Goal: Task Accomplishment & Management: Use online tool/utility

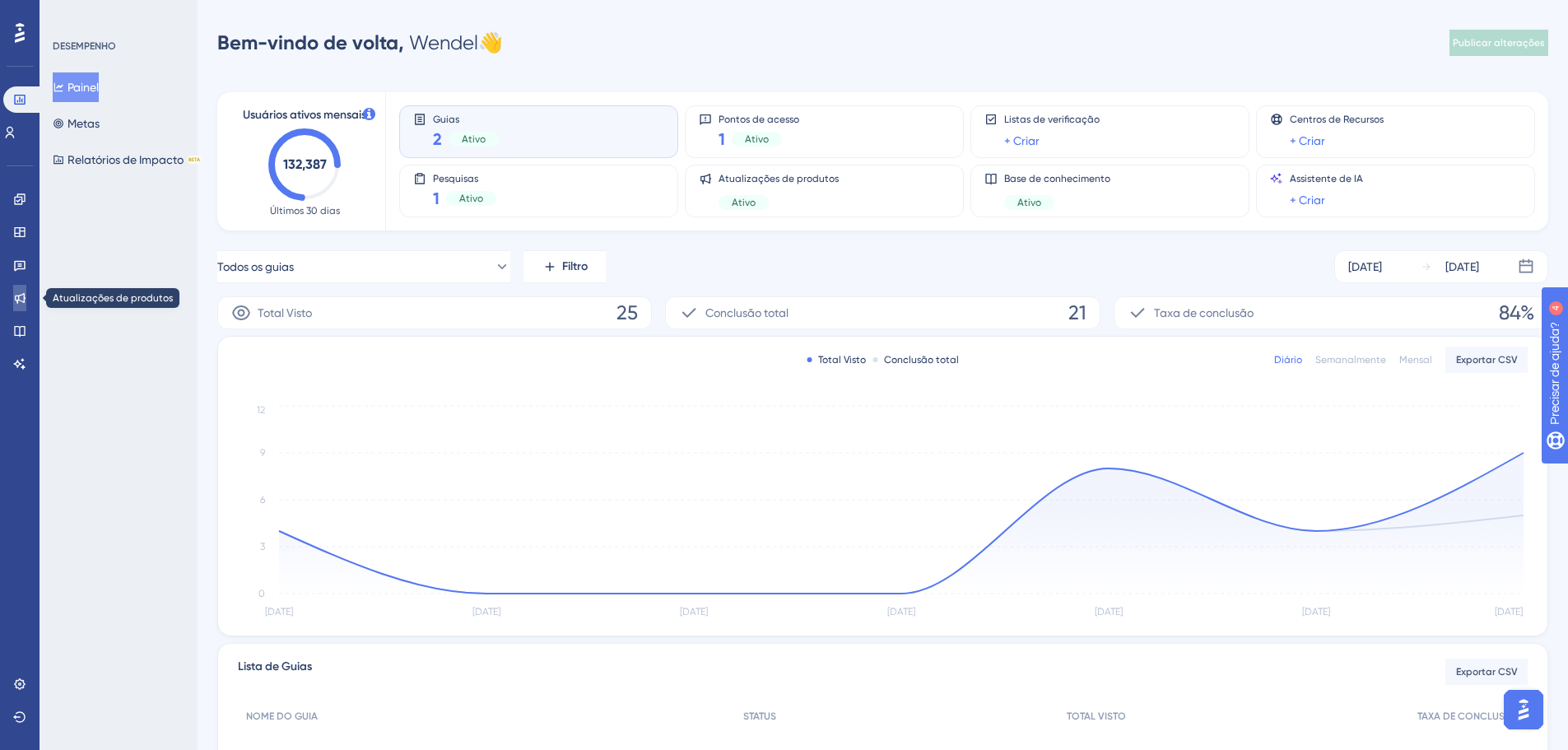
click at [13, 294] on icon at bounding box center [19, 297] width 13 height 13
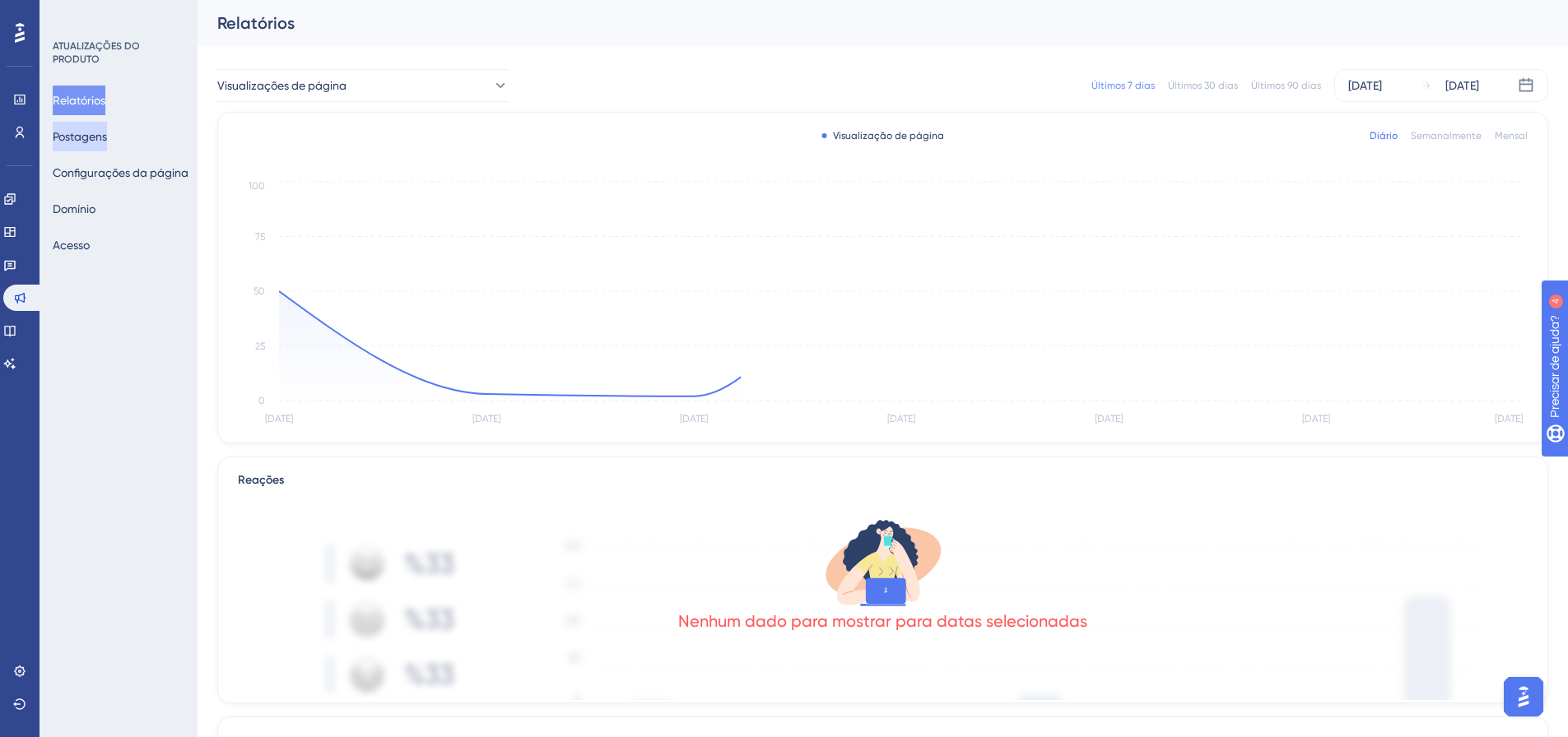
click at [98, 133] on font "Postagens" at bounding box center [79, 136] width 55 height 13
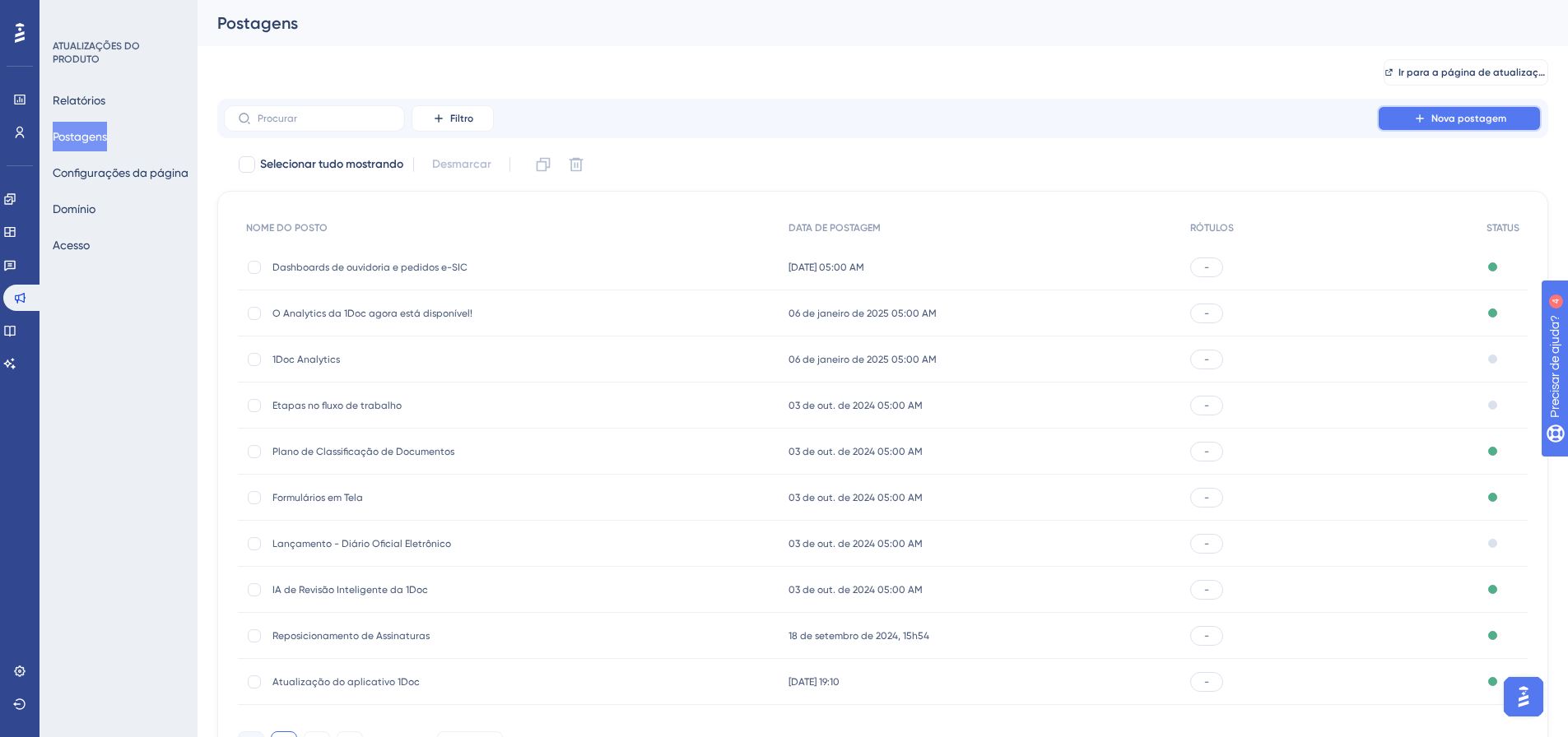
click at [1440, 126] on button "Nova postagem" at bounding box center [1460, 118] width 165 height 27
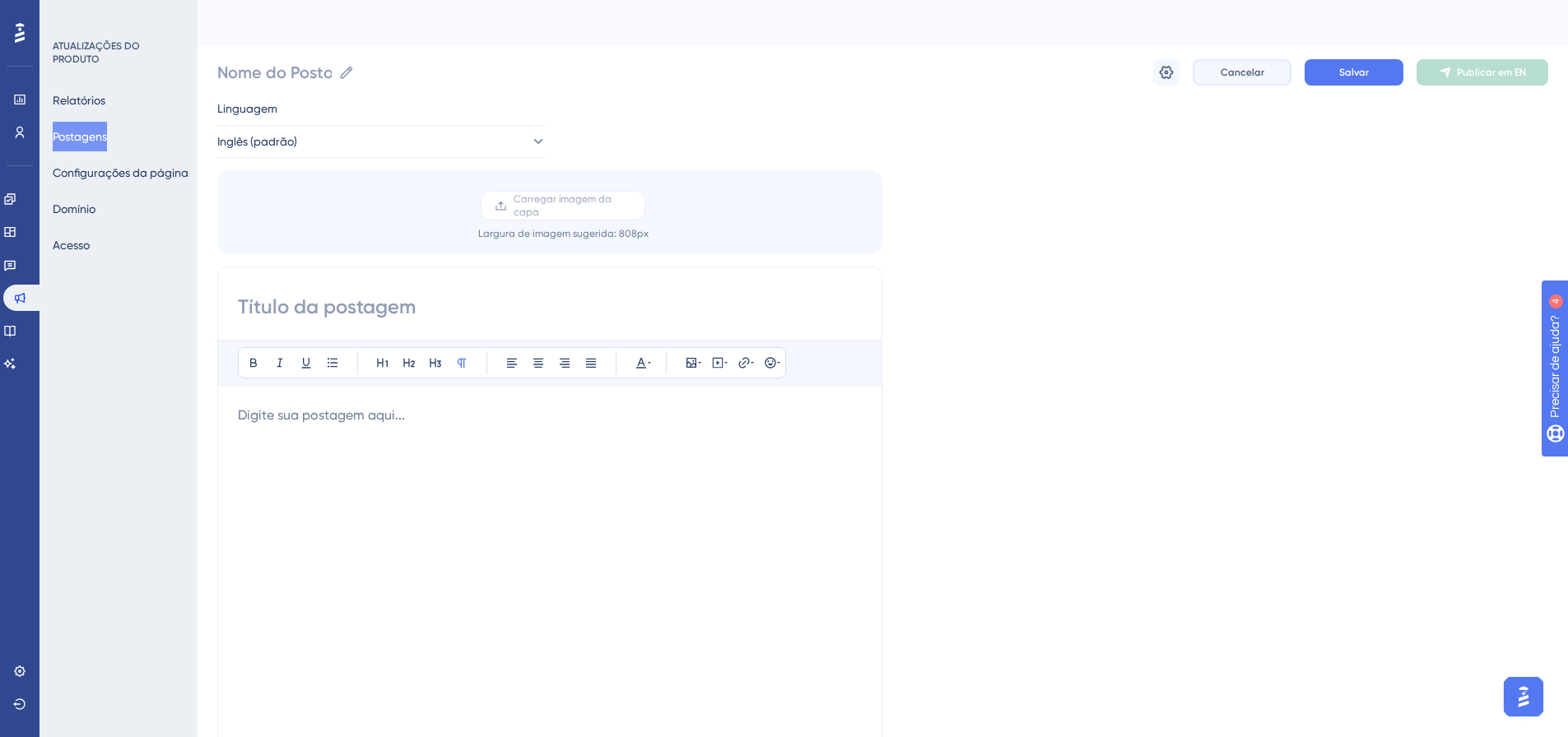
click at [1239, 64] on button "Cancelar" at bounding box center [1241, 73] width 98 height 27
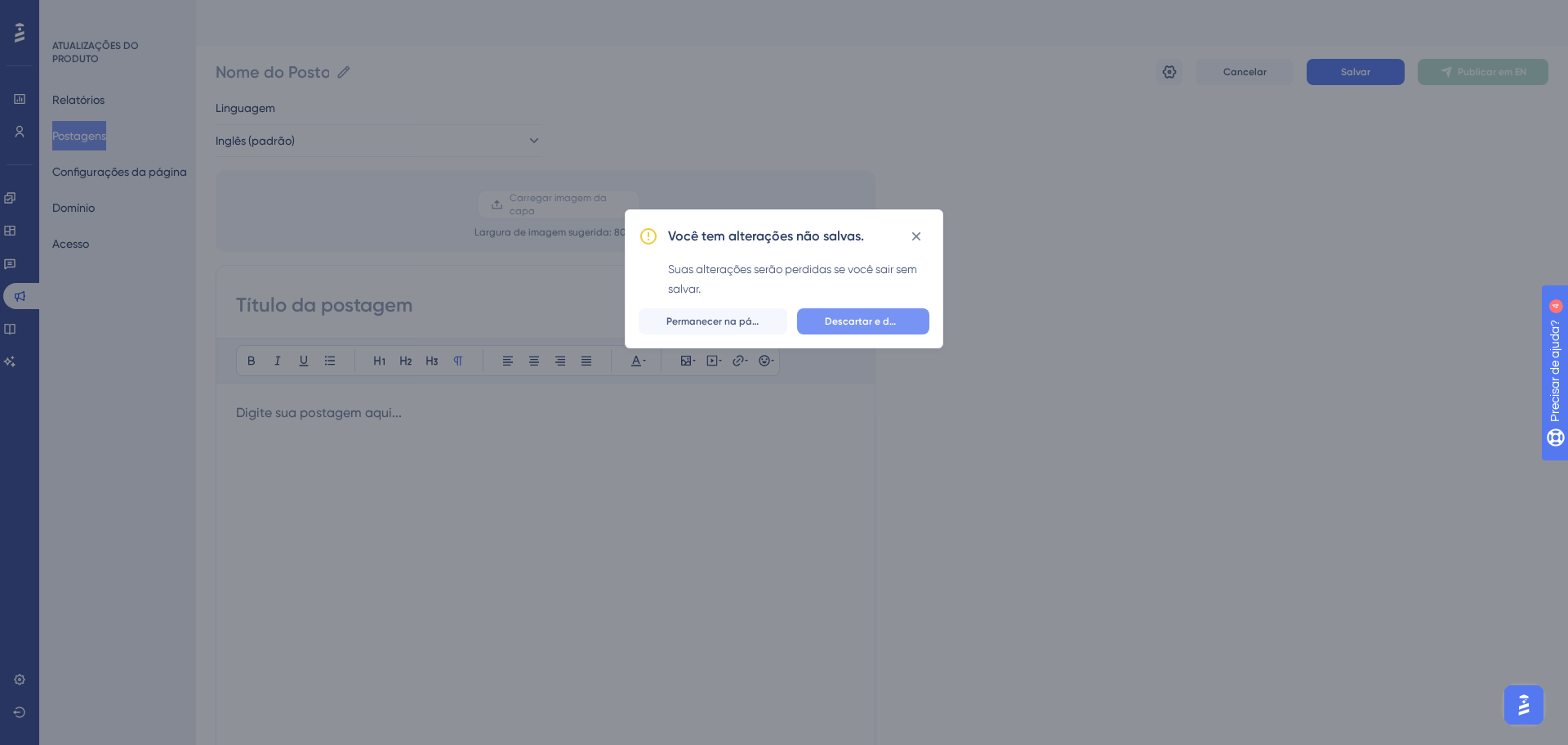
click at [825, 310] on button "Descartar e deixar" at bounding box center [863, 321] width 132 height 27
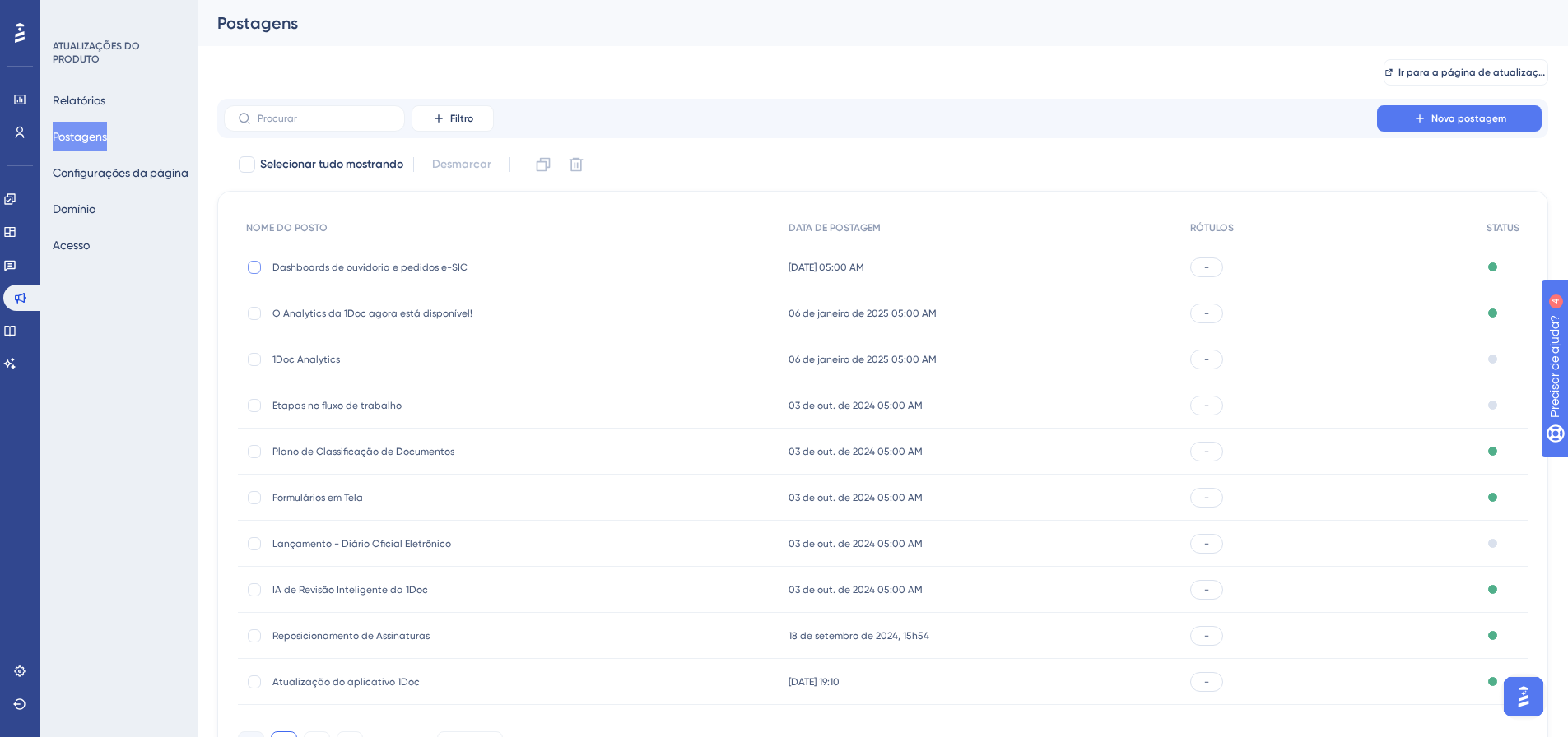
click at [258, 266] on div at bounding box center [253, 267] width 13 height 13
checkbox input "true"
click at [536, 167] on button at bounding box center [543, 164] width 27 height 27
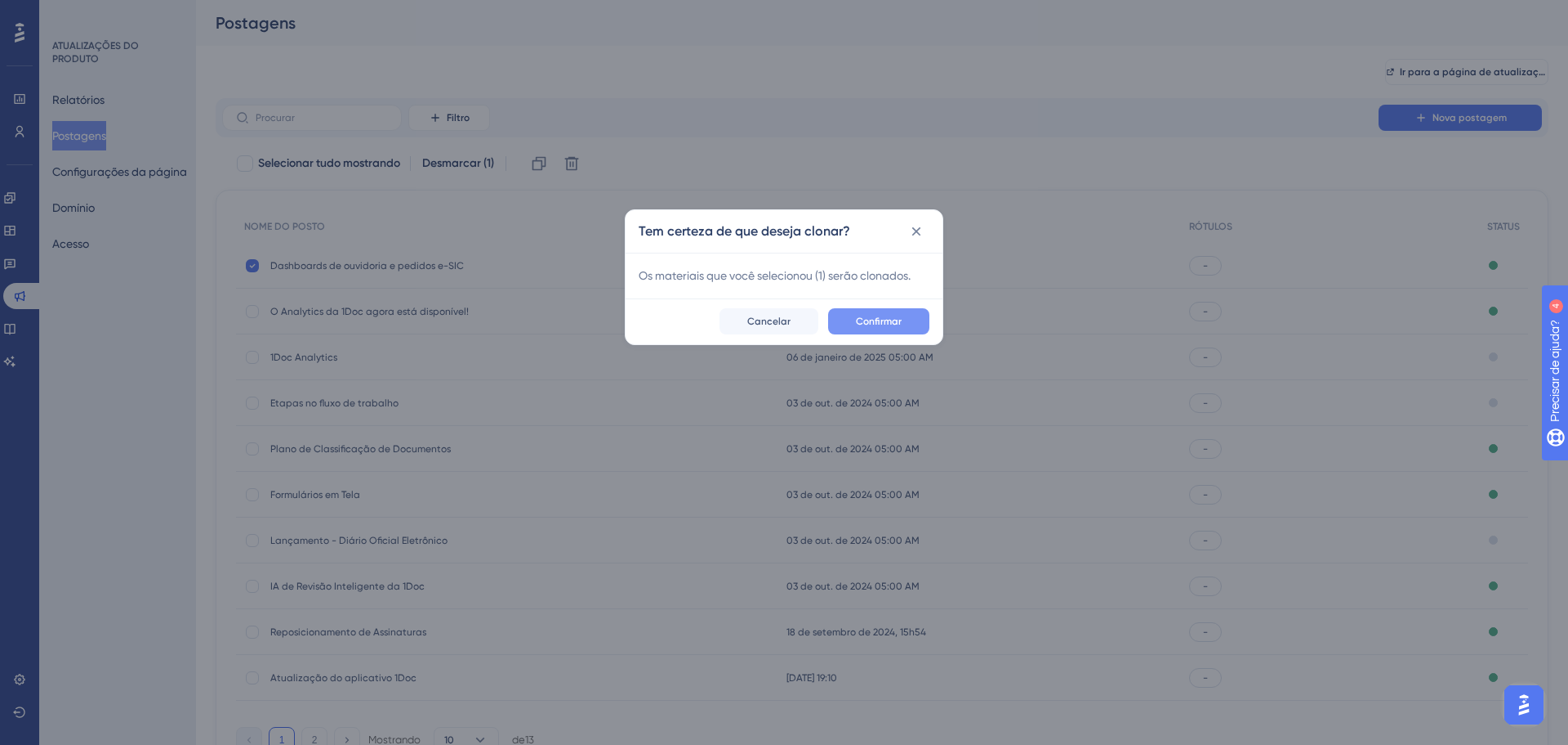
click at [875, 321] on font "Confirmar" at bounding box center [879, 322] width 45 height 12
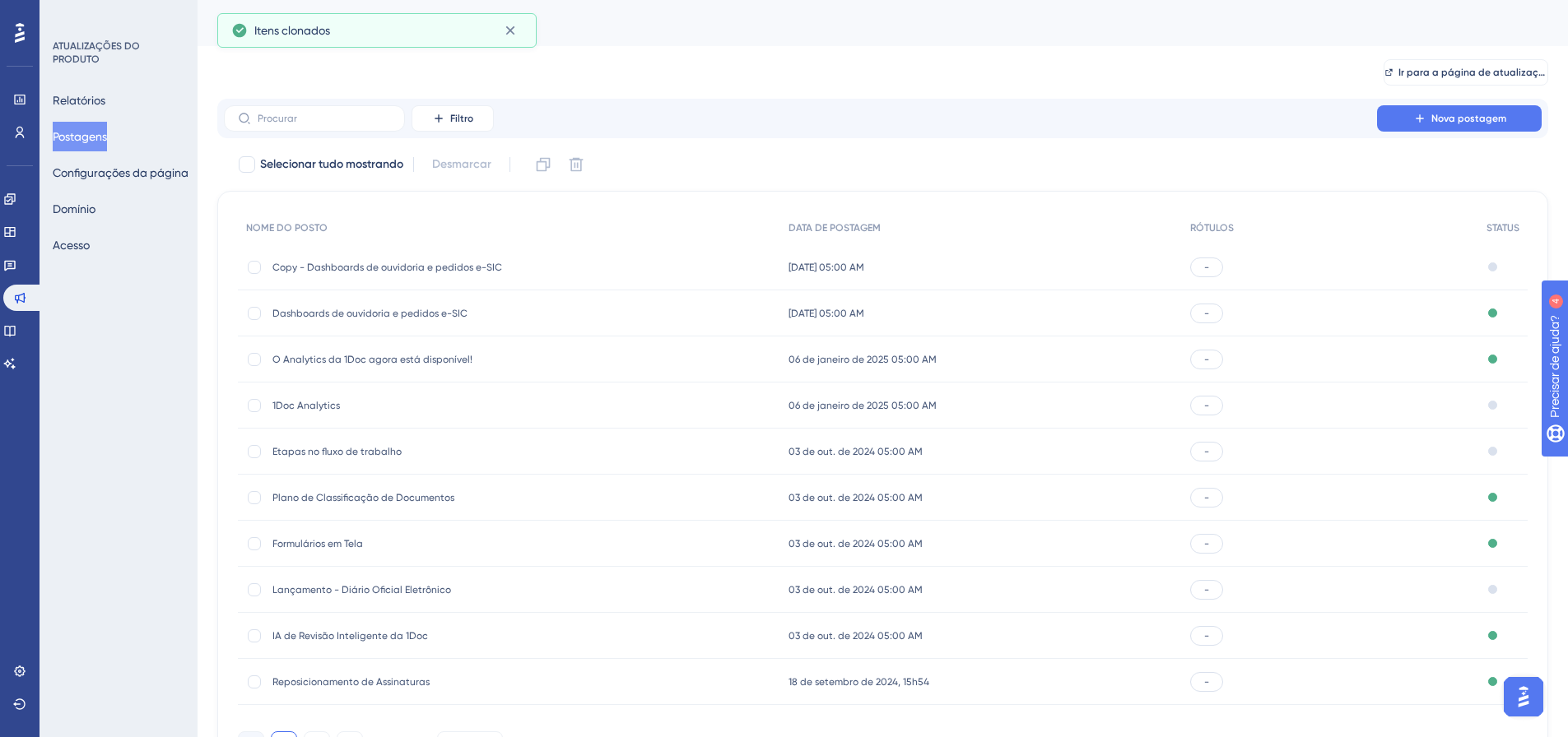
click at [376, 273] on span "Copy - Dashboards de ouvidoria e pedidos e-SIC" at bounding box center [403, 267] width 263 height 13
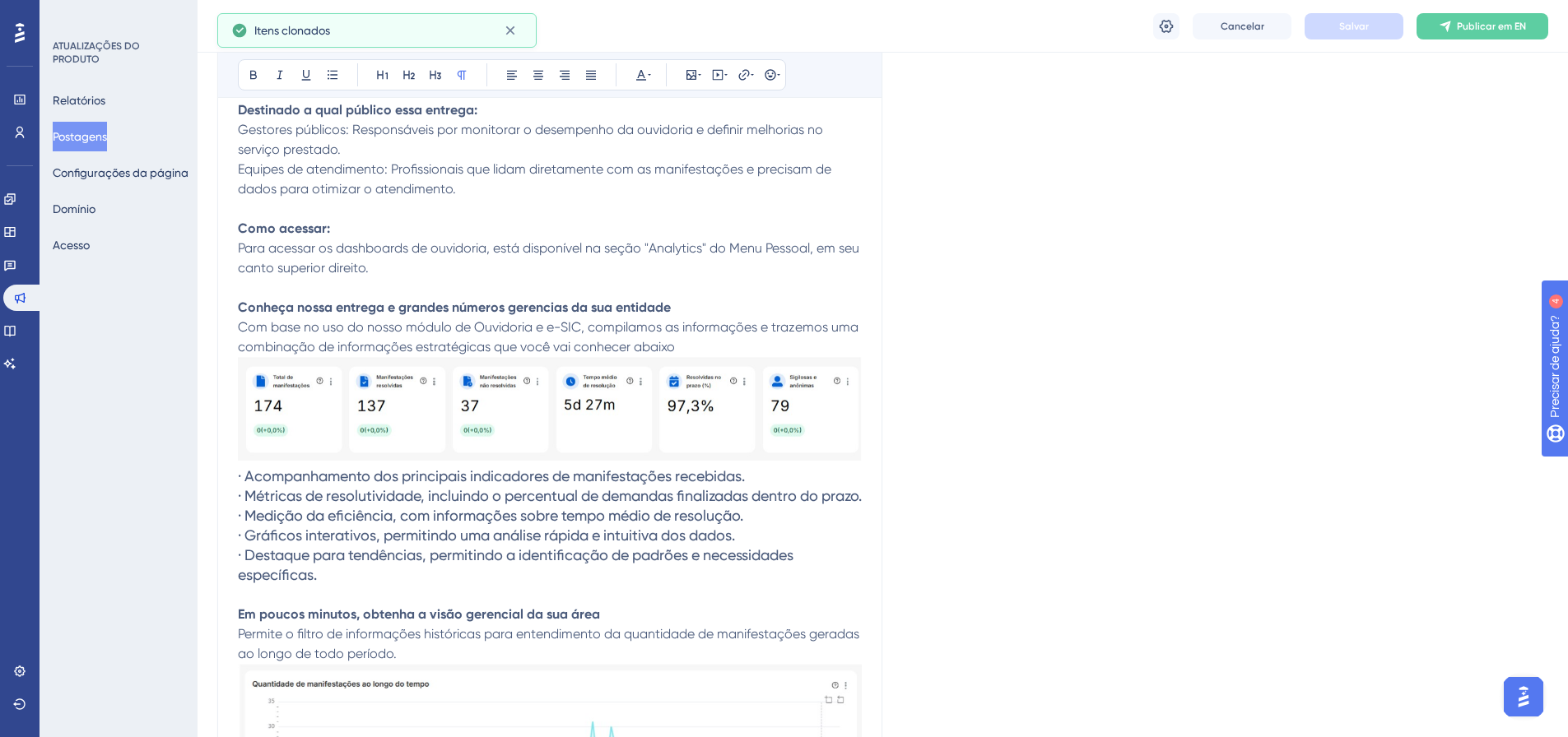
scroll to position [452, 0]
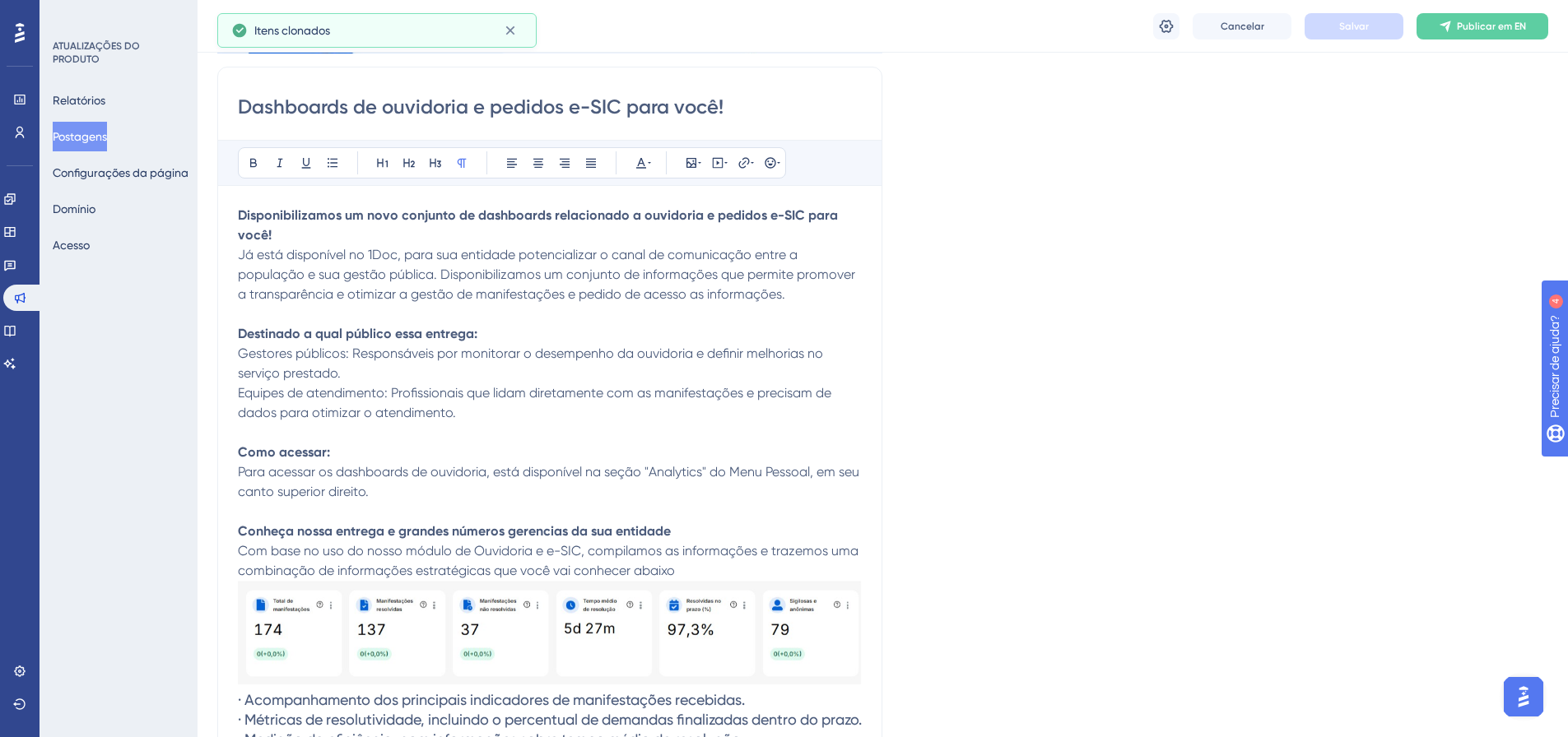
click at [645, 313] on p at bounding box center [549, 314] width 624 height 20
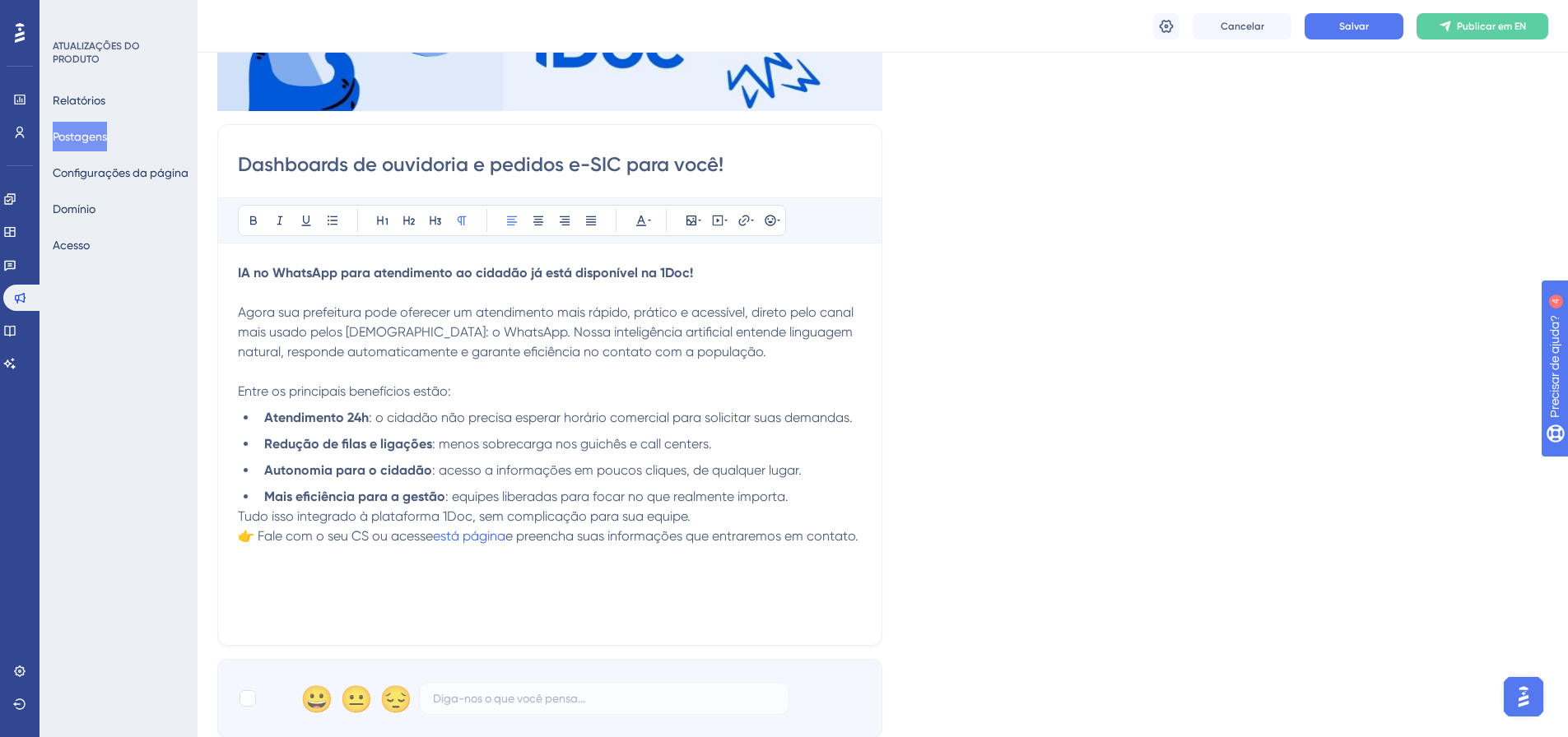
scroll to position [209, 0]
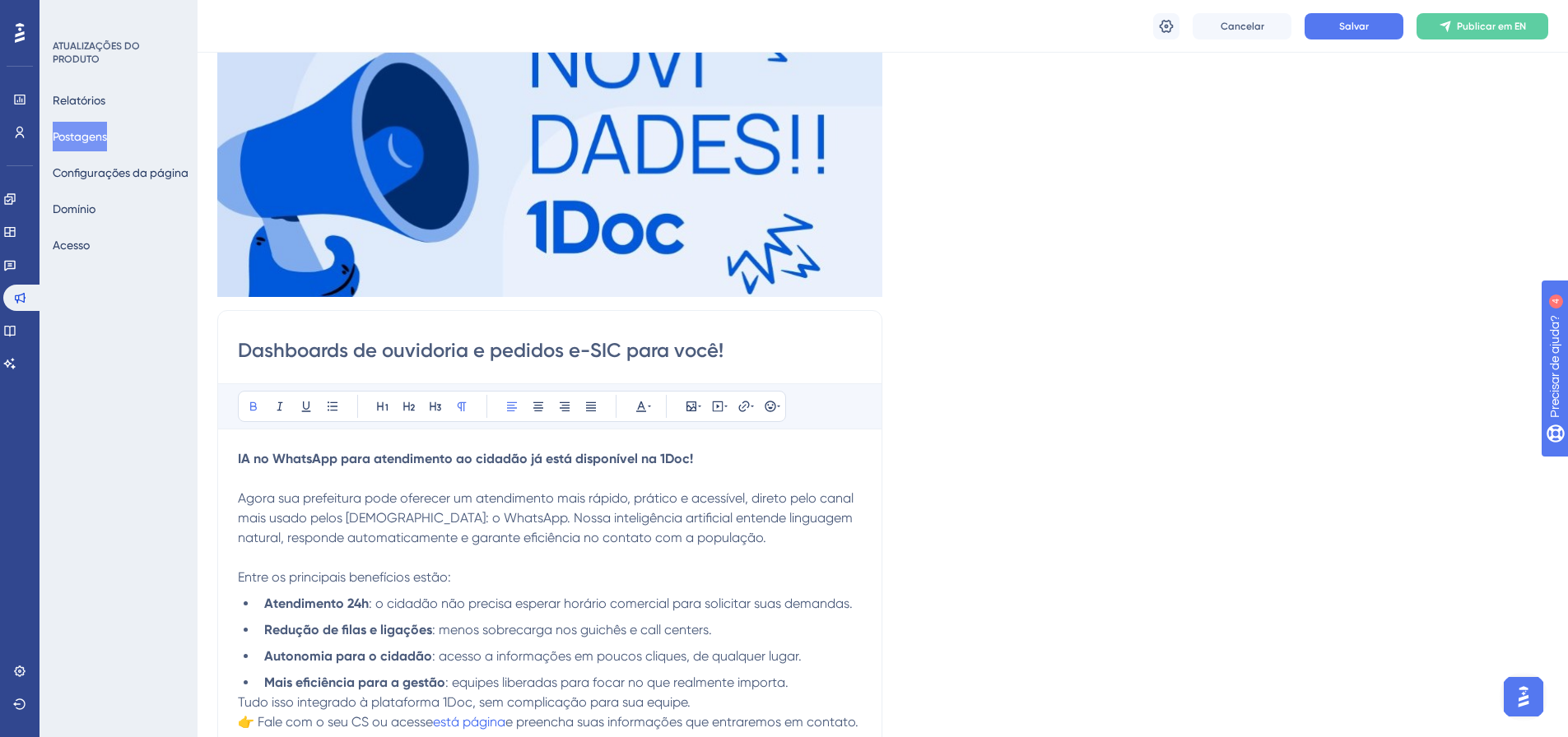
drag, startPoint x: 701, startPoint y: 462, endPoint x: 241, endPoint y: 462, distance: 460.0
click at [241, 462] on p "IA no WhatsApp para atendimento ao cidadão já está disponível na 1Doc!" at bounding box center [549, 459] width 624 height 20
drag, startPoint x: 237, startPoint y: 462, endPoint x: 225, endPoint y: 456, distance: 13.4
click at [225, 456] on div "Dashboards de ouvidoria e pedidos e-SIC para você! Audacioso itálico Sublinhado…" at bounding box center [549, 570] width 665 height 521
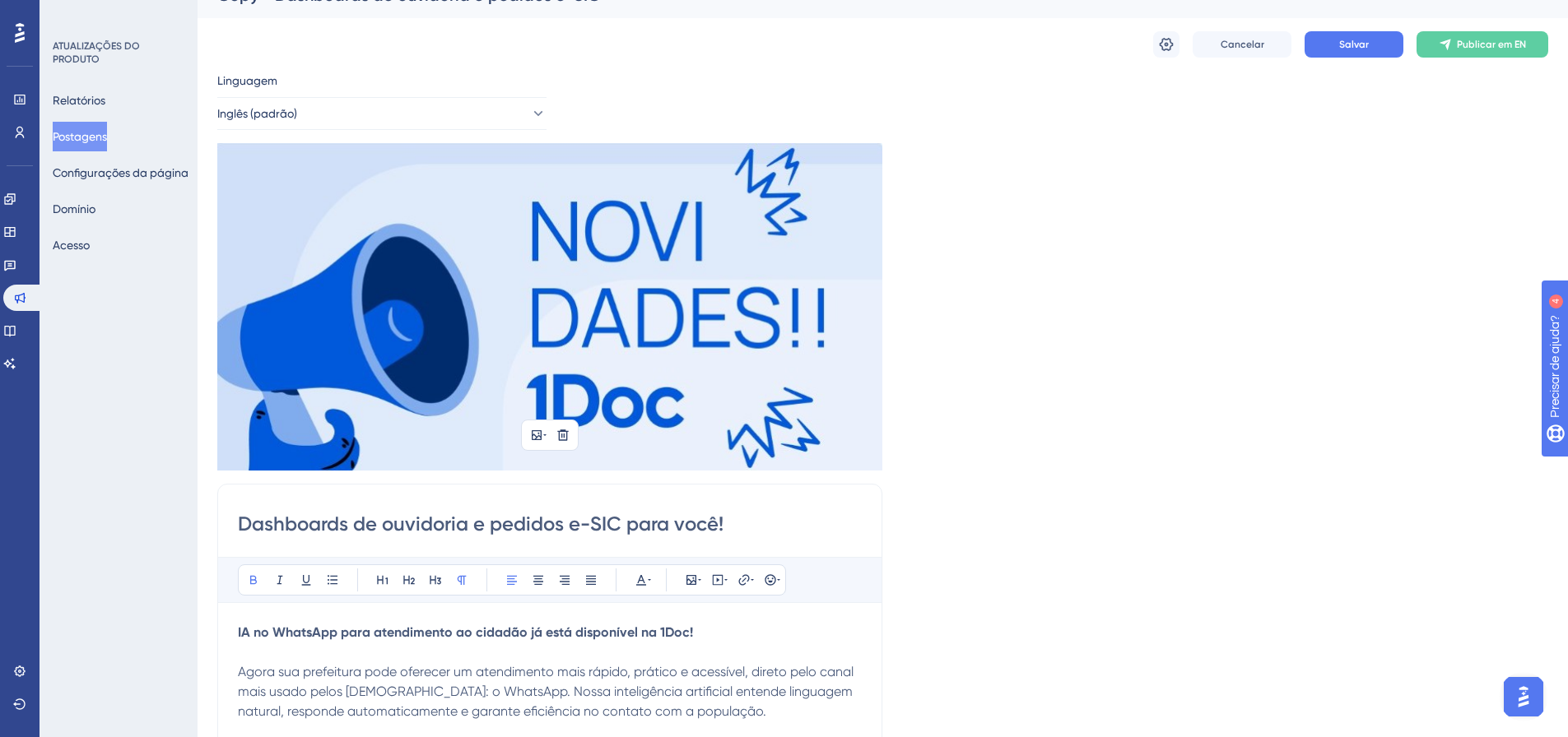
scroll to position [0, 0]
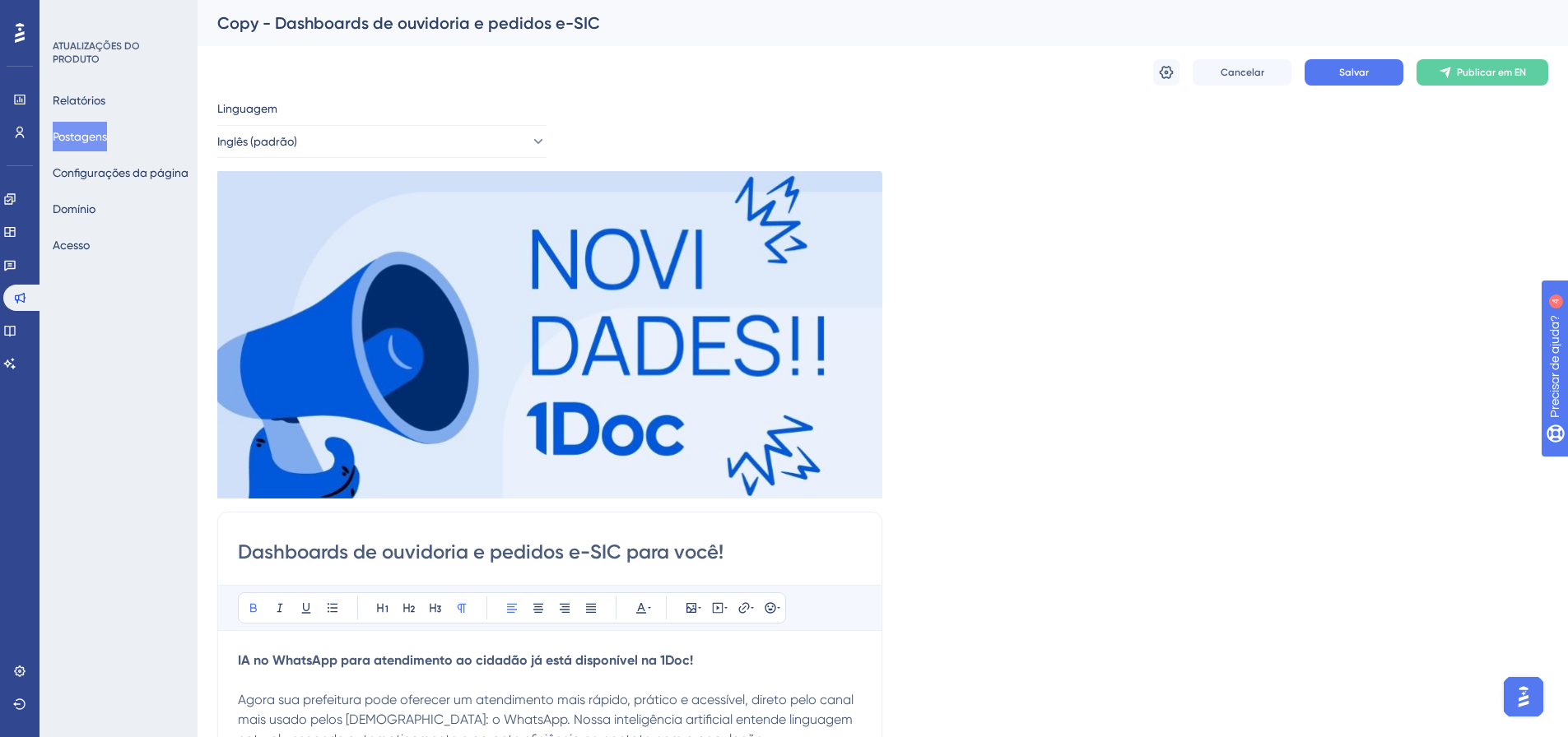
click at [337, 556] on input "Dashboards de ouvidoria e pedidos e-SIC para você!" at bounding box center [549, 551] width 624 height 27
click at [730, 552] on input "Dashboards de ouvidoria e pedidos e-SIC para você!" at bounding box center [549, 551] width 624 height 27
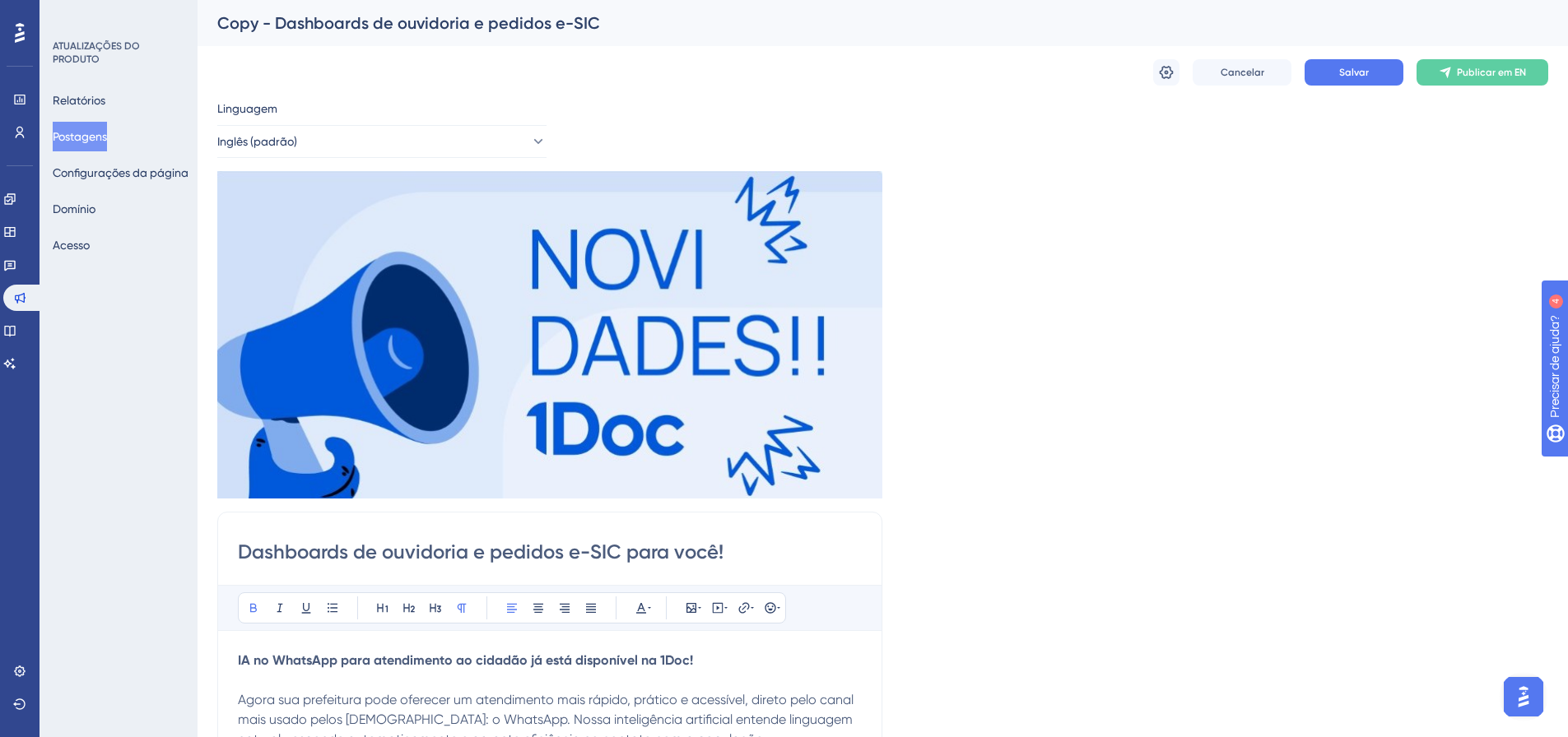
drag, startPoint x: 745, startPoint y: 548, endPoint x: 325, endPoint y: 548, distance: 420.0
click at [325, 548] on input "Dashboards de ouvidoria e pedidos e-SIC para você!" at bounding box center [549, 551] width 624 height 27
click at [323, 548] on input "Dashboards de ouvidoria e pedidos e-SIC para você!" at bounding box center [549, 551] width 624 height 27
click at [1325, 77] on button "Salvar" at bounding box center [1353, 73] width 98 height 27
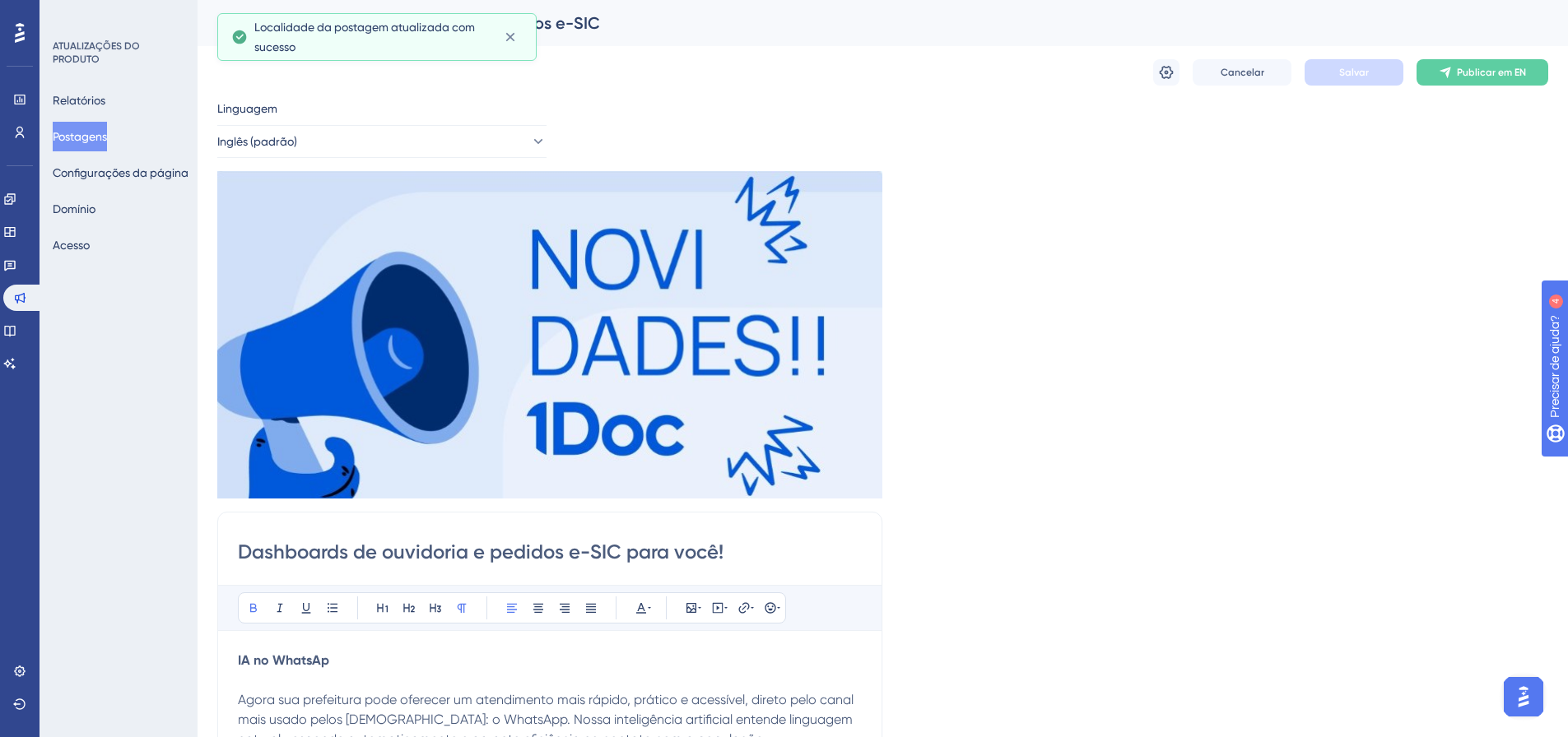
drag, startPoint x: 596, startPoint y: 547, endPoint x: 592, endPoint y: 539, distance: 8.9
click at [596, 546] on input "Dashboards de ouvidoria e pedidos e-SIC para você!" at bounding box center [549, 551] width 624 height 27
click at [102, 140] on font "Postagens" at bounding box center [79, 136] width 55 height 13
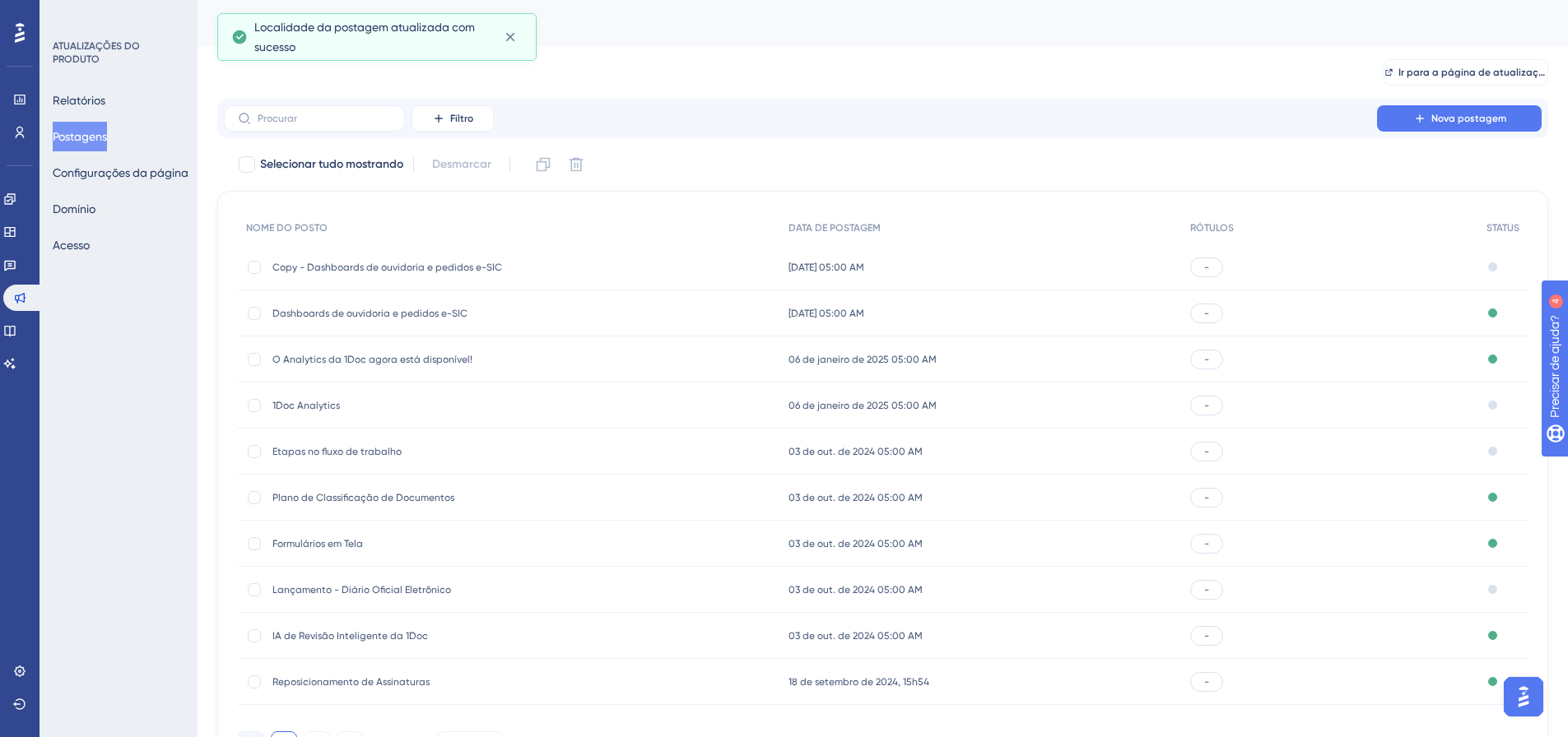
click at [350, 266] on font "Copy - Dashboards de ouvidoria e pedidos e-SIC" at bounding box center [387, 267] width 230 height 12
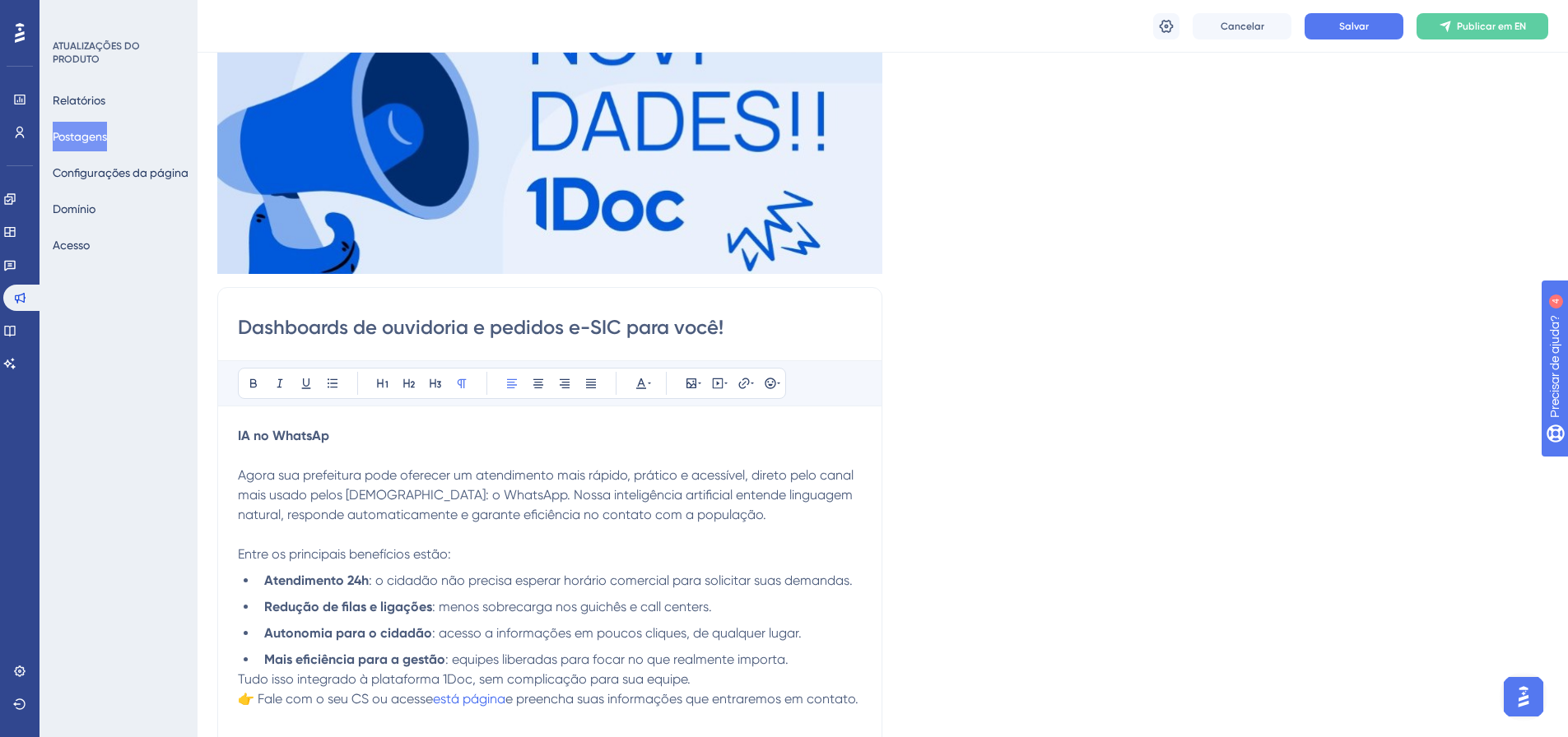
scroll to position [246, 0]
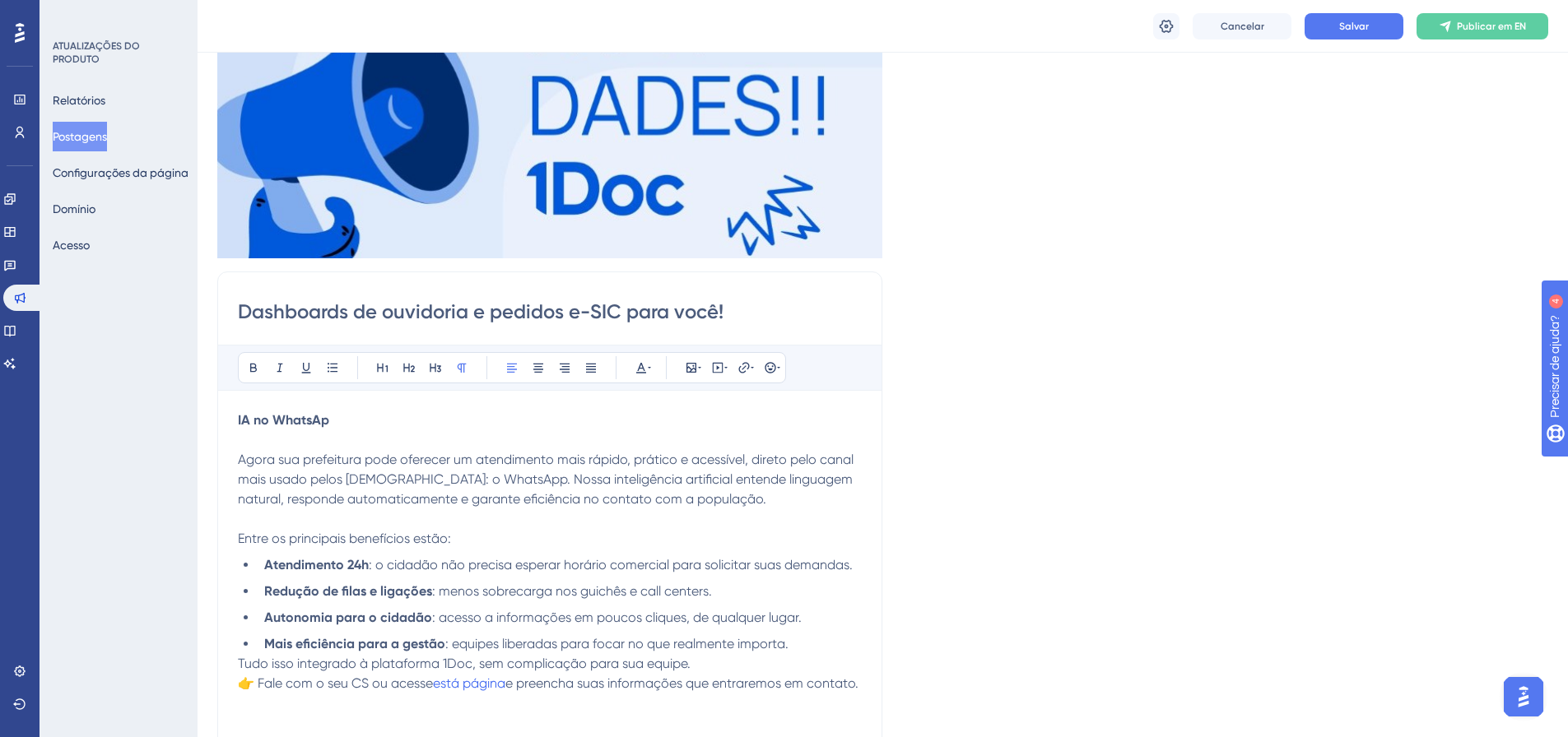
click at [498, 318] on input "Dashboards de ouvidoria e pedidos e-SIC para você!" at bounding box center [549, 312] width 624 height 27
drag, startPoint x: 754, startPoint y: 314, endPoint x: 235, endPoint y: 309, distance: 519.0
click at [235, 309] on div "Dashboards de ouvidoria e psddedidos e-SIC para você! Audacioso itálico Sublinh…" at bounding box center [549, 531] width 665 height 521
type input "!"
paste input "IA no WhatsApp para atendimento ao cidadão já está disponível na 1Doc!"
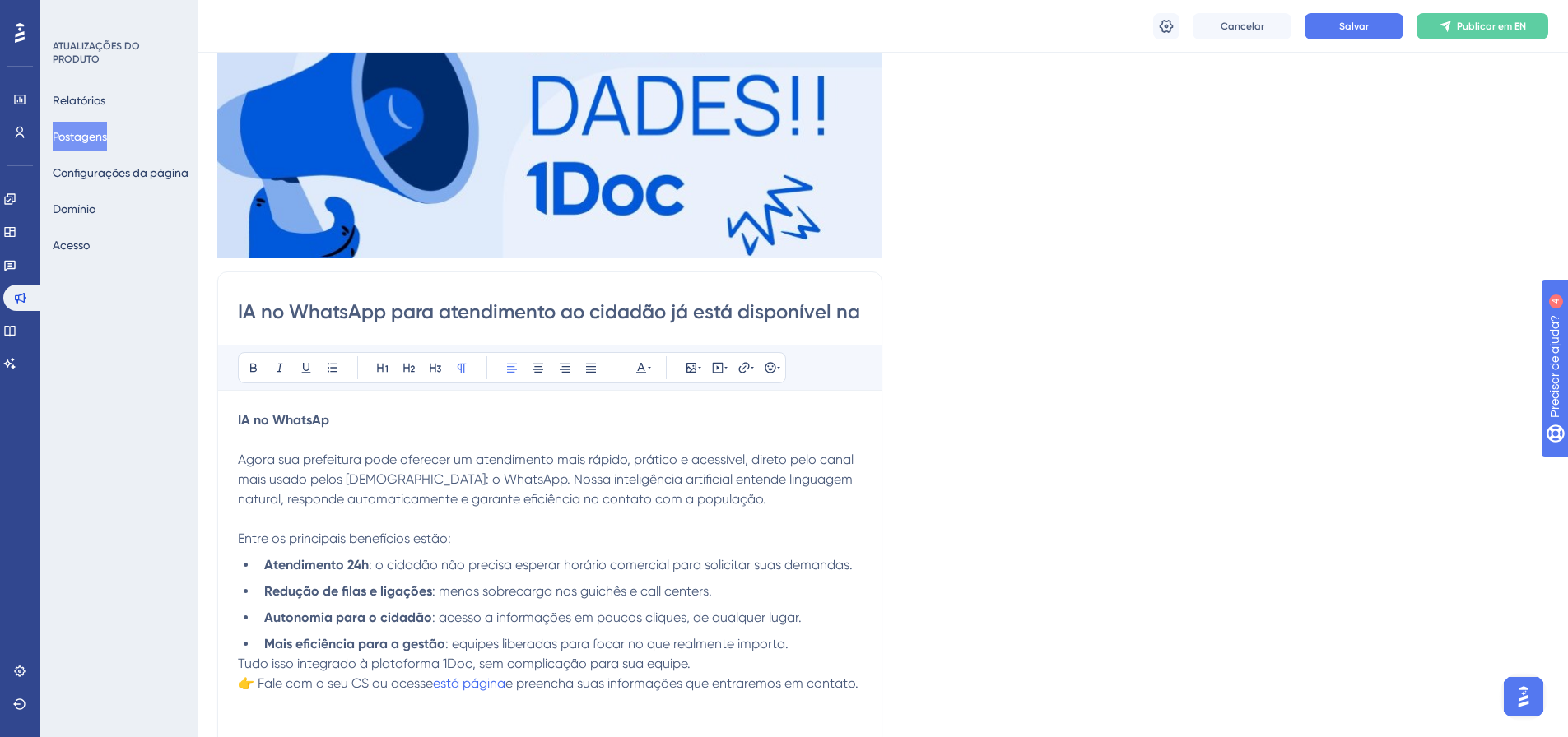
scroll to position [0, 53]
type input "IA no WhatsApp para atendimento ao cidadão já está disponível na 1Doc!"
click at [413, 453] on span "Agora sua prefeitura pode oferecer um atendimento mais rápido, prático e acessí…" at bounding box center [547, 479] width 619 height 55
drag, startPoint x: 441, startPoint y: 433, endPoint x: 171, endPoint y: 406, distance: 271.3
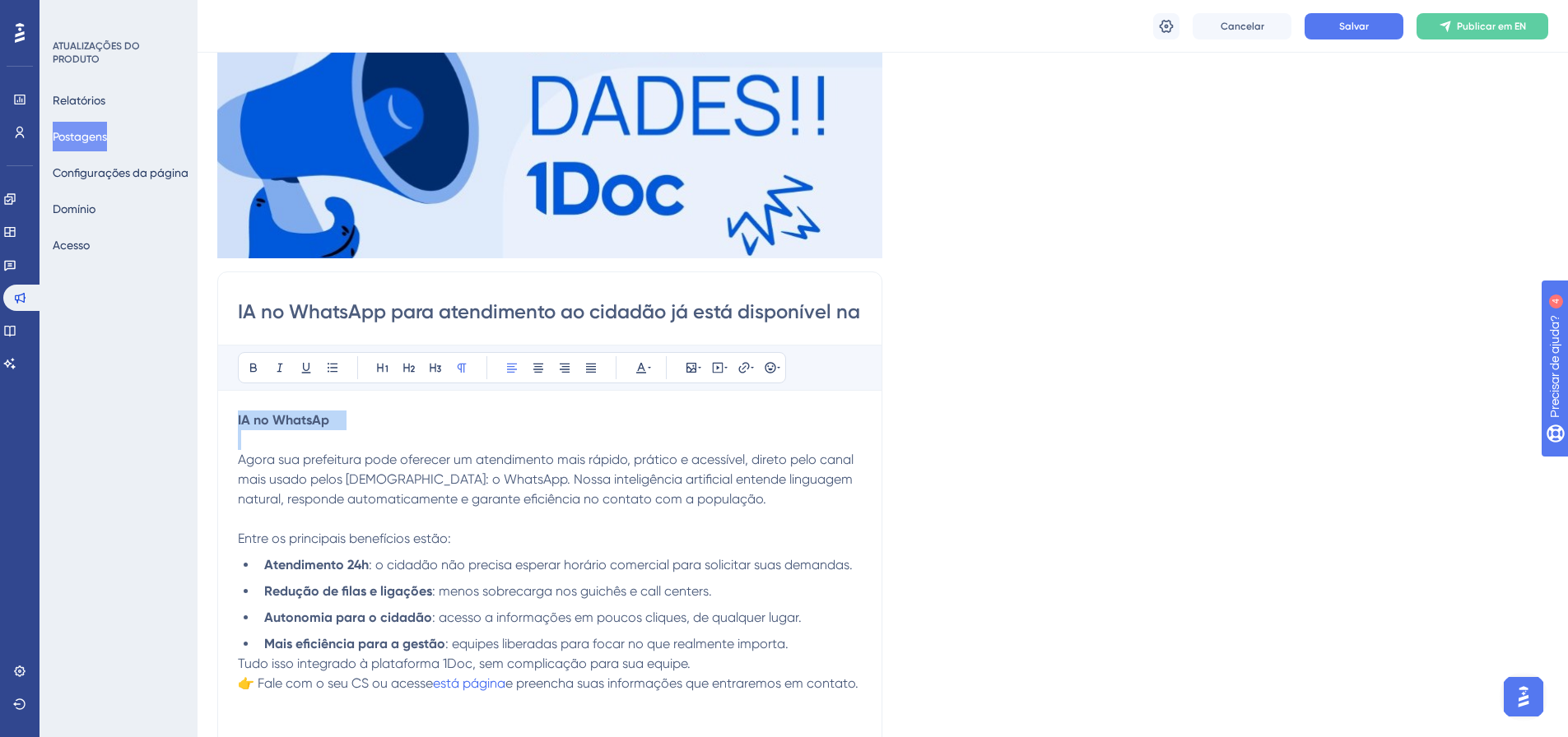
click at [198, 399] on div "Desempenho Usuários Noivado Widgets Opinião Atualizações de produtos Base de co…" at bounding box center [882, 488] width 1370 height 1469
click at [340, 407] on div "Audacioso itálico Sublinhado Ponto de bala Título 1 Título 2 Título 3 Normal Al…" at bounding box center [549, 558] width 624 height 428
click at [338, 419] on span at bounding box center [336, 420] width 14 height 16
click at [363, 421] on p "IA no WhatsAp" at bounding box center [549, 420] width 624 height 20
drag, startPoint x: 314, startPoint y: 425, endPoint x: 238, endPoint y: 422, distance: 76.1
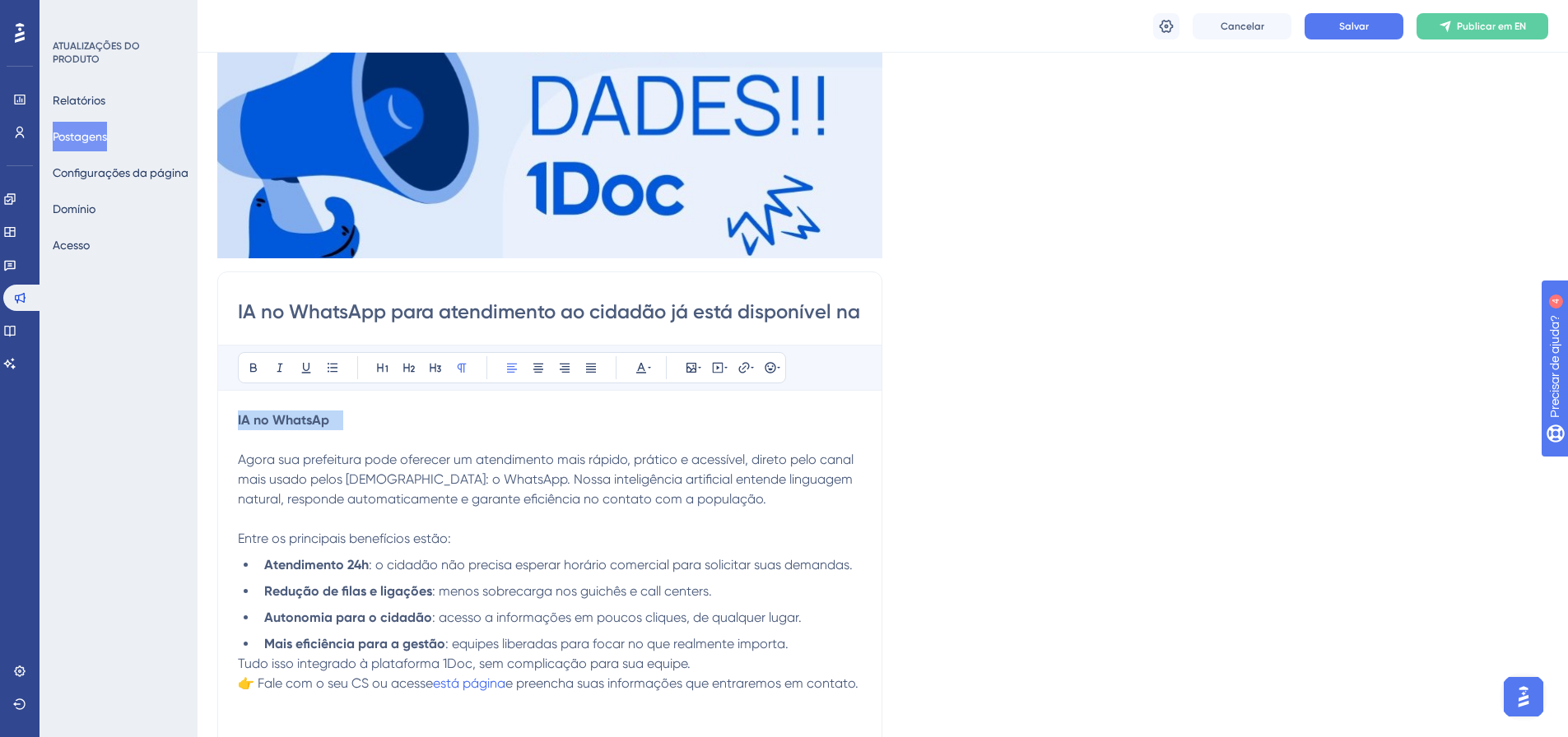
click at [238, 422] on p "IA no WhatsAp" at bounding box center [549, 420] width 624 height 20
click at [618, 313] on input "IA no WhatsApp para atendimento ao cidadão já está disponível na 1Doc!" at bounding box center [549, 312] width 624 height 27
click at [601, 313] on input "IA no WhatsApp para atendimento ao cidadão já está disponível na 1Doc!" at bounding box center [549, 312] width 624 height 27
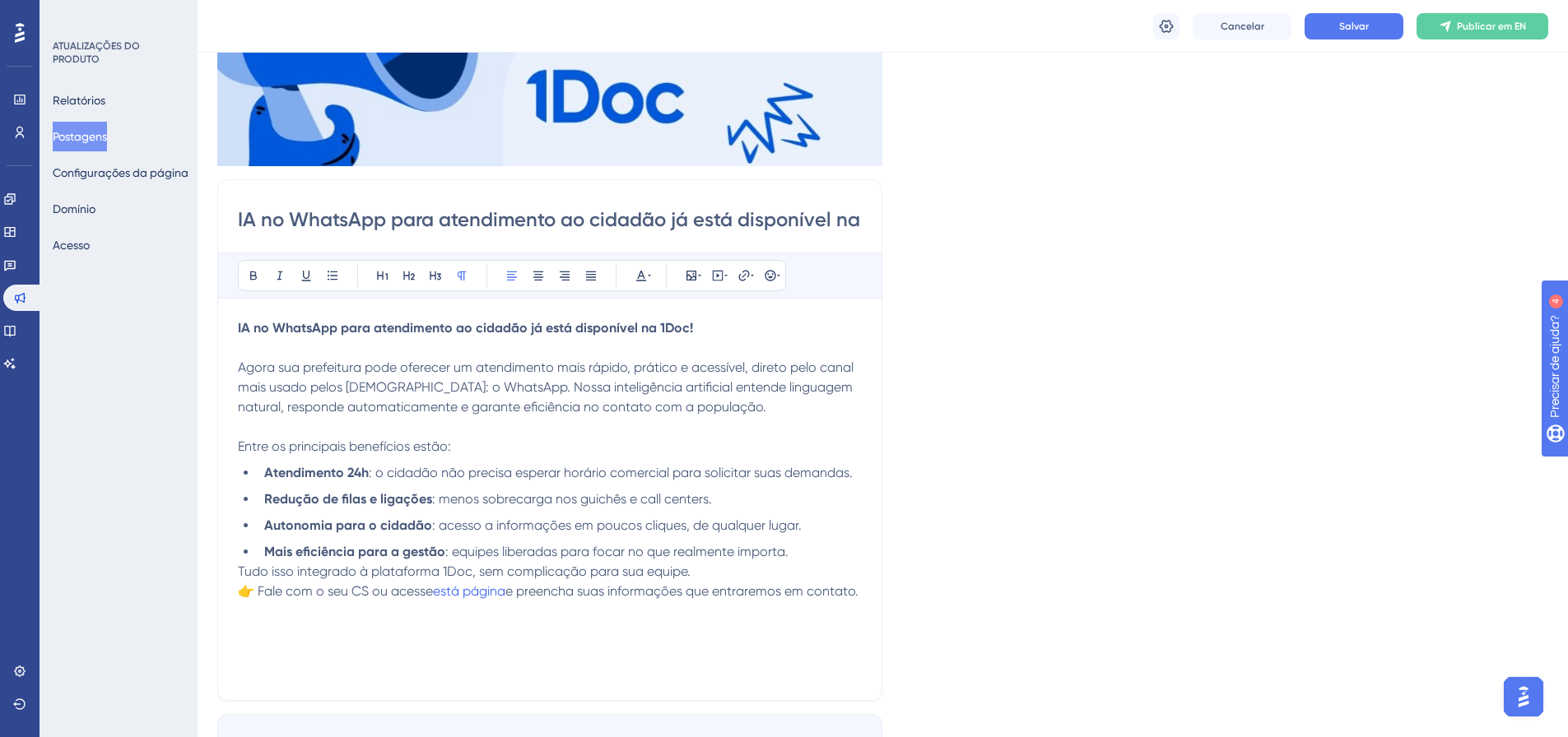
scroll to position [411, 0]
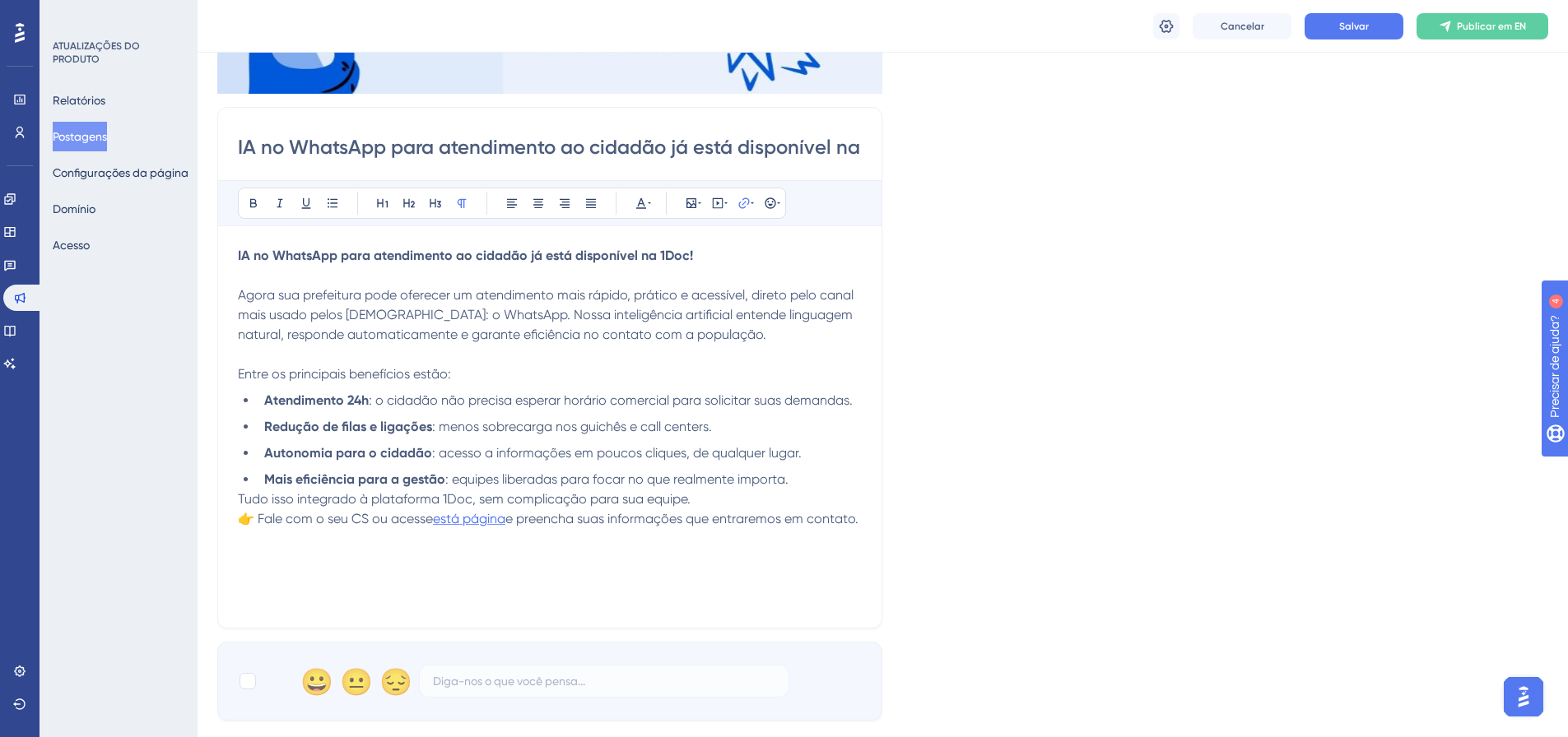
click at [486, 523] on span "está página" at bounding box center [469, 518] width 73 height 16
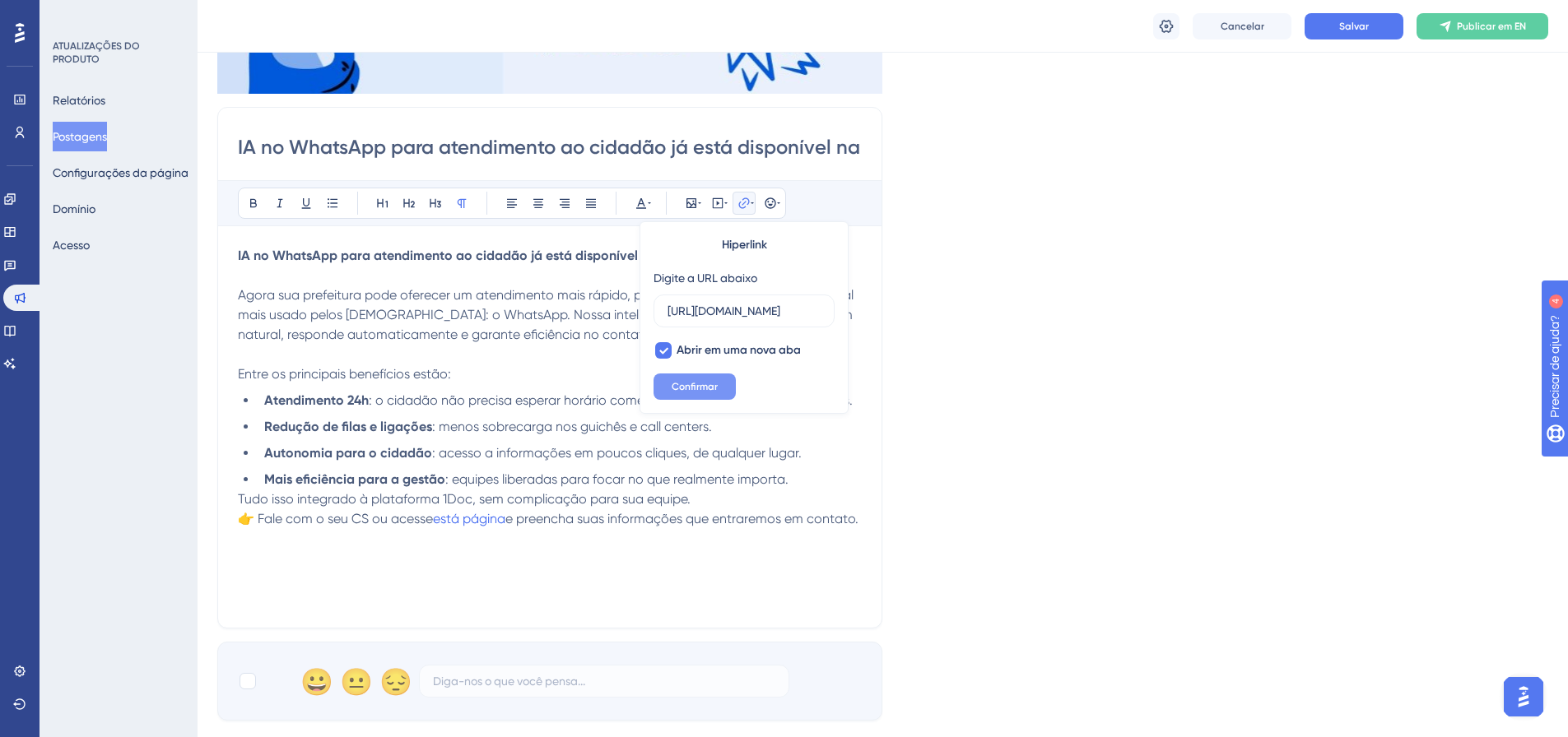
click at [696, 380] on font "Confirmar" at bounding box center [695, 386] width 46 height 12
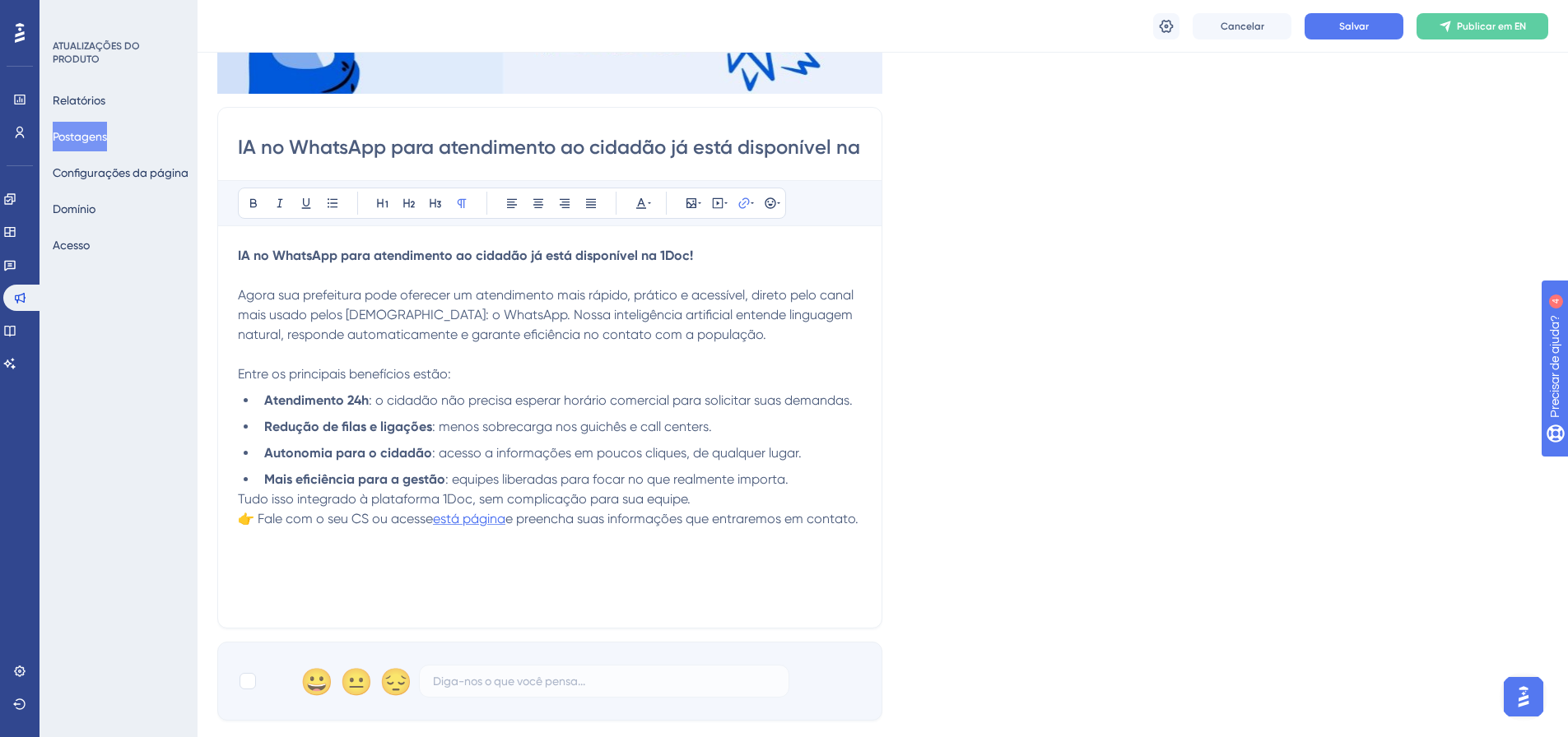
click at [466, 519] on span "está página" at bounding box center [469, 518] width 73 height 16
click at [474, 519] on span "está página" at bounding box center [469, 518] width 73 height 16
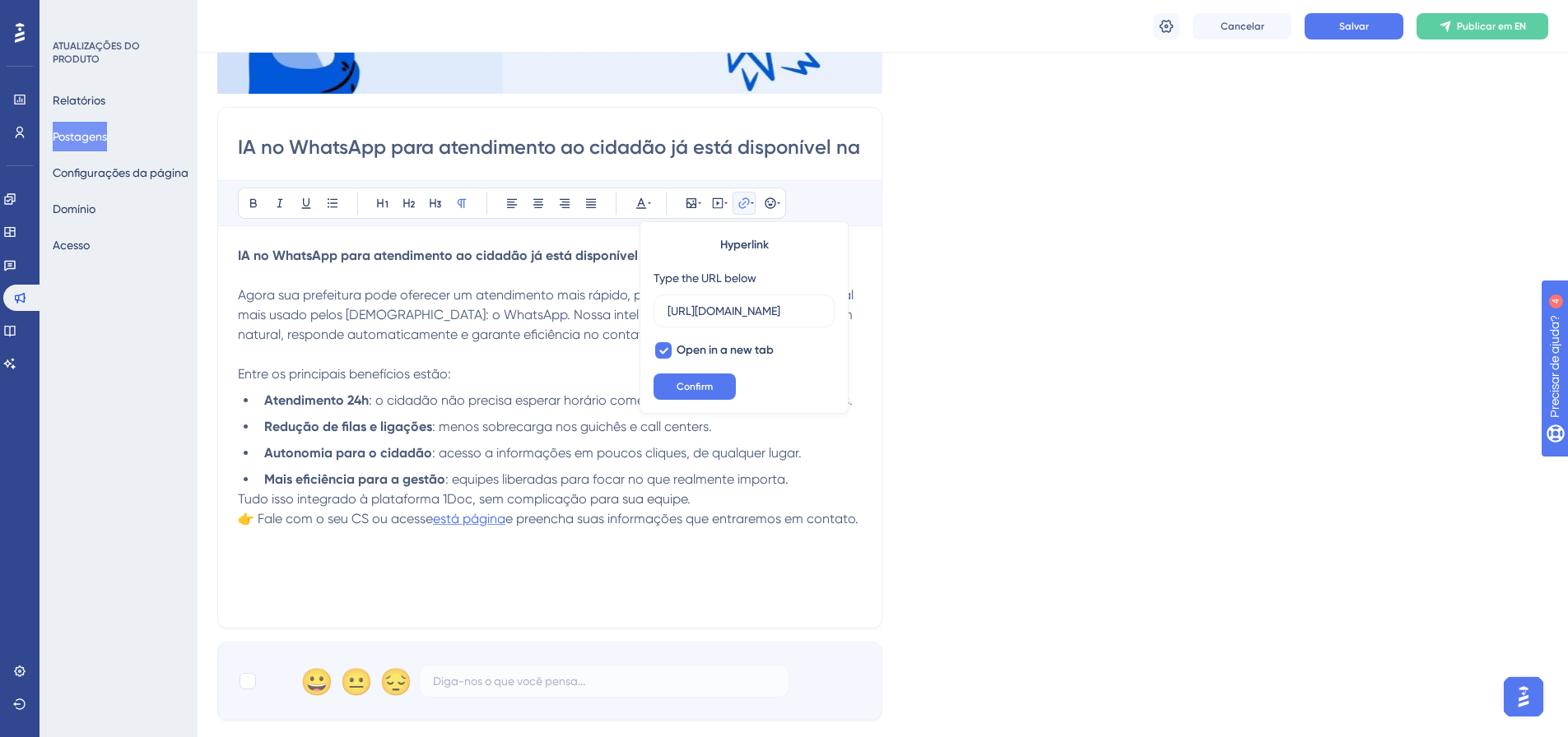
scroll to position [0, 0]
click at [700, 380] on font "Confirmar" at bounding box center [695, 386] width 46 height 12
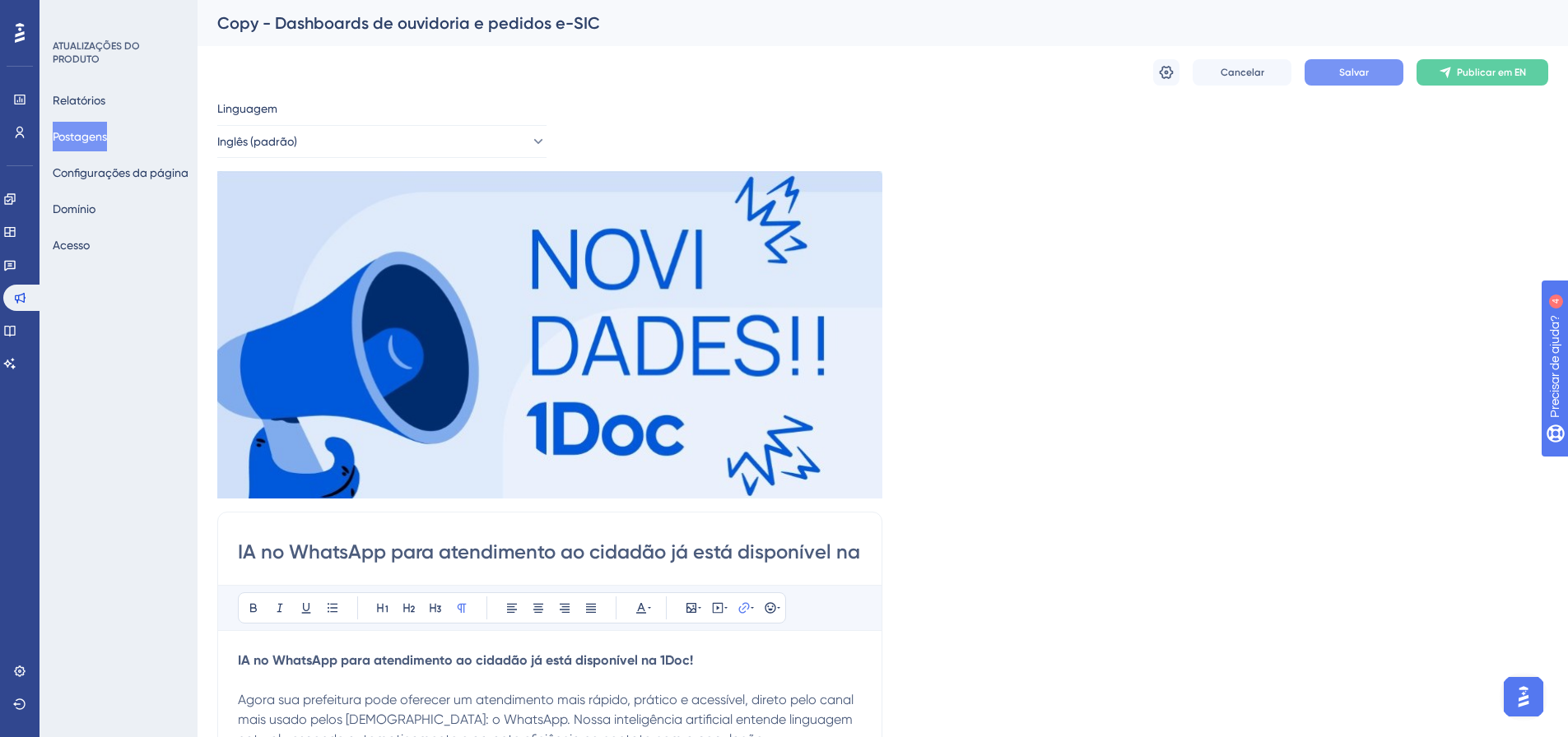
click at [1325, 74] on button "Salvar" at bounding box center [1353, 73] width 98 height 27
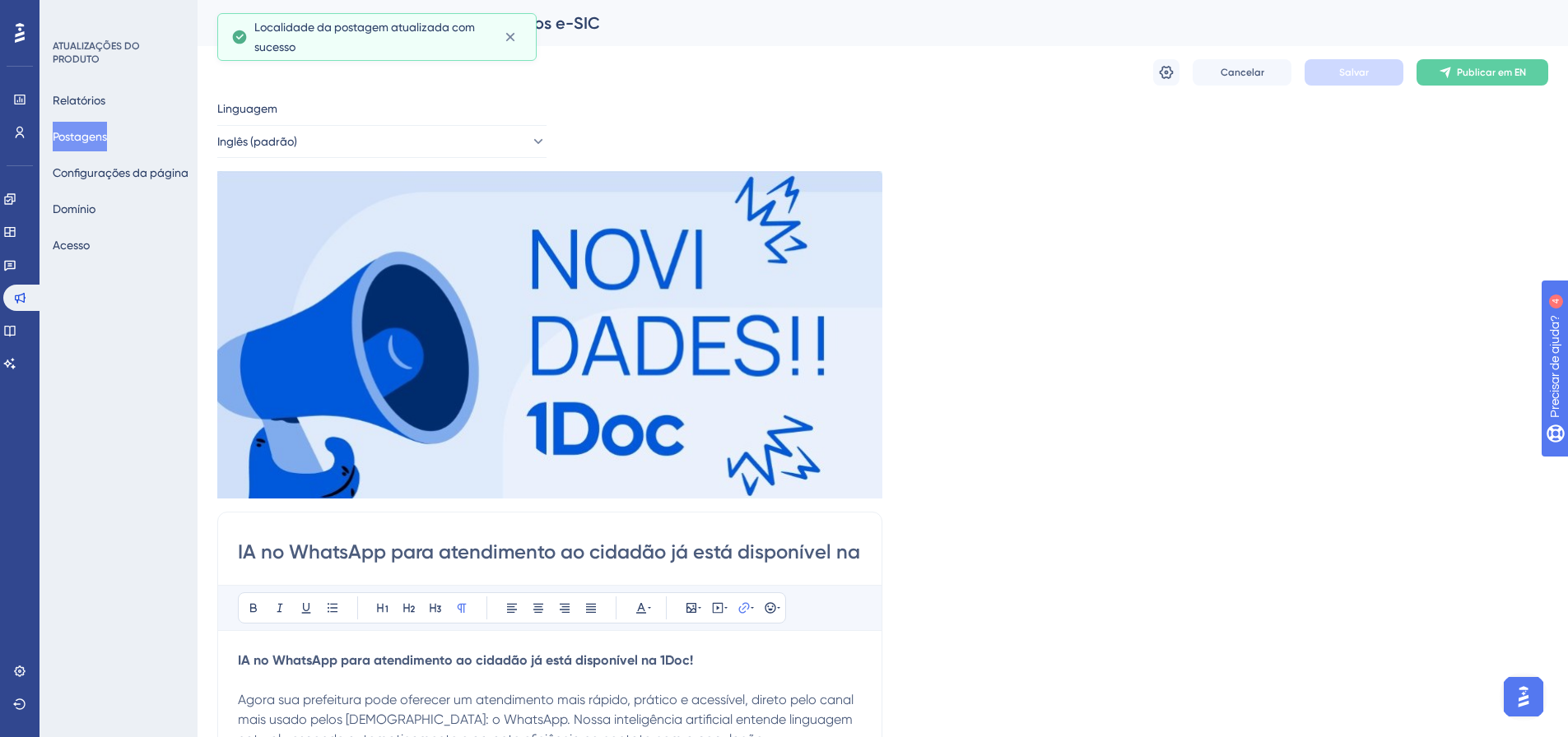
click at [143, 175] on font "Configurações da página" at bounding box center [120, 172] width 136 height 13
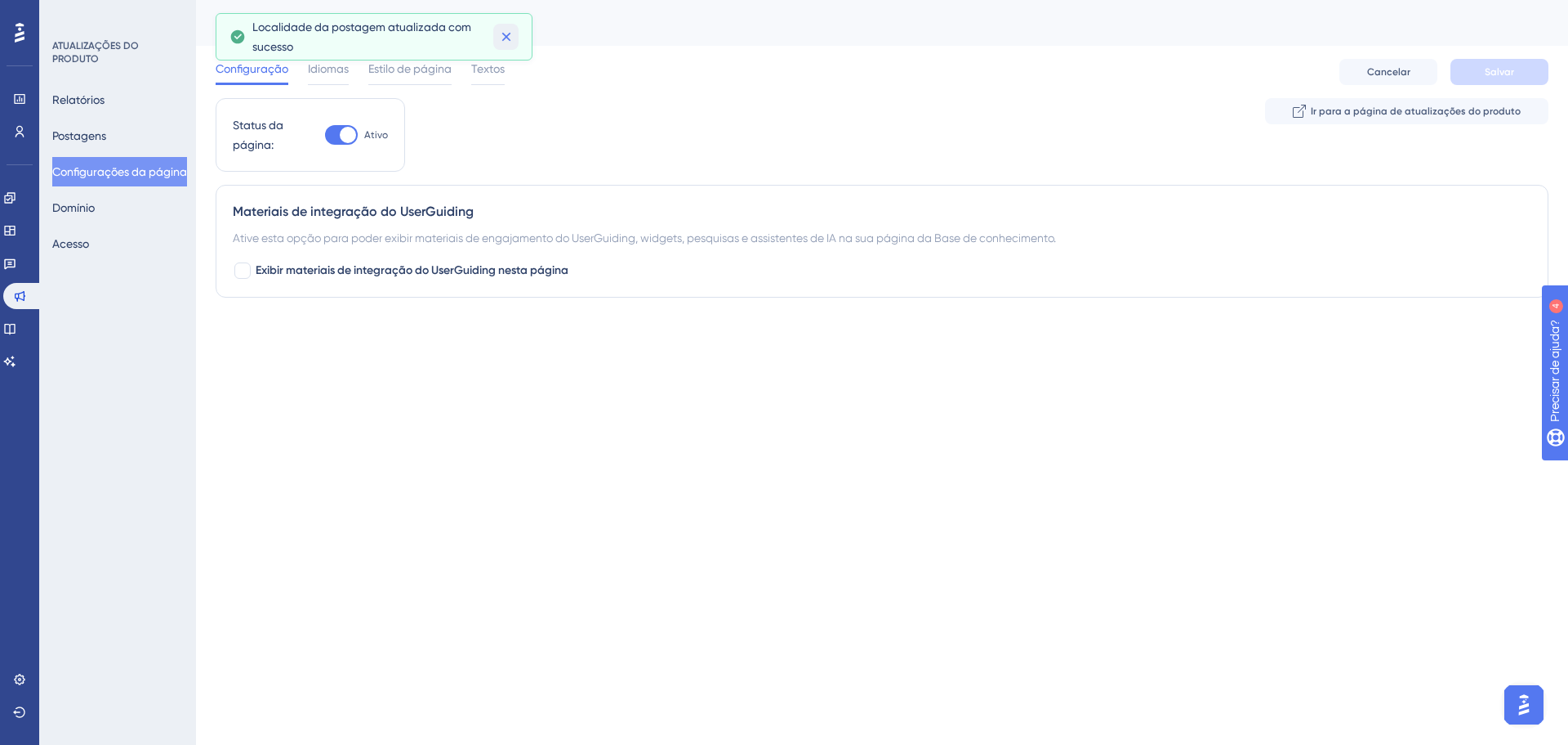
click at [507, 37] on icon at bounding box center [506, 37] width 9 height 9
click at [116, 202] on div "Relatórios Postagens Configurações da página [PERSON_NAME]" at bounding box center [118, 172] width 132 height 174
click at [92, 212] on font "Domínio" at bounding box center [73, 207] width 42 height 13
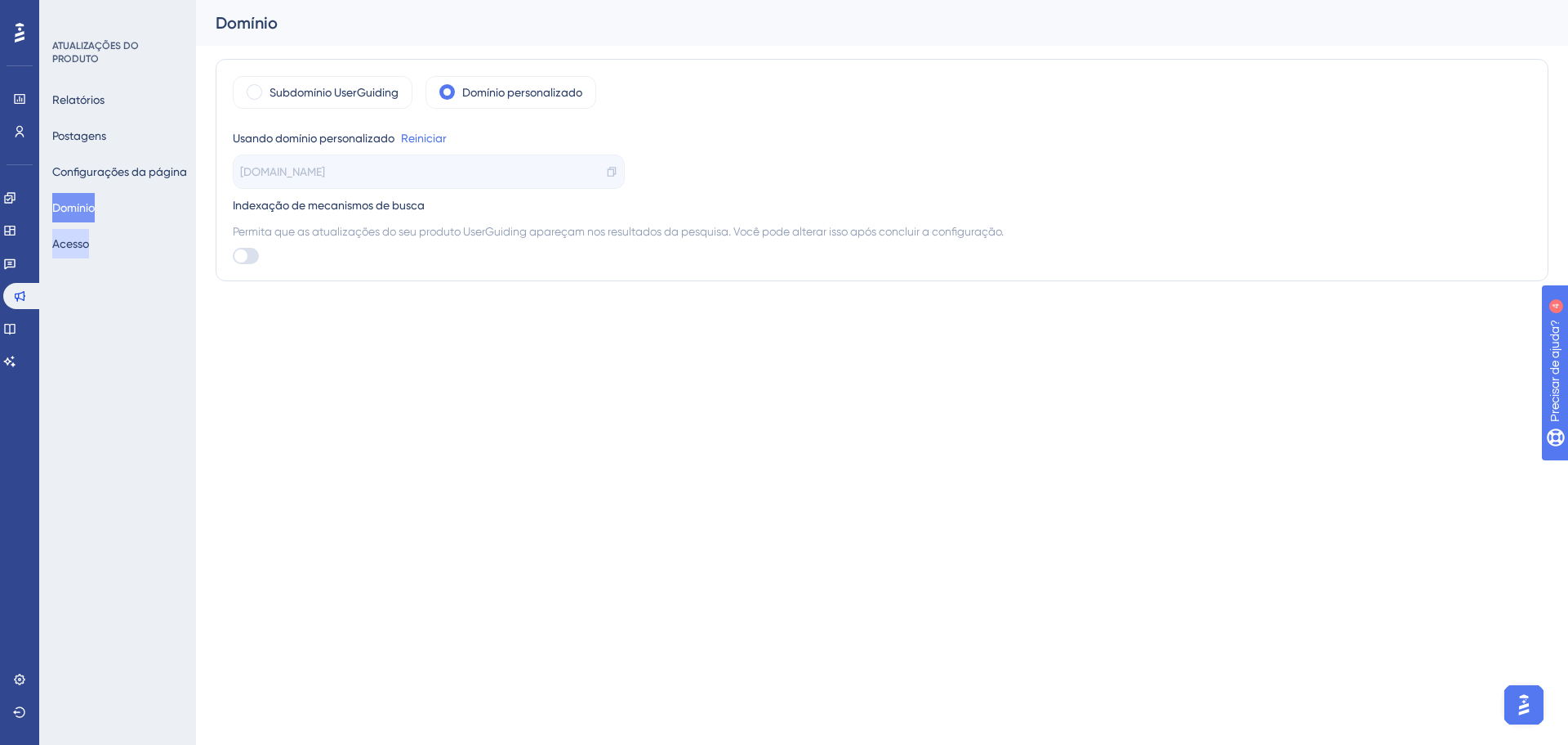
click at [81, 249] on font "Acesso" at bounding box center [70, 243] width 36 height 13
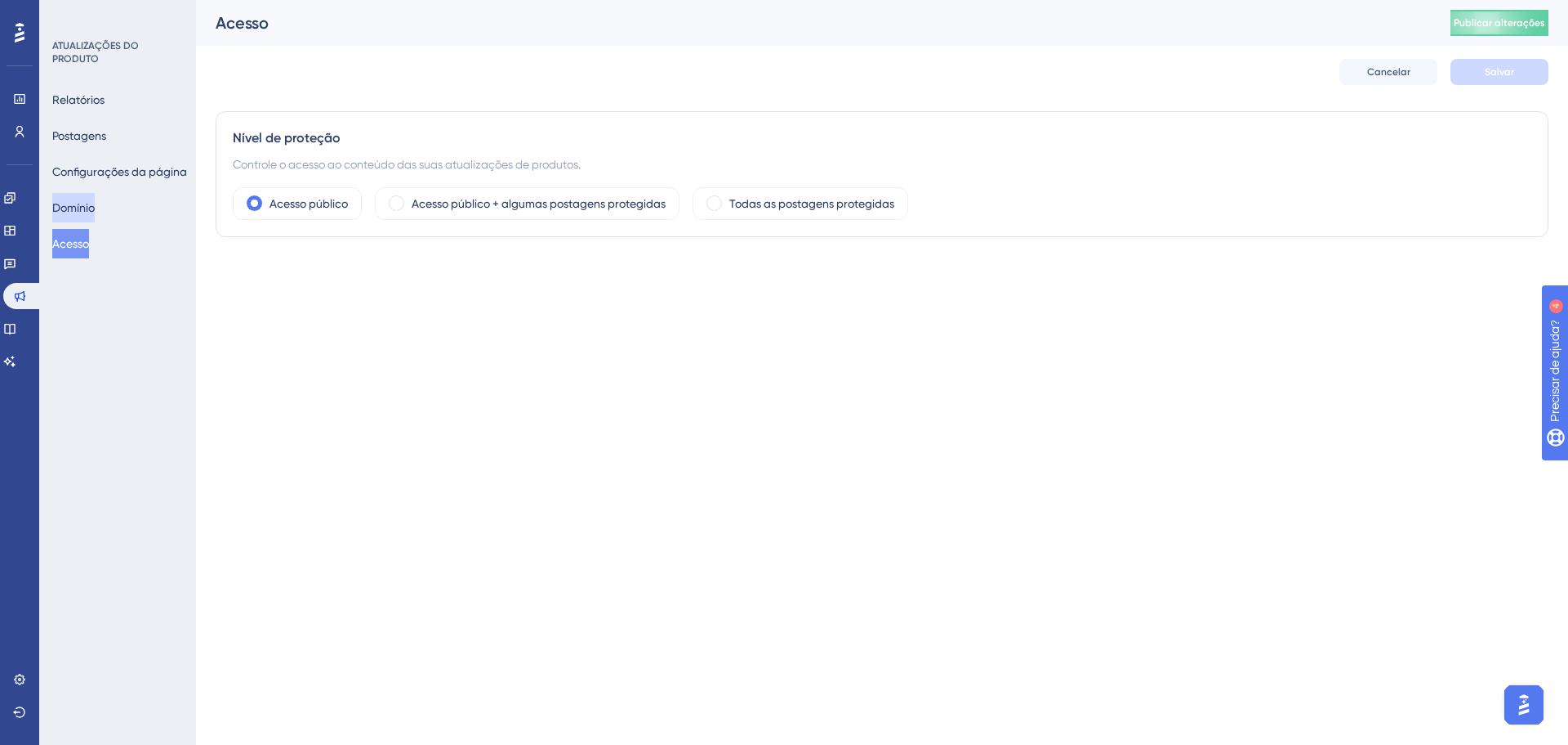
click at [94, 192] on button "Domínio" at bounding box center [73, 207] width 42 height 30
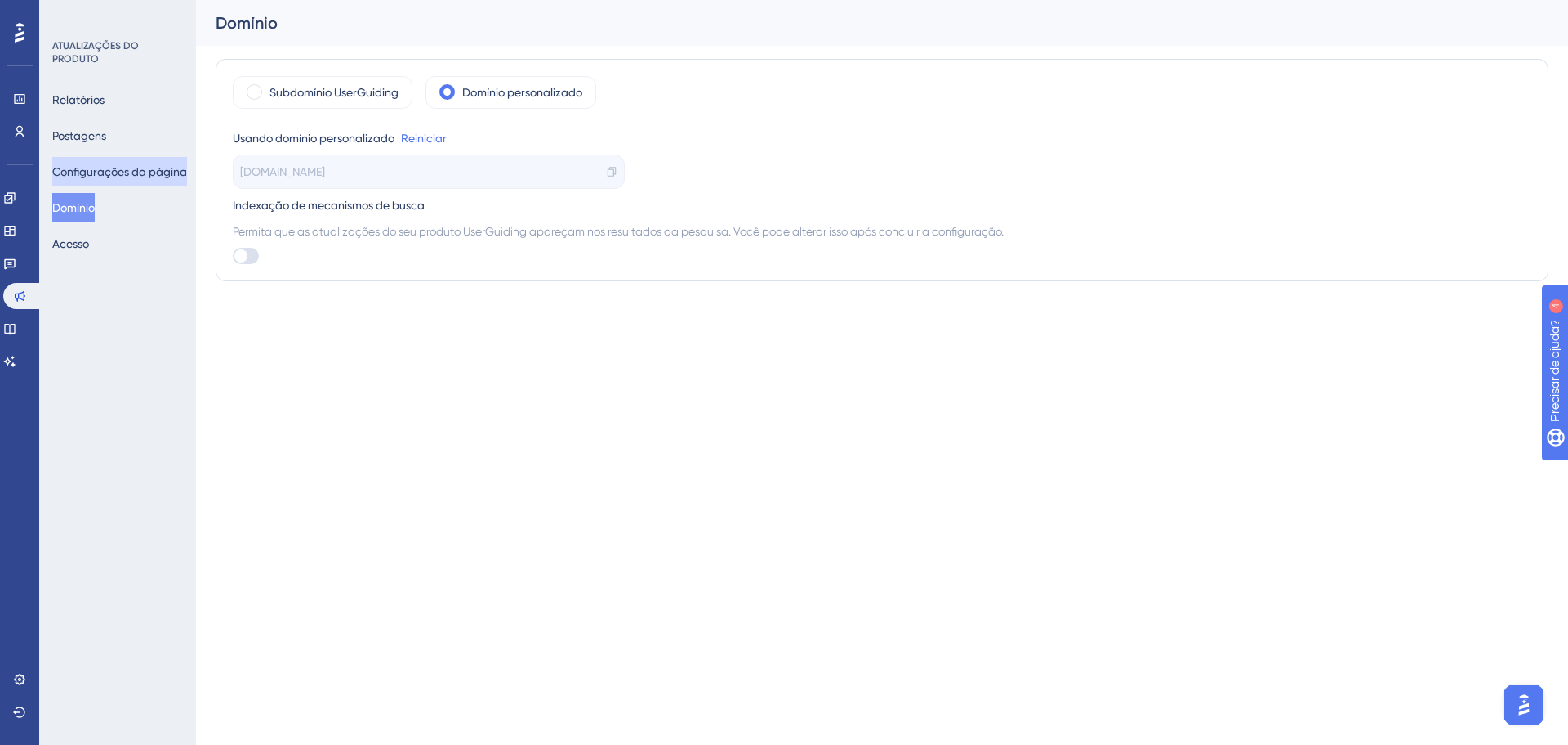
click at [88, 174] on font "Configurações da página" at bounding box center [119, 171] width 135 height 13
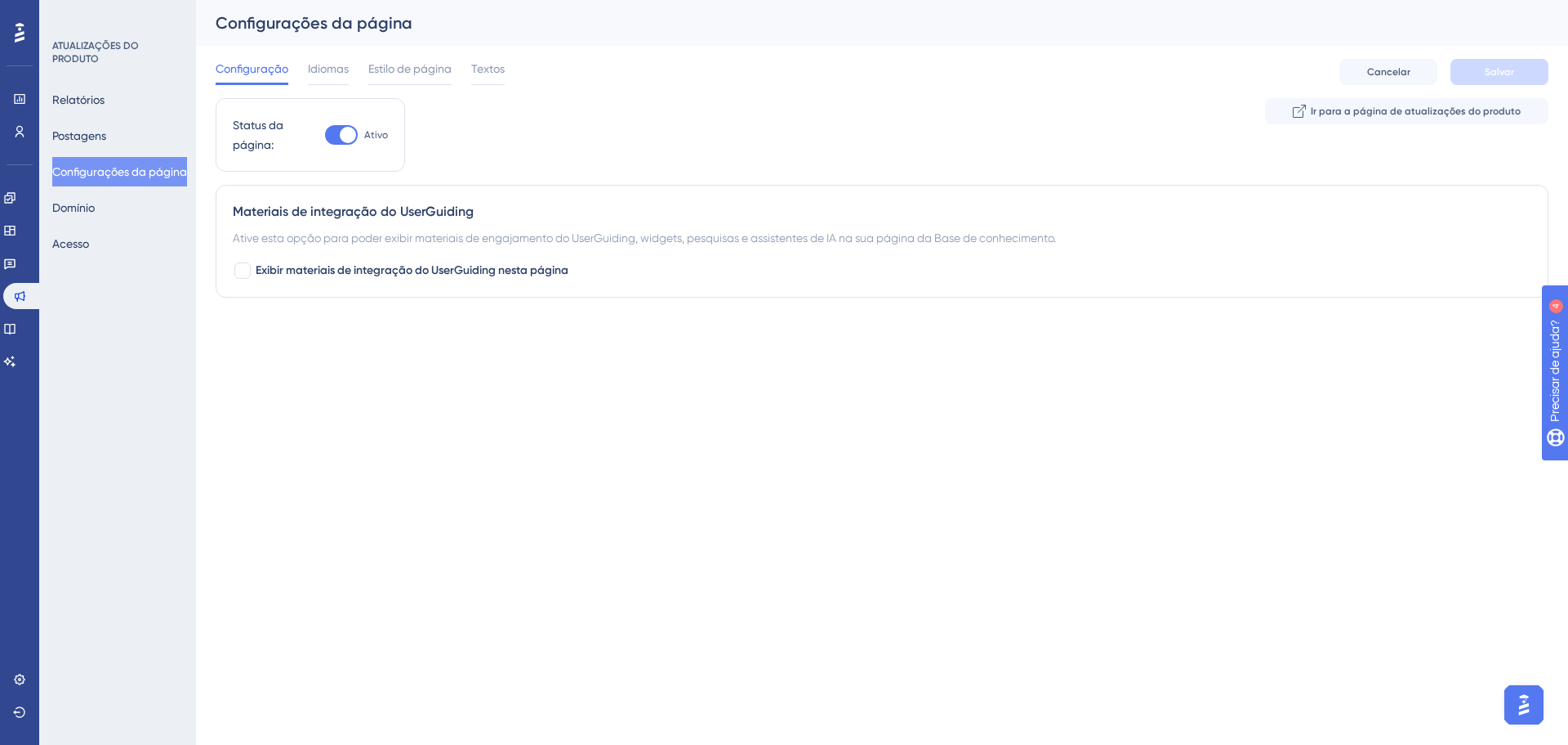
click at [302, 54] on div "Configuração Idiomas Estilo de página Textos Cancelar Salvar" at bounding box center [883, 71] width 1333 height 52
click at [312, 61] on span "Idiomas" at bounding box center [327, 69] width 40 height 20
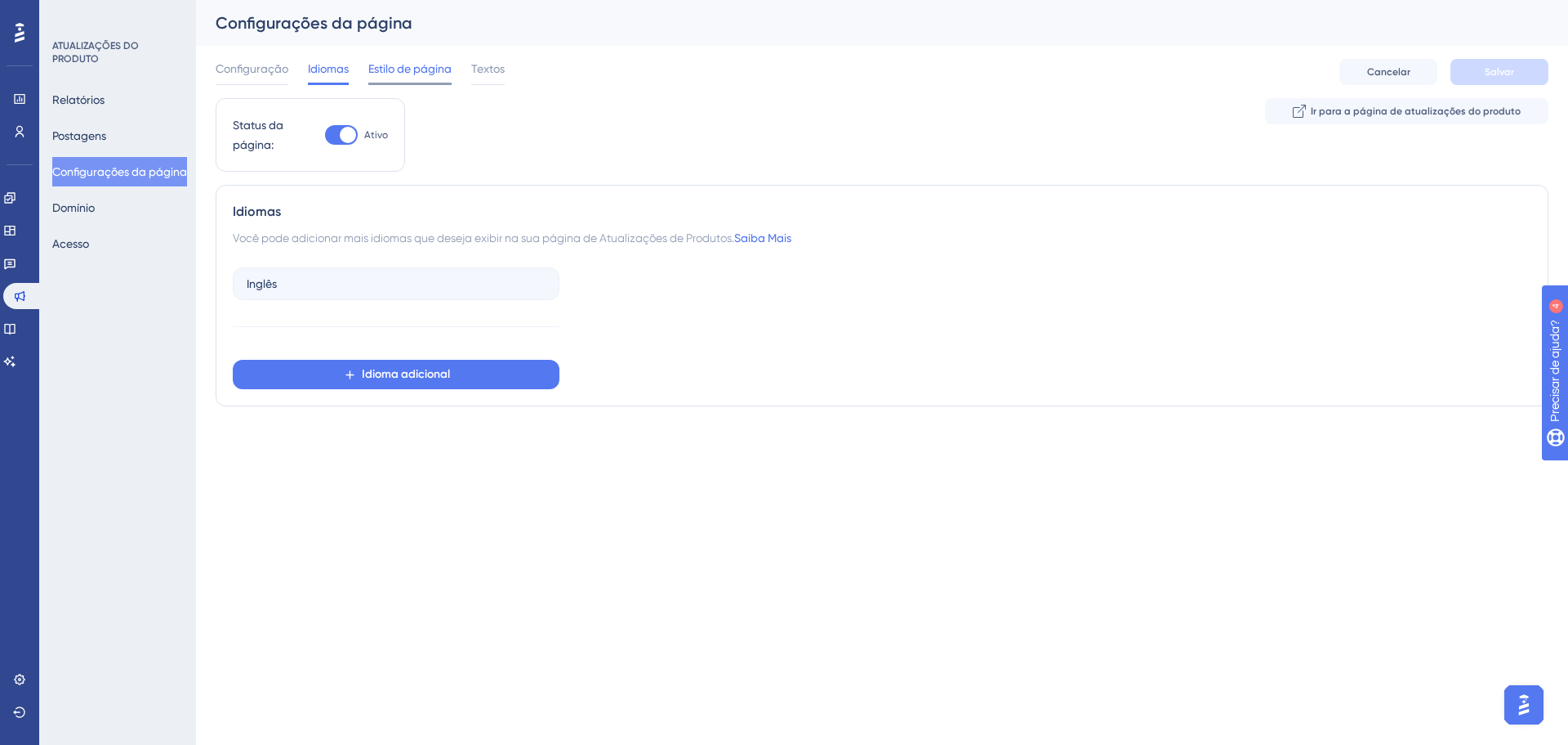
click at [384, 65] on font "Estilo de página" at bounding box center [410, 68] width 83 height 13
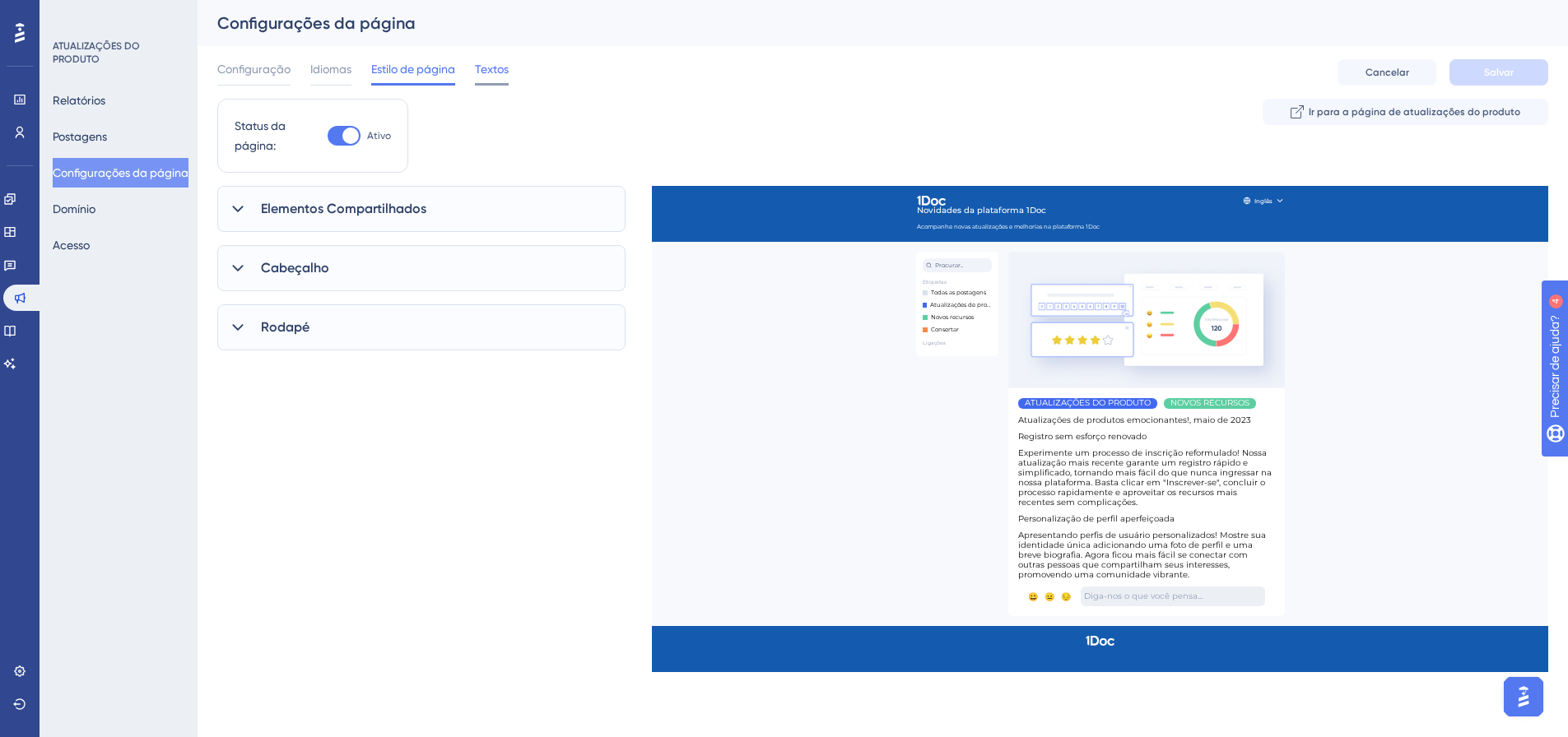
click at [491, 64] on font "Textos" at bounding box center [492, 69] width 34 height 13
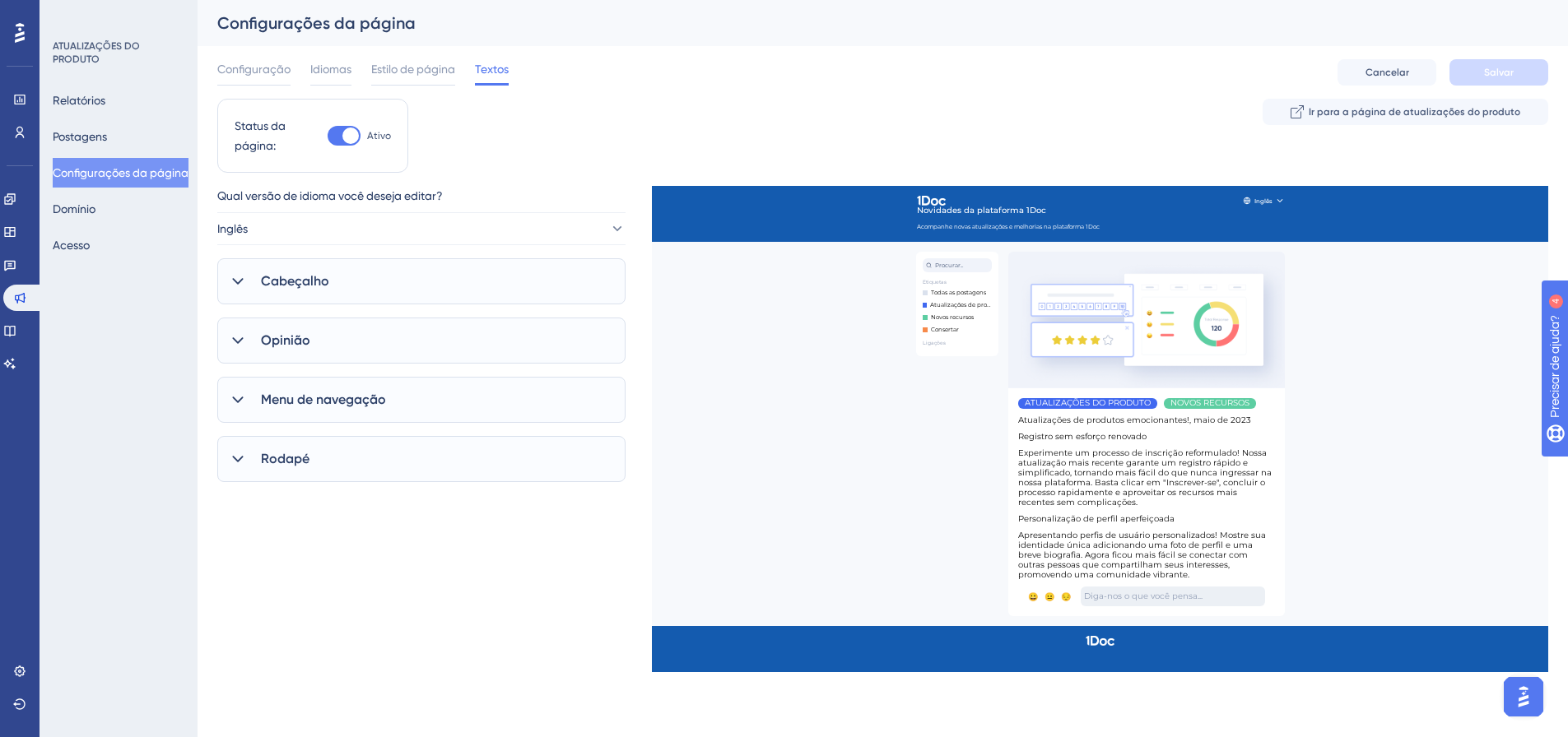
click at [133, 137] on div "Relatórios Postagens Configurações da página [PERSON_NAME]" at bounding box center [119, 173] width 133 height 175
click at [107, 137] on font "Postagens" at bounding box center [79, 136] width 55 height 13
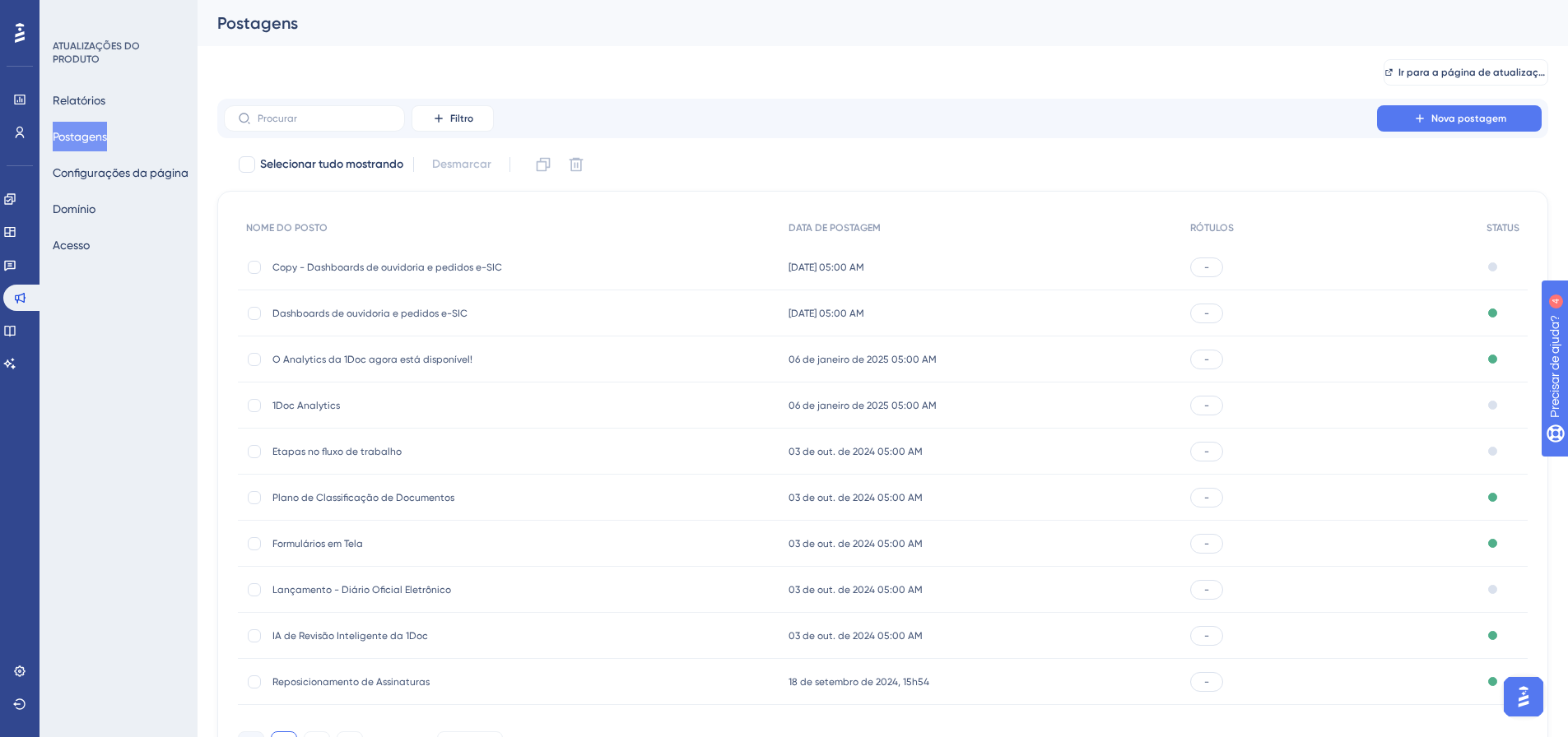
click at [426, 266] on font "Copy - Dashboards de ouvidoria e pedidos e-SIC" at bounding box center [387, 267] width 230 height 12
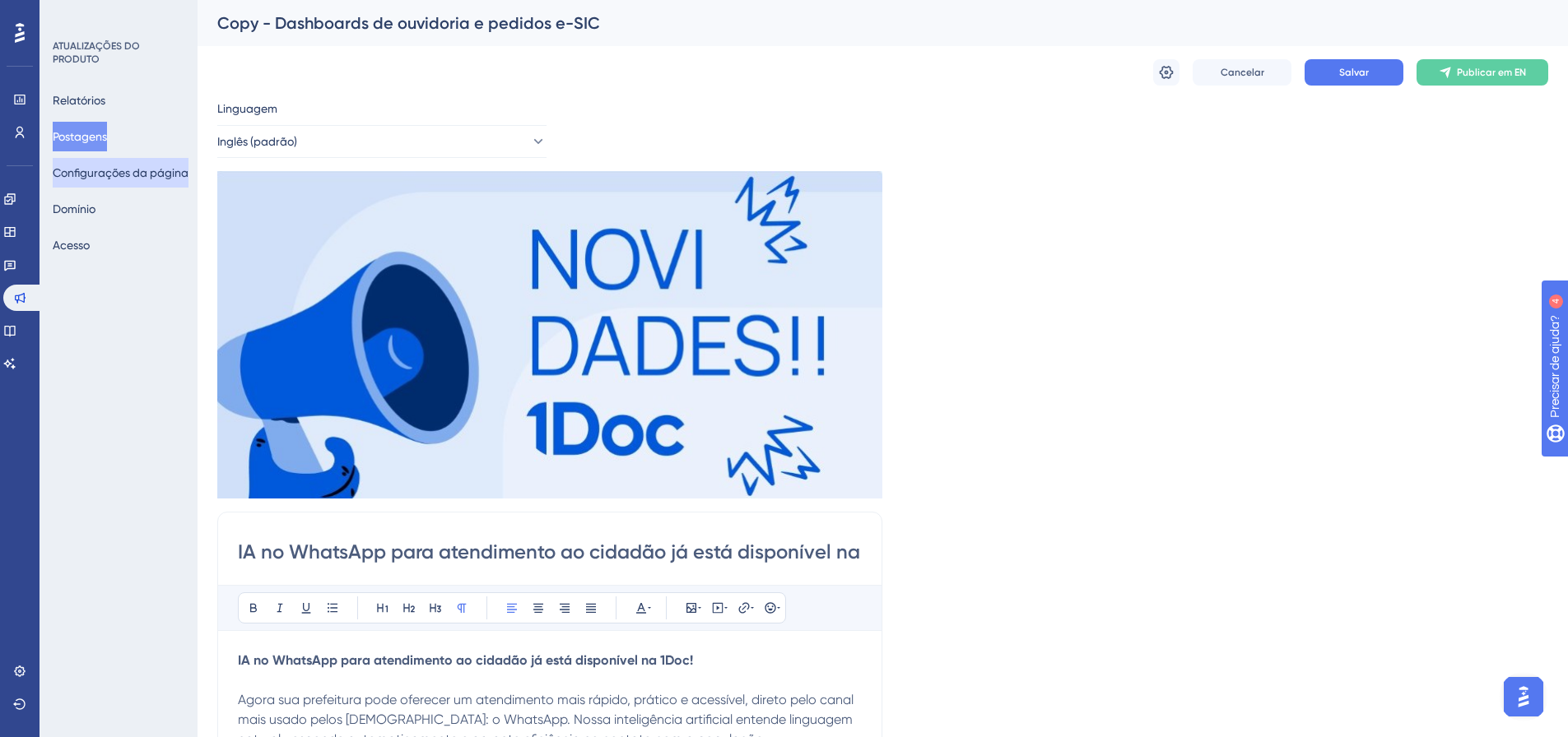
click at [168, 180] on font "Configurações da página" at bounding box center [120, 173] width 136 height 20
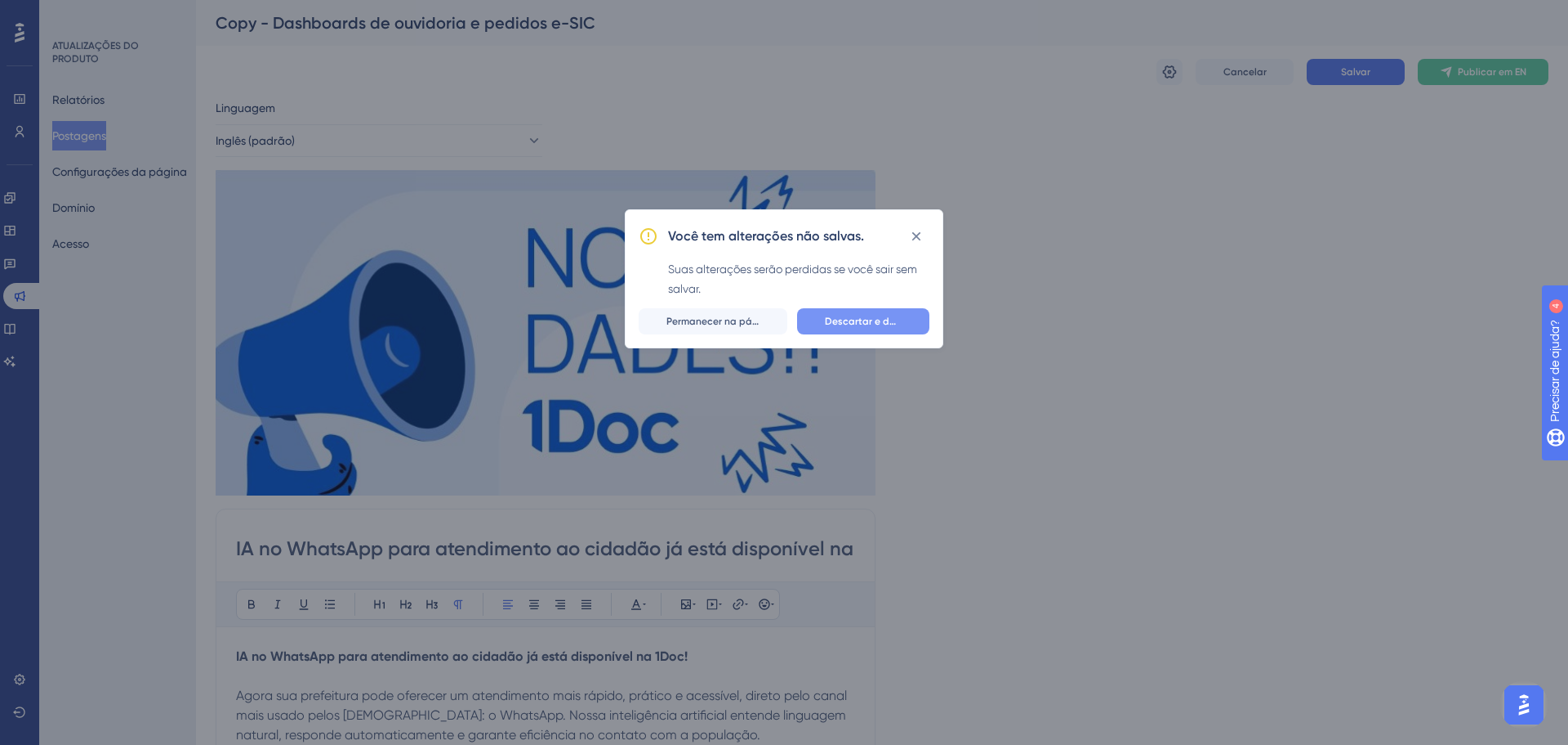
click at [845, 316] on font "Descartar e deixar" at bounding box center [869, 322] width 88 height 12
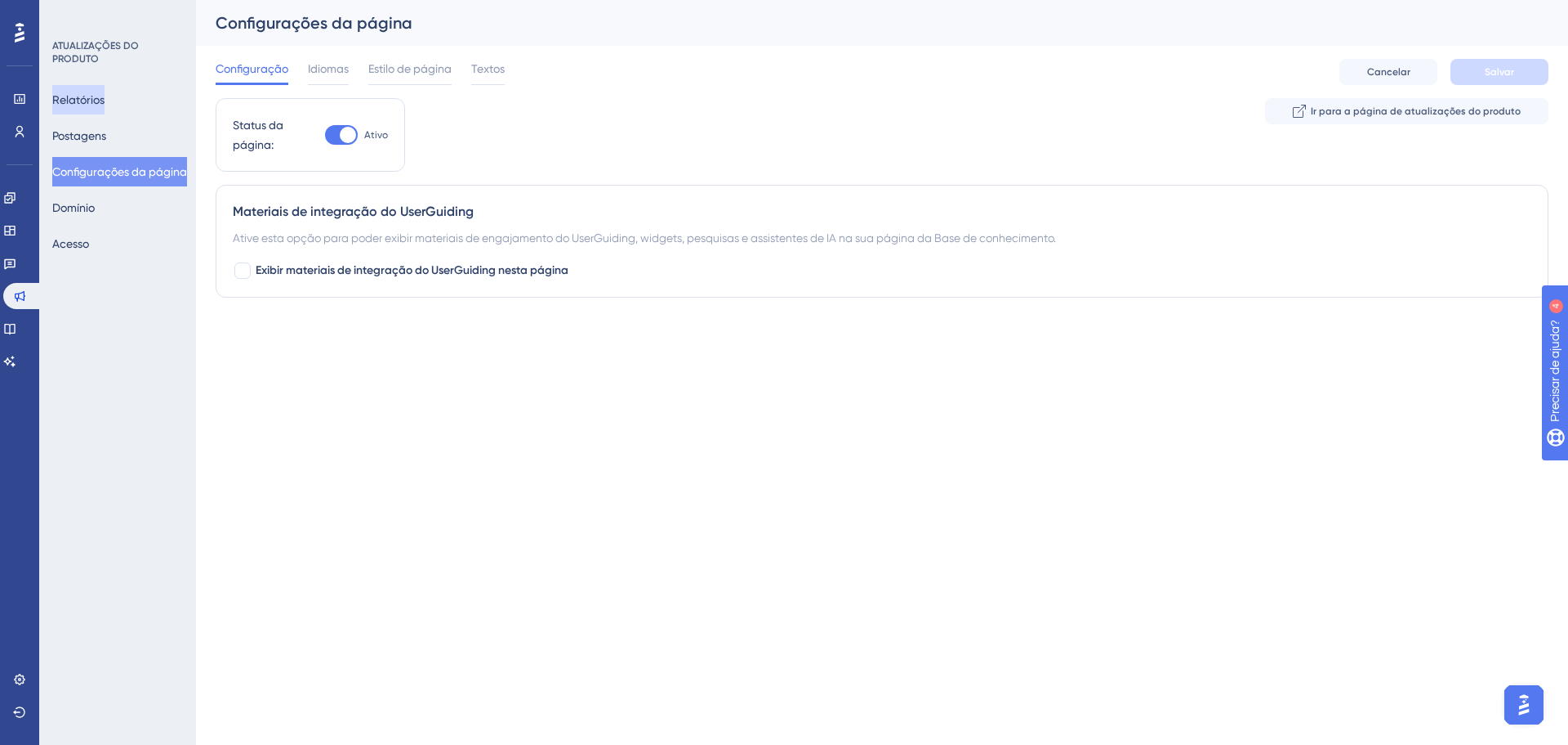
click at [91, 90] on font "Relatórios" at bounding box center [78, 100] width 52 height 20
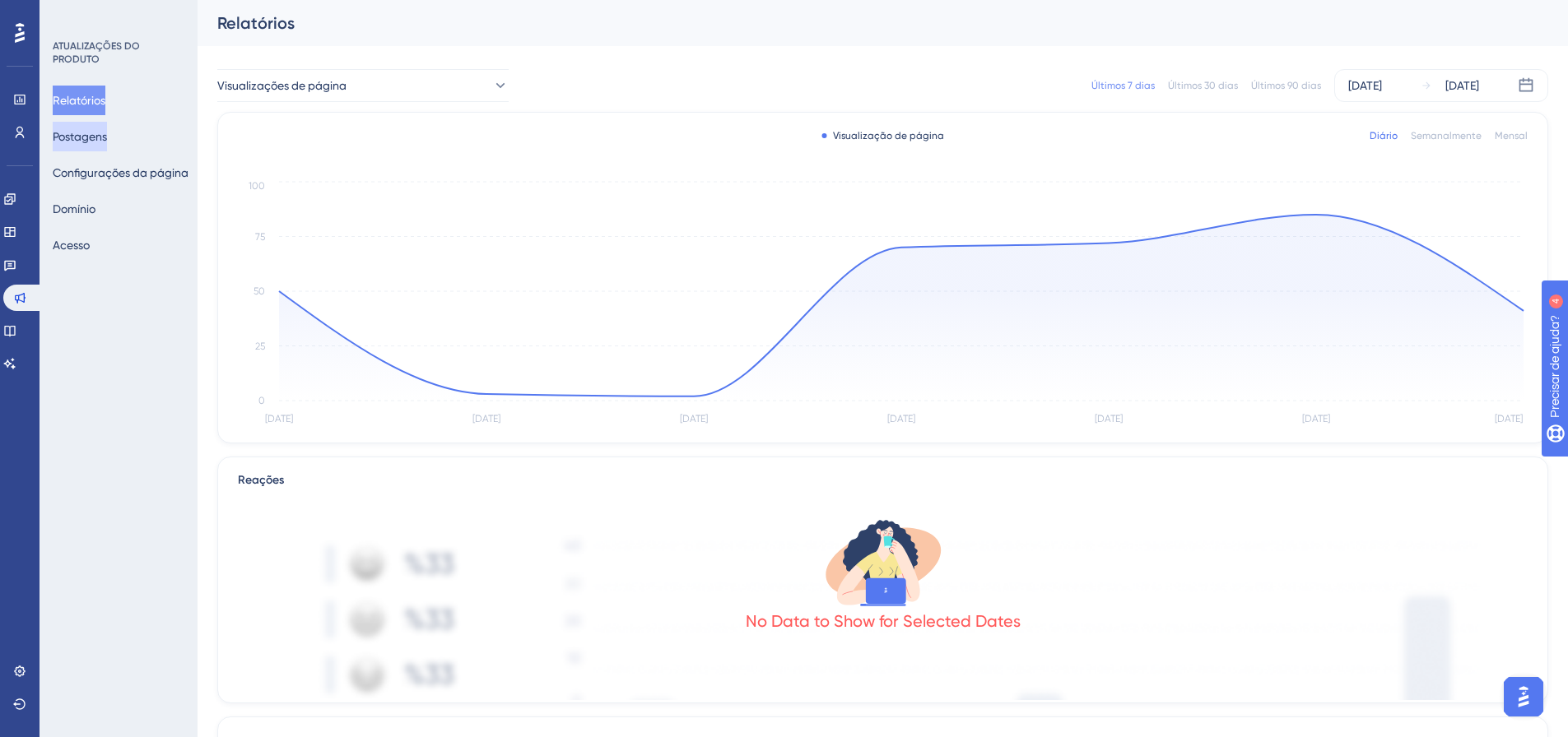
click at [95, 136] on font "Postagens" at bounding box center [79, 136] width 55 height 13
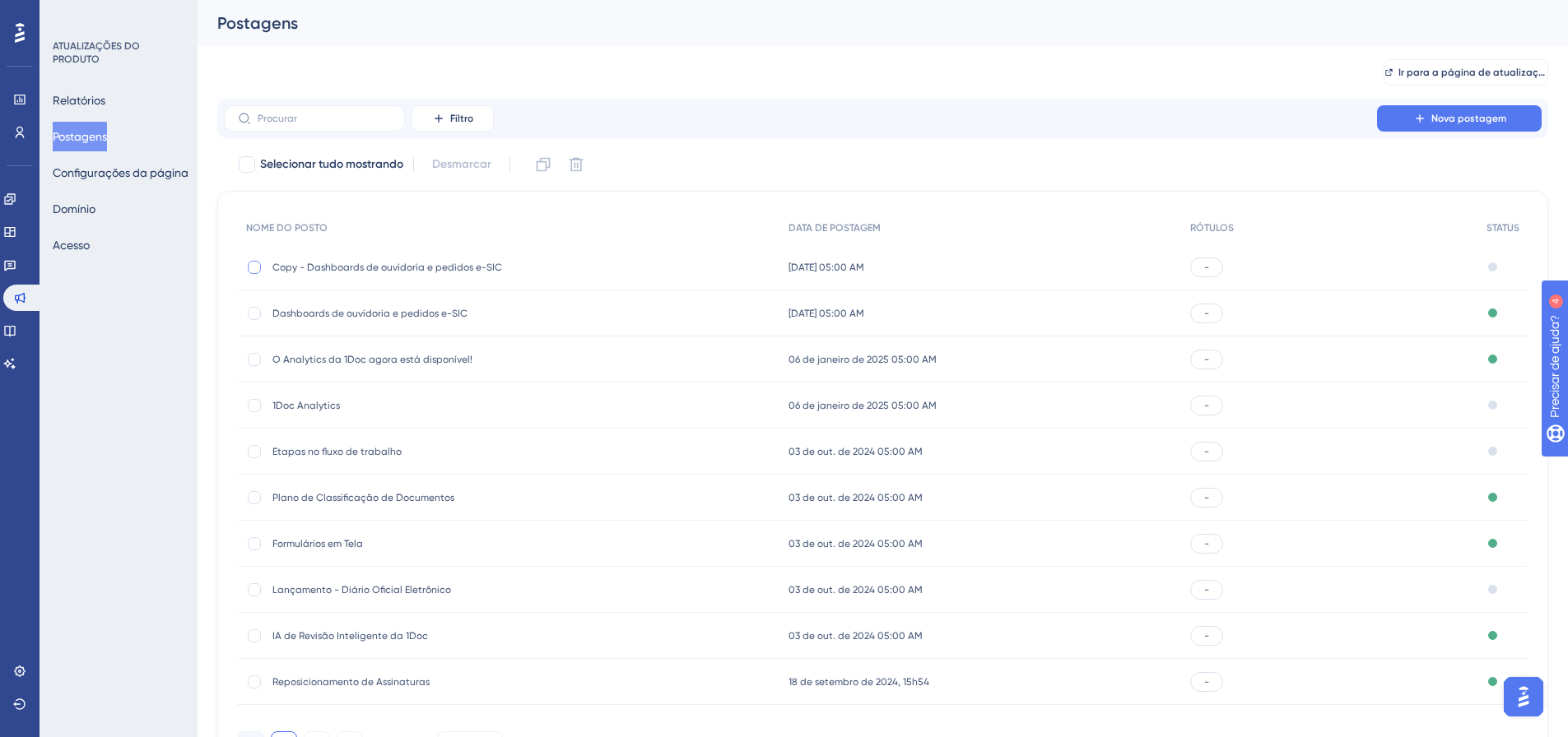
click at [256, 270] on div at bounding box center [253, 267] width 13 height 13
checkbox input "true"
click at [369, 269] on font "Copy - Dashboards de ouvidoria e pedidos e-SIC" at bounding box center [387, 267] width 230 height 12
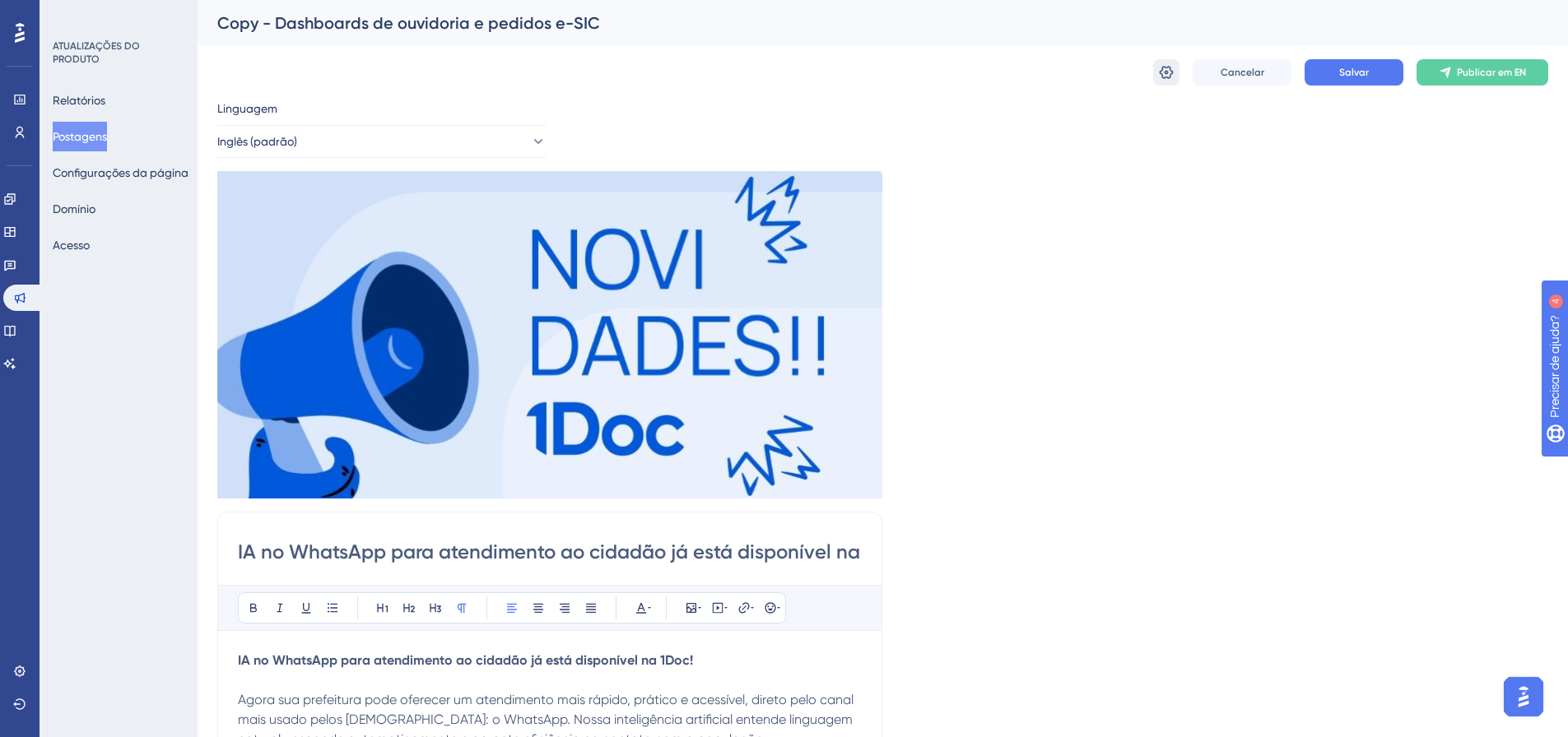
click at [1156, 70] on button at bounding box center [1166, 73] width 27 height 27
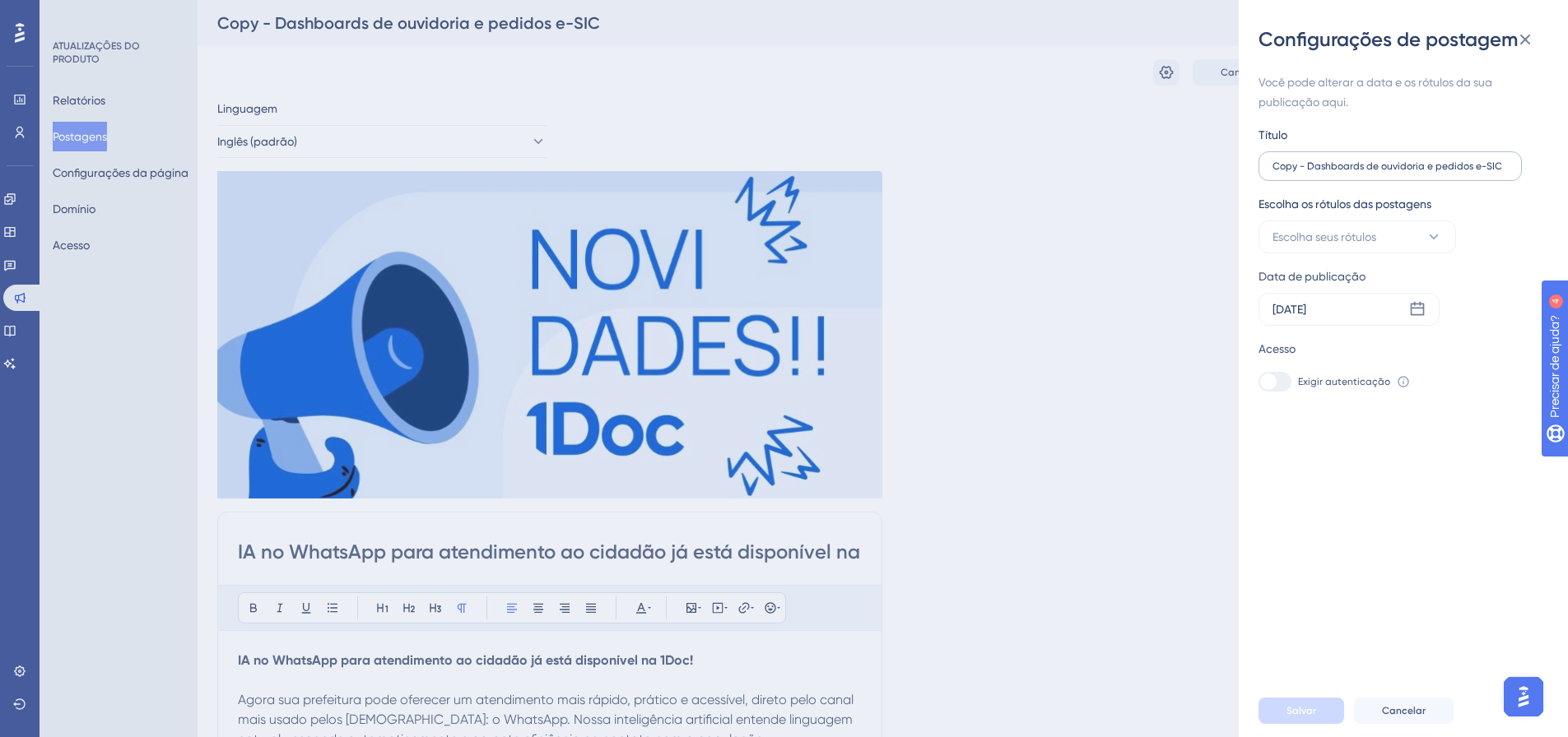
click at [1296, 153] on label "Copy - Dashboards de ouvidoria e pedidos e-SIC" at bounding box center [1389, 166] width 263 height 30
click at [1296, 161] on input "Copy - Dashboards de ouvidoria e pedidos e-SIC" at bounding box center [1389, 167] width 235 height 12
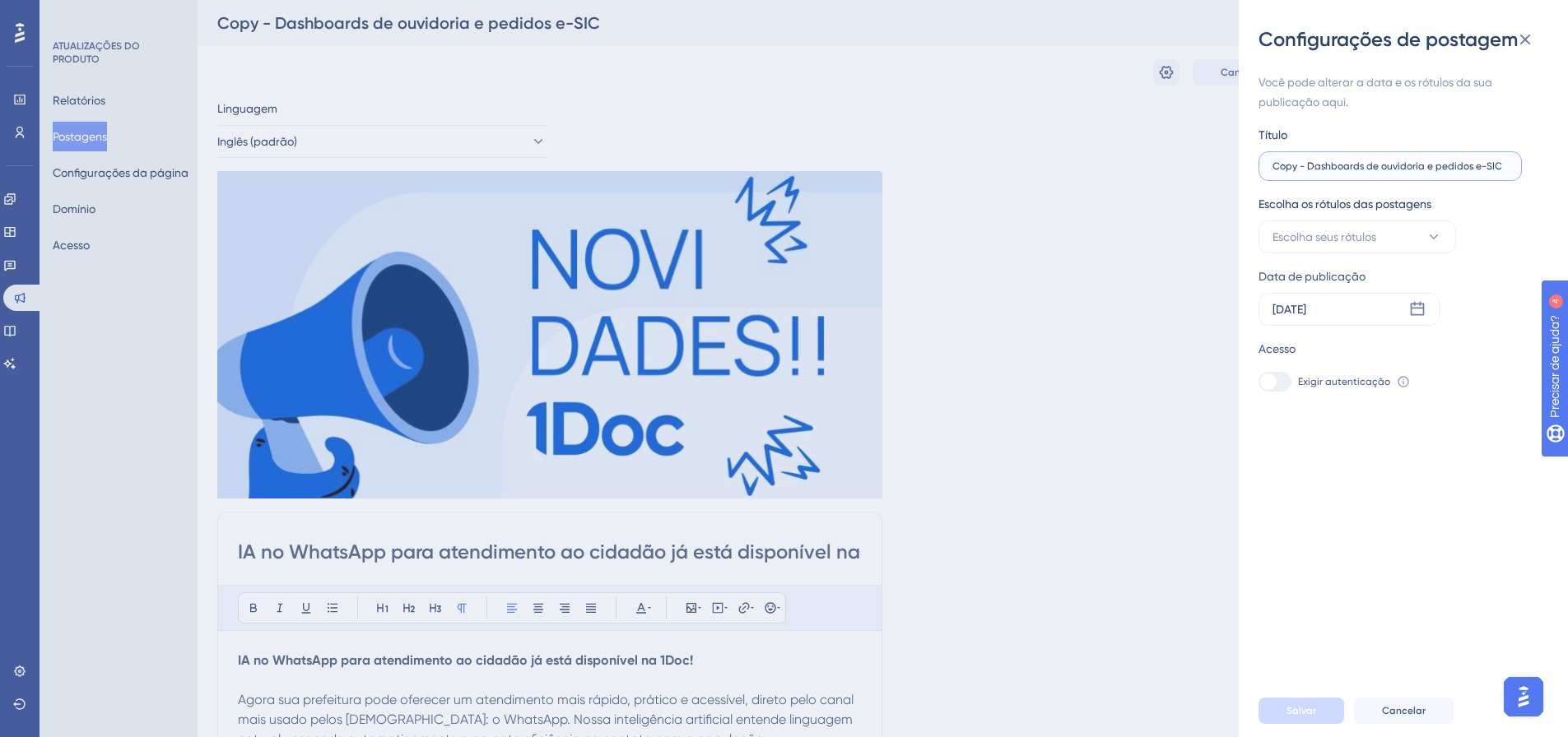
paste input "IA no WhatsApp para atendimento ao cidadão já está disponível na 1Doc!"
type input "IA no WhatsApp para atendimento ao cidadão já está disponível na 1Doc!"
click at [1304, 716] on font "Salvar" at bounding box center [1302, 711] width 30 height 12
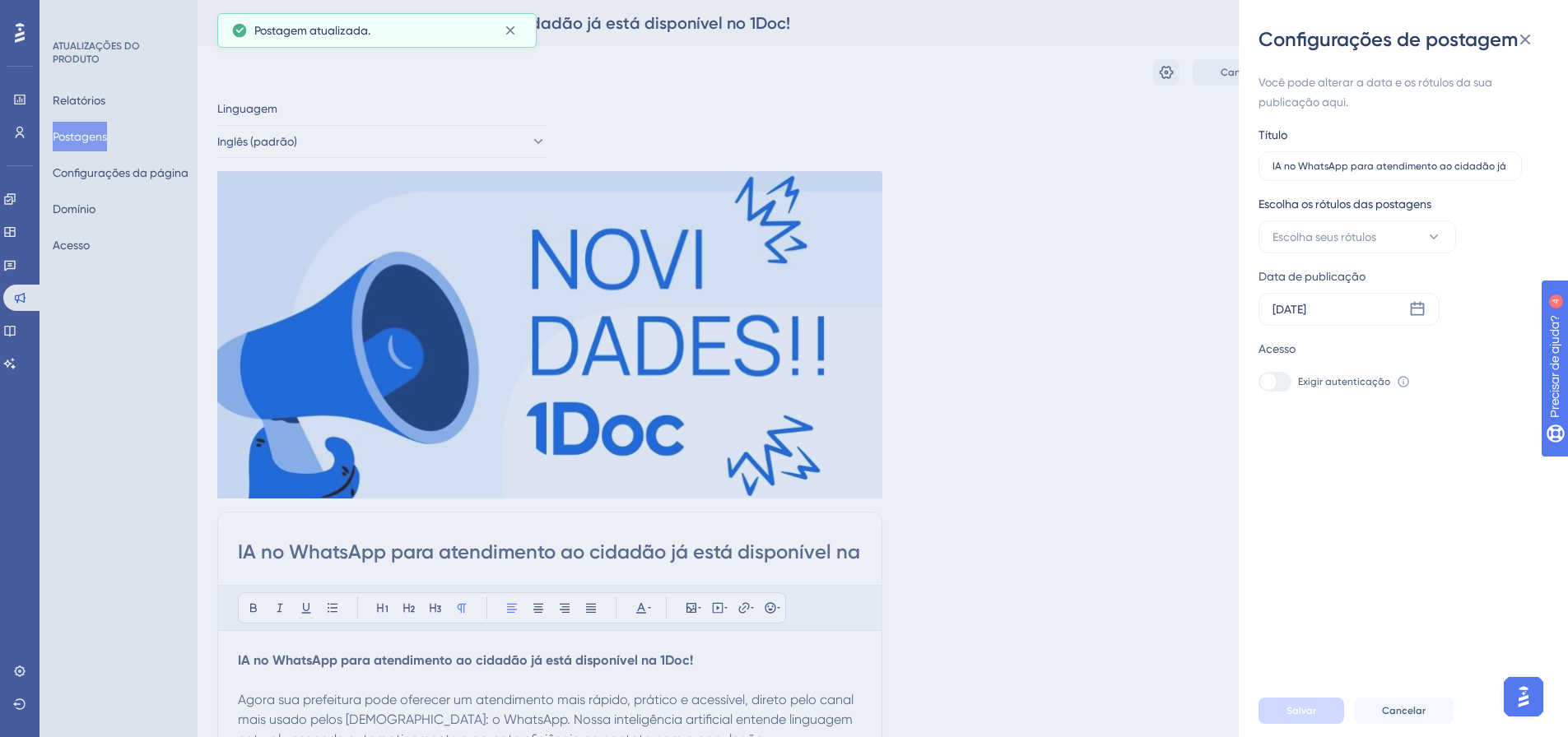
click at [1146, 169] on div "Configurações de postagem Você pode alterar a data e os rótulos da sua publicaç…" at bounding box center [784, 368] width 1568 height 737
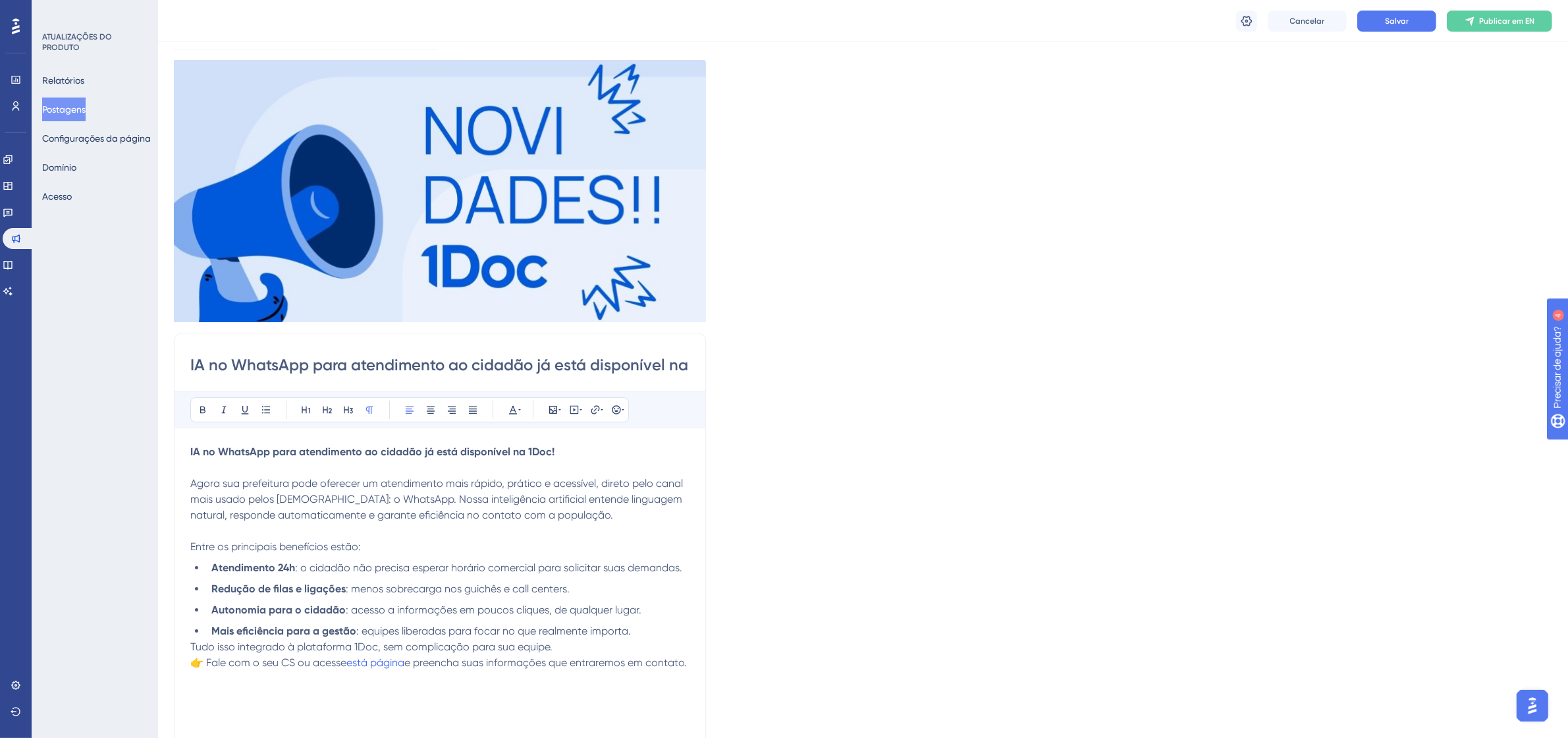
scroll to position [84, 0]
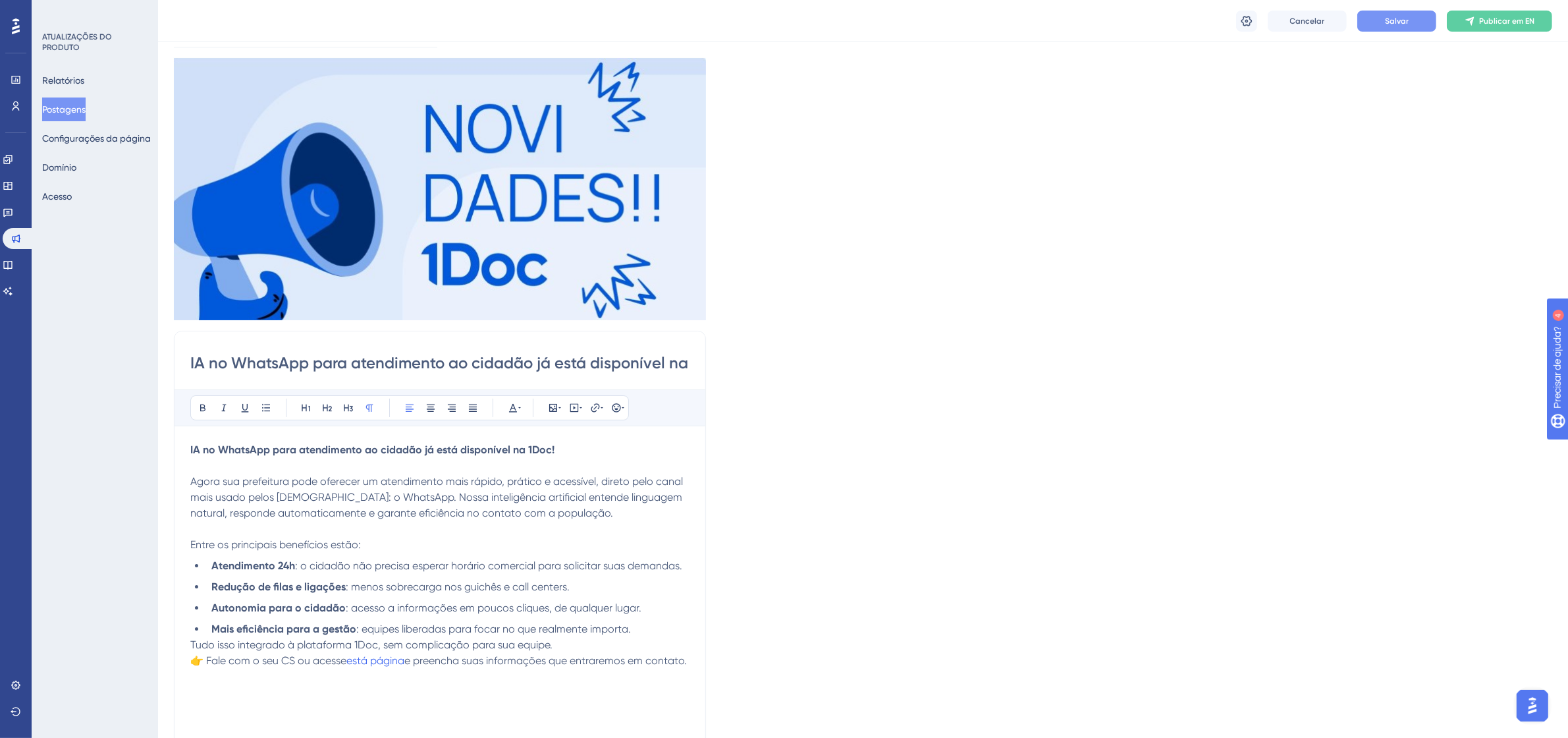
click at [1263, 17] on font "Salvar" at bounding box center [1397, 21] width 24 height 10
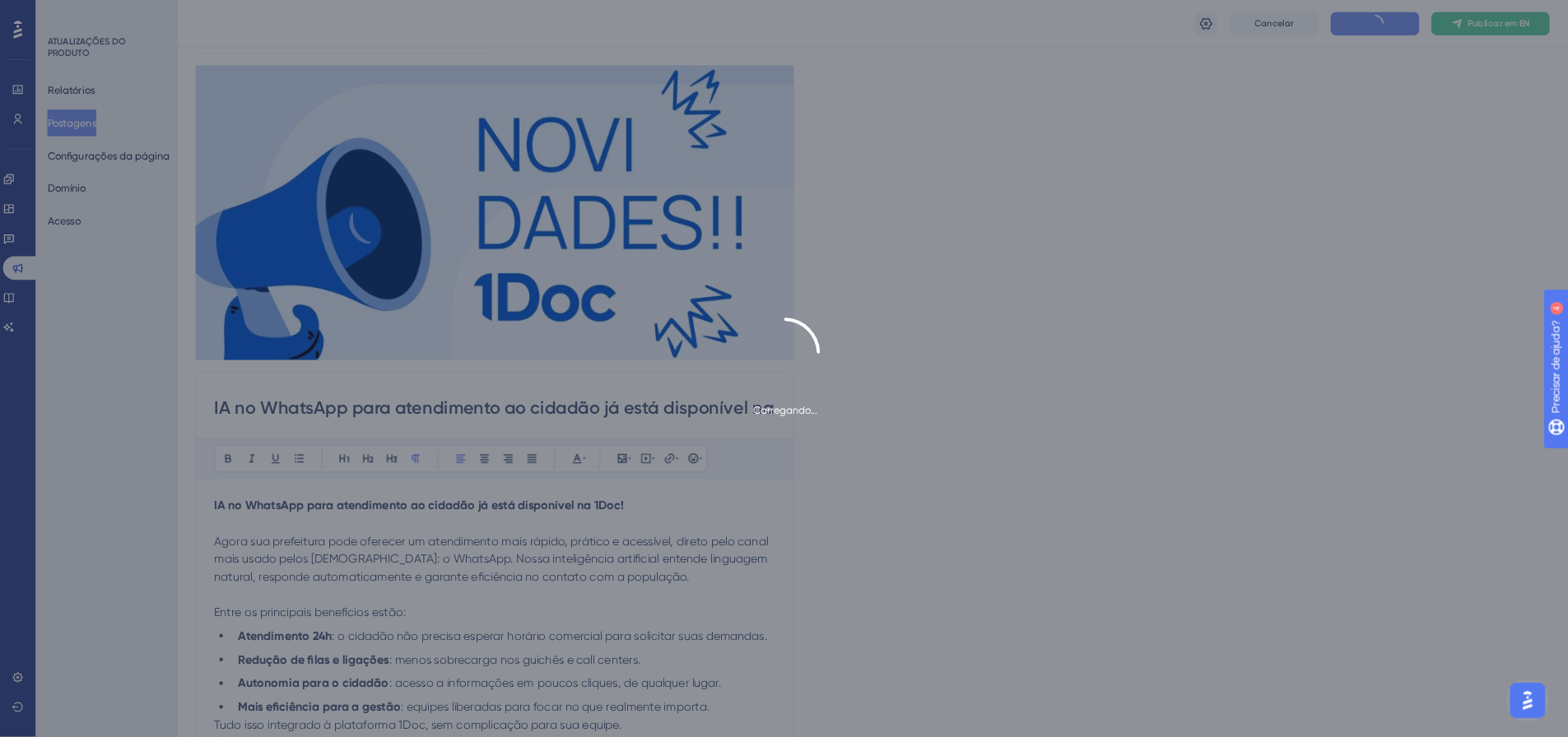
scroll to position [106, 0]
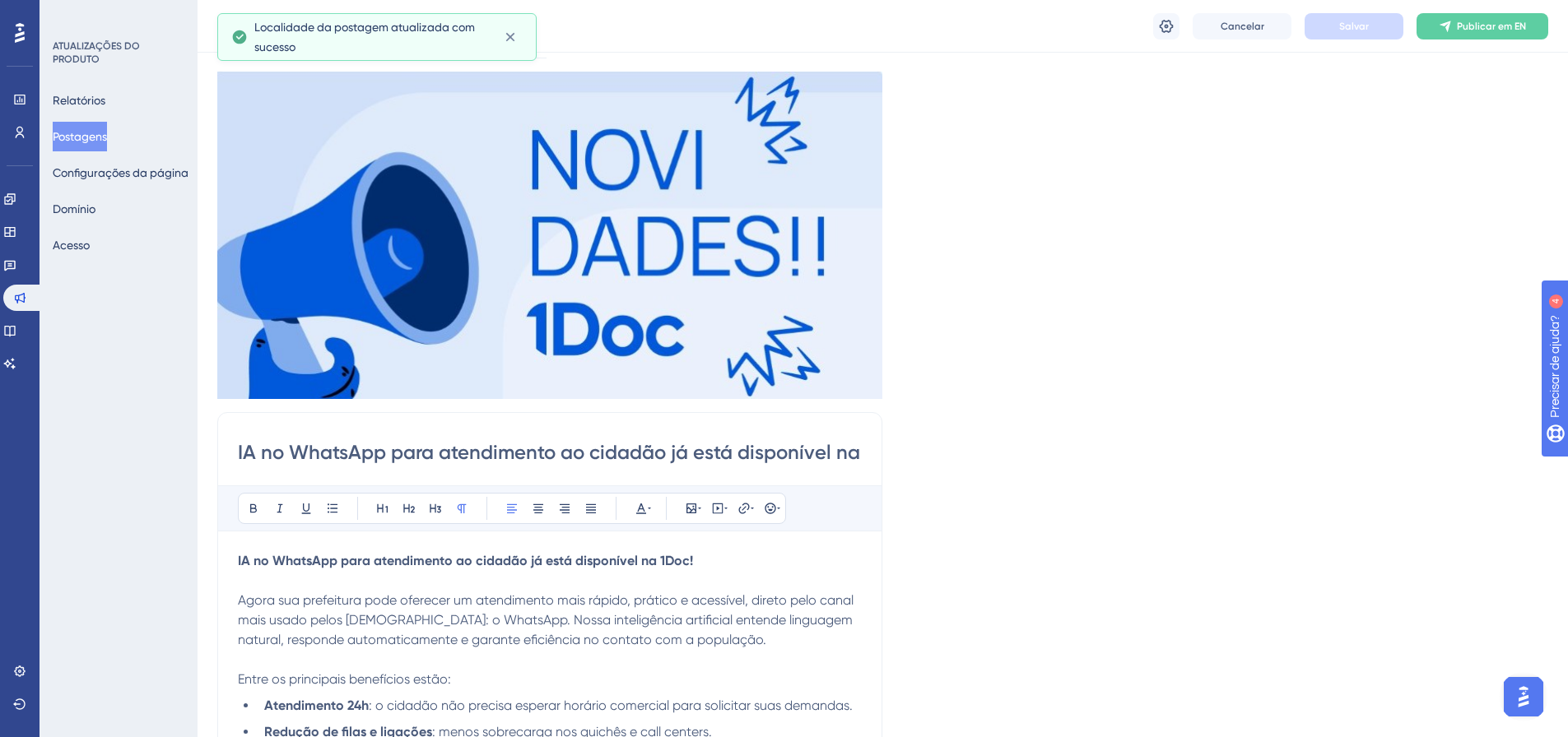
click at [79, 136] on font "Postagens" at bounding box center [79, 136] width 55 height 13
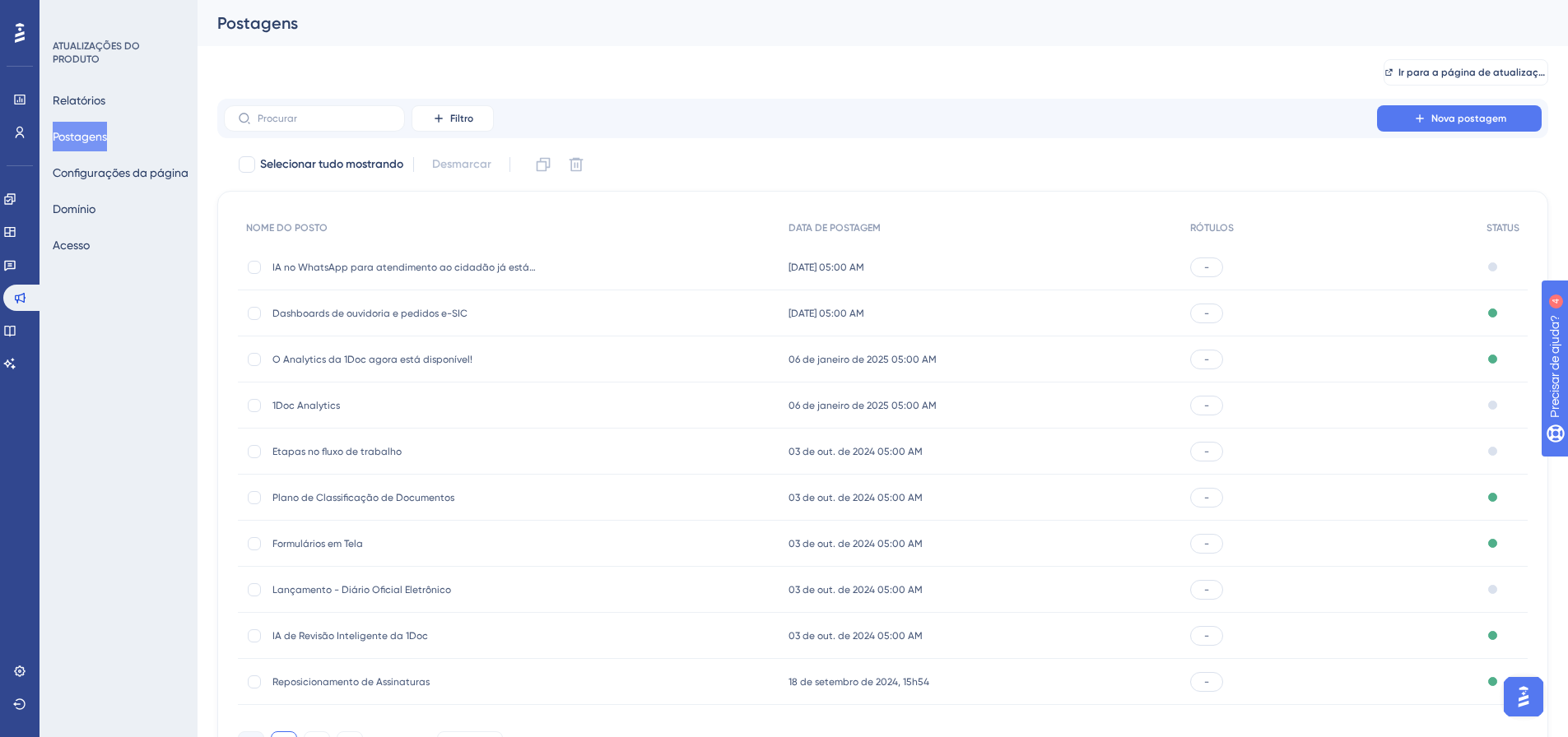
click at [357, 261] on span "IA no WhatsApp para atendimento ao cidadão já está disponível no 1Doc!" at bounding box center [403, 267] width 263 height 13
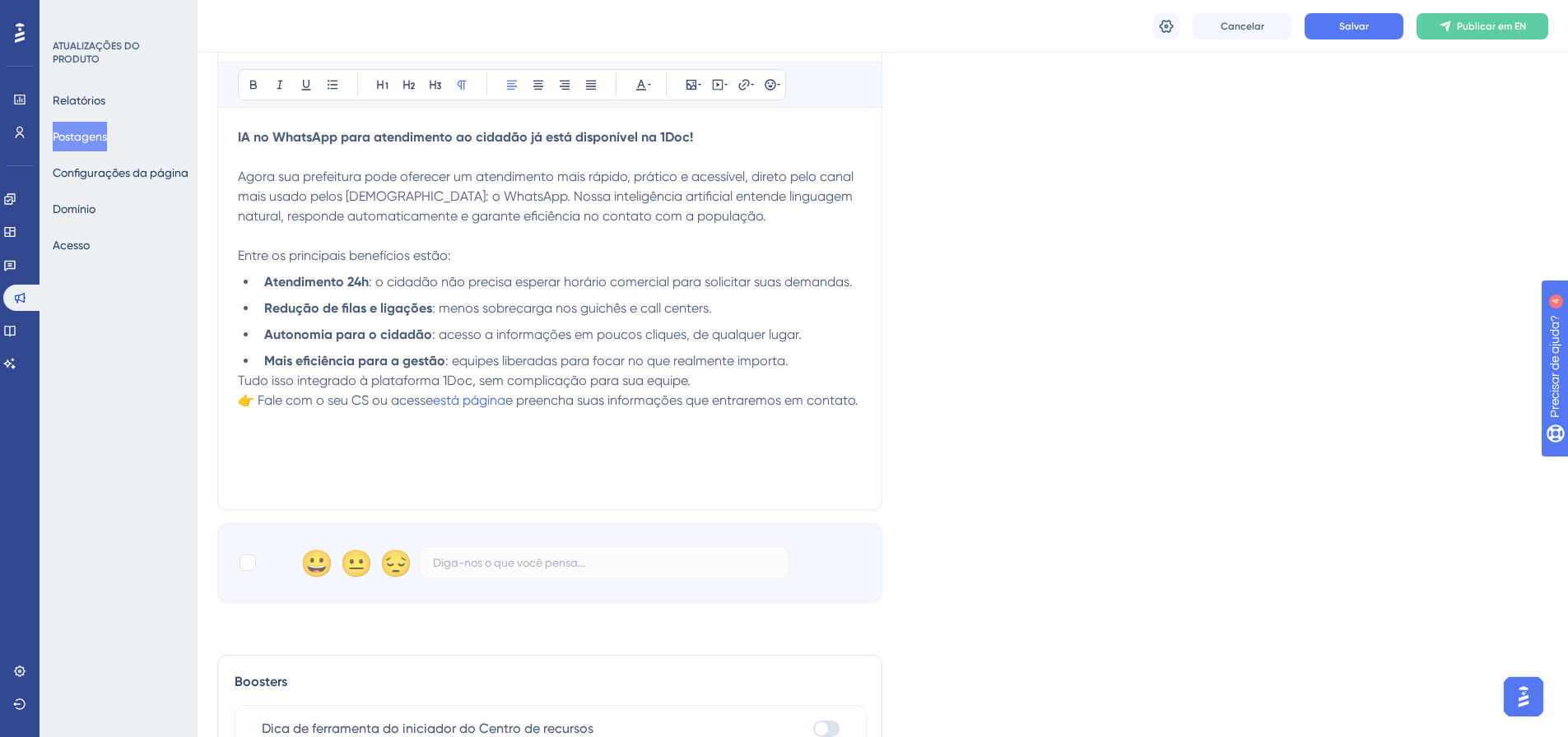
scroll to position [530, 0]
click at [452, 406] on span "está página" at bounding box center [469, 399] width 73 height 16
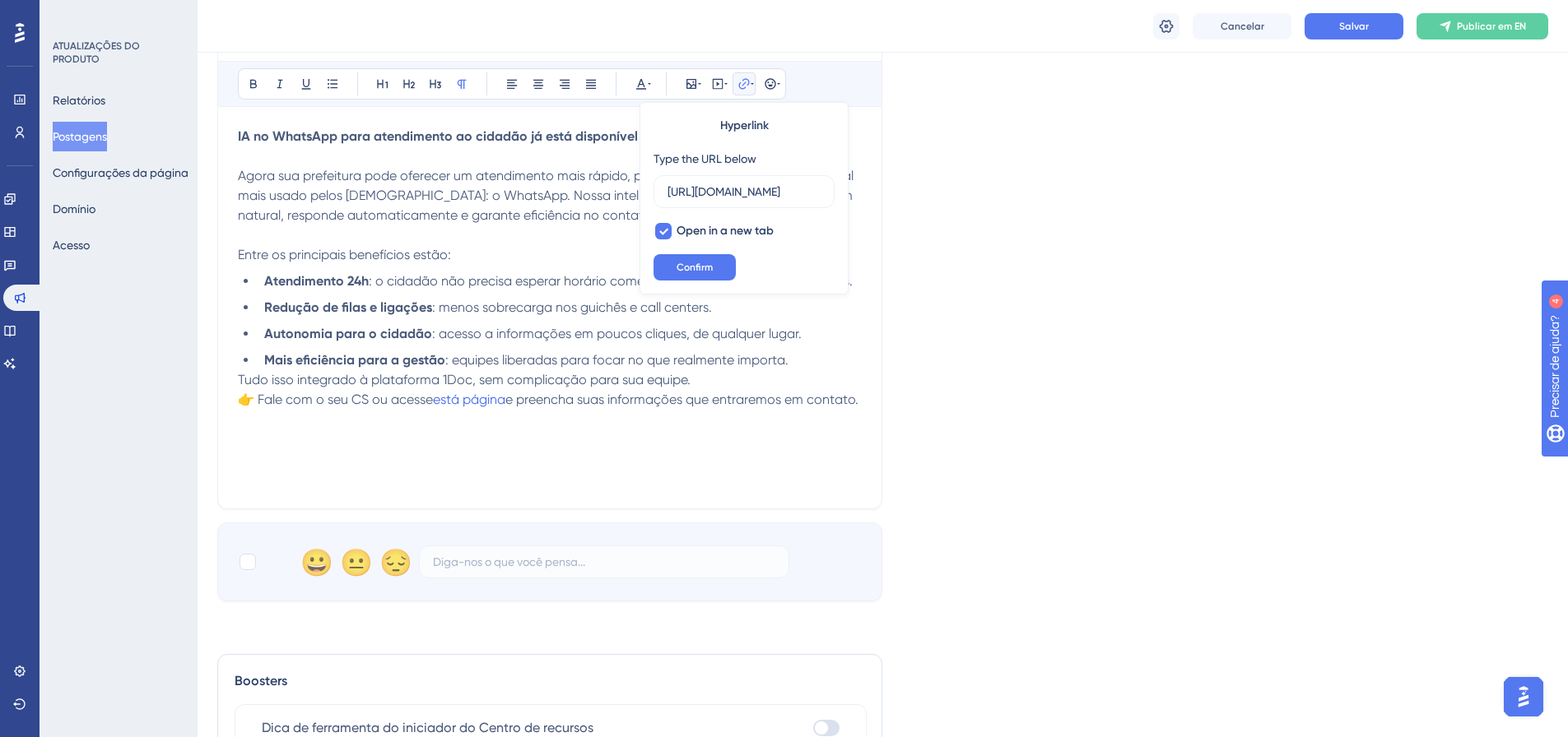
scroll to position [0, 0]
click at [932, 361] on div "Linguagem Inglês (padrão) Inserir uma imagem Excluir IA no WhatsApp para atendi…" at bounding box center [882, 88] width 1331 height 1027
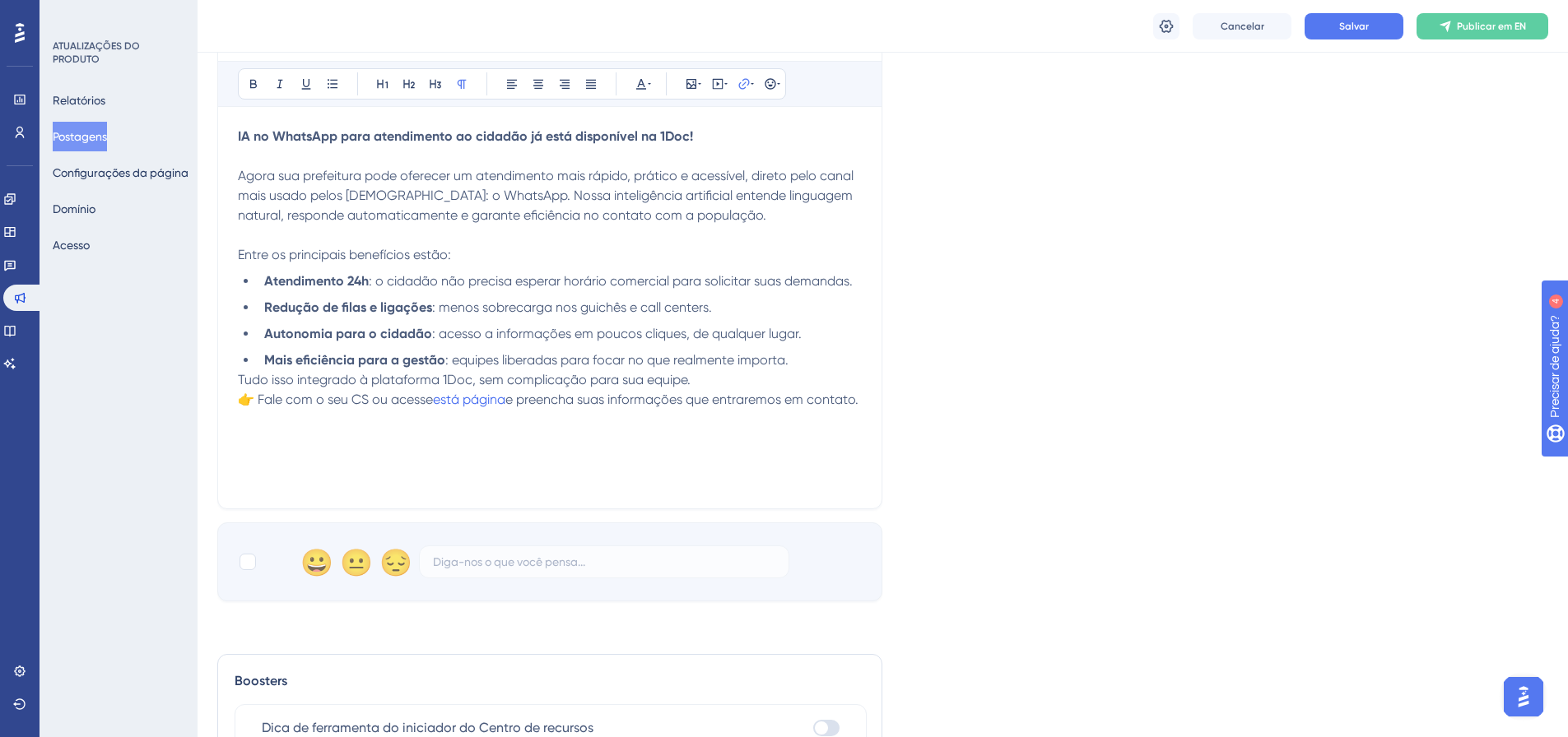
click at [453, 407] on p "Tudo isso integrado à plataforma 1Doc, sem complicação para sua equipe. 👉 Fale …" at bounding box center [549, 390] width 624 height 40
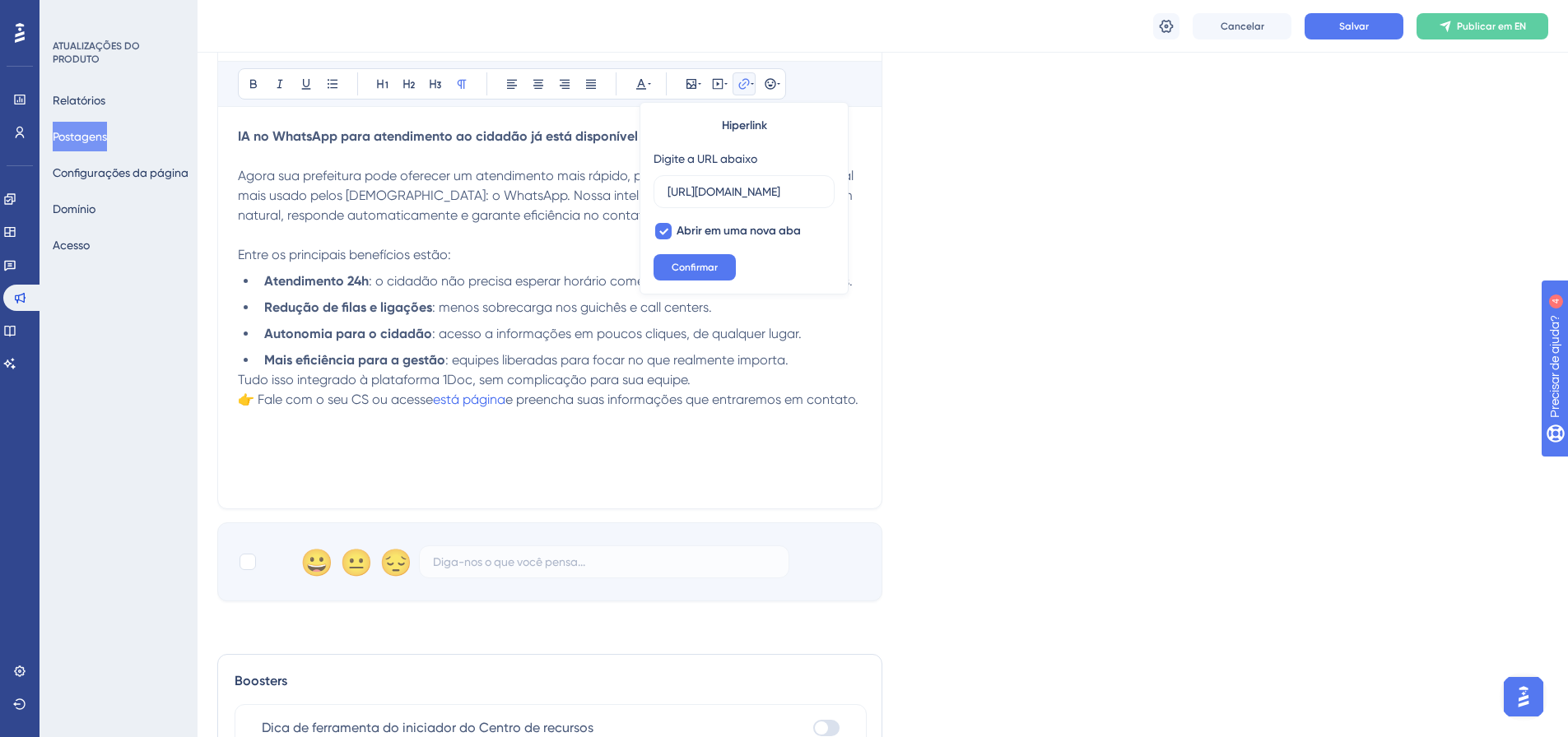
drag, startPoint x: 450, startPoint y: 406, endPoint x: 424, endPoint y: 431, distance: 36.1
click at [424, 431] on div "IA no WhatsApp para atendimento ao cidadão já está disponível na 1Doc! Agora su…" at bounding box center [549, 308] width 624 height 362
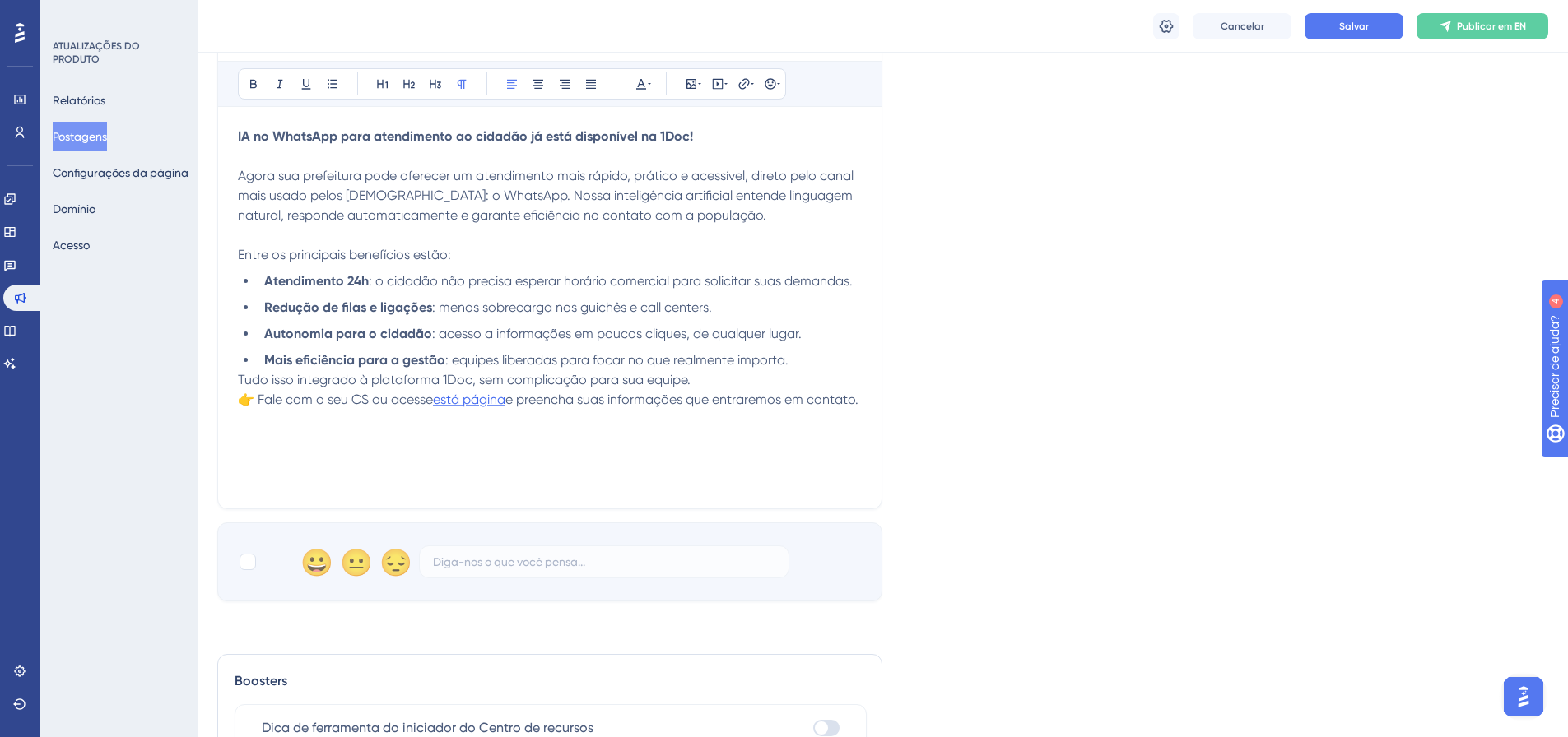
click at [456, 405] on span "está página" at bounding box center [469, 399] width 73 height 16
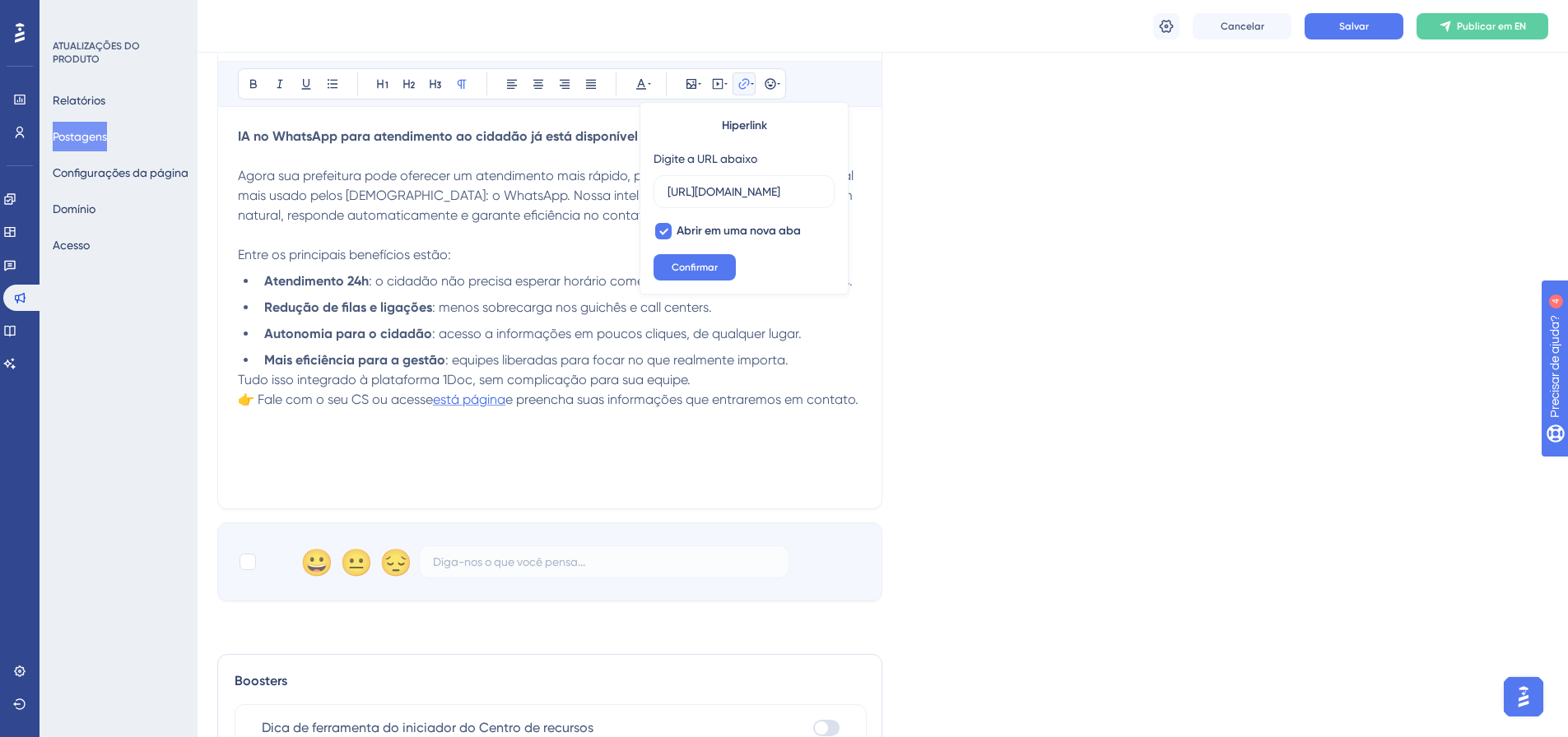
click at [456, 404] on span "está página" at bounding box center [469, 399] width 73 height 16
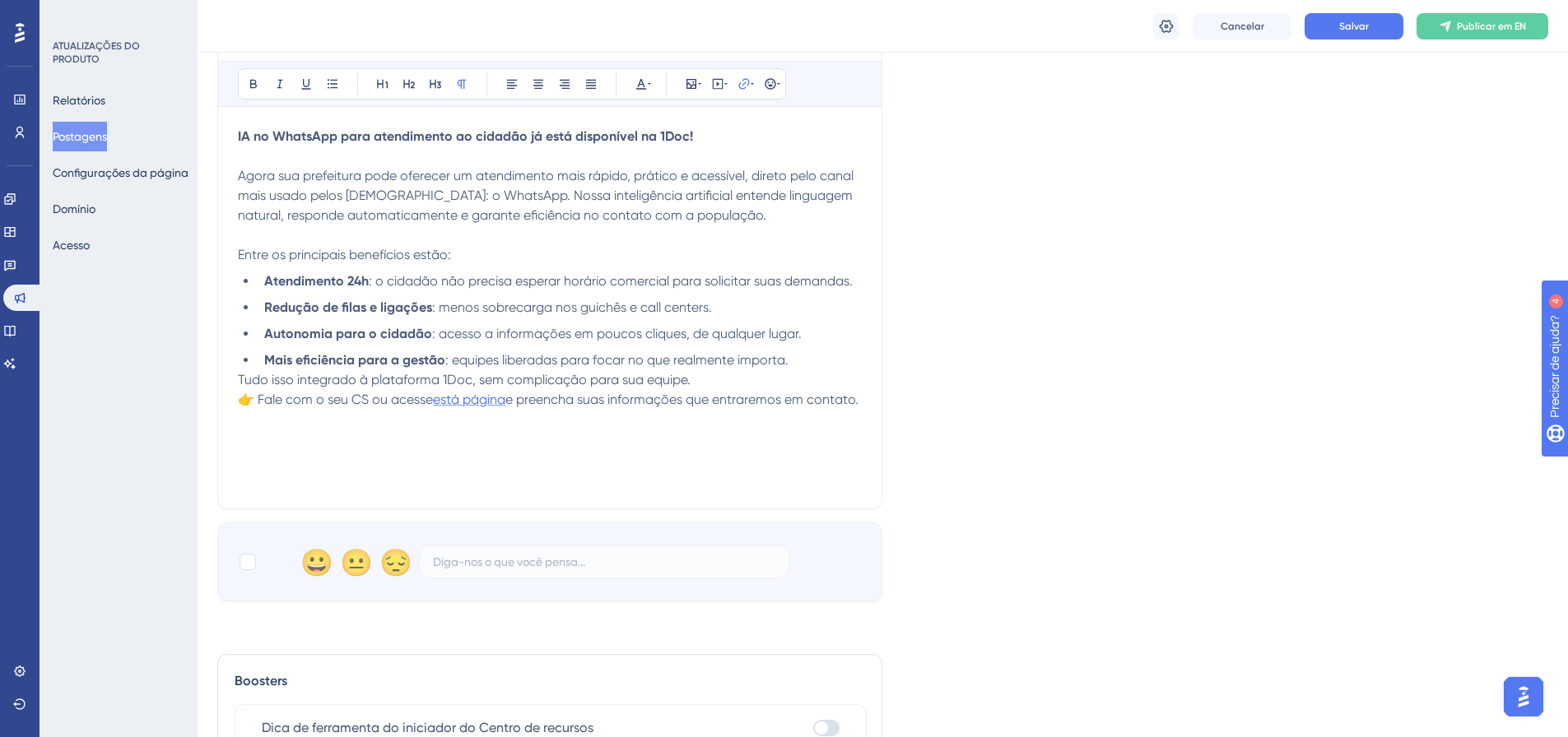
click at [447, 398] on span "está página" at bounding box center [469, 399] width 73 height 16
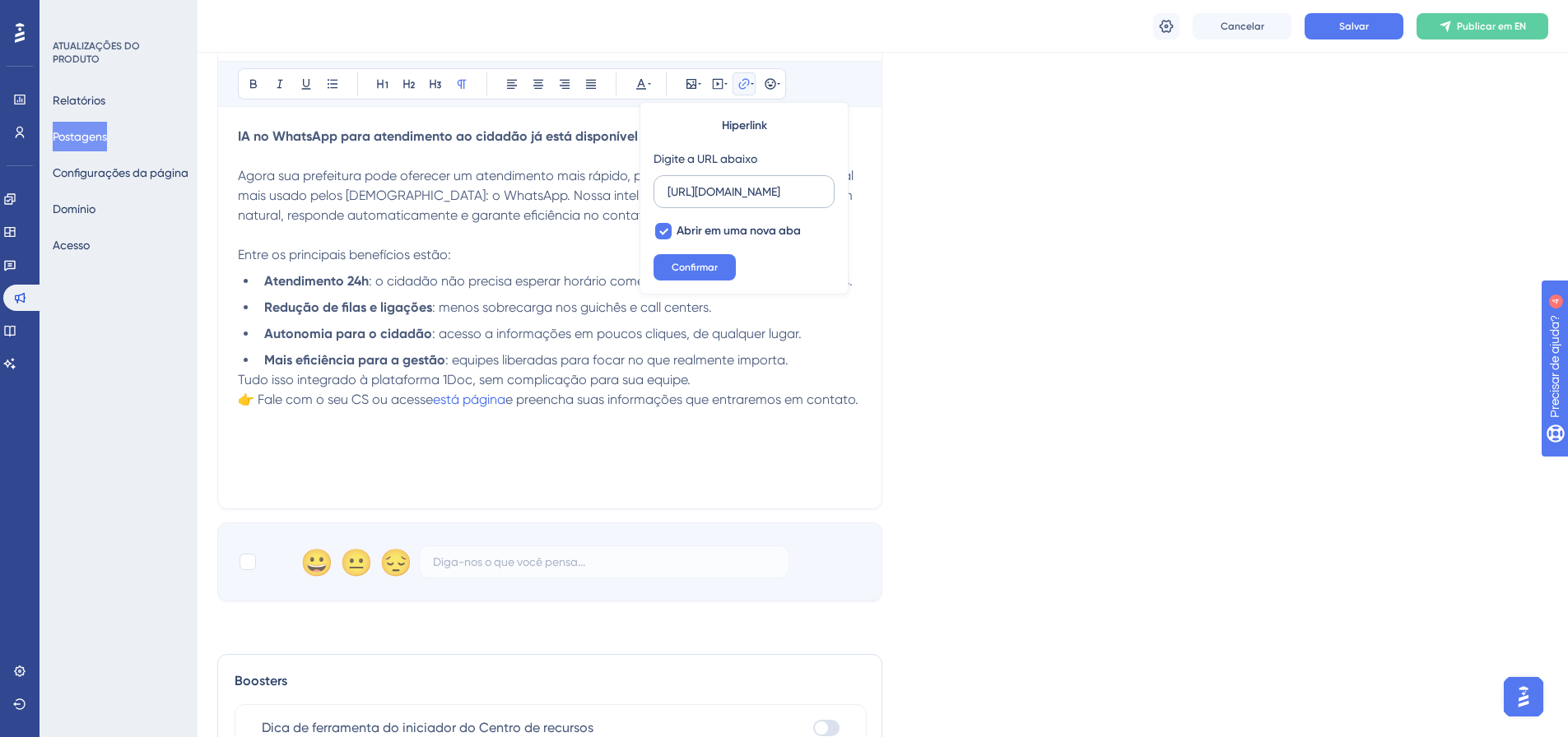
click at [738, 190] on input "https://go.1doc.com.br/cs-whats-ai/" at bounding box center [744, 192] width 153 height 18
click at [671, 191] on input "https://go.1doc.com.br/cs-whats-ai/" at bounding box center [744, 192] width 153 height 18
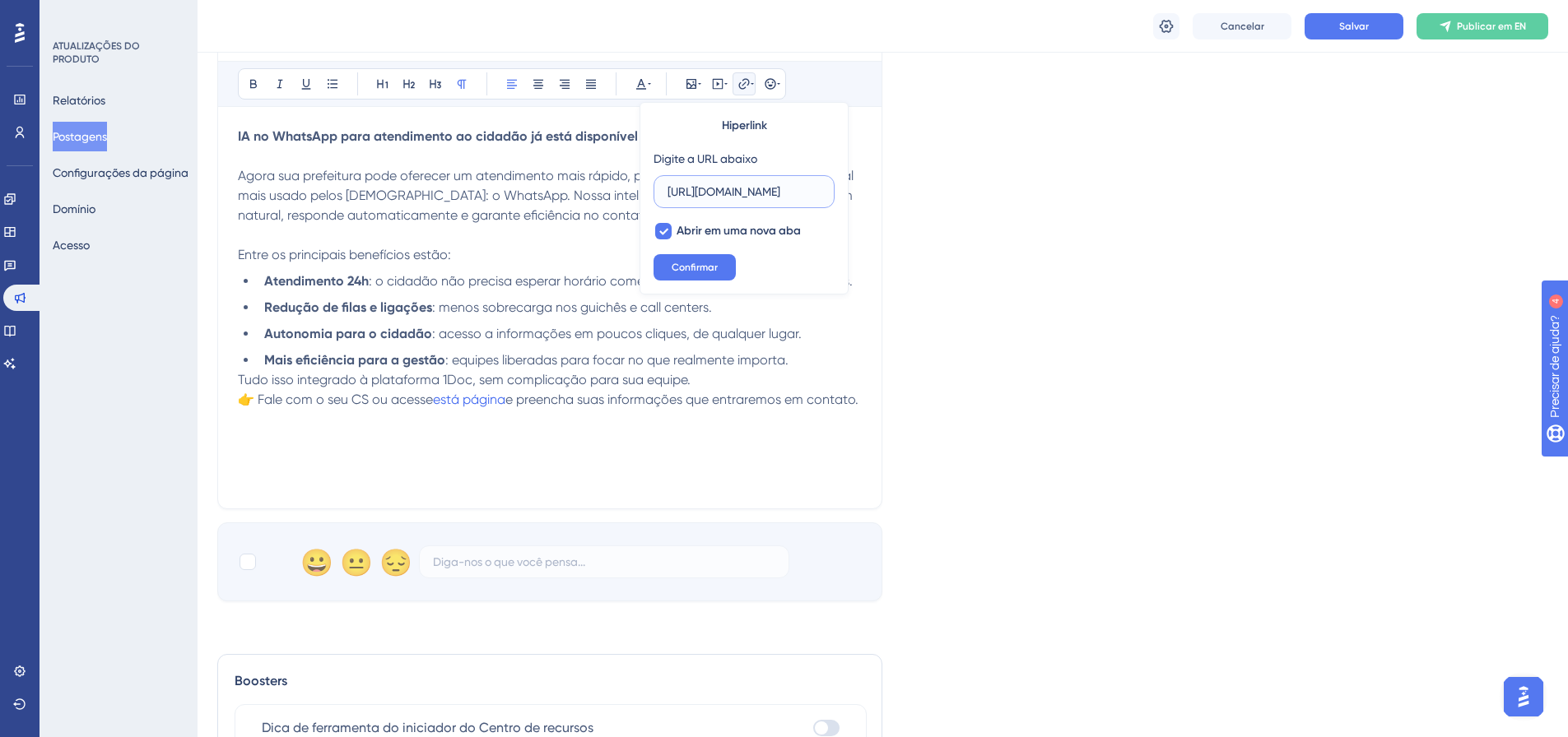
click at [671, 200] on input "https://go.1doc.com.br/cs-whats-ai/" at bounding box center [744, 192] width 153 height 18
click at [669, 194] on input "https://go.1doc.com.br/cs-whats-ai/" at bounding box center [744, 192] width 153 height 18
click at [945, 370] on div "Linguagem Inglês (padrão) Inserir uma imagem Excluir IA no WhatsApp para atendi…" at bounding box center [882, 88] width 1331 height 1027
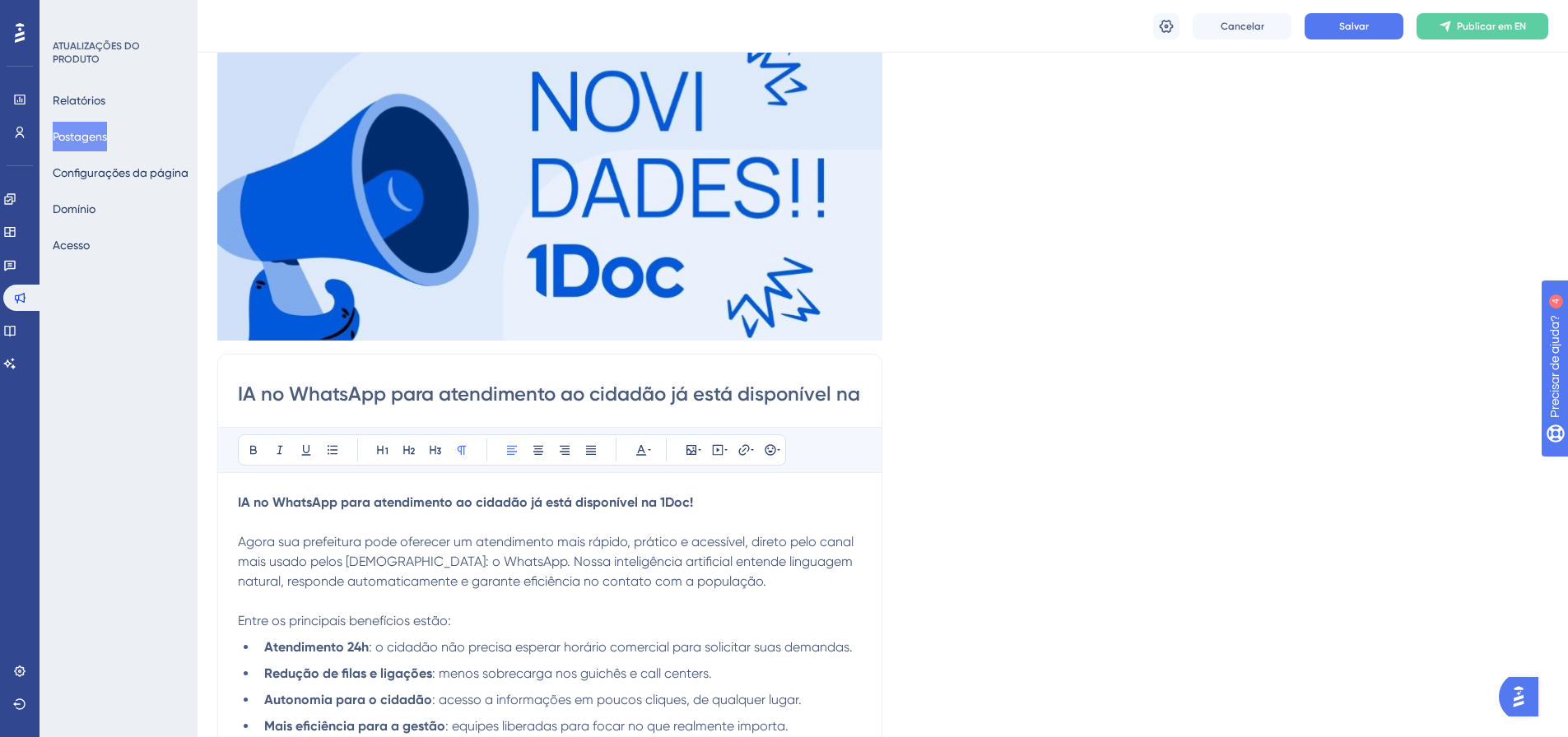
click at [819, 390] on input "IA no WhatsApp para atendimento ao cidadão já está disponível na 1Doc!" at bounding box center [549, 393] width 624 height 27
click at [857, 395] on input "IA no WhatsApp para atendimento ao cidadão já está disponível na 1Doc!" at bounding box center [549, 393] width 624 height 27
click at [863, 391] on div "IA no WhatsApp para atendimento ao cidadão já está disponível na 1Doc! Audacios…" at bounding box center [549, 614] width 665 height 521
click at [858, 394] on input "IA no WhatsApp para atendimento ao cidadão já está disponível na 1Doc!" at bounding box center [549, 393] width 624 height 27
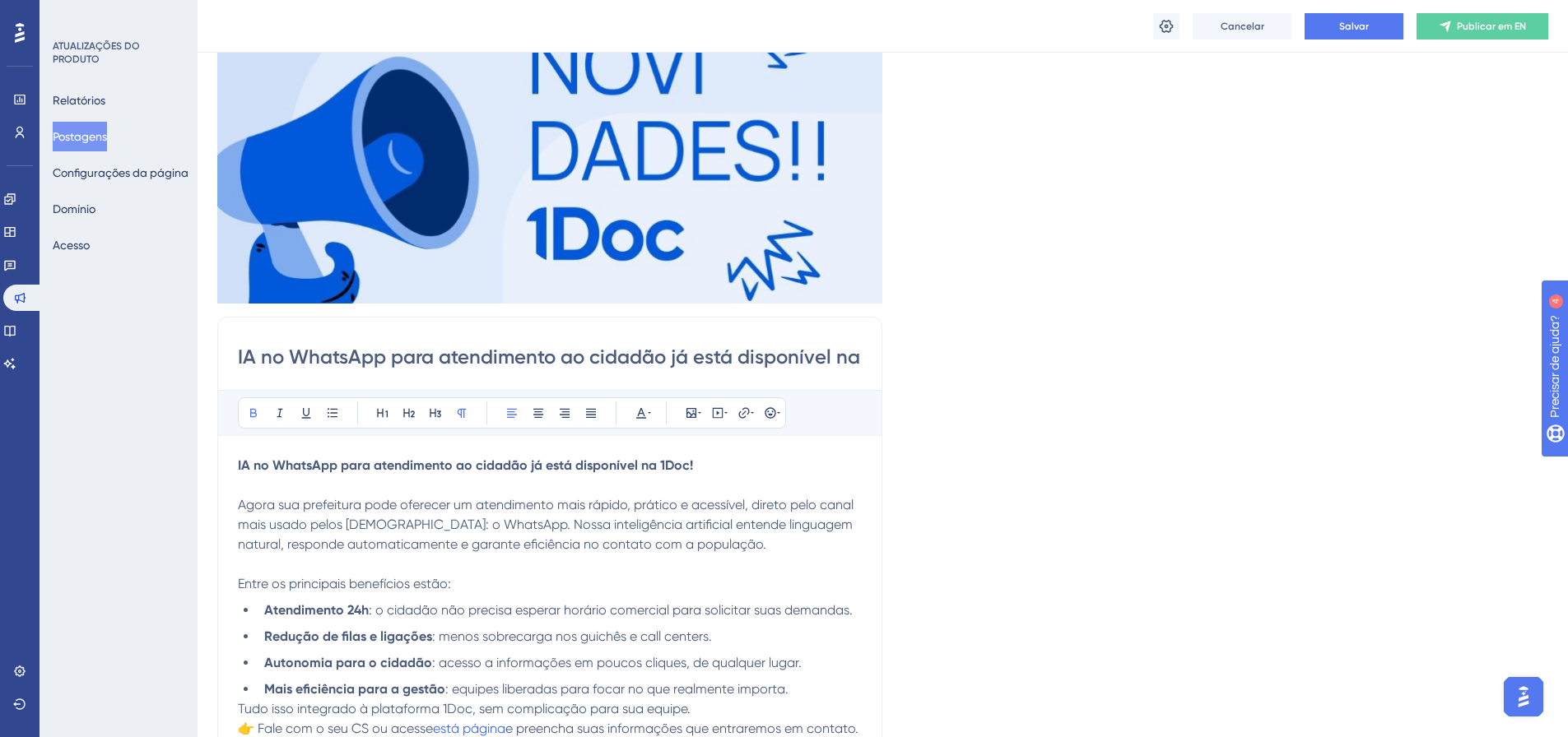
click at [859, 356] on input "IA no WhatsApp para atendimento ao cidadão já está disponível na 1Doc!" at bounding box center [549, 357] width 624 height 27
click at [854, 355] on input "IA no WhatsApp para atendimento ao cidadão já está disponível na 1Doc!" at bounding box center [549, 357] width 624 height 27
click at [858, 357] on input "IA no WhatsApp para atendimento ao cidadão já está disponível na 1Doc!" at bounding box center [549, 357] width 624 height 27
click at [860, 362] on input "IA no WhatsApp para atendimento ao cidadão já está disponível na 1Doc!" at bounding box center [549, 357] width 624 height 27
click at [108, 151] on div "Relatórios Postagens Configurações da página Domínio Acesso" at bounding box center [119, 173] width 133 height 175
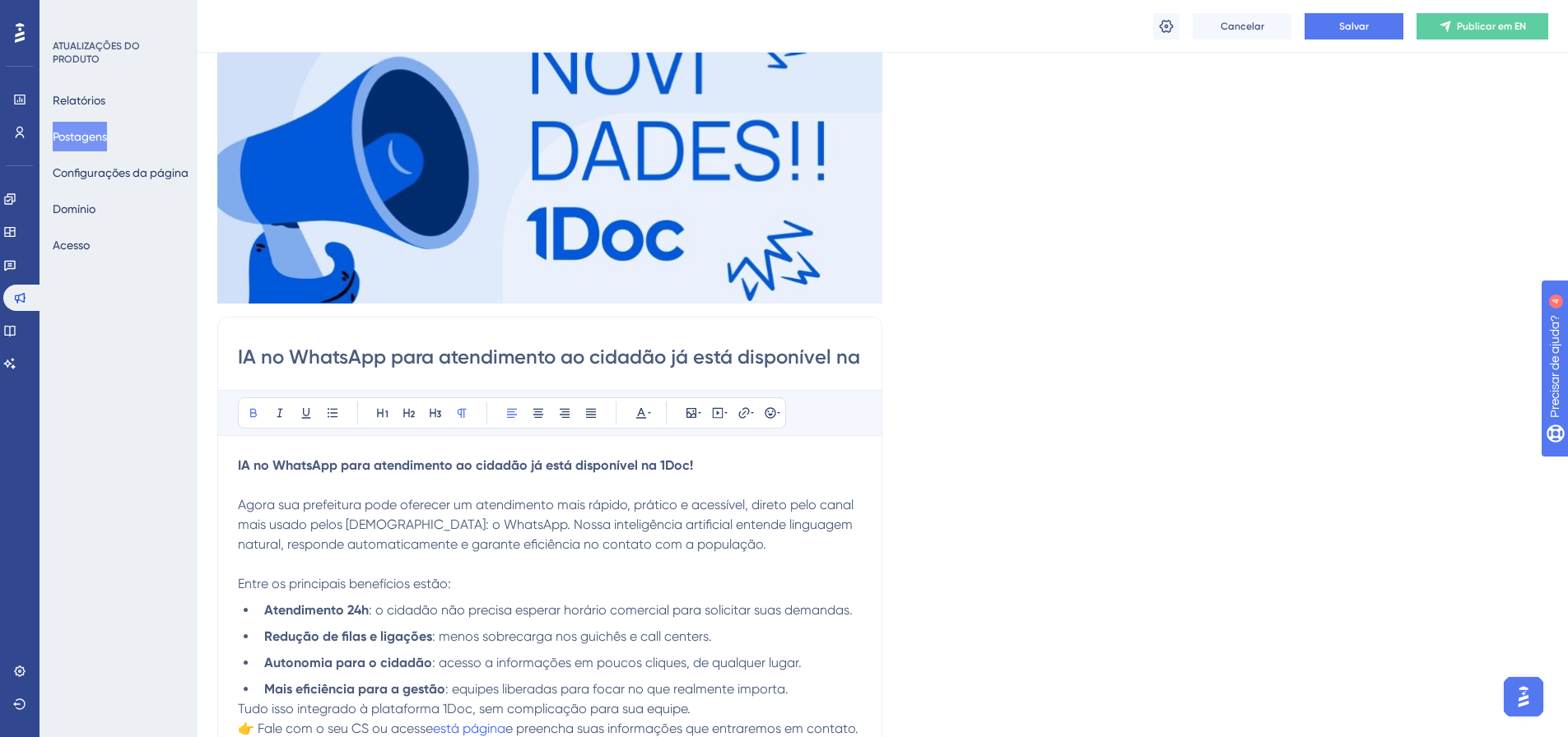
click at [82, 135] on font "Postagens" at bounding box center [79, 136] width 55 height 13
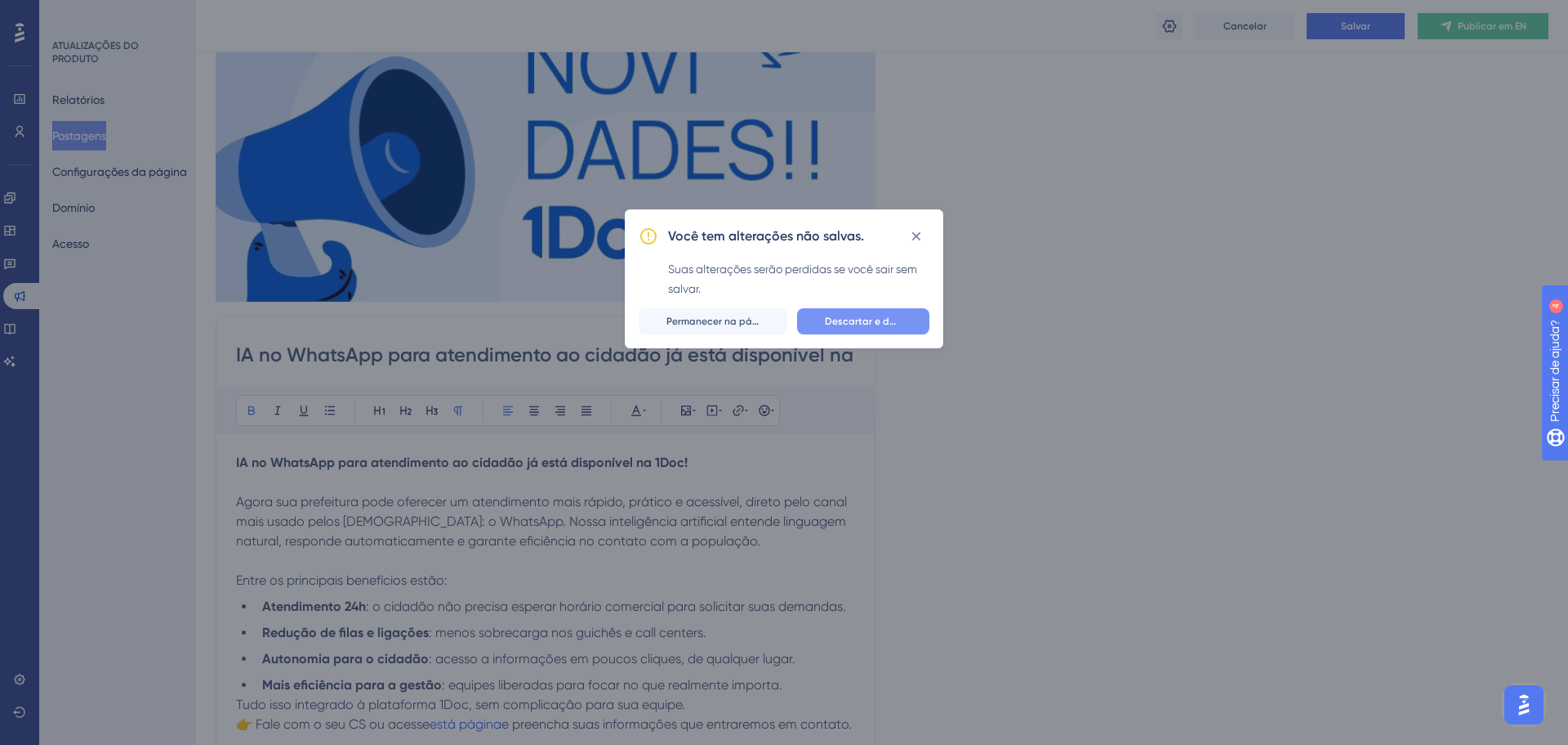
click at [891, 326] on font "Descartar e deixar" at bounding box center [869, 322] width 88 height 12
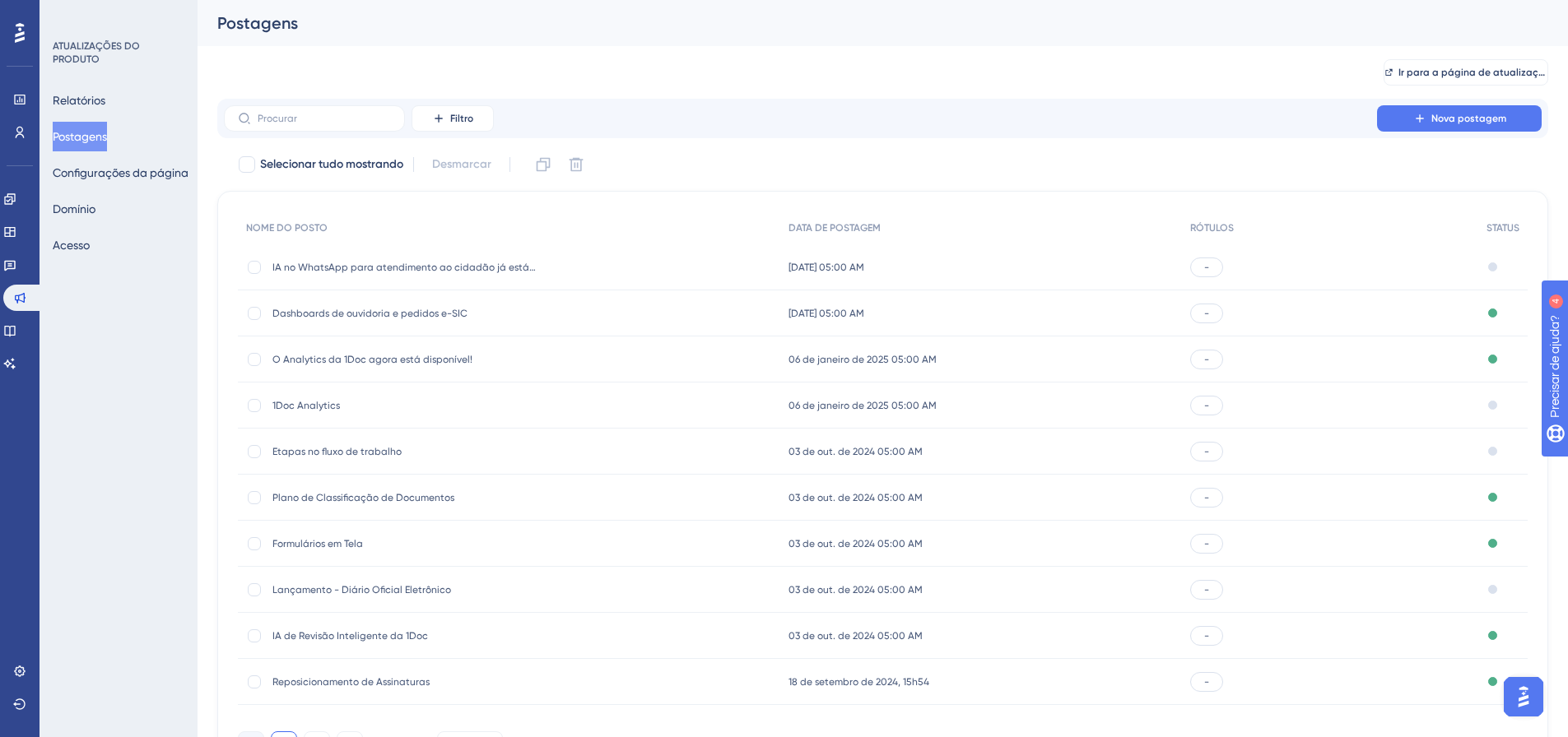
click at [362, 273] on span "IA no WhatsApp para atendimento ao cidadão já está disponível no 1Doc!" at bounding box center [403, 267] width 263 height 13
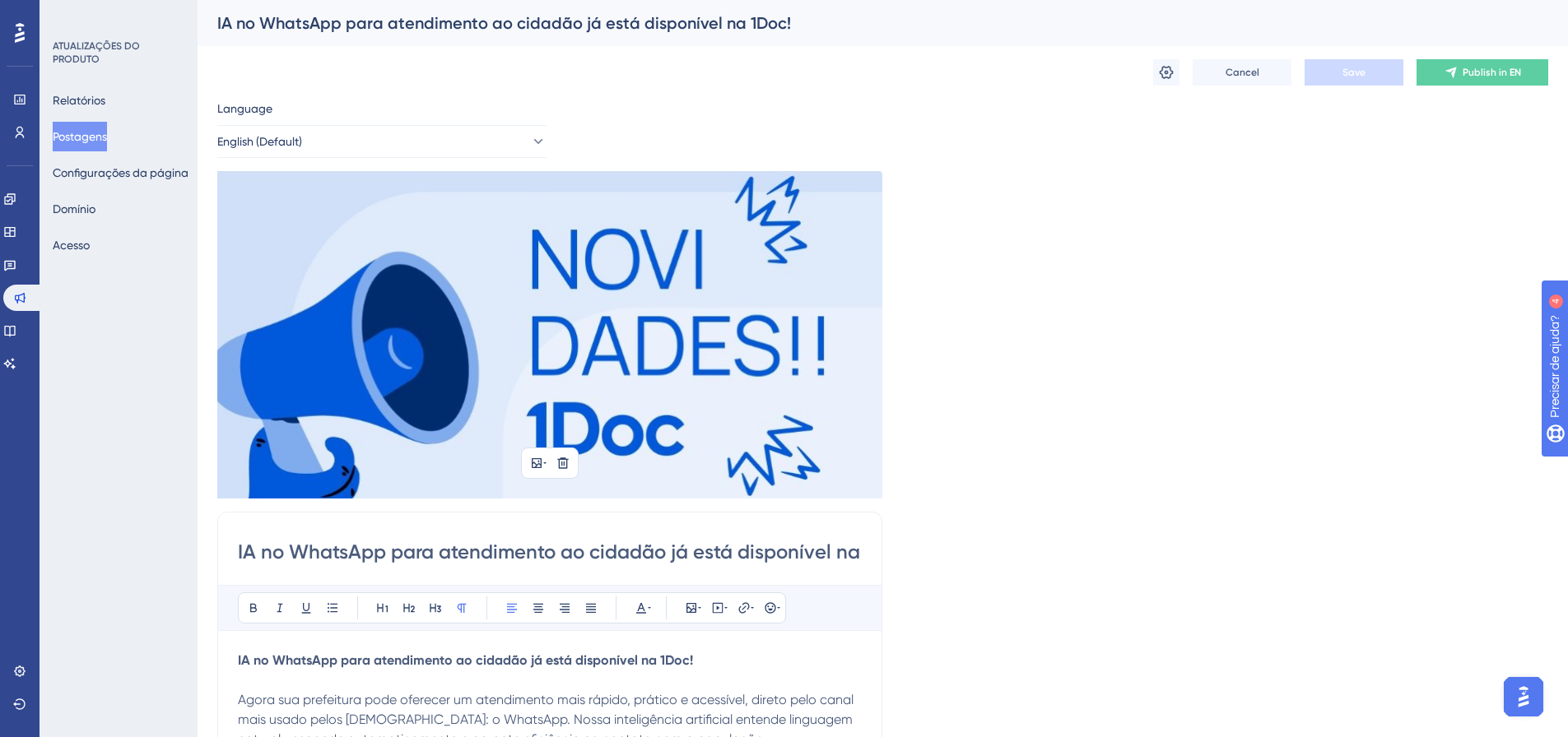
scroll to position [202, 0]
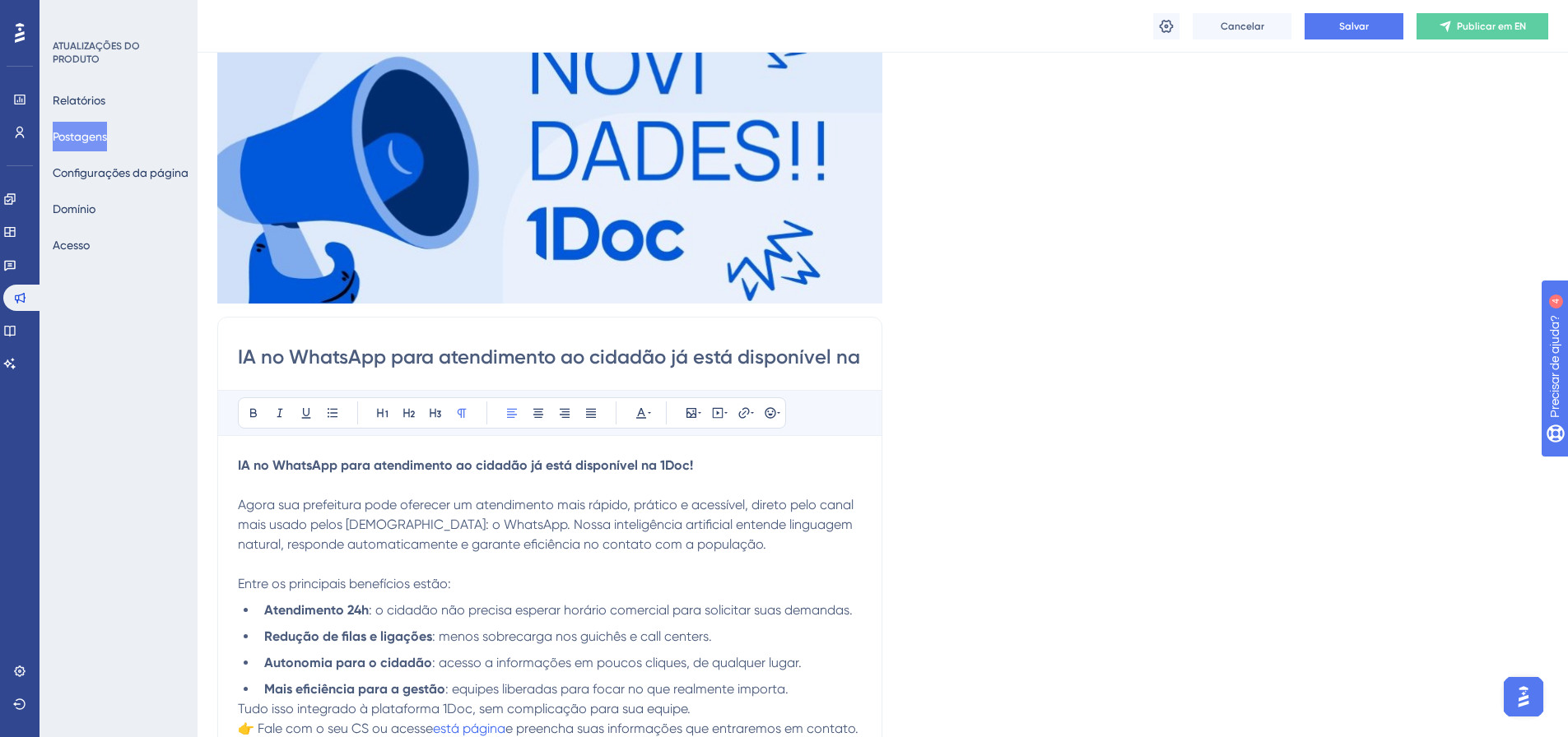
click at [809, 358] on input "IA no WhatsApp para atendimento ao cidadão já está disponível na 1Doc!" at bounding box center [549, 357] width 624 height 27
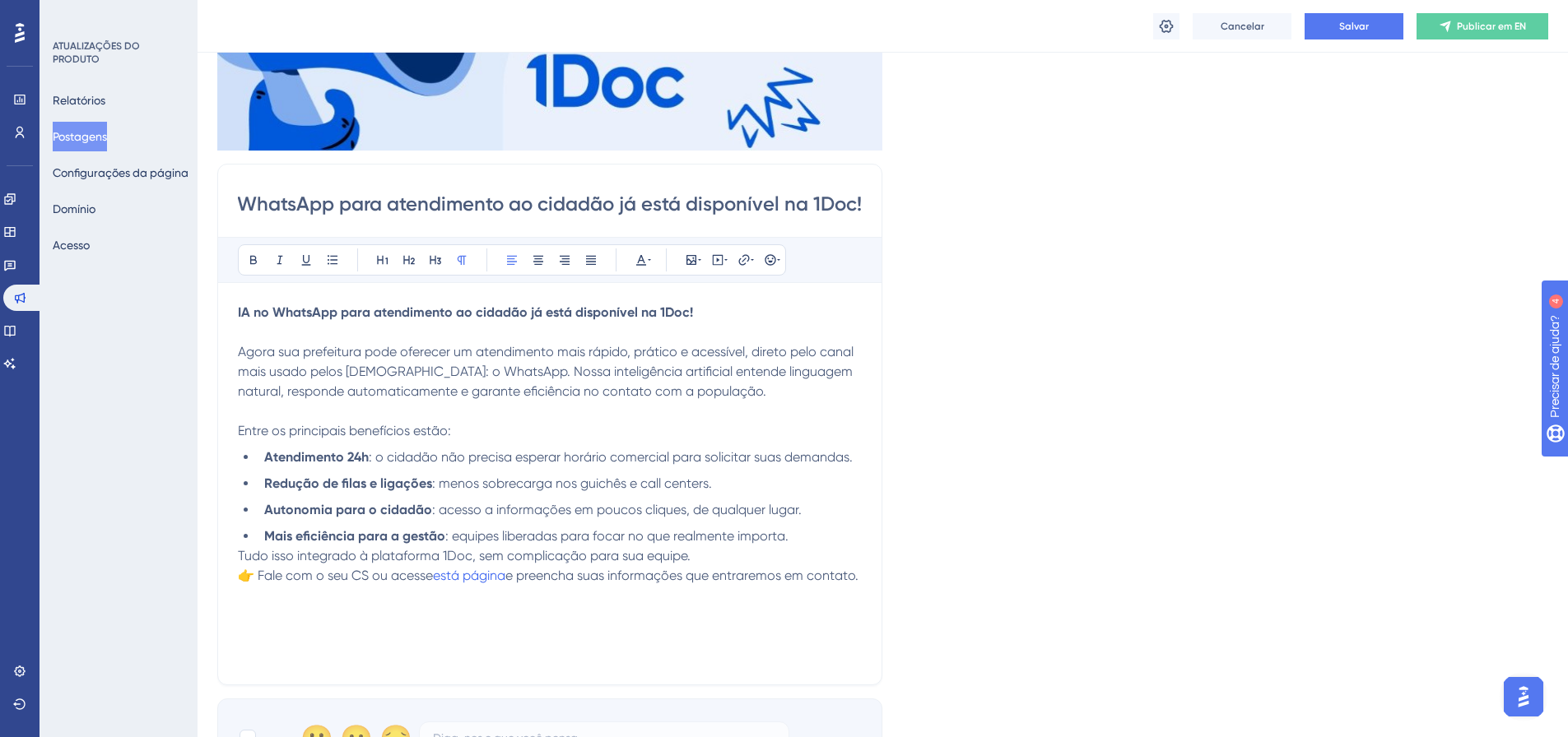
scroll to position [367, 0]
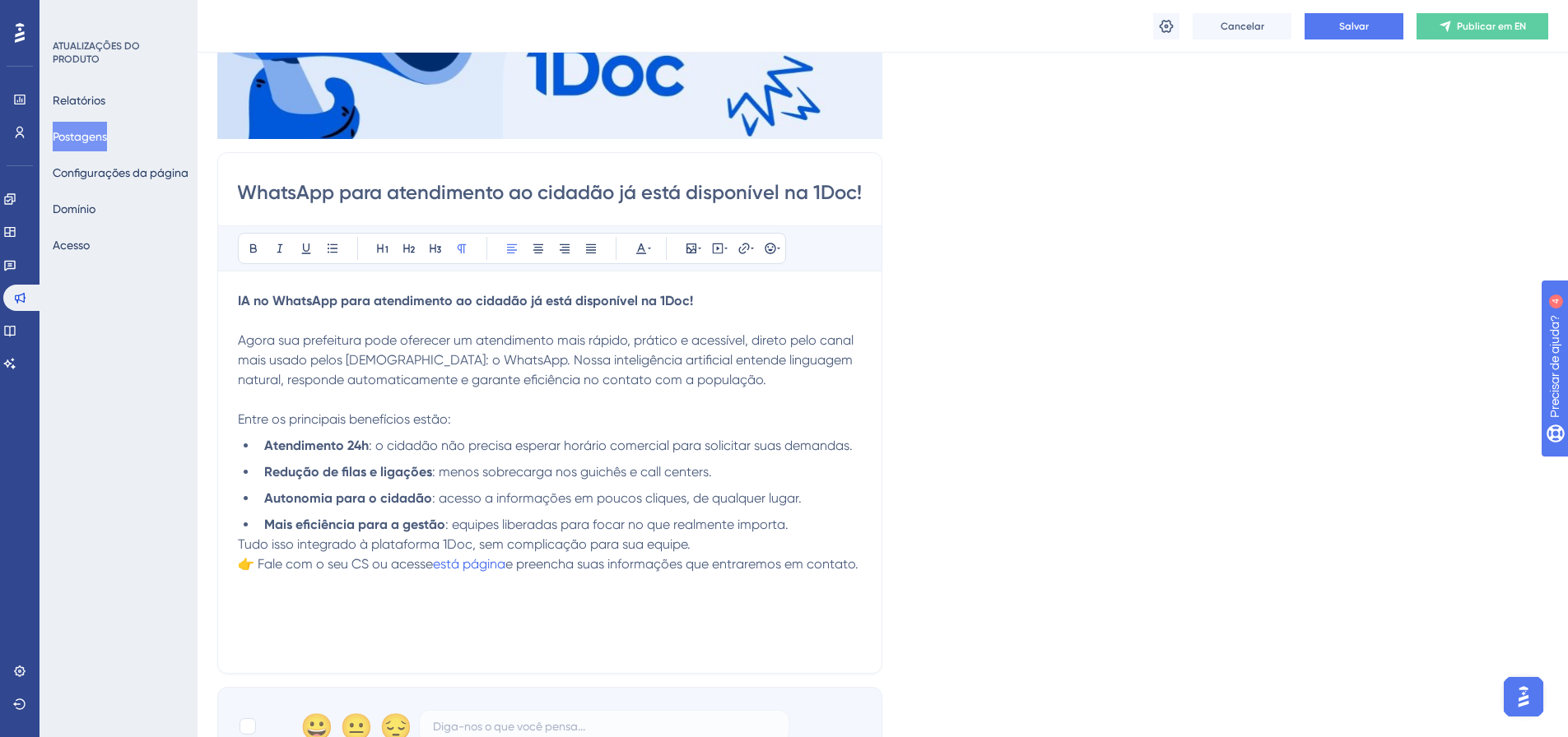
click at [438, 562] on span "está página" at bounding box center [469, 564] width 73 height 16
click at [438, 562] on p "Tudo isso integrado à plataforma 1Doc, sem complicação para sua equipe. 👉 Fale …" at bounding box center [549, 554] width 624 height 40
click at [460, 565] on span "está página" at bounding box center [469, 564] width 73 height 16
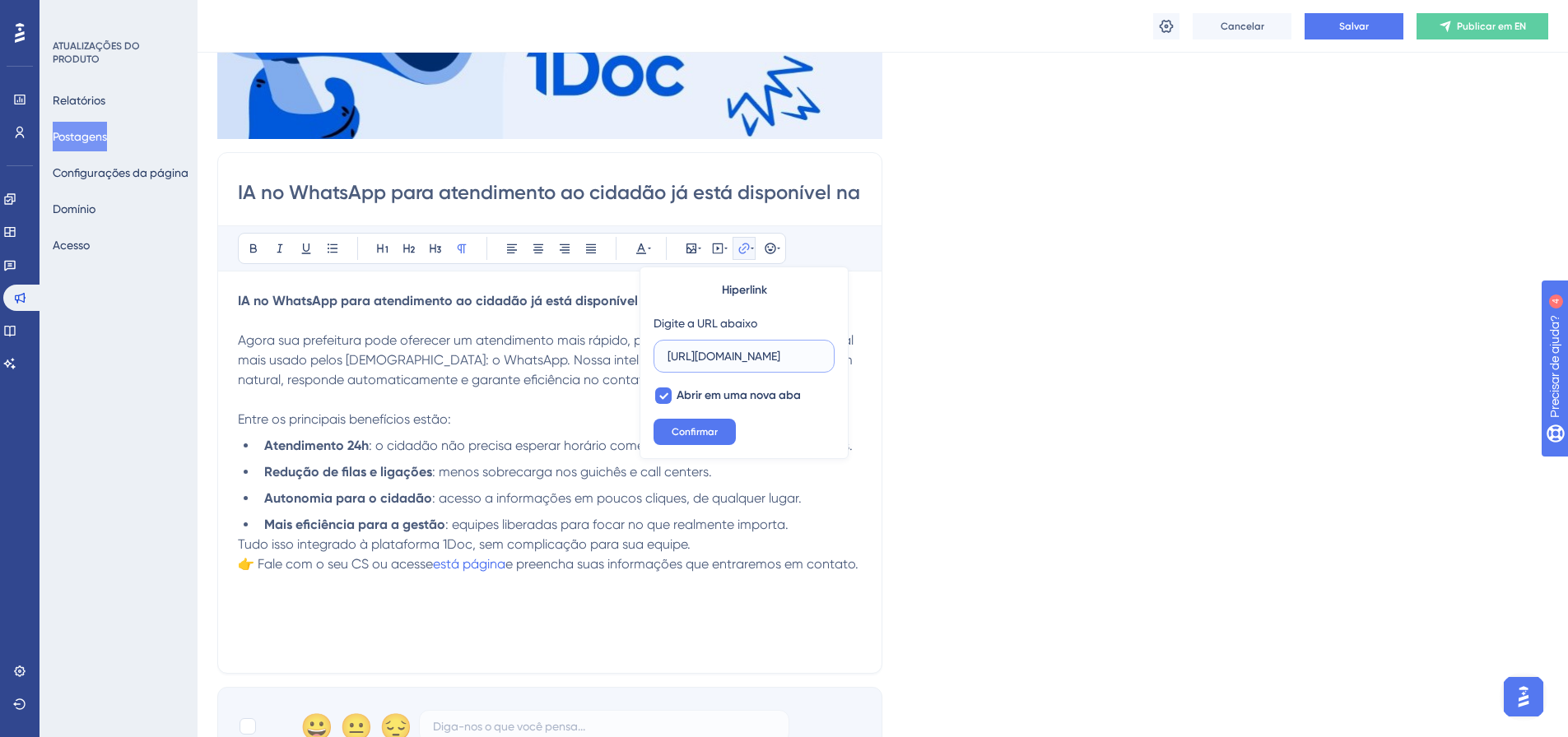
click at [745, 358] on input "https://go.1doc.com.br/cs-whats-ai/" at bounding box center [744, 357] width 153 height 18
click at [746, 358] on input "https://go.1doc.com.br/cs-whats-ai/" at bounding box center [744, 357] width 153 height 18
click at [758, 354] on input "https://go.1doc.com.br/cs-whats-ai/" at bounding box center [744, 357] width 153 height 18
drag, startPoint x: 669, startPoint y: 355, endPoint x: 753, endPoint y: 355, distance: 84.0
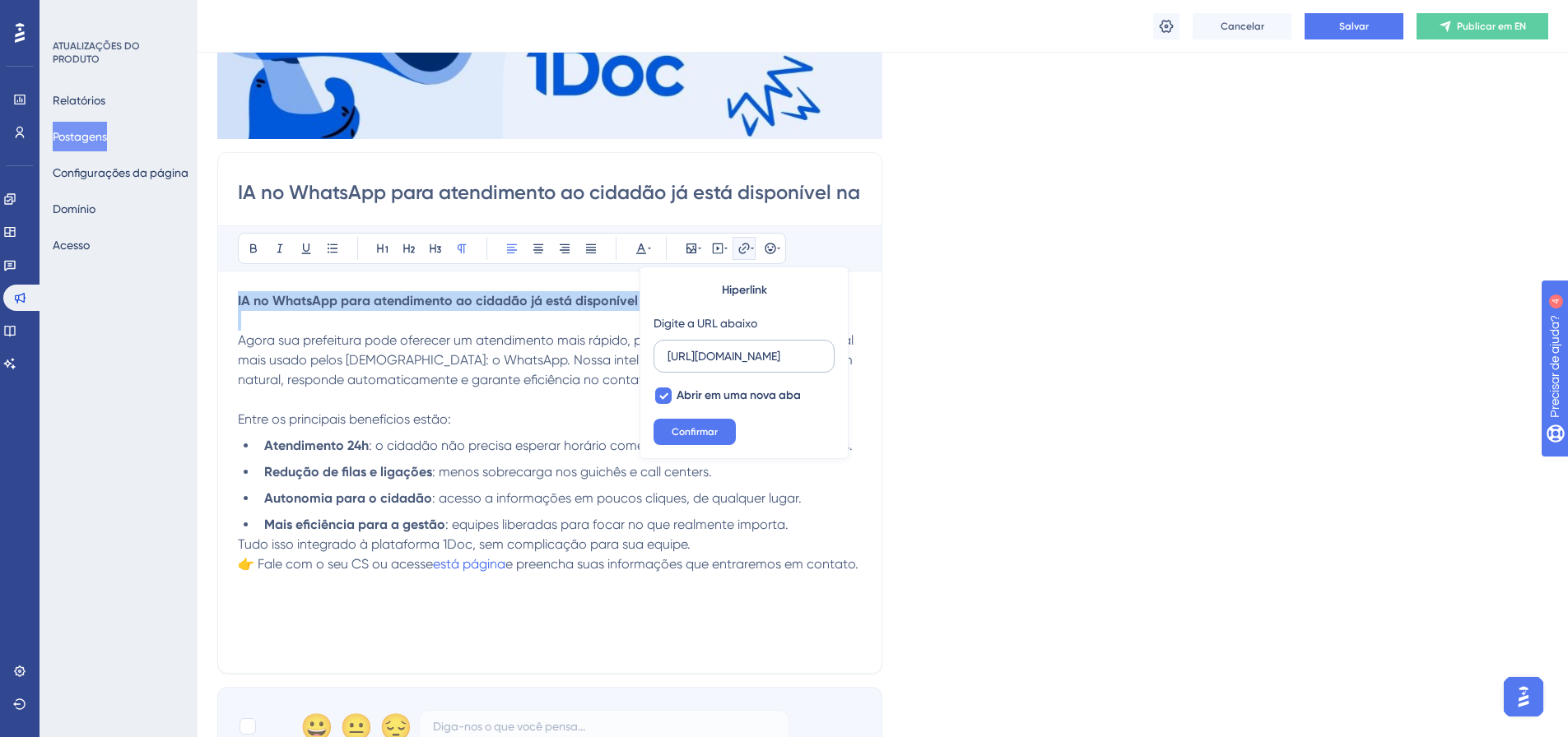
click at [753, 355] on input "https://go.1doc.com.br/cs-whats-ai/" at bounding box center [744, 357] width 153 height 18
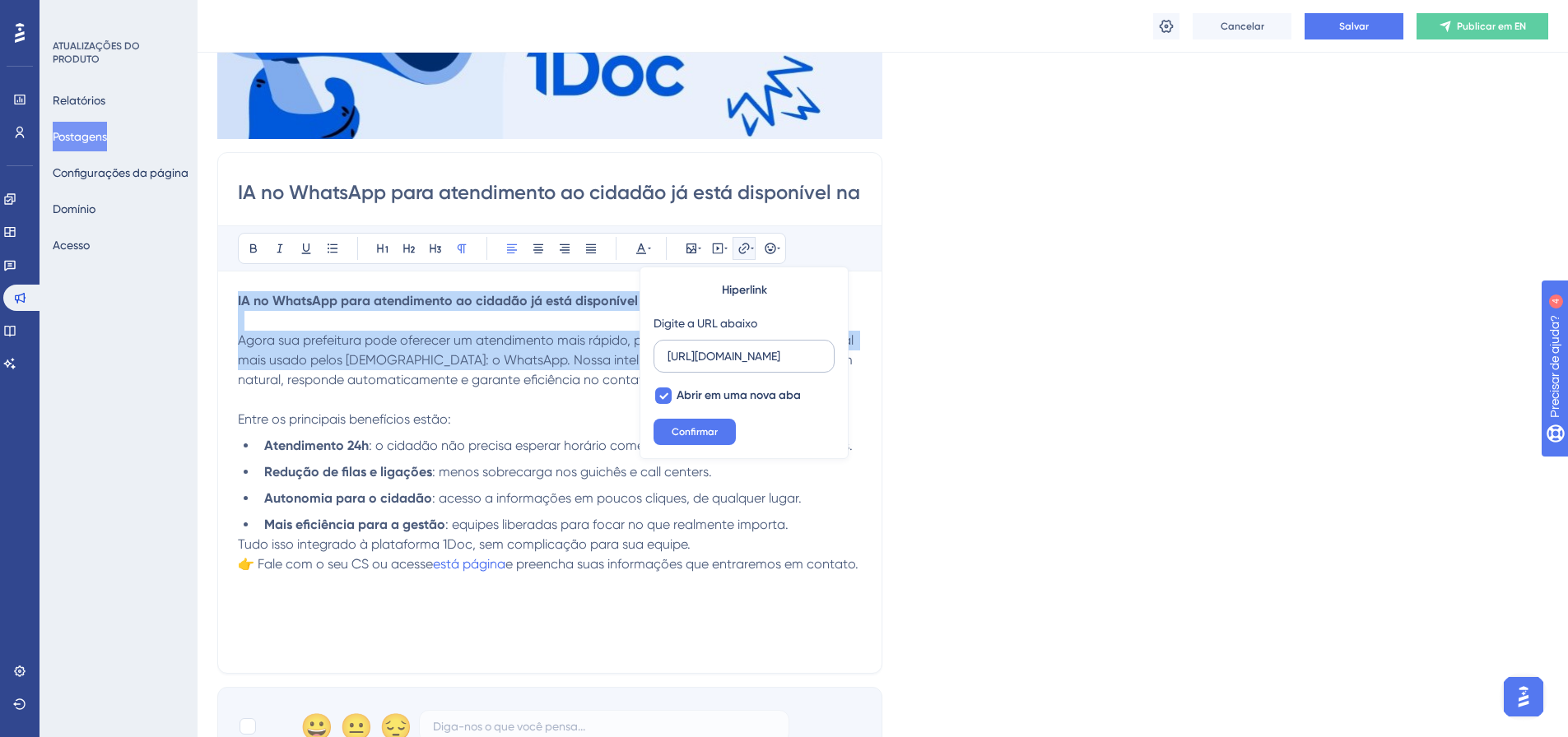
click at [762, 355] on input "https://go.1doc.com.br/cs-whats-ai/" at bounding box center [744, 357] width 153 height 18
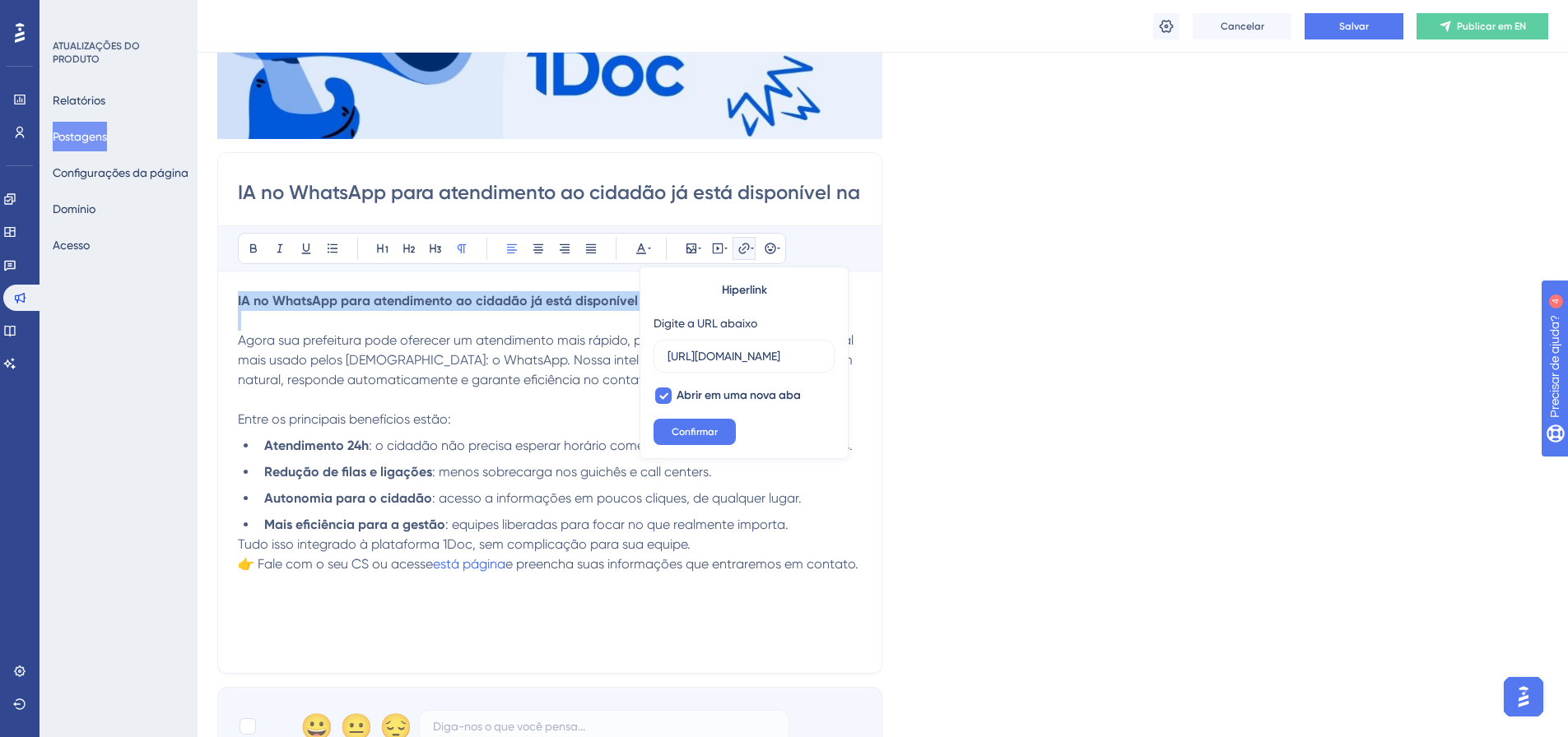
click at [871, 467] on div "IA no WhatsApp para atendimento ao cidadão já está disponível na 1Doc! Audacios…" at bounding box center [549, 412] width 665 height 521
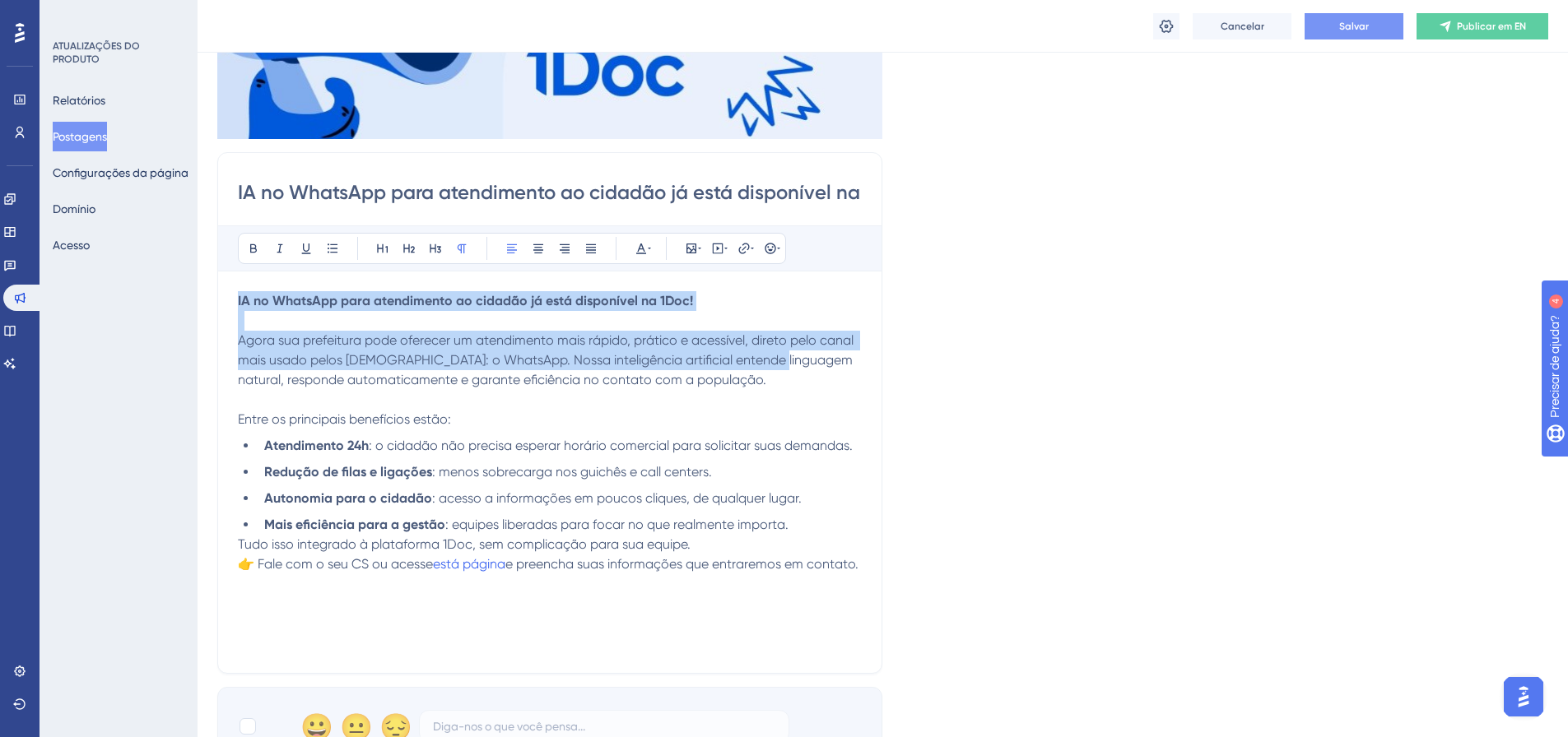
click at [1361, 13] on button "Salvar" at bounding box center [1353, 26] width 98 height 27
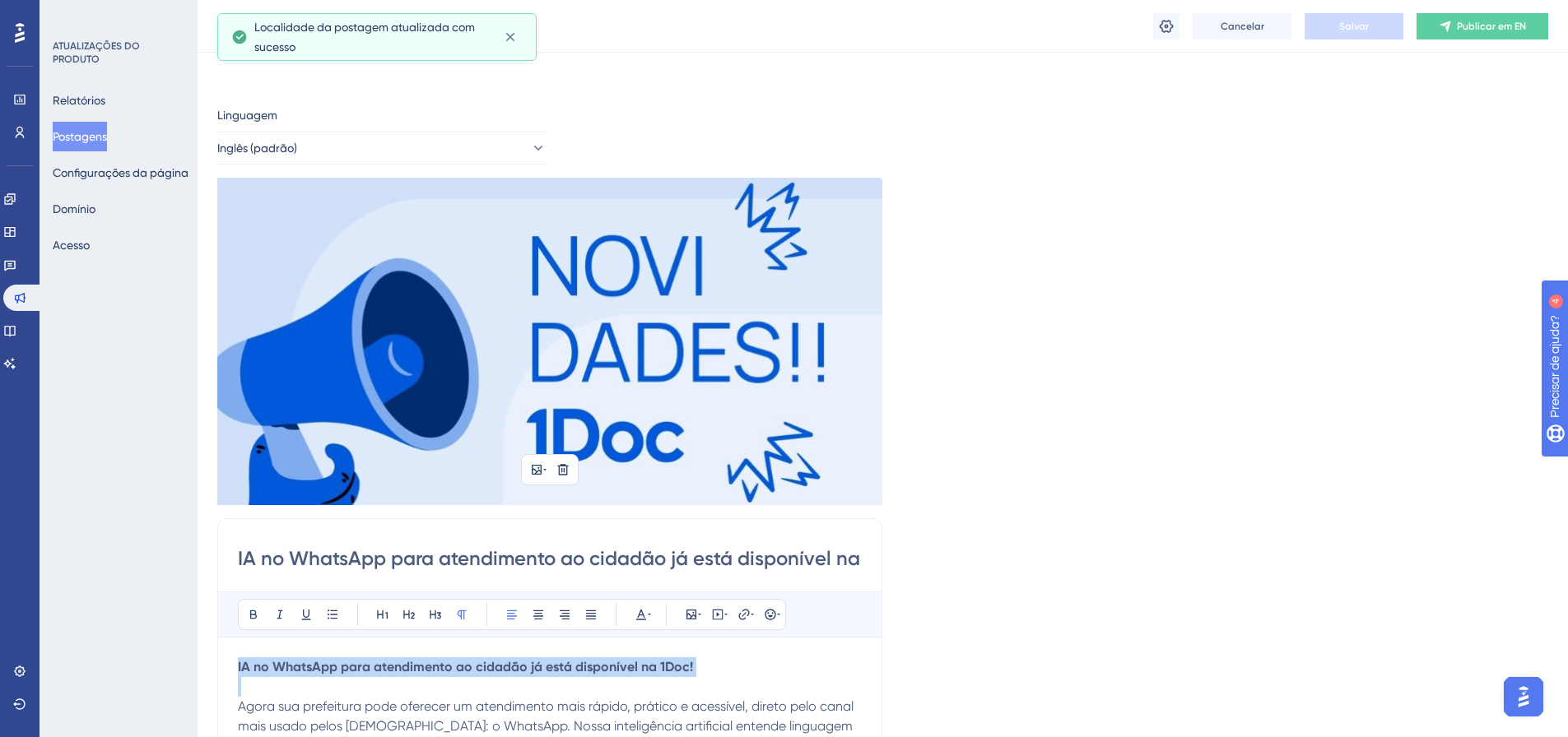
scroll to position [494, 0]
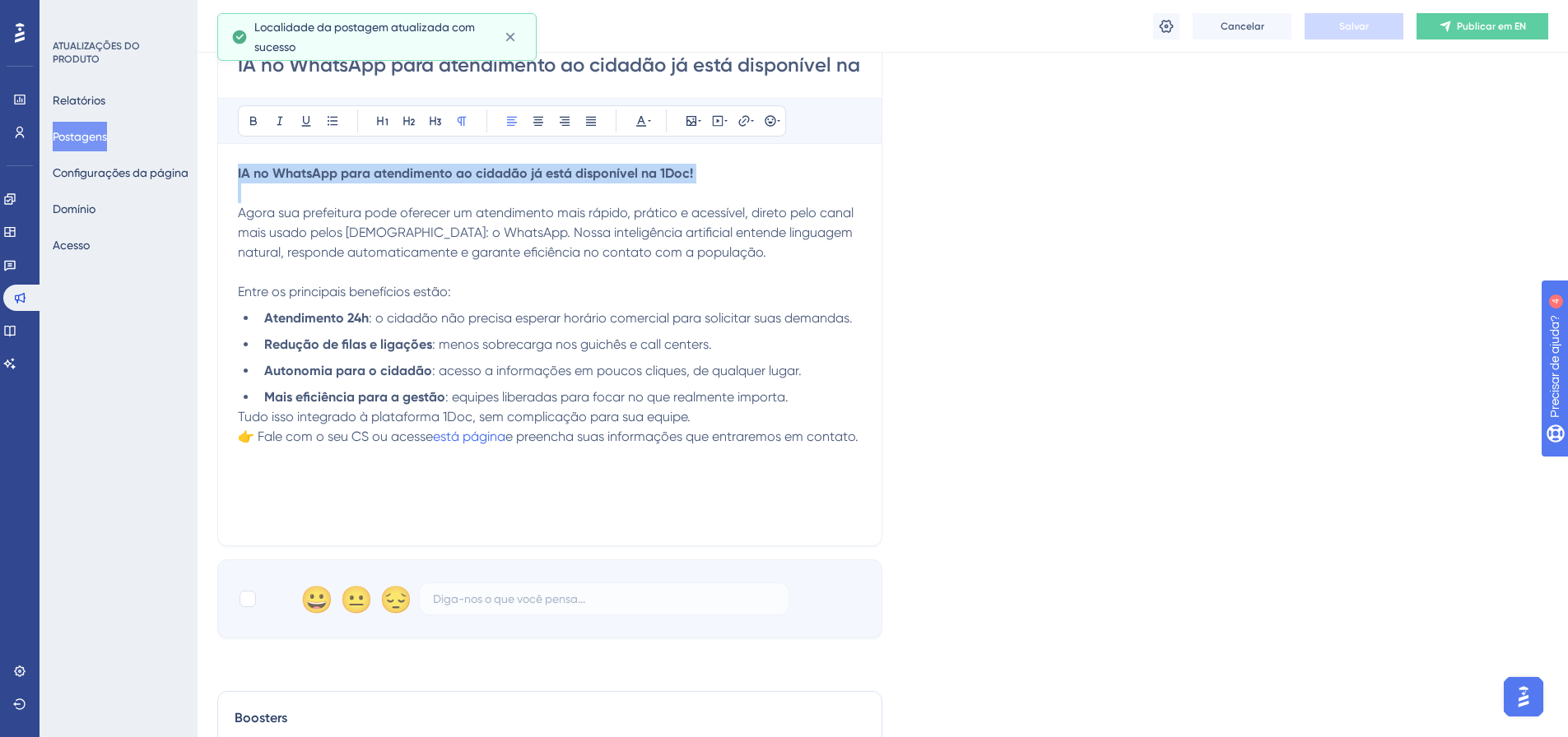
click at [1039, 493] on div "Linguagem Inglês (padrão) Inserir uma imagem Excluir IA no WhatsApp para atendi…" at bounding box center [882, 125] width 1331 height 1027
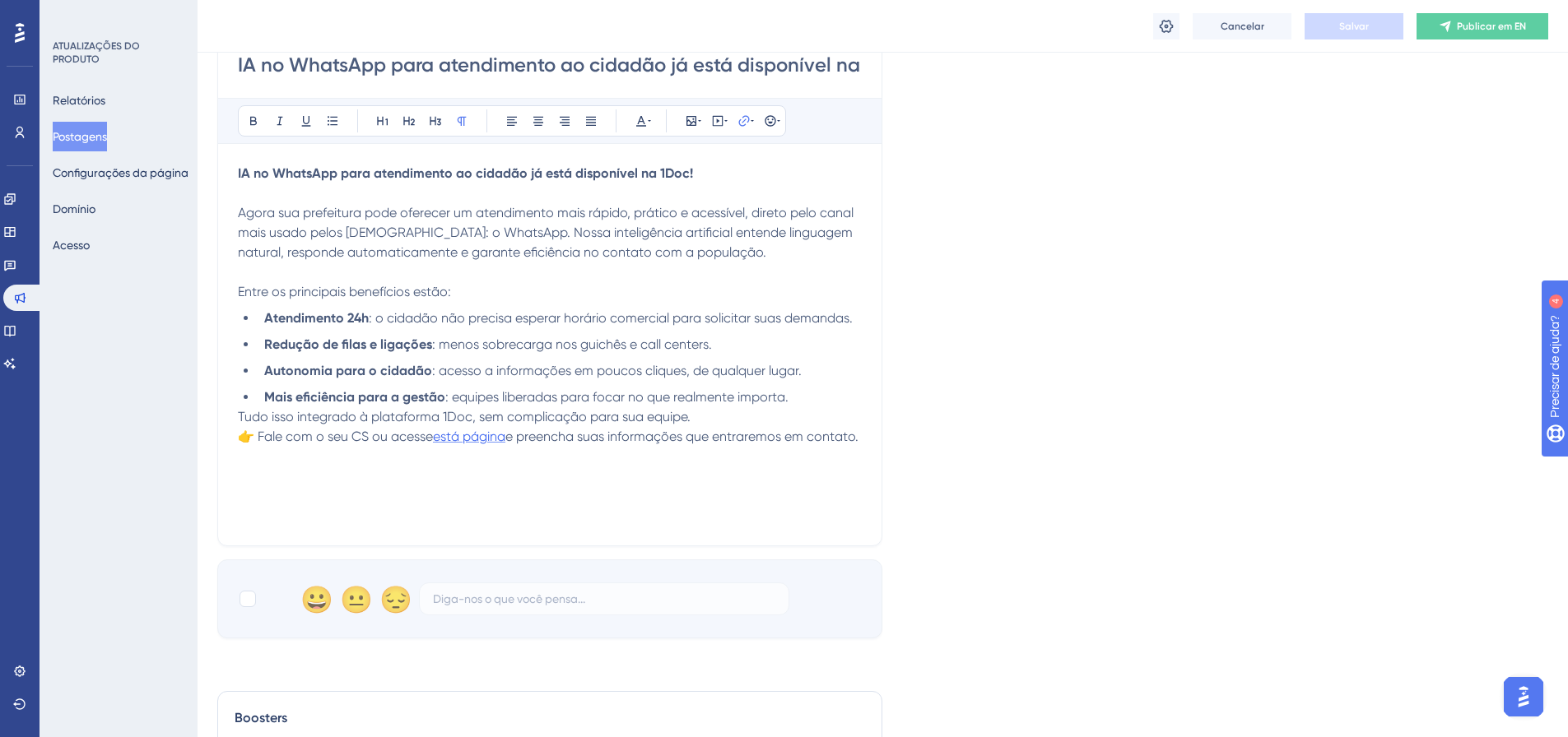
click at [453, 441] on span "está página" at bounding box center [469, 437] width 73 height 16
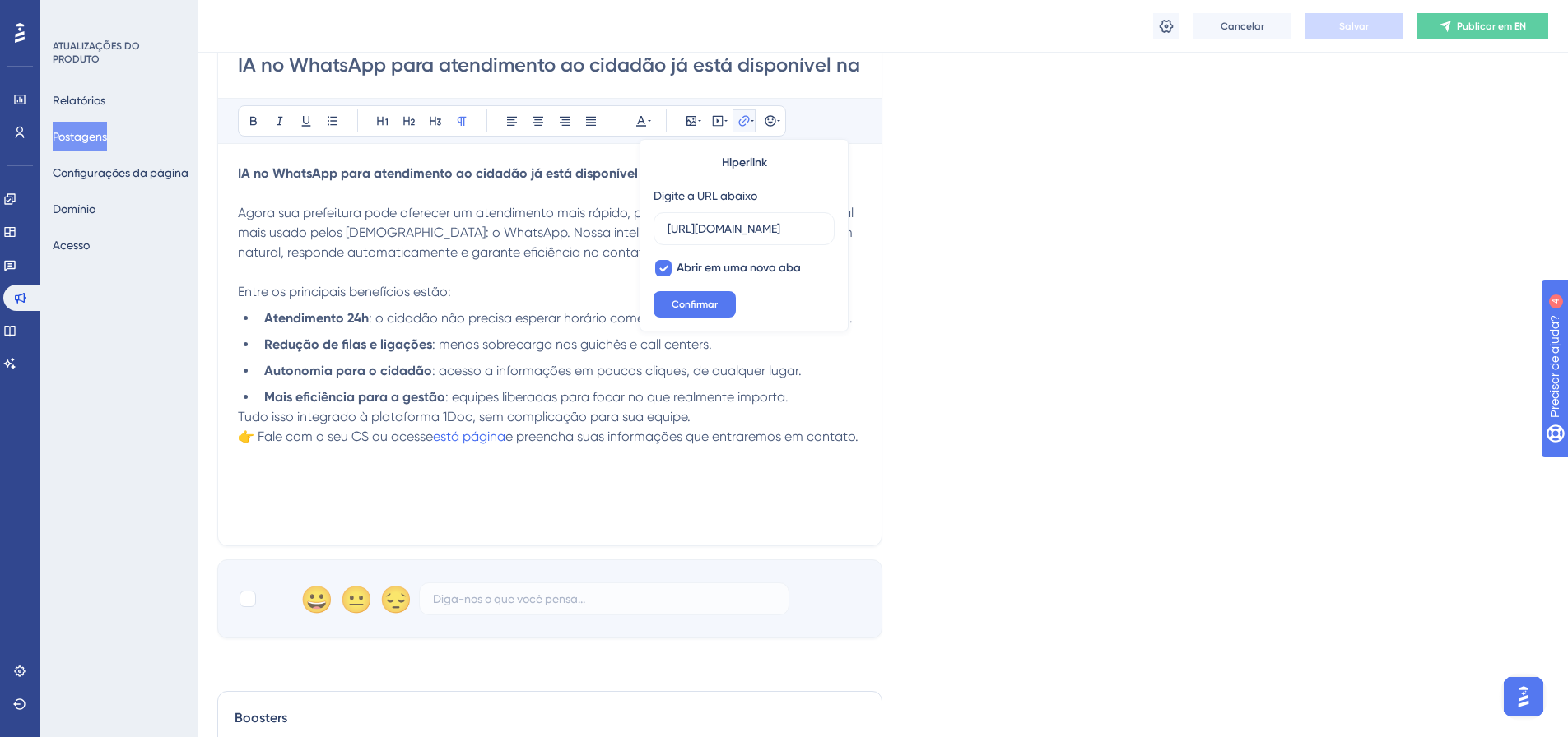
click at [738, 114] on icon at bounding box center [743, 120] width 13 height 13
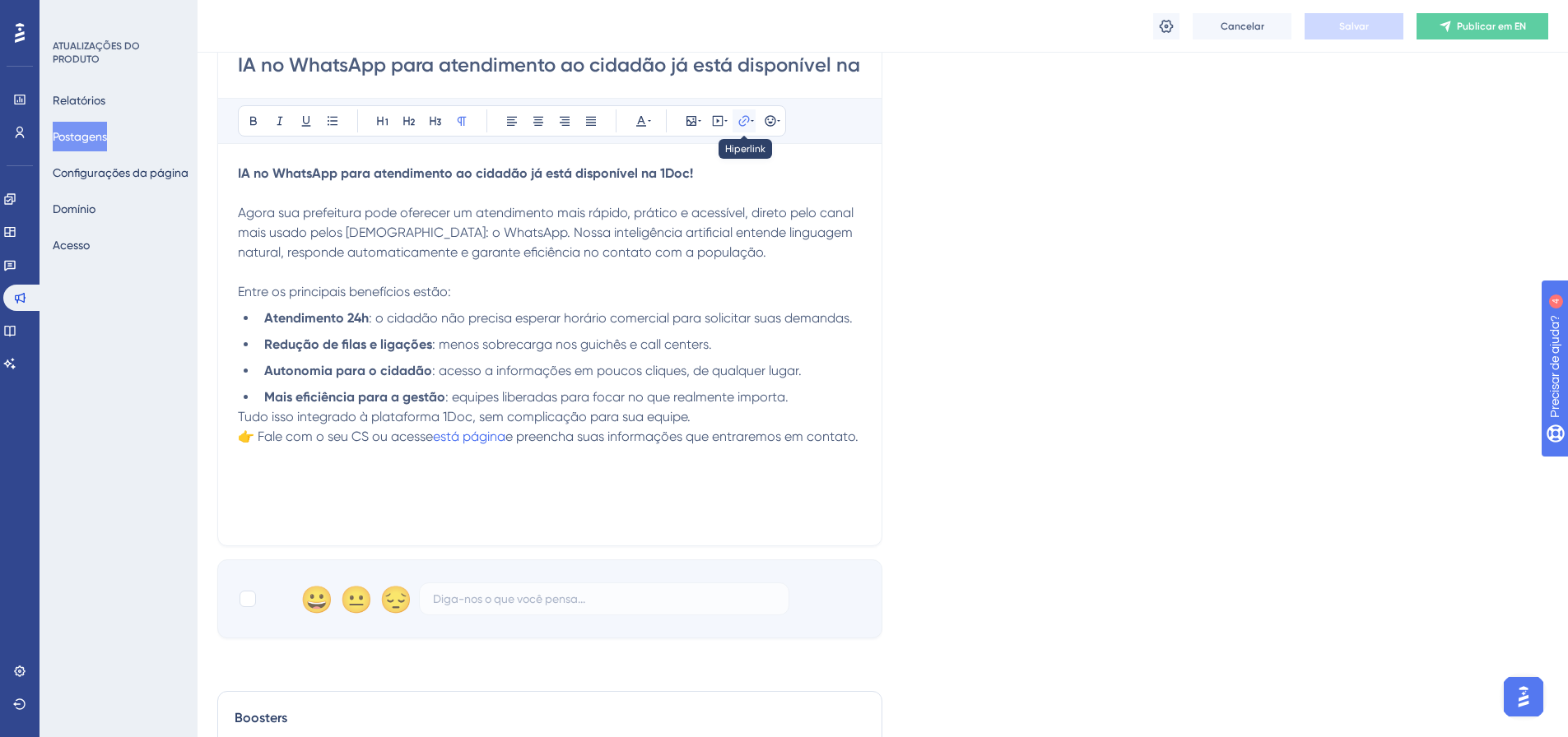
click at [744, 125] on icon at bounding box center [743, 120] width 11 height 11
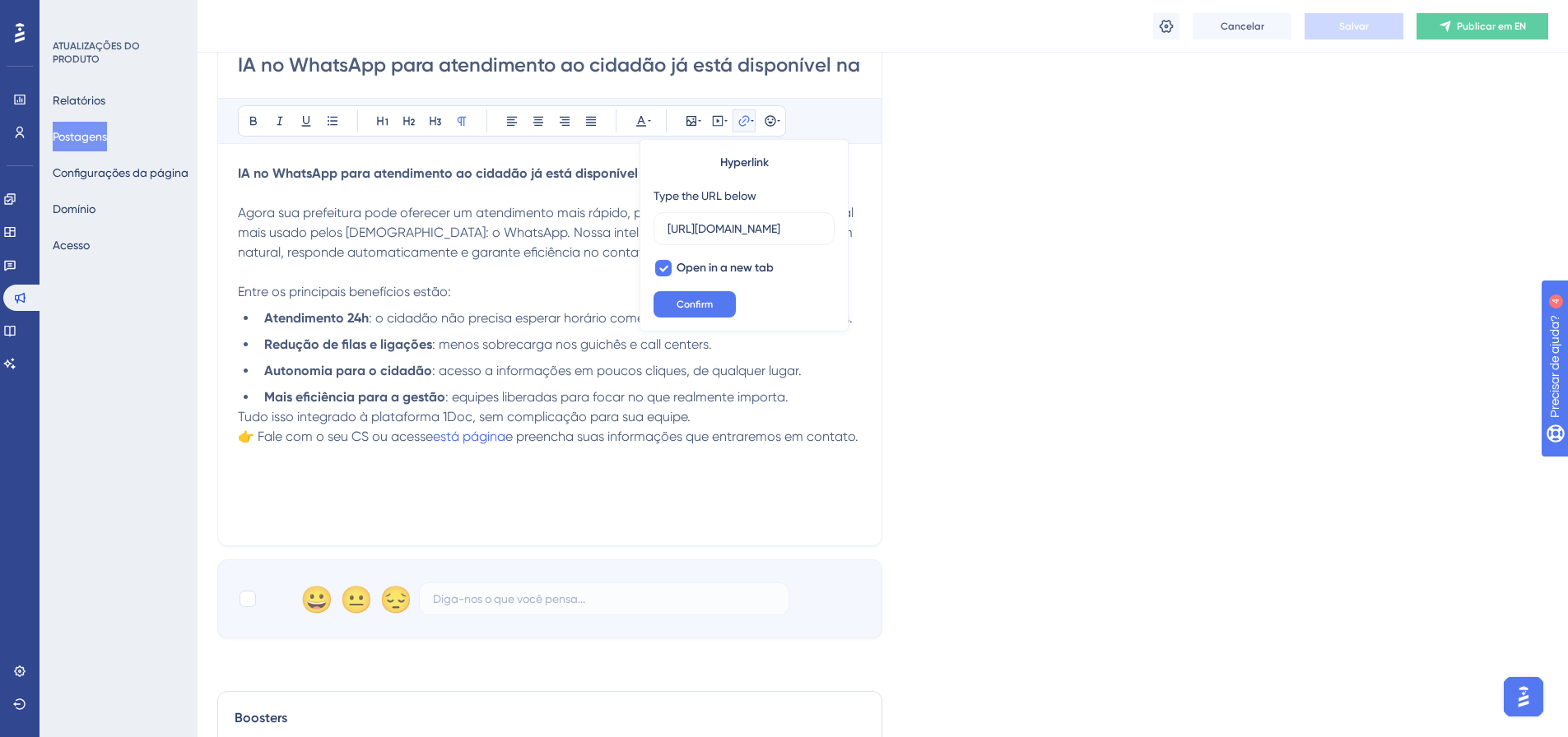
scroll to position [0, 0]
click at [700, 230] on input "https://go.1doc.com.br/cs-whats-ai/" at bounding box center [744, 228] width 153 height 18
click at [662, 230] on label "https://go.1doc.com.br/cs-whats-ai/" at bounding box center [744, 228] width 181 height 33
click at [668, 230] on input "https://go.1doc.com.br/cs-whats-ai/" at bounding box center [744, 228] width 153 height 18
drag, startPoint x: 669, startPoint y: 228, endPoint x: 735, endPoint y: 224, distance: 66.1
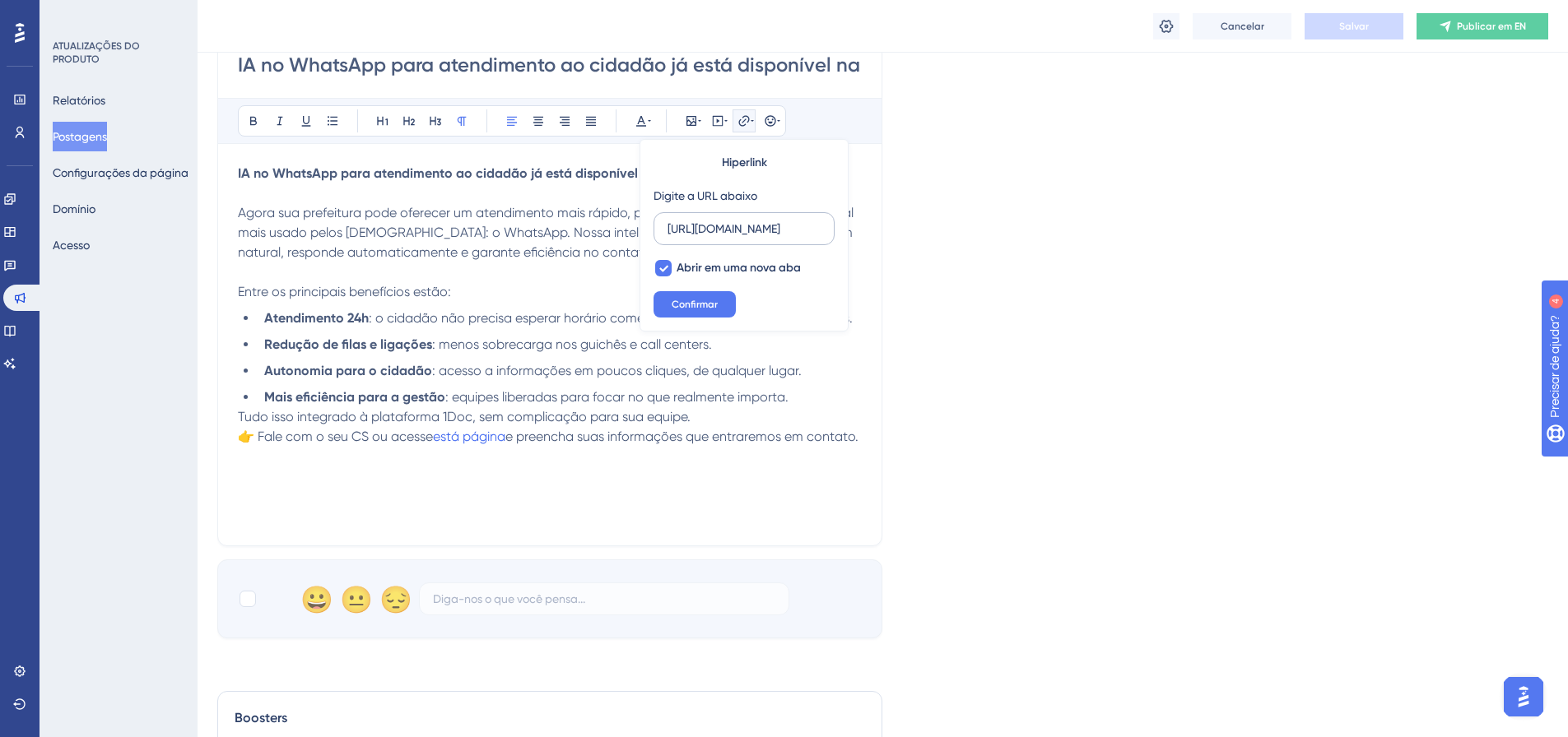
click at [735, 224] on input "https://go.1doc.com.br/cs-whats-ai/" at bounding box center [744, 228] width 153 height 18
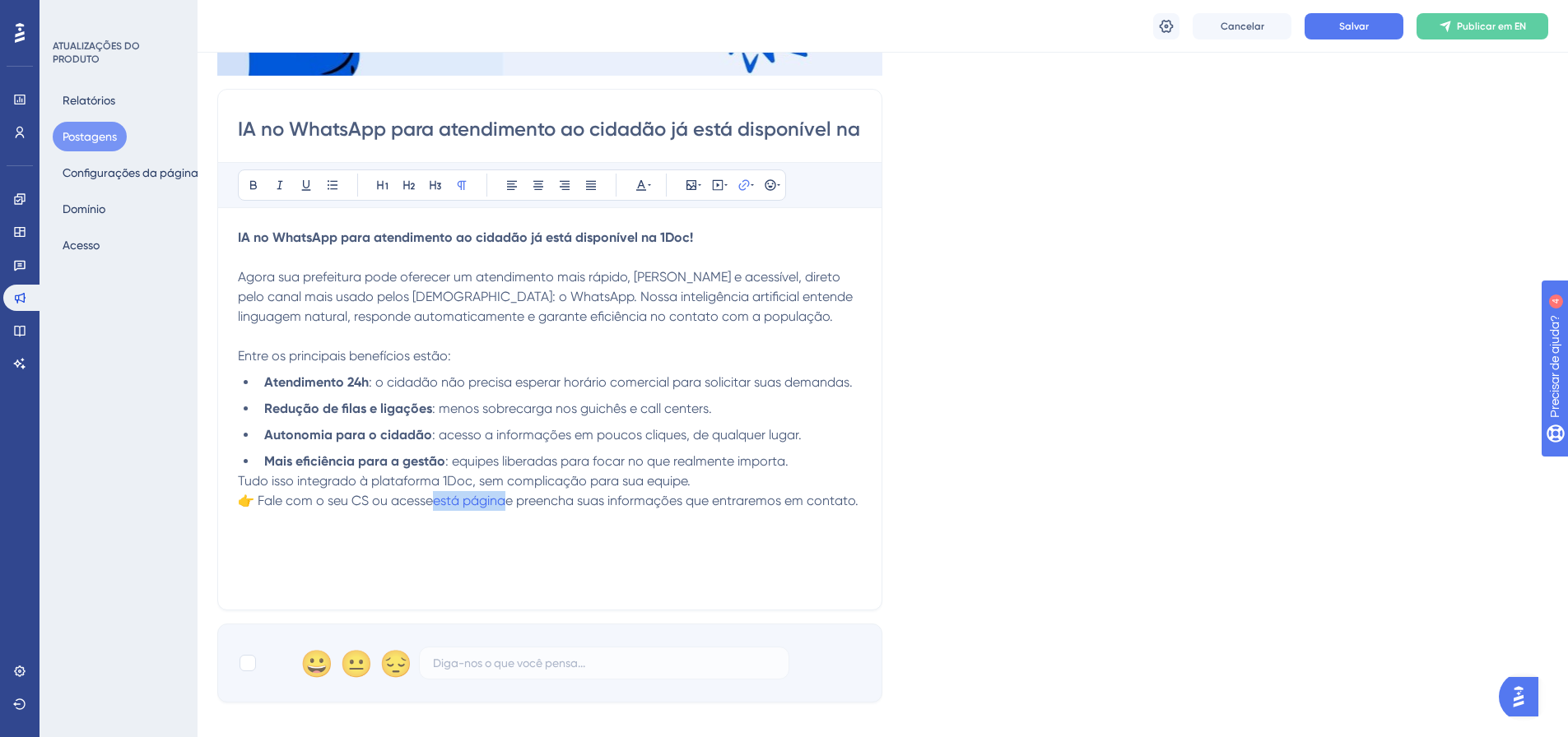
drag, startPoint x: 518, startPoint y: 502, endPoint x: 436, endPoint y: 501, distance: 82.0
click at [436, 501] on p "Tudo isso integrado à plataforma 1Doc, sem complicação para sua equipe. 👉 Fale …" at bounding box center [549, 492] width 624 height 40
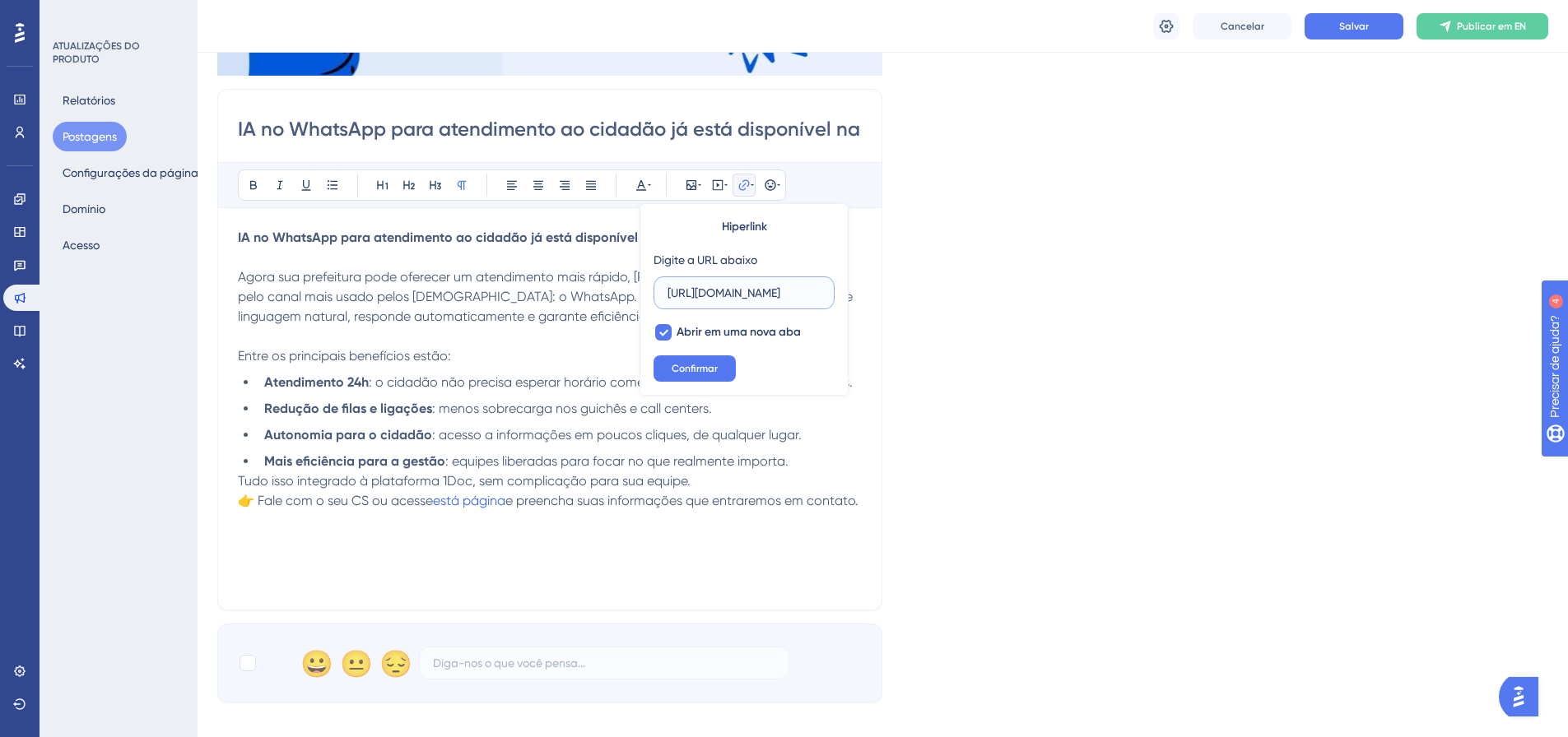
click at [668, 297] on input "https://go.1doc.com.br/cs-whats-ai/" at bounding box center [744, 293] width 153 height 18
click at [671, 294] on input "https://go.1doc.com.br/cs-whats-ai/" at bounding box center [744, 293] width 153 height 18
click at [768, 277] on label "https://go.1doc.com.br/cs-whats-ai/" at bounding box center [744, 292] width 181 height 33
click at [768, 284] on input "https://go.1doc.com.br/cs-whats-ai/" at bounding box center [744, 293] width 153 height 18
drag, startPoint x: 804, startPoint y: 435, endPoint x: 648, endPoint y: 458, distance: 157.7
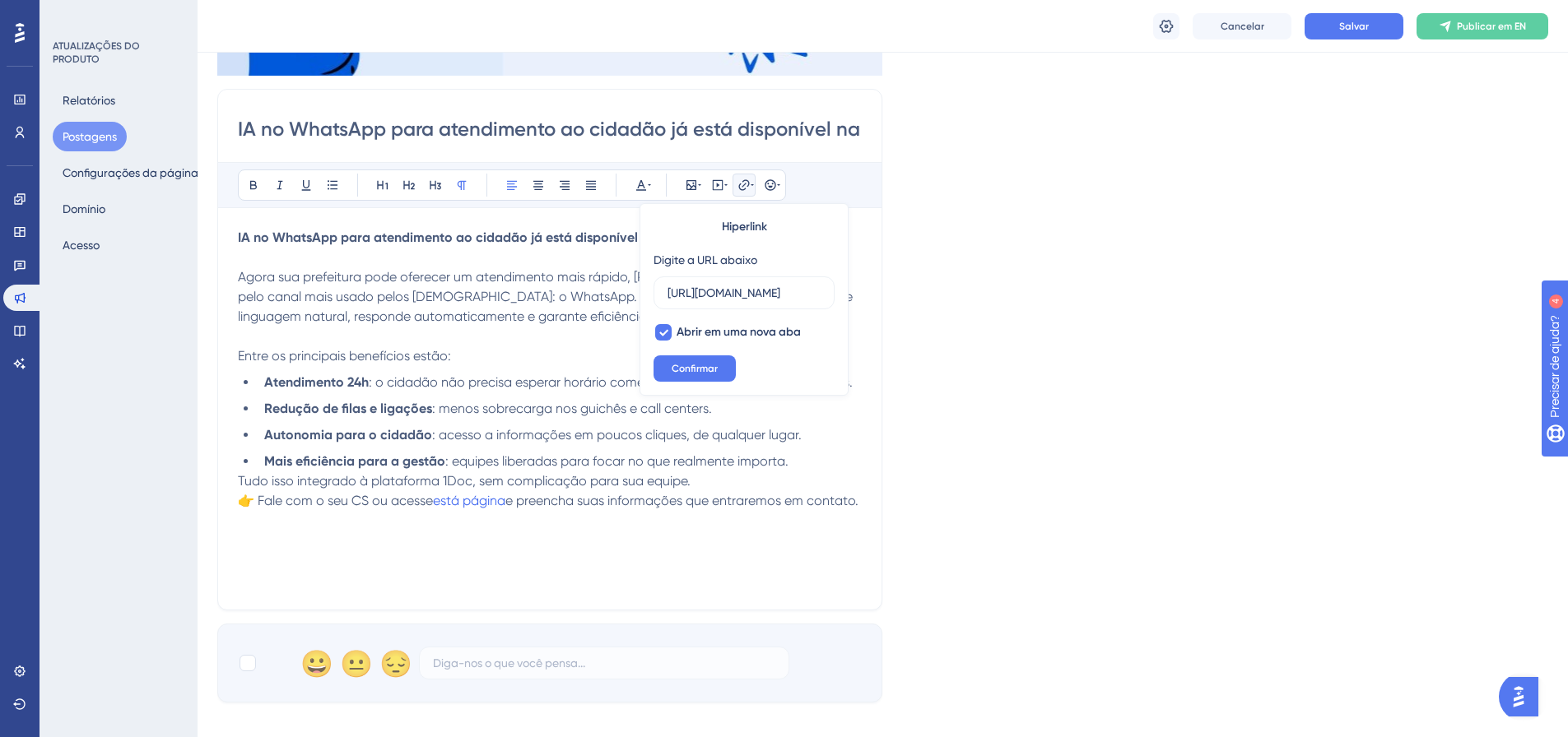
click at [799, 434] on li "Autonomia para o cidadão : acesso a informações em poucos cliques, de qualquer …" at bounding box center [559, 435] width 604 height 20
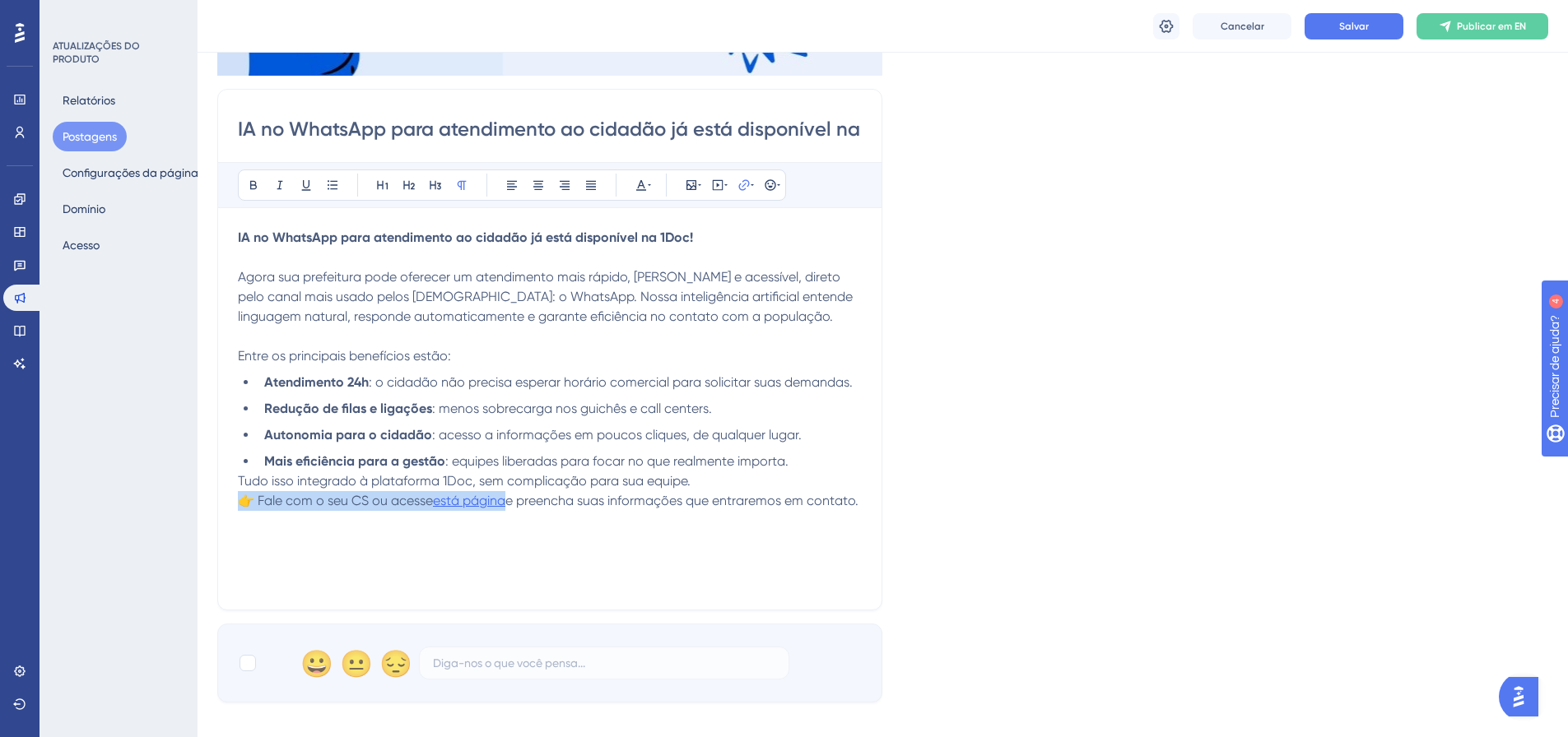
drag, startPoint x: 442, startPoint y: 505, endPoint x: 508, endPoint y: 495, distance: 66.8
click at [508, 495] on p "Tudo isso integrado à plataforma 1Doc, sem complicação para sua equipe. 👉 Fale …" at bounding box center [549, 492] width 624 height 40
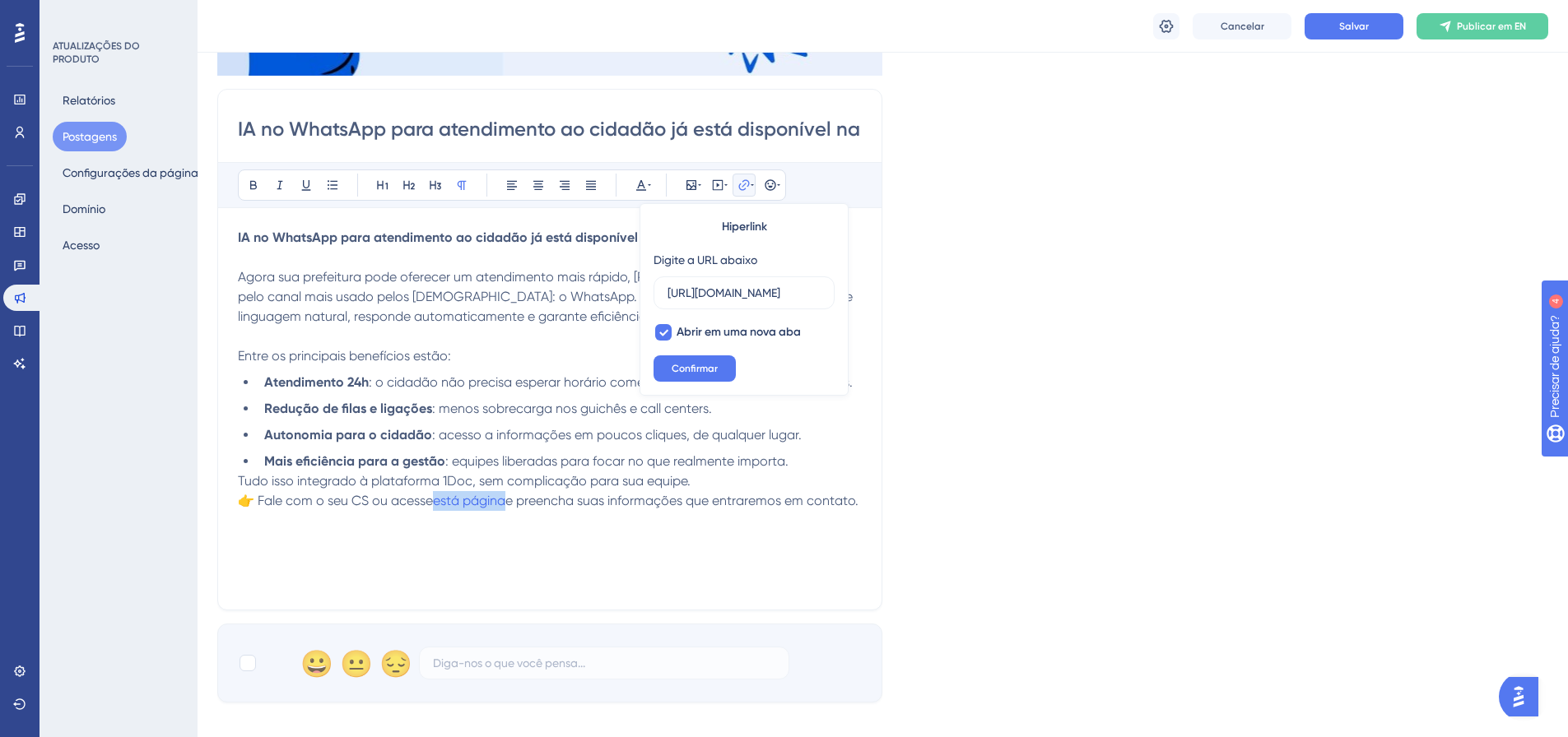
click at [737, 181] on icon at bounding box center [743, 185] width 13 height 13
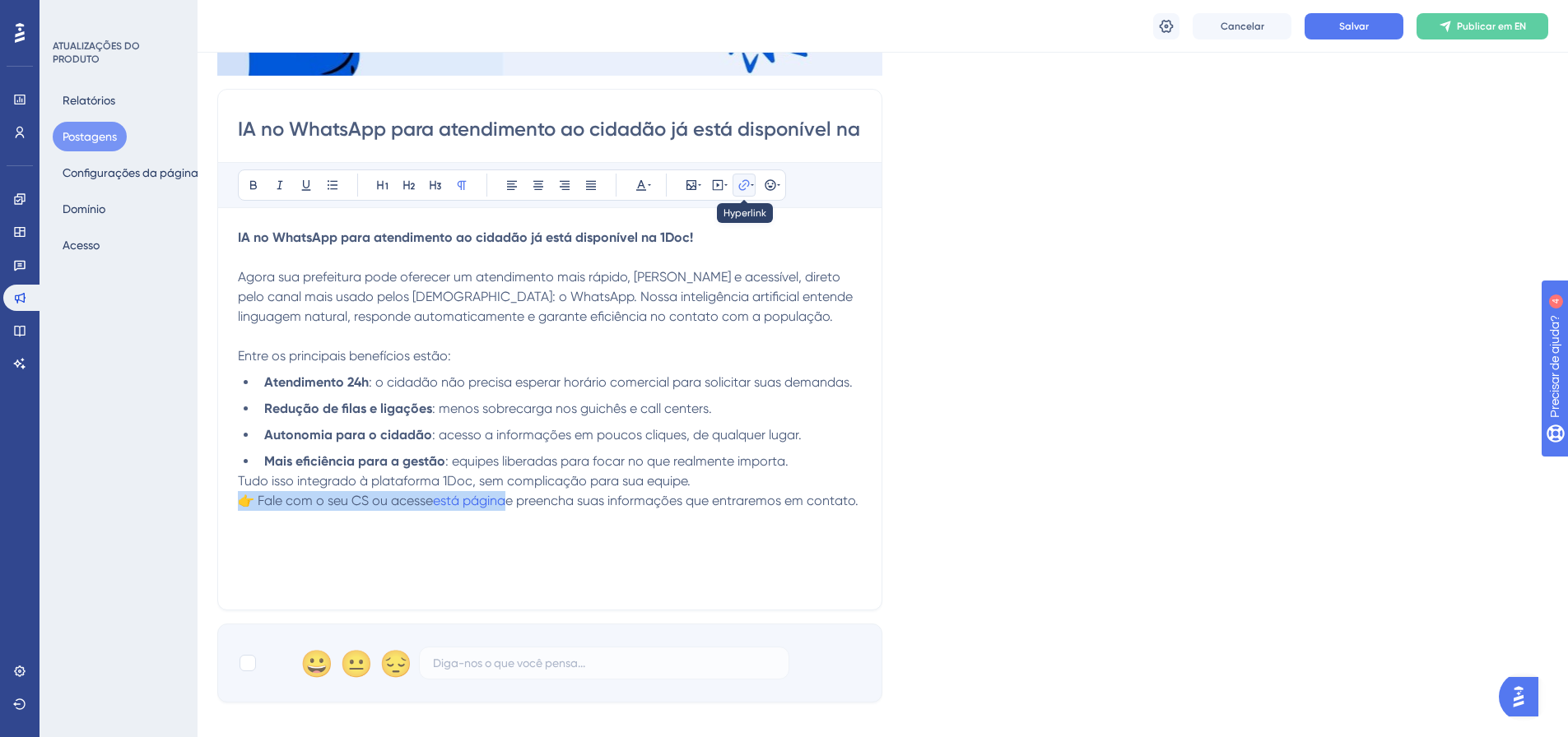
click at [739, 181] on icon at bounding box center [743, 185] width 13 height 13
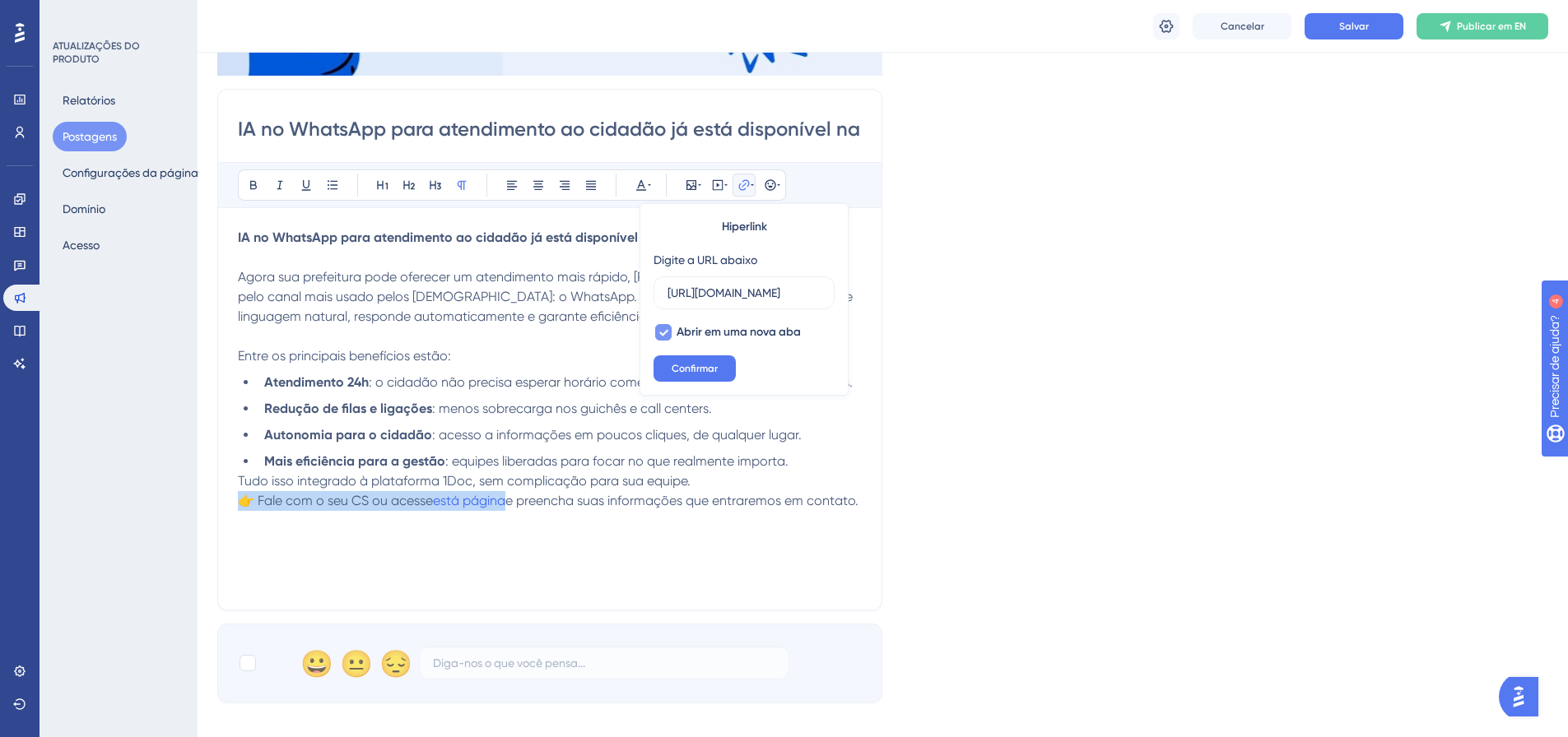
click at [674, 333] on label "Abrir em uma nova aba" at bounding box center [727, 333] width 147 height 20
click at [675, 328] on label "Abrir em uma nova aba" at bounding box center [727, 333] width 147 height 20
checkbox input "true"
click at [740, 185] on icon at bounding box center [743, 185] width 11 height 11
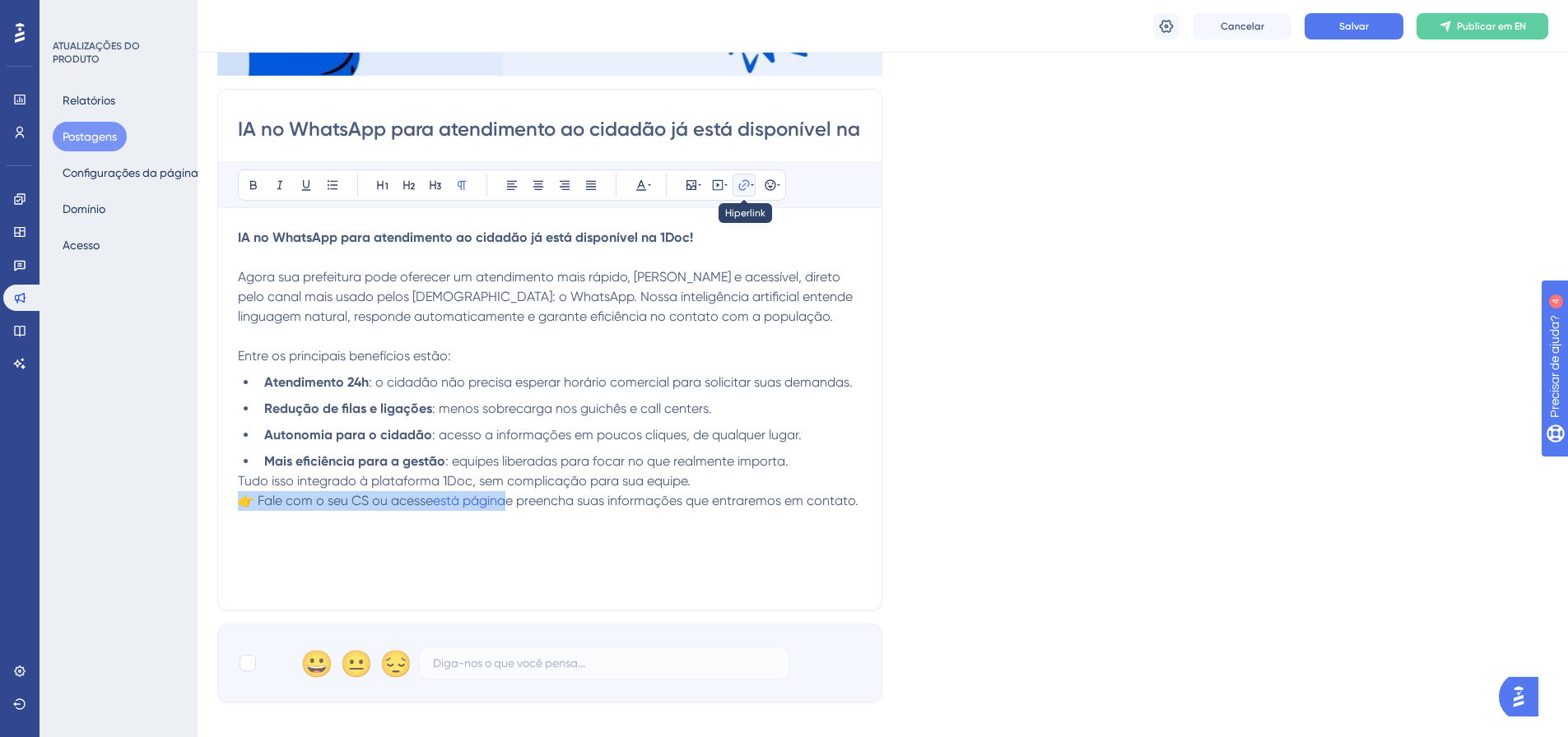
click at [751, 185] on icon at bounding box center [751, 186] width 3 height 2
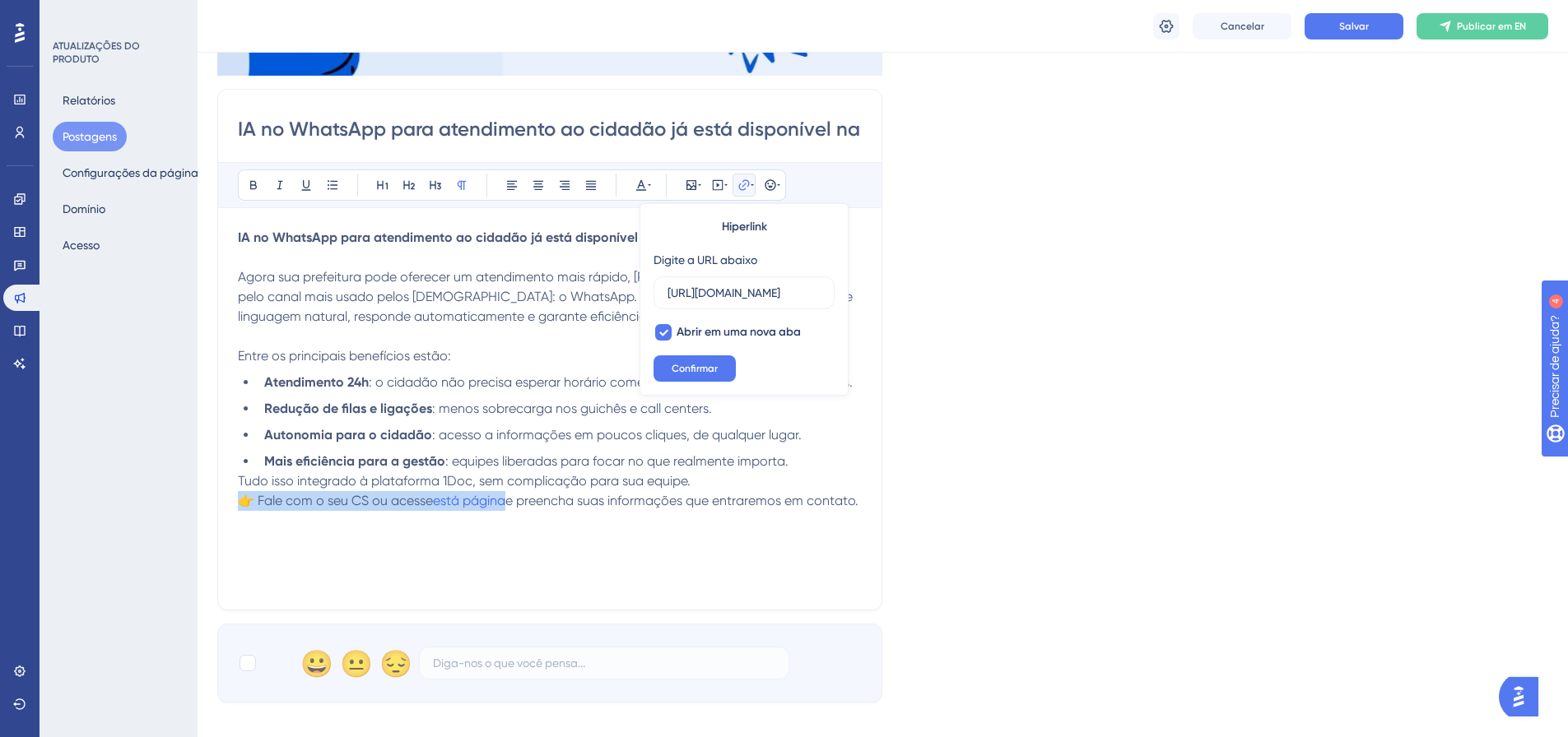
click at [751, 185] on icon at bounding box center [751, 186] width 3 height 2
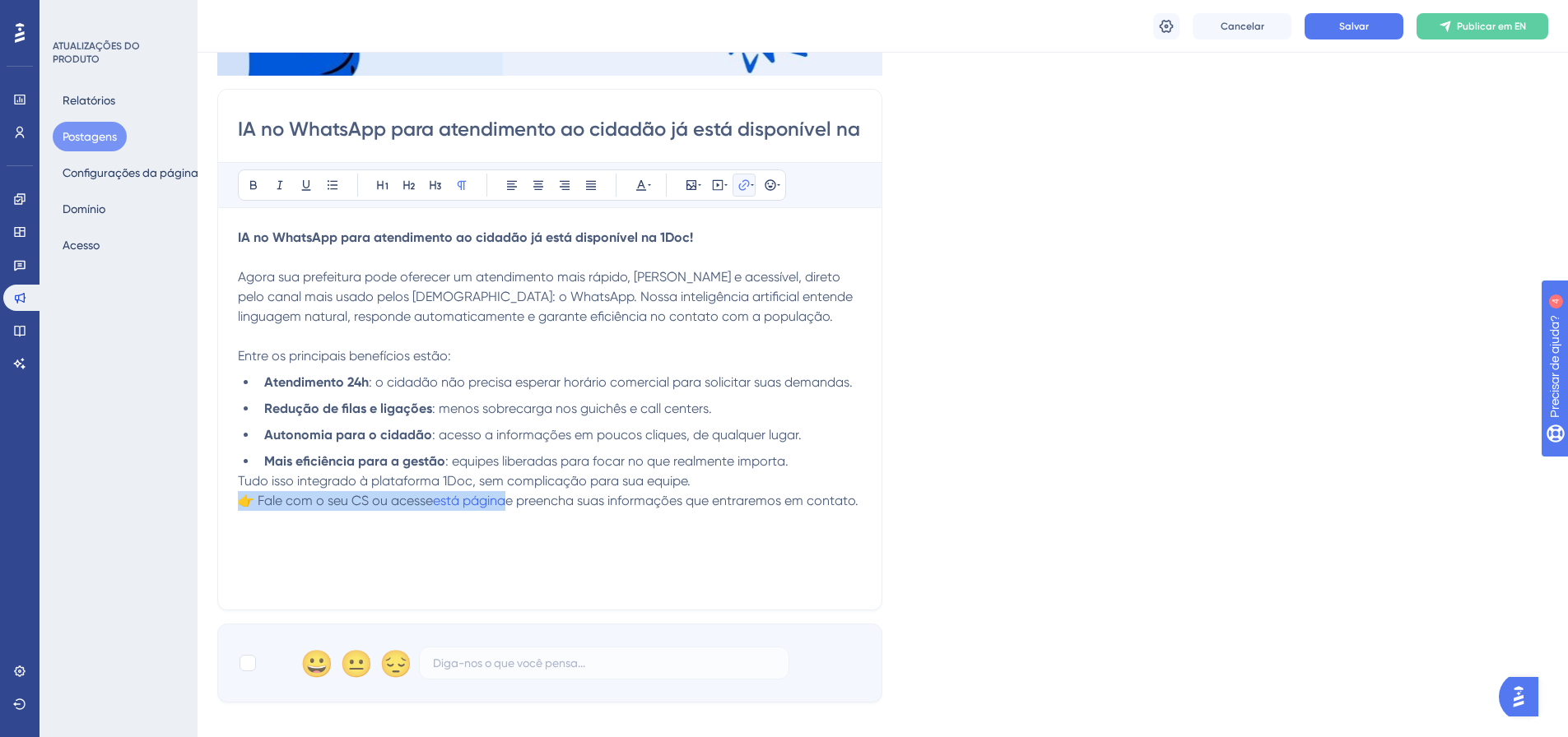
click at [752, 185] on icon at bounding box center [751, 186] width 3 height 2
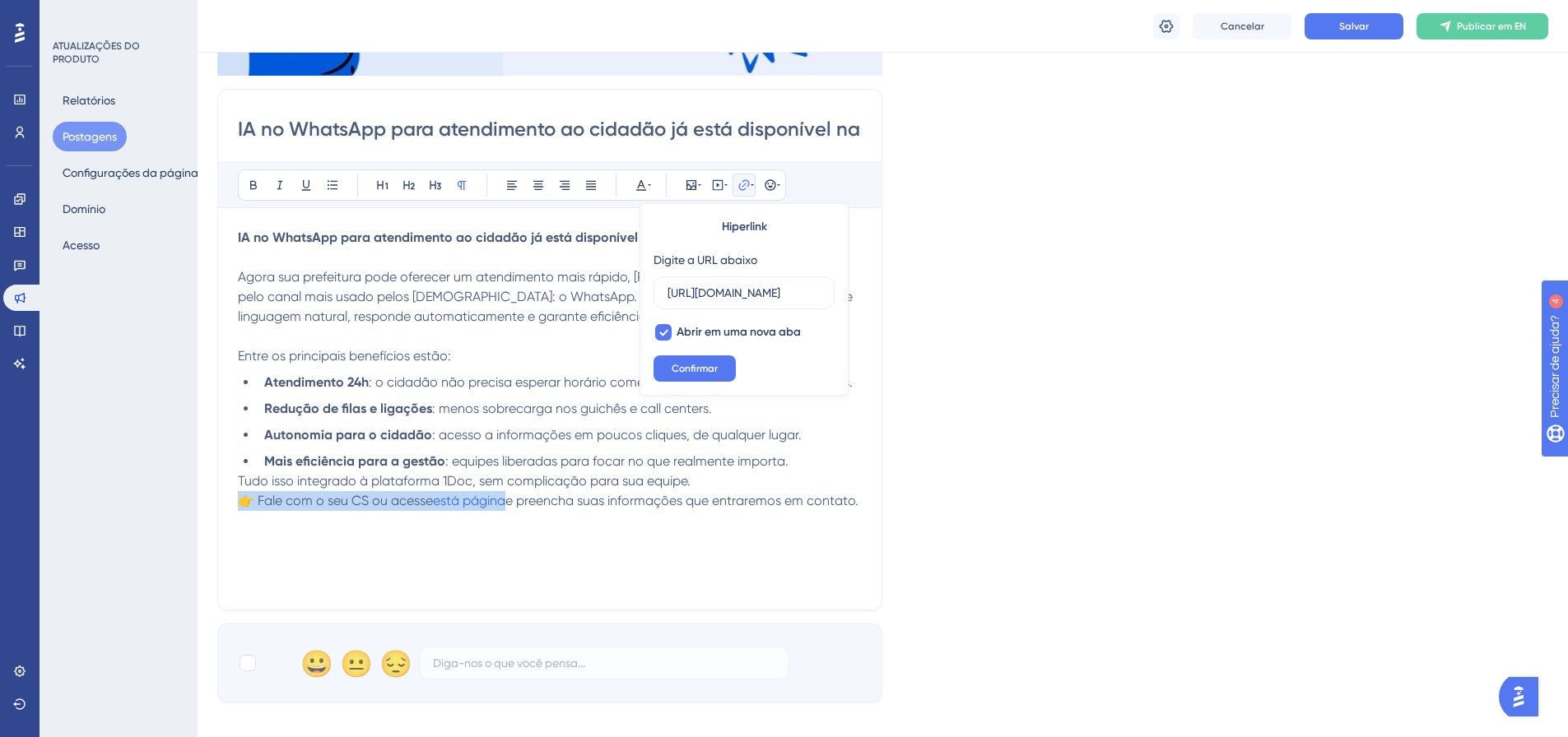
click at [748, 186] on icon at bounding box center [743, 185] width 11 height 11
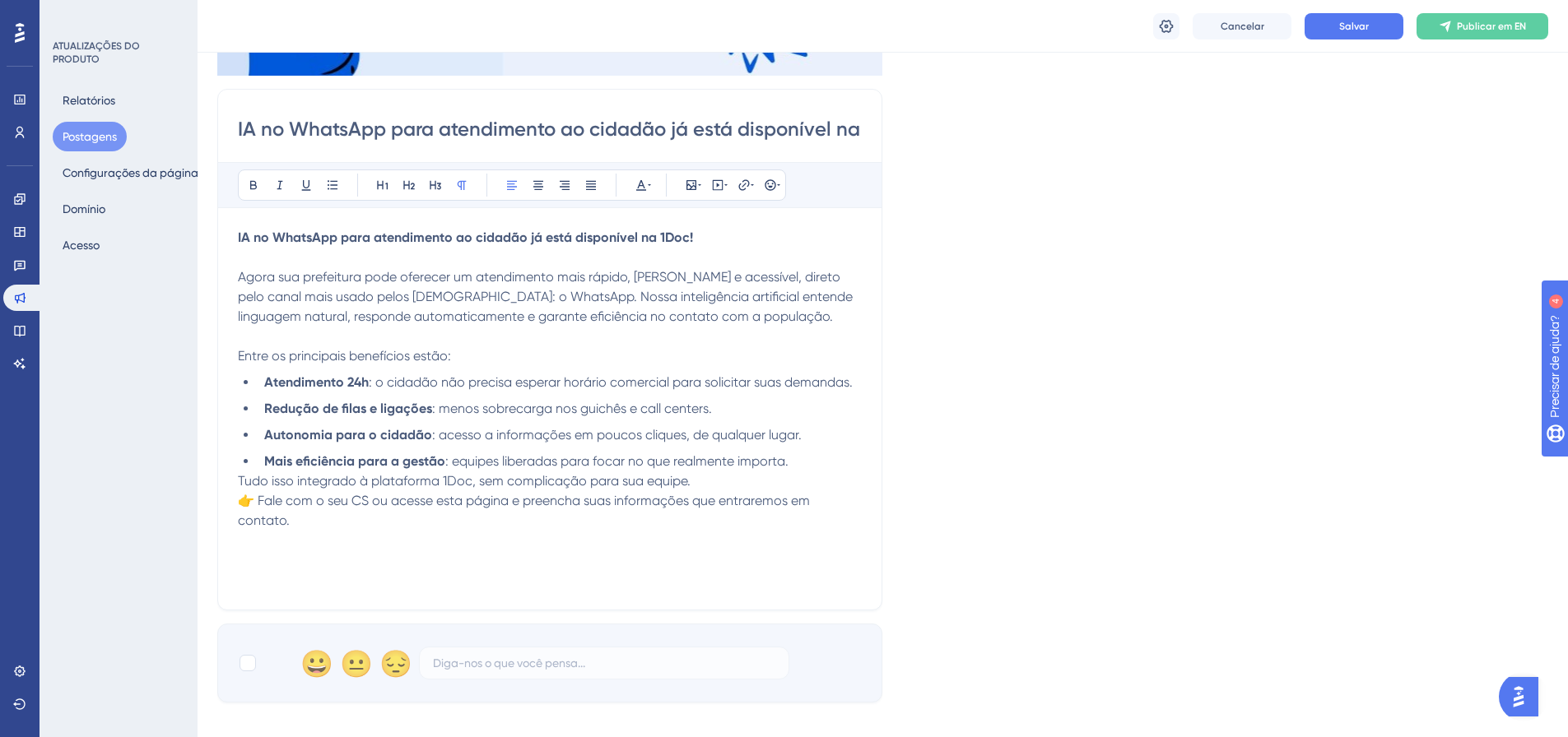
drag, startPoint x: 443, startPoint y: 497, endPoint x: 511, endPoint y: 499, distance: 68.0
click at [511, 499] on span "👉 Fale com o seu CS ou acesse esta página e preencha suas informações que entra…" at bounding box center [525, 511] width 575 height 36
click at [748, 188] on icon at bounding box center [743, 185] width 13 height 13
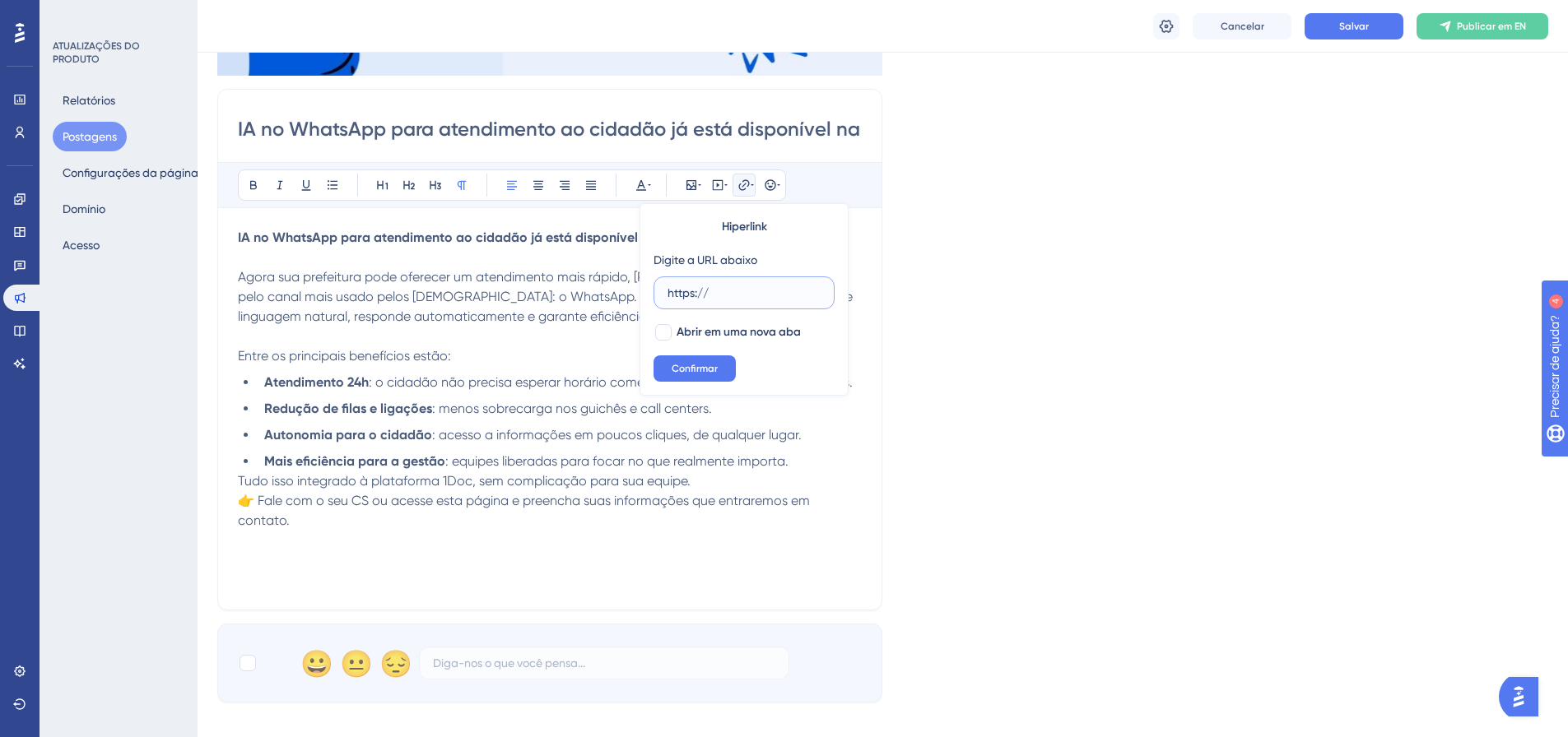
click at [745, 286] on input "https://" at bounding box center [744, 293] width 153 height 18
click at [741, 293] on input "https://" at bounding box center [744, 293] width 153 height 18
click at [740, 293] on input "https://" at bounding box center [744, 293] width 153 height 18
click at [706, 304] on label "https://" at bounding box center [744, 292] width 181 height 33
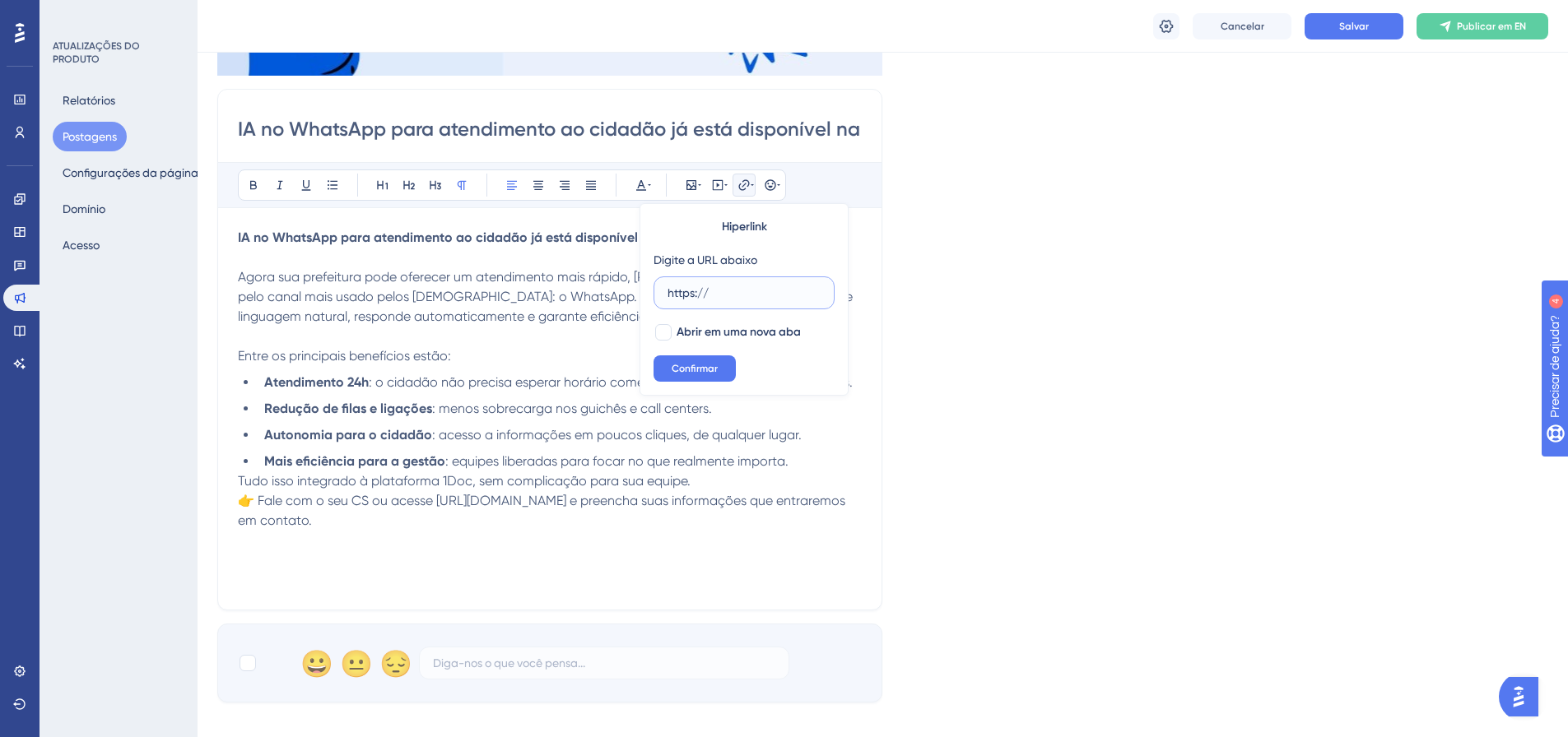
click at [706, 302] on input "https://" at bounding box center [744, 293] width 153 height 18
click at [722, 295] on input "https://" at bounding box center [744, 293] width 153 height 18
click at [1352, 27] on font "Salvar" at bounding box center [1354, 27] width 30 height 12
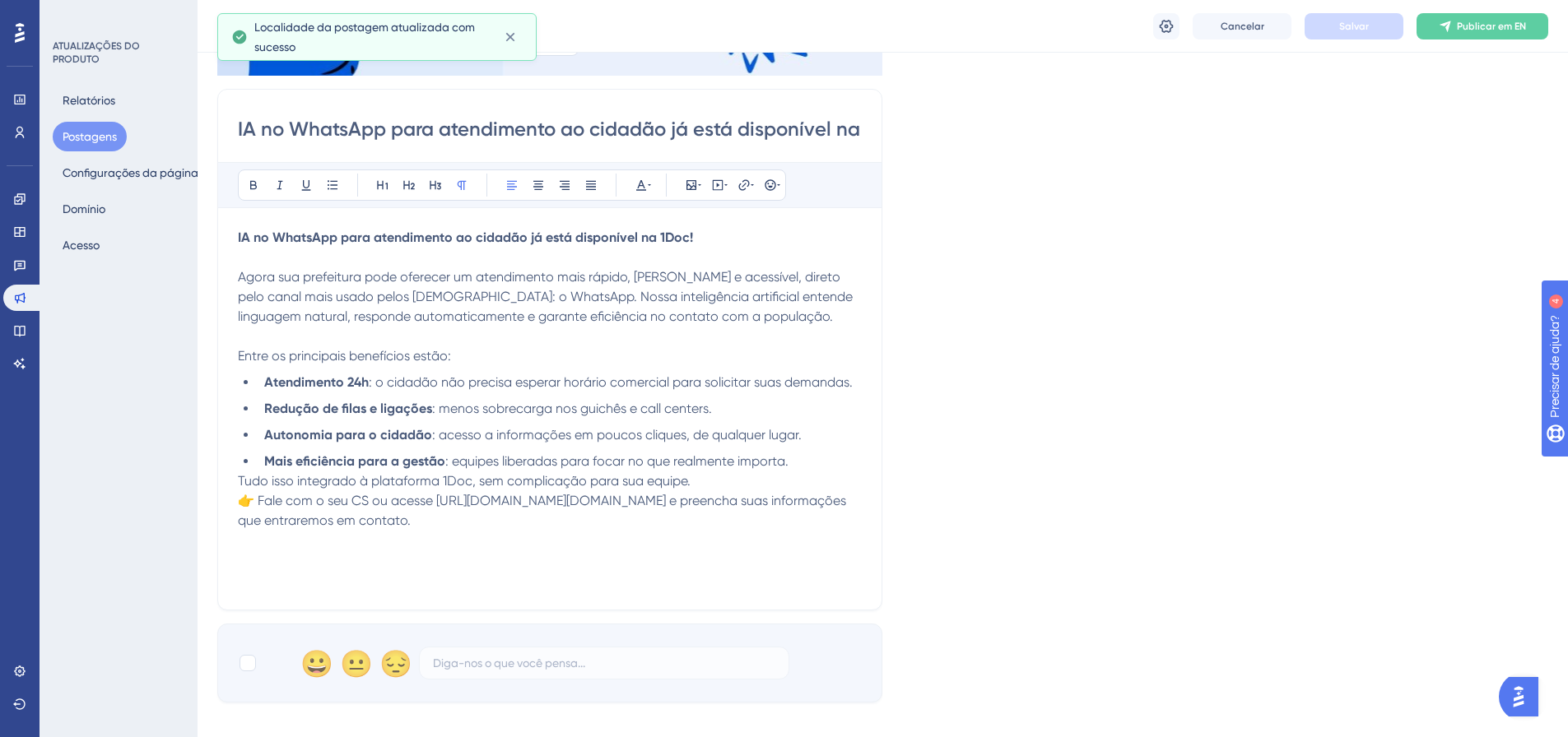
drag, startPoint x: 300, startPoint y: 519, endPoint x: 437, endPoint y: 501, distance: 138.2
click at [437, 501] on span "👉 Fale com o seu CS ou acesse https://go.1doc.com.br/cs-whats-ai/https://go.1do…" at bounding box center [543, 511] width 611 height 36
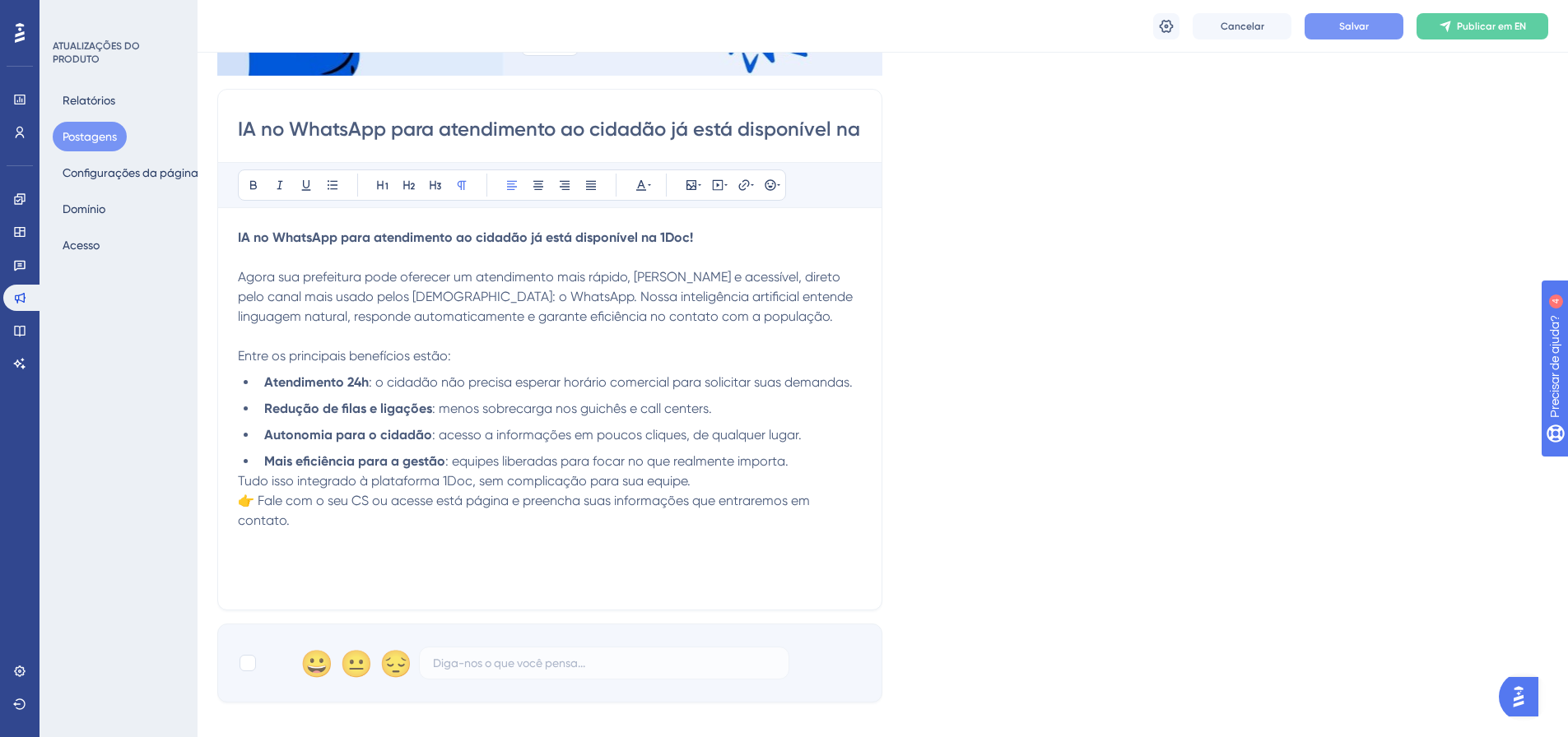
drag, startPoint x: 441, startPoint y: 505, endPoint x: 506, endPoint y: 496, distance: 65.6
click at [508, 498] on span "👉 Fale com o seu CS ou acesse está página e preencha suas informações que entra…" at bounding box center [525, 511] width 575 height 36
click at [752, 192] on button at bounding box center [743, 185] width 23 height 23
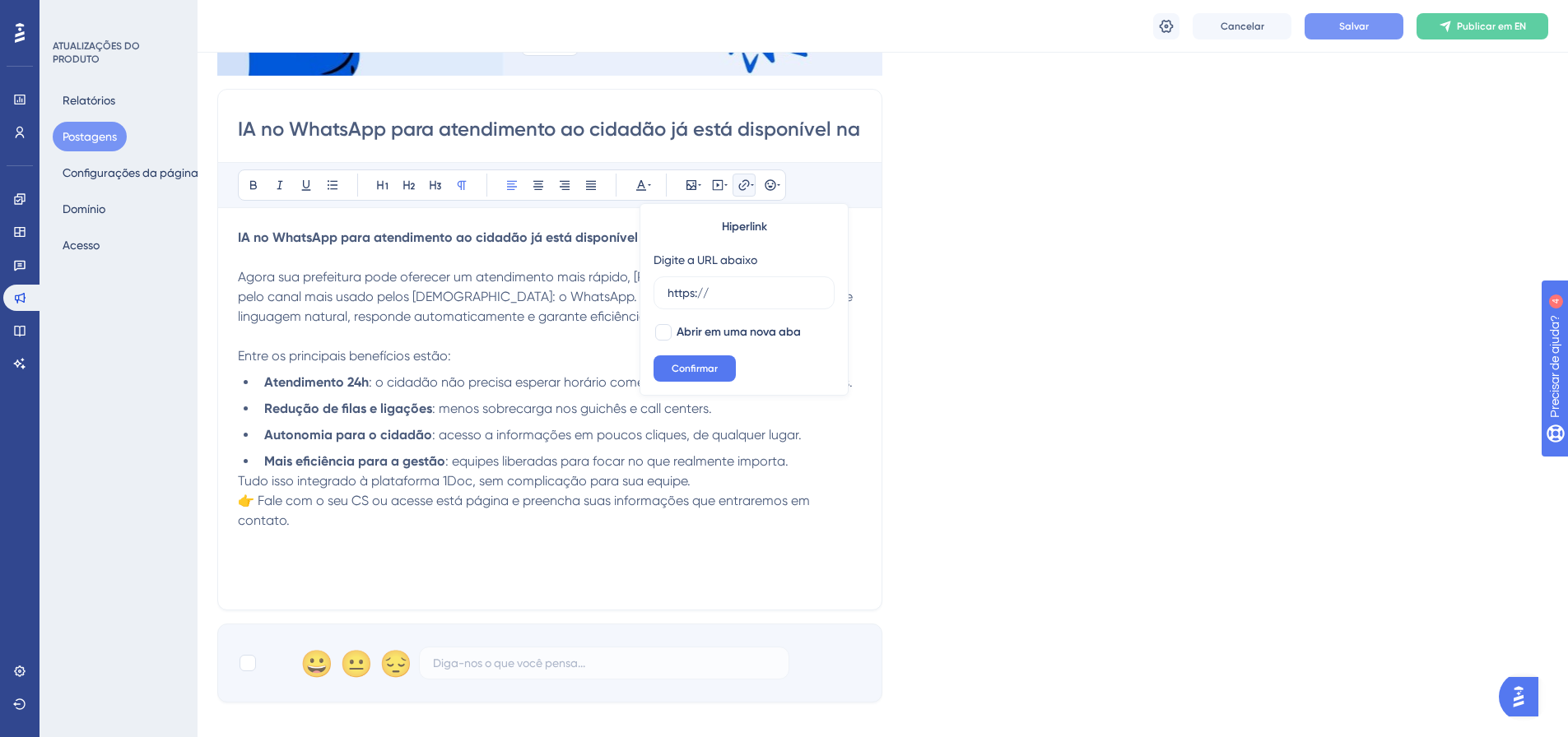
click at [1345, 29] on font "Salvar" at bounding box center [1354, 27] width 30 height 12
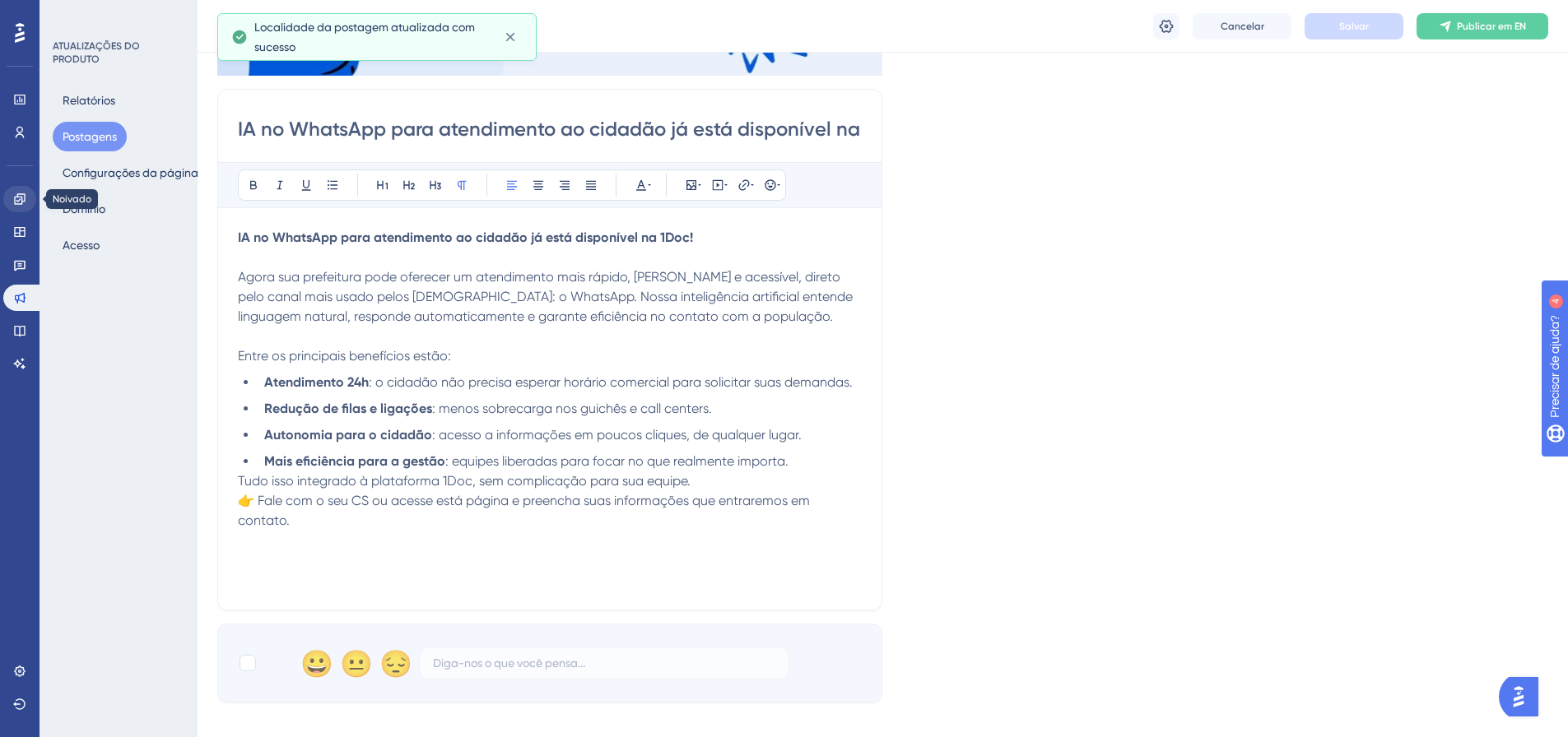
click at [21, 195] on icon at bounding box center [19, 199] width 13 height 13
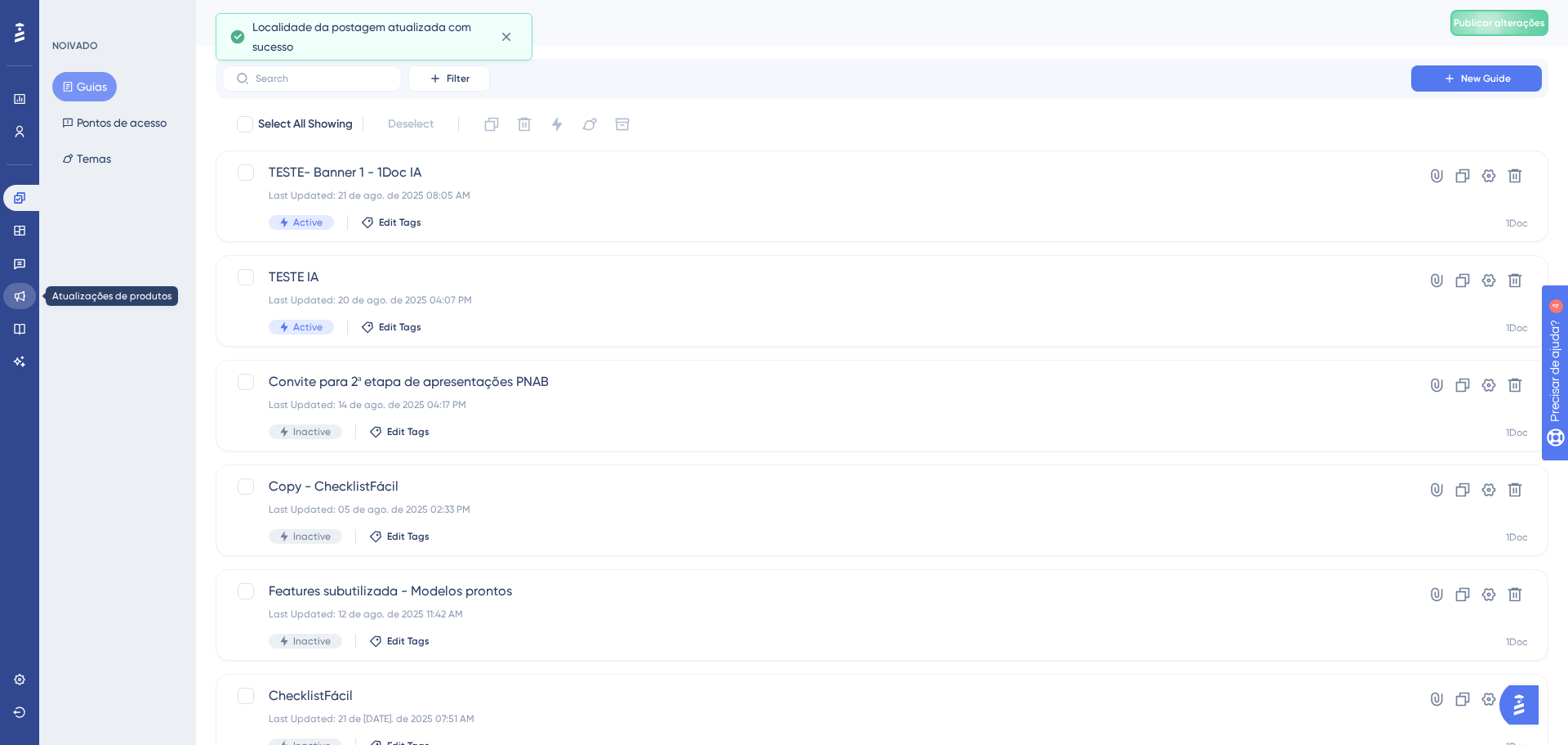
click at [26, 298] on icon at bounding box center [19, 295] width 13 height 13
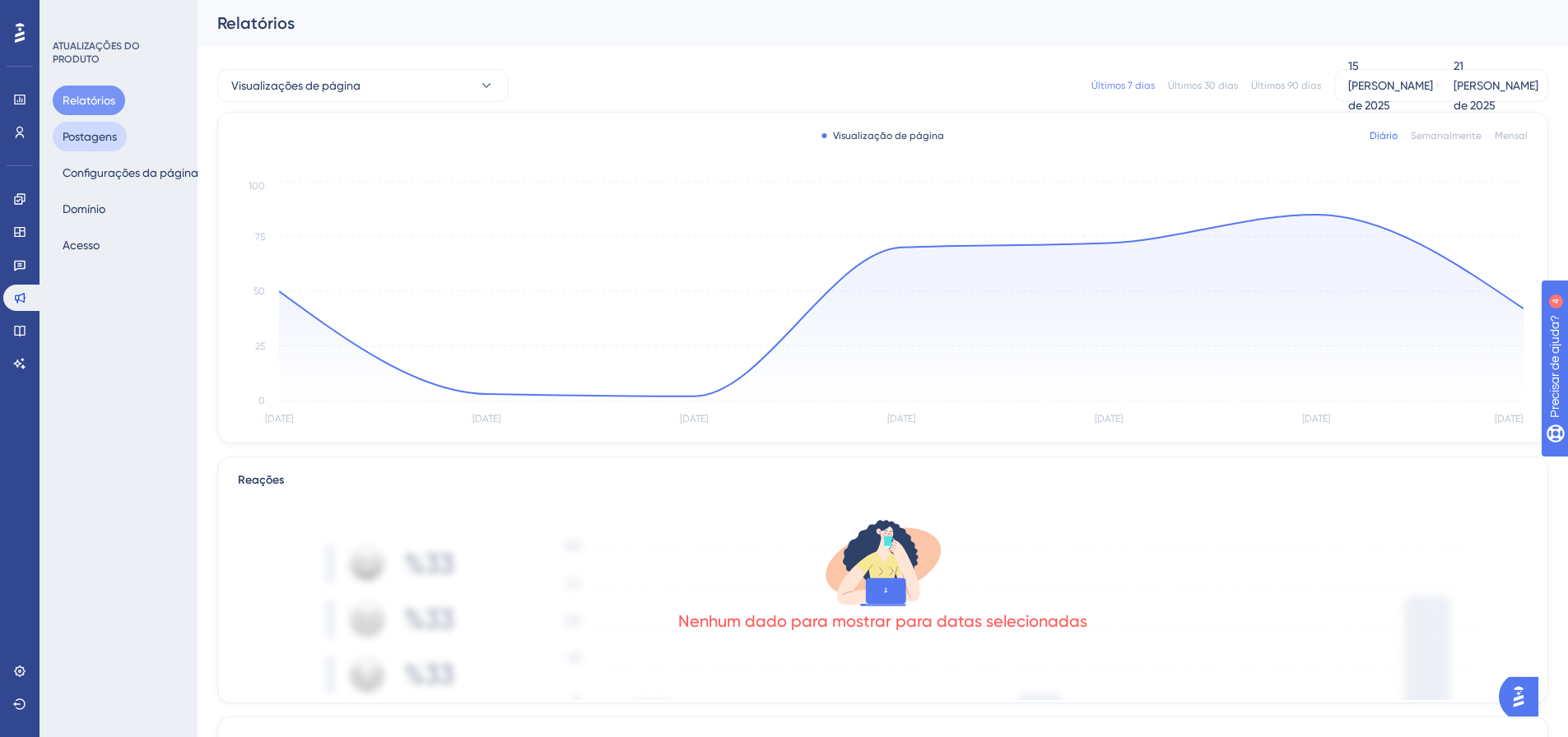
click at [113, 143] on font "Postagens" at bounding box center [89, 137] width 55 height 20
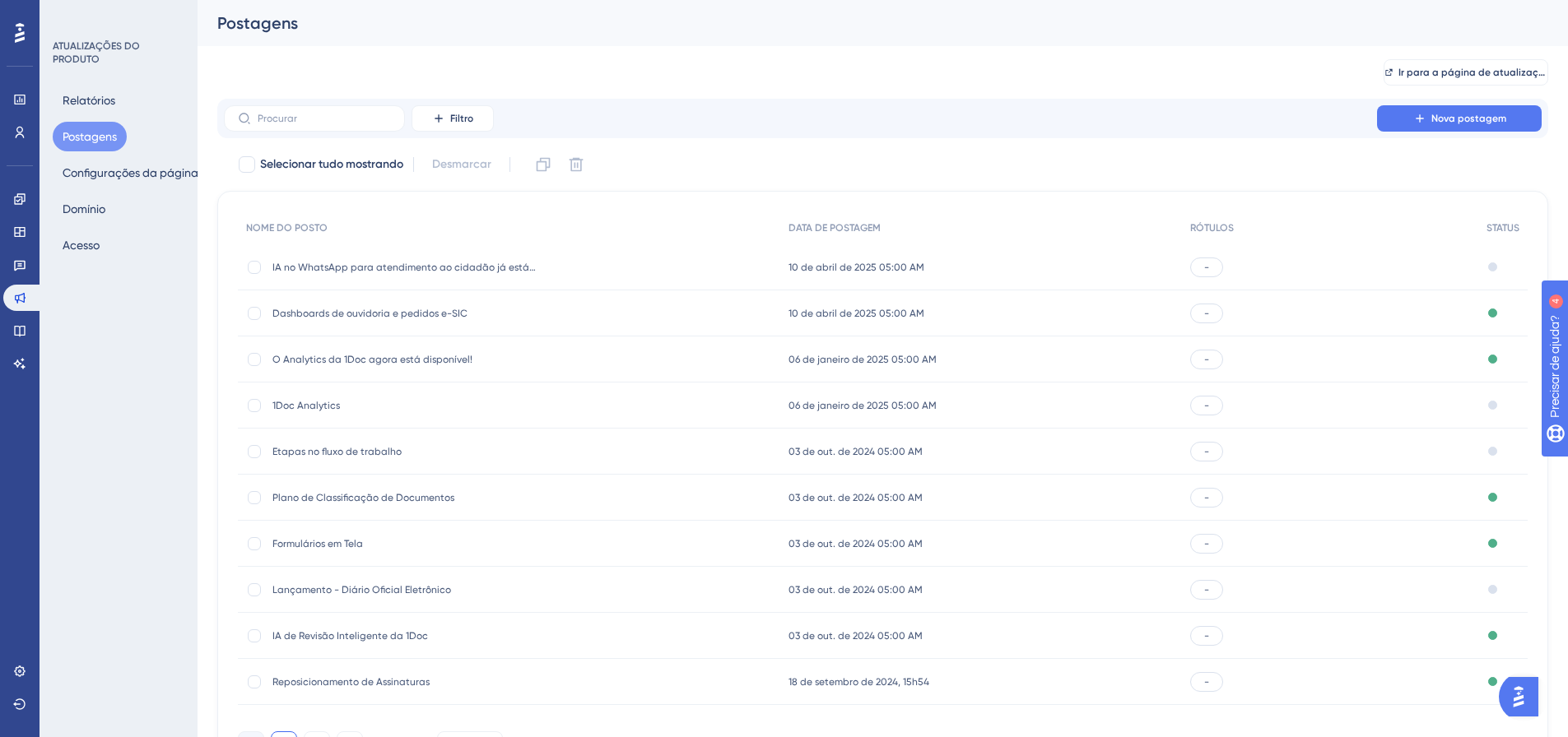
click at [414, 275] on div "IA no WhatsApp para atendimento ao cidadão já está disponível no 1Doc! IA no Wh…" at bounding box center [403, 267] width 263 height 46
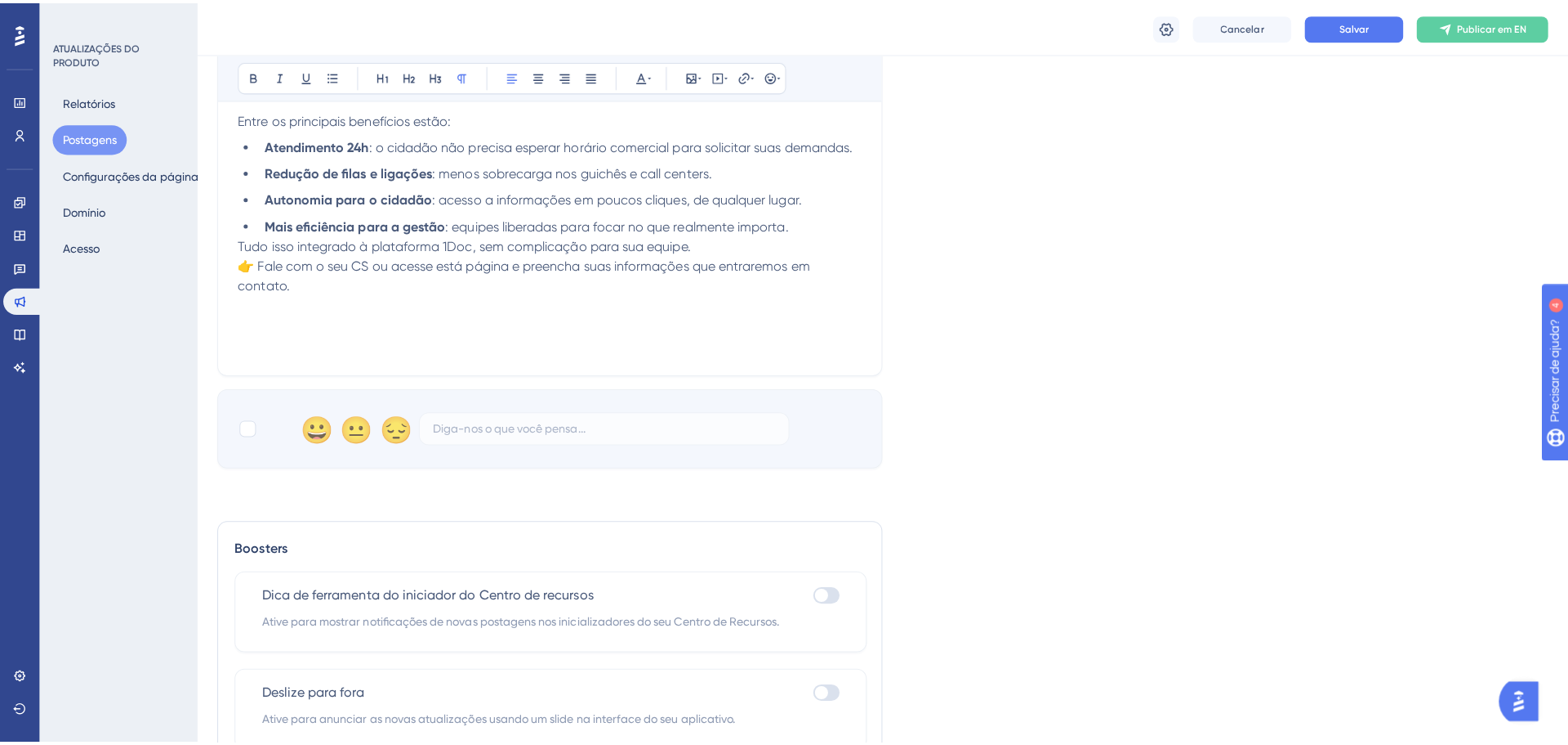
scroll to position [508, 0]
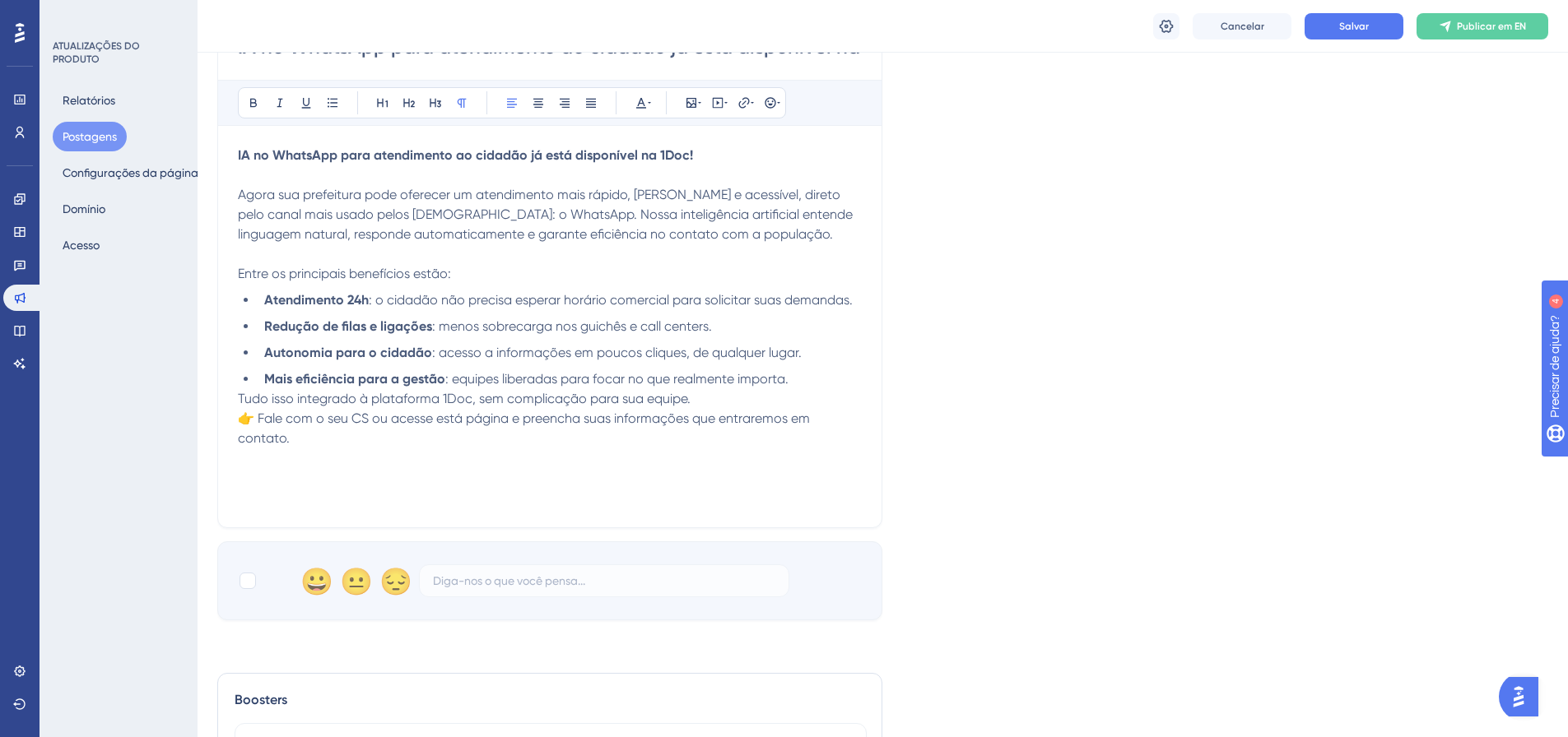
click at [462, 413] on span "👉 Fale com o seu CS ou acesse está página e preencha suas informações que entra…" at bounding box center [525, 428] width 575 height 36
click at [544, 426] on p "Tudo isso integrado à plataforma 1Doc, sem complicação para sua equipe. 👉 Fale …" at bounding box center [549, 419] width 624 height 60
drag, startPoint x: 440, startPoint y: 418, endPoint x: 511, endPoint y: 418, distance: 71.0
click at [511, 418] on span "👉 Fale com o seu CS ou acesse esta página e preencha suas informações que entra…" at bounding box center [525, 428] width 575 height 36
click at [743, 102] on icon at bounding box center [743, 102] width 13 height 13
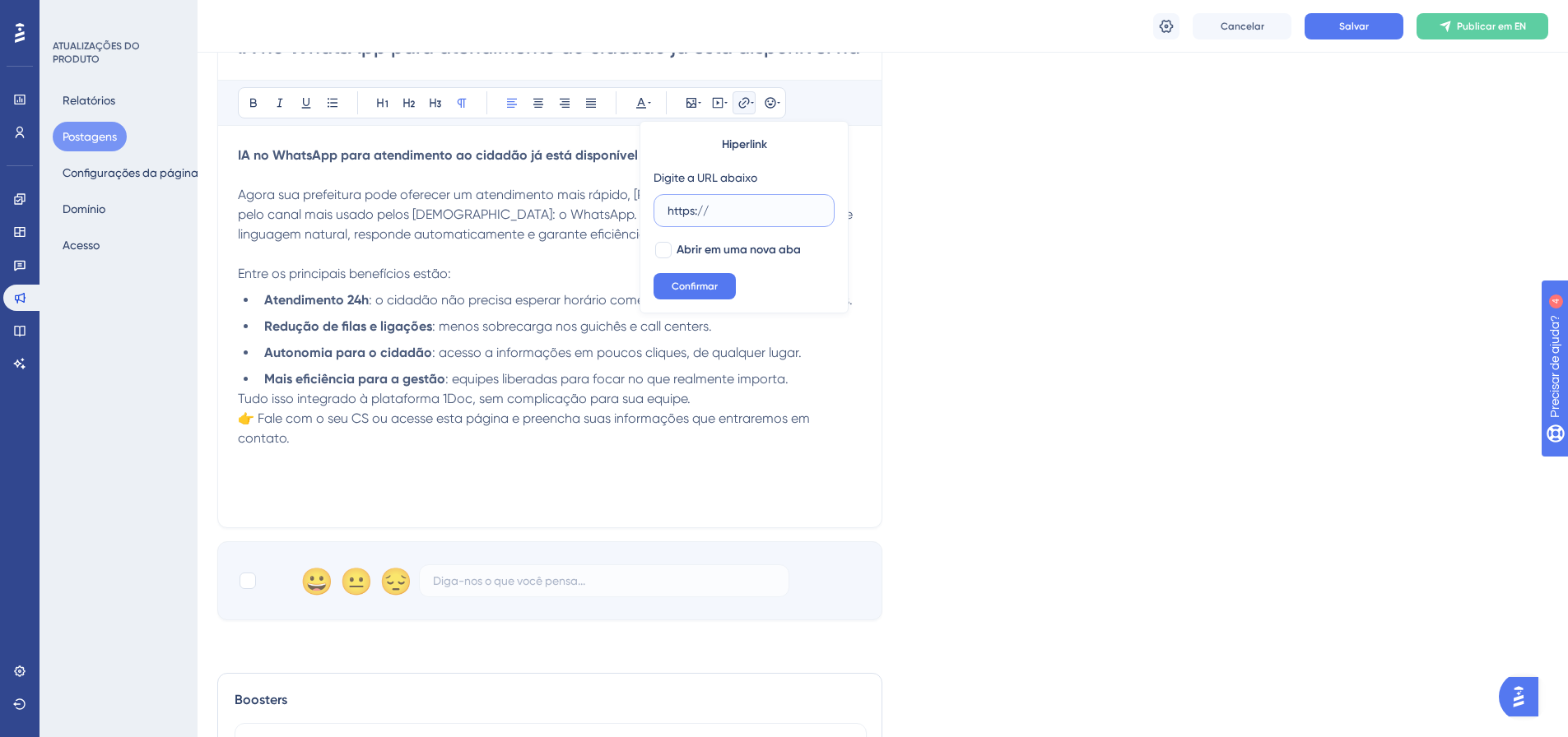
click at [745, 209] on input "https://" at bounding box center [744, 211] width 153 height 18
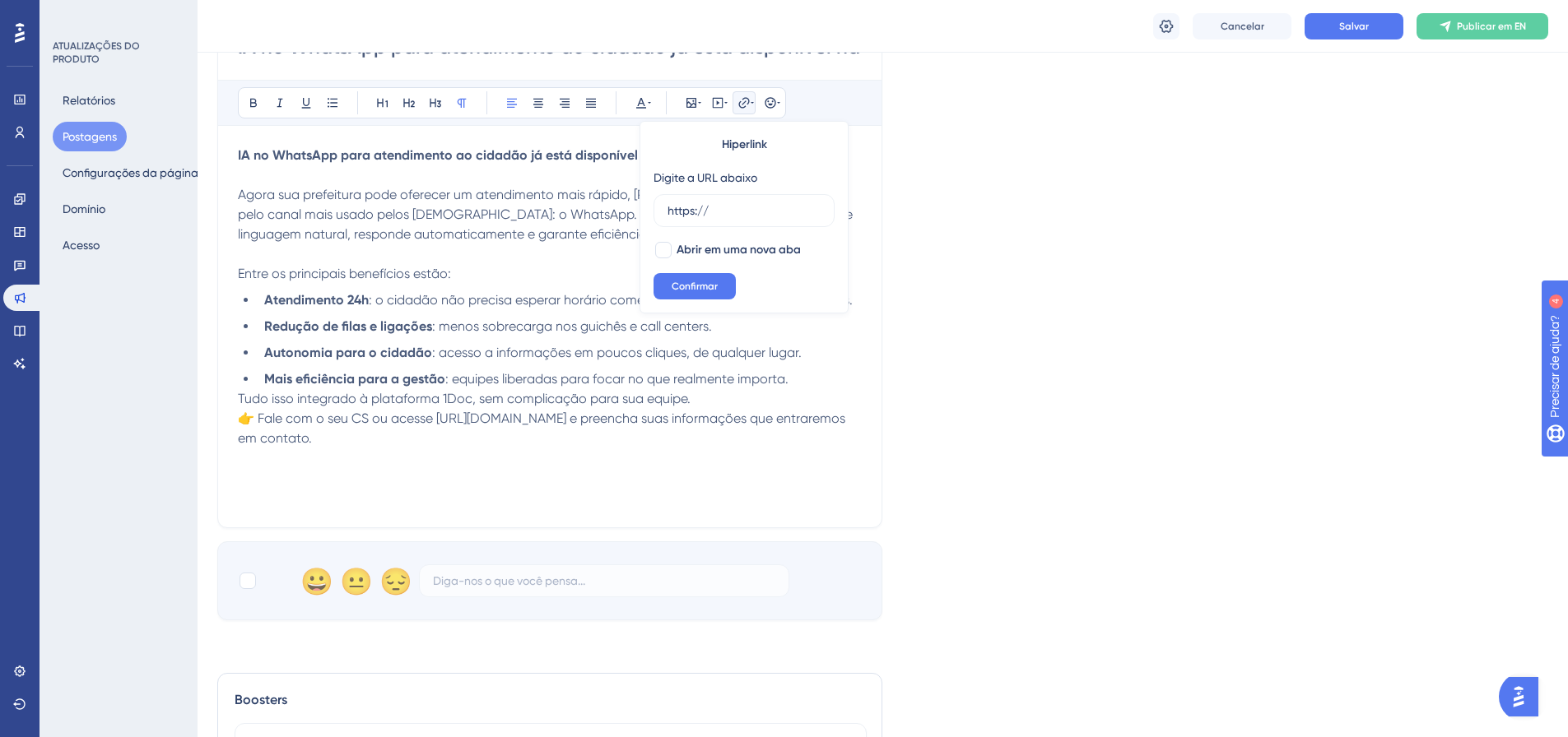
click at [908, 272] on div "Linguagem Inglês (padrão) Inserir uma imagem Excluir IA no WhatsApp para atendi…" at bounding box center [882, 107] width 1331 height 1027
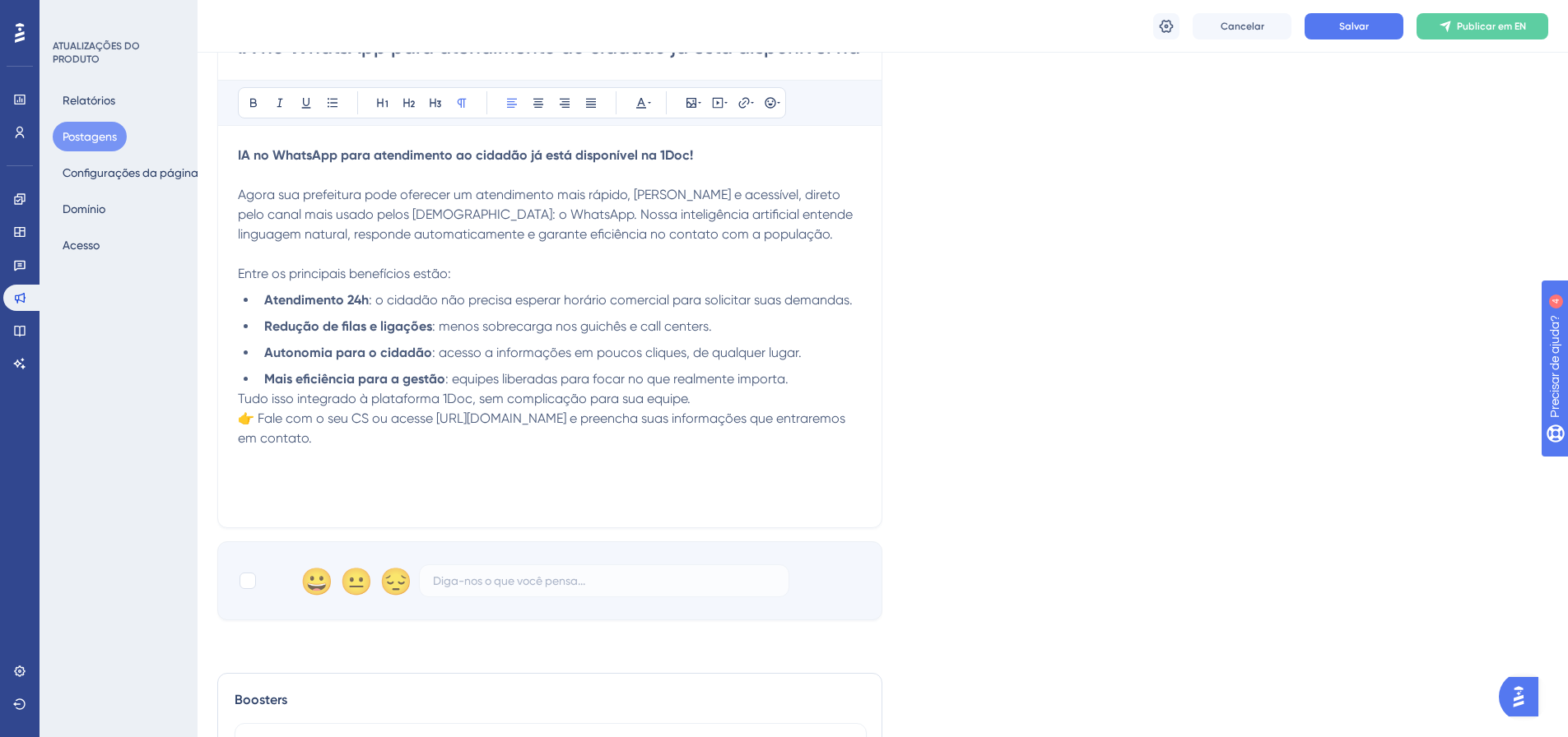
click at [490, 469] on div "IA no WhatsApp para atendimento ao cidadão já está disponível na 1Doc! Agora su…" at bounding box center [549, 327] width 624 height 362
drag, startPoint x: 437, startPoint y: 422, endPoint x: 542, endPoint y: 442, distance: 106.9
click at [678, 424] on span "👉 Fale com o seu CS ou acesse https://go.1doc.com.br/cs-whats-ai/ e preencha su…" at bounding box center [543, 428] width 611 height 36
click at [458, 462] on div "IA no WhatsApp para atendimento ao cidadão já está disponível na 1Doc! Agora su…" at bounding box center [549, 327] width 624 height 362
drag, startPoint x: 439, startPoint y: 424, endPoint x: 587, endPoint y: 429, distance: 148.1
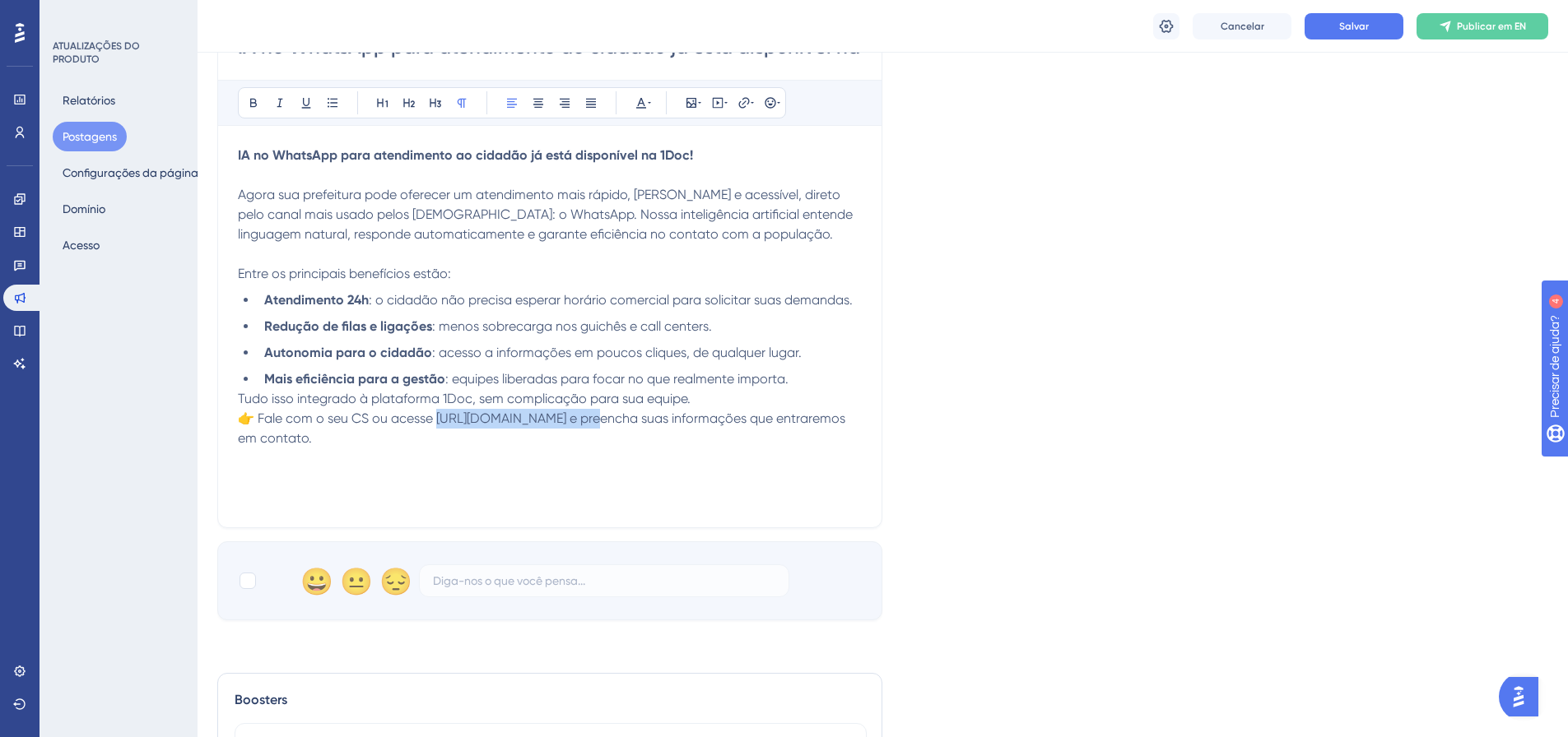
click at [590, 424] on span "👉 Fale com o seu CS ou acesse https://go.1doc.com.br/cs-whats-ai/ e preencha su…" at bounding box center [543, 428] width 611 height 36
click at [577, 486] on div "IA no WhatsApp para atendimento ao cidadão já está disponível na 1Doc! Agora su…" at bounding box center [549, 327] width 624 height 362
click at [1225, 37] on button "Cancelar" at bounding box center [1241, 26] width 98 height 27
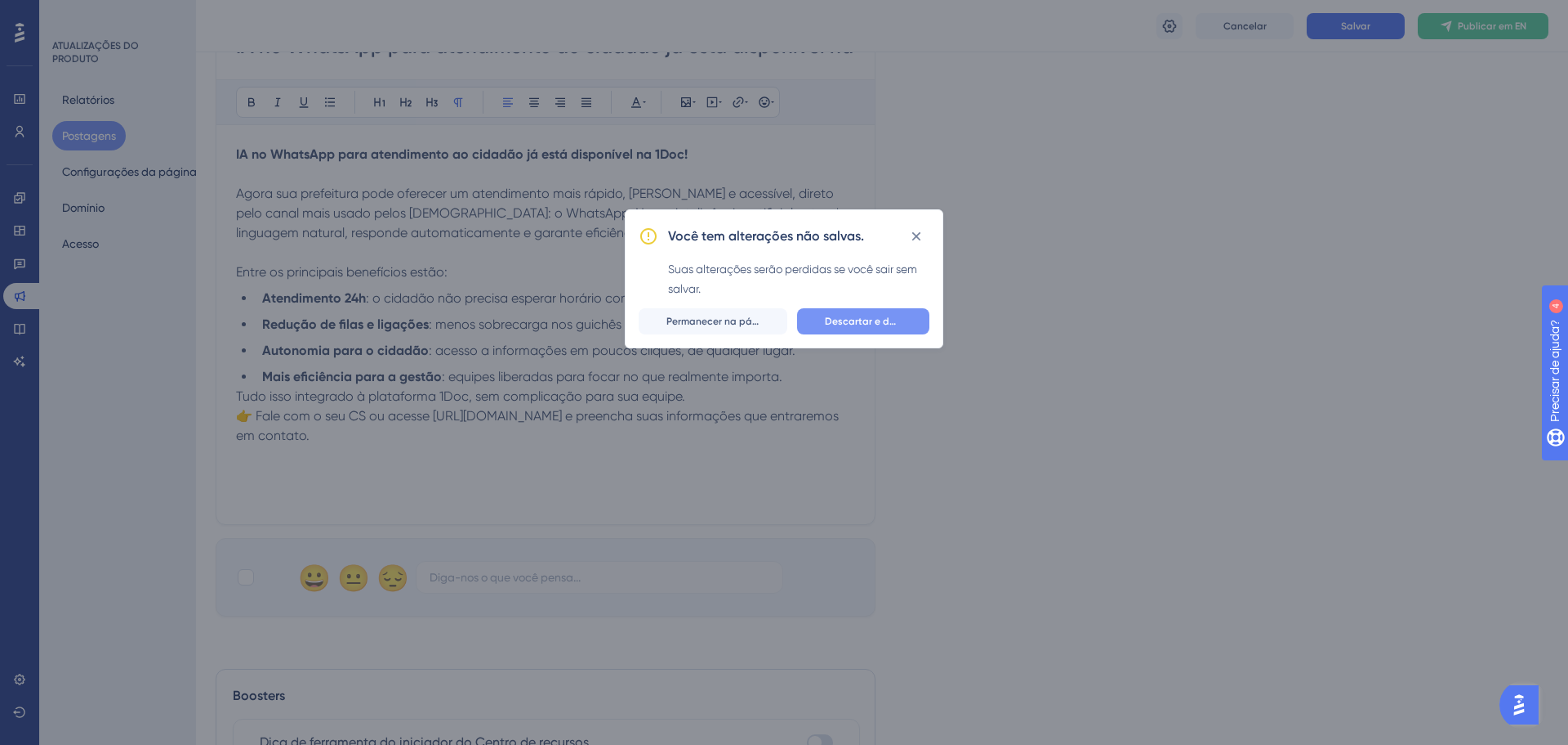
click at [868, 322] on font "Descartar e deixar" at bounding box center [869, 322] width 88 height 12
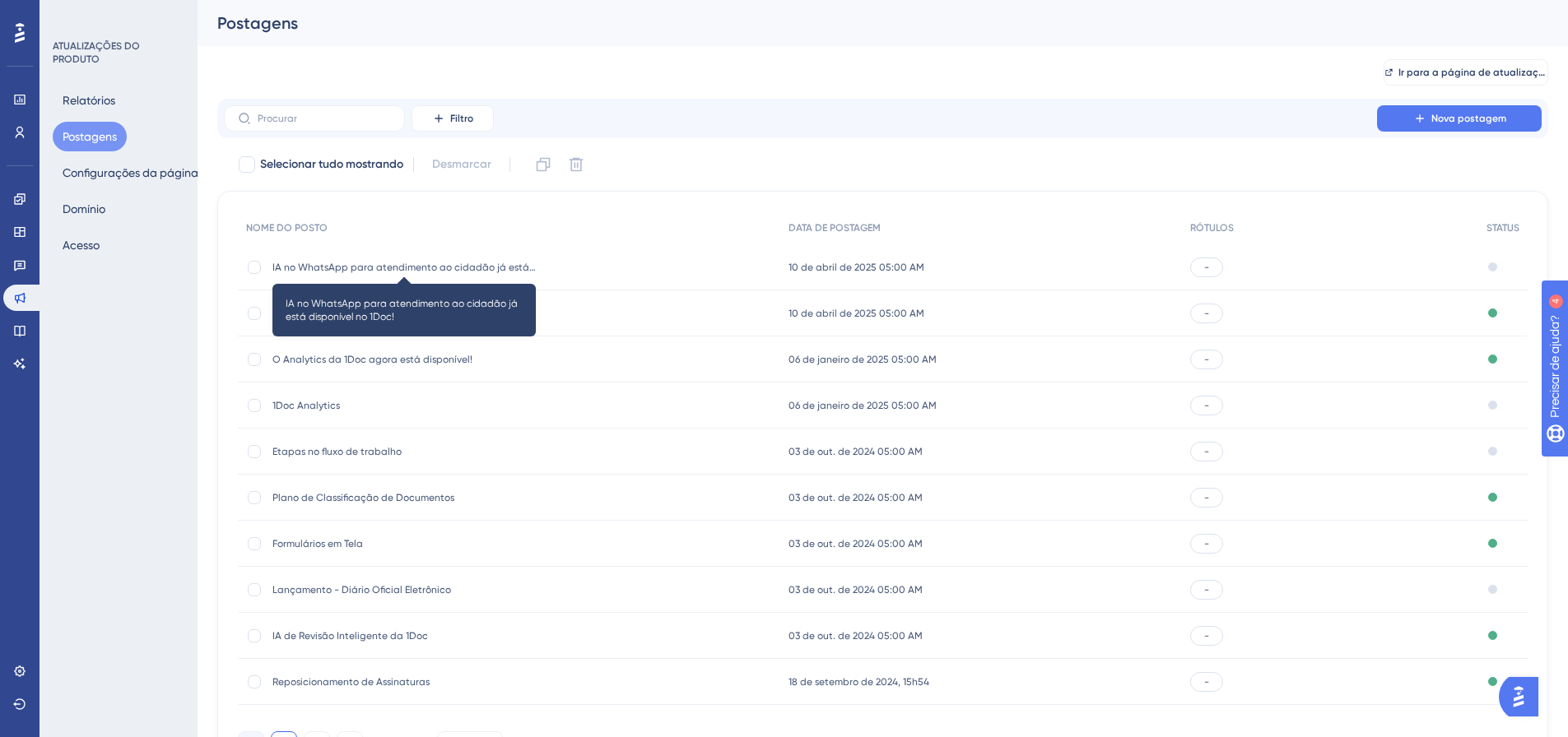
click at [404, 264] on font "IA no WhatsApp para atendimento ao cidadão já está disponível no 1Doc!" at bounding box center [446, 267] width 348 height 12
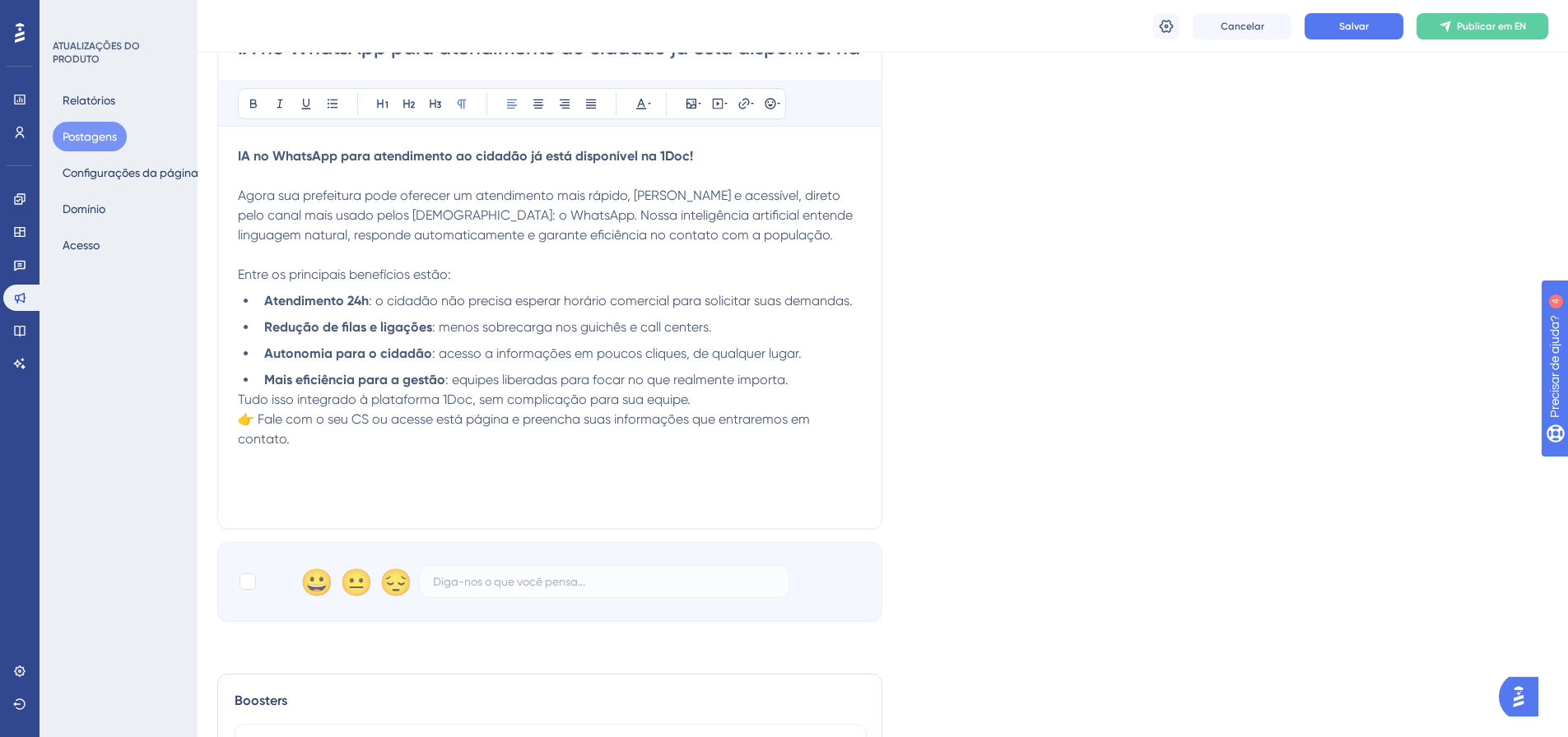
scroll to position [695, 0]
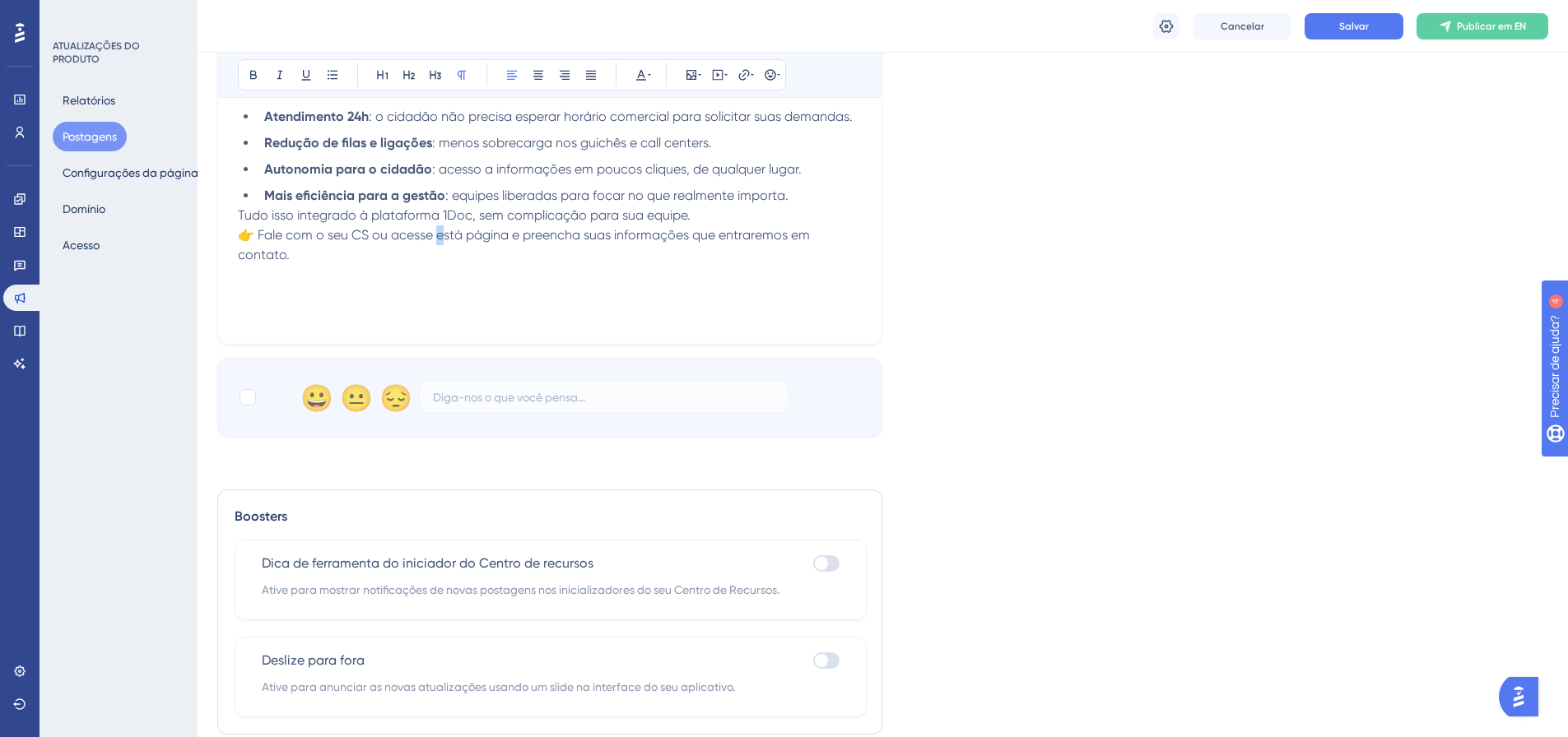
click at [443, 232] on span "👉 Fale com o seu CS ou acesse está página e preencha suas informações que entra…" at bounding box center [525, 245] width 575 height 36
click at [462, 241] on span "👉 Fale com o seu CS ou acesse está página e preencha suas informações que entra…" at bounding box center [525, 245] width 575 height 36
drag, startPoint x: 439, startPoint y: 232, endPoint x: 510, endPoint y: 232, distance: 71.0
click at [510, 232] on span "👉 Fale com o seu CS ou acesse está página e preencha suas informações que entra…" at bounding box center [525, 245] width 575 height 36
click at [433, 237] on span "👉 Fale com o seu CS ou acesse" at bounding box center [335, 235] width 195 height 16
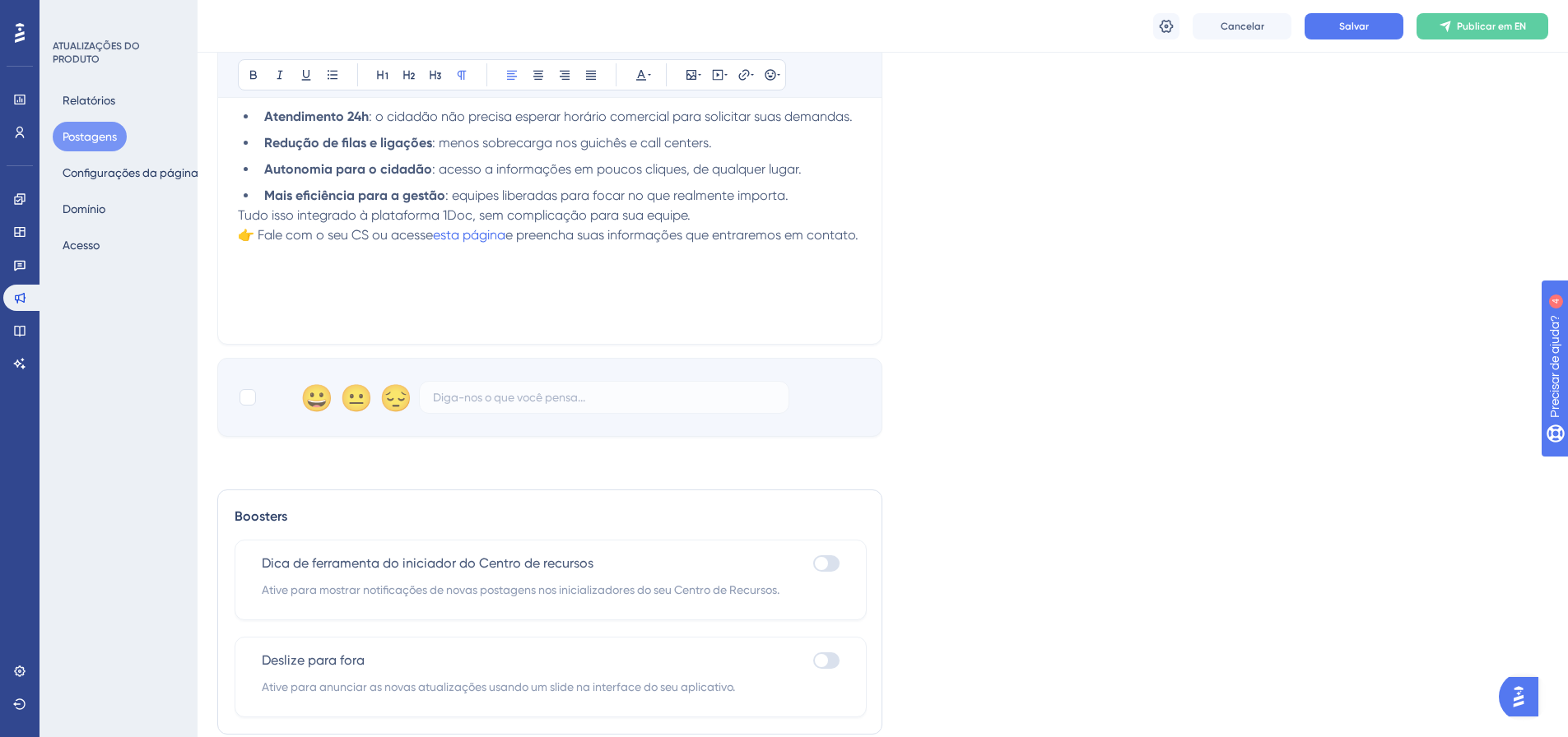
click at [705, 299] on div "IA no WhatsApp para atendimento ao cidadão já está disponível na 1Doc! Agora su…" at bounding box center [549, 143] width 624 height 362
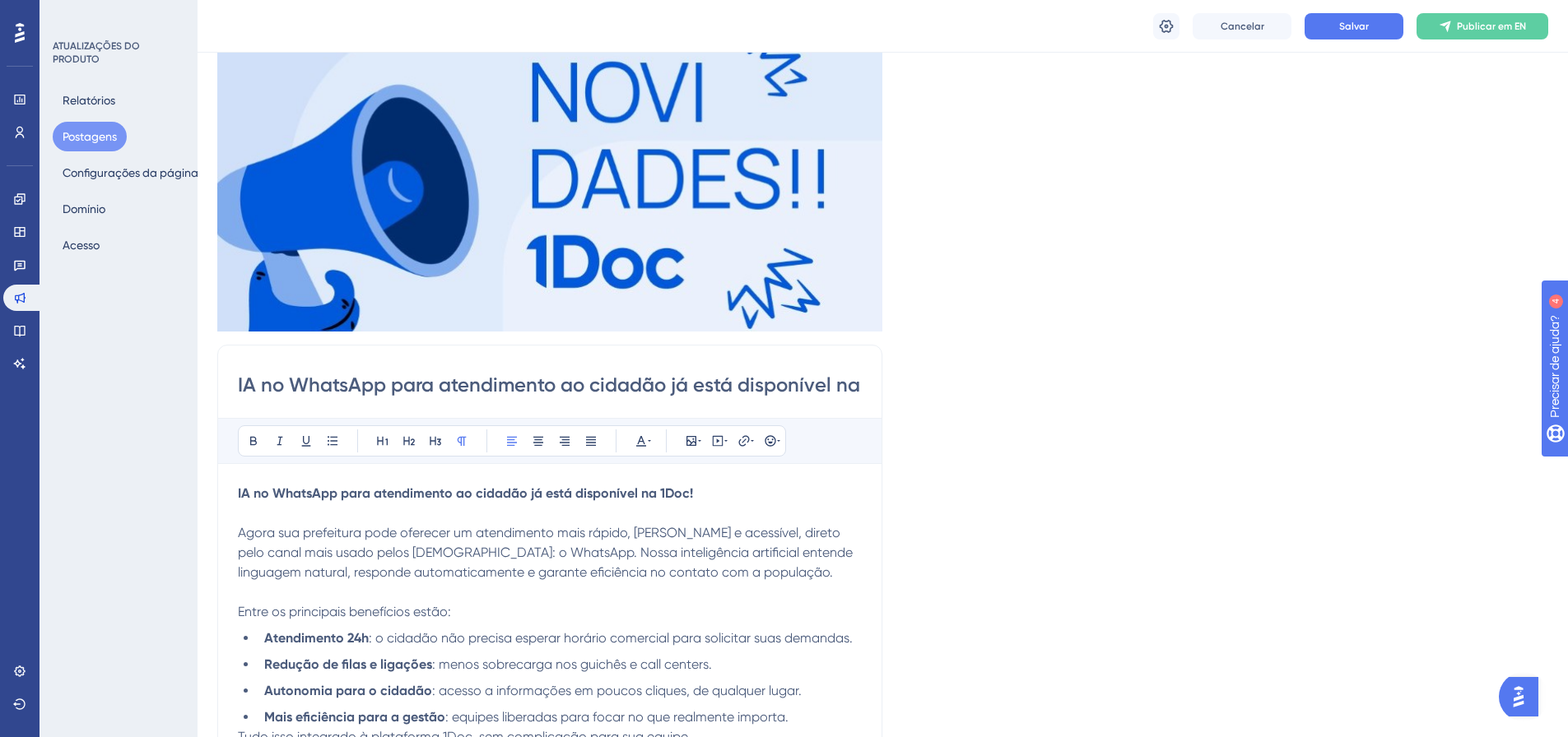
scroll to position [209, 0]
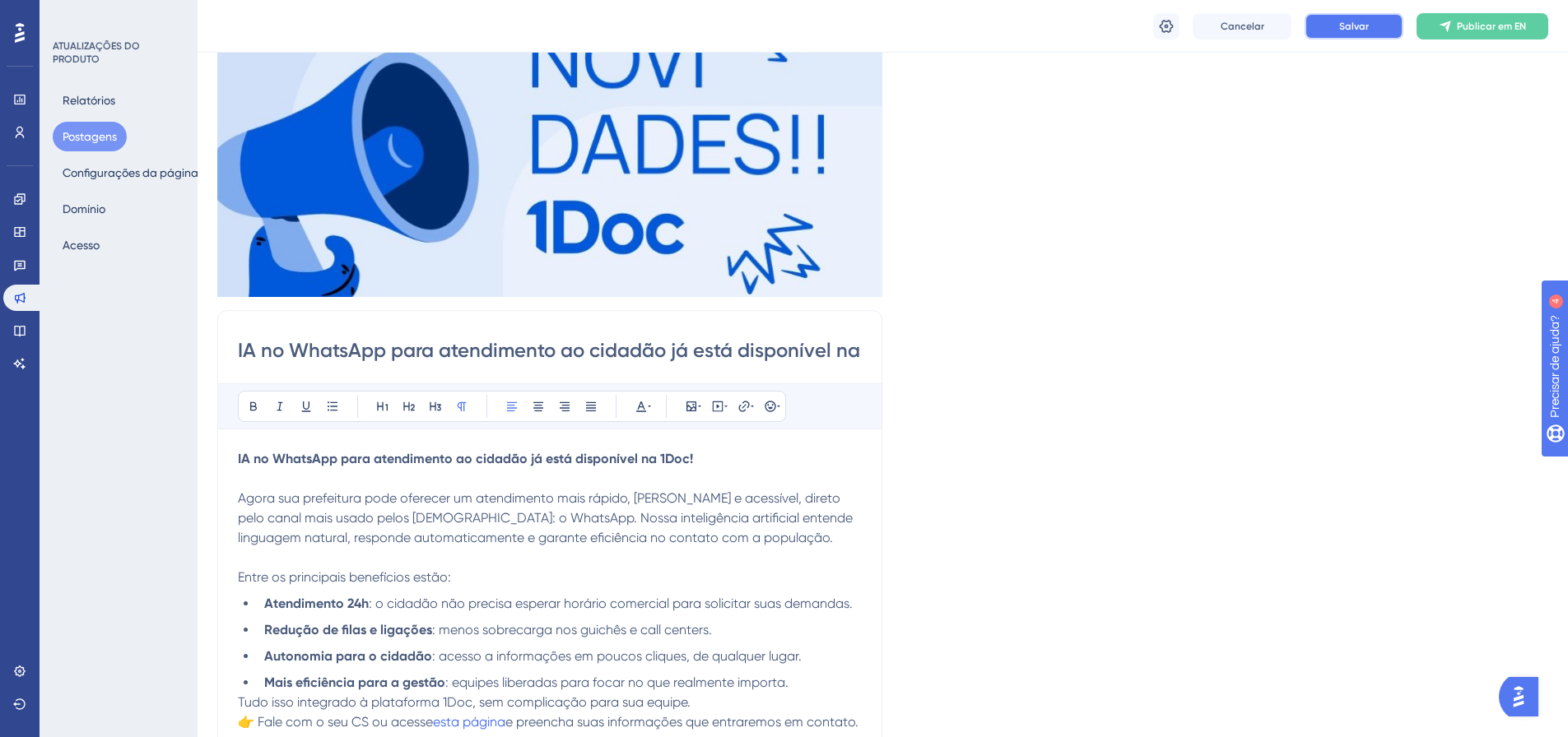
click at [1337, 17] on button "Salvar" at bounding box center [1353, 26] width 98 height 27
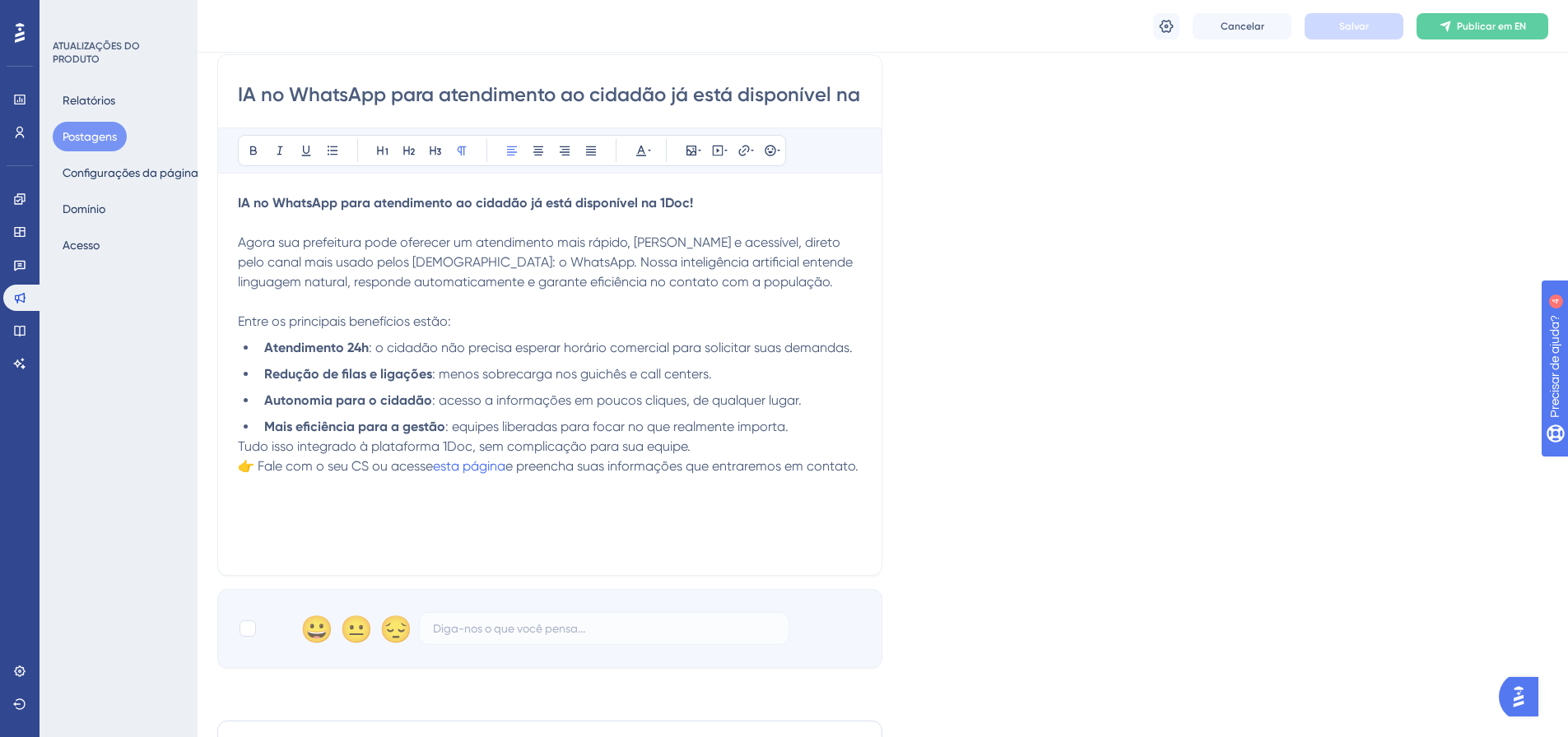
scroll to position [372, 0]
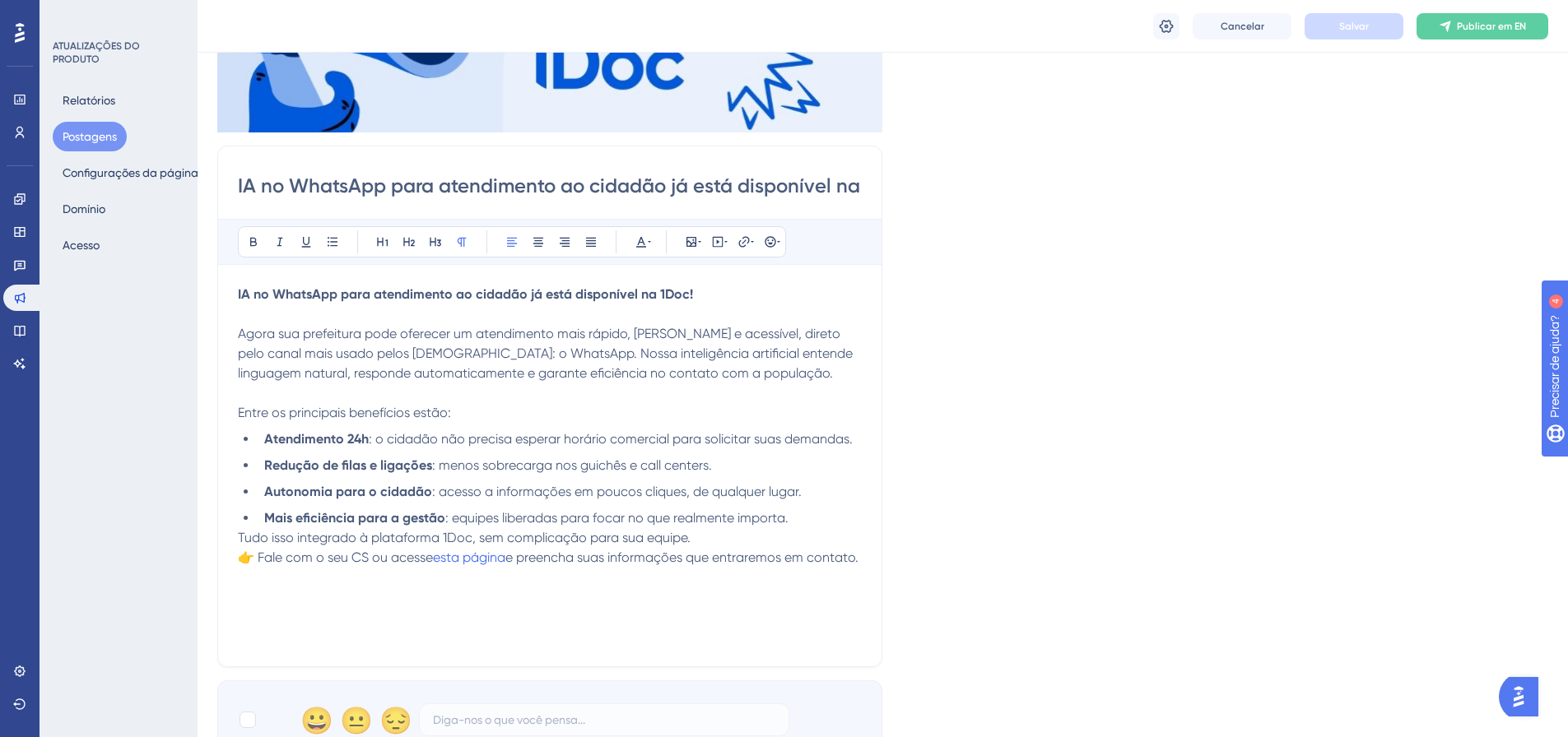
click at [772, 180] on input "IA no WhatsApp para atendimento ao cidadão já está disponível na 1Doc!" at bounding box center [549, 186] width 624 height 27
click at [768, 176] on input "IA no WhatsApp para atendimento ao cidadão já está disponível na 1Doc!" at bounding box center [549, 186] width 624 height 27
click at [96, 143] on font "Postagens" at bounding box center [89, 137] width 55 height 20
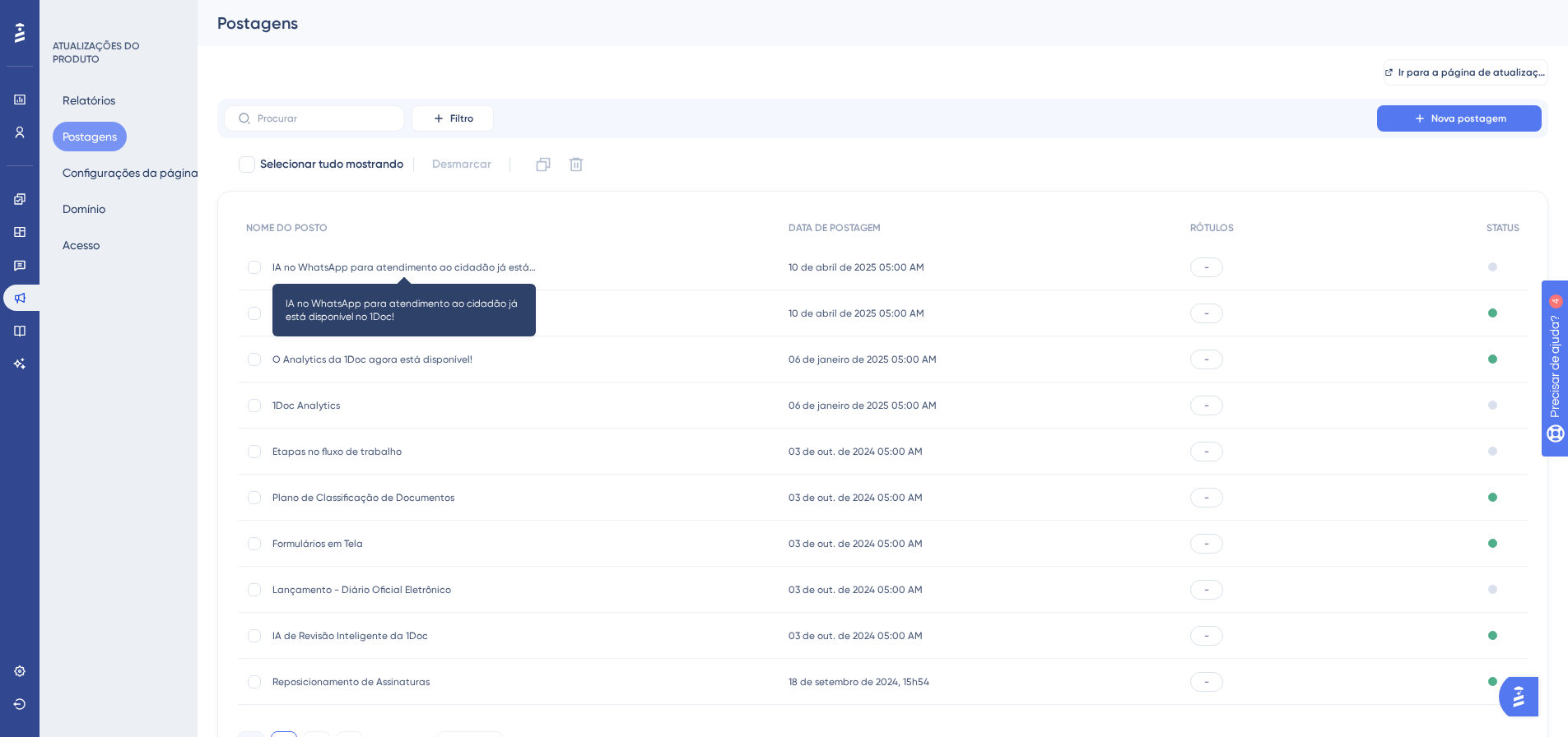
click at [314, 273] on span "IA no WhatsApp para atendimento ao cidadão já está disponível no 1Doc!" at bounding box center [403, 267] width 263 height 13
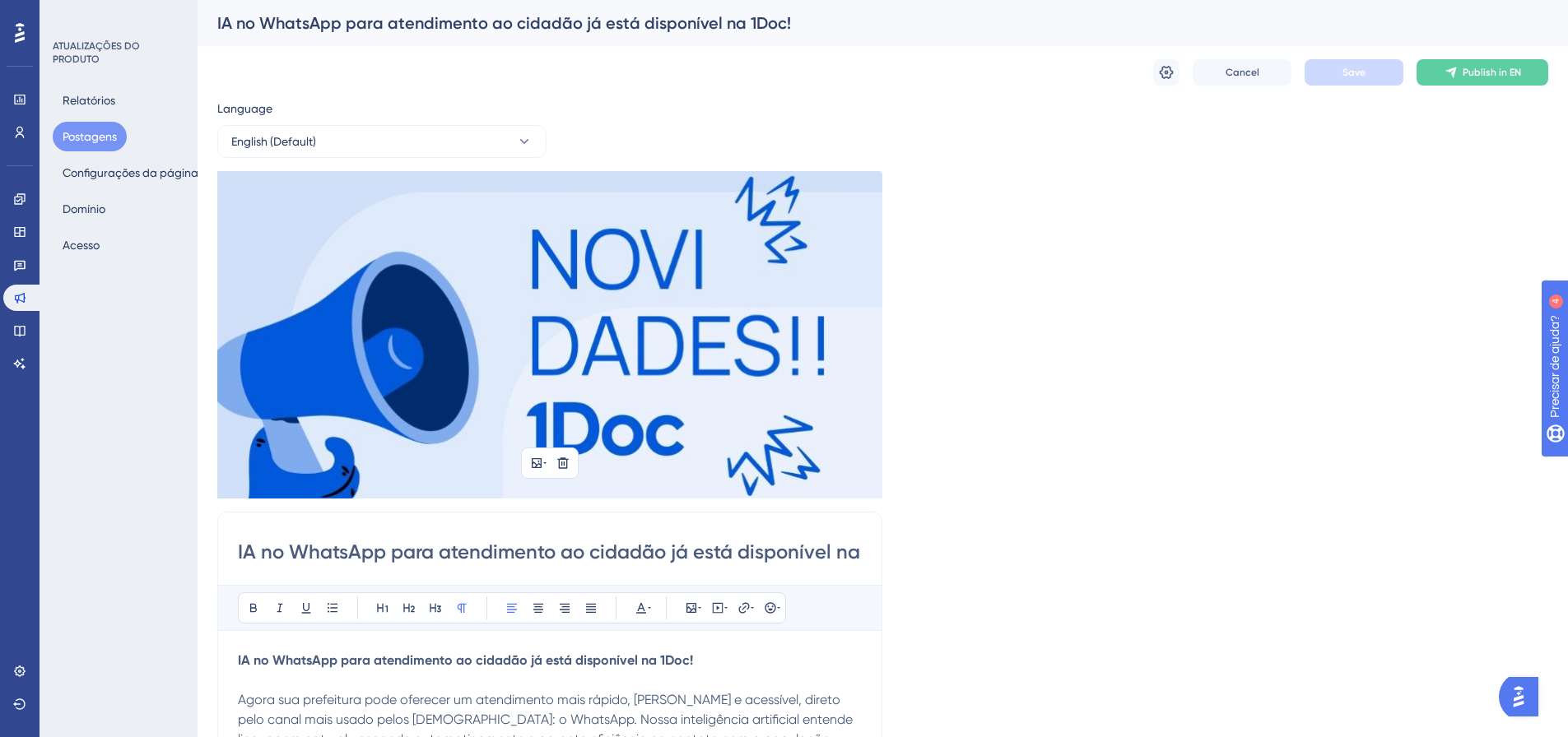
scroll to position [202, 0]
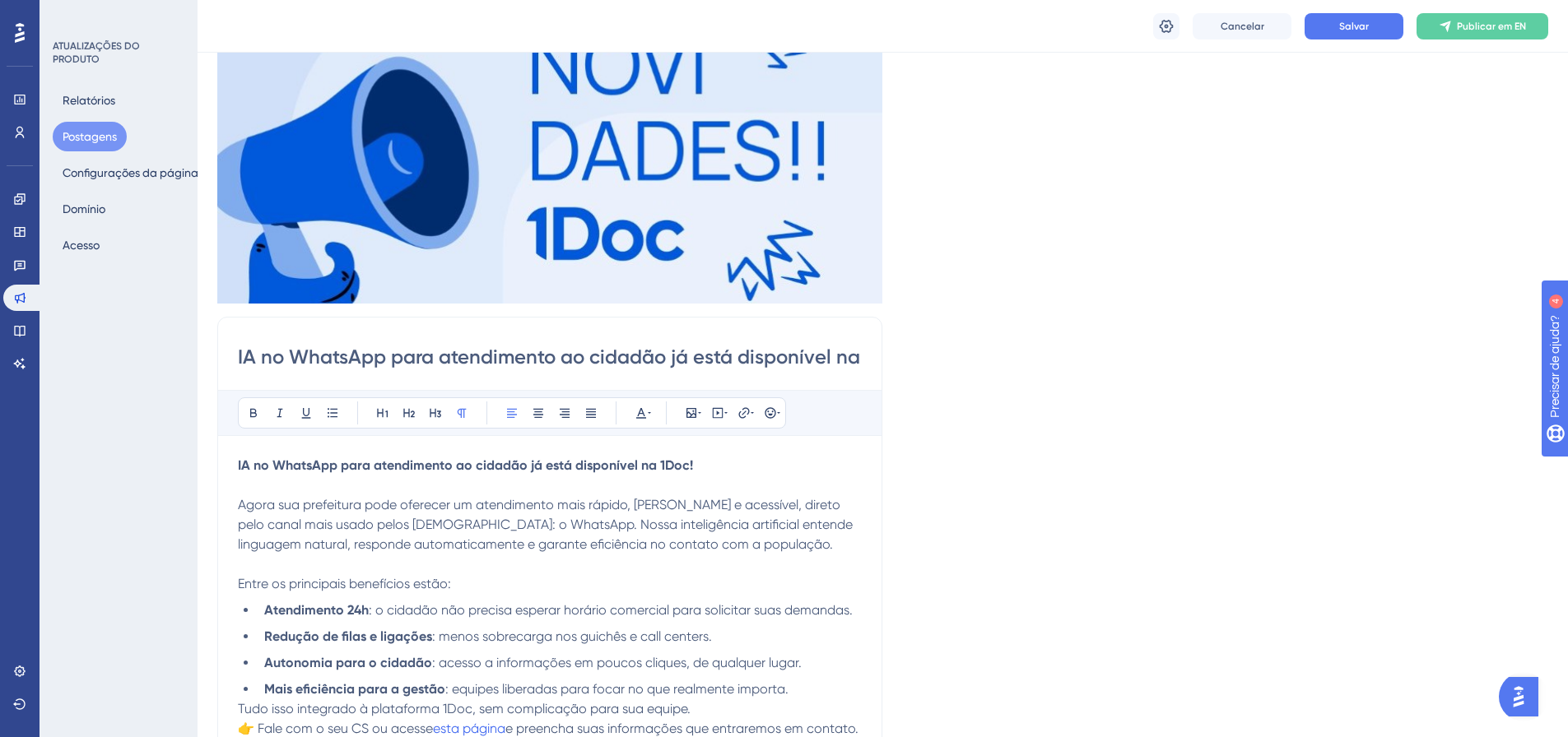
click at [523, 367] on input "IA no WhatsApp para atendimento ao cidadão já está disponível na 1Doc!" at bounding box center [549, 357] width 624 height 27
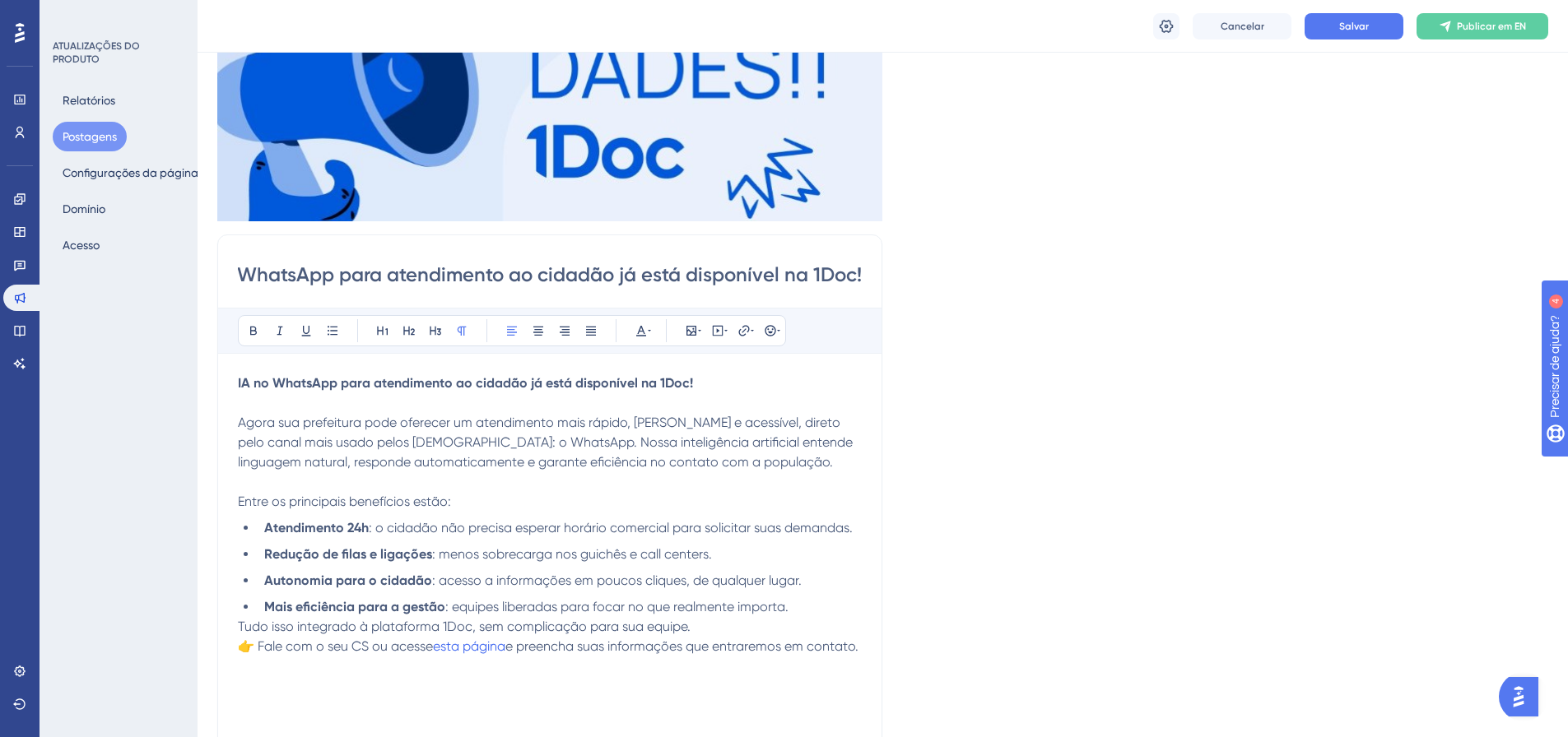
scroll to position [0, 0]
click at [717, 275] on input "IA no WhatsApp para atendimento ao cidadão já está disponível na 1Doc!" at bounding box center [549, 274] width 624 height 27
click at [682, 279] on input "IA no WhatsApp para atendimento ao cidadão já está disponível na 1Doc!" at bounding box center [549, 274] width 624 height 27
click at [1340, 32] on span "Salvar" at bounding box center [1354, 26] width 30 height 13
drag, startPoint x: 22, startPoint y: 136, endPoint x: 11, endPoint y: 145, distance: 14.2
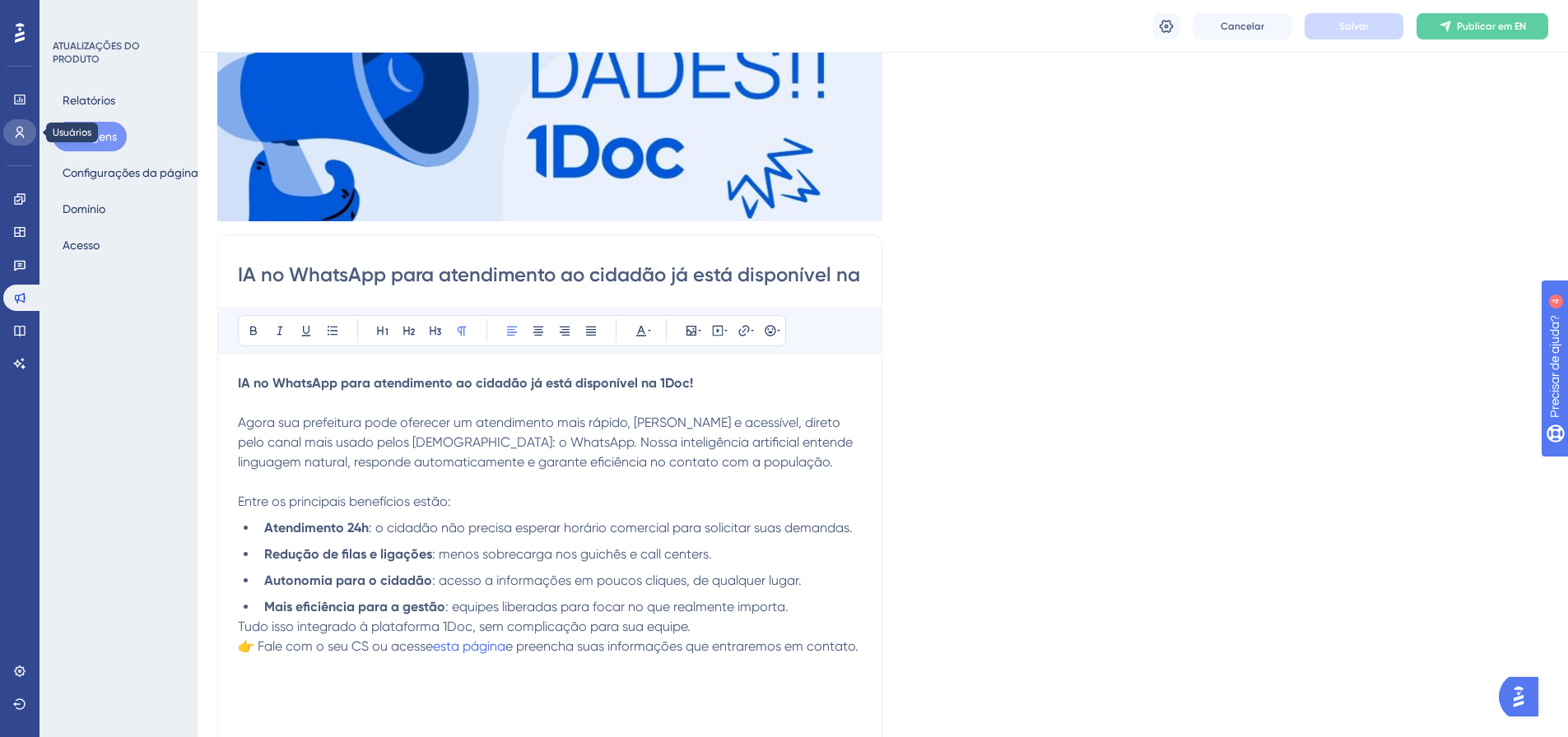
click at [22, 136] on icon at bounding box center [19, 132] width 13 height 13
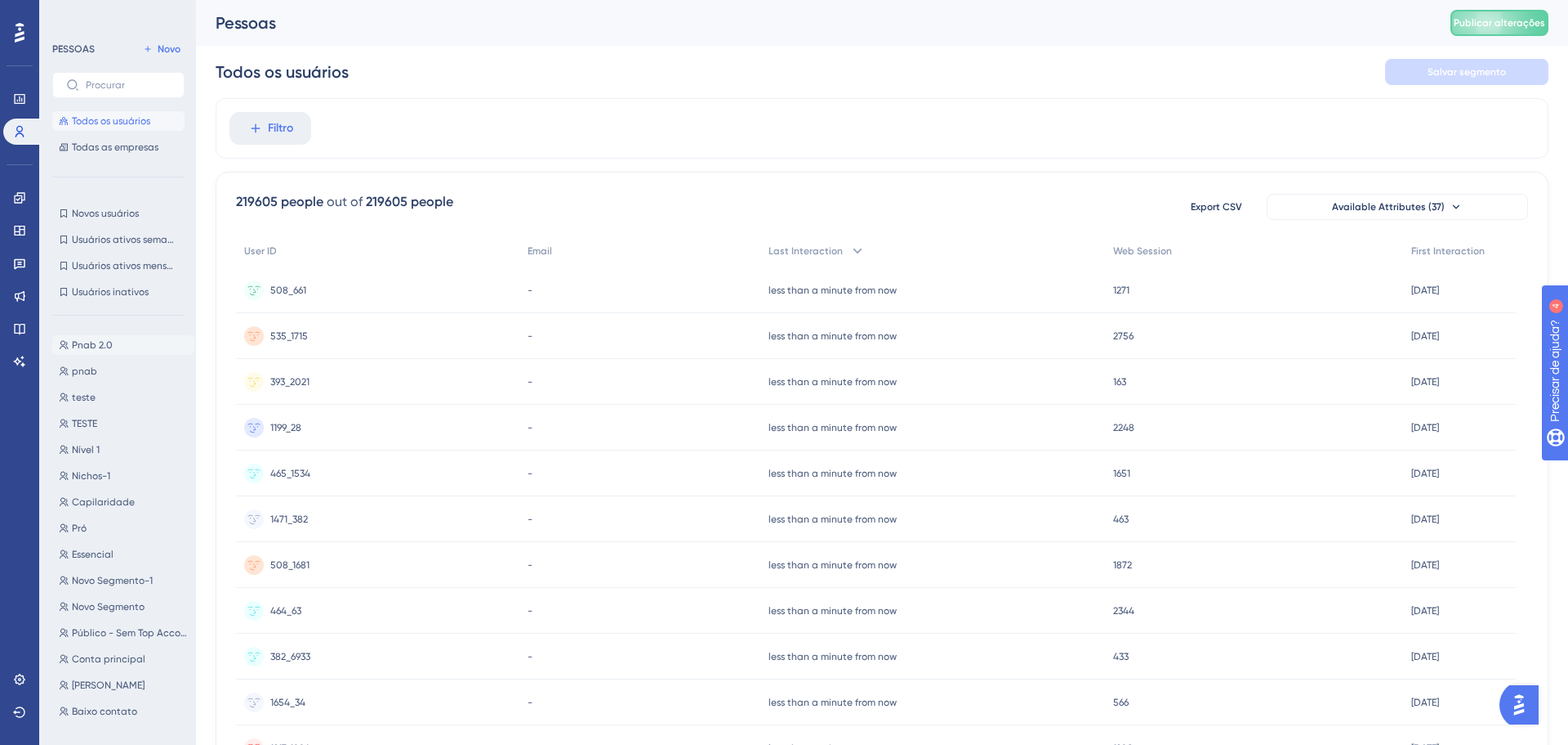
click at [98, 339] on font "Pnab 2.0" at bounding box center [92, 345] width 40 height 12
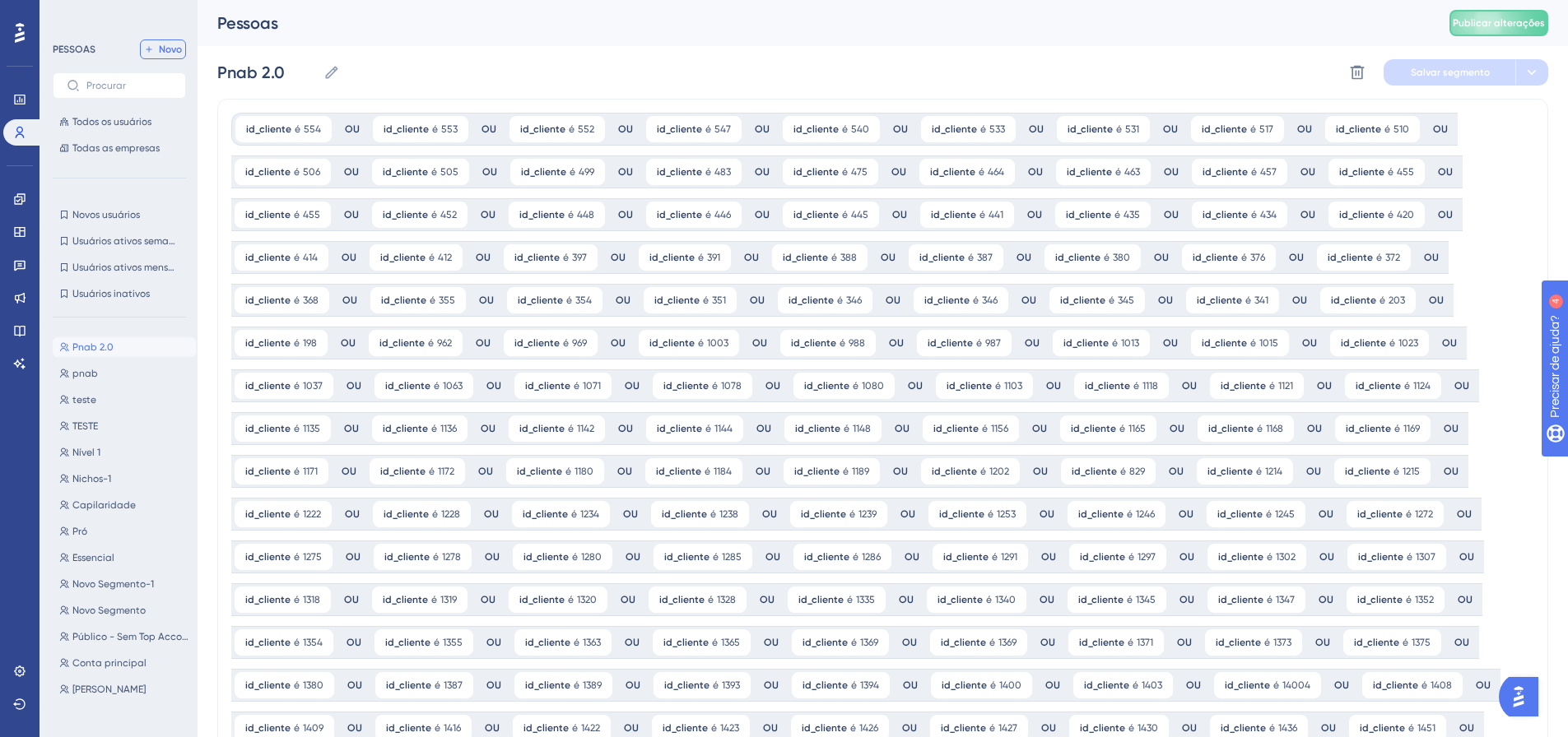
click at [176, 47] on font "Novo" at bounding box center [170, 50] width 23 height 12
type input "New Segment"
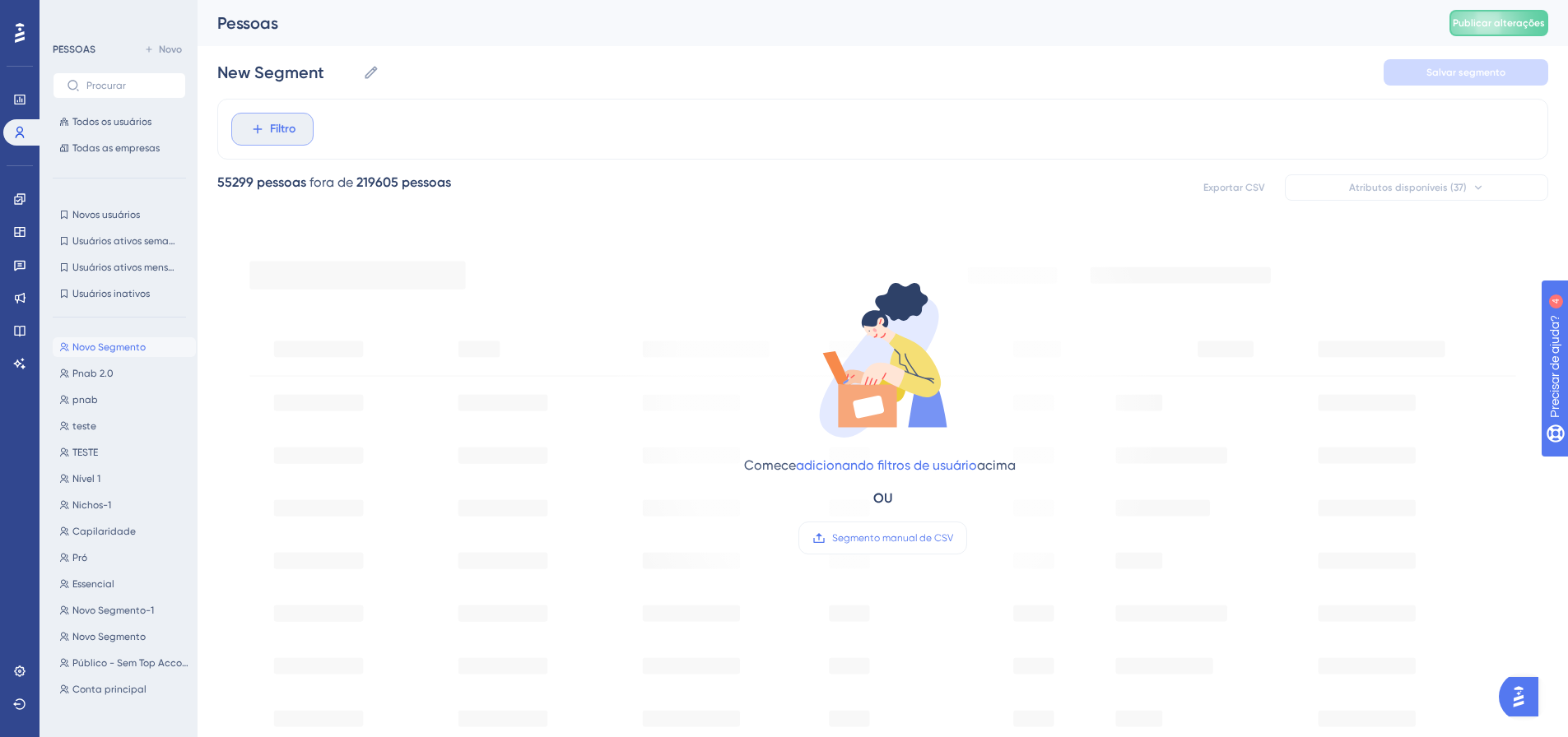
click at [267, 126] on button "Filtro" at bounding box center [272, 128] width 82 height 33
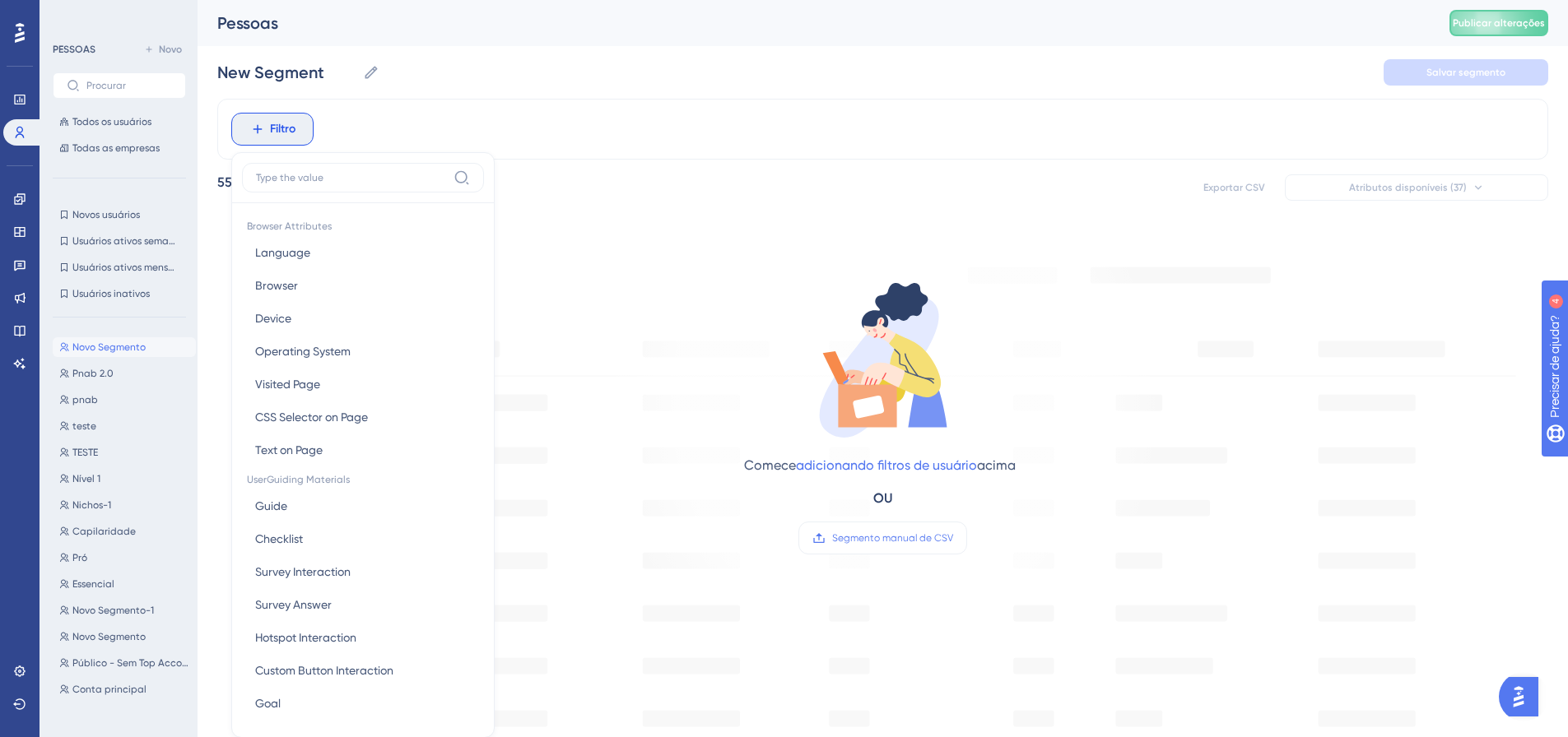
scroll to position [72, 0]
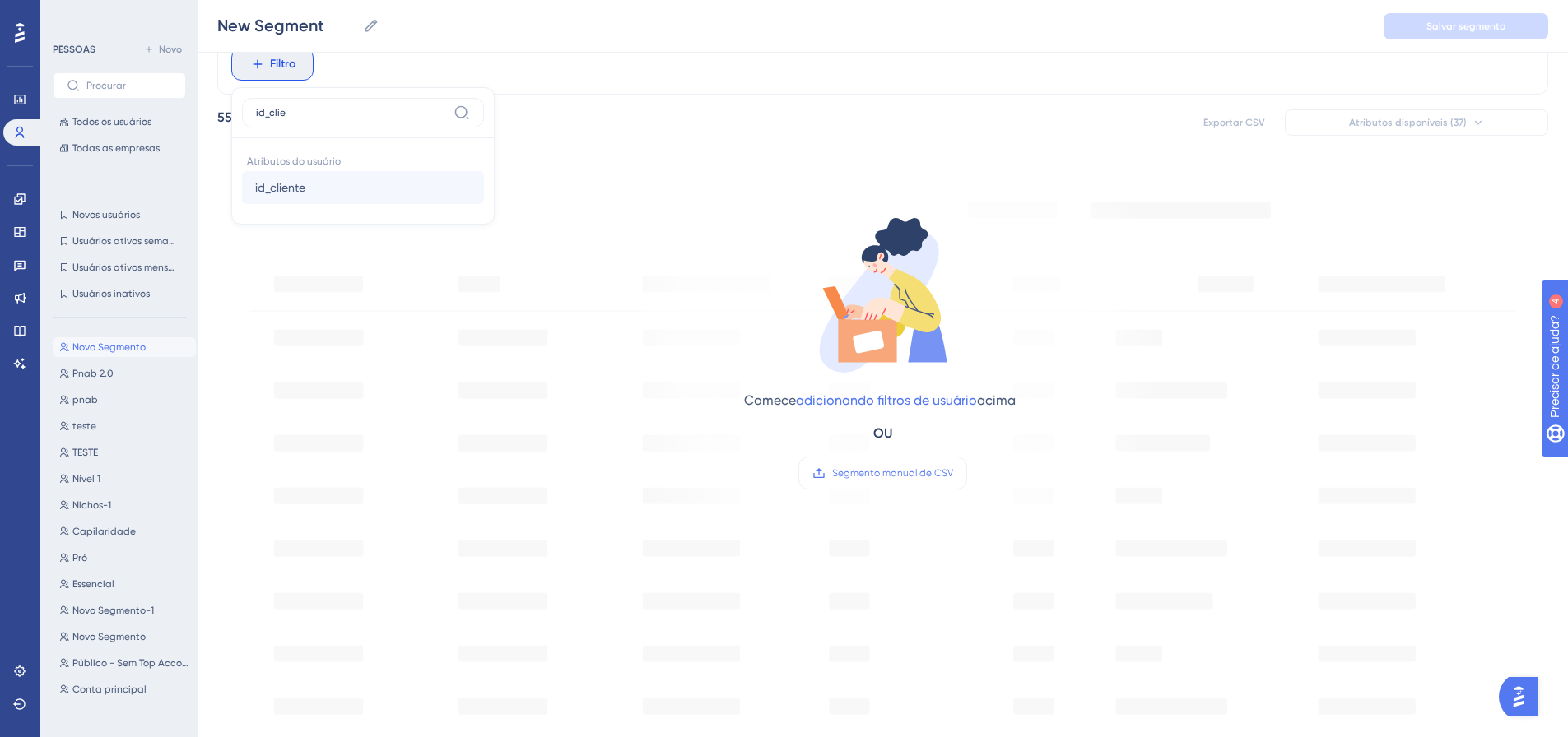
type input "id_clie"
click at [285, 193] on font "id_cliente" at bounding box center [280, 187] width 51 height 13
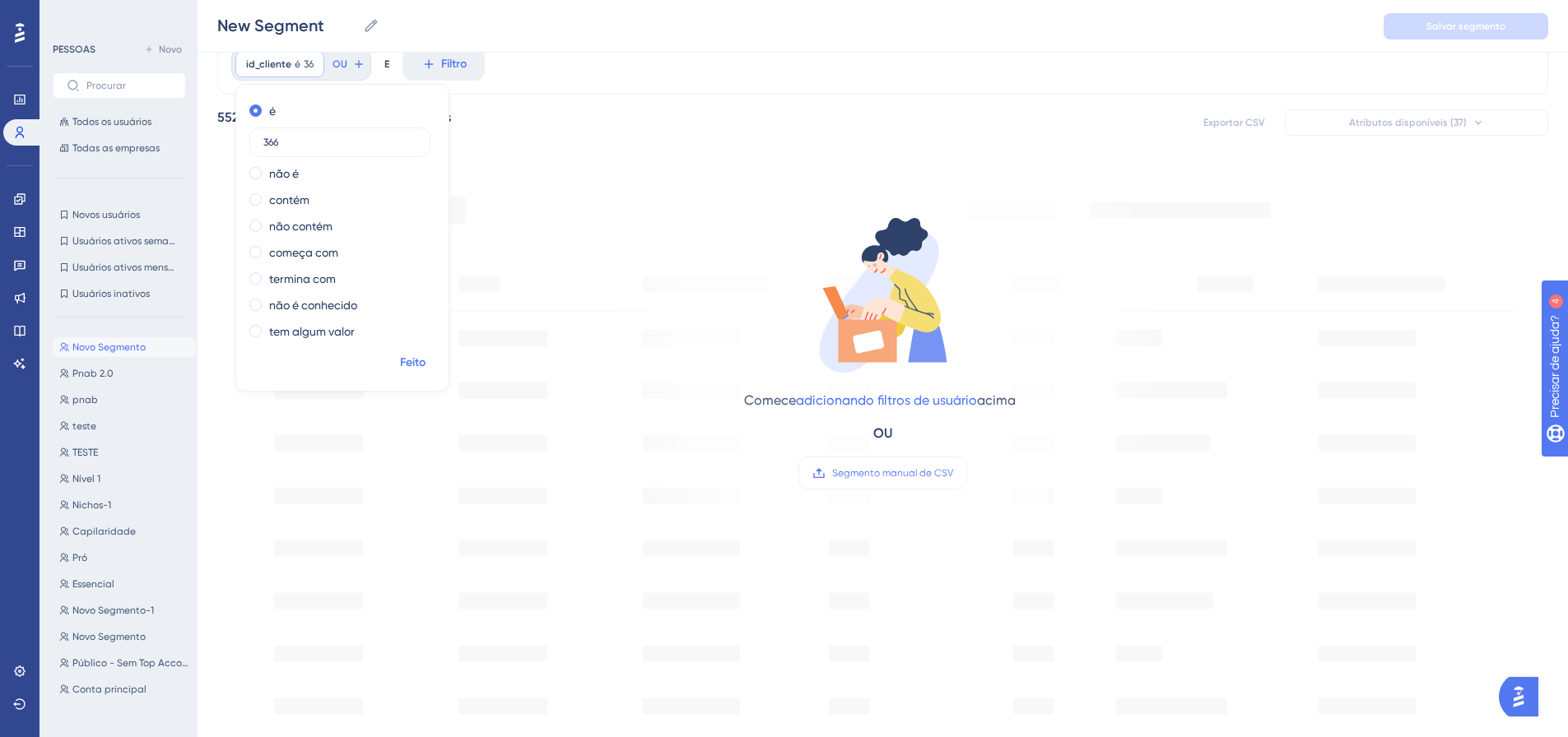
type input "366"
click at [414, 360] on font "Feito" at bounding box center [413, 363] width 26 height 14
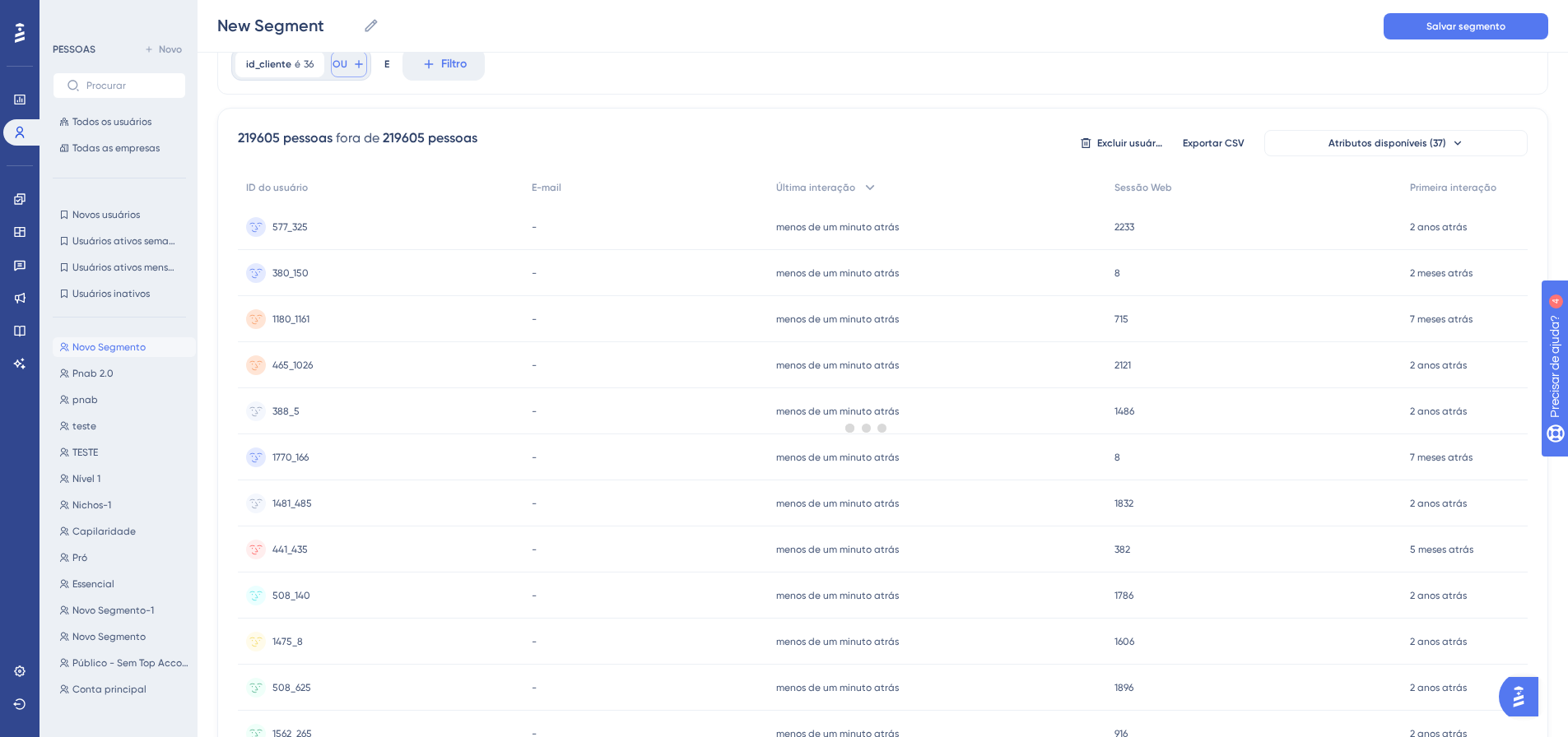
click at [352, 66] on icon at bounding box center [358, 64] width 13 height 13
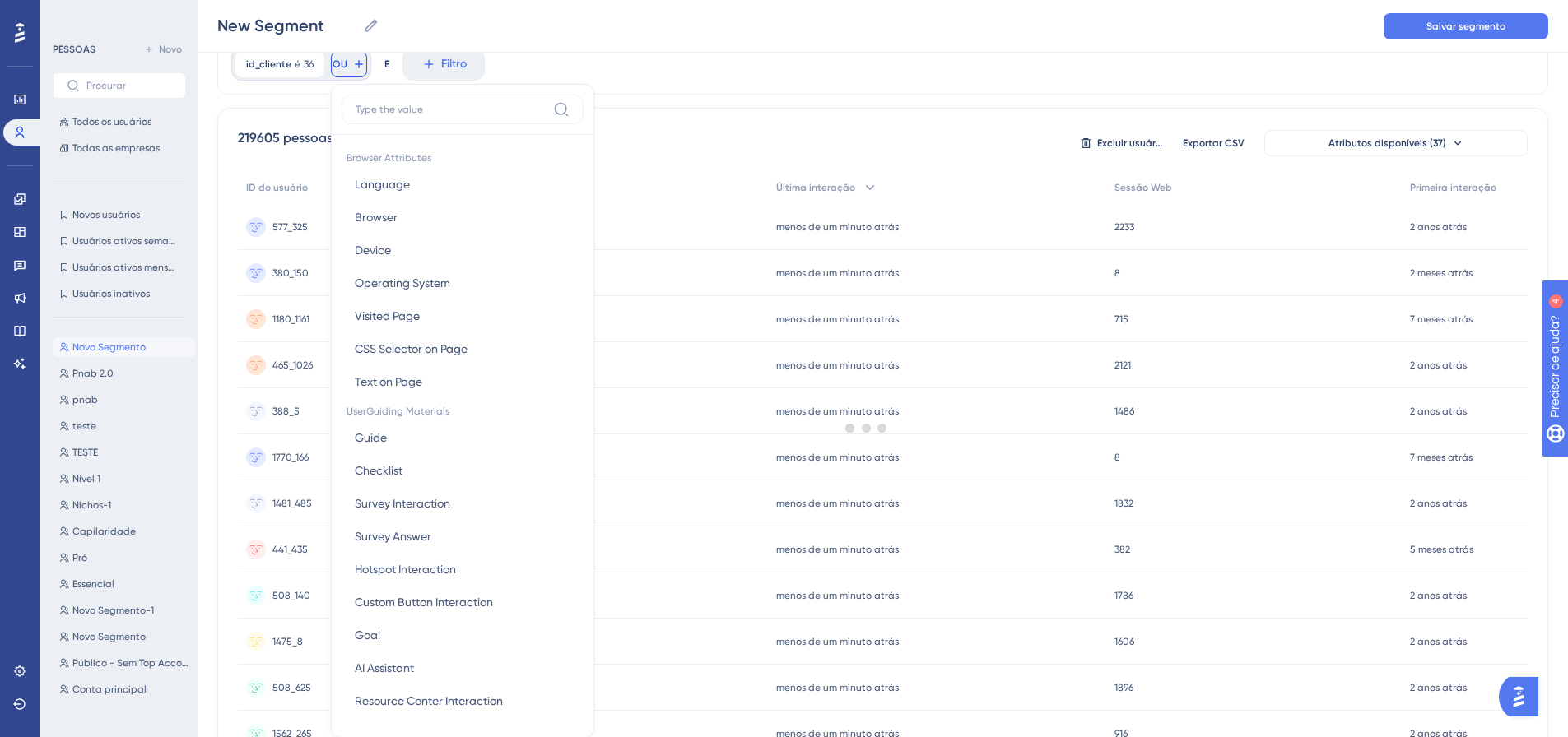
scroll to position [114, 0]
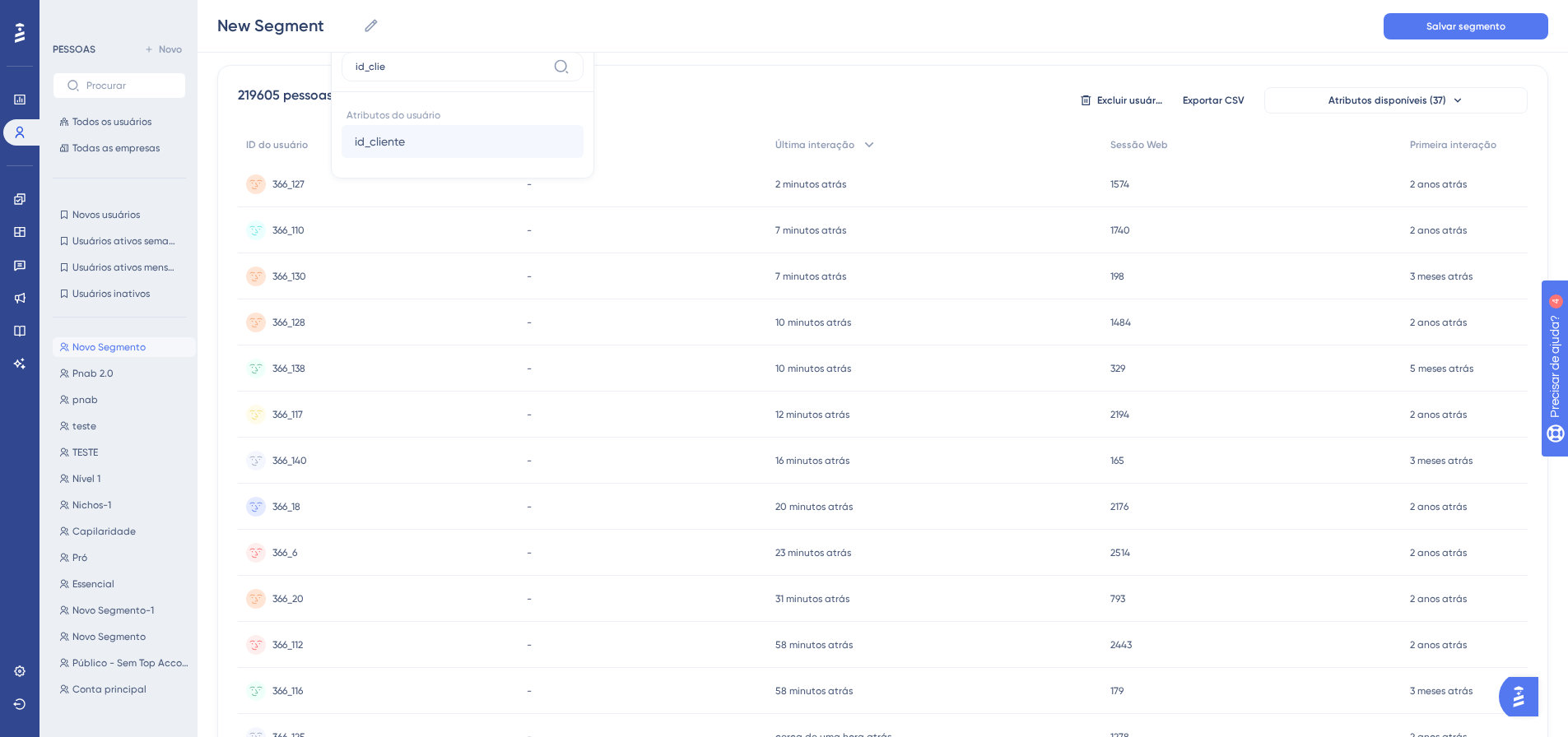
type input "id_clie"
click at [375, 142] on font "id_cliente" at bounding box center [380, 141] width 51 height 13
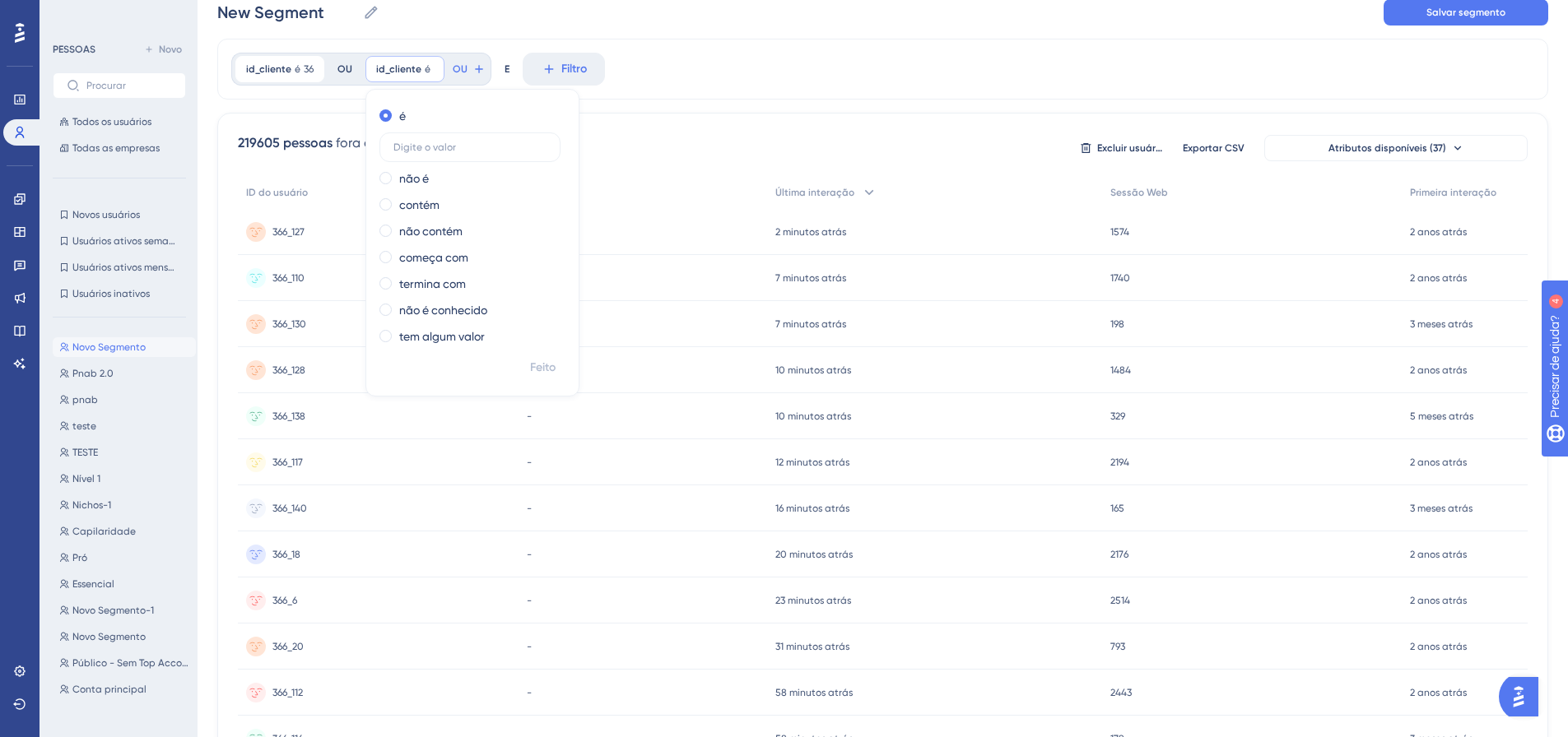
scroll to position [32, 0]
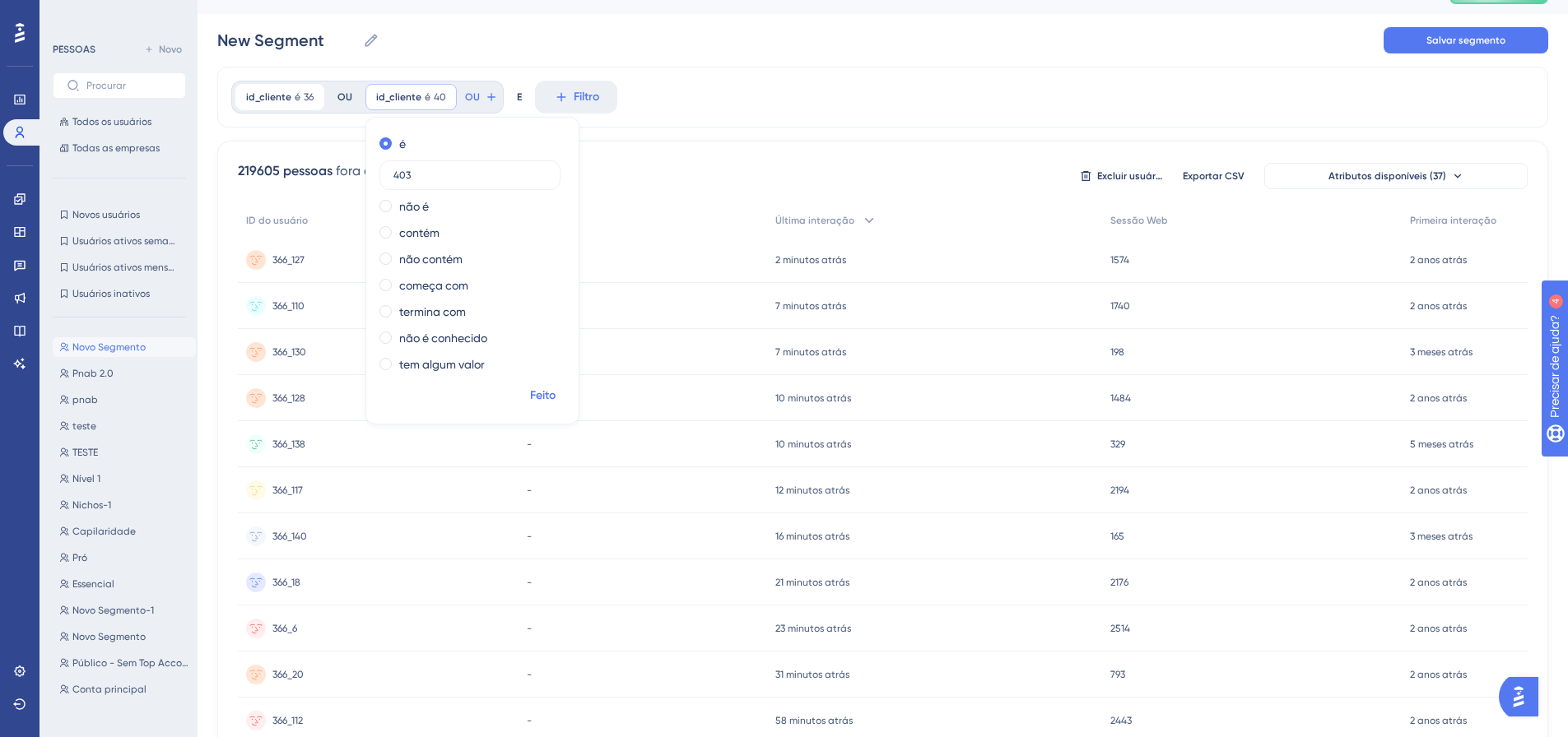
type input "403"
click at [547, 391] on font "Feito" at bounding box center [543, 395] width 26 height 14
click at [487, 97] on icon at bounding box center [490, 96] width 7 height 7
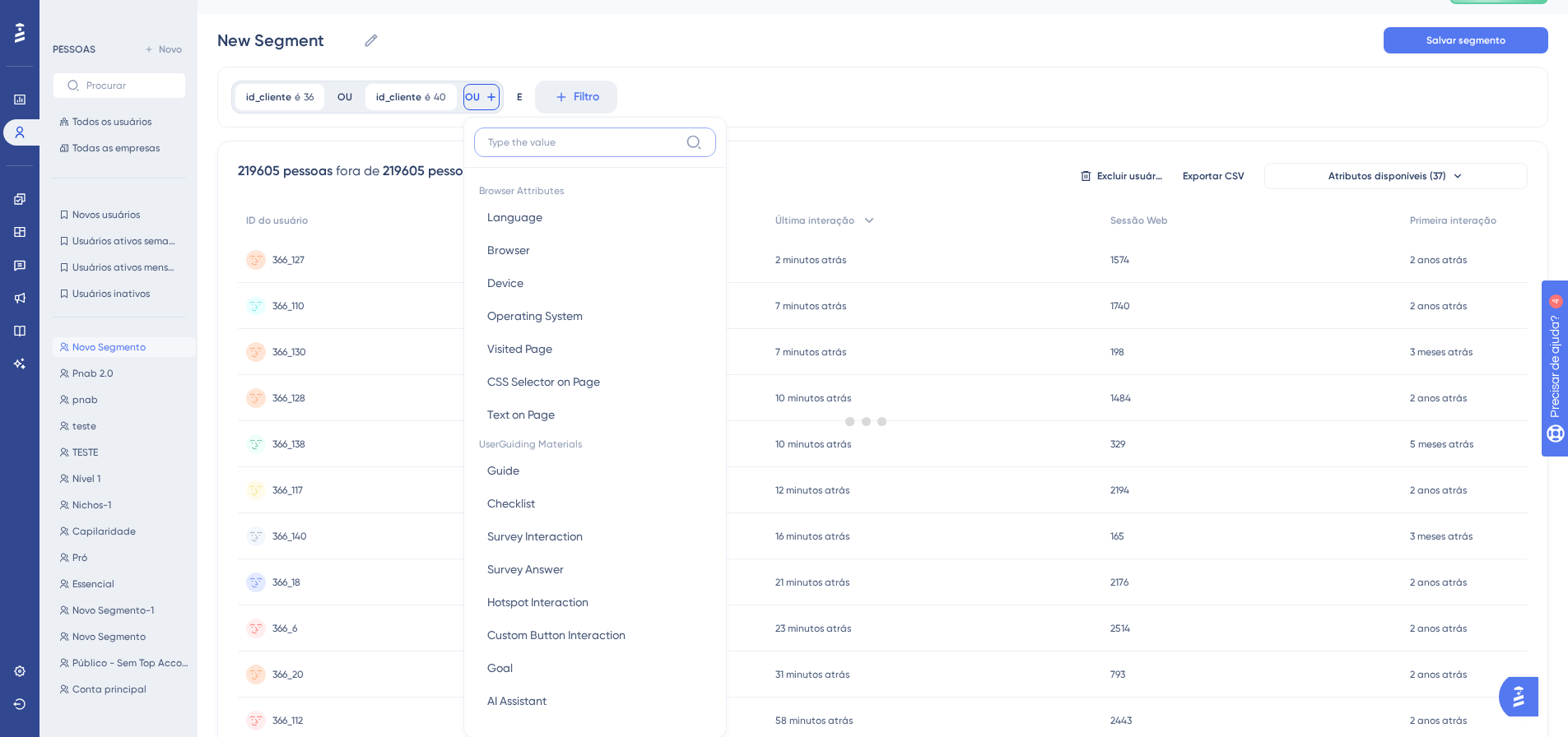
scroll to position [91, 0]
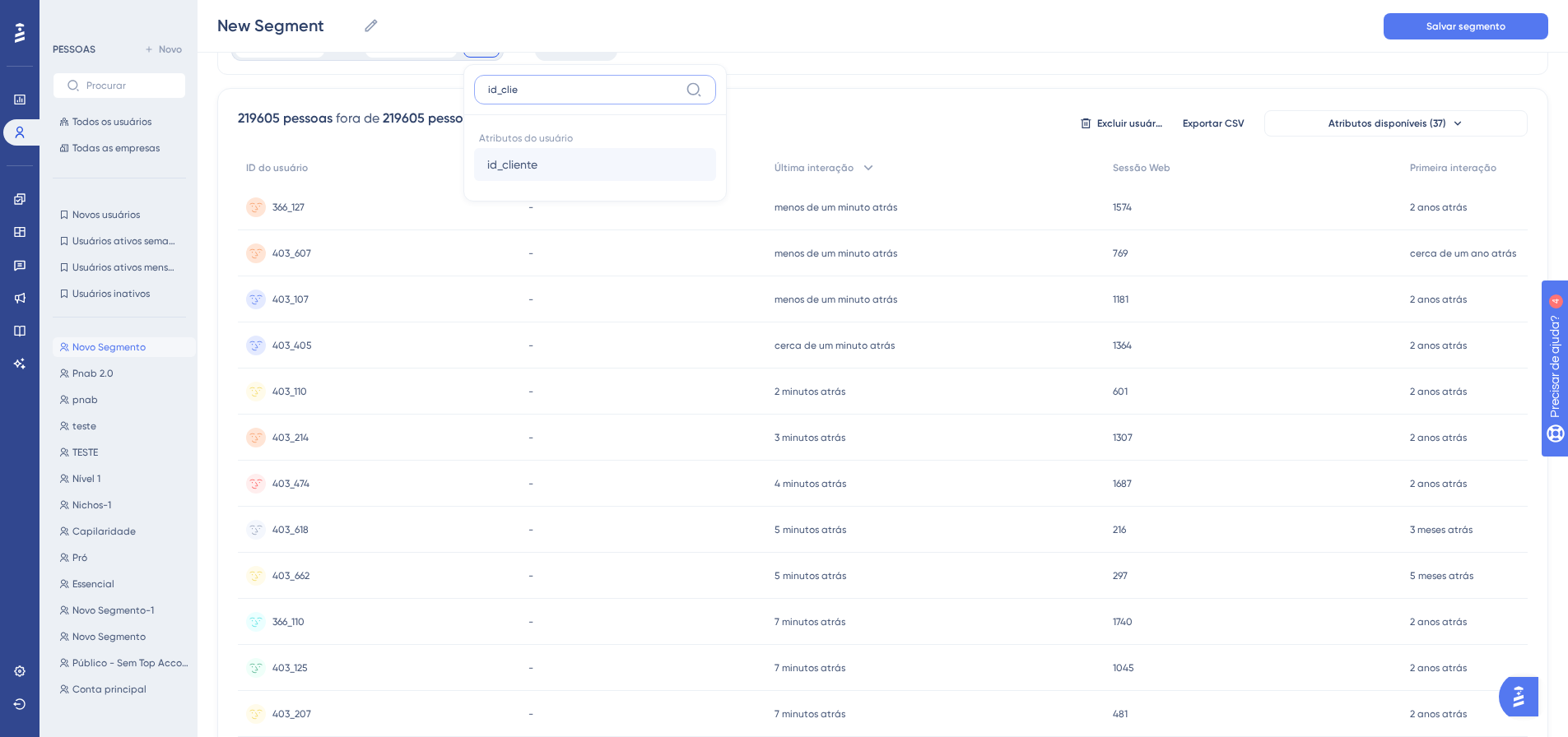
type input "id_clie"
click at [511, 167] on font "id_cliente" at bounding box center [512, 164] width 51 height 13
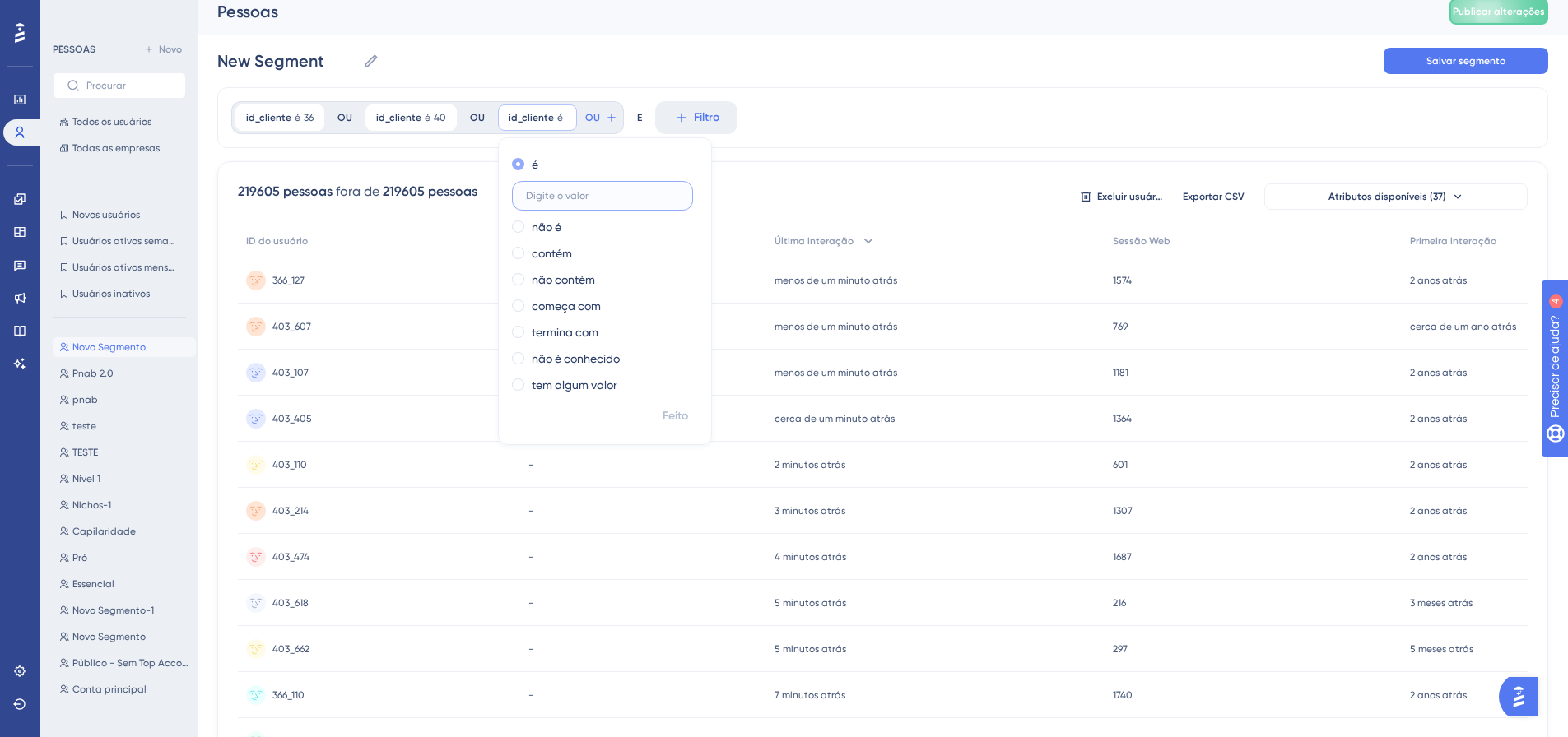
scroll to position [0, 0]
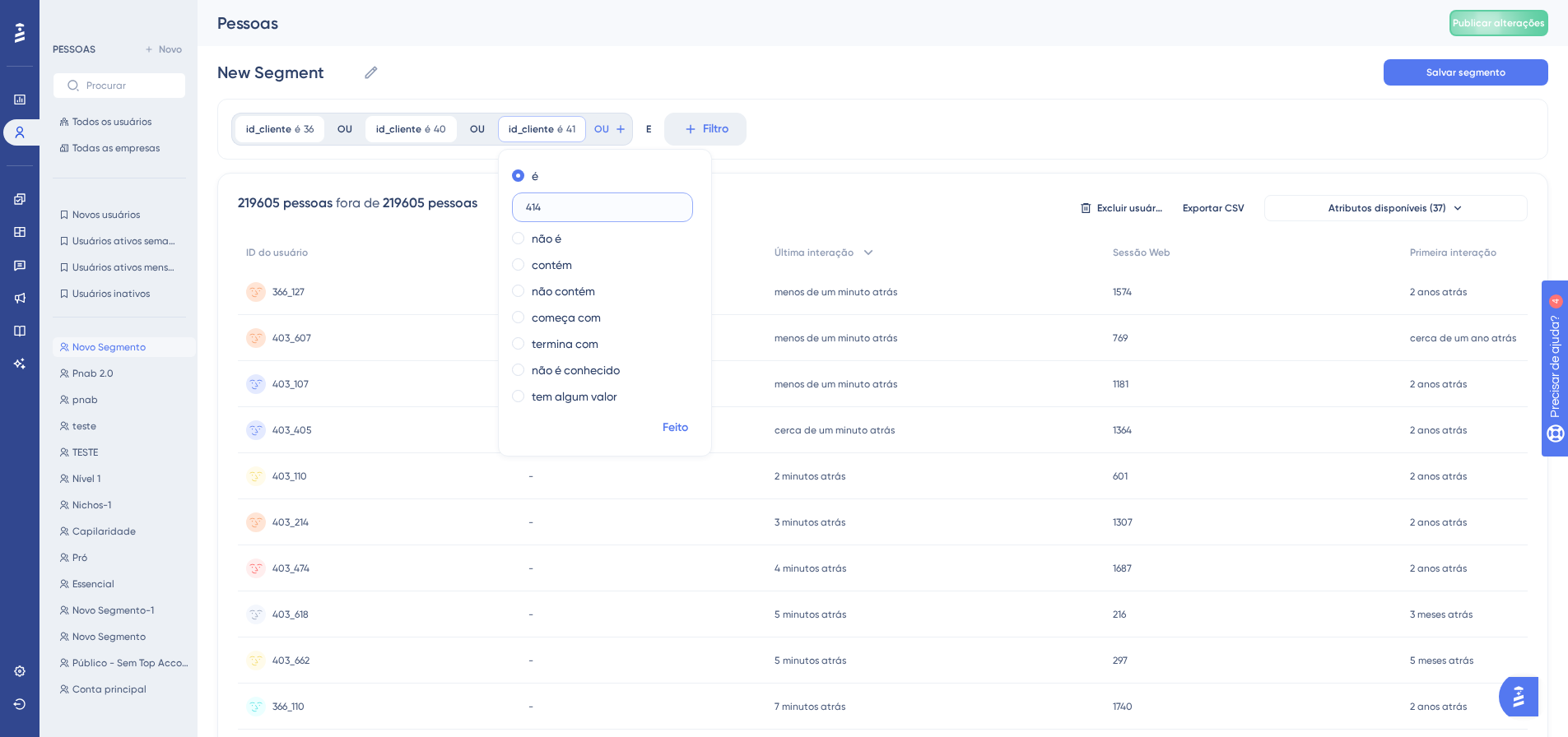
type input "414"
click at [672, 429] on font "Feito" at bounding box center [676, 427] width 26 height 14
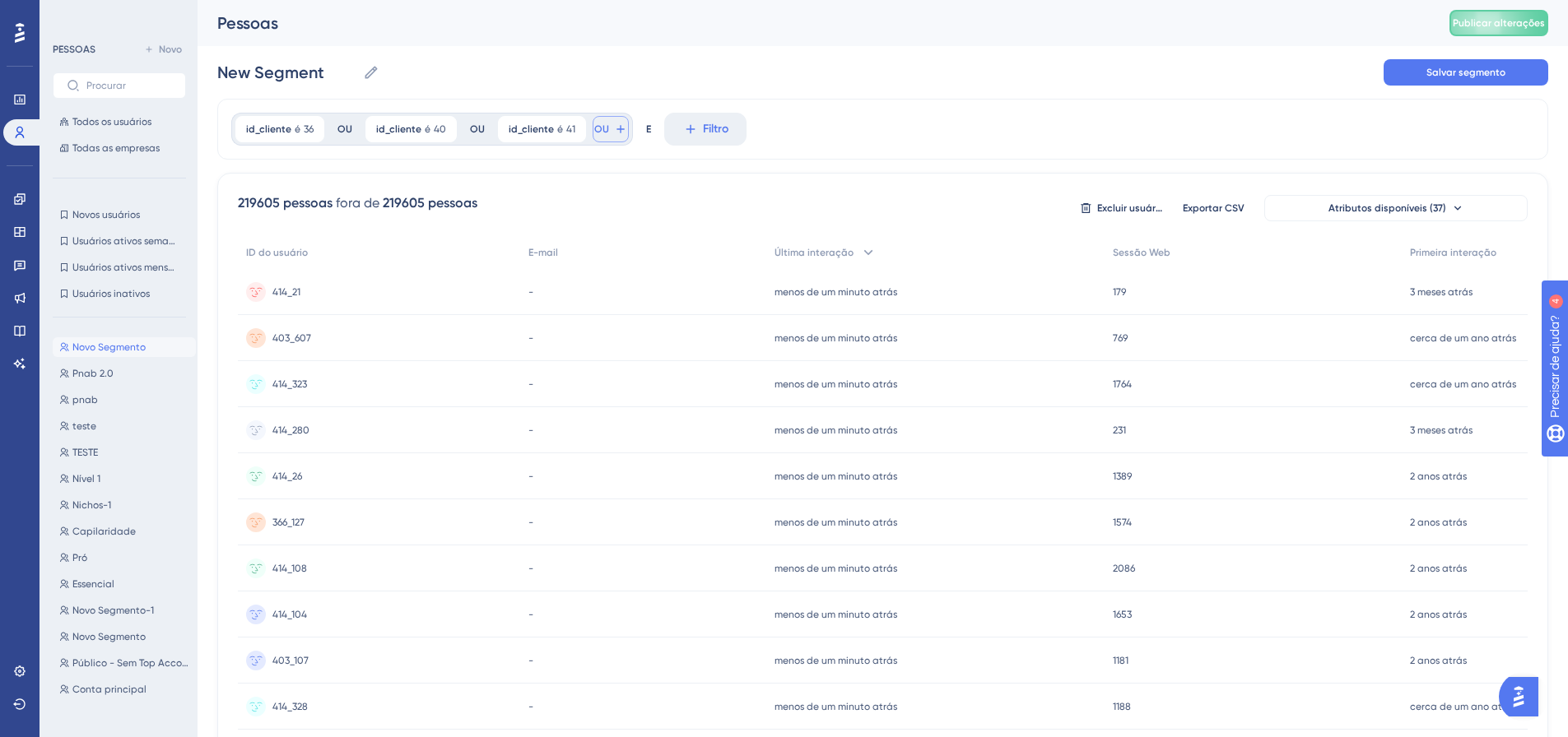
click at [614, 133] on icon at bounding box center [620, 128] width 13 height 13
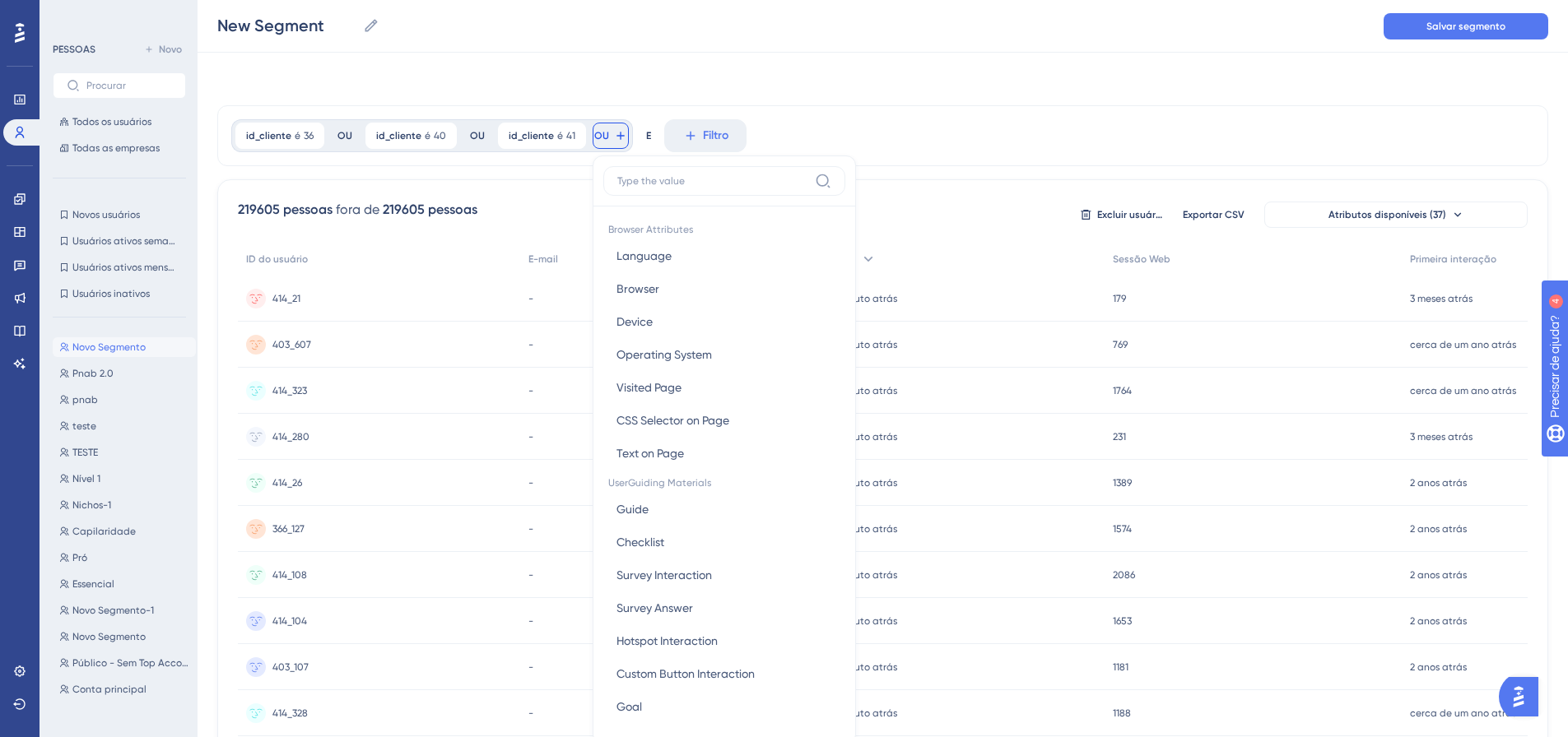
scroll to position [74, 0]
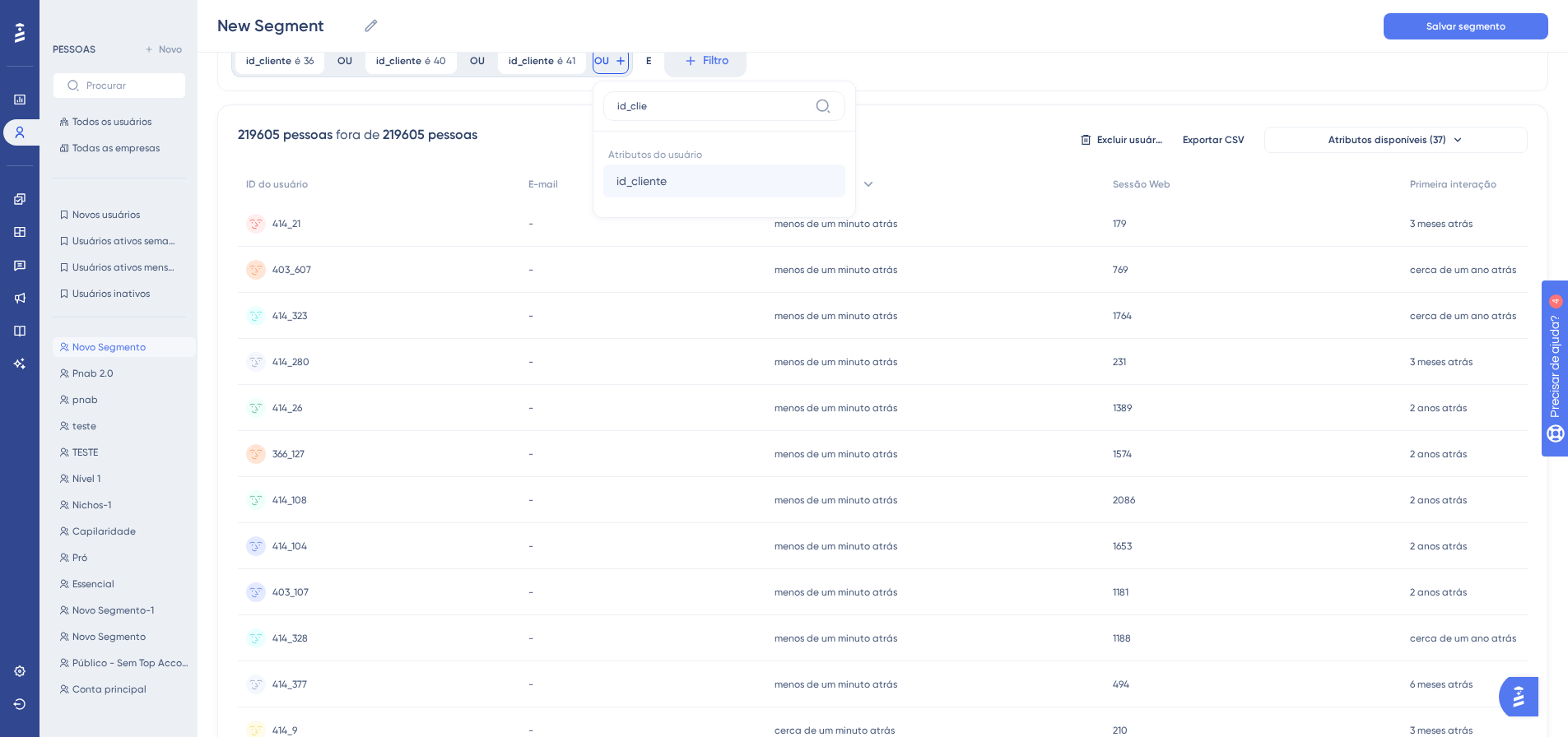
type input "id_clie"
click at [646, 183] on font "id_cliente" at bounding box center [641, 181] width 51 height 13
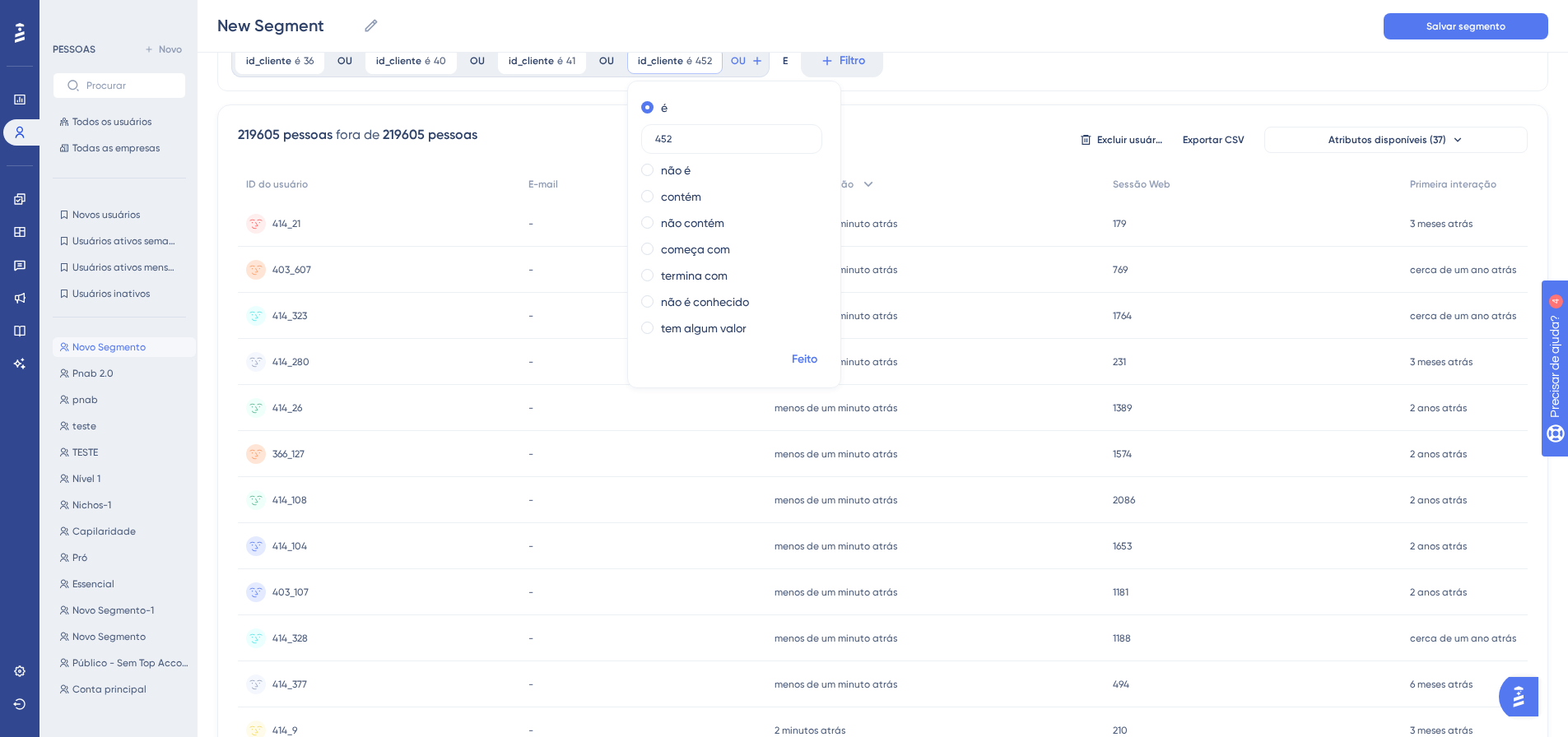
type input "452"
click at [792, 360] on font "Feito" at bounding box center [805, 359] width 26 height 14
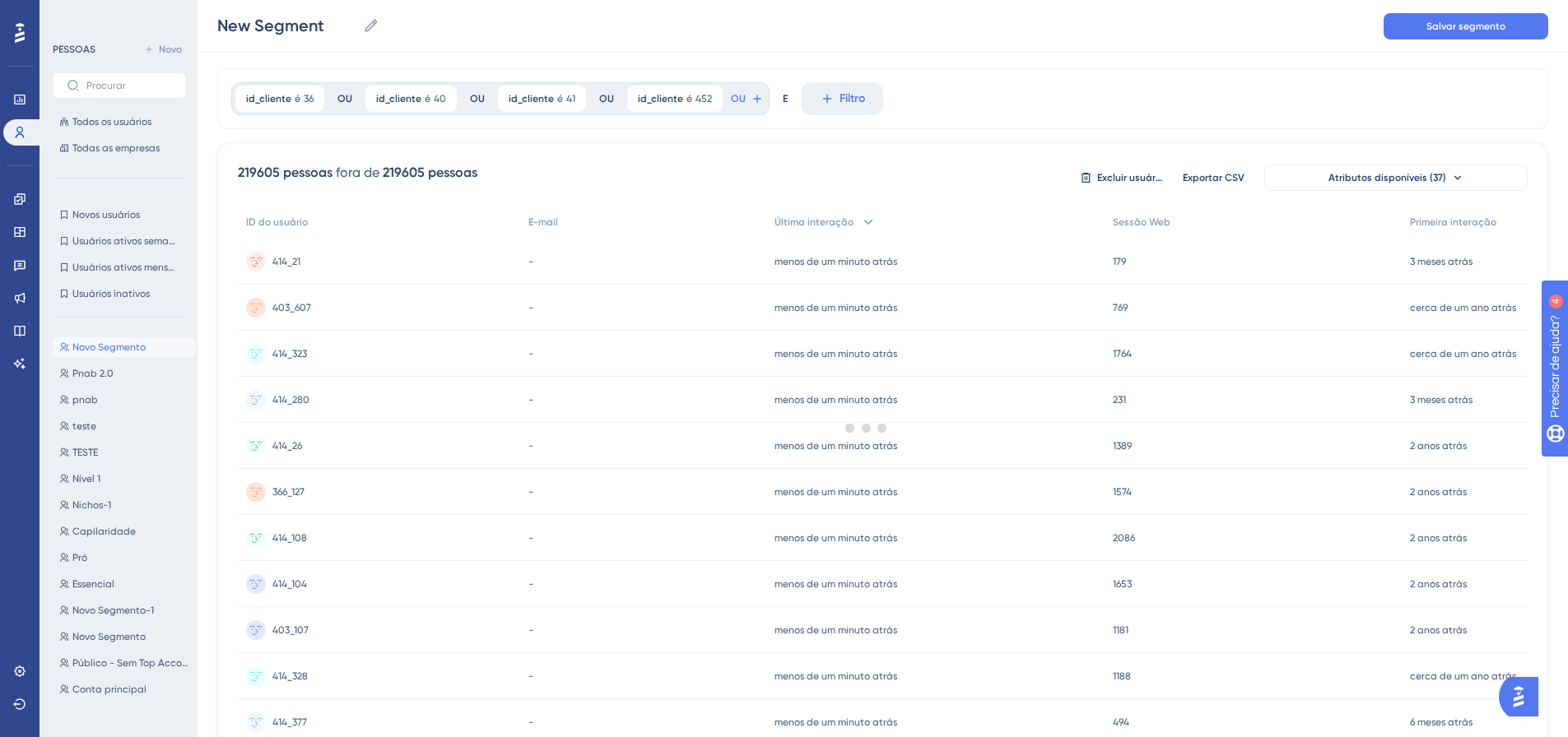
scroll to position [0, 0]
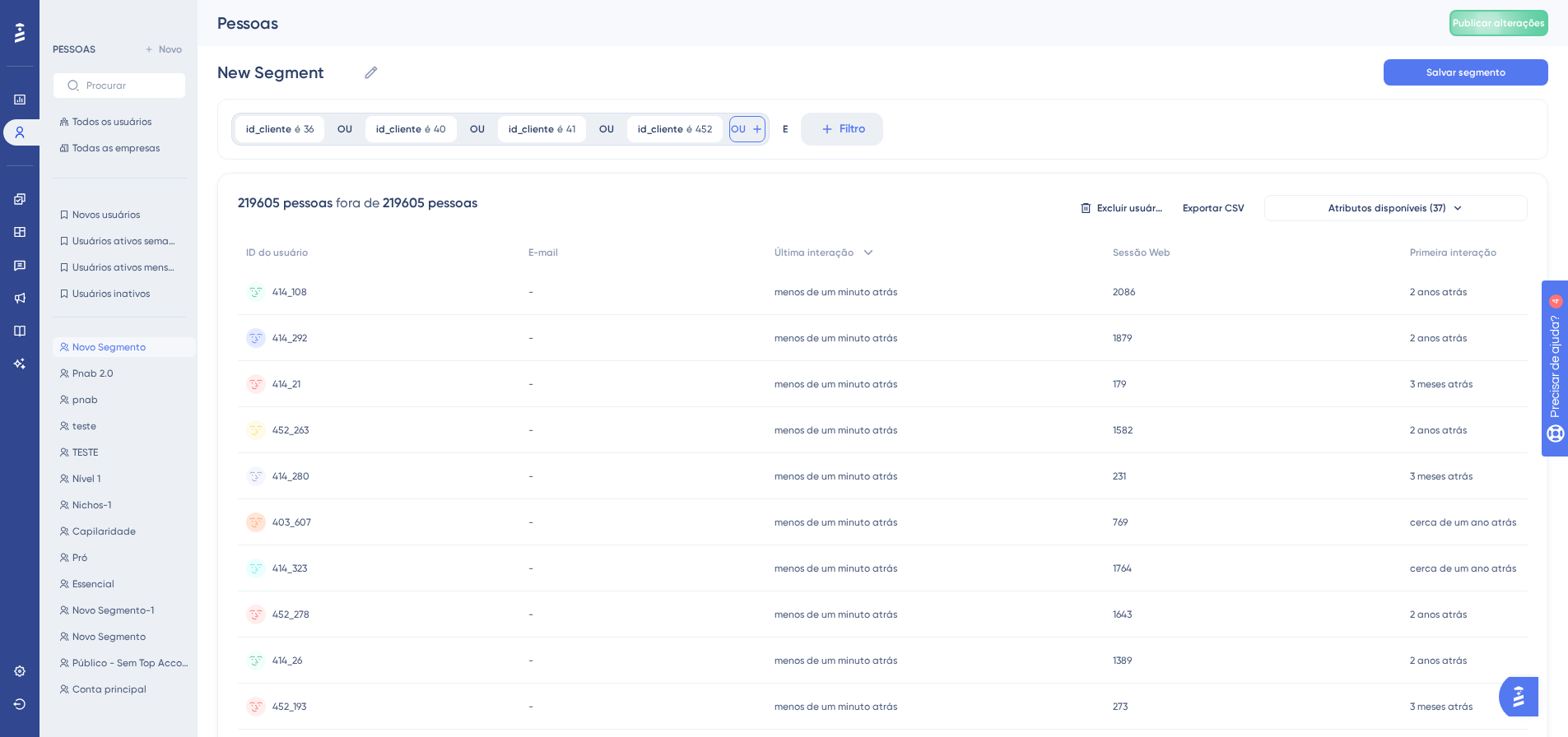
click at [739, 122] on button "OU" at bounding box center [747, 129] width 36 height 27
type input "id_clie"
click at [784, 238] on button "id_cliente id_cliente" at bounding box center [862, 248] width 242 height 33
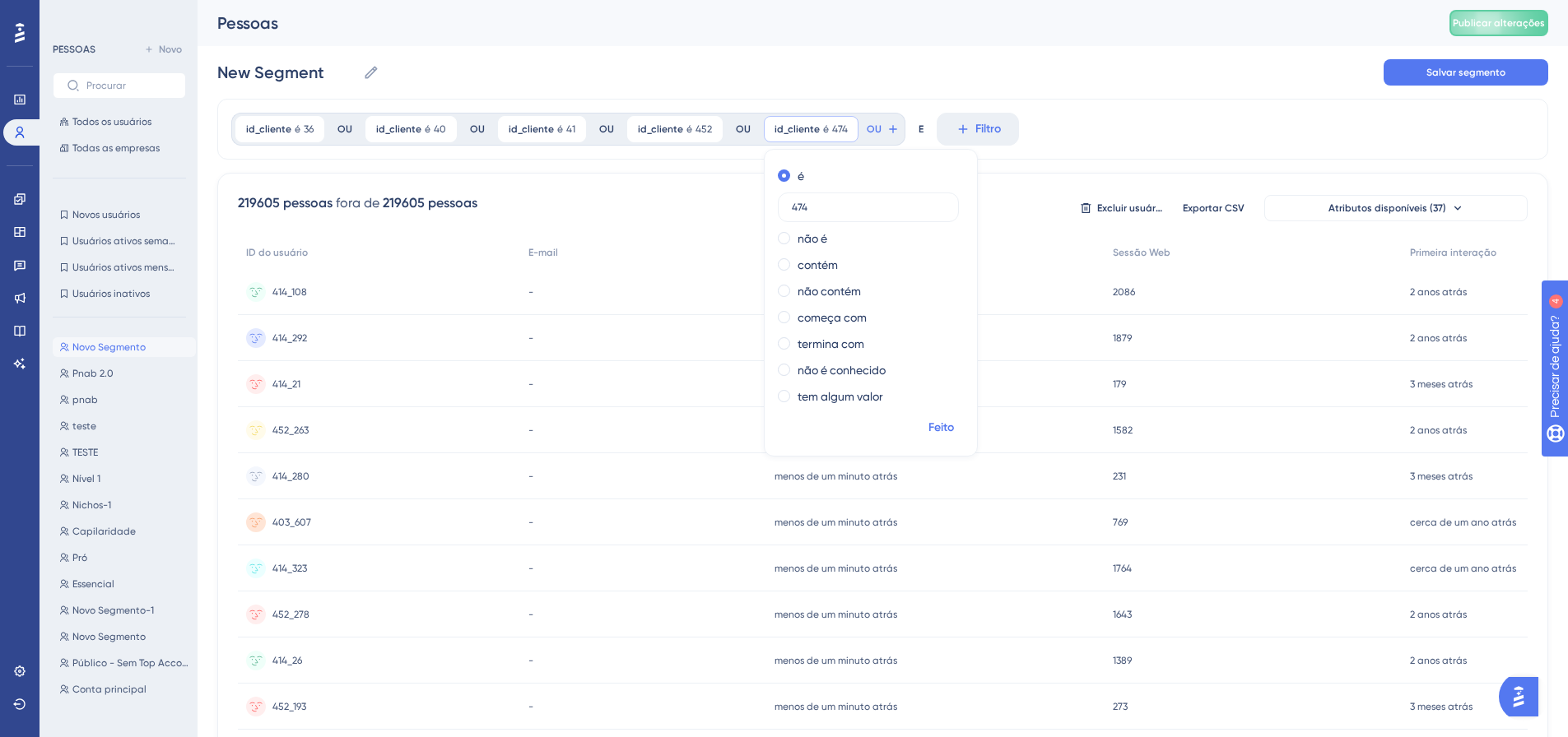
type input "474"
click at [935, 427] on font "Feito" at bounding box center [941, 427] width 26 height 14
click at [886, 129] on icon at bounding box center [892, 128] width 13 height 13
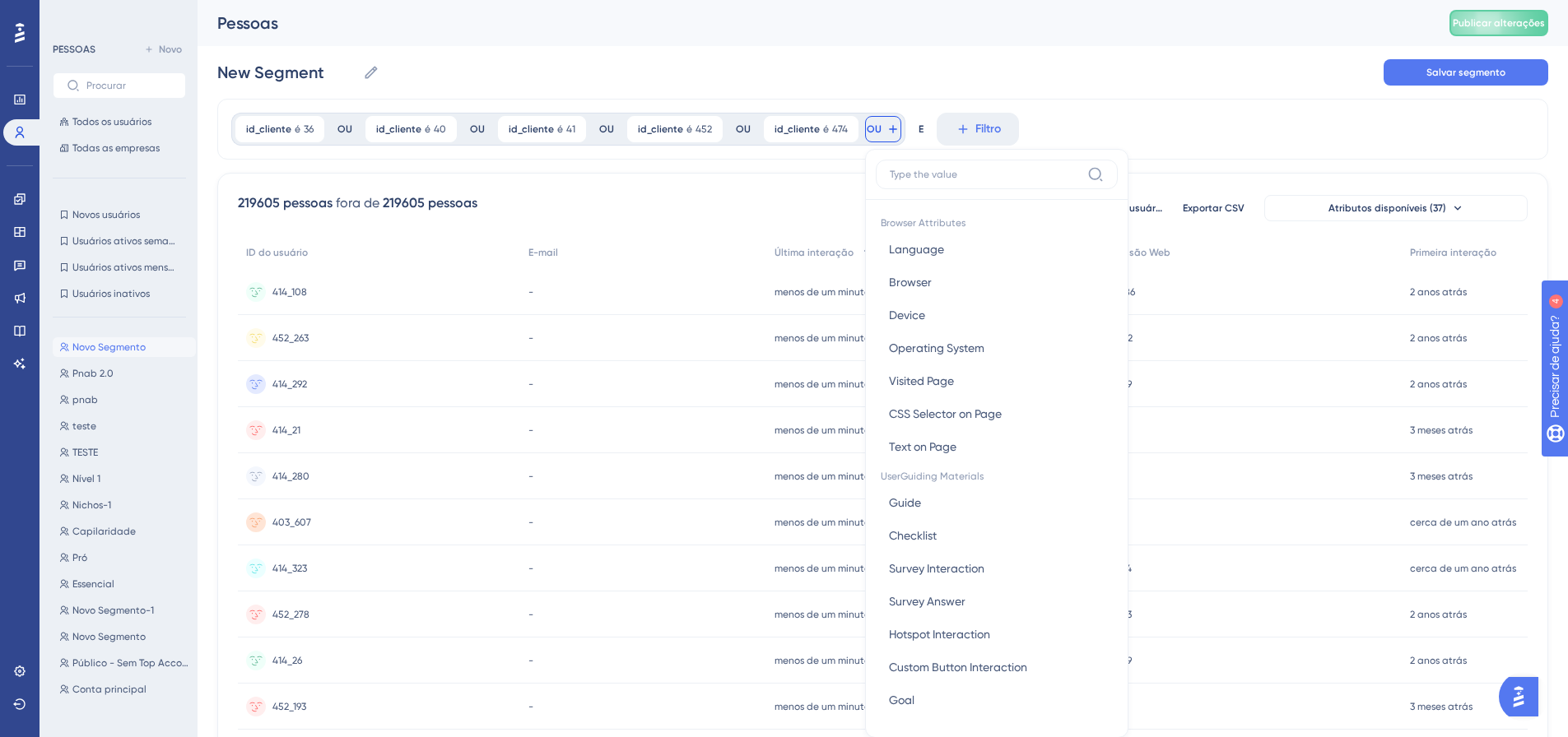
scroll to position [17, 0]
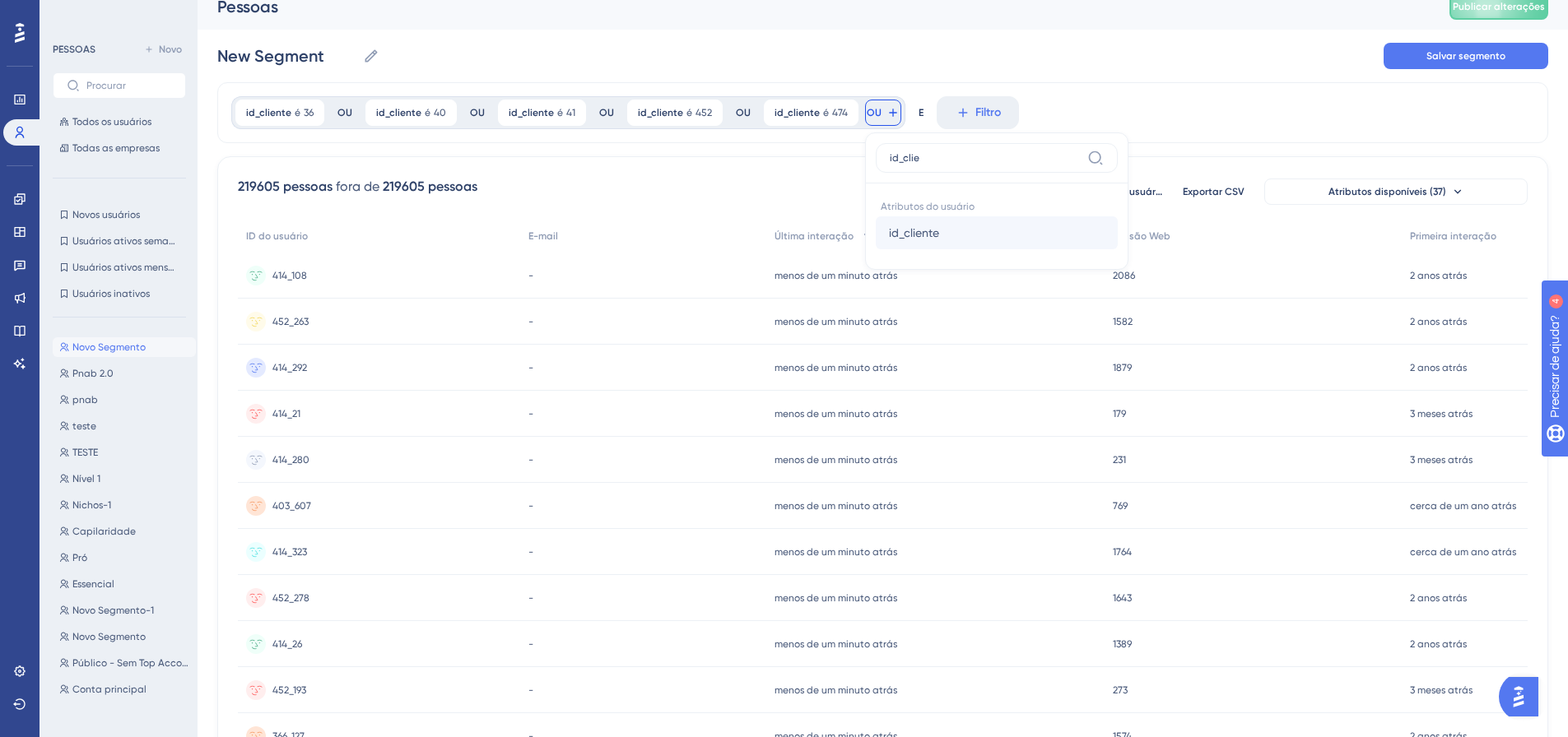
type input "id_clie"
click at [927, 230] on font "id_cliente" at bounding box center [914, 232] width 51 height 13
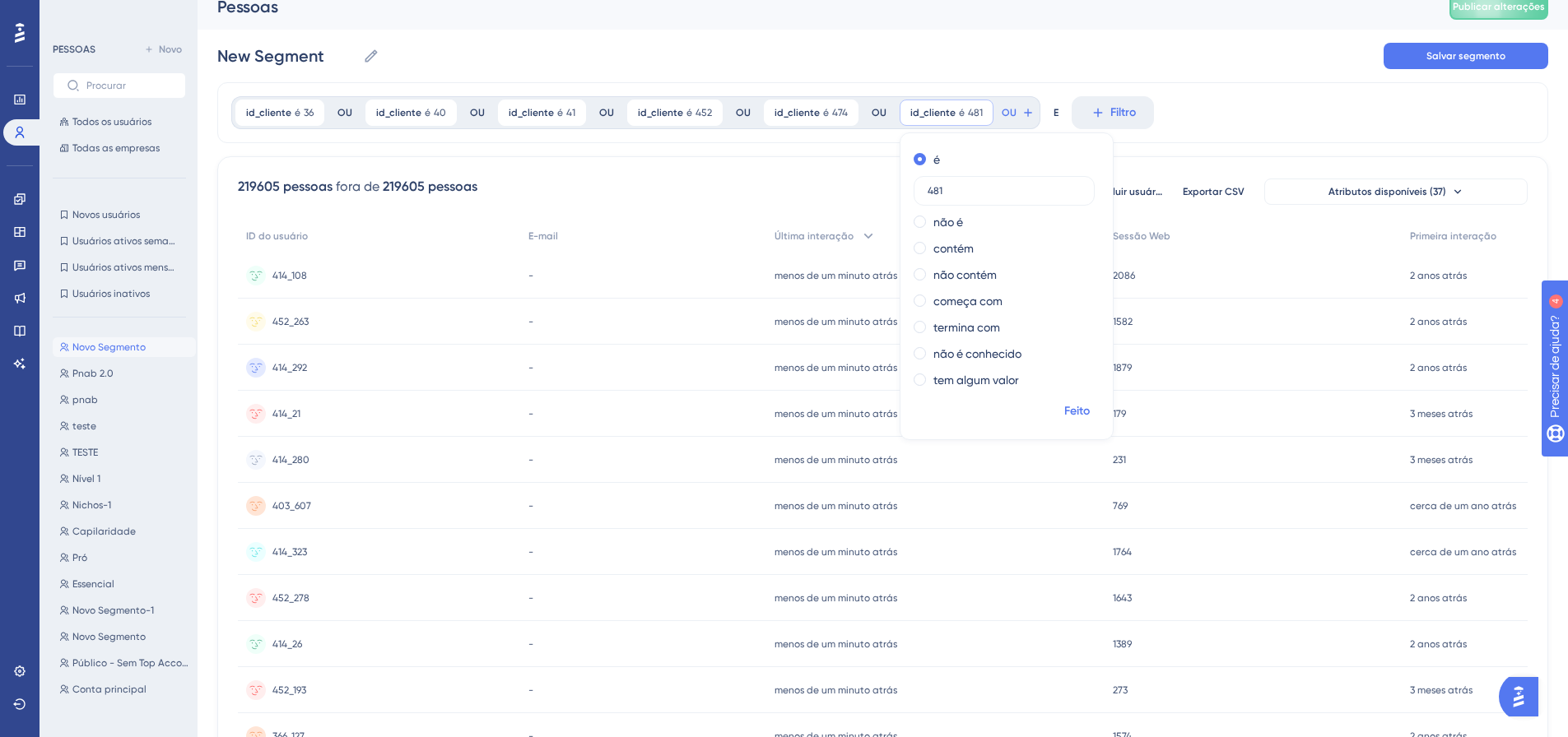
type input "481"
click at [1064, 407] on font "Feito" at bounding box center [1077, 411] width 26 height 14
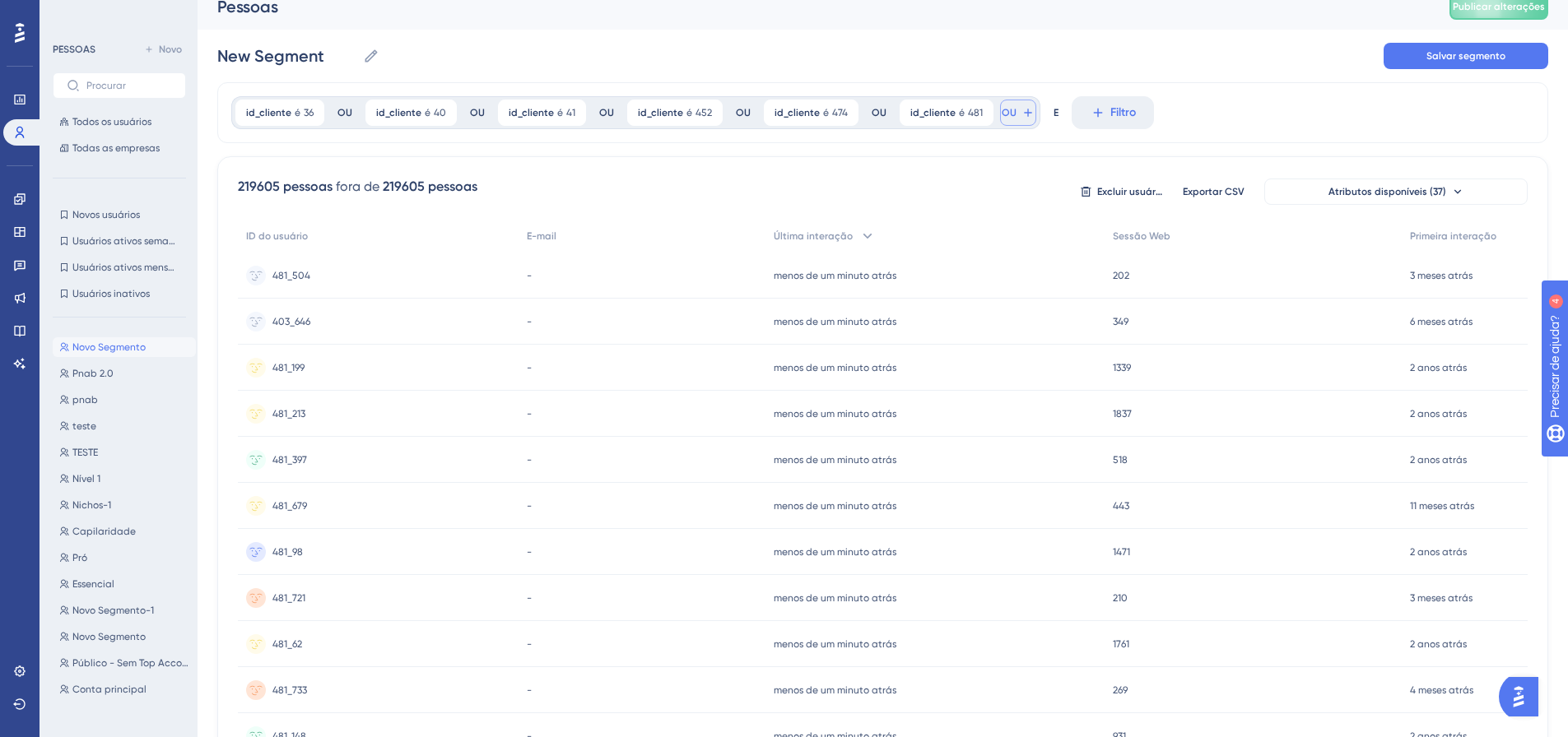
click at [1021, 112] on icon at bounding box center [1027, 112] width 13 height 13
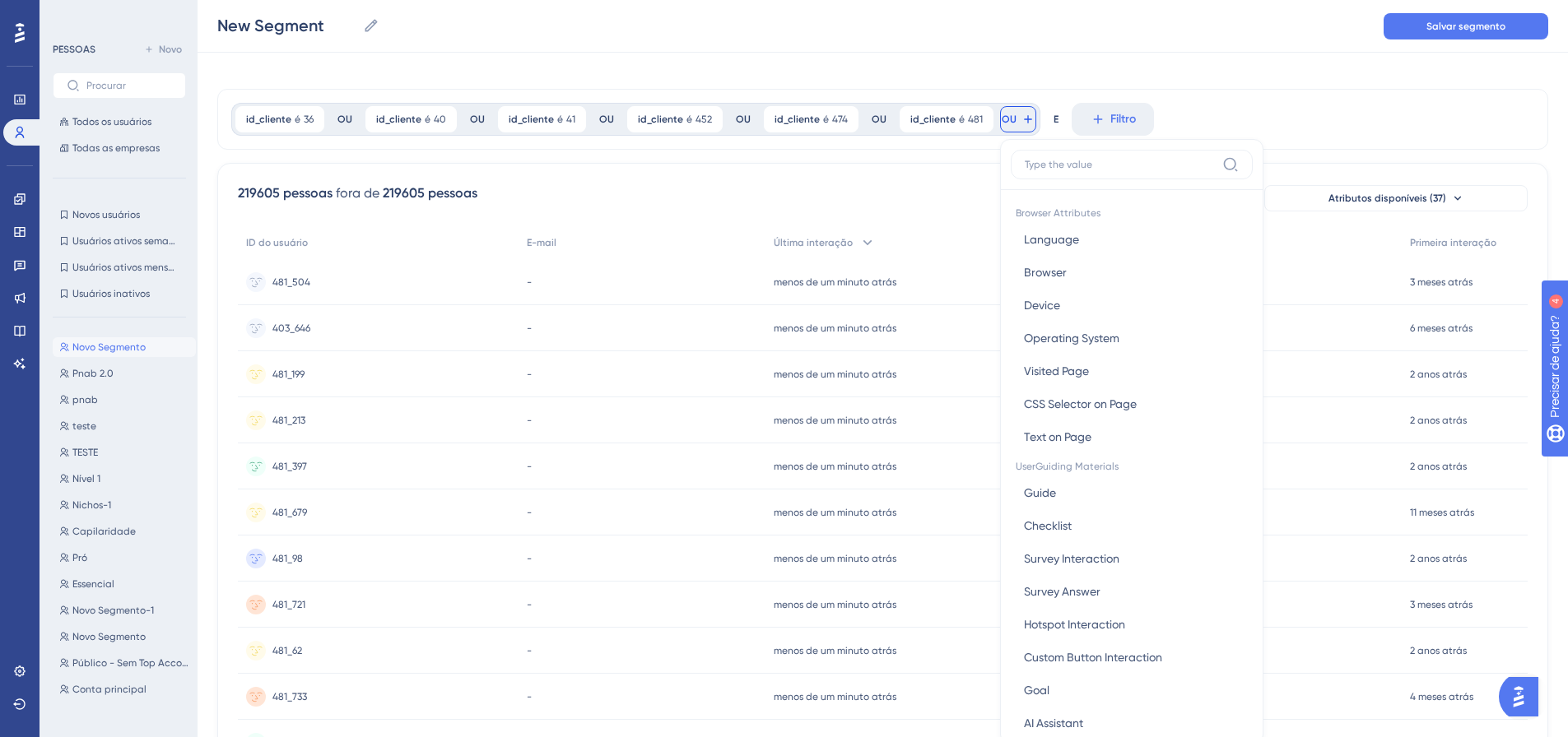
scroll to position [60, 0]
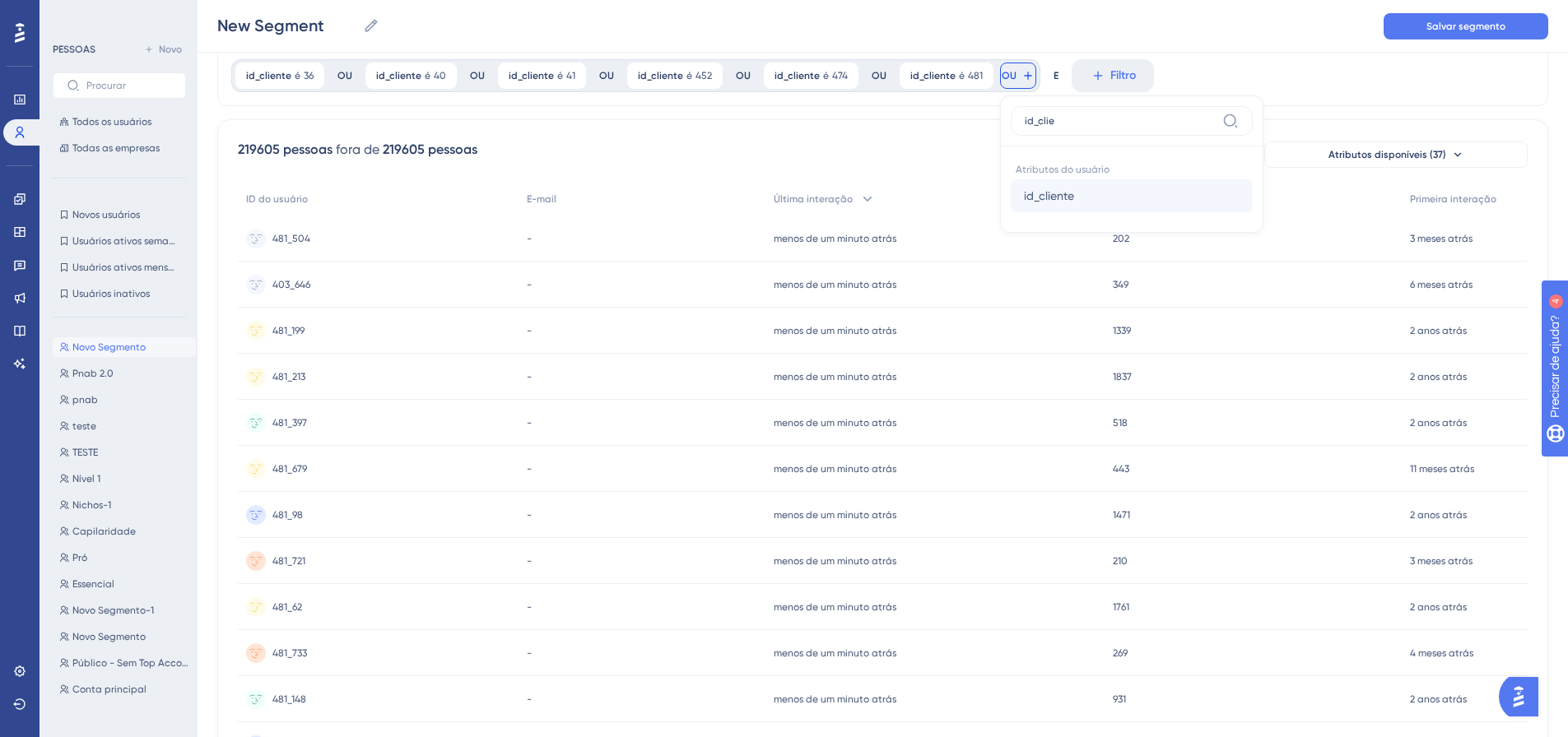
type input "id_clie"
click at [1041, 194] on font "id_cliente" at bounding box center [1048, 195] width 51 height 13
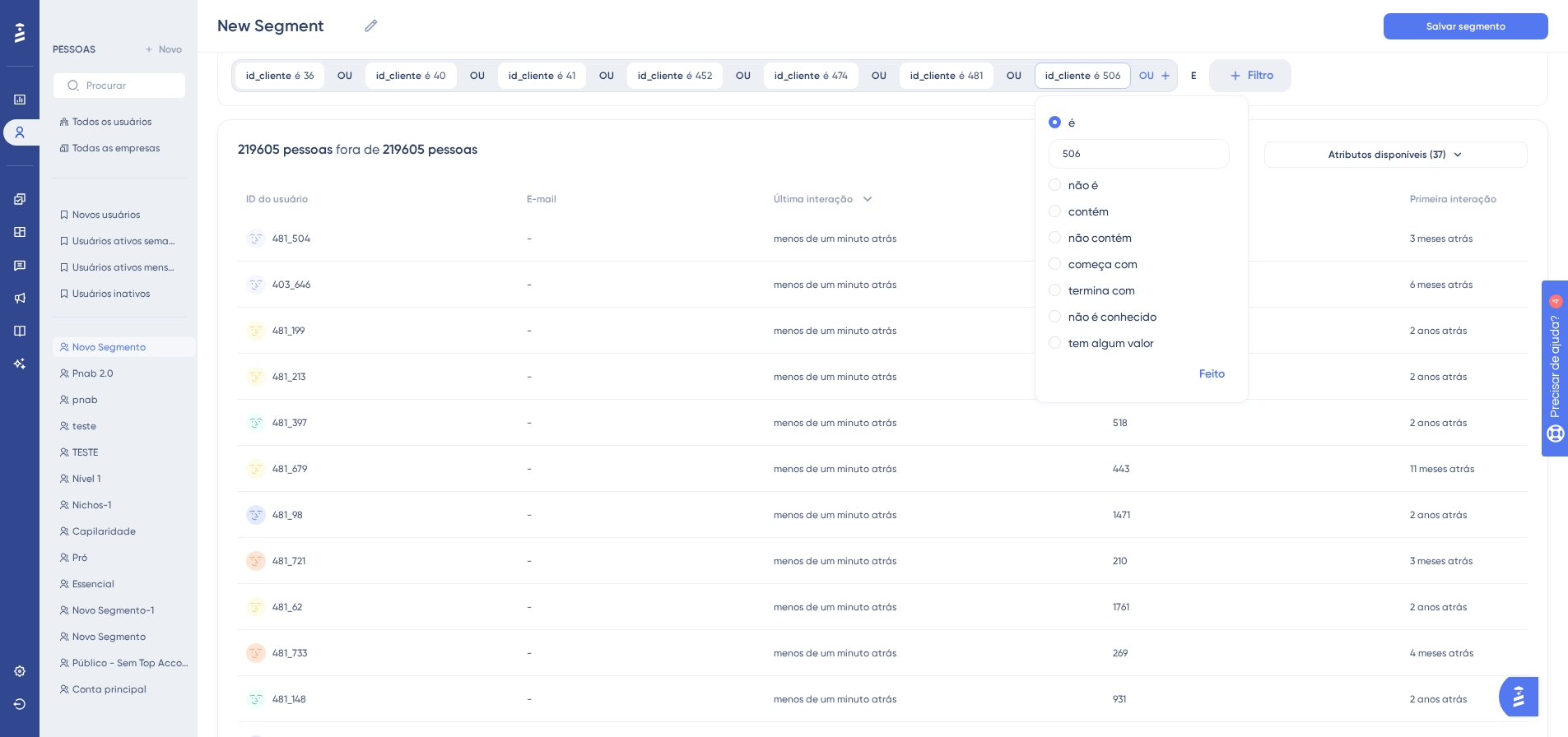
type input "506"
click at [1200, 374] on font "Feito" at bounding box center [1212, 373] width 26 height 14
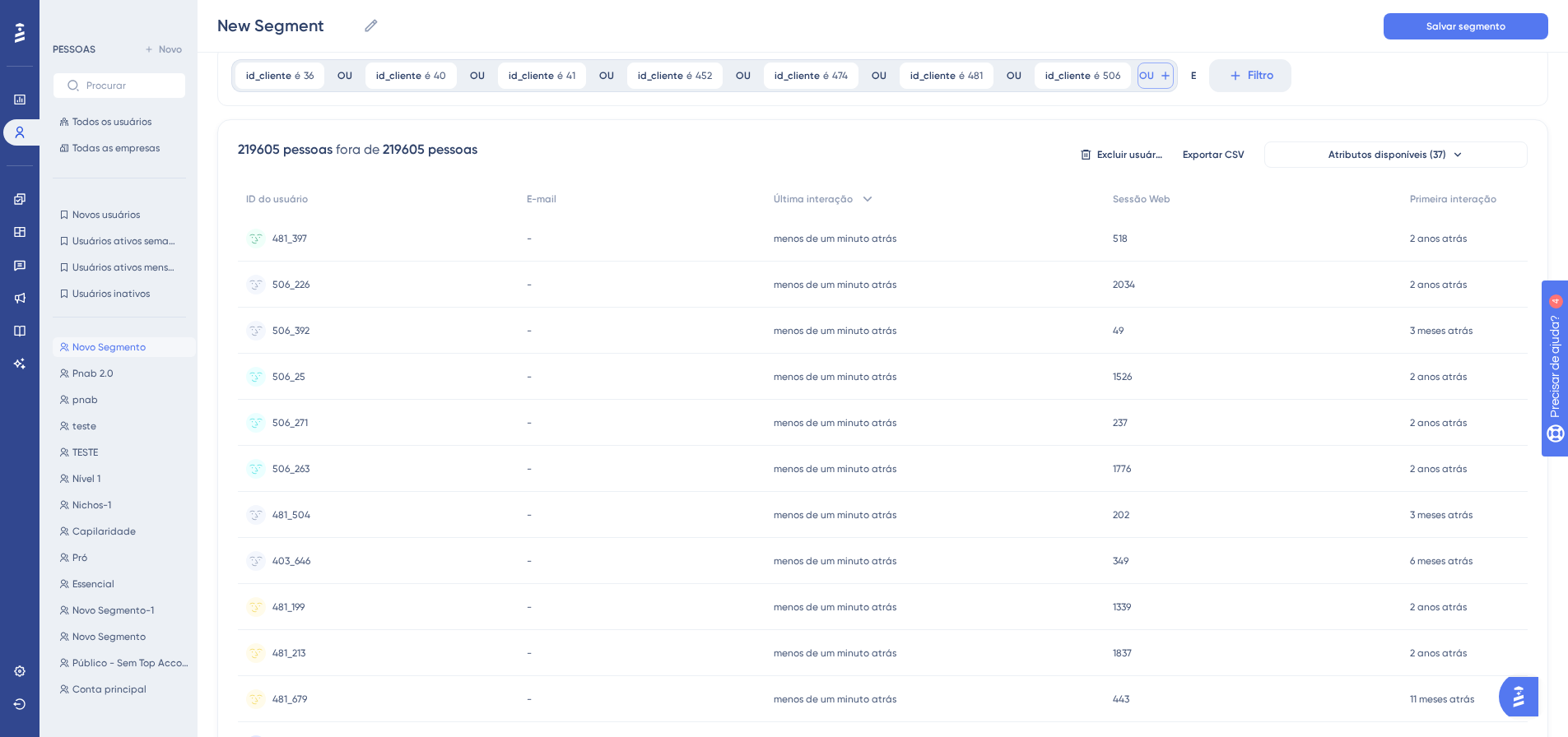
click at [1139, 75] on font "OU" at bounding box center [1146, 75] width 15 height 12
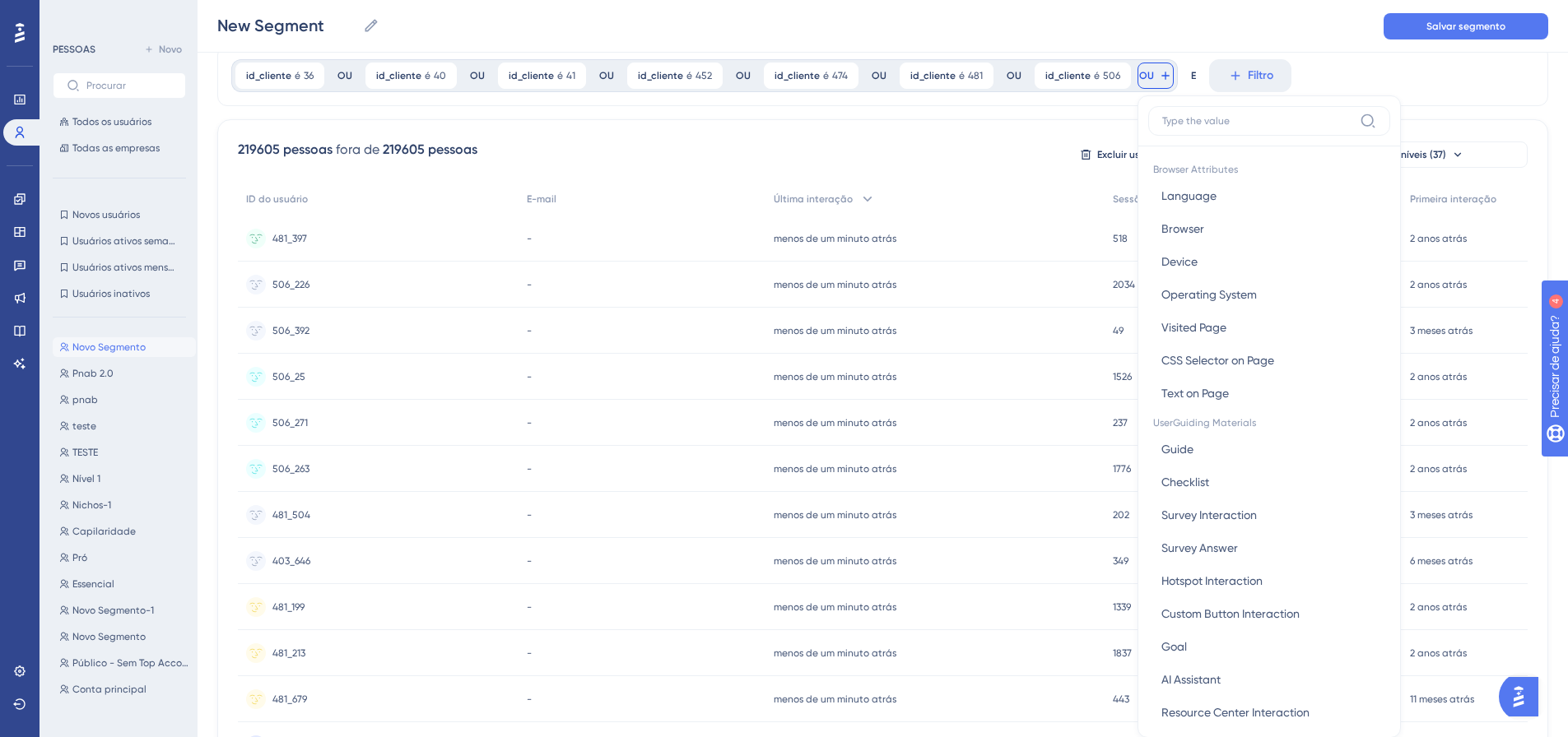
scroll to position [108, 0]
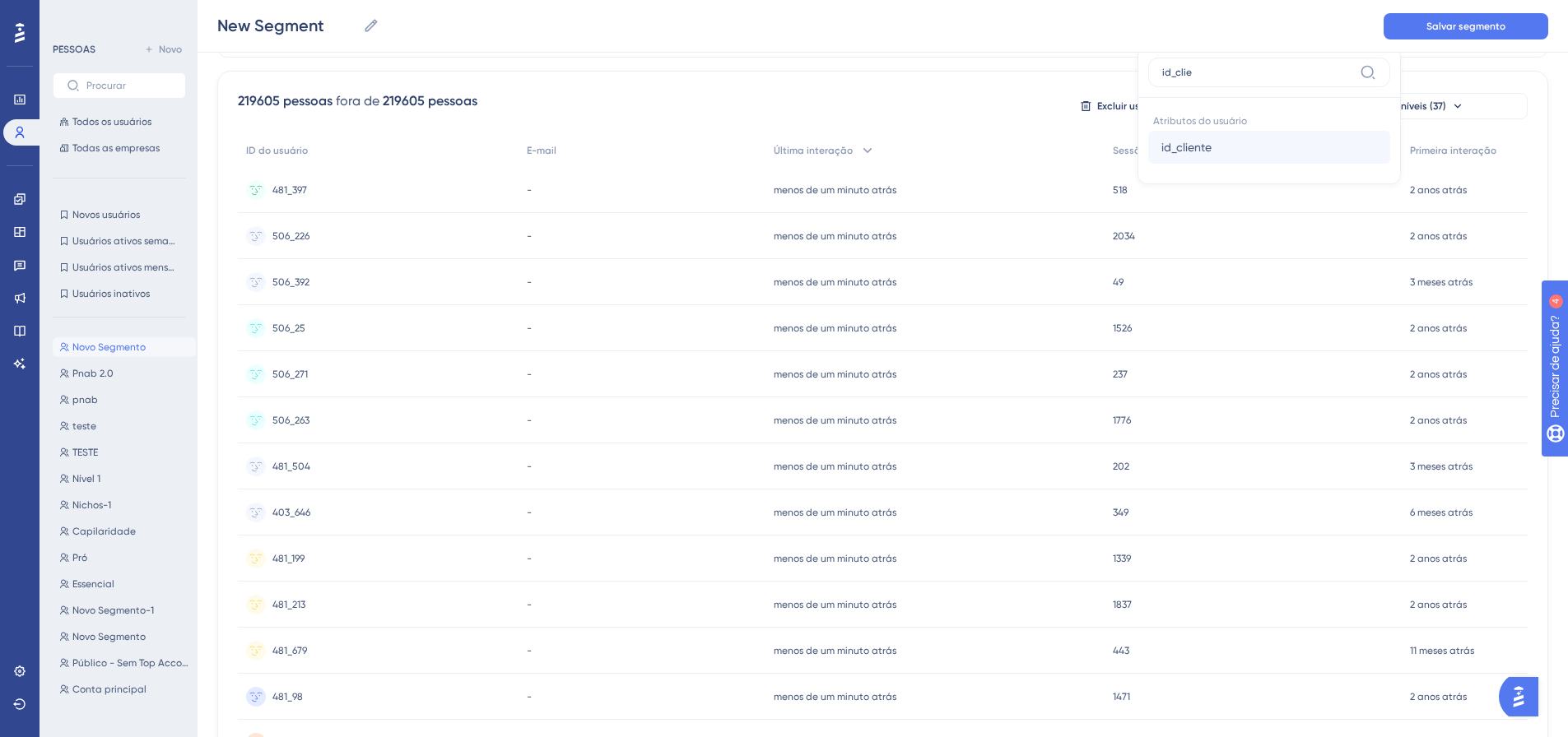
type input "id_clie"
click at [1190, 153] on font "id_cliente" at bounding box center [1186, 147] width 51 height 13
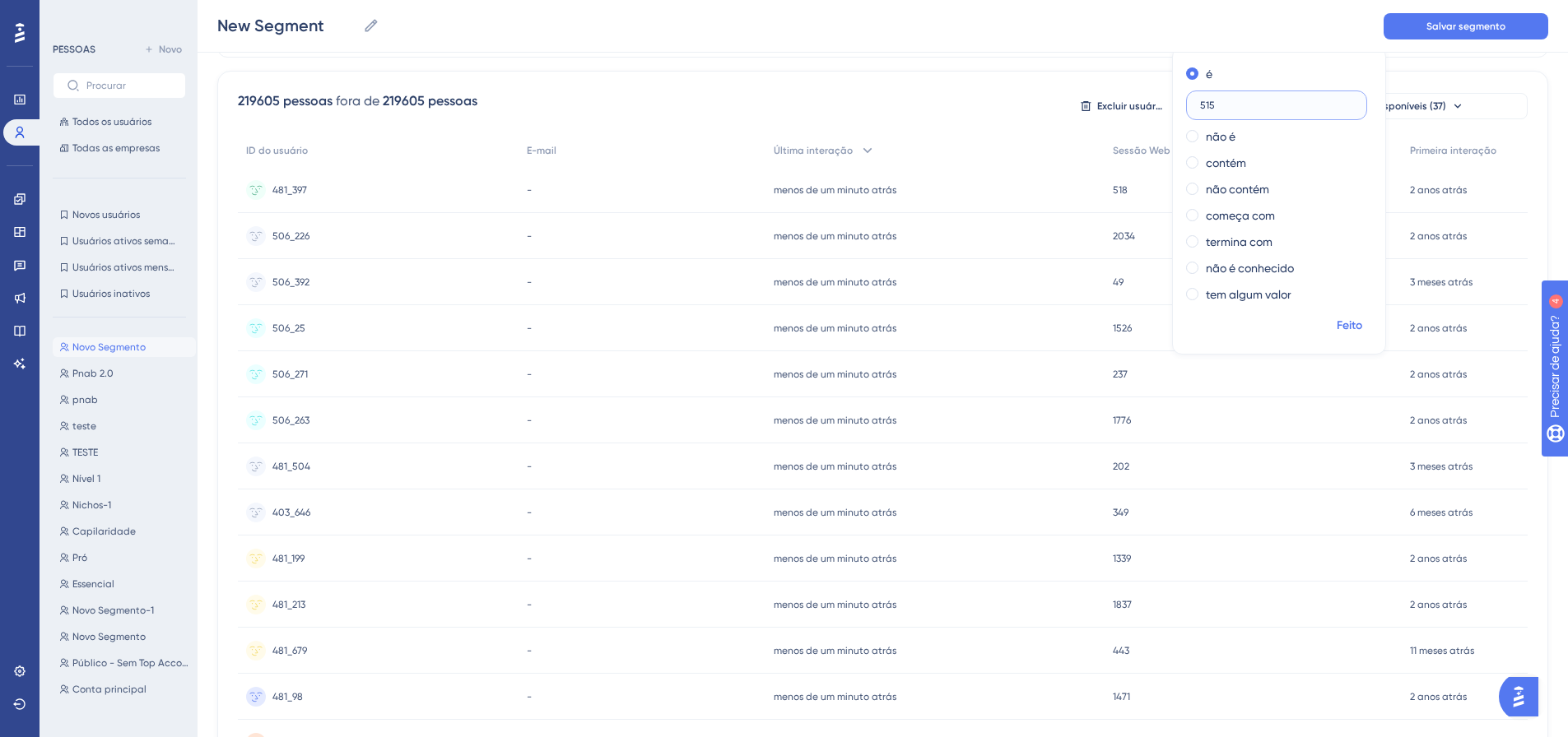
type input "515"
click at [1337, 330] on font "Feito" at bounding box center [1349, 326] width 26 height 14
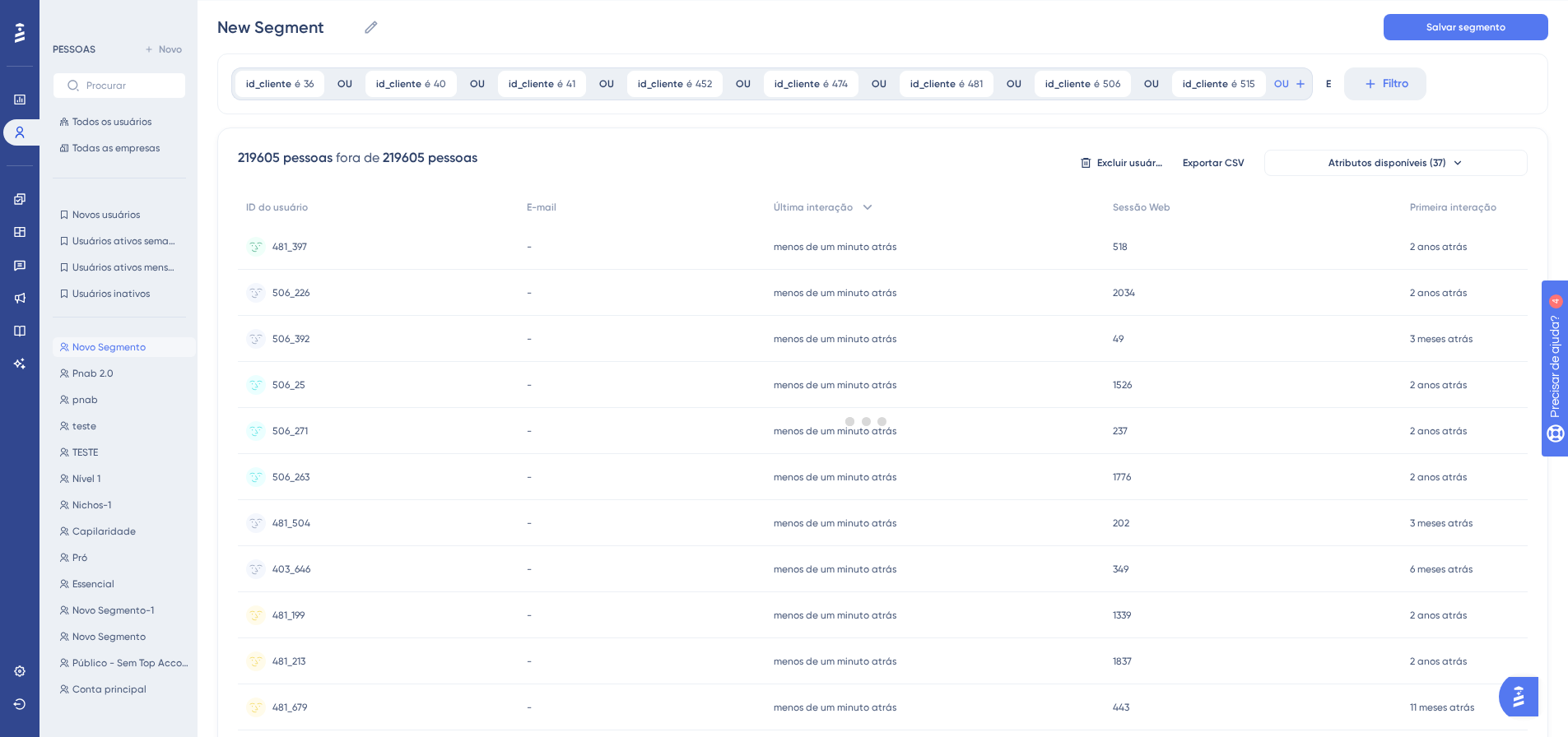
scroll to position [27, 0]
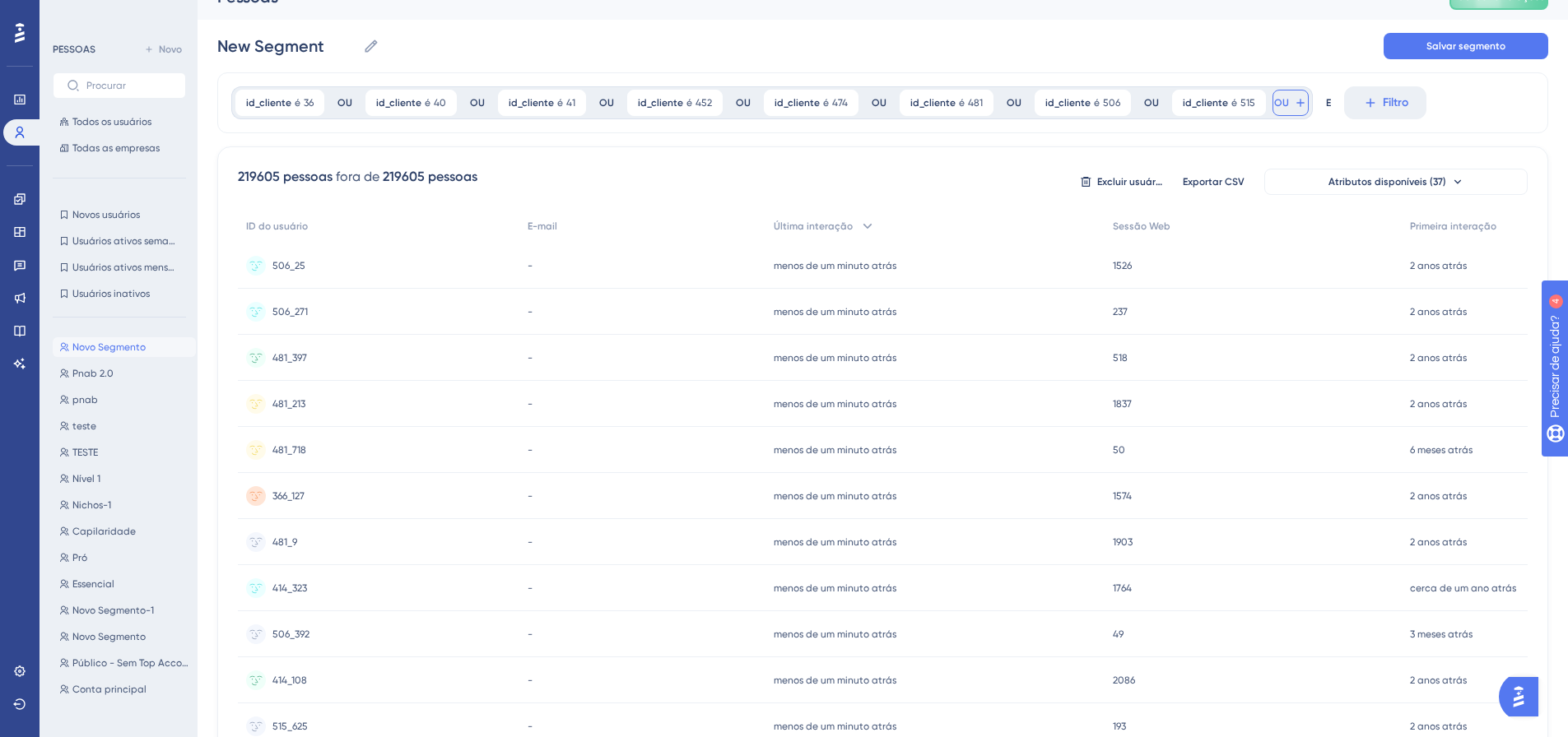
drag, startPoint x: 1260, startPoint y: 103, endPoint x: 1032, endPoint y: 199, distance: 247.4
click at [1274, 103] on font "OU" at bounding box center [1281, 103] width 15 height 12
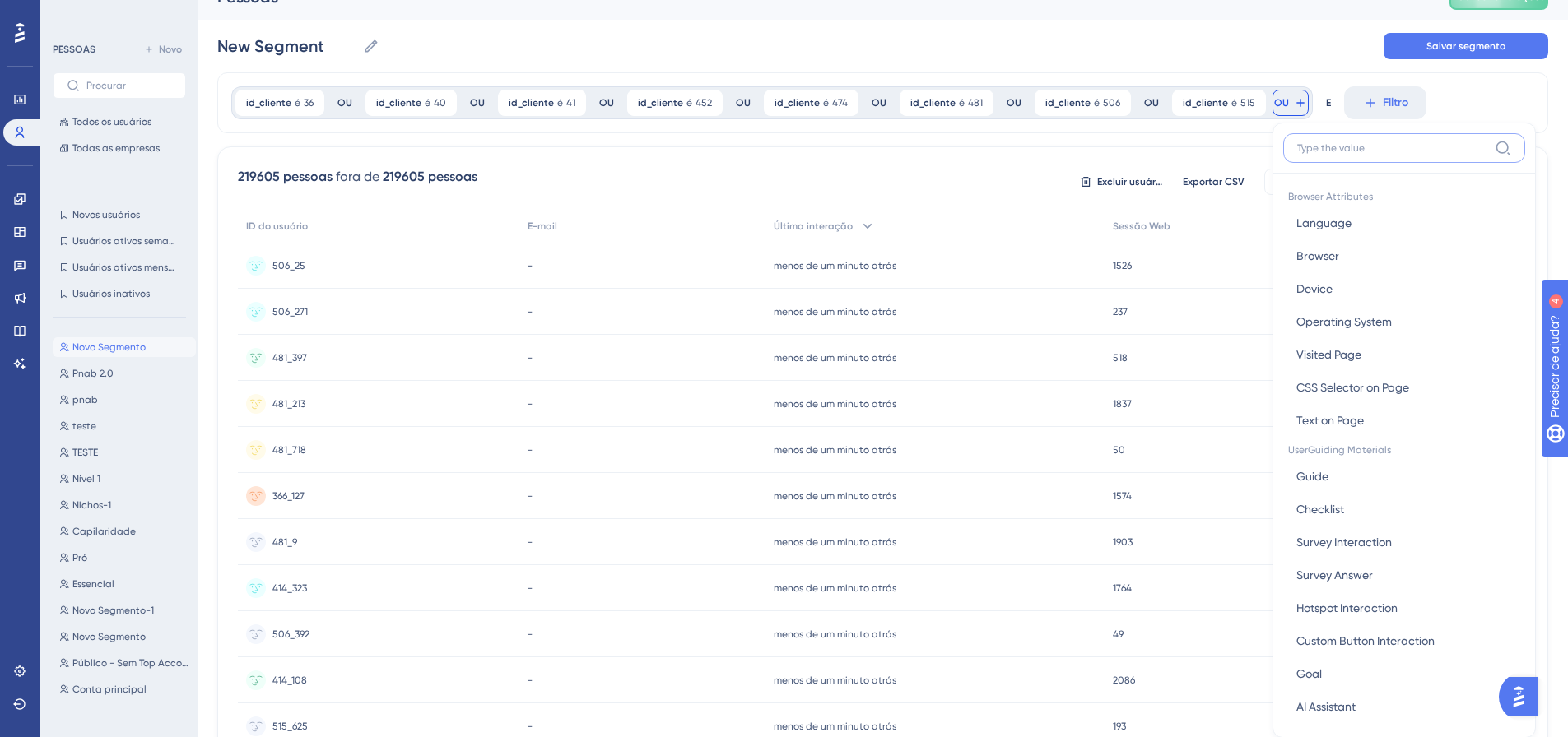
scroll to position [88, 0]
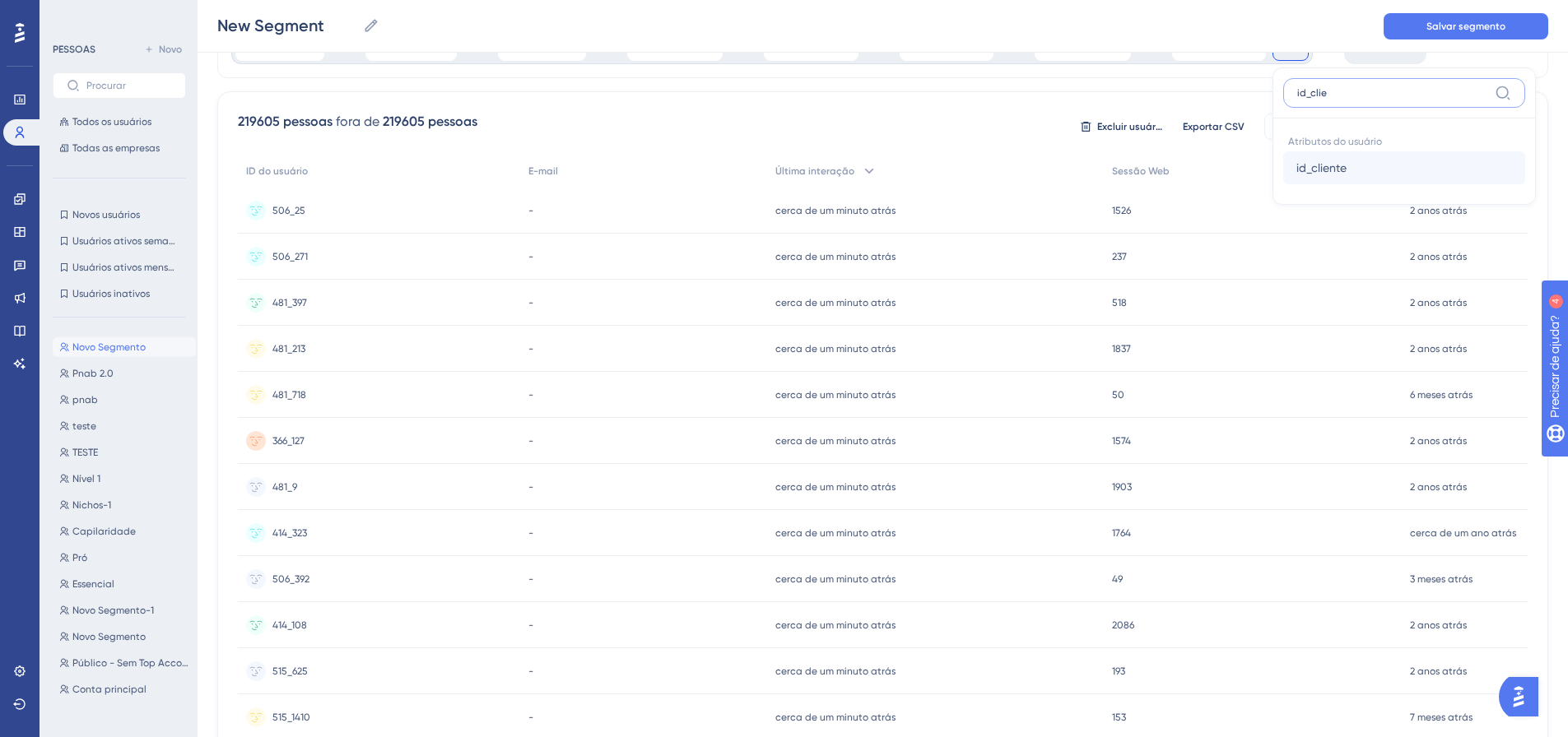
type input "id_clie"
click at [1312, 175] on span "id_cliente" at bounding box center [1321, 168] width 51 height 20
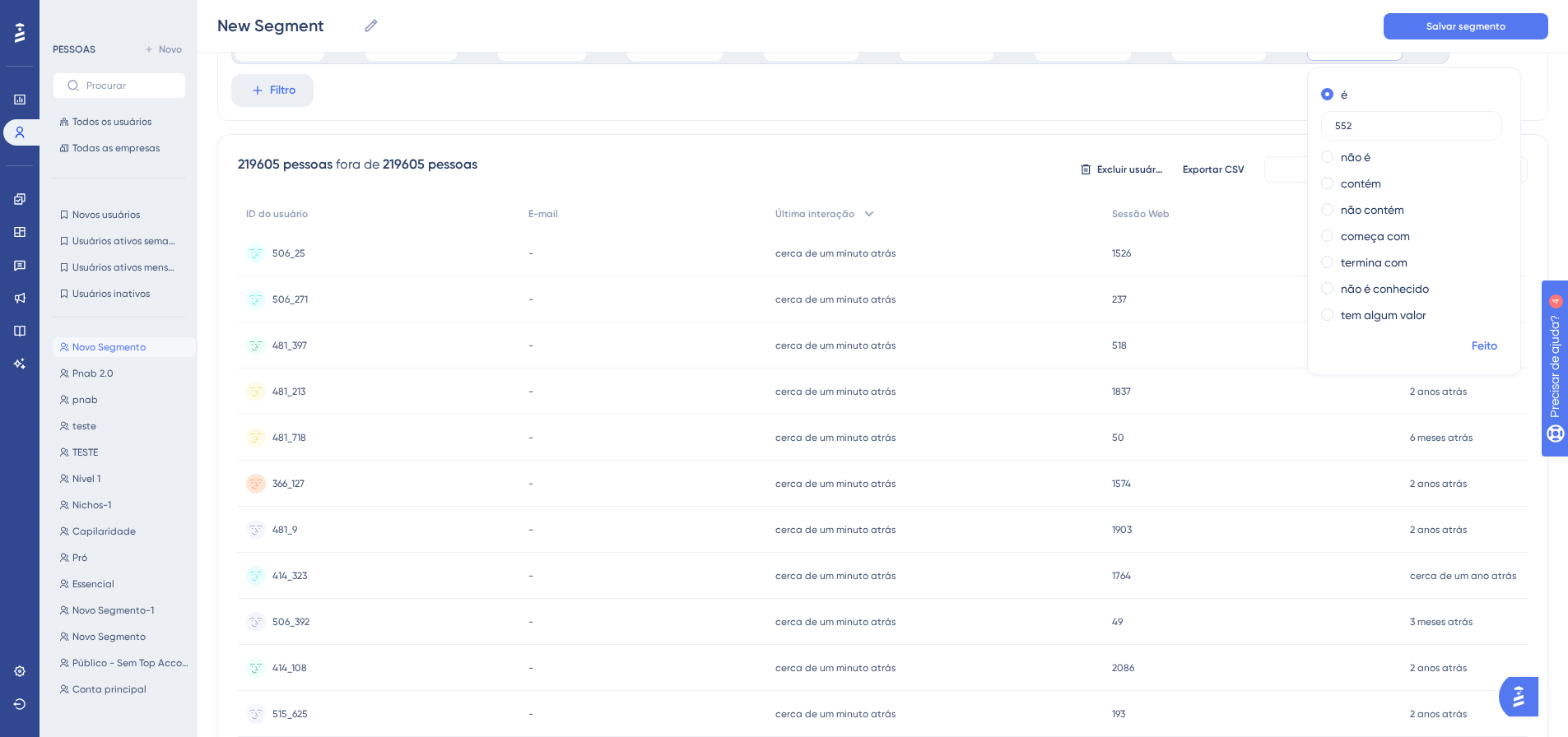
type input "552"
click at [1472, 344] on font "Feito" at bounding box center [1485, 346] width 26 height 14
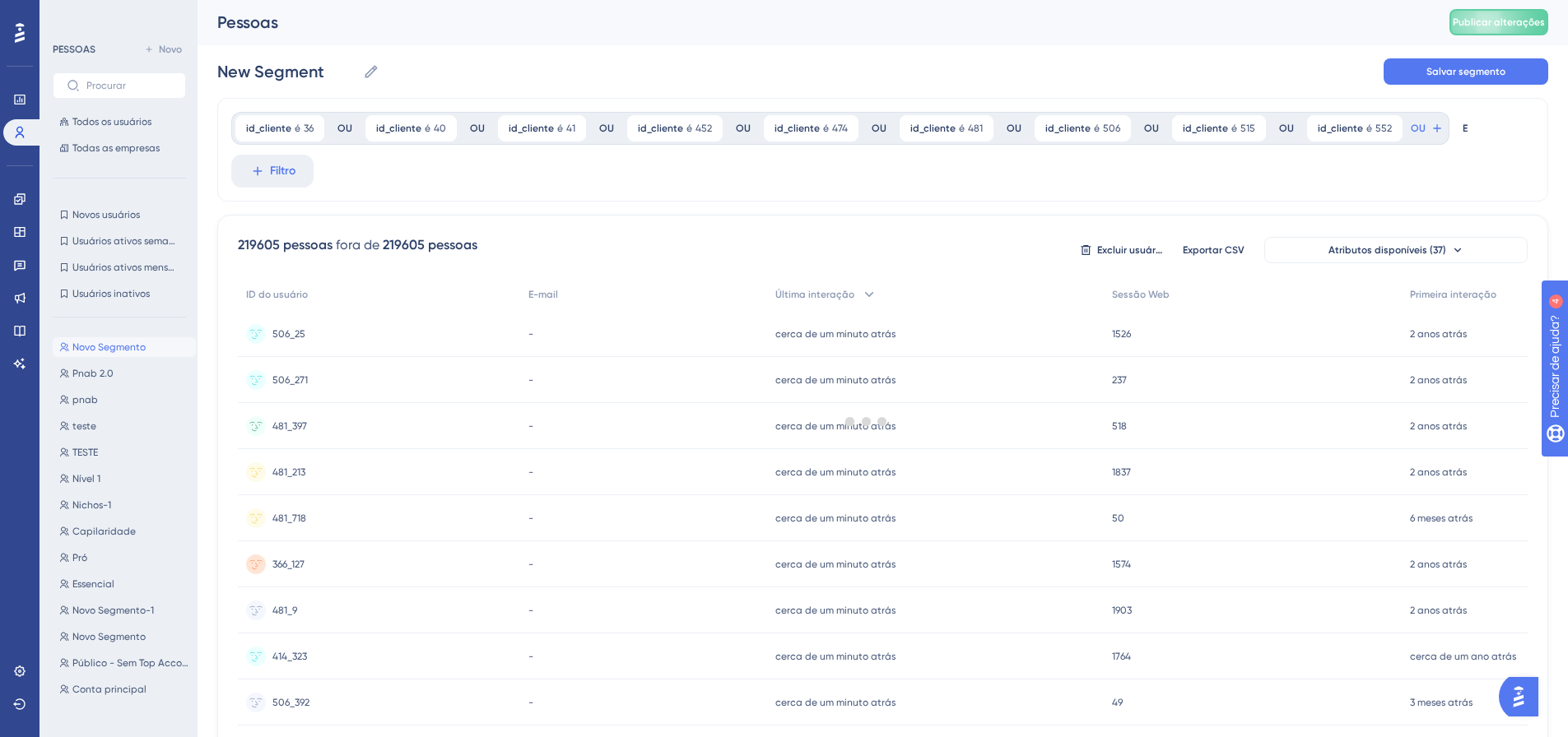
scroll to position [0, 0]
click at [1409, 132] on button "OU" at bounding box center [1427, 129] width 36 height 27
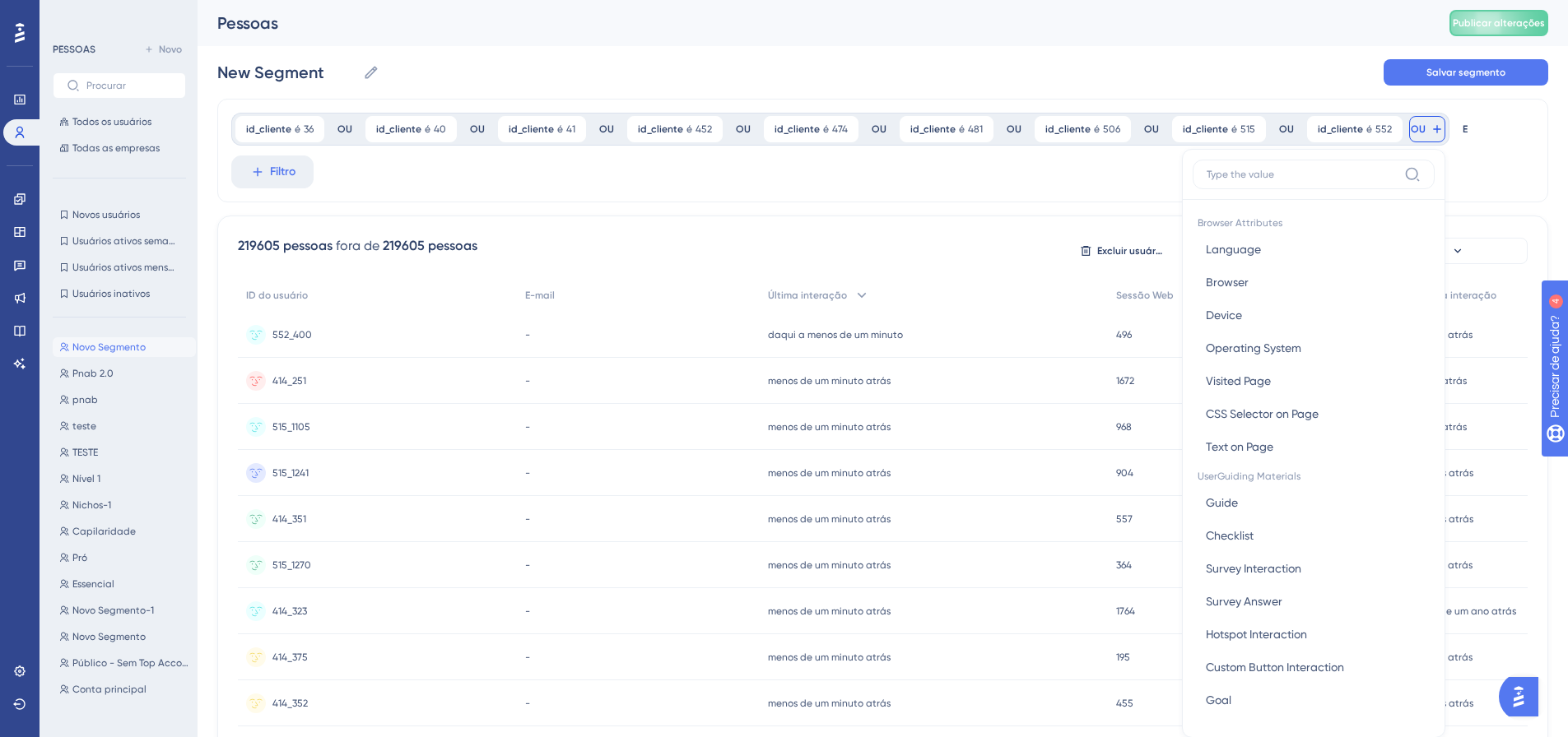
scroll to position [74, 0]
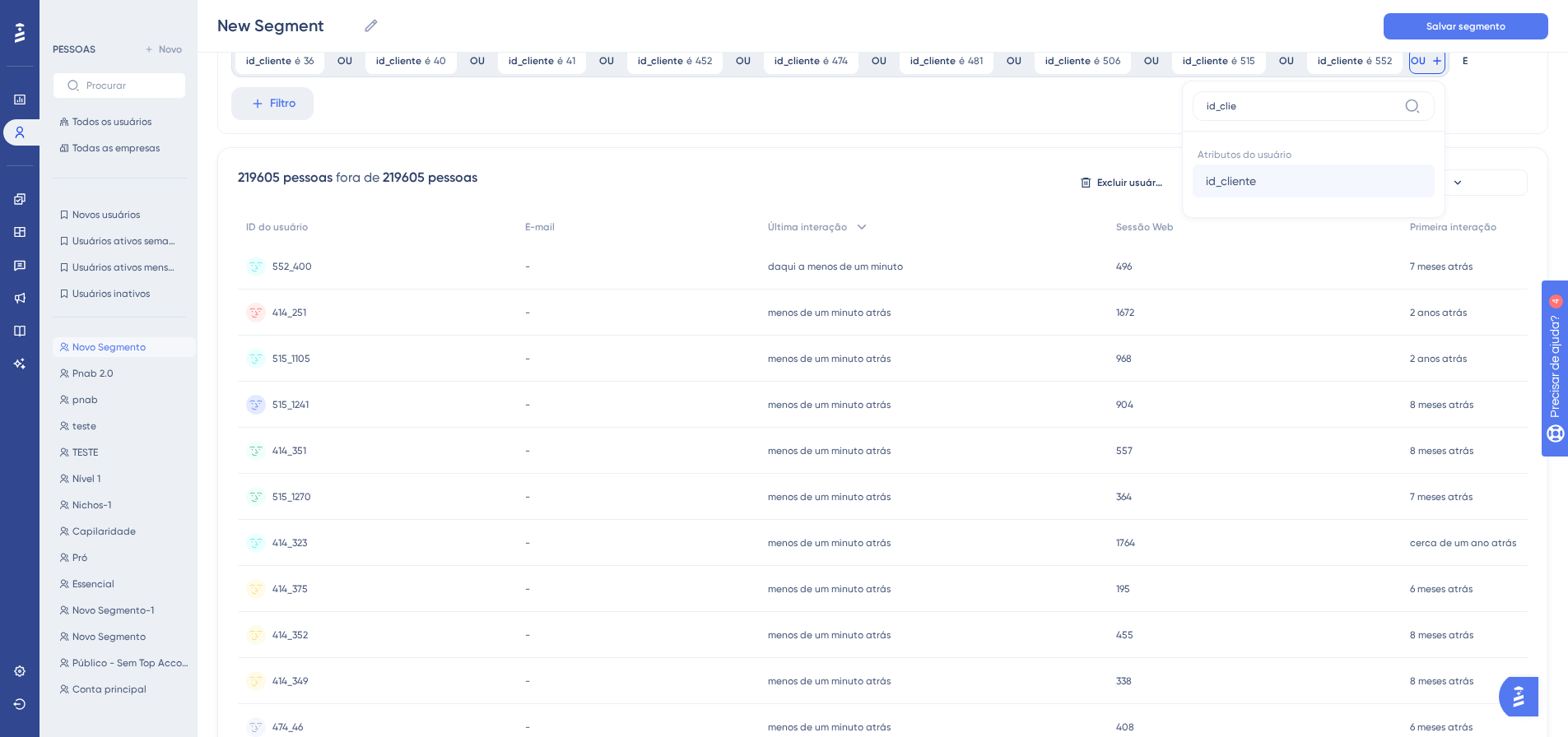
type input "id_clie"
click at [1222, 180] on font "id_cliente" at bounding box center [1230, 181] width 51 height 13
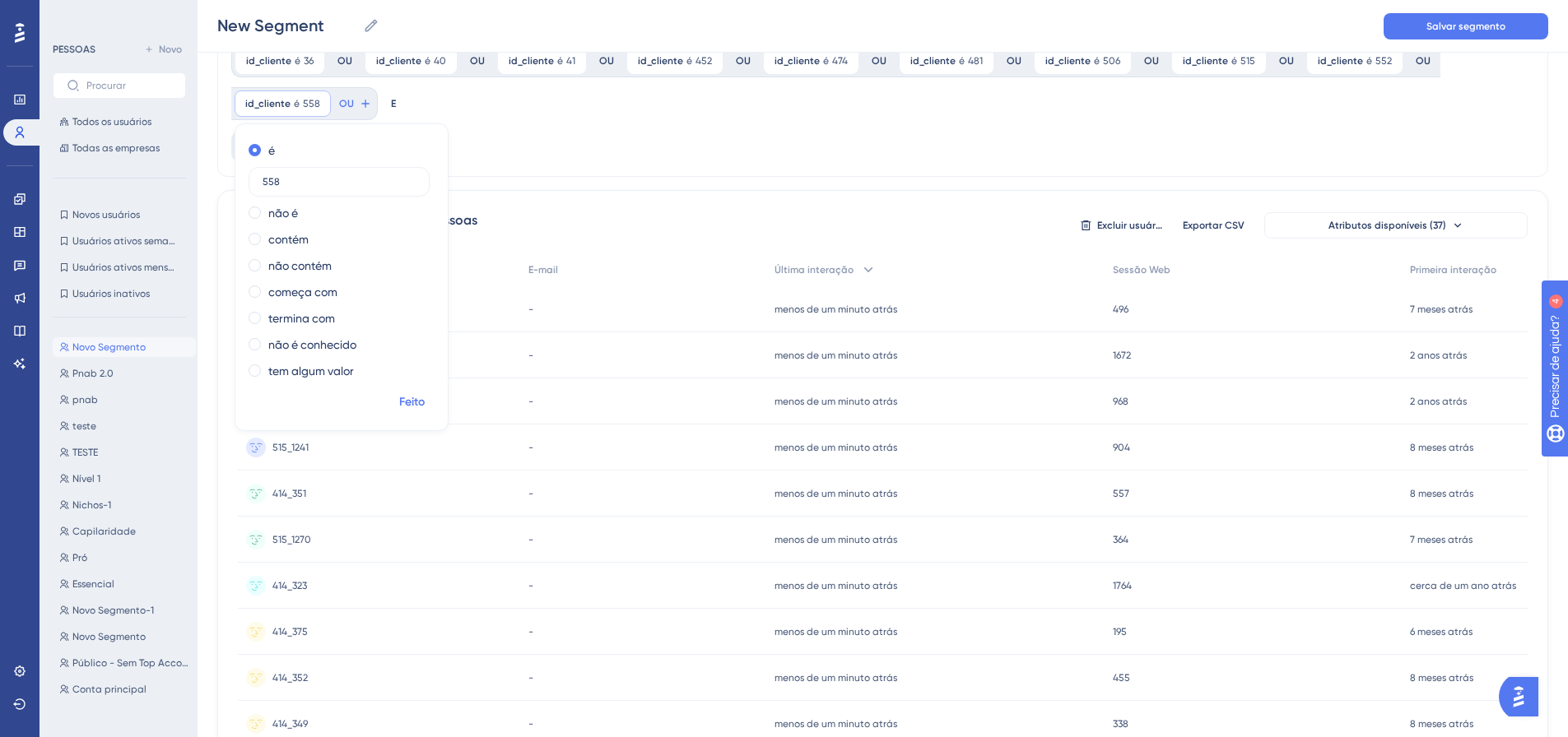
type input "558"
click at [412, 402] on font "Feito" at bounding box center [412, 402] width 26 height 14
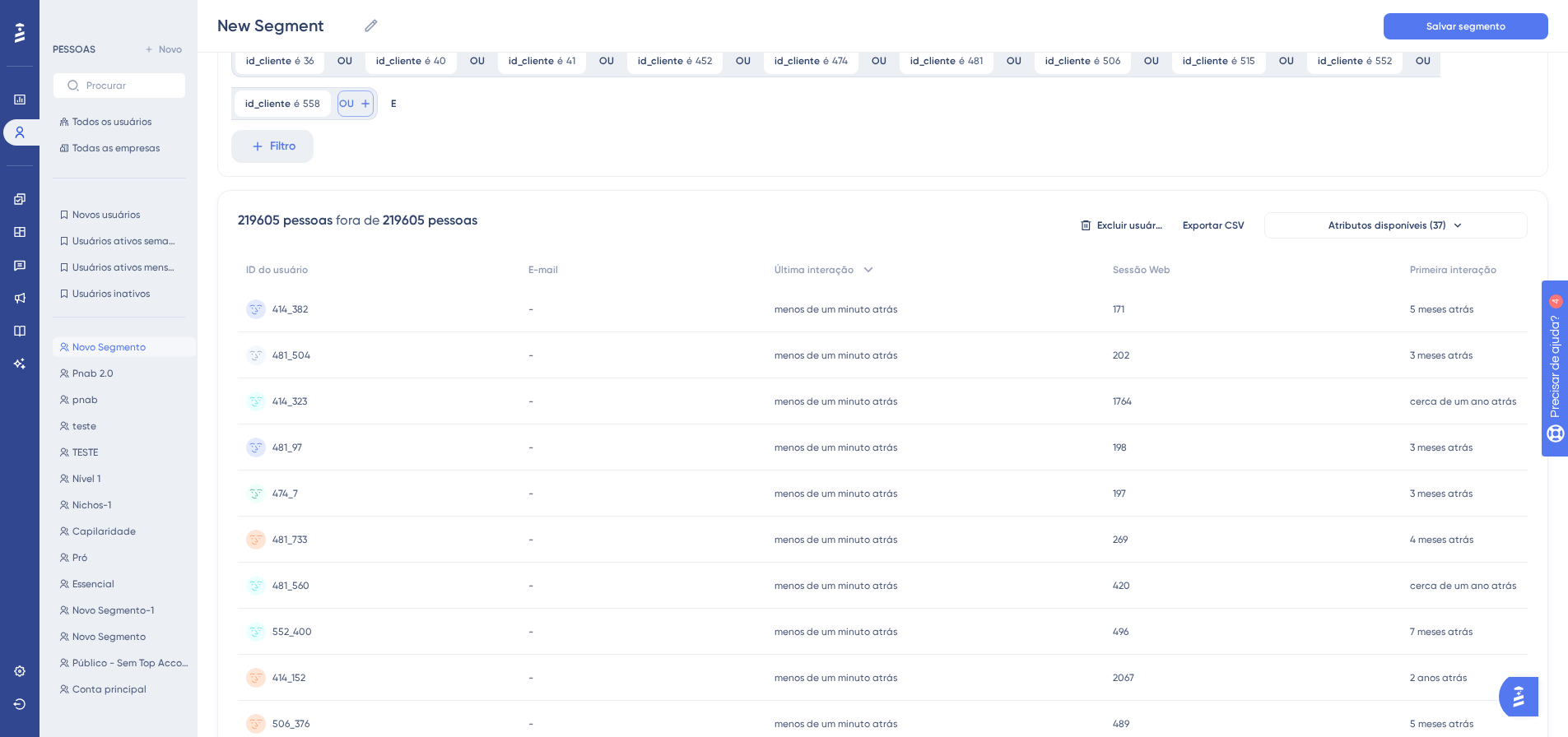
click at [359, 106] on icon at bounding box center [365, 103] width 13 height 13
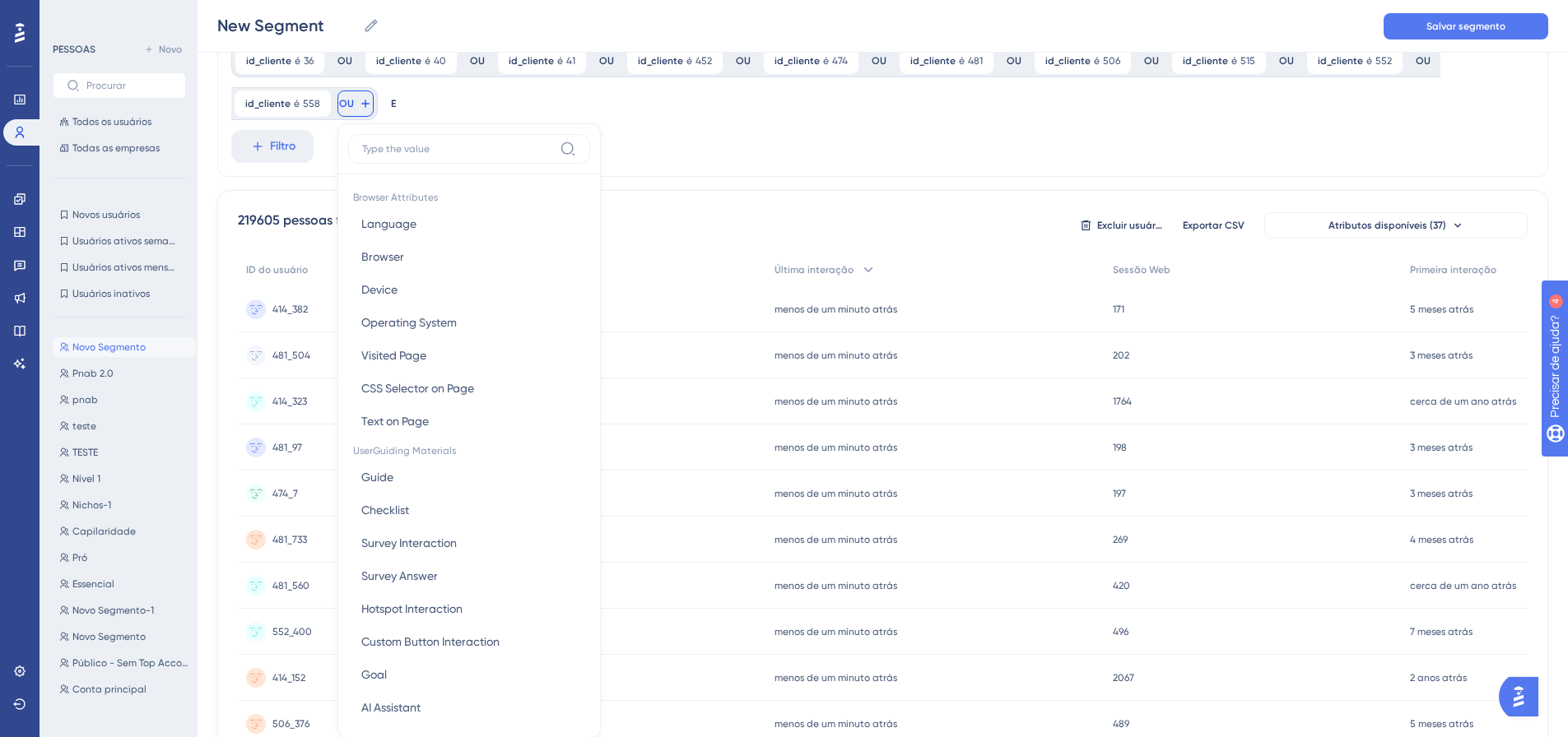
scroll to position [137, 0]
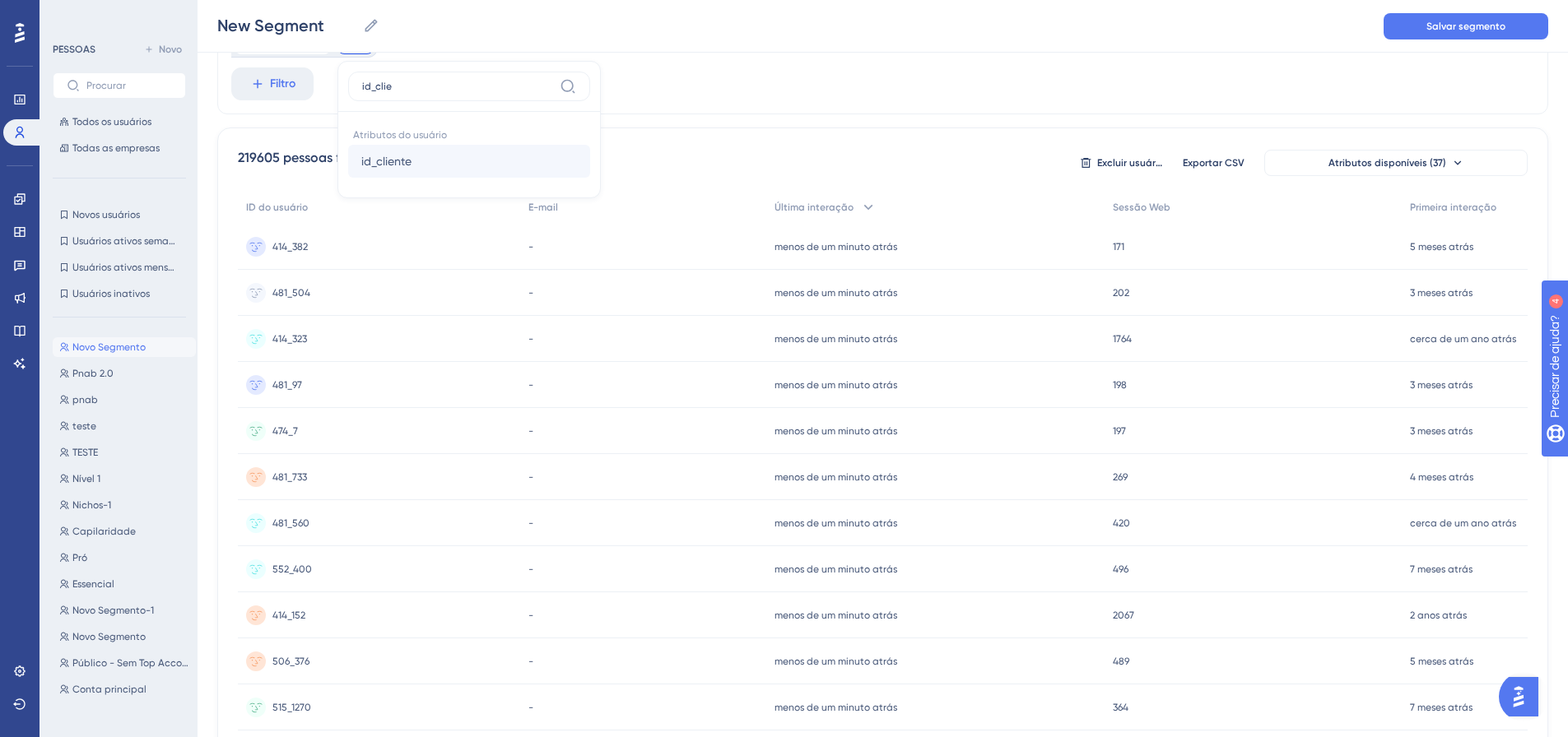
type input "id_clie"
click at [388, 154] on span "id_cliente" at bounding box center [387, 161] width 51 height 20
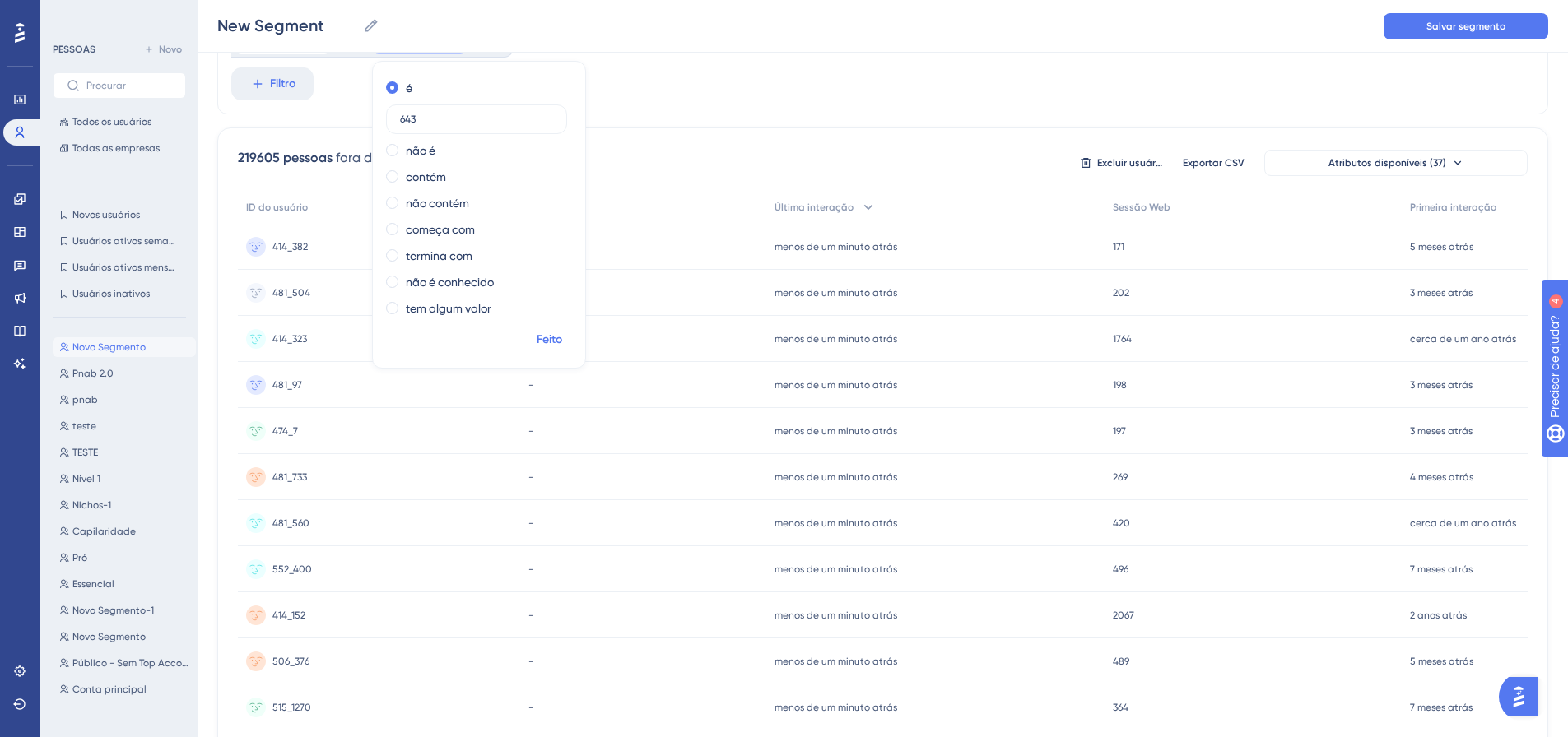
type input "643"
click at [549, 338] on font "Feito" at bounding box center [549, 340] width 26 height 14
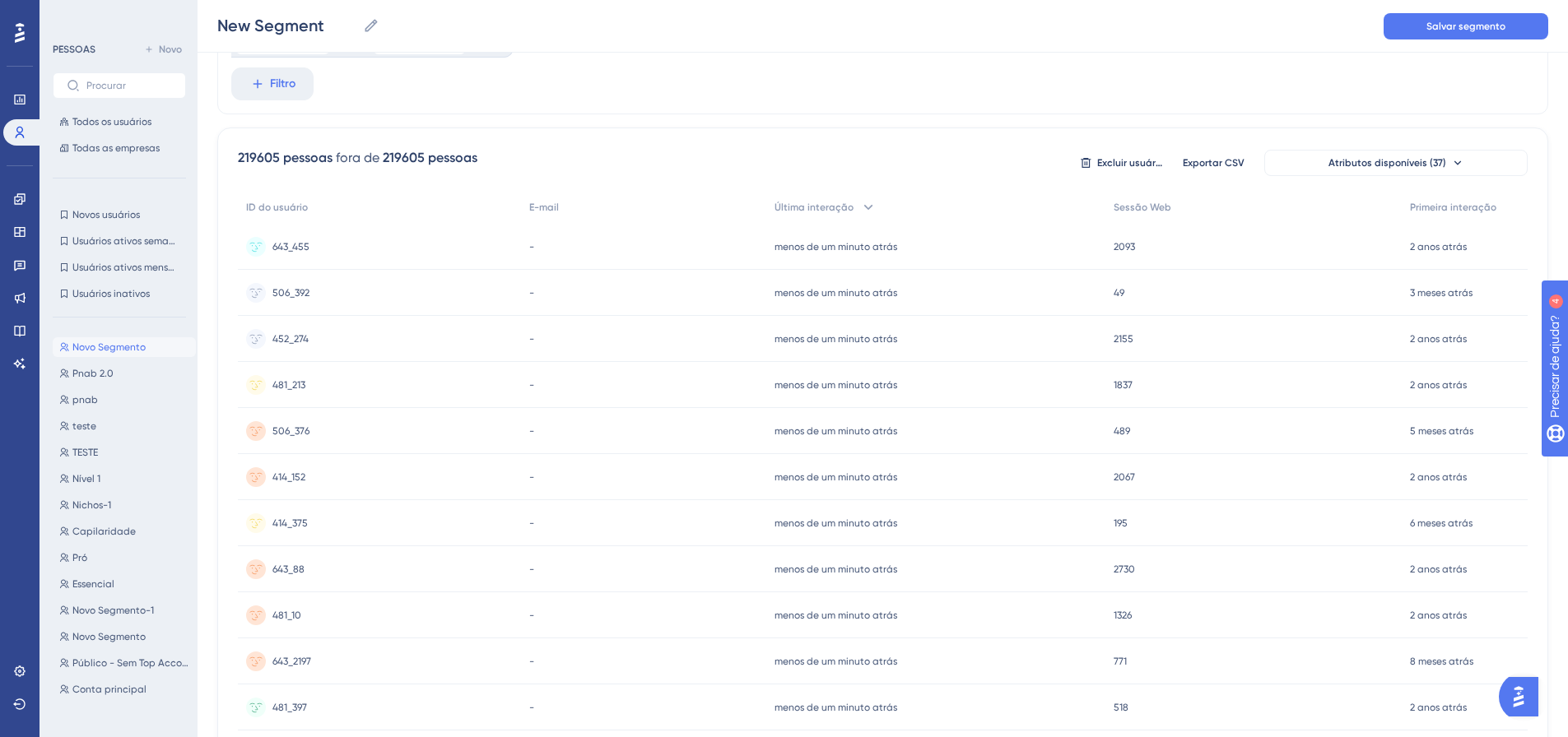
scroll to position [0, 0]
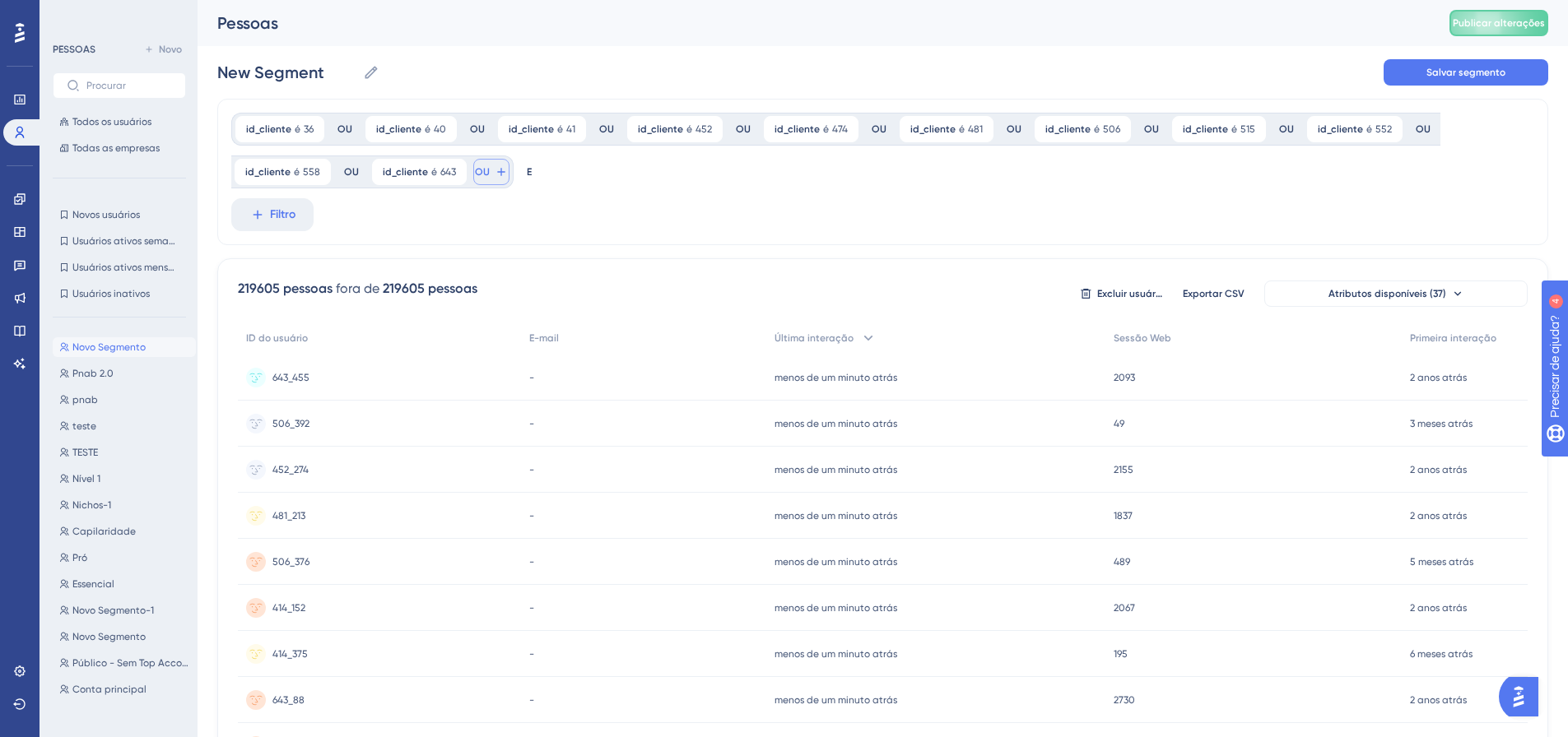
click at [487, 177] on button "OU" at bounding box center [491, 172] width 36 height 27
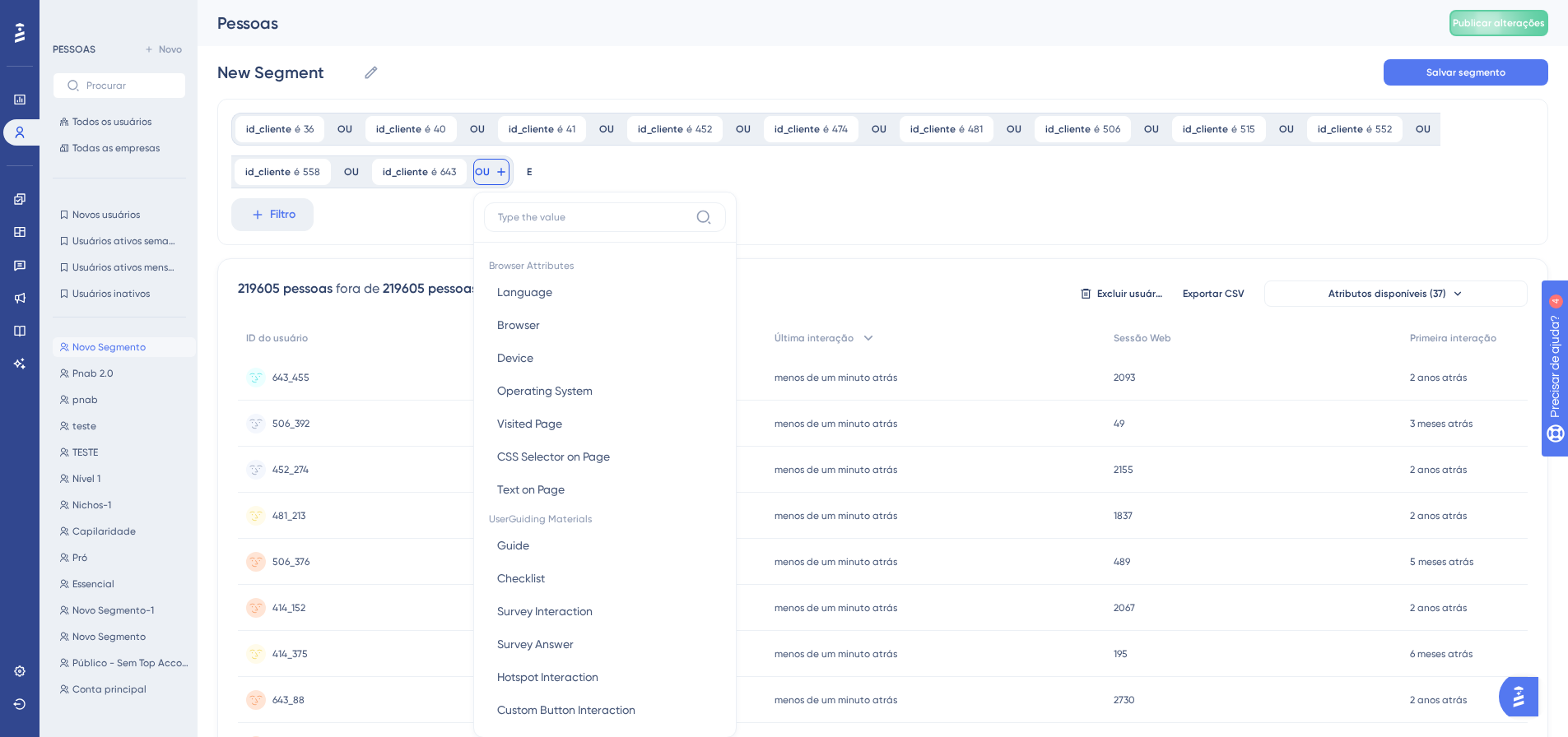
scroll to position [96, 0]
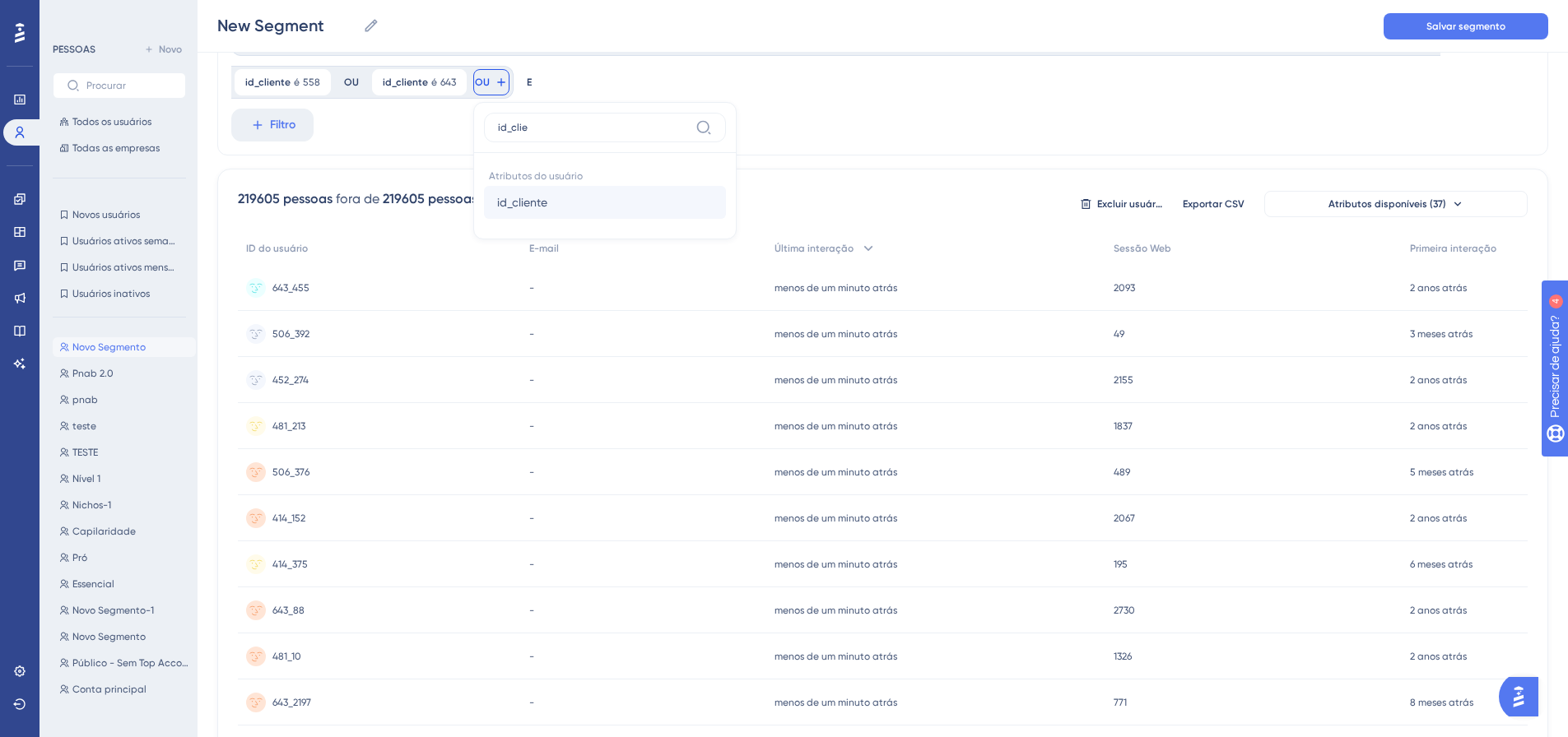
type input "id_clie"
click at [520, 203] on font "id_cliente" at bounding box center [522, 202] width 51 height 13
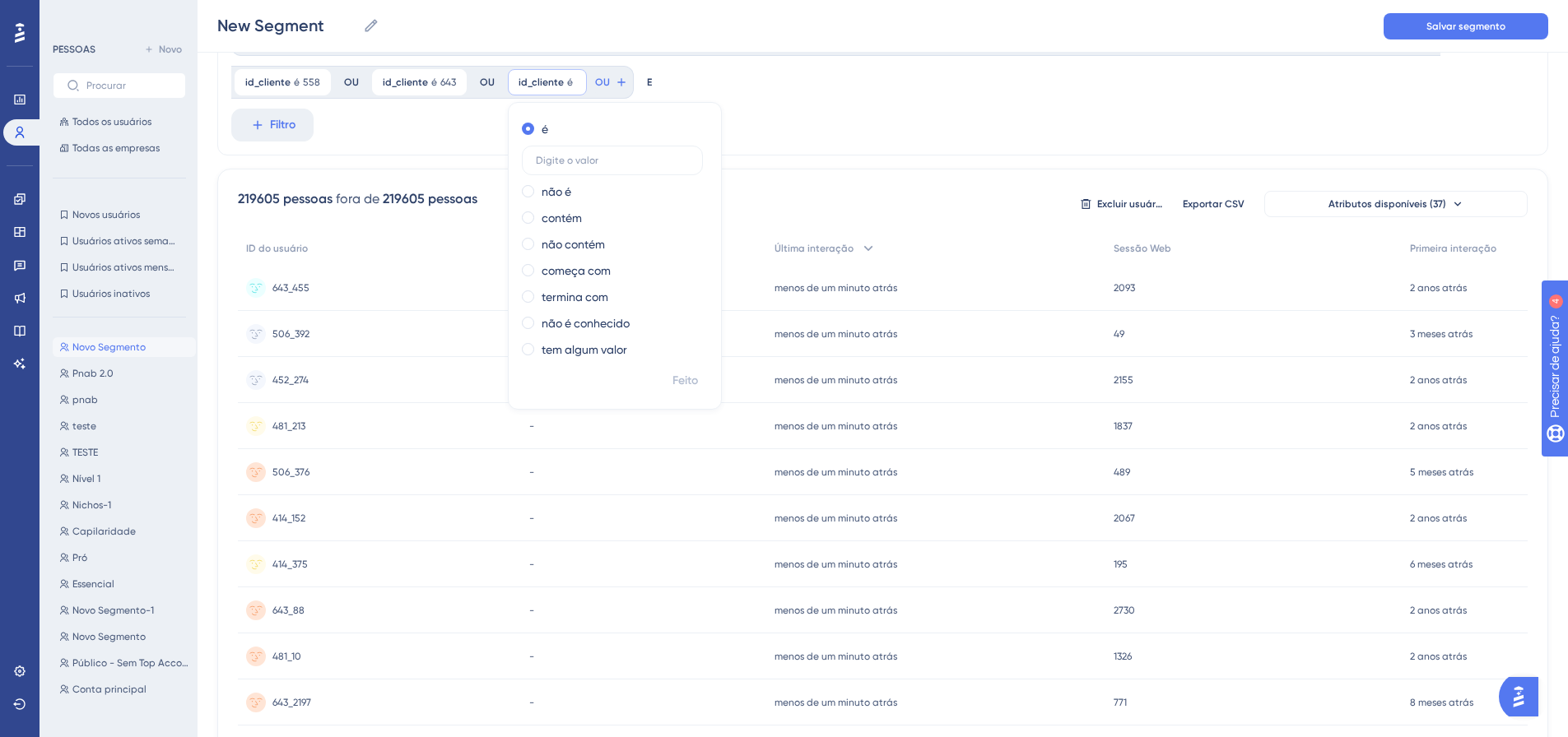
type input "4"
type input "646"
click at [682, 386] on font "Feito" at bounding box center [686, 380] width 26 height 14
click at [616, 84] on button "OU" at bounding box center [622, 82] width 36 height 27
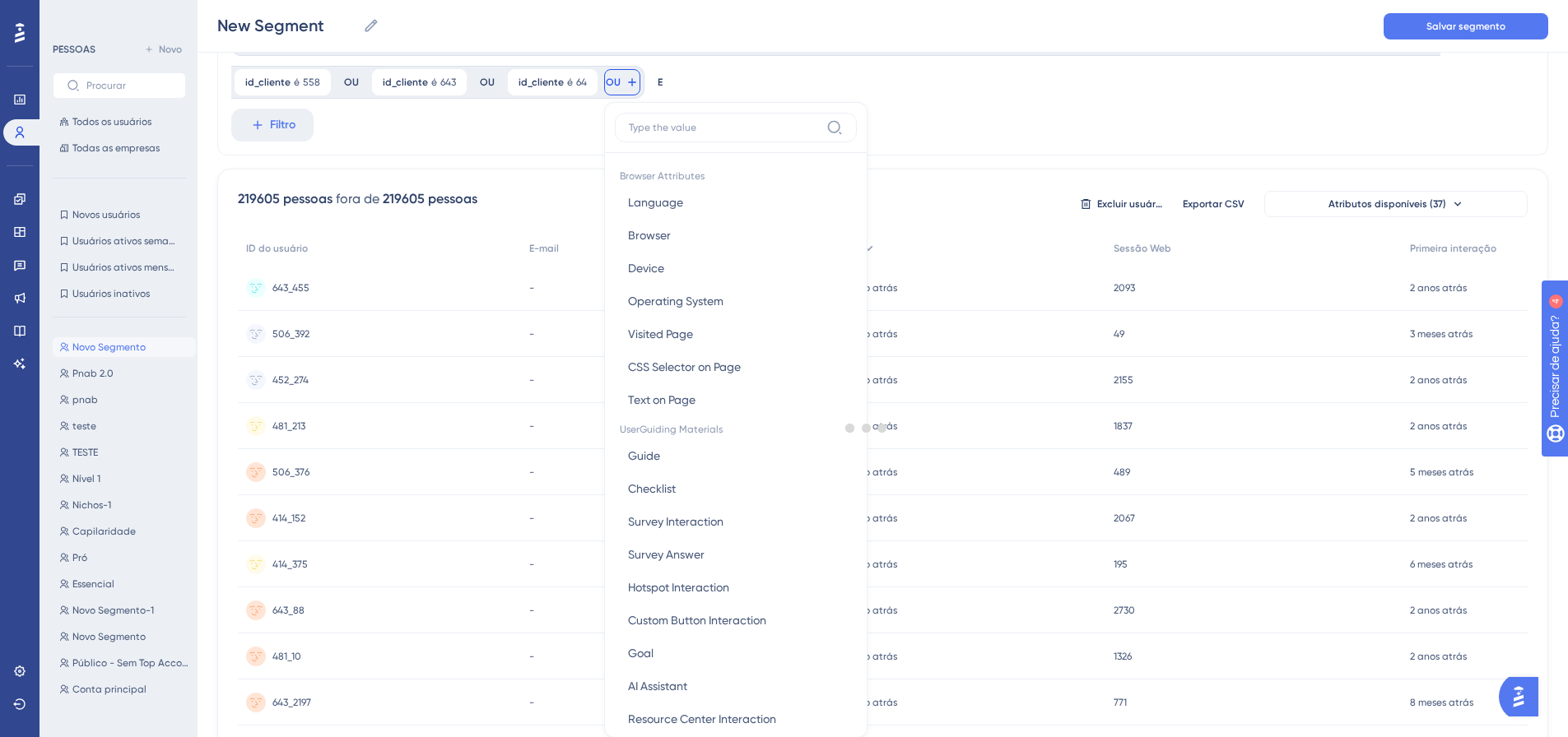
scroll to position [148, 0]
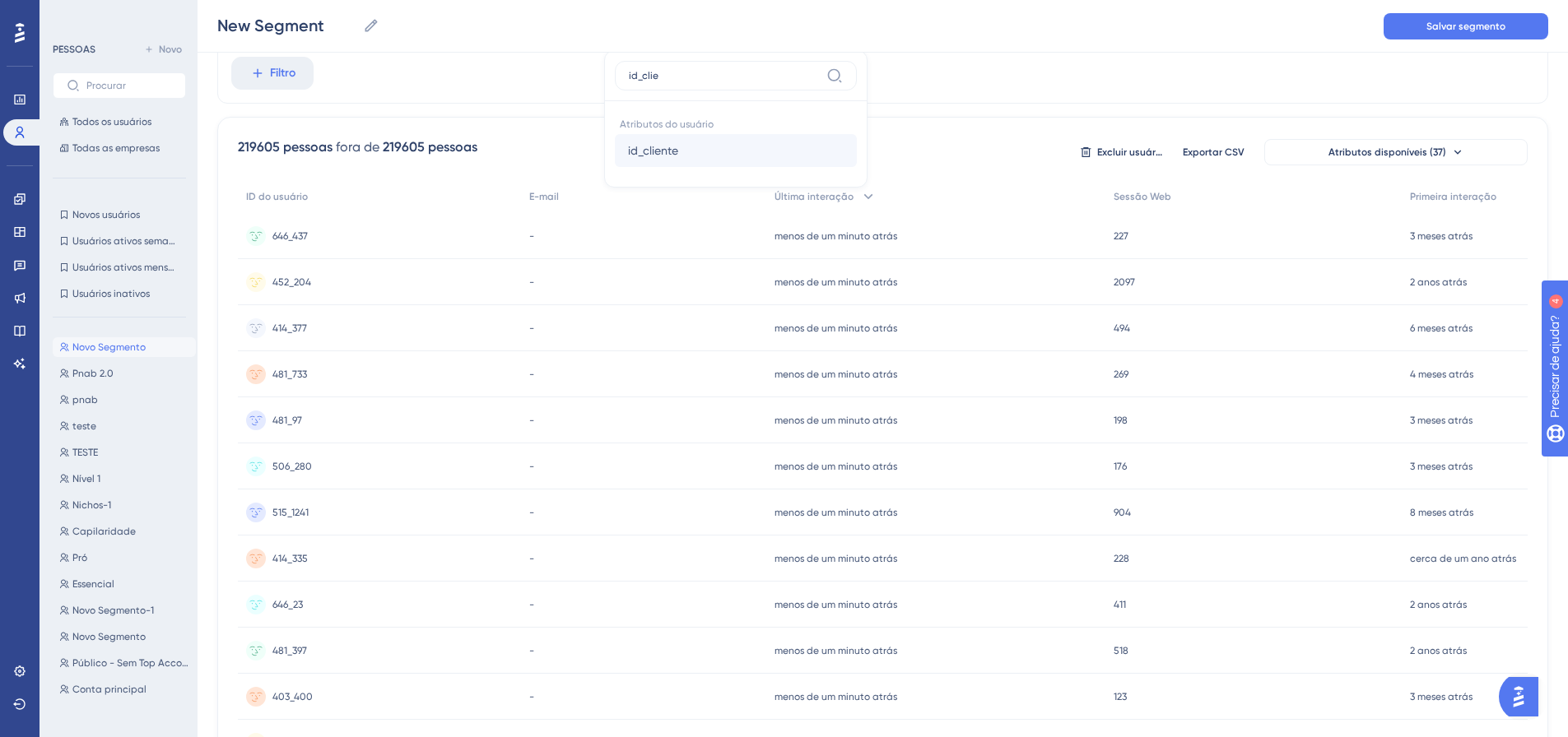
type input "id_clie"
click at [655, 141] on span "id_cliente" at bounding box center [653, 151] width 51 height 20
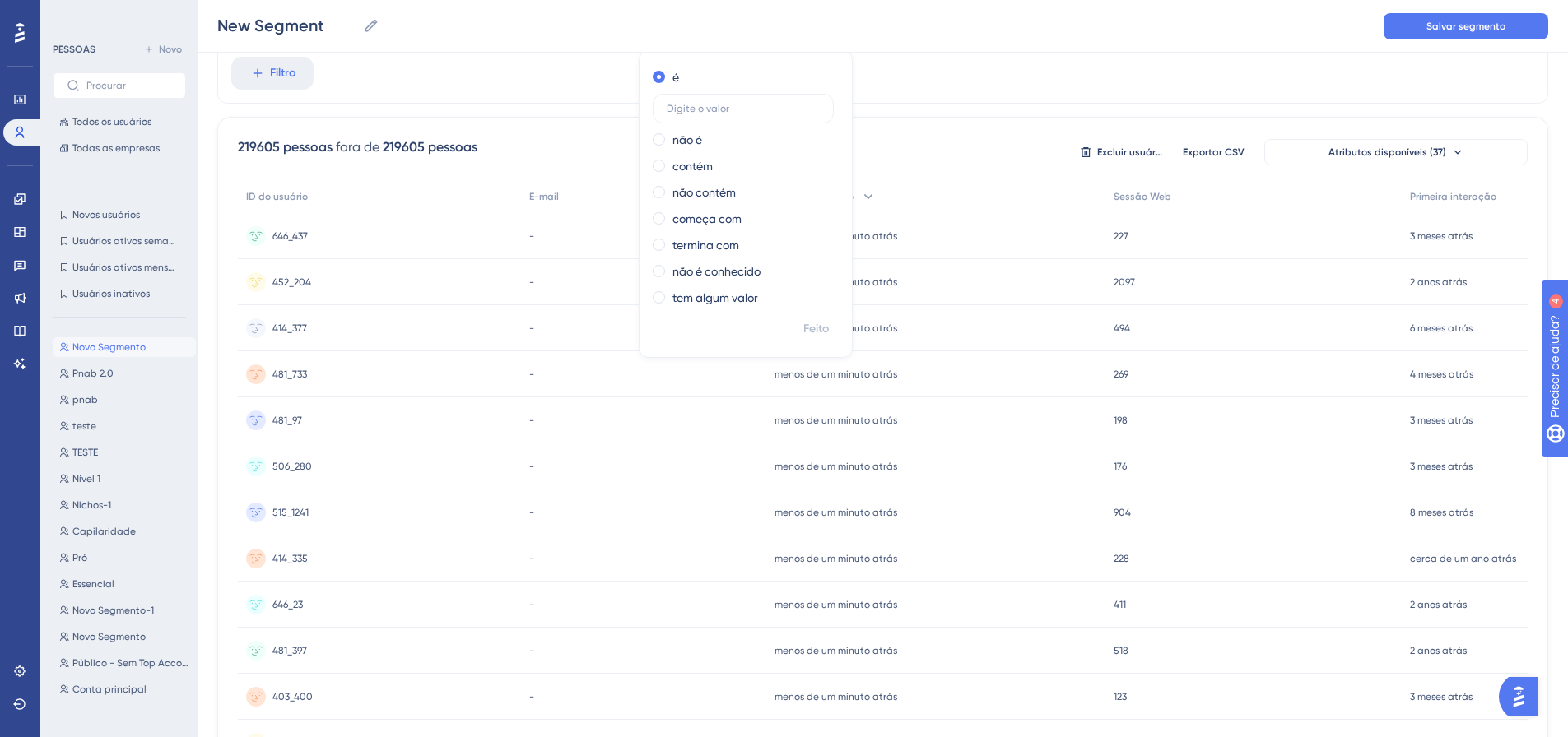
scroll to position [0, 0]
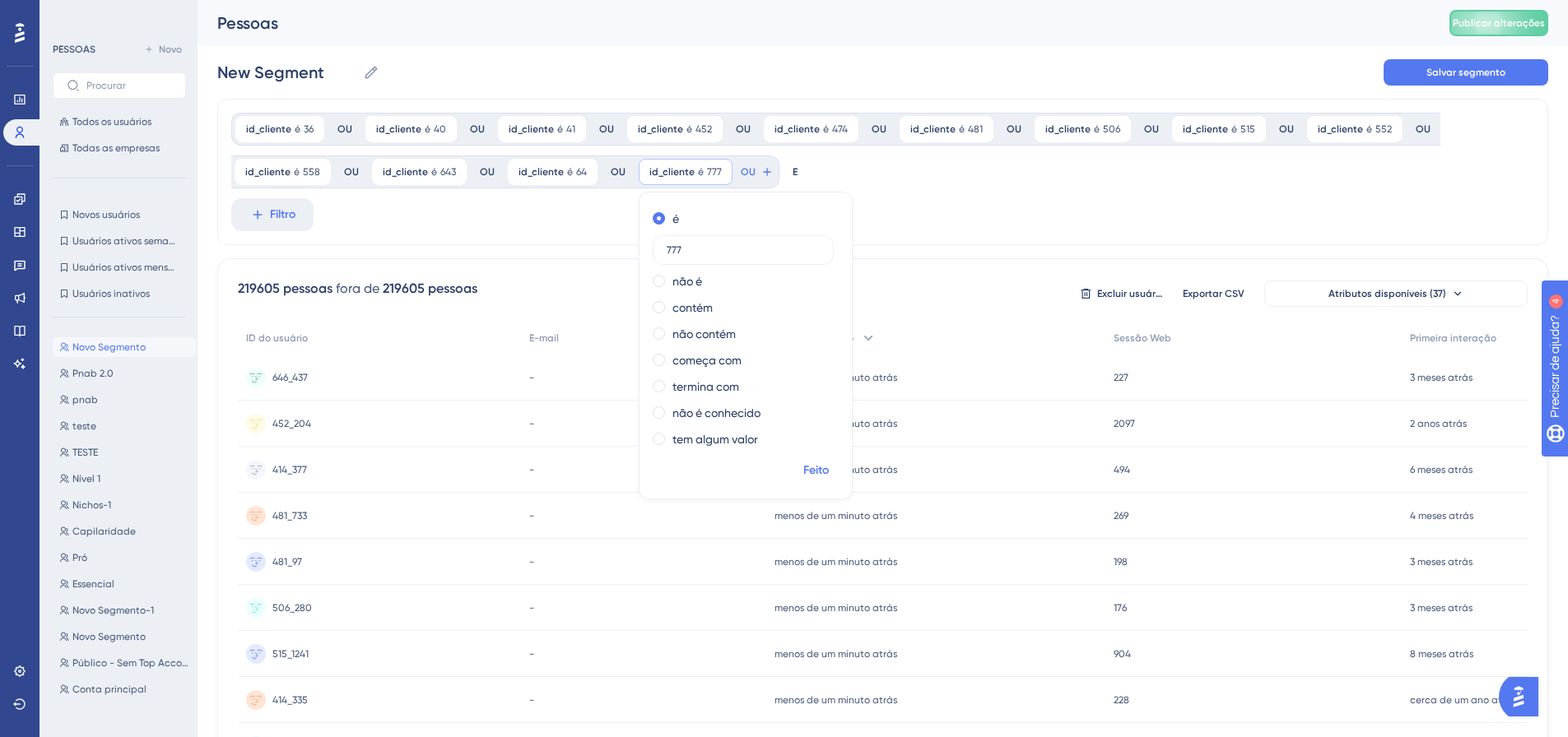
type input "777"
click at [812, 474] on font "Feito" at bounding box center [816, 470] width 26 height 14
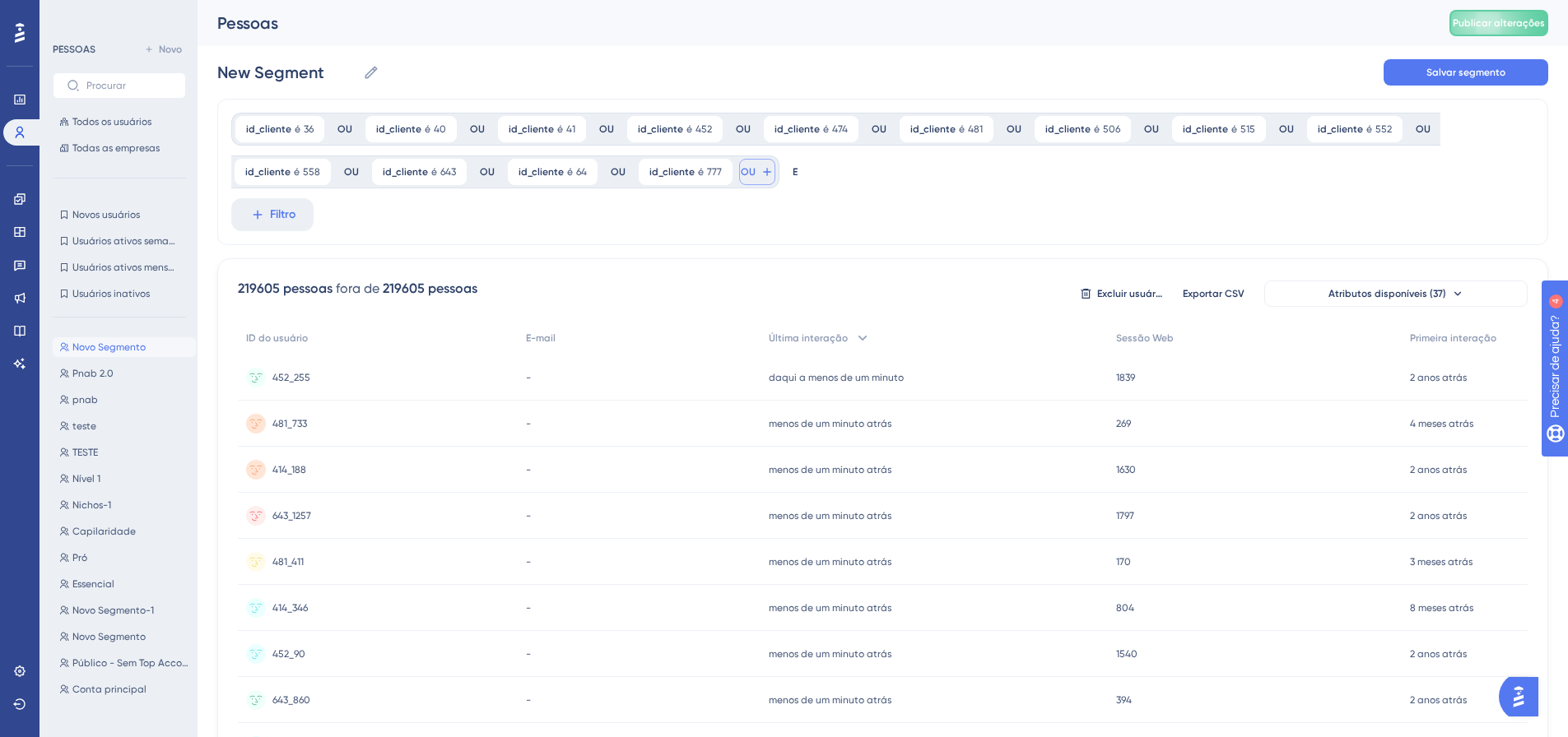
click at [750, 172] on button "OU" at bounding box center [757, 172] width 36 height 27
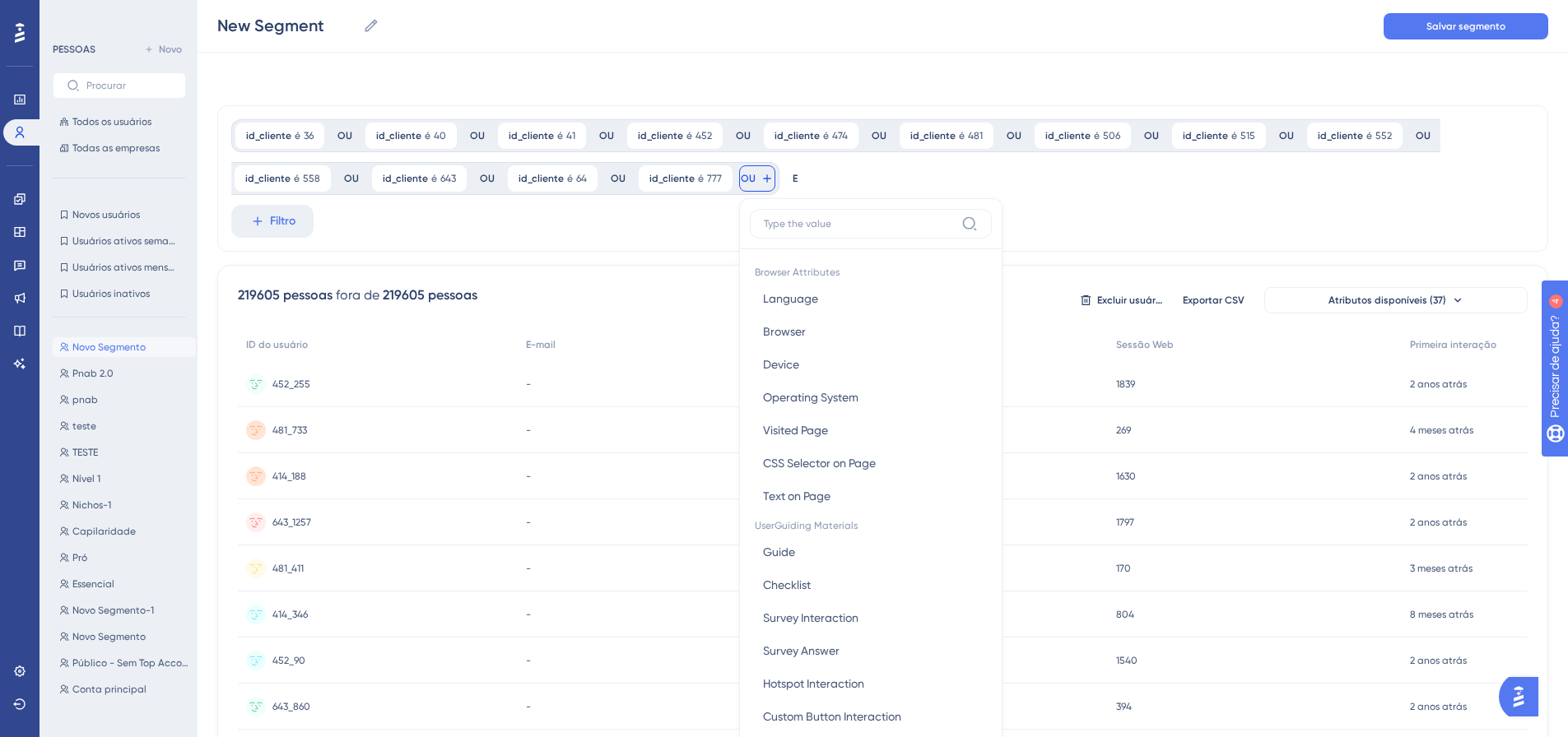
scroll to position [96, 0]
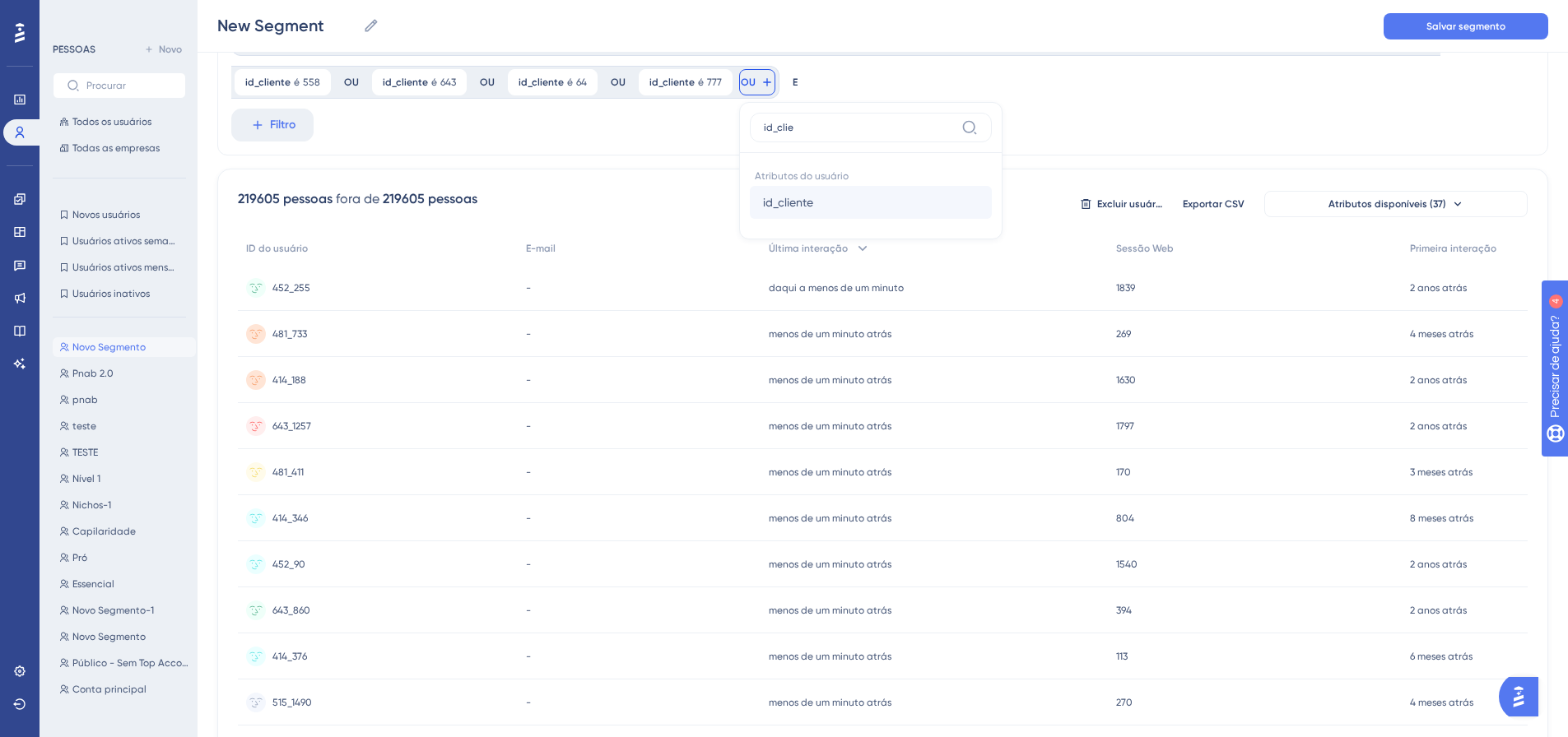
type input "id_clie"
click at [763, 197] on font "id_cliente" at bounding box center [788, 202] width 51 height 13
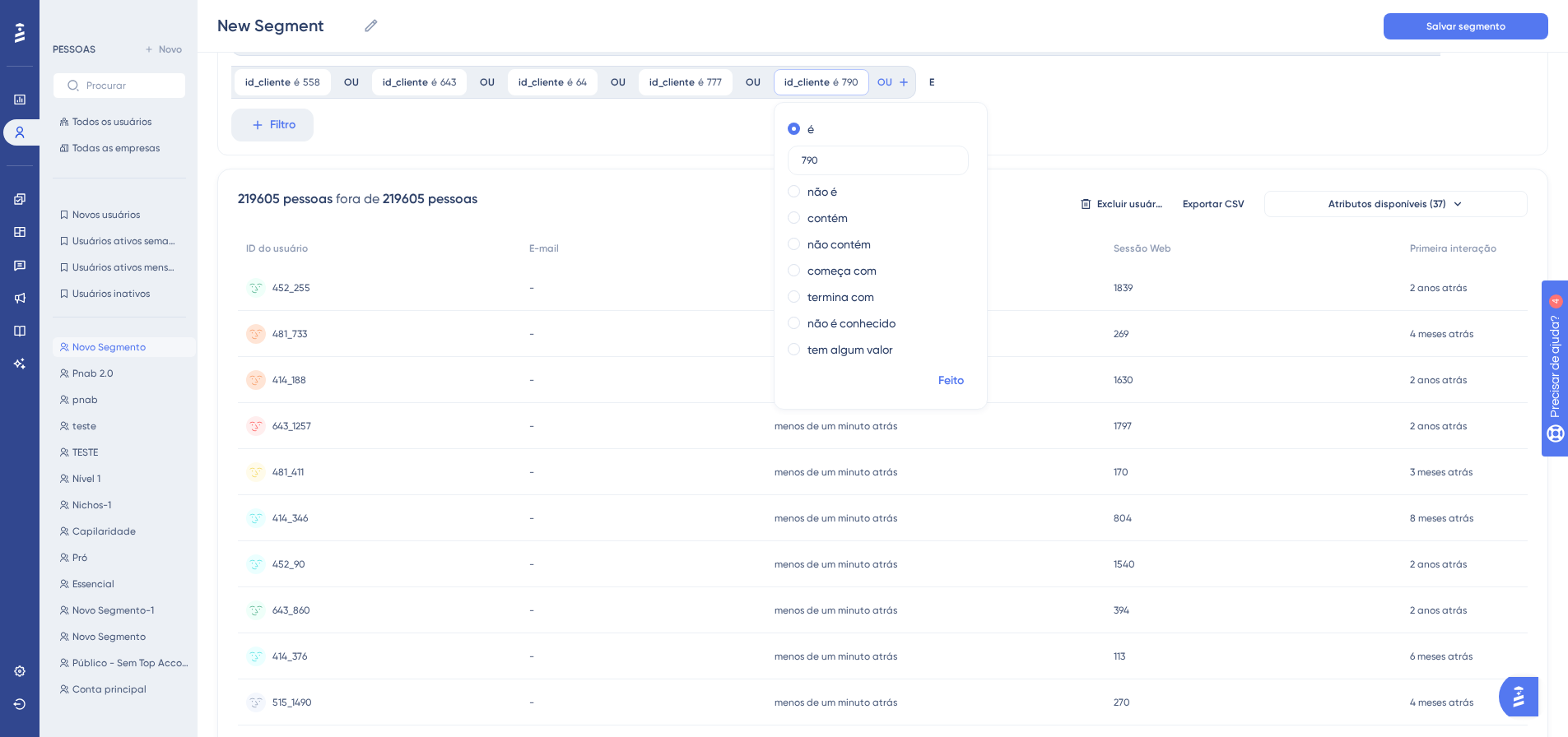
type input "790"
click at [942, 382] on font "Feito" at bounding box center [951, 380] width 26 height 14
click at [881, 77] on button "OU" at bounding box center [893, 82] width 36 height 27
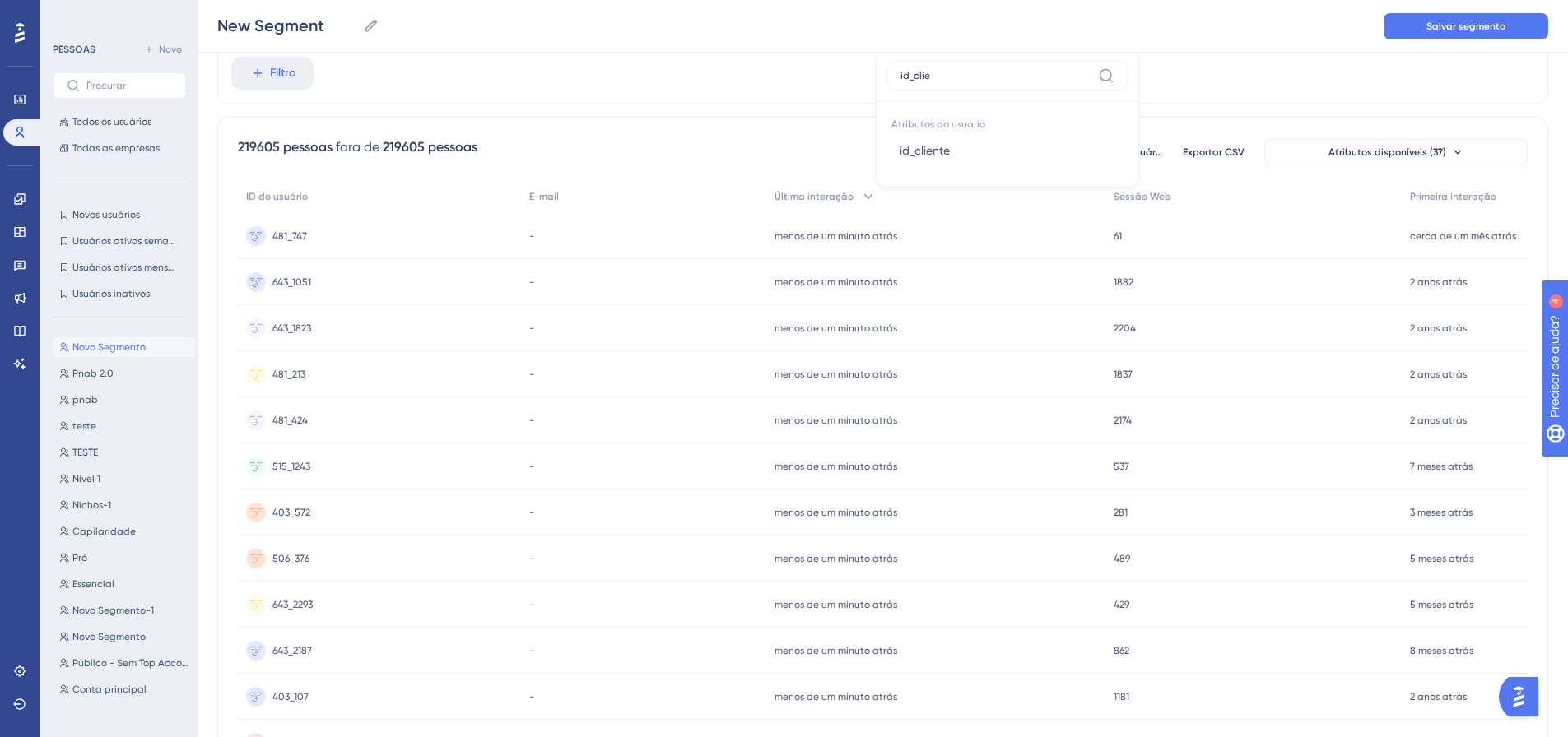
scroll to position [66, 0]
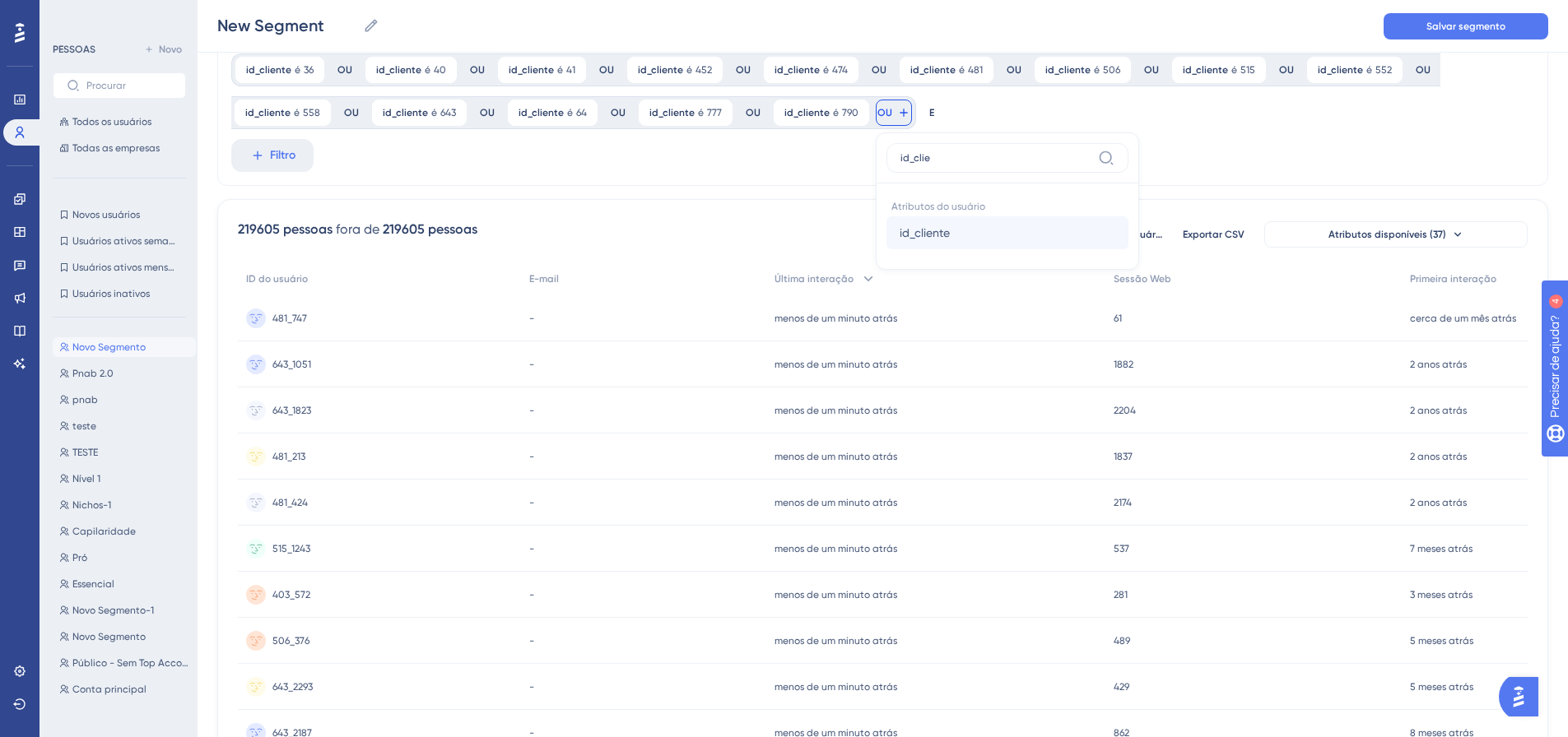
type input "id_clie"
click at [911, 245] on button "id_cliente id_cliente" at bounding box center [1008, 232] width 242 height 33
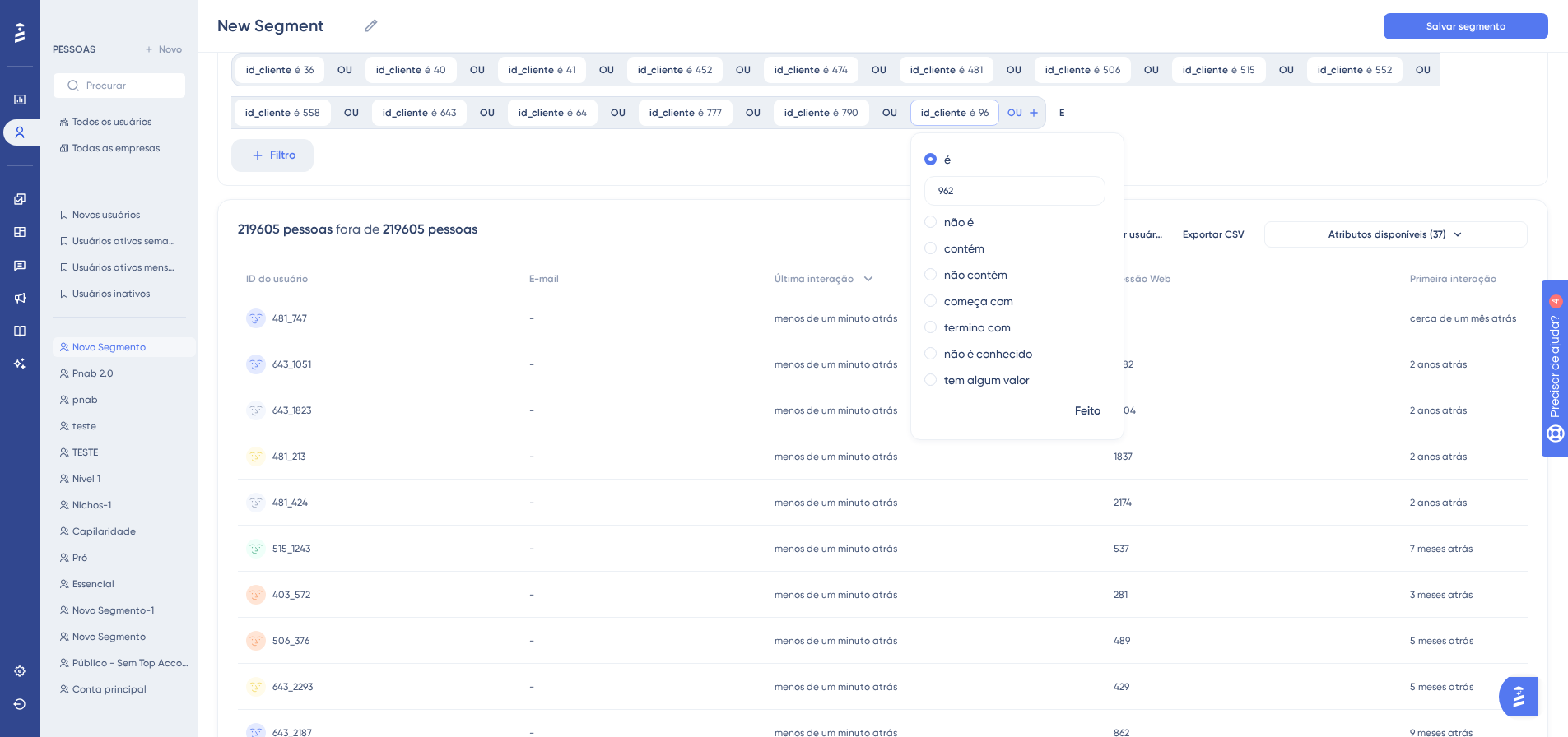
type input "962"
click at [1075, 414] on font "Feito" at bounding box center [1088, 411] width 26 height 14
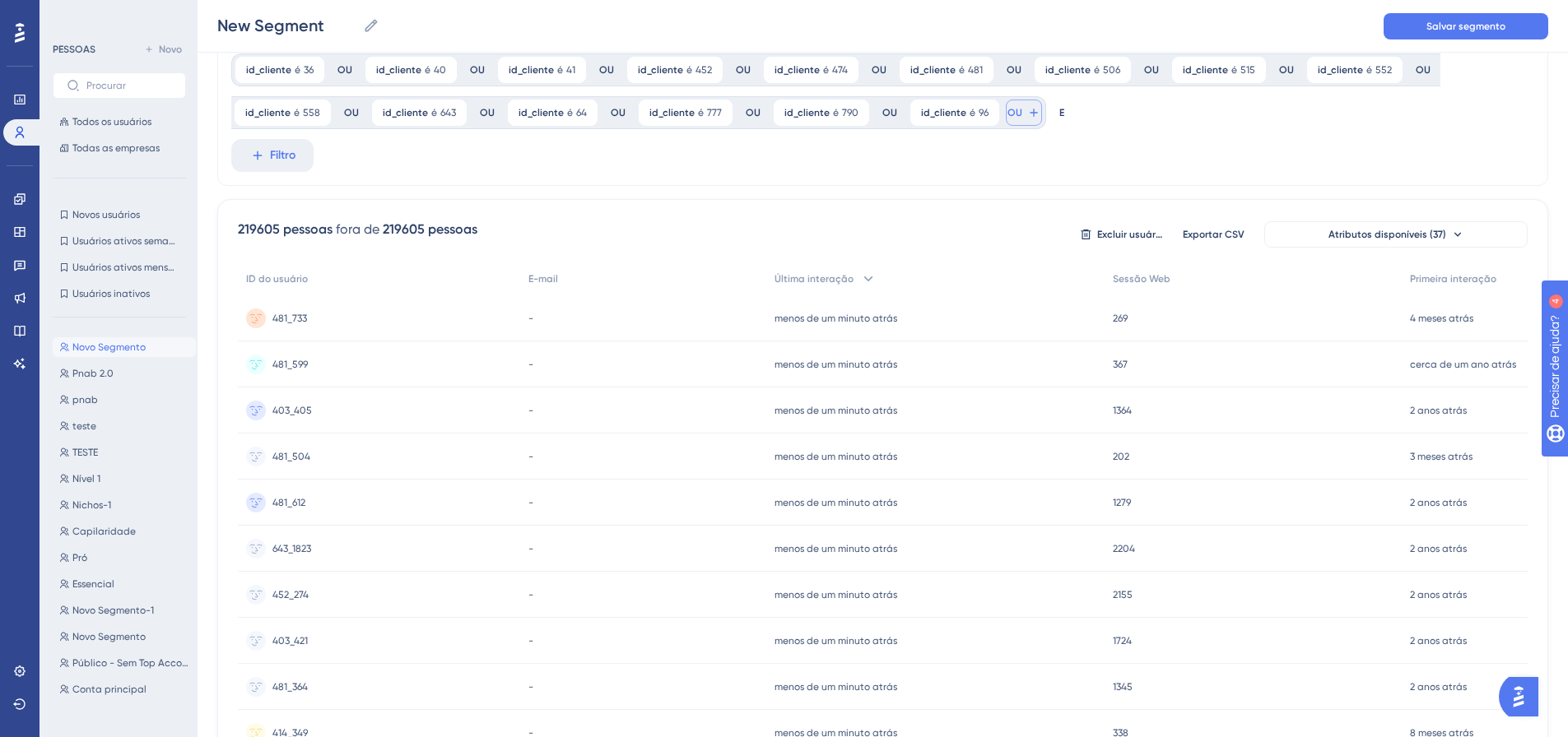
click at [1008, 114] on font "OU" at bounding box center [1015, 113] width 15 height 12
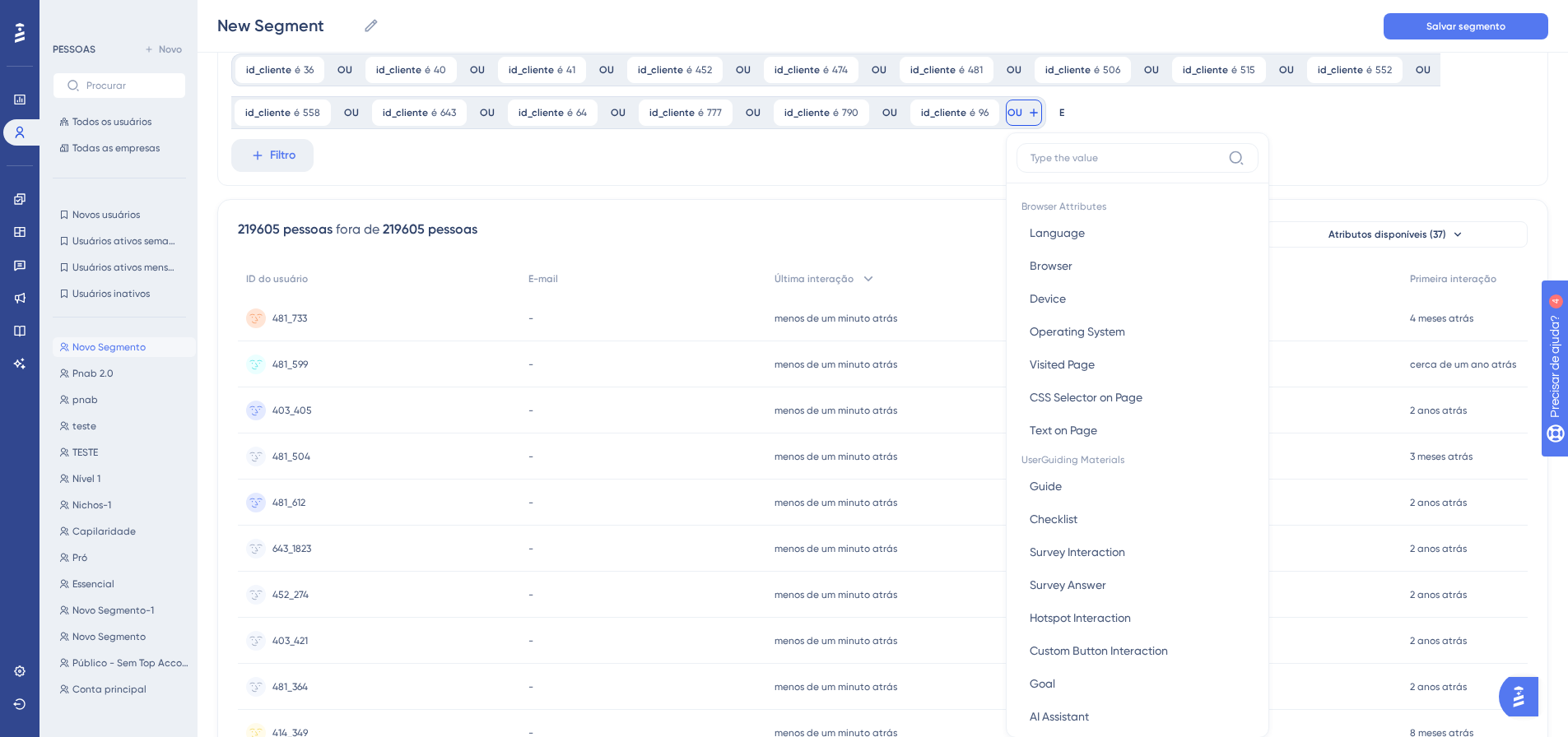
scroll to position [132, 0]
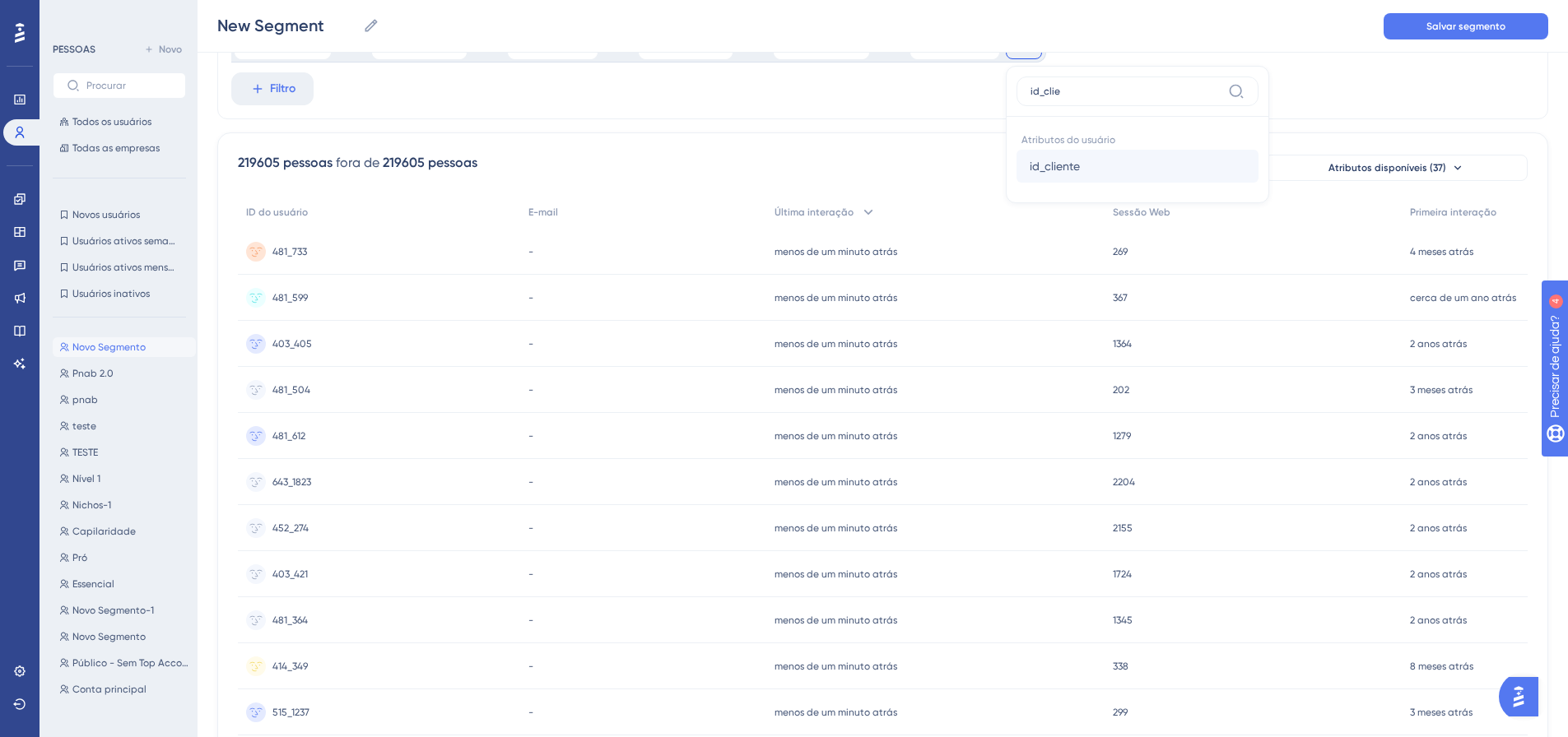
type input "id_clie"
click at [1031, 163] on font "id_cliente" at bounding box center [1054, 166] width 51 height 13
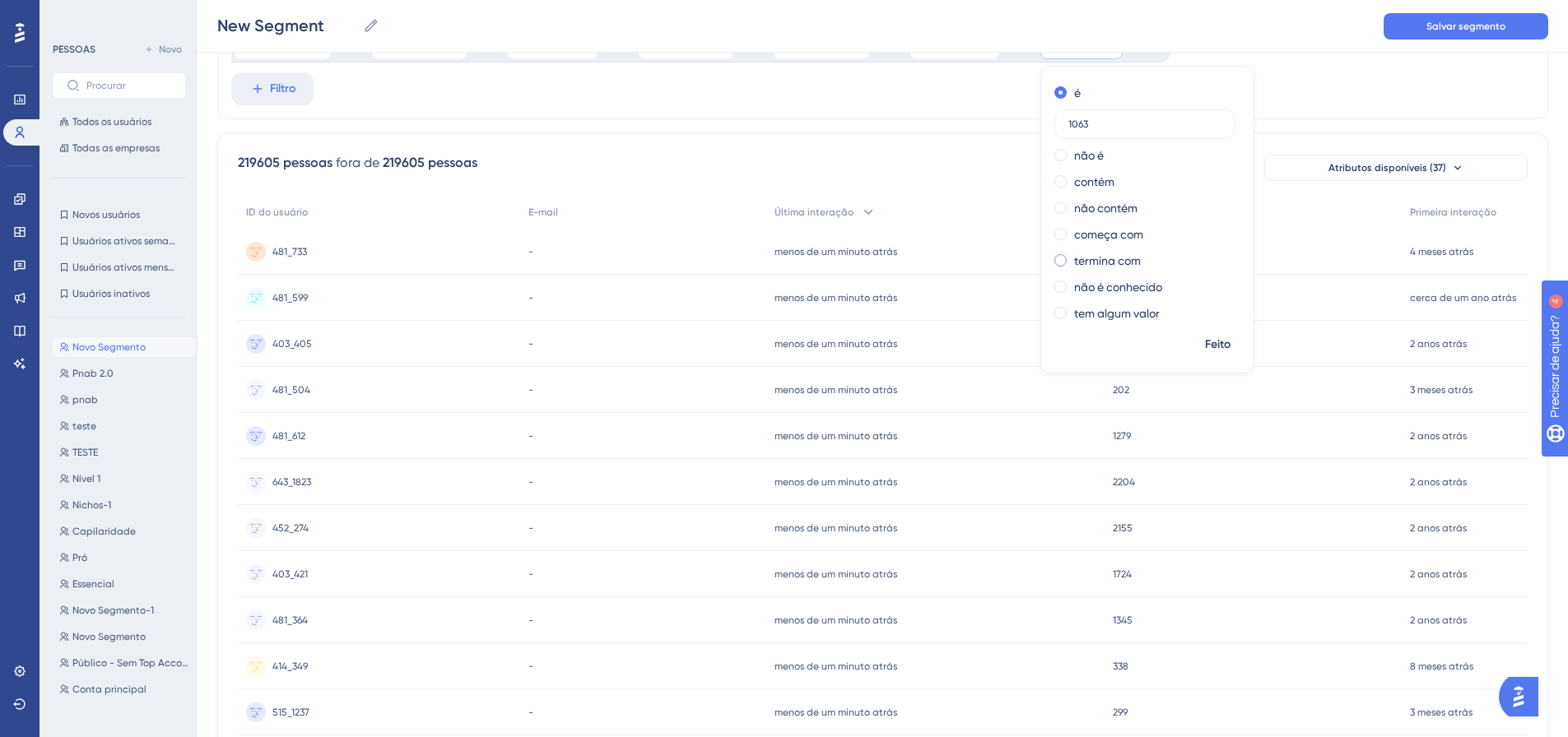
scroll to position [0, 0]
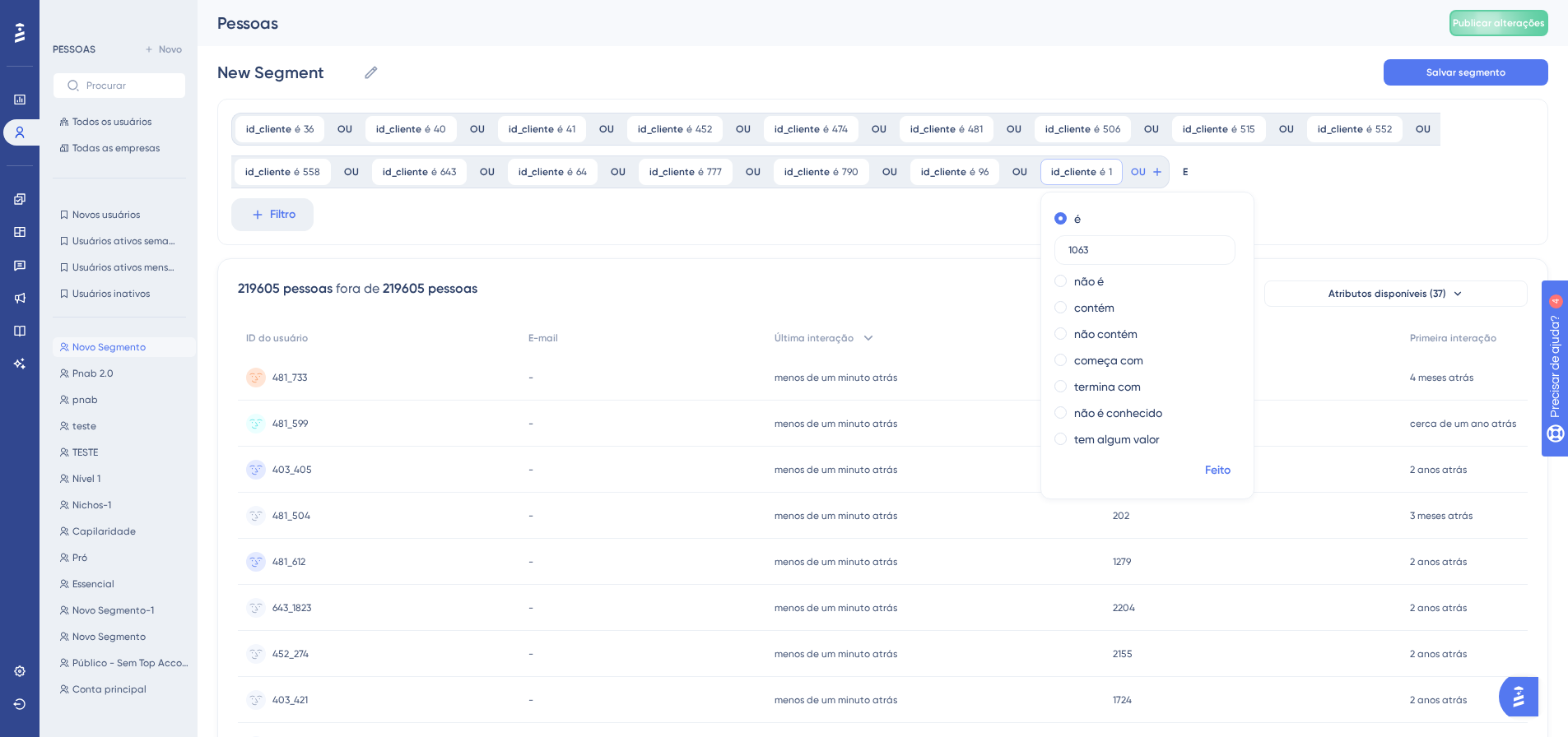
type input "1063"
click at [1207, 471] on font "Feito" at bounding box center [1218, 470] width 26 height 14
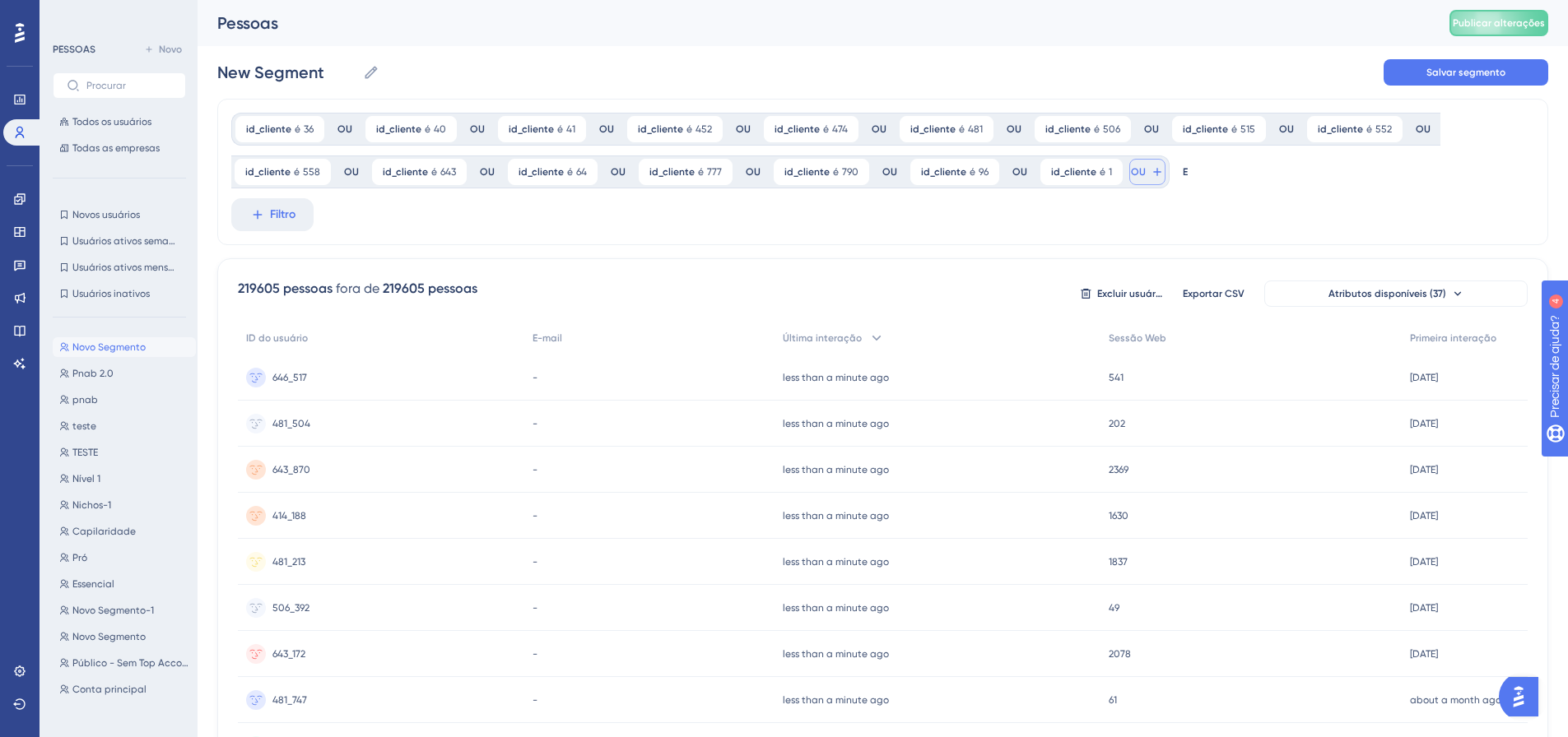
click at [1133, 172] on button "OU" at bounding box center [1147, 172] width 36 height 27
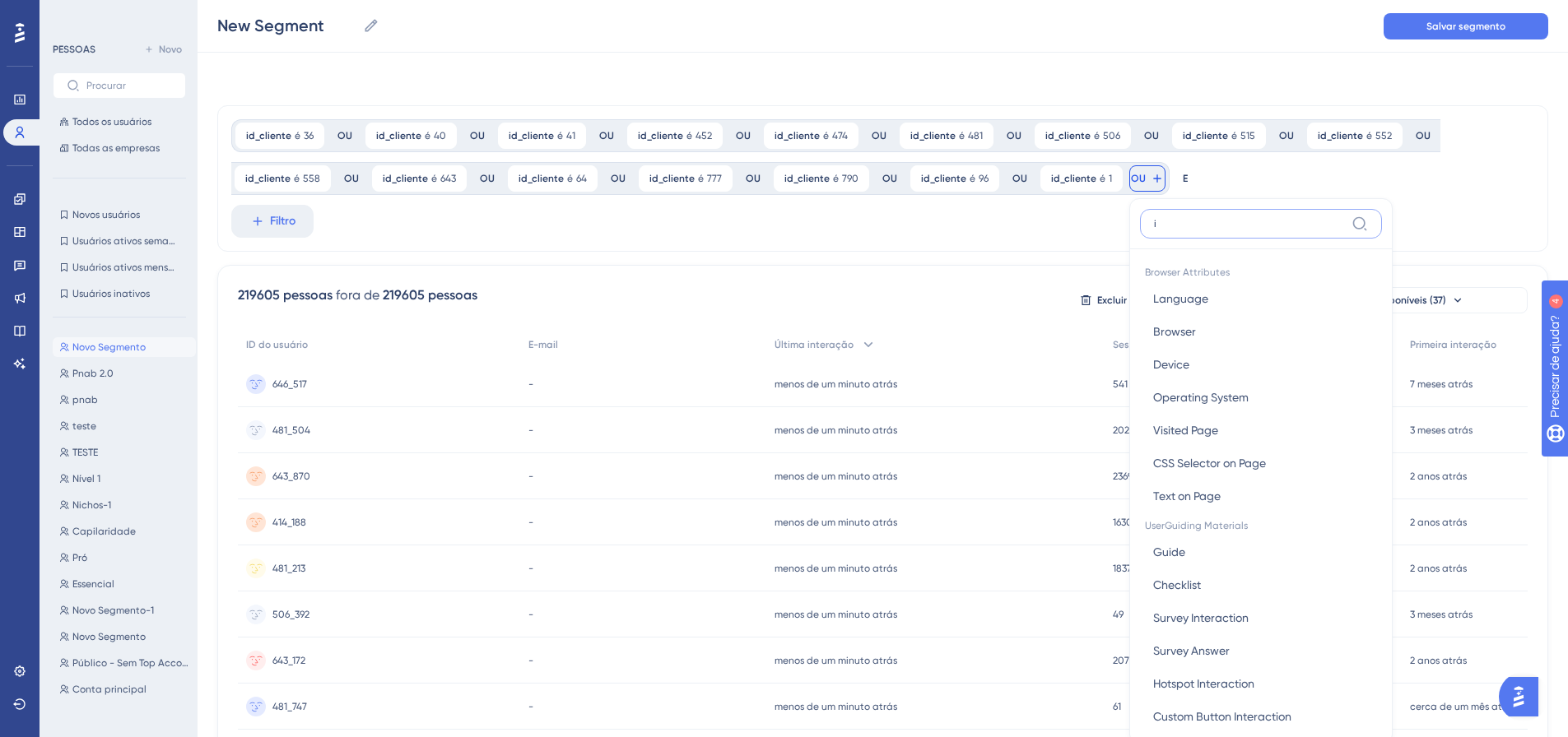
scroll to position [96, 0]
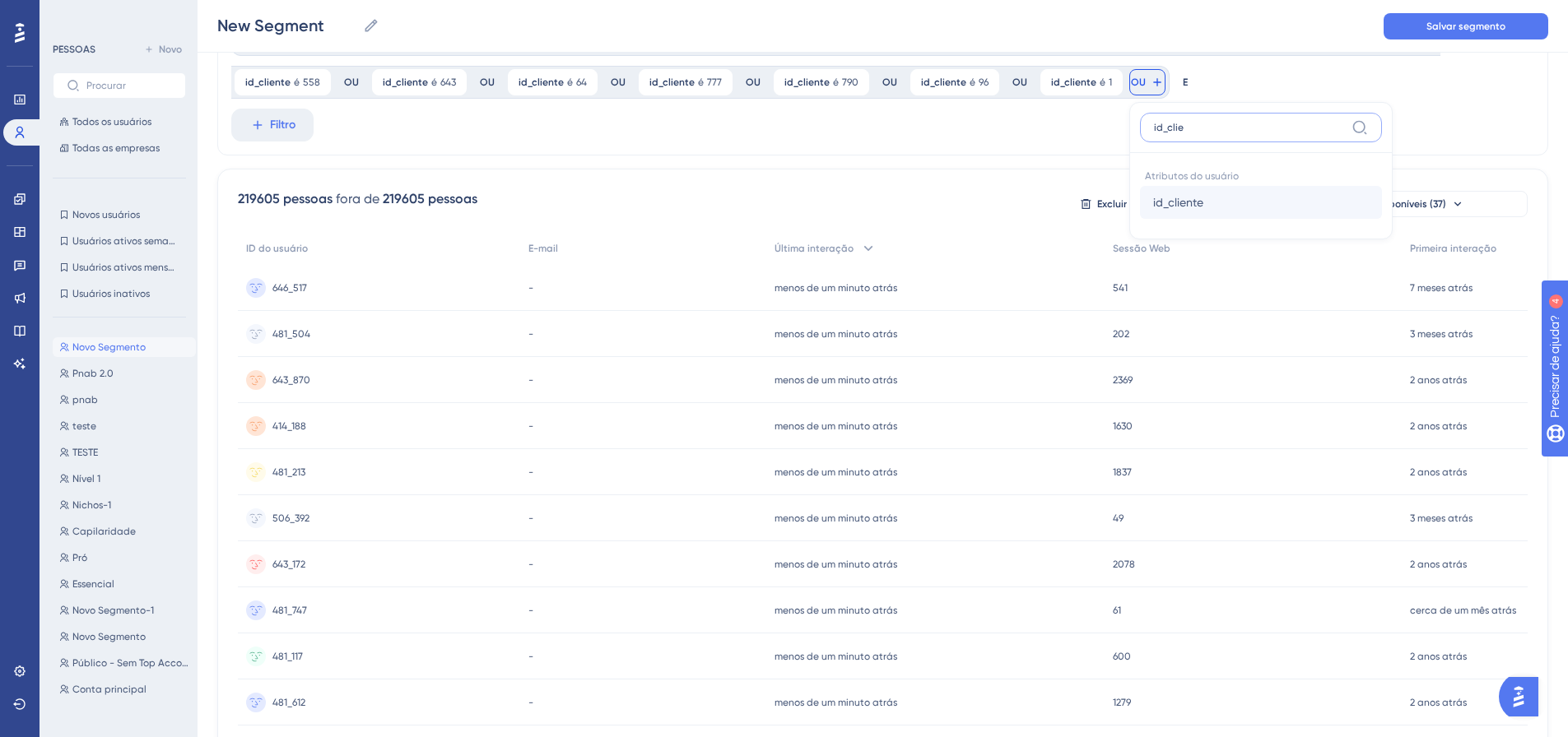
type input "id_clie"
click at [1174, 208] on font "id_cliente" at bounding box center [1177, 202] width 51 height 13
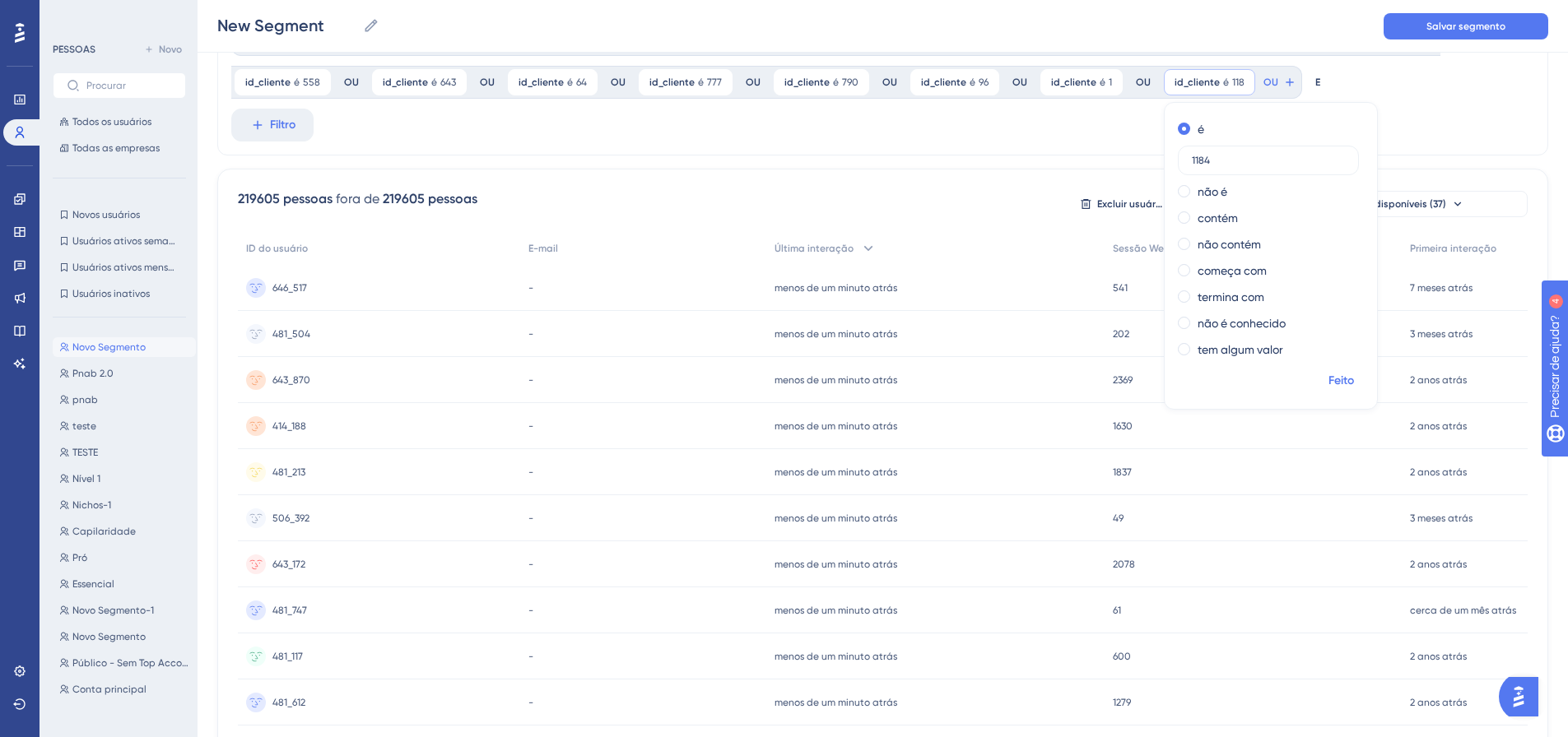
type input "1184"
click at [1330, 378] on font "Feito" at bounding box center [1341, 380] width 26 height 14
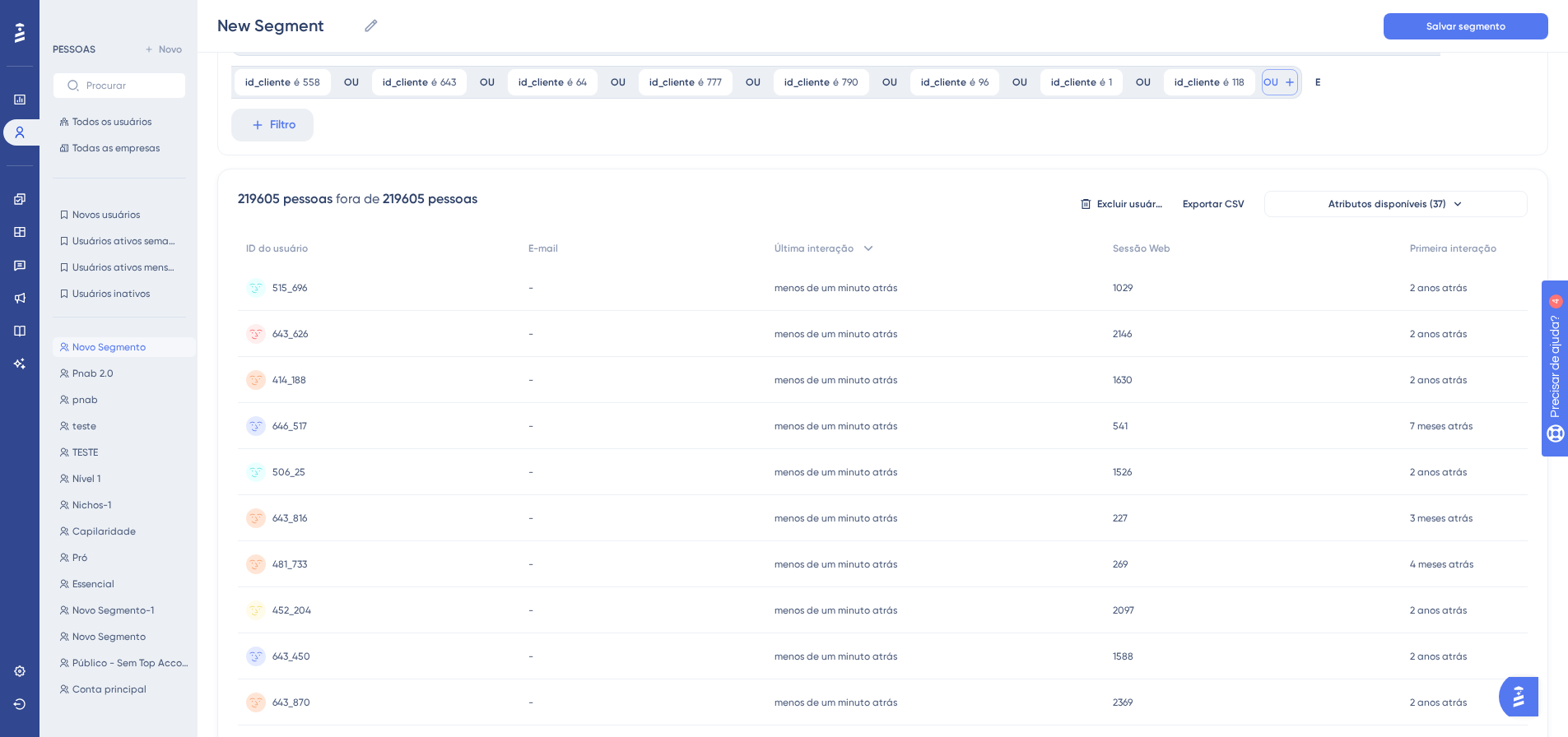
click at [1263, 74] on button "OU" at bounding box center [1280, 82] width 36 height 27
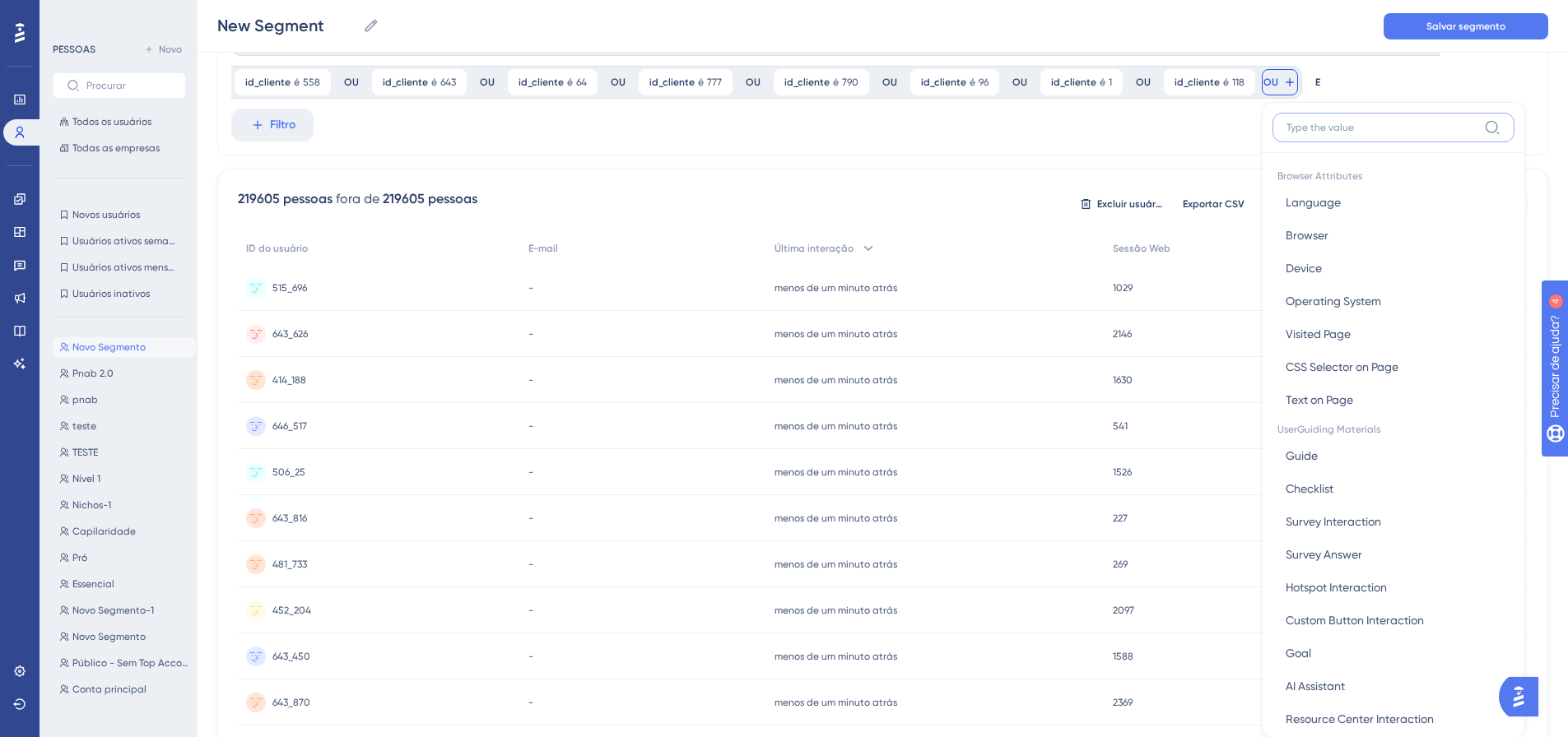
scroll to position [148, 0]
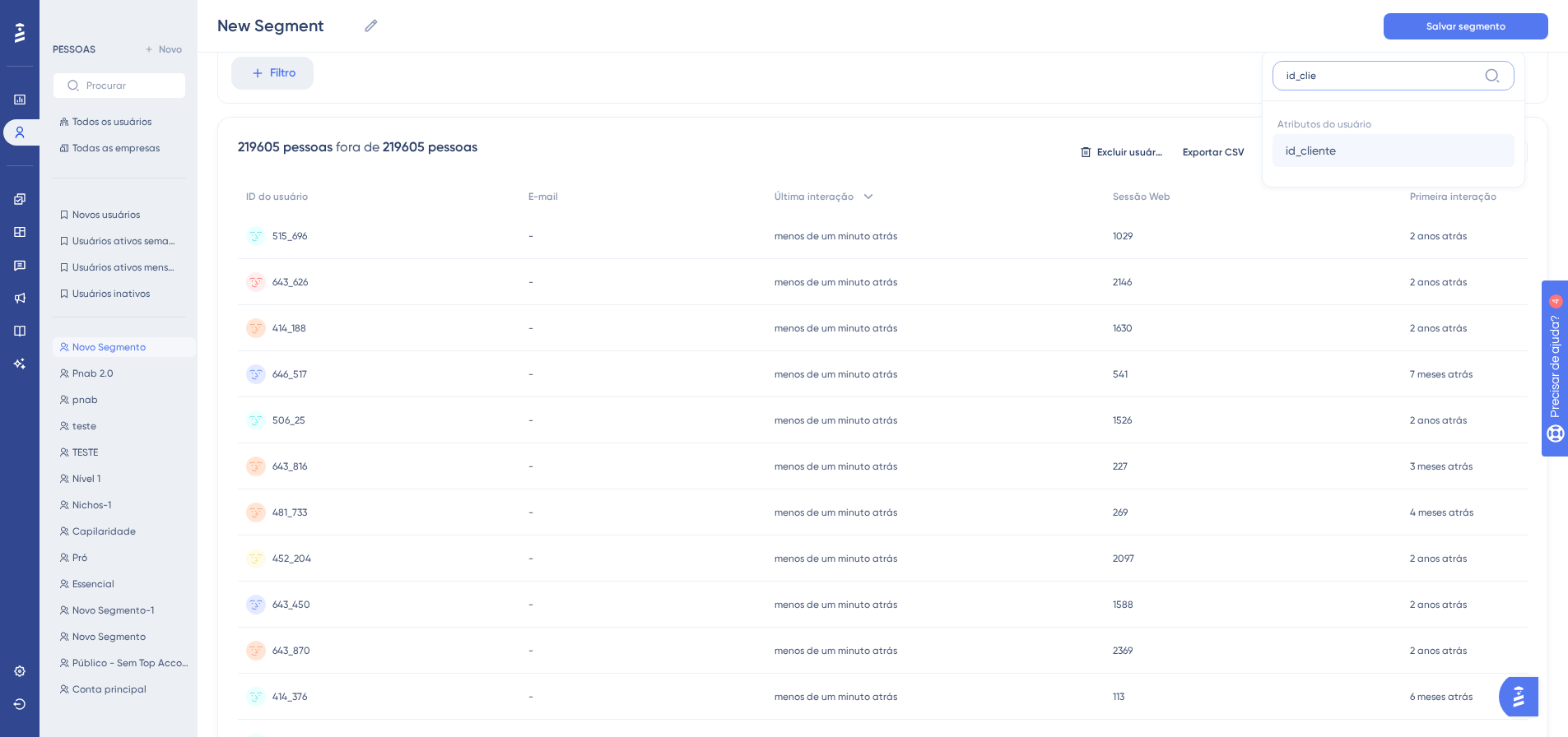
type input "id_clie"
click at [1292, 146] on font "id_cliente" at bounding box center [1311, 150] width 51 height 13
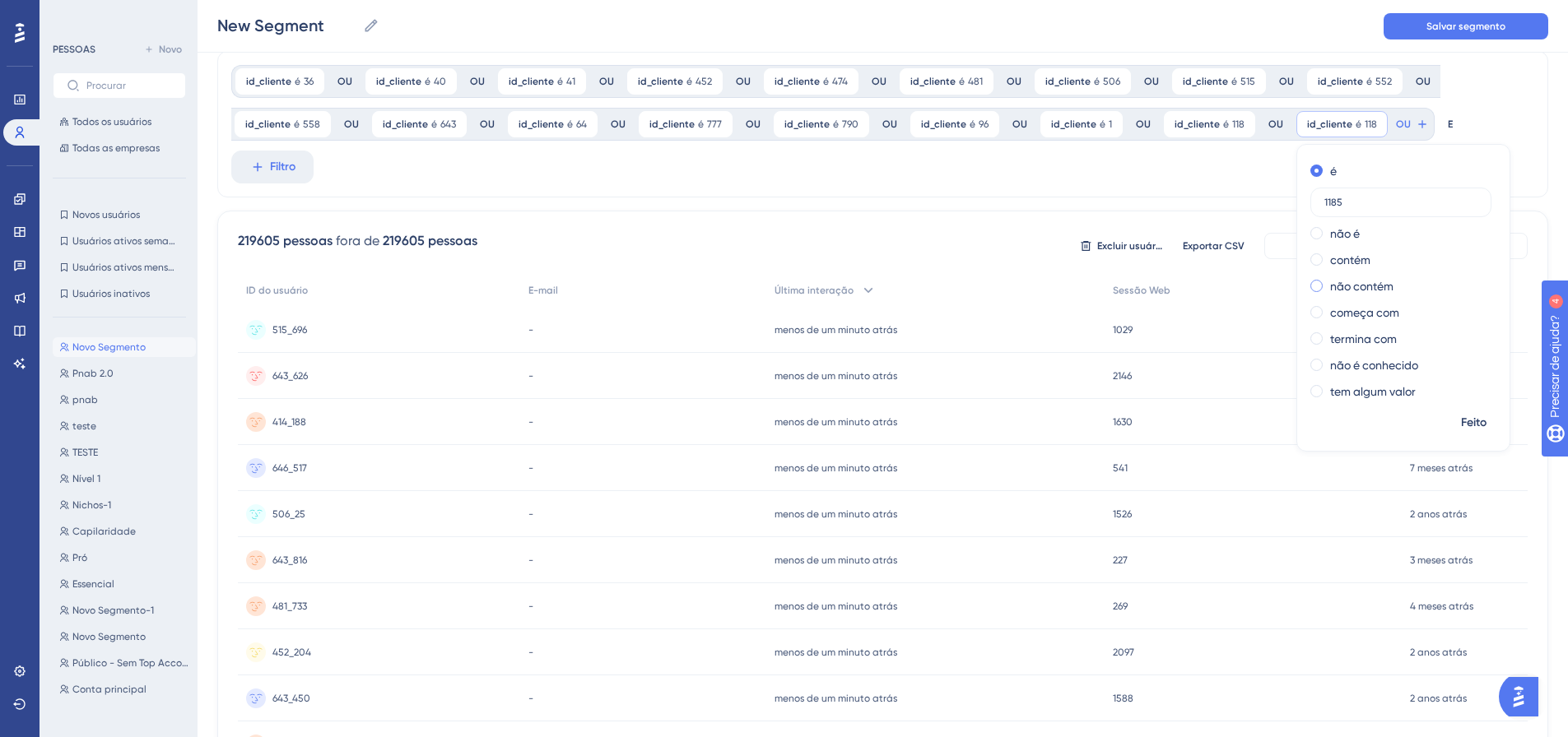
scroll to position [0, 0]
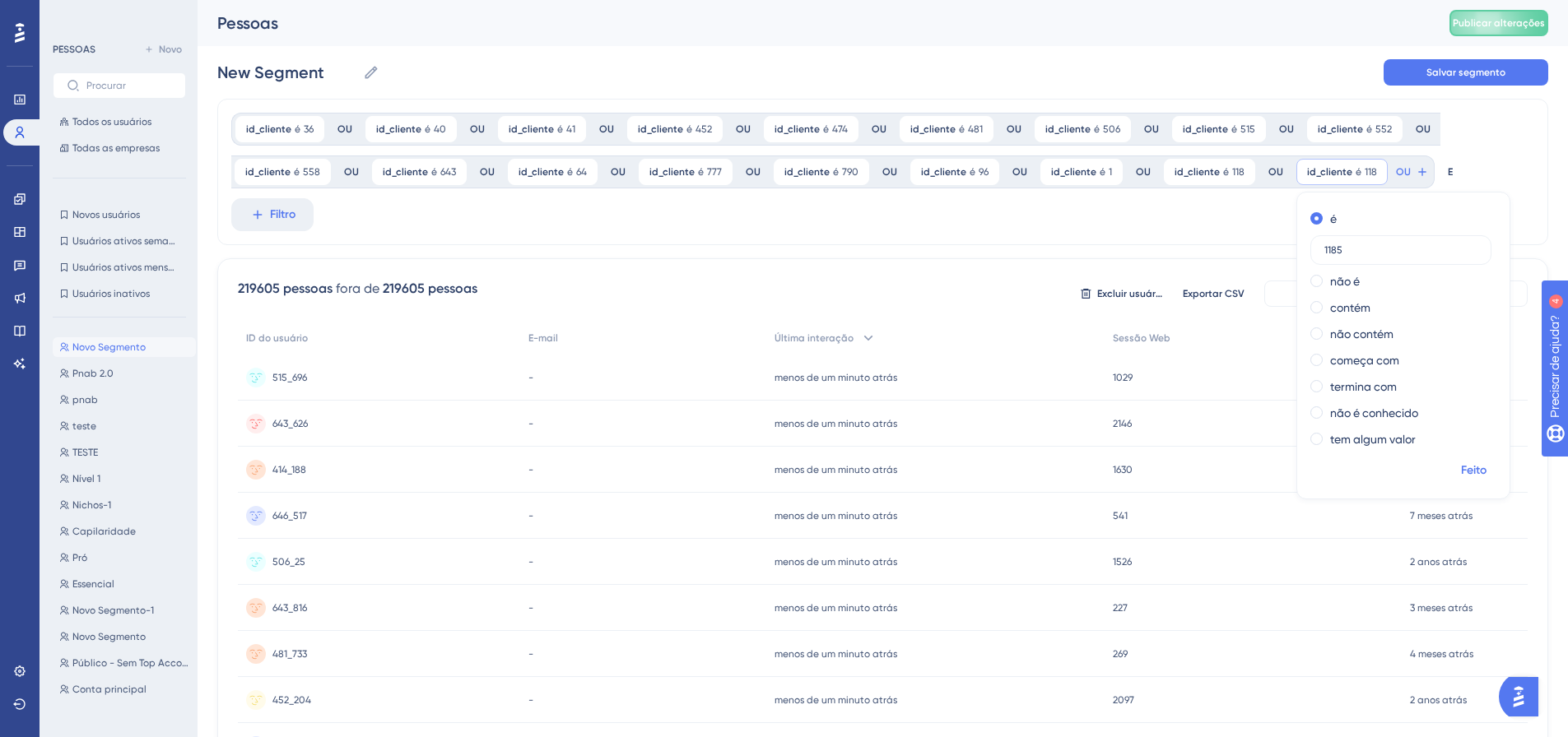
type input "1185"
click at [1461, 467] on font "Feito" at bounding box center [1474, 470] width 26 height 14
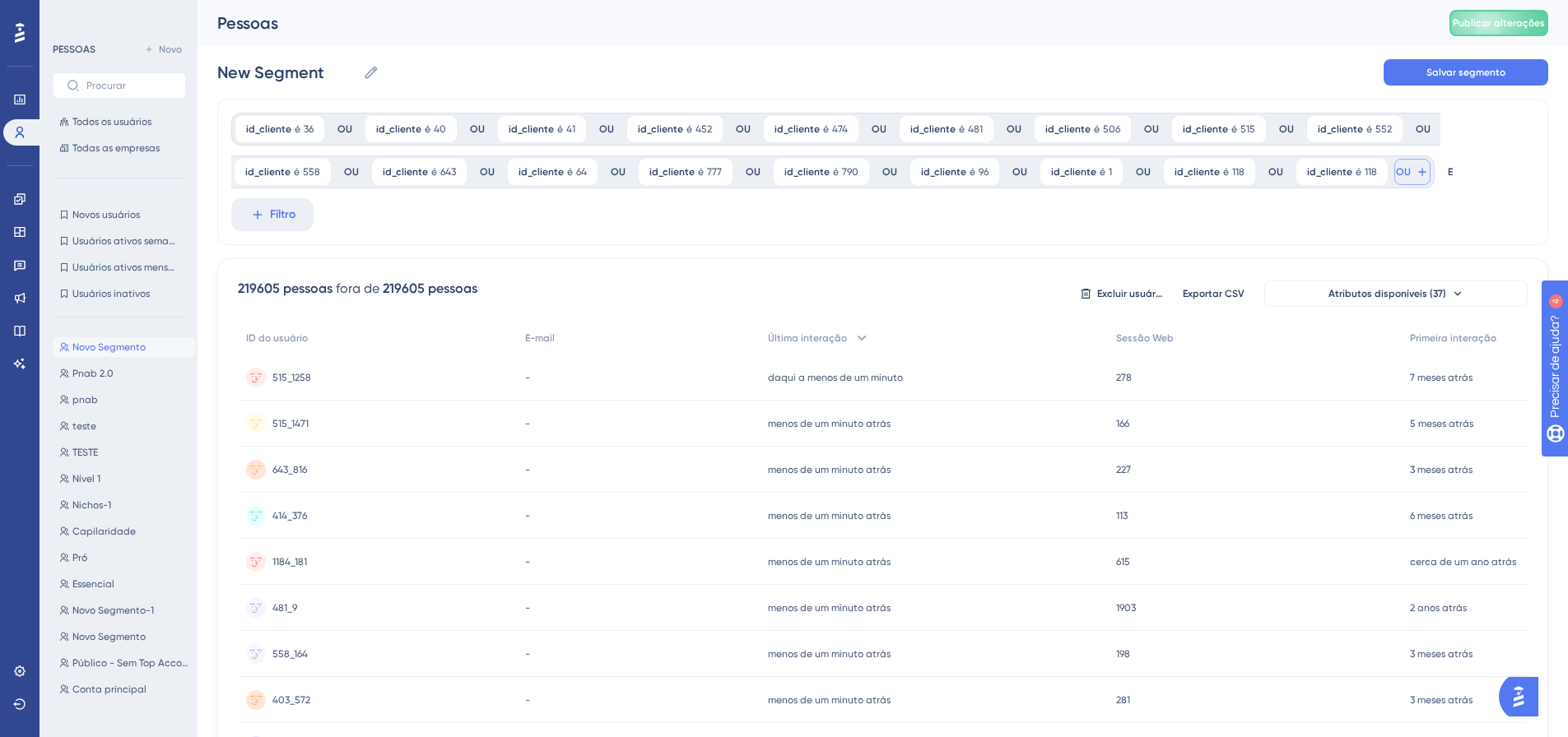
click at [1395, 174] on button "OU" at bounding box center [1412, 172] width 36 height 27
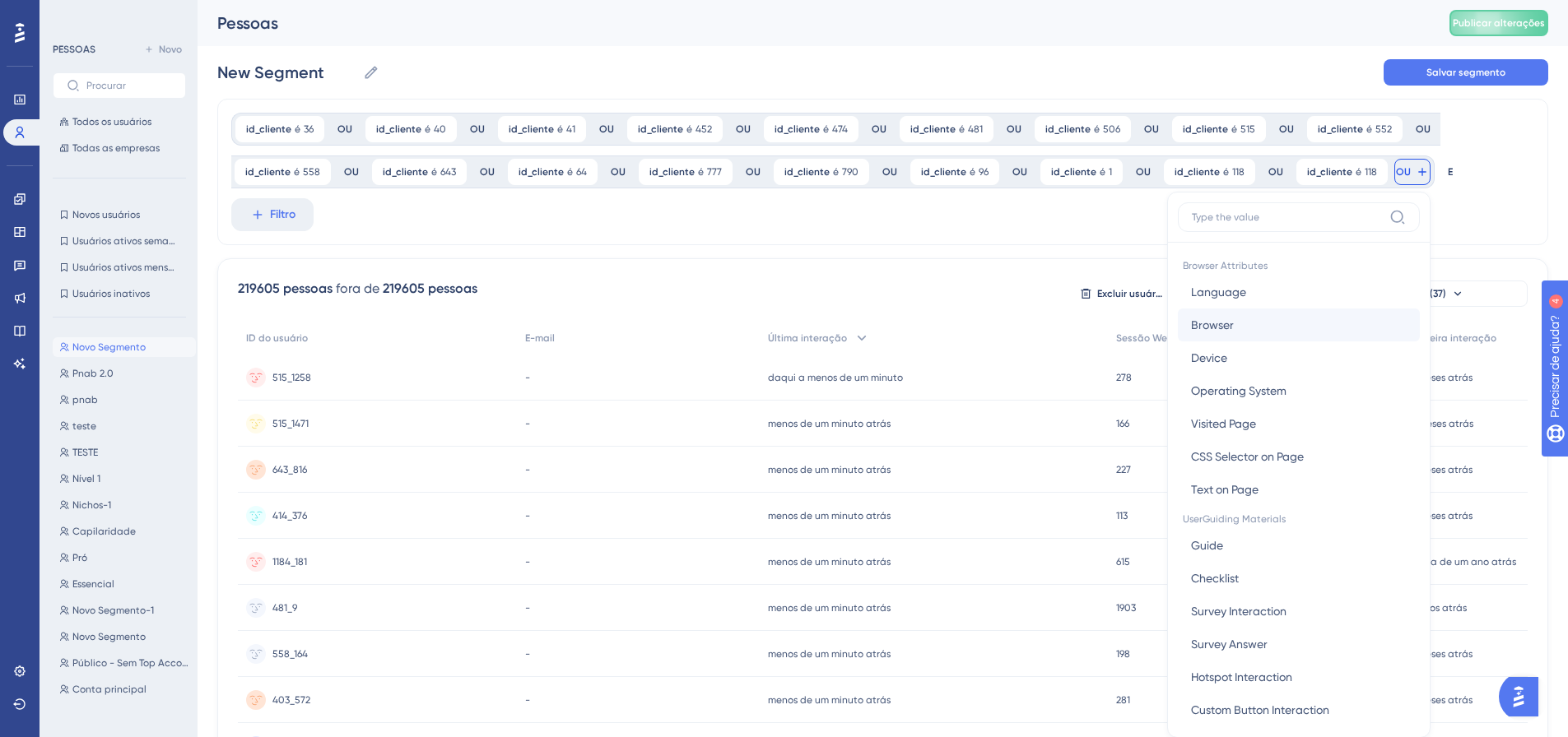
scroll to position [96, 0]
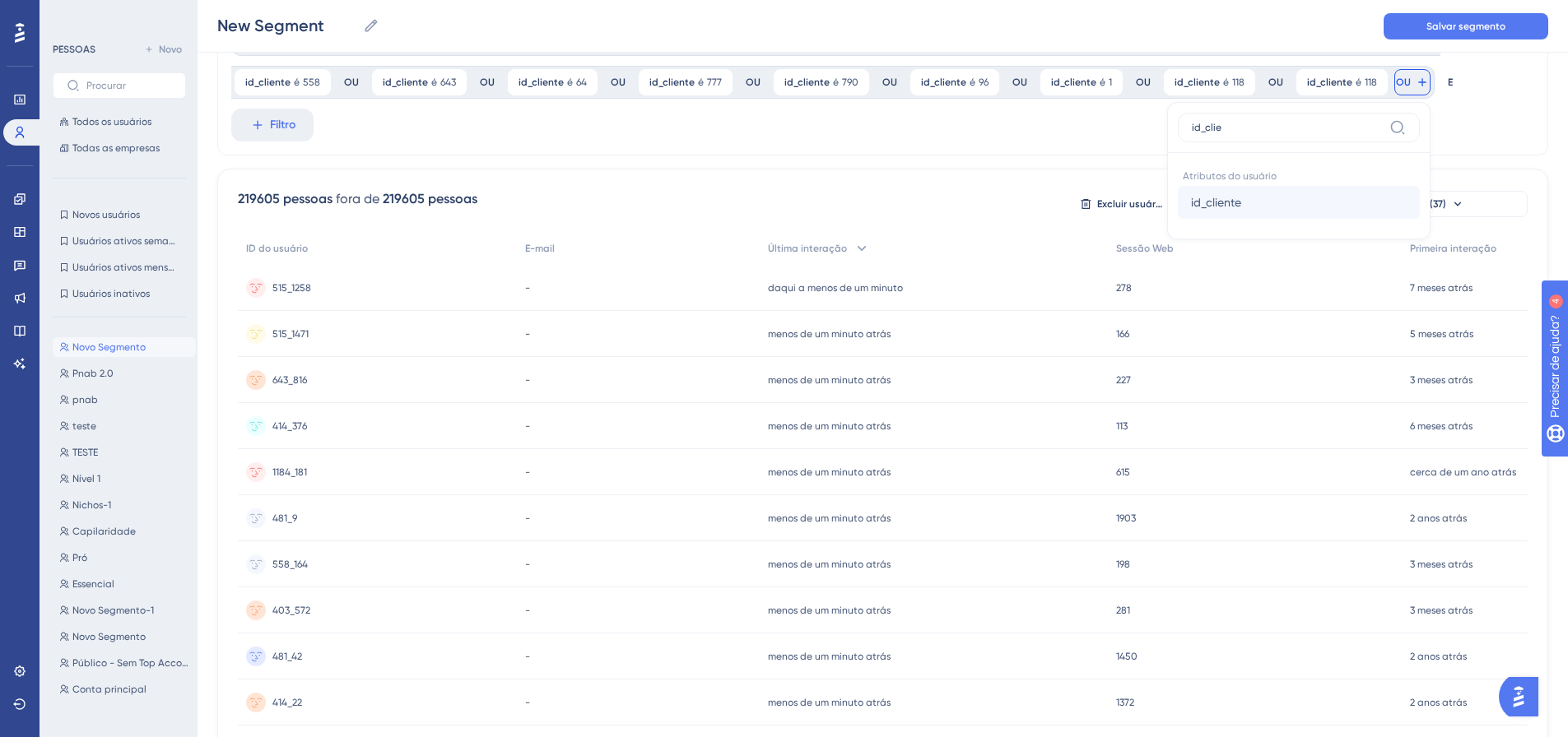
type input "id_clie"
click at [1211, 213] on button "id_cliente id_cliente" at bounding box center [1299, 202] width 242 height 33
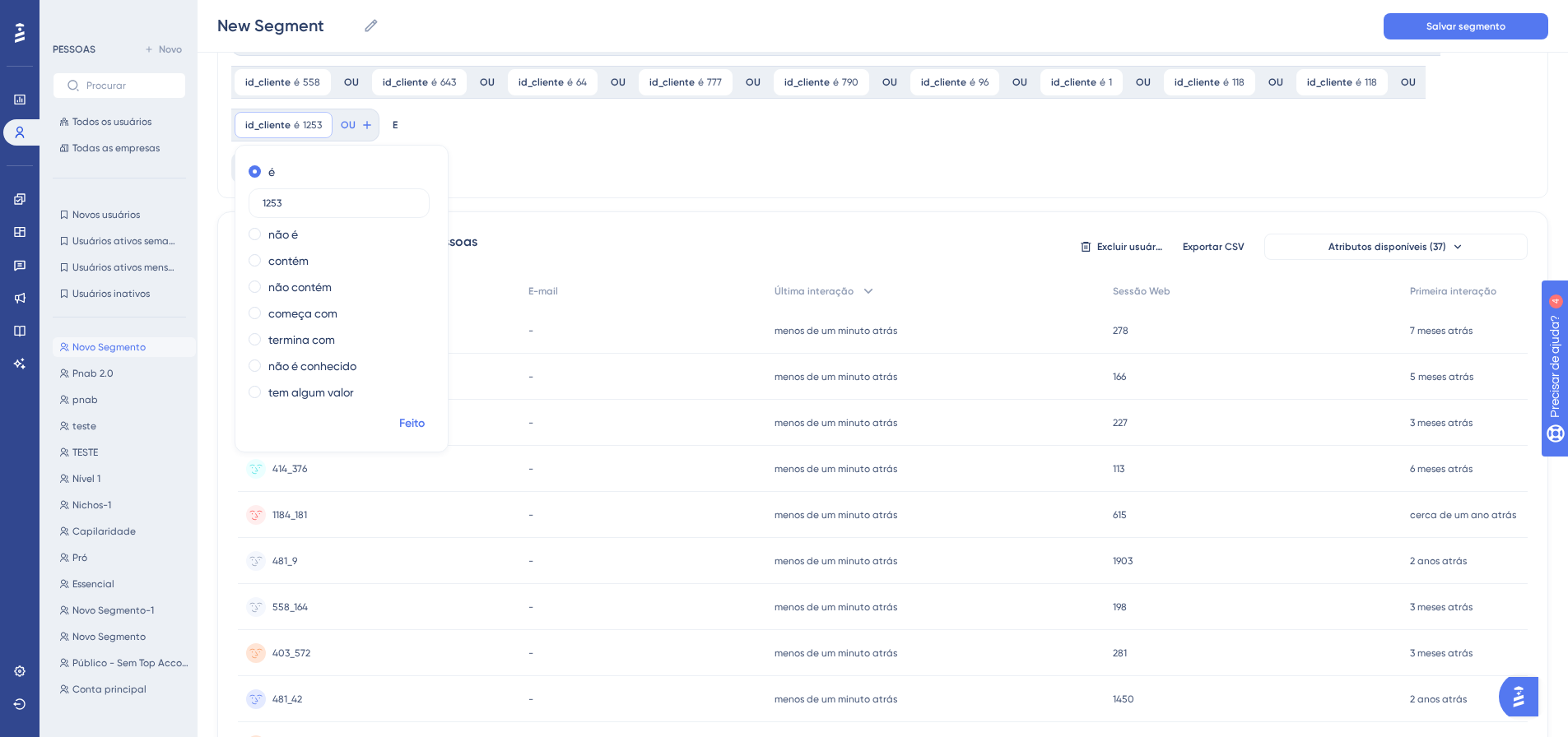
type input "1253"
click at [417, 424] on font "Feito" at bounding box center [412, 423] width 26 height 14
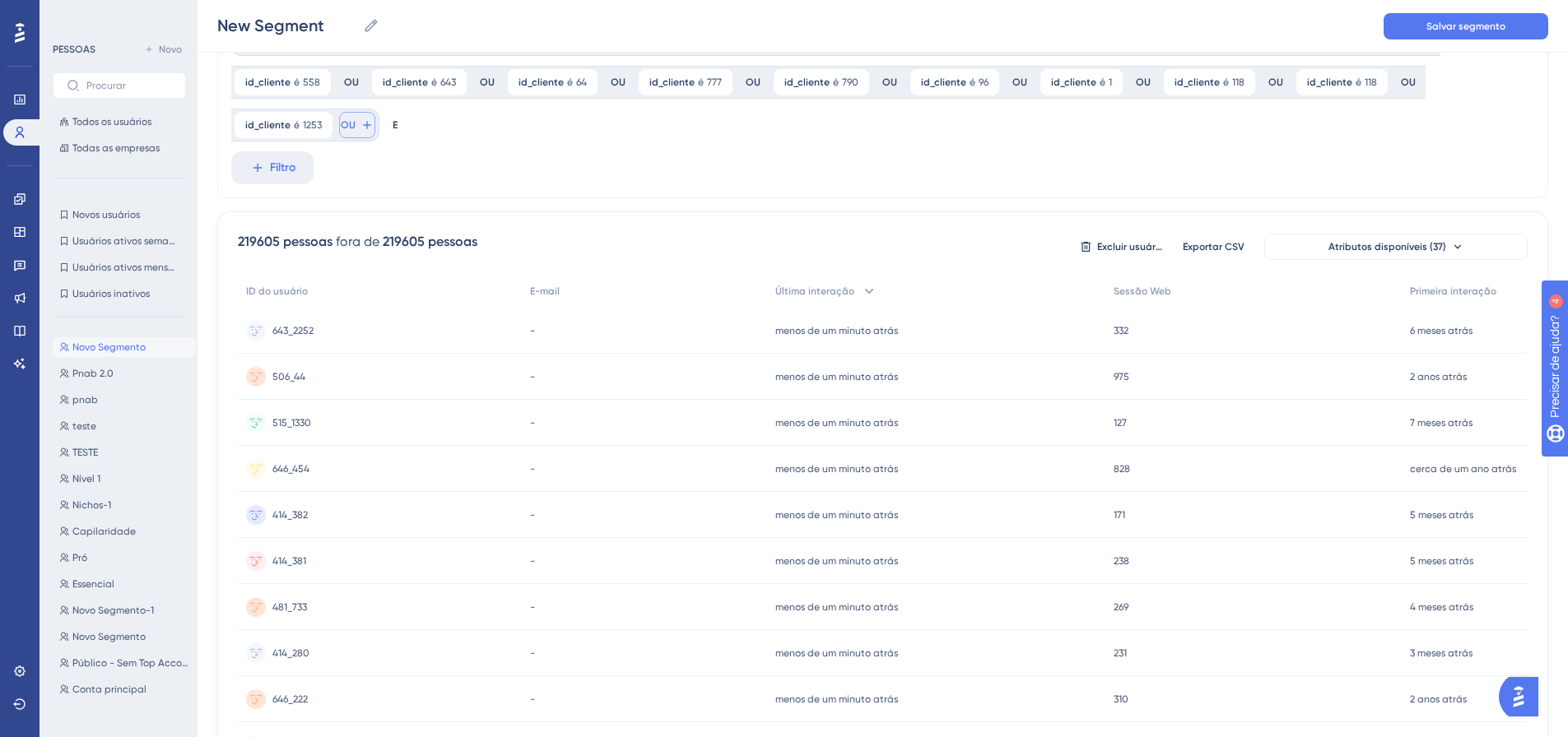
click at [347, 124] on font "OU" at bounding box center [348, 125] width 15 height 12
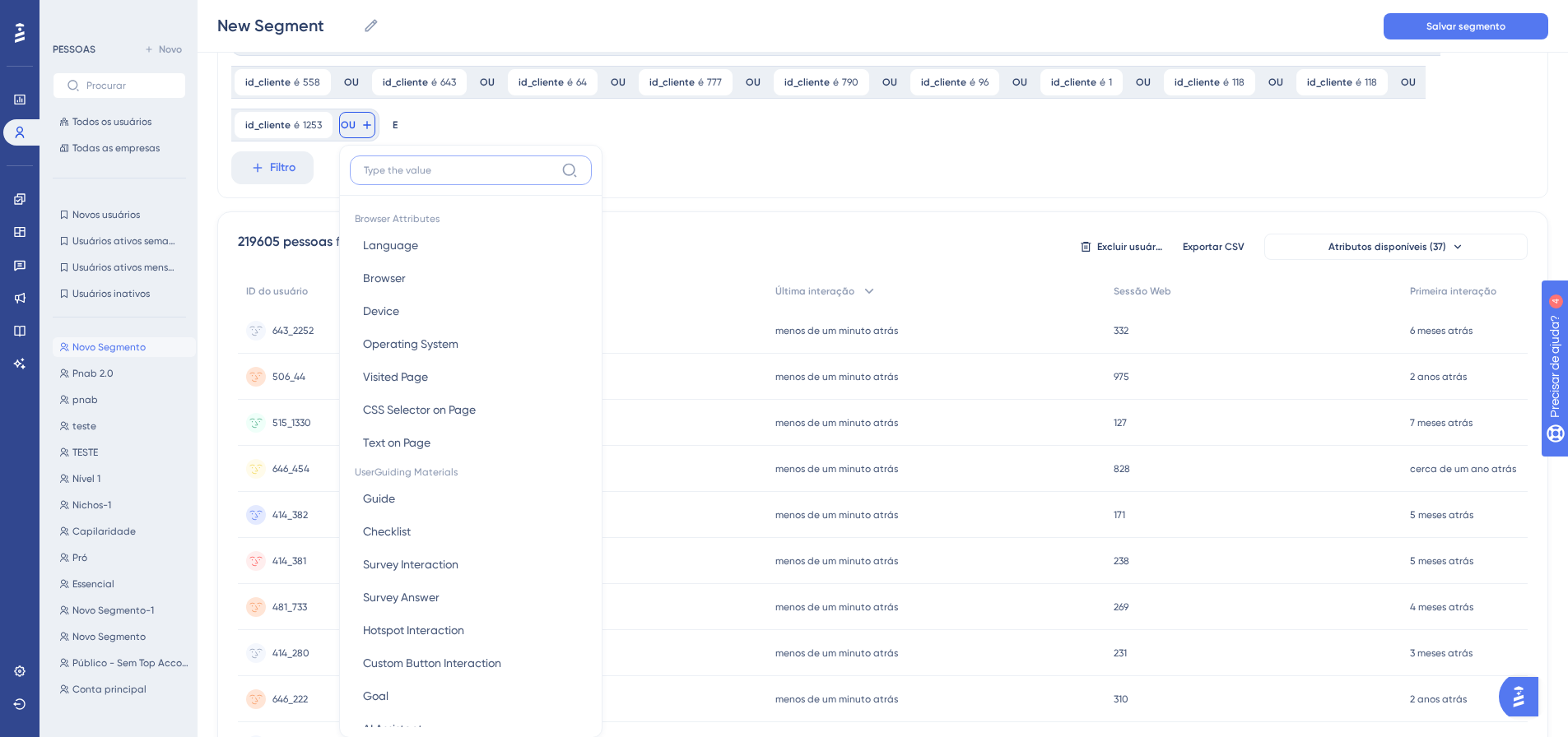
scroll to position [170, 0]
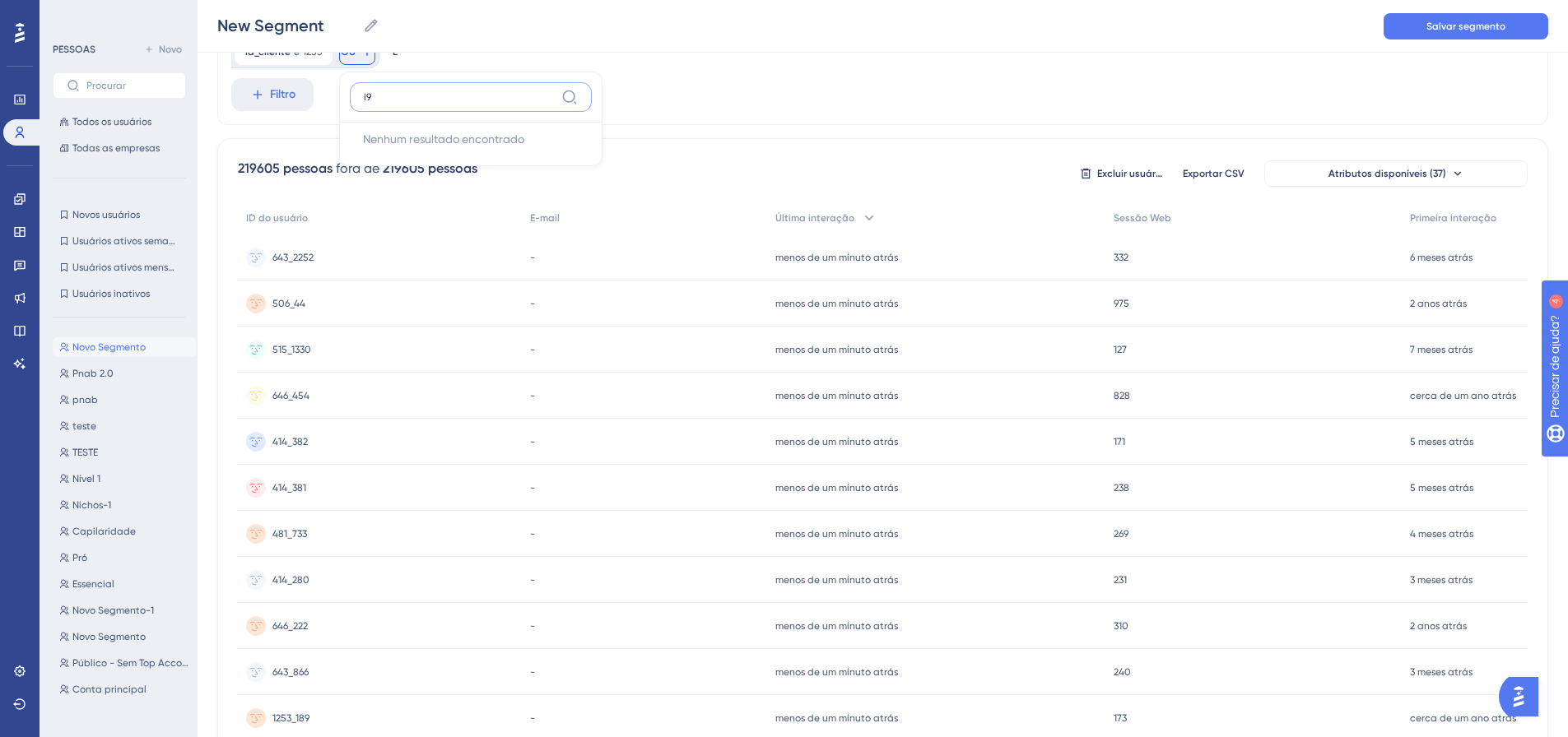
type input "i"
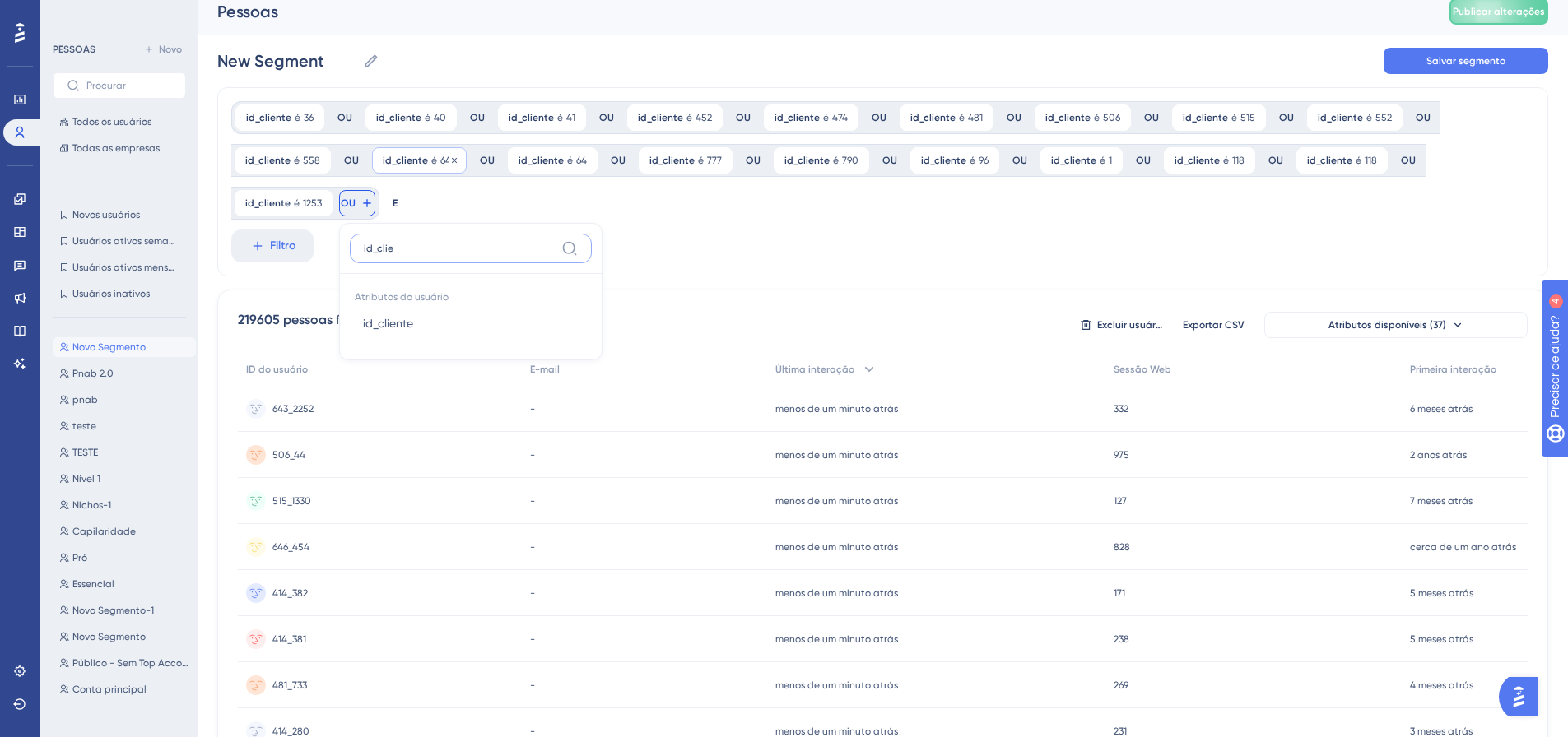
scroll to position [5, 0]
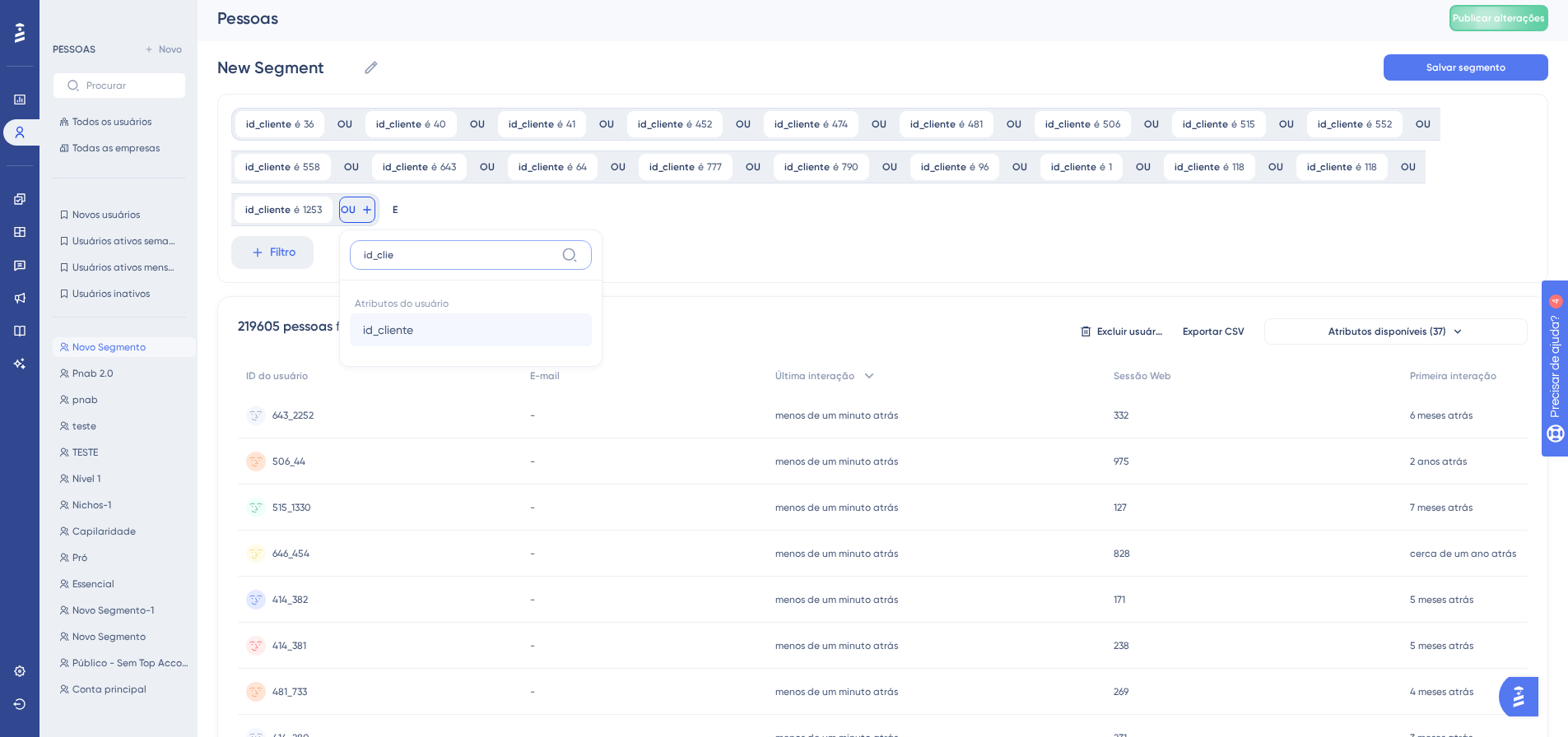
type input "id_clie"
click at [380, 324] on font "id_cliente" at bounding box center [388, 329] width 51 height 13
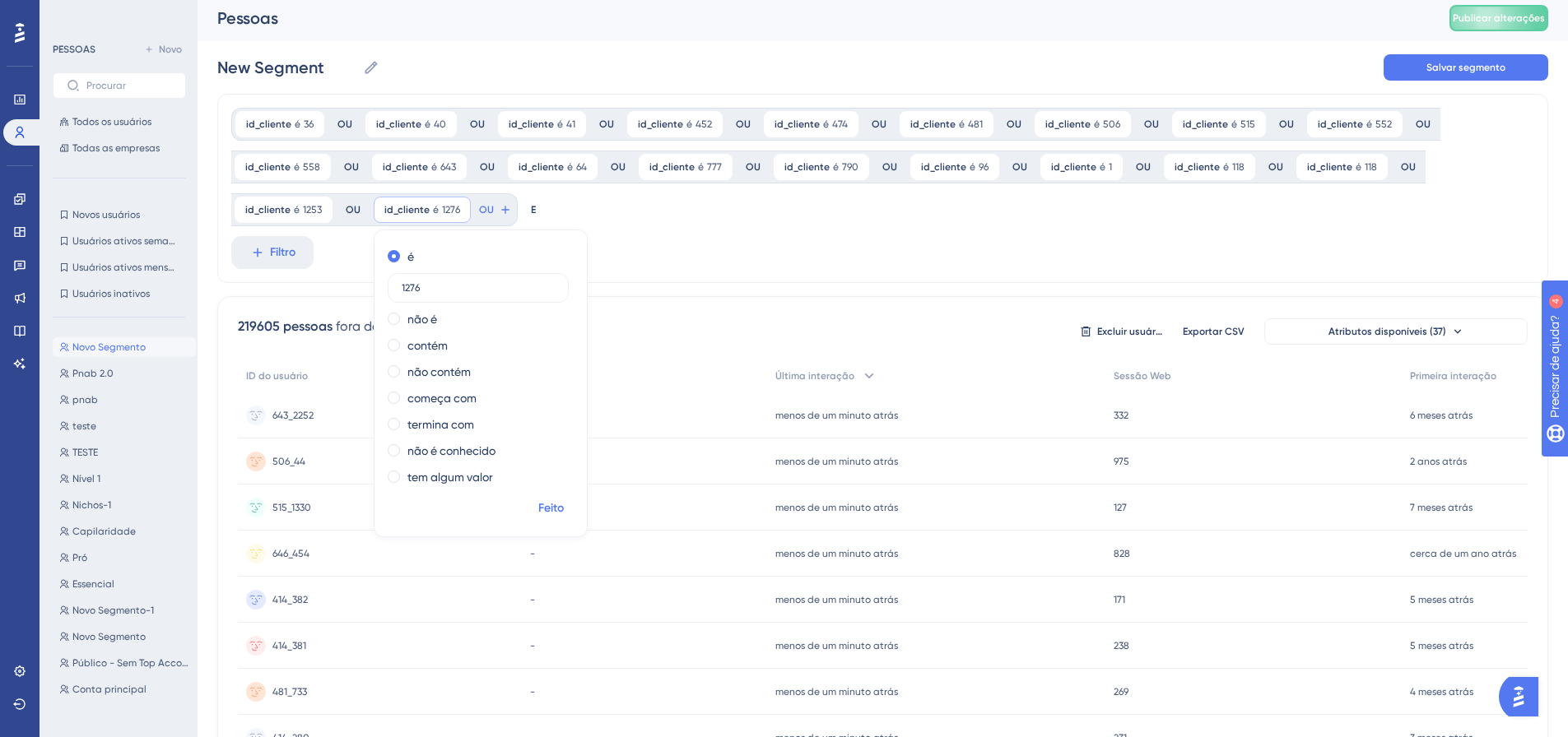
type input "1276"
click at [553, 507] on font "Feito" at bounding box center [551, 508] width 26 height 14
click at [499, 214] on icon at bounding box center [505, 210] width 13 height 13
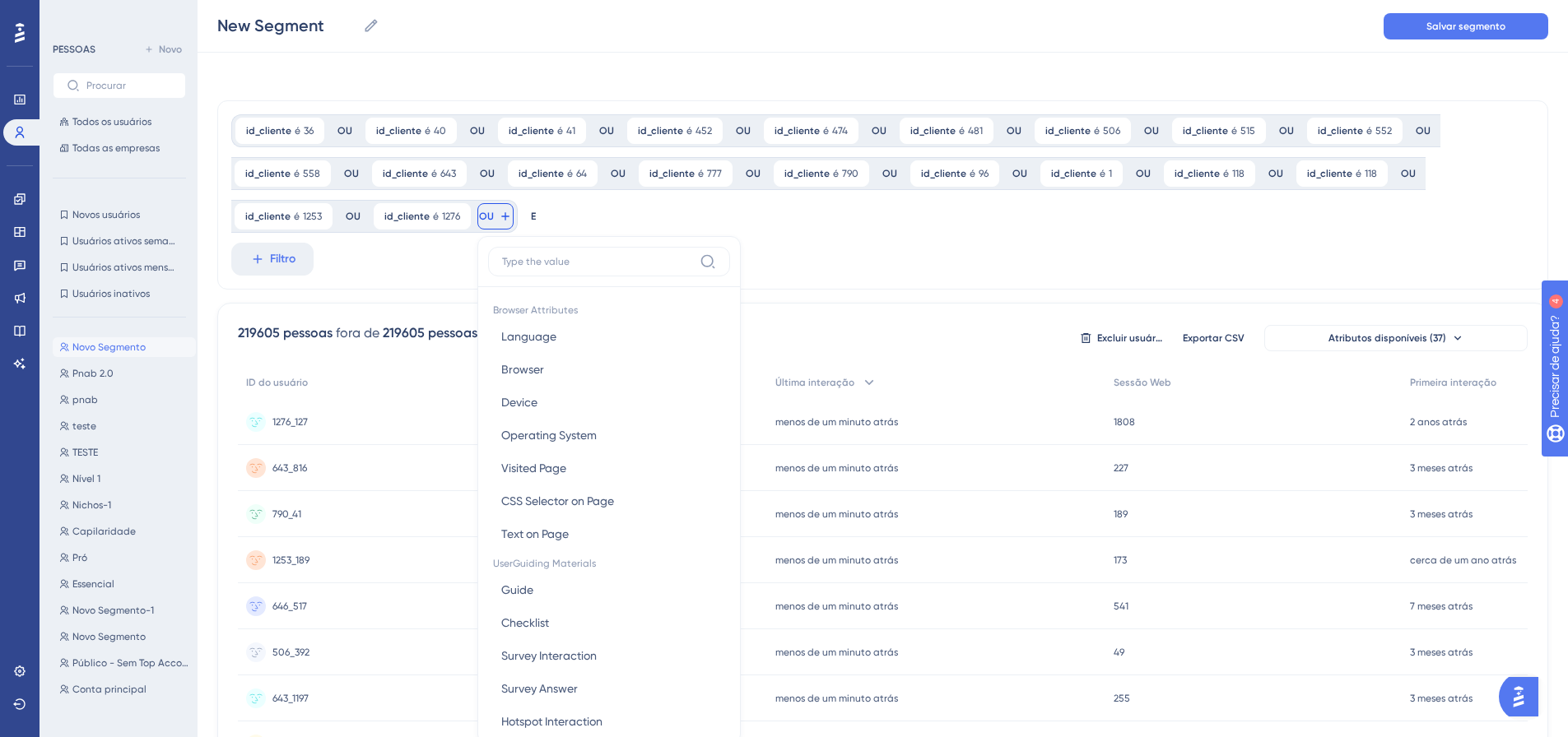
scroll to position [120, 0]
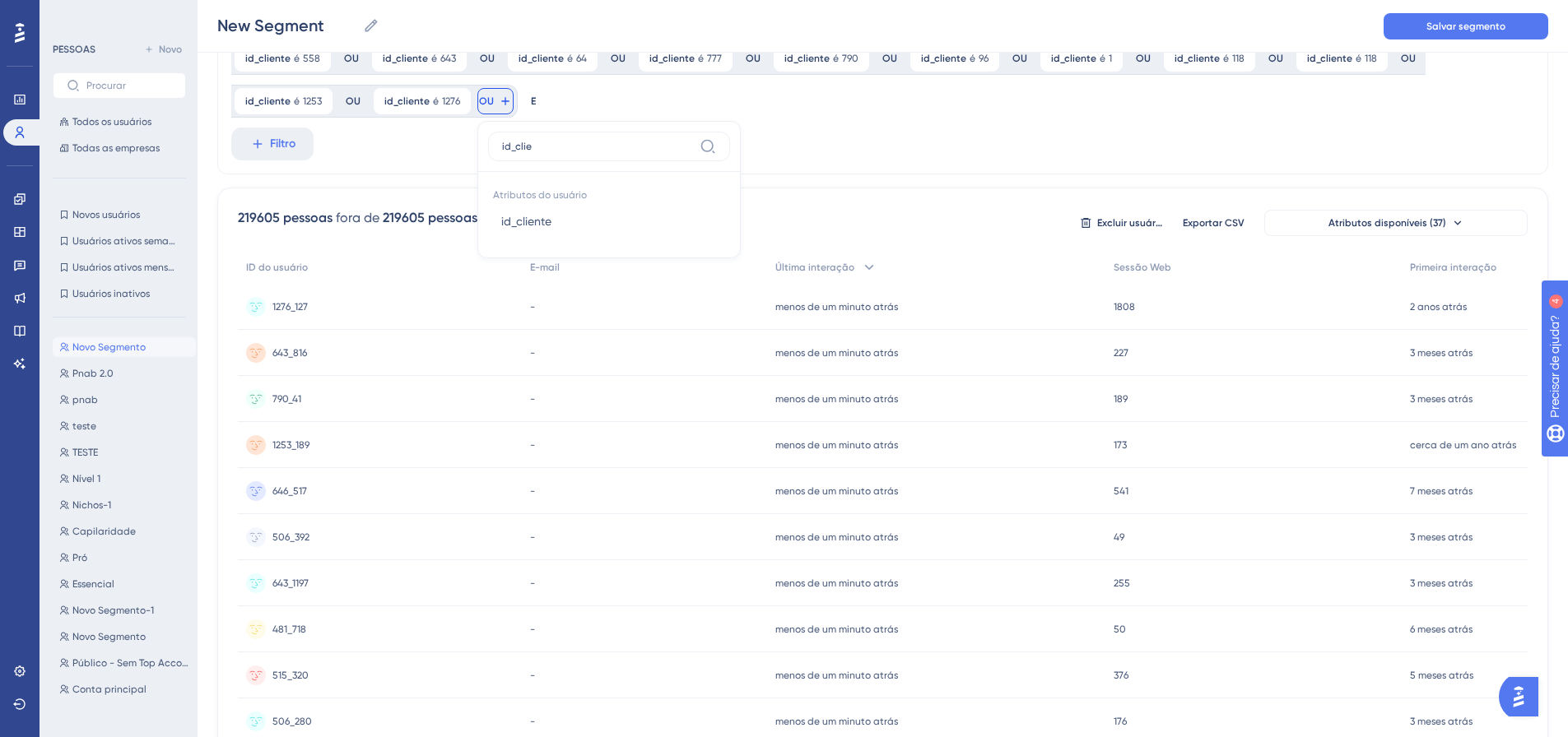
type input "id_clie"
click at [501, 214] on span "id_cliente" at bounding box center [526, 221] width 51 height 20
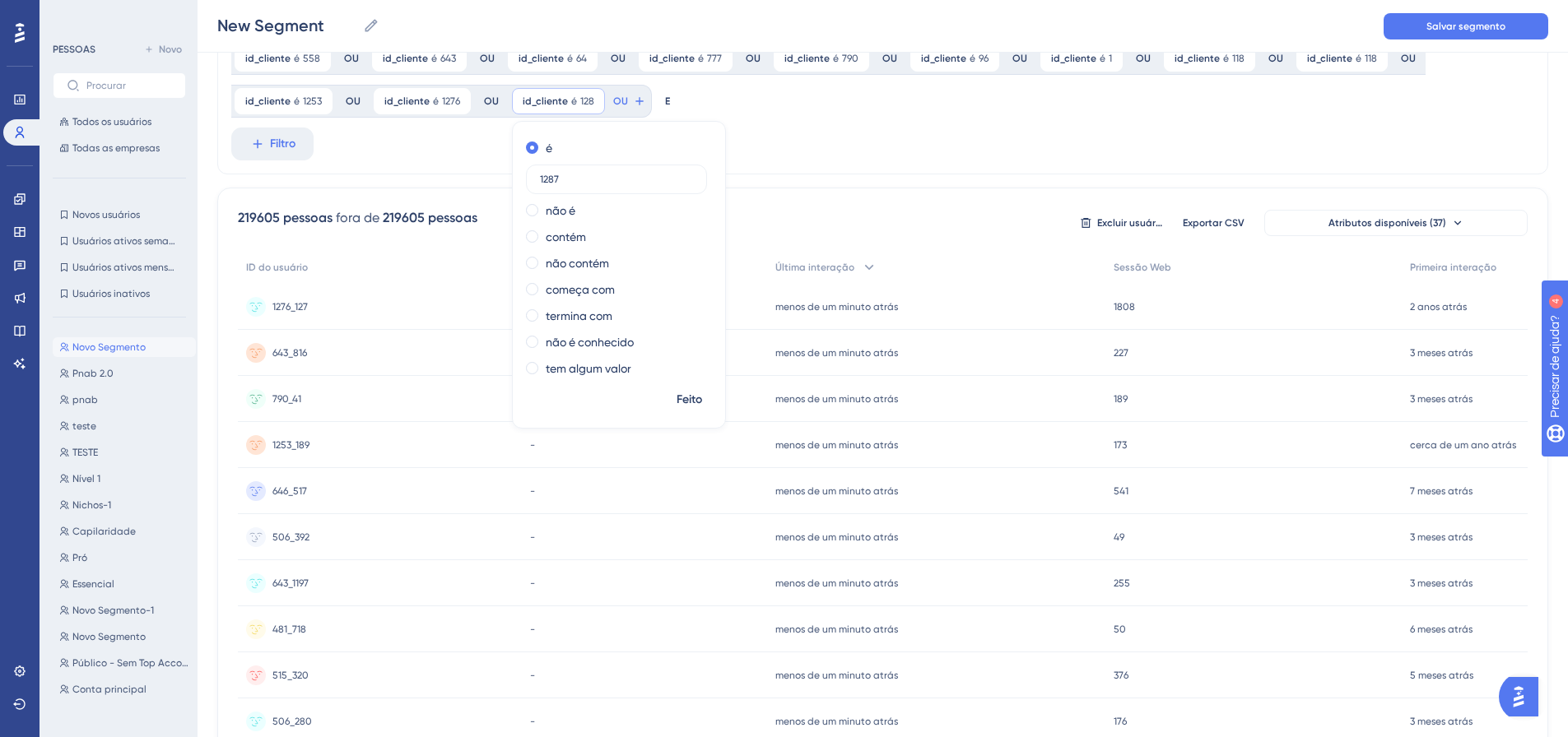
type input "1287"
click at [683, 400] on font "Feito" at bounding box center [690, 399] width 26 height 14
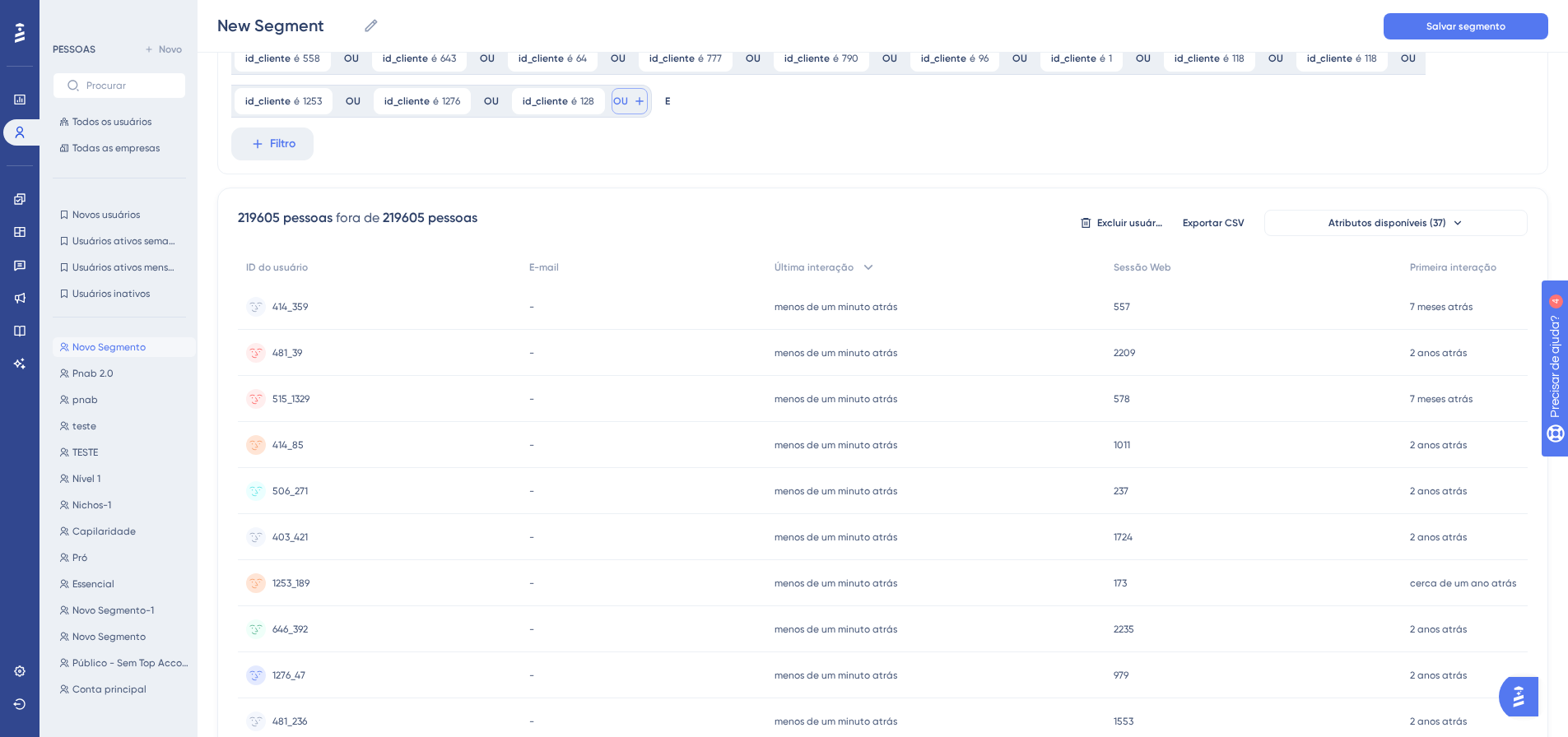
click at [625, 103] on button "OU" at bounding box center [629, 101] width 36 height 27
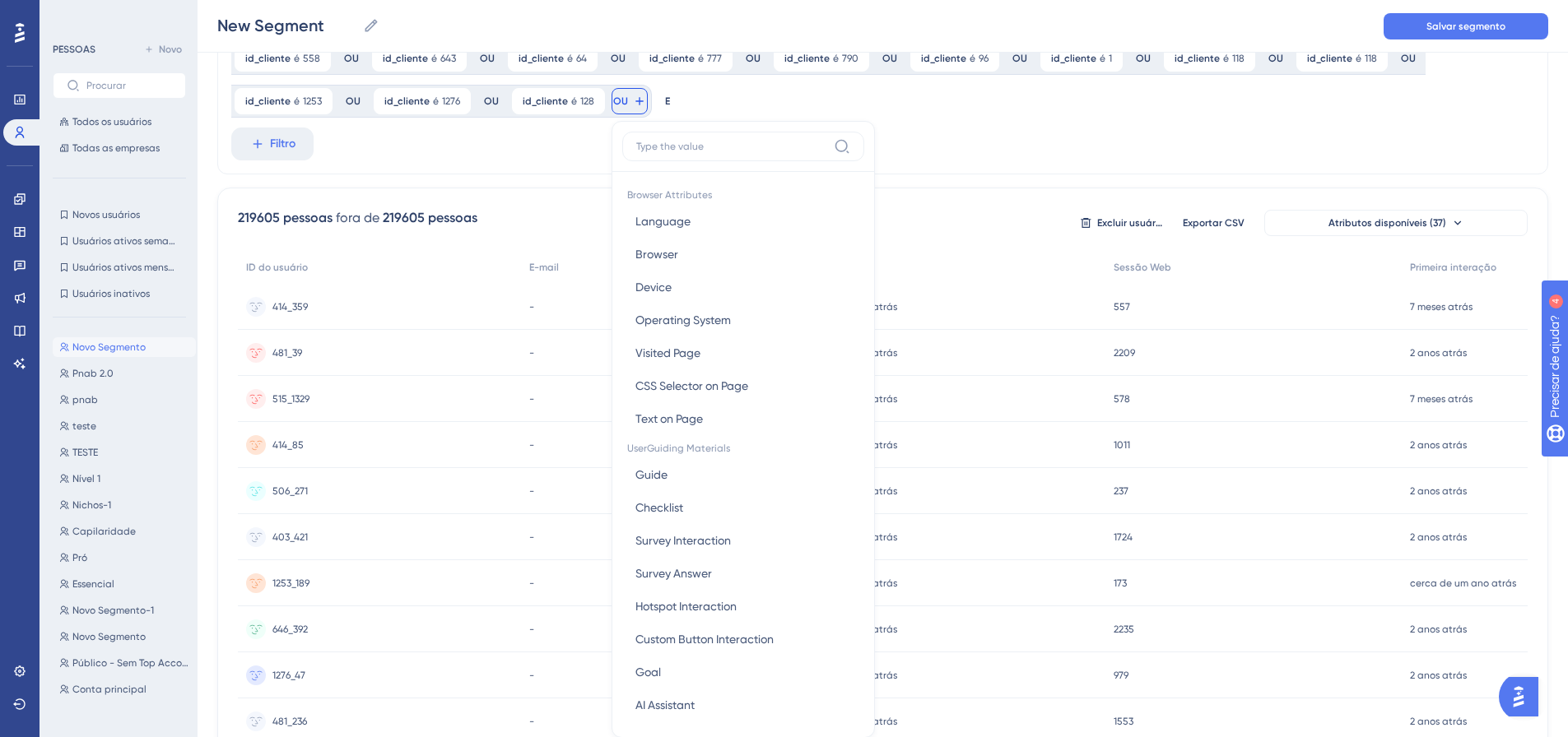
scroll to position [181, 0]
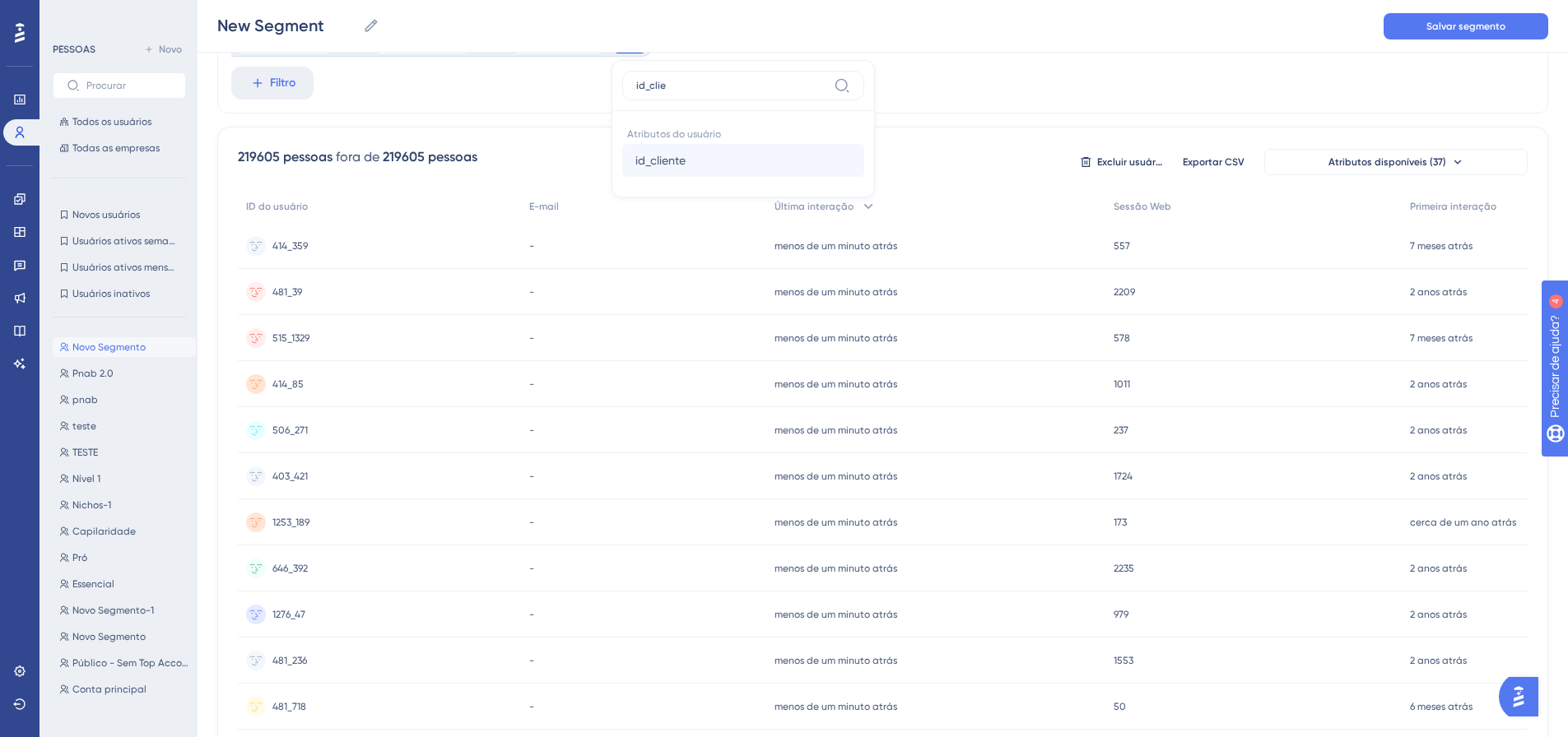
type input "id_clie"
click at [656, 156] on font "id_cliente" at bounding box center [660, 160] width 51 height 13
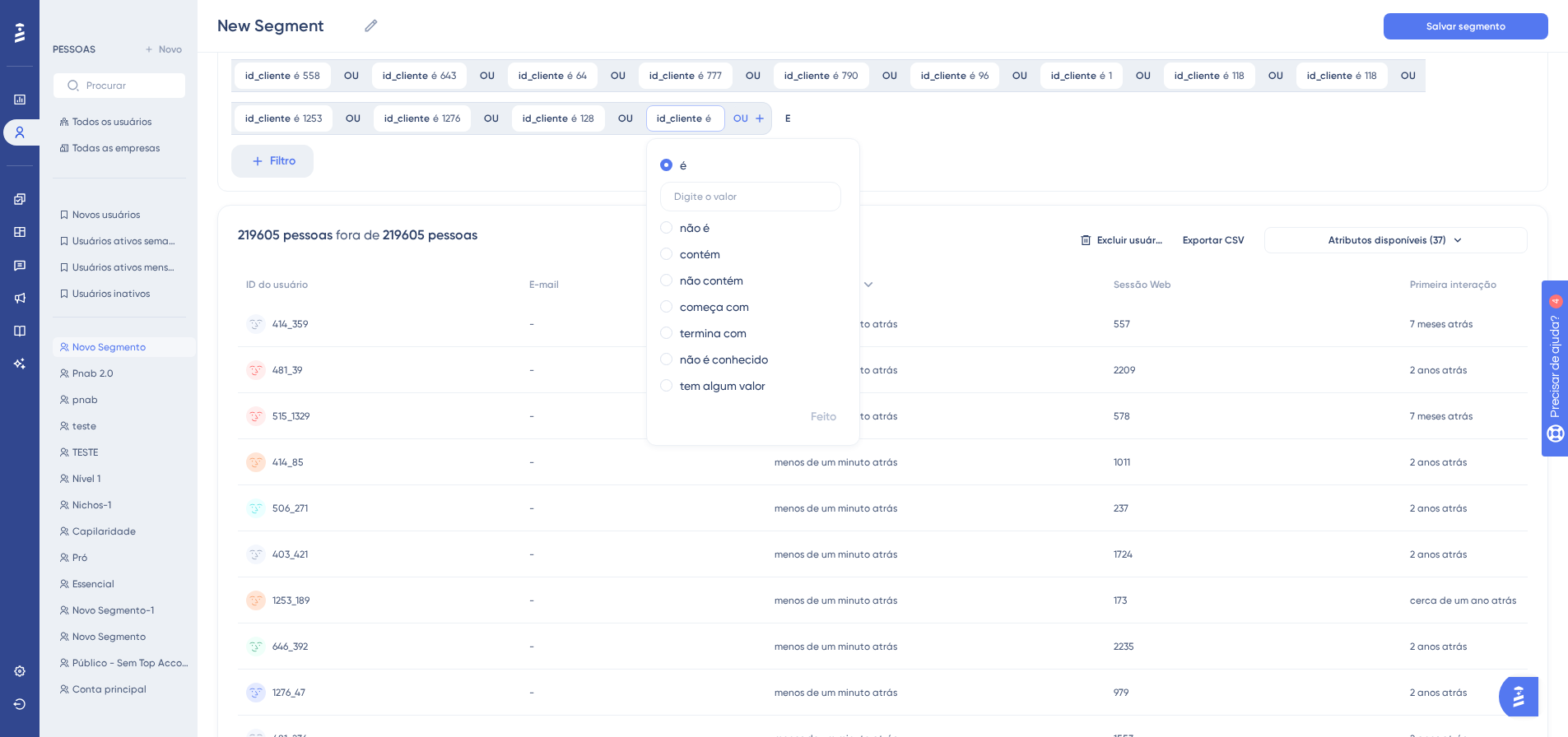
scroll to position [98, 0]
type input "1298"
click at [823, 415] on font "Feito" at bounding box center [824, 421] width 26 height 14
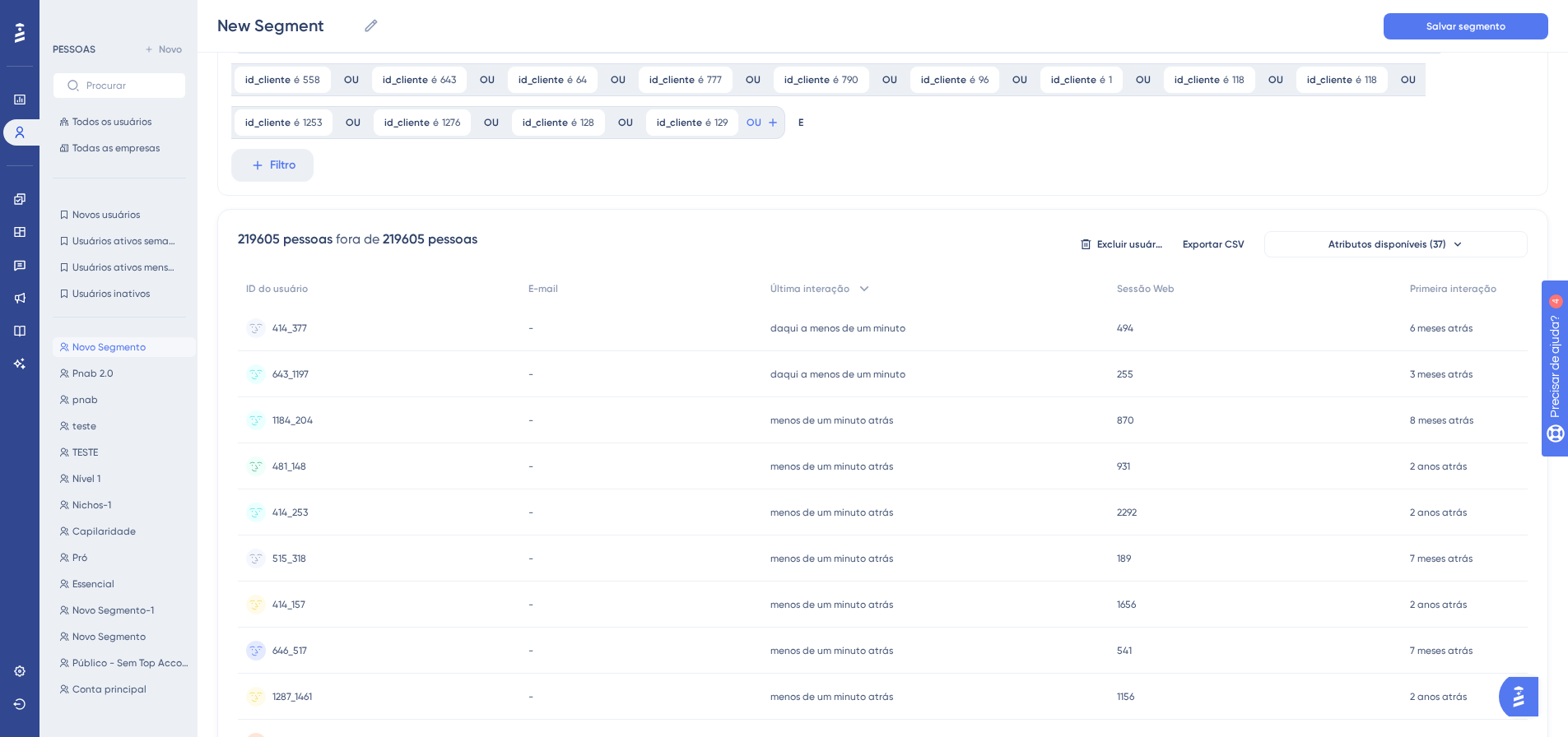
click at [752, 123] on font "OU" at bounding box center [753, 123] width 15 height 12
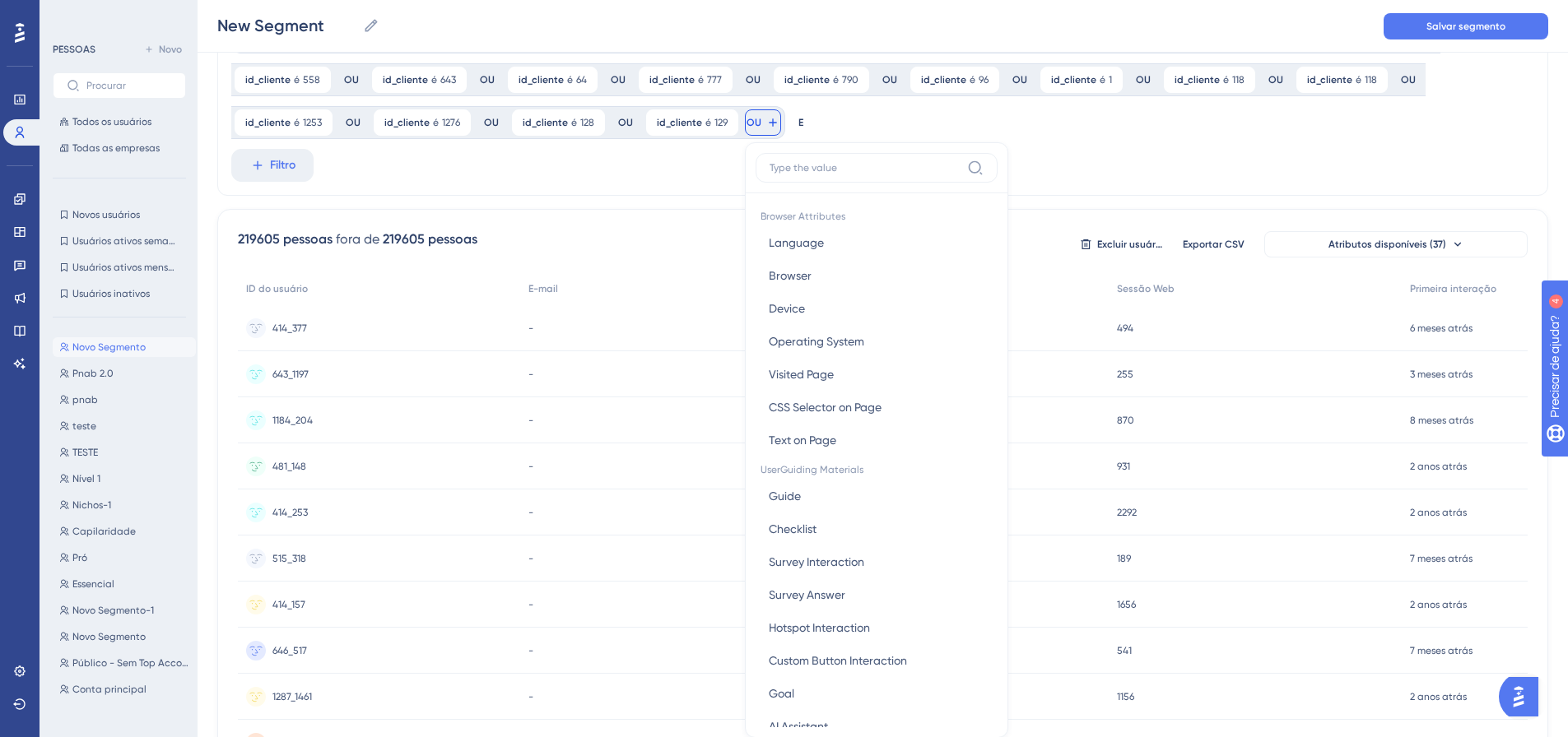
scroll to position [170, 0]
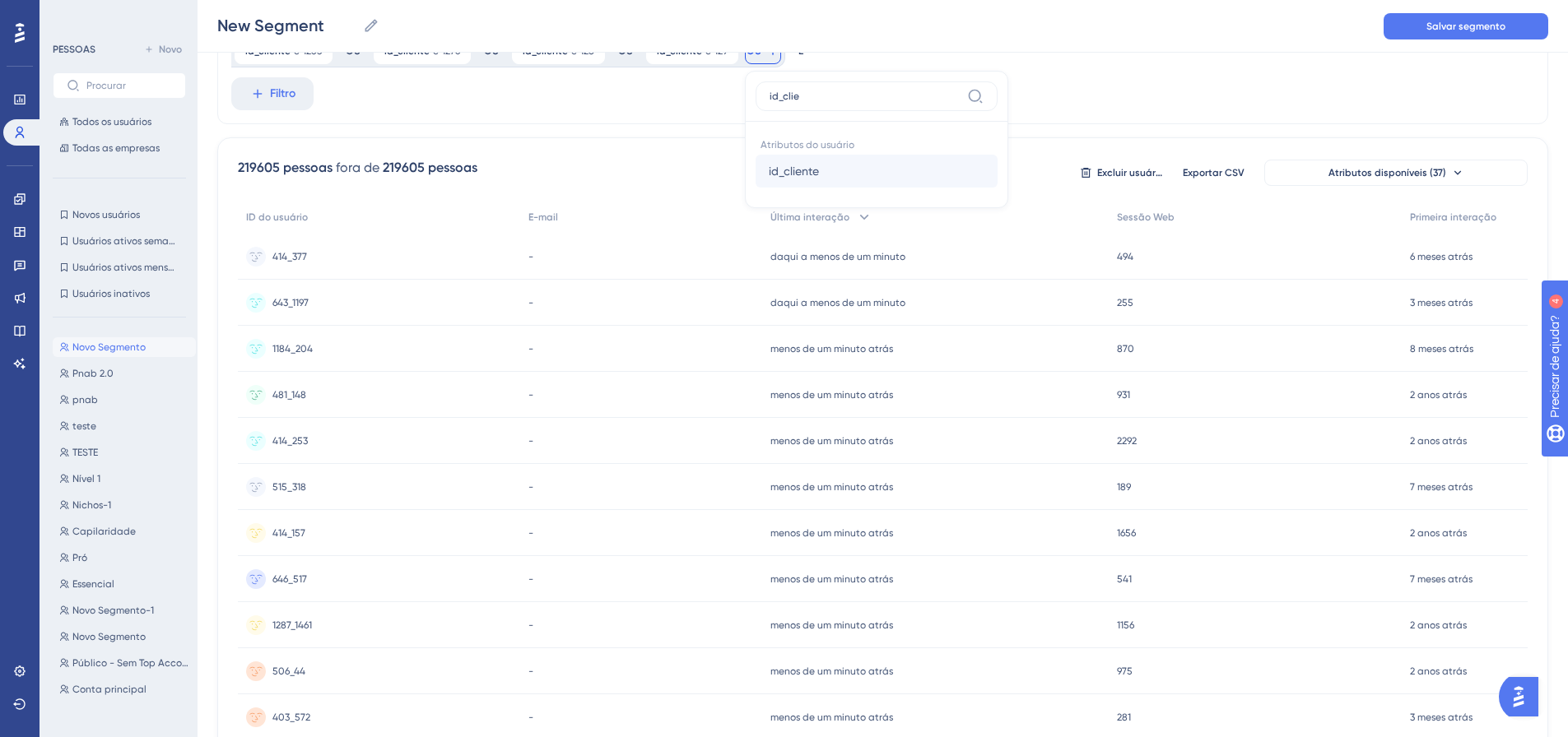
type input "id_clie"
click at [803, 170] on font "id_cliente" at bounding box center [794, 171] width 51 height 13
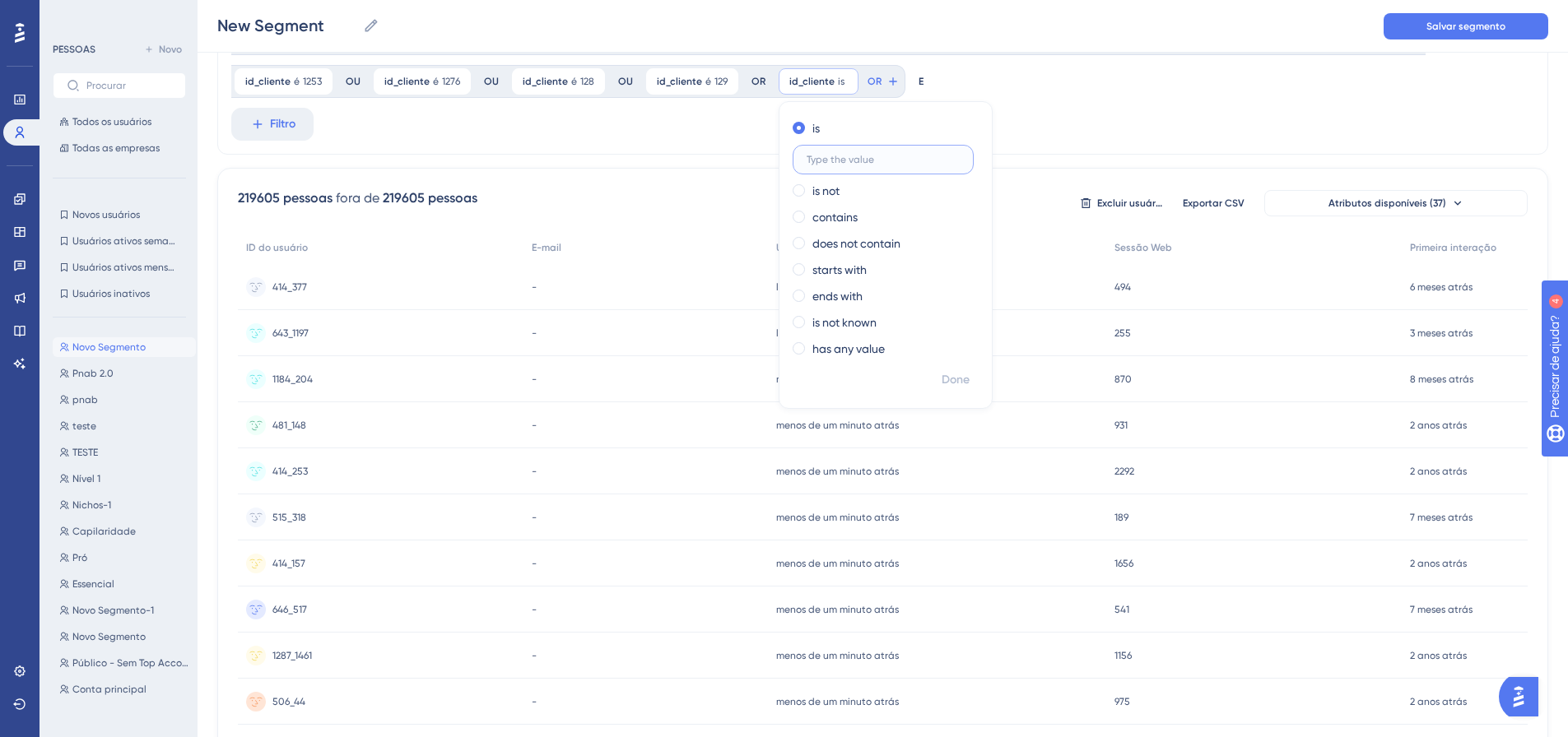
scroll to position [6, 0]
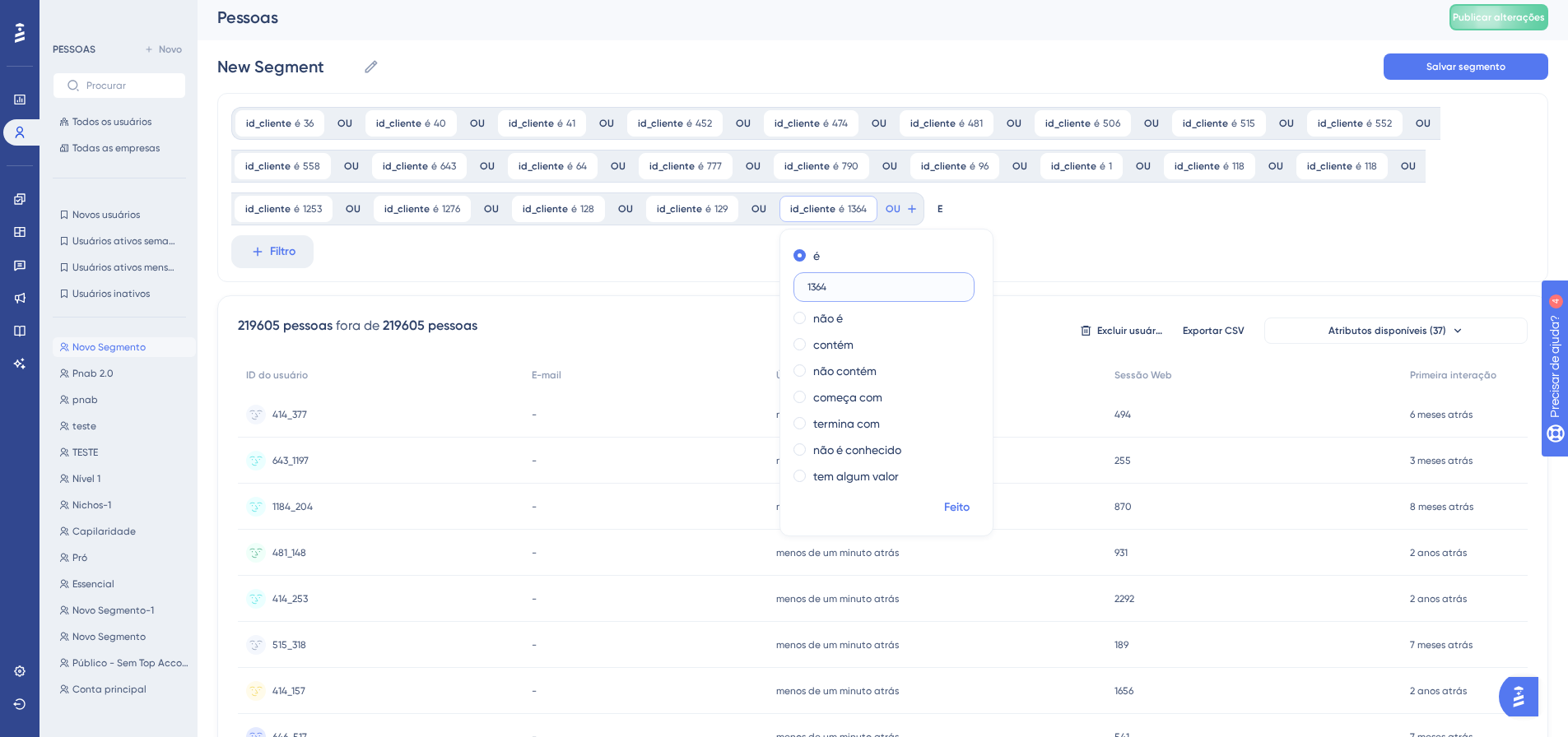
type input "1364"
click at [961, 509] on font "Feito" at bounding box center [957, 508] width 26 height 14
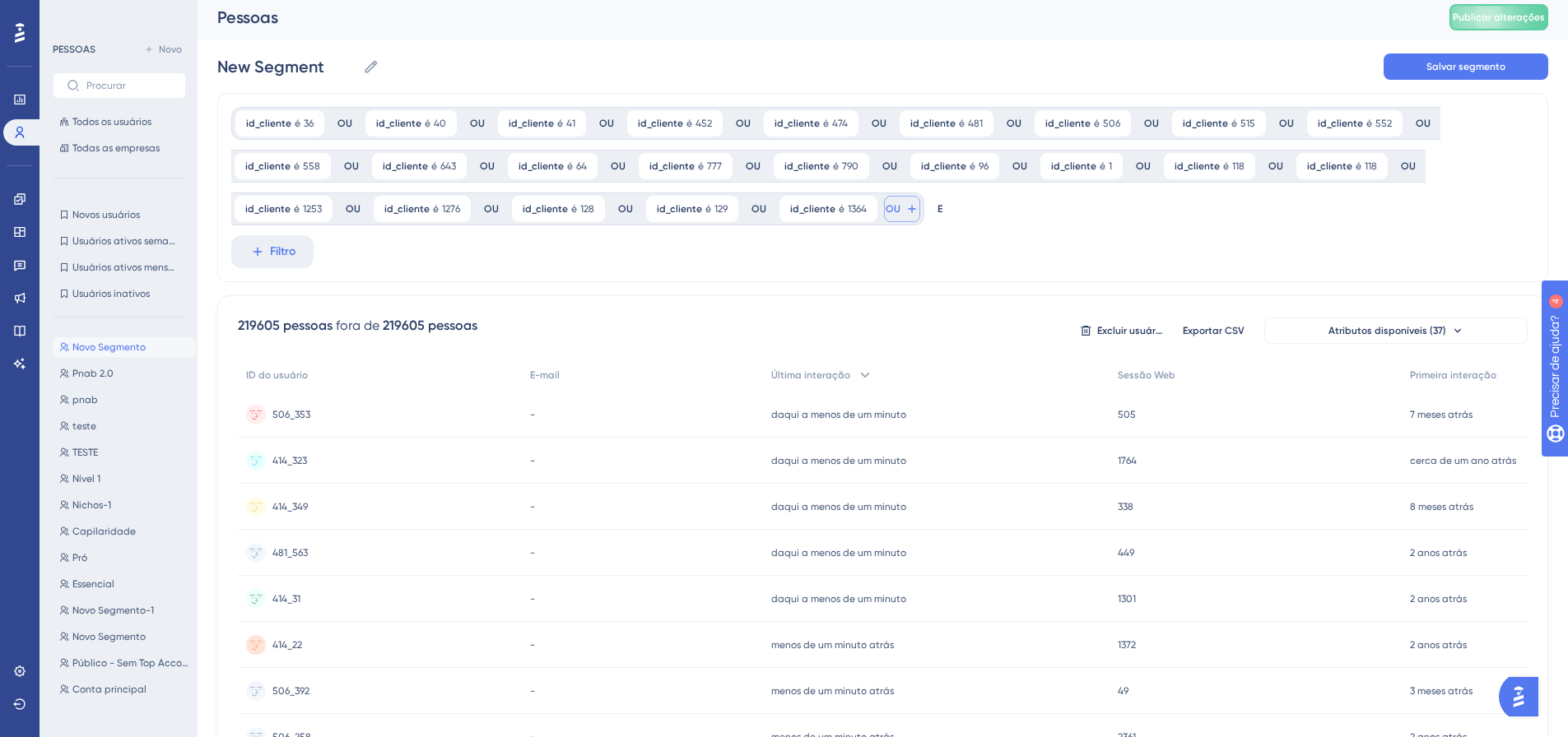
click at [895, 209] on button "OU" at bounding box center [902, 209] width 36 height 27
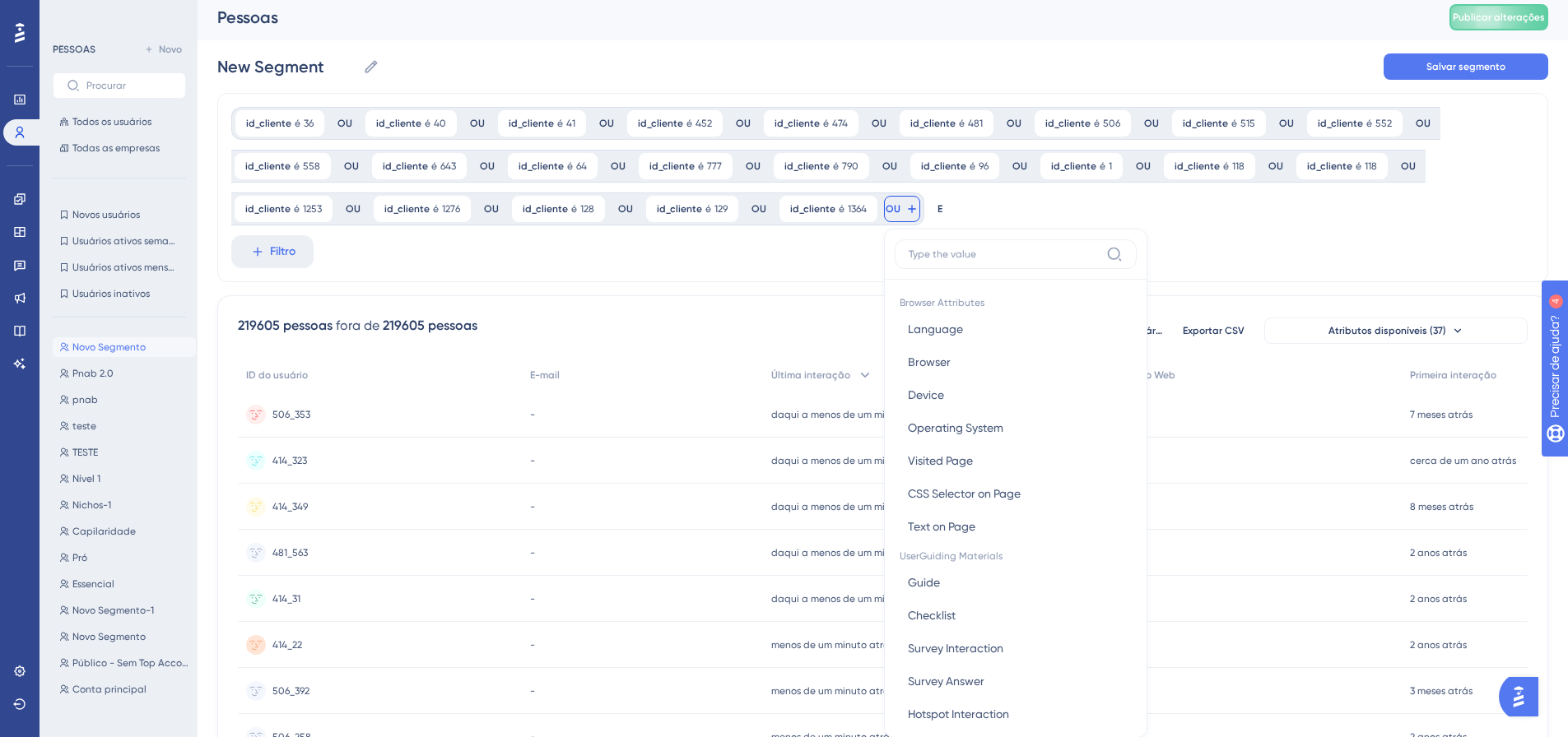
scroll to position [12, 0]
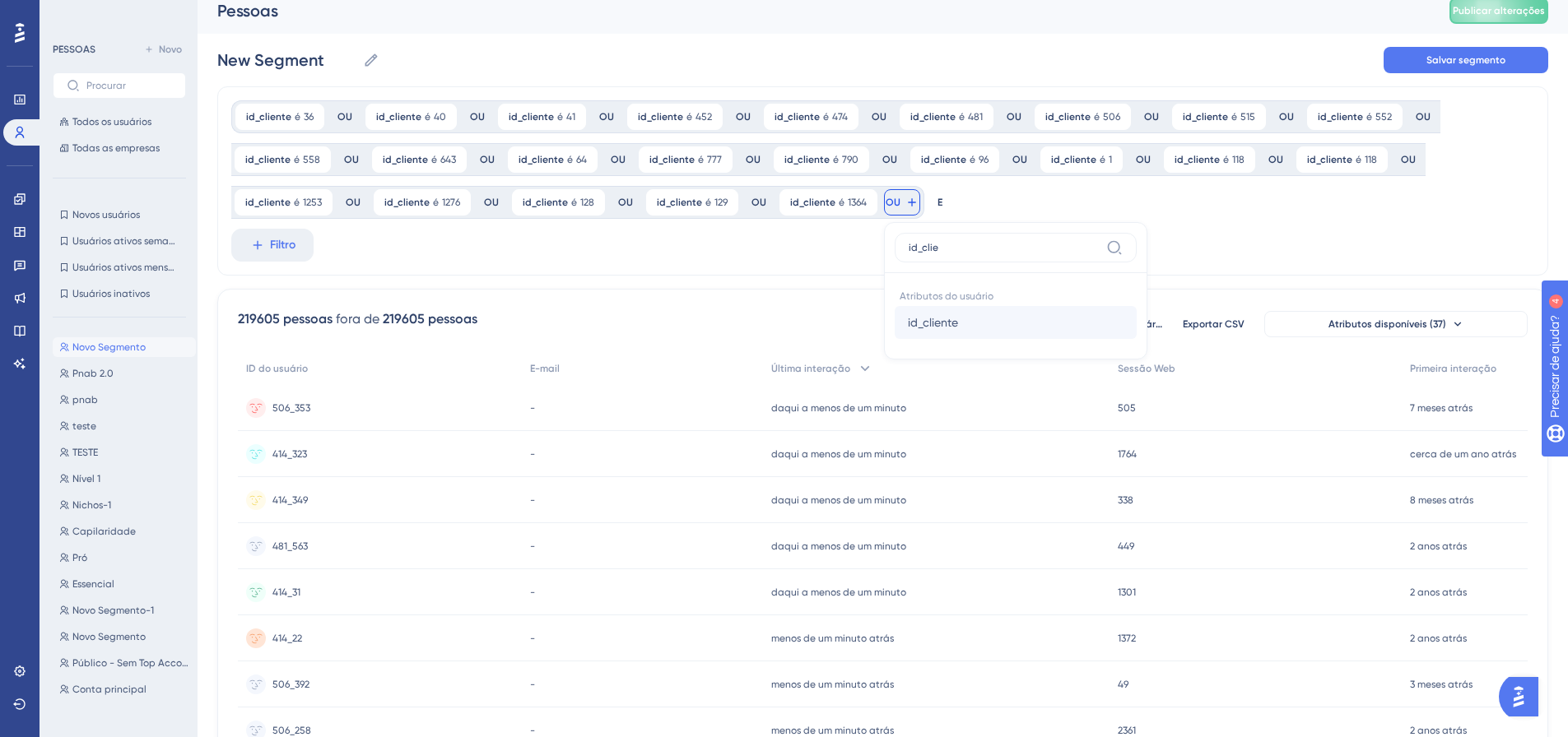
type input "id_clie"
click at [954, 318] on button "id_cliente id_cliente" at bounding box center [1016, 322] width 242 height 33
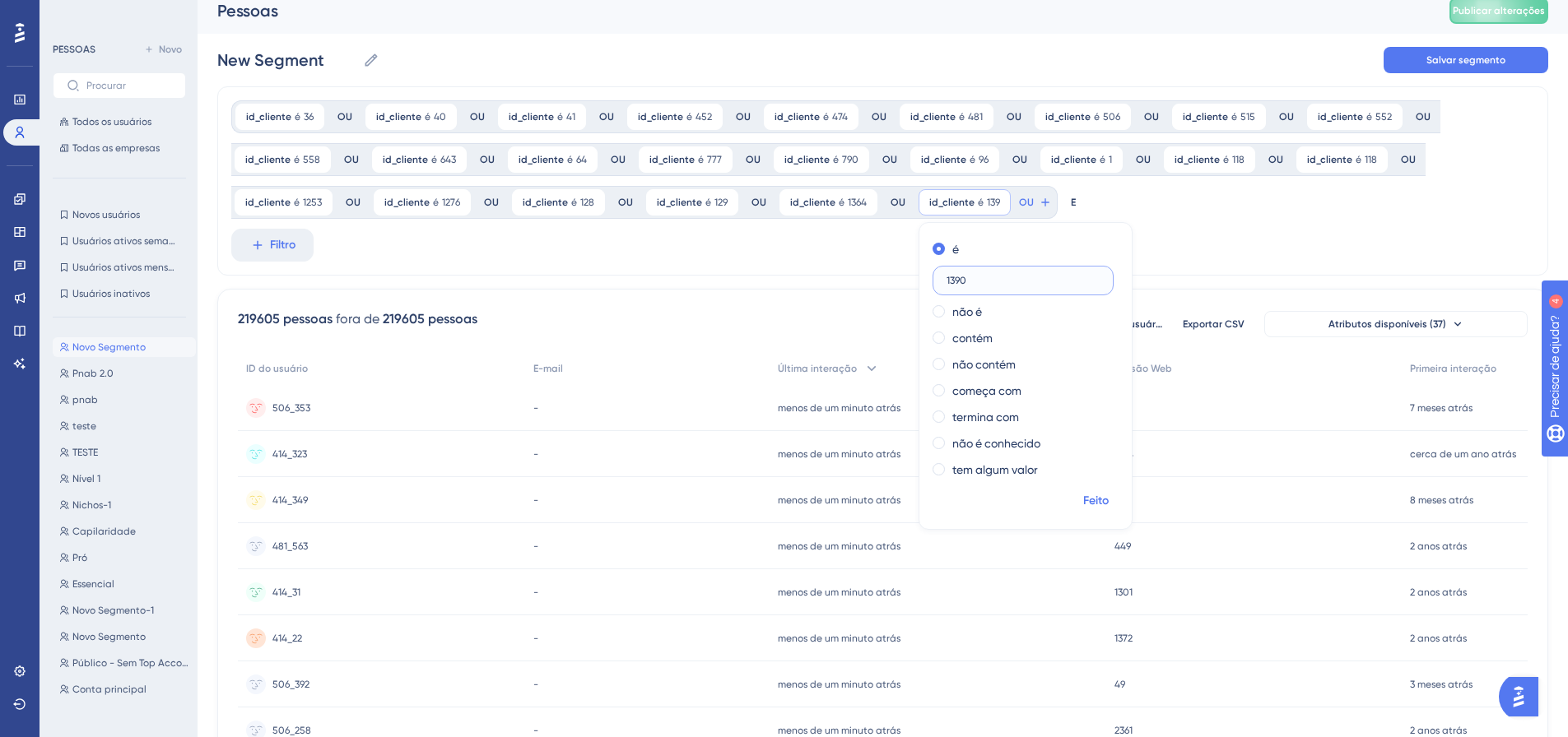
type input "1390"
click at [1098, 501] on font "Feito" at bounding box center [1096, 501] width 26 height 14
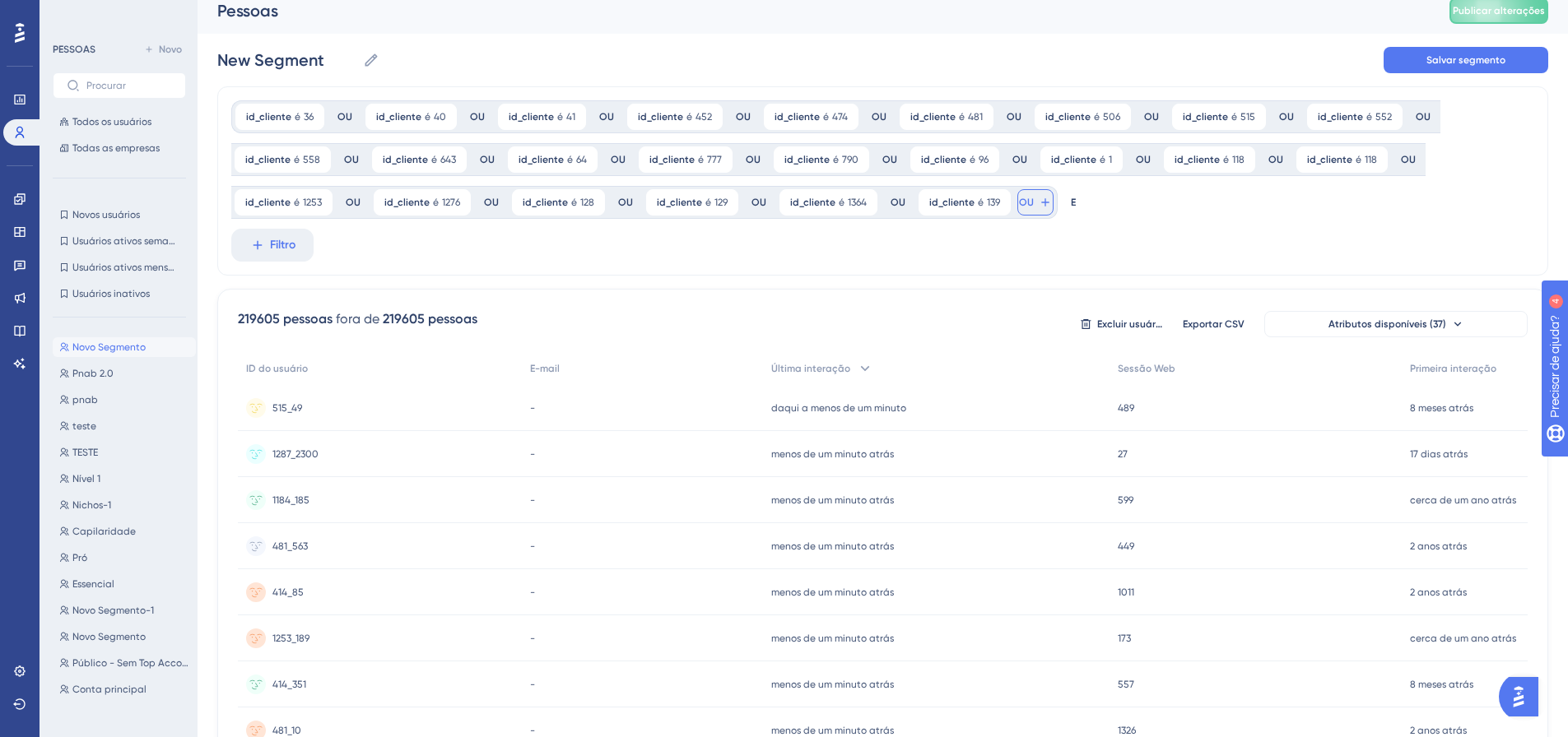
click at [1027, 205] on button "OU" at bounding box center [1035, 202] width 36 height 27
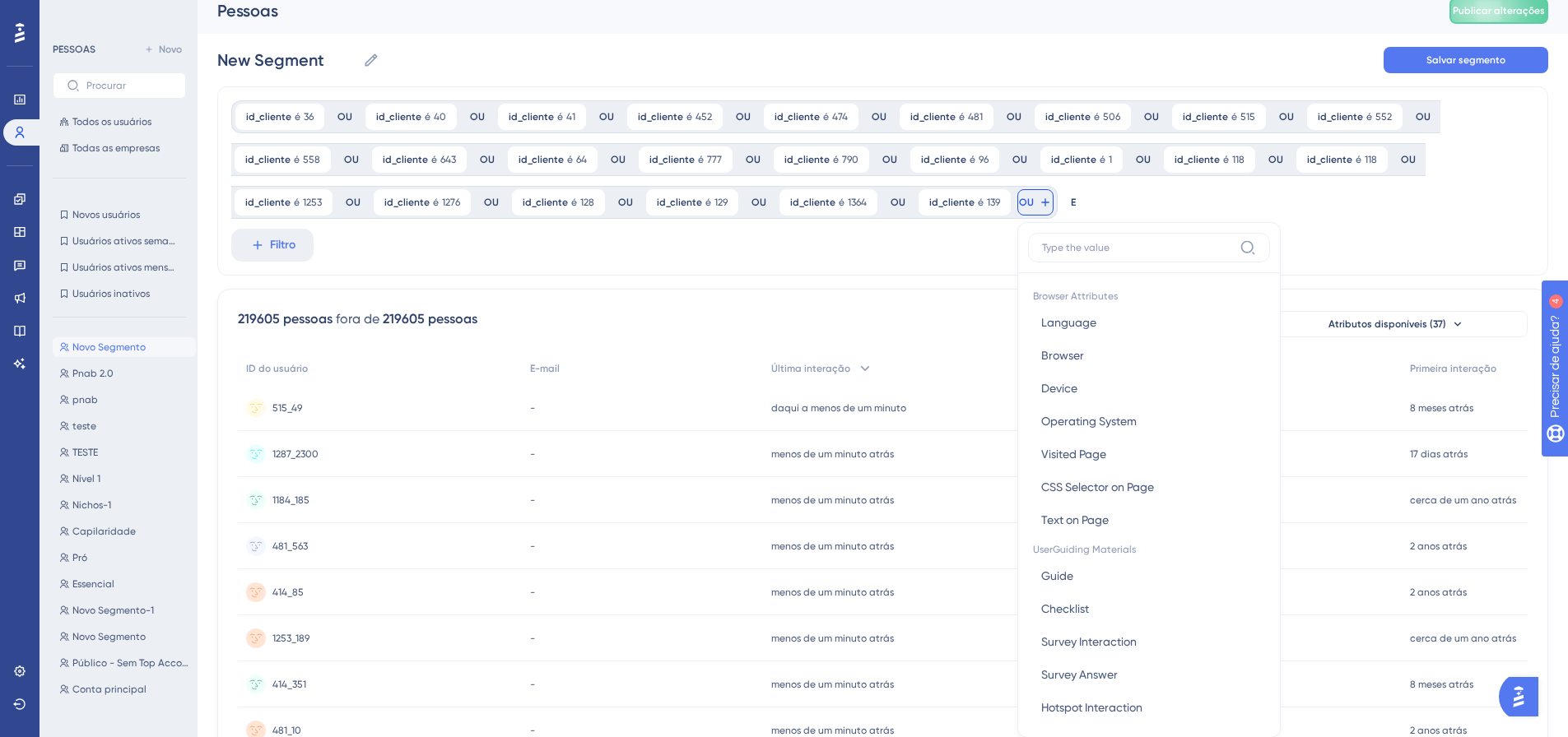
scroll to position [124, 0]
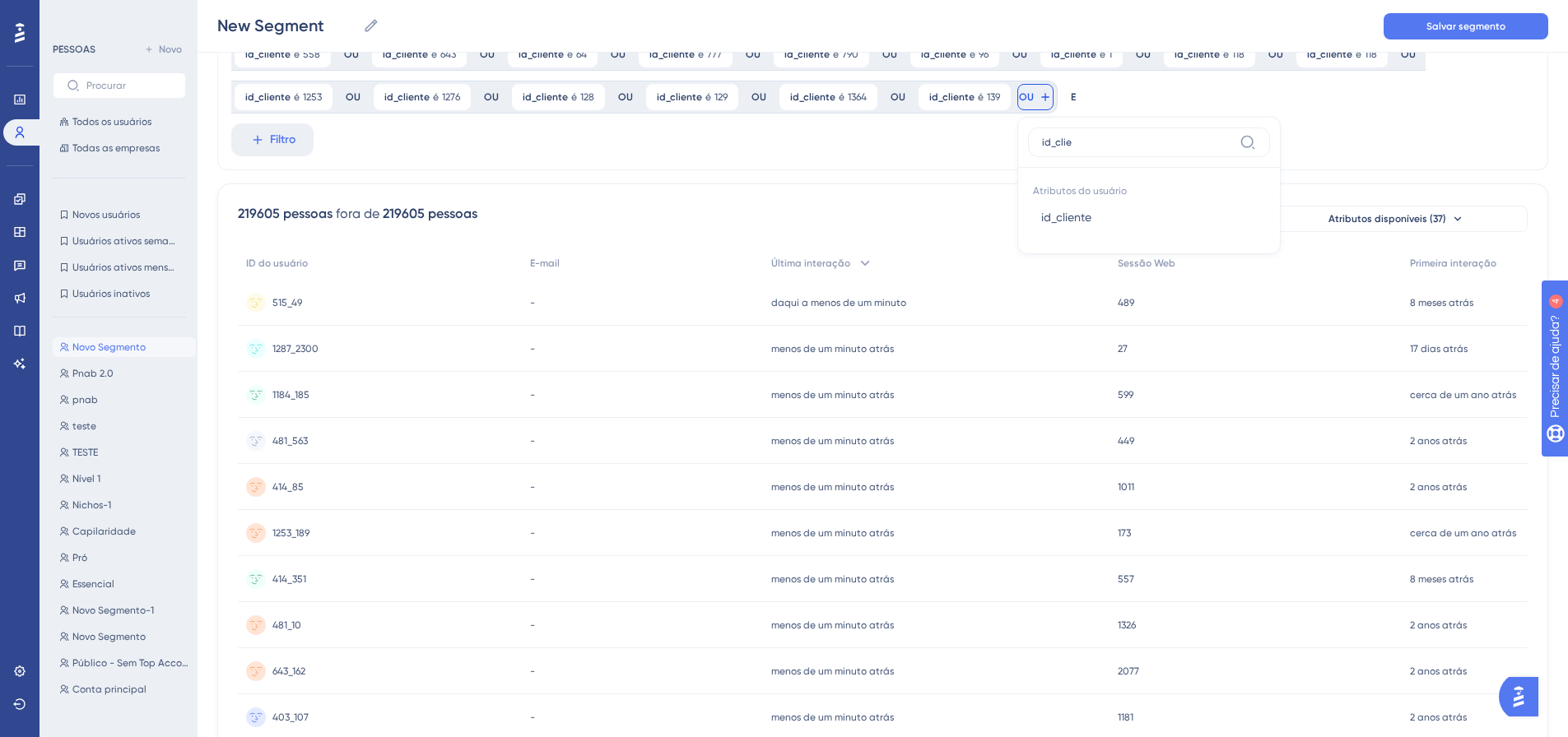
type input "id_clie"
click at [1050, 217] on font "id_cliente" at bounding box center [1066, 217] width 51 height 13
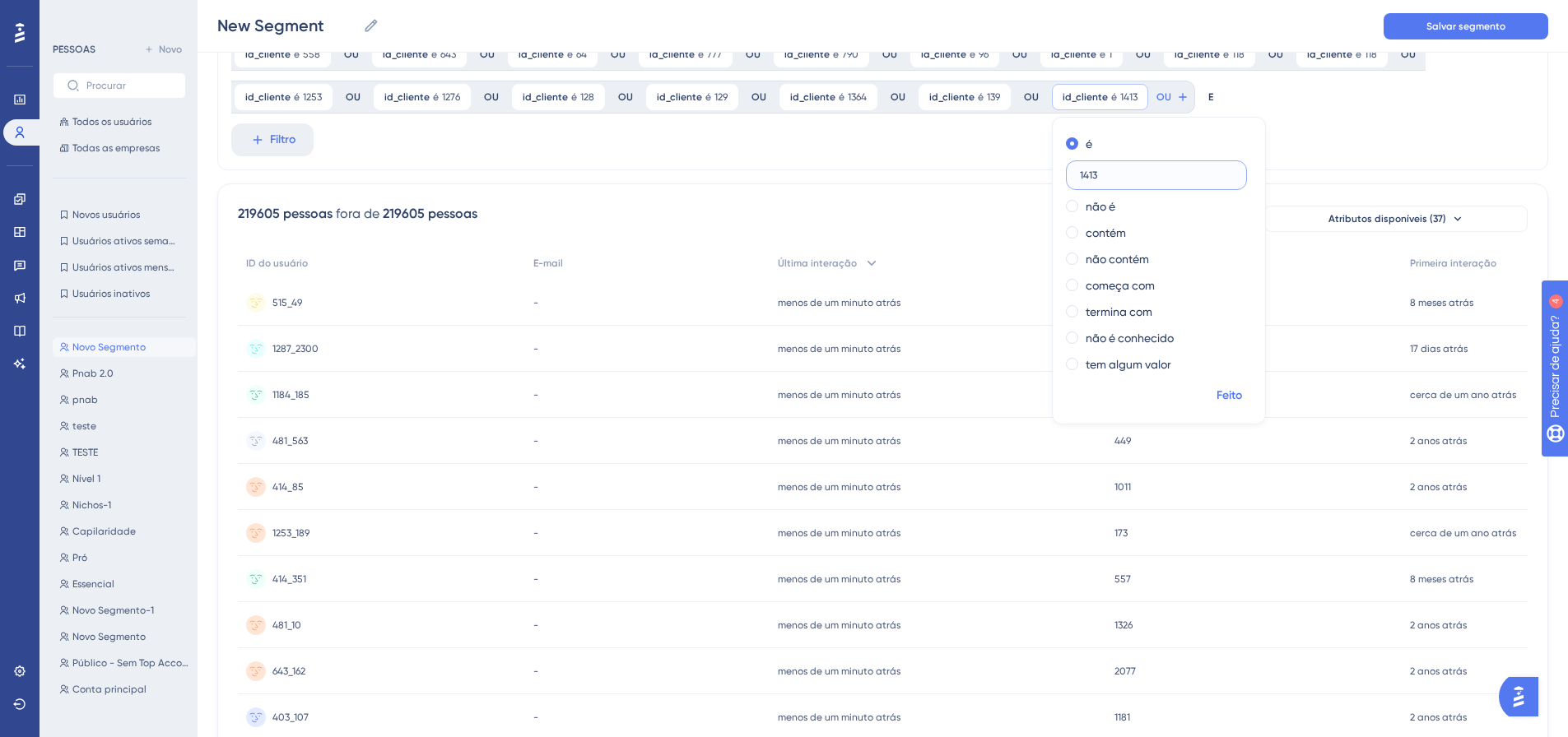
type input "1413"
click at [1227, 399] on font "Feito" at bounding box center [1229, 395] width 26 height 14
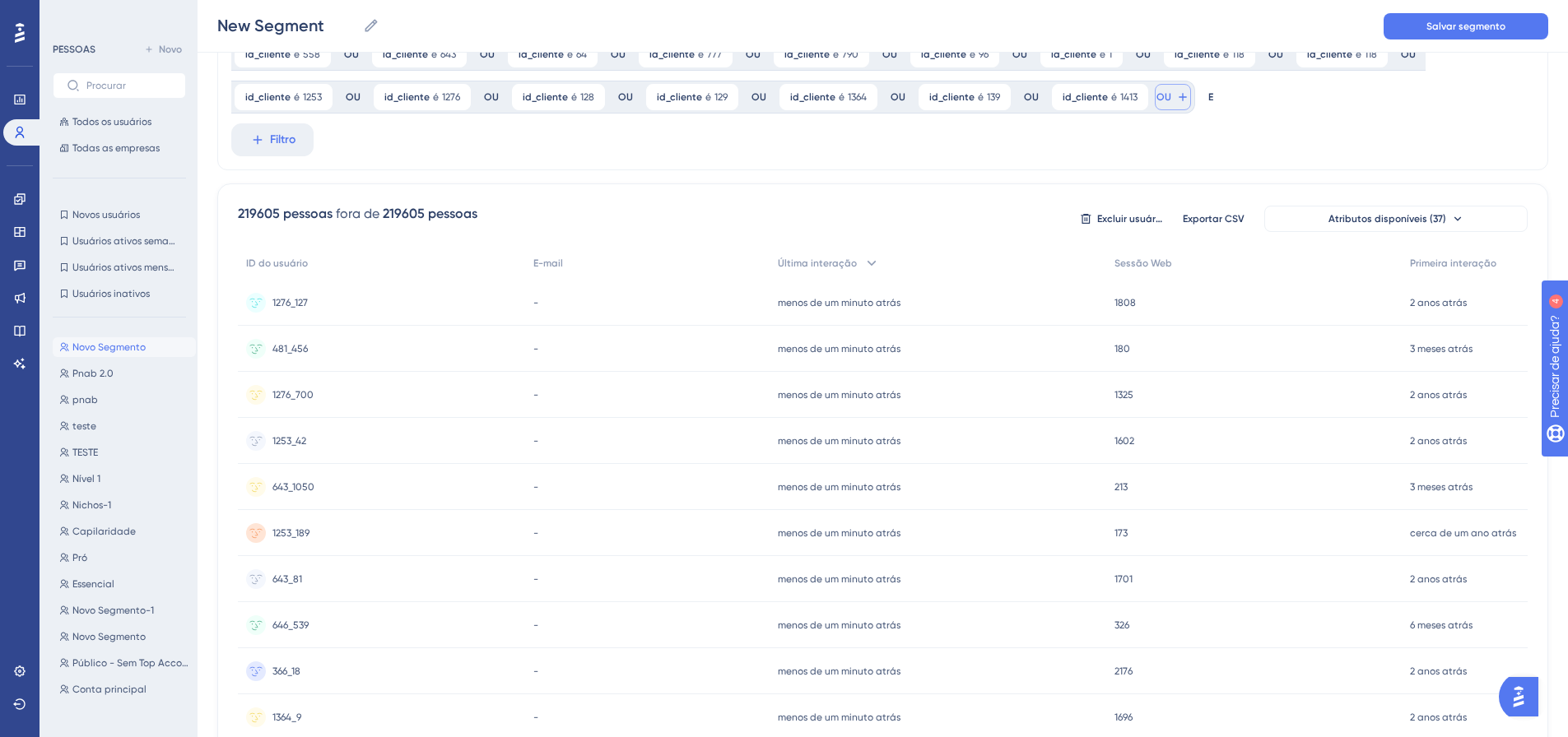
click at [1178, 97] on icon at bounding box center [1181, 96] width 7 height 7
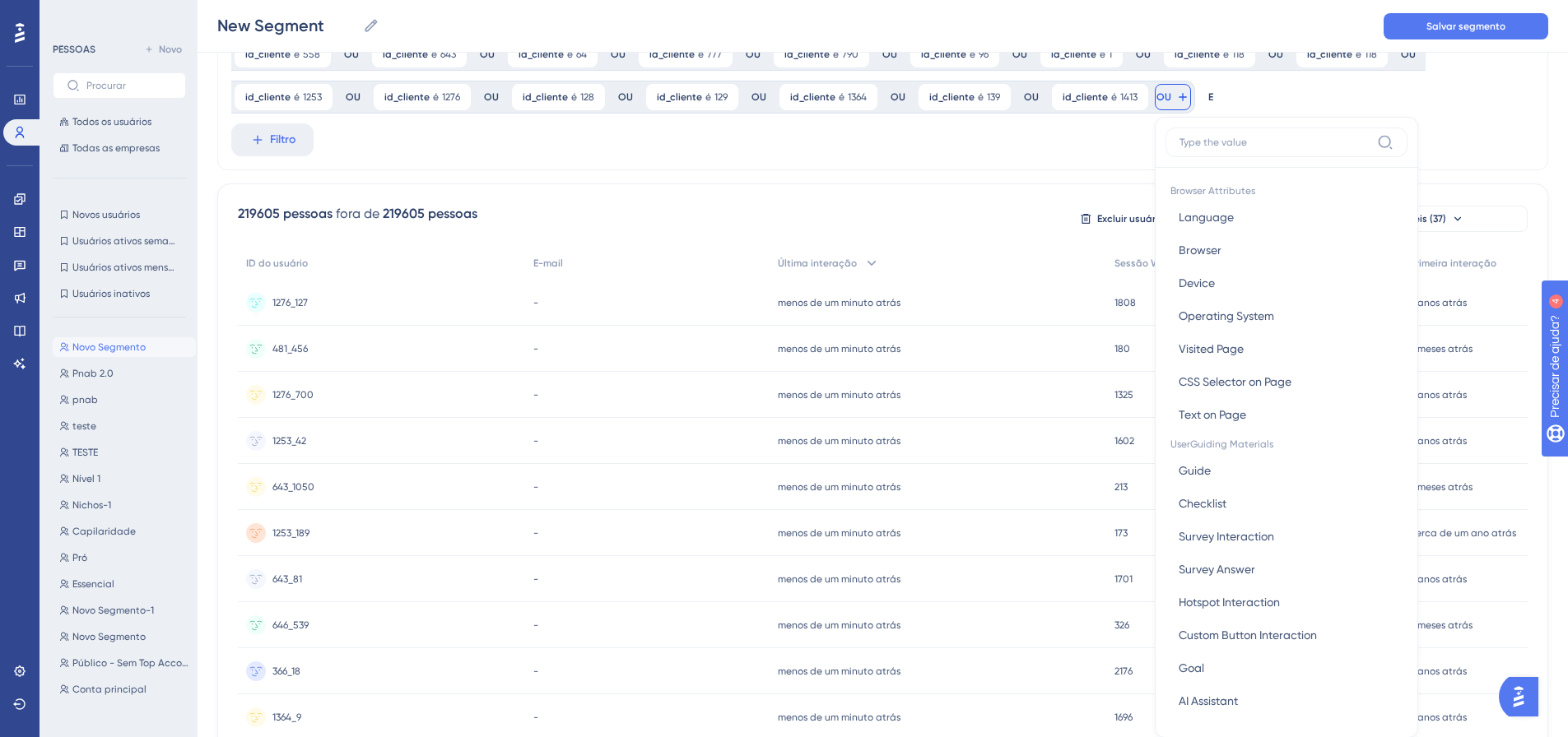
scroll to position [184, 0]
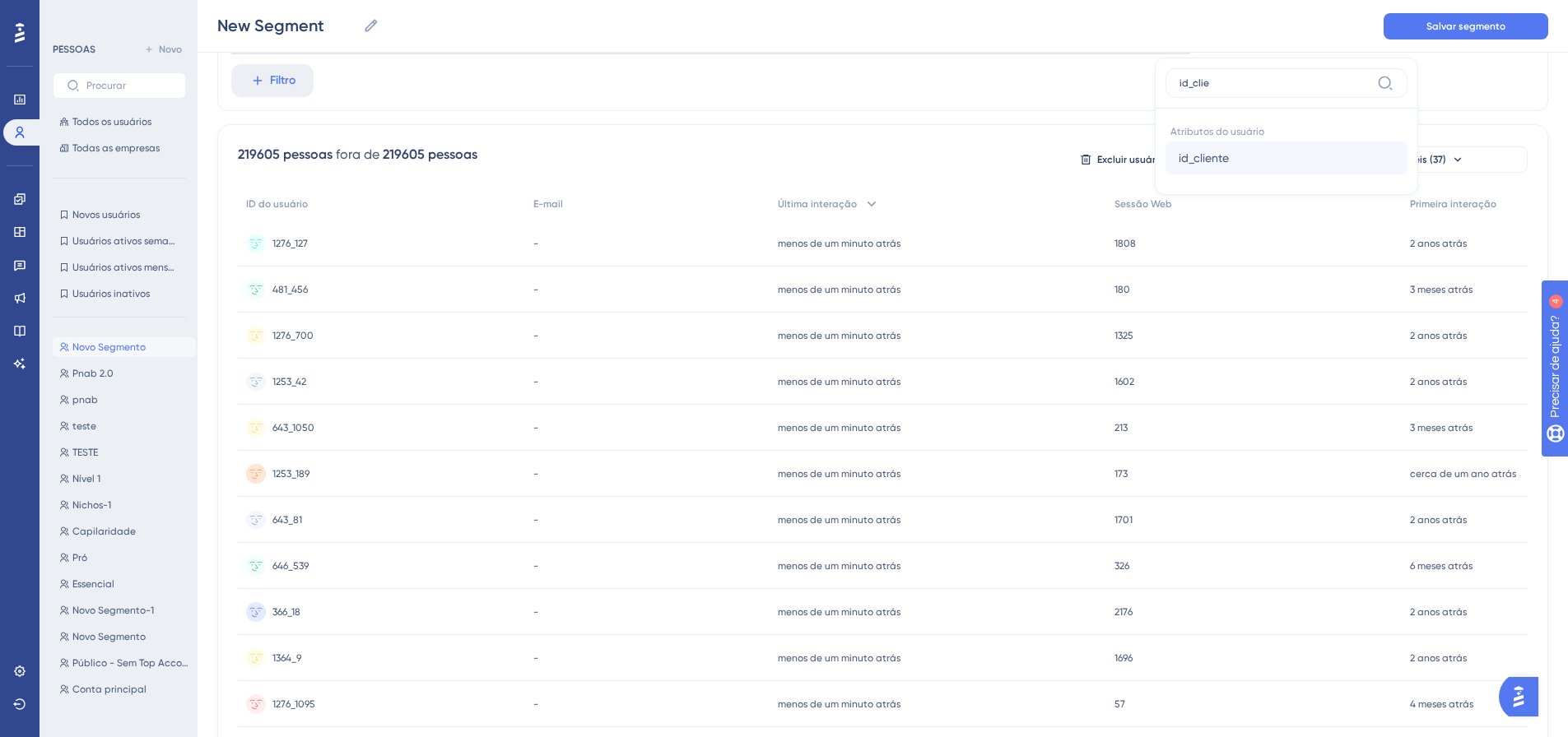
type input "id_clie"
click at [1190, 152] on font "id_cliente" at bounding box center [1203, 157] width 51 height 13
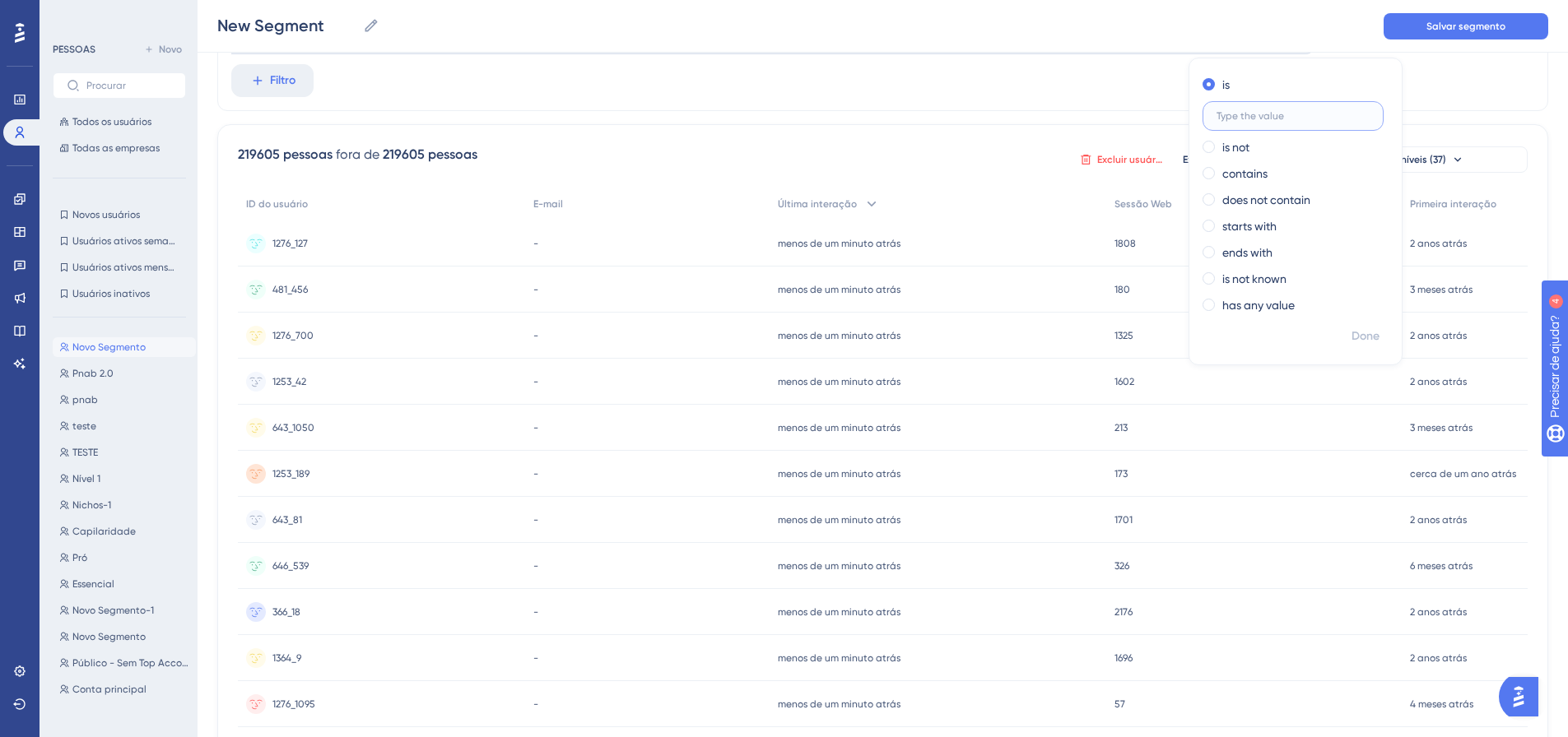
scroll to position [101, 0]
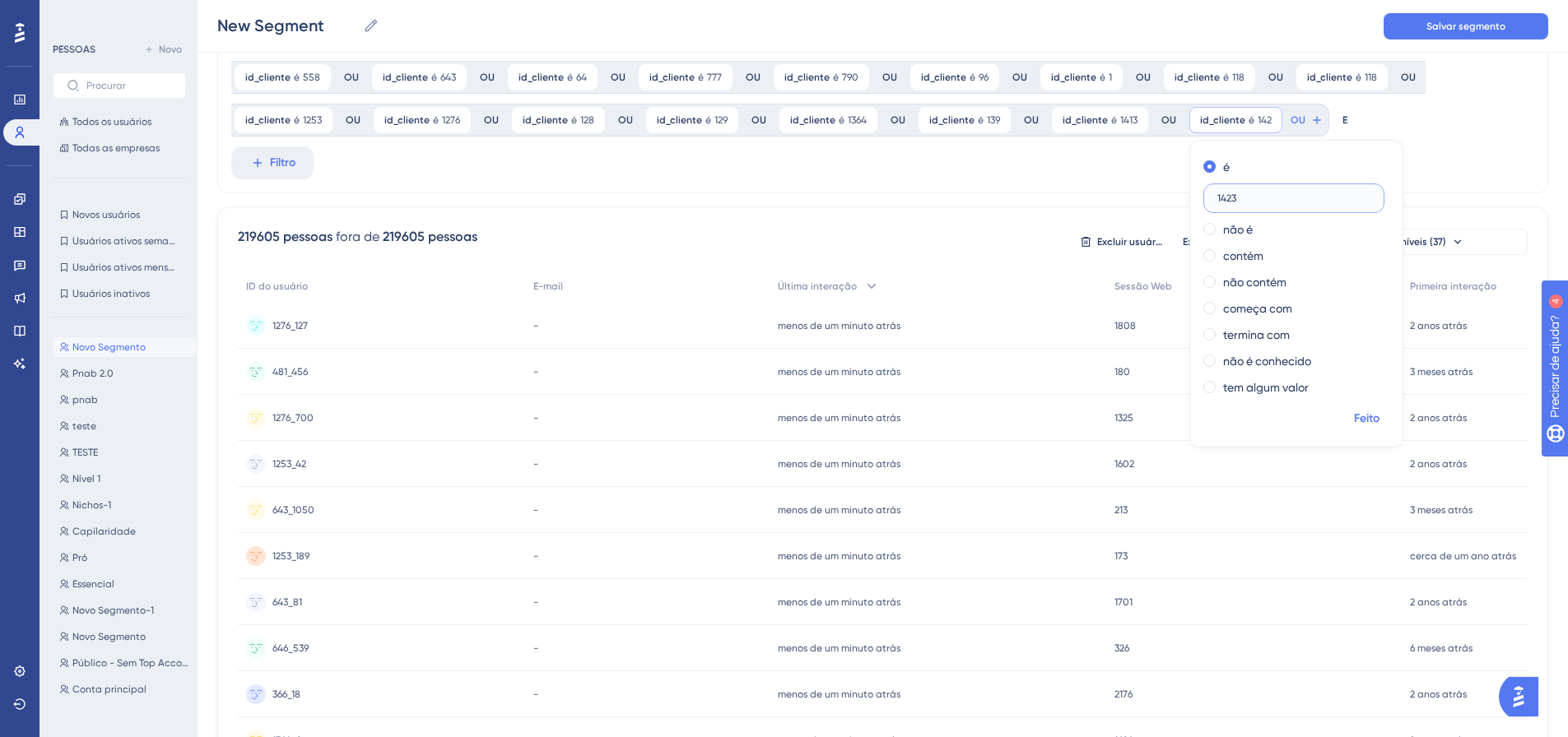
type input "1423"
click at [1353, 410] on span "Feito" at bounding box center [1366, 419] width 26 height 20
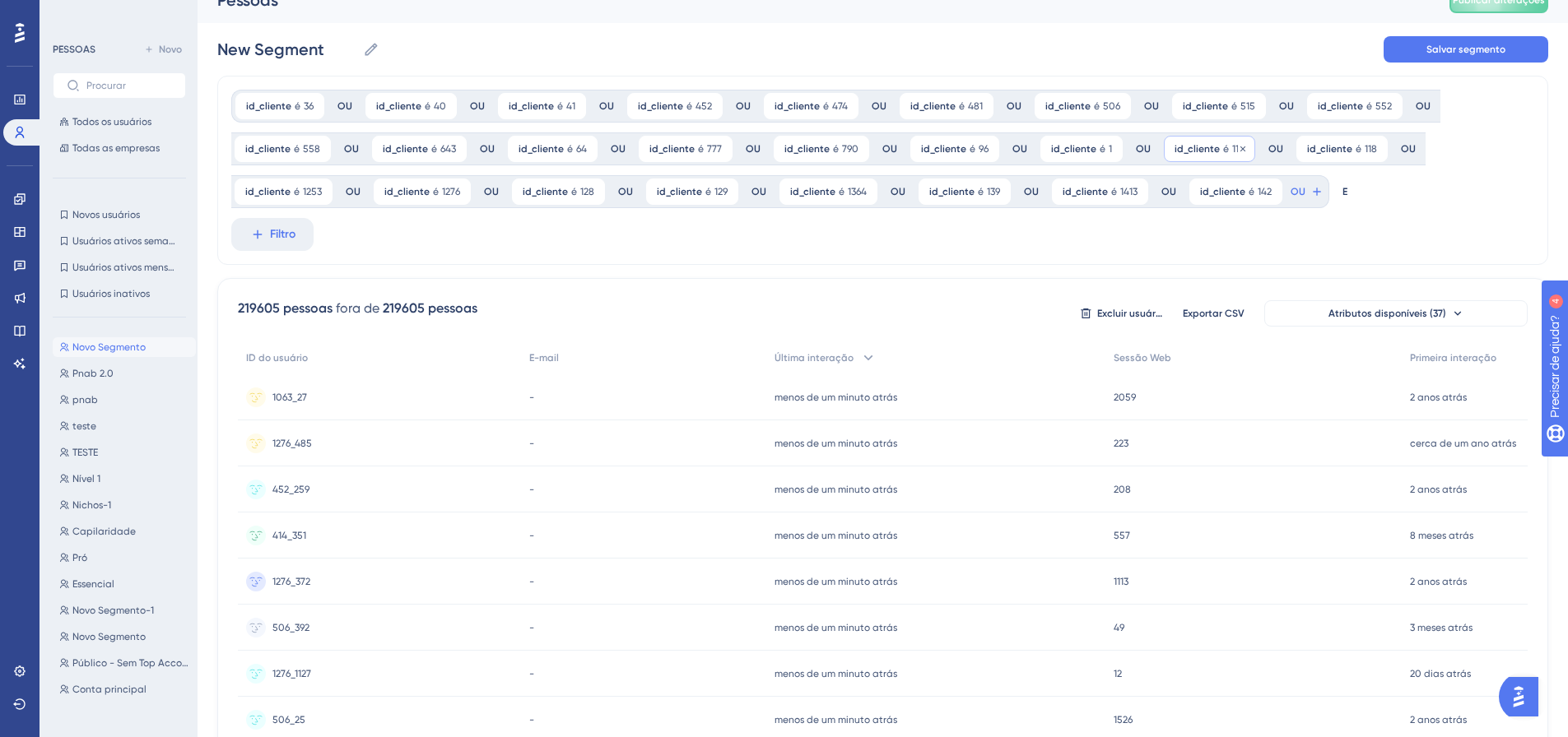
scroll to position [19, 0]
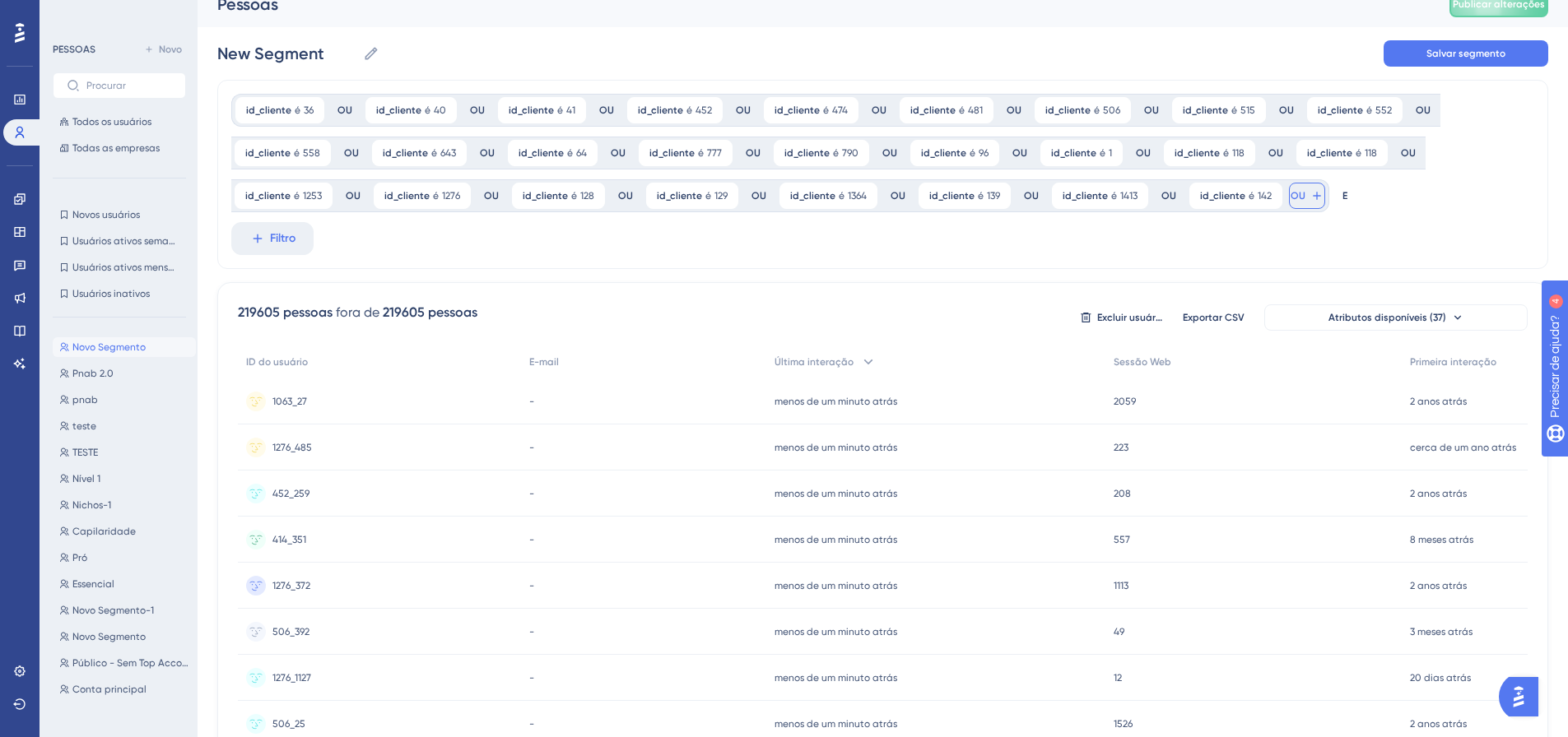
click at [1311, 194] on icon at bounding box center [1317, 195] width 13 height 13
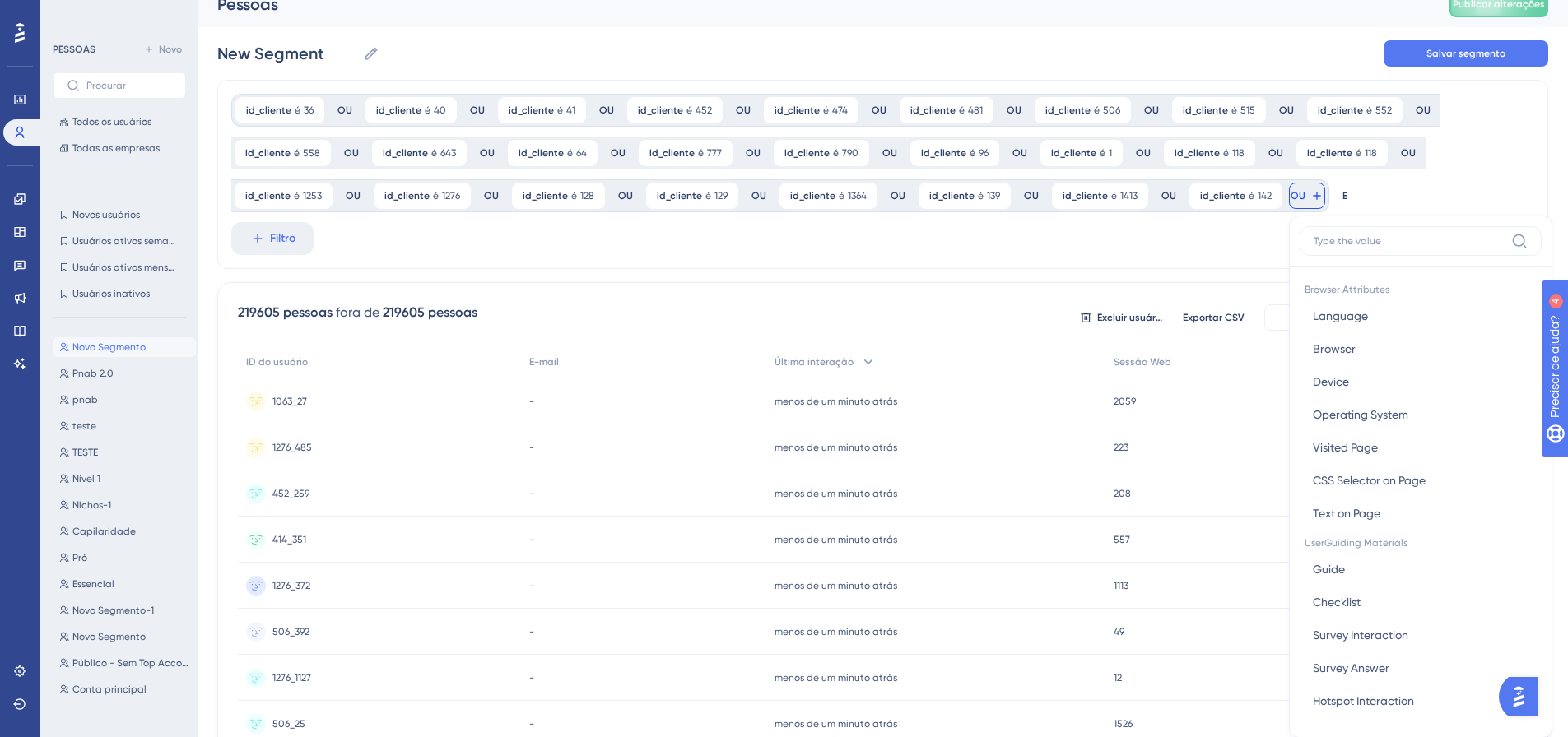
scroll to position [127, 0]
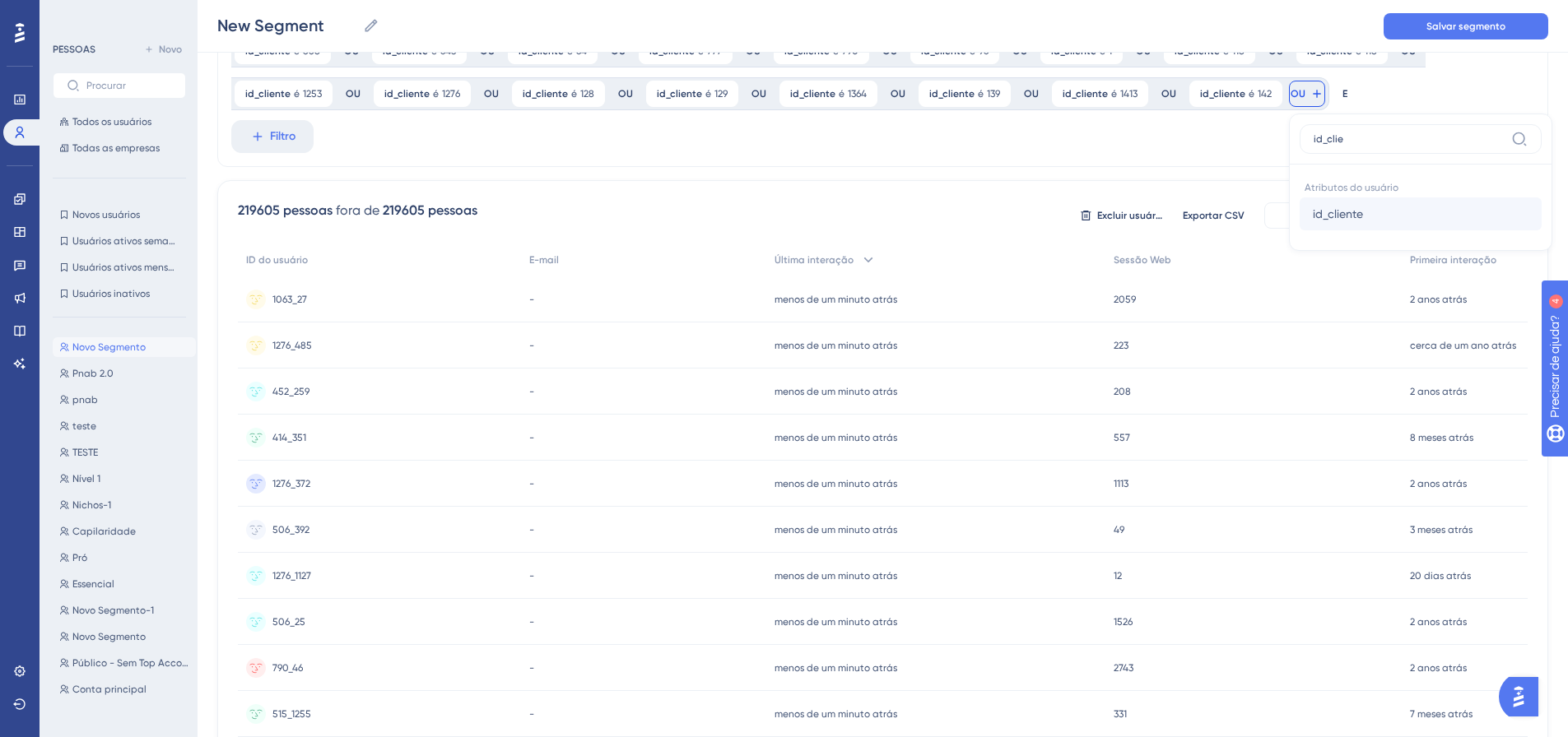
type input "id_clie"
click at [1347, 213] on font "id_cliente" at bounding box center [1337, 214] width 51 height 13
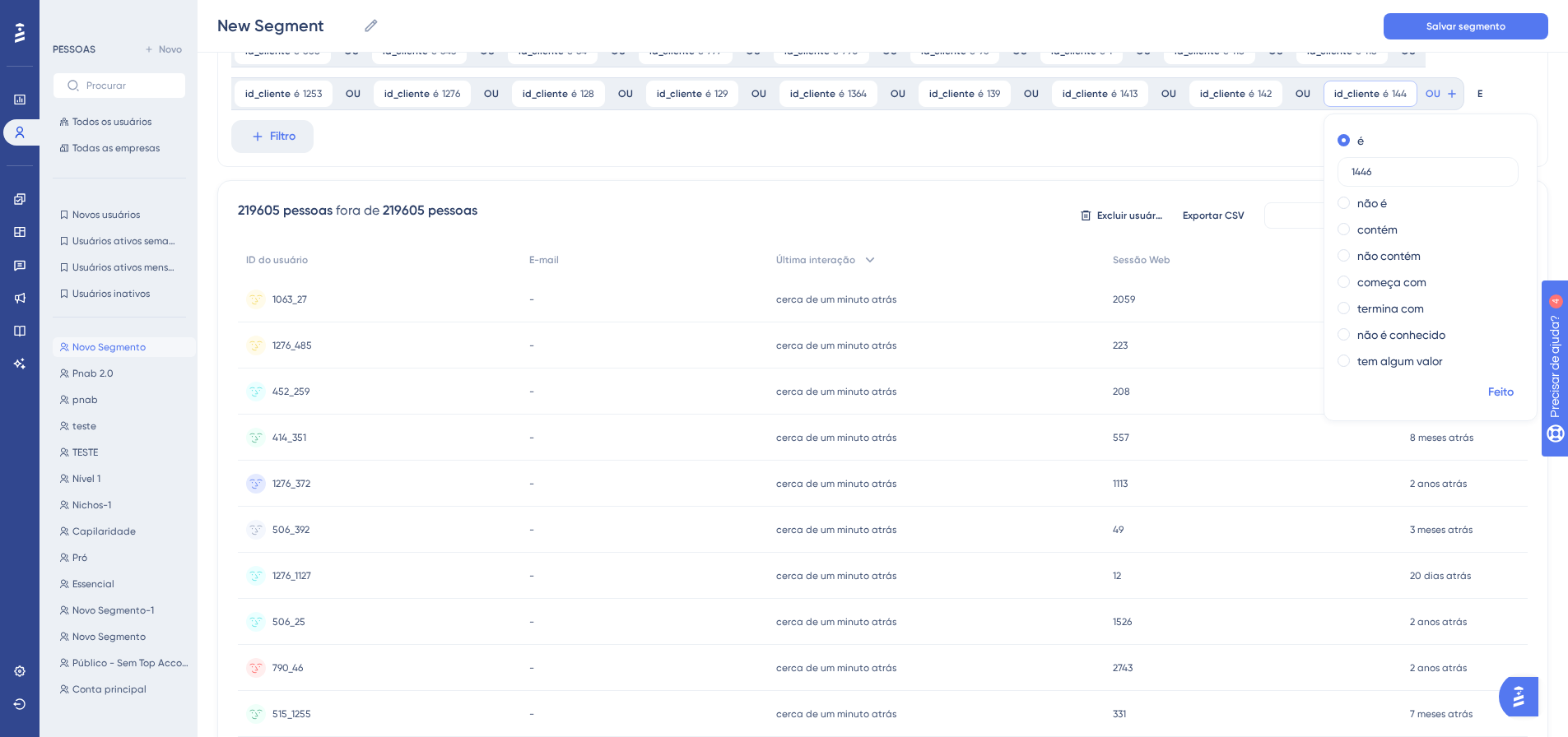
type input "1446"
click at [1495, 394] on font "Feito" at bounding box center [1500, 392] width 26 height 14
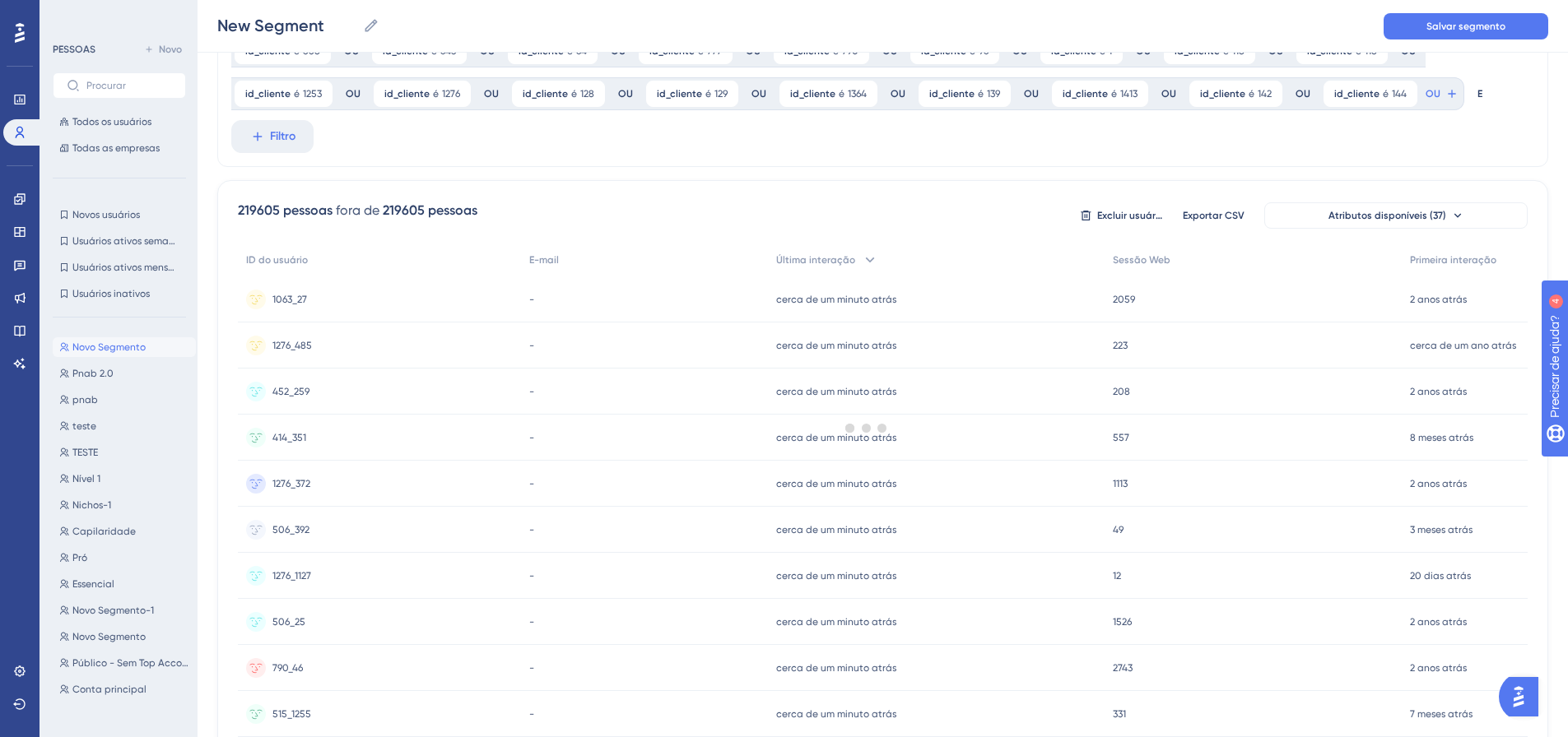
scroll to position [0, 0]
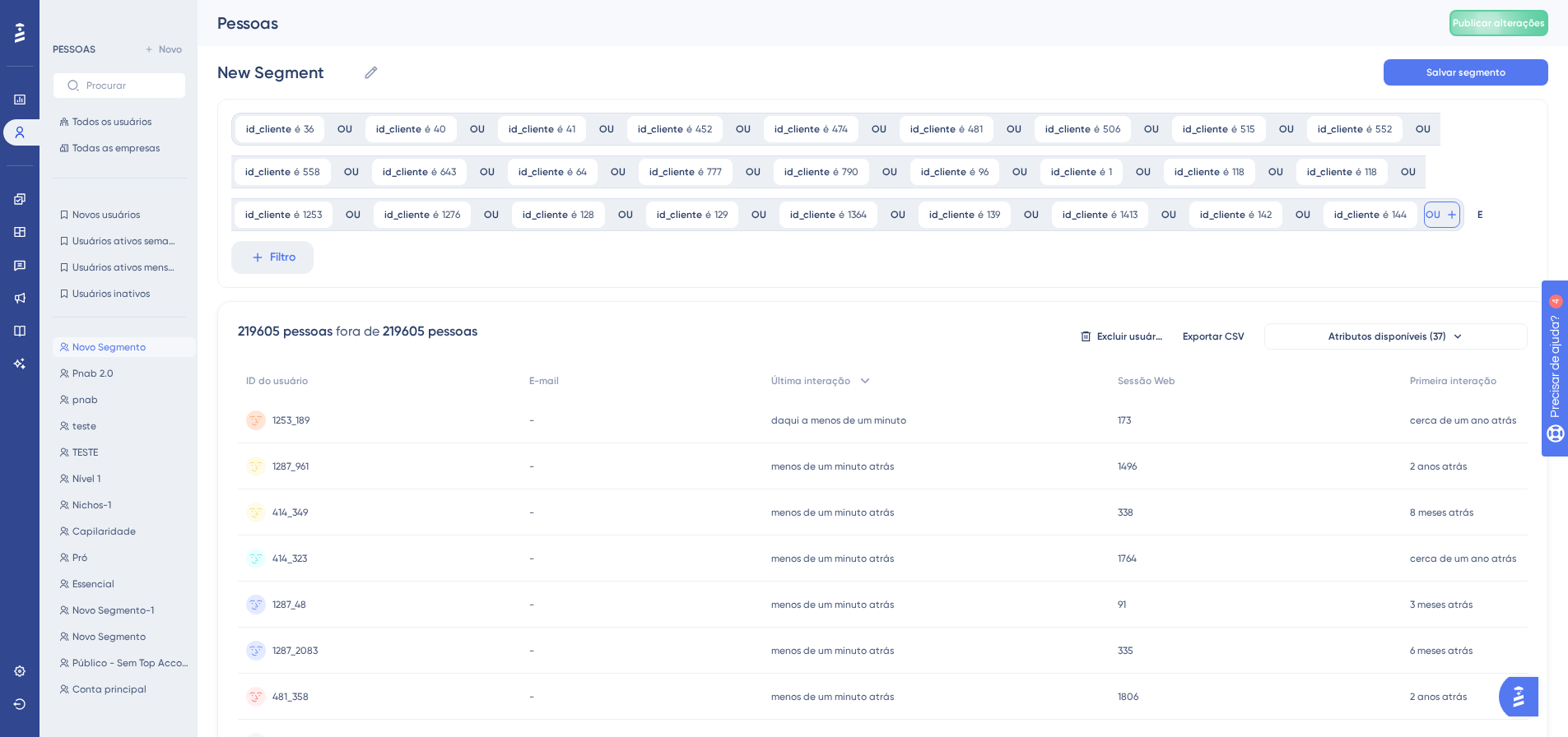
click at [1426, 216] on font "OU" at bounding box center [1433, 215] width 15 height 12
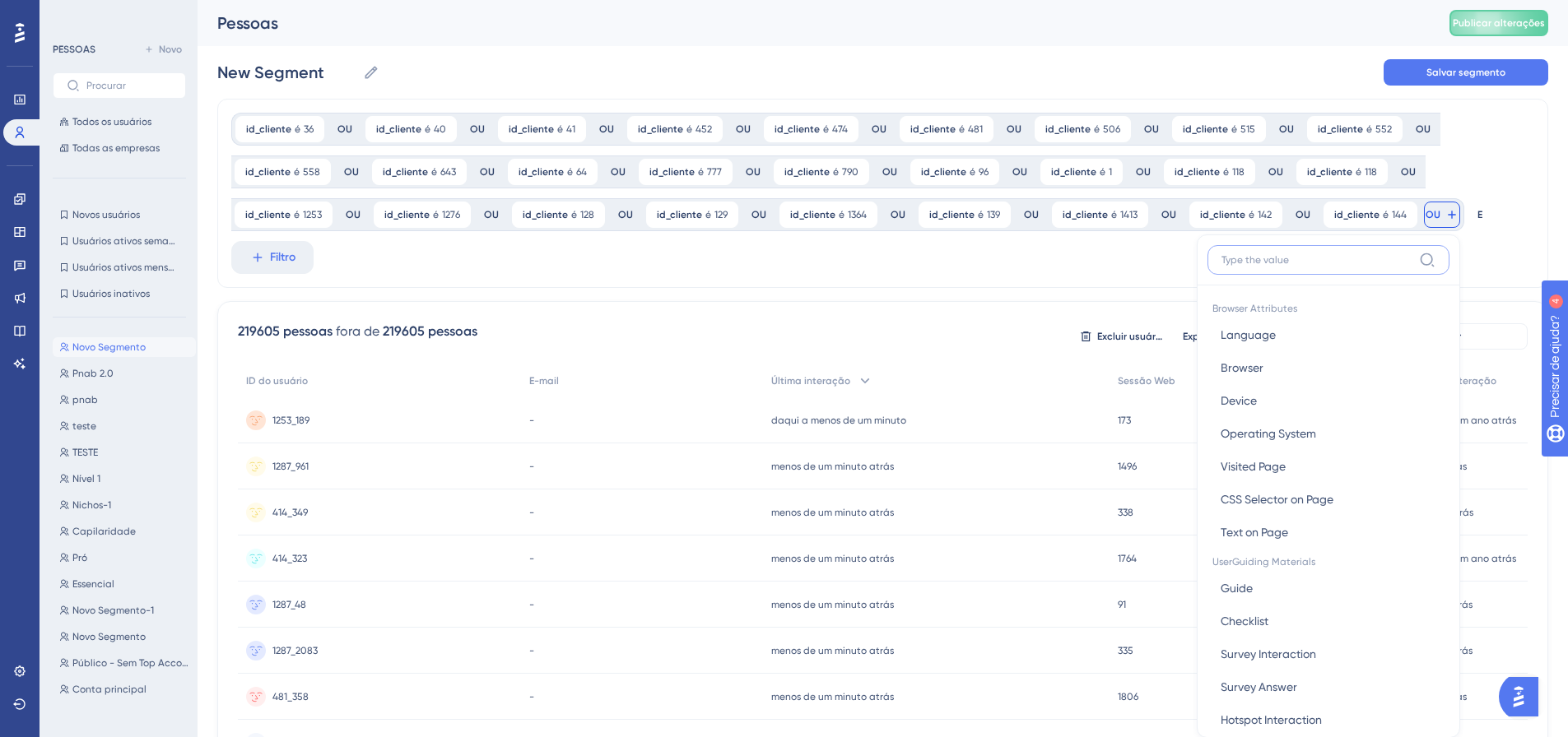
scroll to position [117, 0]
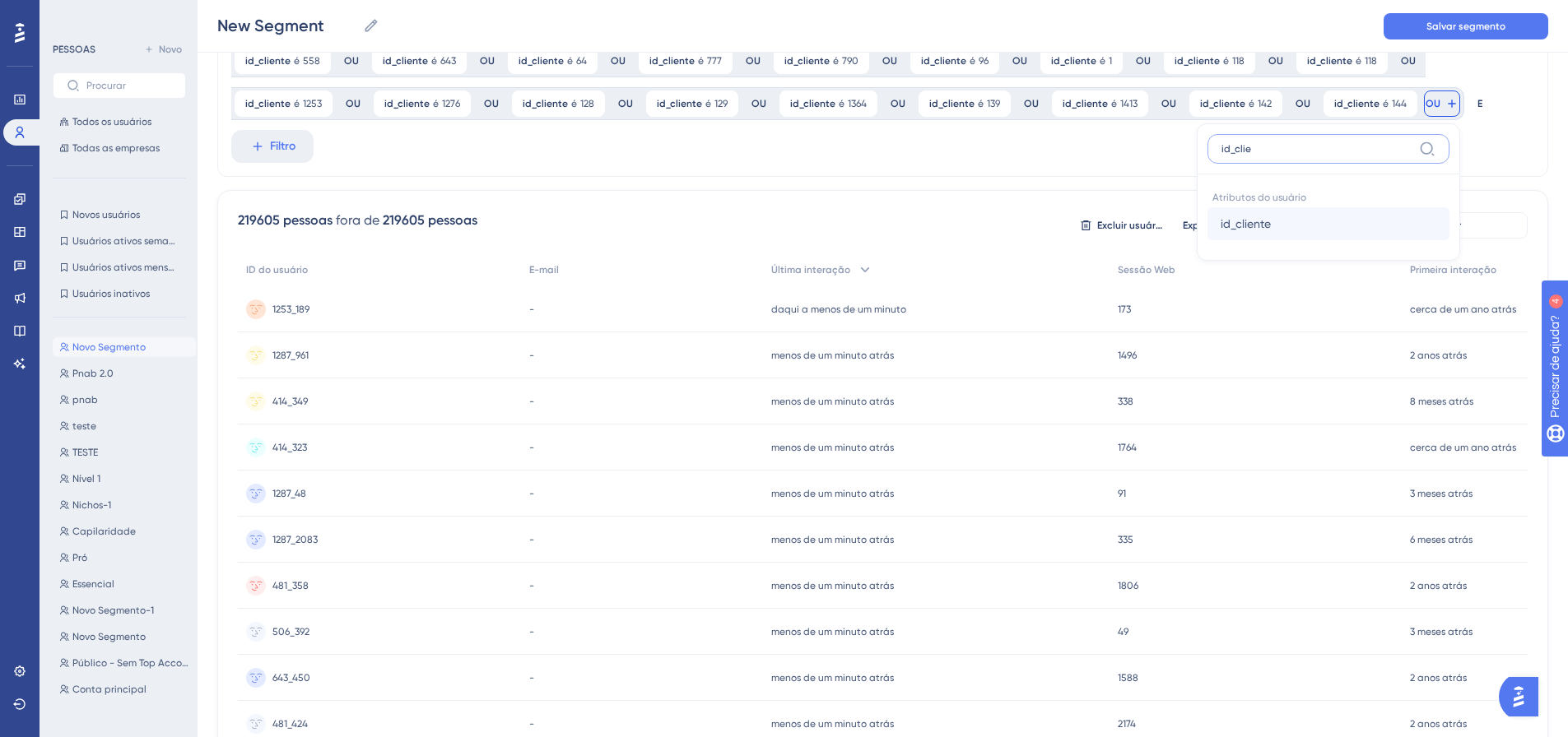
type input "id_clie"
click at [1235, 216] on span "id_cliente" at bounding box center [1245, 223] width 51 height 20
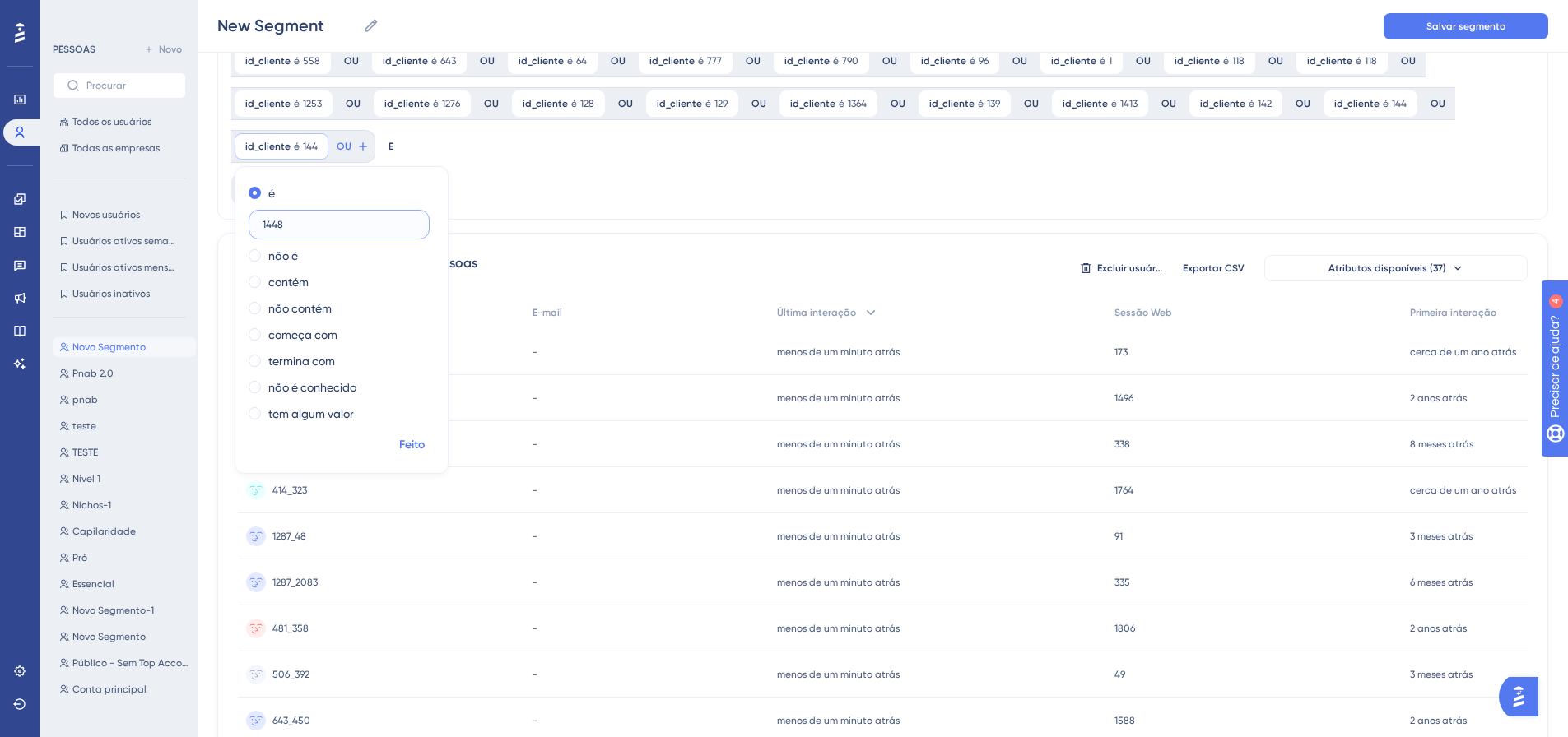
type input "1448"
click at [417, 446] on font "Feito" at bounding box center [412, 445] width 26 height 14
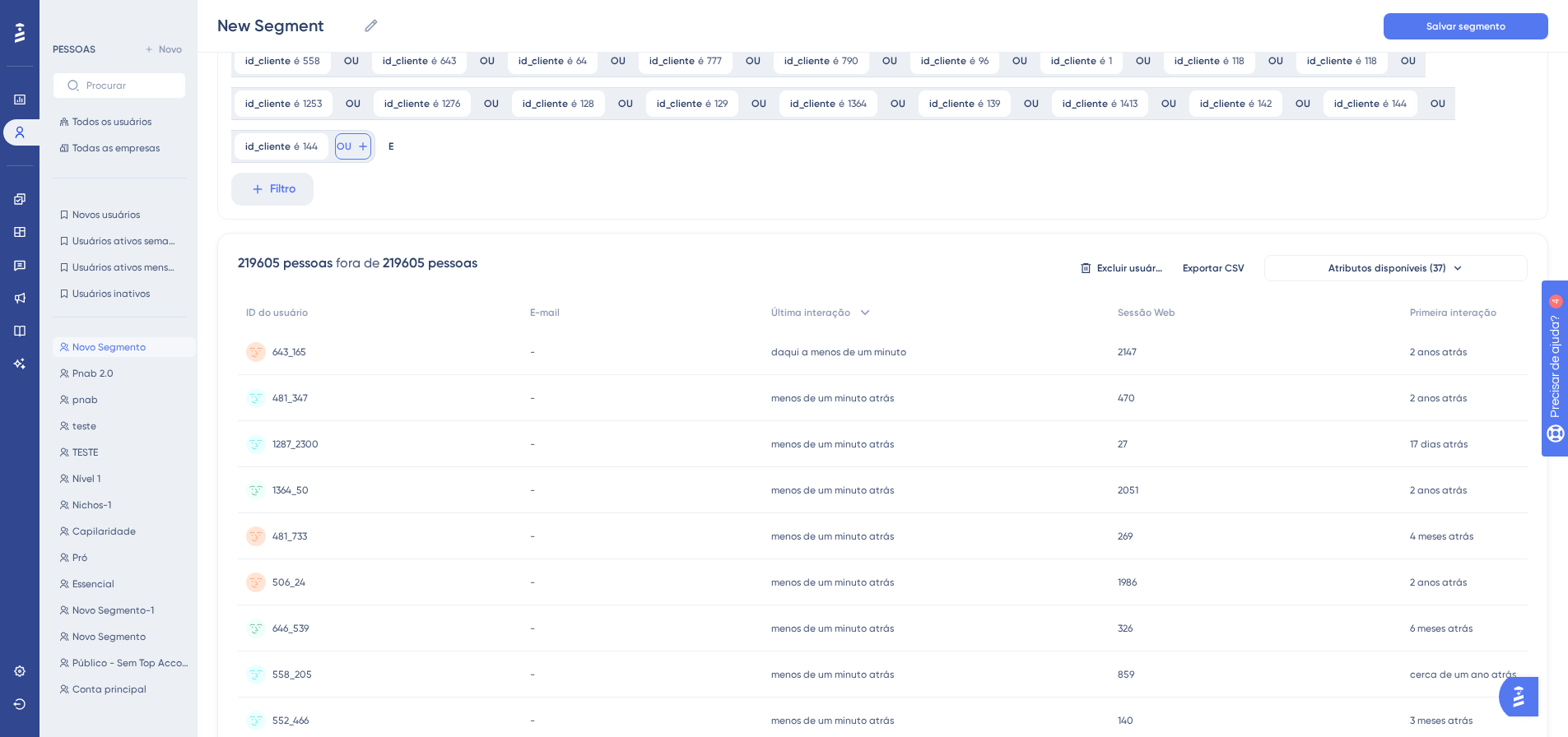
click at [343, 147] on font "OU" at bounding box center [344, 147] width 15 height 12
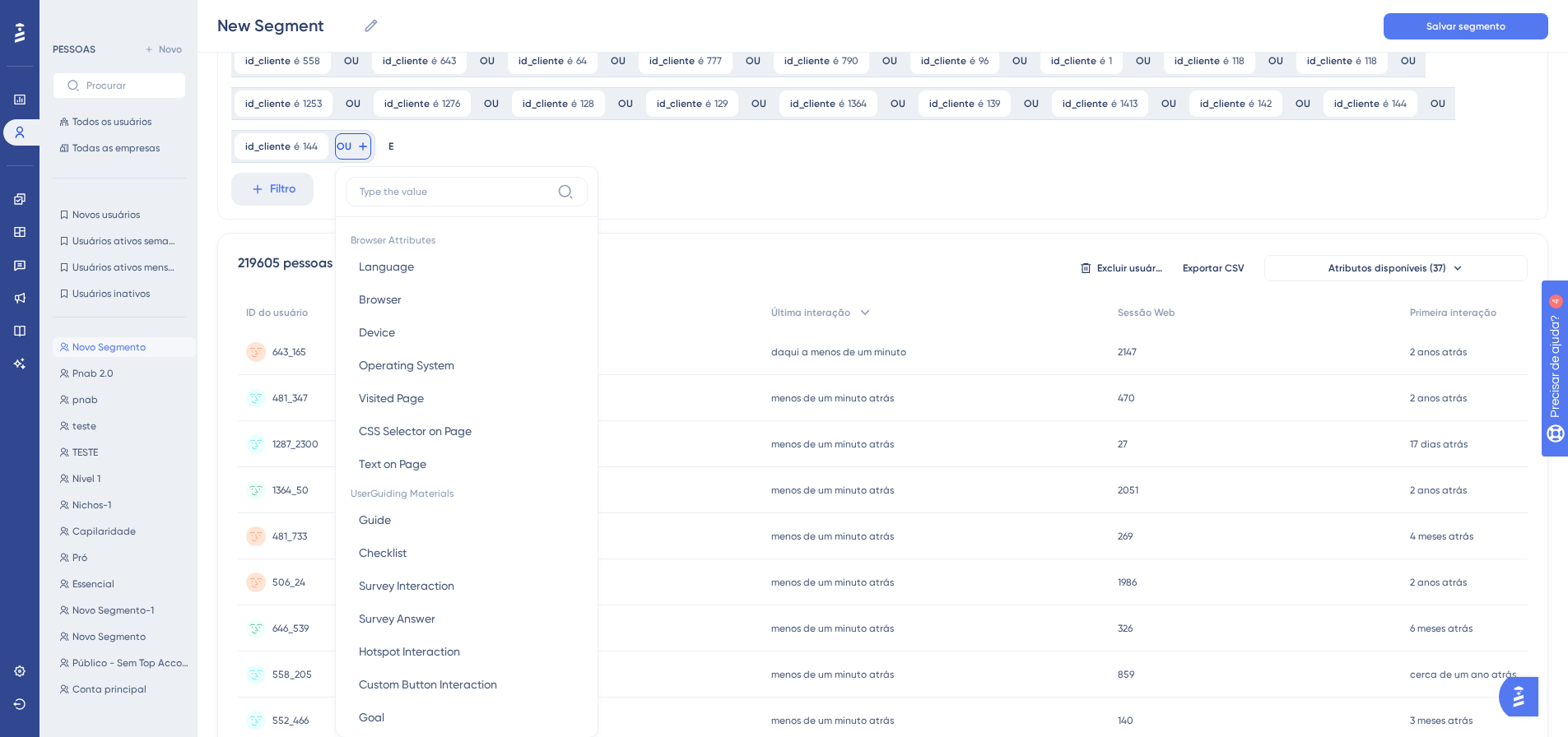
scroll to position [202, 0]
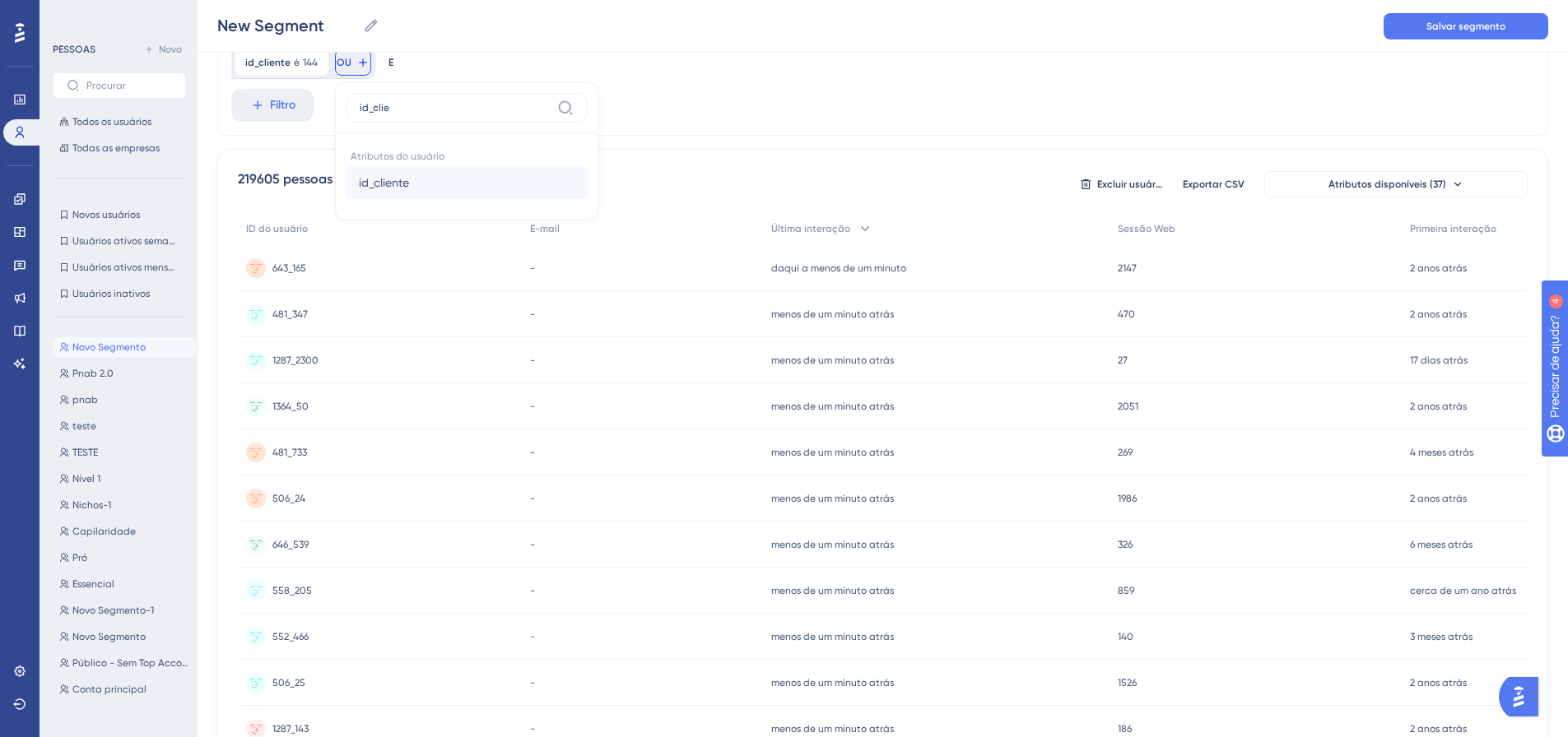
type input "id_clie"
click at [385, 192] on span "id_cliente" at bounding box center [384, 183] width 51 height 20
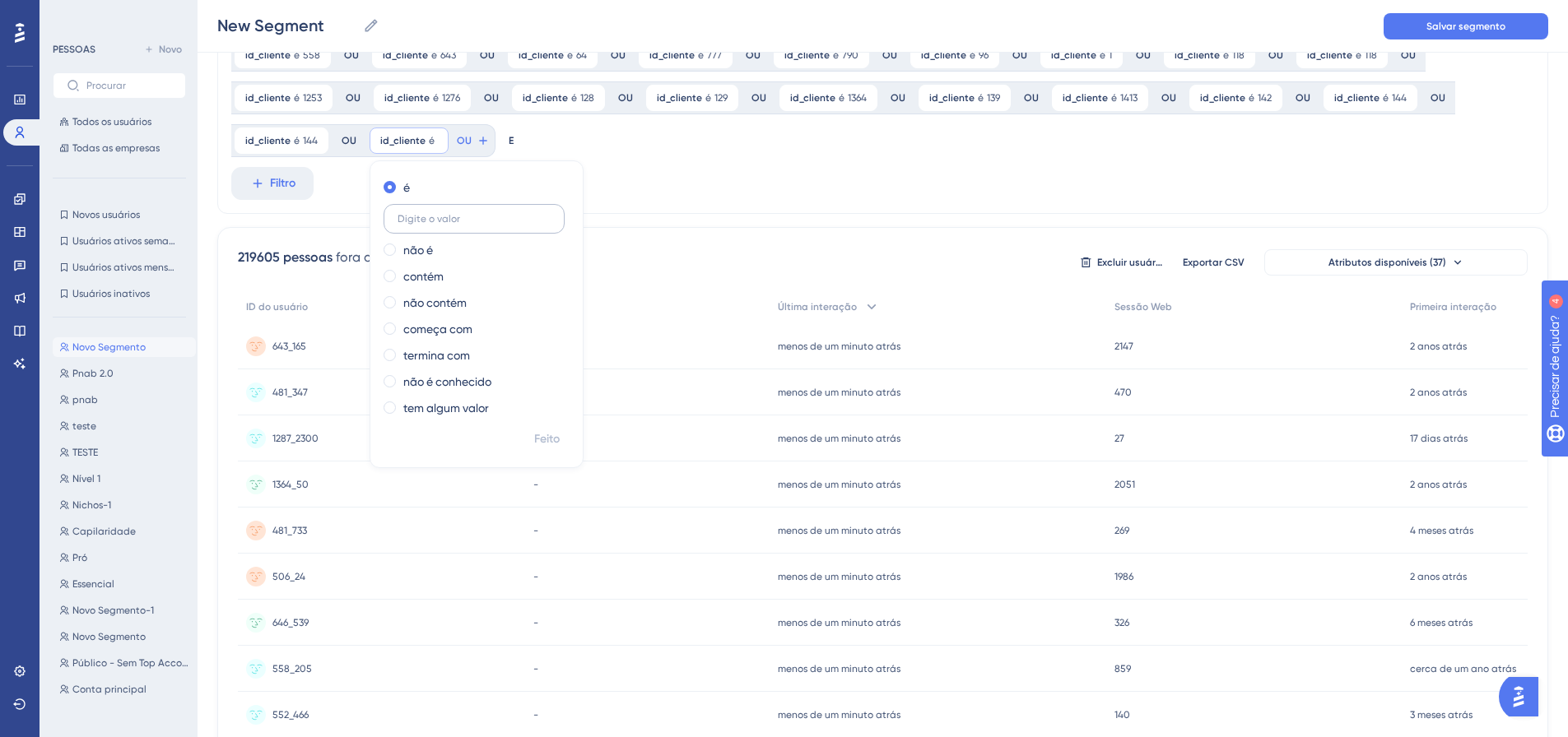
scroll to position [119, 0]
type input "1468"
click at [533, 433] on button "Feito" at bounding box center [547, 444] width 46 height 30
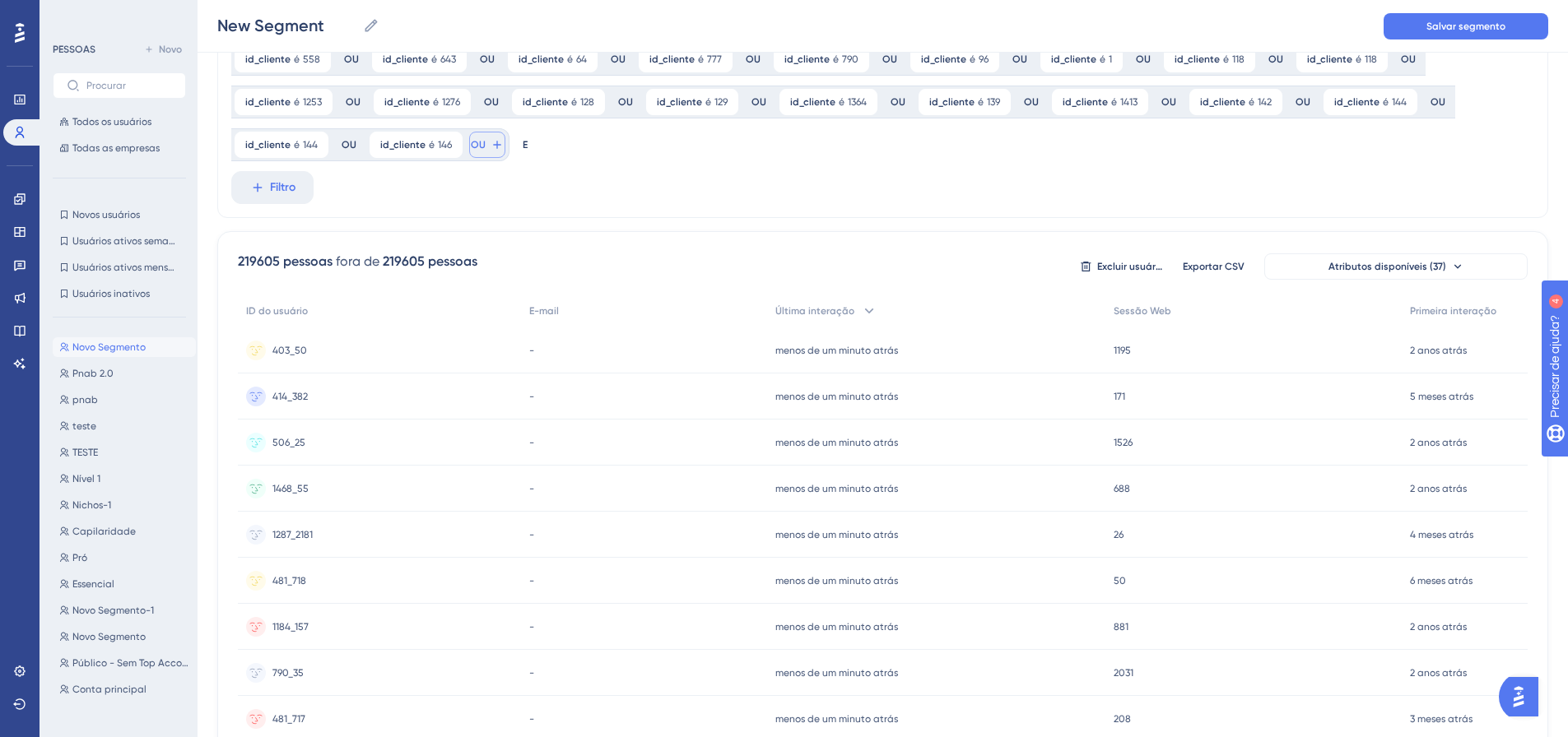
click at [491, 142] on icon at bounding box center [497, 144] width 13 height 13
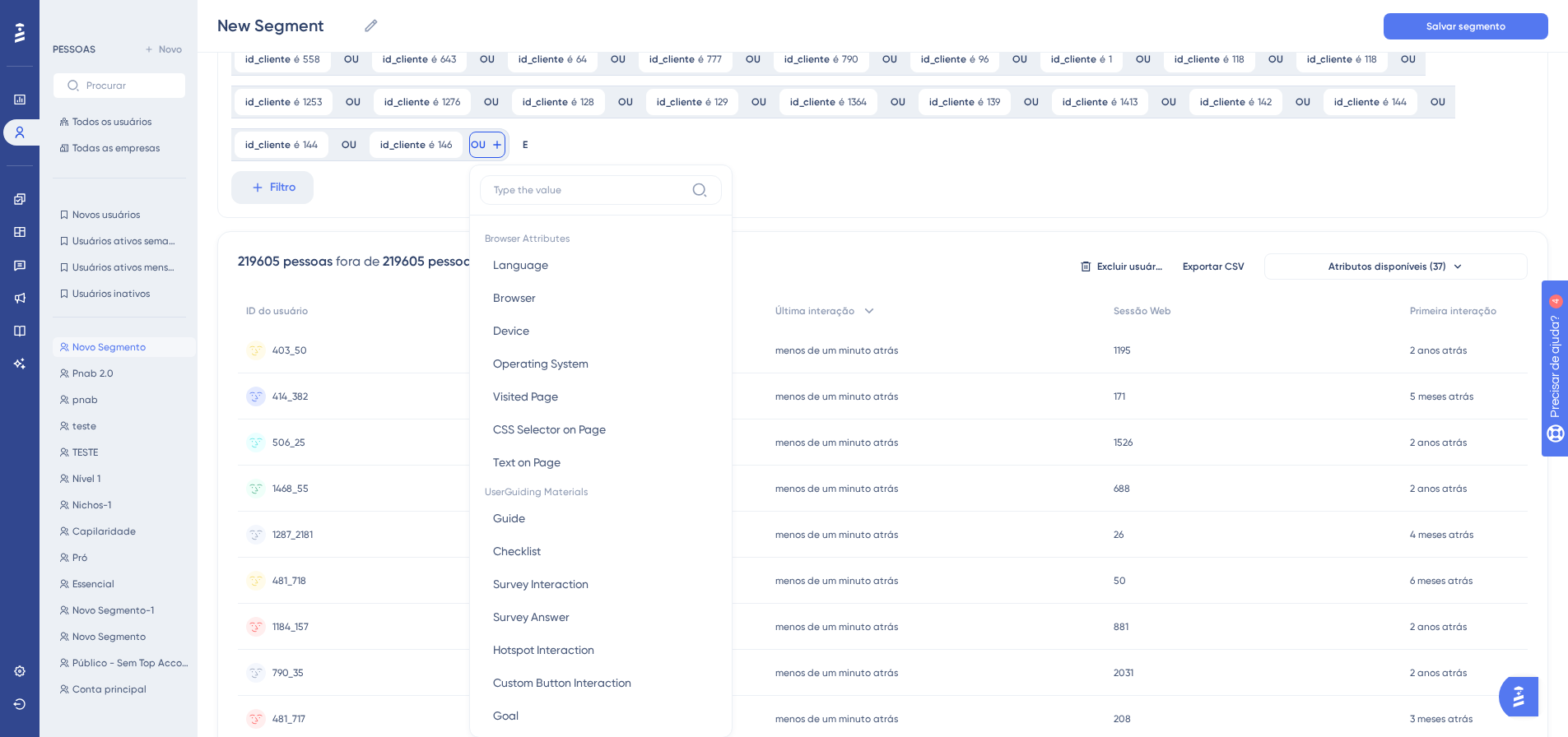
scroll to position [203, 0]
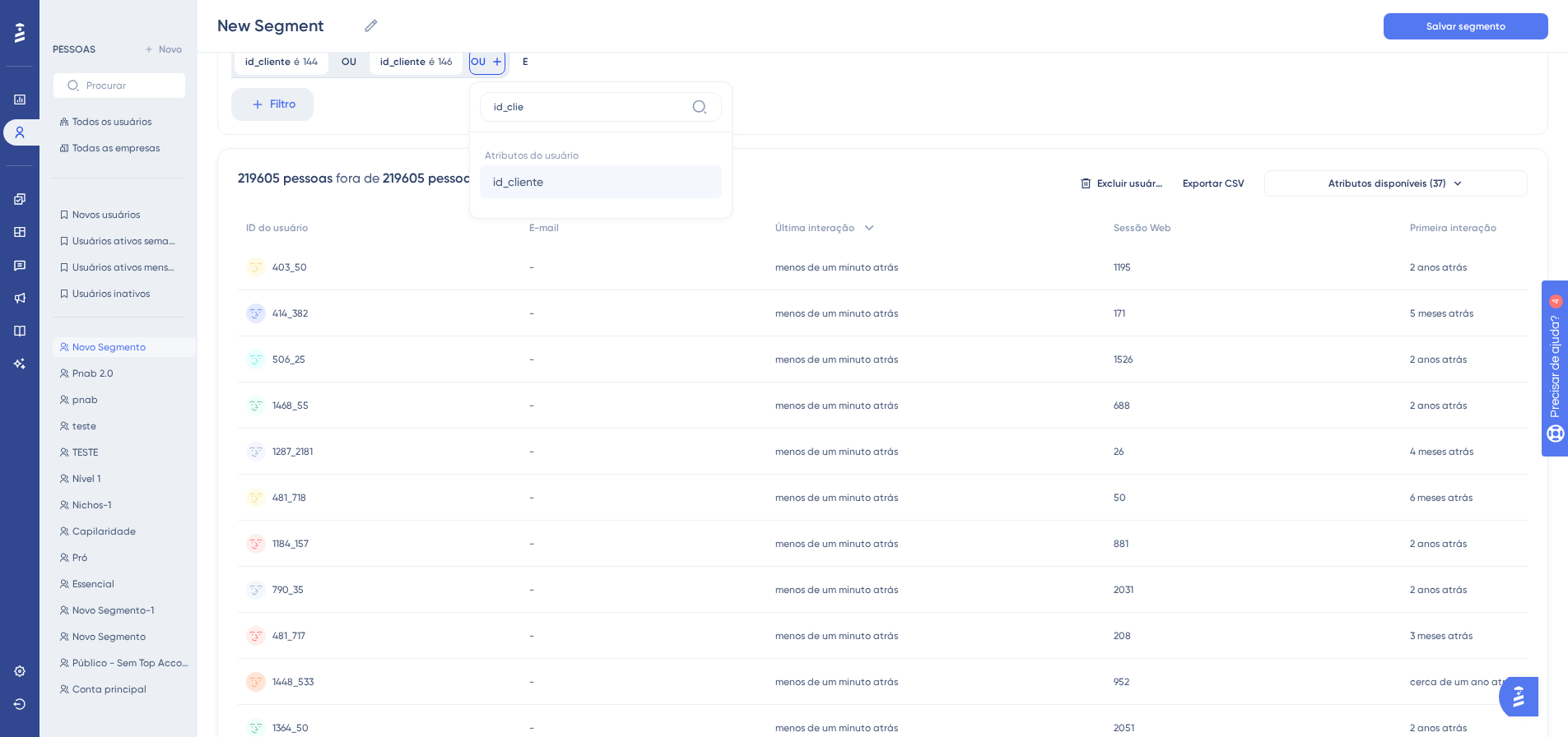
type input "id_clie"
click at [528, 180] on font "id_cliente" at bounding box center [518, 181] width 51 height 13
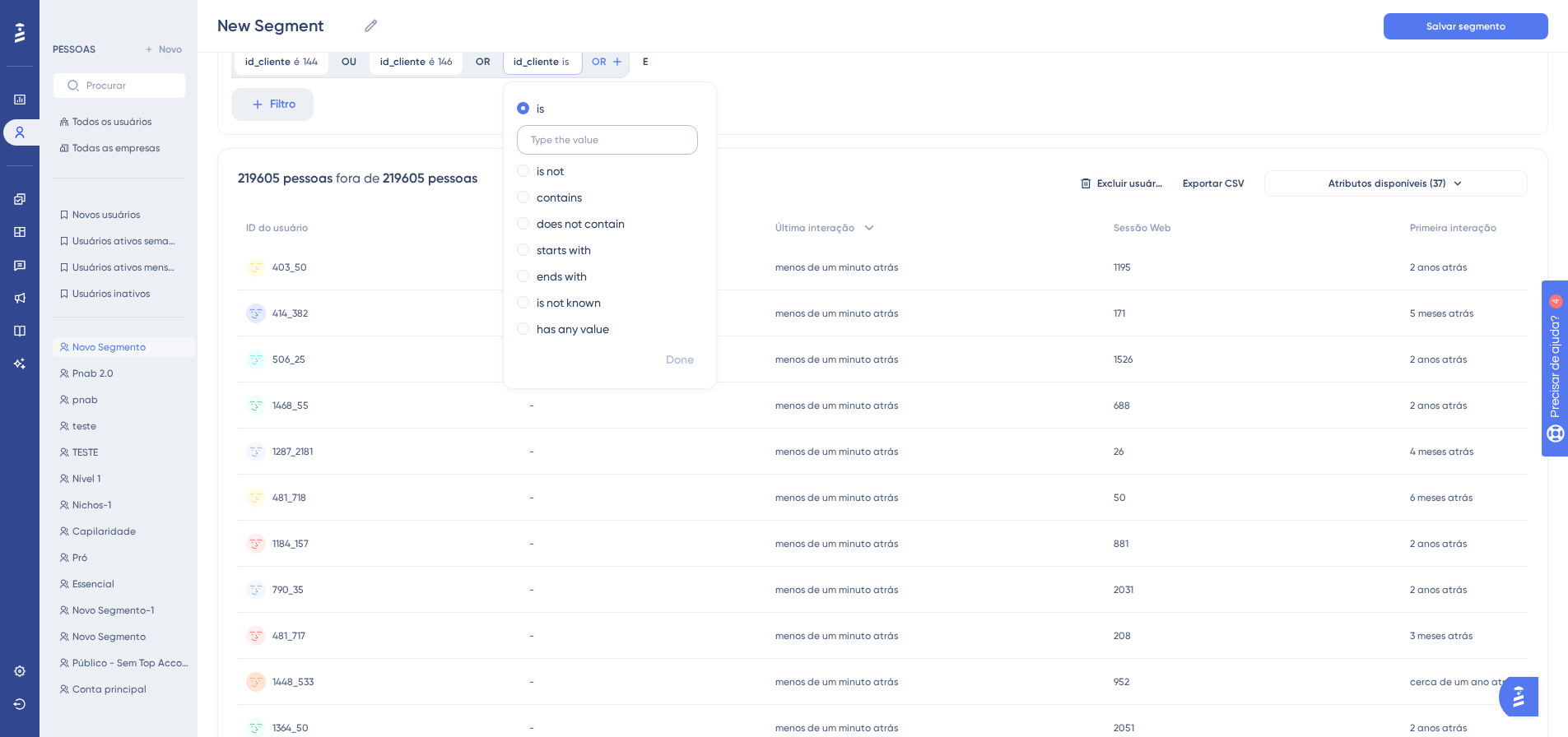
scroll to position [120, 0]
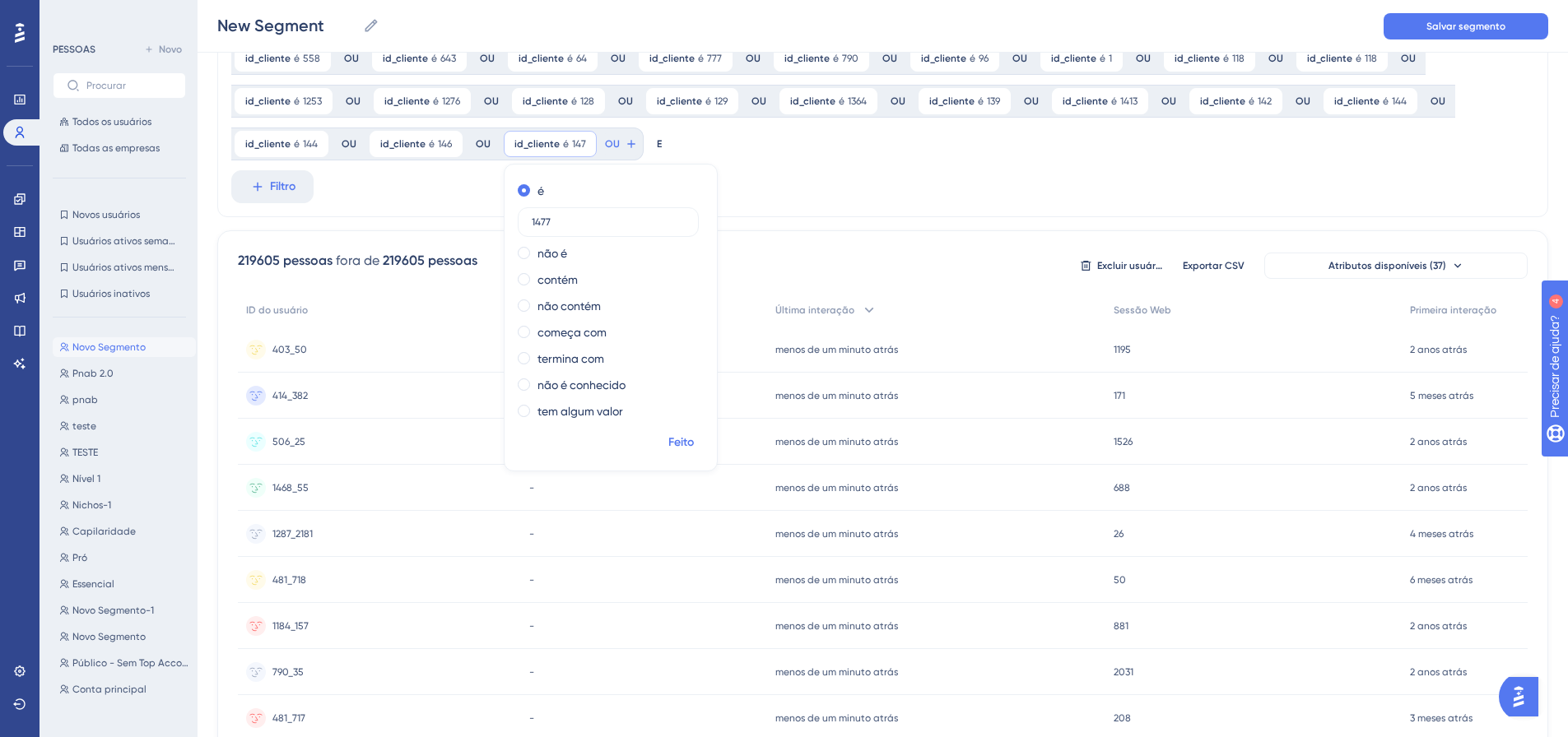
type input "1477"
click at [678, 433] on span "Feito" at bounding box center [682, 443] width 26 height 20
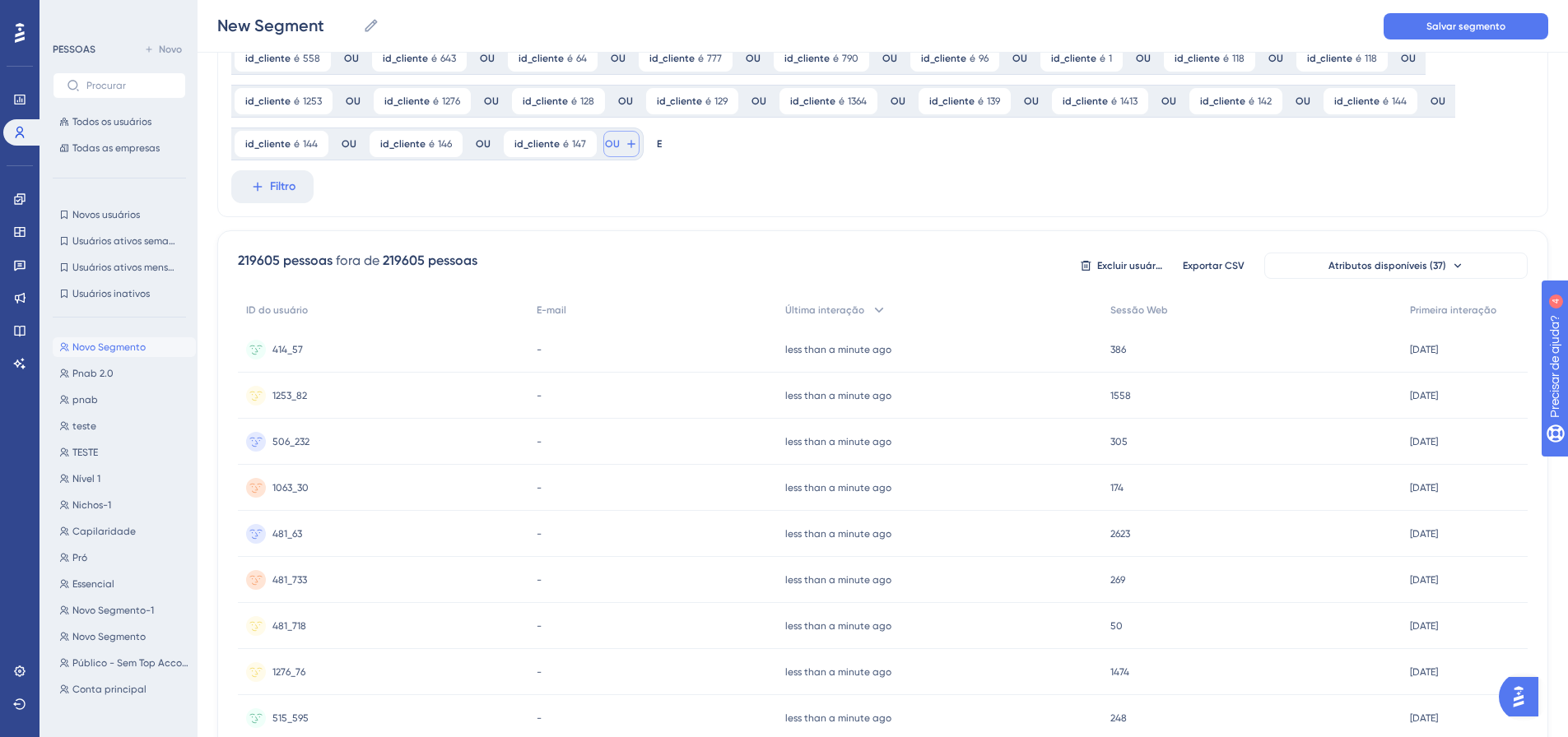
click at [616, 153] on button "OU" at bounding box center [621, 144] width 36 height 27
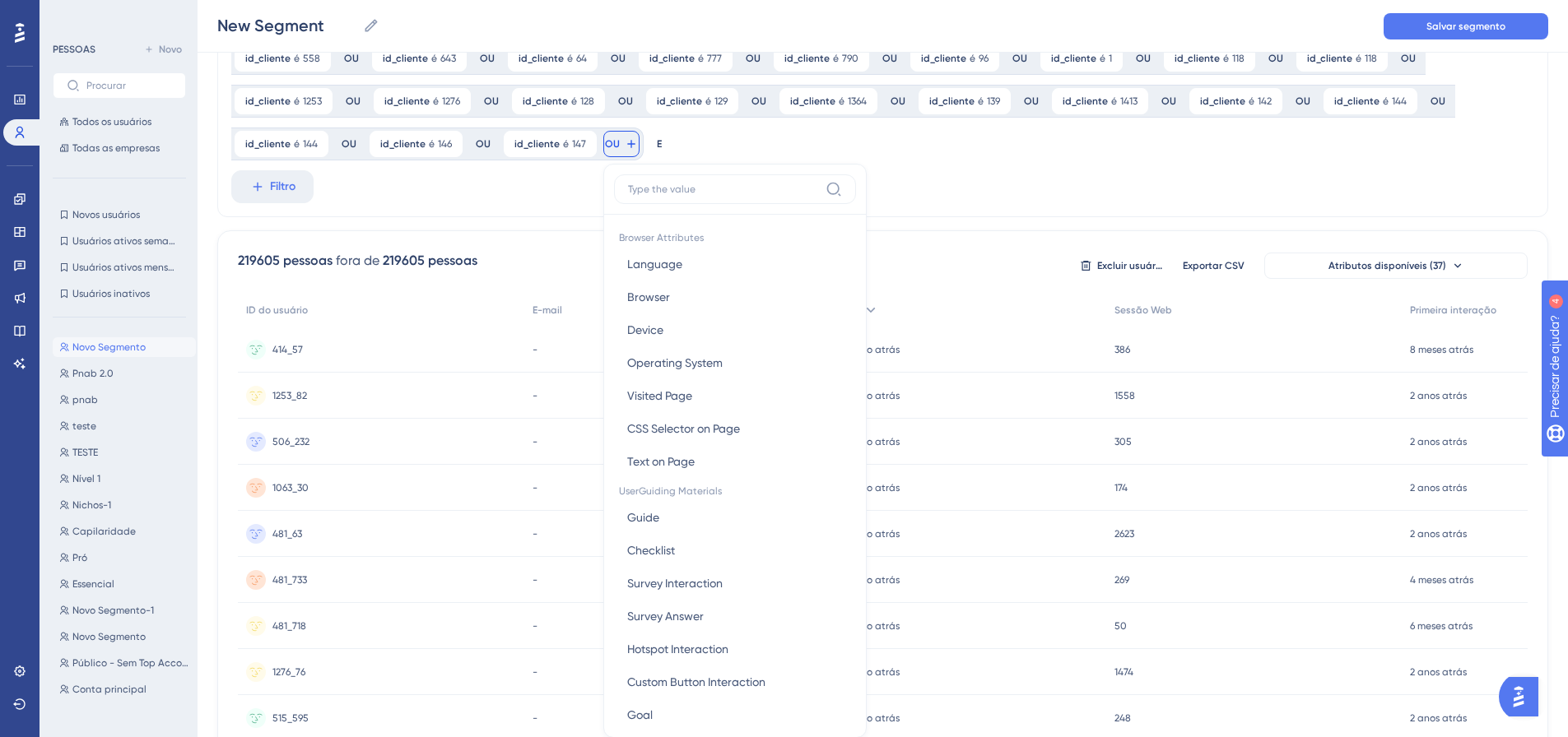
scroll to position [203, 0]
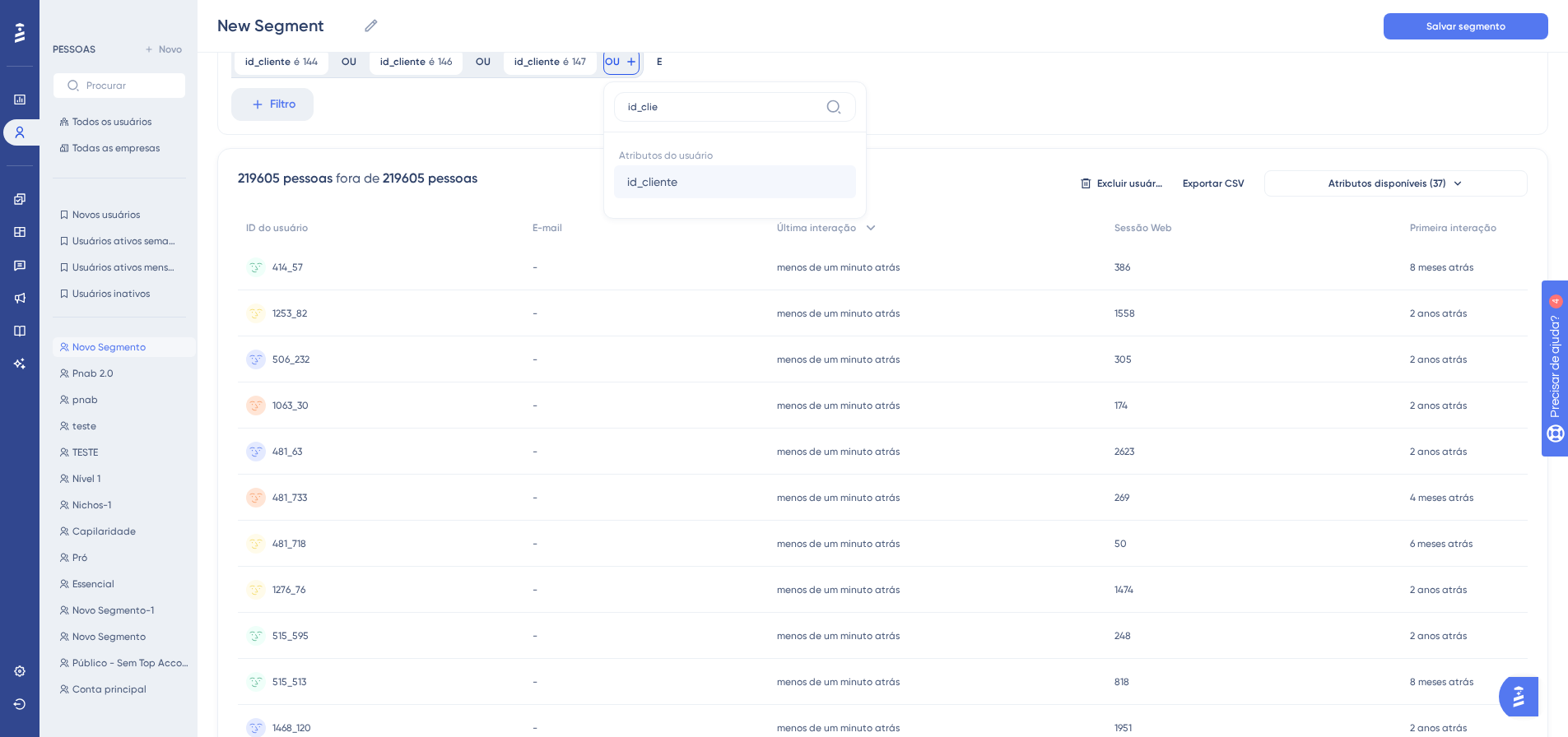
type input "id_clie"
click at [640, 181] on font "id_cliente" at bounding box center [652, 181] width 51 height 13
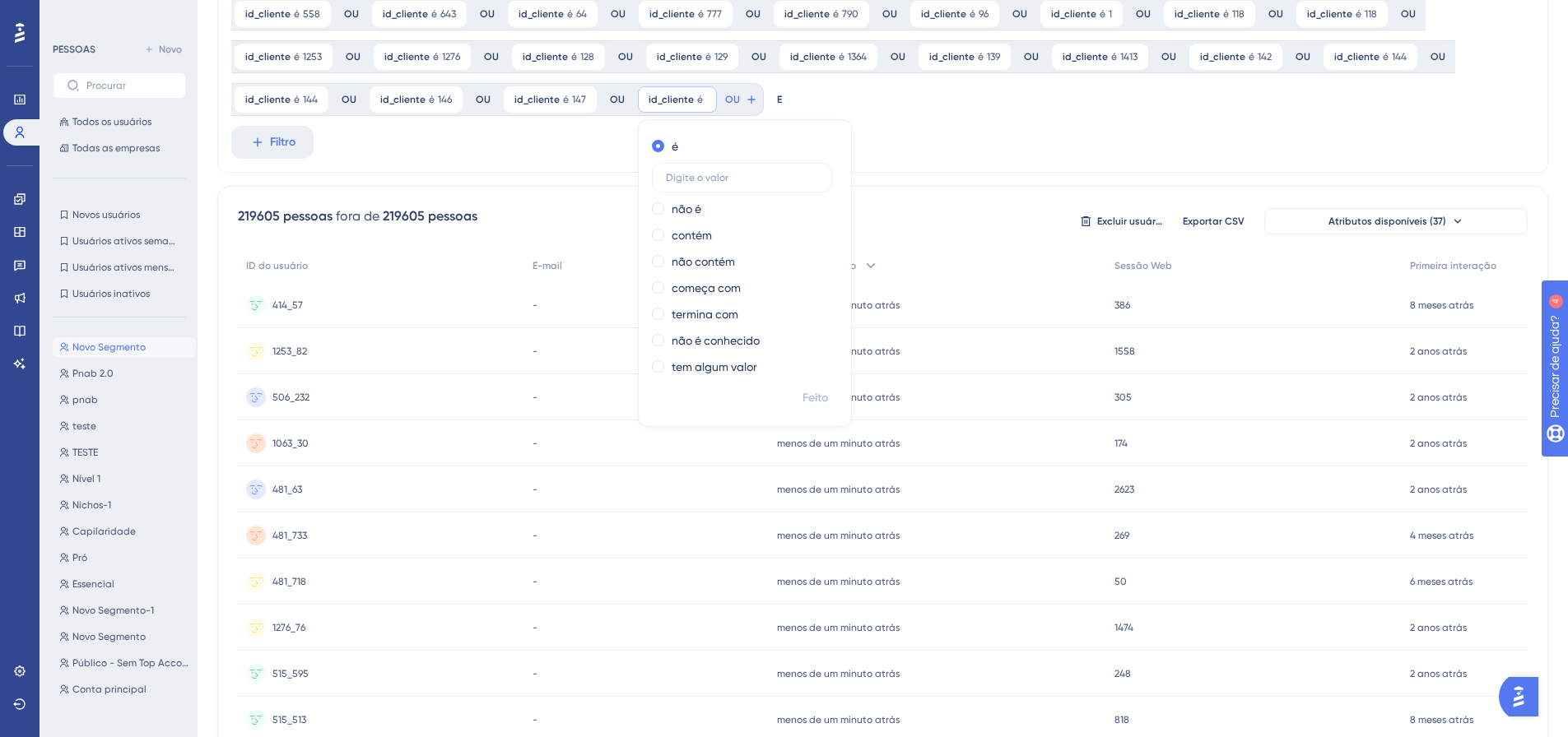
scroll to position [38, 0]
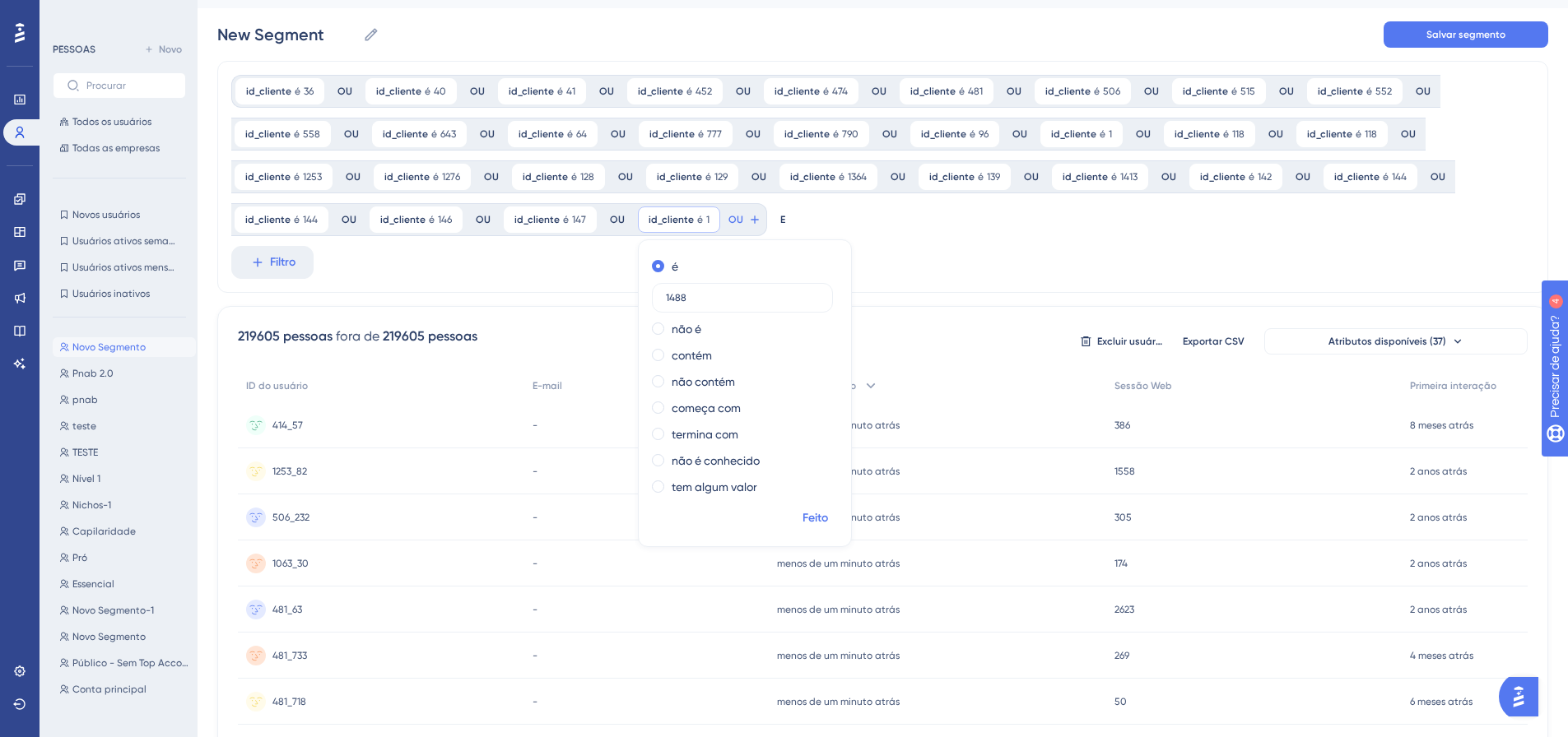
type input "1488"
click at [808, 519] on font "Feito" at bounding box center [816, 517] width 26 height 14
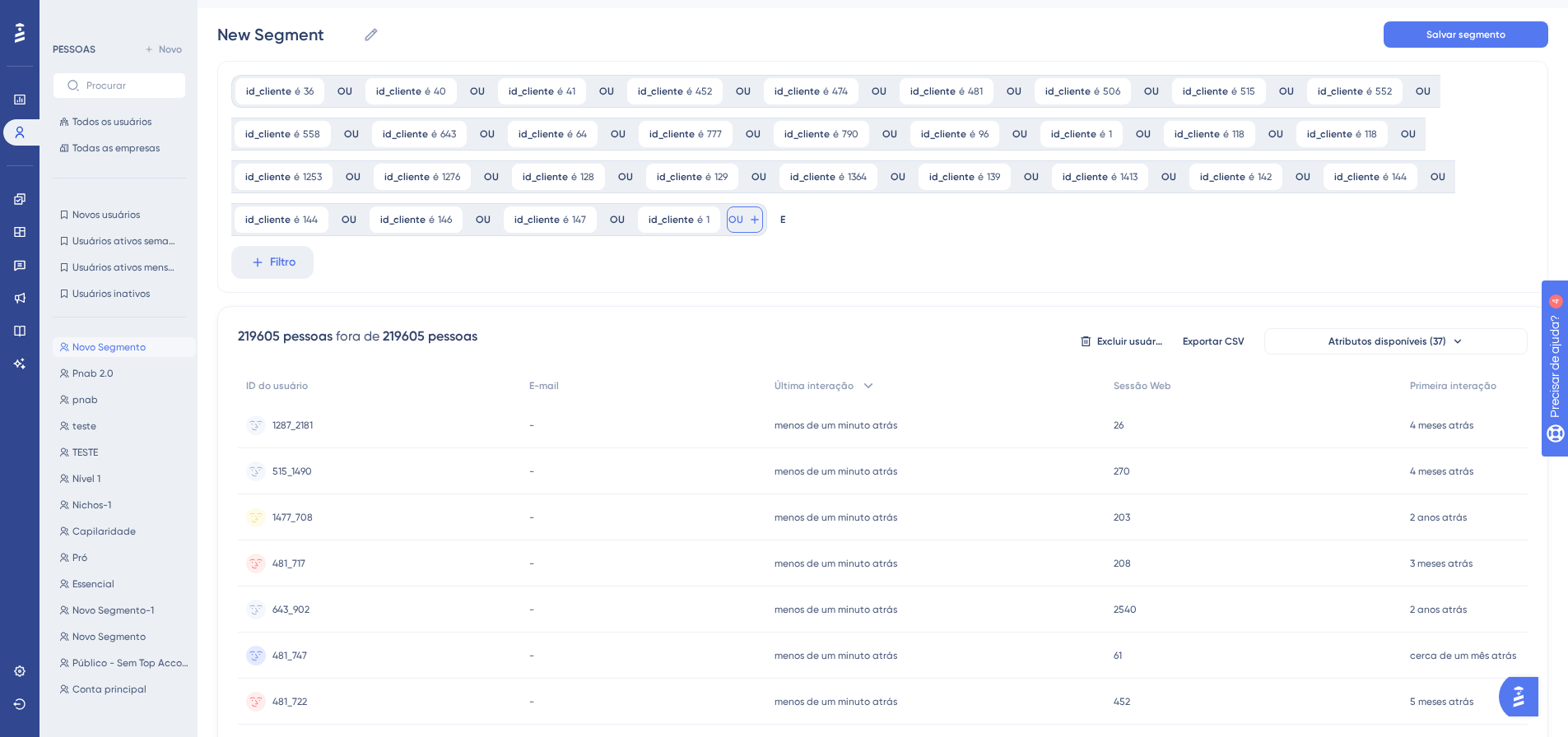
click at [748, 224] on icon at bounding box center [754, 220] width 13 height 13
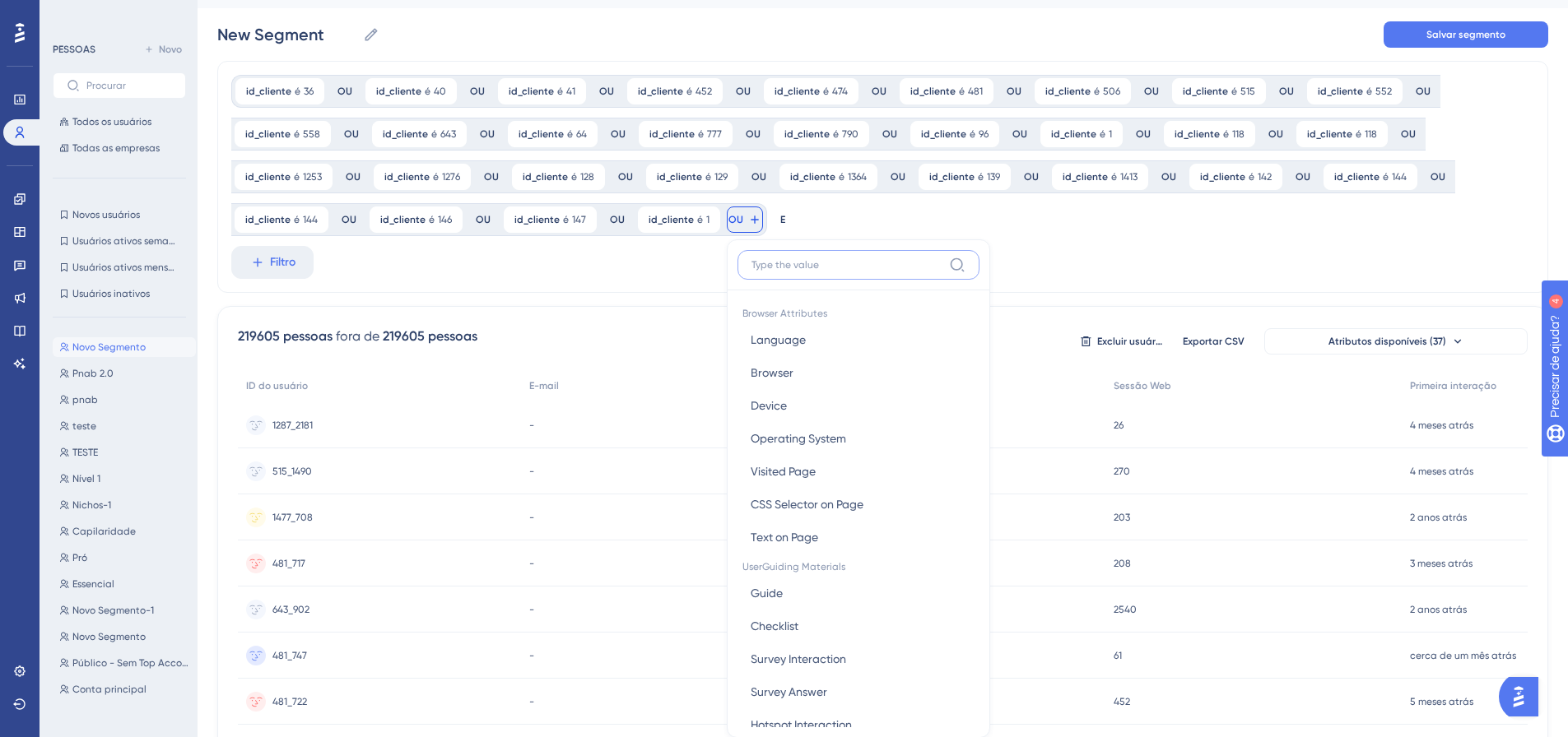
scroll to position [158, 0]
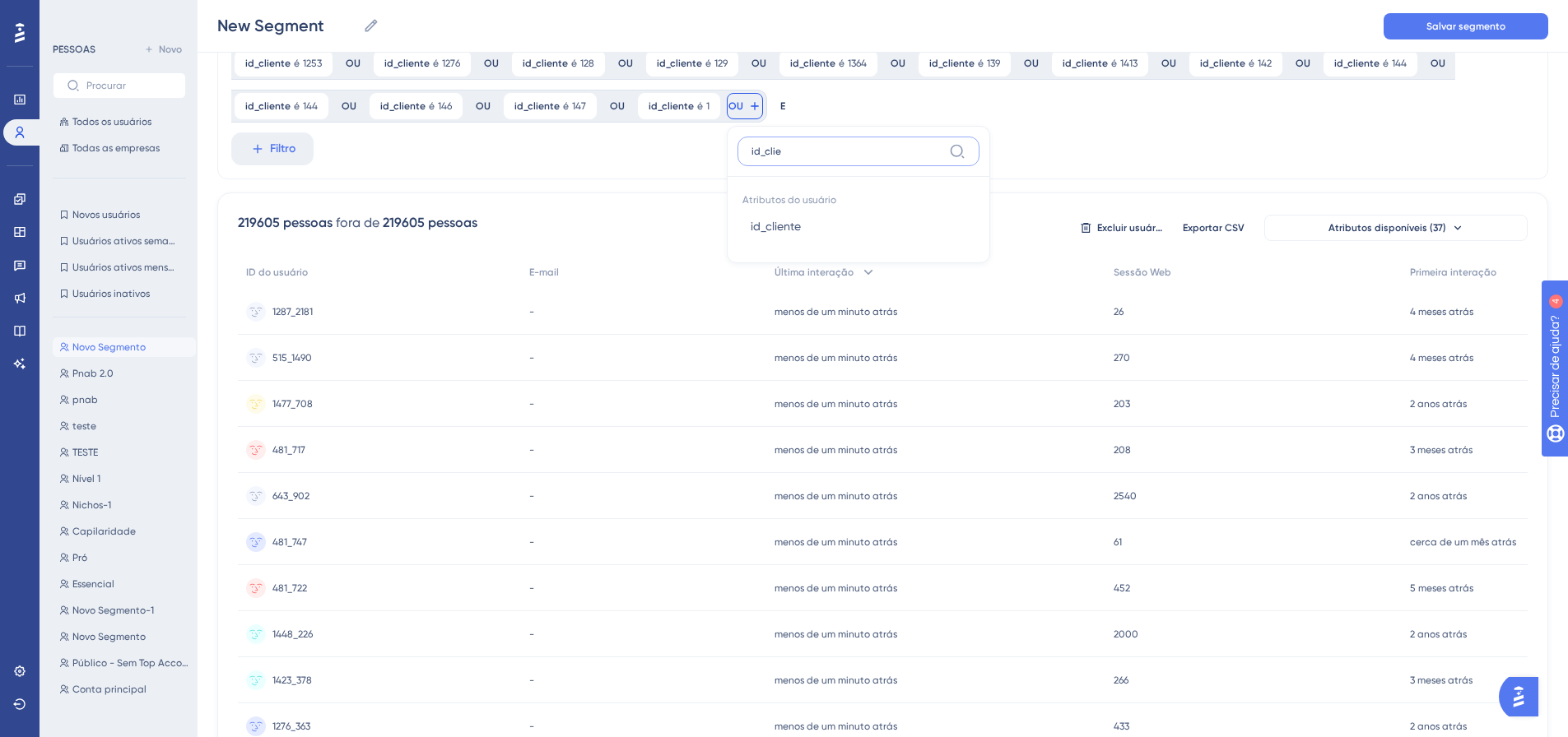
type input "id_clie"
click at [750, 224] on font "id_cliente" at bounding box center [775, 225] width 51 height 13
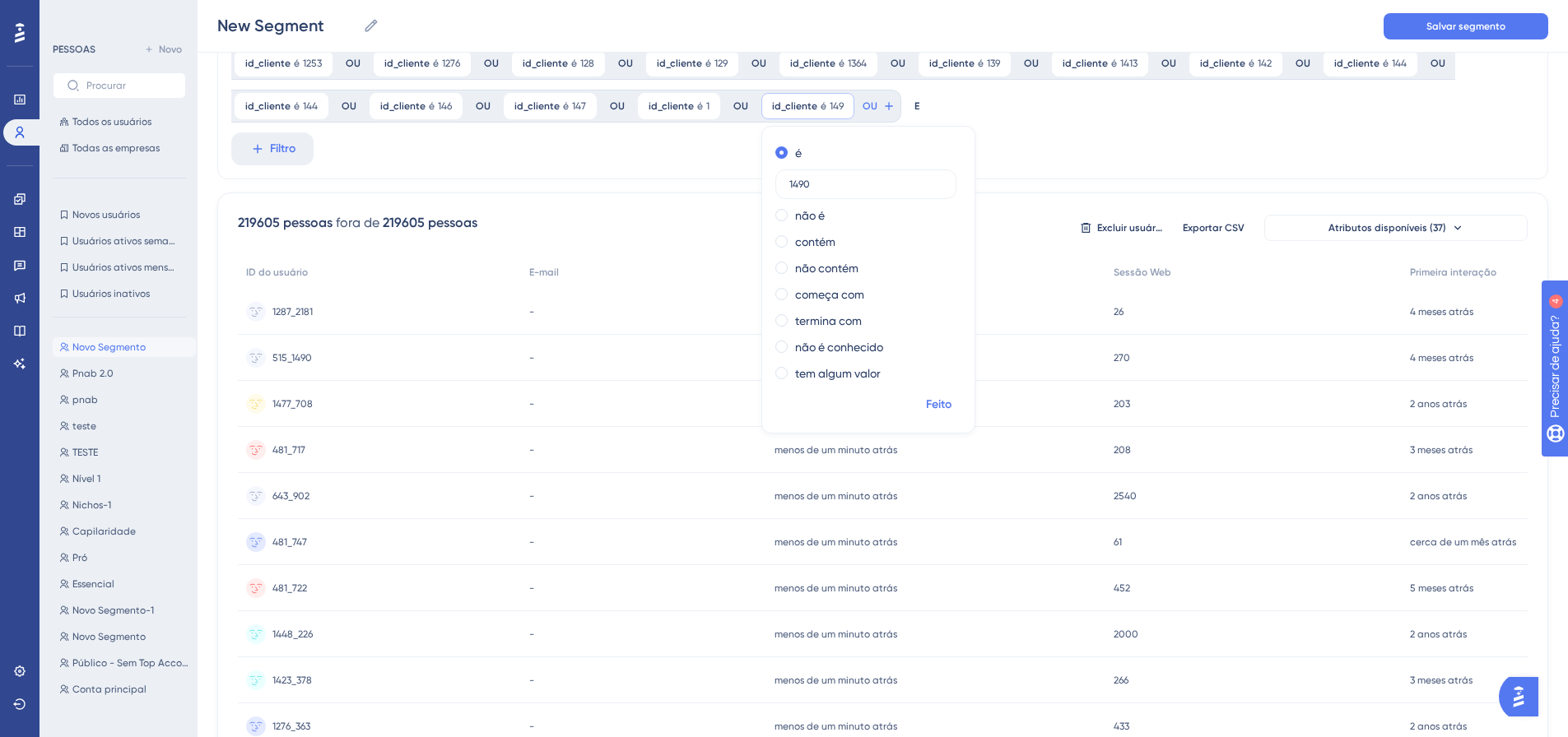
type input "1490"
click at [930, 402] on font "Feito" at bounding box center [939, 404] width 26 height 14
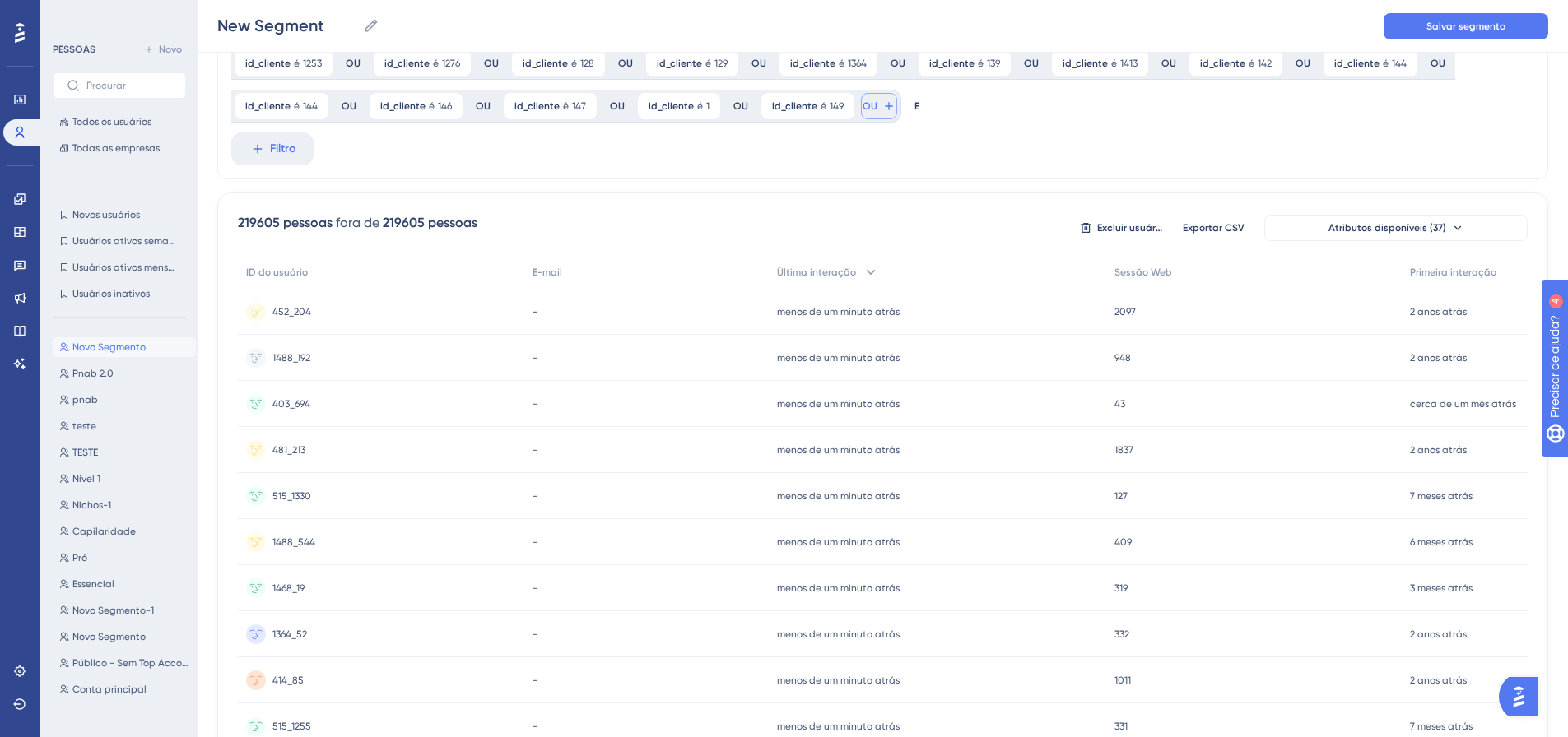
click at [884, 106] on icon at bounding box center [887, 105] width 7 height 7
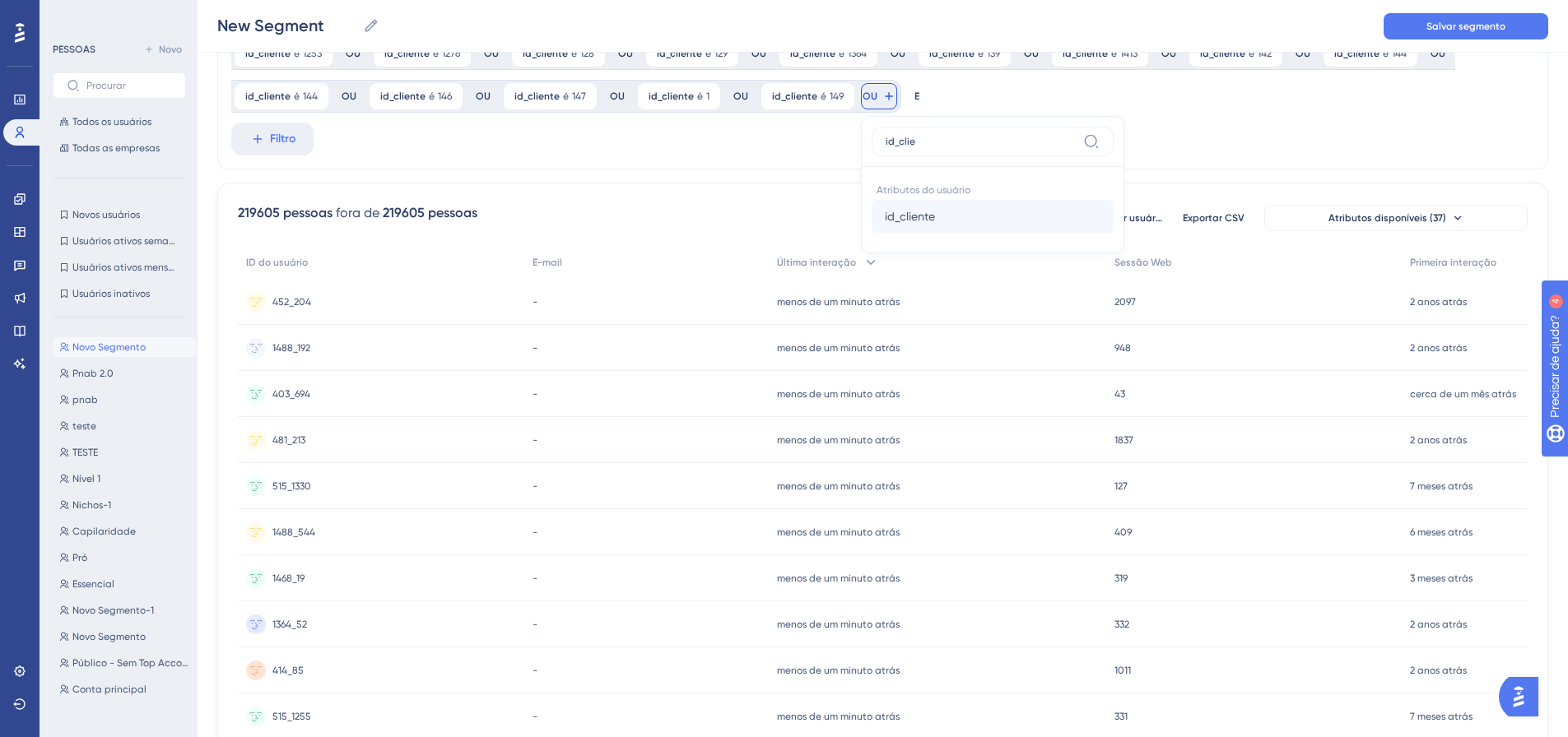
scroll to position [139, 0]
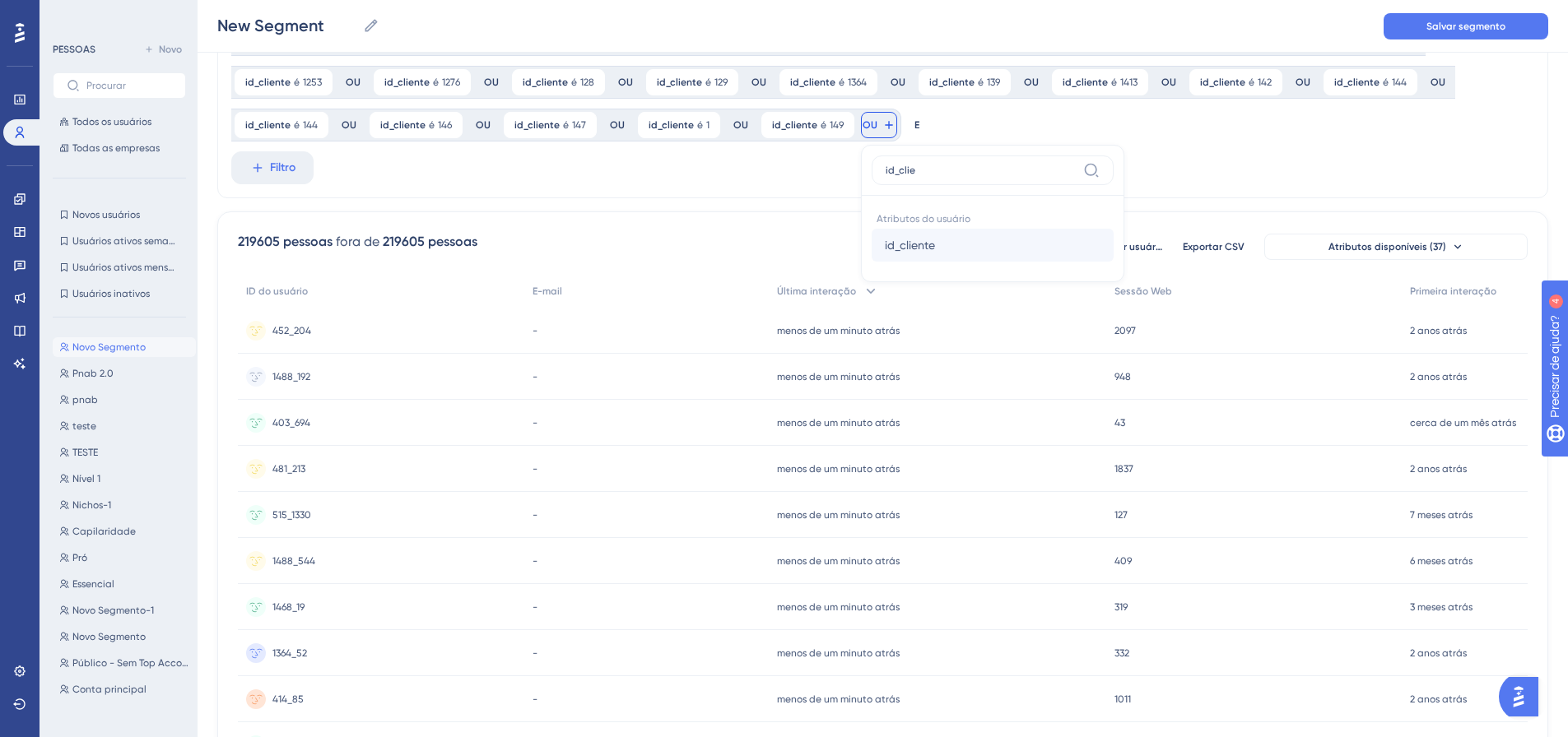
type input "id_clie"
click at [897, 246] on font "id_cliente" at bounding box center [909, 244] width 51 height 13
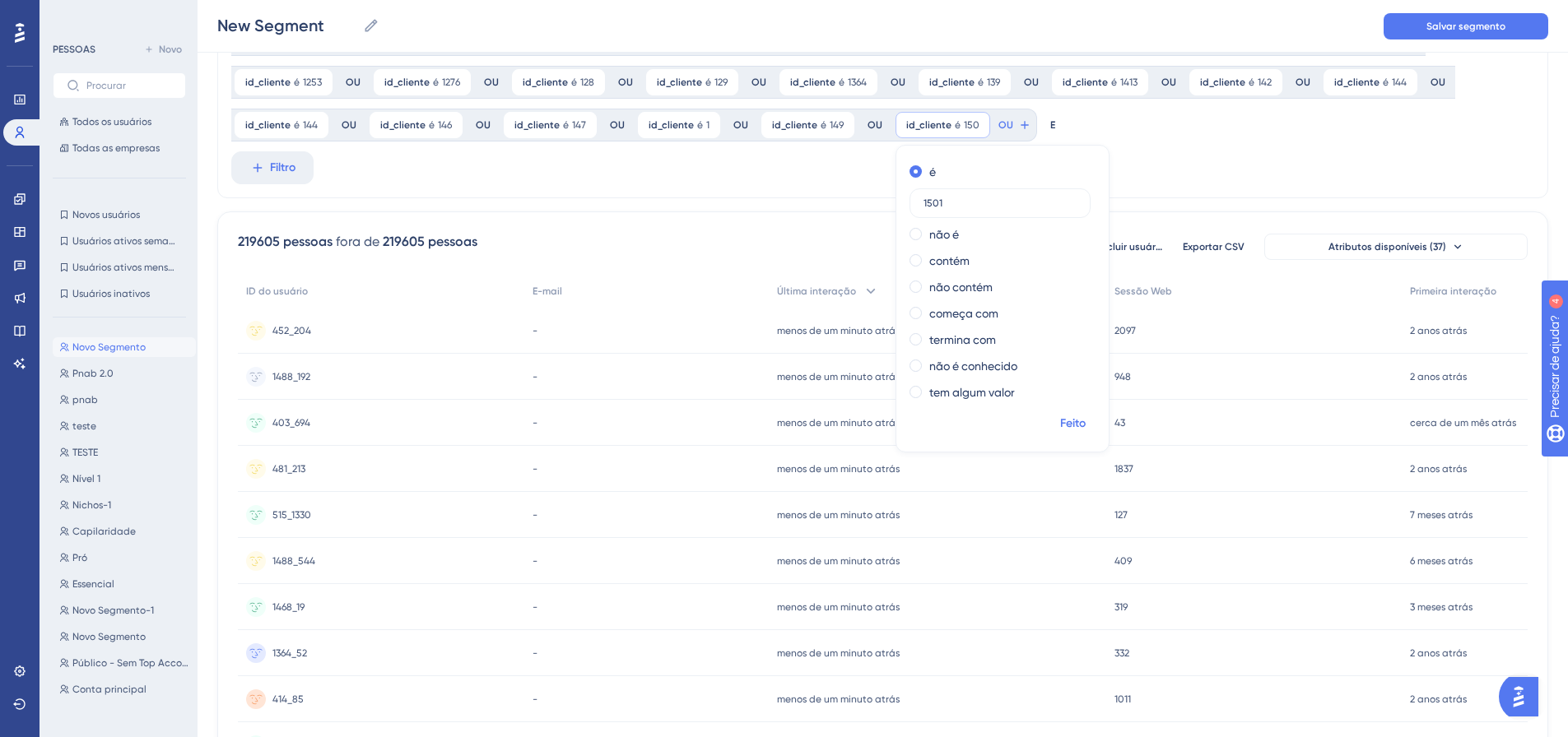
type input "1501"
click at [1067, 429] on font "Feito" at bounding box center [1073, 423] width 26 height 14
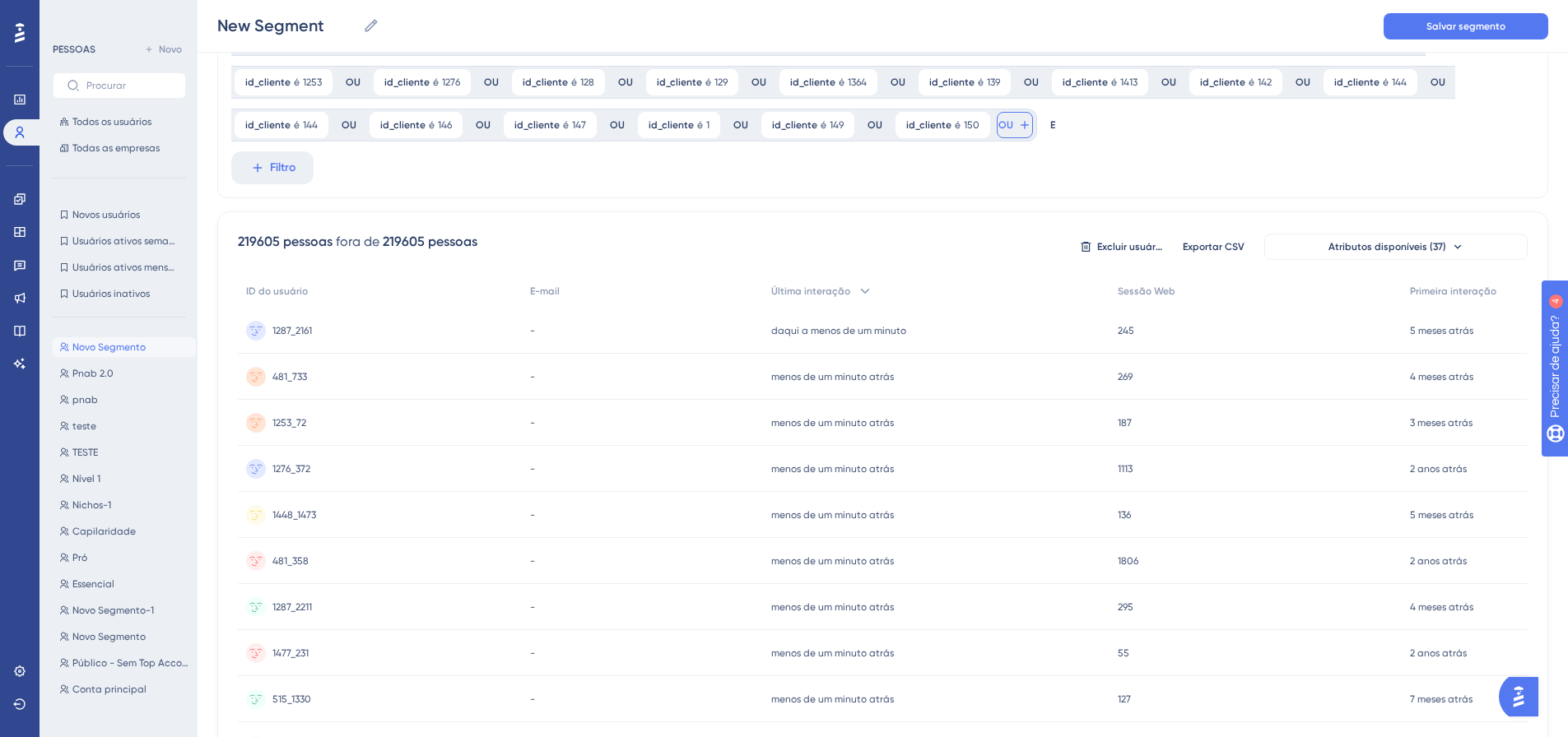
click at [1019, 129] on icon at bounding box center [1024, 124] width 13 height 13
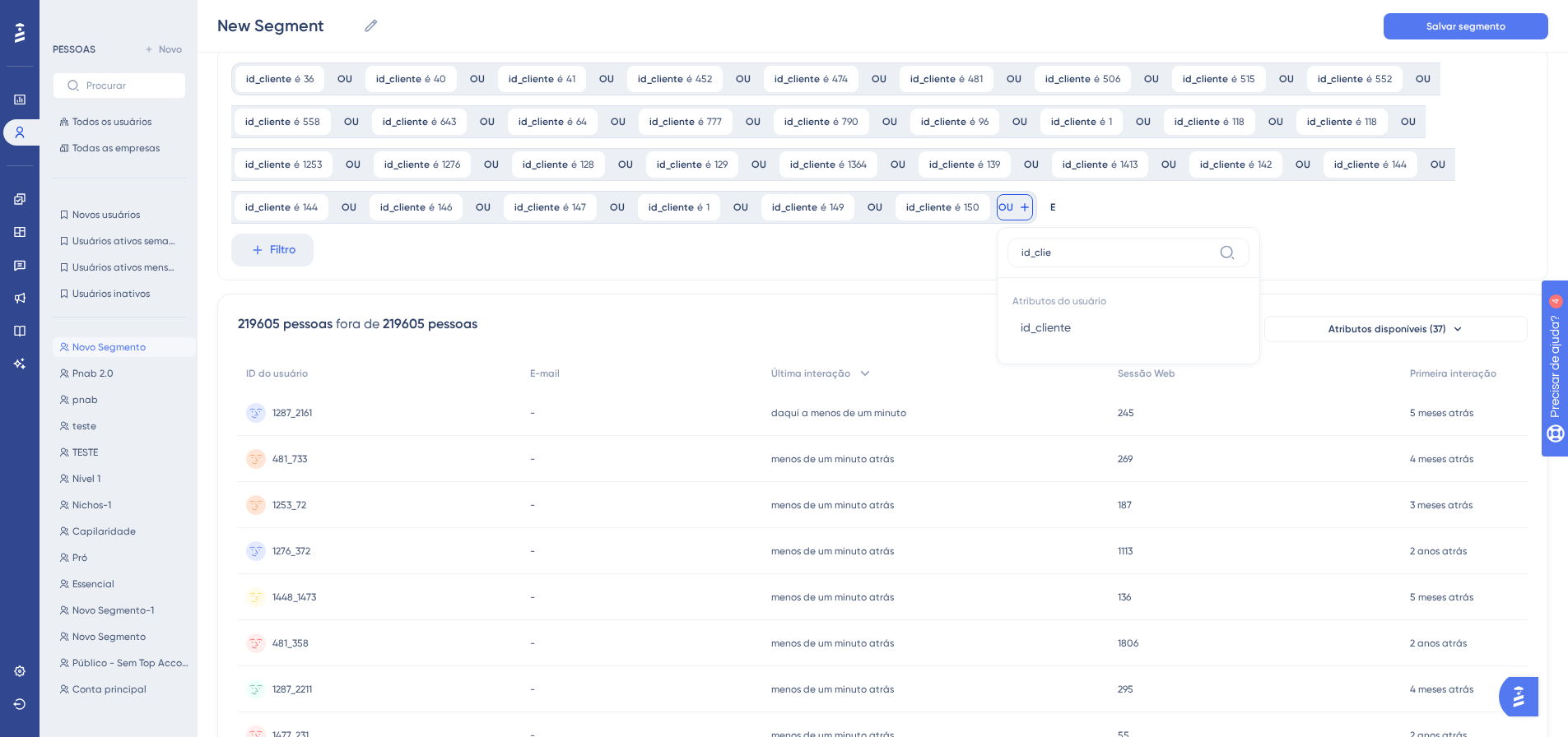
scroll to position [48, 0]
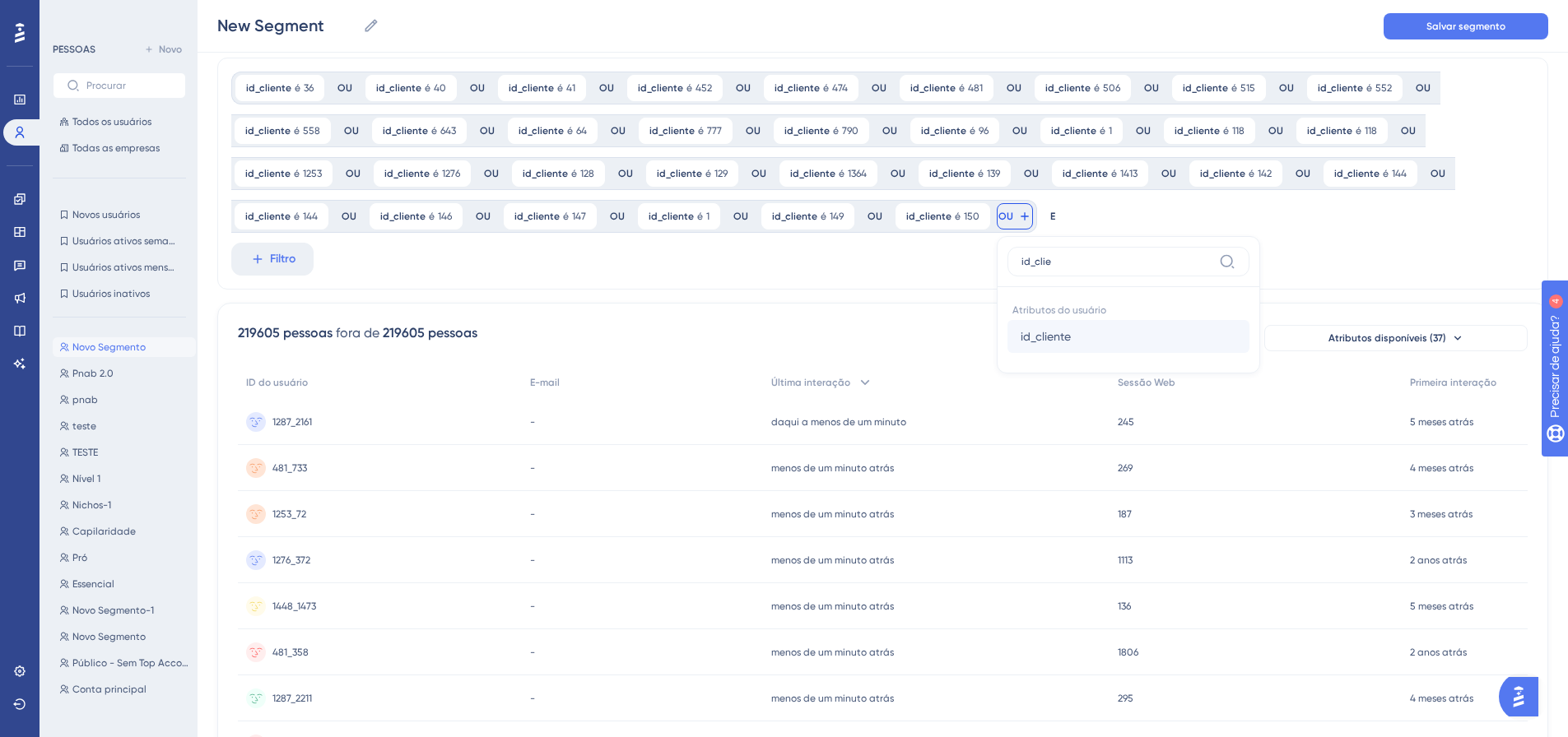
type input "id_clie"
click at [1038, 338] on font "id_cliente" at bounding box center [1045, 336] width 51 height 13
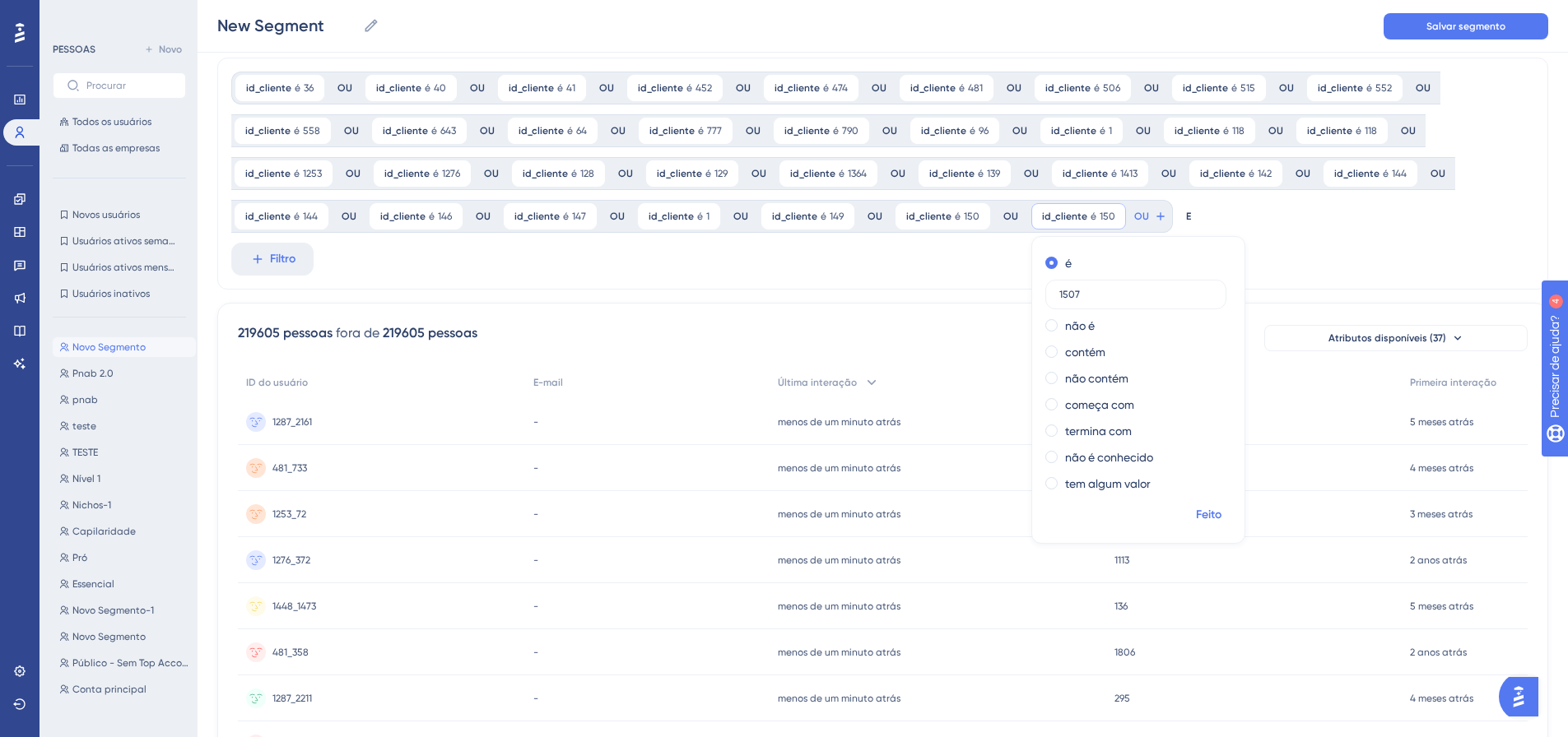
type input "1507"
click at [1202, 519] on font "Feito" at bounding box center [1208, 515] width 26 height 14
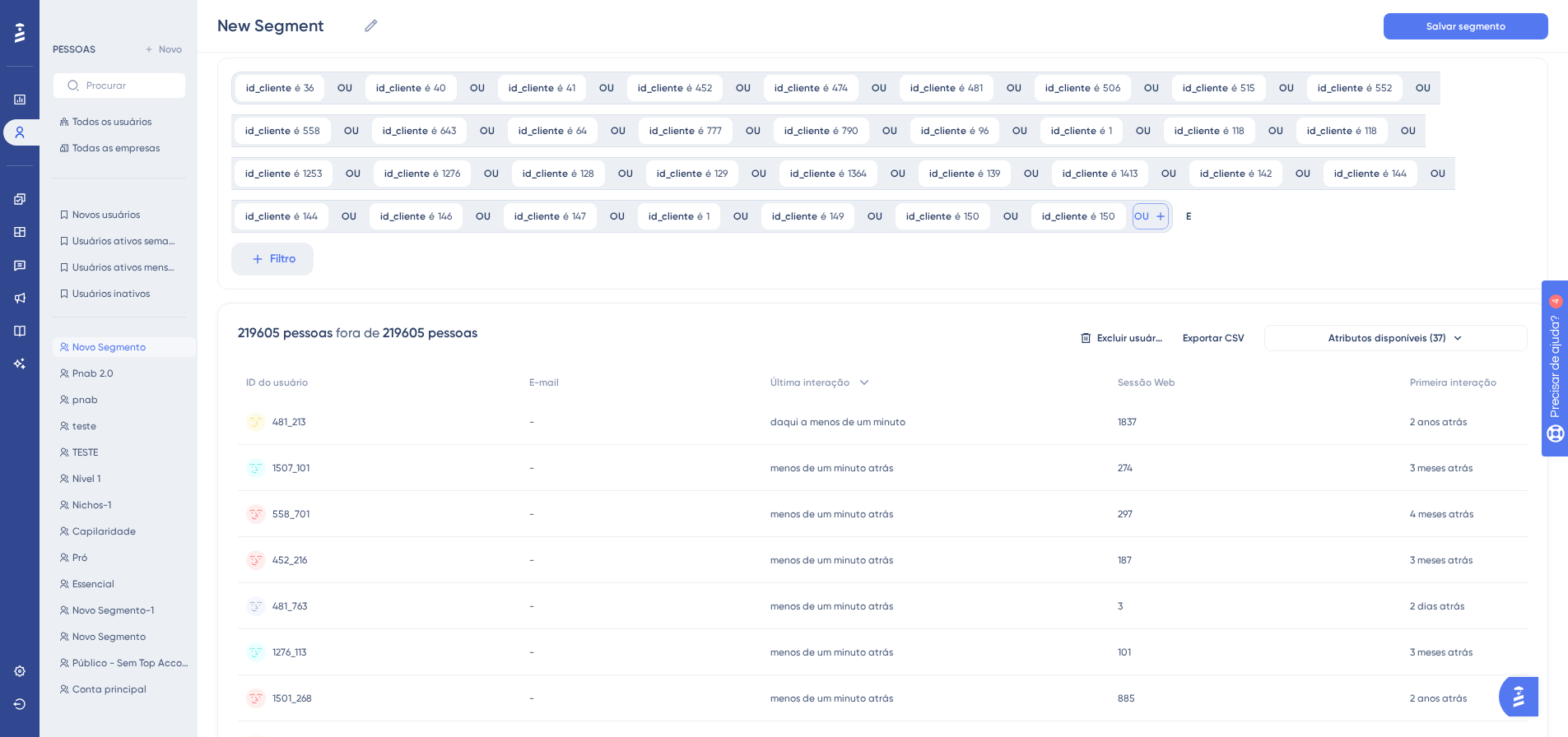
click at [1154, 221] on icon at bounding box center [1160, 216] width 13 height 13
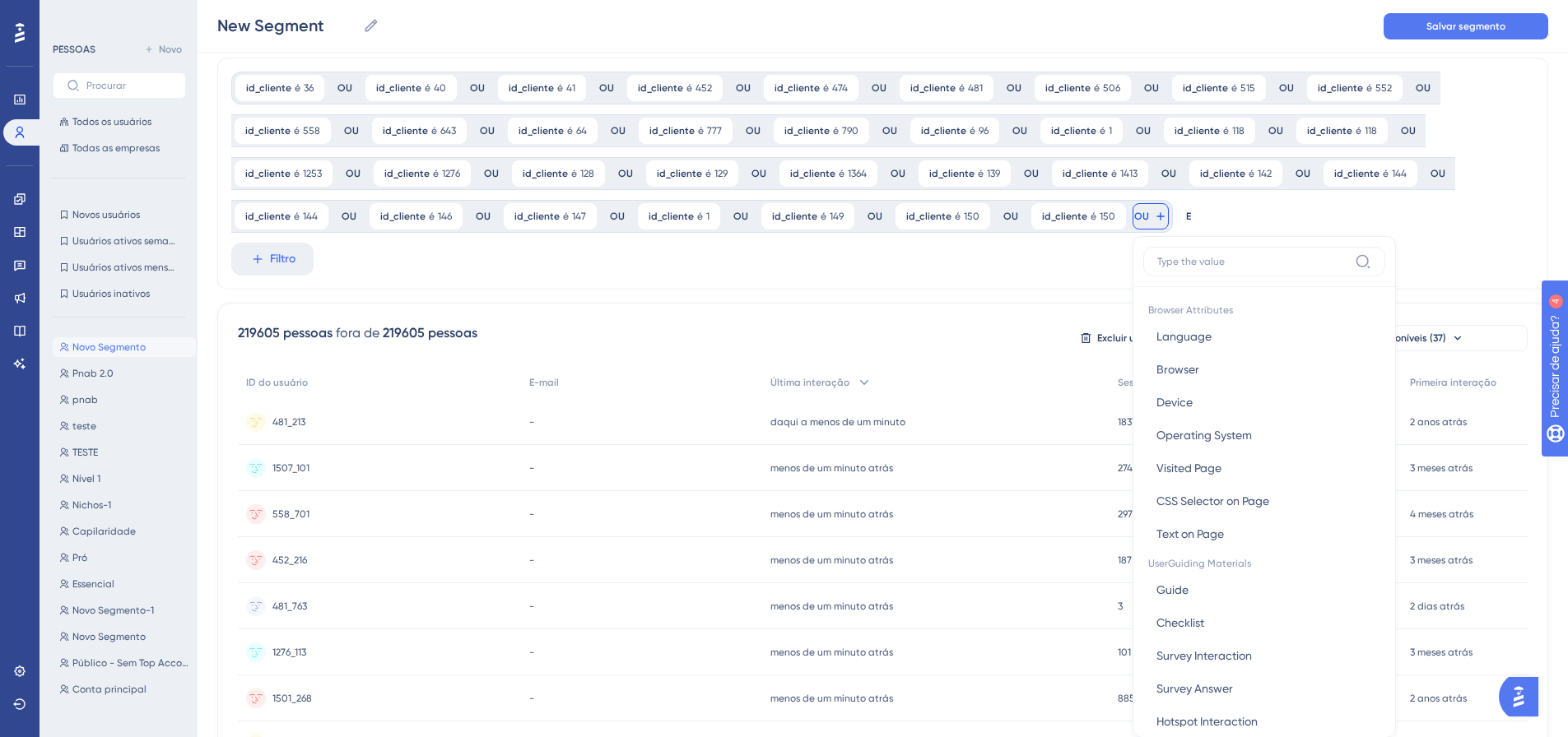
scroll to position [166, 0]
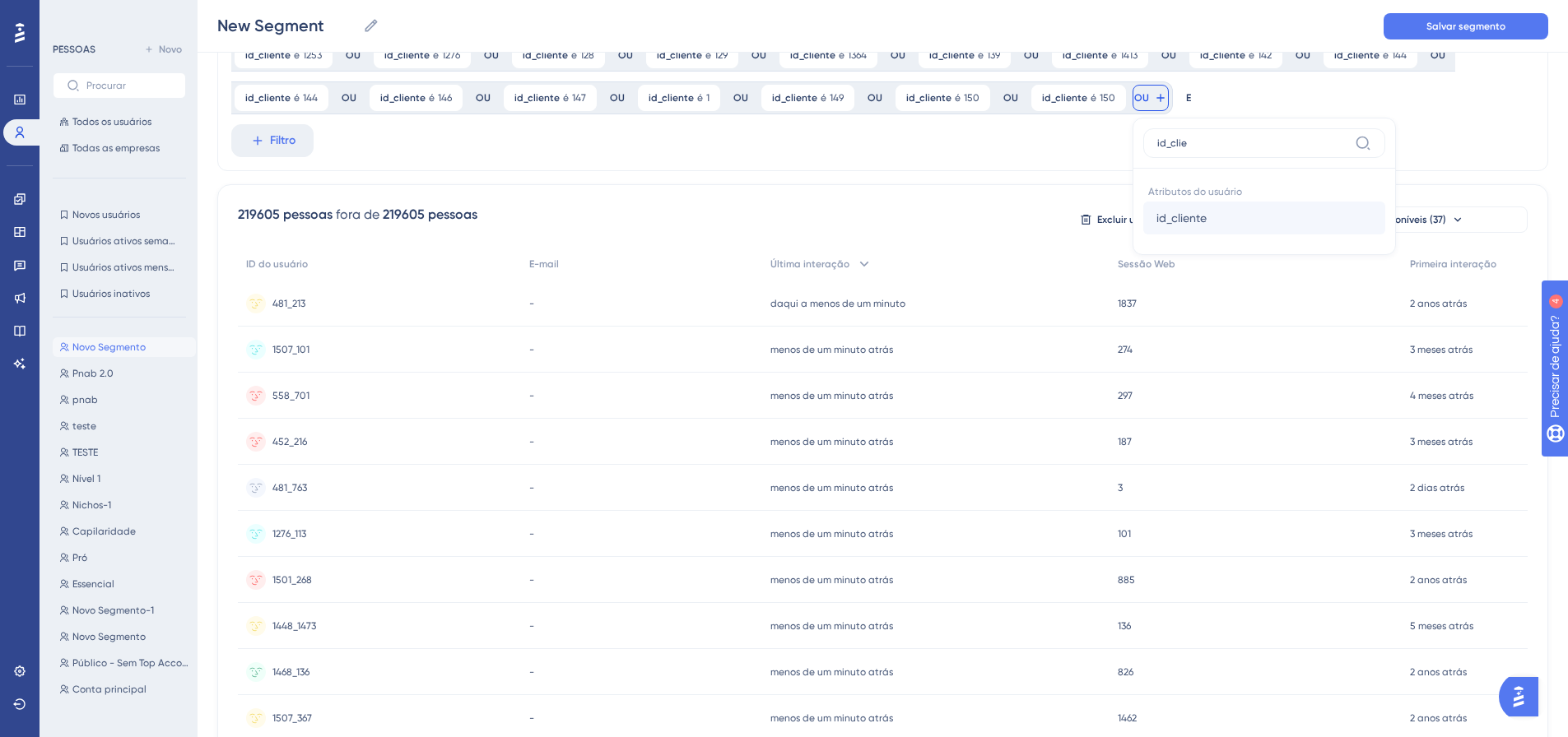
type input "id_clie"
click at [1164, 209] on span "id_cliente" at bounding box center [1181, 219] width 51 height 20
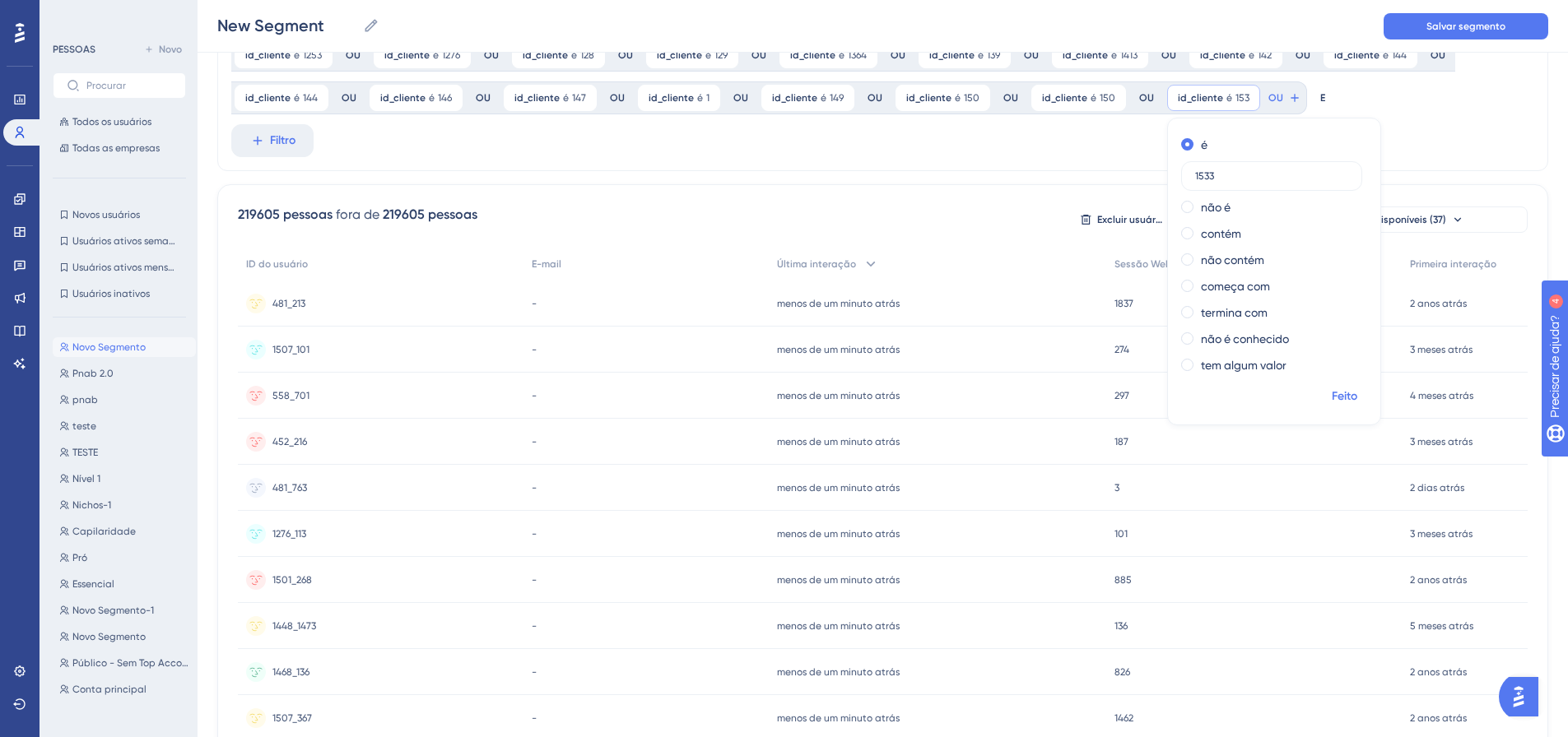
type input "1533"
click at [1334, 401] on font "Feito" at bounding box center [1344, 396] width 26 height 14
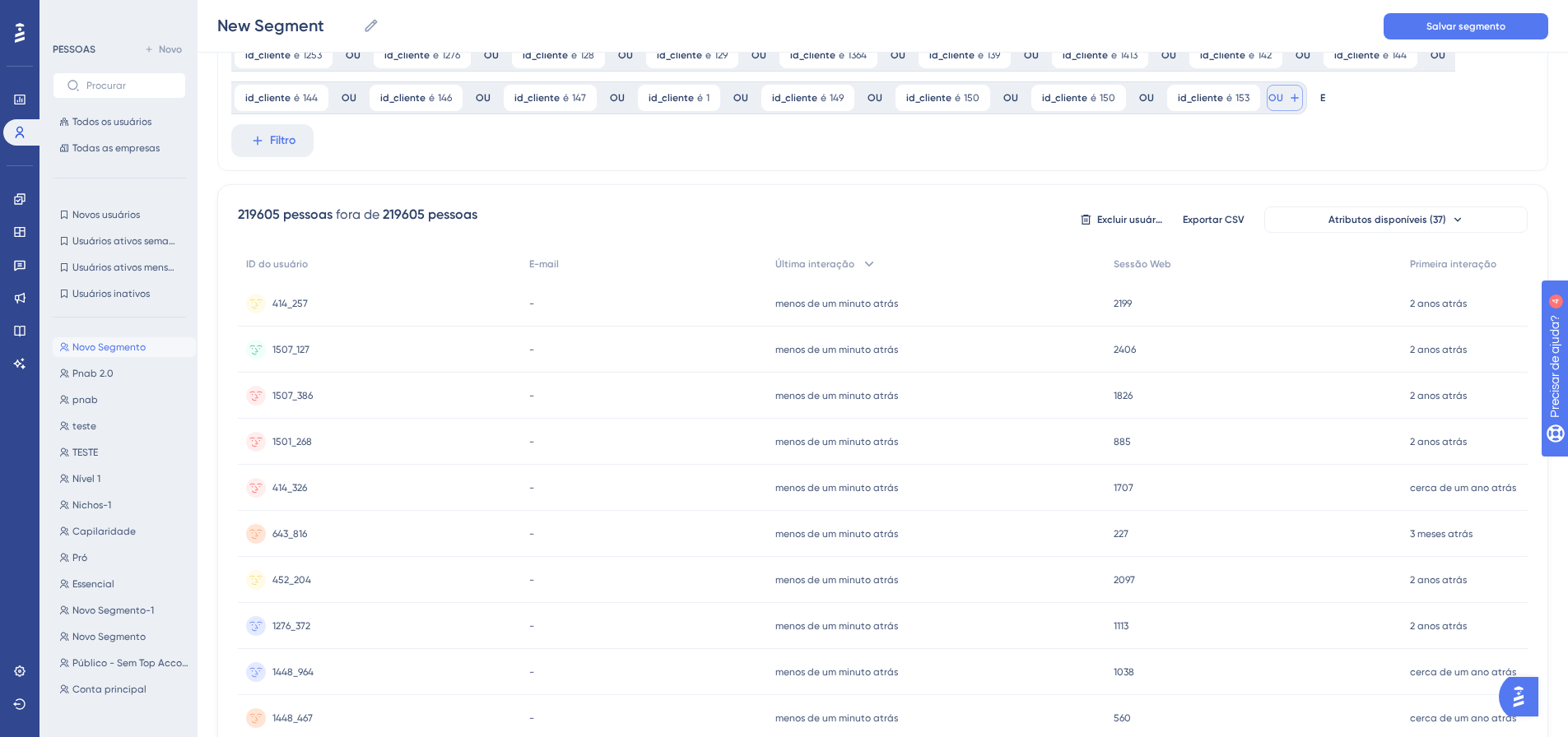
click at [1288, 97] on icon at bounding box center [1294, 97] width 13 height 13
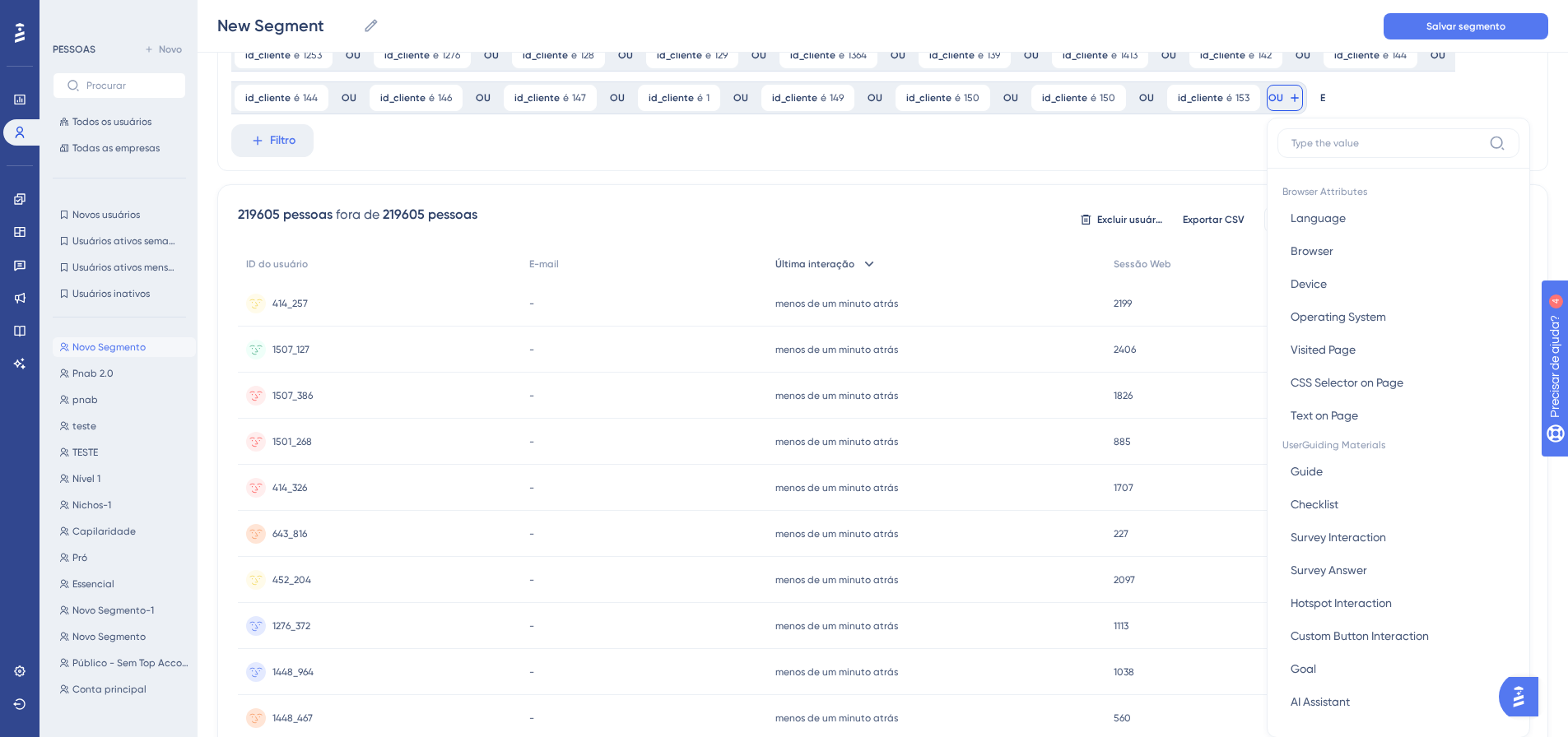
scroll to position [225, 0]
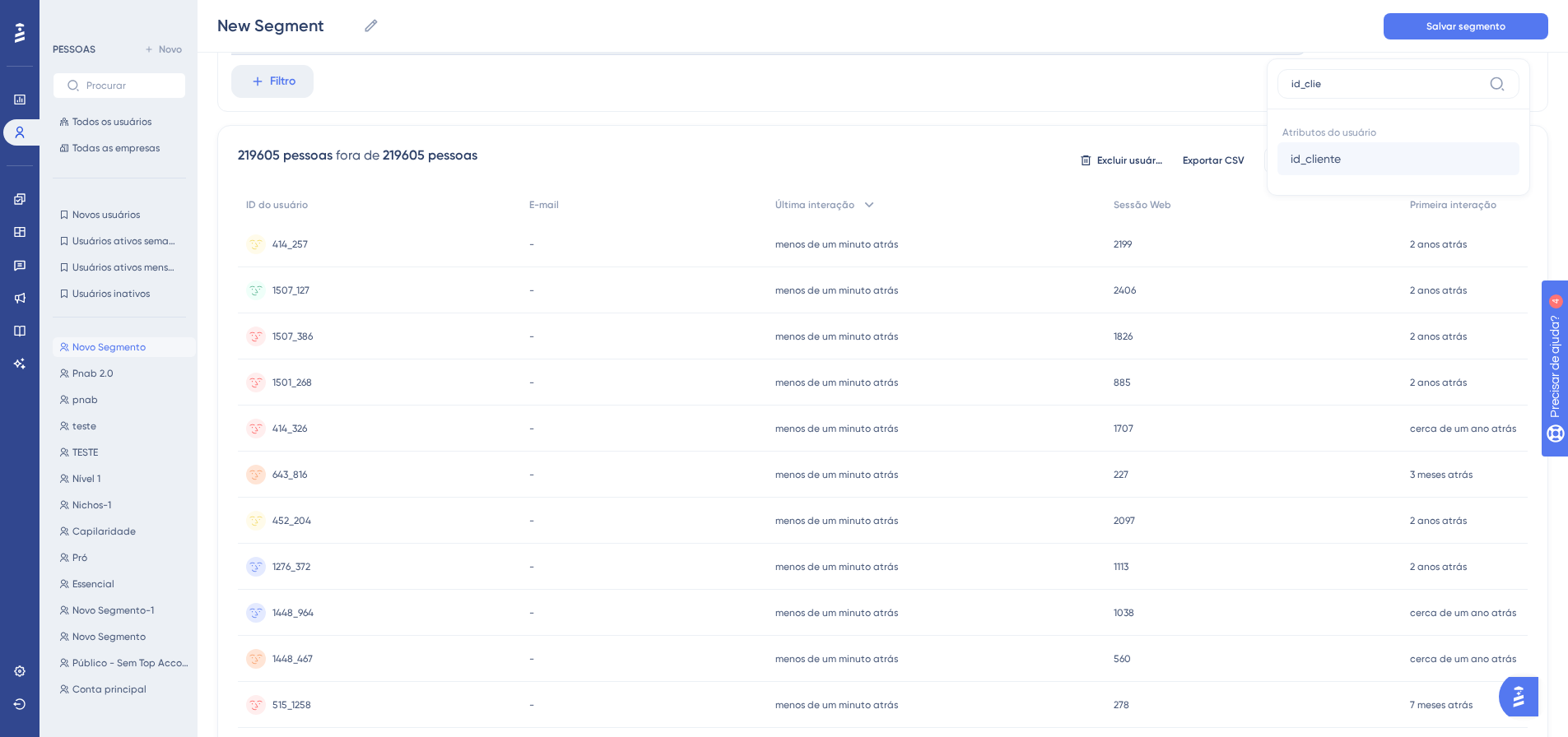
type input "id_clie"
click at [1316, 146] on button "id_cliente id_cliente" at bounding box center [1398, 158] width 242 height 33
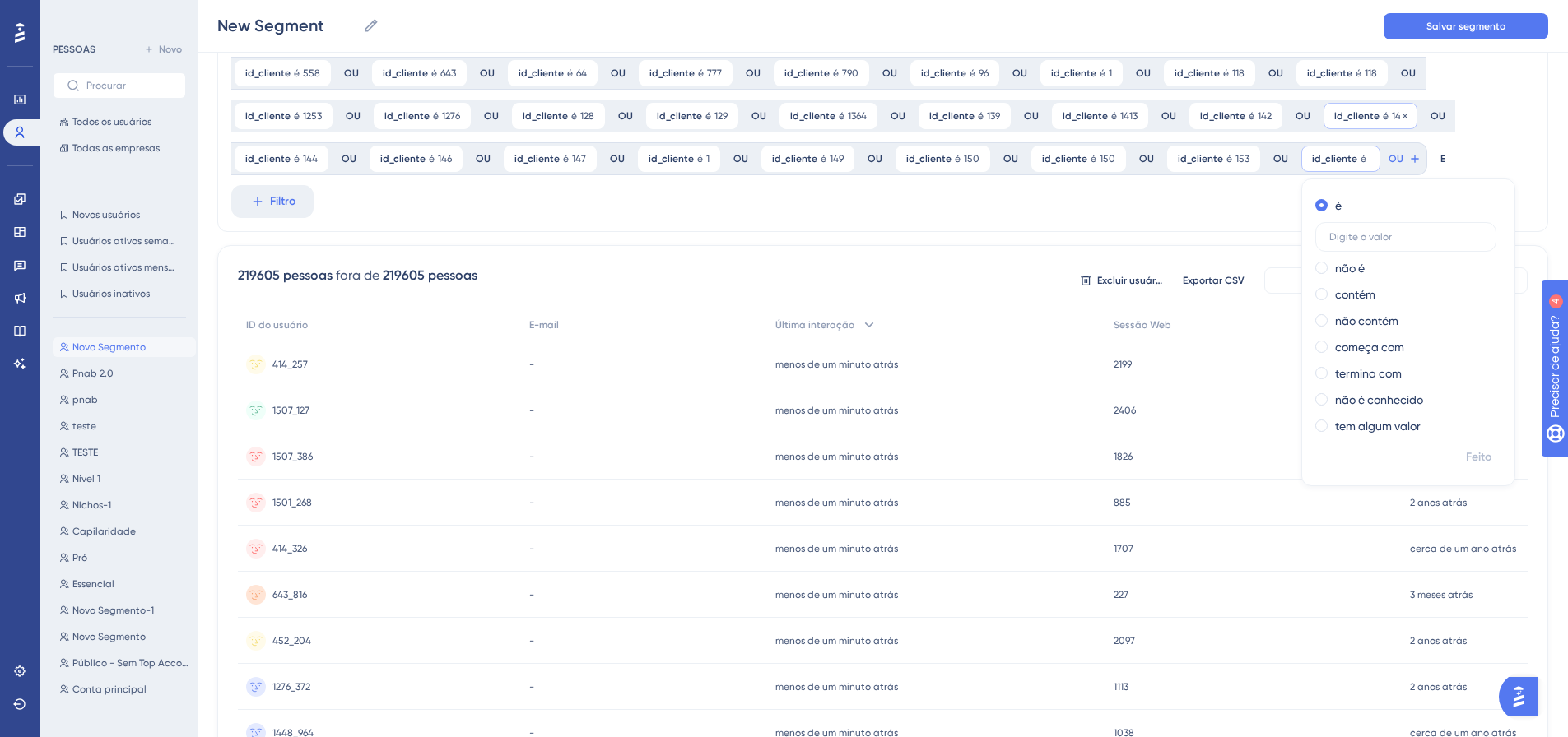
scroll to position [61, 0]
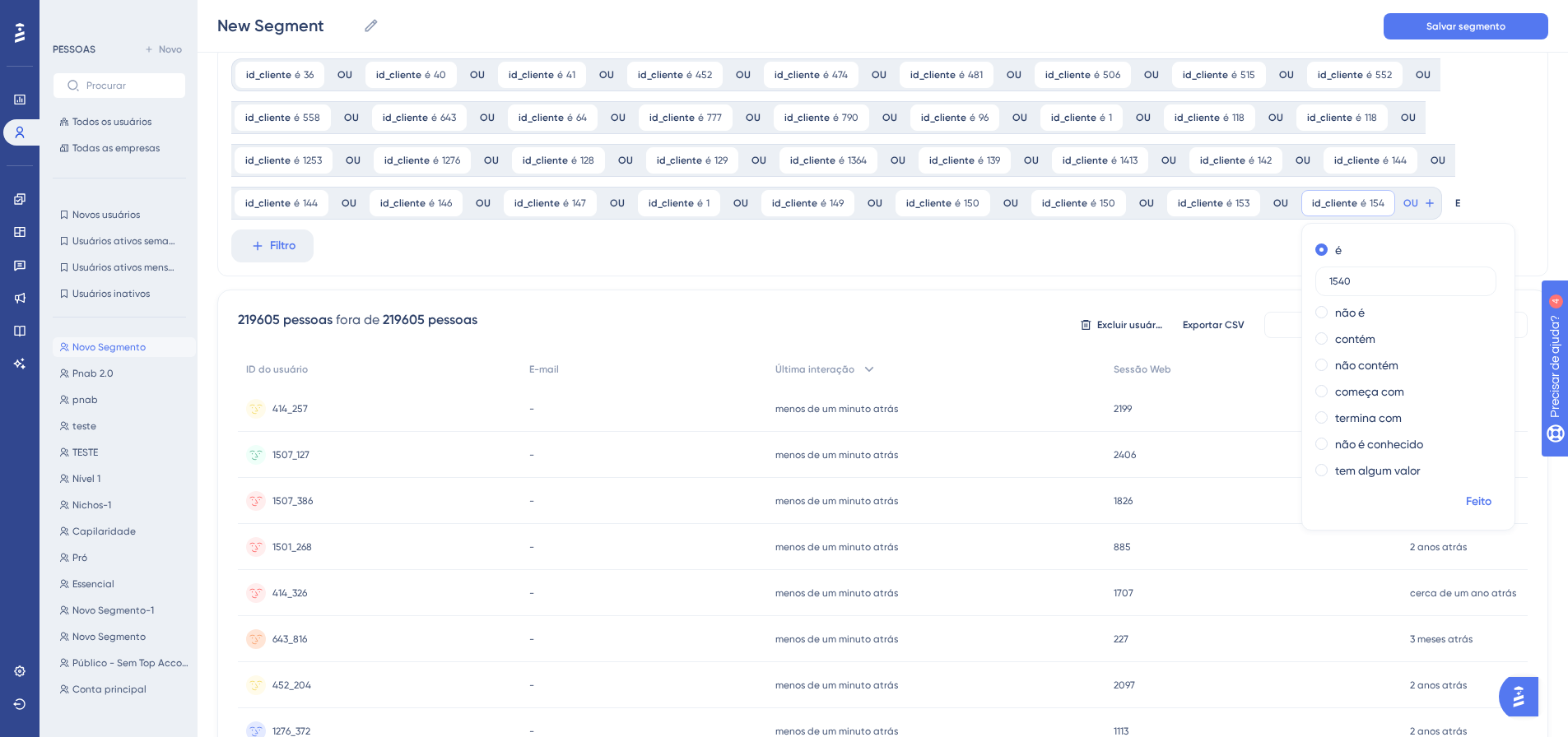
type input "1540"
drag, startPoint x: 1469, startPoint y: 489, endPoint x: 1458, endPoint y: 493, distance: 11.7
click at [1465, 494] on button "Feito" at bounding box center [1478, 502] width 46 height 30
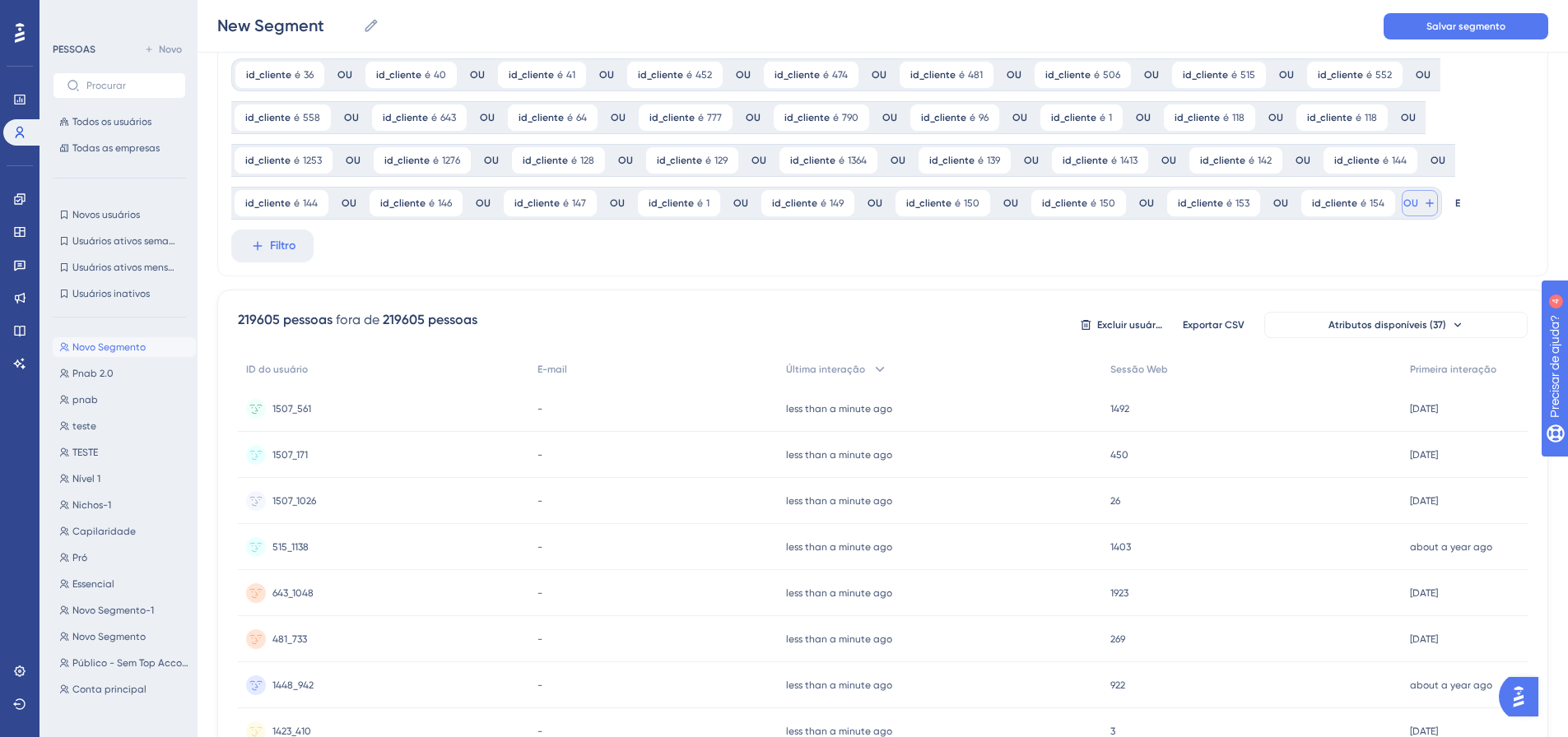
click at [1403, 201] on font "OU" at bounding box center [1410, 204] width 15 height 12
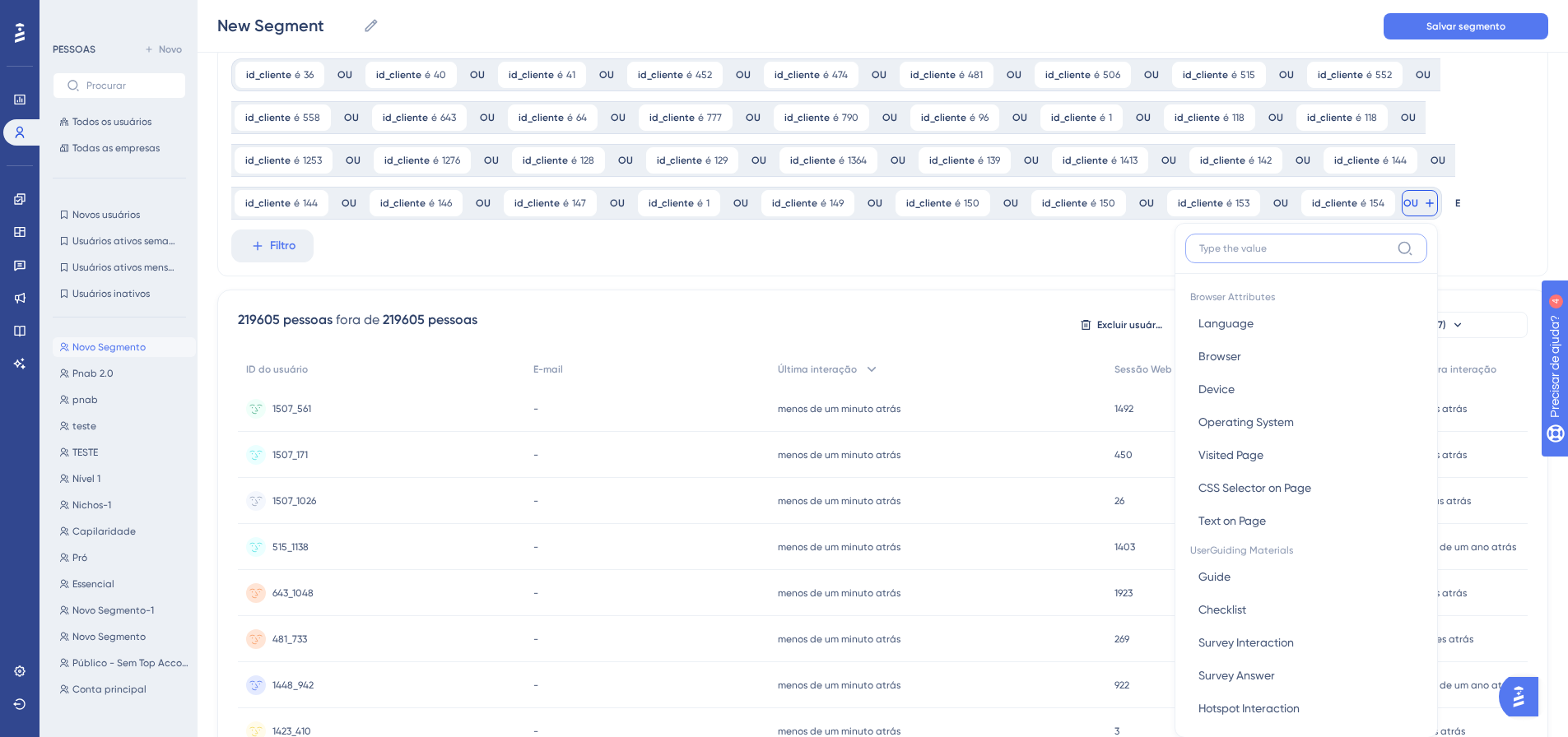
scroll to position [173, 0]
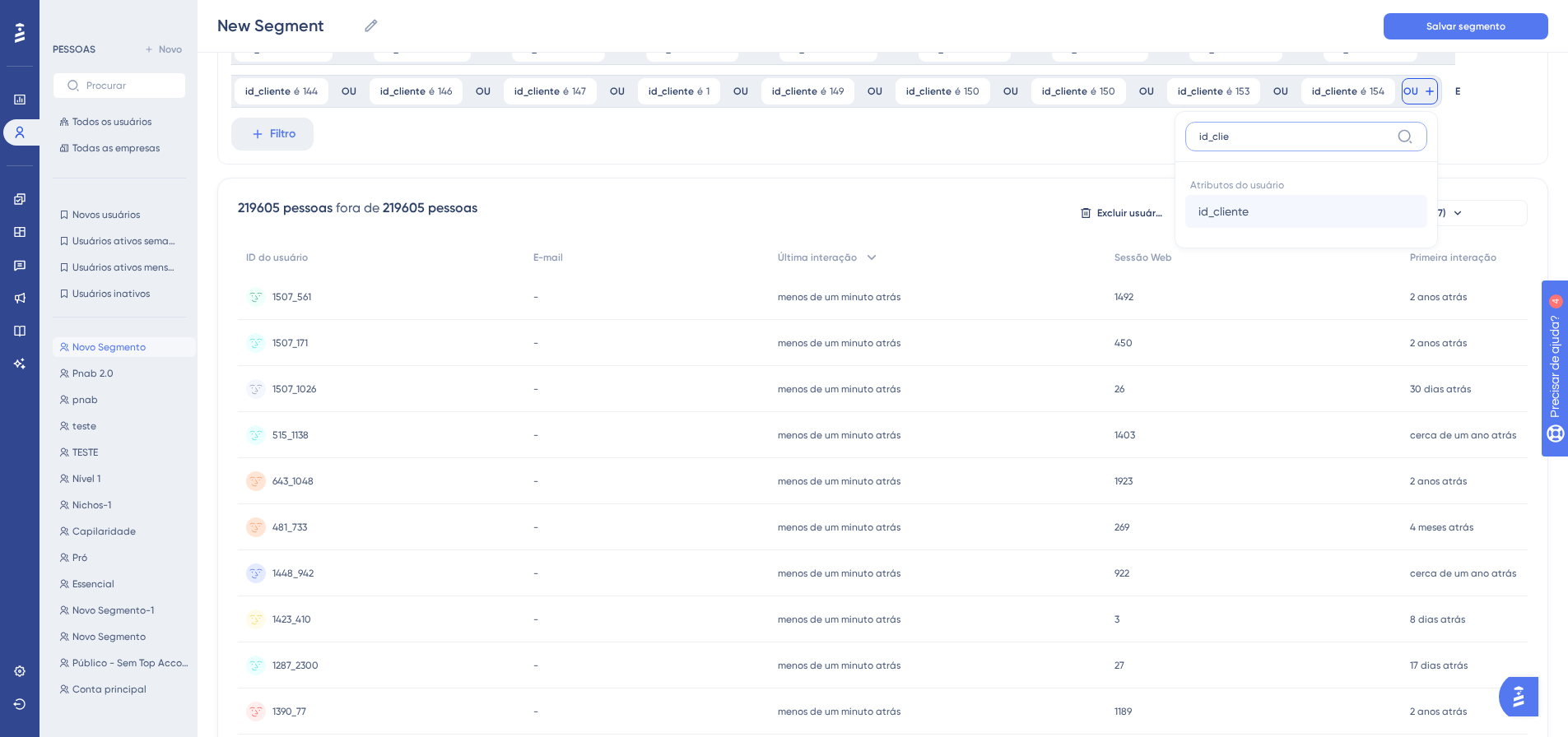
type input "id_clie"
click at [1208, 213] on font "id_cliente" at bounding box center [1223, 211] width 51 height 13
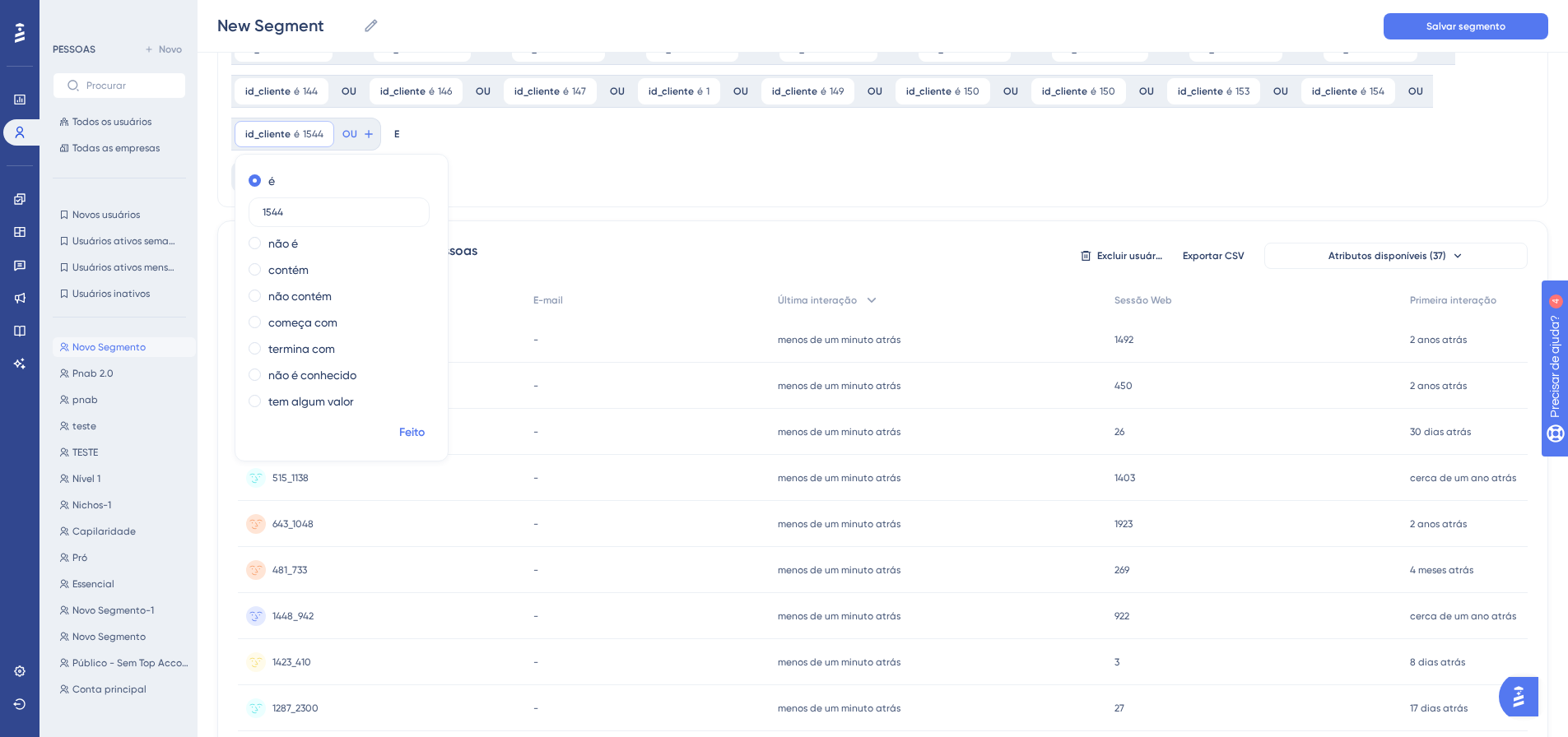
type input "1544"
click at [415, 434] on font "Feito" at bounding box center [412, 432] width 26 height 14
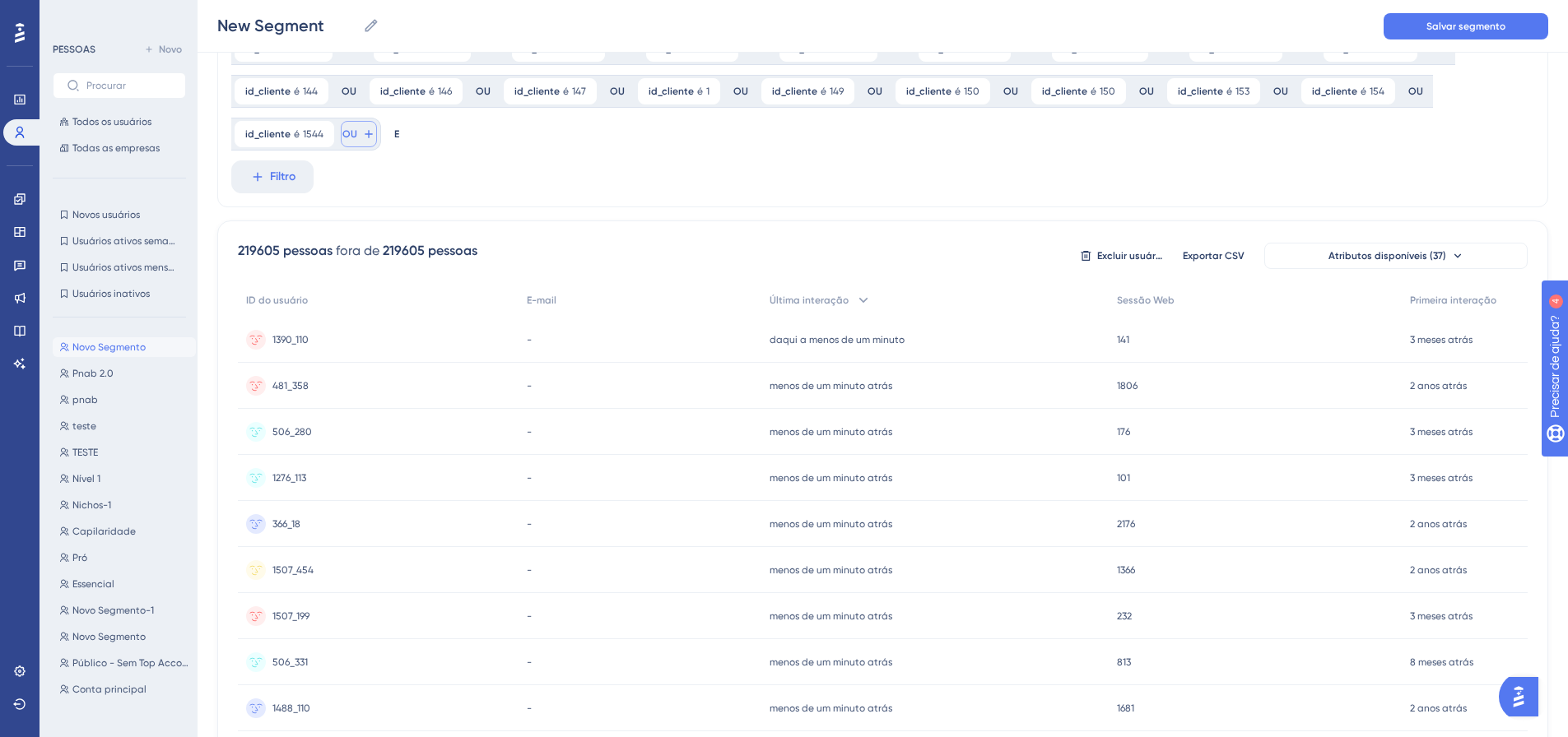
click at [347, 135] on font "OU" at bounding box center [350, 134] width 15 height 12
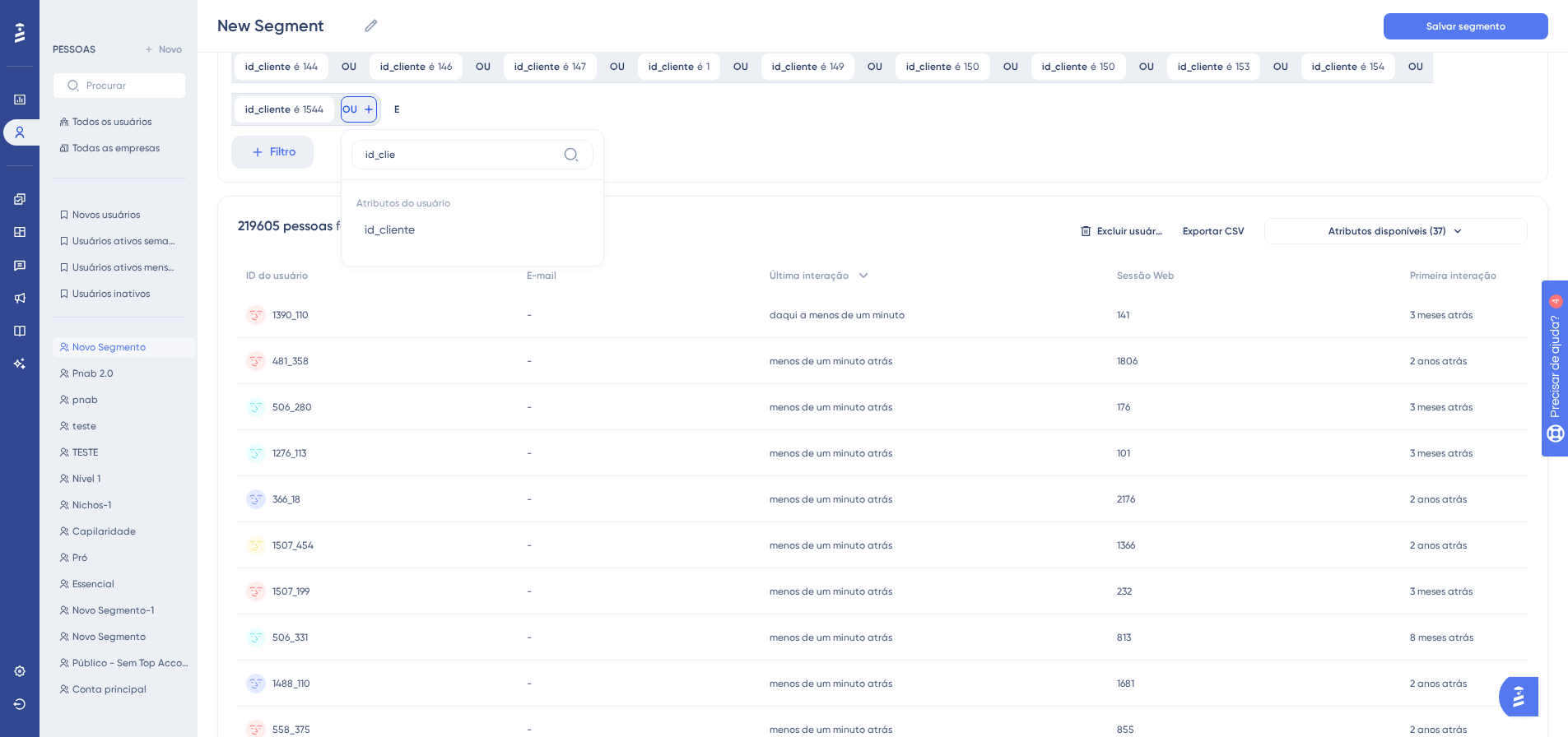
scroll to position [168, 0]
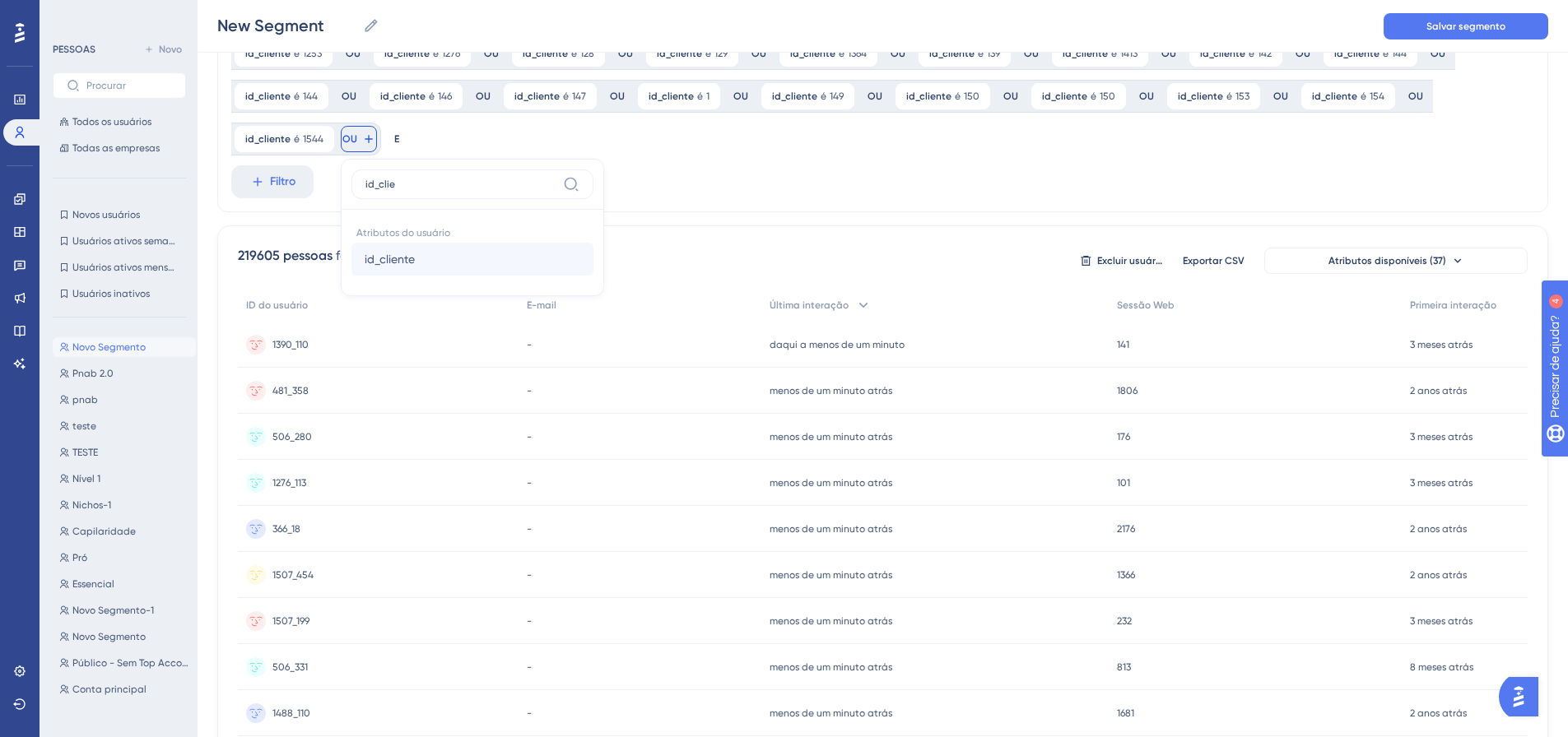
type input "id_clie"
click at [402, 261] on font "id_cliente" at bounding box center [390, 258] width 51 height 13
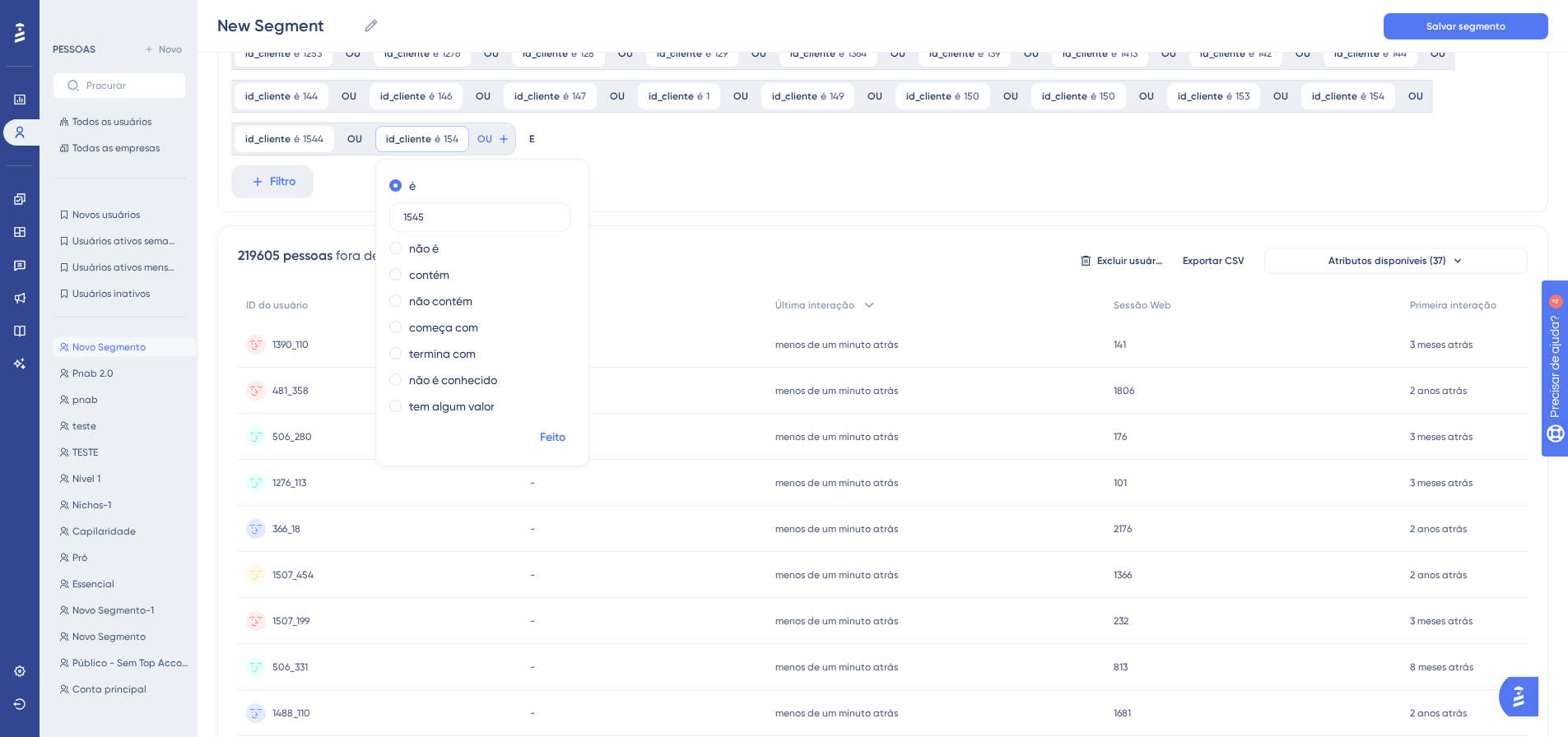
type input "1545"
click at [544, 435] on font "Feito" at bounding box center [552, 437] width 26 height 14
click at [490, 136] on button "OU" at bounding box center [494, 139] width 36 height 27
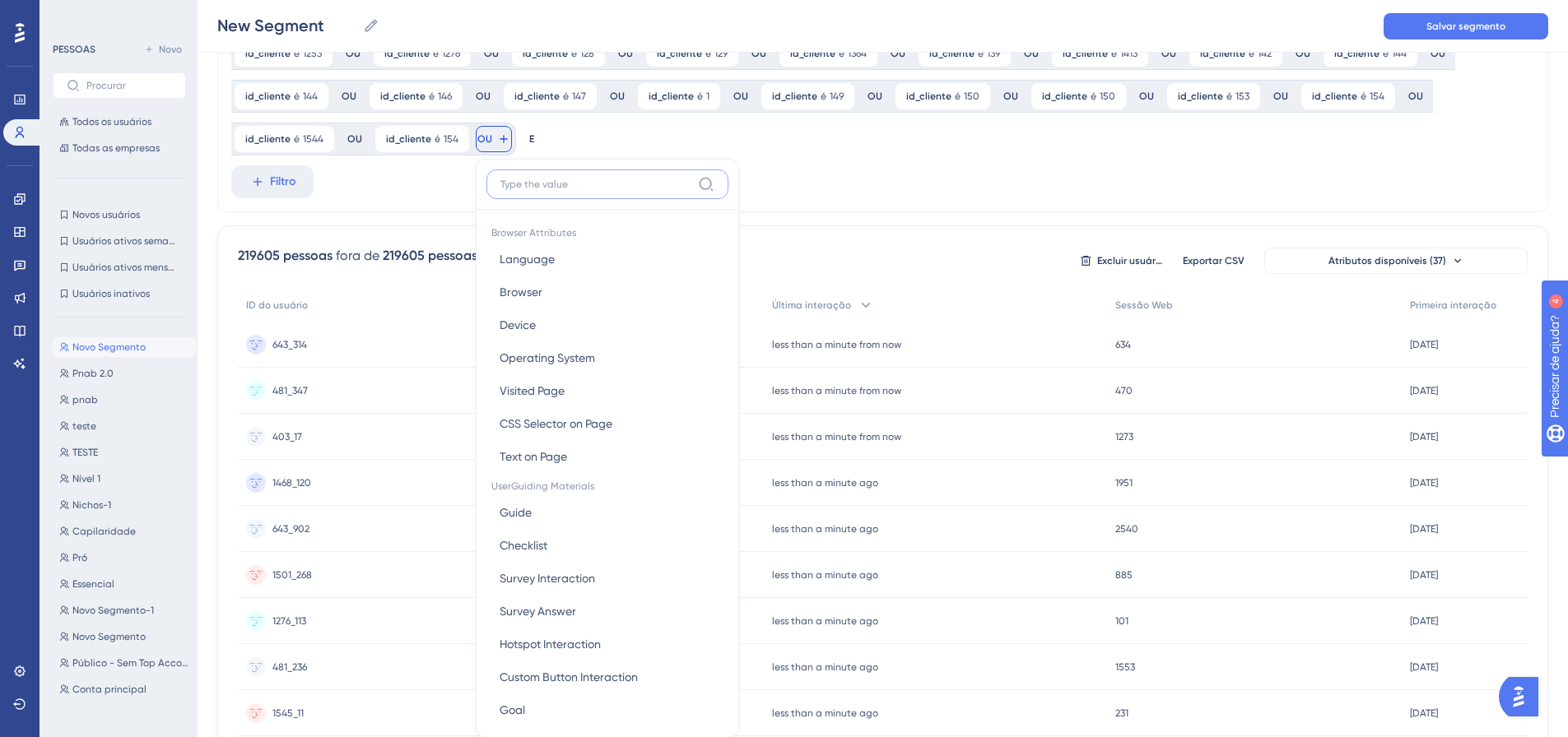
scroll to position [247, 0]
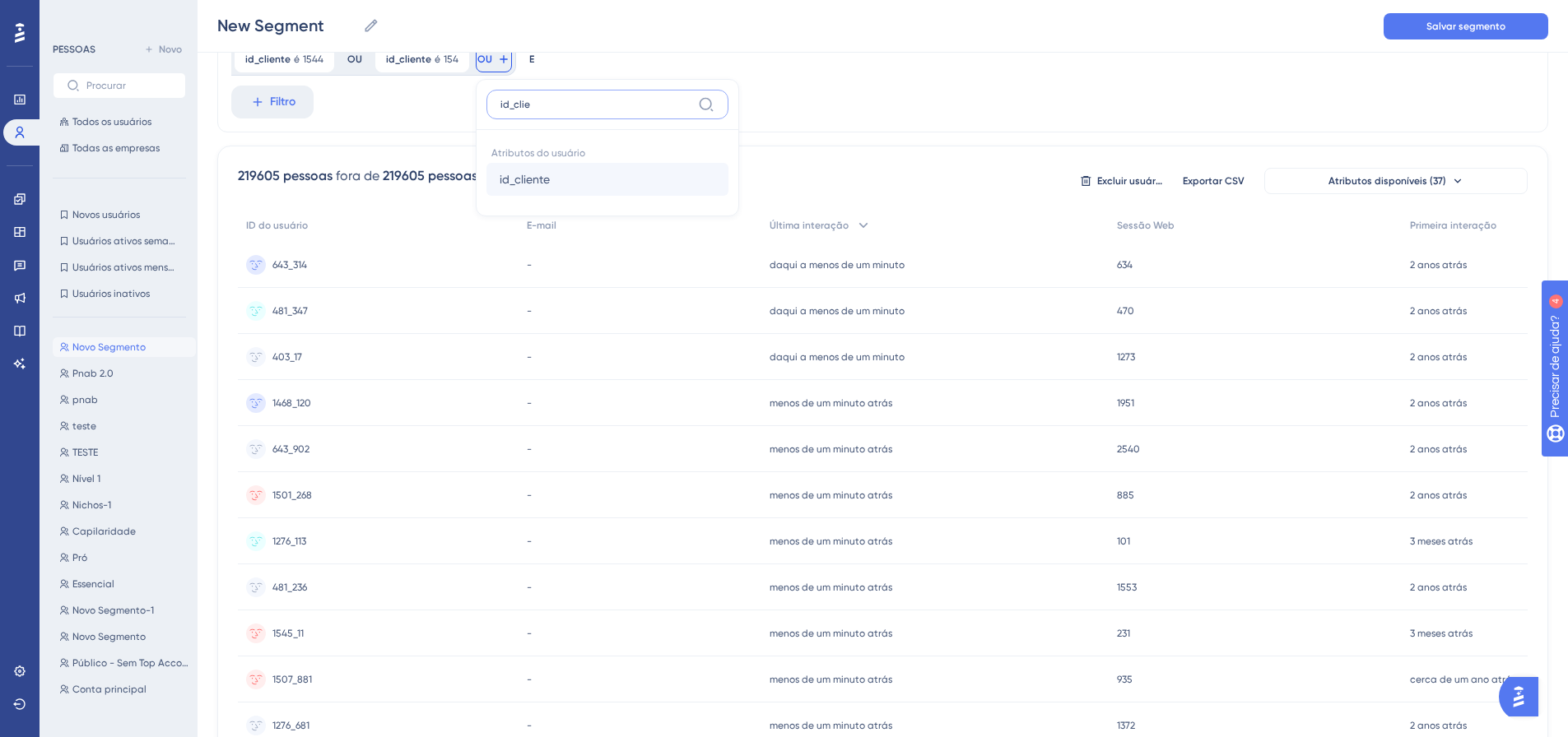
type input "id_clie"
click at [533, 180] on font "id_cliente" at bounding box center [525, 179] width 51 height 13
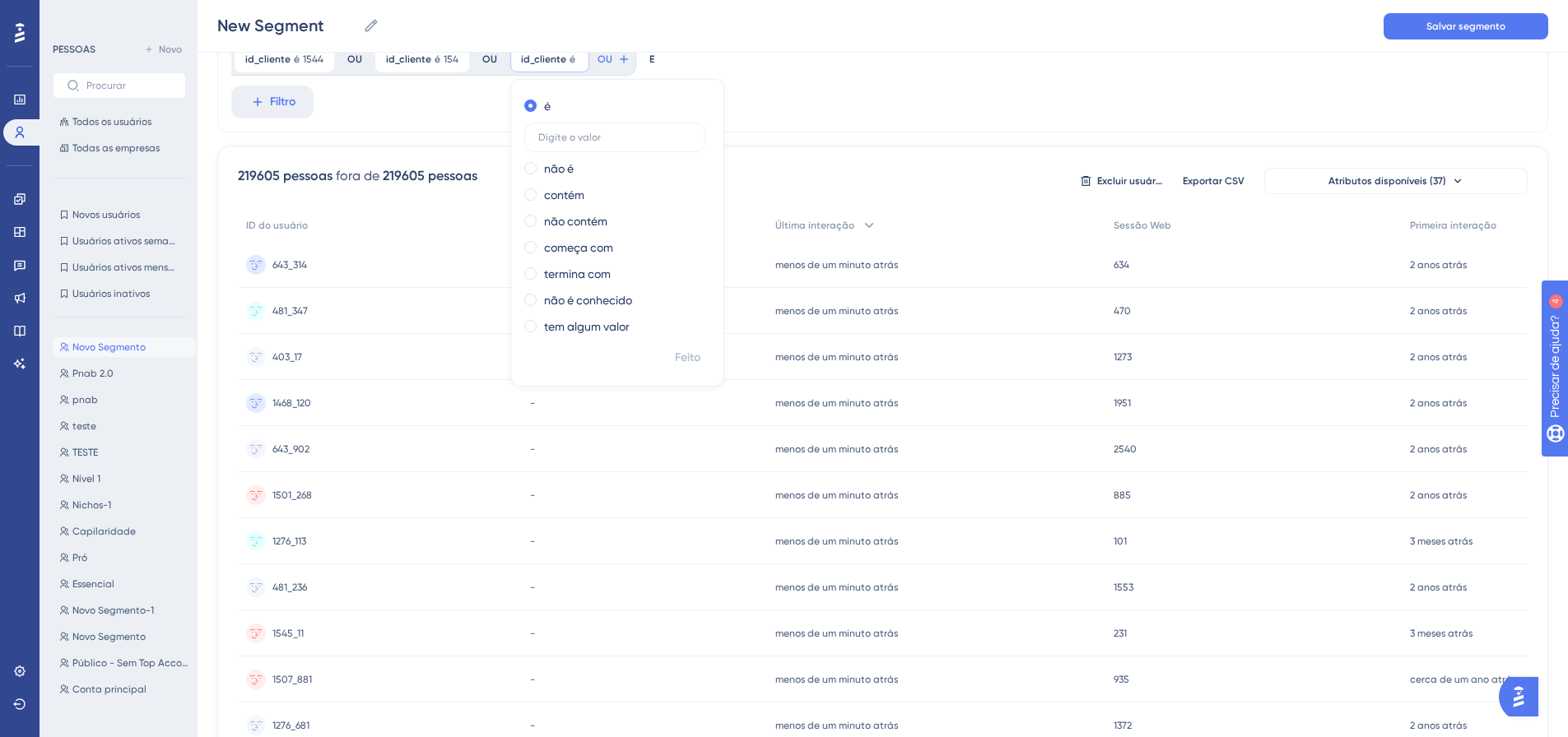
scroll to position [165, 0]
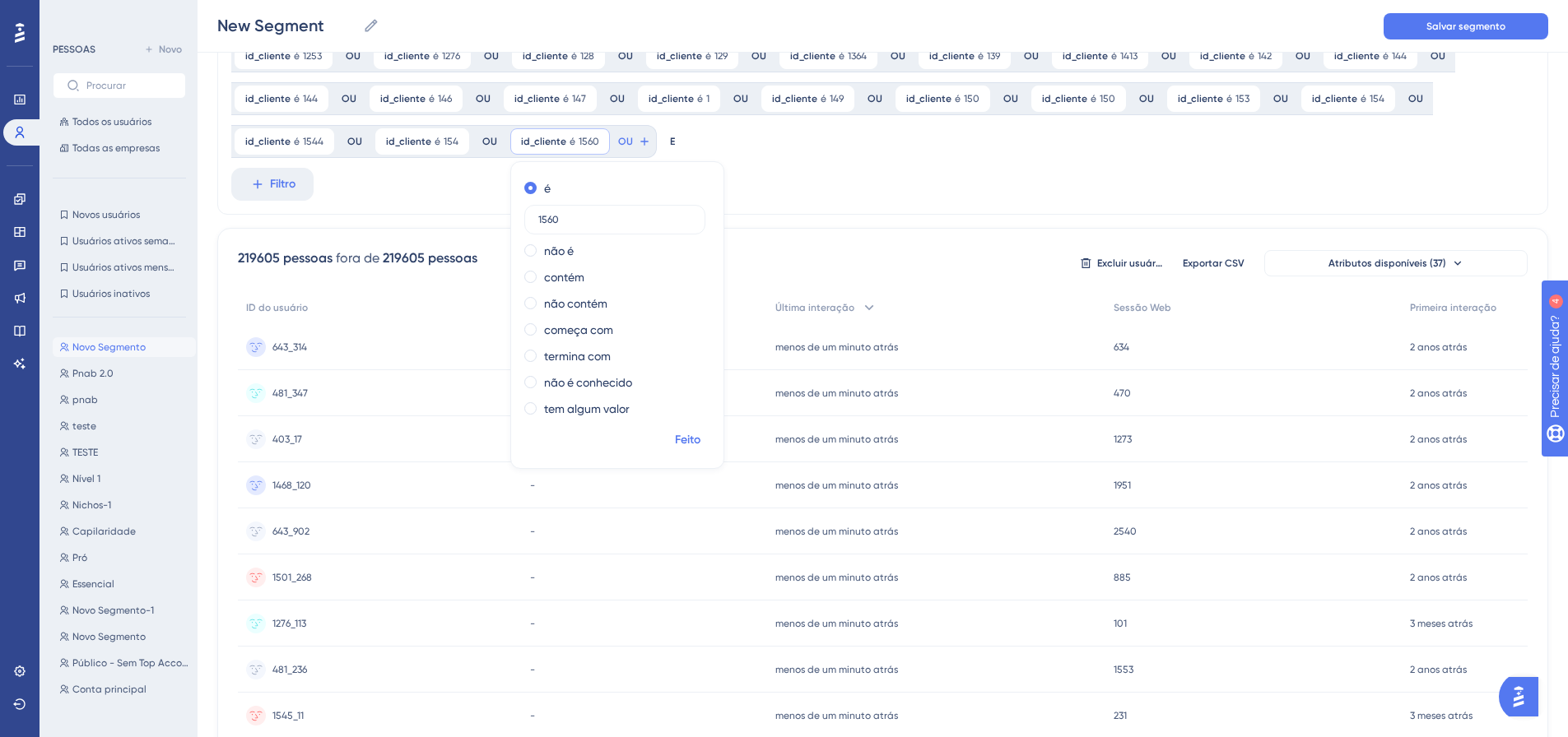
type input "1560"
drag, startPoint x: 682, startPoint y: 447, endPoint x: 676, endPoint y: 435, distance: 13.4
click at [683, 447] on span "Feito" at bounding box center [688, 440] width 26 height 20
click at [618, 139] on font "OU" at bounding box center [625, 142] width 15 height 12
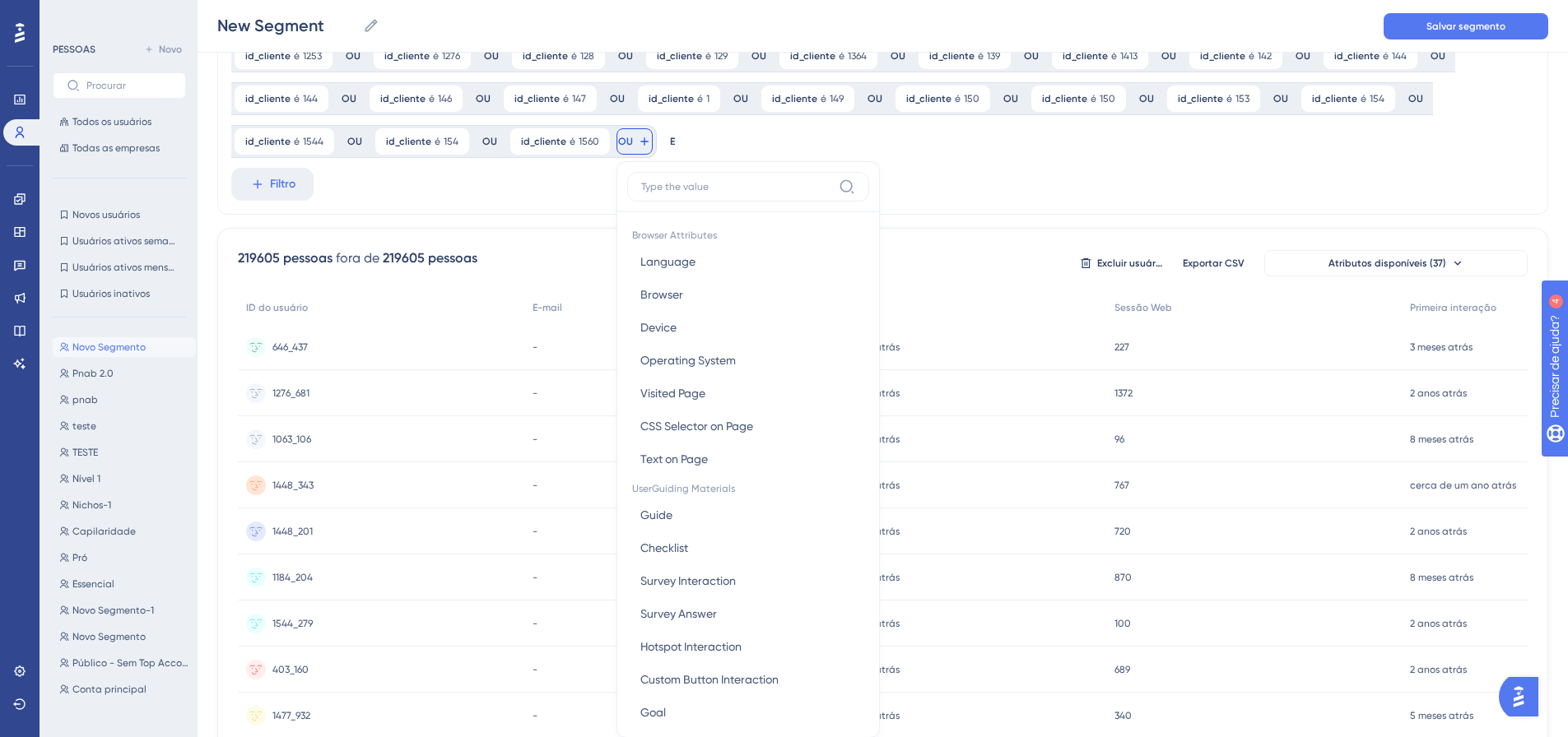
scroll to position [246, 0]
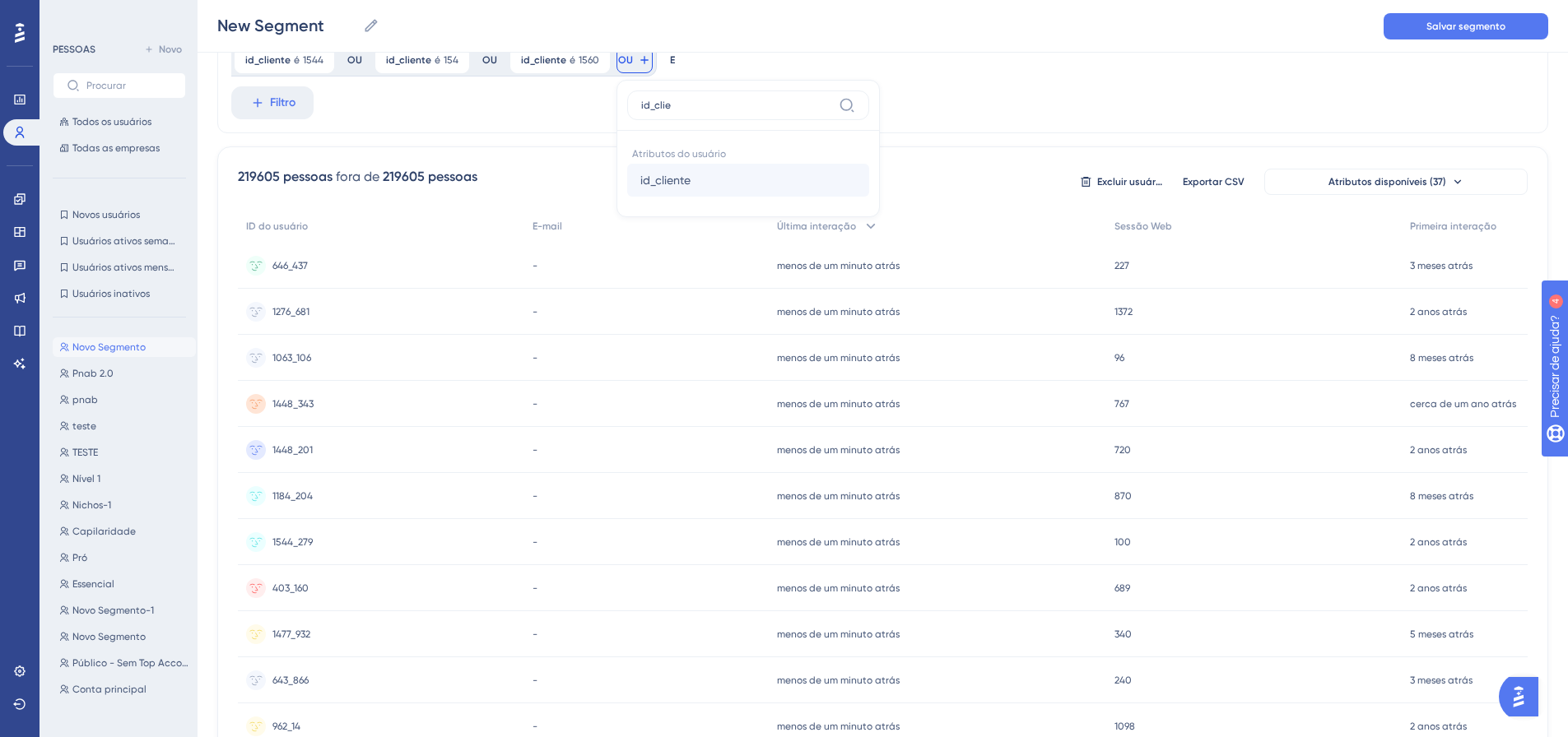
type input "id_clie"
click at [678, 175] on font "id_cliente" at bounding box center [665, 180] width 51 height 13
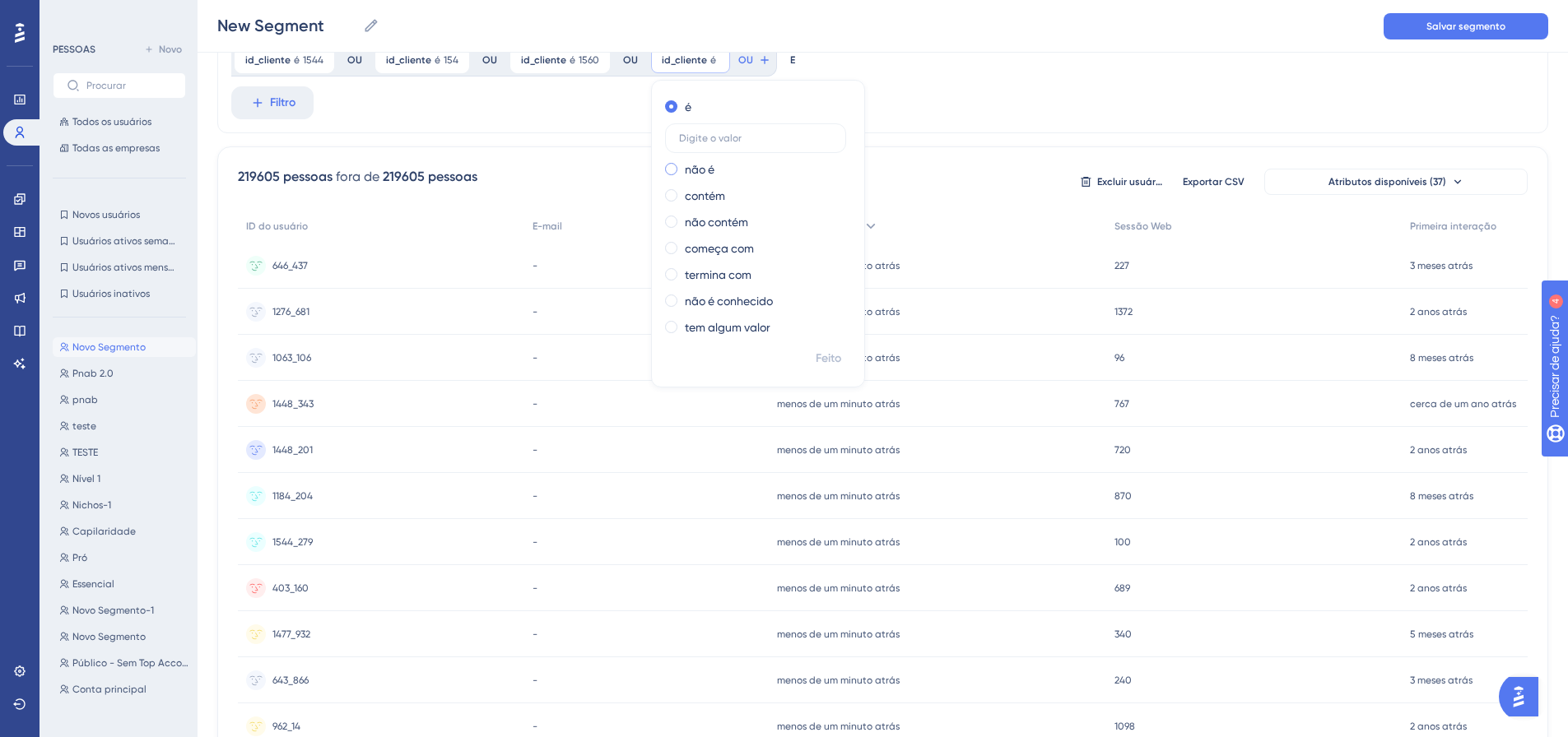
scroll to position [165, 0]
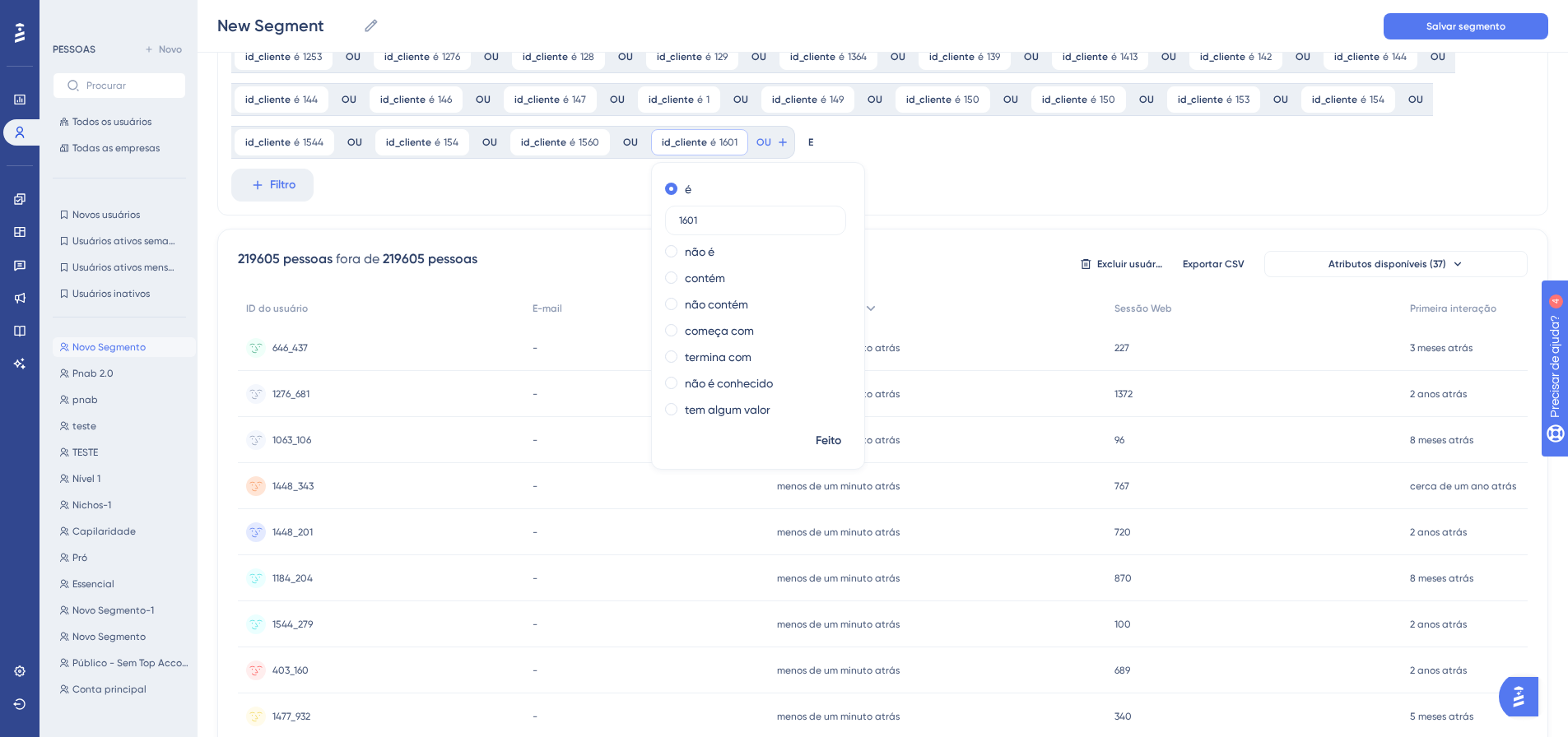
type input "1601"
click at [829, 442] on font "Feito" at bounding box center [829, 440] width 26 height 14
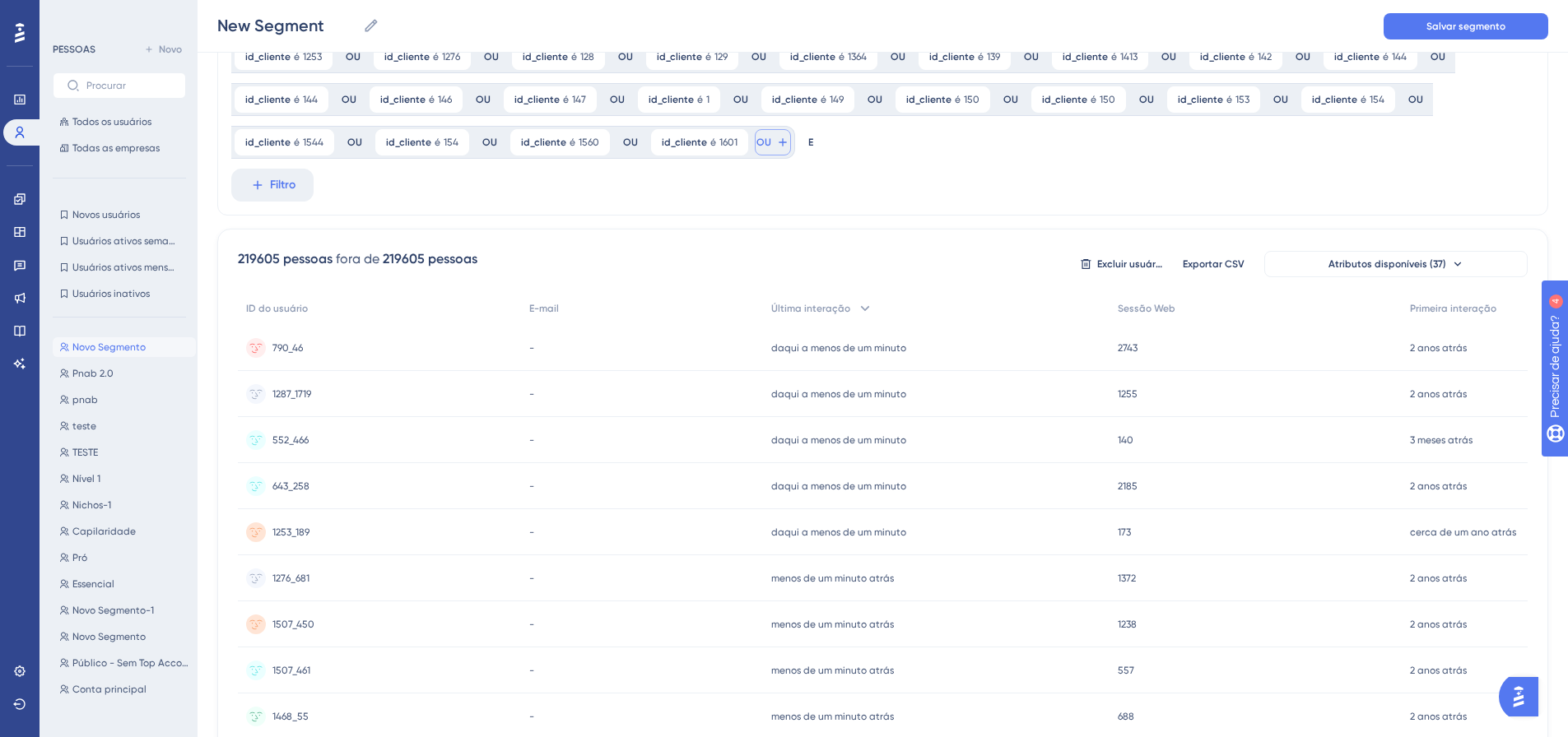
click at [760, 144] on font "OU" at bounding box center [763, 142] width 15 height 12
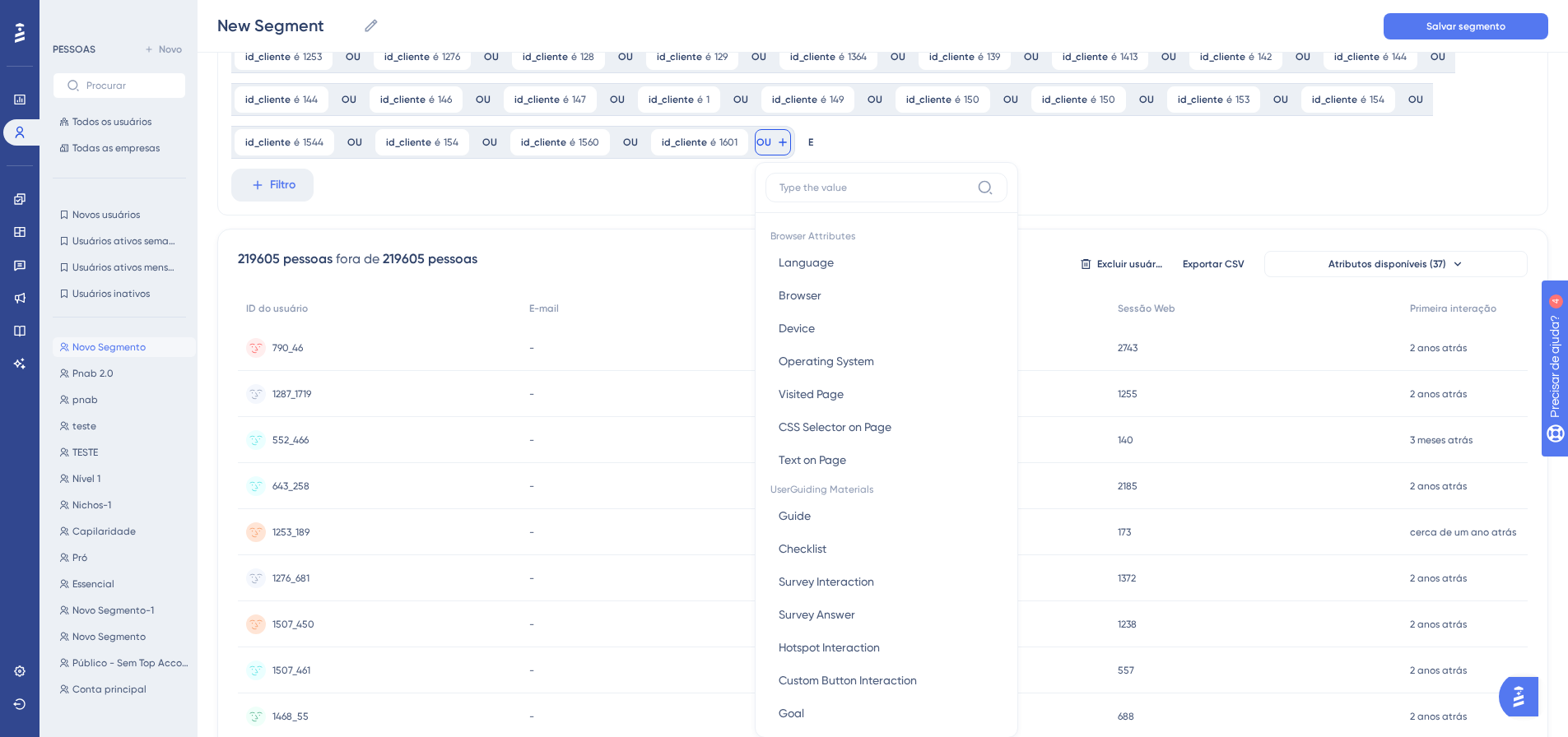
scroll to position [189, 0]
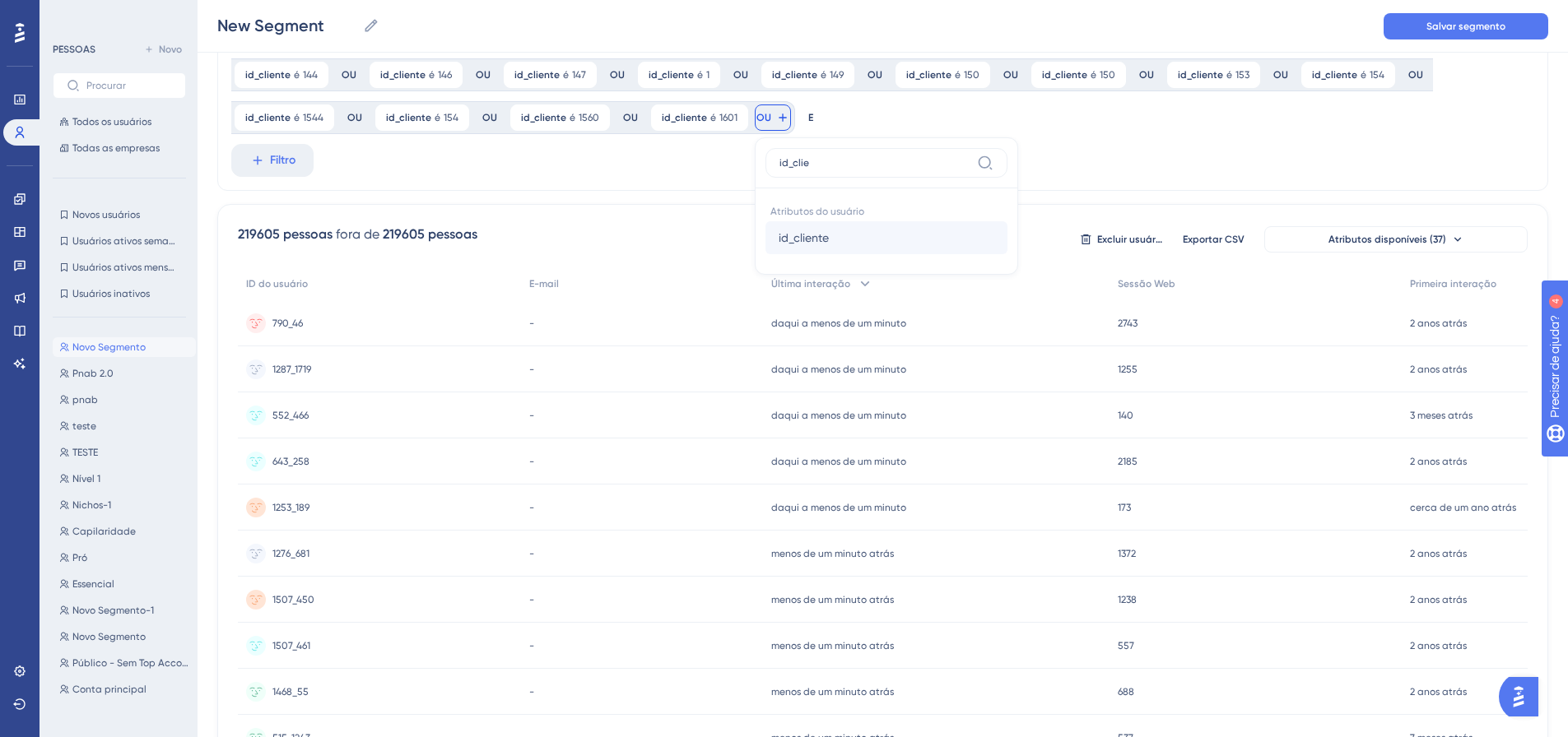
type input "id_clie"
click at [793, 235] on font "id_cliente" at bounding box center [804, 237] width 51 height 13
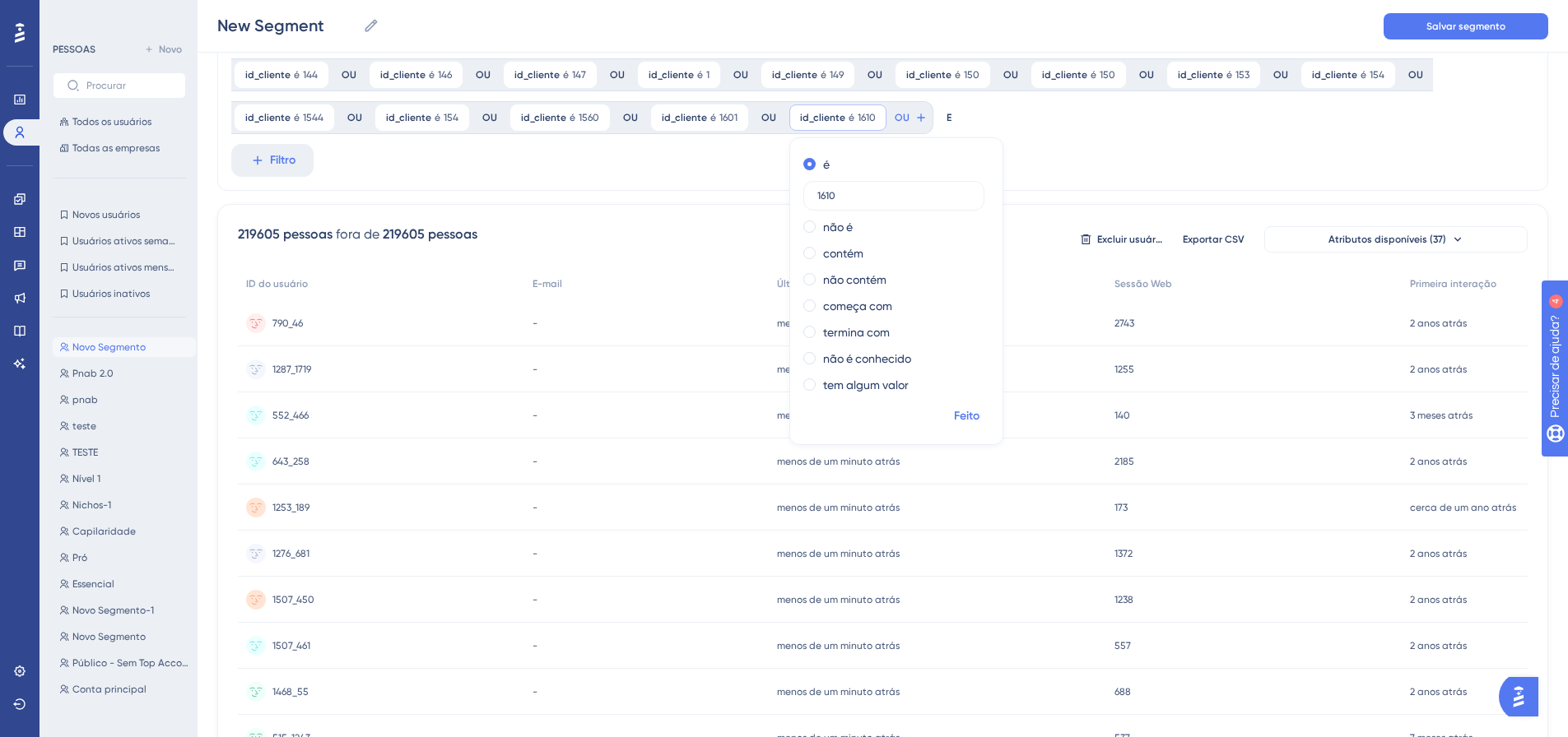
type input "1610"
click at [968, 414] on font "Feito" at bounding box center [967, 416] width 26 height 14
click at [897, 114] on font "OU" at bounding box center [901, 118] width 15 height 12
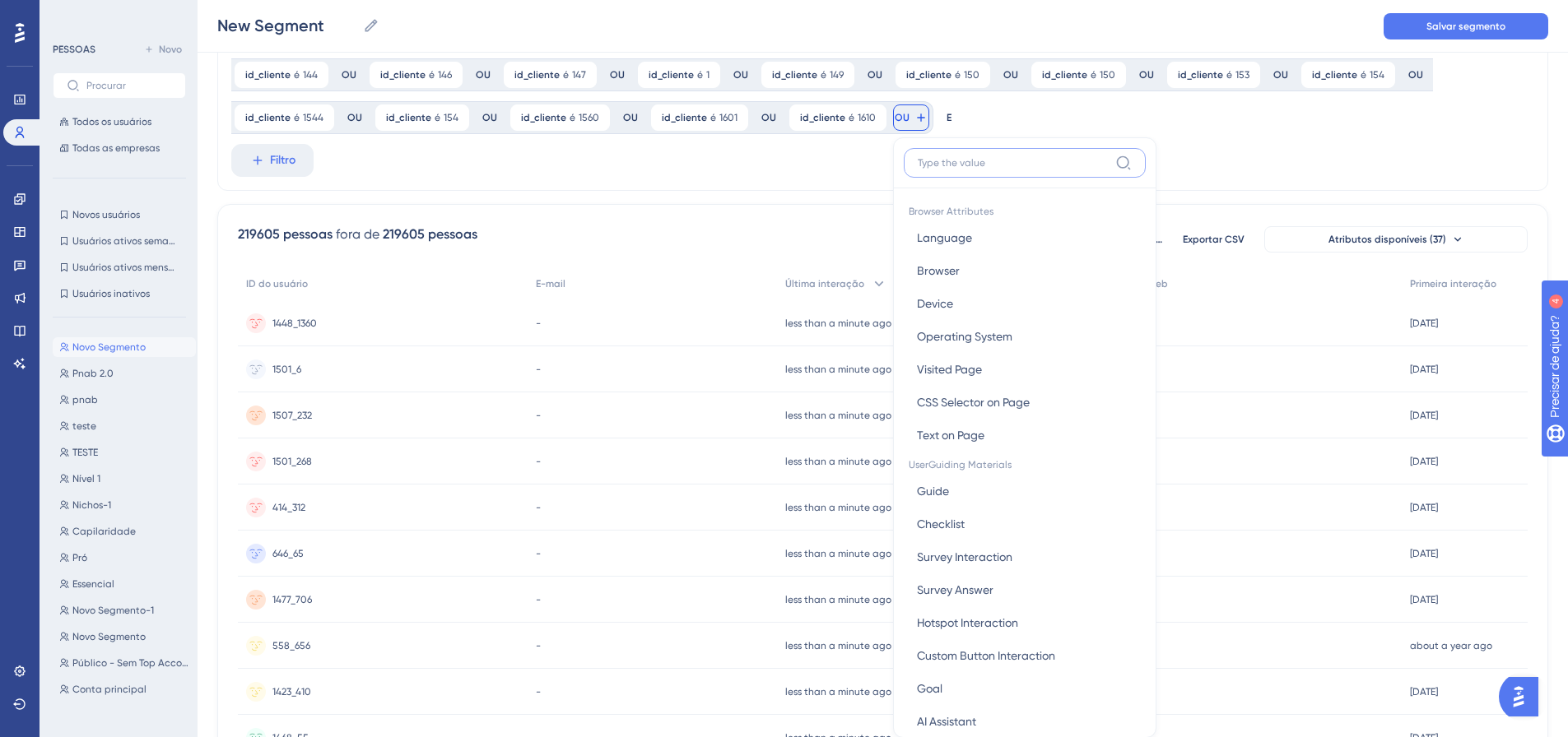
scroll to position [258, 0]
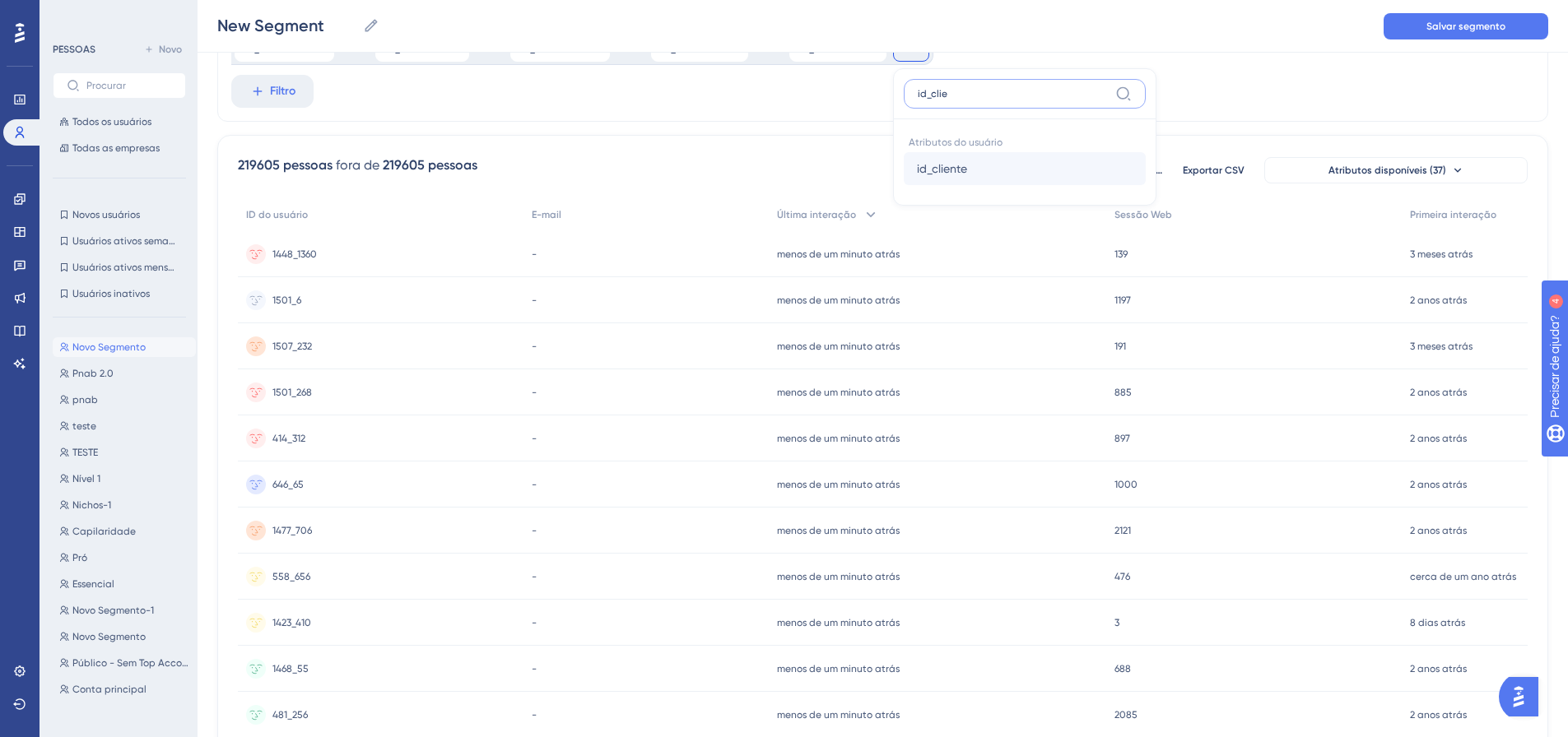
type input "id_clie"
click at [935, 170] on font "id_cliente" at bounding box center [942, 168] width 51 height 13
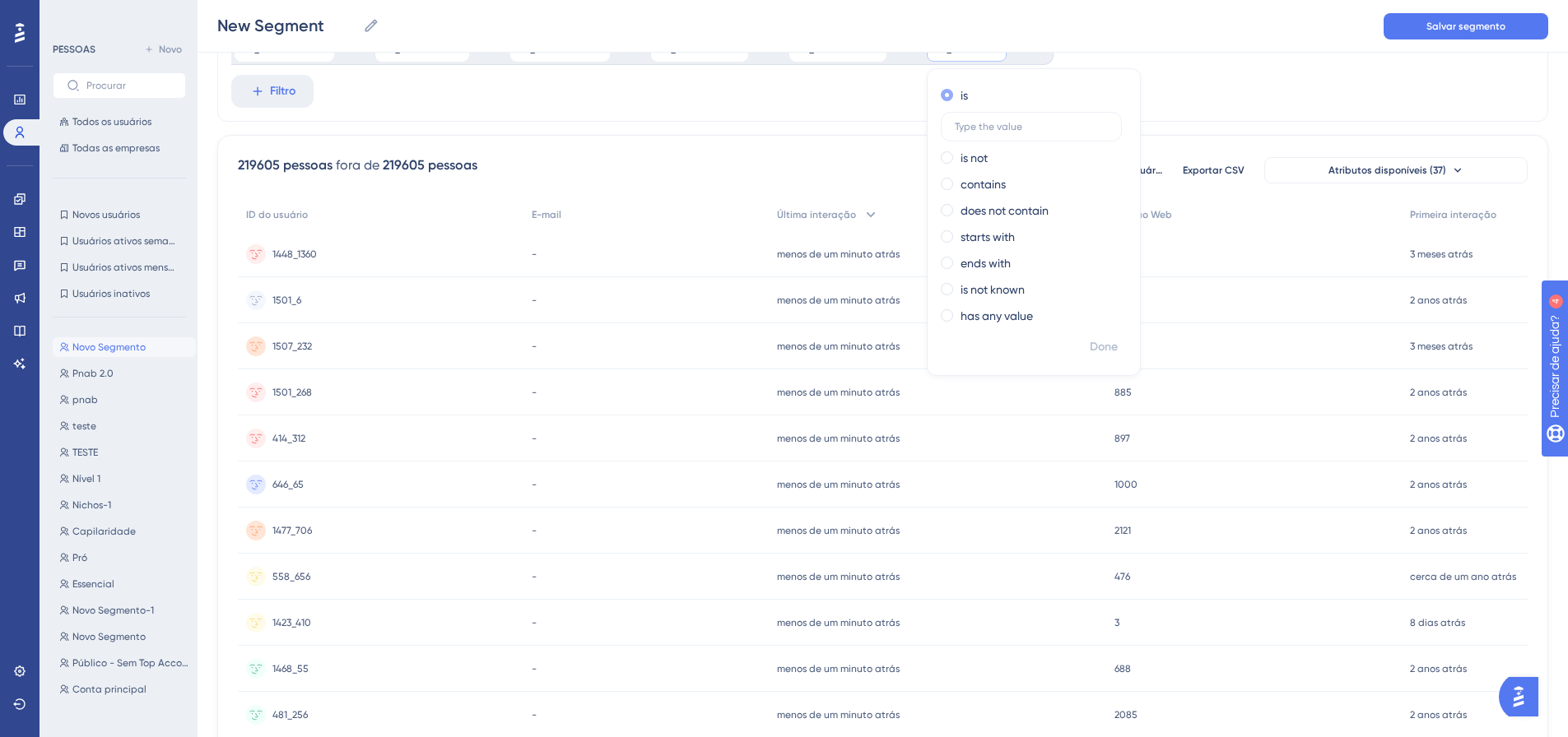
scroll to position [176, 0]
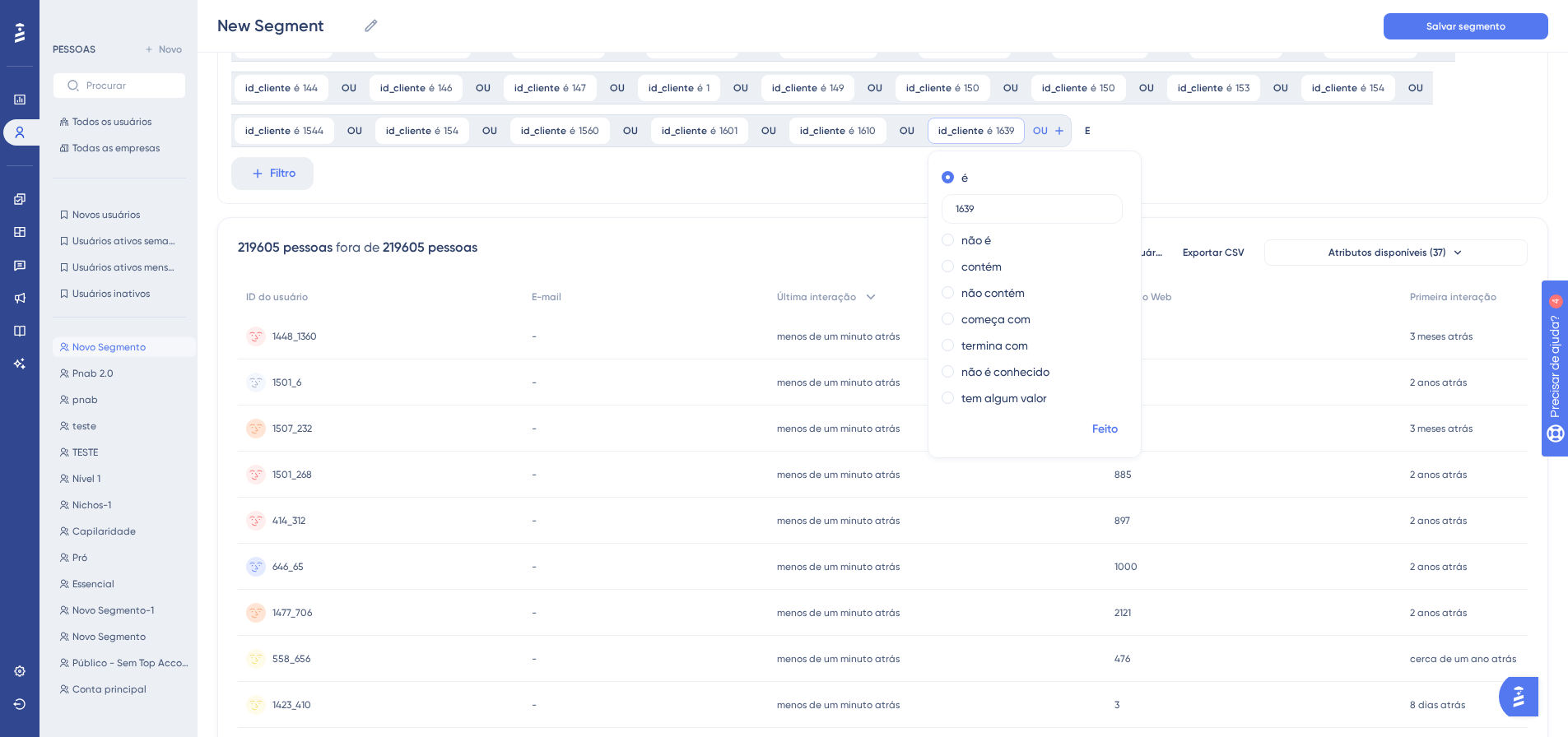
type input "1639"
click at [1103, 440] on button "Feito" at bounding box center [1104, 429] width 46 height 30
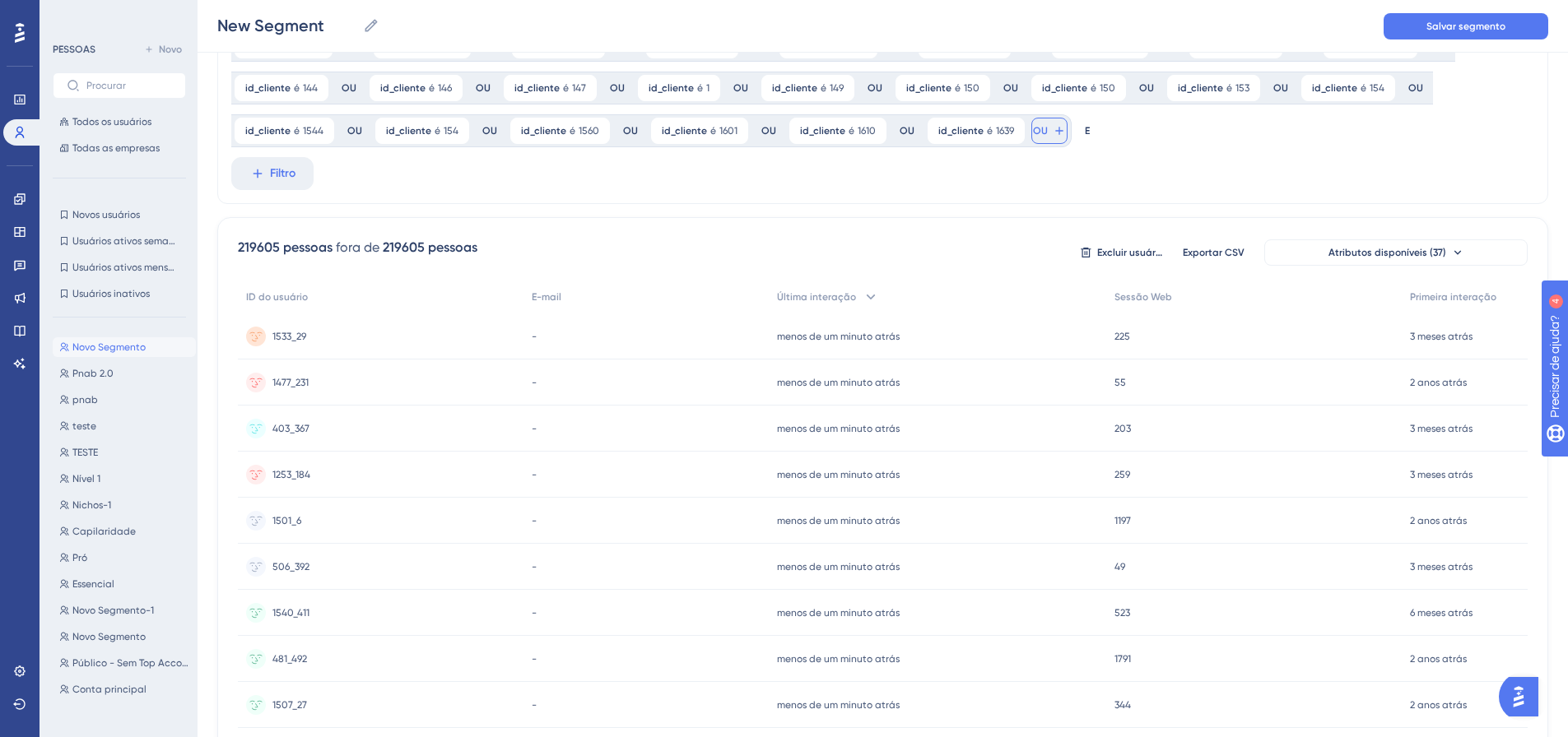
click at [1034, 127] on font "OU" at bounding box center [1039, 131] width 15 height 12
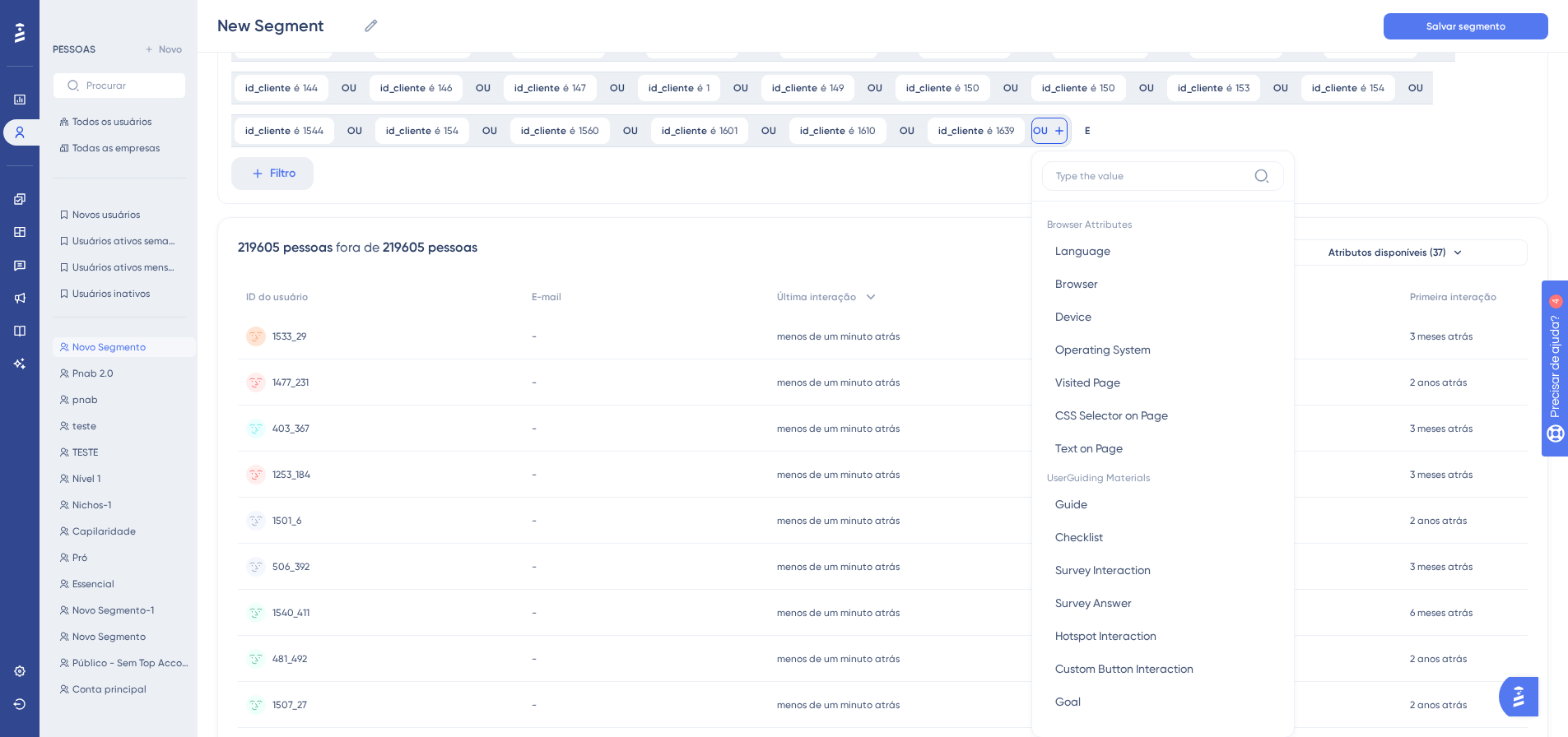
scroll to position [251, 0]
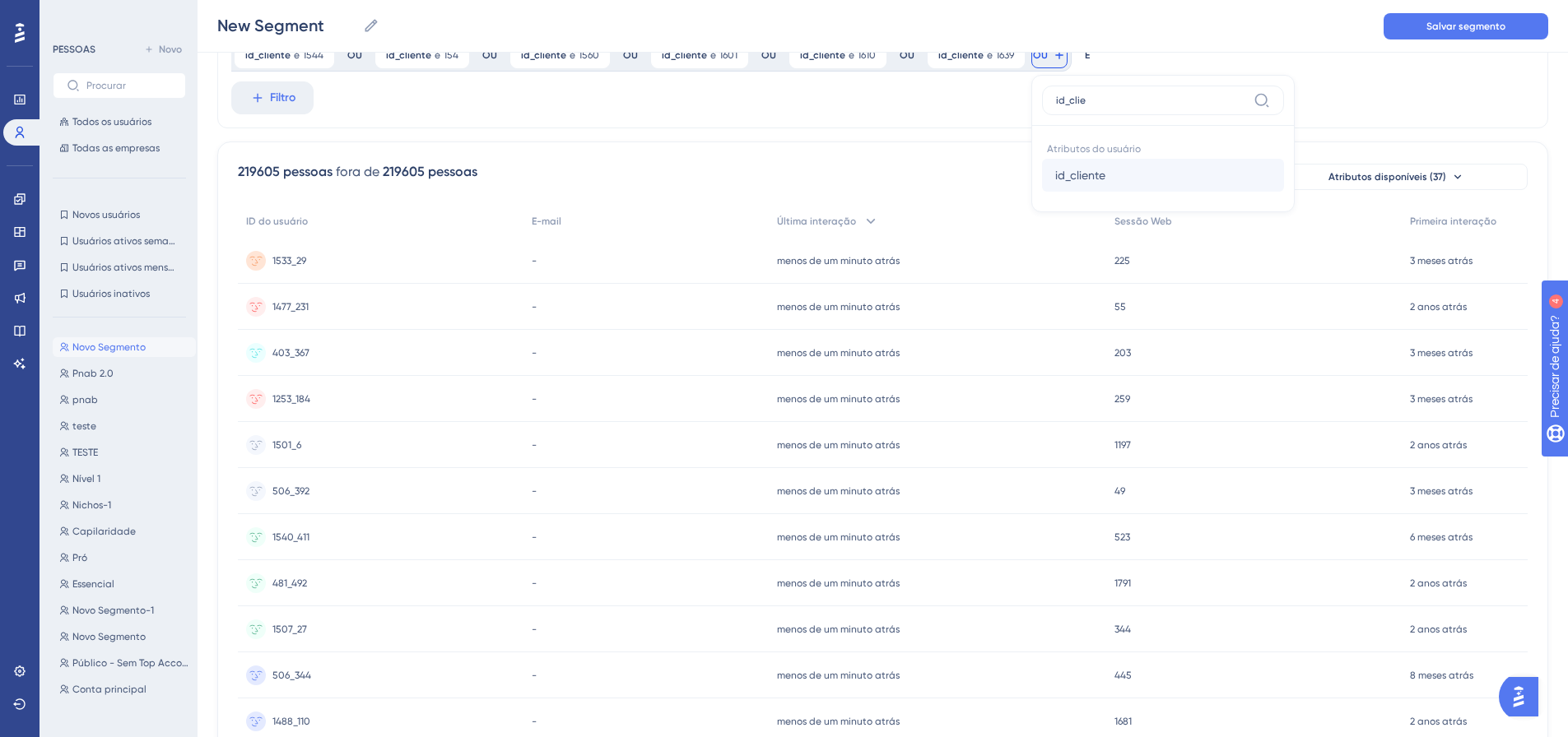
type input "id_clie"
click at [1055, 177] on font "id_cliente" at bounding box center [1080, 175] width 51 height 13
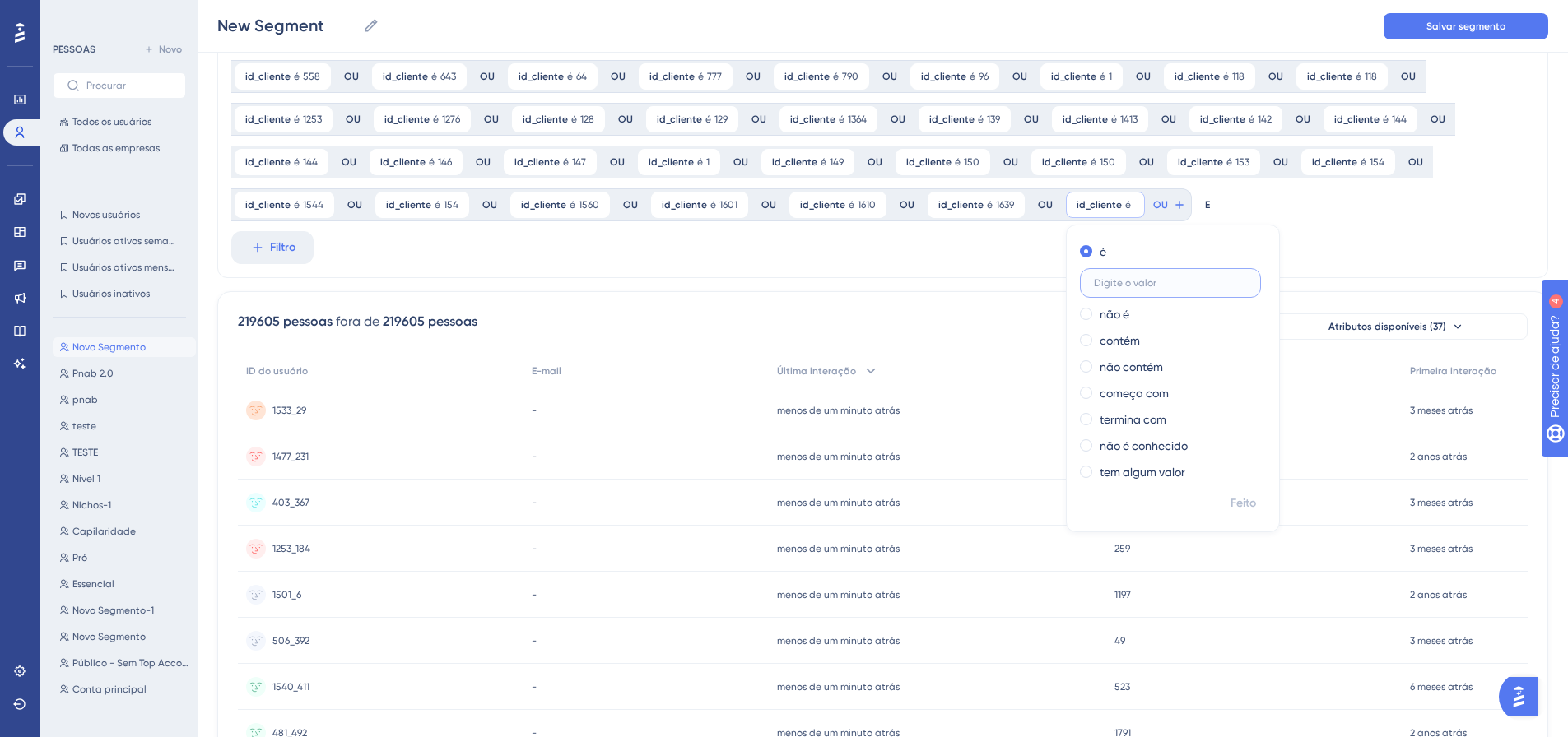
scroll to position [87, 0]
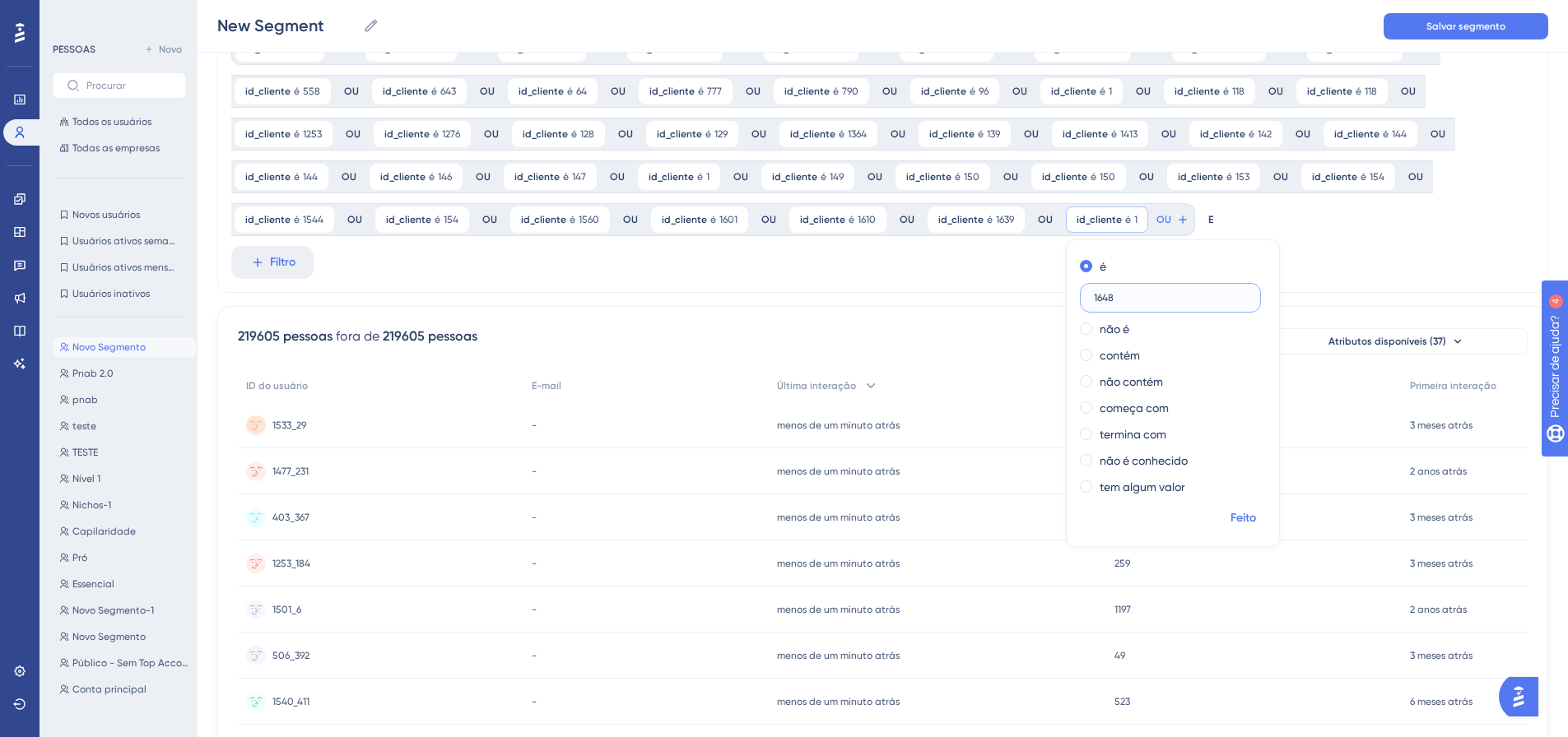
type input "1648"
click at [1238, 521] on font "Feito" at bounding box center [1243, 517] width 26 height 14
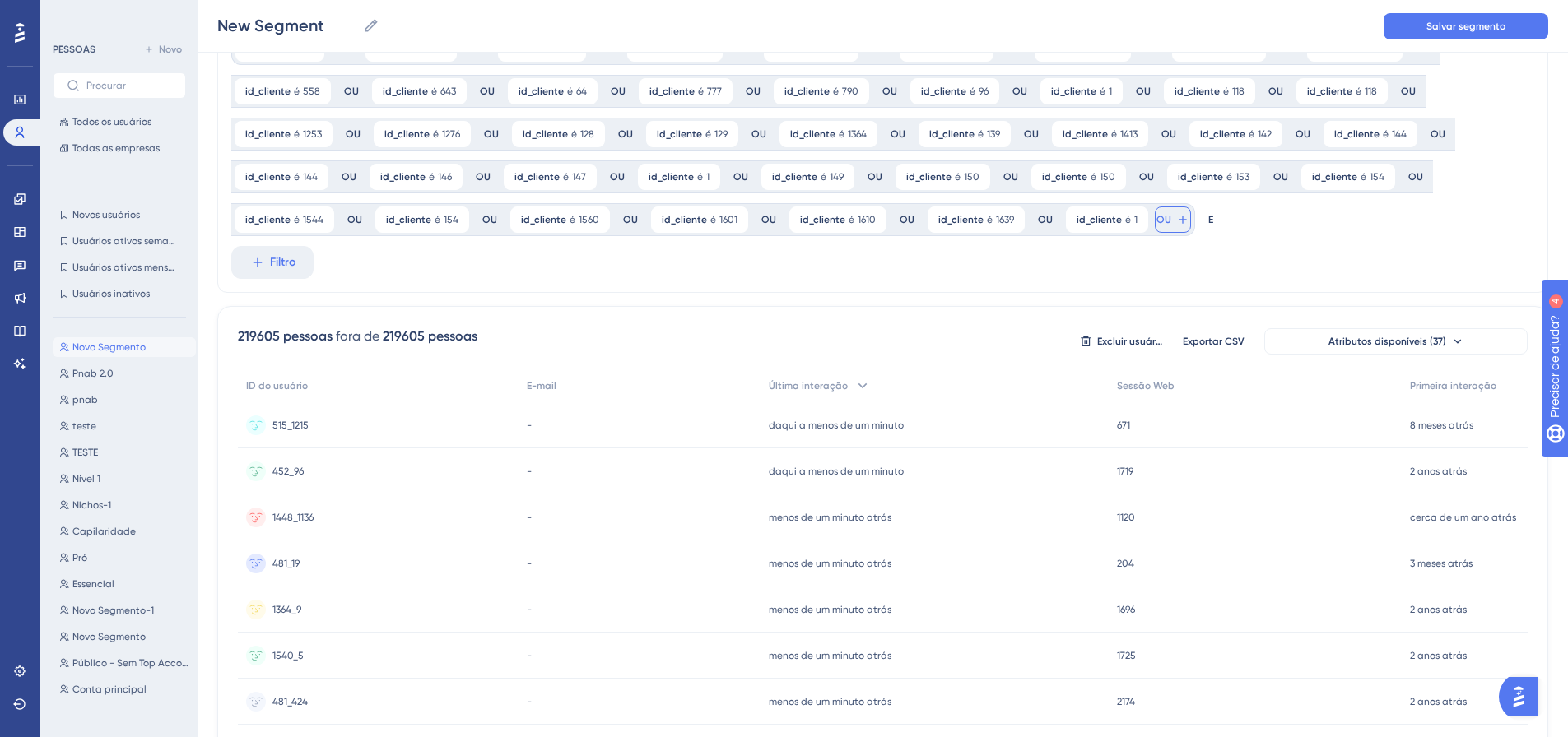
click at [1159, 228] on button "OU" at bounding box center [1173, 220] width 36 height 27
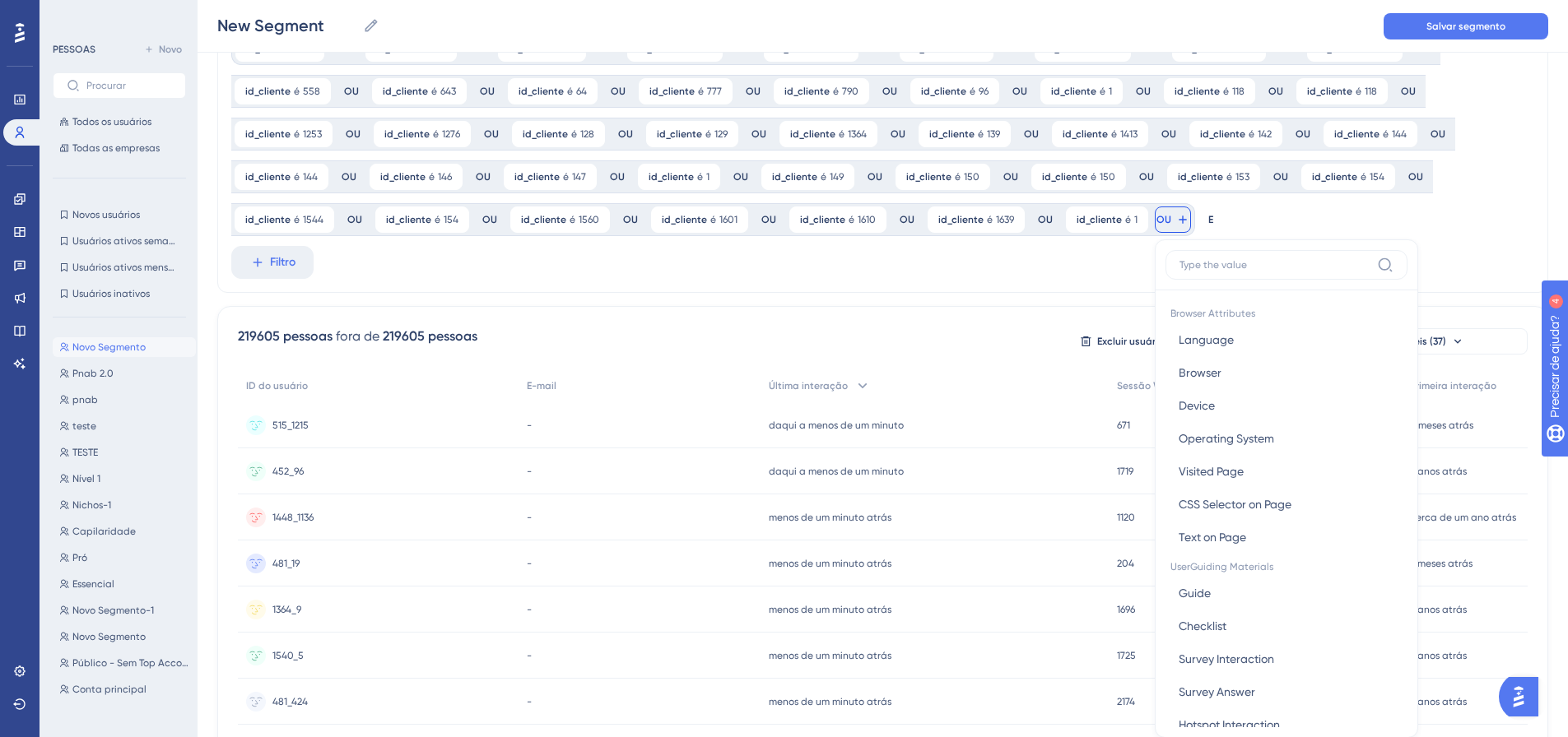
scroll to position [158, 0]
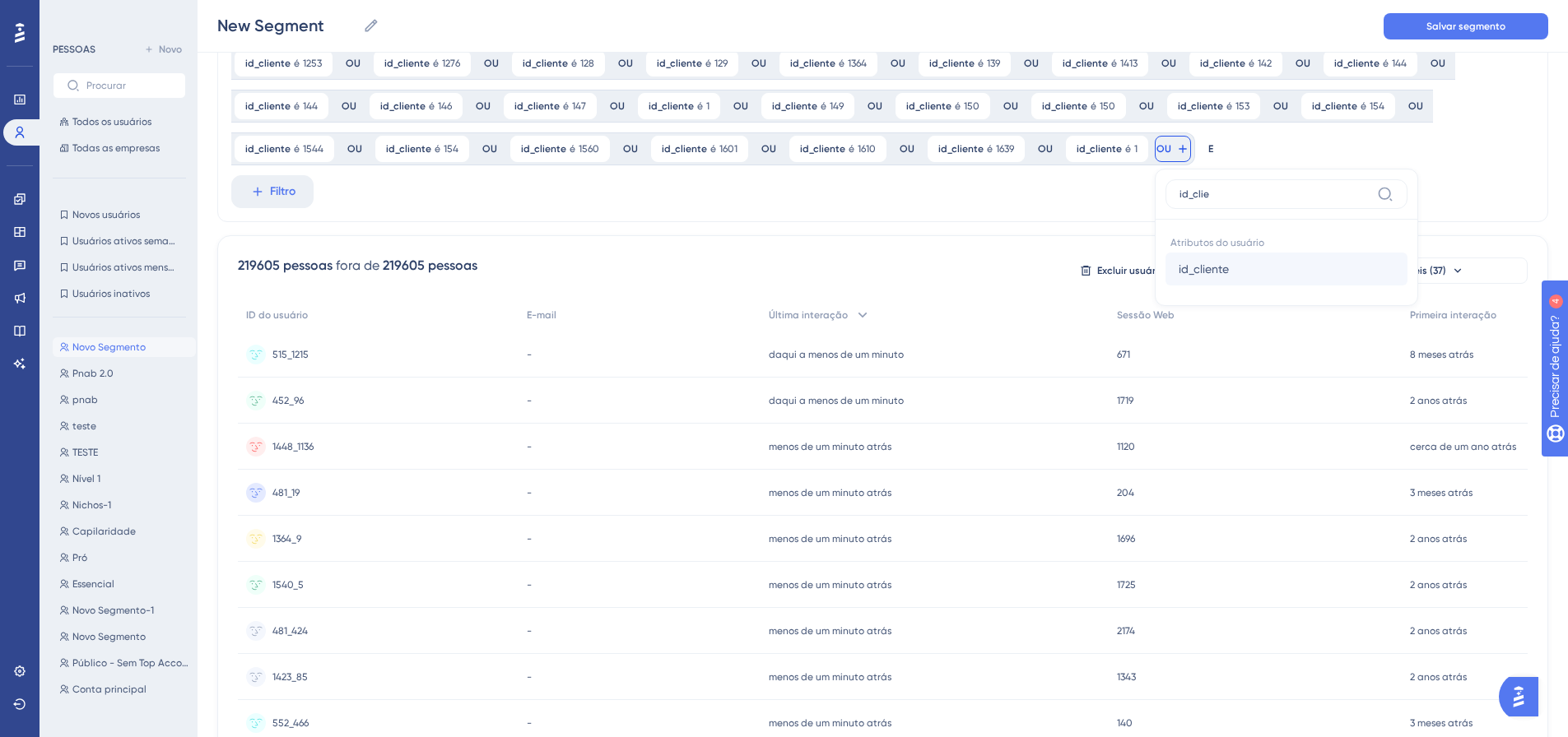
type input "id_clie"
click at [1188, 267] on font "id_cliente" at bounding box center [1203, 268] width 51 height 13
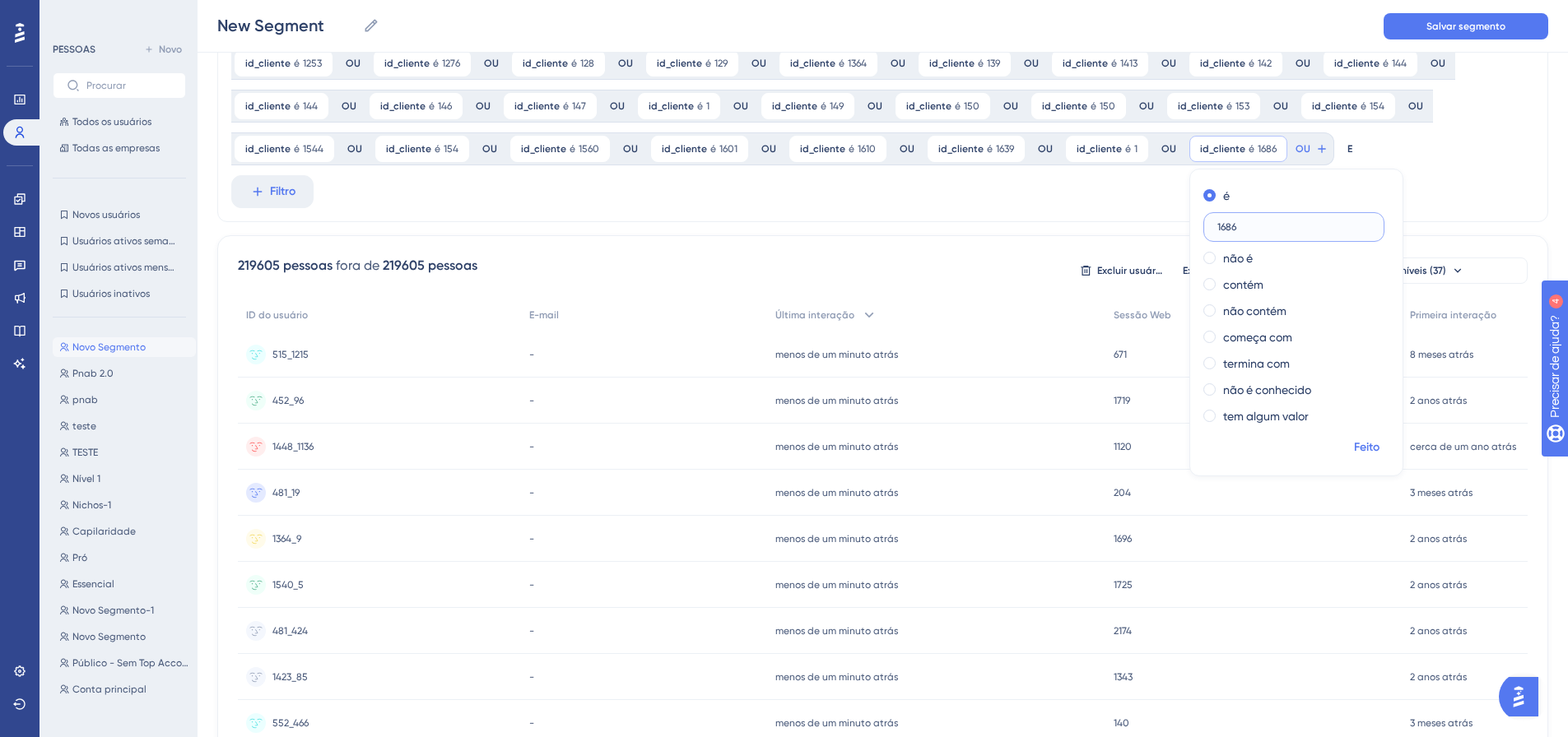
type input "1686"
click at [1353, 454] on span "Feito" at bounding box center [1366, 448] width 26 height 20
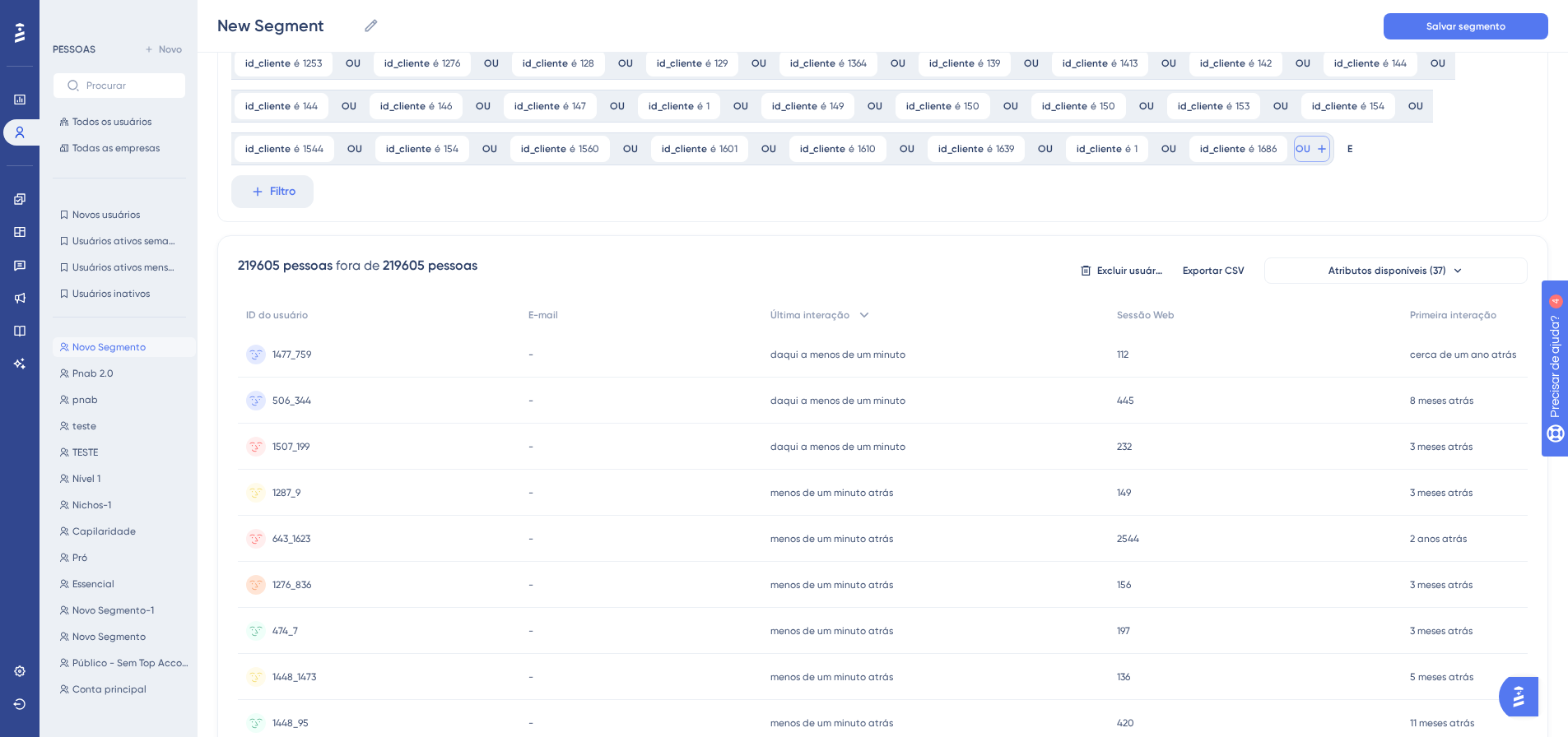
click at [1294, 141] on button "OU" at bounding box center [1312, 149] width 36 height 27
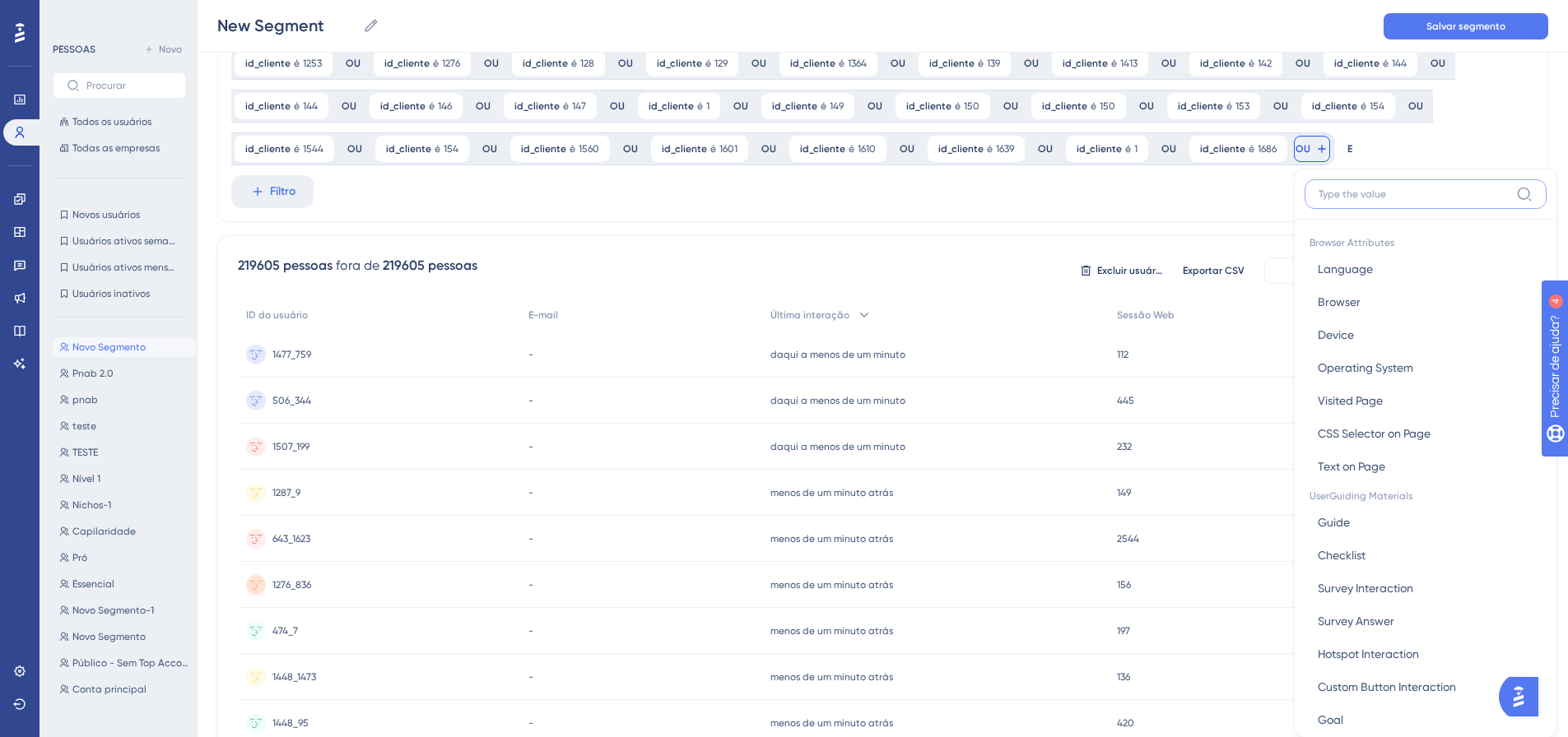
scroll to position [242, 0]
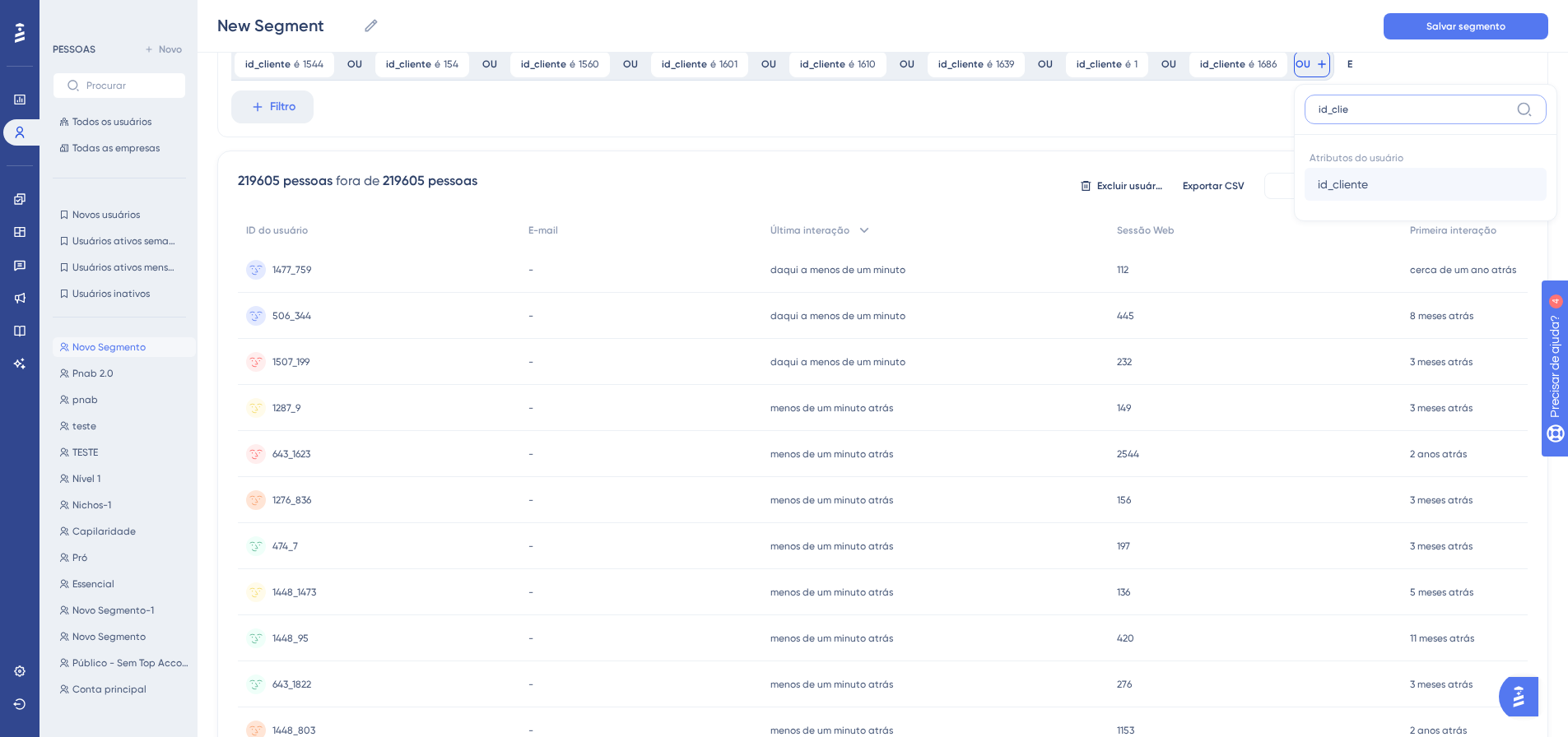
type input "id_clie"
click at [1328, 175] on span "id_cliente" at bounding box center [1342, 185] width 51 height 20
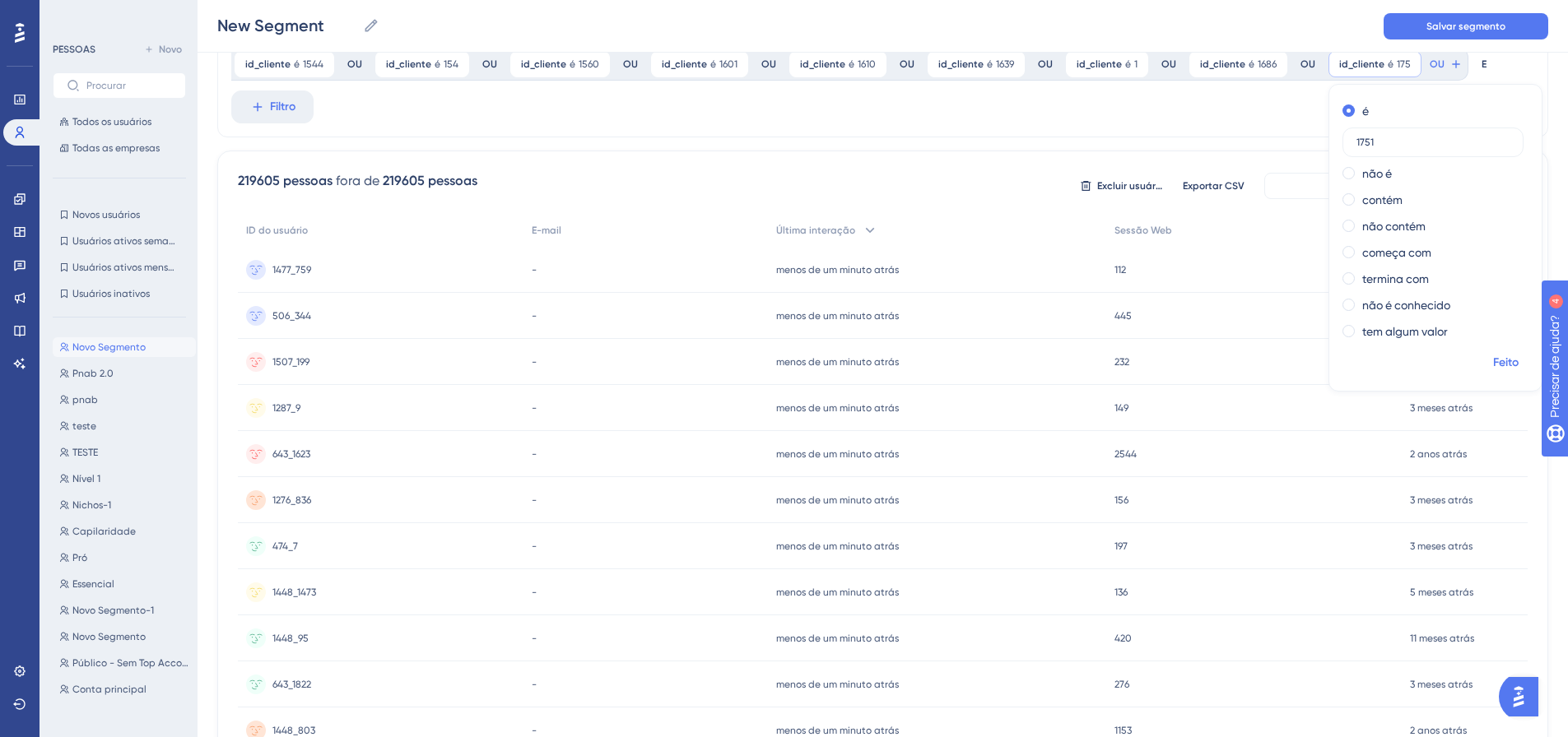
type input "1751"
click at [1492, 362] on font "Feito" at bounding box center [1505, 363] width 26 height 14
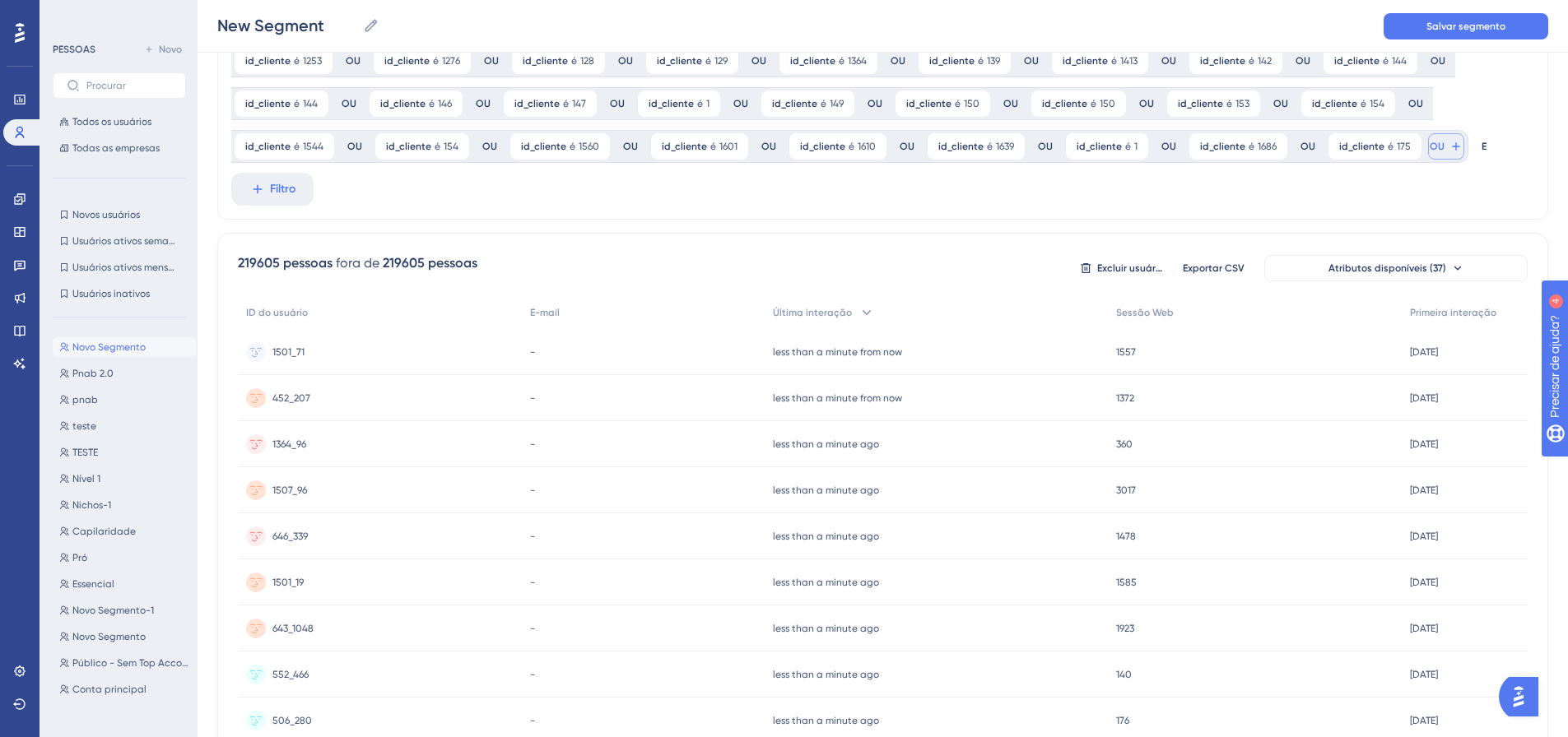
click at [1450, 148] on icon at bounding box center [1456, 146] width 13 height 13
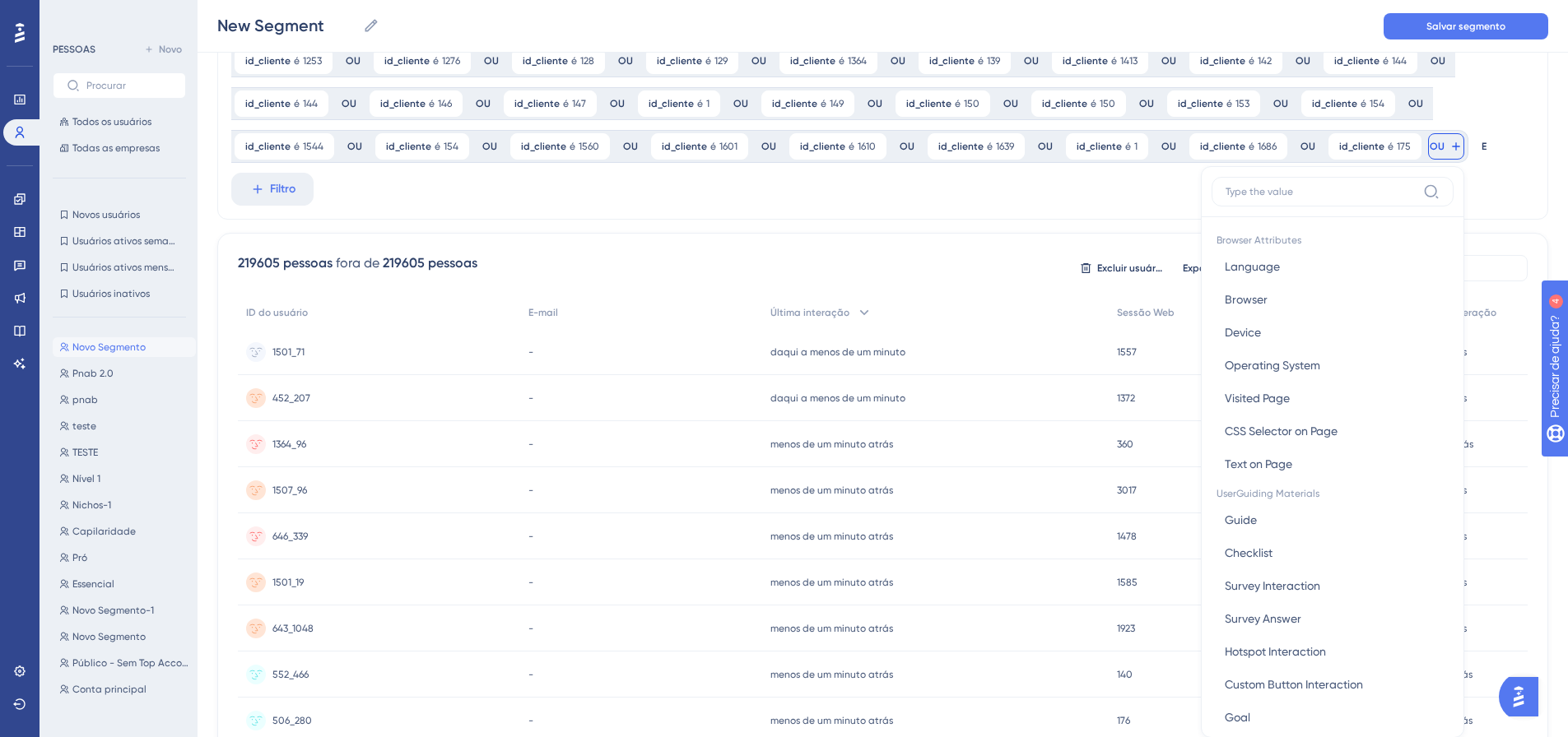
scroll to position [244, 0]
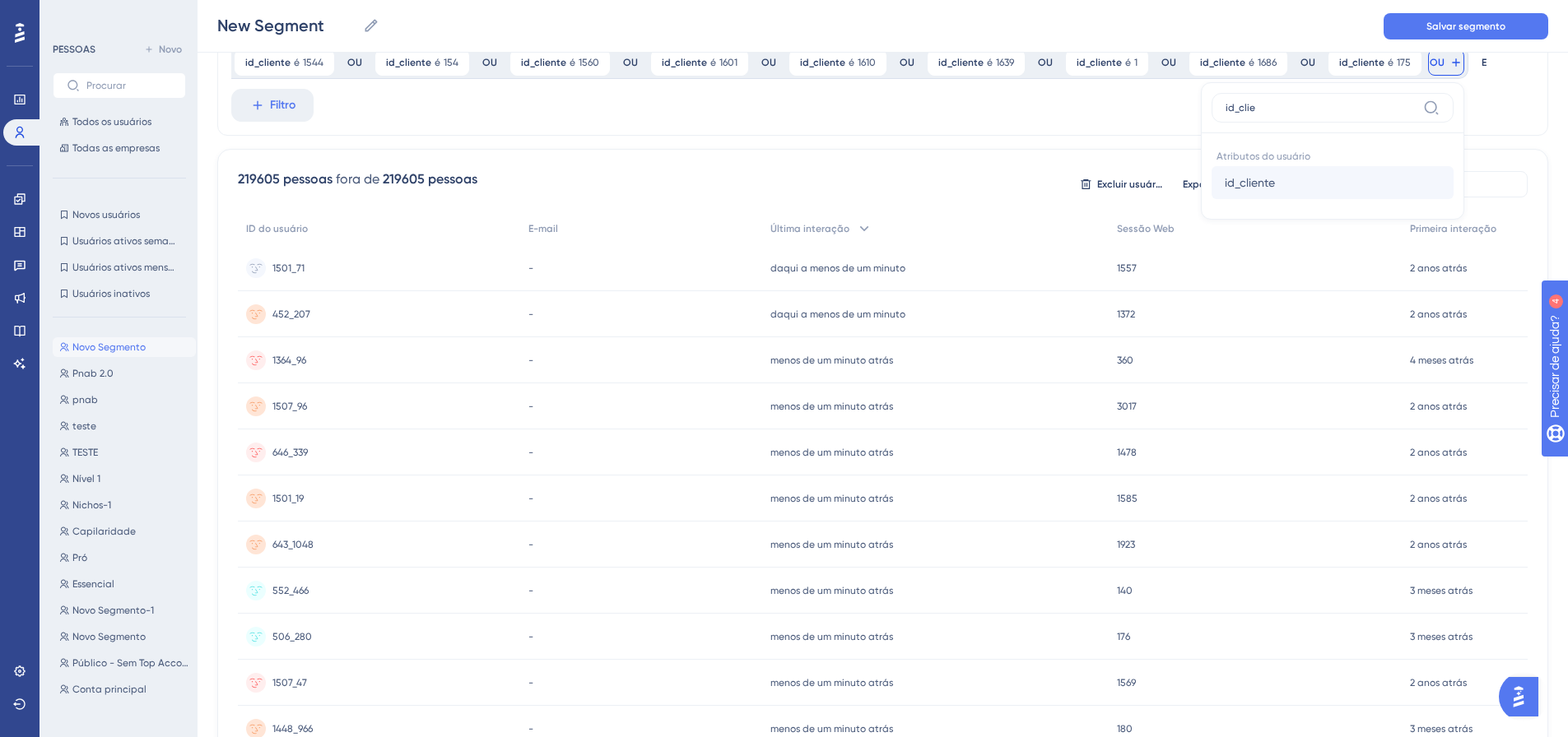
type input "id_clie"
click at [1274, 185] on button "id_cliente id_cliente" at bounding box center [1333, 182] width 242 height 33
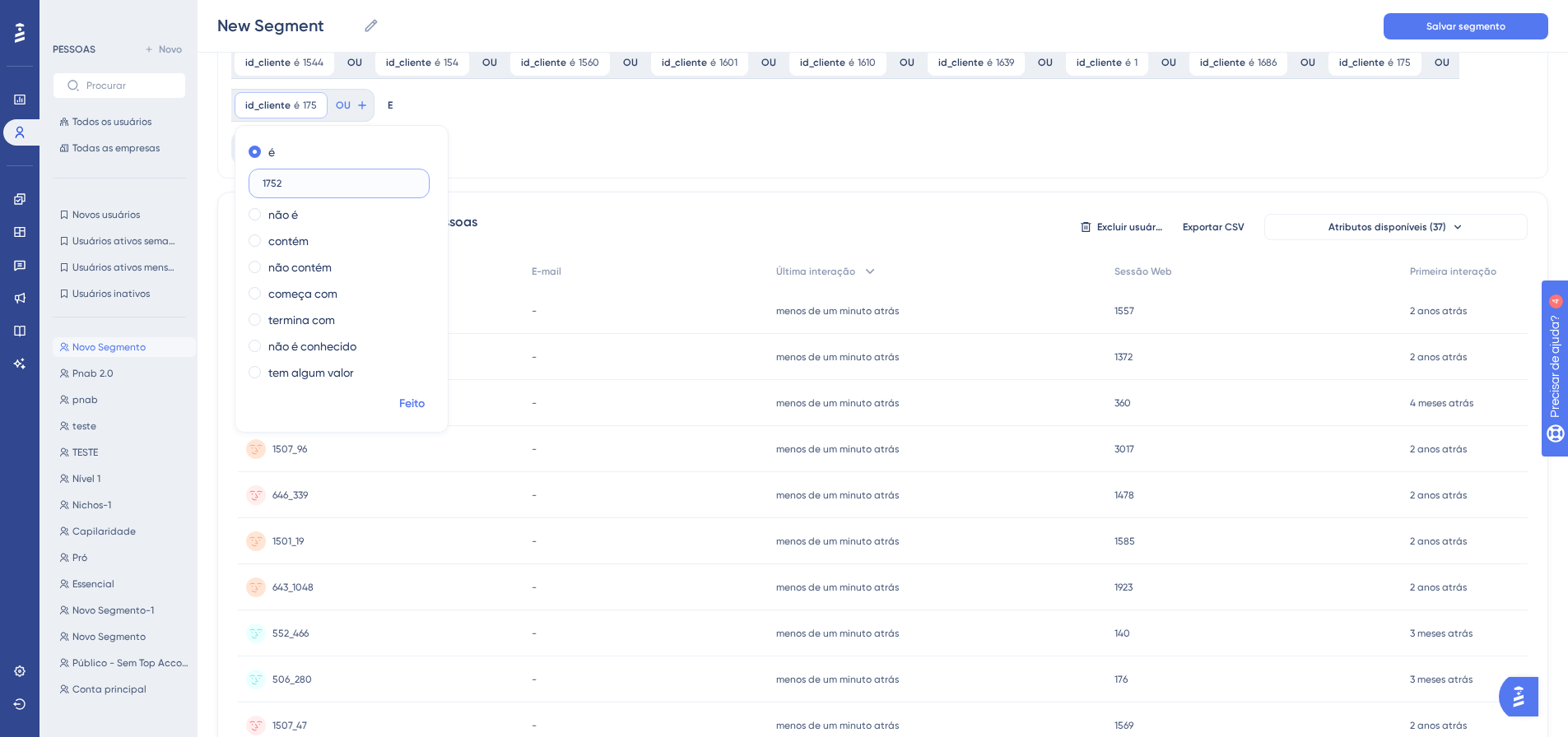
type input "1752"
click at [412, 406] on font "Feito" at bounding box center [412, 403] width 26 height 14
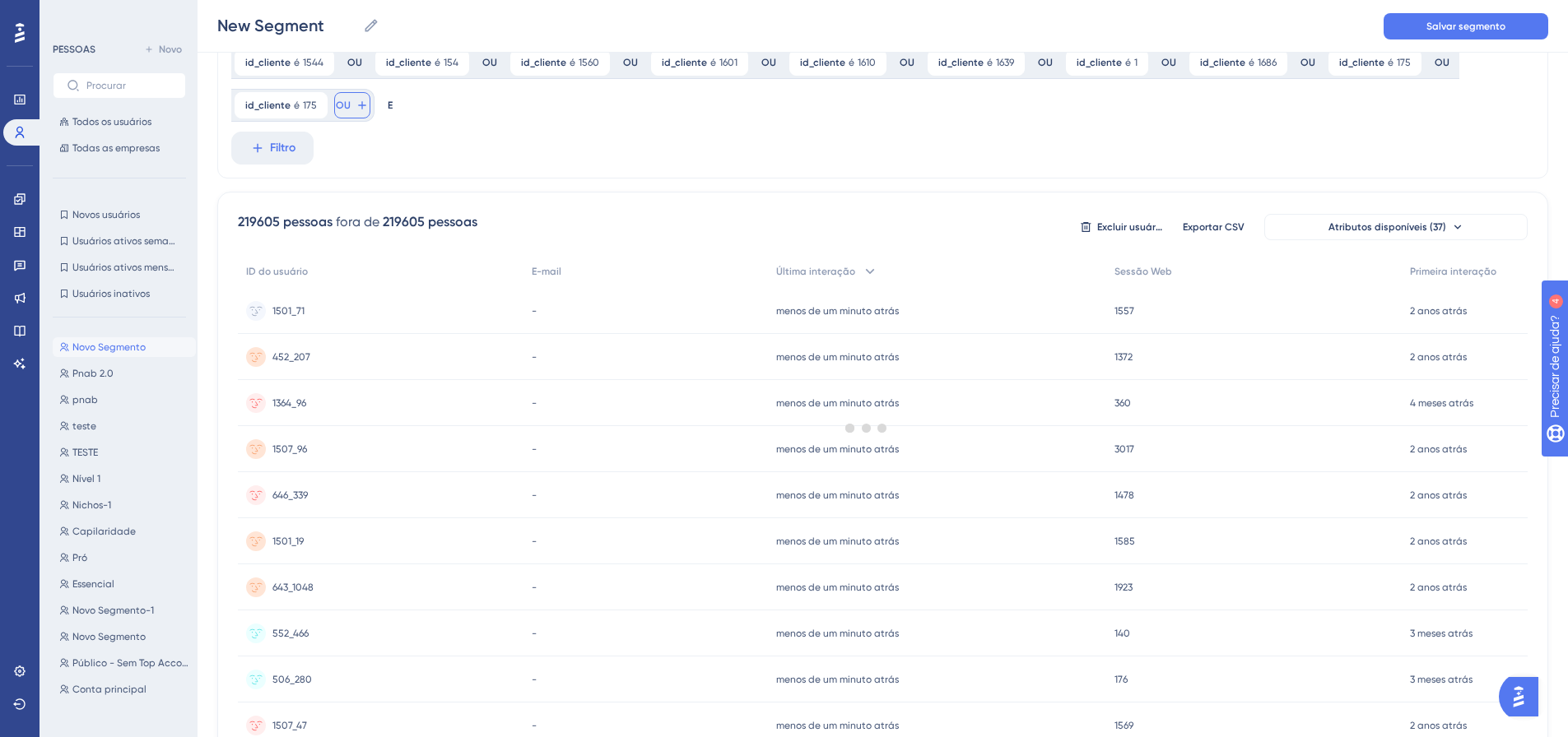
click at [350, 110] on button "OU" at bounding box center [352, 105] width 36 height 27
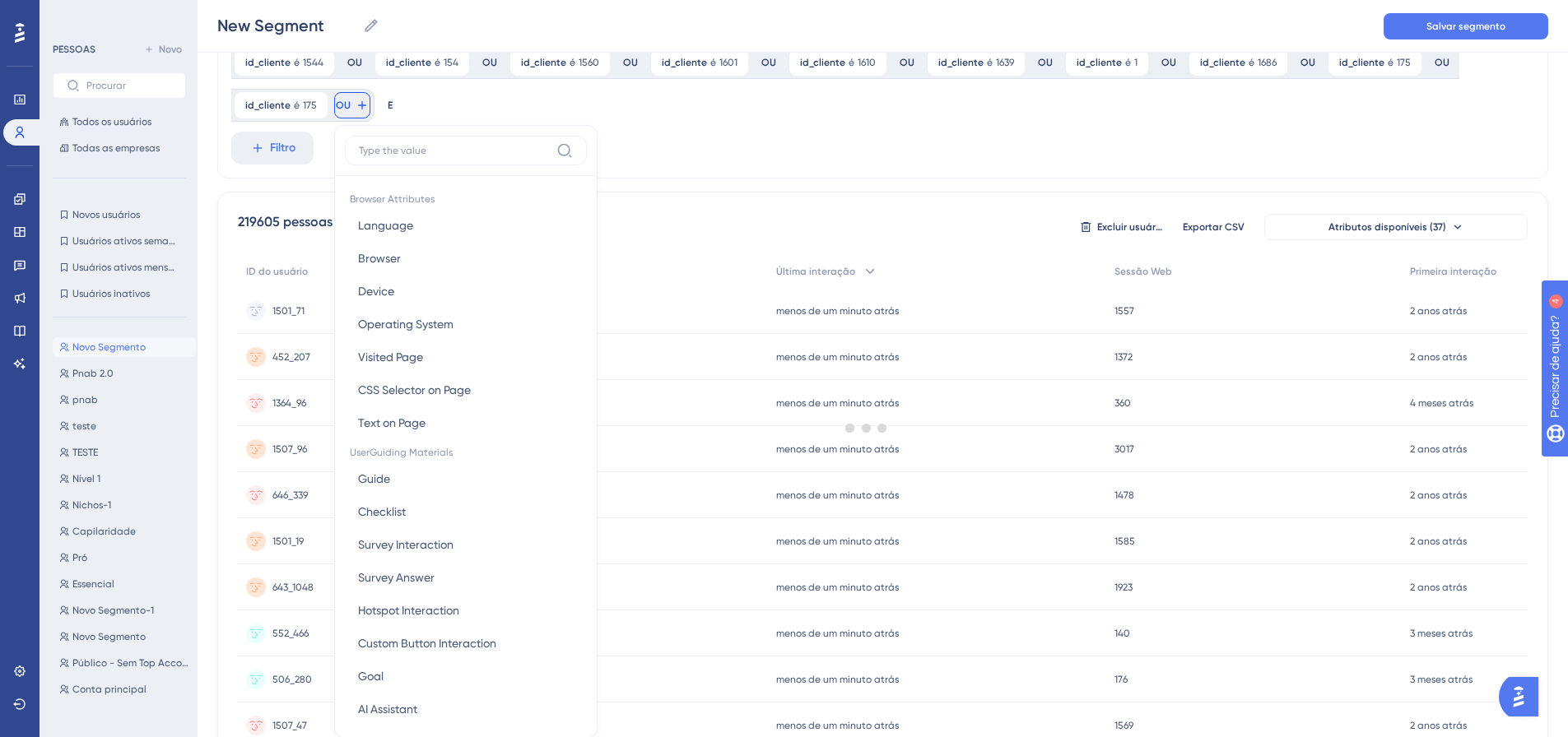
scroll to position [308, 0]
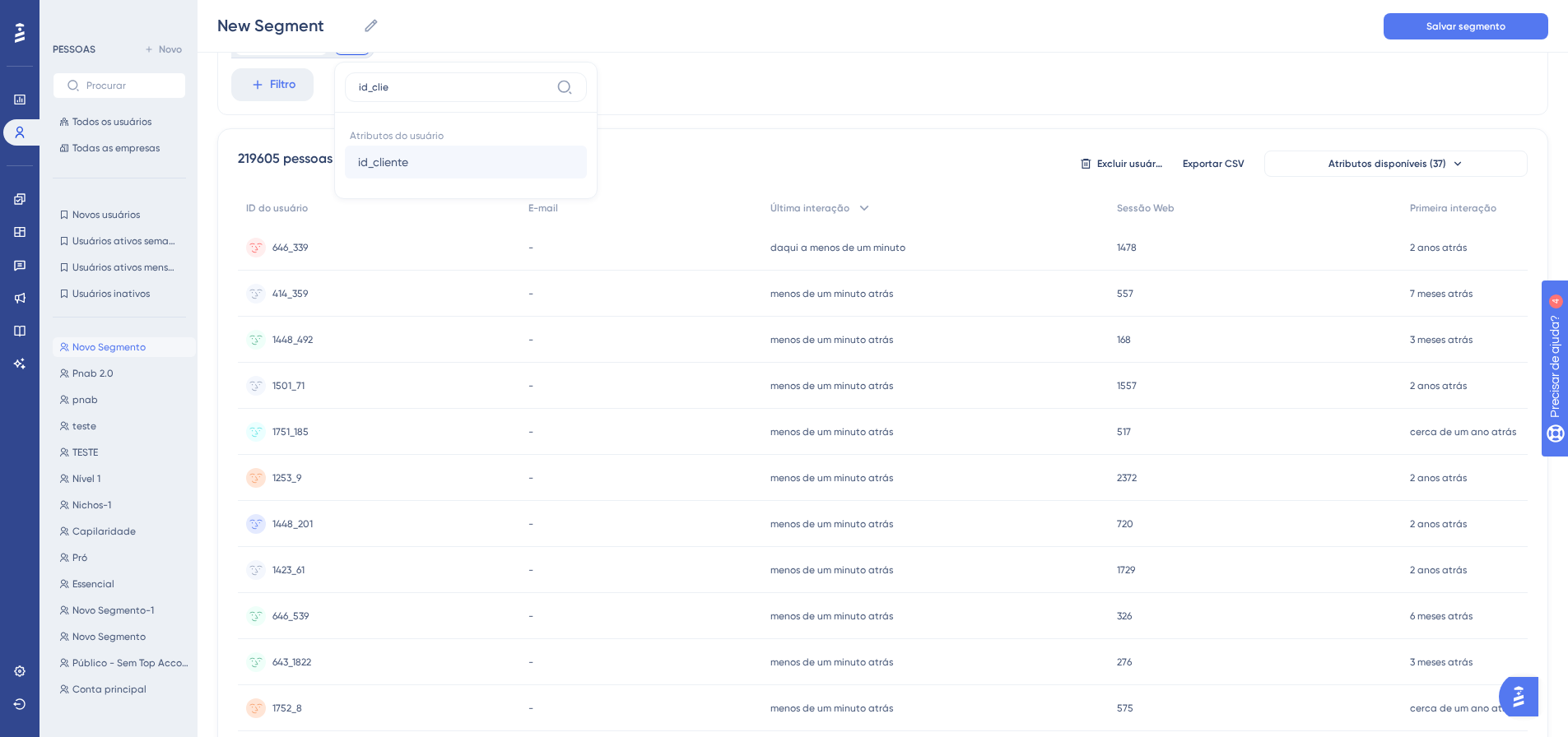
type input "id_clie"
click at [395, 175] on button "id_cliente id_cliente" at bounding box center [466, 162] width 242 height 33
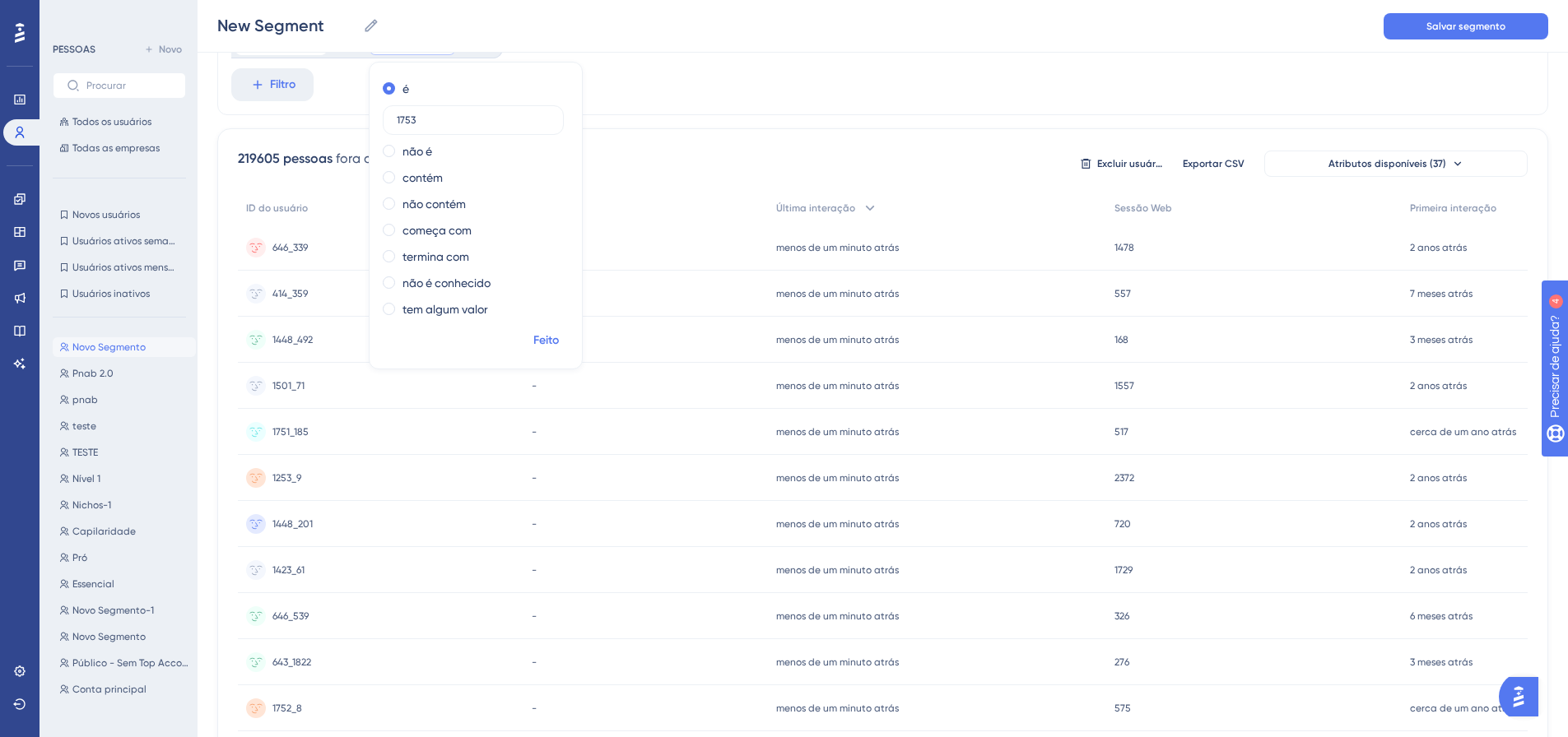
type input "1753"
click at [549, 332] on span "Feito" at bounding box center [547, 341] width 26 height 20
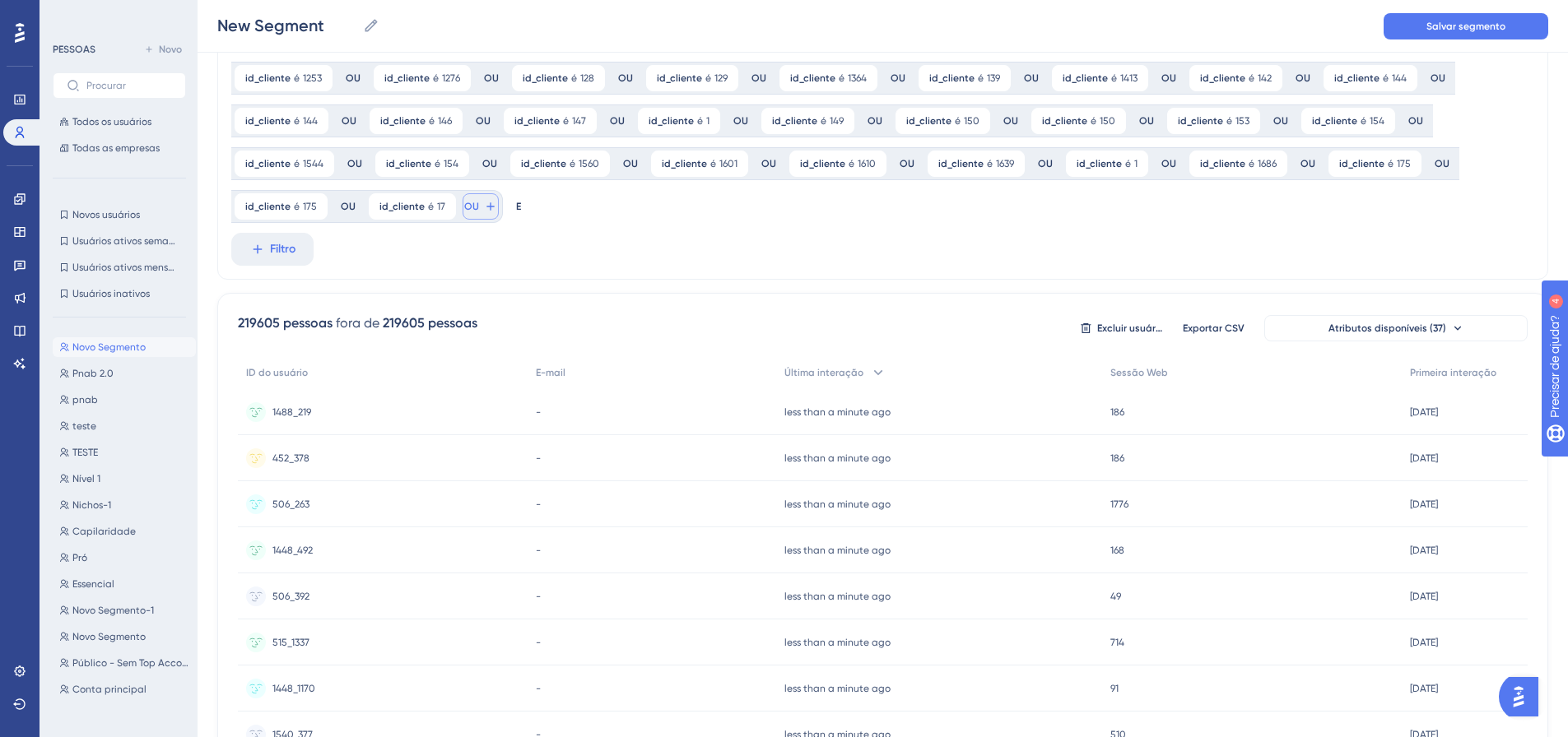
click at [472, 201] on font "OU" at bounding box center [471, 207] width 15 height 12
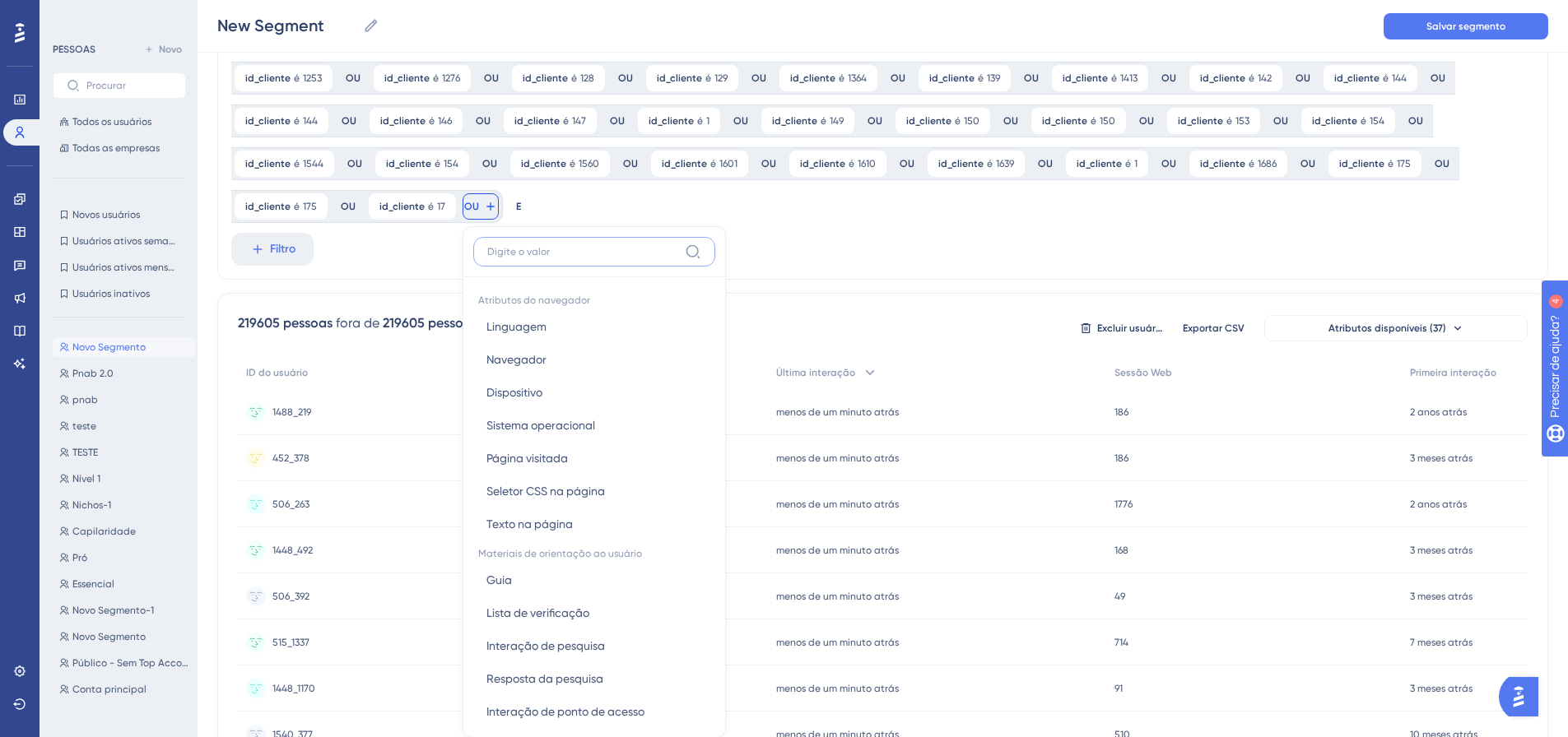
scroll to position [256, 0]
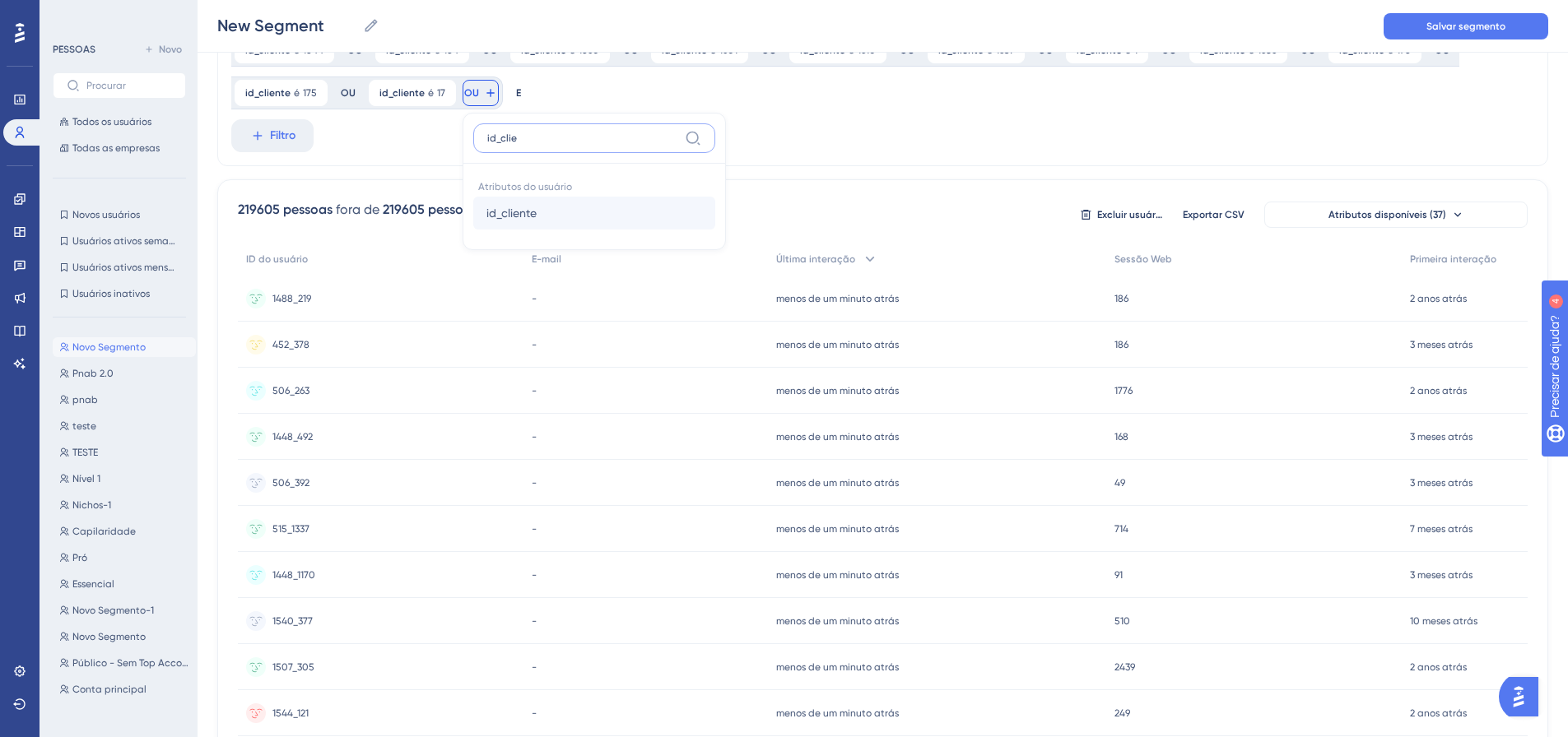
type input "id_clie"
click at [532, 216] on font "id_cliente" at bounding box center [511, 213] width 51 height 13
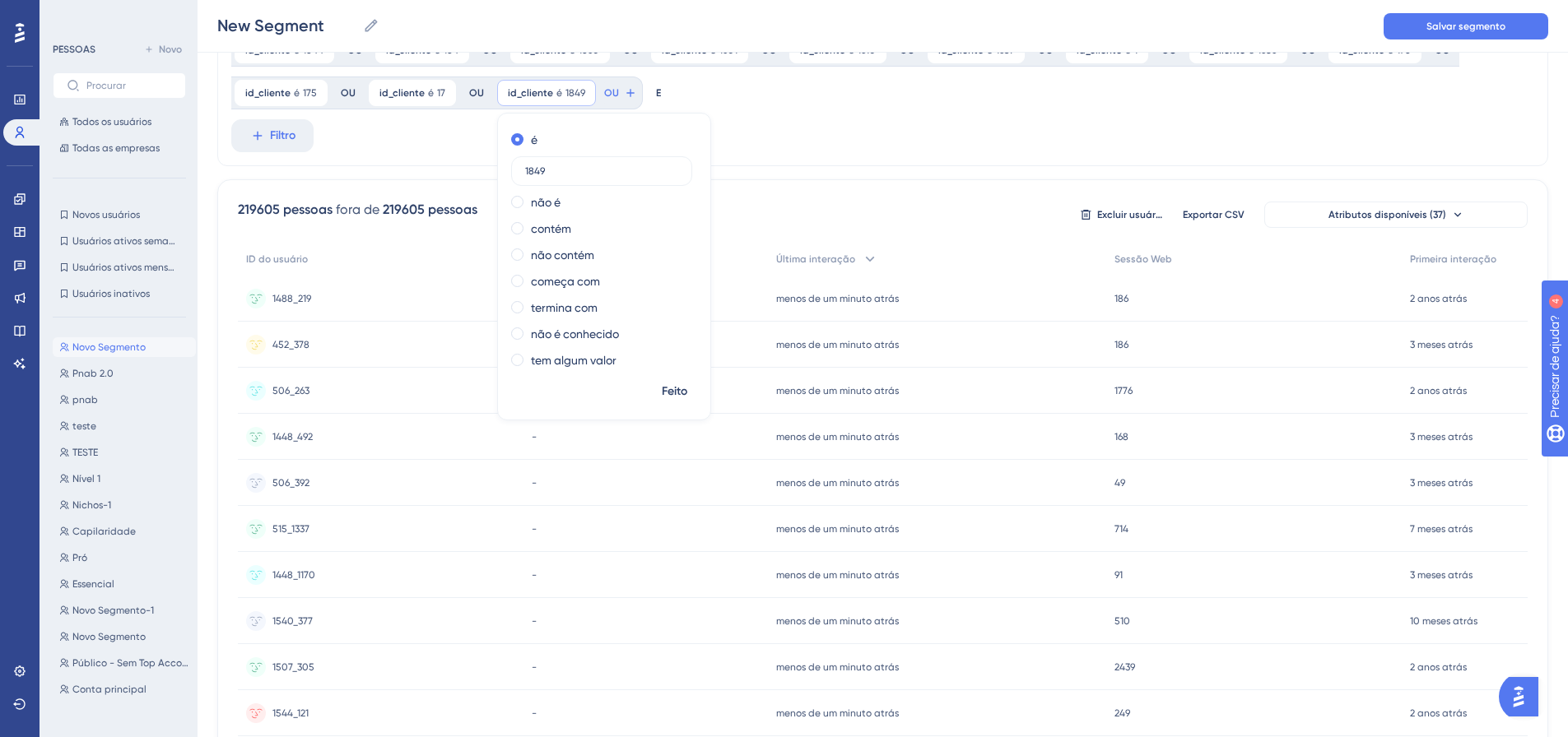
type input "1849"
click at [654, 387] on button "Feito" at bounding box center [674, 391] width 46 height 30
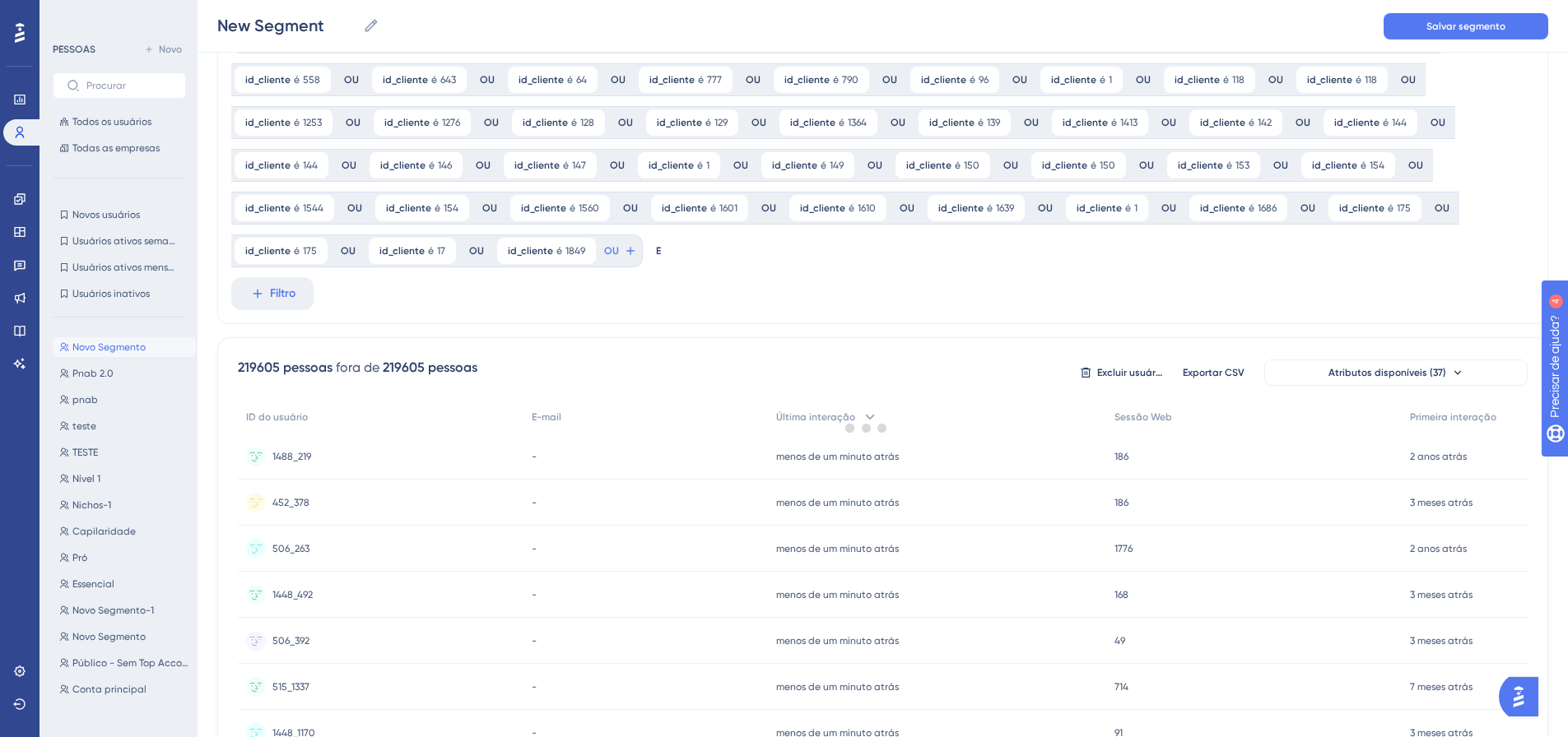
scroll to position [92, 0]
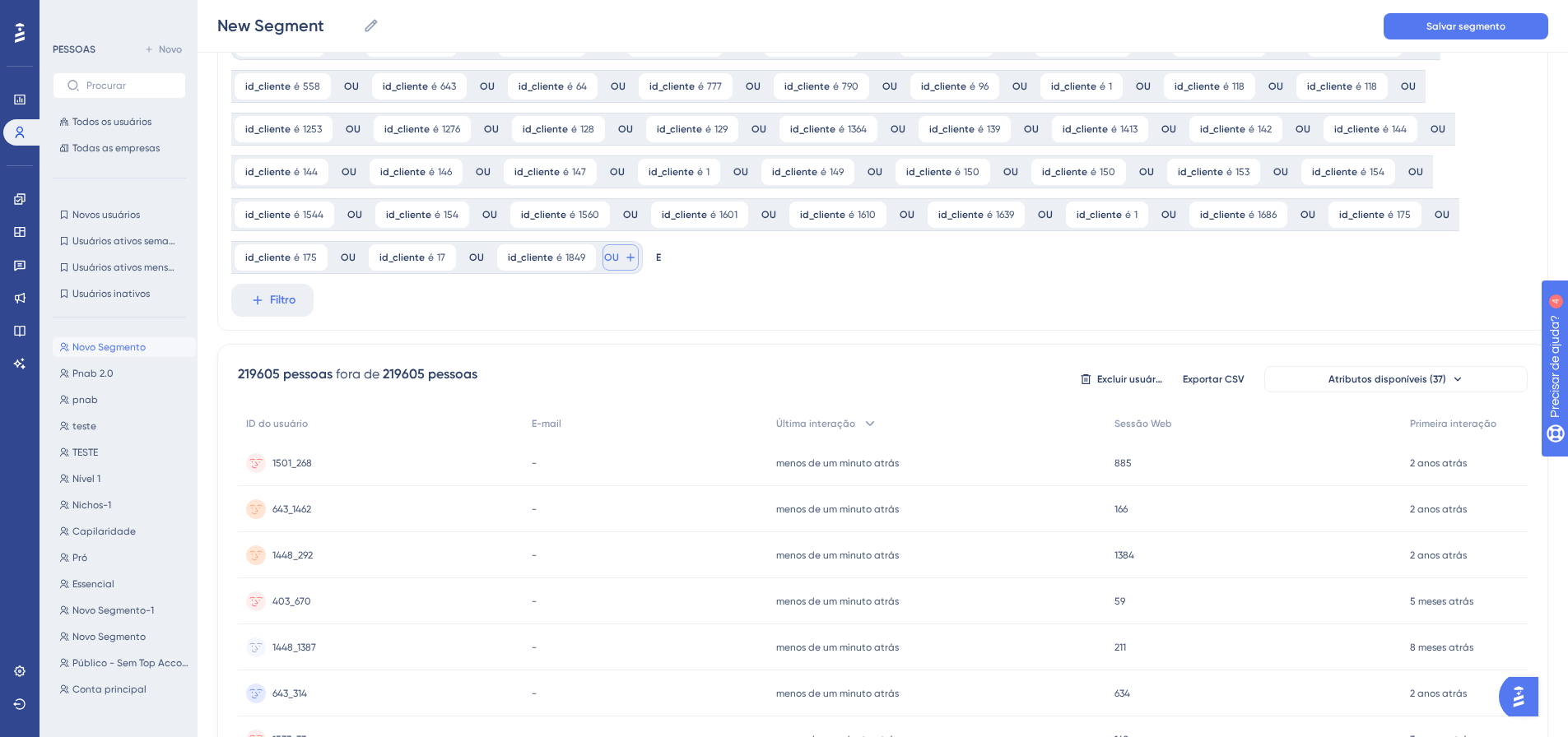
click at [614, 261] on button "OU" at bounding box center [620, 257] width 36 height 27
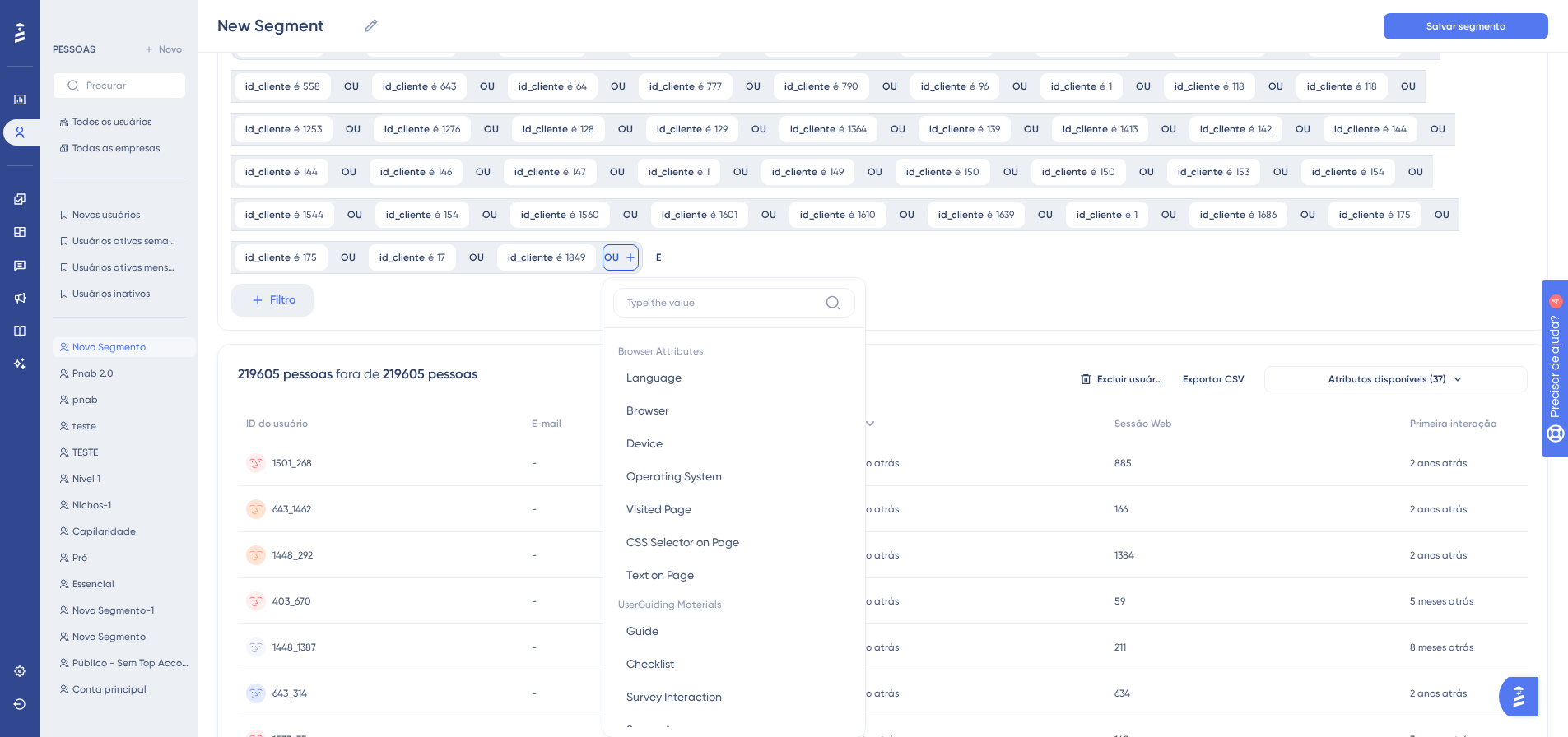
scroll to position [231, 0]
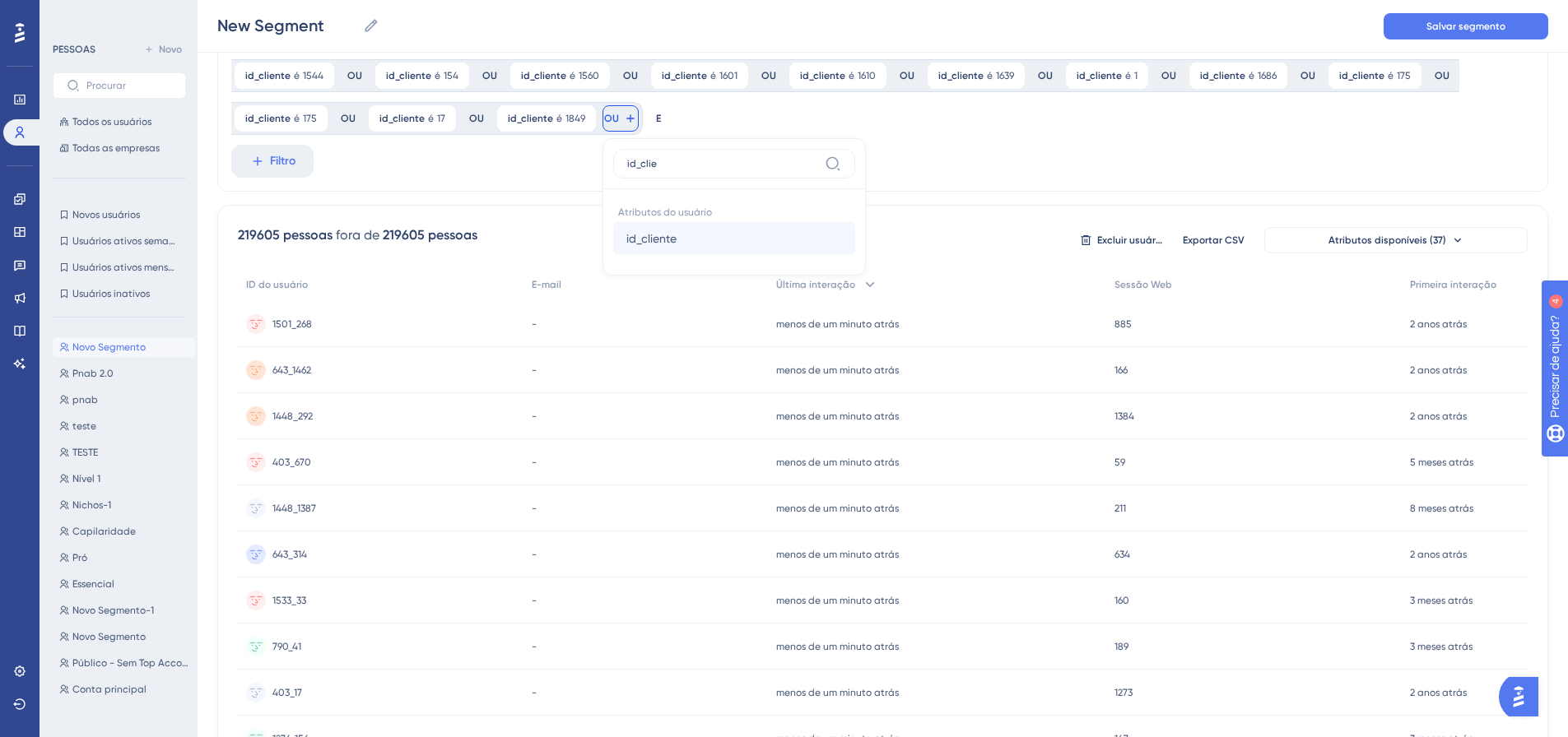
type input "id_clie"
click at [654, 237] on font "id_cliente" at bounding box center [651, 238] width 51 height 13
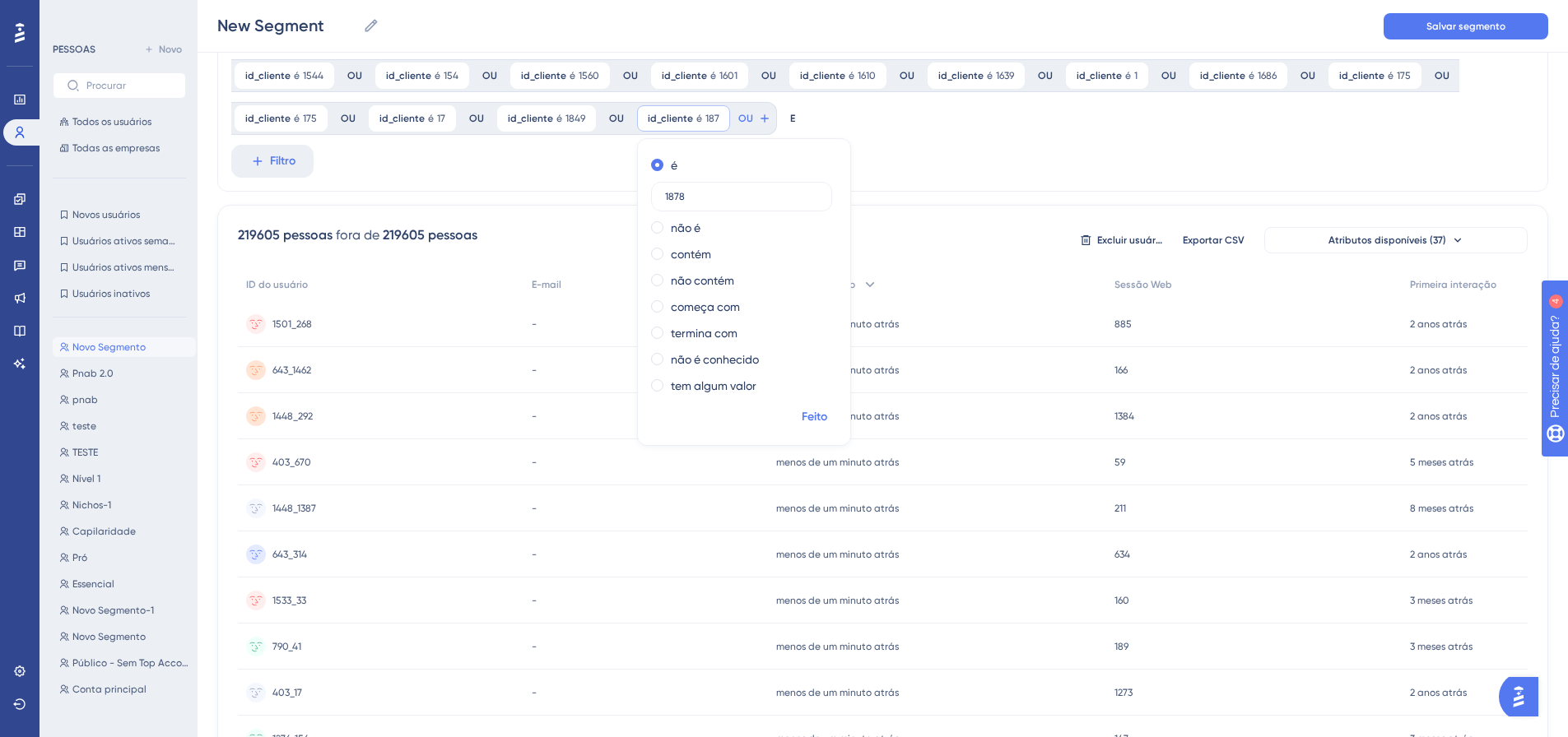
type input "1878"
click at [806, 420] on font "Feito" at bounding box center [815, 416] width 26 height 14
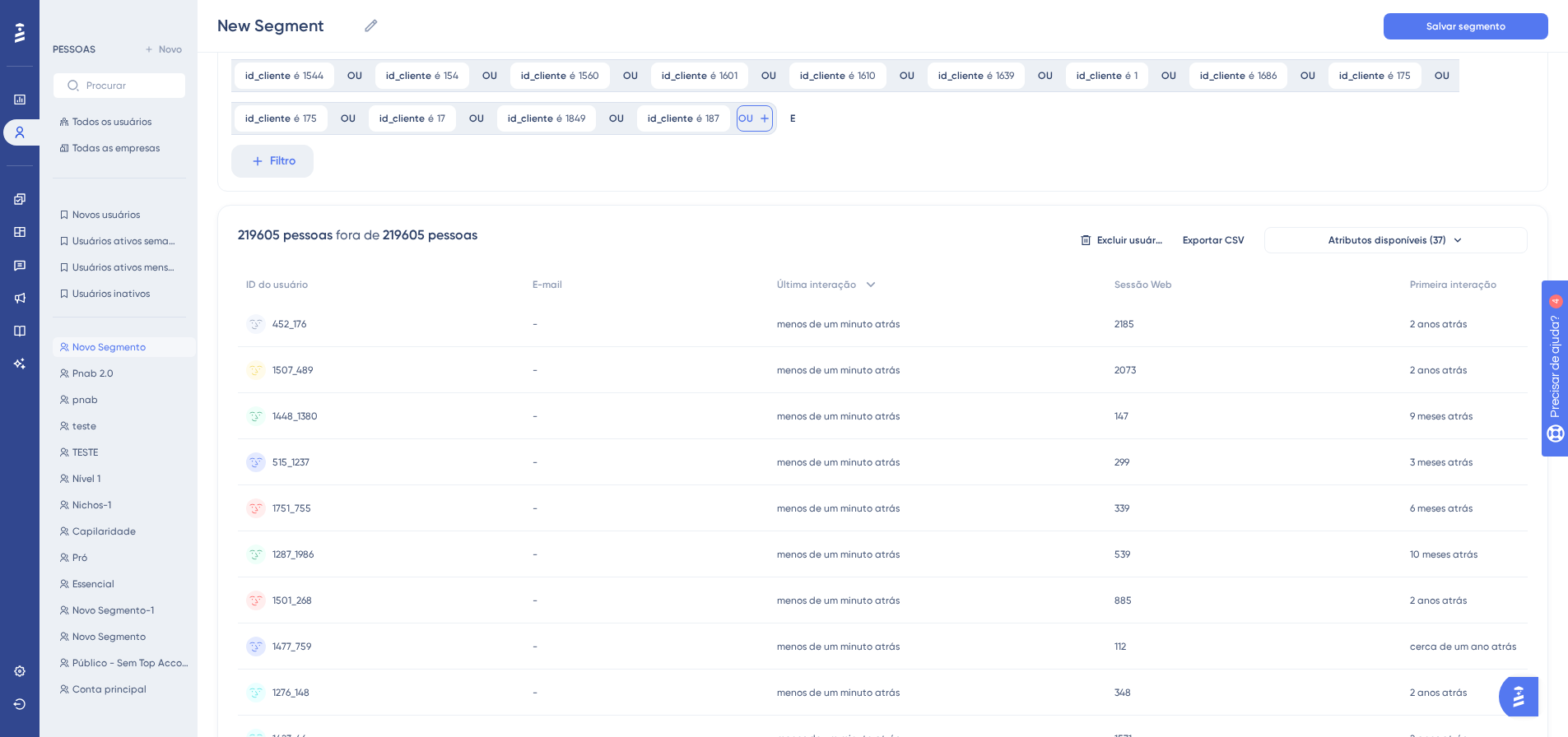
click at [759, 120] on icon at bounding box center [764, 118] width 13 height 13
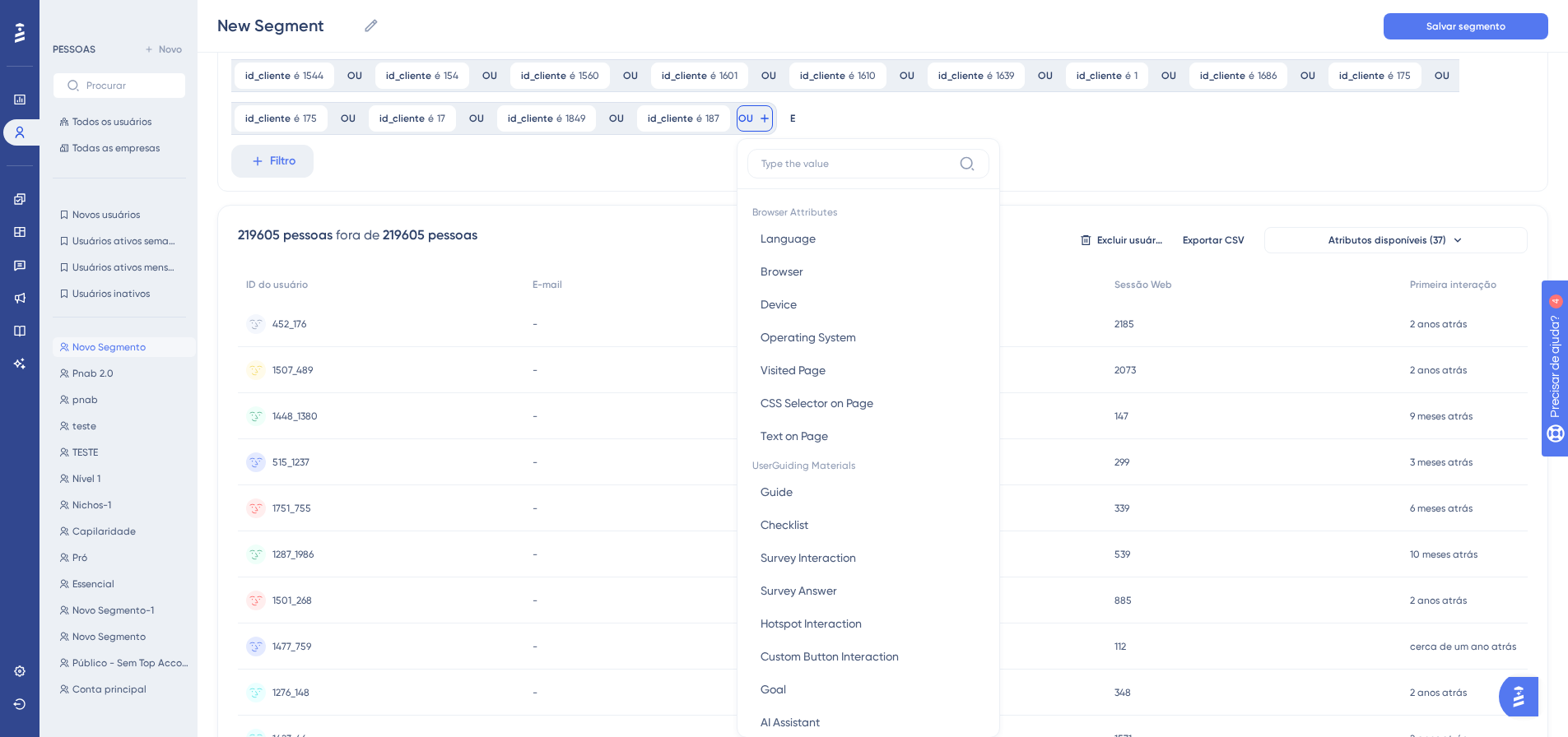
scroll to position [301, 0]
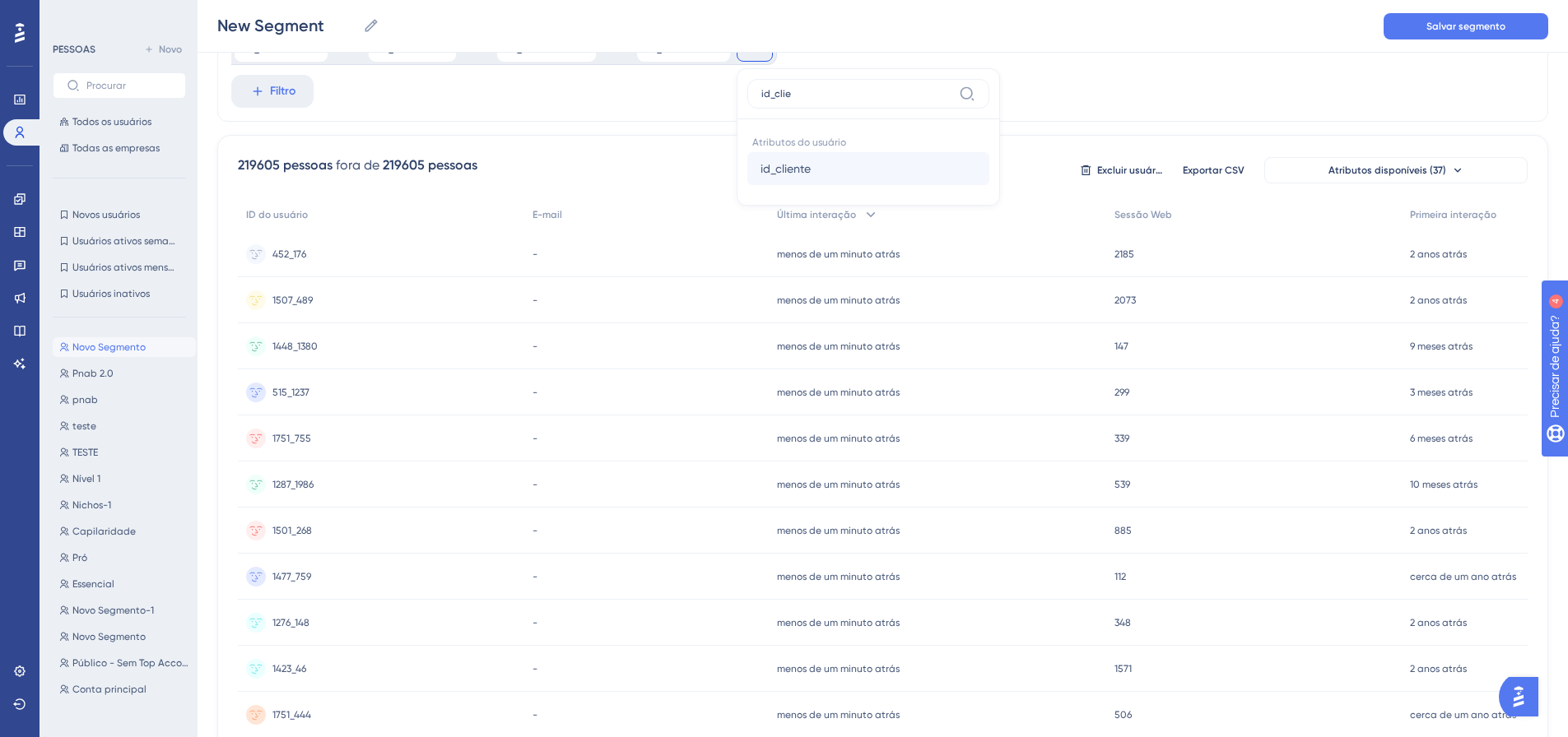
type input "id_clie"
click at [774, 170] on font "id_cliente" at bounding box center [785, 168] width 51 height 13
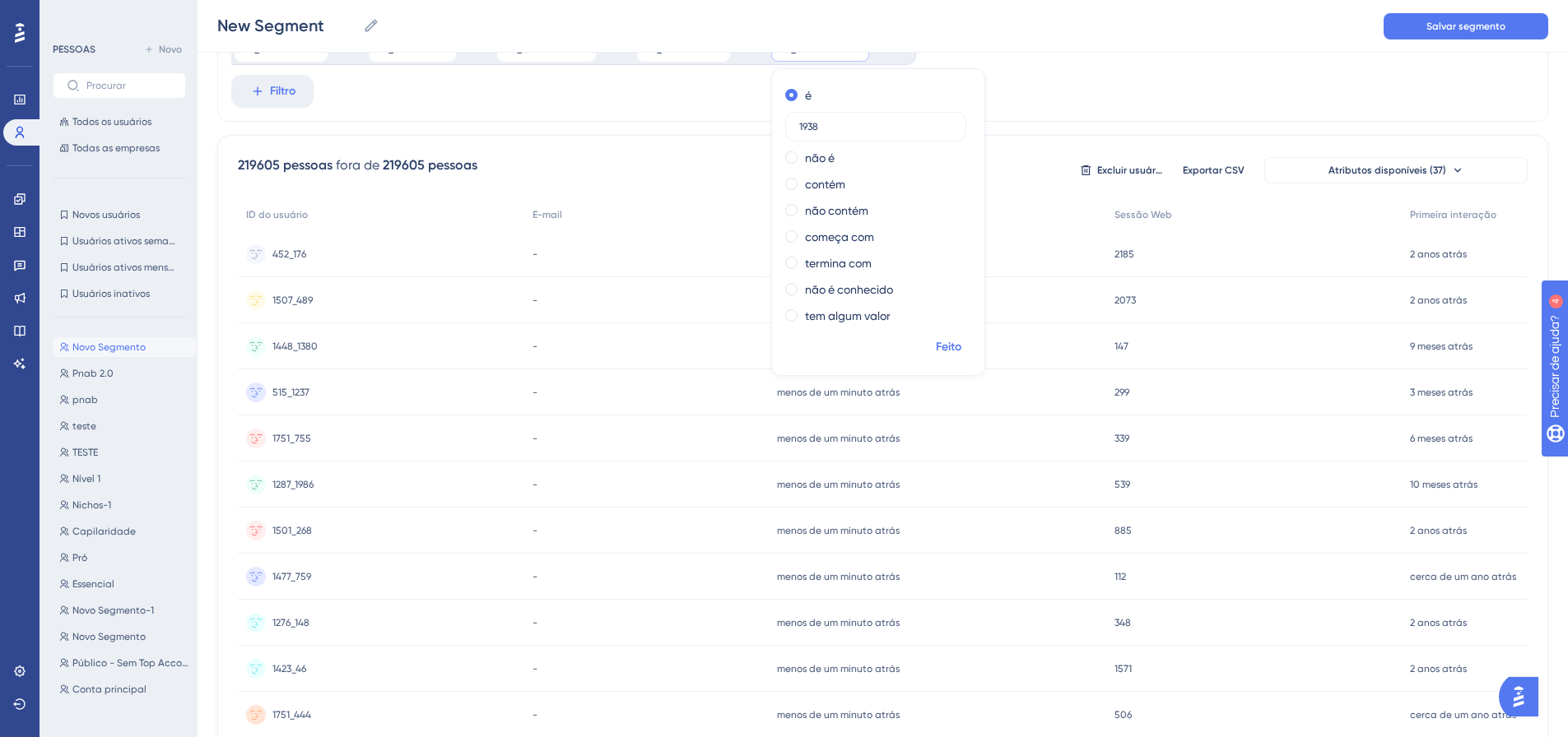
type input "1938"
click at [940, 346] on font "Feito" at bounding box center [949, 347] width 26 height 14
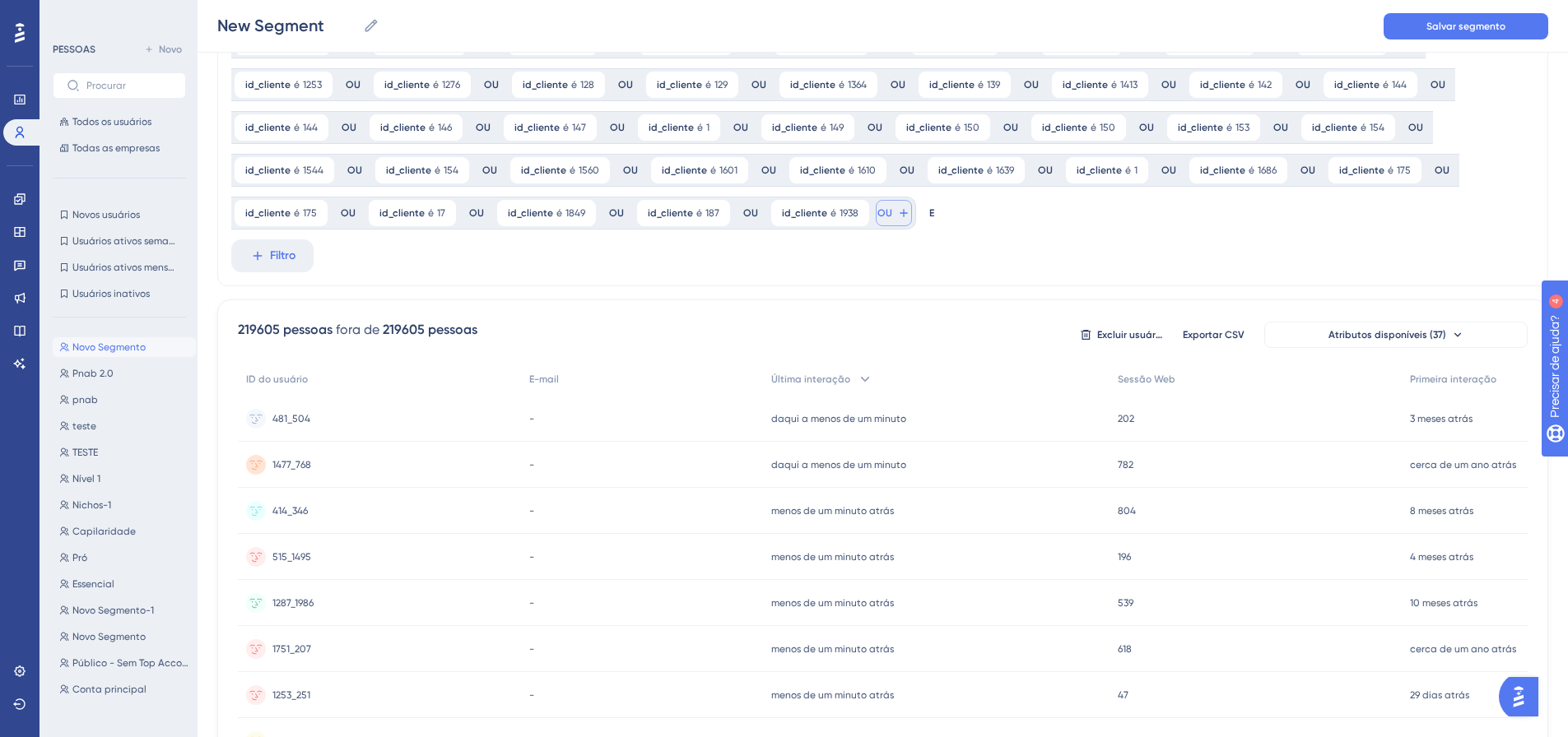
click at [899, 214] on icon at bounding box center [902, 212] width 7 height 7
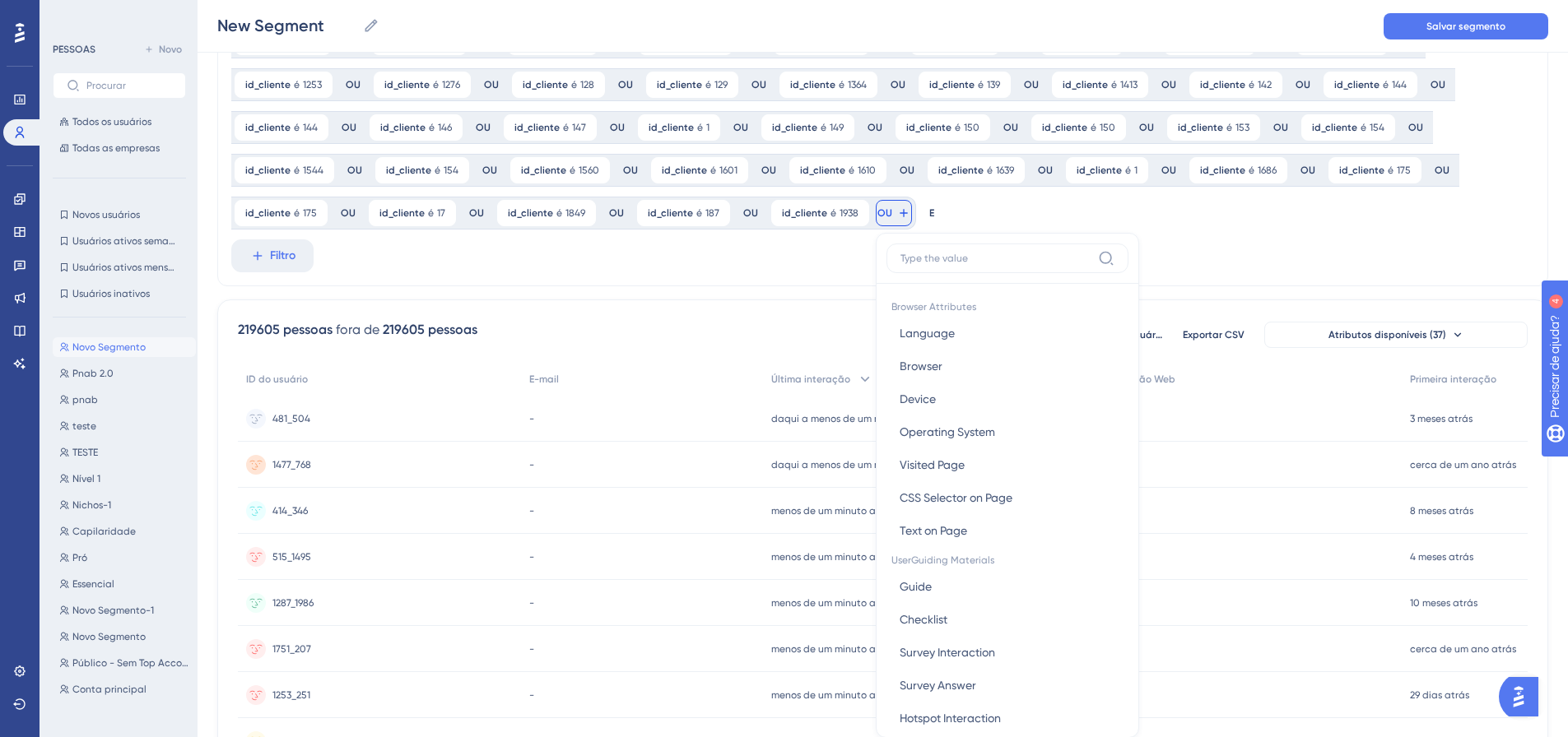
scroll to position [234, 0]
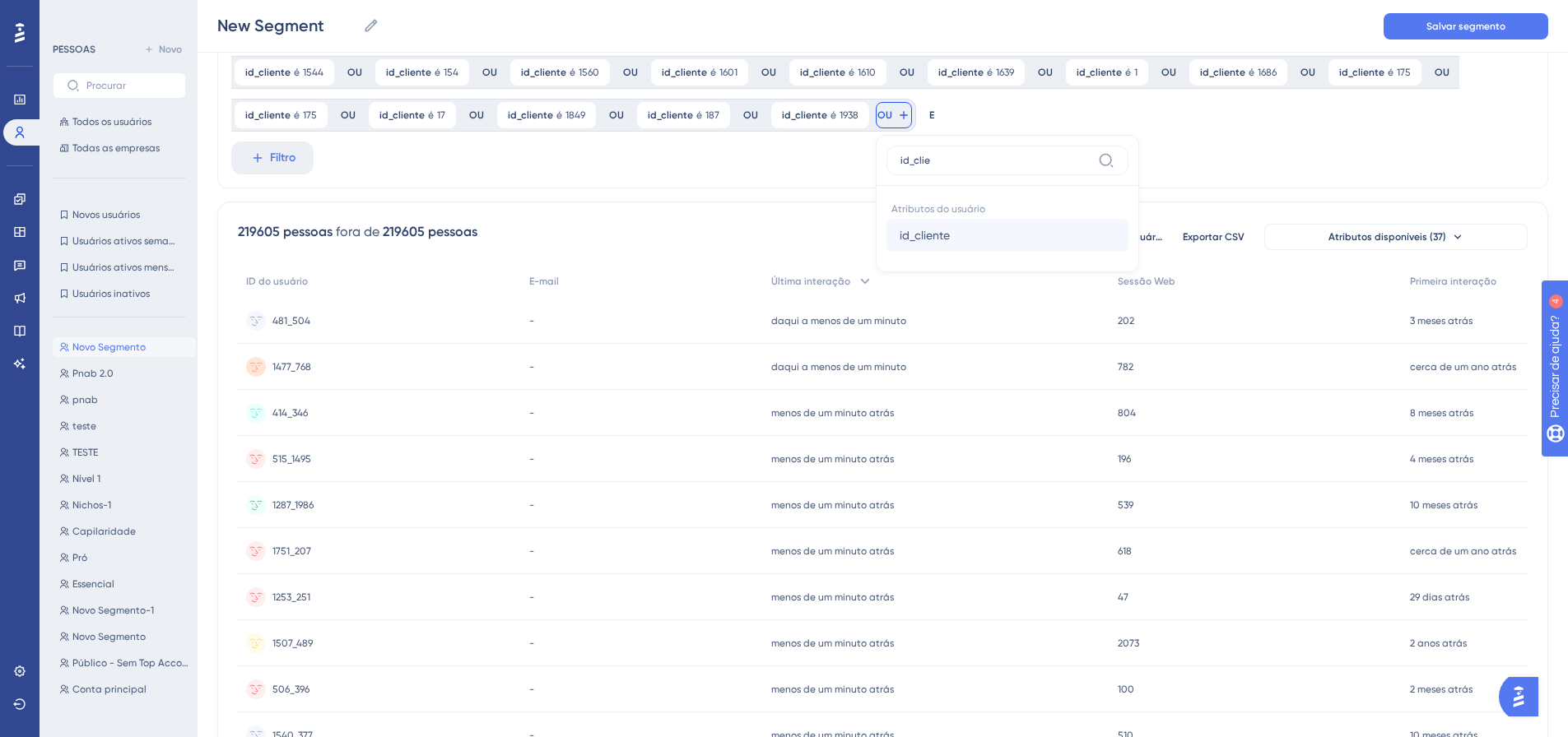
type input "id_clie"
click at [917, 225] on span "id_cliente" at bounding box center [924, 235] width 51 height 20
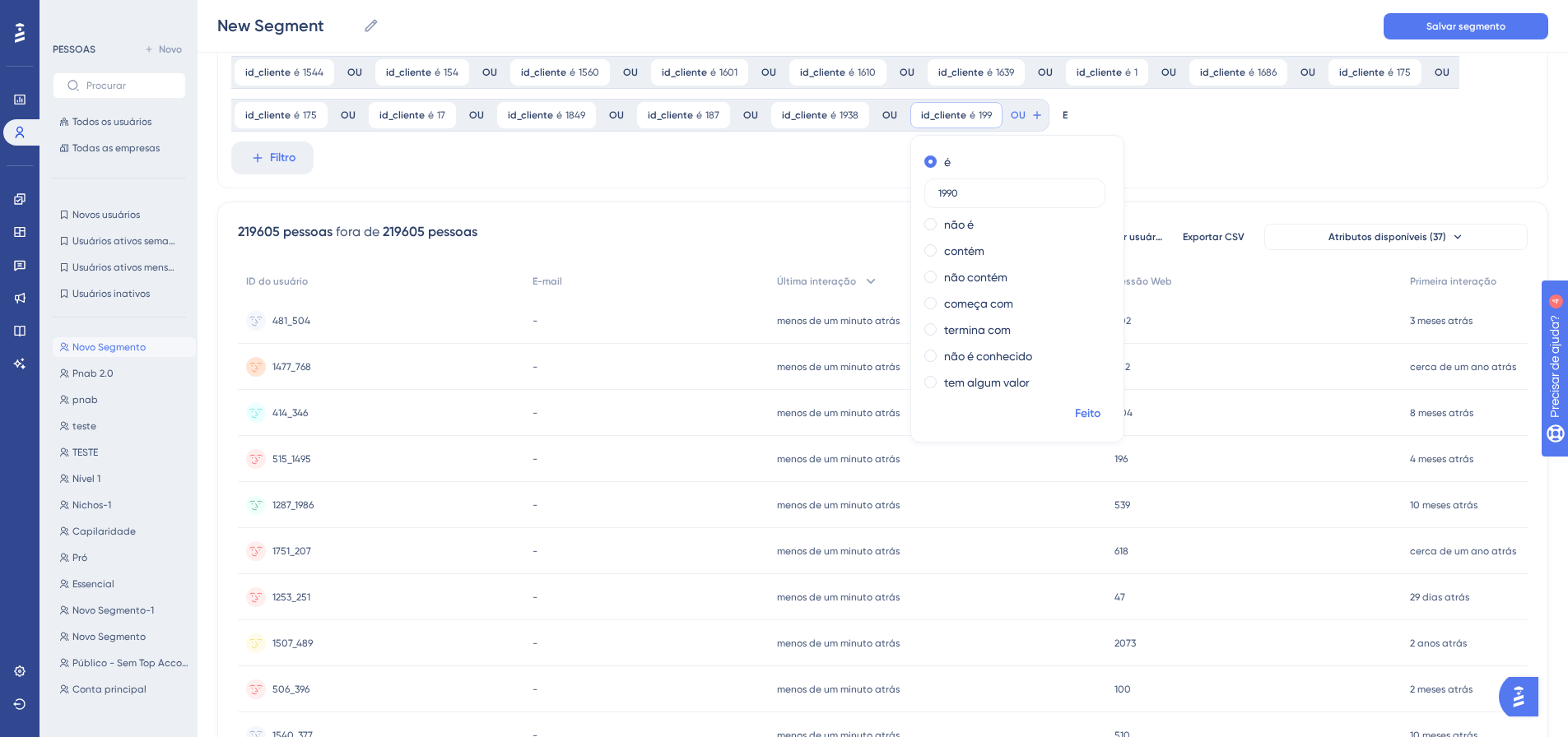
type input "1990"
click at [1079, 414] on font "Feito" at bounding box center [1088, 413] width 26 height 14
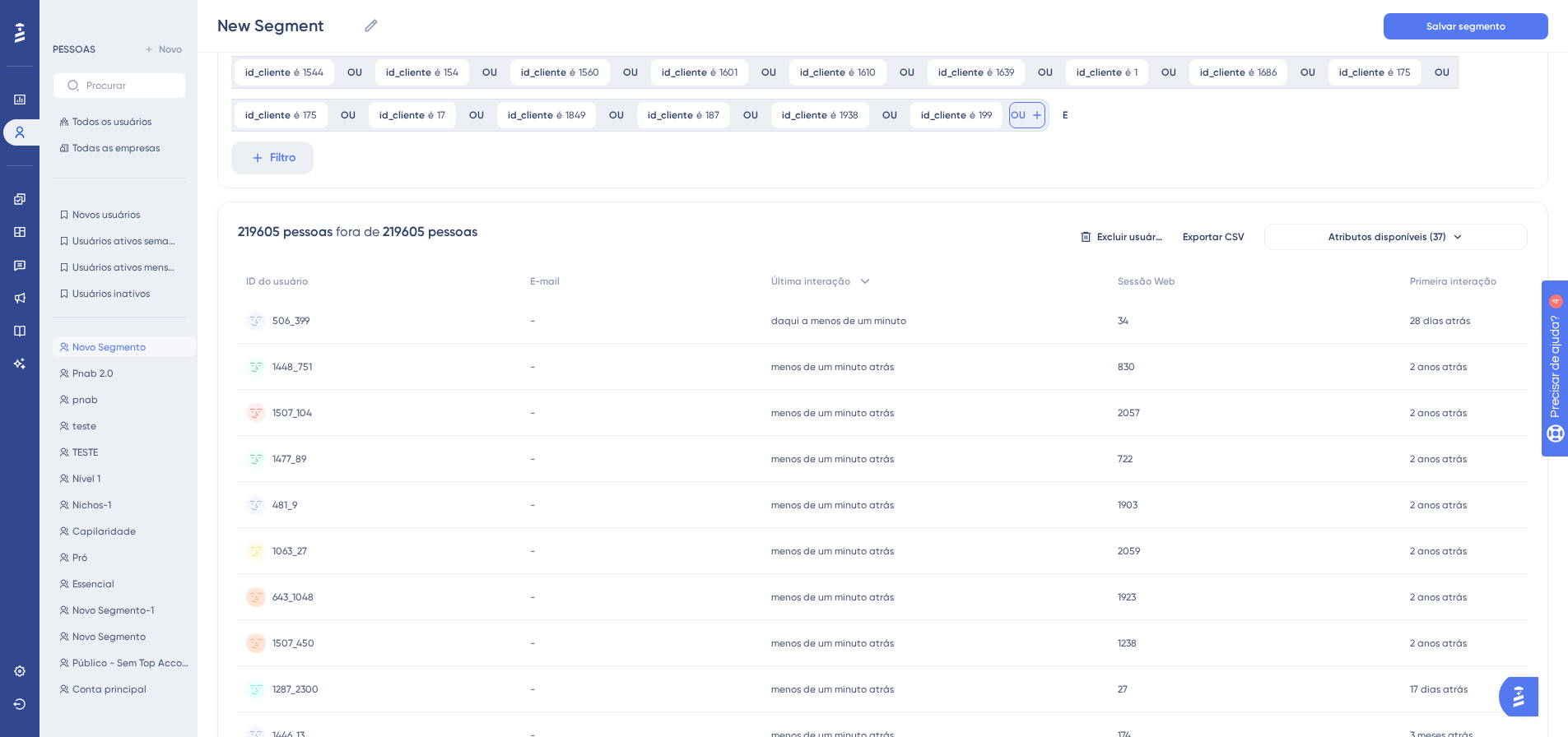
click at [1032, 115] on icon at bounding box center [1035, 114] width 7 height 7
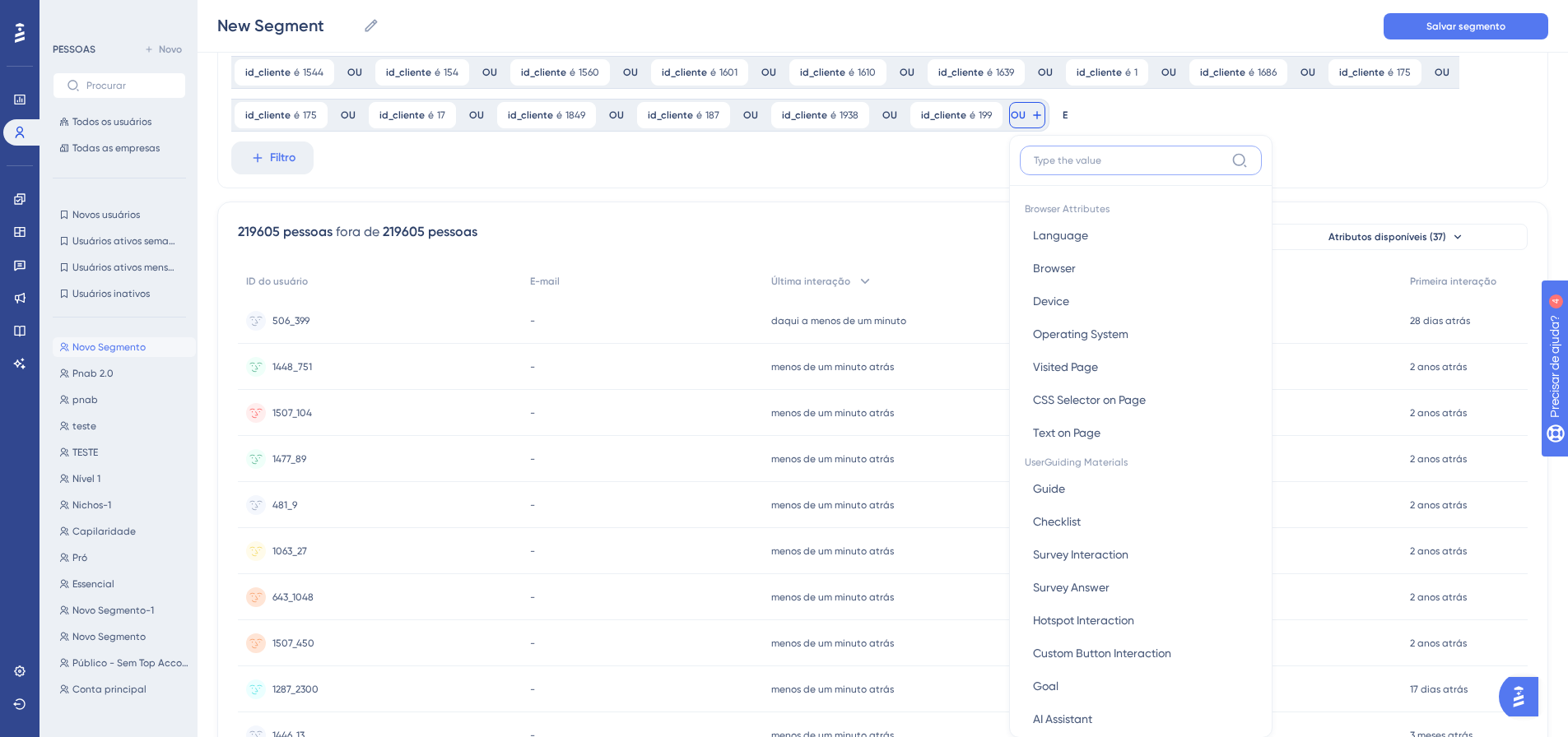
scroll to position [303, 0]
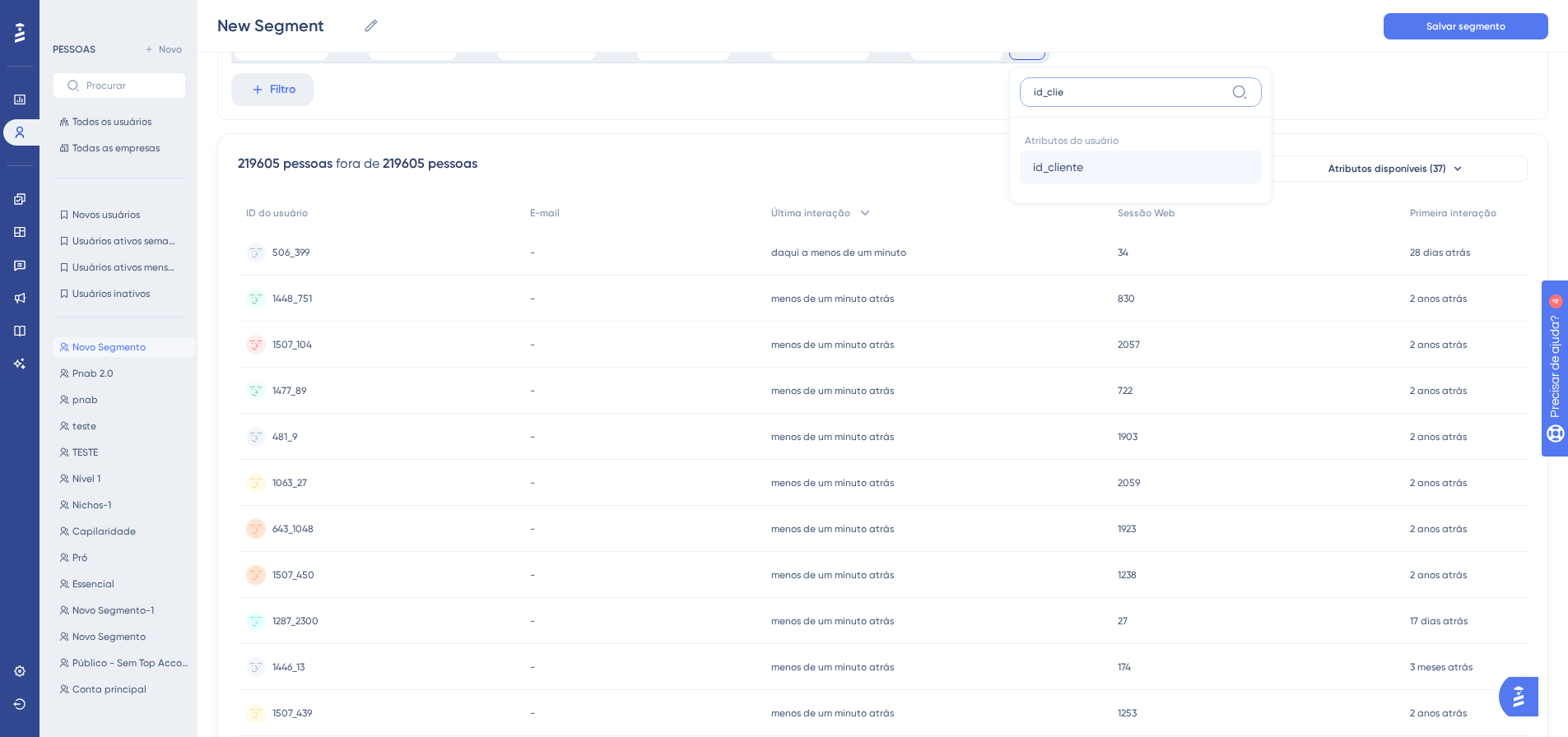
type input "id_clie"
click at [1044, 164] on font "id_cliente" at bounding box center [1057, 167] width 51 height 13
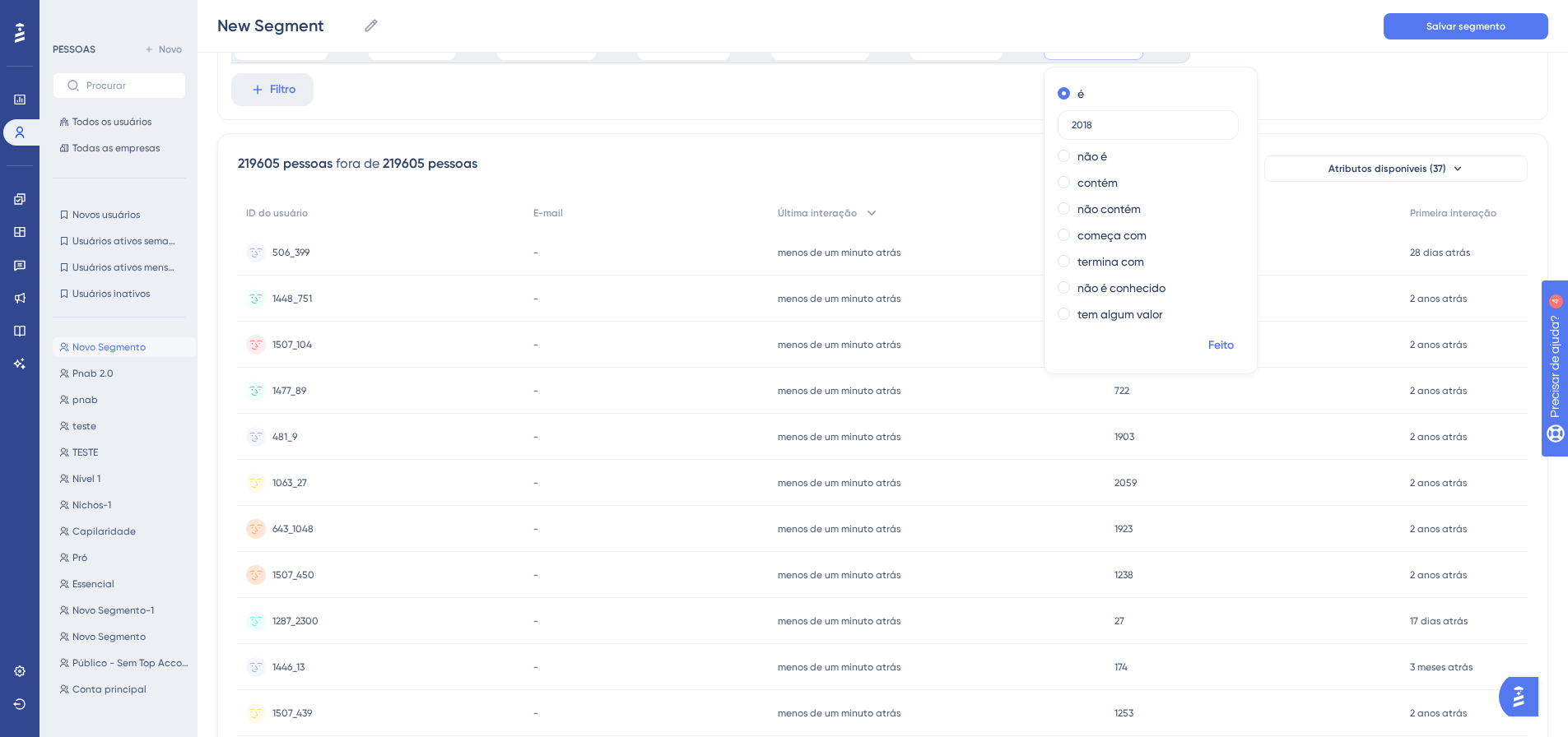
type input "2018"
click at [1208, 342] on font "Feito" at bounding box center [1221, 345] width 26 height 14
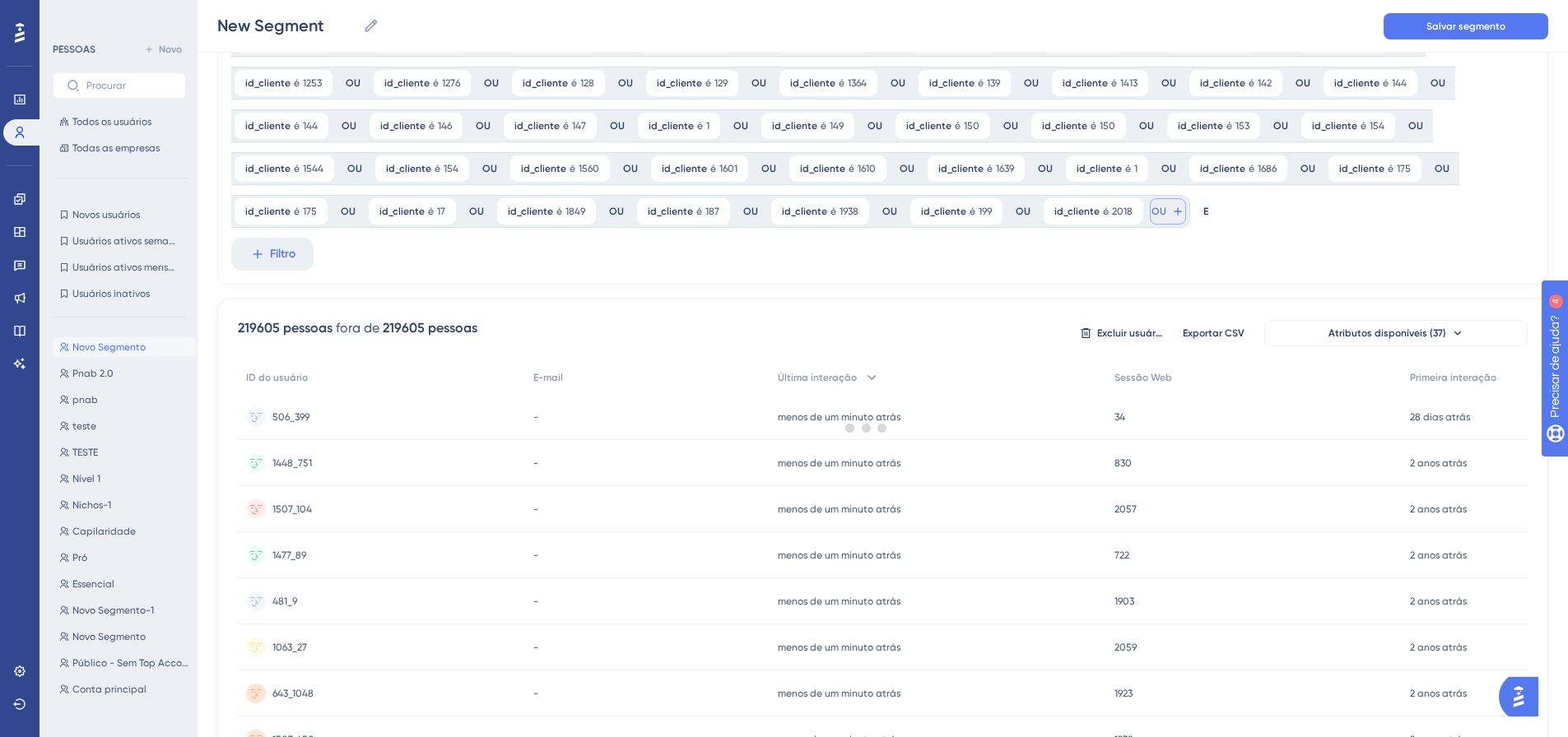
click at [1172, 211] on icon at bounding box center [1177, 211] width 13 height 13
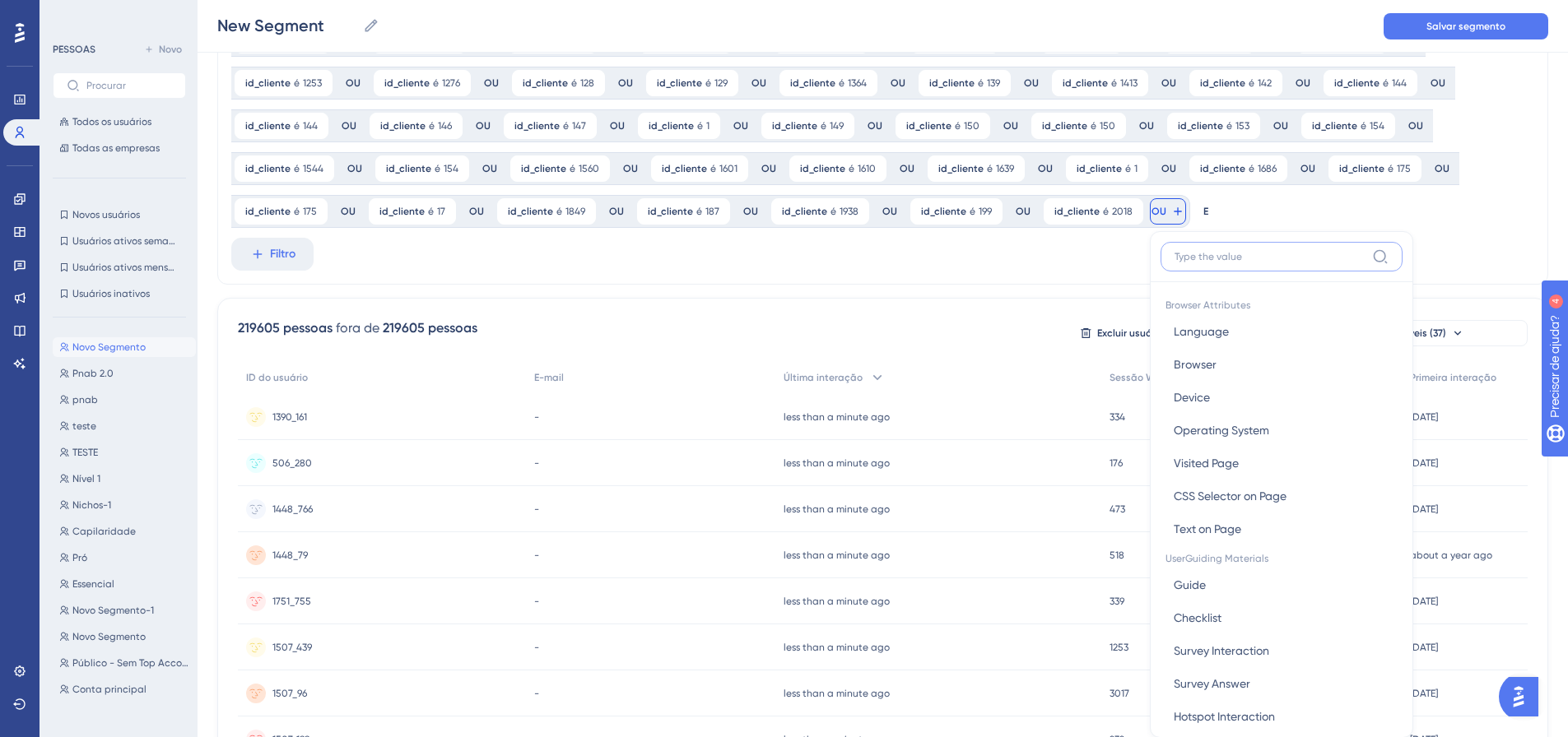
scroll to position [254, 0]
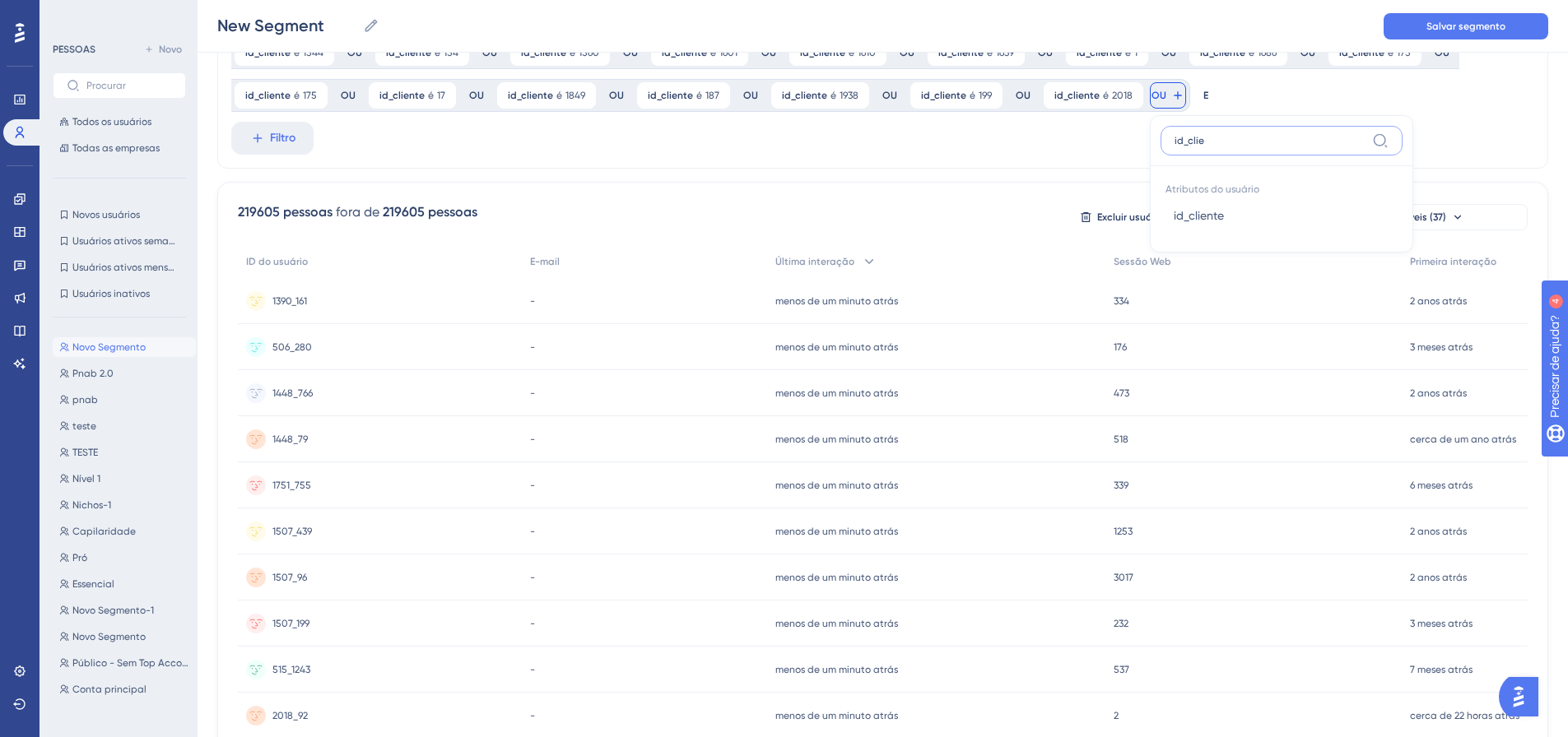
type input "id_clie"
click at [1174, 211] on font "id_cliente" at bounding box center [1198, 215] width 51 height 13
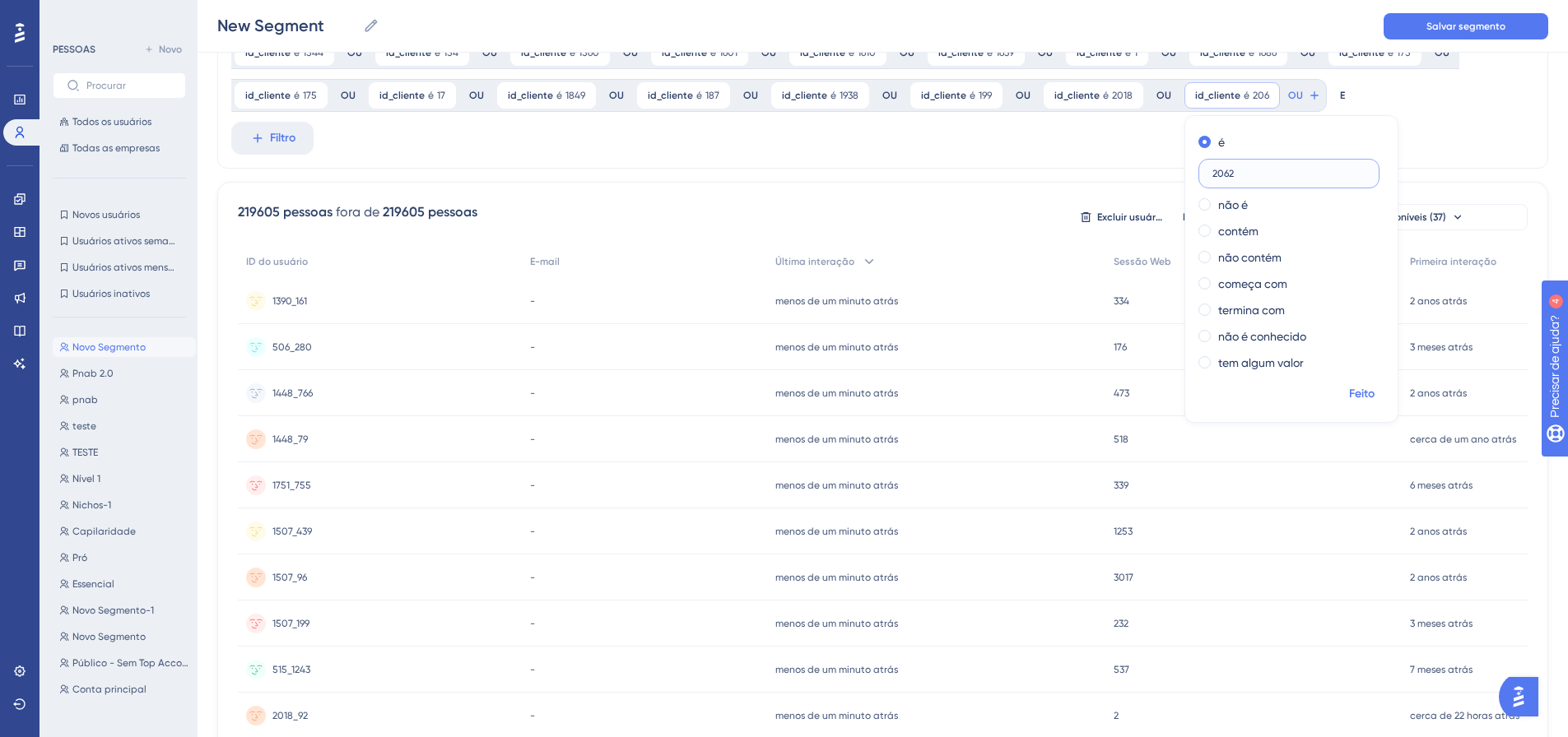
type input "2062"
click at [1348, 396] on font "Feito" at bounding box center [1361, 393] width 26 height 14
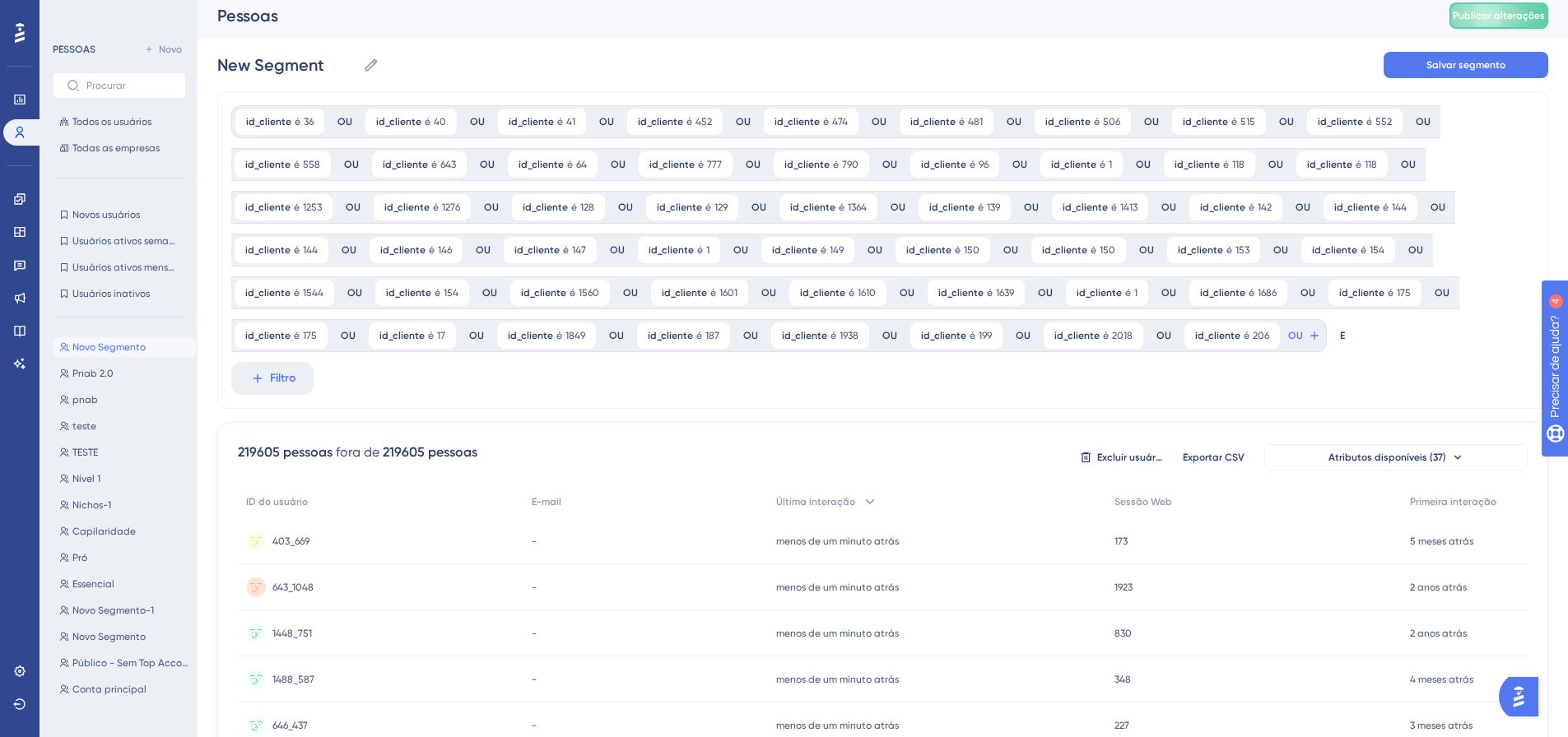
scroll to position [0, 0]
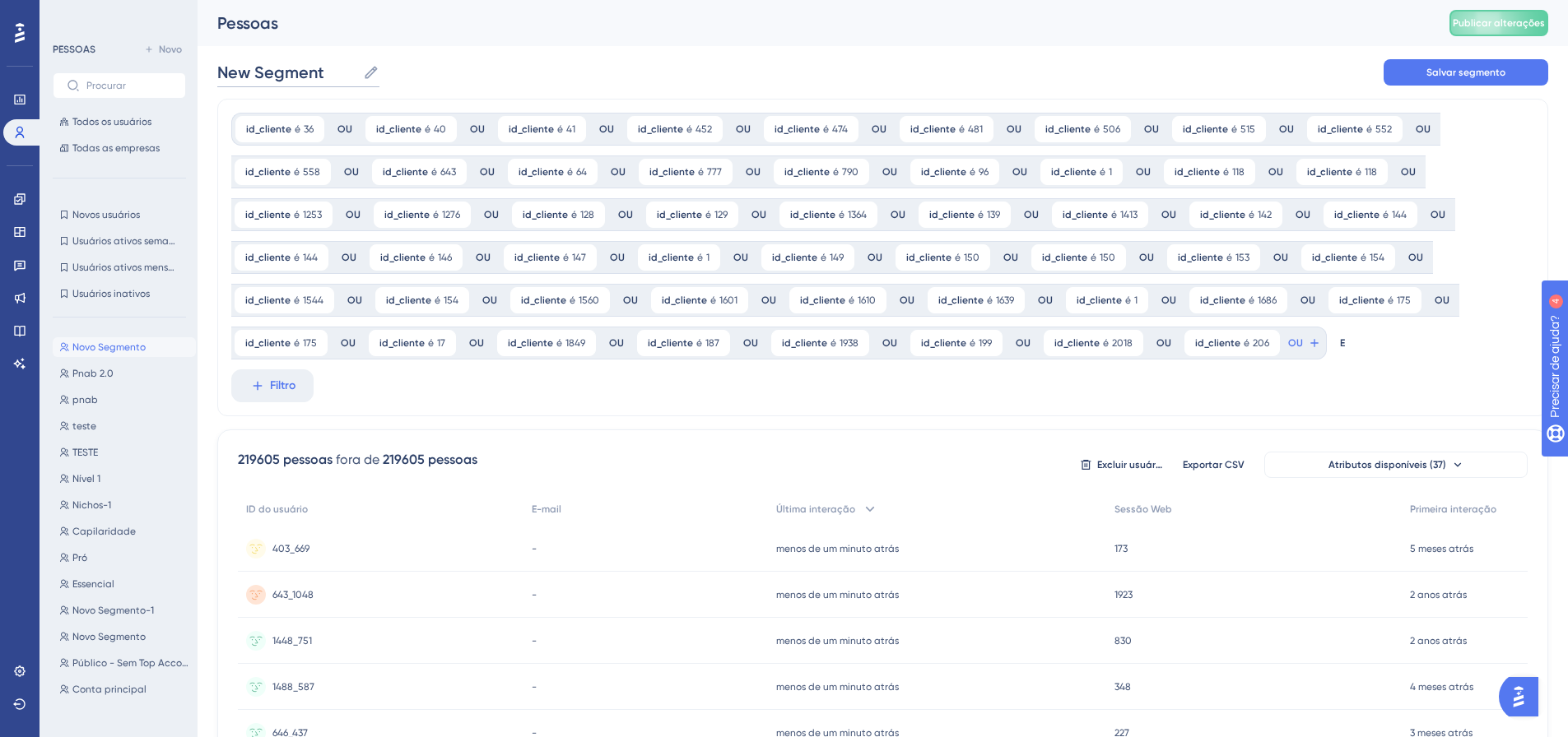
click at [315, 77] on input "New Segment" at bounding box center [287, 72] width 139 height 23
paste input "Ativação do Criador de Documentos com IA"
type input "Ativação do Criador de Documentos com IA"
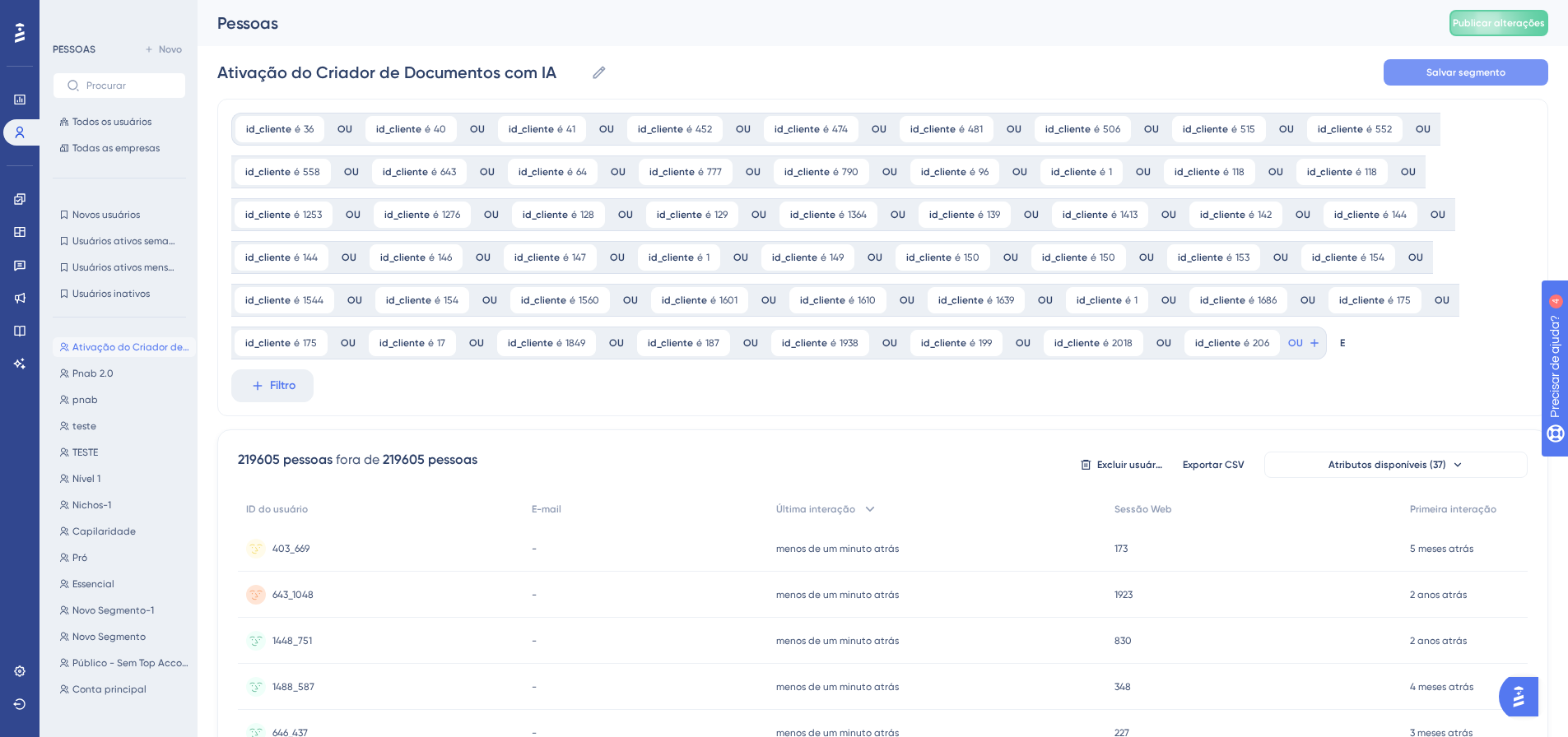
click at [1445, 67] on font "Salvar segmento" at bounding box center [1466, 73] width 79 height 12
click at [1525, 28] on font "Publicar alterações" at bounding box center [1498, 23] width 92 height 12
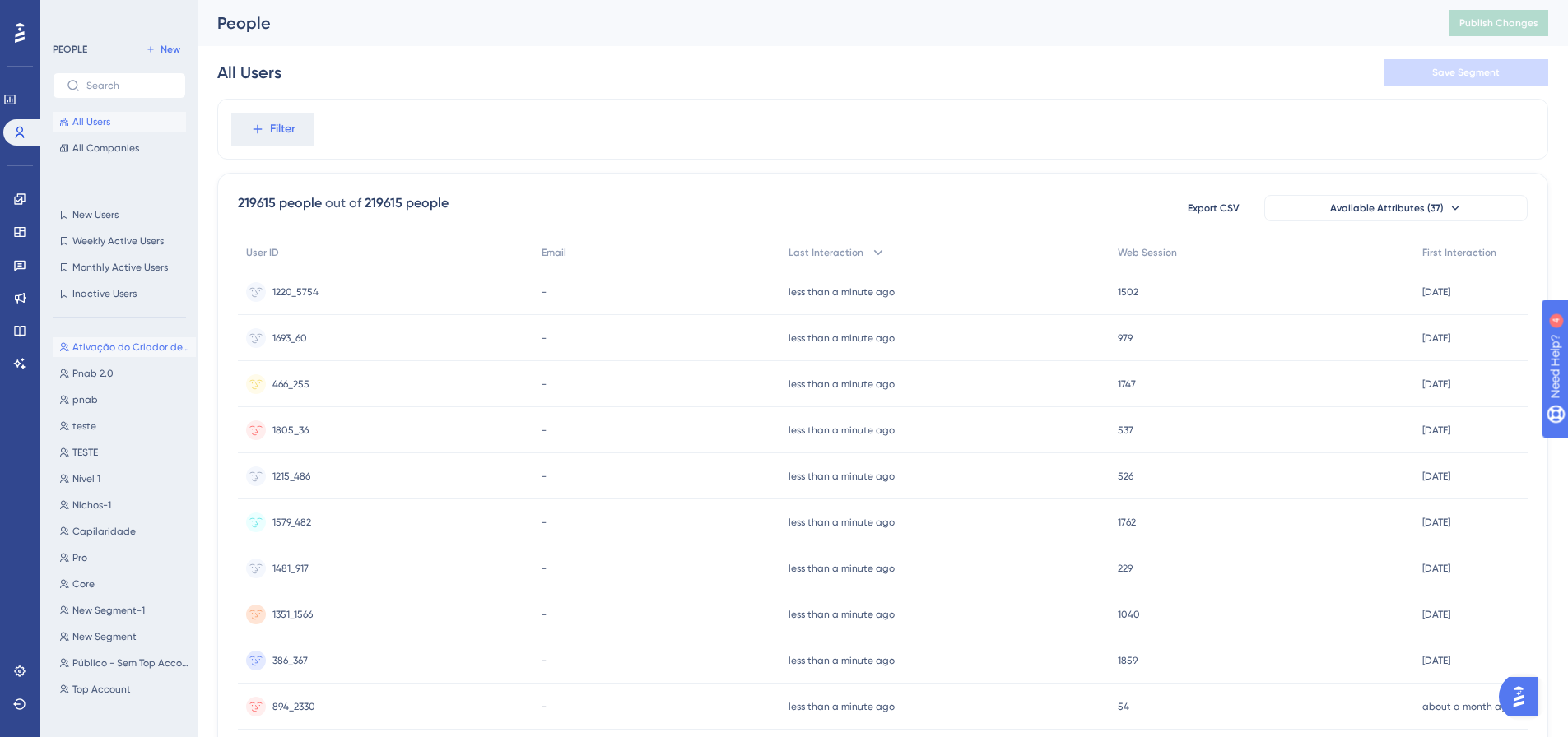
drag, startPoint x: 136, startPoint y: 352, endPoint x: 101, endPoint y: 359, distance: 35.7
click at [136, 352] on span "Ativação do Criador de Documentos com IA" at bounding box center [131, 347] width 117 height 13
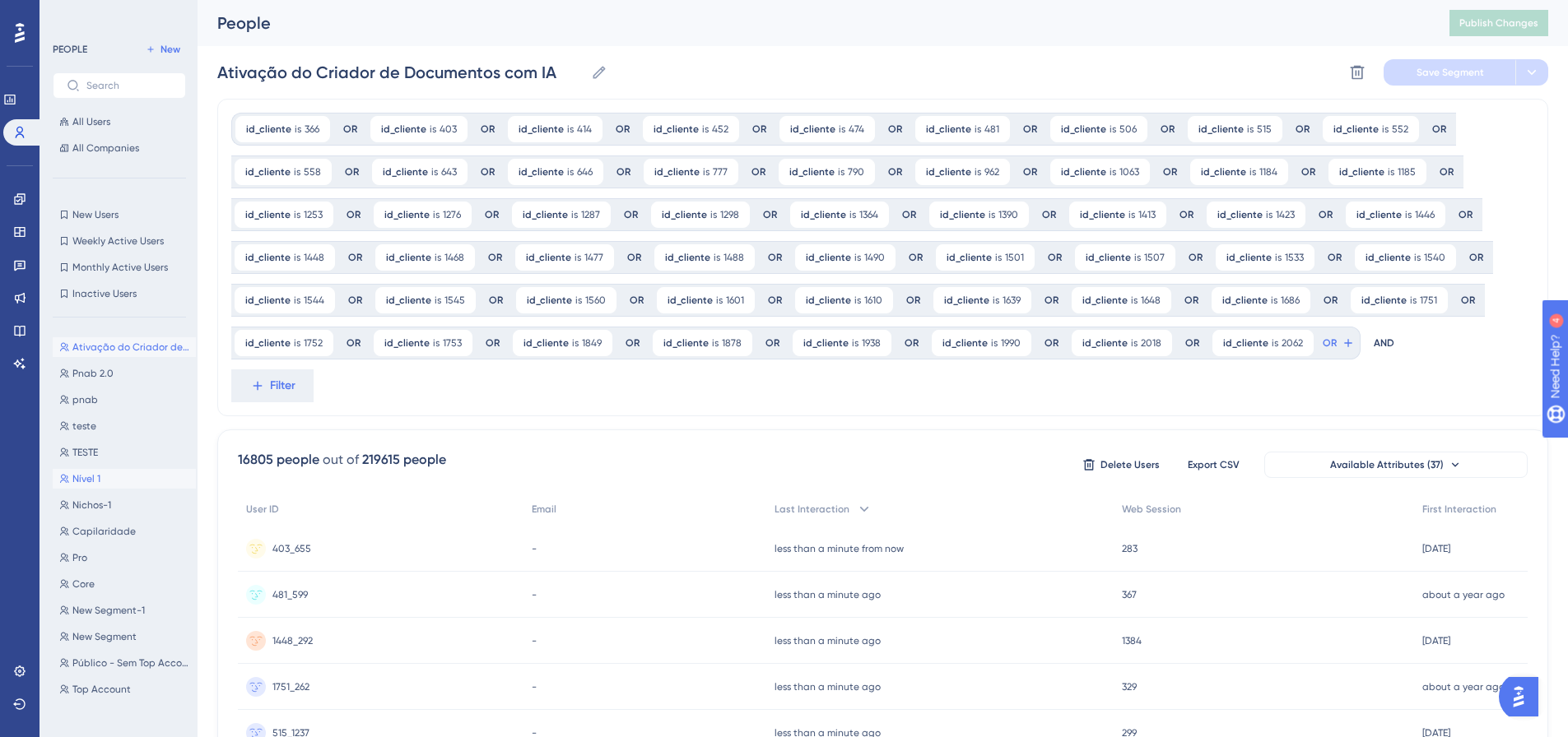
click at [101, 480] on button "Nível 1 Nível 1" at bounding box center [124, 479] width 143 height 20
type input "Nível 1"
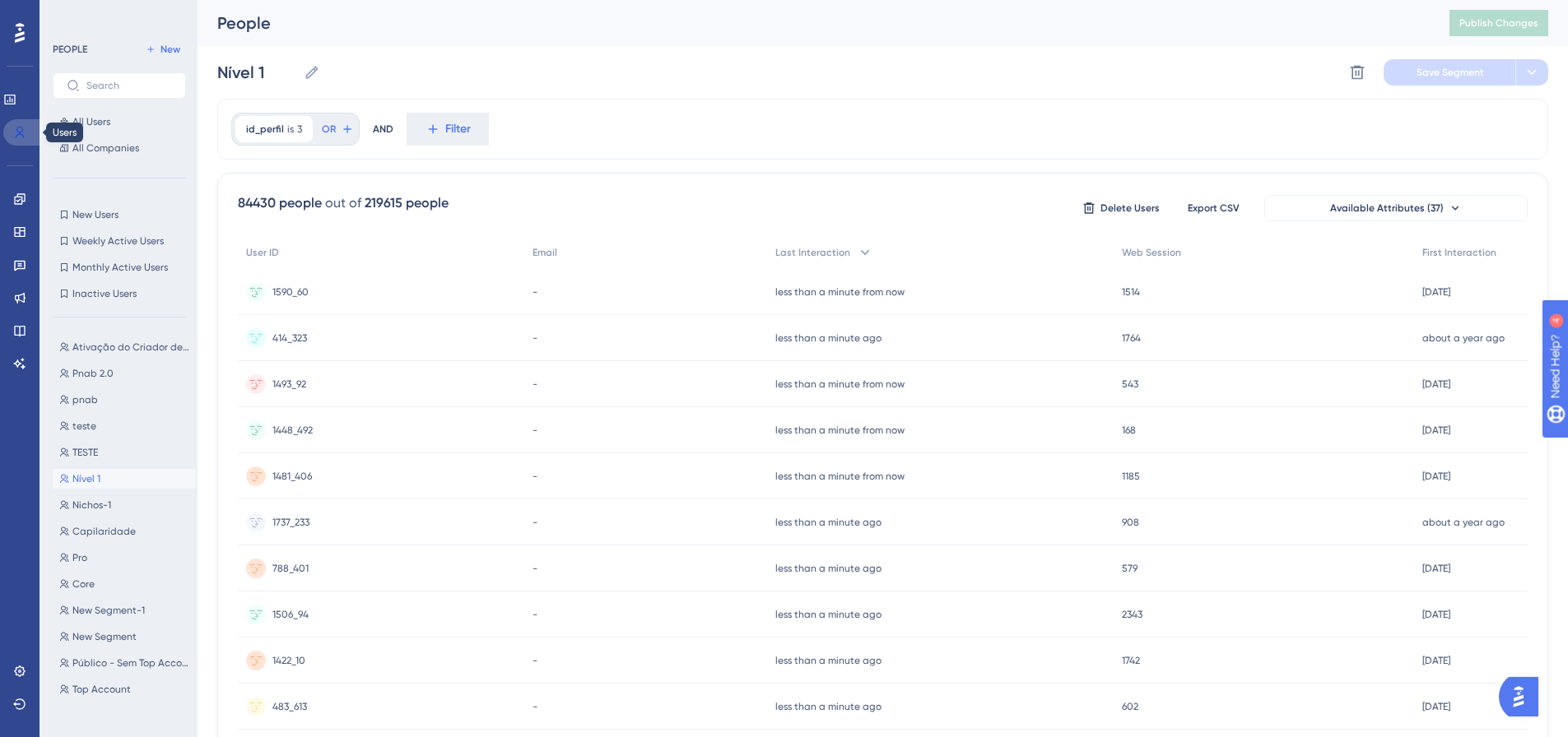
click at [25, 136] on icon at bounding box center [19, 132] width 13 height 13
click at [13, 206] on link at bounding box center [19, 199] width 13 height 27
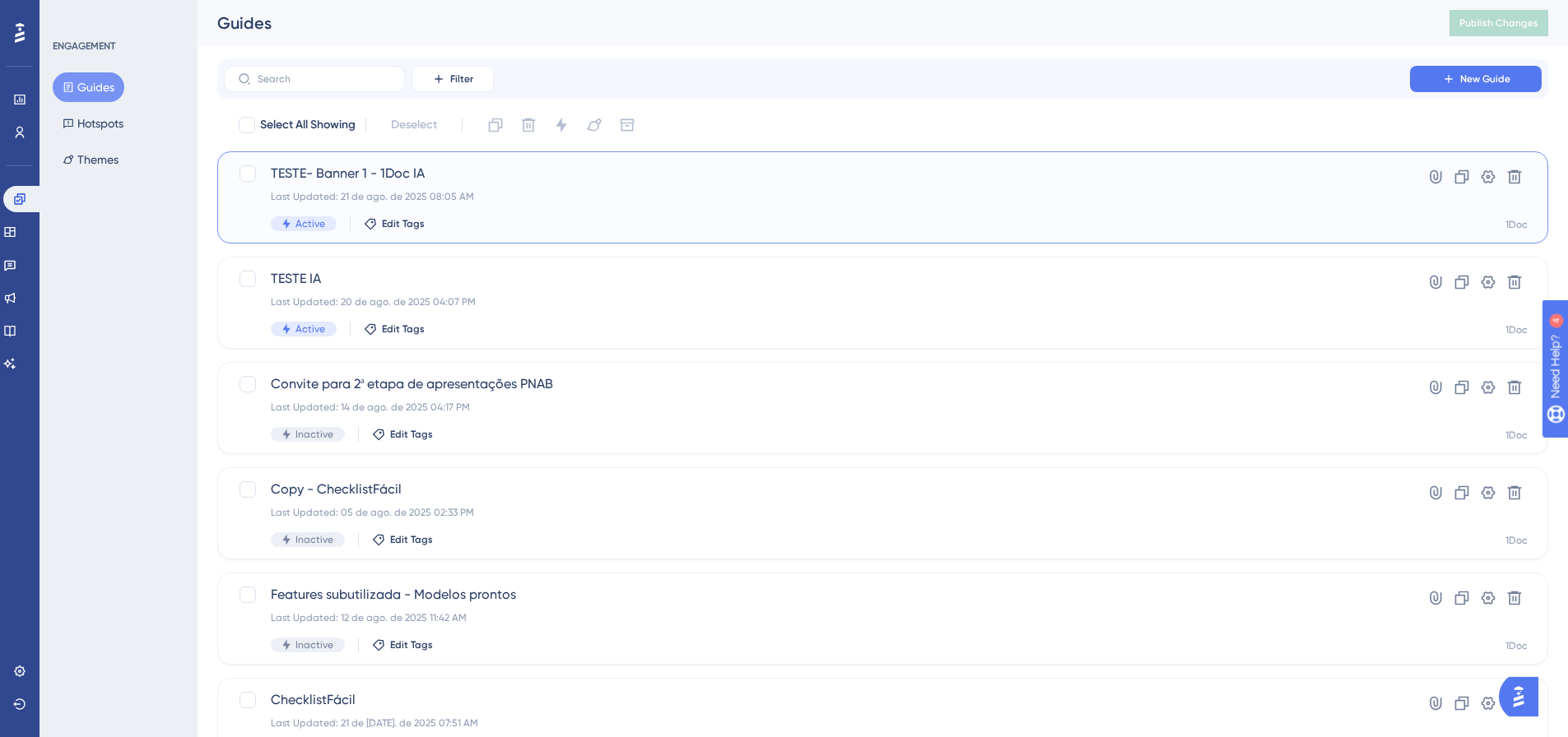
click at [393, 192] on div "Last Updated: 21 de ago. de 2025 08:05 AM" at bounding box center [816, 196] width 1092 height 13
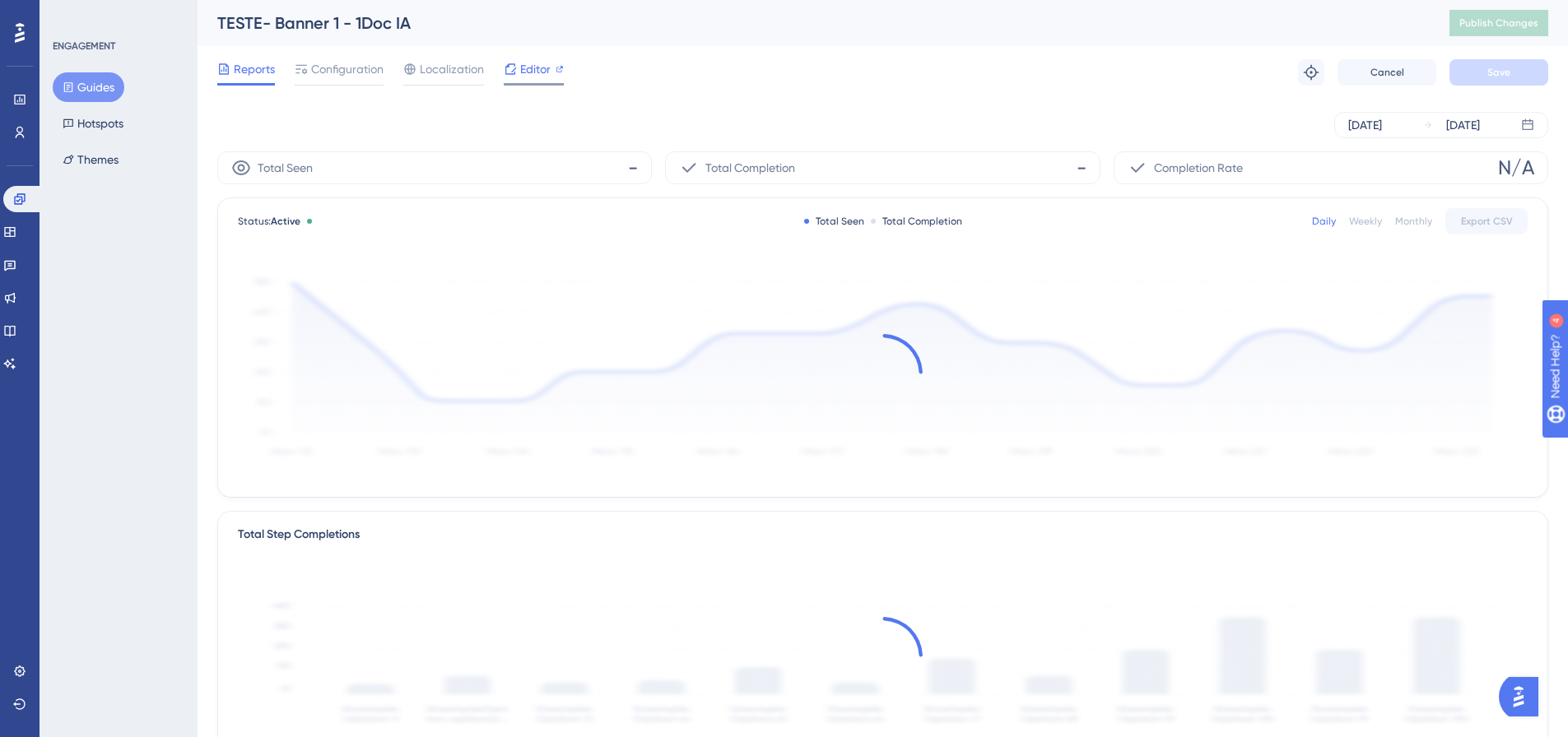
click at [539, 74] on span "Editor" at bounding box center [535, 70] width 31 height 20
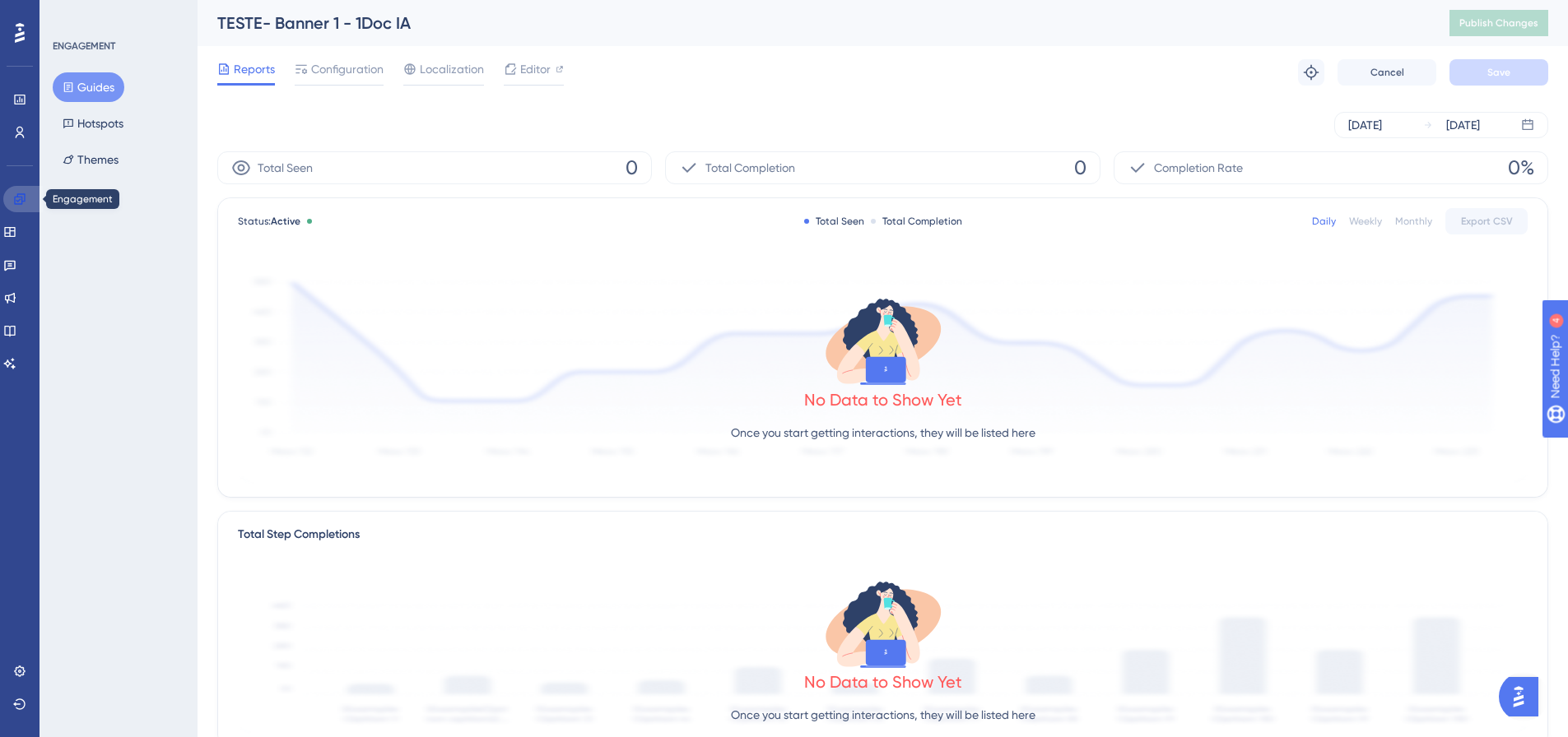
click at [5, 199] on link at bounding box center [23, 199] width 40 height 27
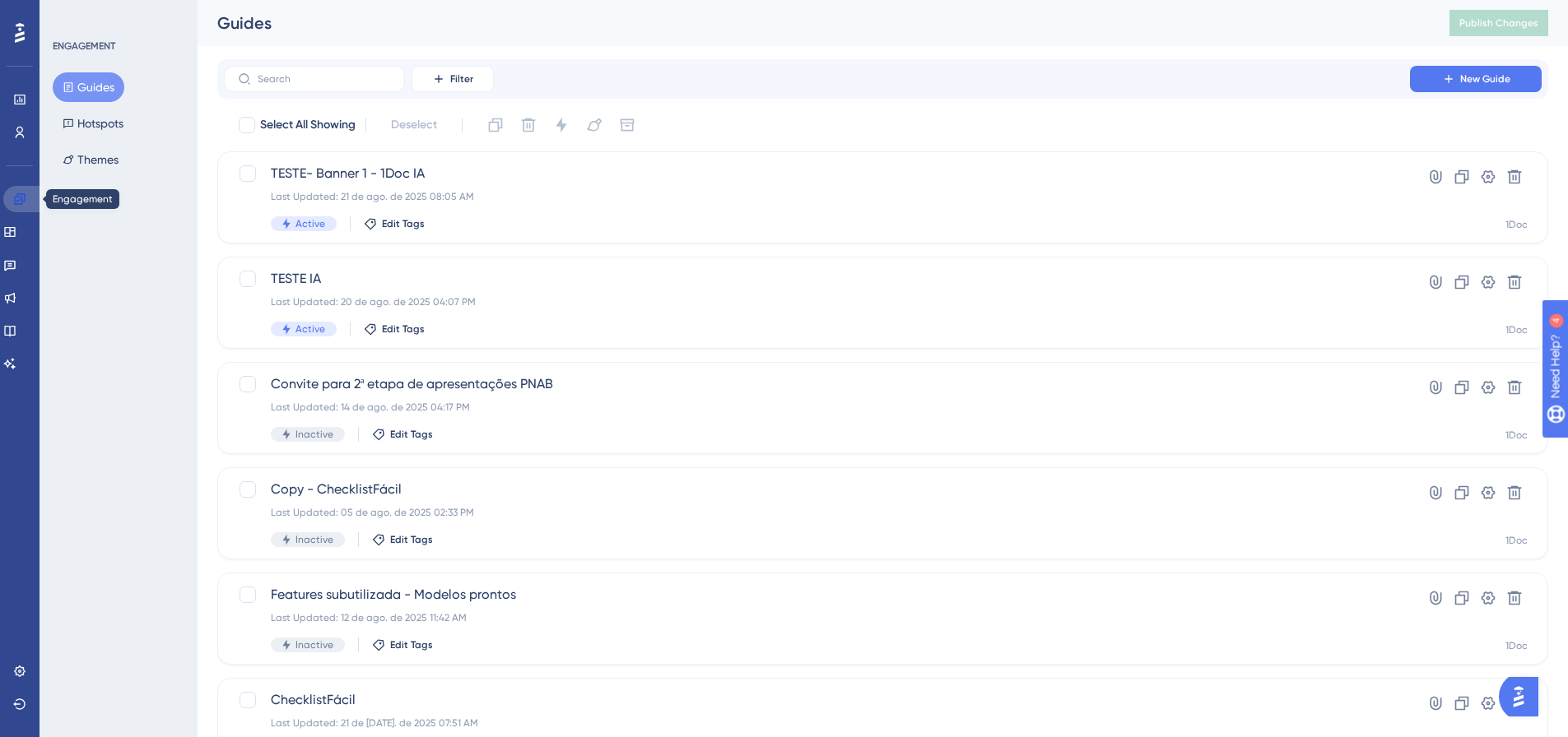
click at [17, 199] on icon at bounding box center [19, 199] width 13 height 13
click at [344, 291] on div "TESTE IA Last Updated: 20 de ago. de 2025 04:07 PM Active Edit Tags" at bounding box center [816, 303] width 1092 height 68
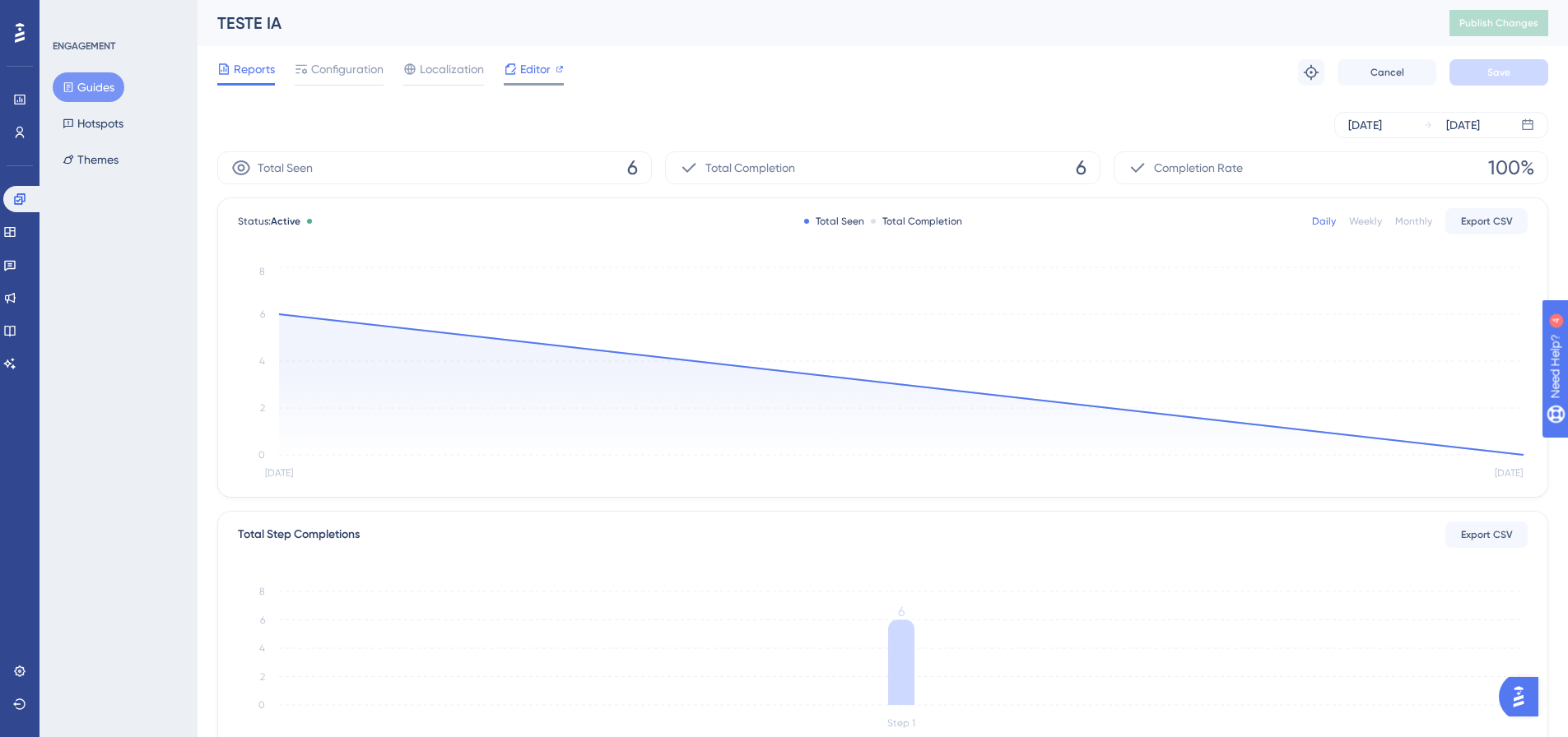
click at [535, 79] on div "Editor" at bounding box center [534, 73] width 60 height 27
click at [355, 75] on span "Configuration" at bounding box center [347, 70] width 73 height 20
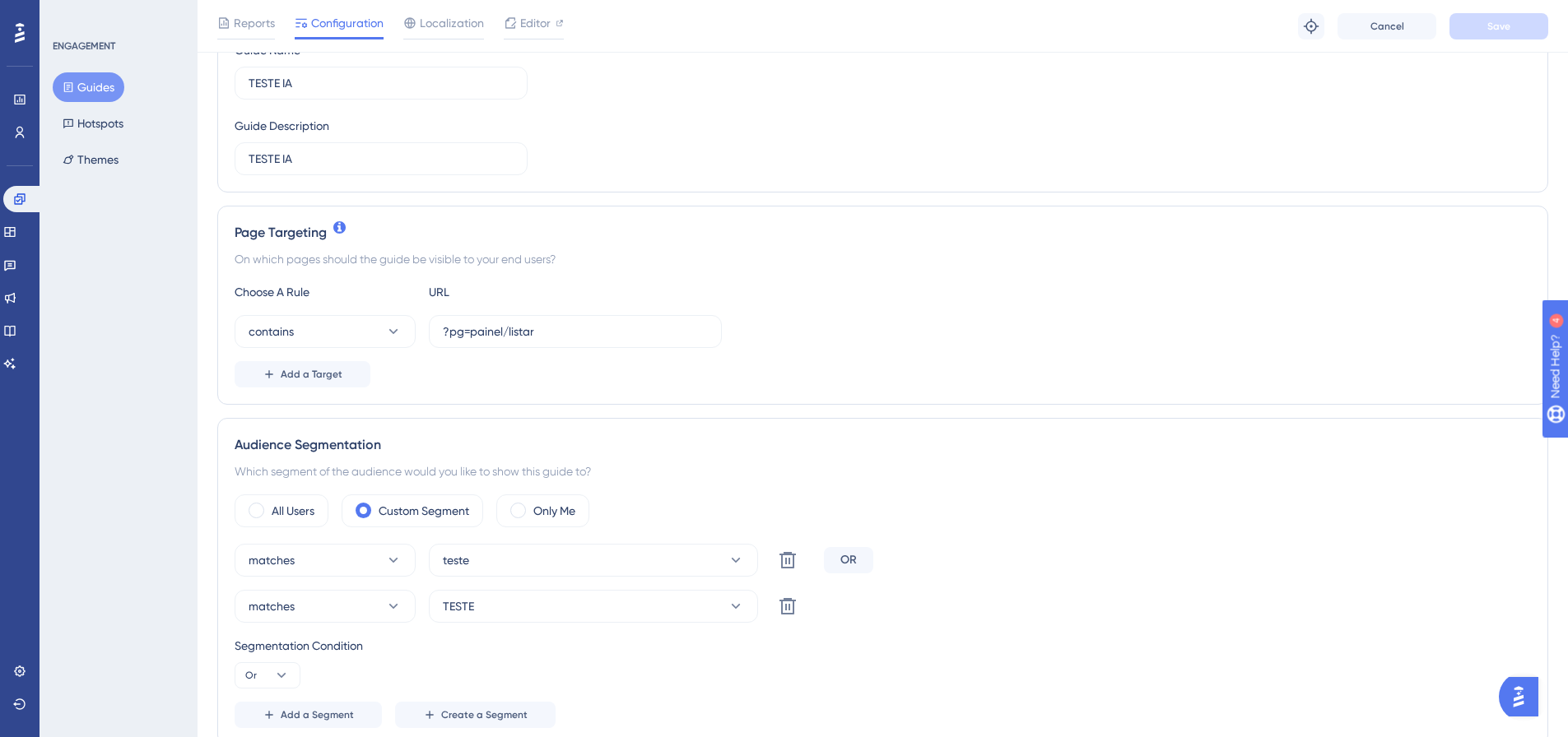
scroll to position [246, 0]
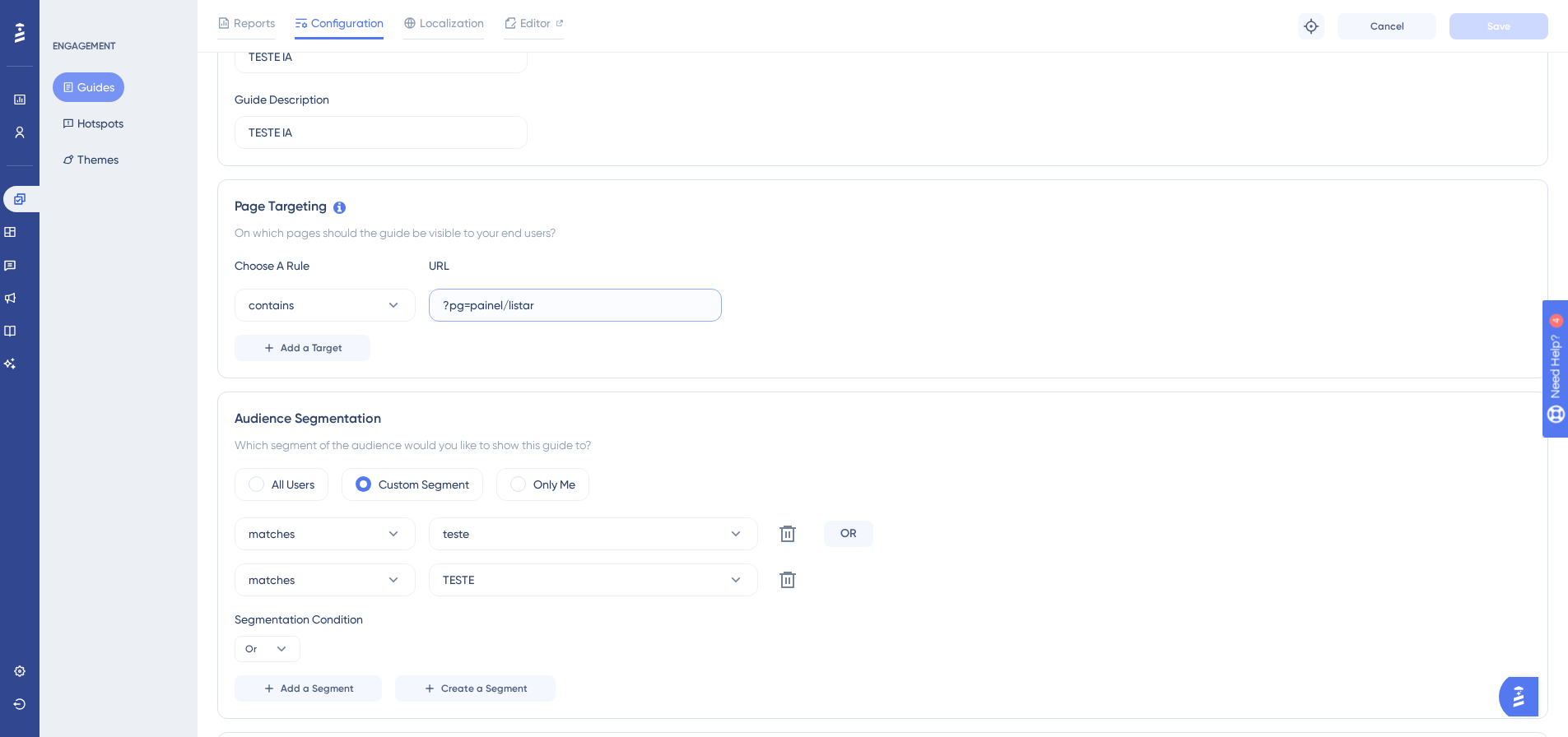
click at [462, 302] on input "?pg=painel/listar" at bounding box center [575, 305] width 265 height 18
paste input "&dn=oficio"
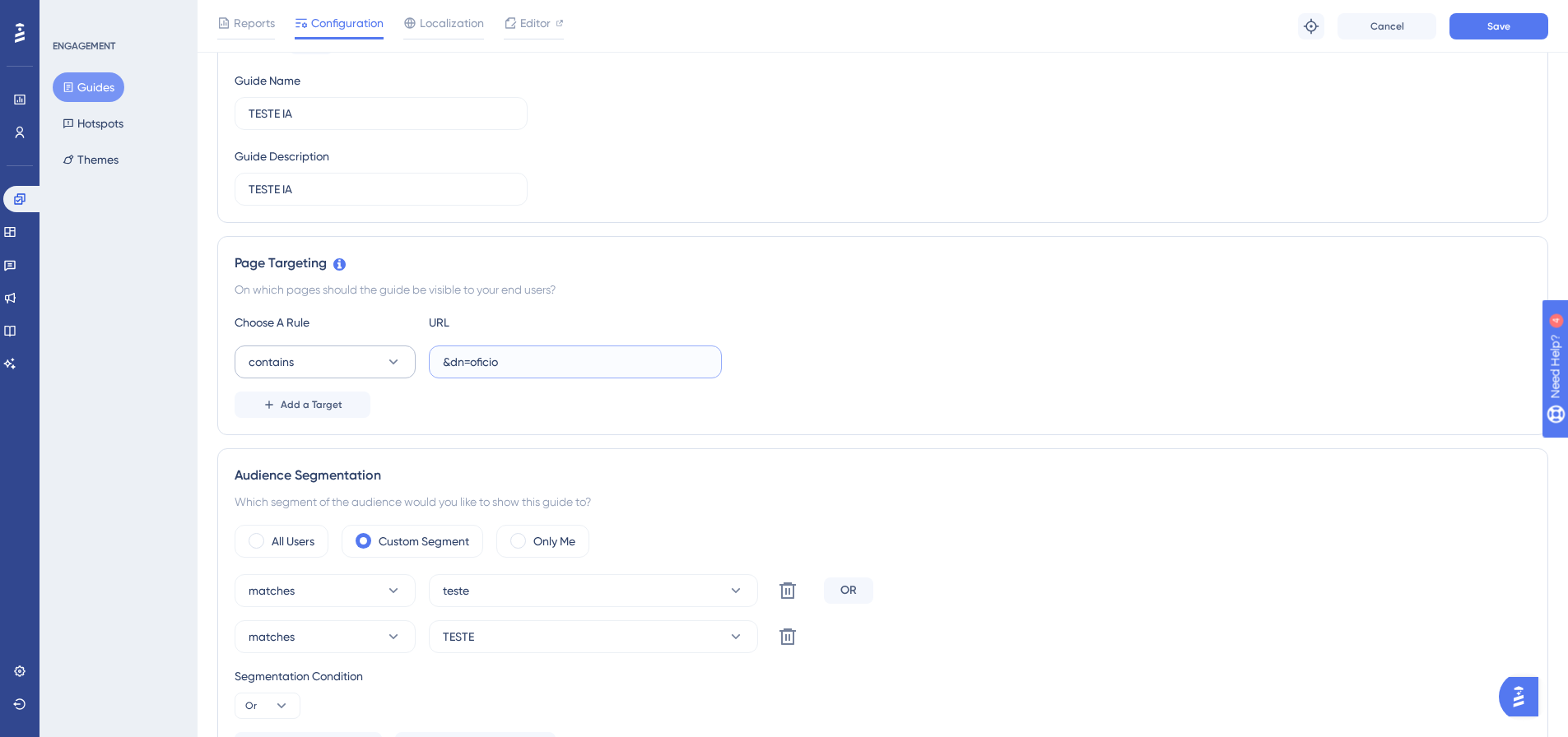
scroll to position [165, 0]
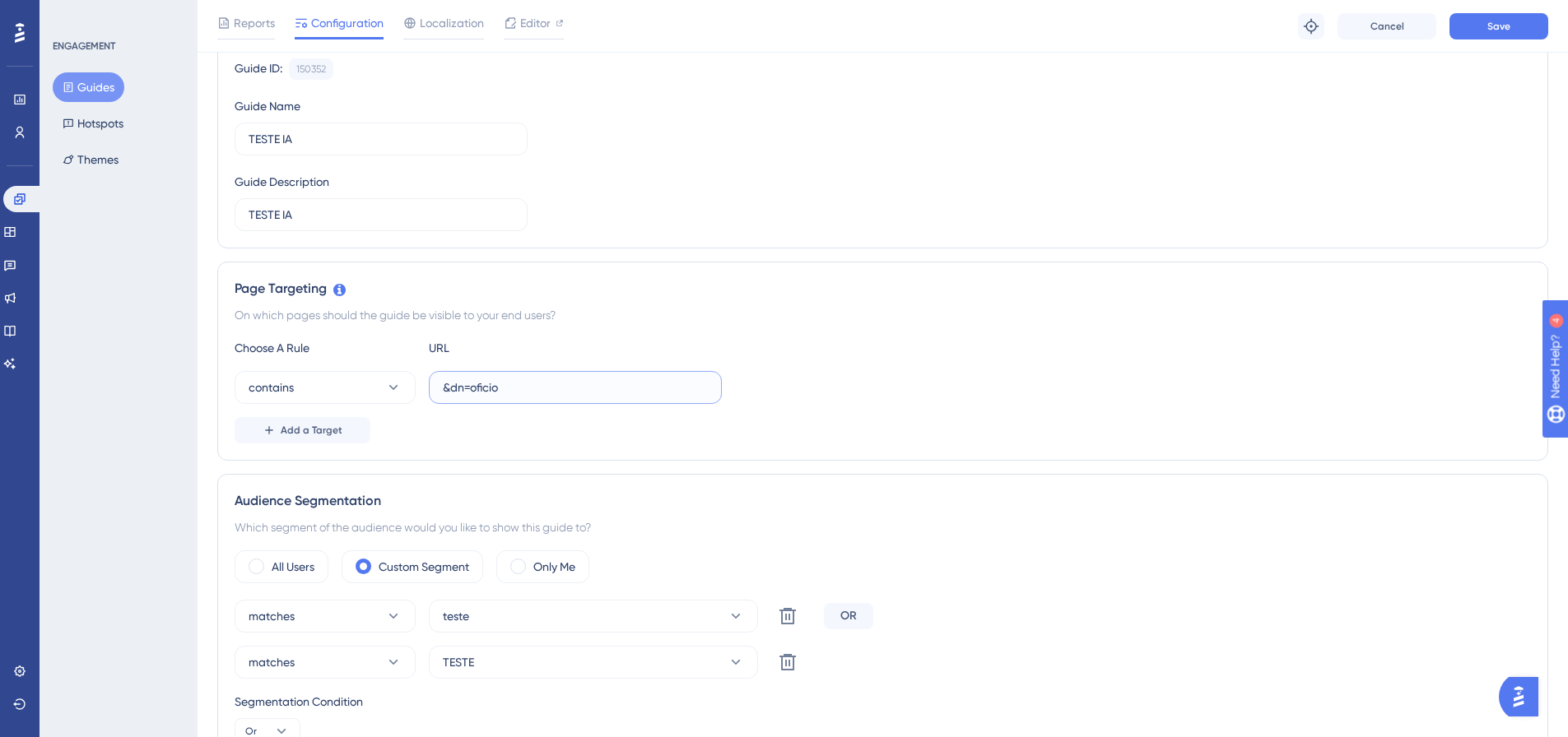
type input "&dn=oficio"
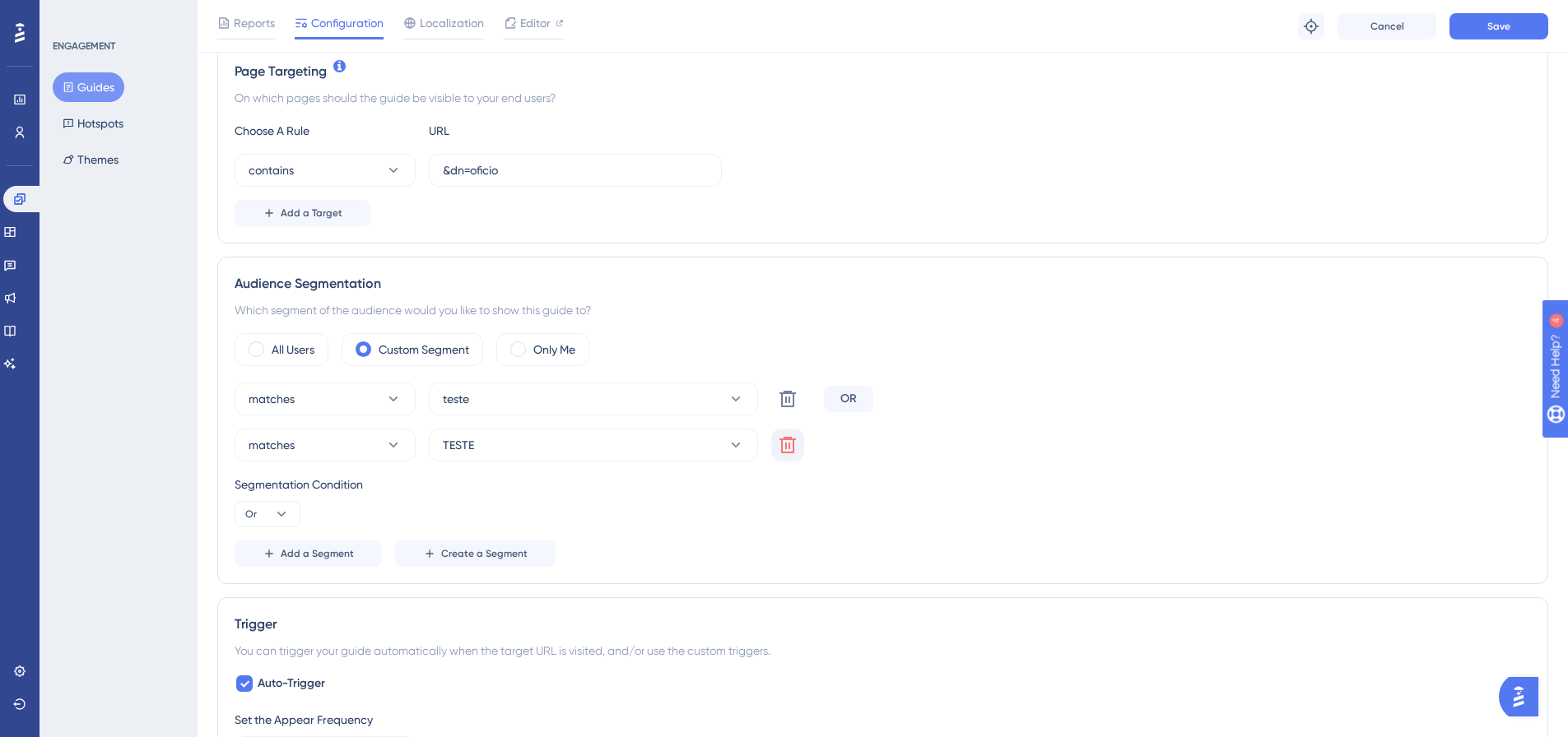
scroll to position [411, 0]
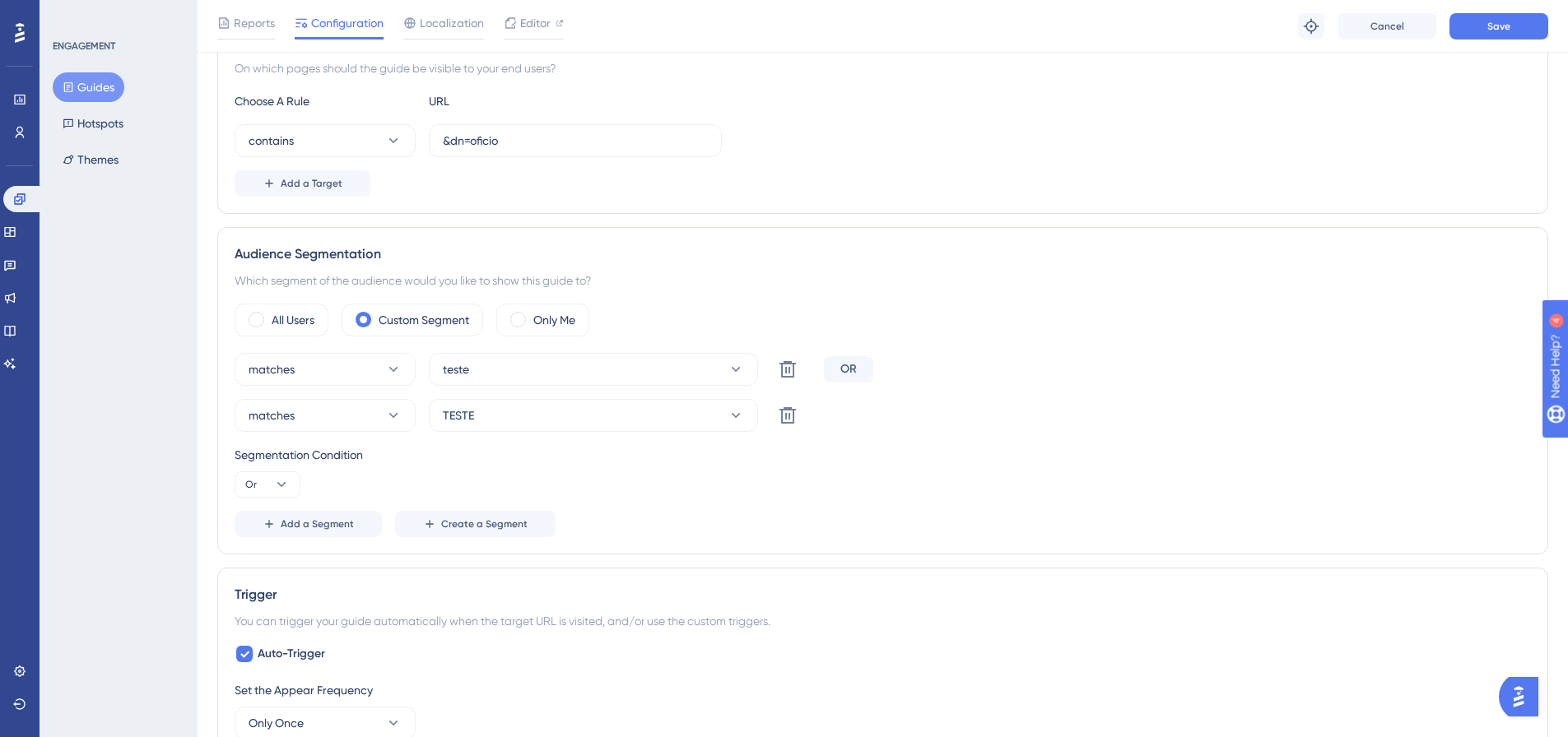
click at [793, 377] on icon at bounding box center [787, 369] width 17 height 17
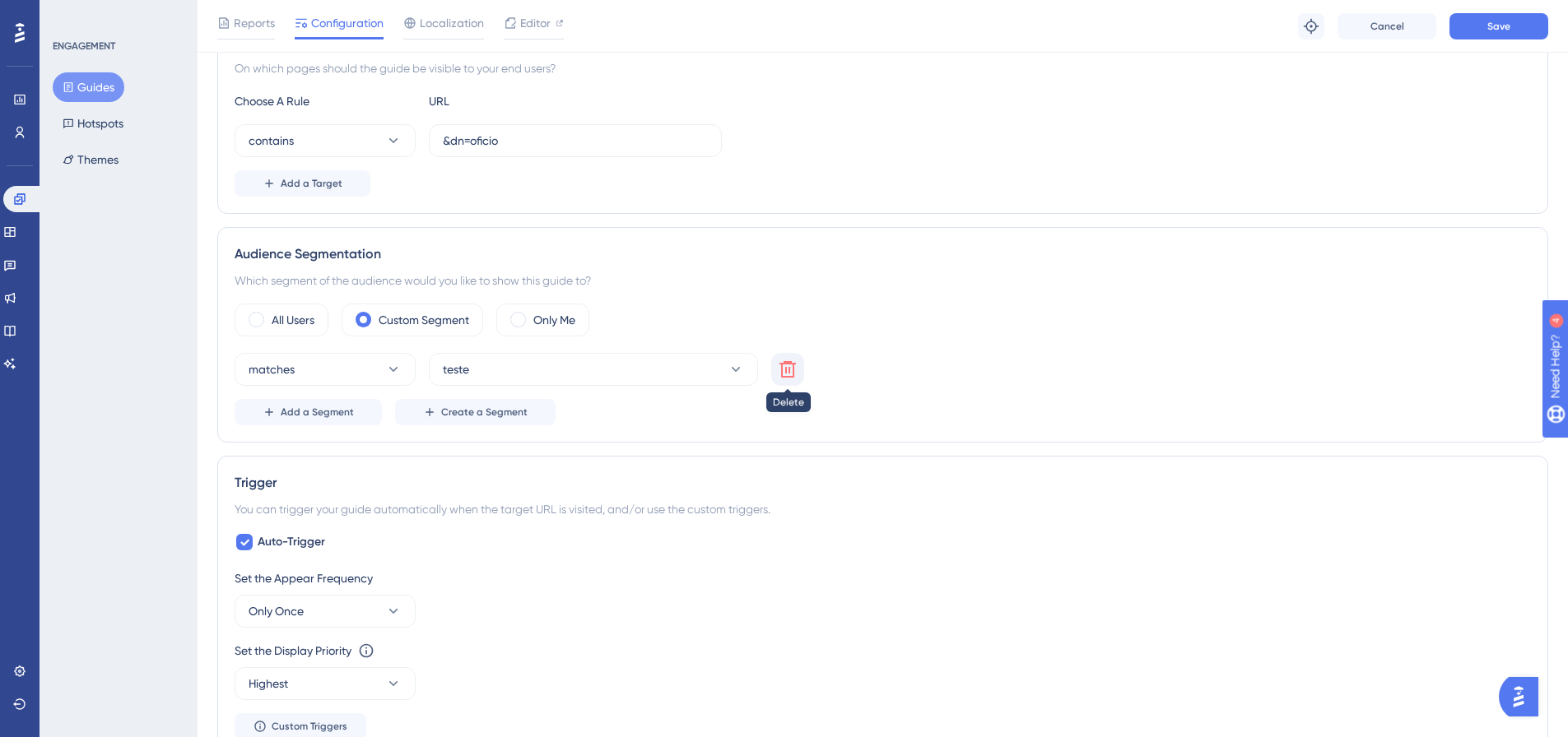
click at [789, 376] on icon at bounding box center [787, 369] width 17 height 17
click at [595, 379] on button "Choose a segment" at bounding box center [593, 368] width 329 height 33
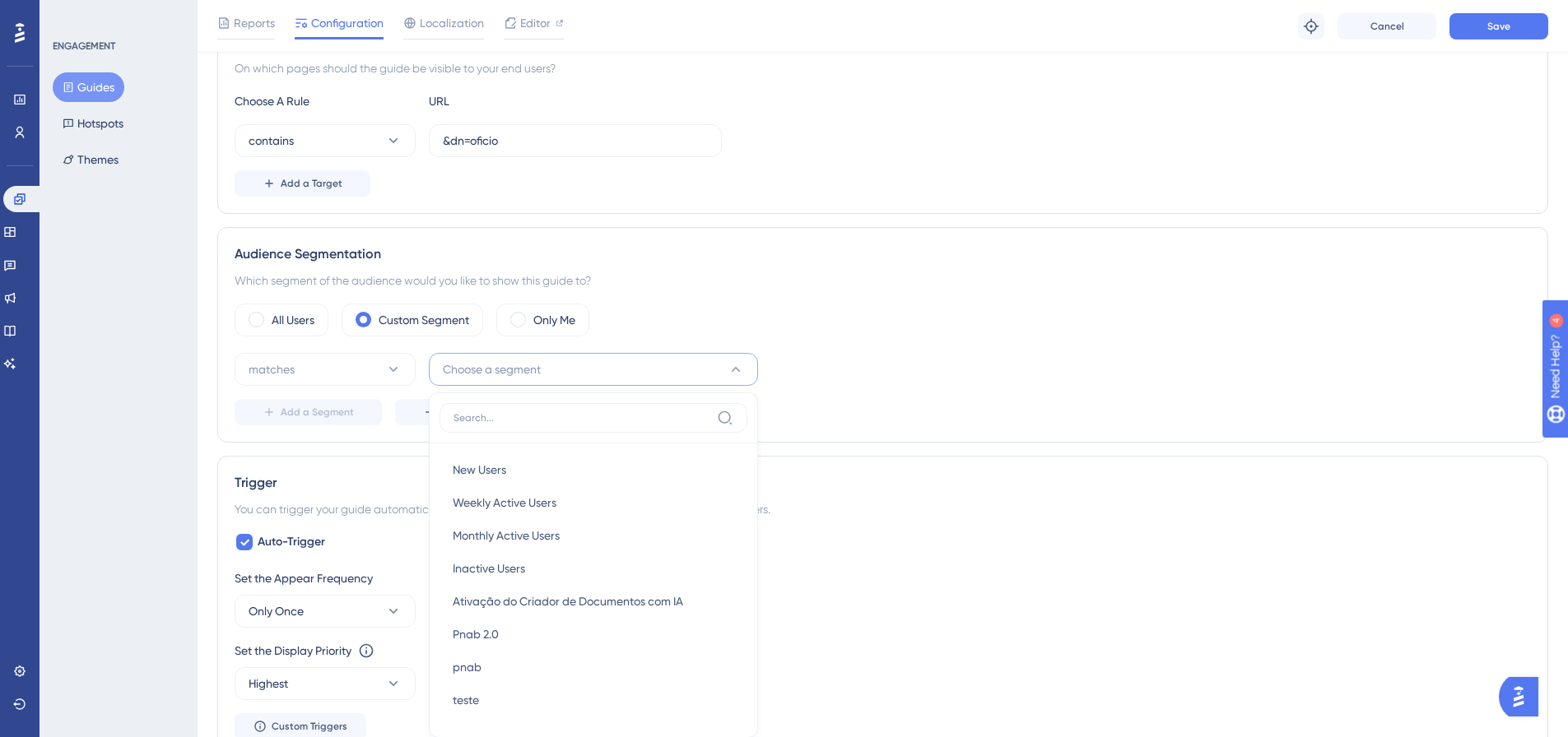
scroll to position [82, 0]
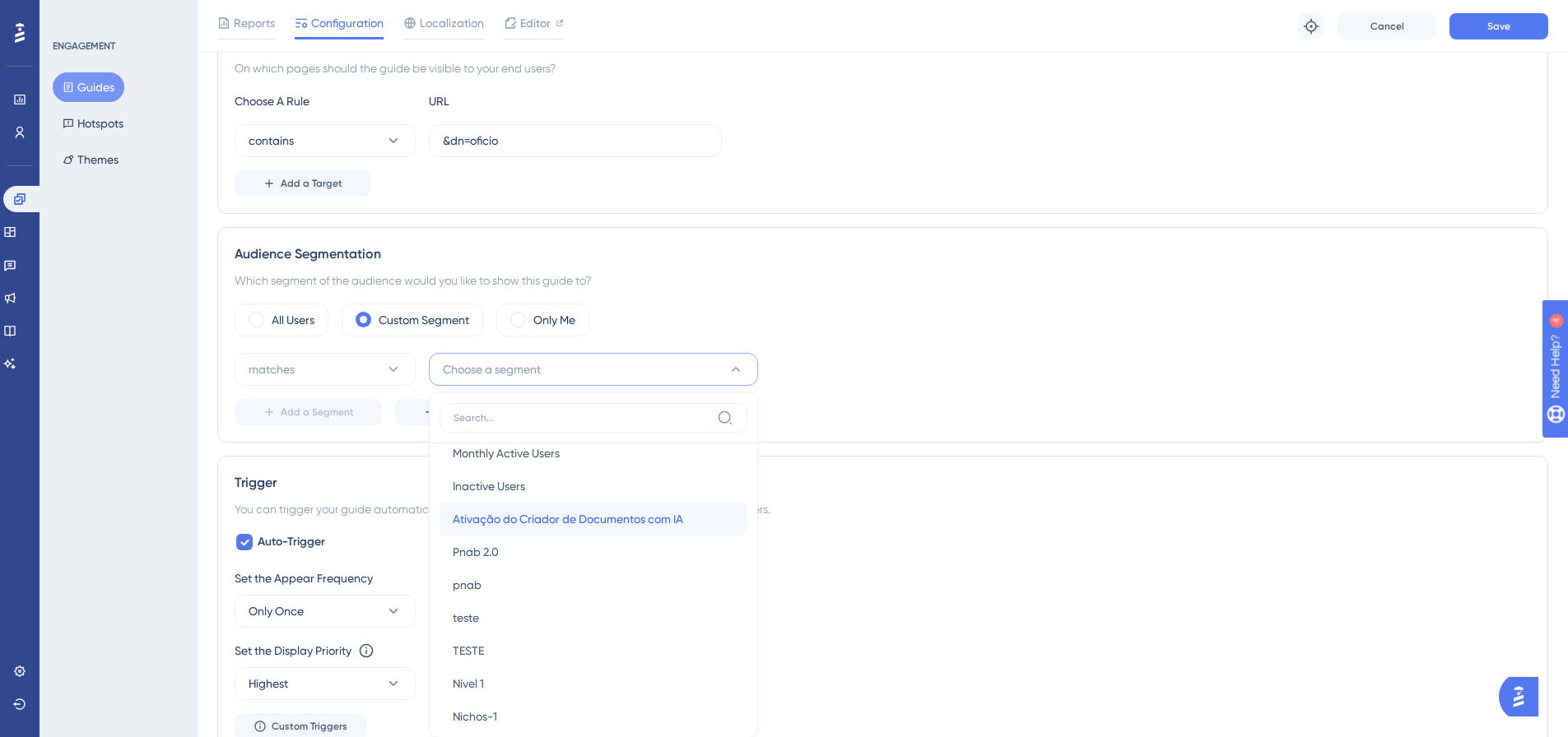
click at [574, 516] on span "Ativação do Criador de Documentos com IA" at bounding box center [568, 519] width 231 height 20
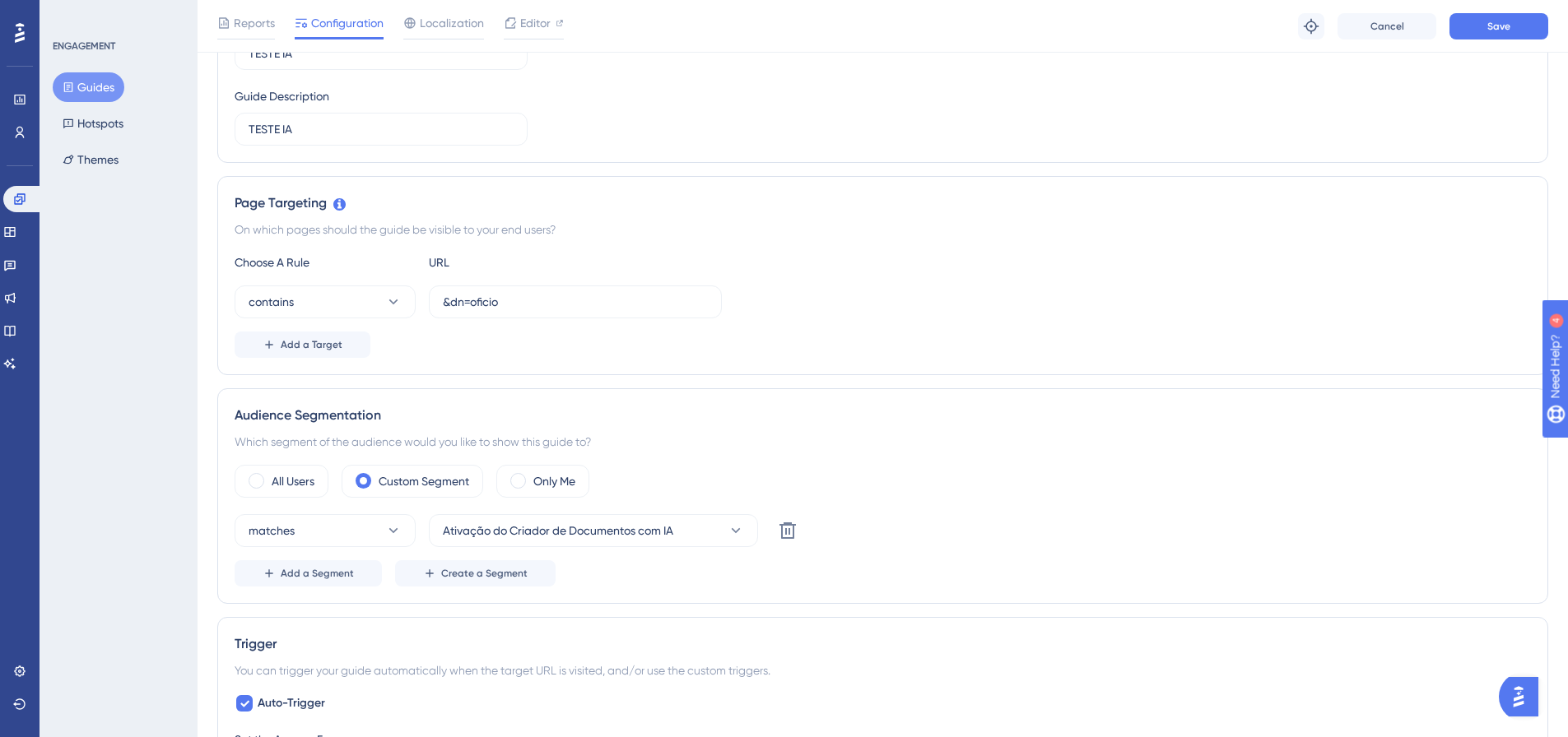
scroll to position [246, 0]
click at [1477, 27] on button "Save" at bounding box center [1498, 26] width 98 height 27
click at [333, 346] on span "Add a Target" at bounding box center [311, 348] width 62 height 13
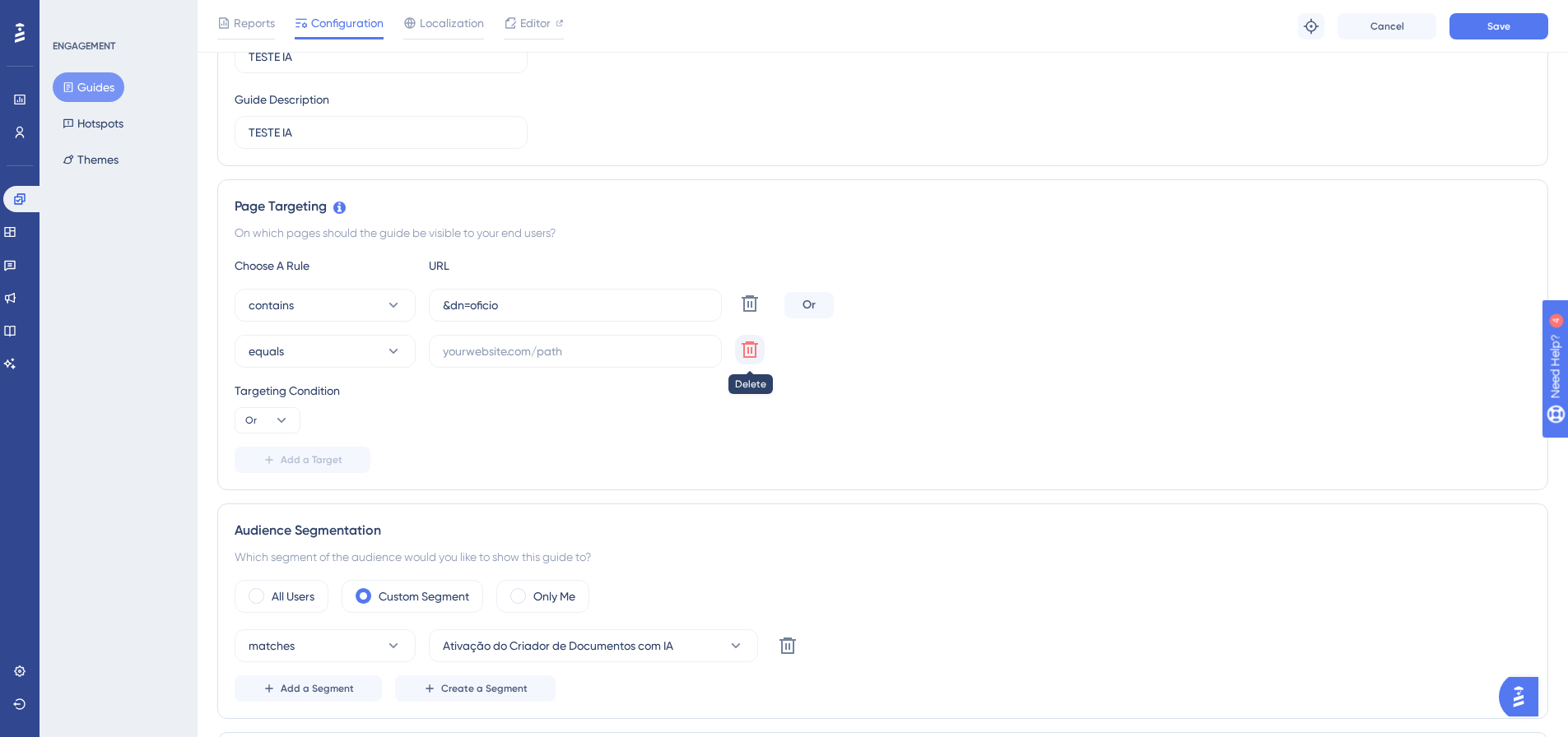
click at [754, 312] on icon at bounding box center [749, 303] width 17 height 17
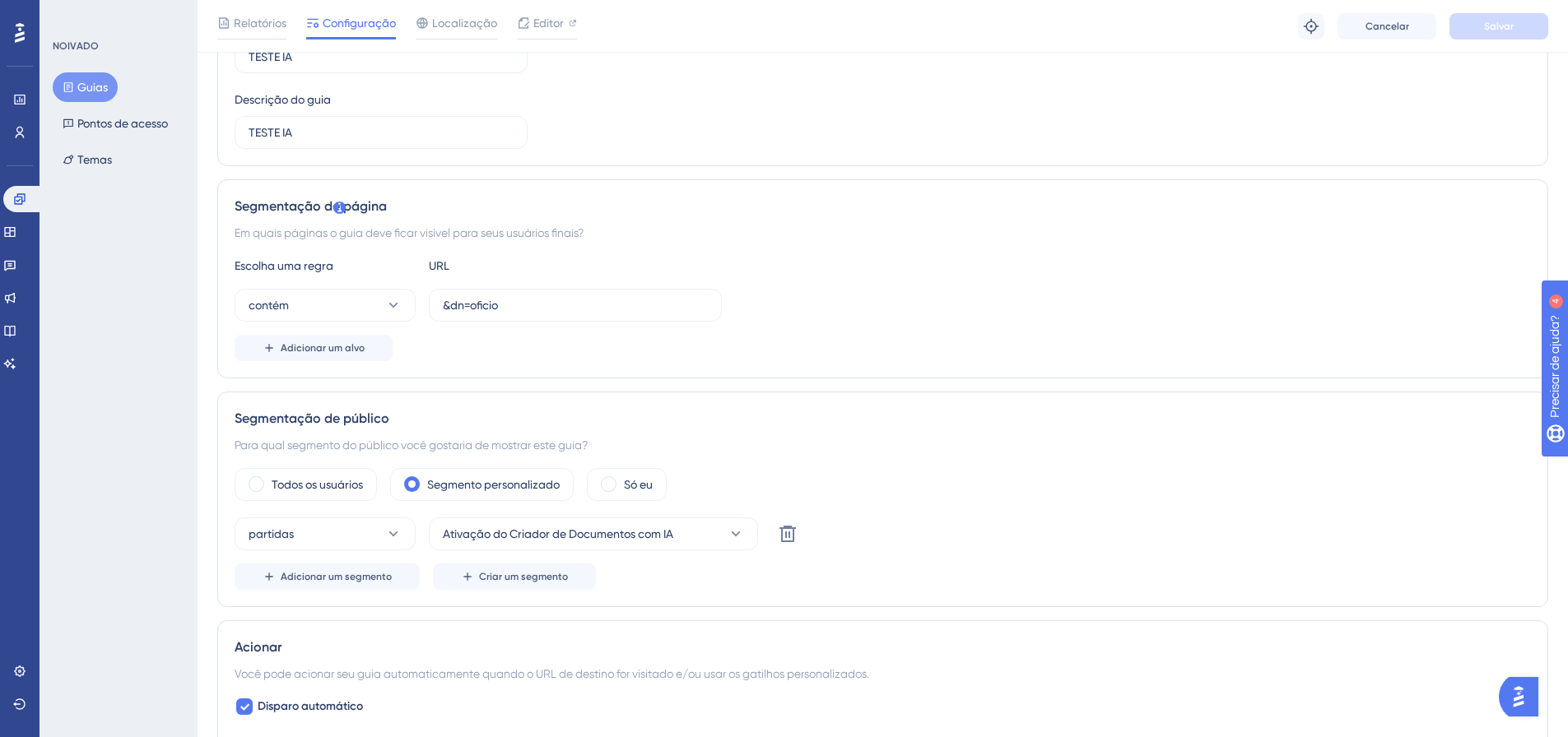
click at [885, 443] on div "Para qual segmento do público você gostaria de mostrar este guia?" at bounding box center [882, 445] width 1296 height 20
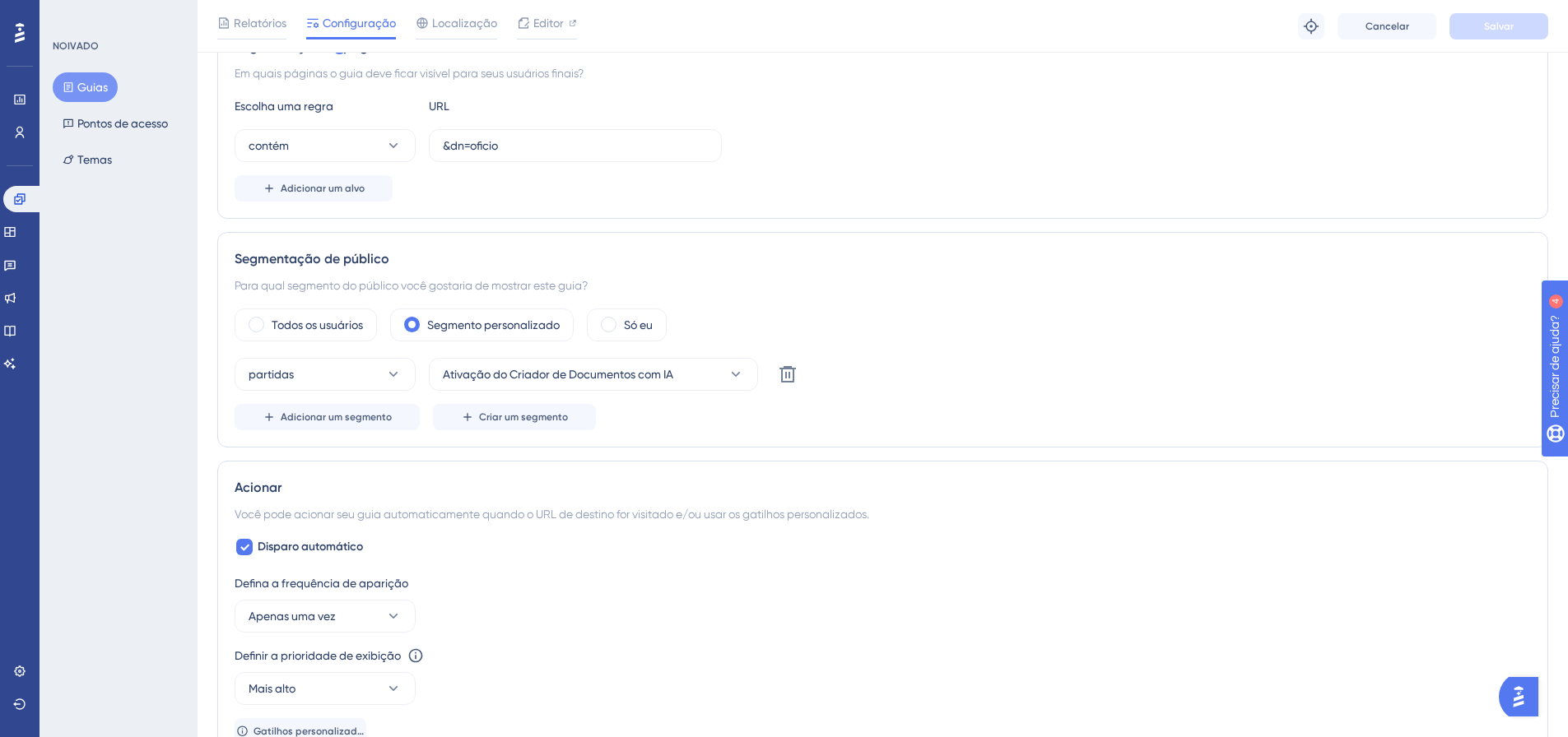
scroll to position [411, 0]
click at [351, 415] on font "Adicionar um segmento" at bounding box center [336, 412] width 111 height 12
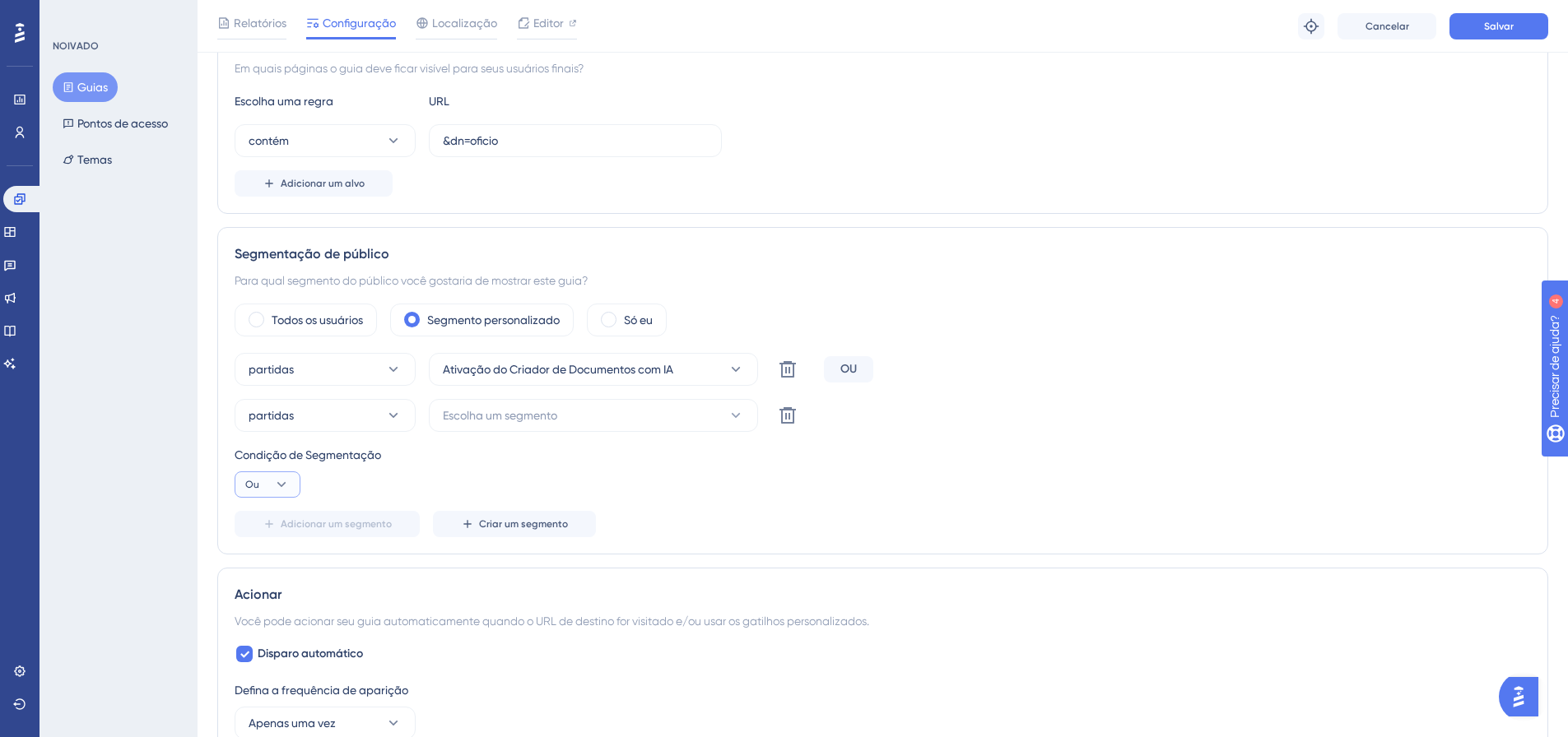
click at [288, 480] on icon at bounding box center [281, 485] width 17 height 17
drag, startPoint x: 268, startPoint y: 534, endPoint x: 416, endPoint y: 470, distance: 161.2
click at [270, 533] on div "E E" at bounding box center [266, 530] width 31 height 33
click at [678, 424] on button "Escolha um segmento" at bounding box center [593, 415] width 329 height 33
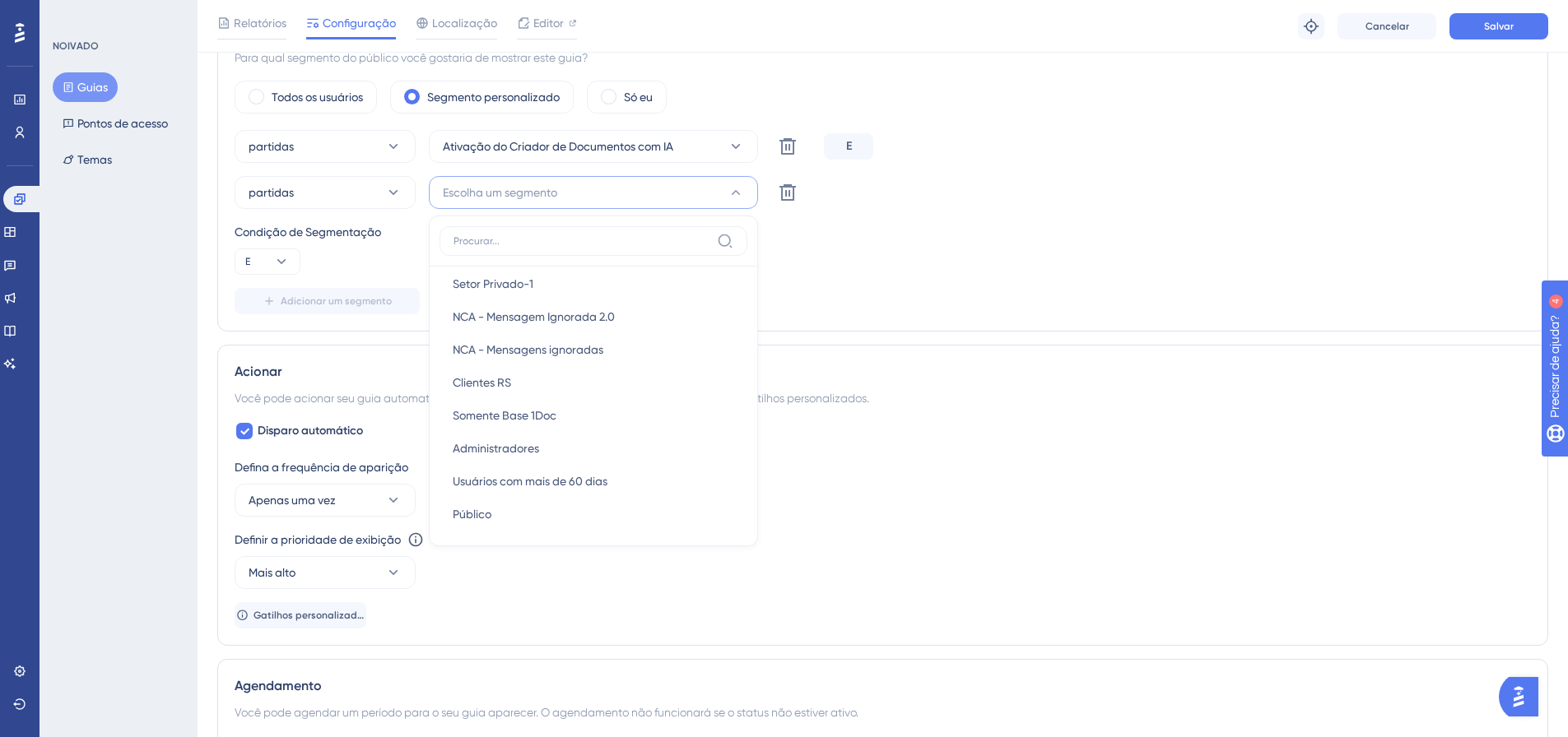
scroll to position [1067, 0]
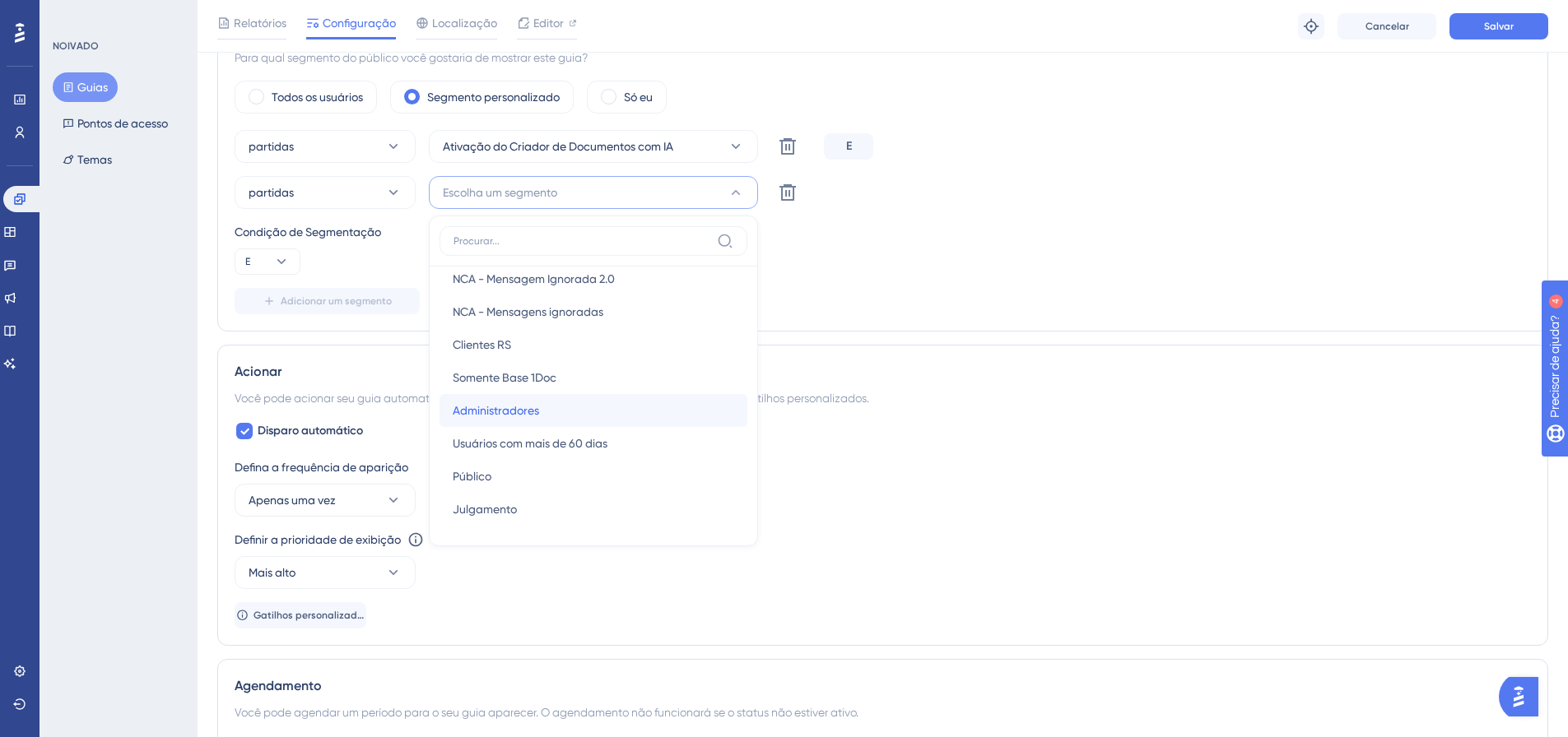
click at [508, 414] on font "Administradores" at bounding box center [496, 410] width 86 height 13
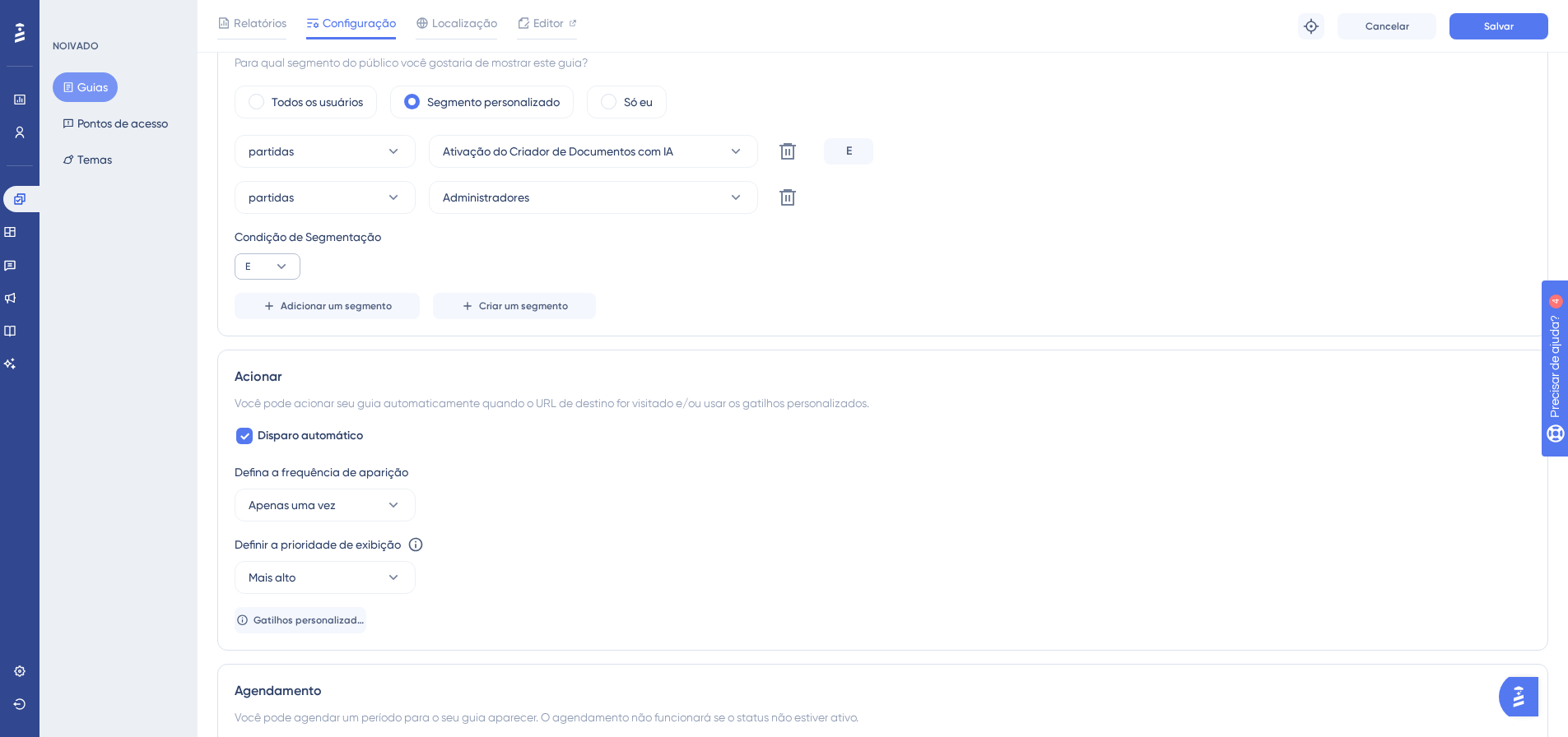
scroll to position [552, 0]
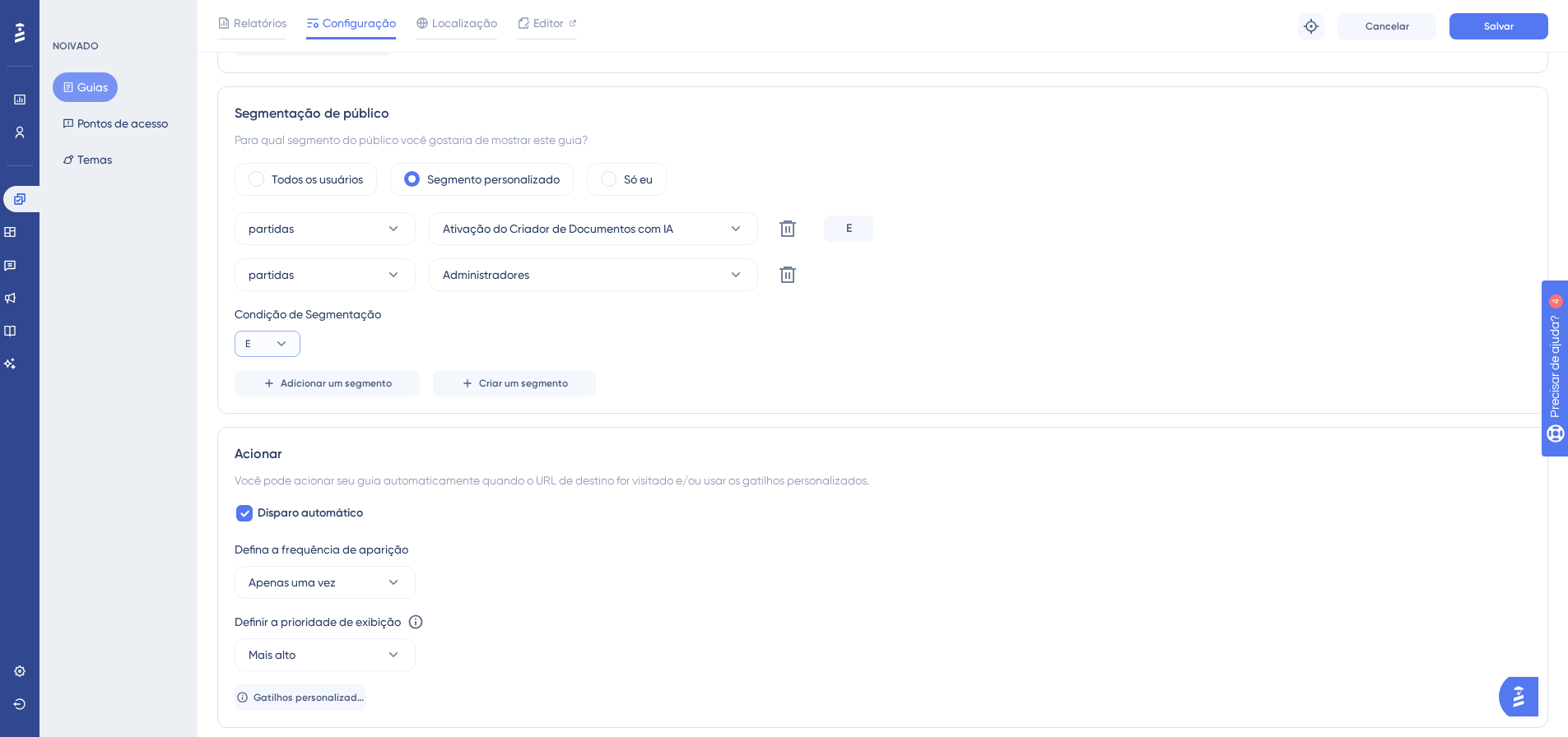
click at [287, 344] on icon at bounding box center [281, 344] width 17 height 17
click at [308, 376] on button "Adicionar um segmento" at bounding box center [327, 383] width 185 height 27
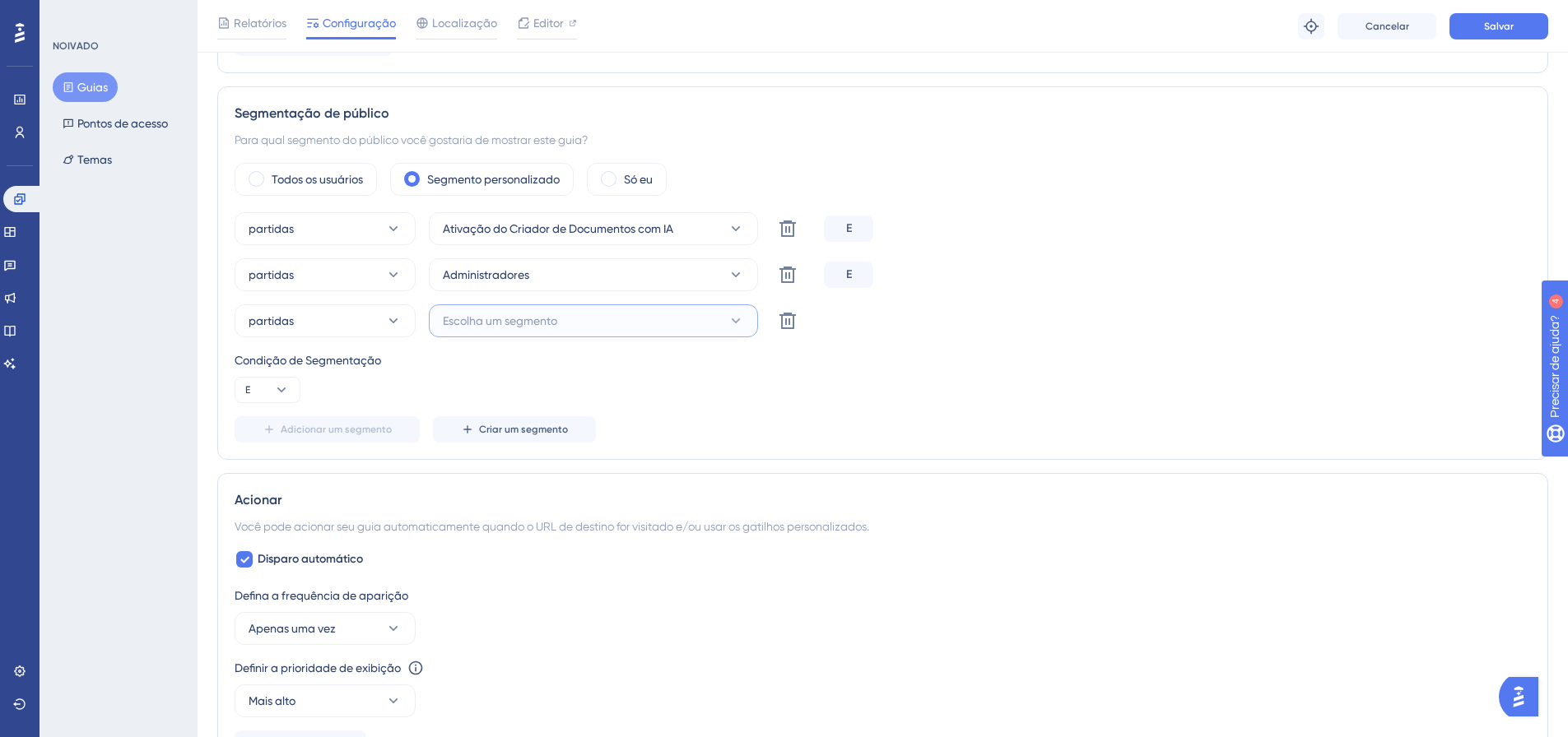
click at [611, 308] on button "Escolha um segmento" at bounding box center [593, 320] width 329 height 33
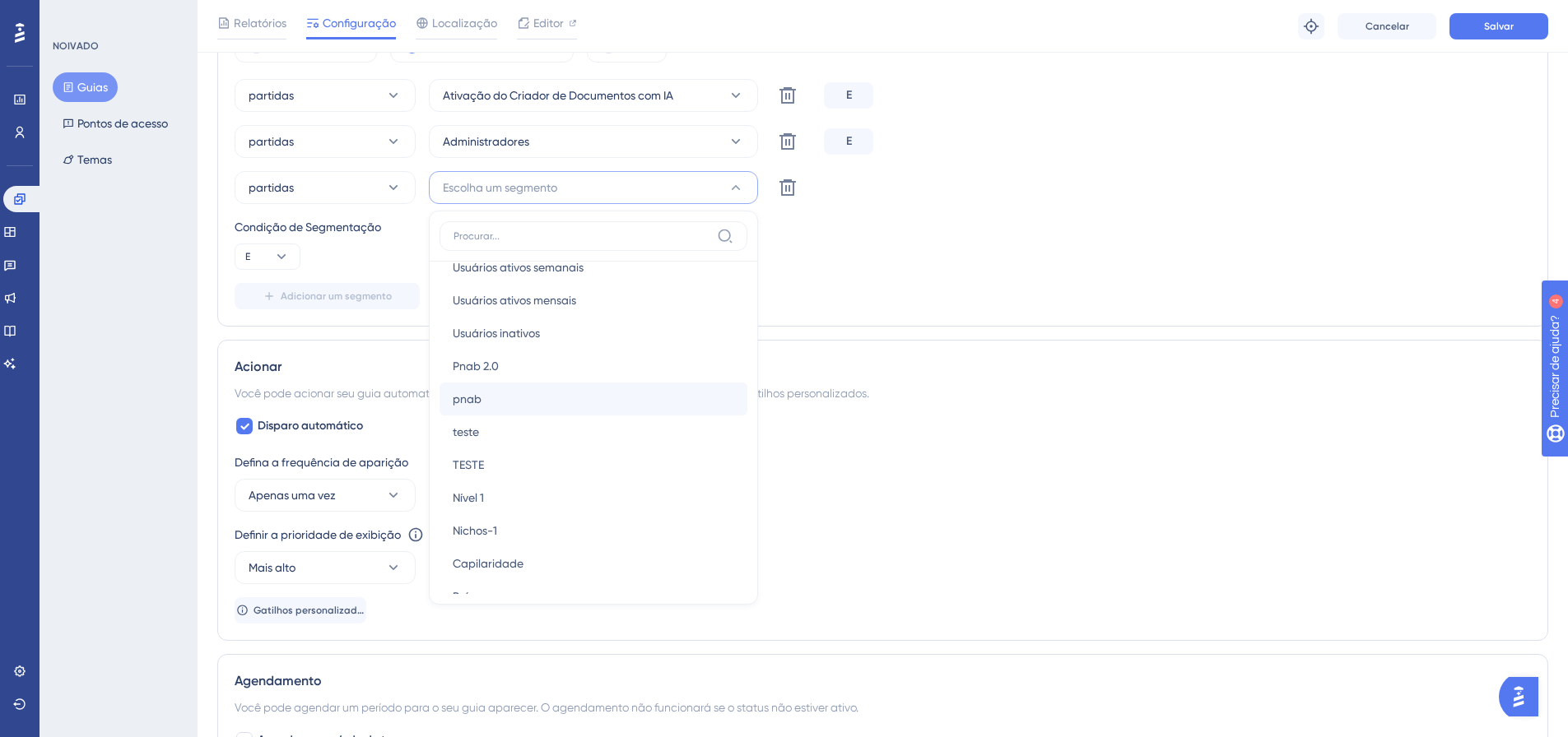
scroll to position [82, 0]
click at [491, 468] on div "Nível 1 Nível 1" at bounding box center [593, 469] width 281 height 33
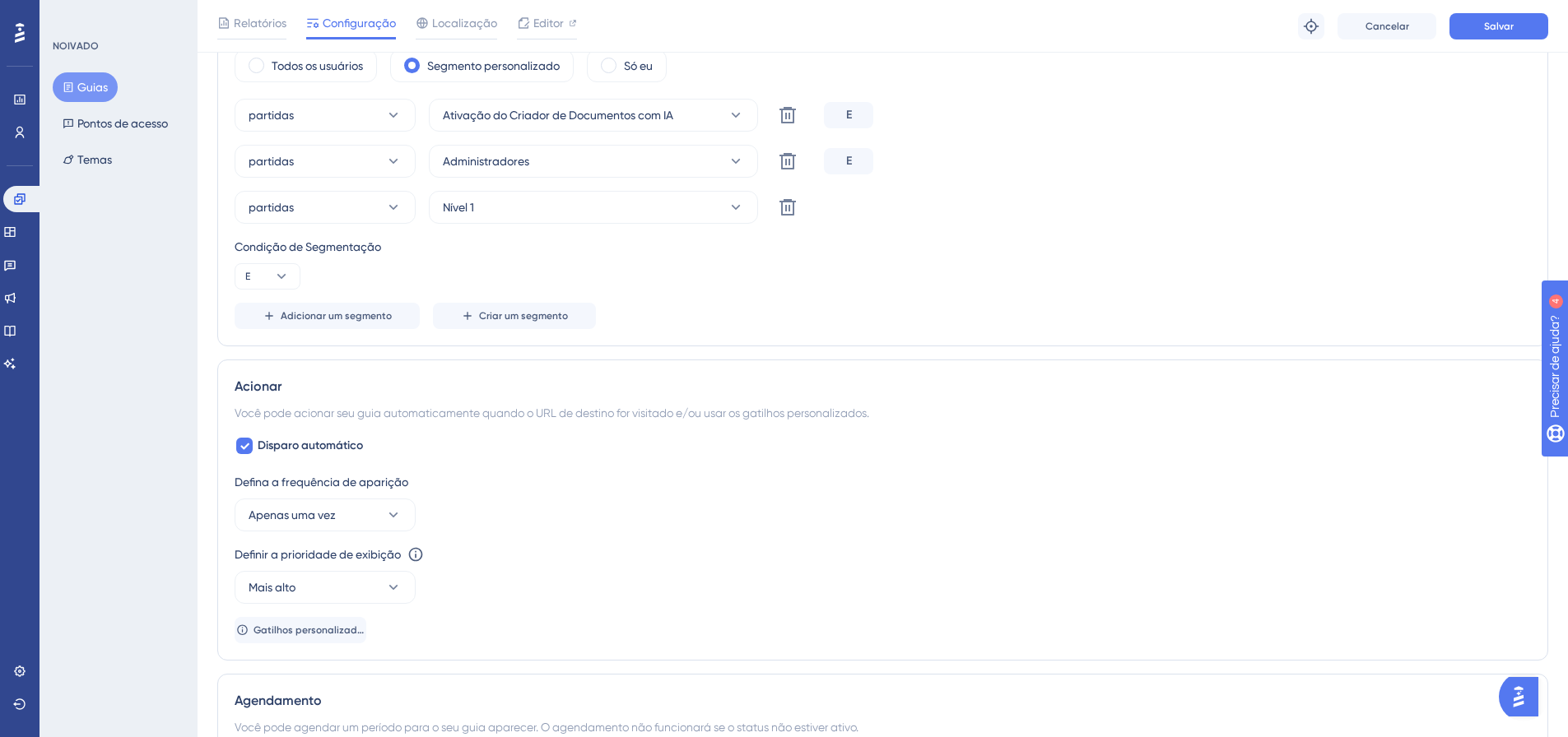
scroll to position [520, 0]
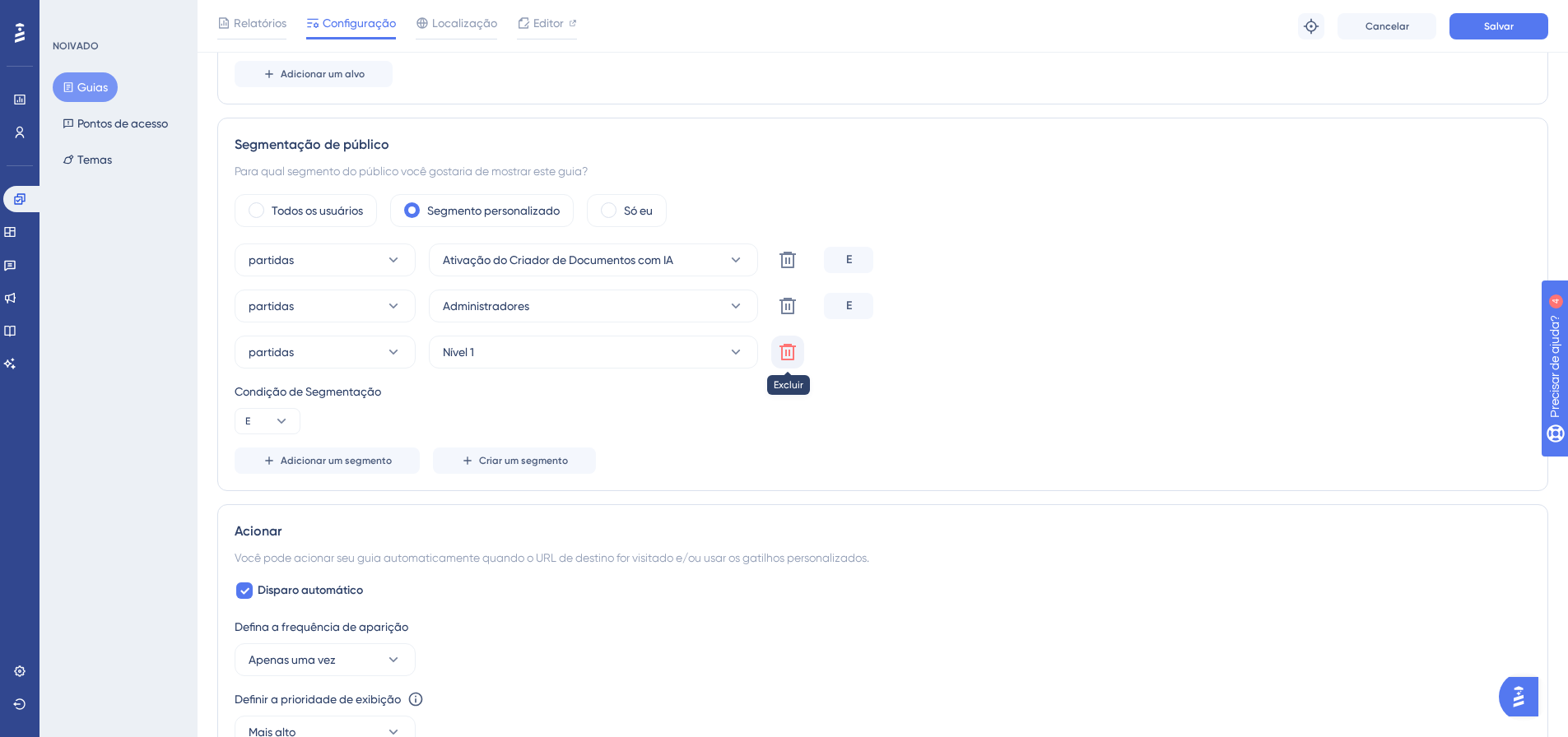
click at [789, 268] on icon at bounding box center [787, 259] width 17 height 17
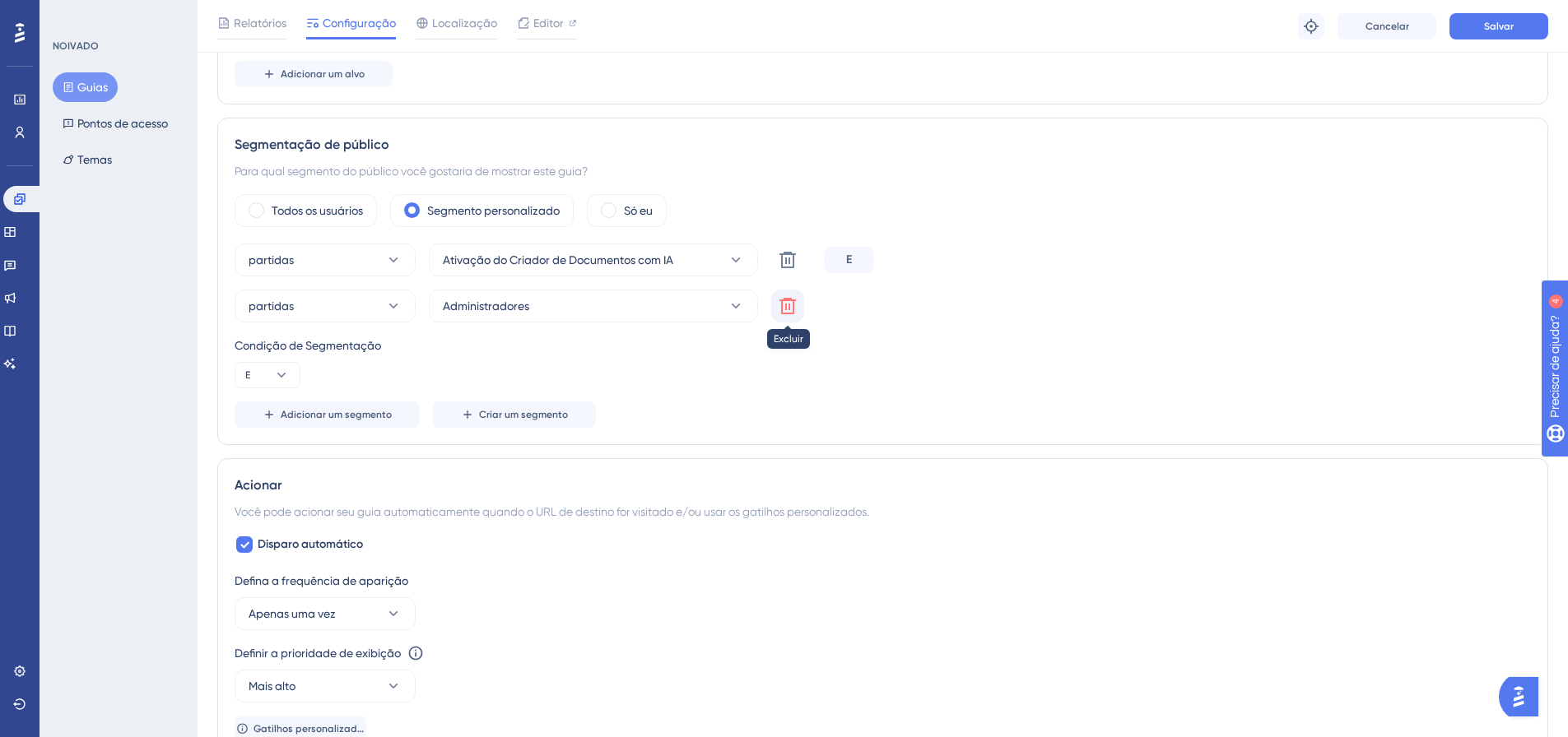
click at [788, 270] on icon at bounding box center [788, 260] width 20 height 20
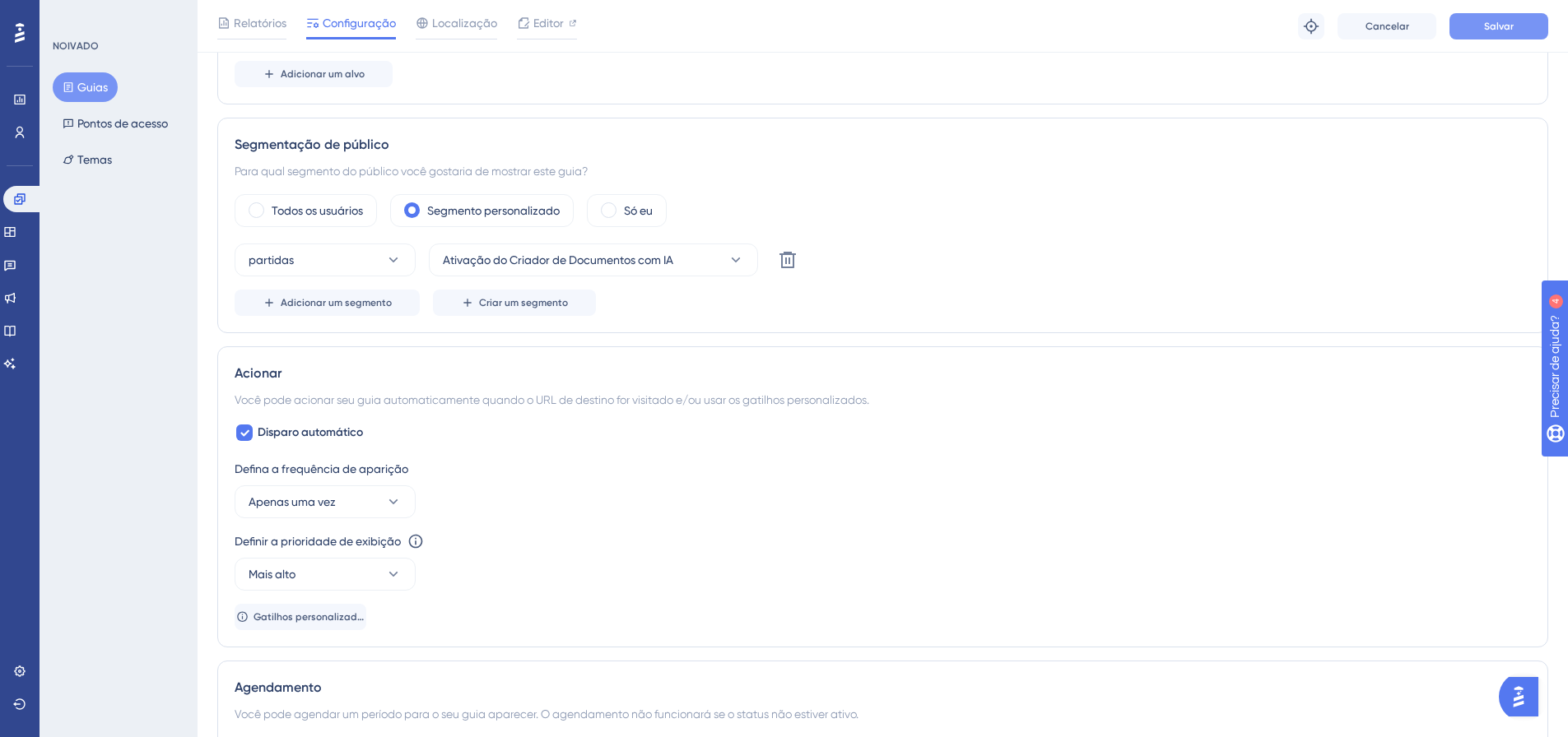
click at [1499, 28] on font "Salvar" at bounding box center [1498, 27] width 30 height 12
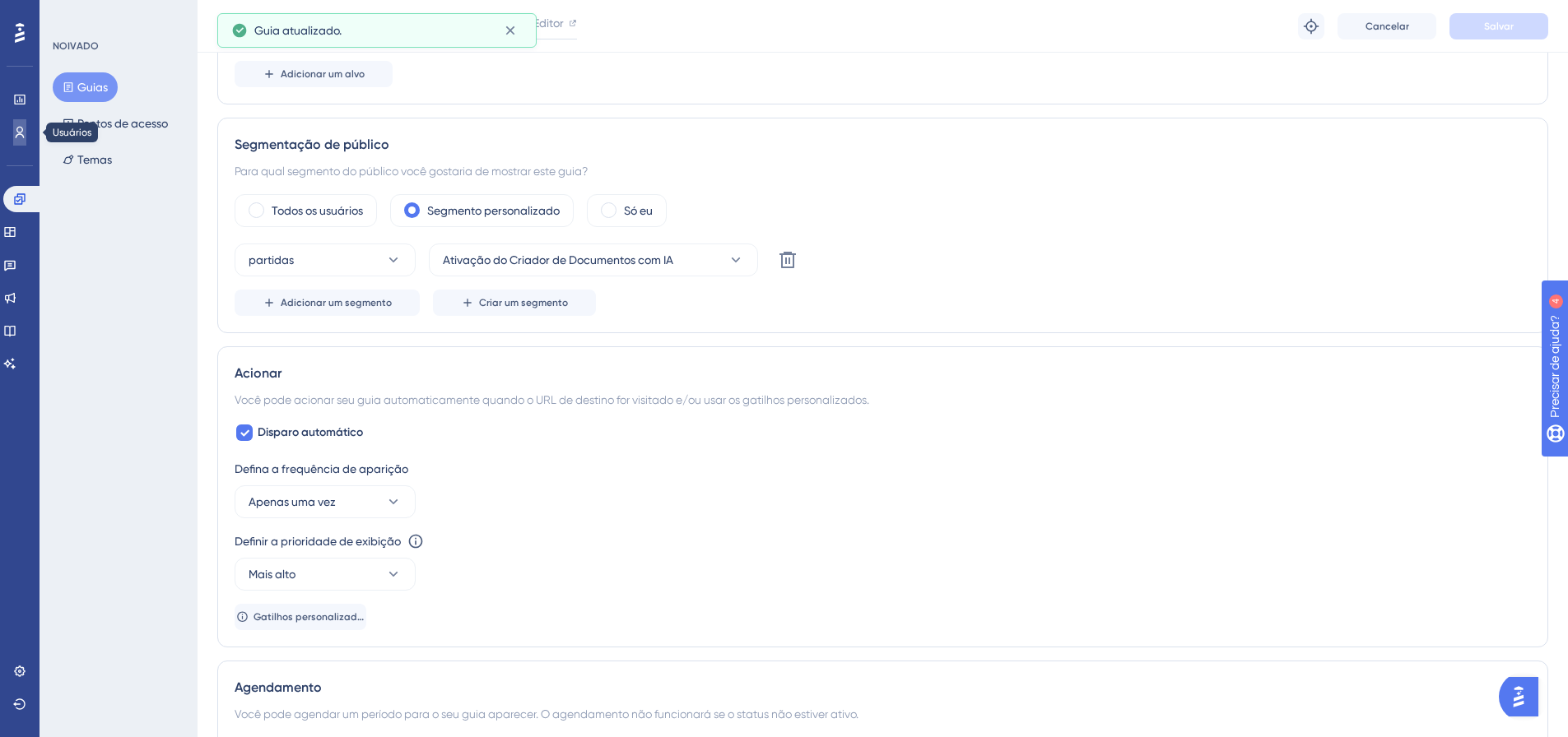
click at [18, 135] on icon at bounding box center [20, 133] width 9 height 12
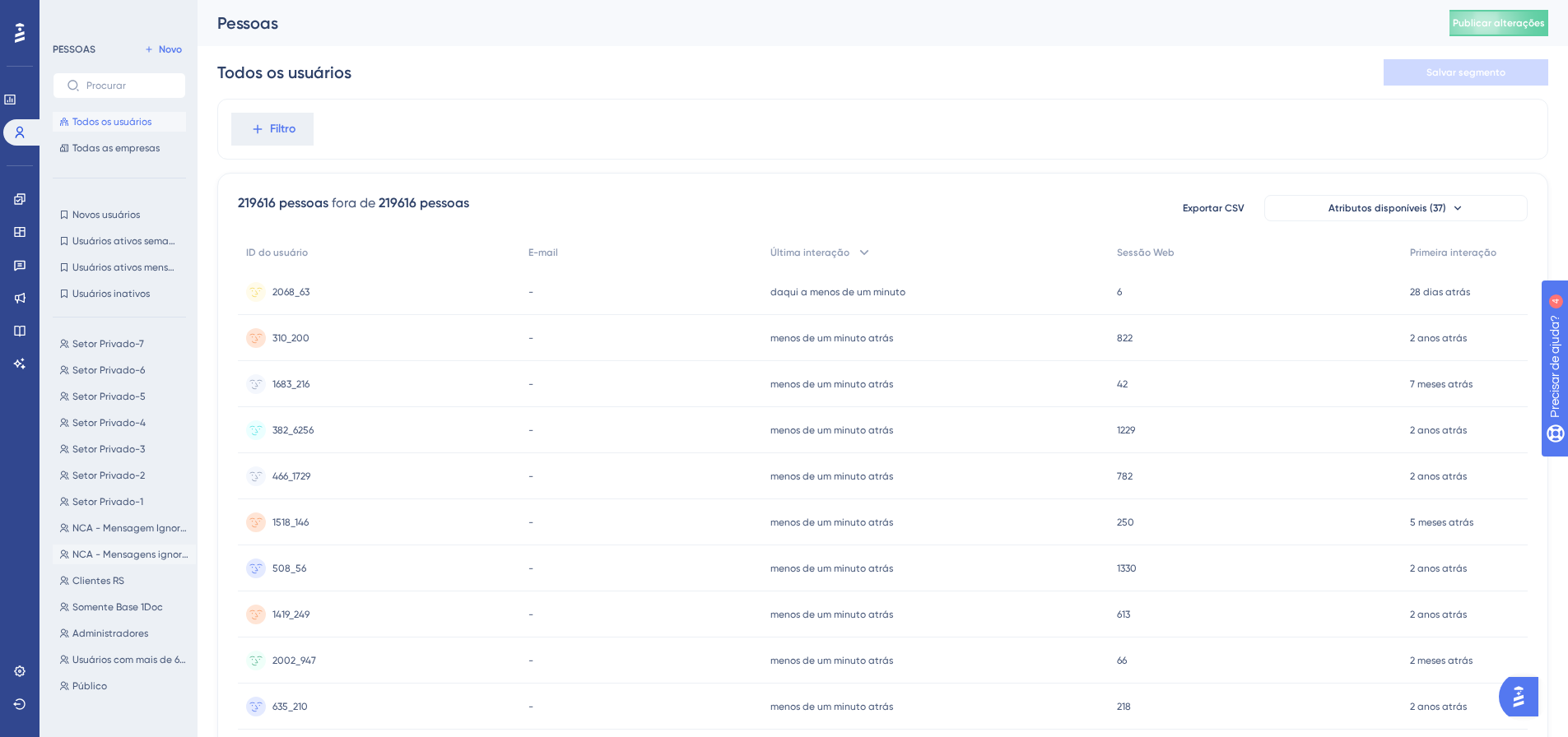
scroll to position [585, 0]
click at [121, 631] on font "Administradores" at bounding box center [110, 631] width 76 height 12
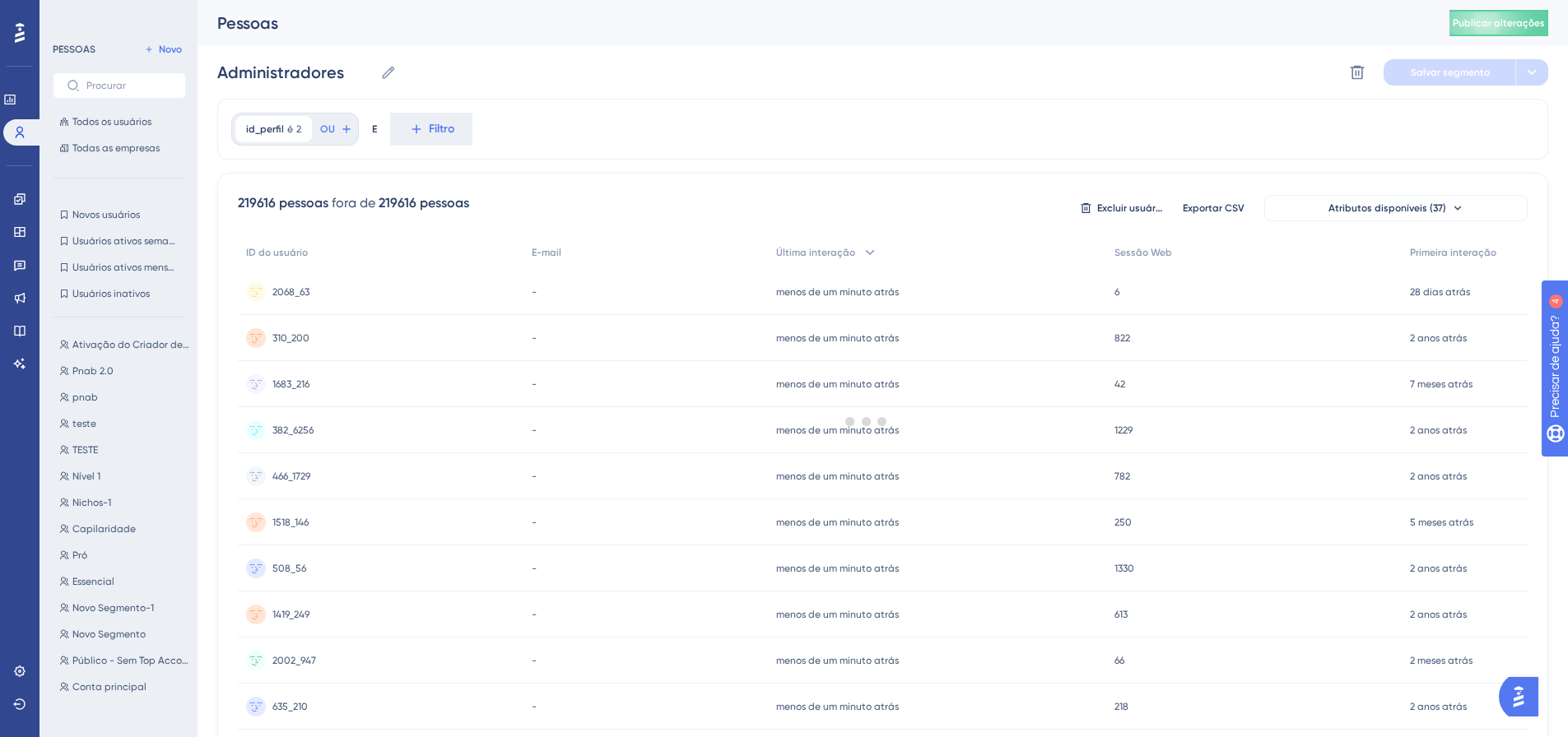
scroll to position [0, 0]
click at [103, 474] on button "Nível 1 Nível 1" at bounding box center [124, 479] width 143 height 20
click at [152, 56] on button "Novo" at bounding box center [163, 50] width 46 height 20
type input "New Segment"
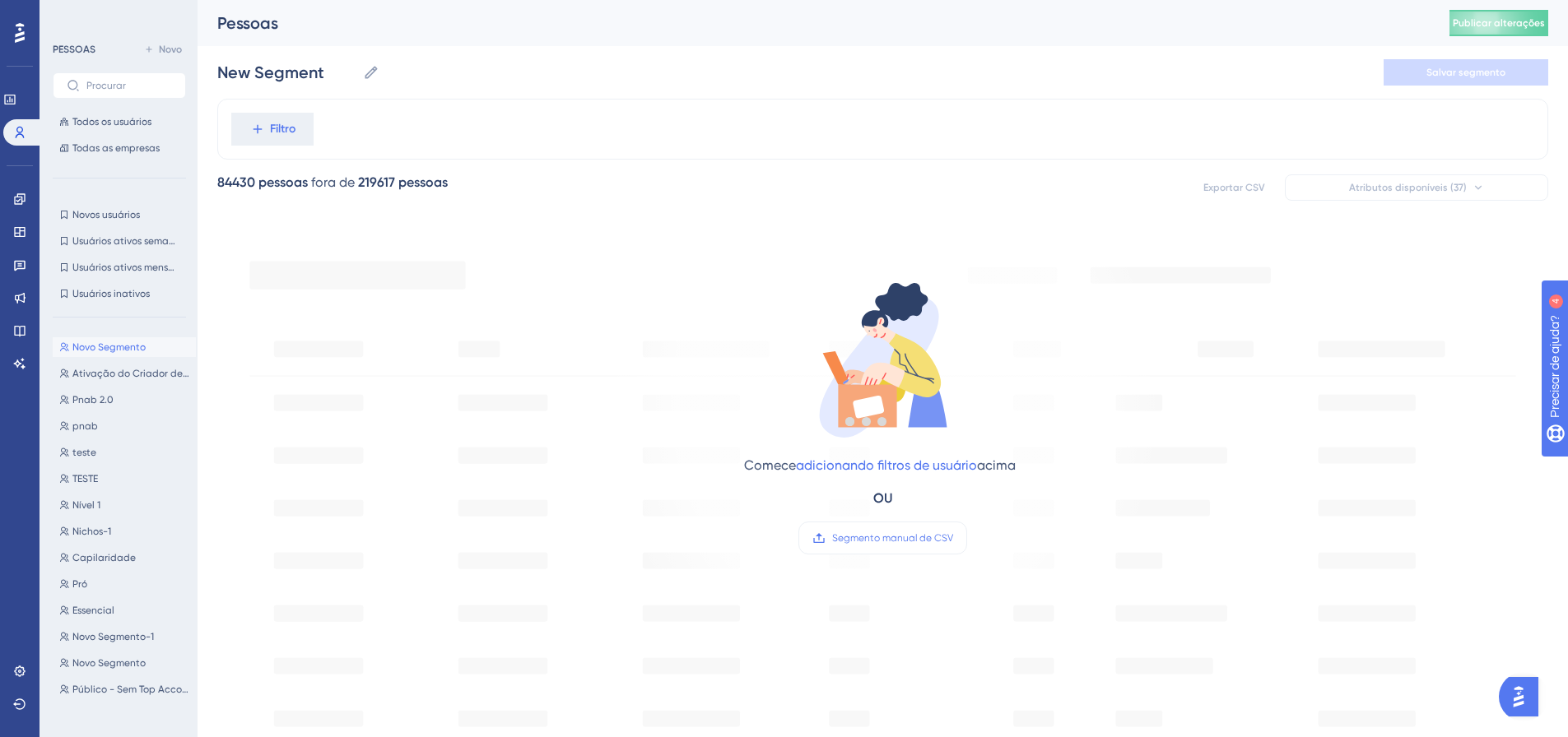
click at [271, 126] on div at bounding box center [866, 421] width 1403 height 619
click at [251, 122] on icon at bounding box center [257, 129] width 15 height 15
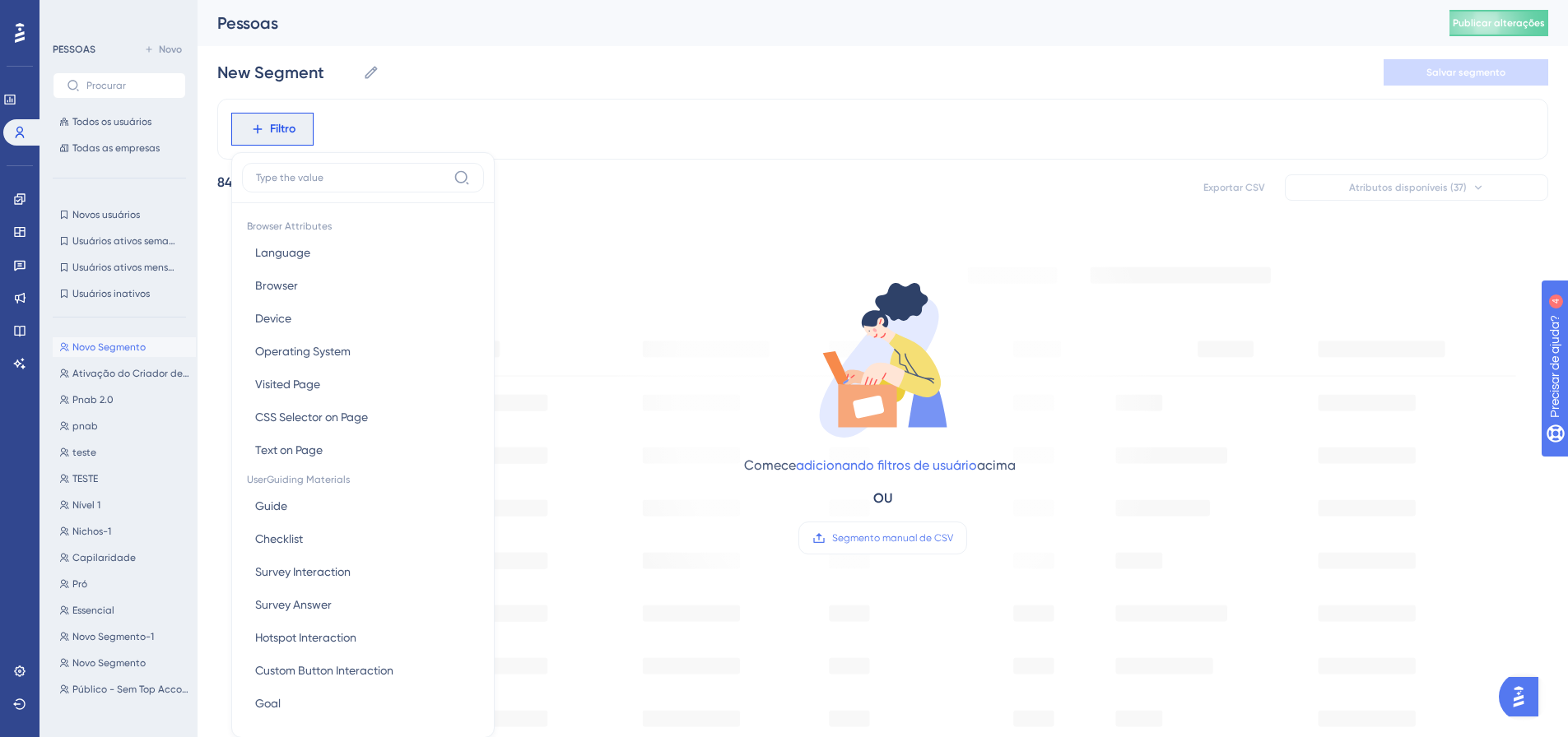
scroll to position [76, 0]
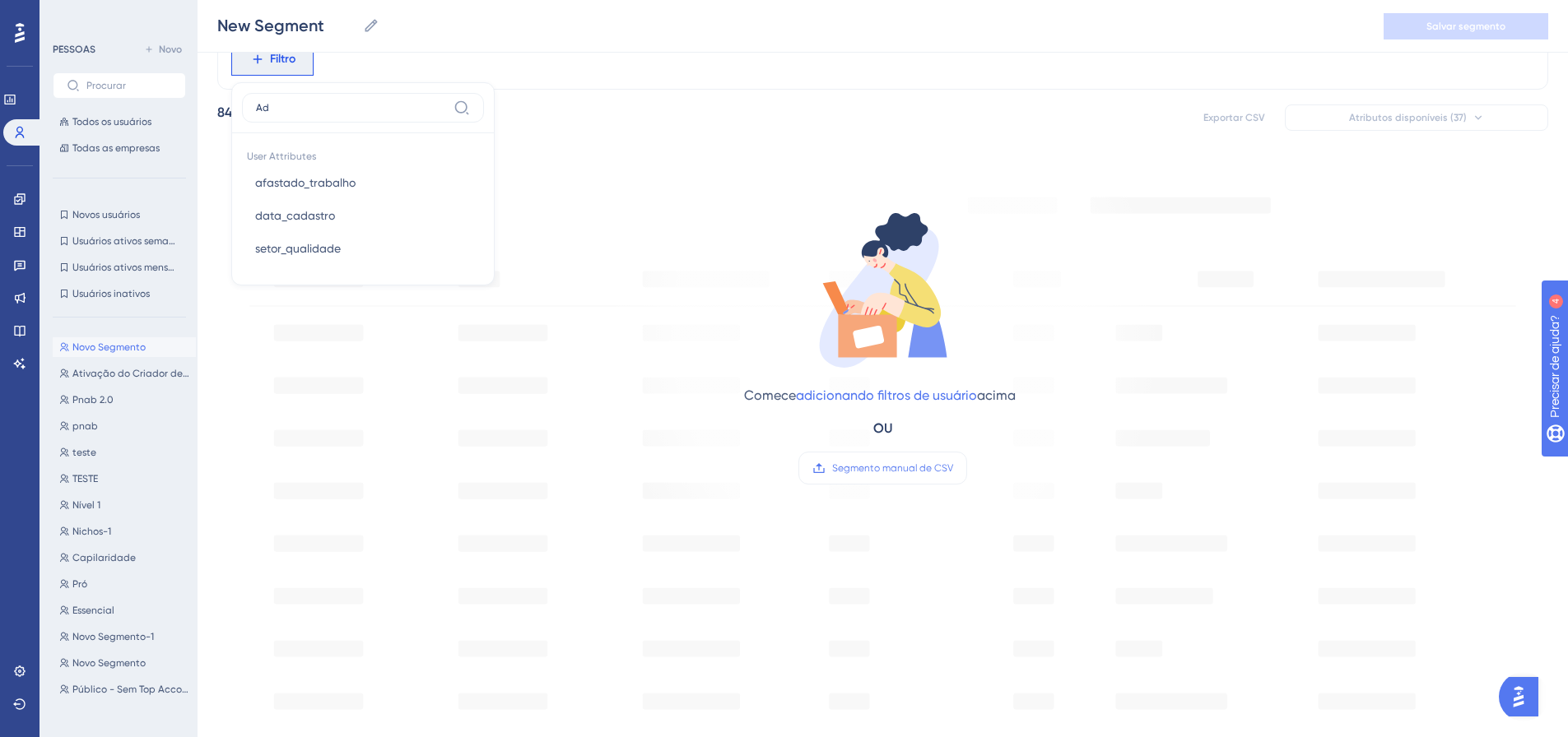
type input "A"
type input "i"
type input "perfil"
click at [297, 178] on font "id_perfil" at bounding box center [276, 182] width 42 height 13
click at [253, 195] on span at bounding box center [255, 198] width 12 height 12
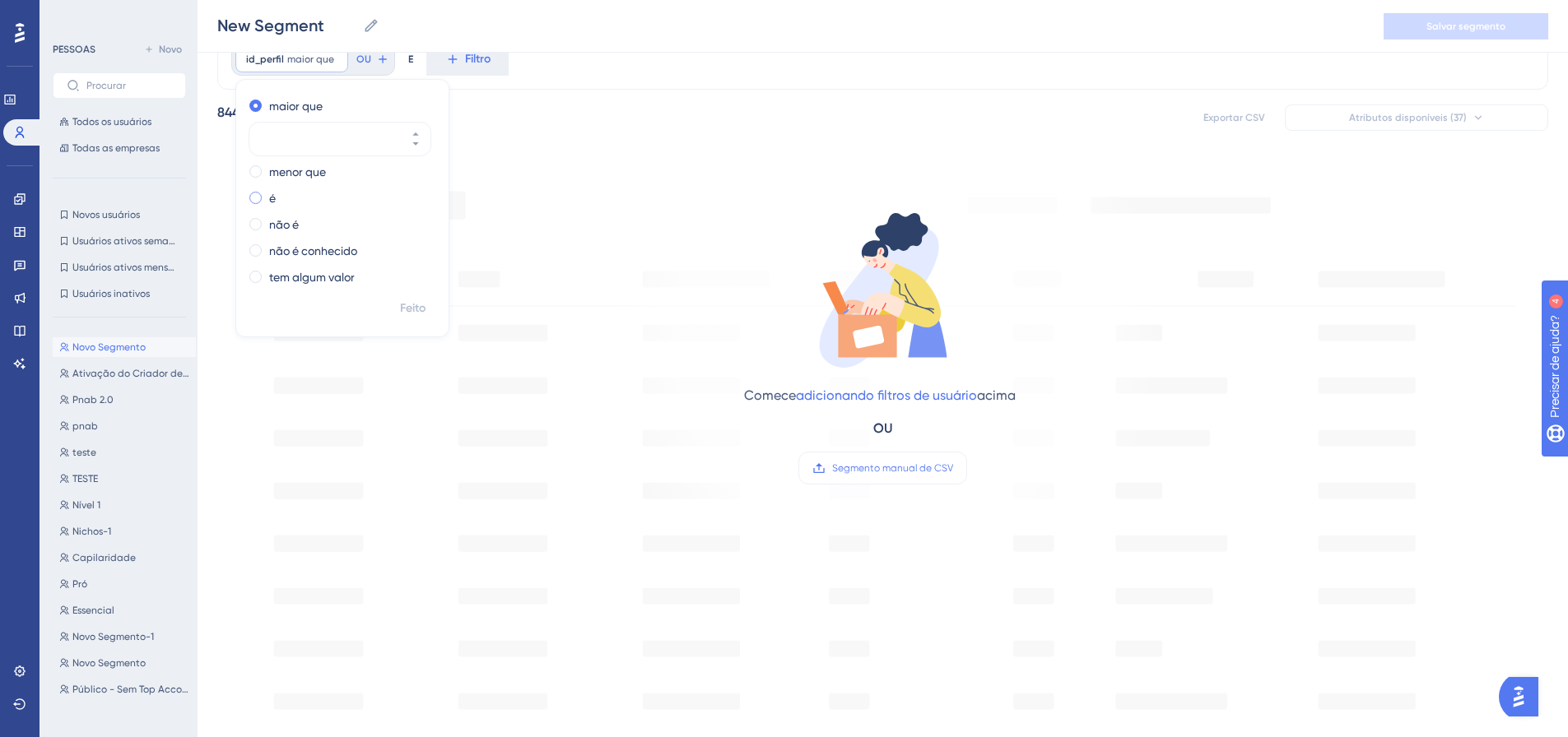
click at [266, 194] on input "radio" at bounding box center [266, 194] width 0 height 0
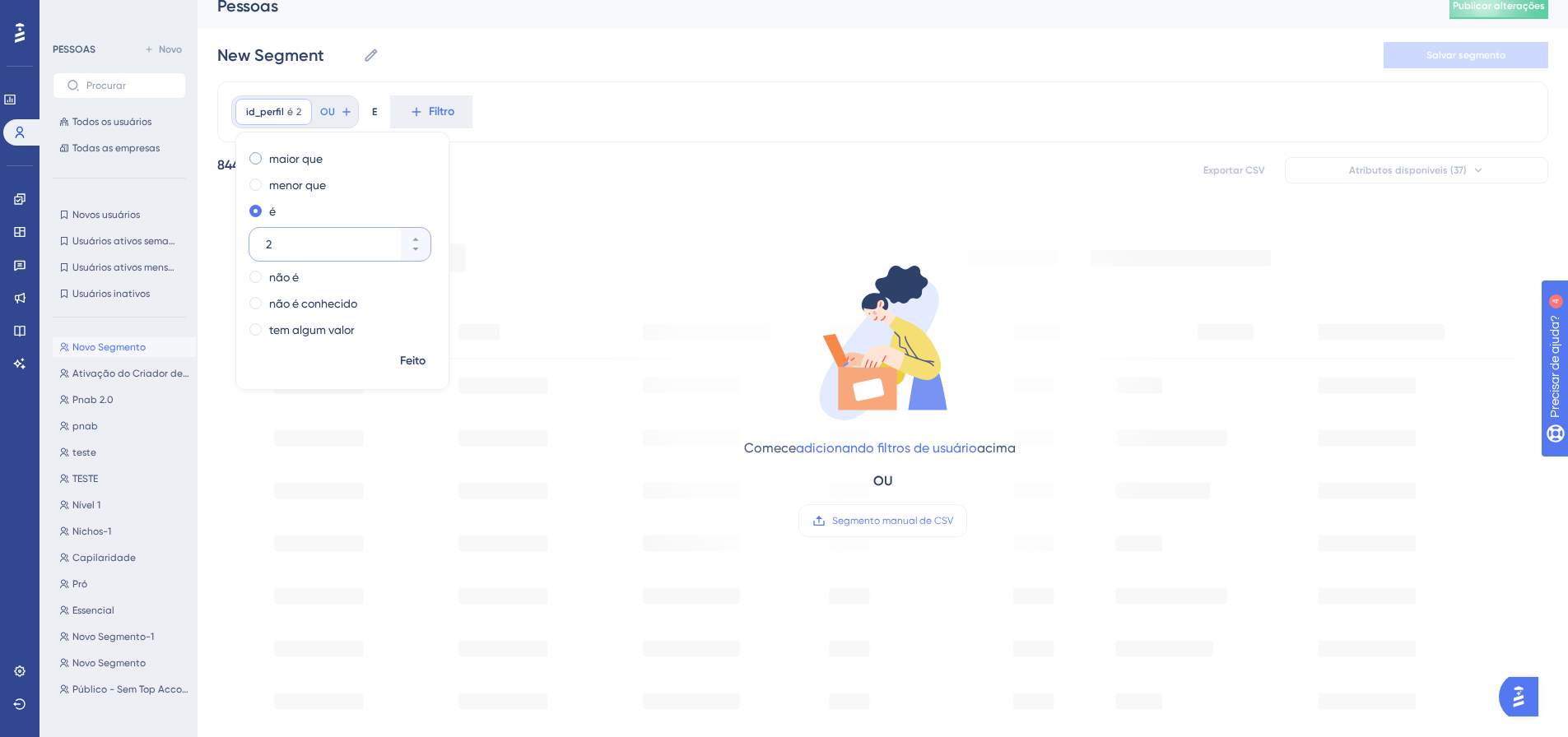
scroll to position [0, 0]
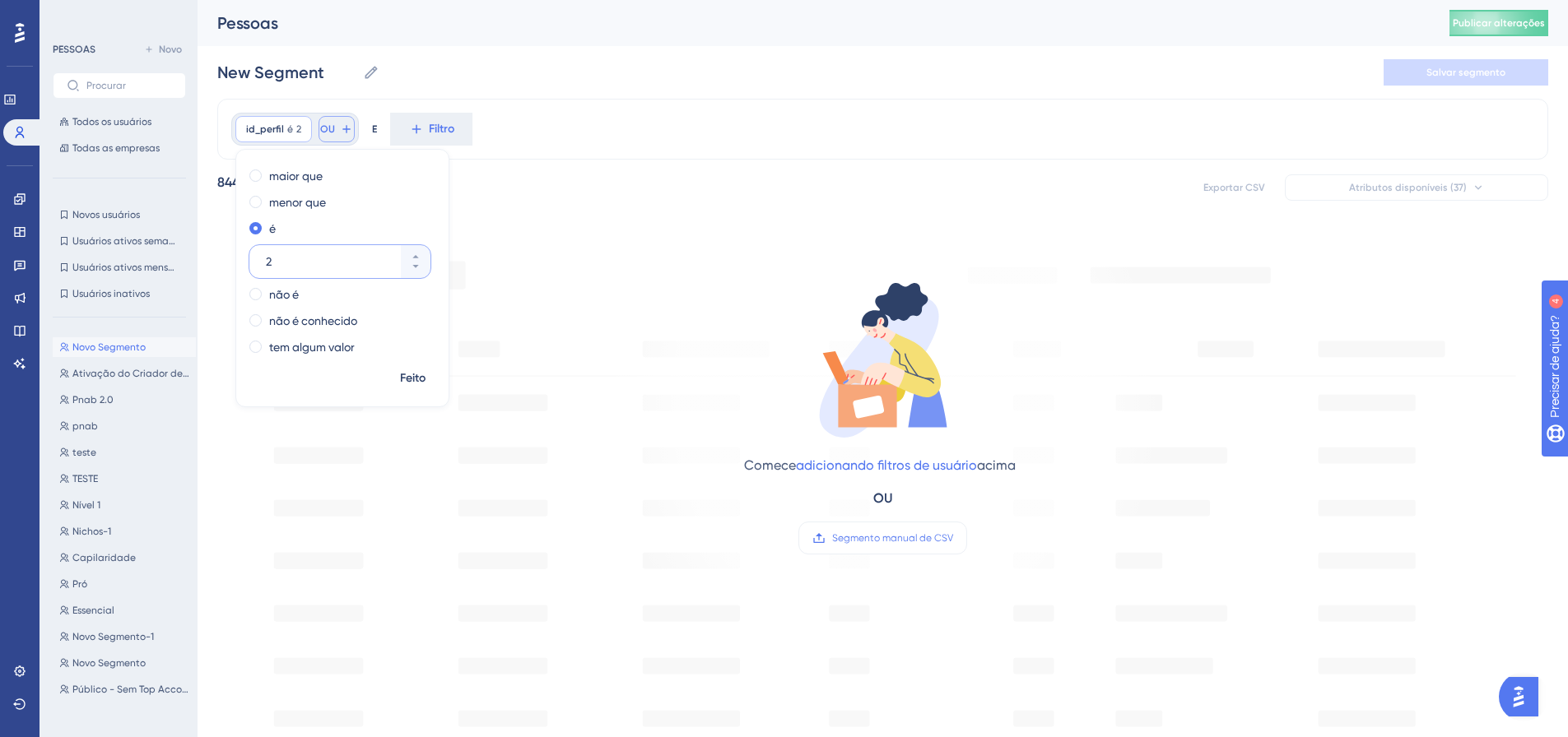
type input "2"
click at [333, 135] on span "OU" at bounding box center [327, 128] width 15 height 13
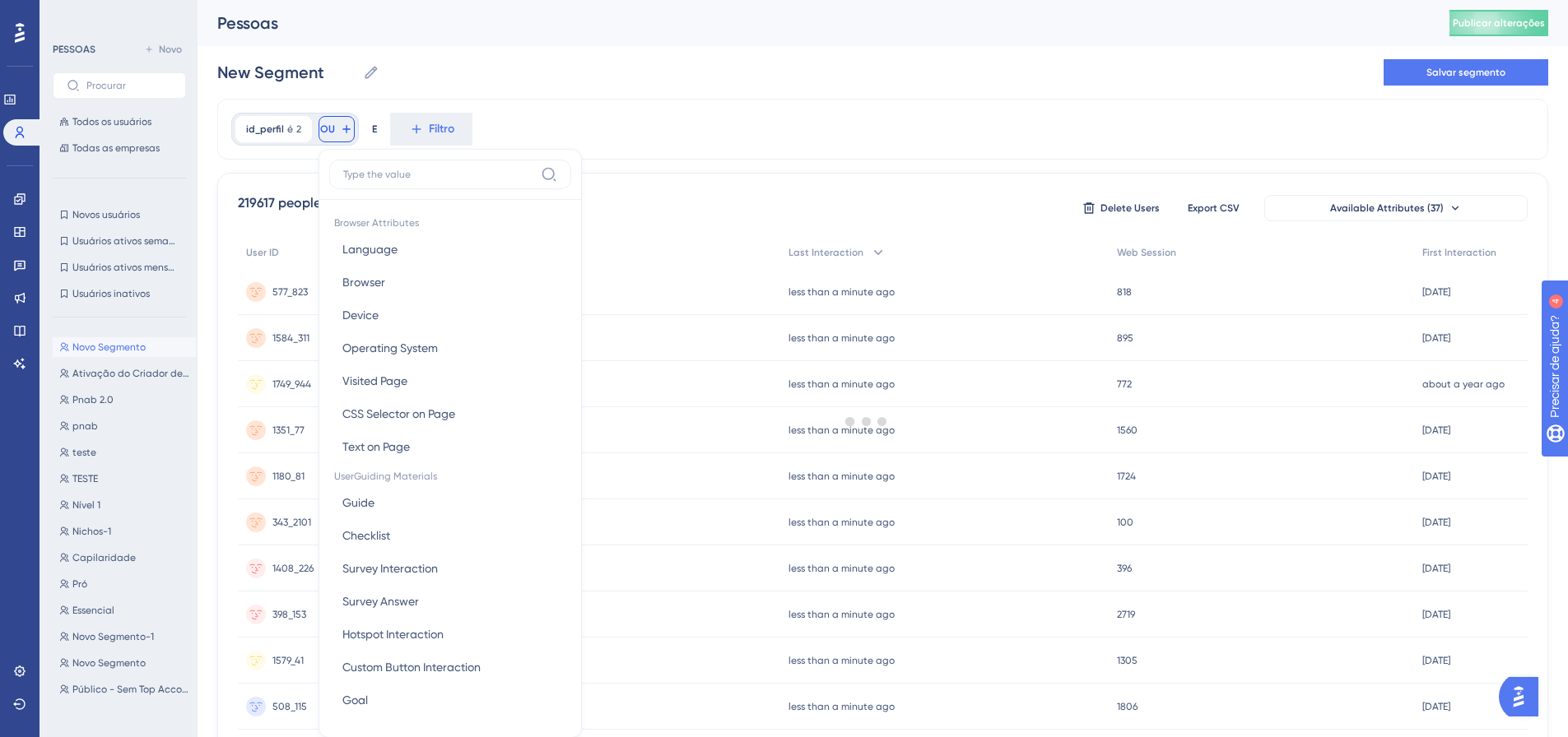
scroll to position [53, 0]
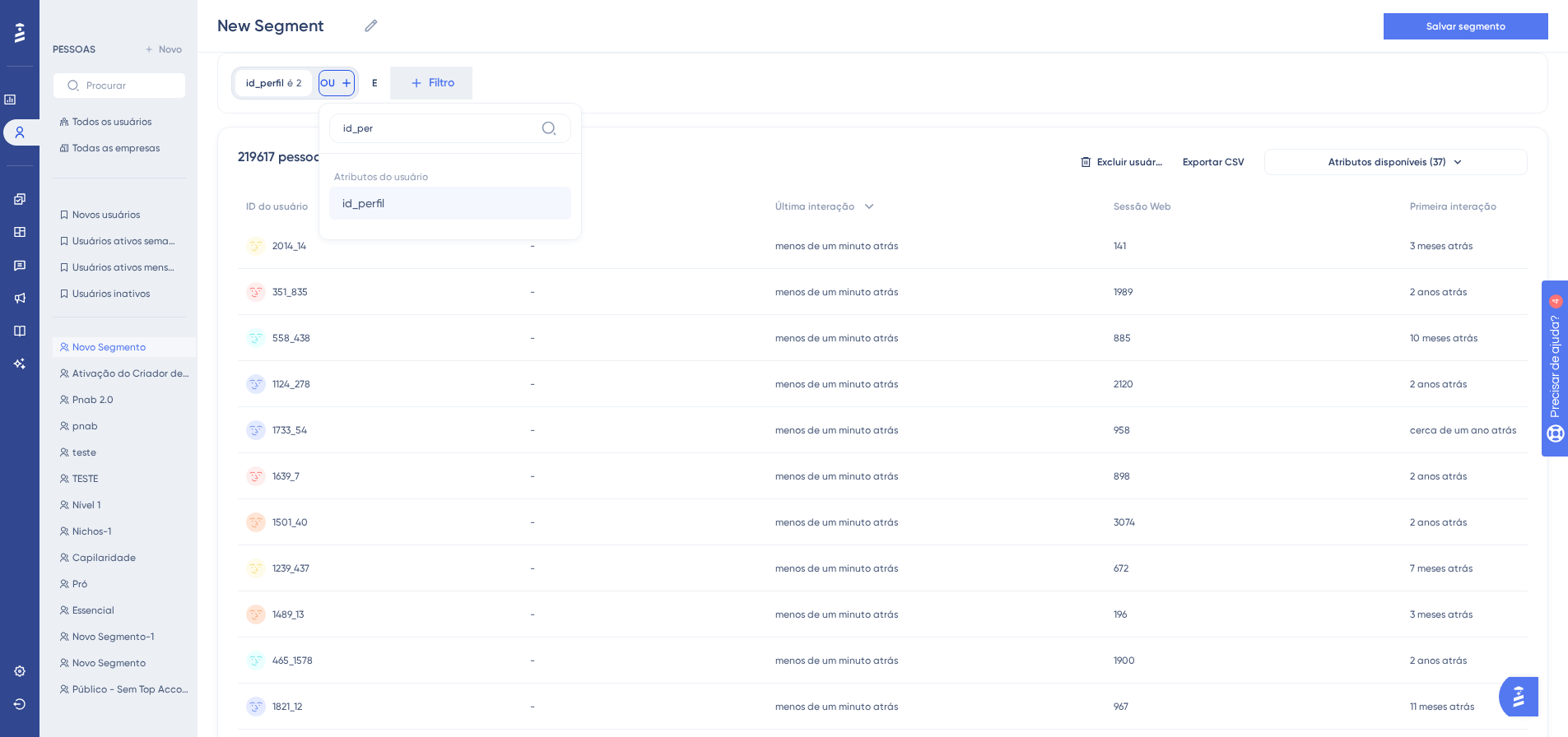
type input "id_per"
click at [396, 209] on button "id_perfil id_perfil" at bounding box center [450, 203] width 242 height 33
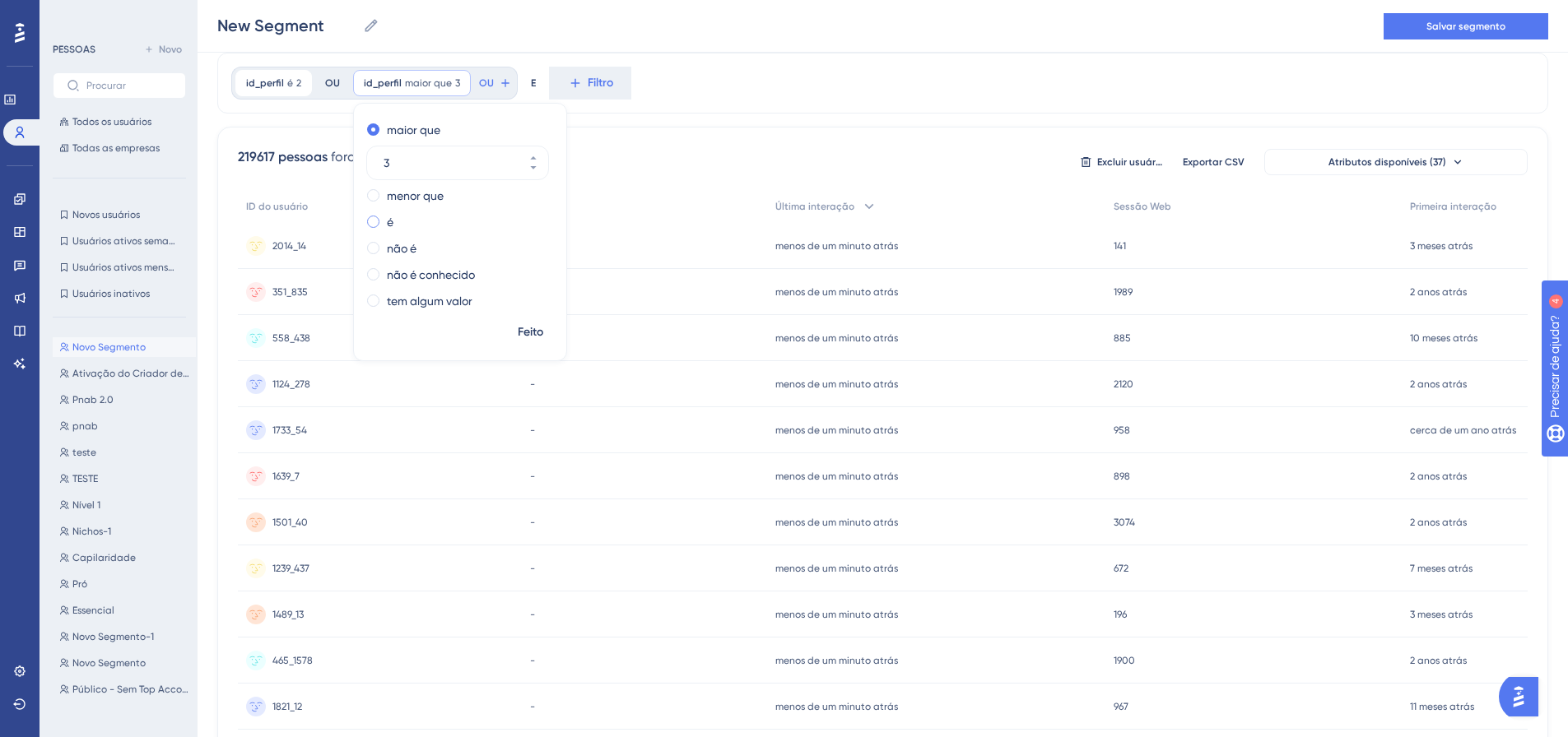
type input "3"
click at [395, 215] on div "é" at bounding box center [456, 222] width 180 height 20
click at [531, 335] on font "Feito" at bounding box center [531, 332] width 26 height 14
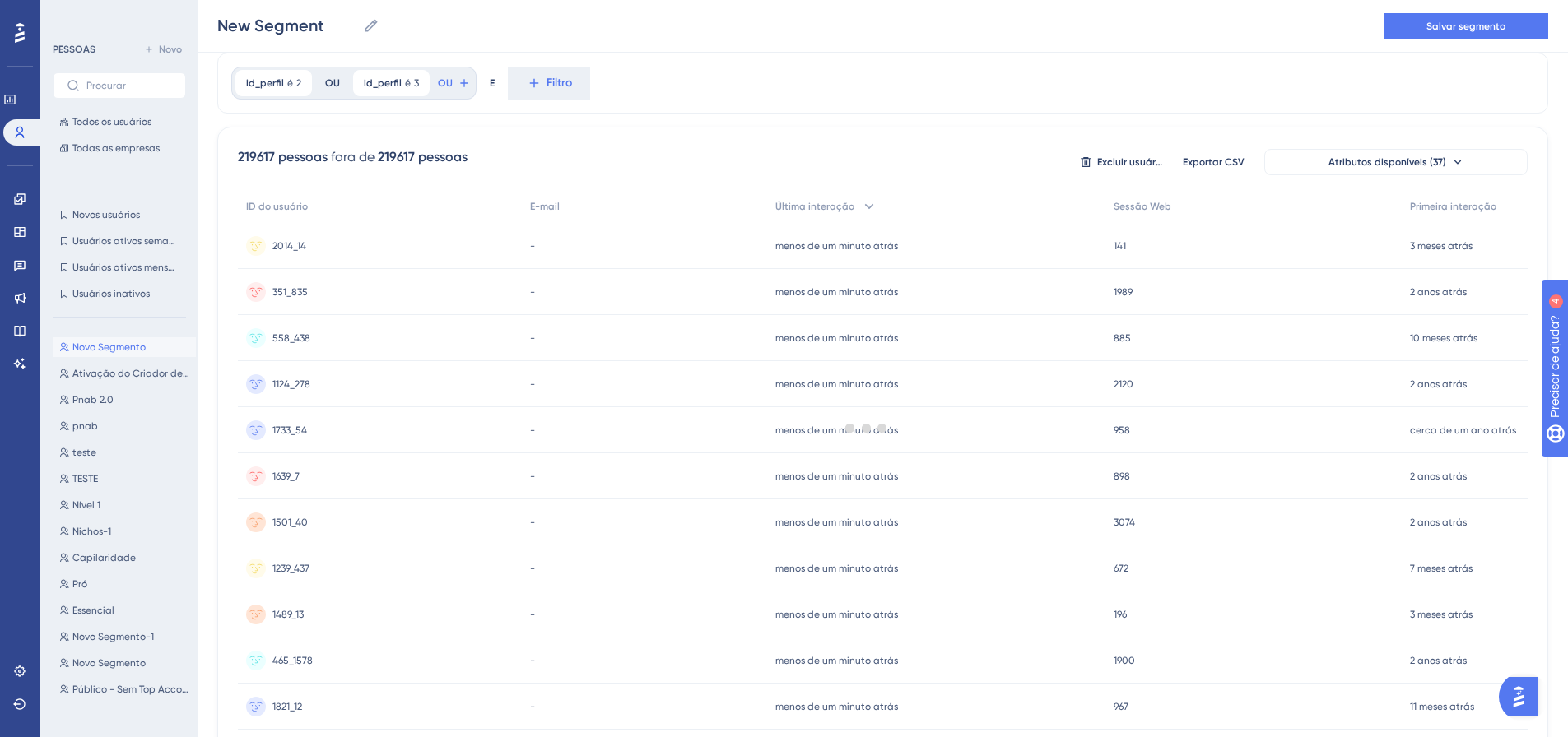
scroll to position [0, 0]
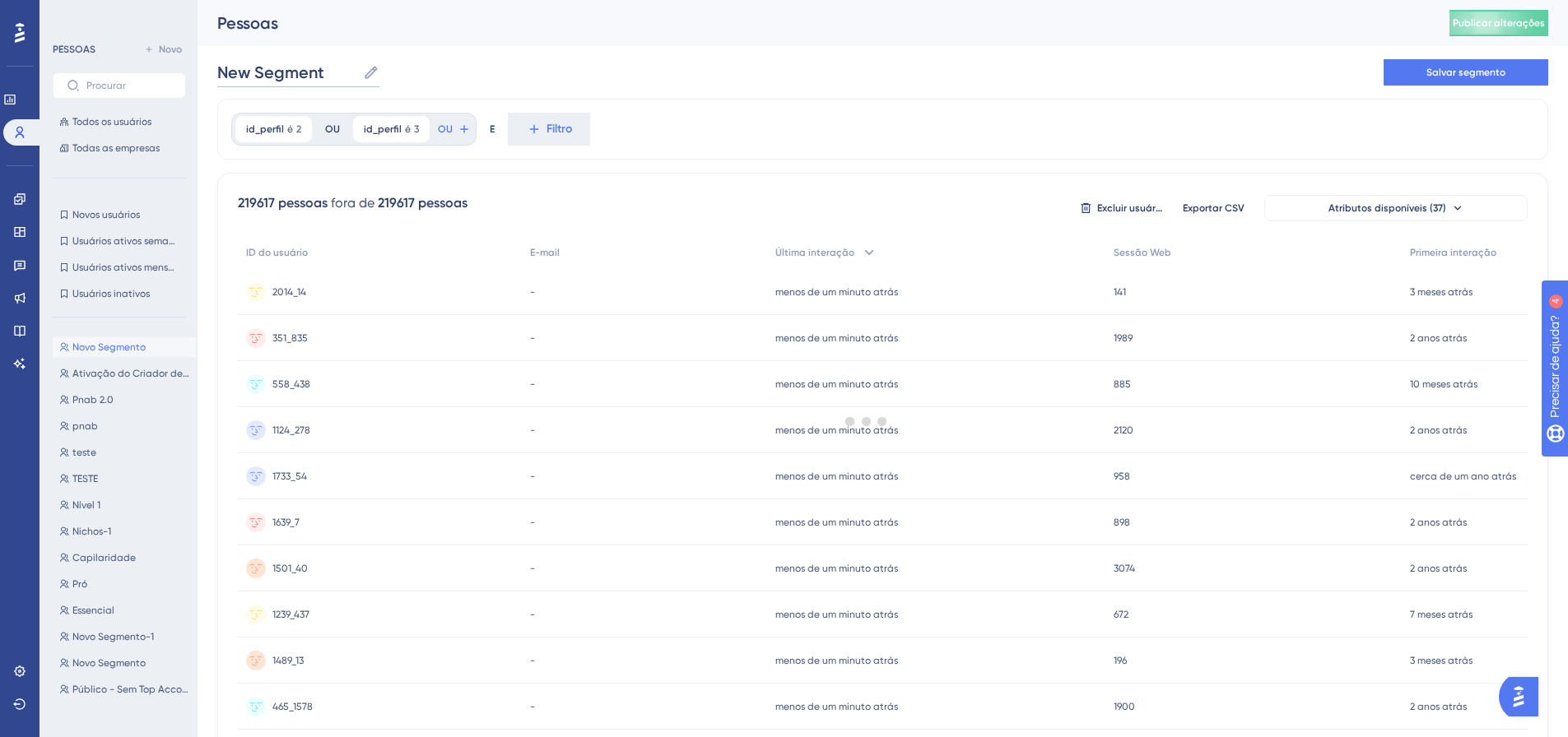
click at [311, 79] on input "New Segment" at bounding box center [287, 72] width 139 height 23
click at [1443, 76] on font "Salvar segmento" at bounding box center [1466, 73] width 79 height 12
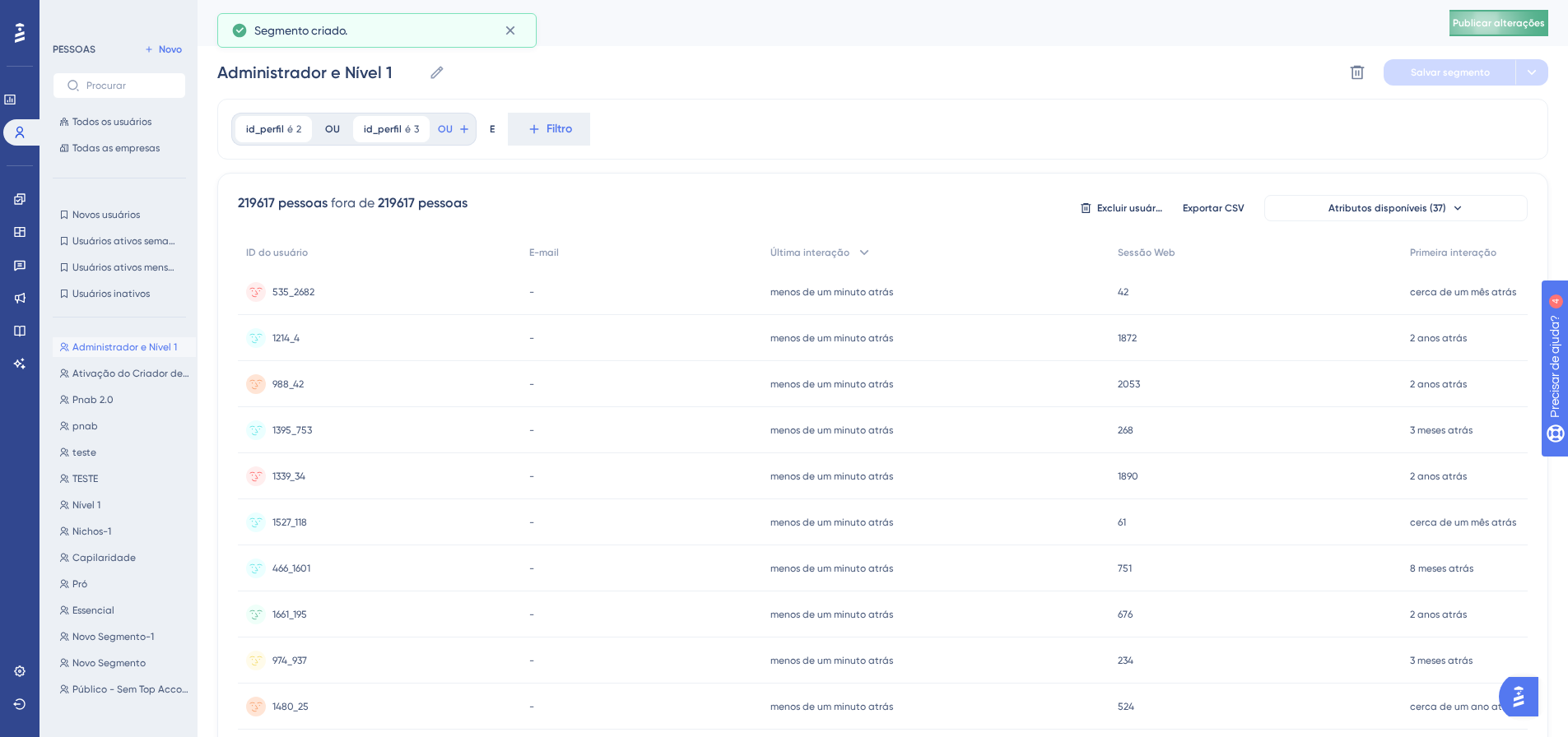
click at [1531, 22] on font "Publicar alterações" at bounding box center [1498, 23] width 92 height 12
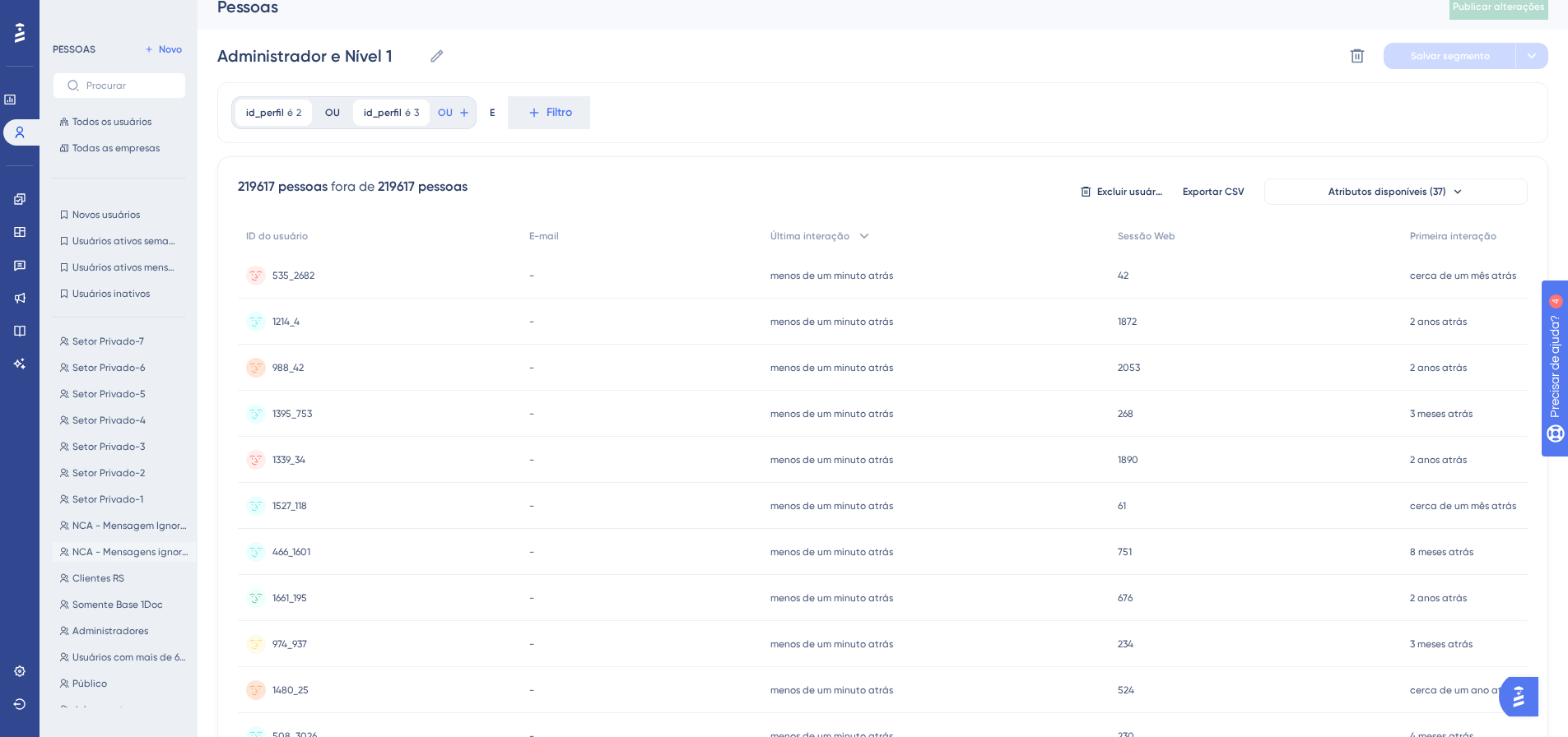
scroll to position [246, 0]
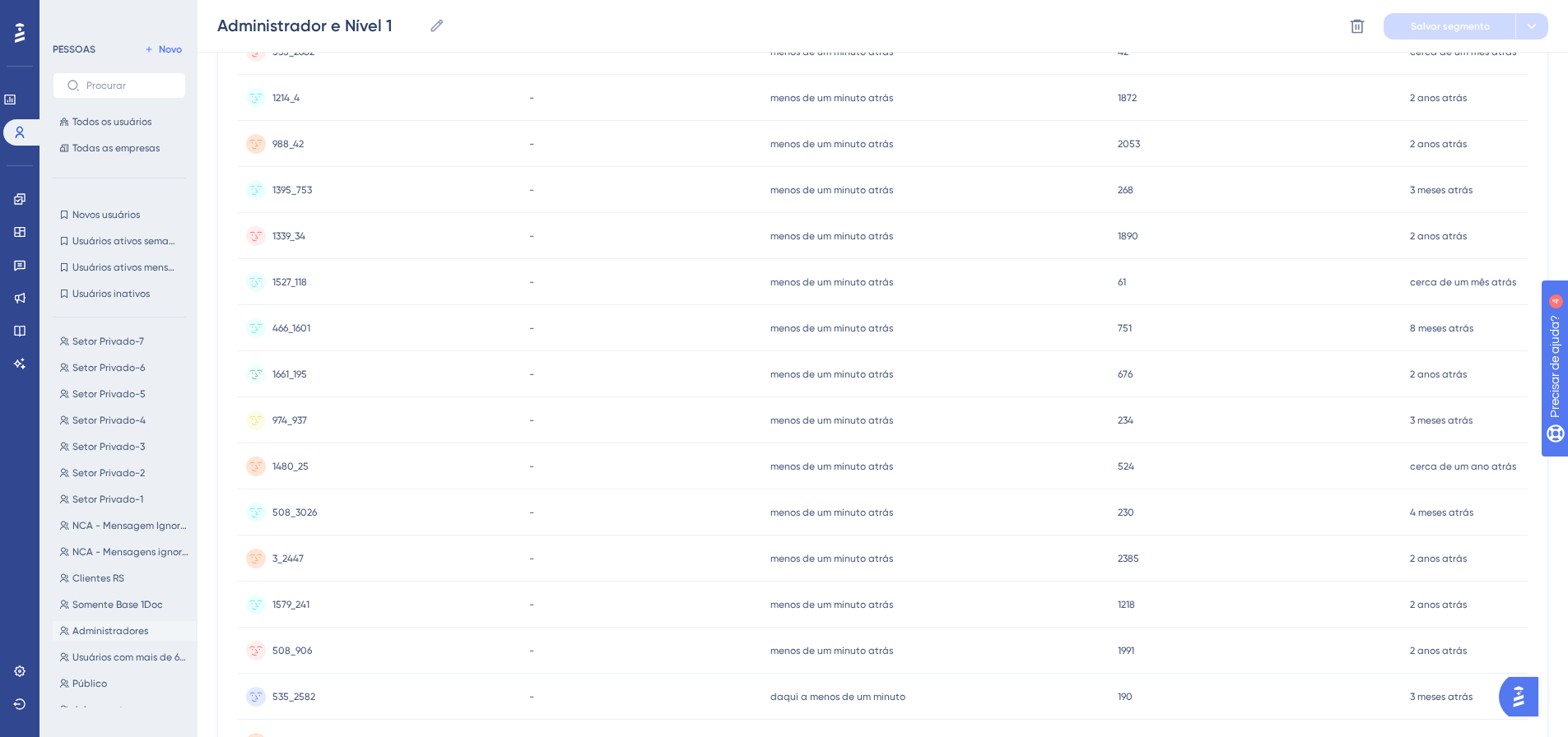
click at [113, 636] on font "Administradores" at bounding box center [110, 631] width 76 height 12
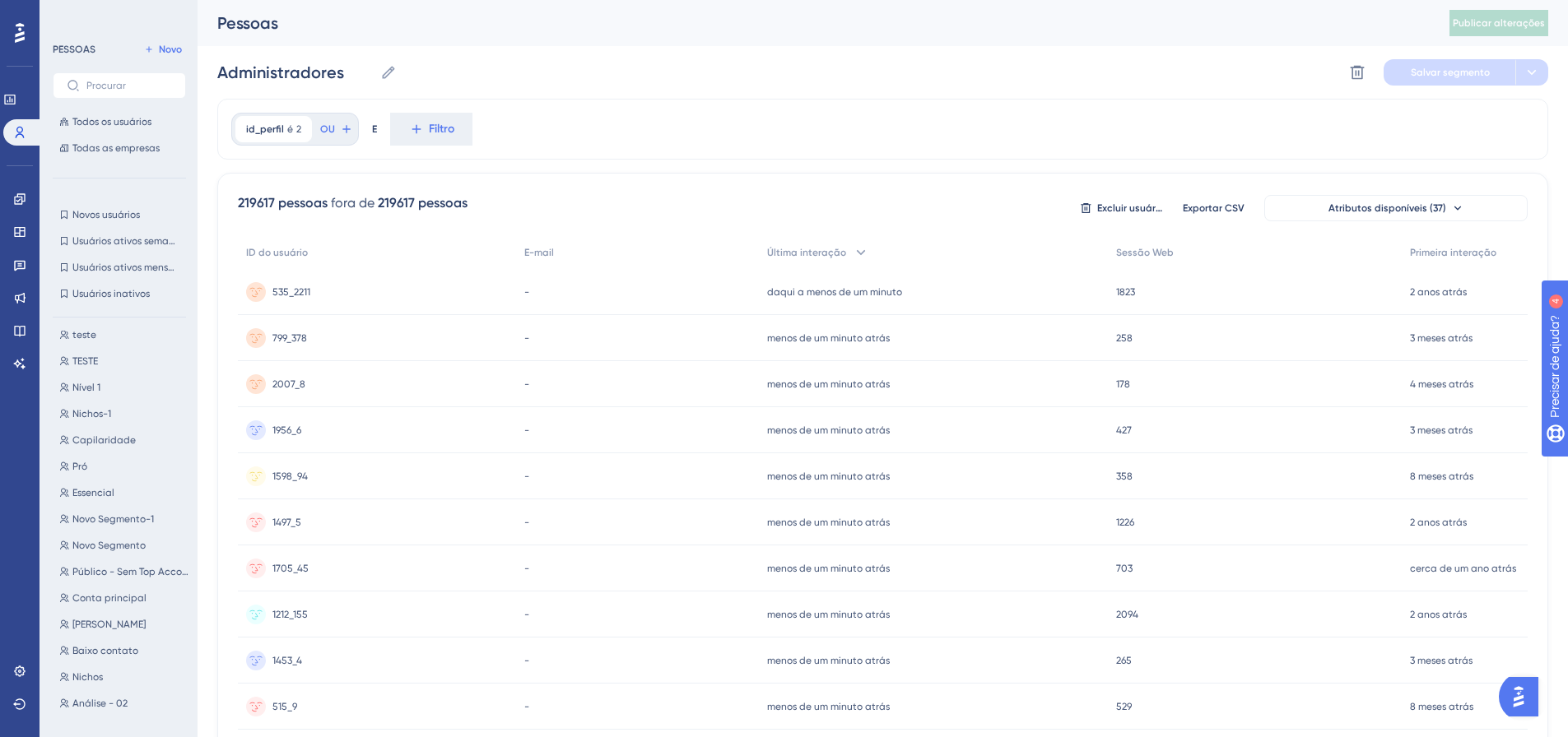
scroll to position [36, 0]
click at [86, 467] on font "Nível 1" at bounding box center [86, 470] width 28 height 12
type input "Nível 1"
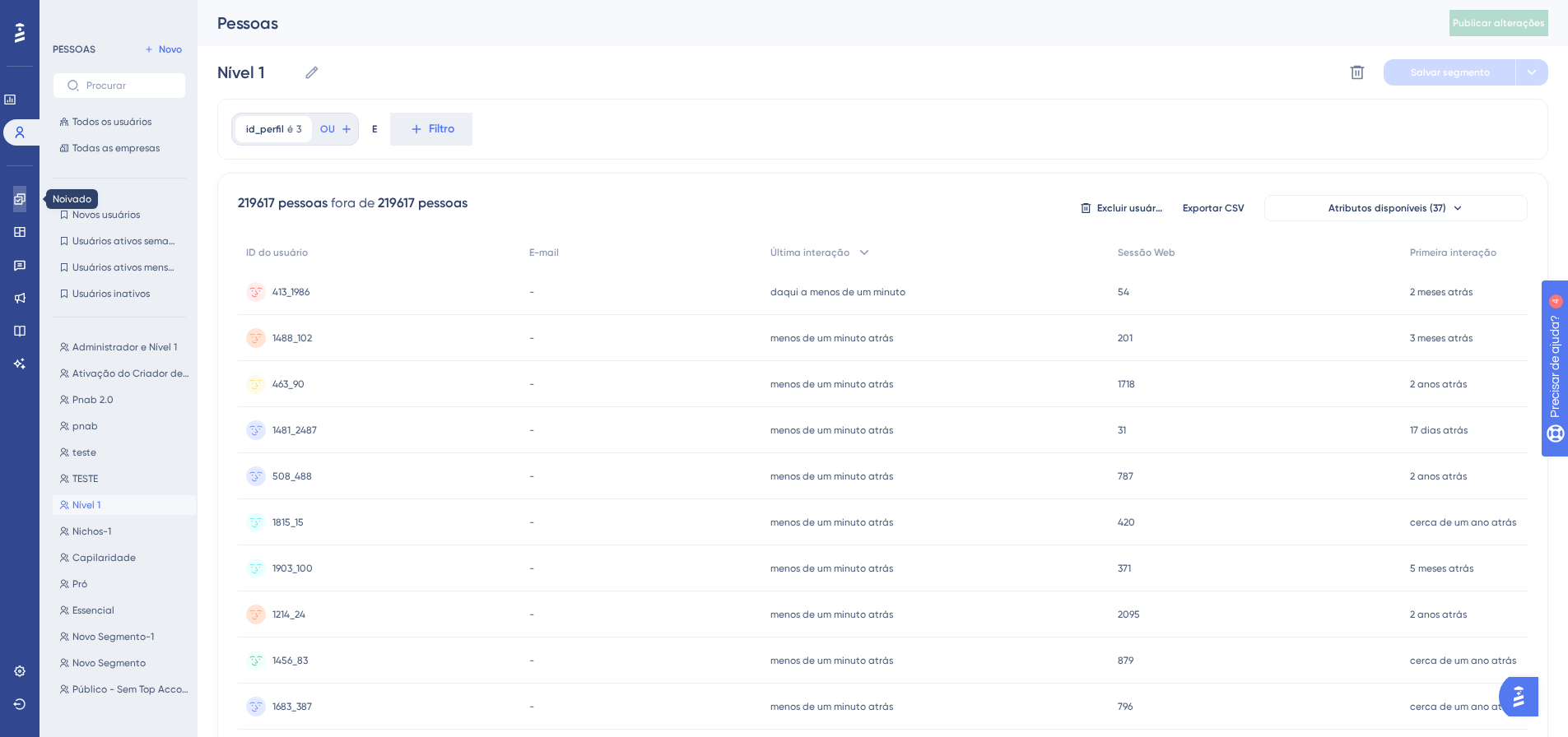
click at [15, 202] on icon at bounding box center [19, 199] width 11 height 11
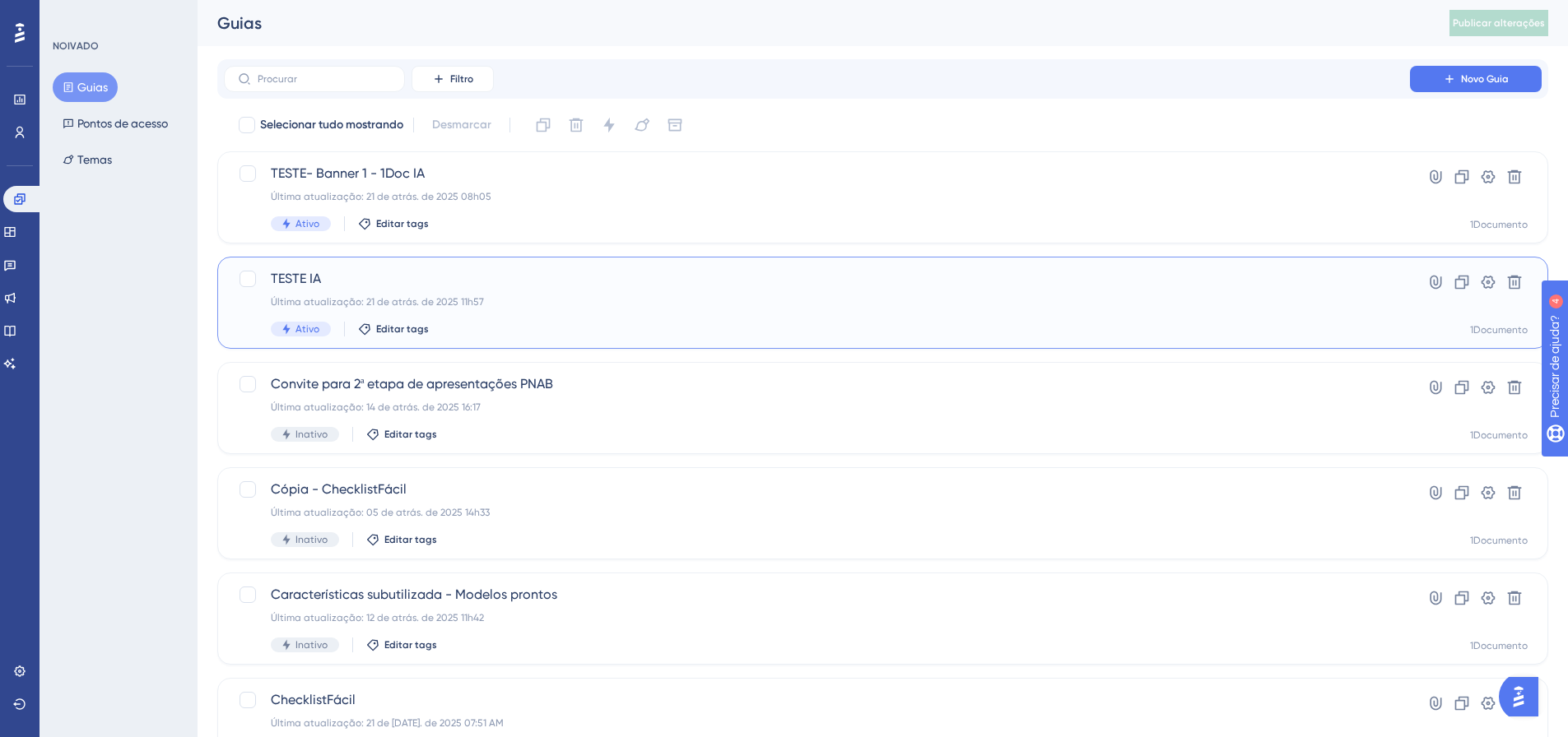
click at [377, 267] on div "TESTE IA Última atualização: 21 de atrás. de 2025 11h57 Ativo Editar tags Hiper…" at bounding box center [882, 302] width 1331 height 92
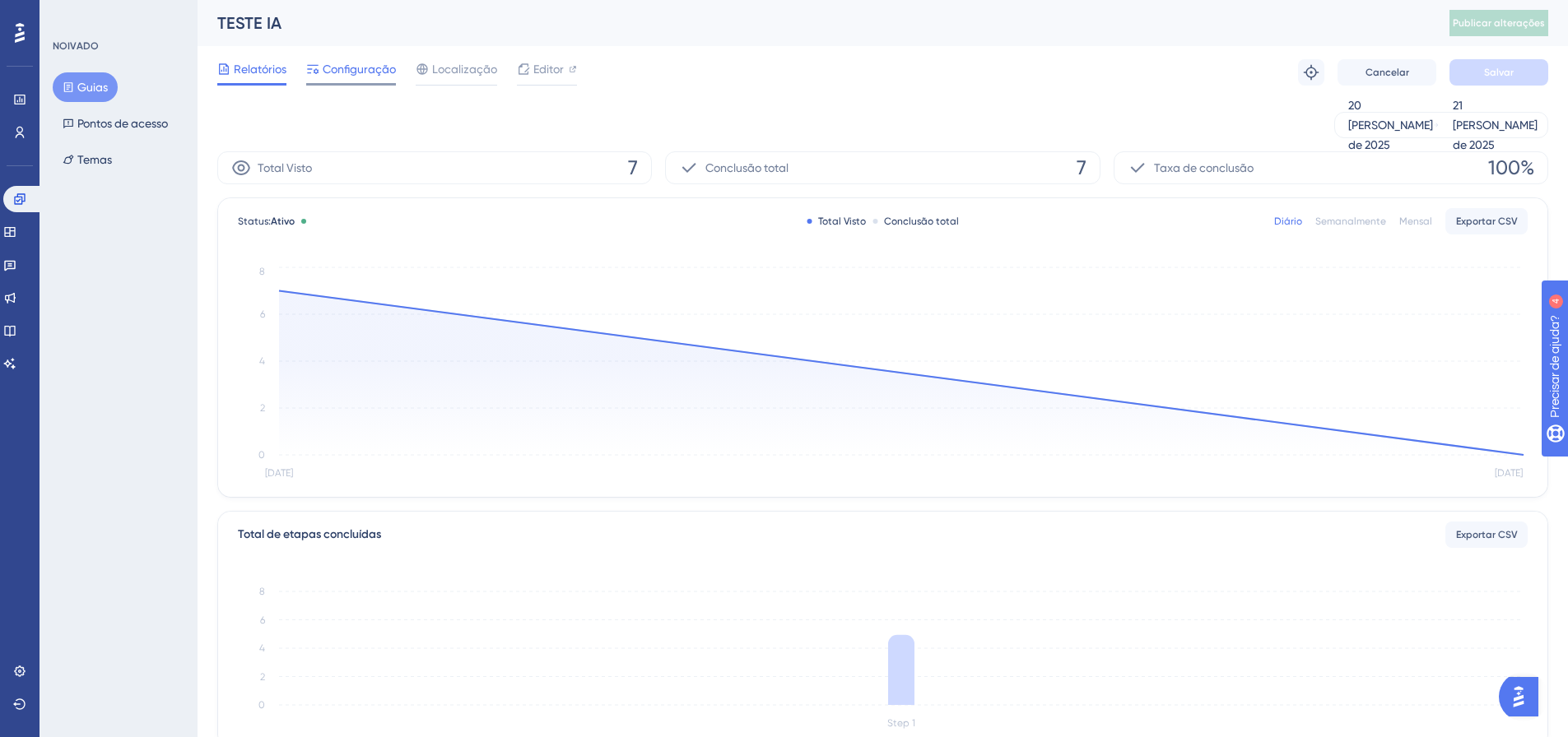
click at [361, 77] on span "Configuração" at bounding box center [360, 70] width 74 height 20
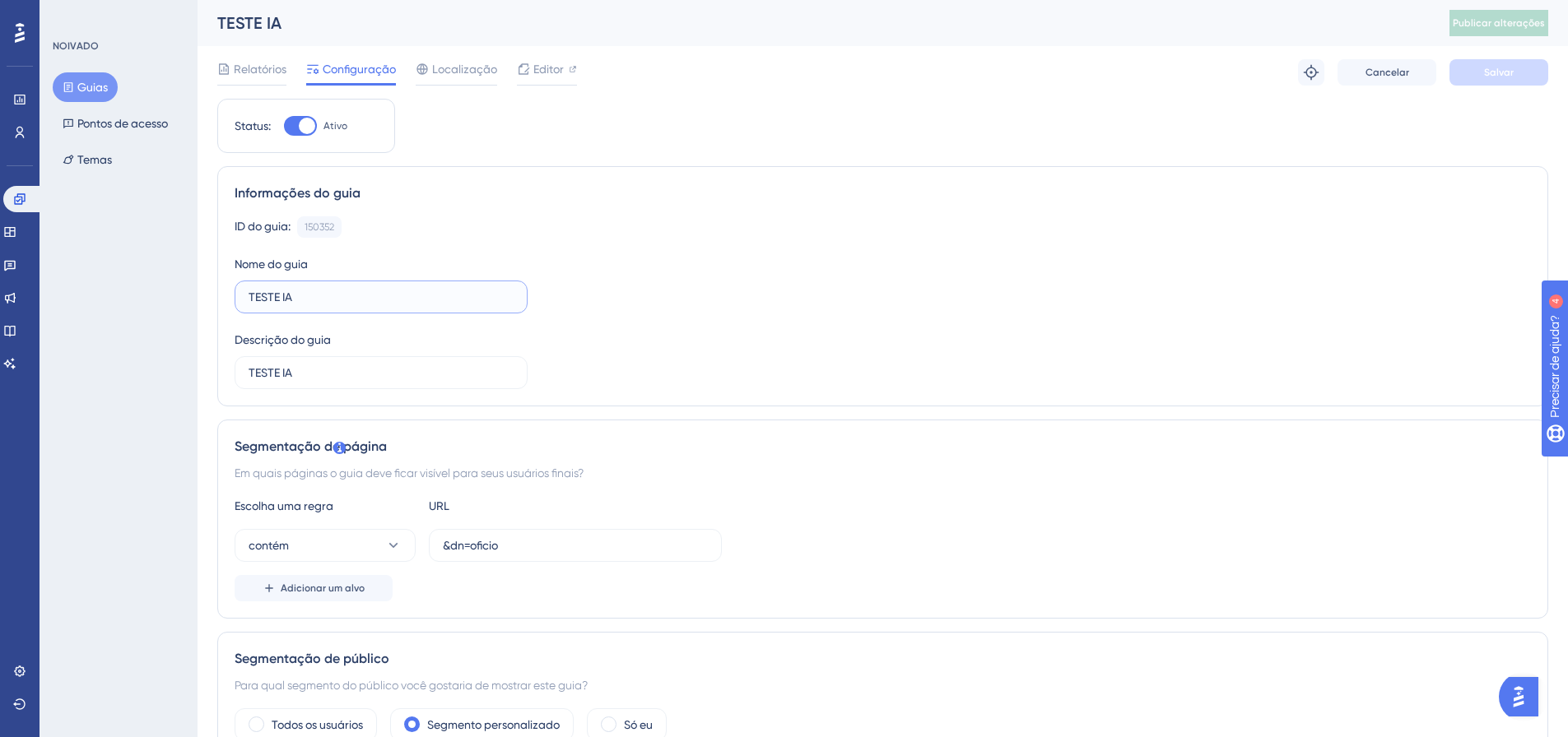
click at [350, 293] on input "TESTE IA" at bounding box center [381, 297] width 265 height 18
paste input "Ativação do Criador de Documentos com"
type input "Ativação do Criador de Documentos com IA"
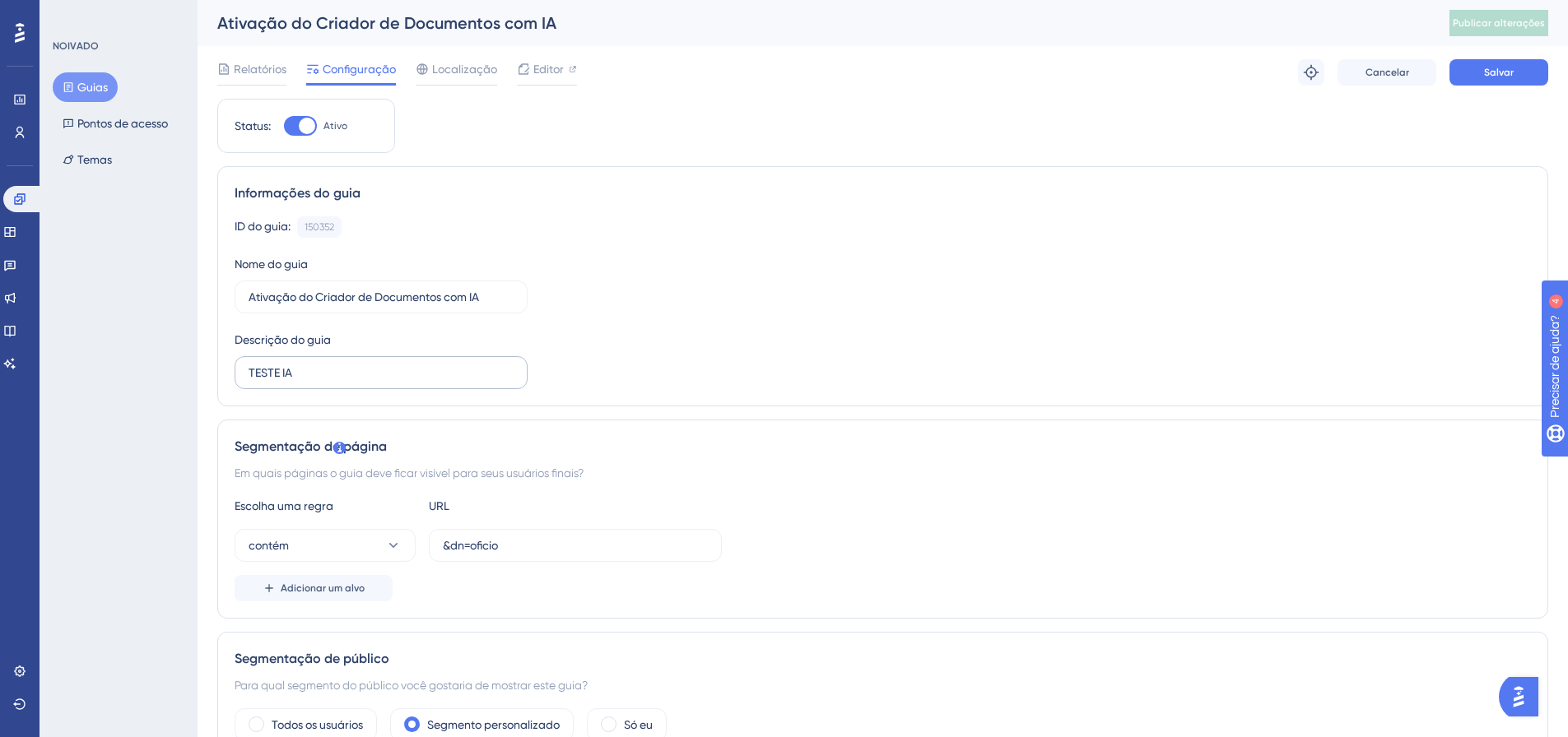
click at [333, 382] on label "TESTE IA" at bounding box center [381, 372] width 293 height 33
click at [333, 381] on input "TESTE IA" at bounding box center [381, 372] width 265 height 18
click at [333, 382] on label "TESTE IA" at bounding box center [381, 372] width 293 height 33
click at [333, 381] on input "TESTE IA" at bounding box center [381, 372] width 265 height 18
click at [334, 382] on label "TESTE IA" at bounding box center [381, 372] width 293 height 33
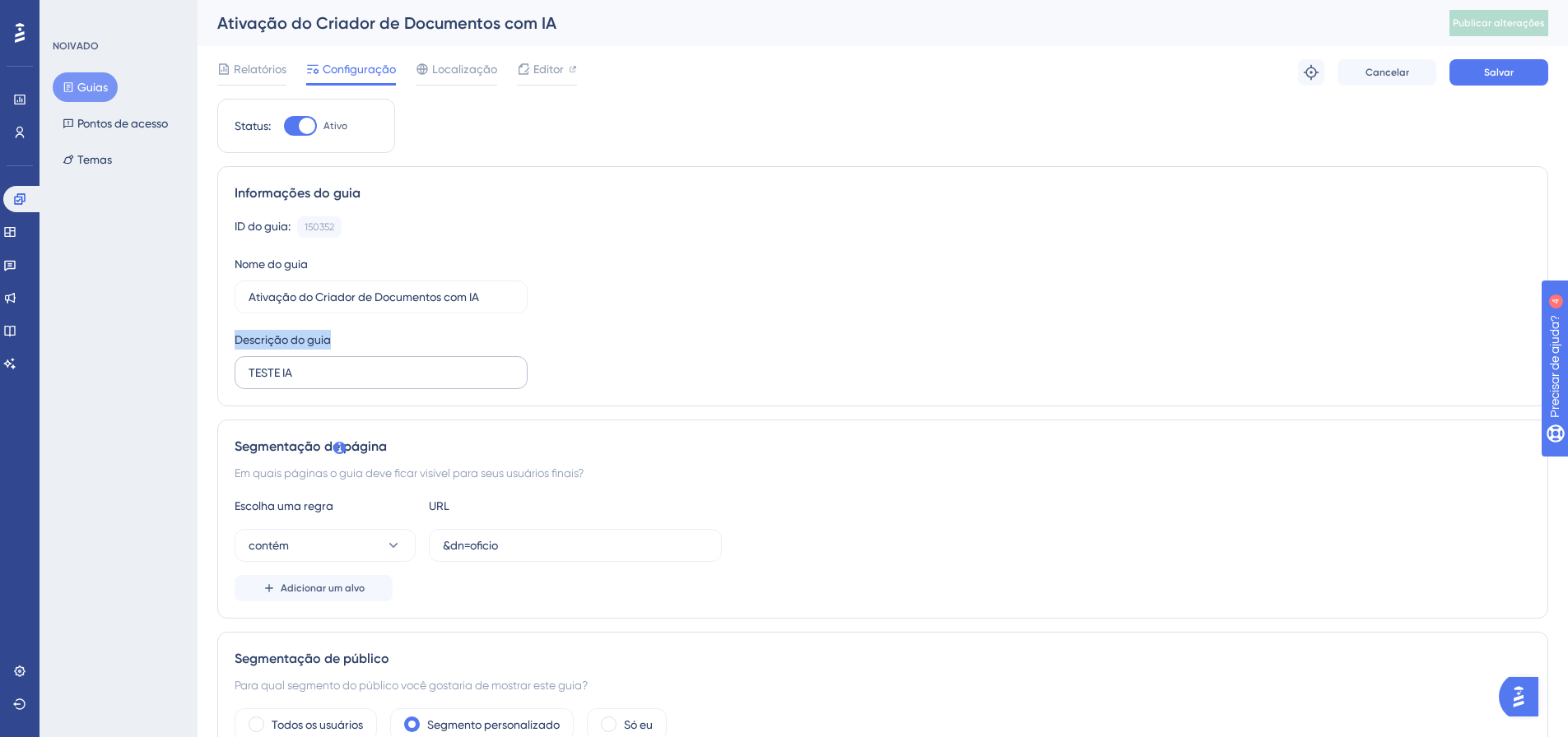
click at [334, 381] on input "TESTE IA" at bounding box center [381, 372] width 265 height 18
click at [304, 385] on label "TESTE IA" at bounding box center [381, 372] width 293 height 33
click at [304, 381] on input "TESTE IA" at bounding box center [381, 372] width 265 height 18
click at [304, 385] on label "TESTE IA" at bounding box center [381, 372] width 293 height 33
click at [304, 381] on input "TESTE IA" at bounding box center [381, 372] width 265 height 18
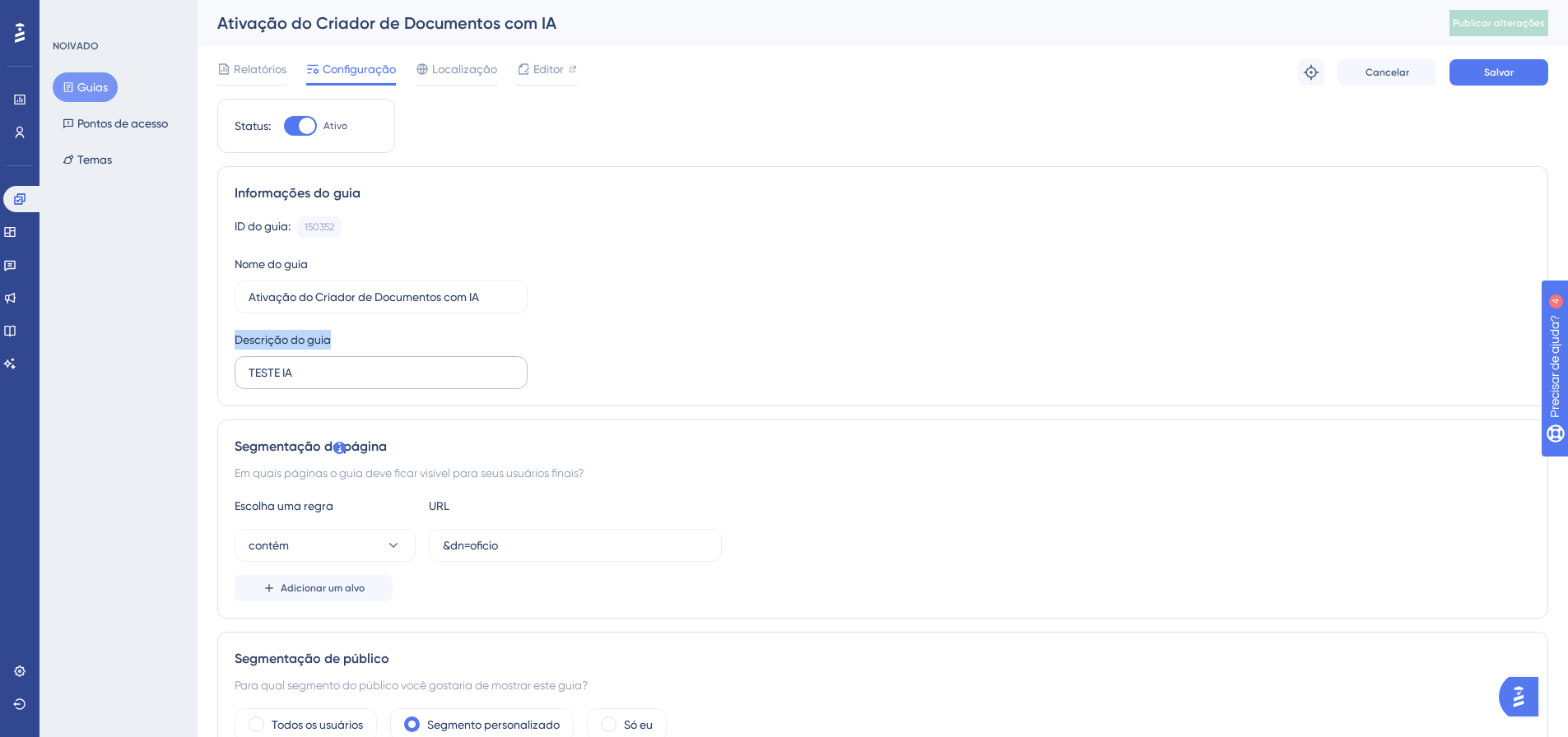
drag, startPoint x: 304, startPoint y: 385, endPoint x: 293, endPoint y: 374, distance: 15.6
click at [304, 383] on label "TESTE IA" at bounding box center [381, 372] width 293 height 33
click at [304, 381] on input "TESTE IA" at bounding box center [381, 372] width 265 height 18
click at [293, 374] on input "TESTE IA" at bounding box center [381, 372] width 265 height 18
drag, startPoint x: 249, startPoint y: 374, endPoint x: 328, endPoint y: 374, distance: 79.0
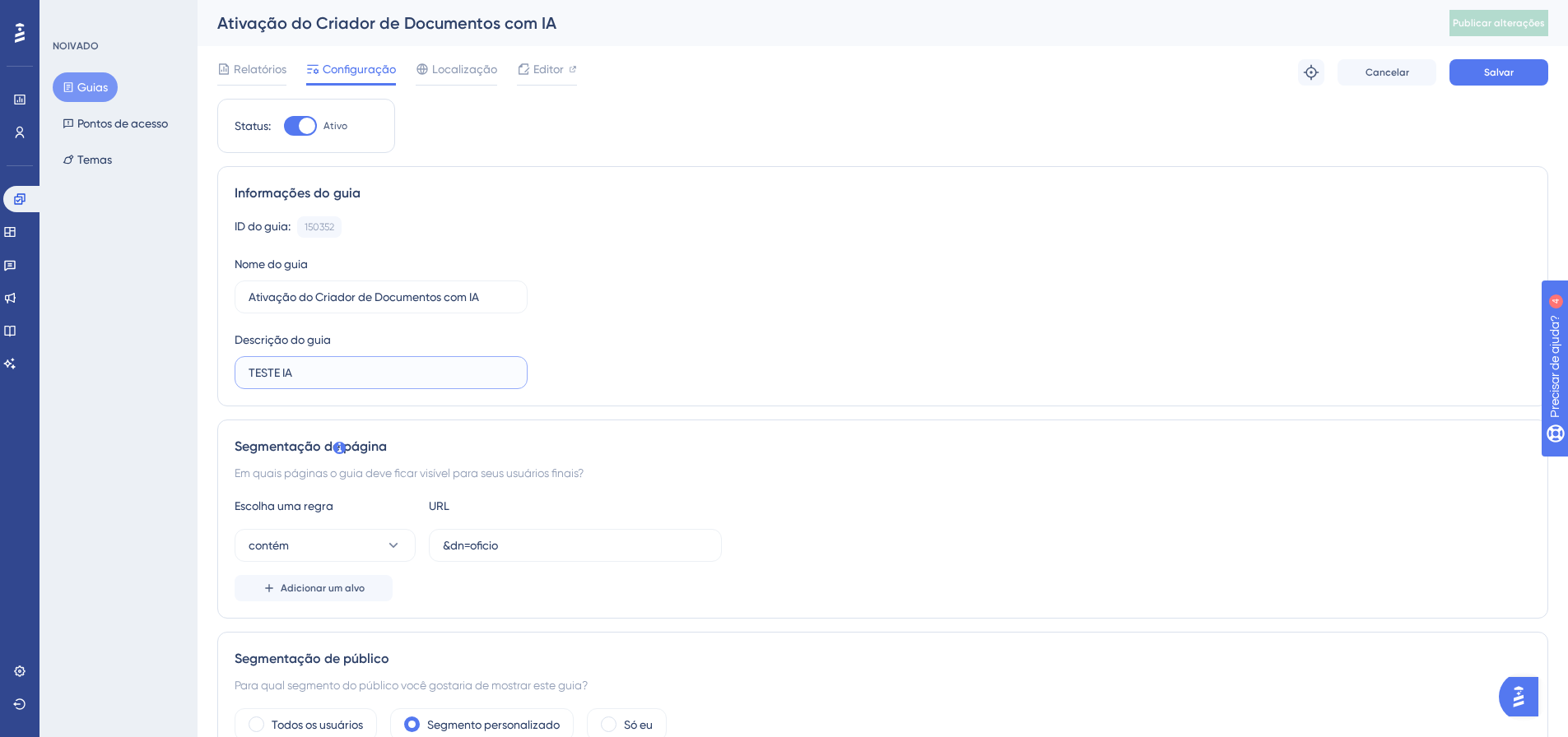
click at [328, 374] on input "TESTE IA" at bounding box center [381, 372] width 265 height 18
paste input "Ativação do Criador de Documentos com"
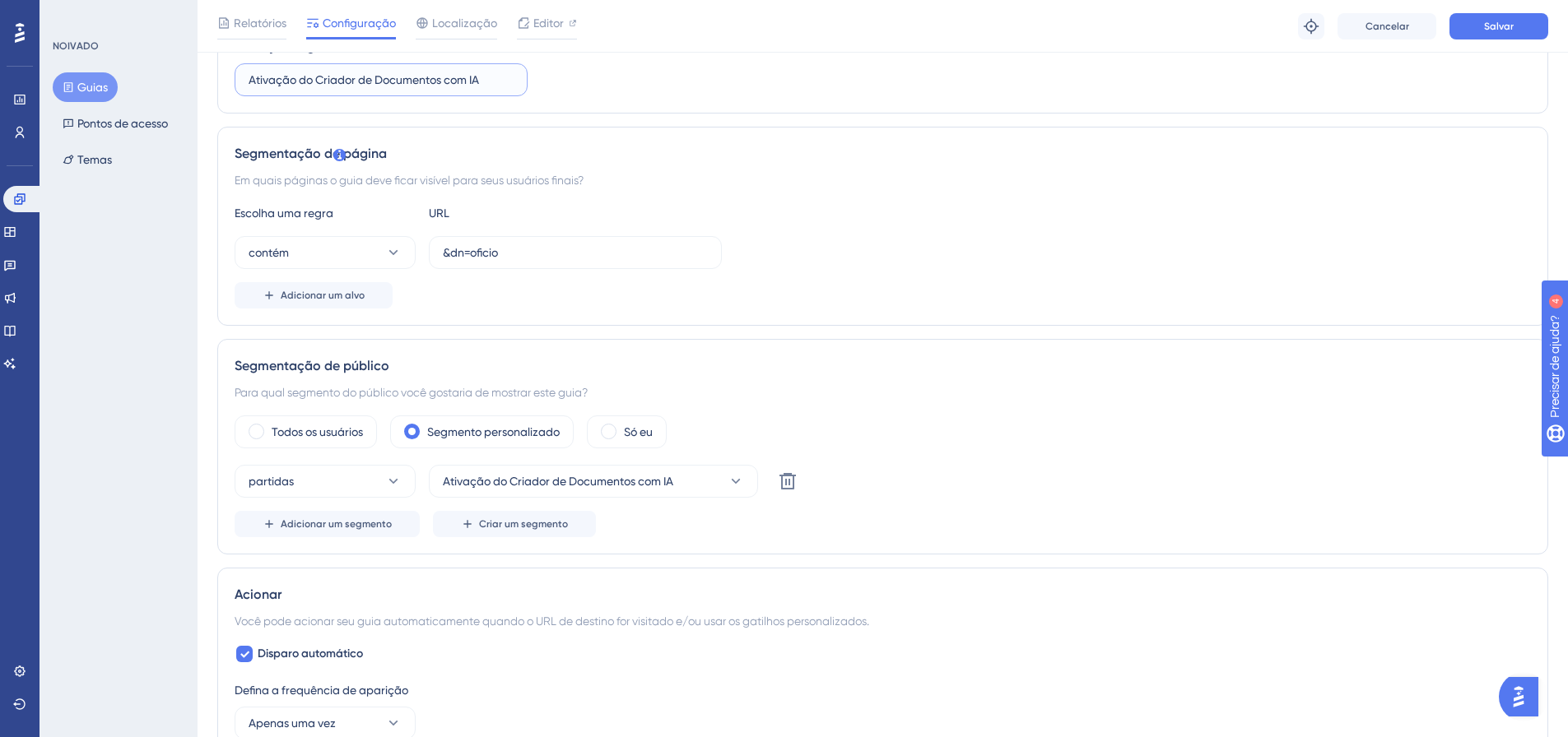
scroll to position [329, 0]
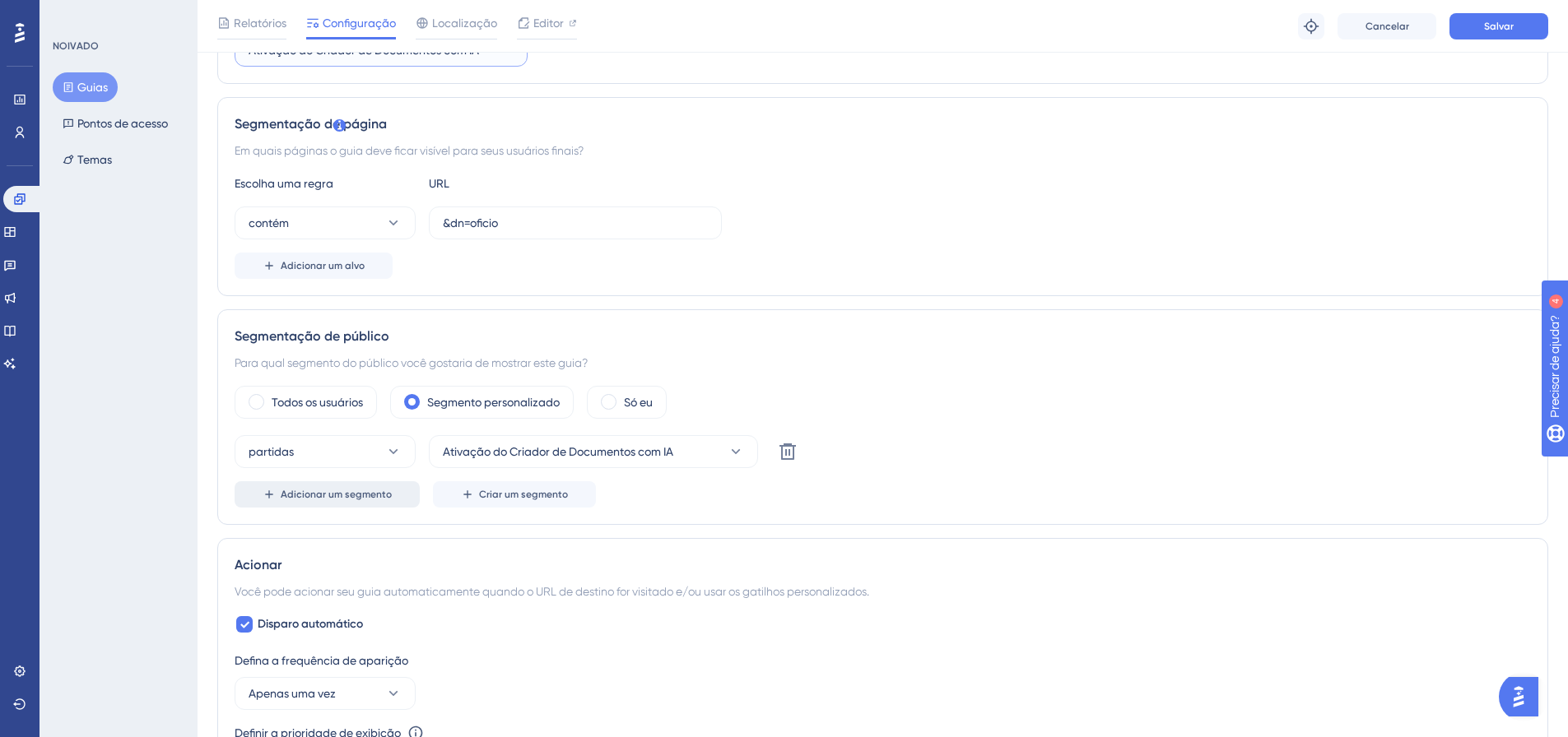
type input "Ativação do Criador de Documentos com IA"
click at [320, 497] on font "Adicionar um segmento" at bounding box center [336, 495] width 111 height 12
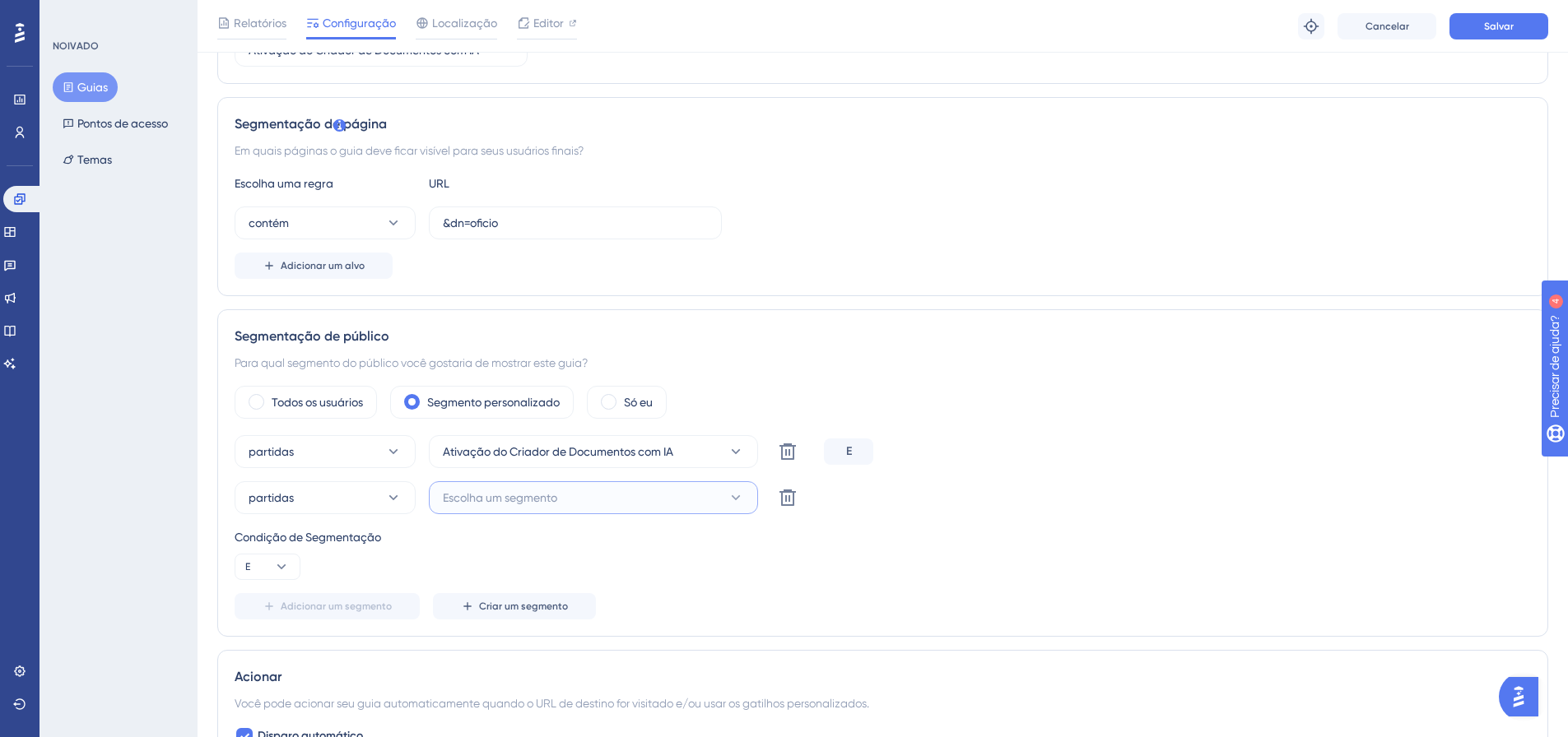
click at [606, 504] on button "Escolha um segmento" at bounding box center [593, 498] width 329 height 33
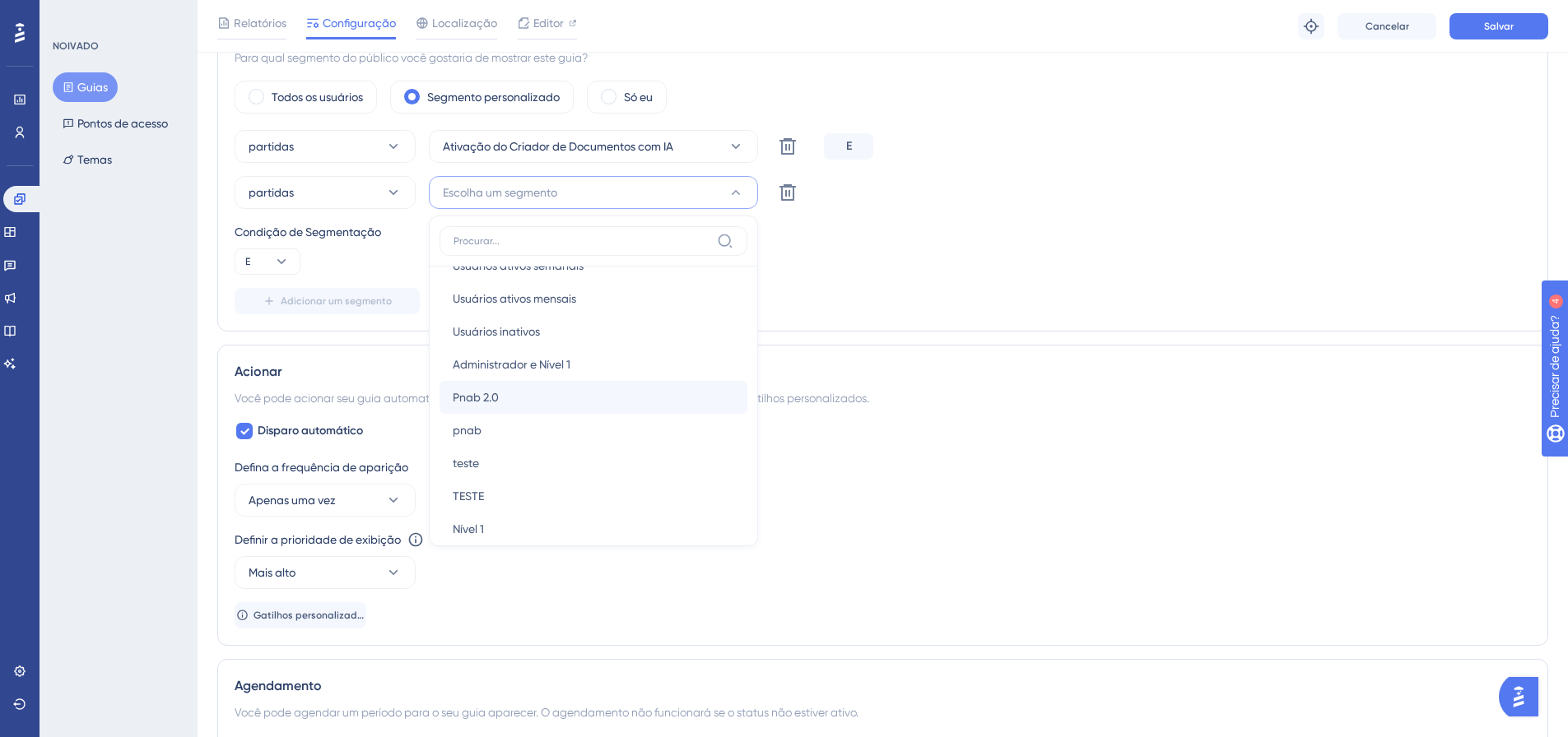
scroll to position [31, 0]
click at [557, 388] on font "Administrador e Nível 1" at bounding box center [512, 393] width 117 height 13
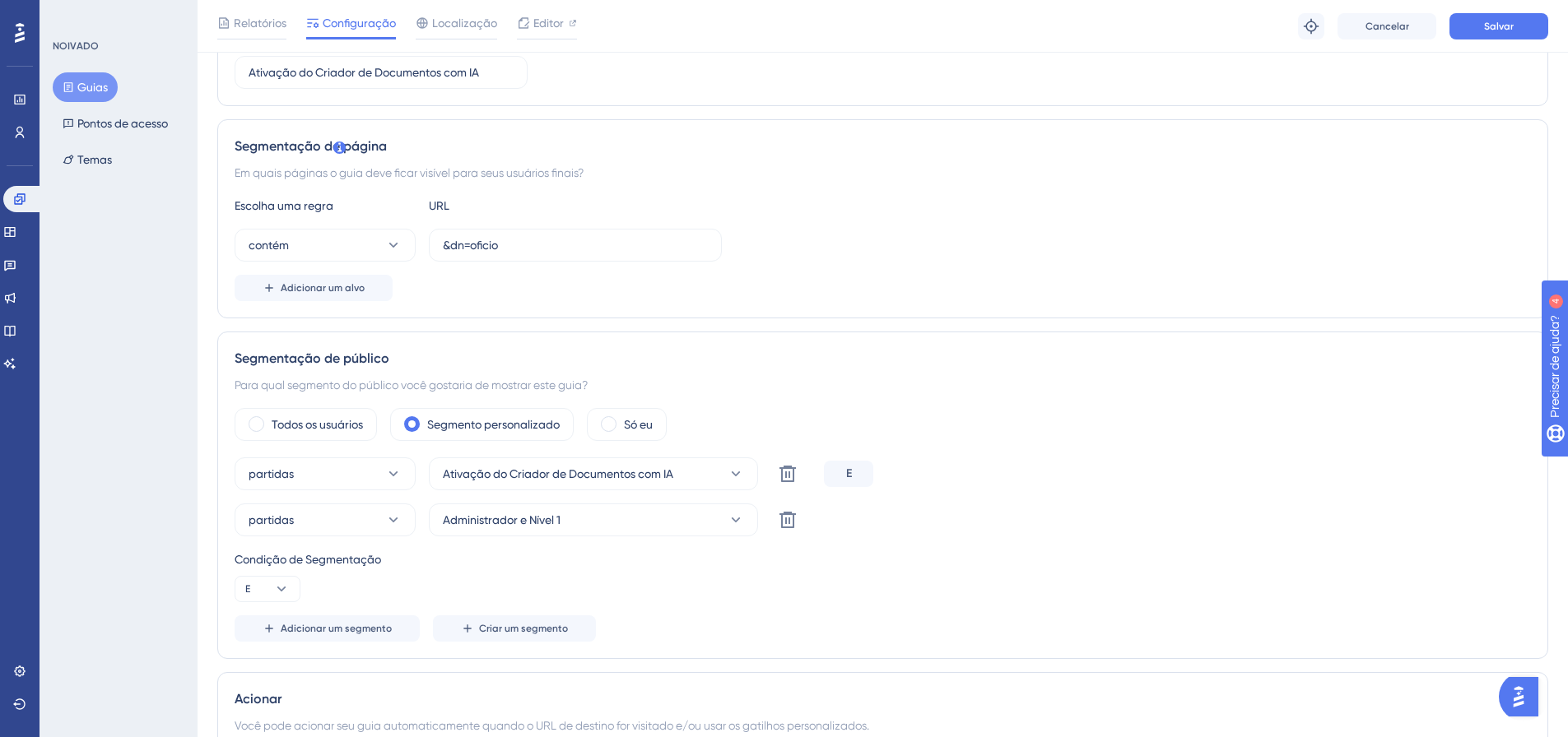
scroll to position [305, 0]
click at [1293, 415] on div "Todos os usuários Segmento personalizado Só eu" at bounding box center [882, 425] width 1296 height 33
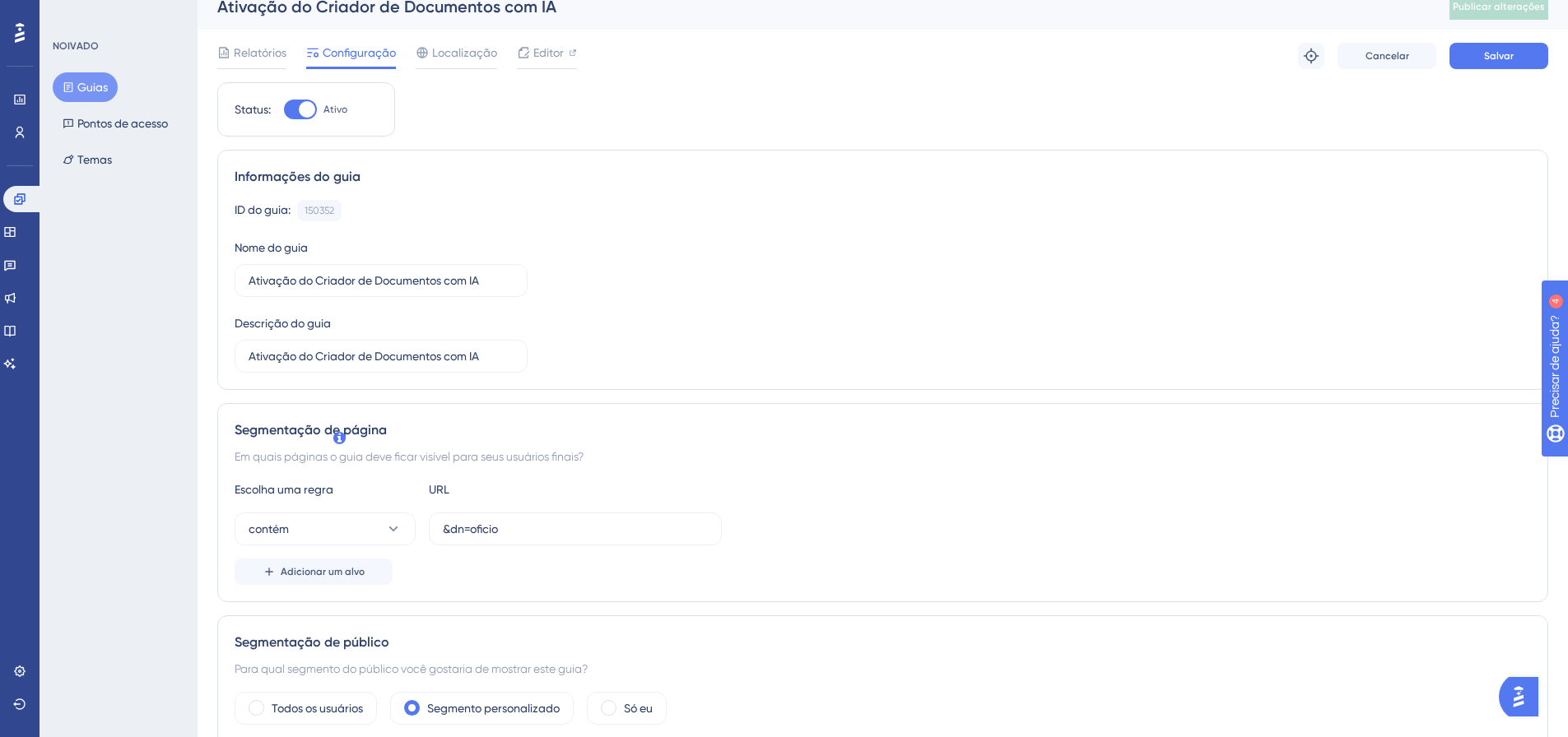
scroll to position [0, 0]
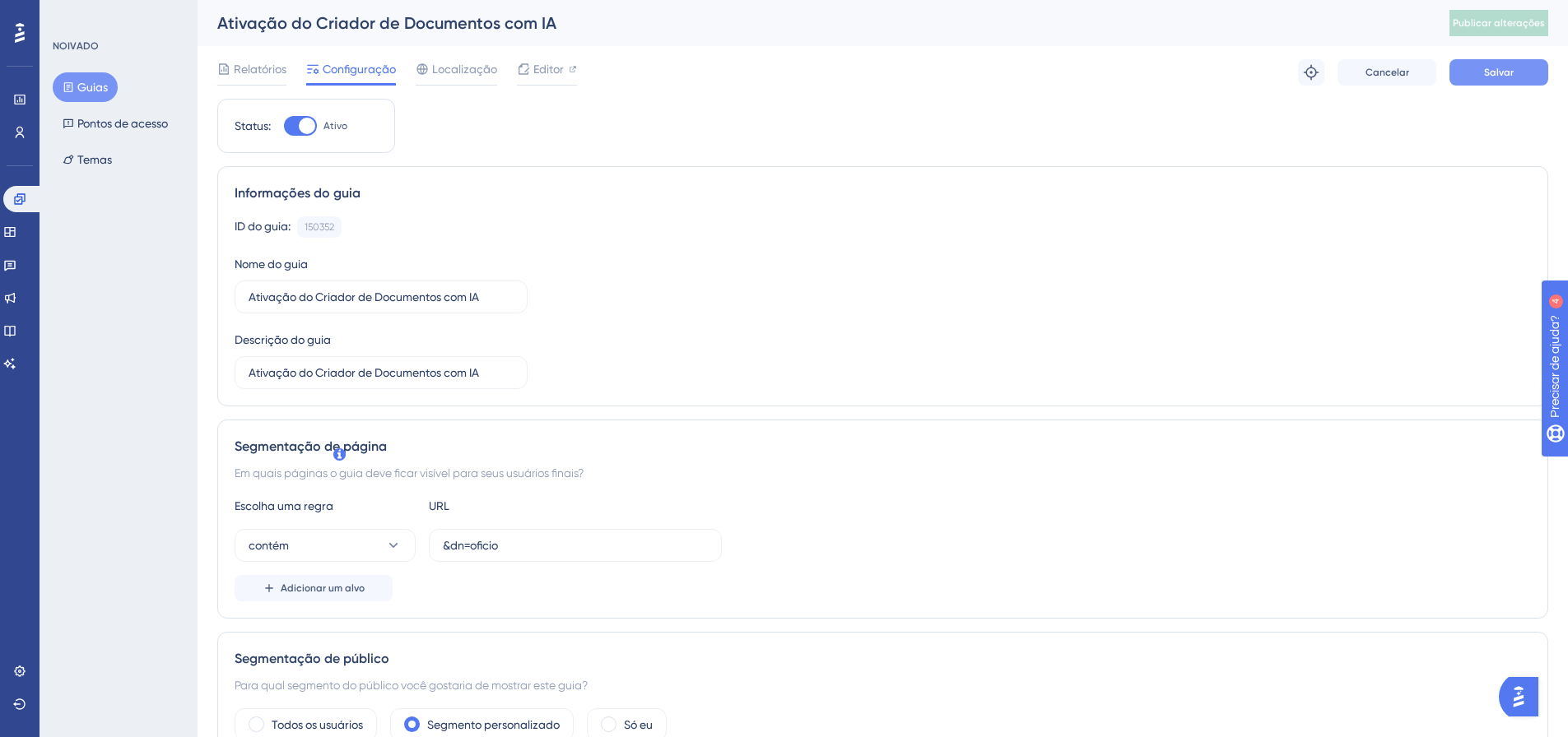
click at [1507, 74] on font "Salvar" at bounding box center [1498, 73] width 30 height 12
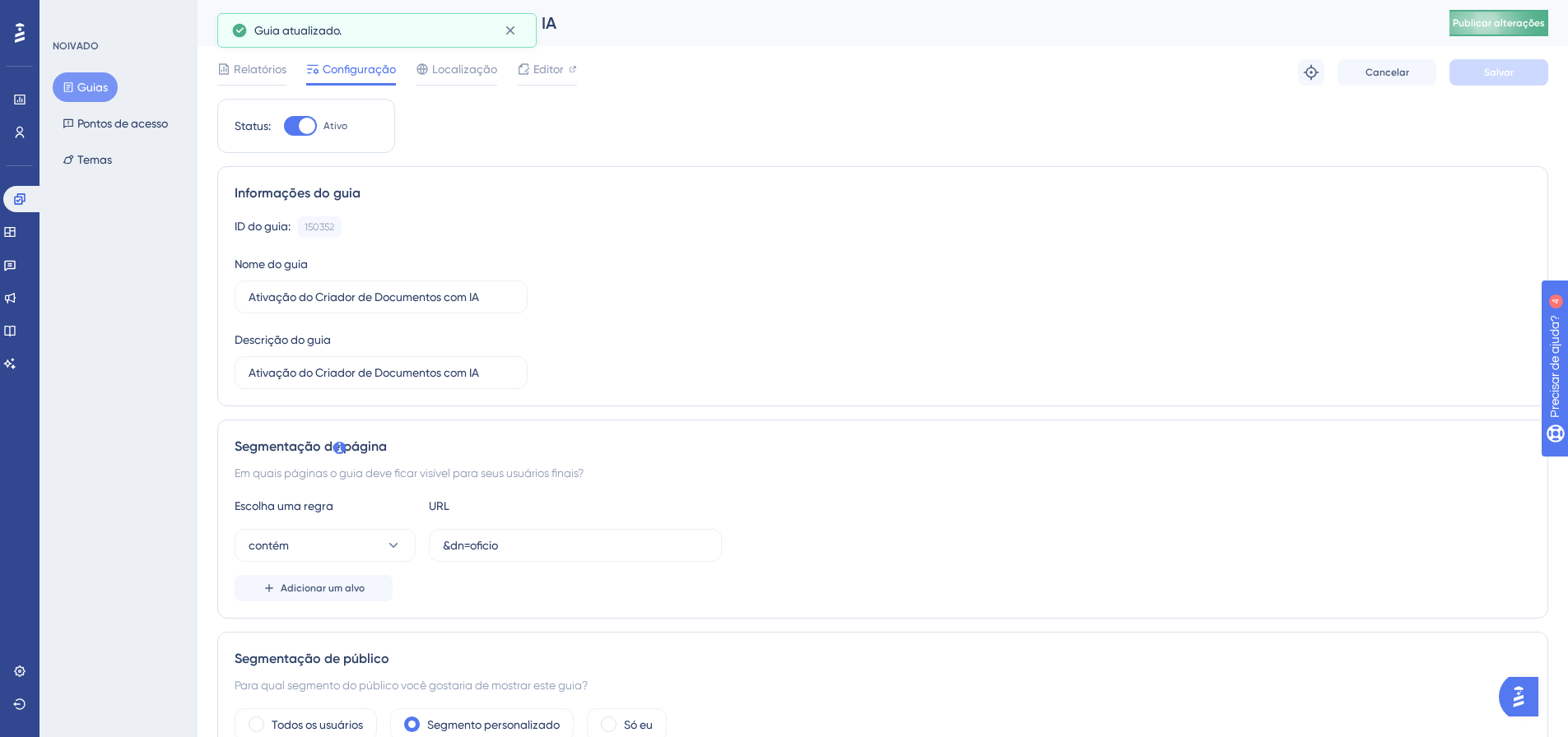
click at [1525, 19] on font "Publicar alterações" at bounding box center [1498, 23] width 92 height 12
click at [535, 71] on font "Editor" at bounding box center [549, 69] width 31 height 13
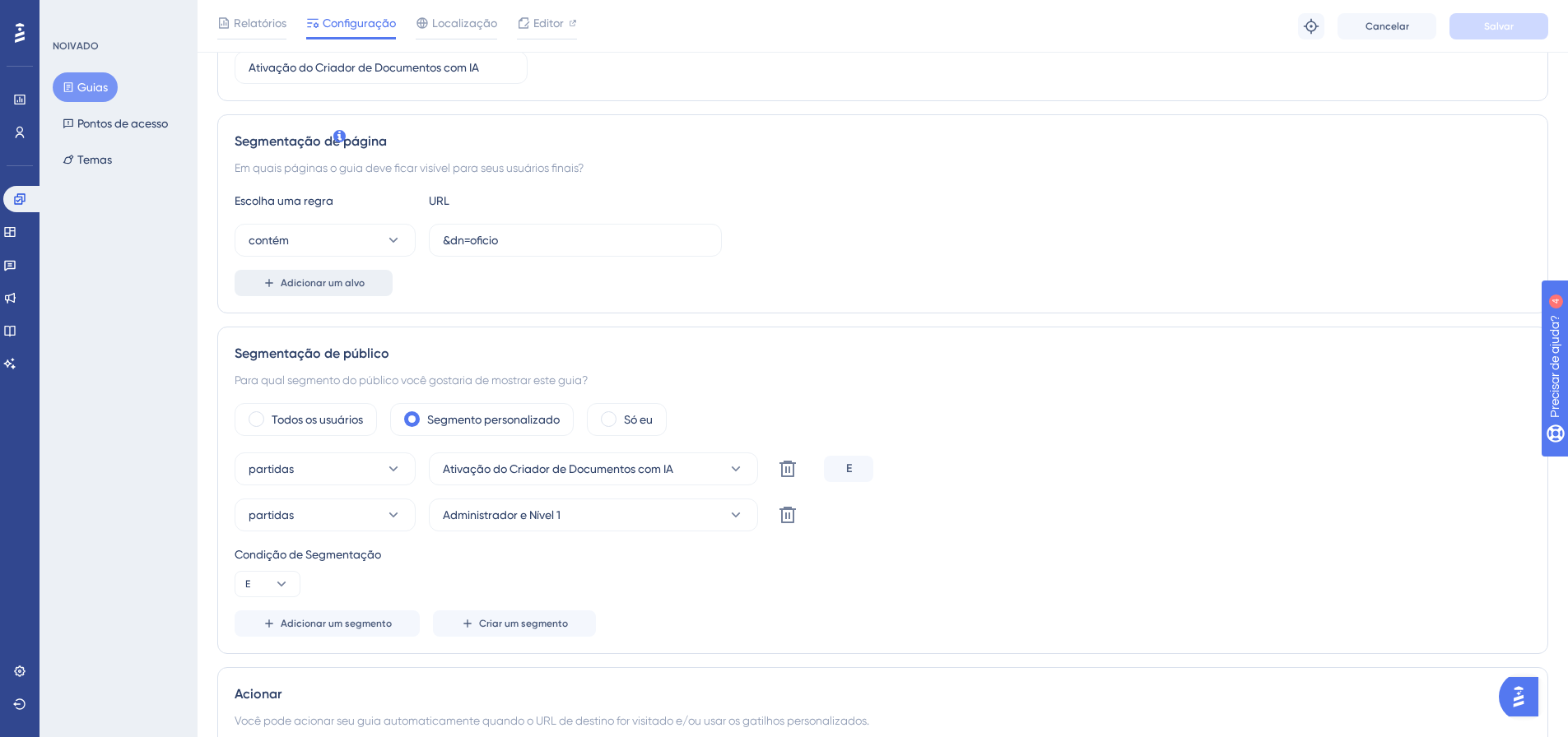
scroll to position [329, 0]
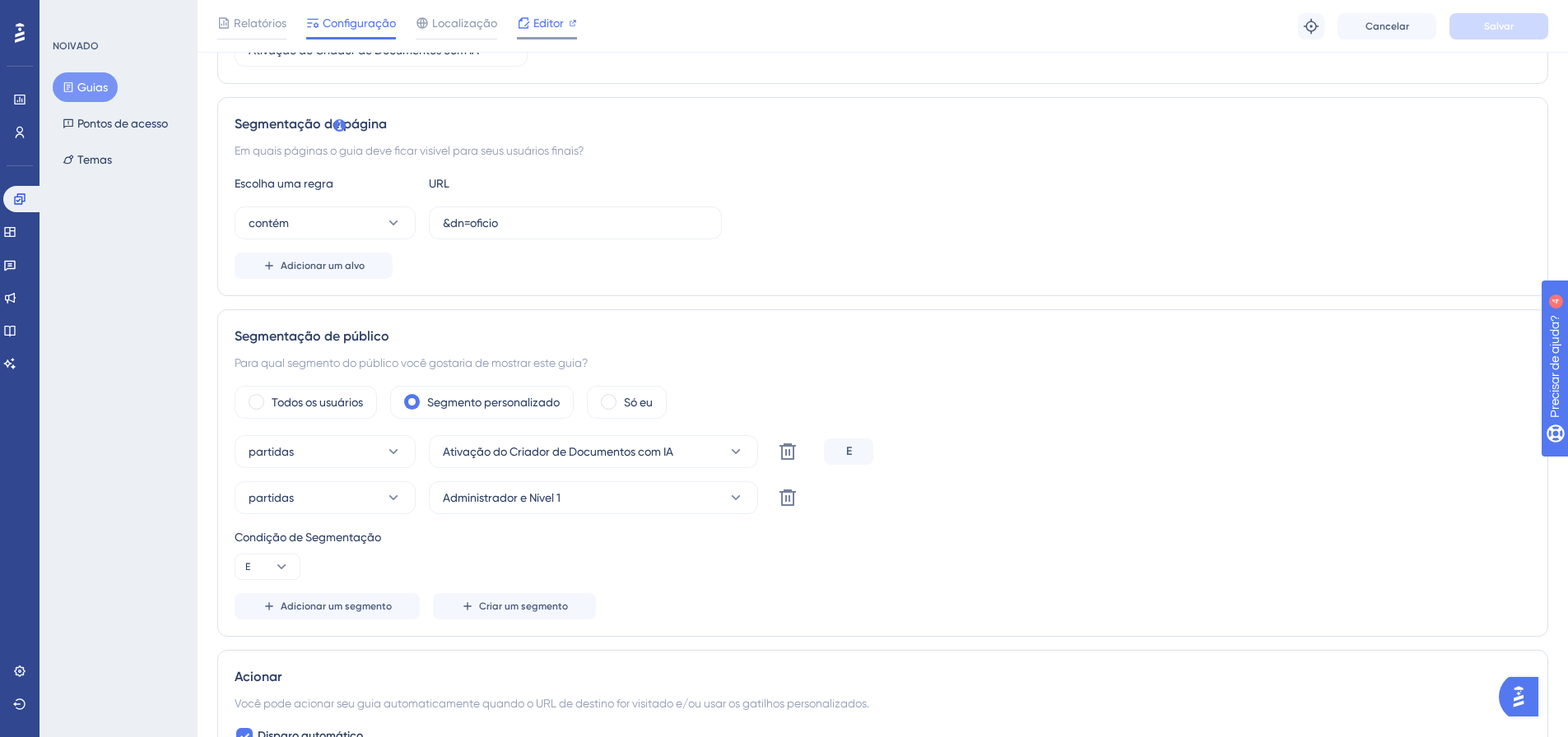
click at [546, 22] on font "Editor" at bounding box center [549, 23] width 31 height 13
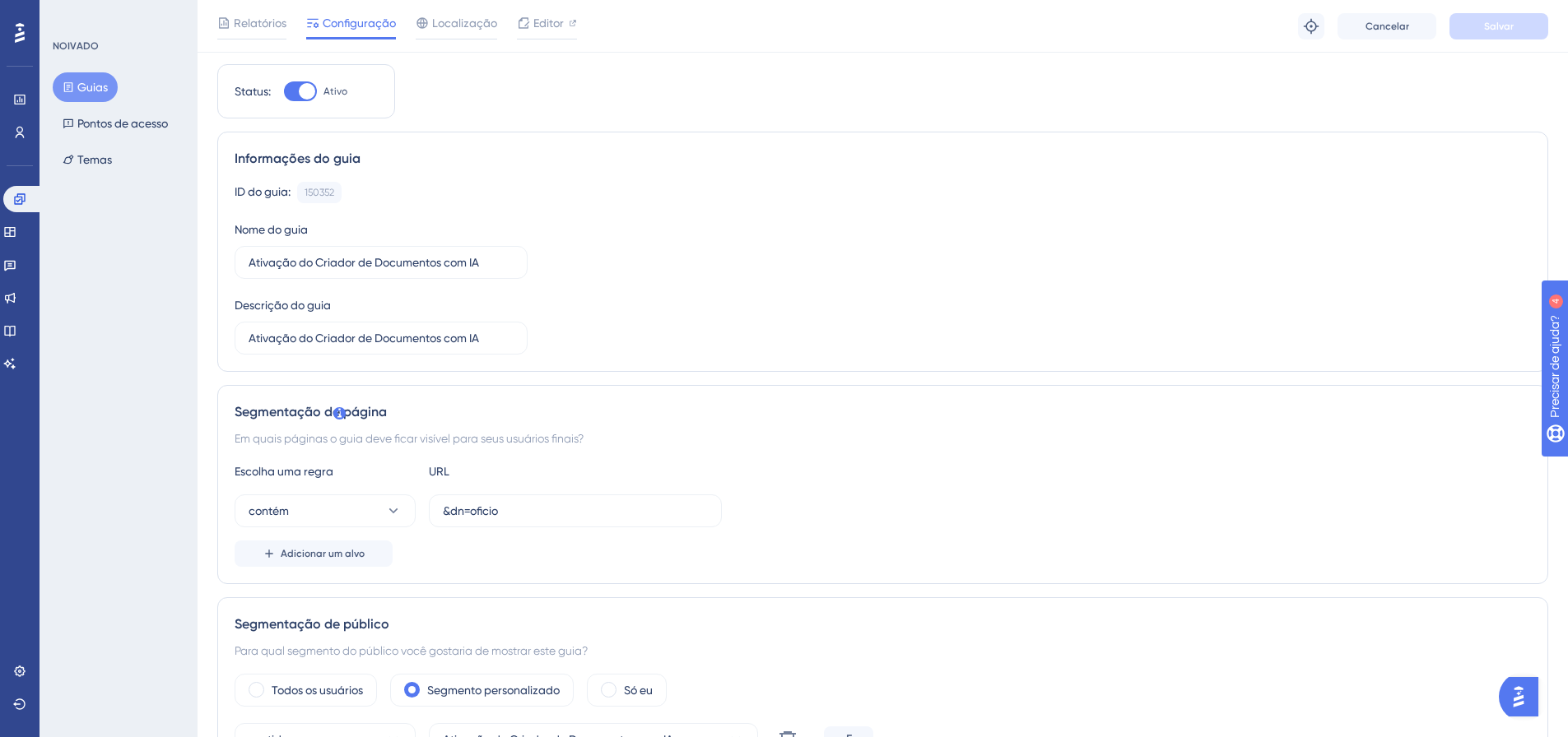
scroll to position [0, 0]
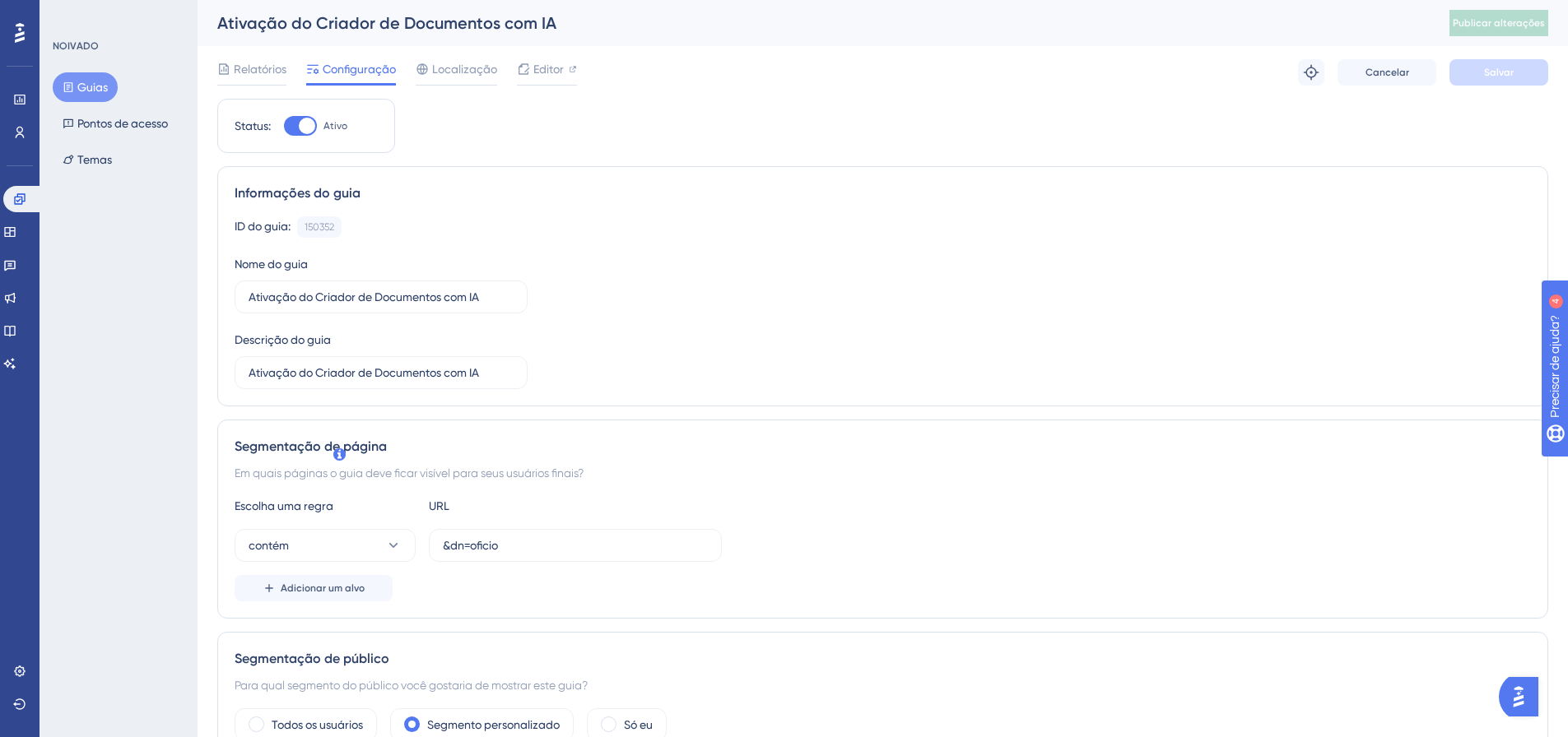
click at [312, 130] on div at bounding box center [307, 125] width 17 height 17
click at [284, 127] on input "Ativo" at bounding box center [283, 126] width 1 height 1
checkbox input "false"
click at [1487, 69] on font "Salvar" at bounding box center [1498, 73] width 30 height 12
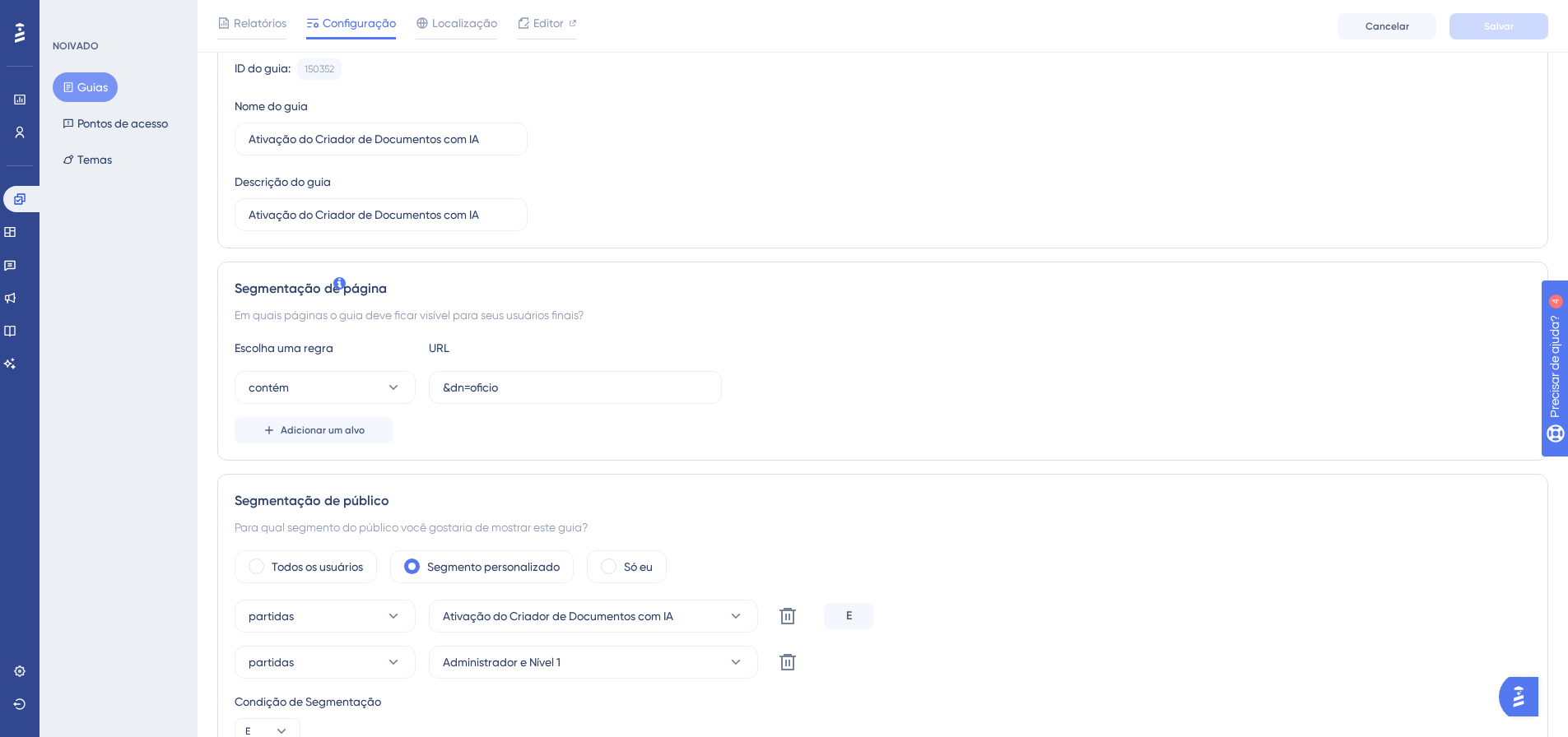
scroll to position [246, 0]
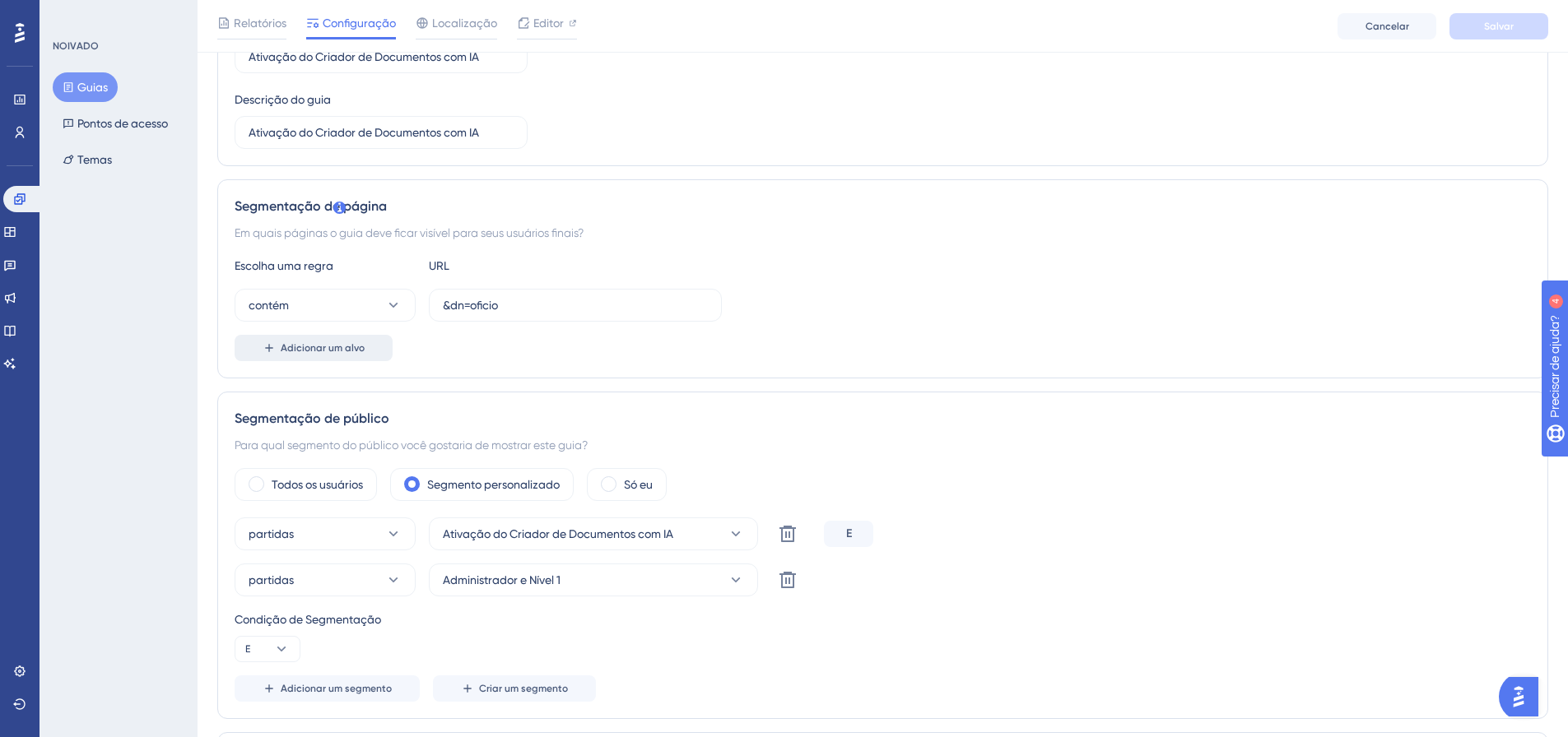
click at [315, 347] on font "Adicionar um alvo" at bounding box center [322, 349] width 83 height 12
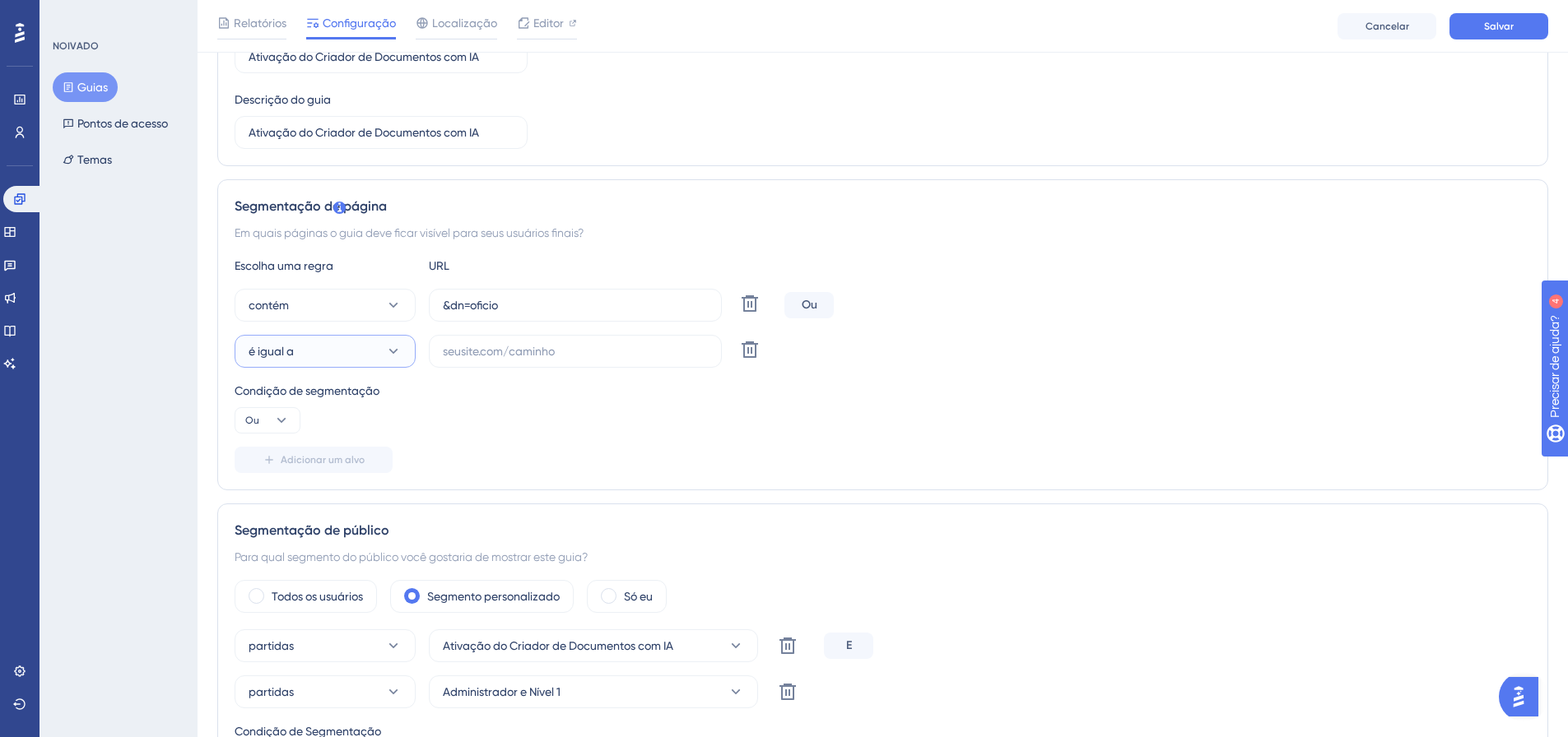
click at [370, 343] on button "é igual a" at bounding box center [325, 351] width 181 height 33
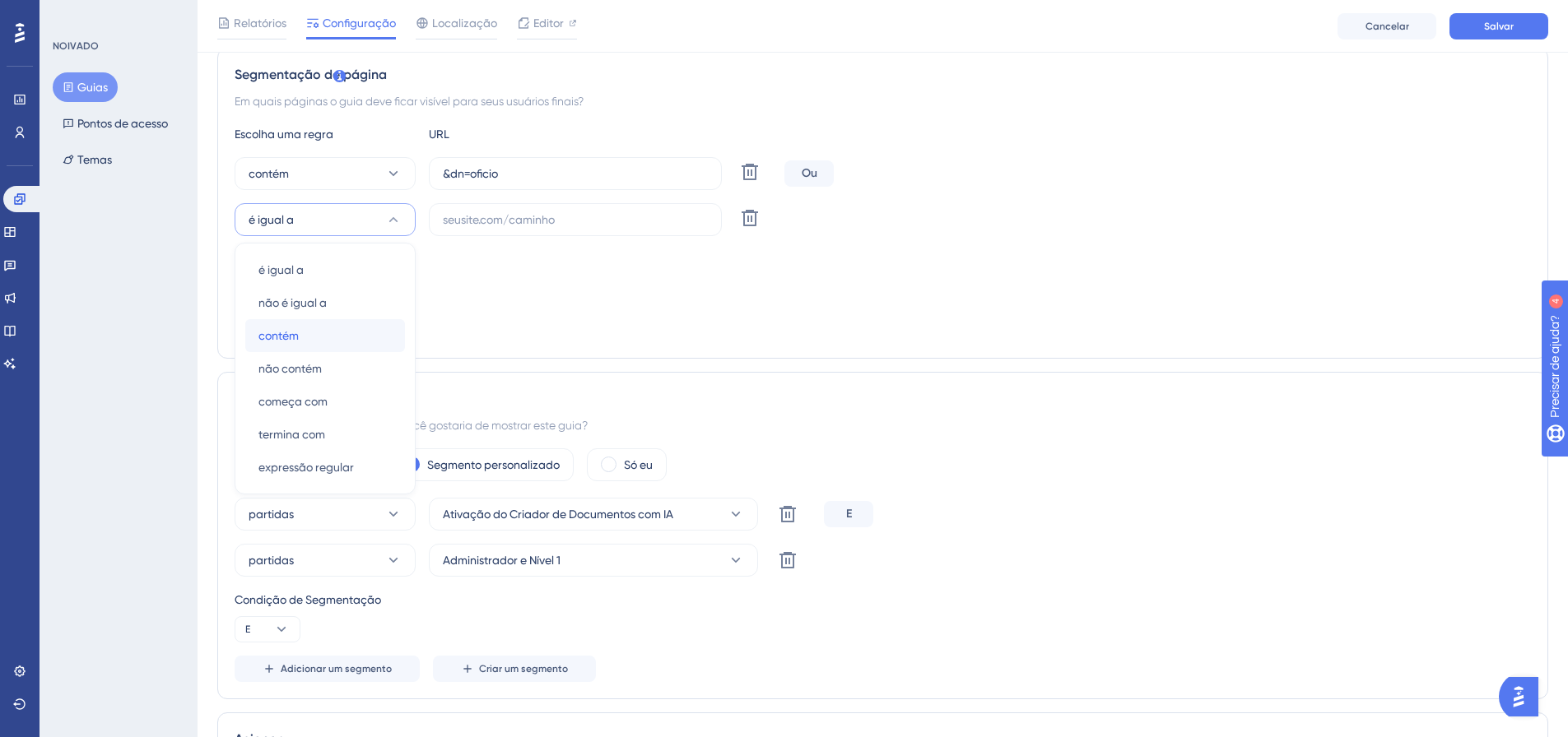
click at [316, 344] on div "contém contém" at bounding box center [325, 335] width 133 height 33
drag, startPoint x: 529, startPoint y: 175, endPoint x: 440, endPoint y: 170, distance: 89.1
click at [440, 170] on label "&dn=oficio" at bounding box center [575, 173] width 293 height 33
click at [473, 226] on input "text" at bounding box center [575, 220] width 265 height 18
paste input "&dn=oficio"
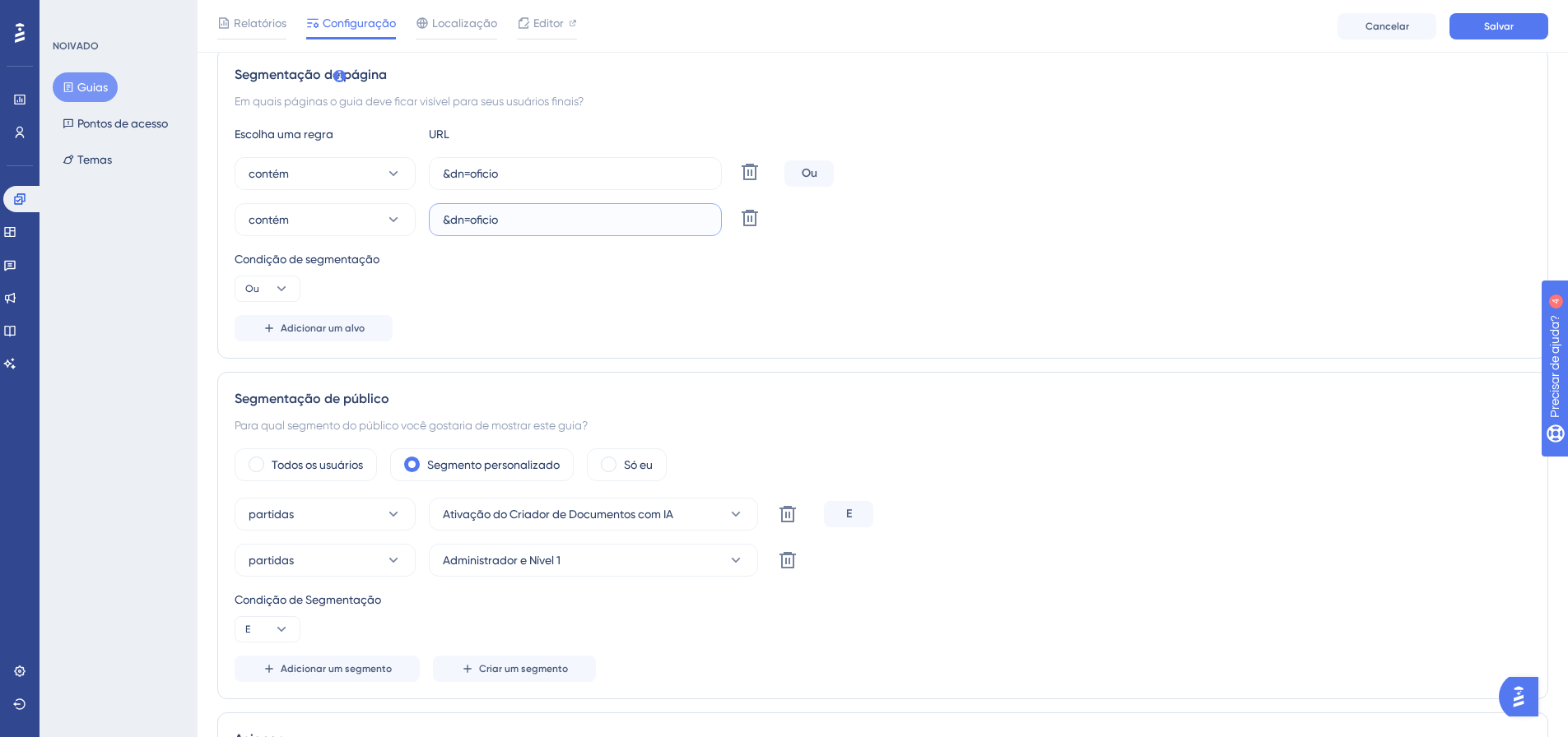
drag, startPoint x: 473, startPoint y: 219, endPoint x: 535, endPoint y: 227, distance: 62.5
click at [535, 227] on input "&dn=oficio" at bounding box center [575, 220] width 265 height 18
type input "&dn=parecer"
drag, startPoint x: 1141, startPoint y: 448, endPoint x: 865, endPoint y: 404, distance: 279.5
click at [1138, 448] on div "Segmentação de público Para qual segmento do público você gostaria de mostrar e…" at bounding box center [882, 535] width 1331 height 328
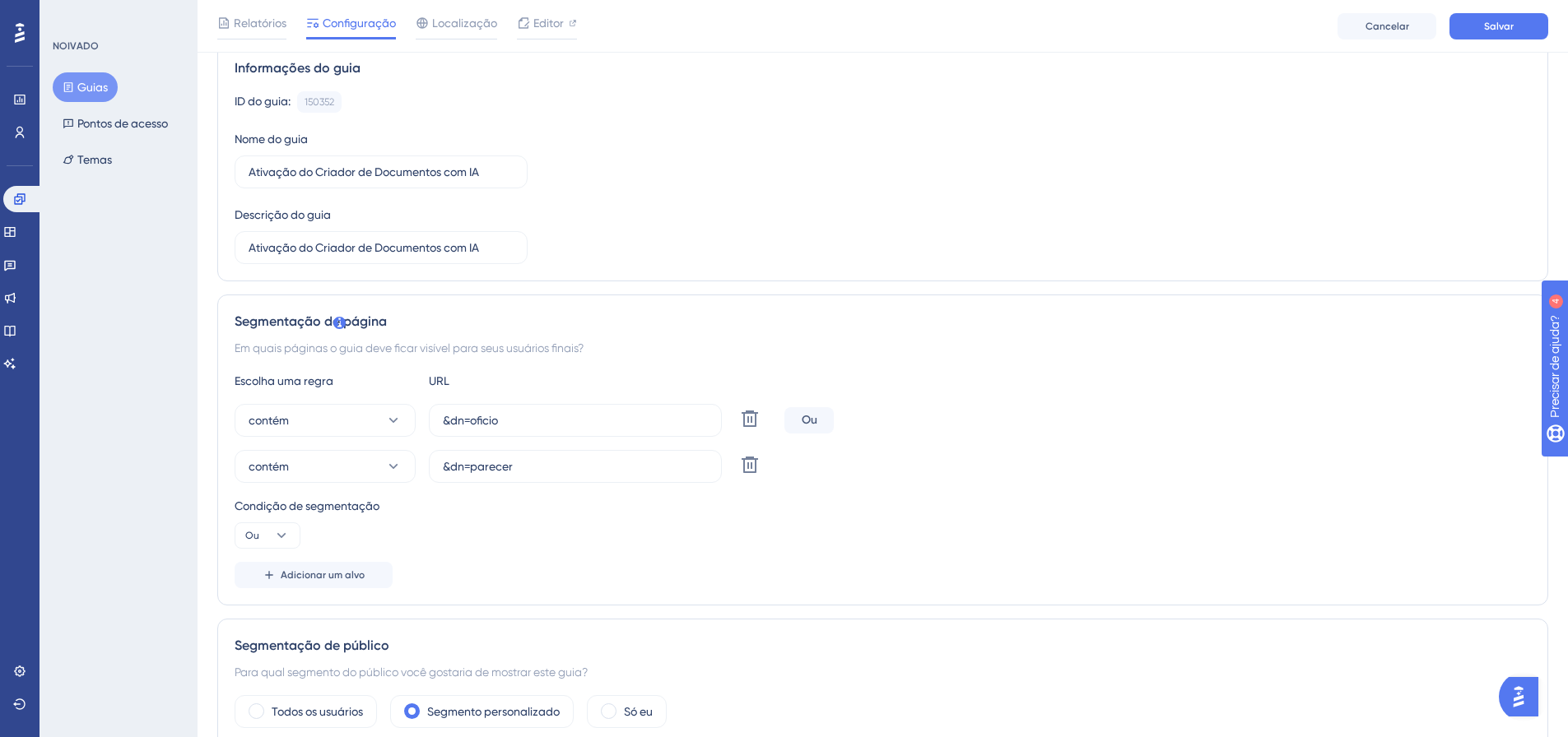
scroll to position [0, 0]
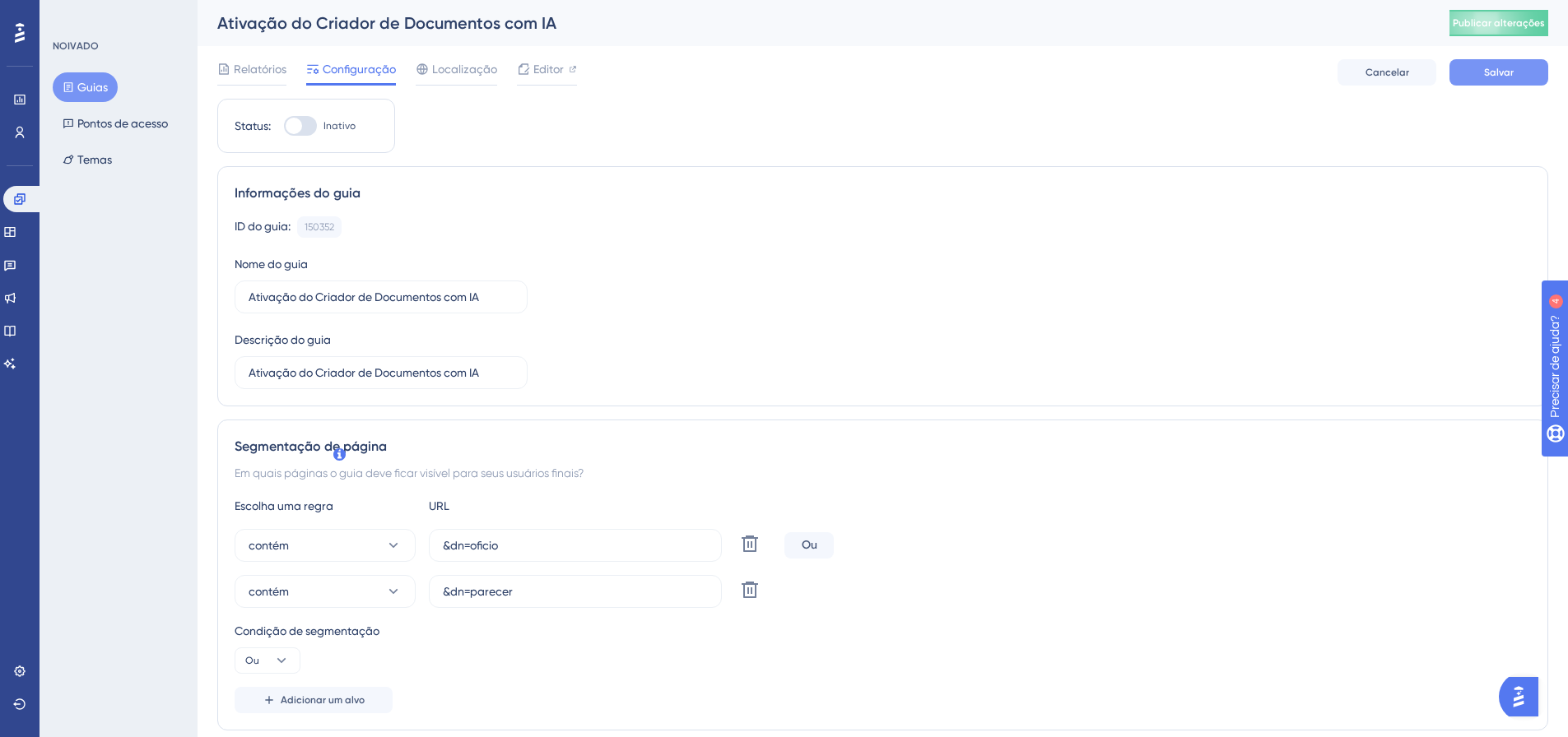
click at [1496, 78] on span "Salvar" at bounding box center [1498, 72] width 30 height 13
click at [1507, 21] on font "Publicar alterações" at bounding box center [1498, 23] width 92 height 12
click at [306, 127] on div at bounding box center [300, 126] width 33 height 20
click at [284, 127] on input "Inativo" at bounding box center [283, 126] width 1 height 1
checkbox input "true"
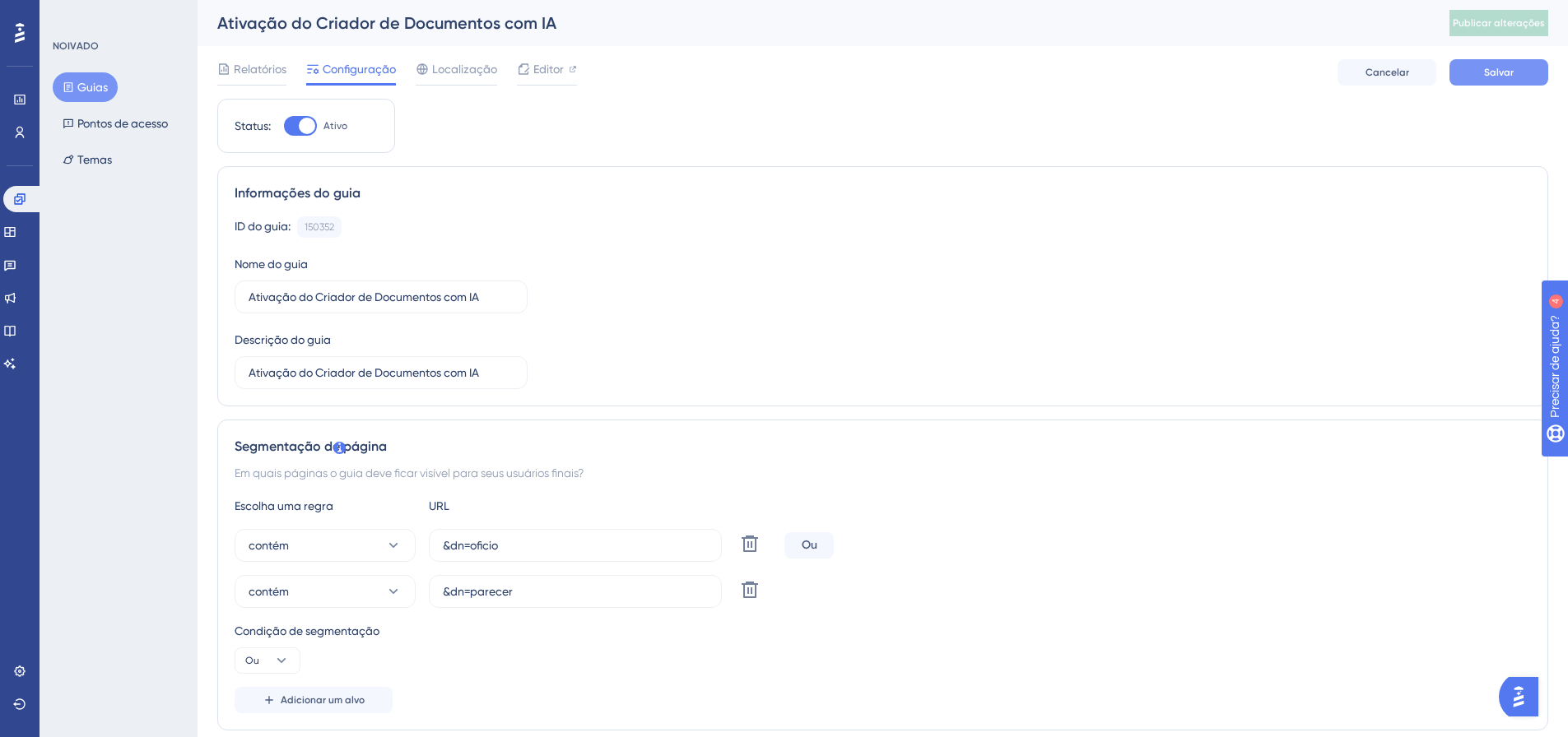
click at [1477, 70] on button "Salvar" at bounding box center [1498, 73] width 98 height 27
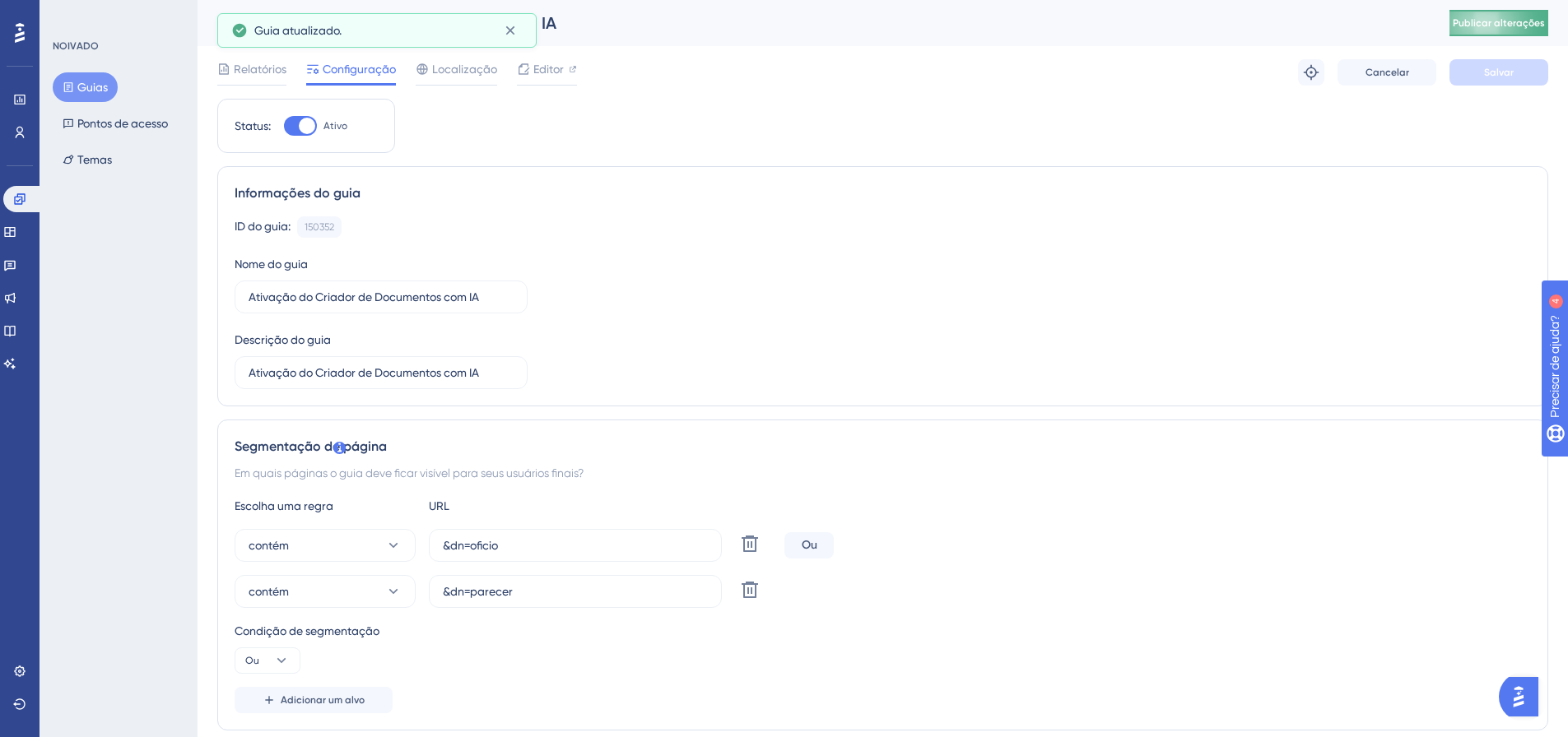
click at [1506, 17] on button "Publicar alterações" at bounding box center [1498, 23] width 98 height 27
click at [17, 264] on icon at bounding box center [9, 264] width 13 height 13
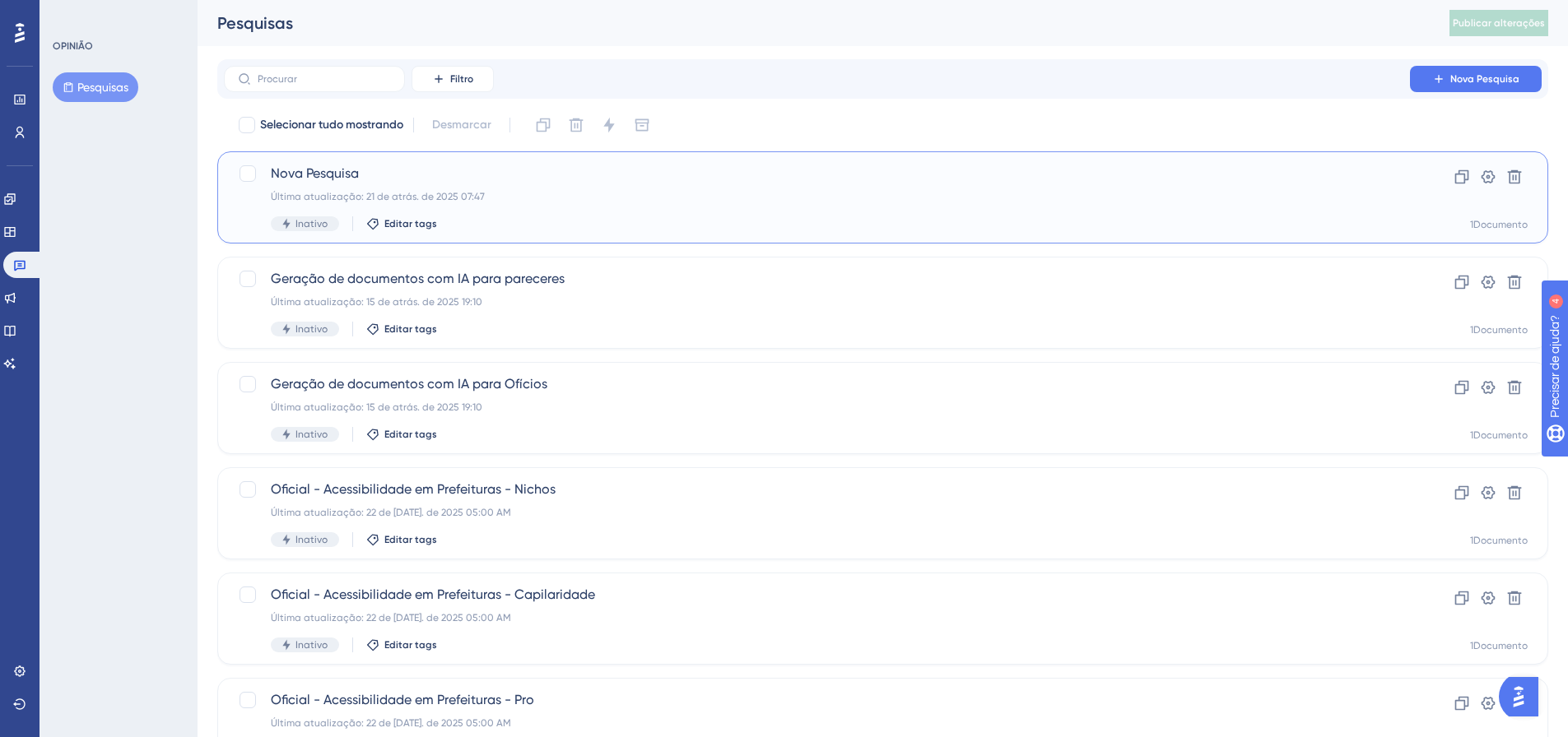
click at [449, 174] on span "Nova Pesquisa" at bounding box center [816, 174] width 1092 height 20
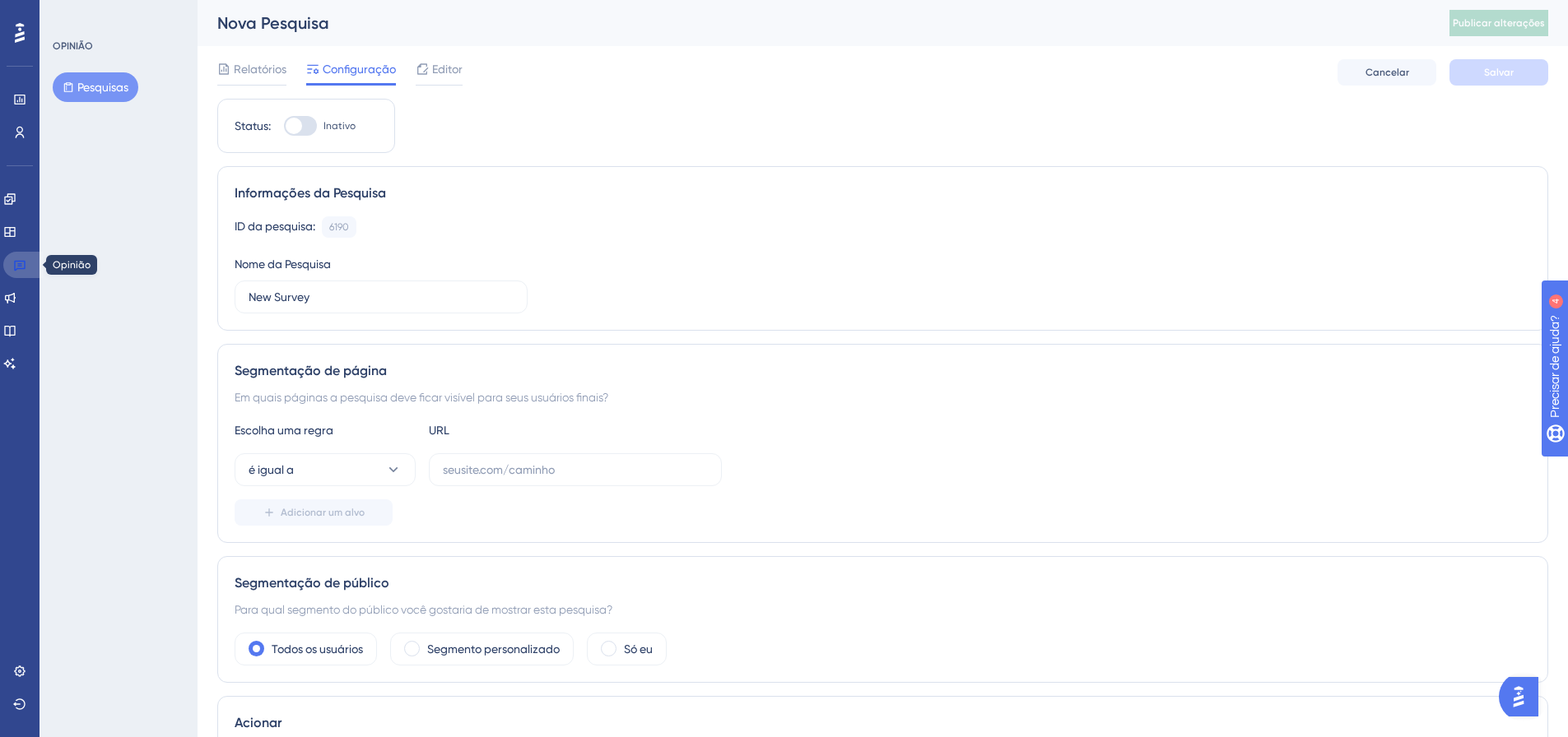
click at [29, 266] on link at bounding box center [23, 264] width 40 height 27
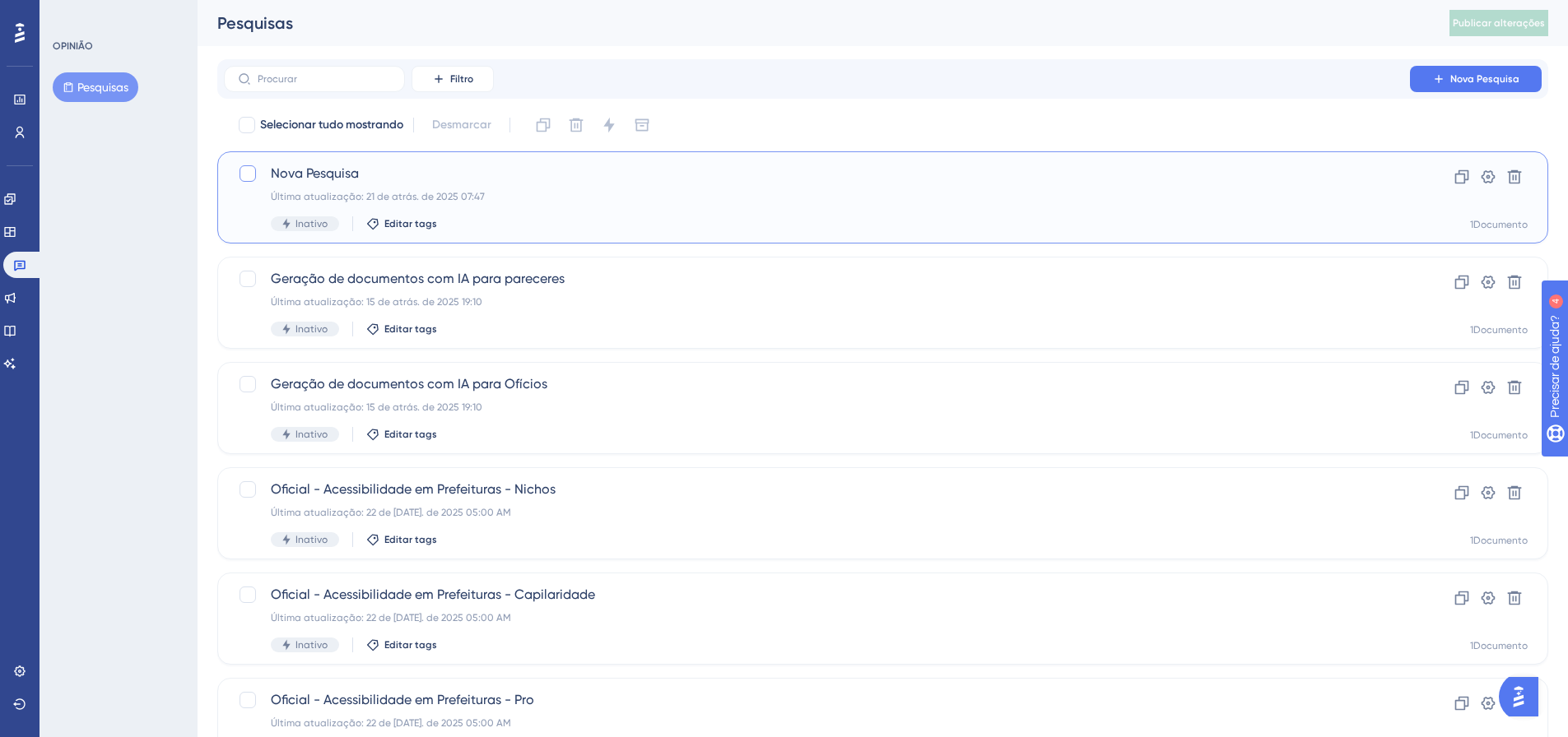
click at [242, 166] on div at bounding box center [247, 173] width 17 height 17
checkbox input "true"
click at [1519, 168] on button at bounding box center [1514, 177] width 27 height 27
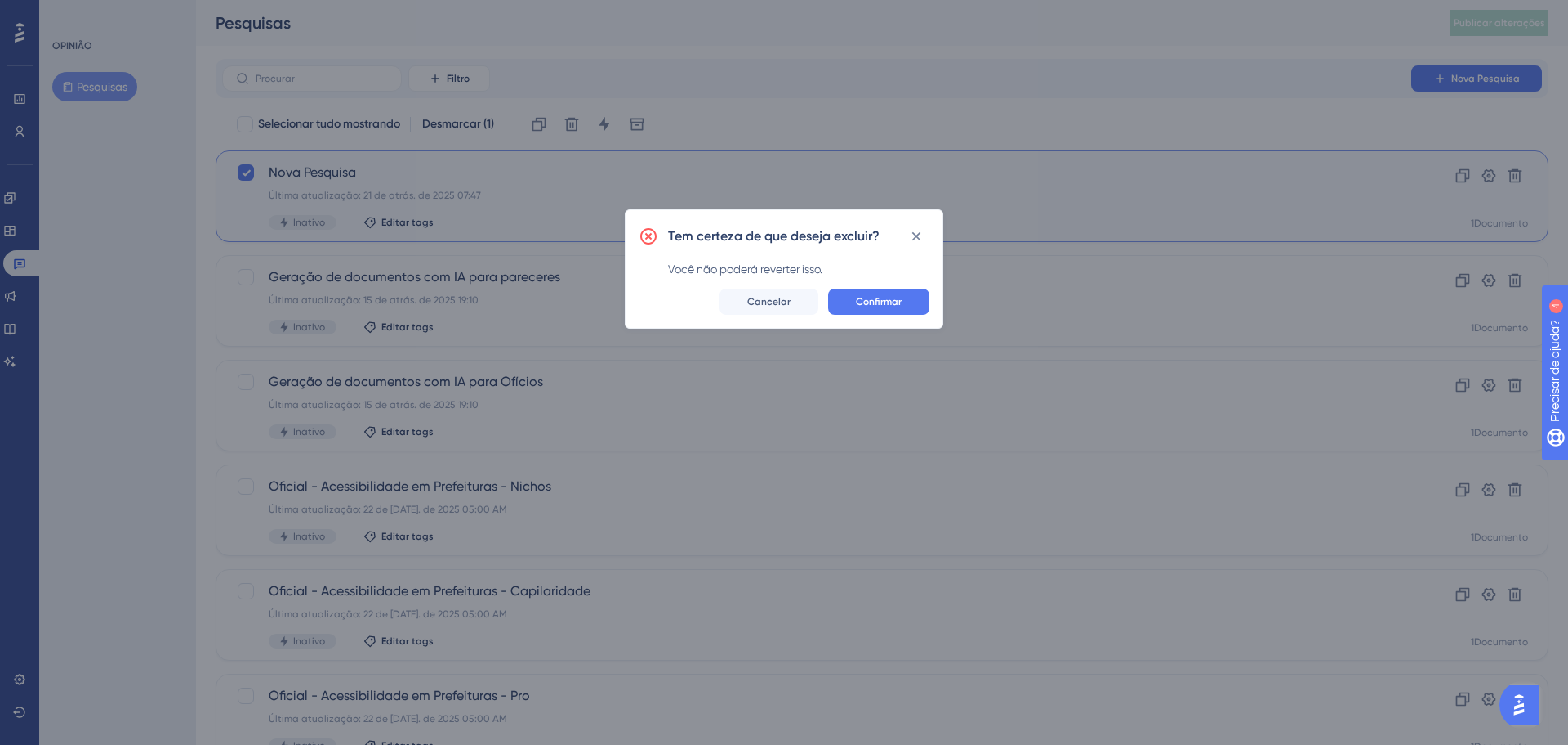
click at [880, 317] on div "Tem certeza de que deseja excluir? Você não poderá reverter isso. Confirmar Can…" at bounding box center [784, 268] width 319 height 119
click at [896, 297] on font "Confirmar" at bounding box center [879, 302] width 45 height 12
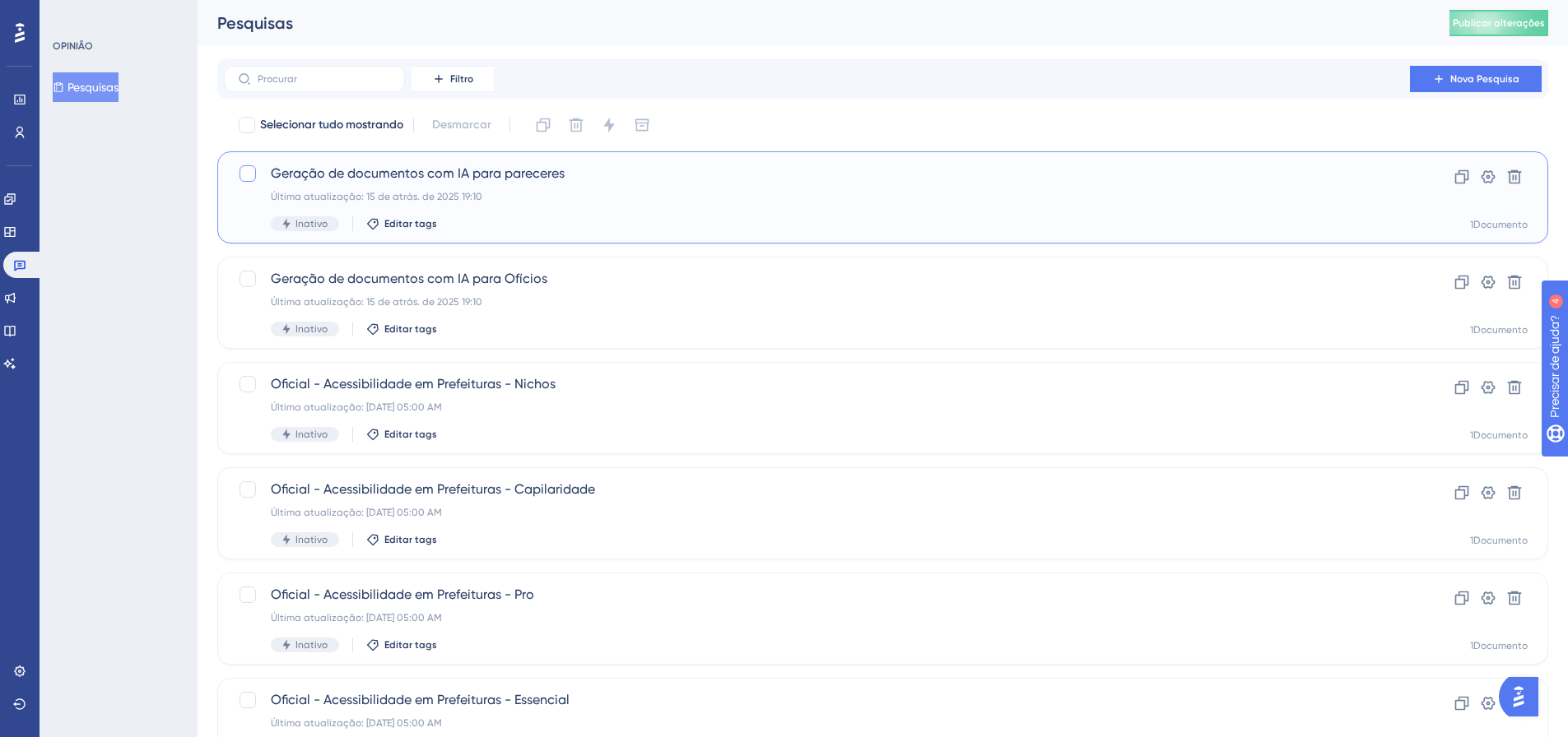
click at [247, 169] on div at bounding box center [247, 173] width 17 height 17
checkbox input "true"
click at [1462, 181] on icon at bounding box center [1462, 177] width 17 height 17
checkbox input "true"
checkbox input "false"
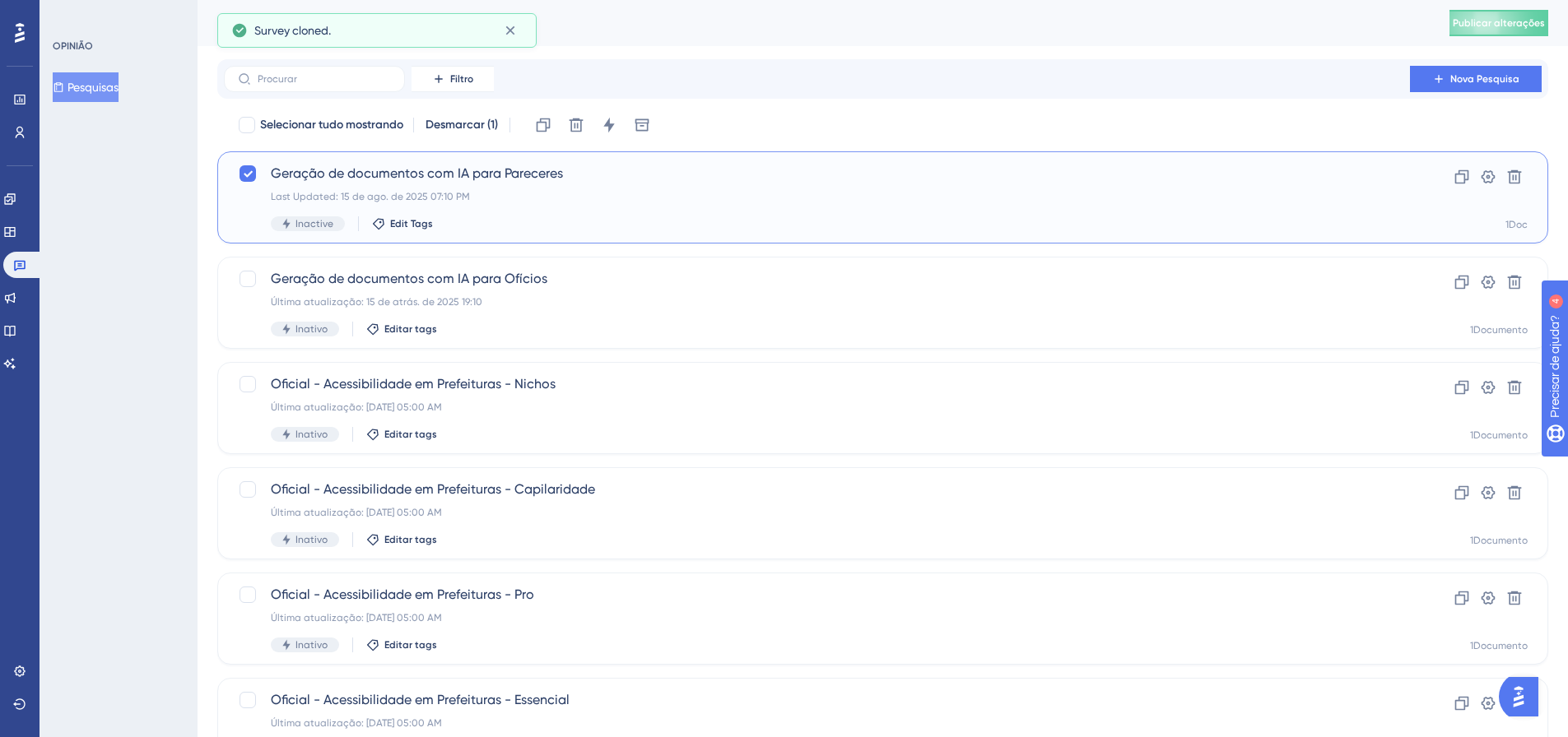
checkbox input "false"
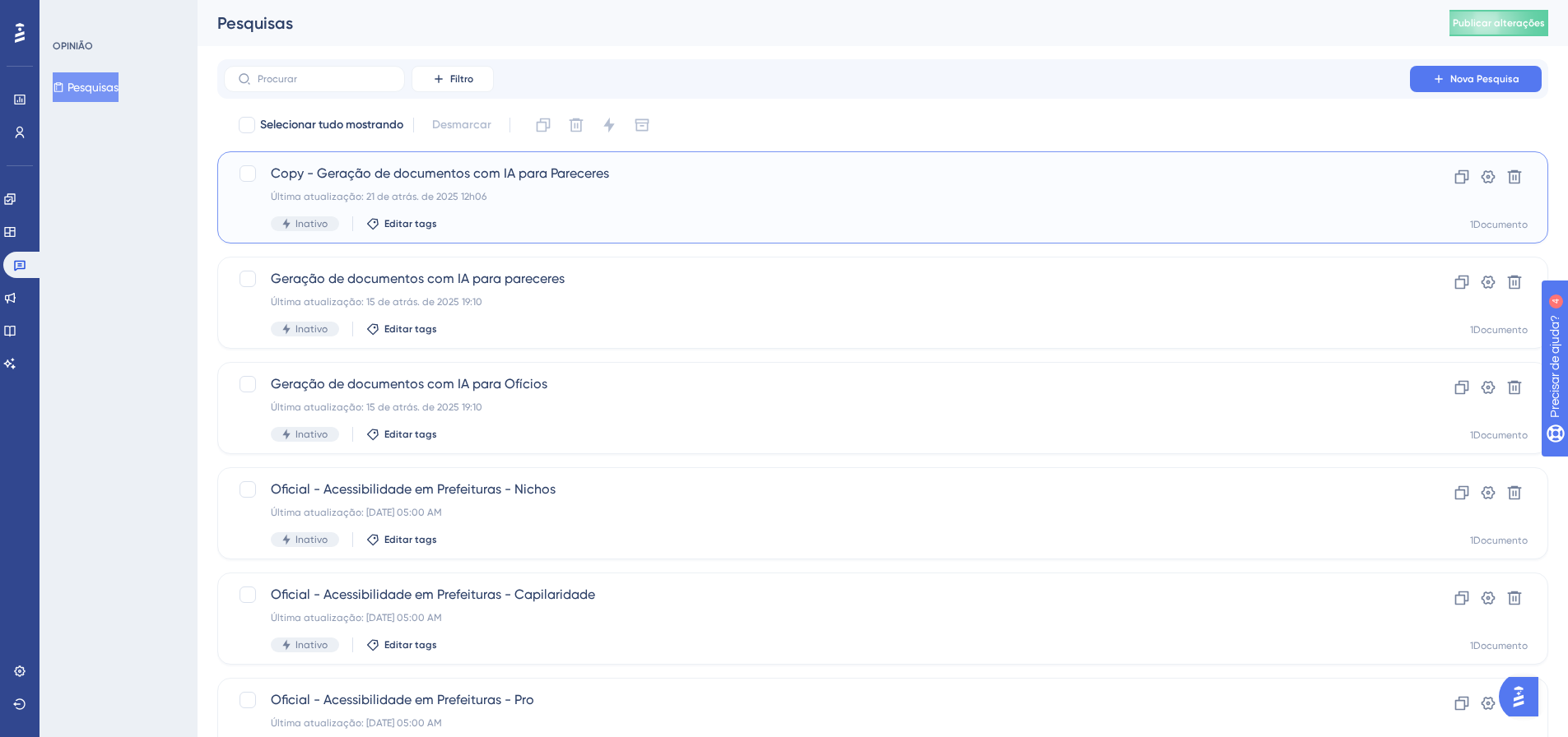
click at [424, 191] on font "Última atualização: 21 de atrás. de 2025 12h06" at bounding box center [378, 197] width 216 height 12
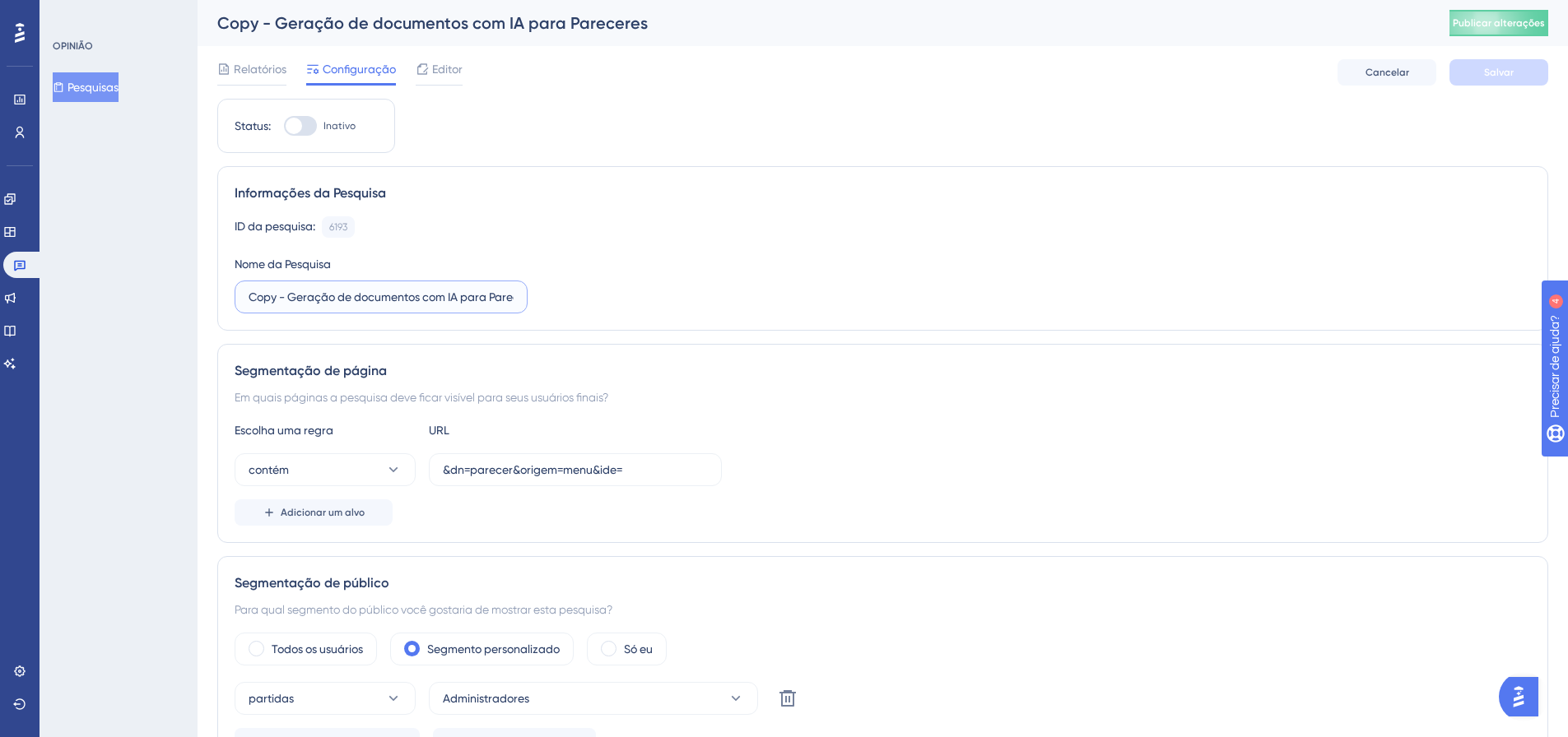
click at [336, 295] on input "Copy - Geração de documentos com IA para Pareceres" at bounding box center [381, 297] width 265 height 18
type input "Pesquisa teste base demonstração"
click at [1469, 74] on button "Salvar" at bounding box center [1498, 73] width 98 height 27
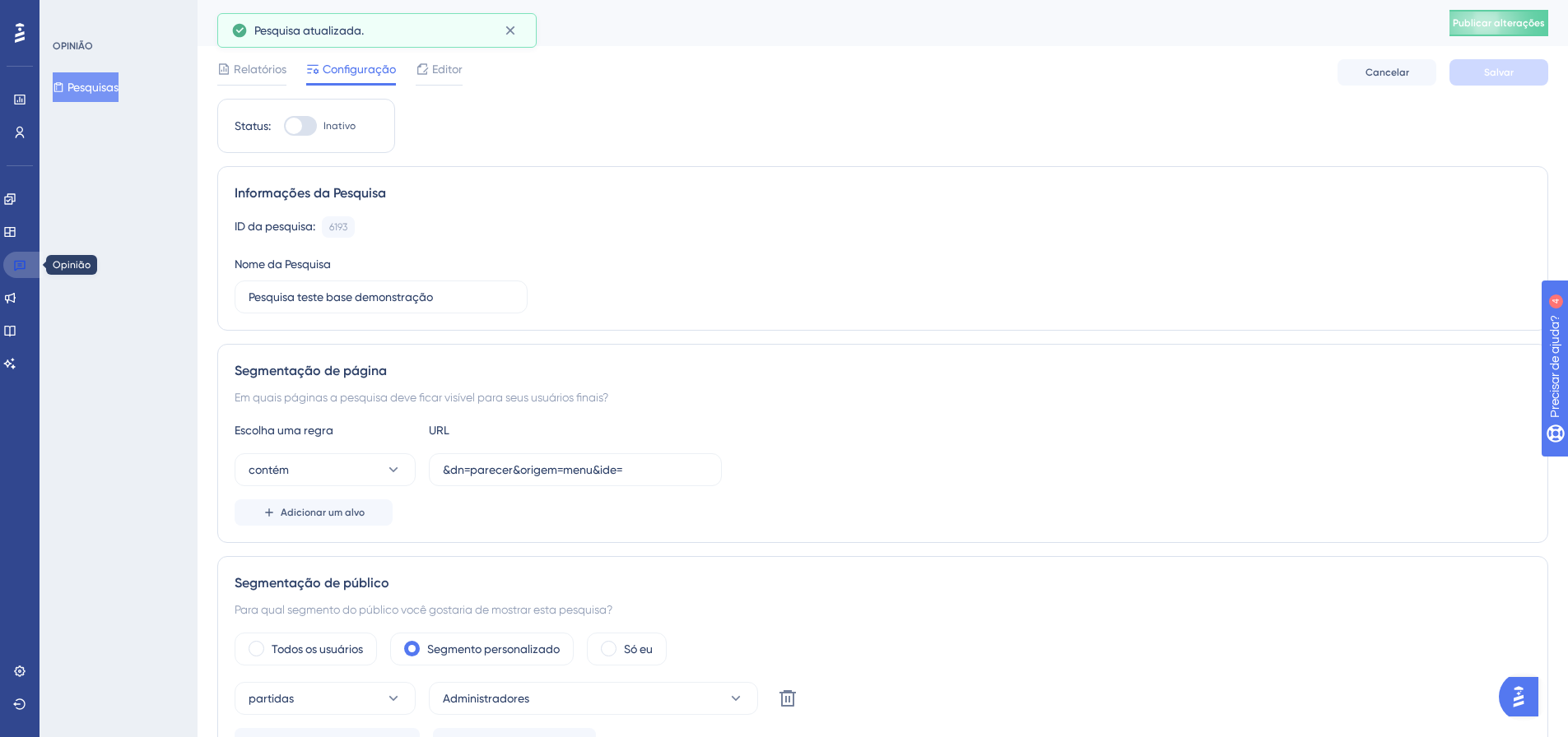
click at [27, 258] on link at bounding box center [23, 264] width 40 height 27
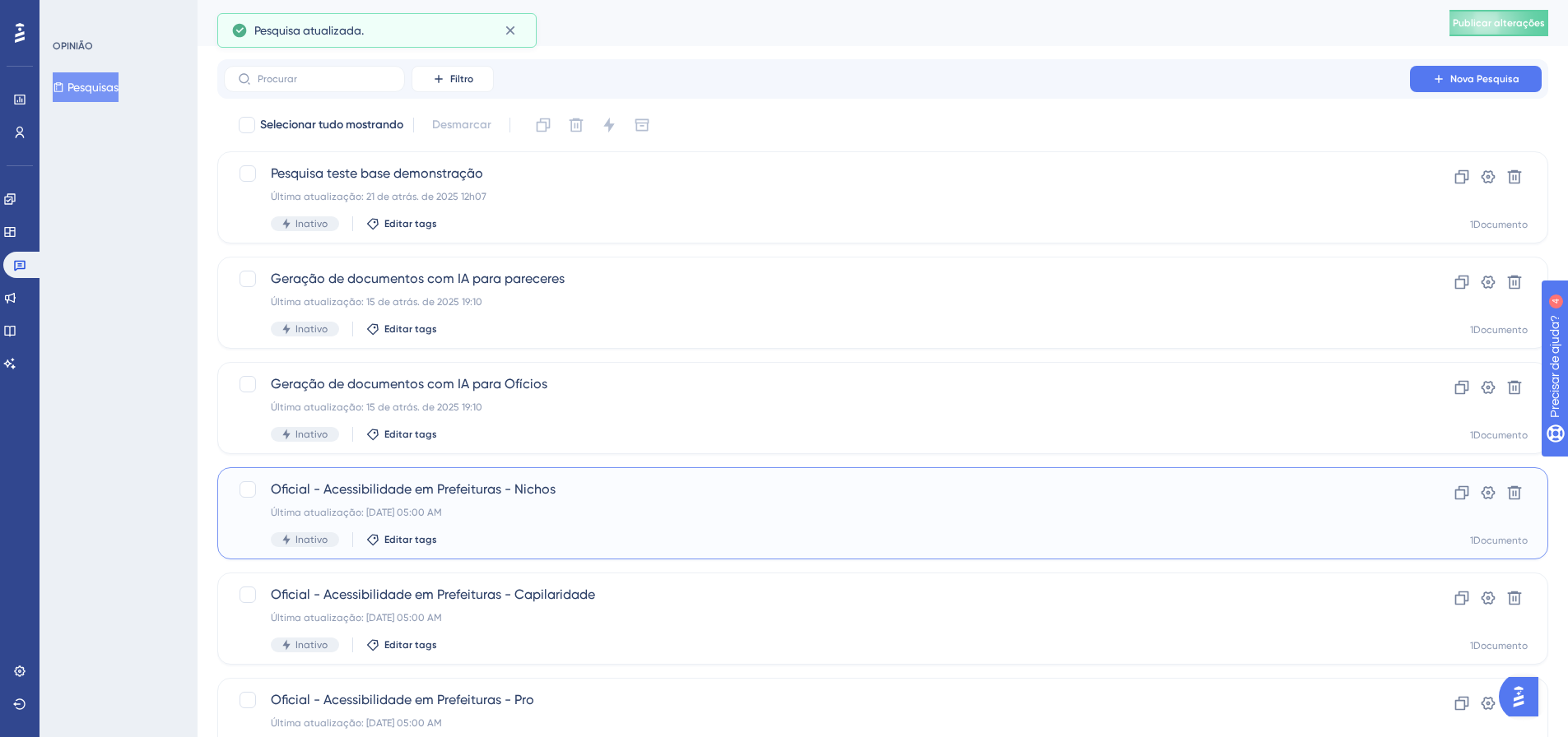
click at [385, 506] on div "Oficial - Acessibilidade em Prefeituras - Nichos Última atualização: [DATE] 05:…" at bounding box center [816, 514] width 1092 height 68
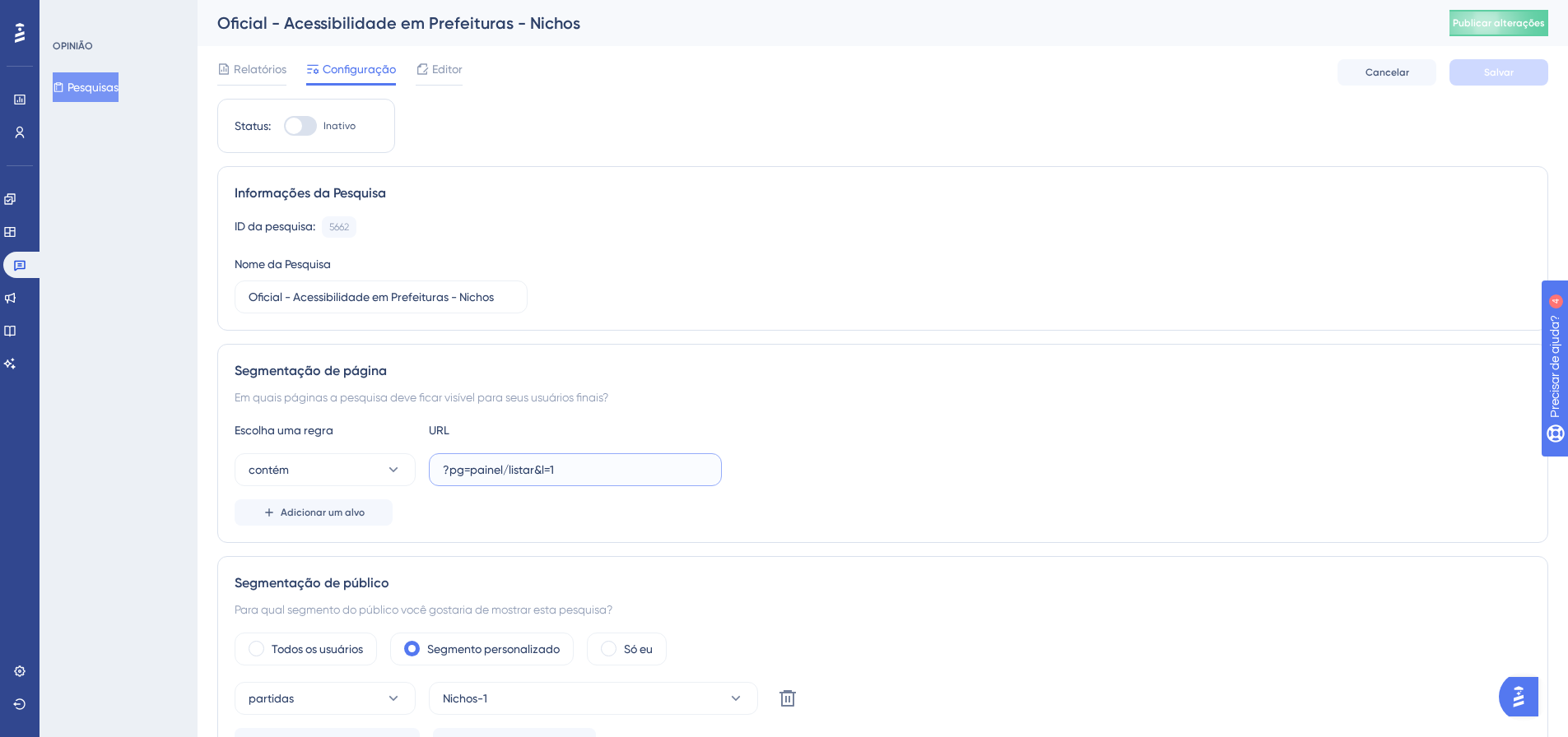
click at [568, 472] on input "?pg=painel/listar&l=1" at bounding box center [575, 470] width 265 height 18
click at [15, 195] on icon at bounding box center [9, 199] width 11 height 11
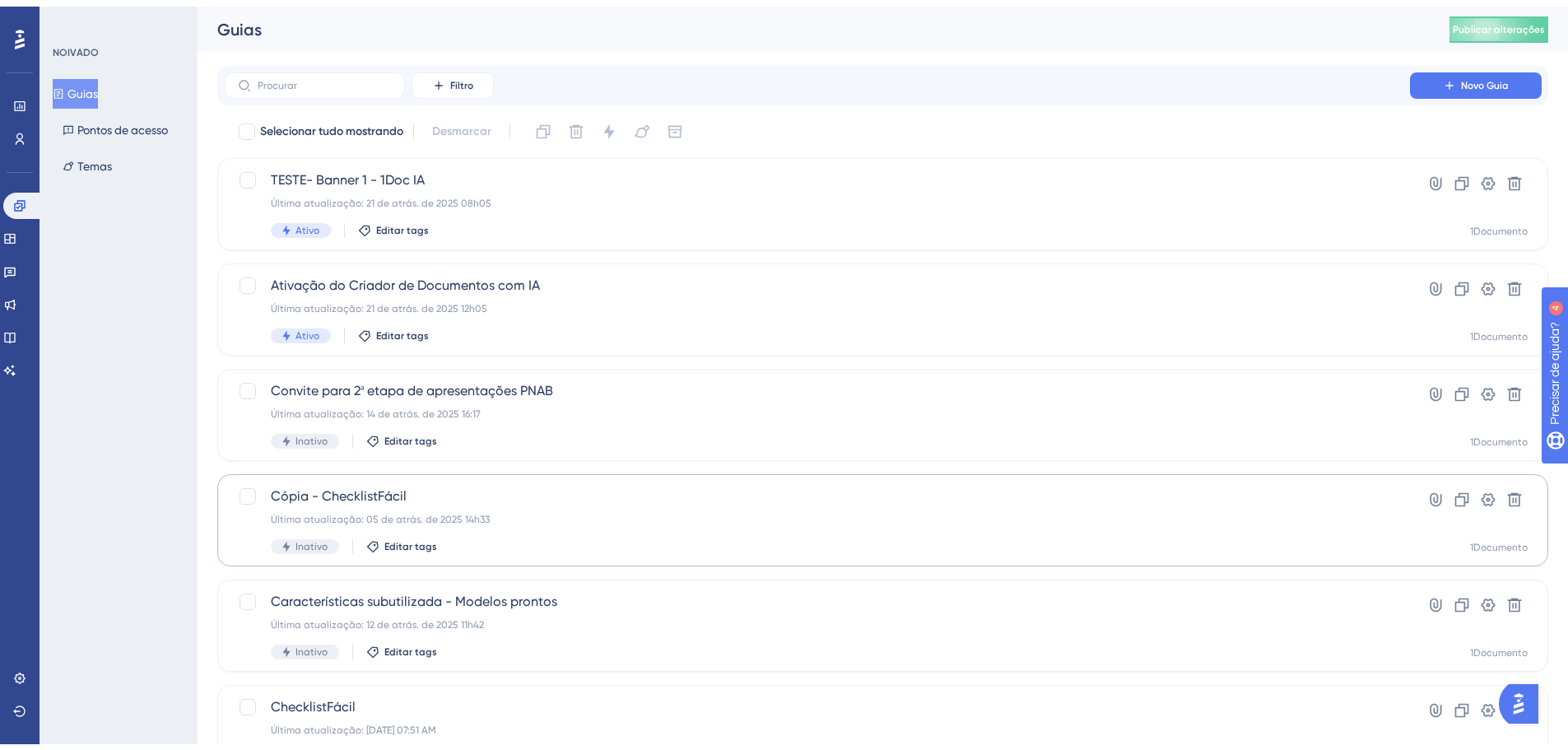
scroll to position [82, 0]
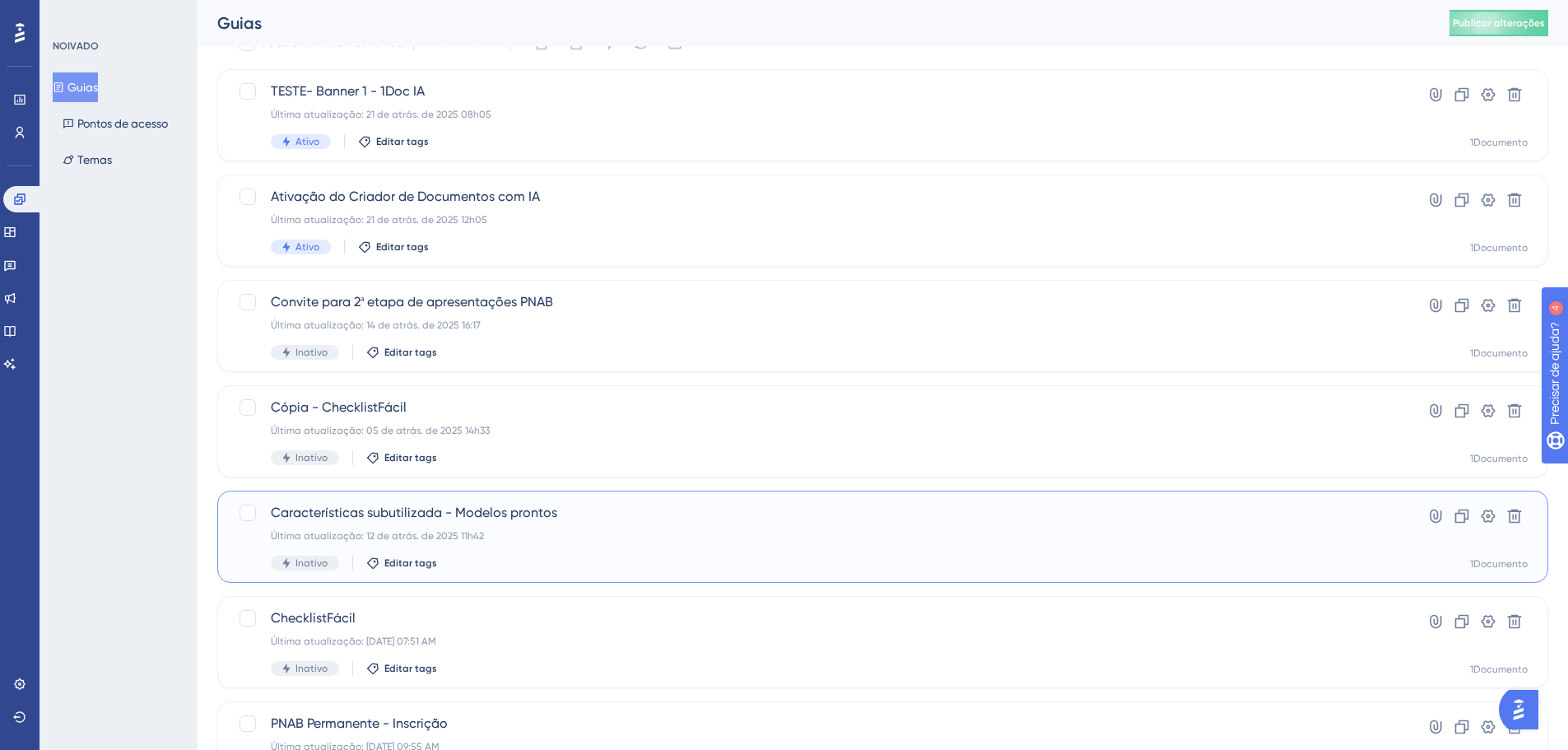
click at [420, 518] on font "Características subutilizada - Modelos prontos" at bounding box center [413, 513] width 286 height 16
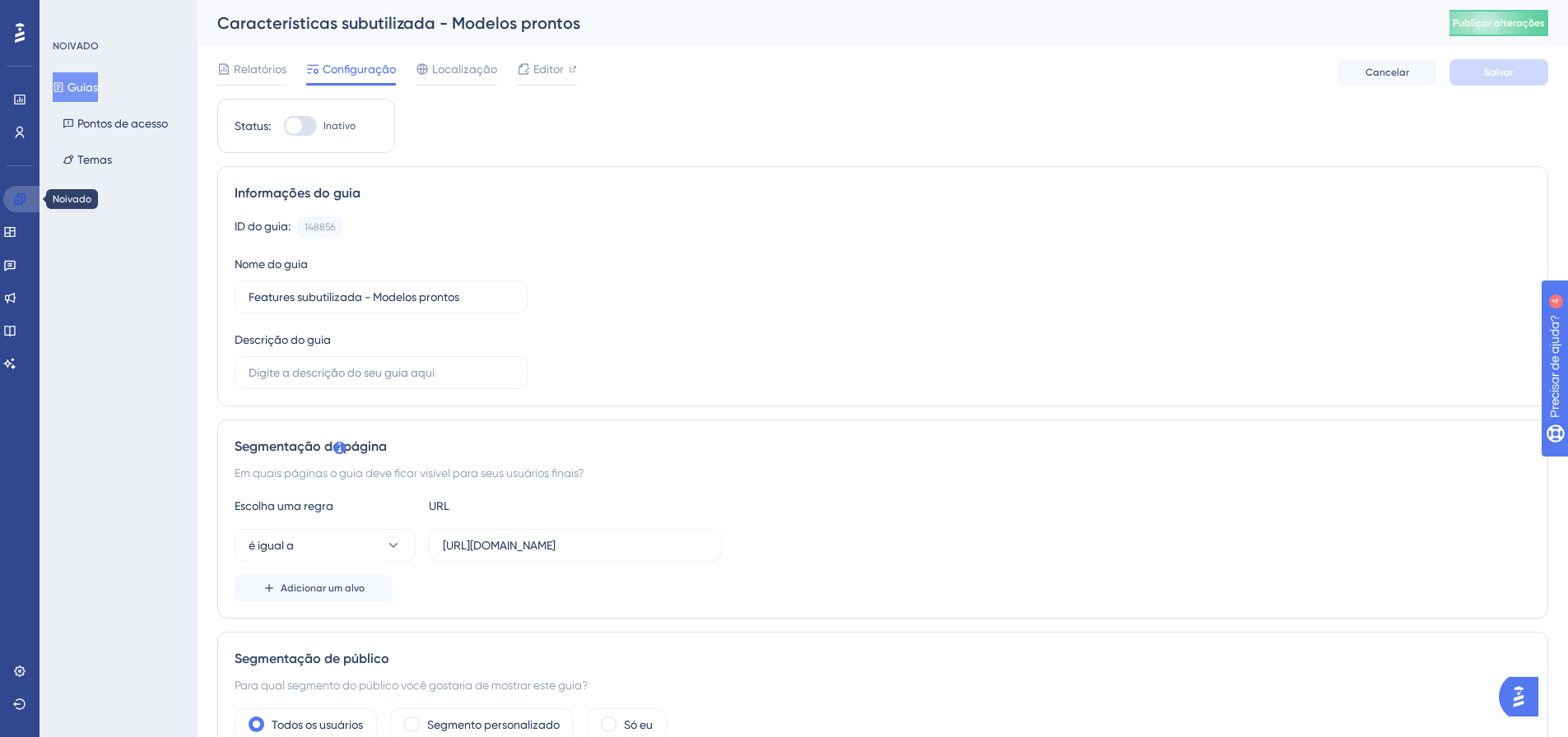
click at [31, 198] on link at bounding box center [23, 199] width 40 height 27
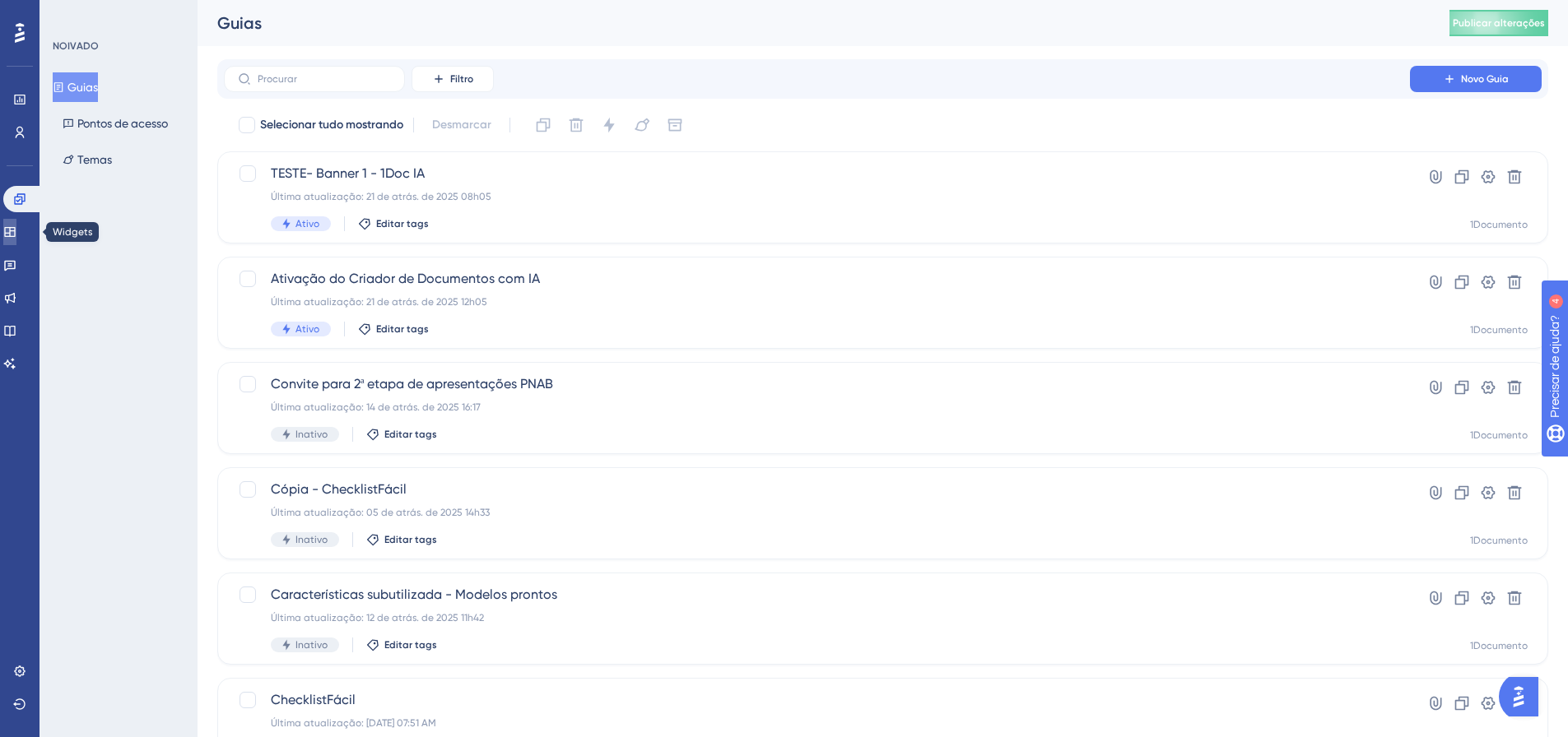
click at [17, 235] on icon at bounding box center [9, 231] width 13 height 13
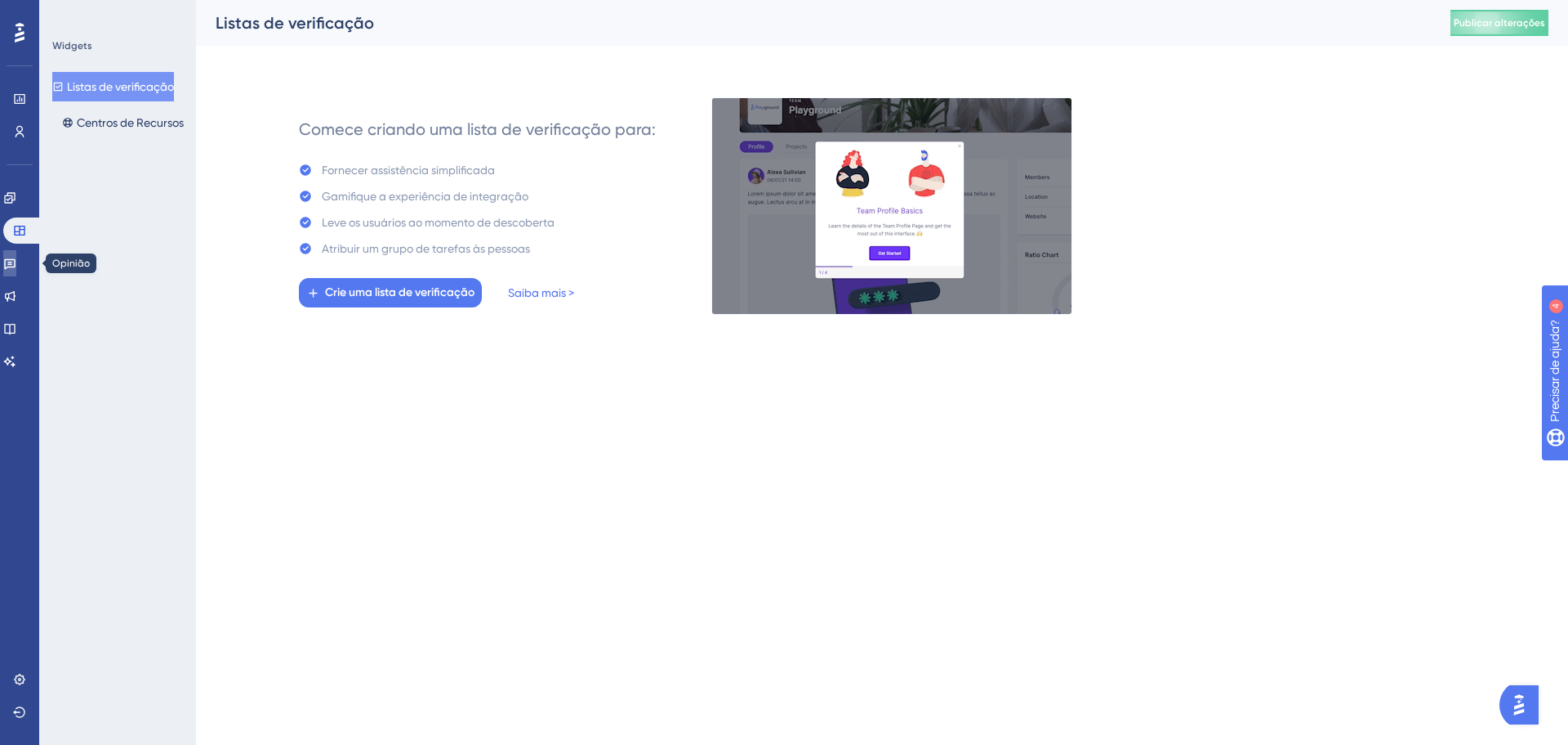
click at [16, 264] on icon at bounding box center [10, 264] width 12 height 11
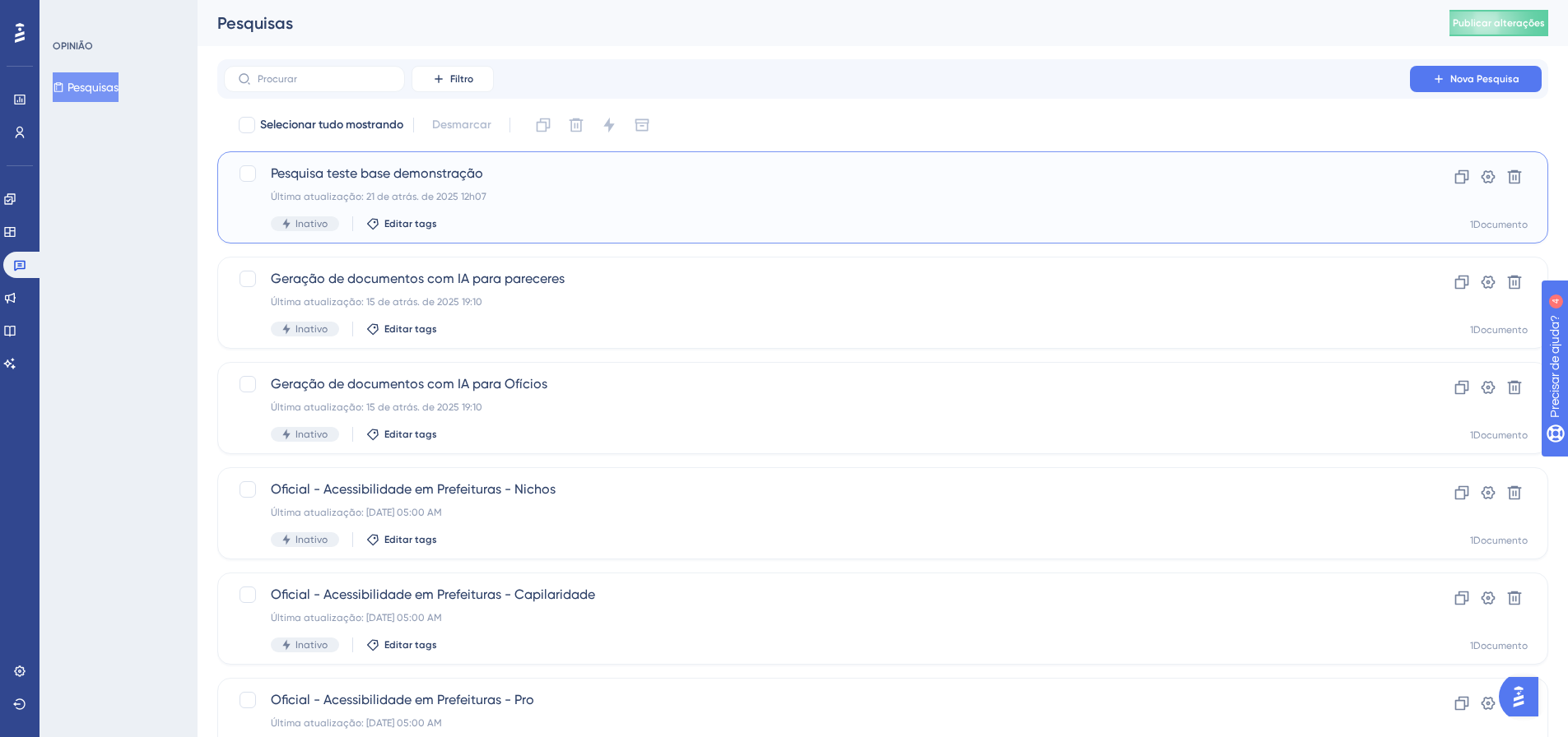
click at [363, 173] on font "Pesquisa teste base demonstração" at bounding box center [377, 173] width 213 height 16
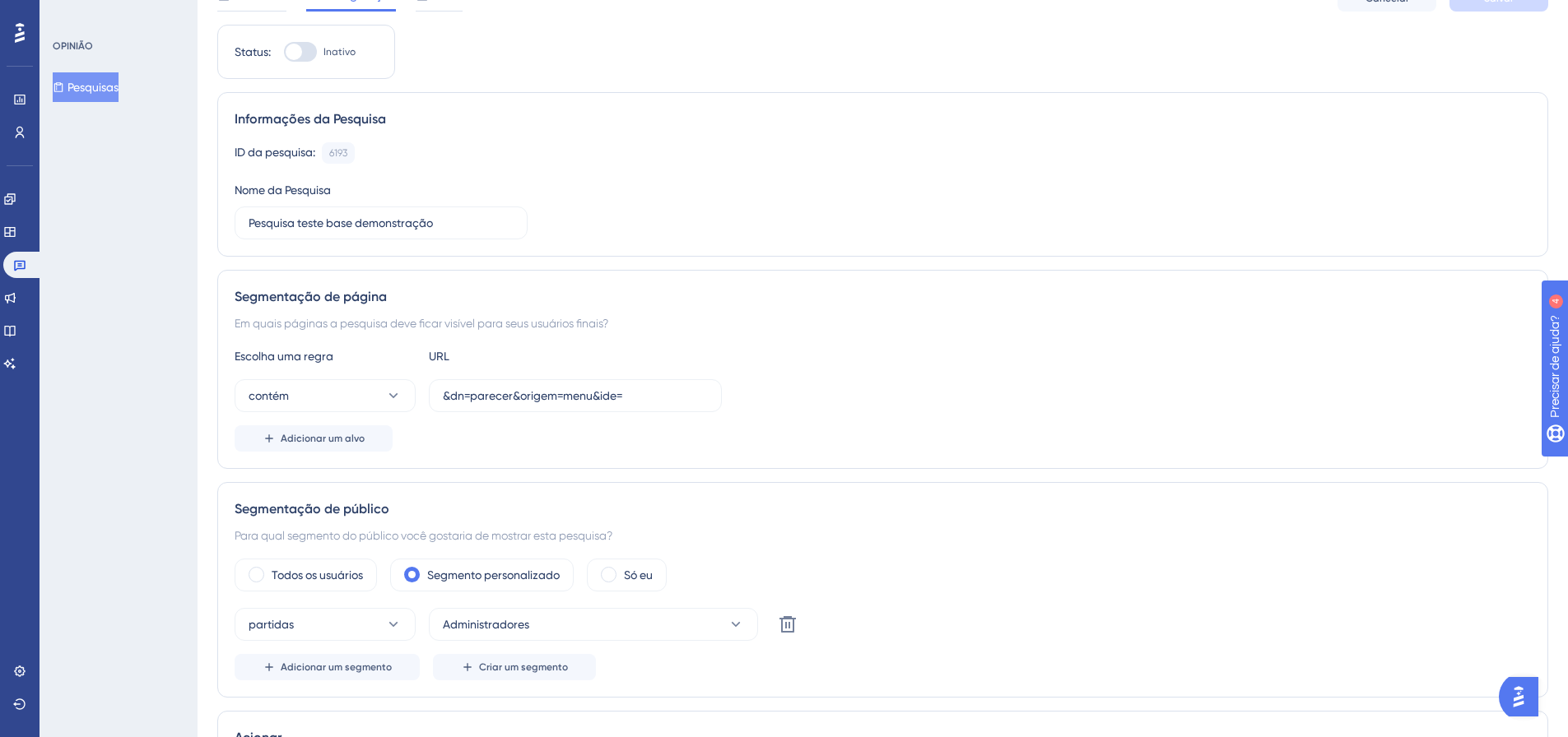
scroll to position [165, 0]
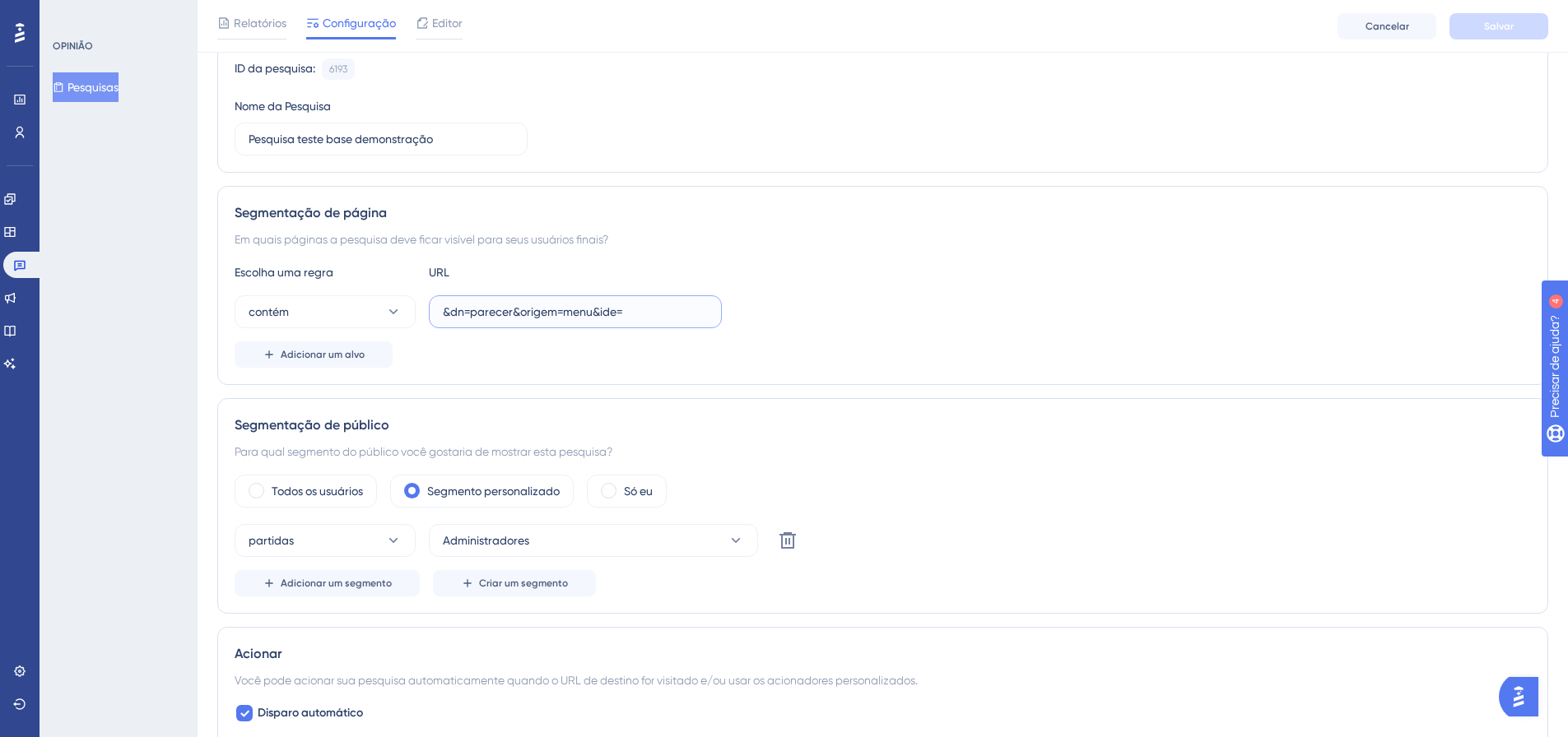
click at [525, 308] on input "&dn=parecer&origem=menu&ide=" at bounding box center [575, 312] width 265 height 18
click at [526, 307] on input "&dn=parecer&origem=menu&ide=" at bounding box center [575, 312] width 265 height 18
paste input "?pg=painel/listar&l=1"
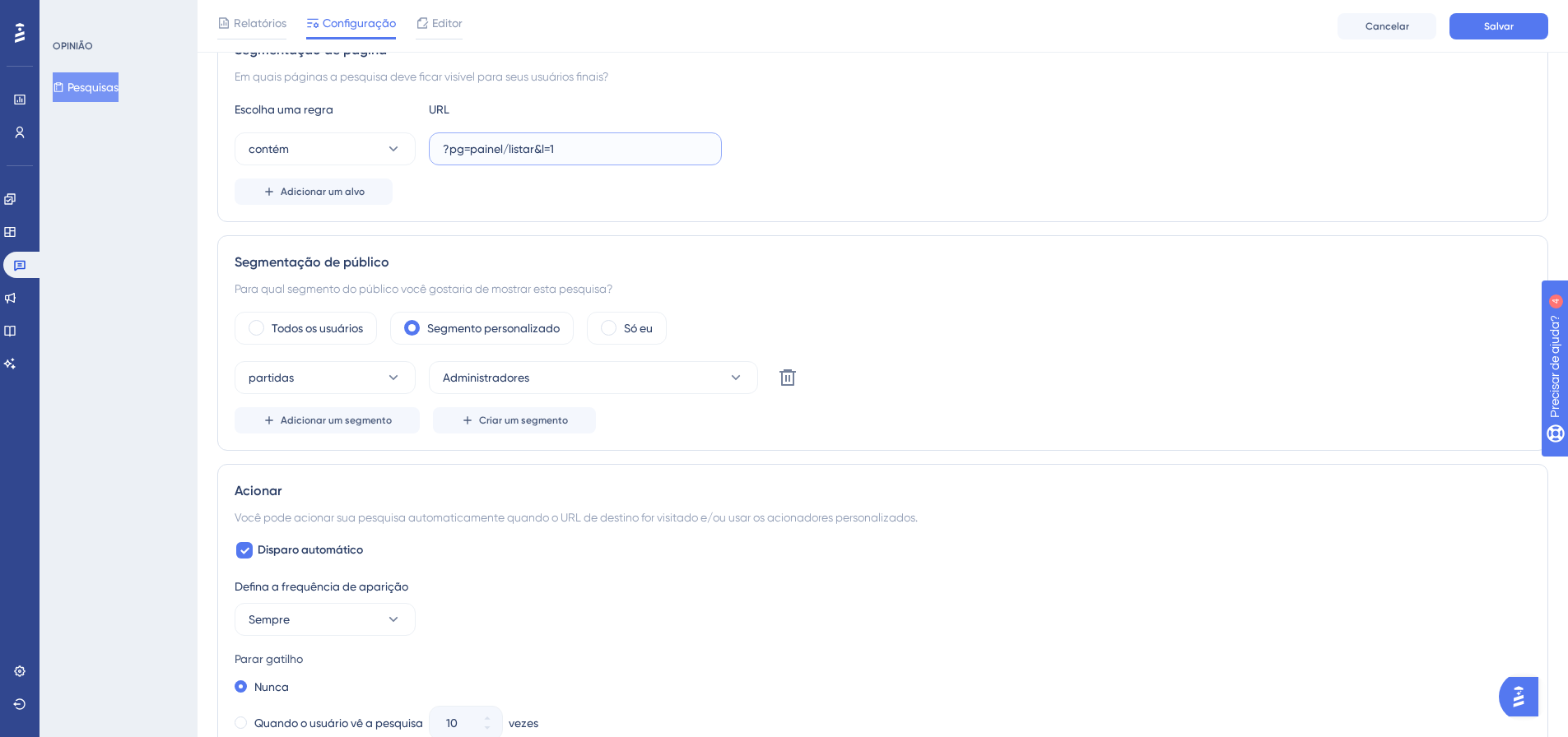
scroll to position [329, 0]
type input "?pg=painel/listar&l=1"
click at [795, 376] on icon at bounding box center [788, 376] width 20 height 20
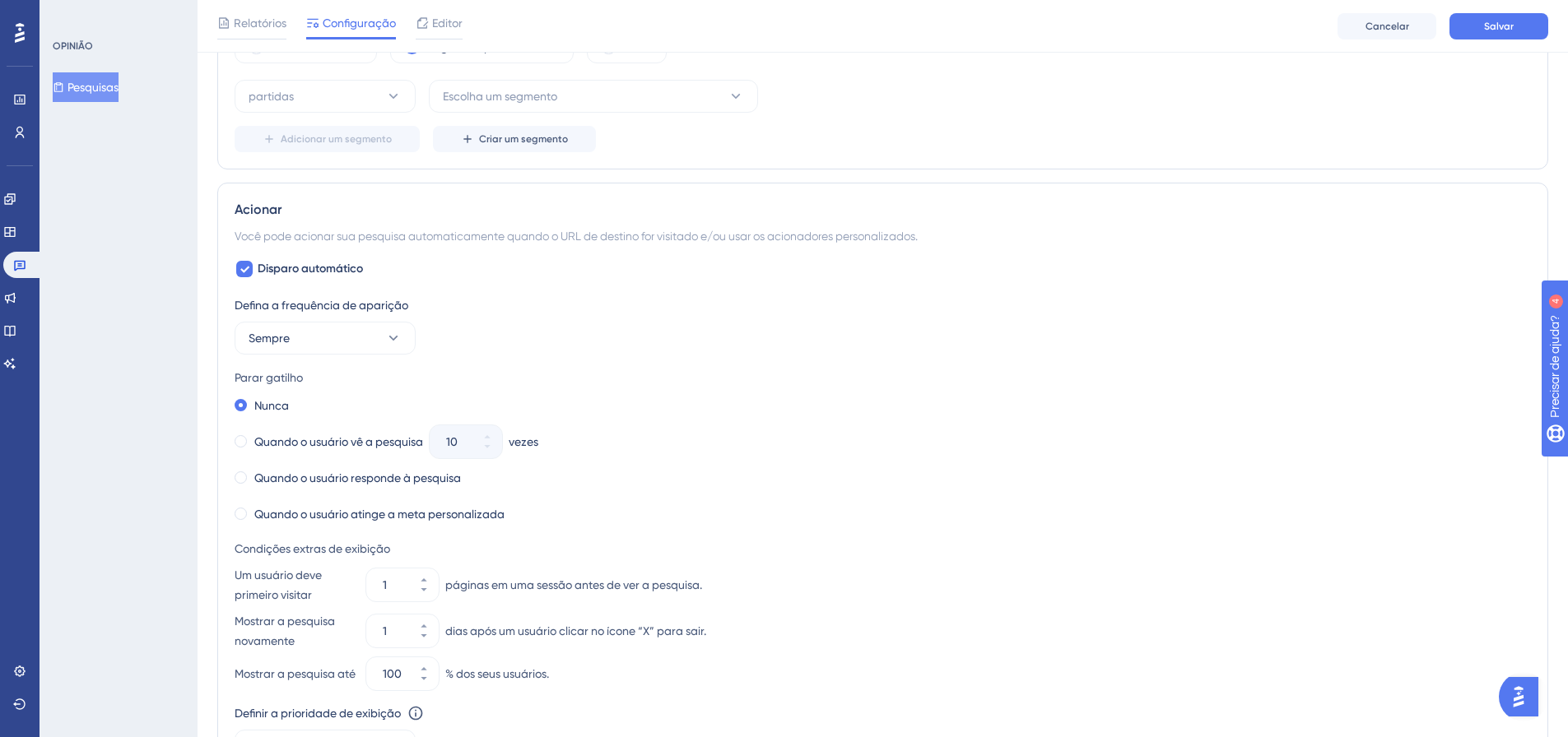
scroll to position [659, 0]
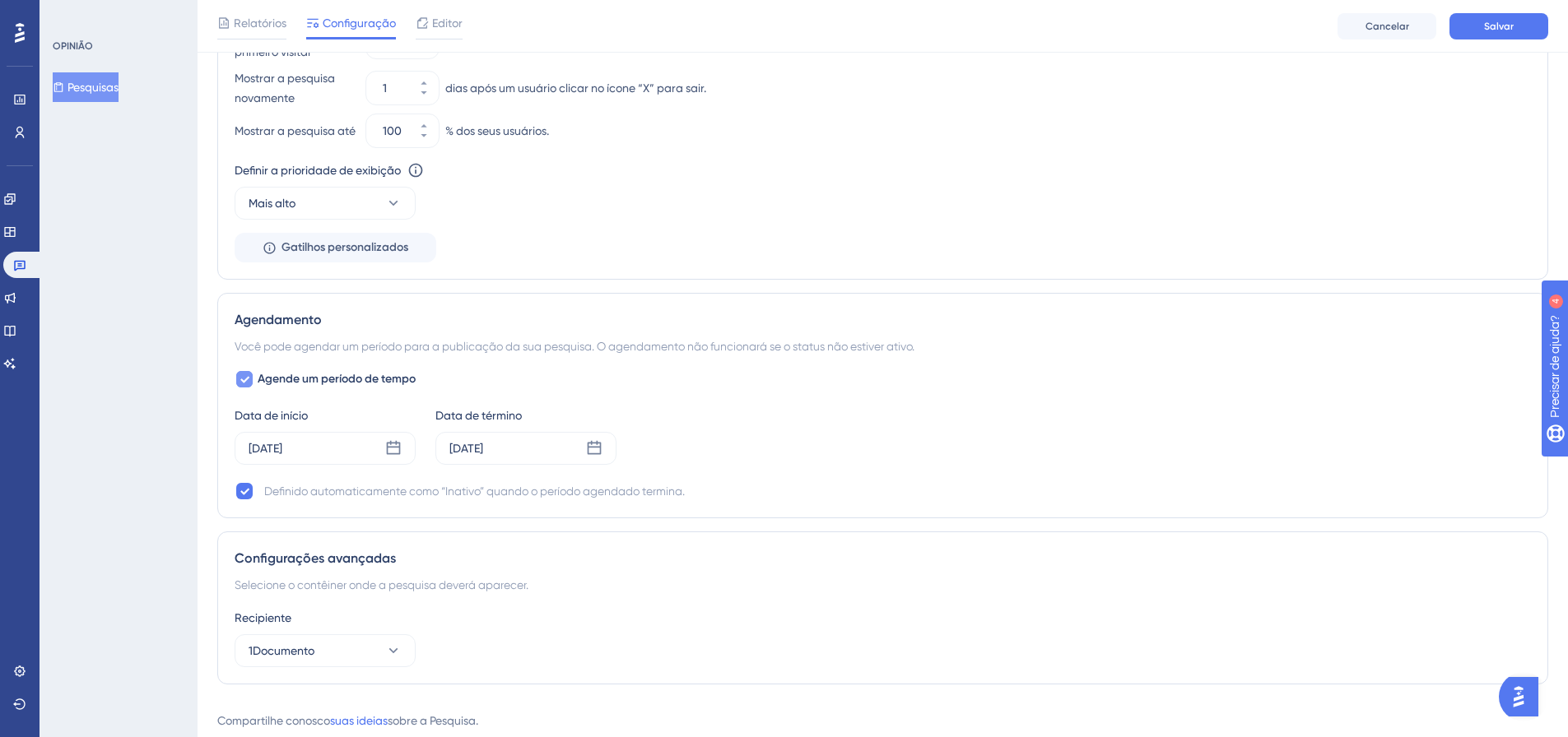
click at [281, 383] on font "Agende um período de tempo" at bounding box center [336, 378] width 158 height 14
checkbox input "false"
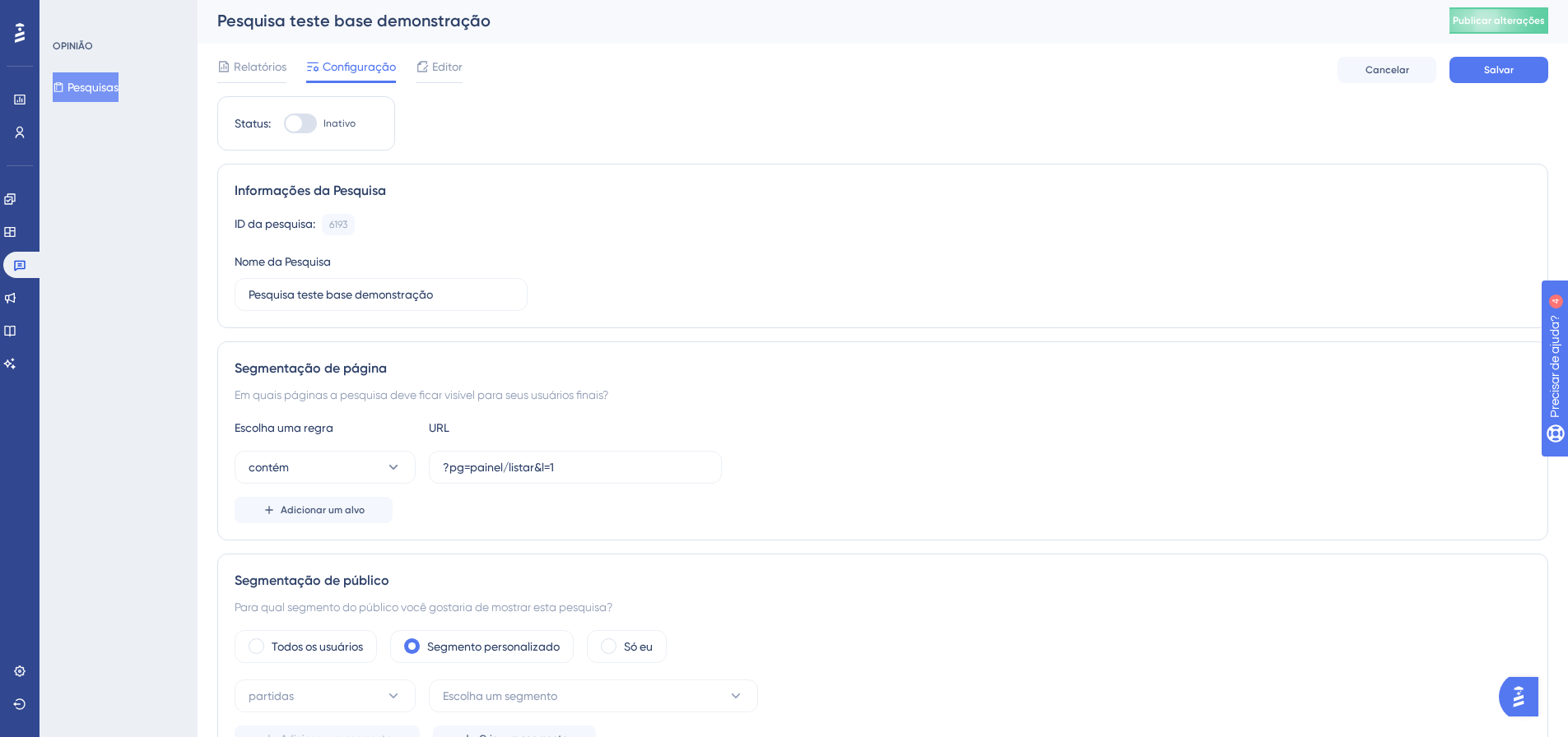
scroll to position [0, 0]
click at [1471, 72] on button "Salvar" at bounding box center [1498, 73] width 98 height 27
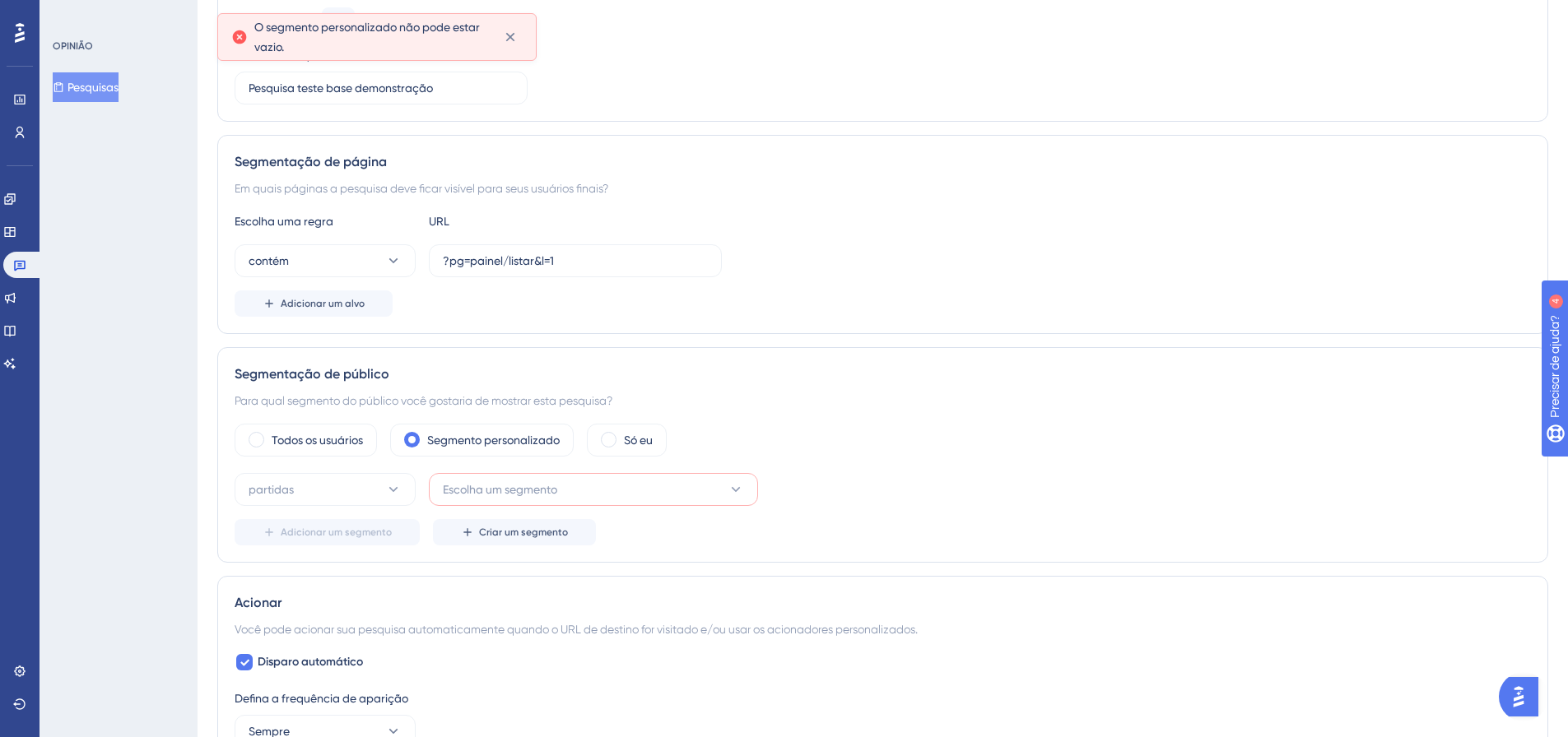
scroll to position [329, 0]
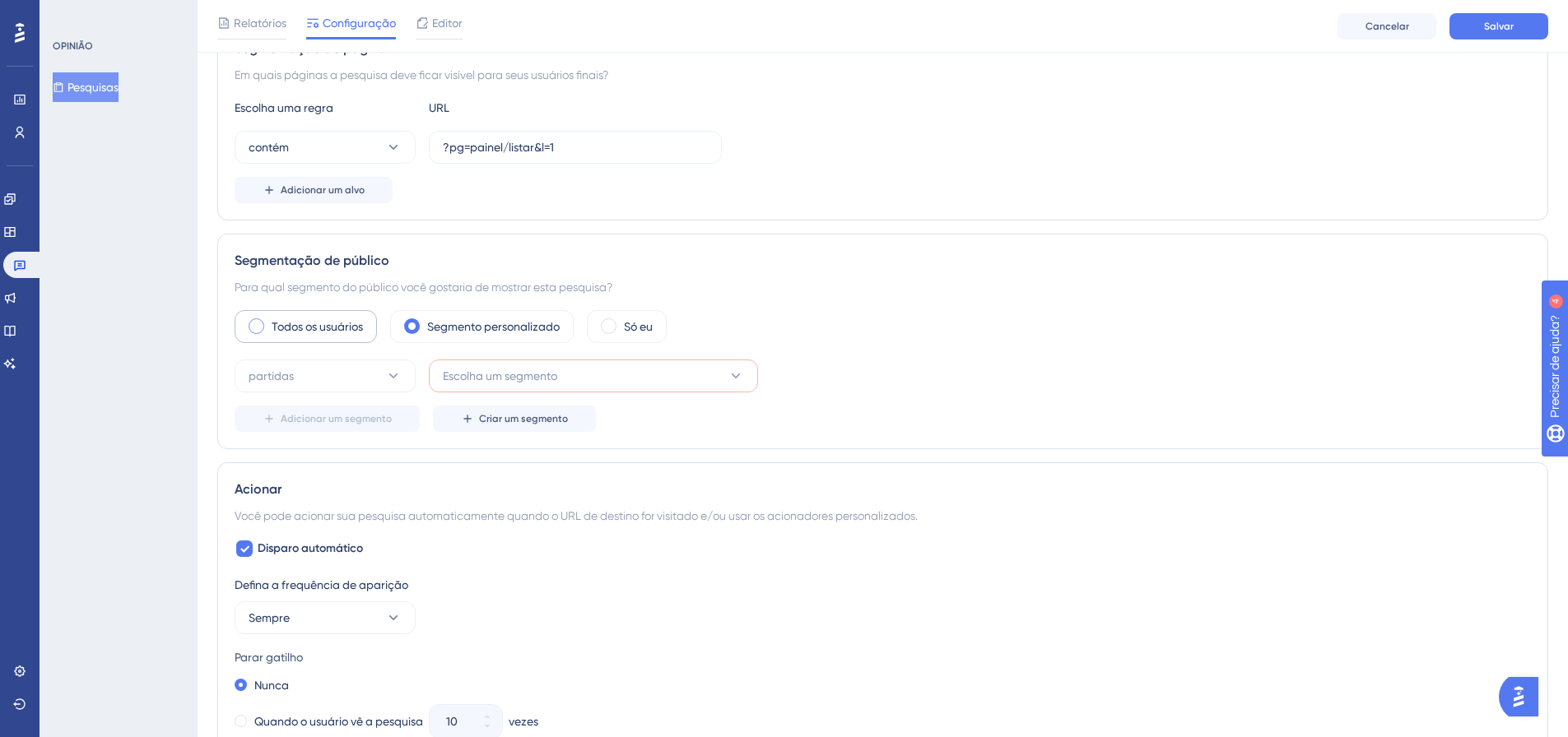
click at [337, 328] on font "Todos os usuários" at bounding box center [317, 326] width 91 height 13
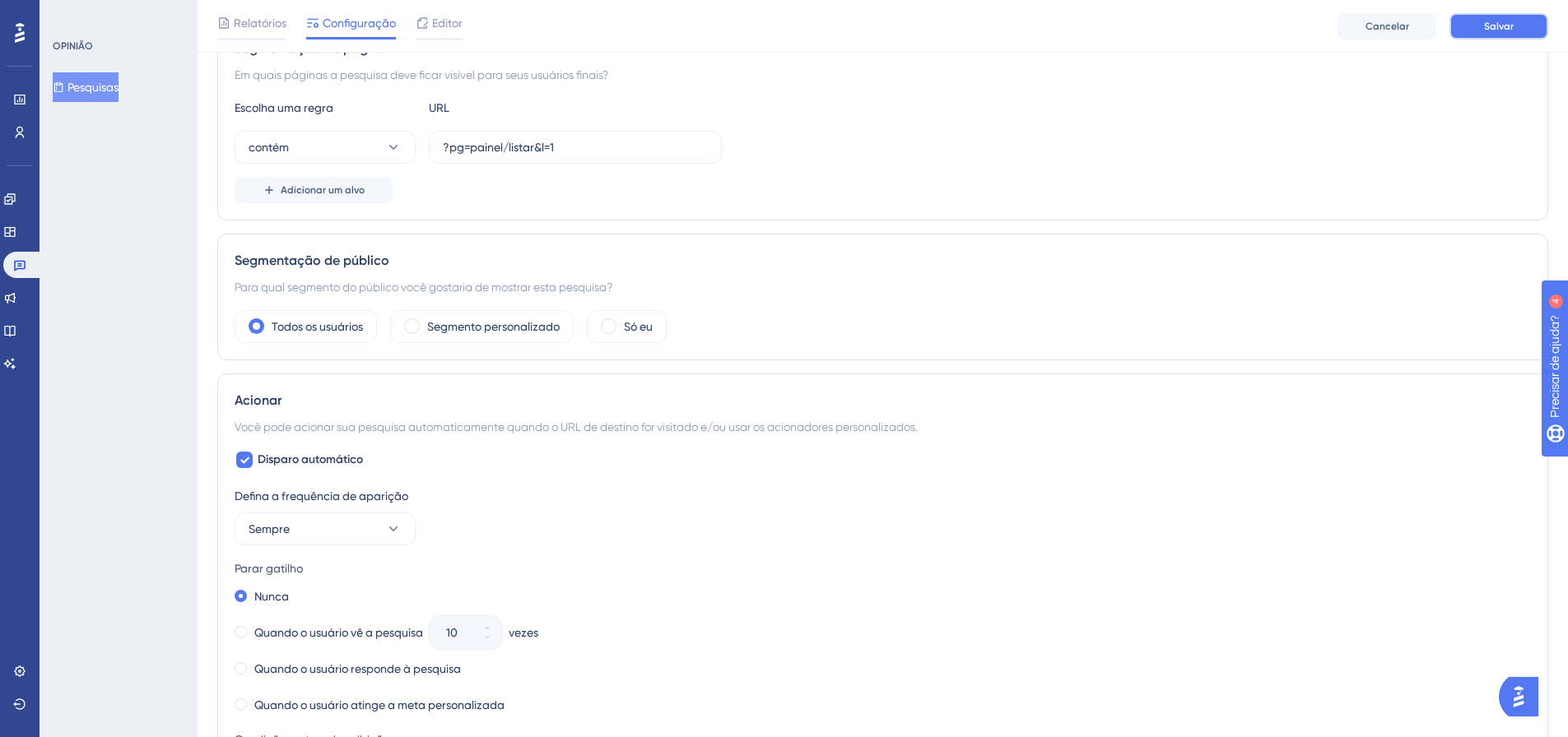
click at [1497, 36] on button "Salvar" at bounding box center [1498, 26] width 98 height 27
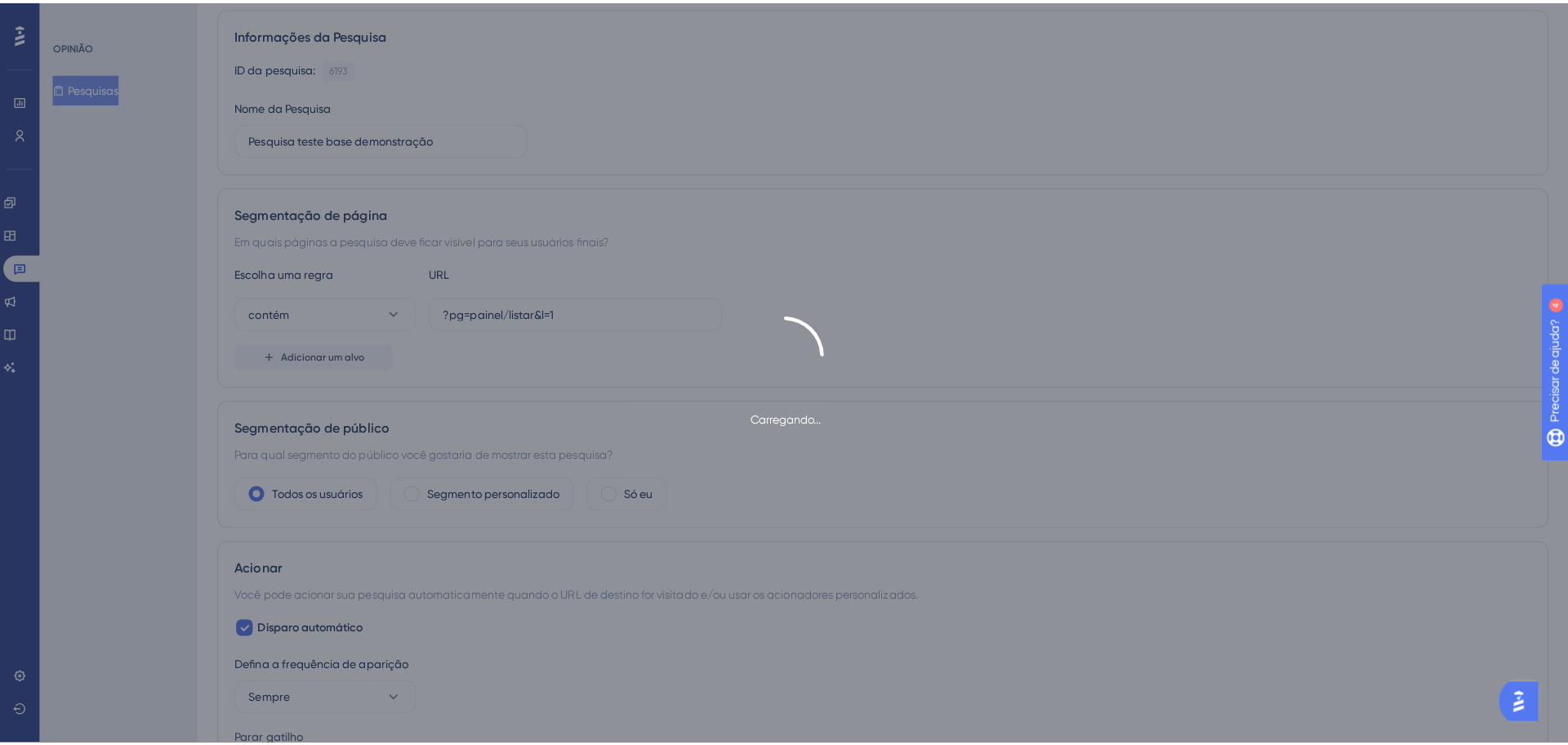
scroll to position [0, 0]
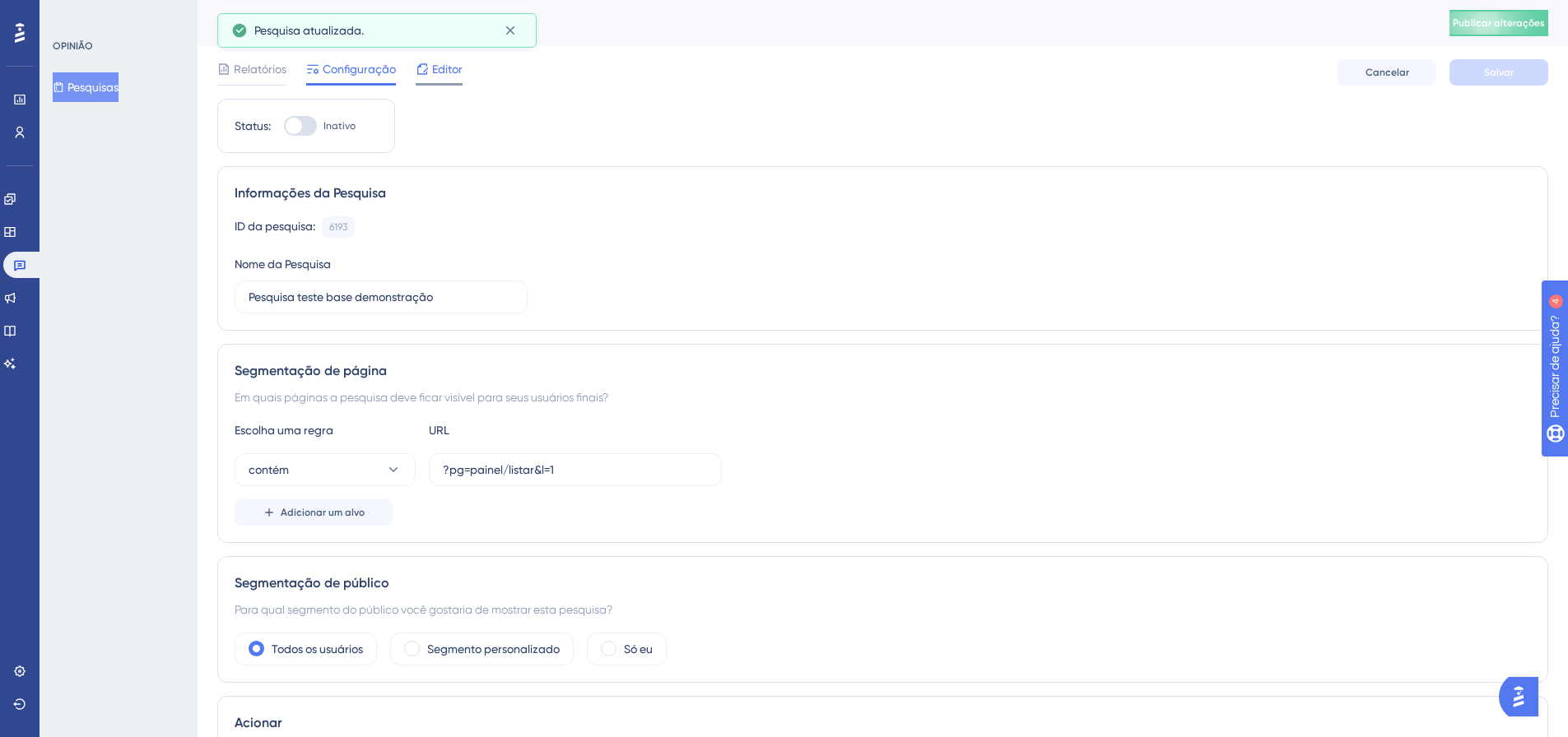
click at [451, 68] on font "Editor" at bounding box center [447, 69] width 31 height 13
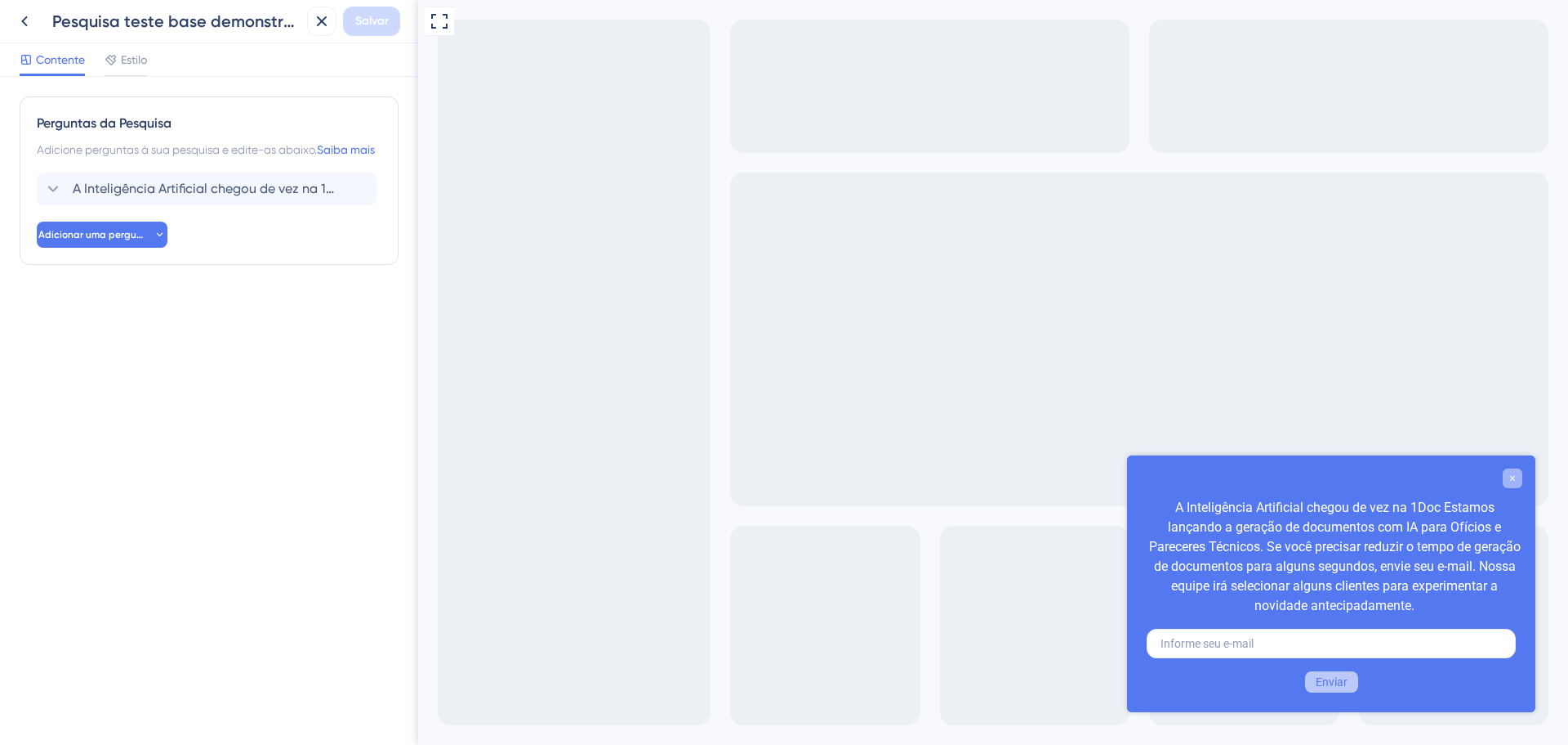
click at [1517, 484] on div "Pesquisa detalhada" at bounding box center [1513, 479] width 20 height 20
click at [355, 197] on icon at bounding box center [357, 188] width 17 height 17
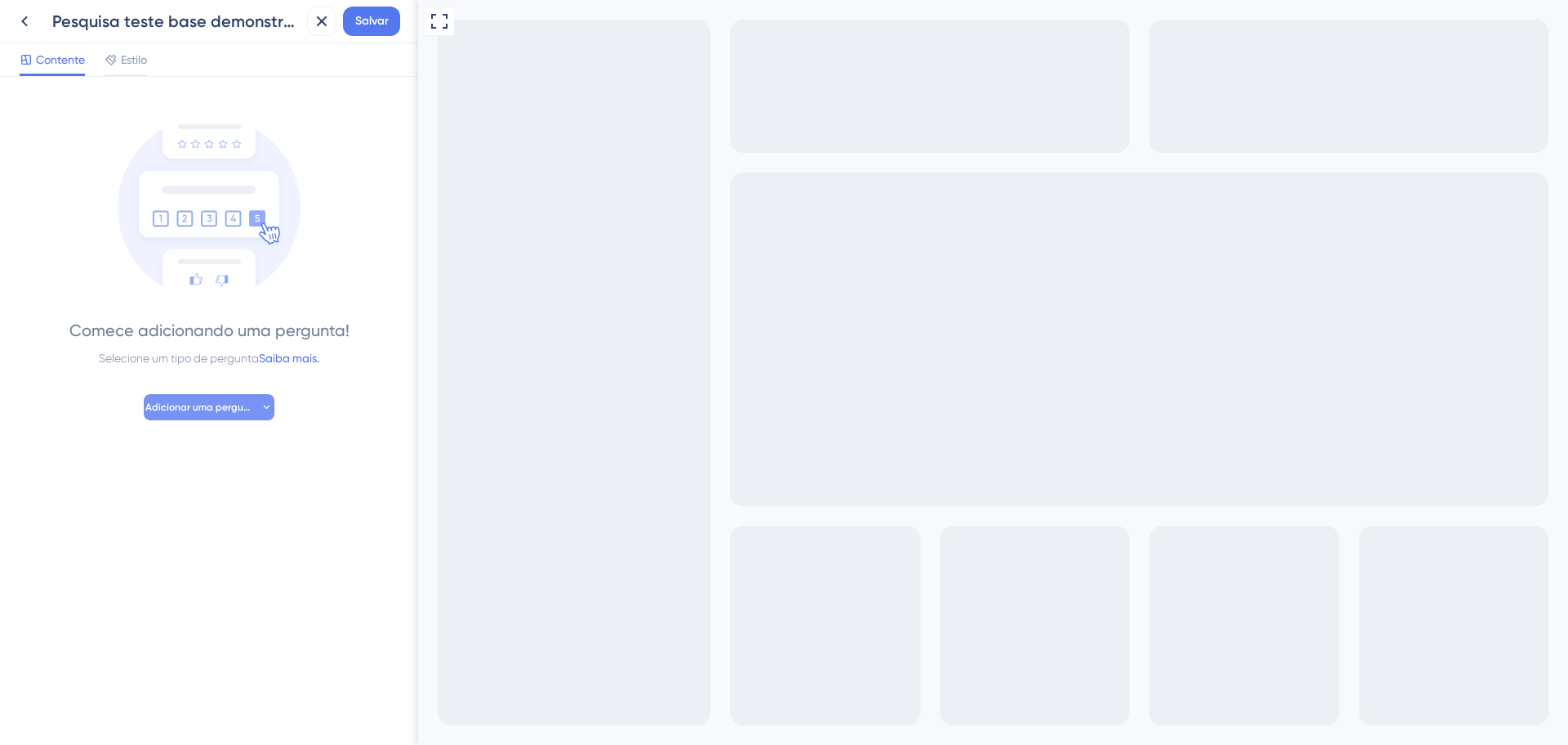
click at [202, 231] on img at bounding box center [209, 208] width 183 height 184
click at [221, 399] on button "Adicionar uma pergunta" at bounding box center [209, 407] width 131 height 27
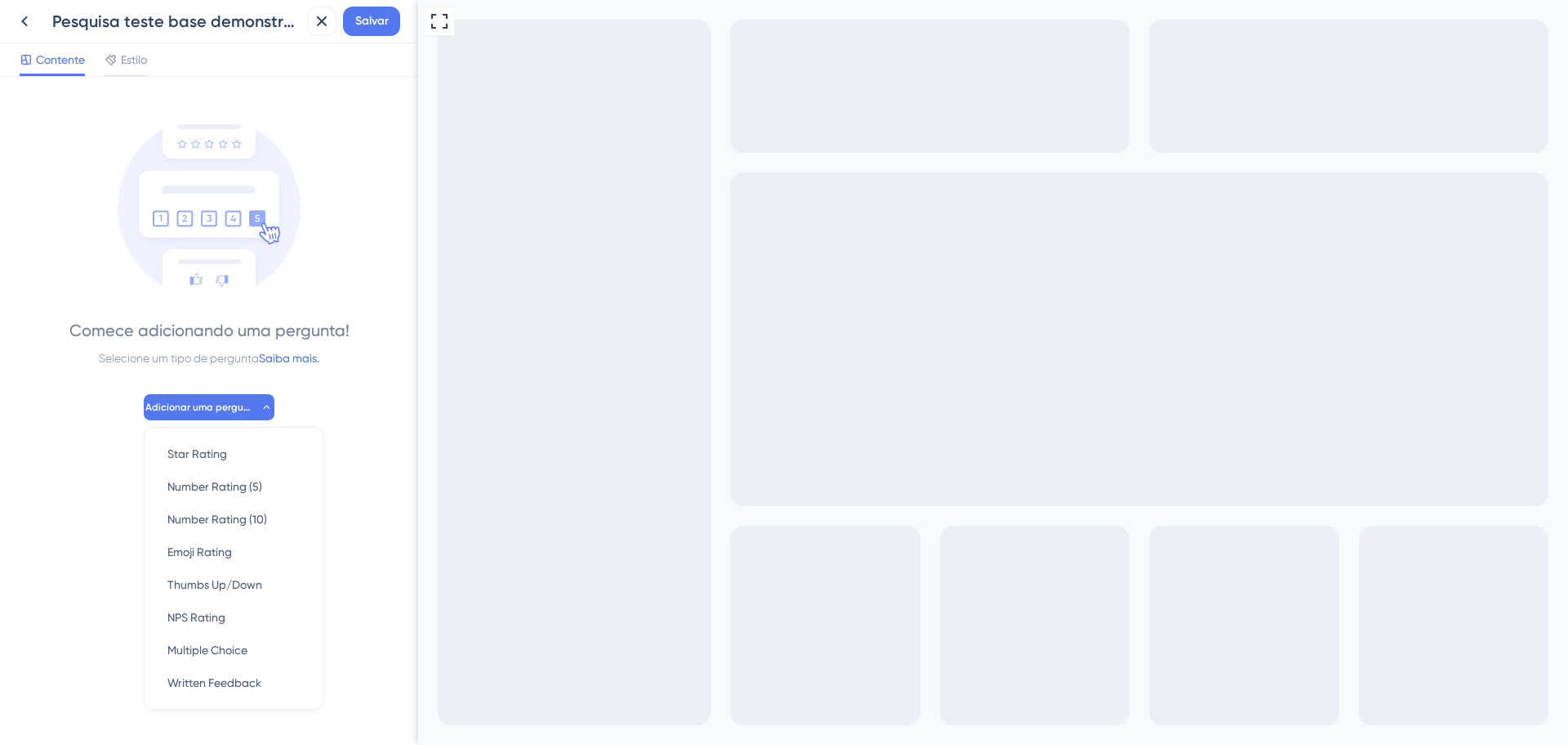
scroll to position [31, 0]
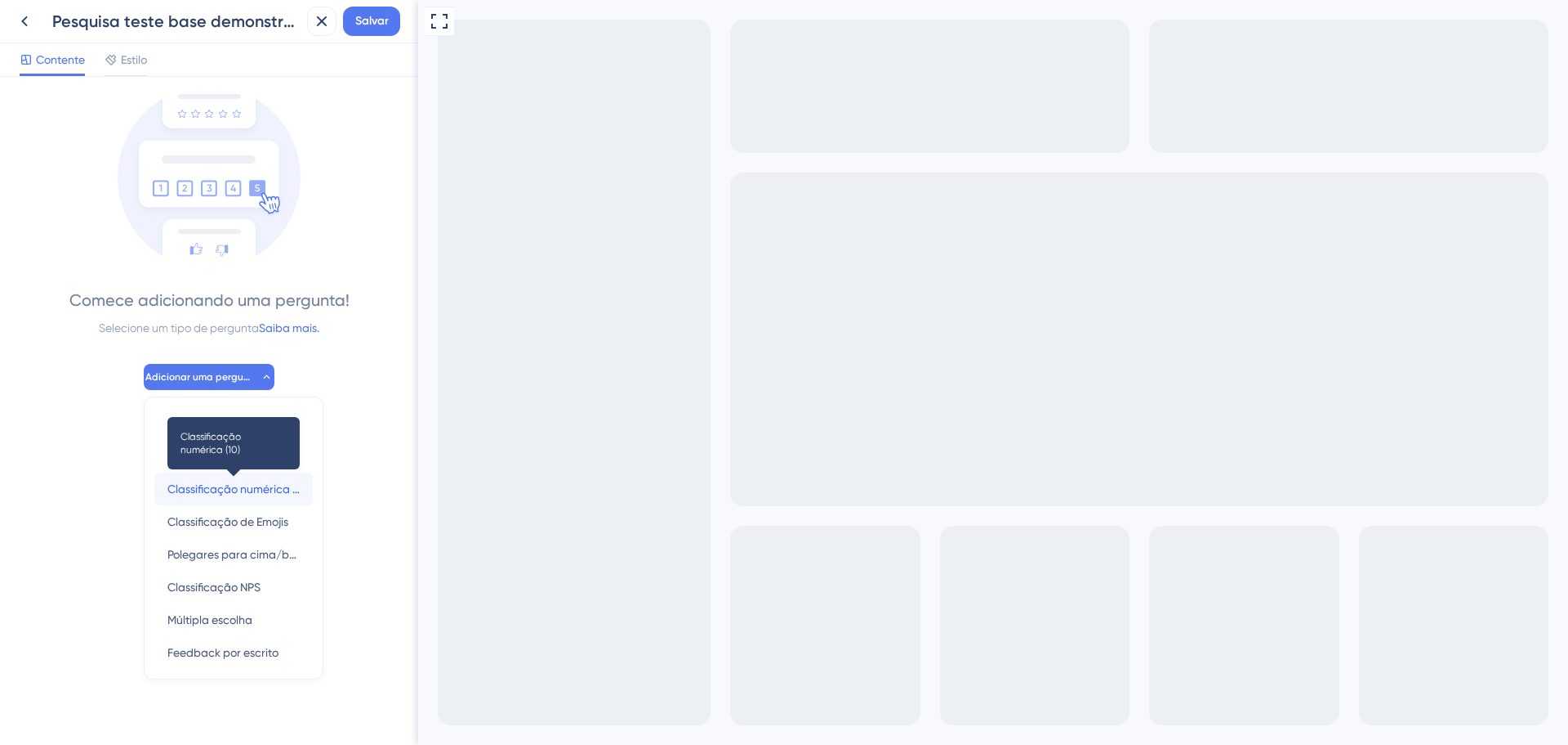
click at [241, 483] on font "Classificação numérica (10)" at bounding box center [239, 488] width 143 height 13
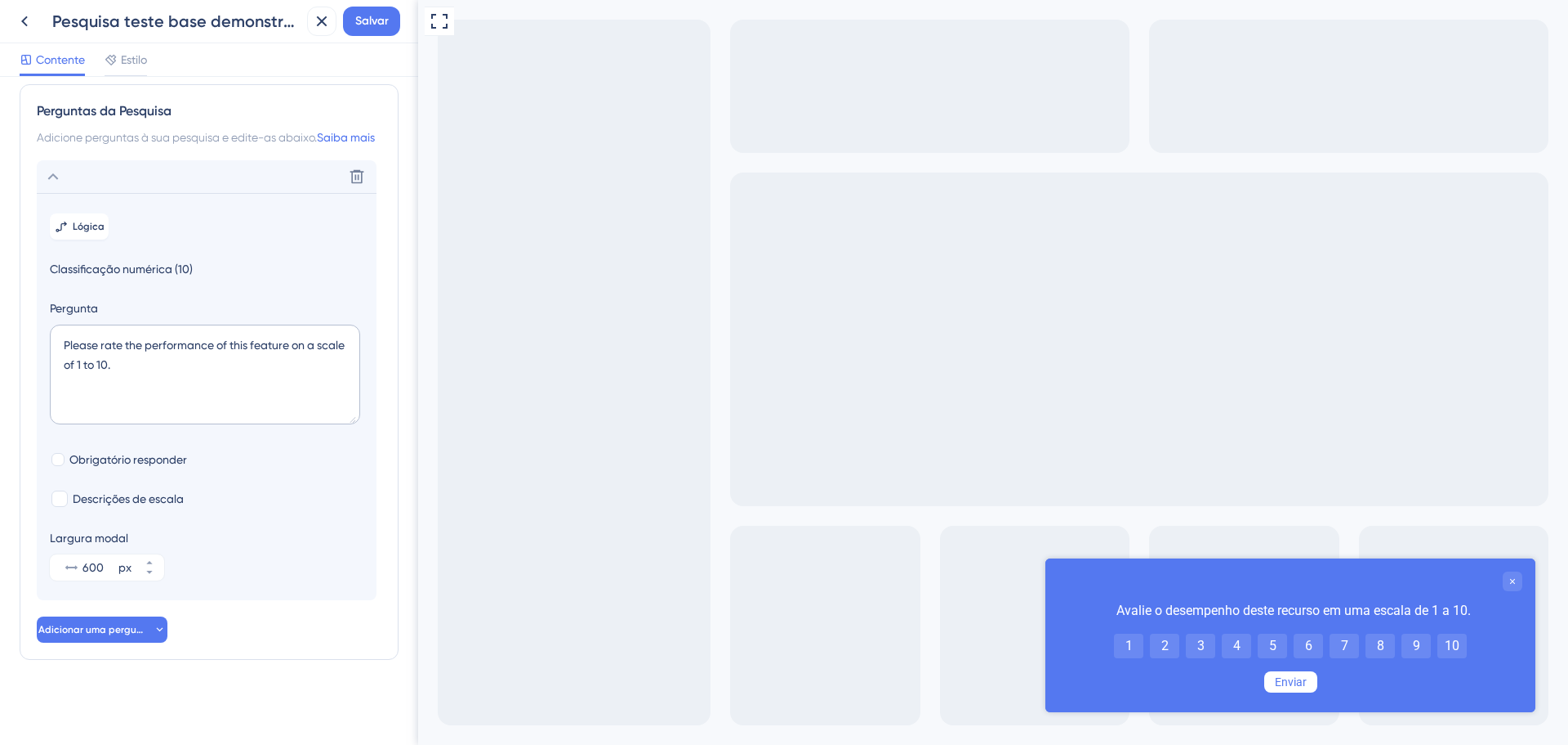
scroll to position [32, 0]
click at [130, 369] on textarea "Please rate the performance of this feature on a scale of 1 to 10." at bounding box center [205, 374] width 311 height 100
click at [140, 364] on textarea "Please rate the performance of this feature on a scale of 1 to 10." at bounding box center [205, 374] width 311 height 100
drag, startPoint x: 140, startPoint y: 368, endPoint x: 55, endPoint y: 349, distance: 87.1
click at [55, 349] on textarea "Please rate the performance of this feature on a scale of 1 to 10." at bounding box center [205, 374] width 311 height 100
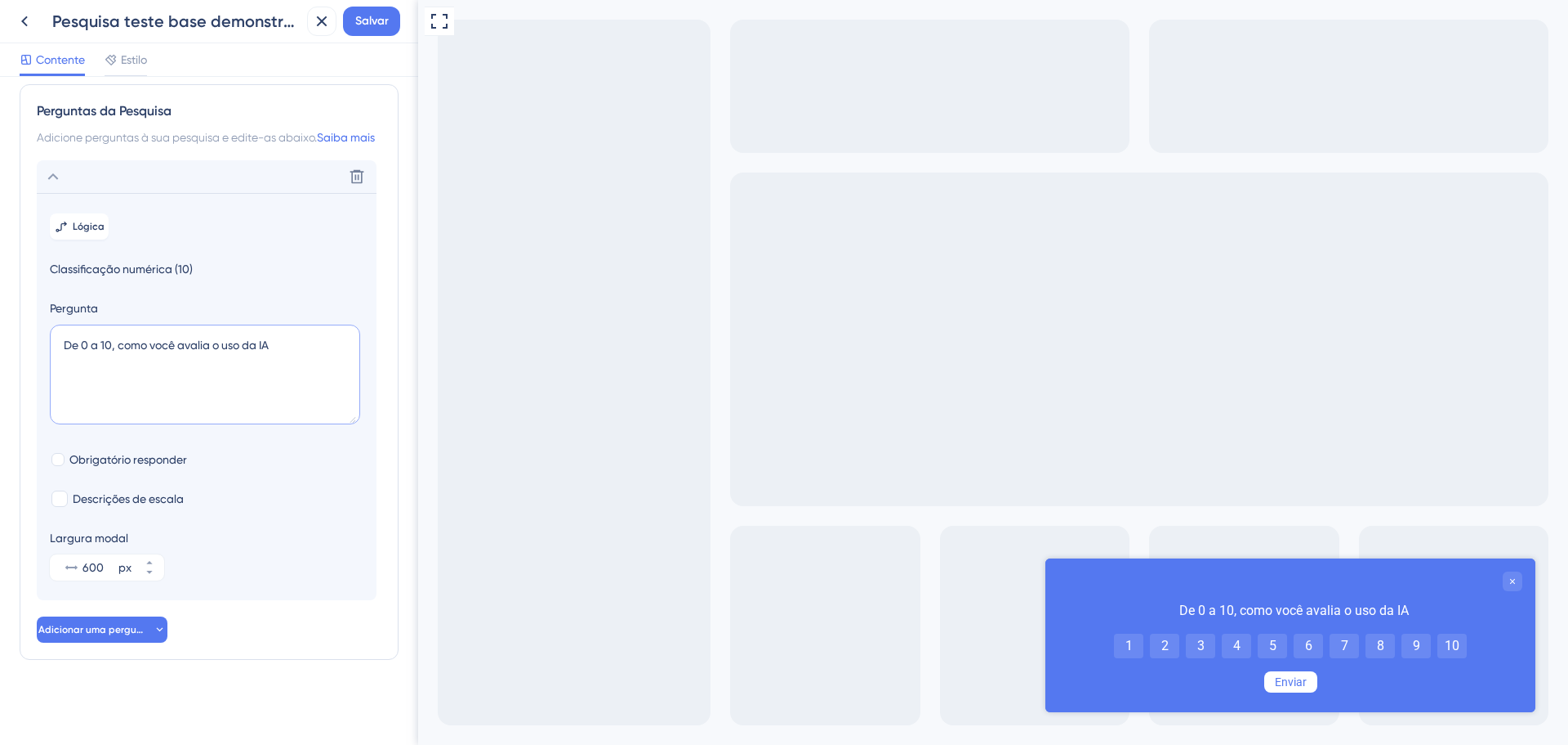
type textarea "De 0 a 10, como você avalia o uso da IA"
click at [89, 459] on font "Obrigatório responder" at bounding box center [127, 459] width 117 height 13
checkbox input "true"
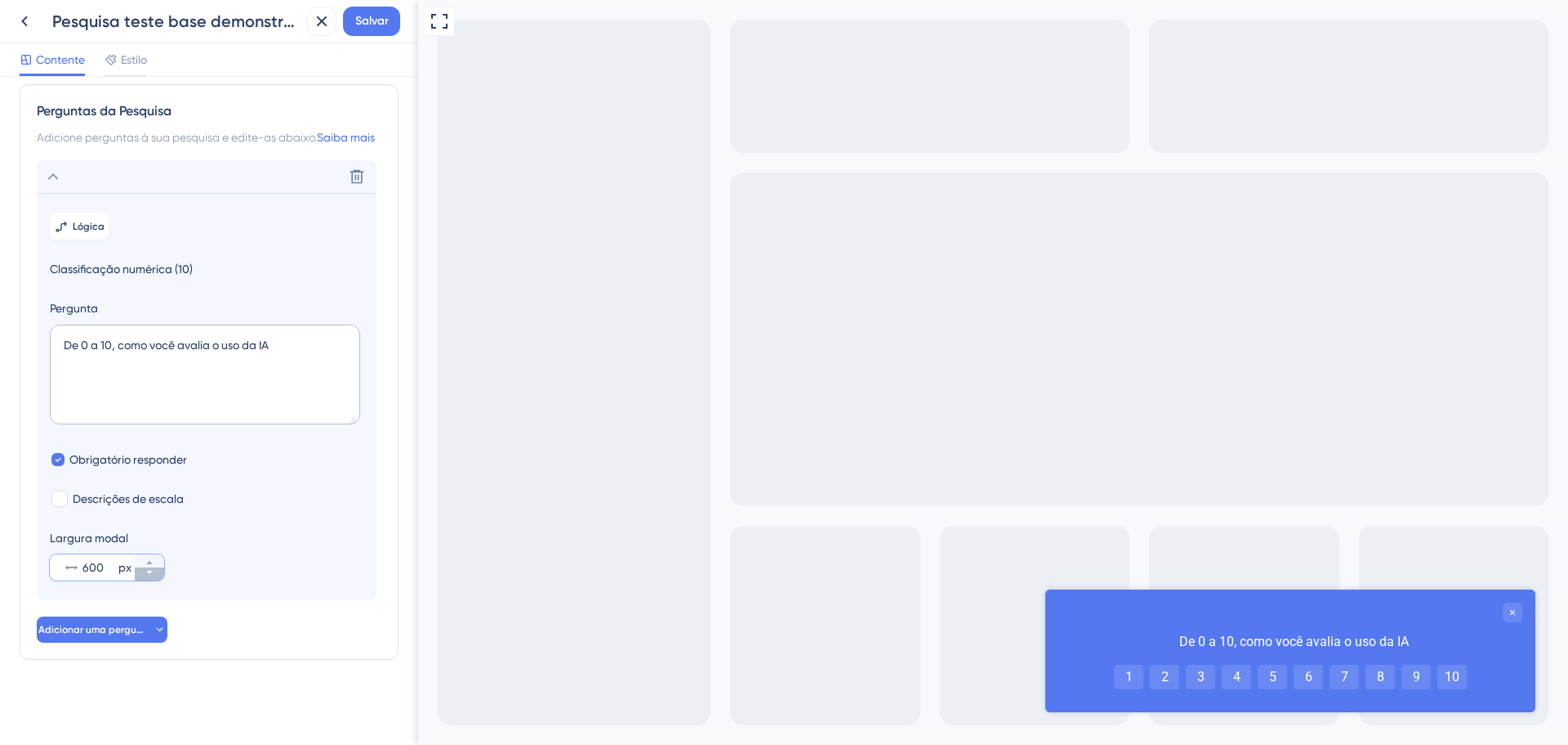
click at [152, 574] on icon at bounding box center [150, 572] width 10 height 10
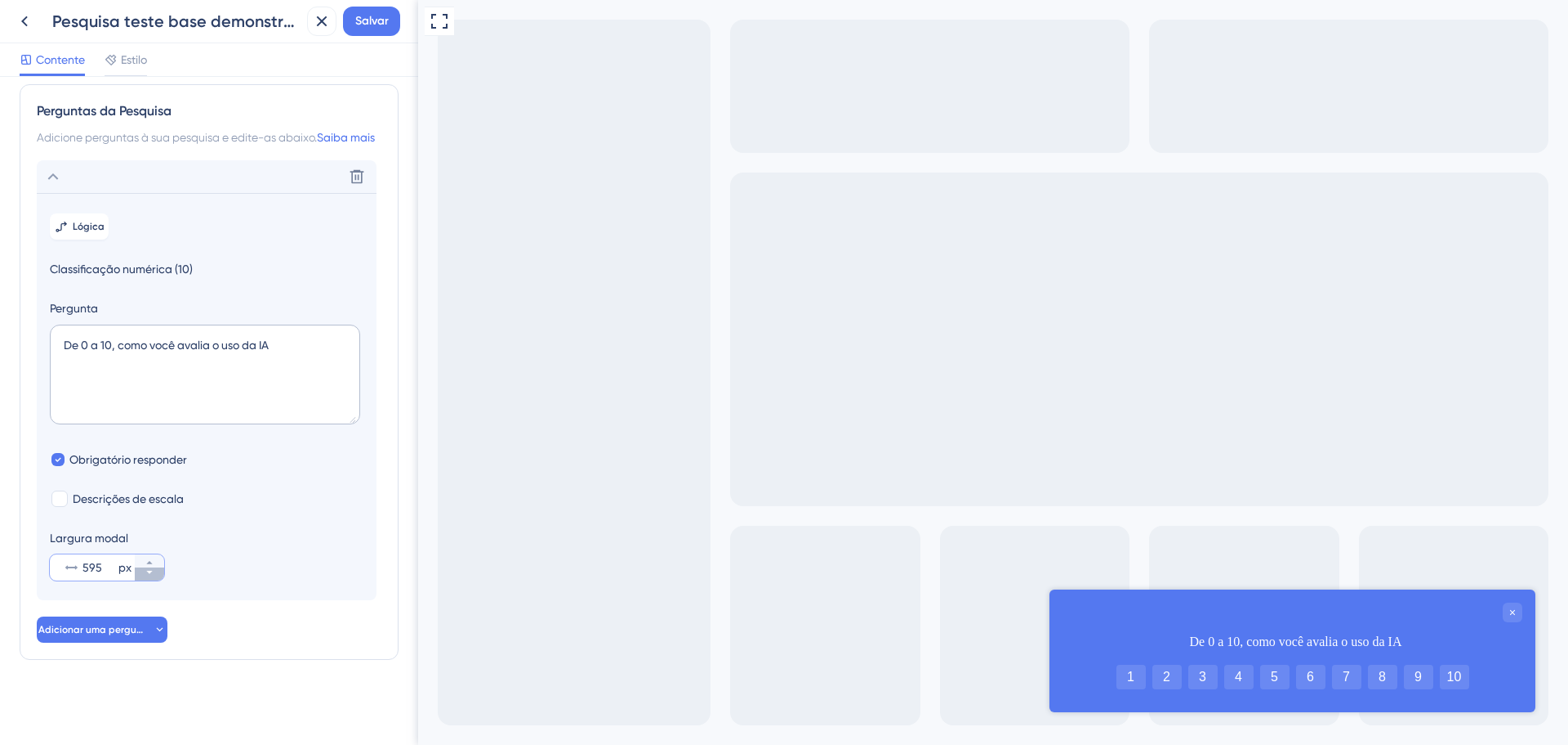
click at [152, 574] on icon at bounding box center [150, 572] width 10 height 10
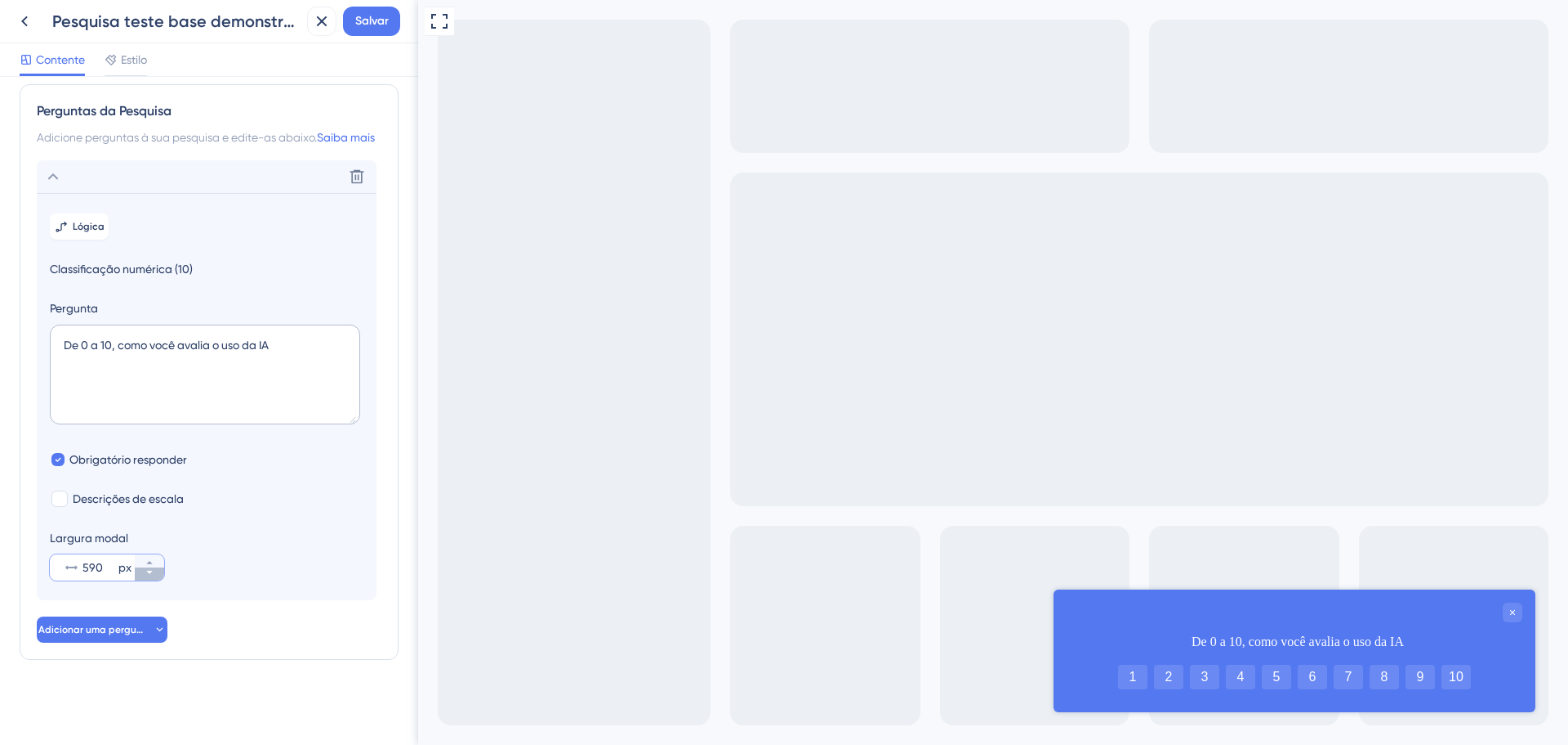
click at [153, 574] on icon at bounding box center [150, 572] width 10 height 10
click at [153, 578] on button "587 px" at bounding box center [150, 573] width 30 height 13
click at [159, 577] on button "586 px" at bounding box center [150, 573] width 30 height 13
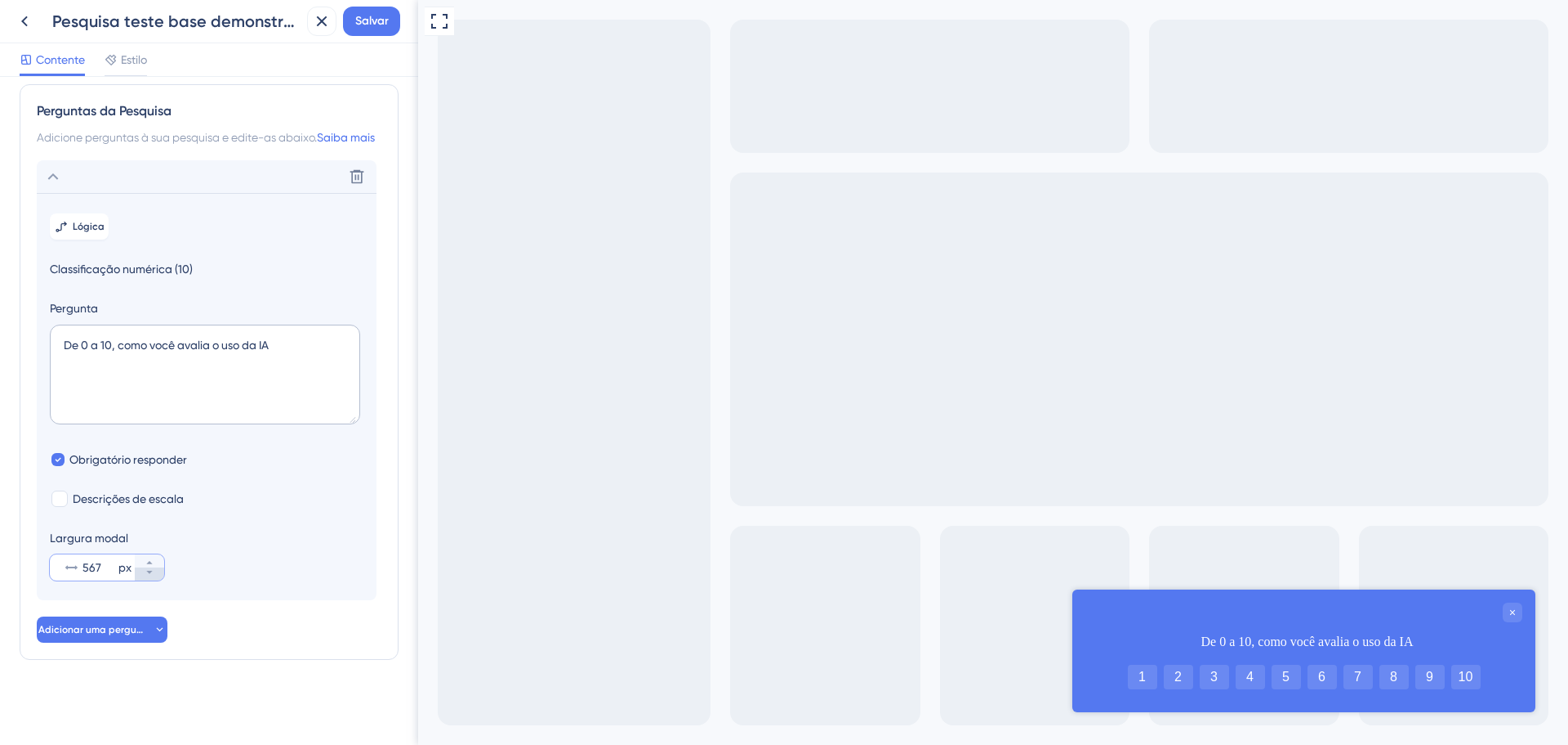
click at [159, 577] on button "567 px" at bounding box center [150, 573] width 30 height 13
click at [159, 577] on button "566 px" at bounding box center [150, 573] width 30 height 13
click at [159, 577] on button "565 px" at bounding box center [150, 573] width 30 height 13
click at [159, 577] on button "564 px" at bounding box center [150, 573] width 30 height 13
click at [159, 577] on button "525 px" at bounding box center [150, 573] width 30 height 13
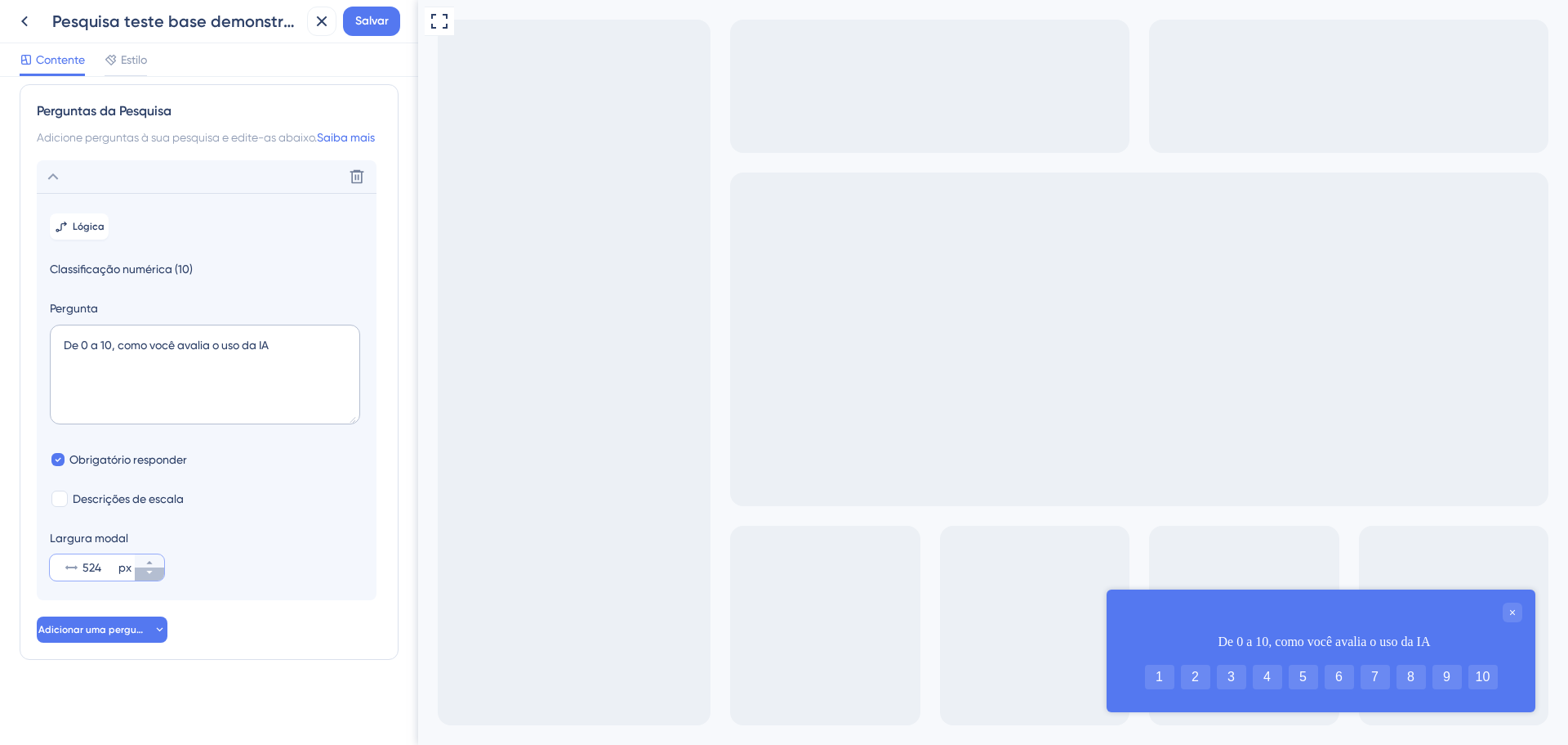
click at [159, 577] on button "524 px" at bounding box center [150, 573] width 30 height 13
click at [159, 577] on button "523 px" at bounding box center [150, 573] width 30 height 13
click at [159, 577] on button "522 px" at bounding box center [150, 573] width 30 height 13
click at [159, 577] on button "521 px" at bounding box center [150, 573] width 30 height 13
click at [159, 577] on button "520 px" at bounding box center [150, 573] width 30 height 13
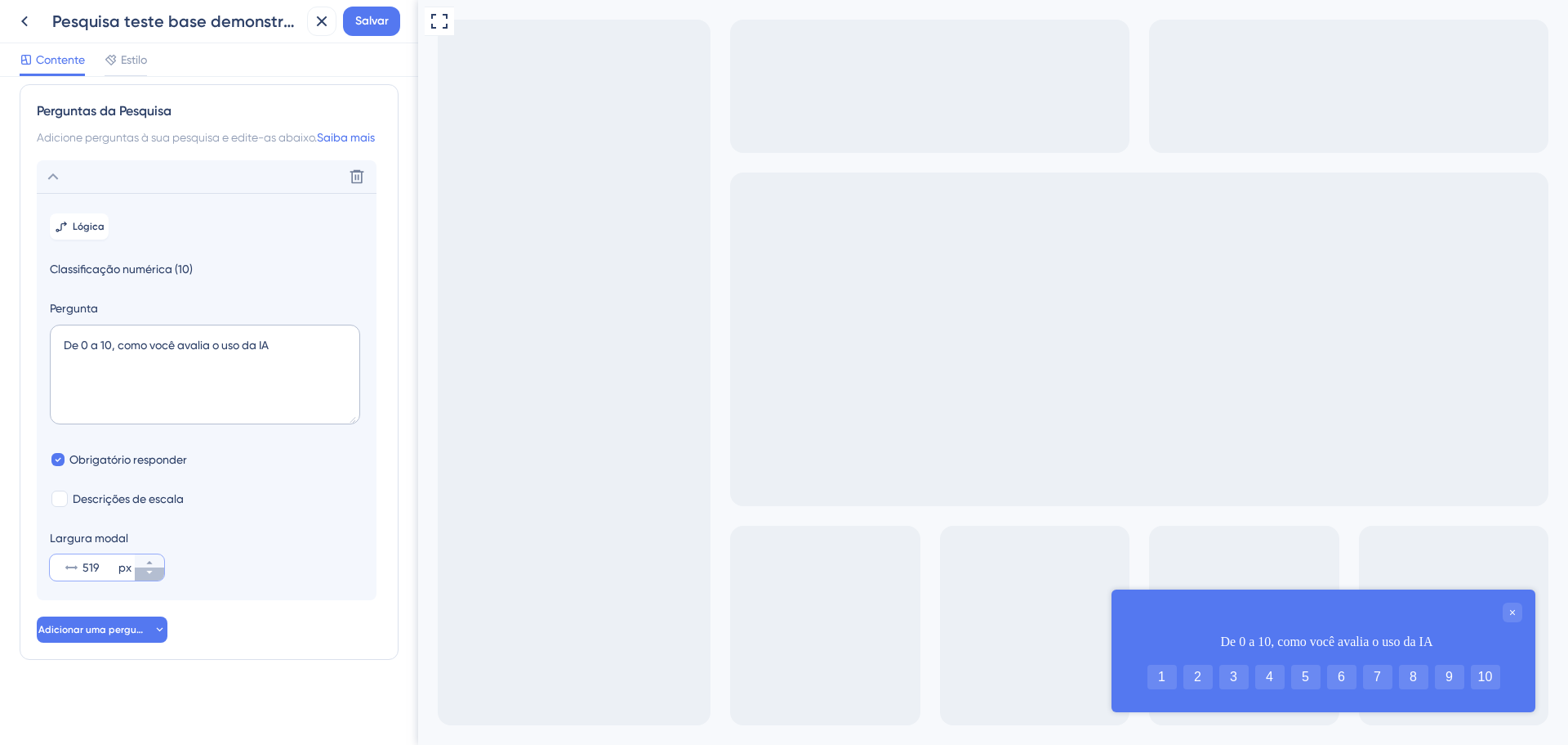
click at [159, 577] on button "519 px" at bounding box center [150, 573] width 30 height 13
click at [159, 577] on button "508 px" at bounding box center [150, 573] width 30 height 13
click at [159, 577] on button "507 px" at bounding box center [150, 573] width 30 height 13
click at [159, 577] on button "506 px" at bounding box center [150, 573] width 30 height 13
click at [159, 577] on button "505 px" at bounding box center [150, 573] width 30 height 13
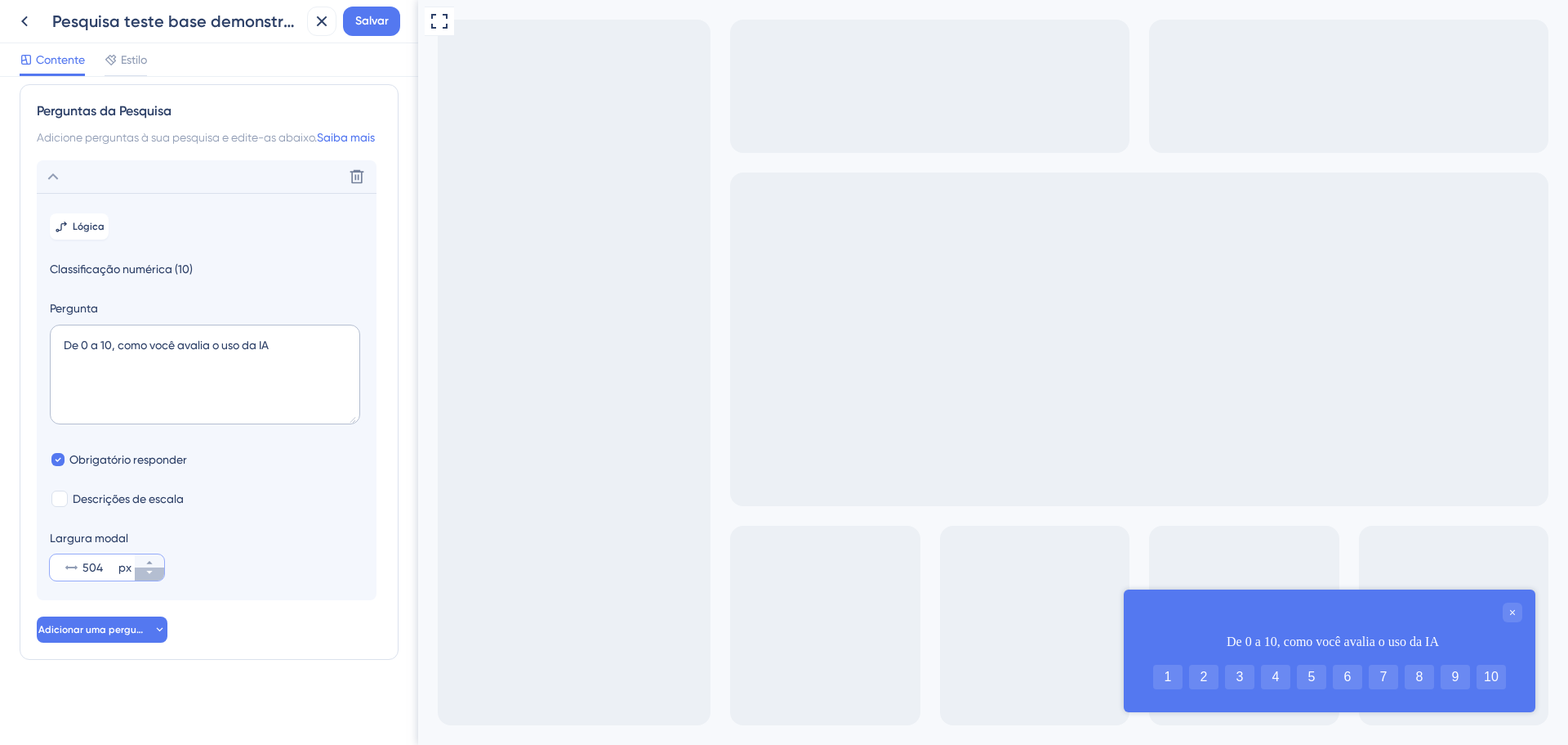
click at [159, 577] on button "504 px" at bounding box center [150, 573] width 30 height 13
click at [159, 577] on button "503 px" at bounding box center [150, 573] width 30 height 13
click at [159, 577] on button "502 px" at bounding box center [150, 573] width 30 height 13
click at [159, 577] on button "501 px" at bounding box center [150, 573] width 30 height 13
type input "500"
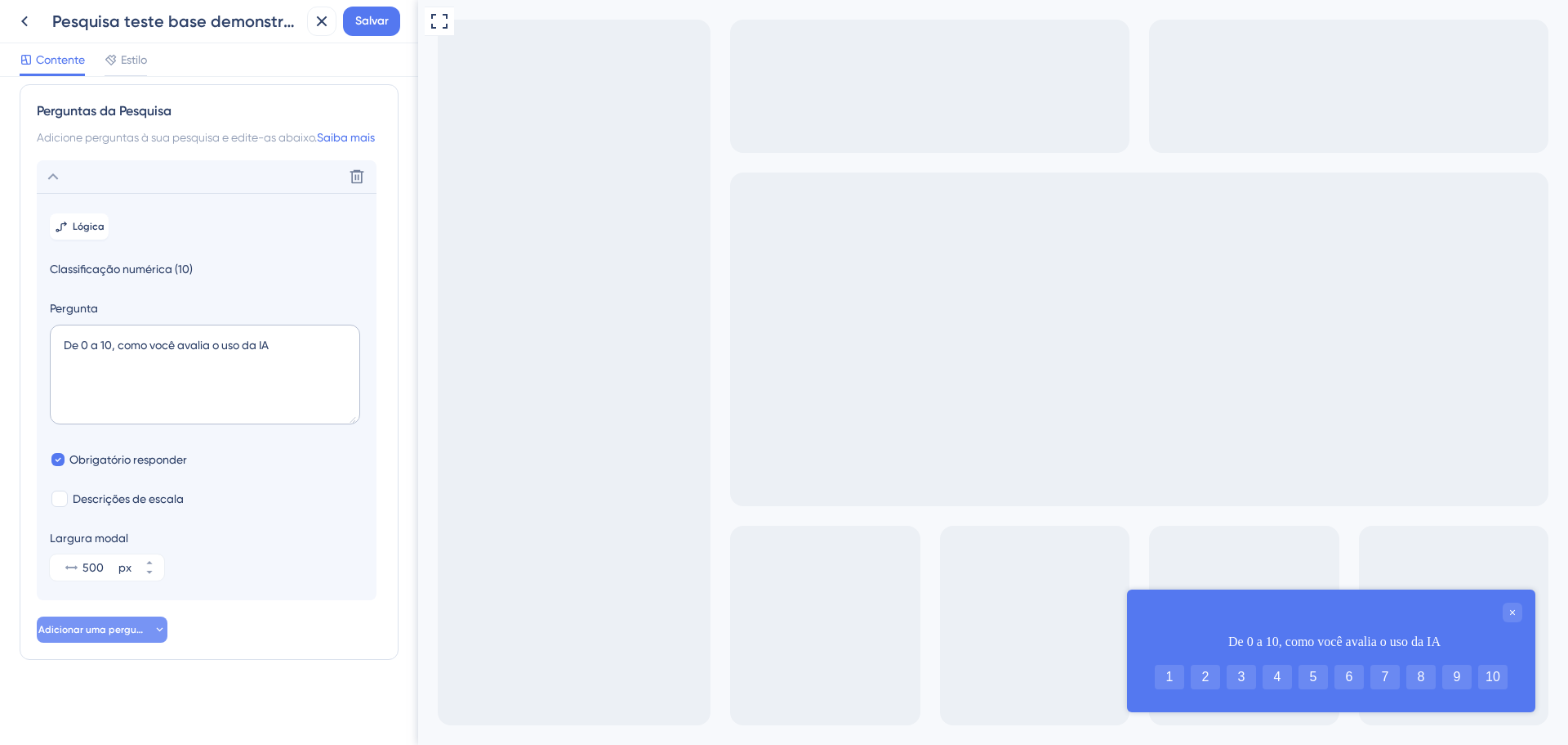
click at [111, 635] on button "Adicionar uma pergunta" at bounding box center [102, 629] width 131 height 27
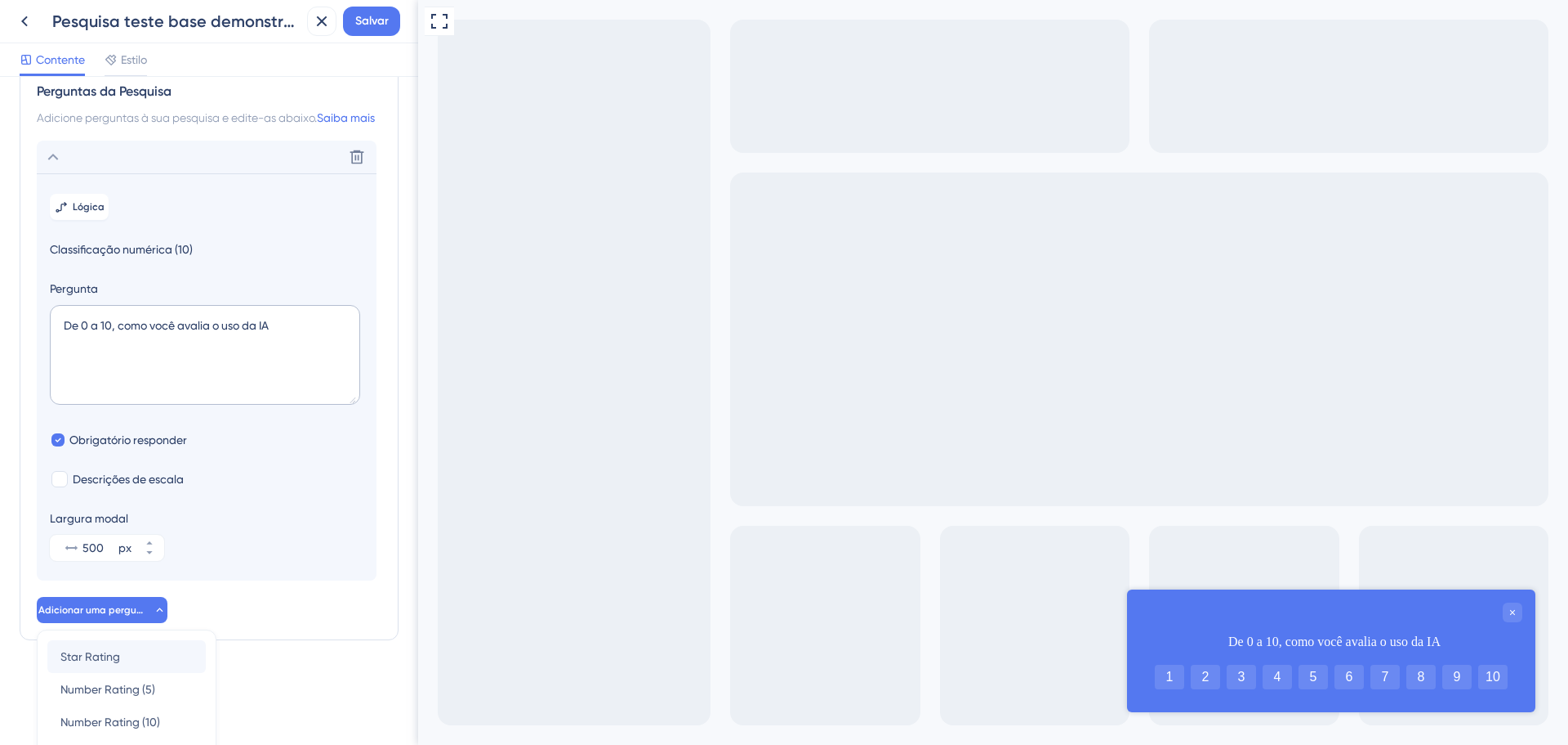
scroll to position [284, 0]
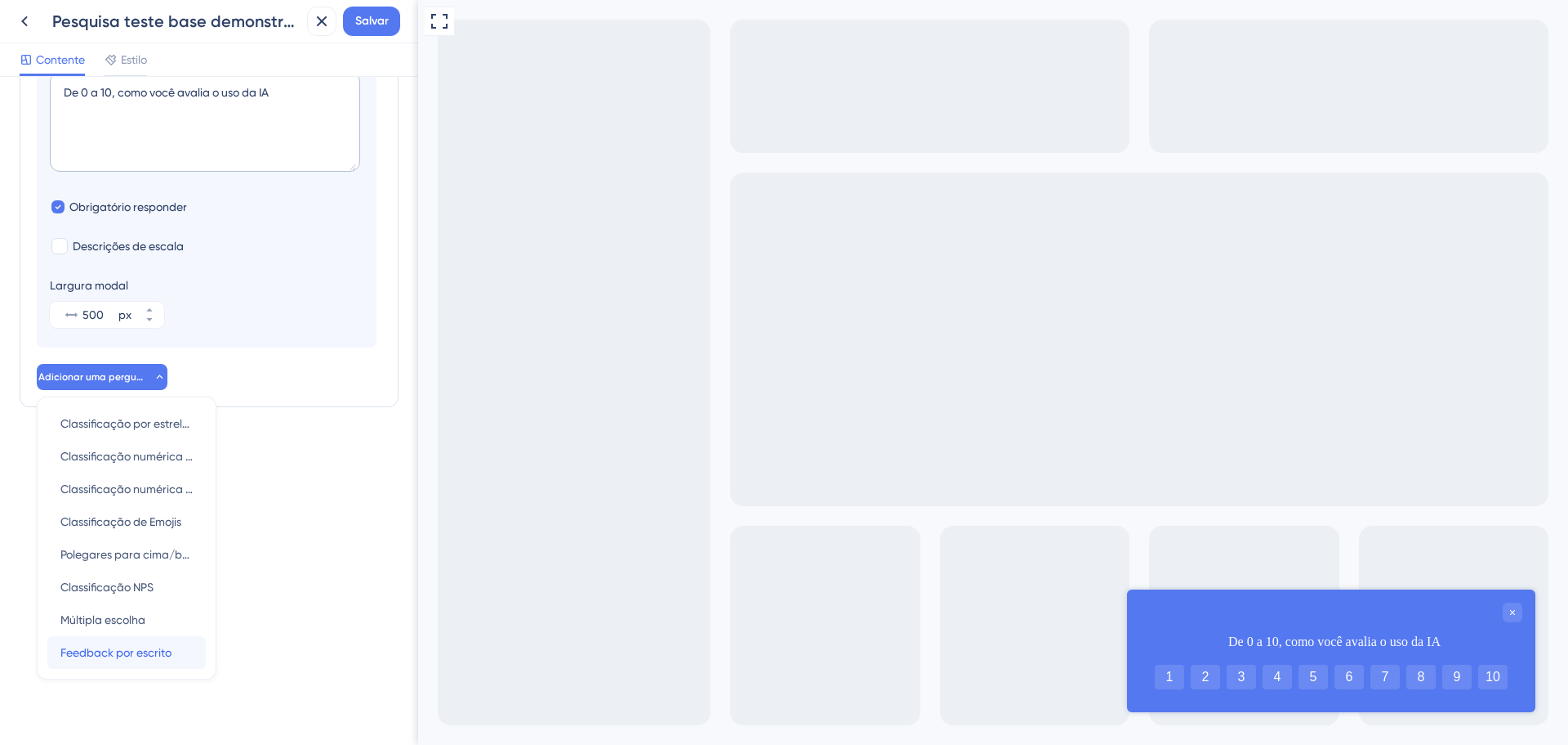
click at [135, 649] on font "Feedback por escrito" at bounding box center [115, 651] width 111 height 13
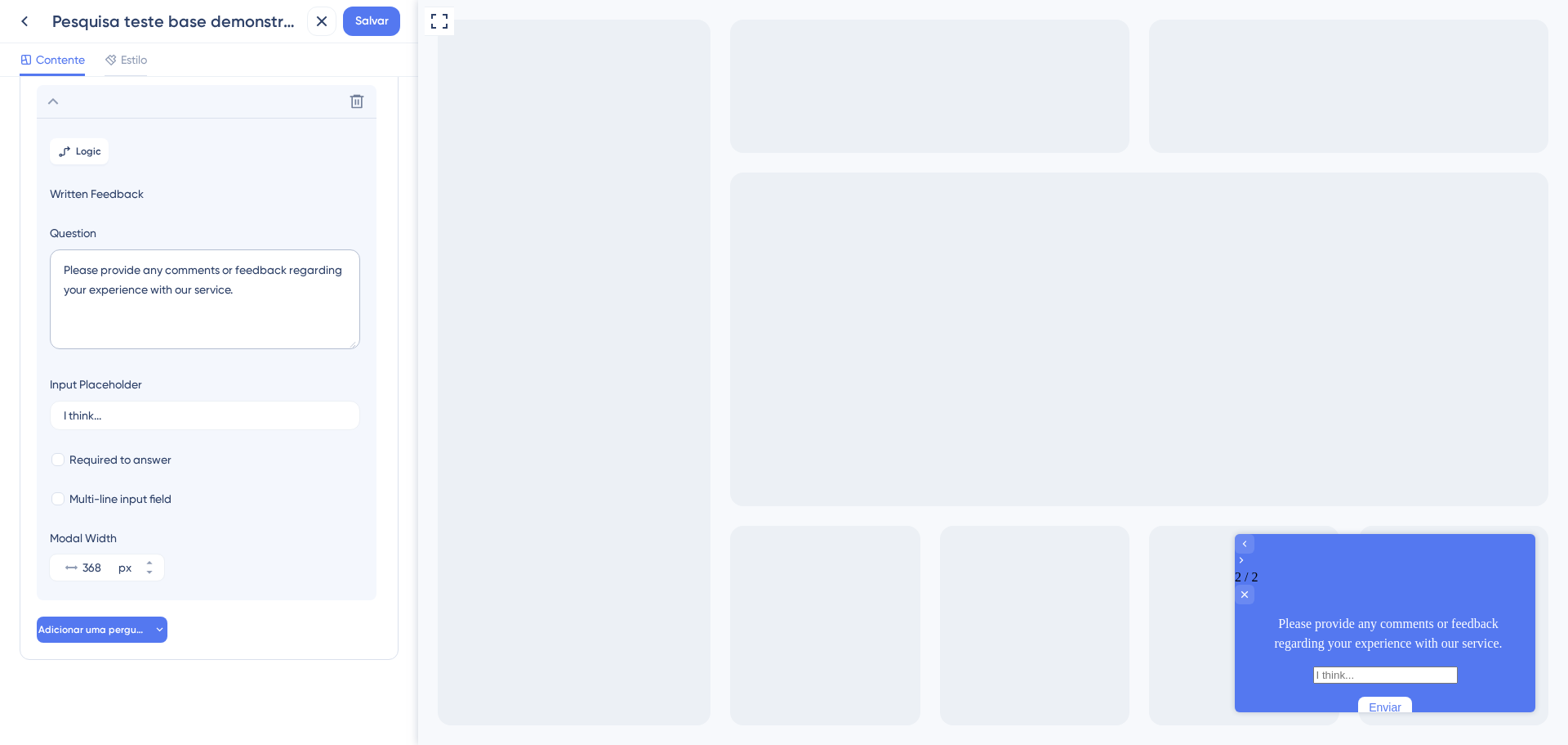
scroll to position [153, 0]
drag, startPoint x: 197, startPoint y: 285, endPoint x: 60, endPoint y: 268, distance: 138.1
click at [60, 268] on textarea "Please provide any comments or feedback regarding your experience with our serv…" at bounding box center [205, 299] width 311 height 100
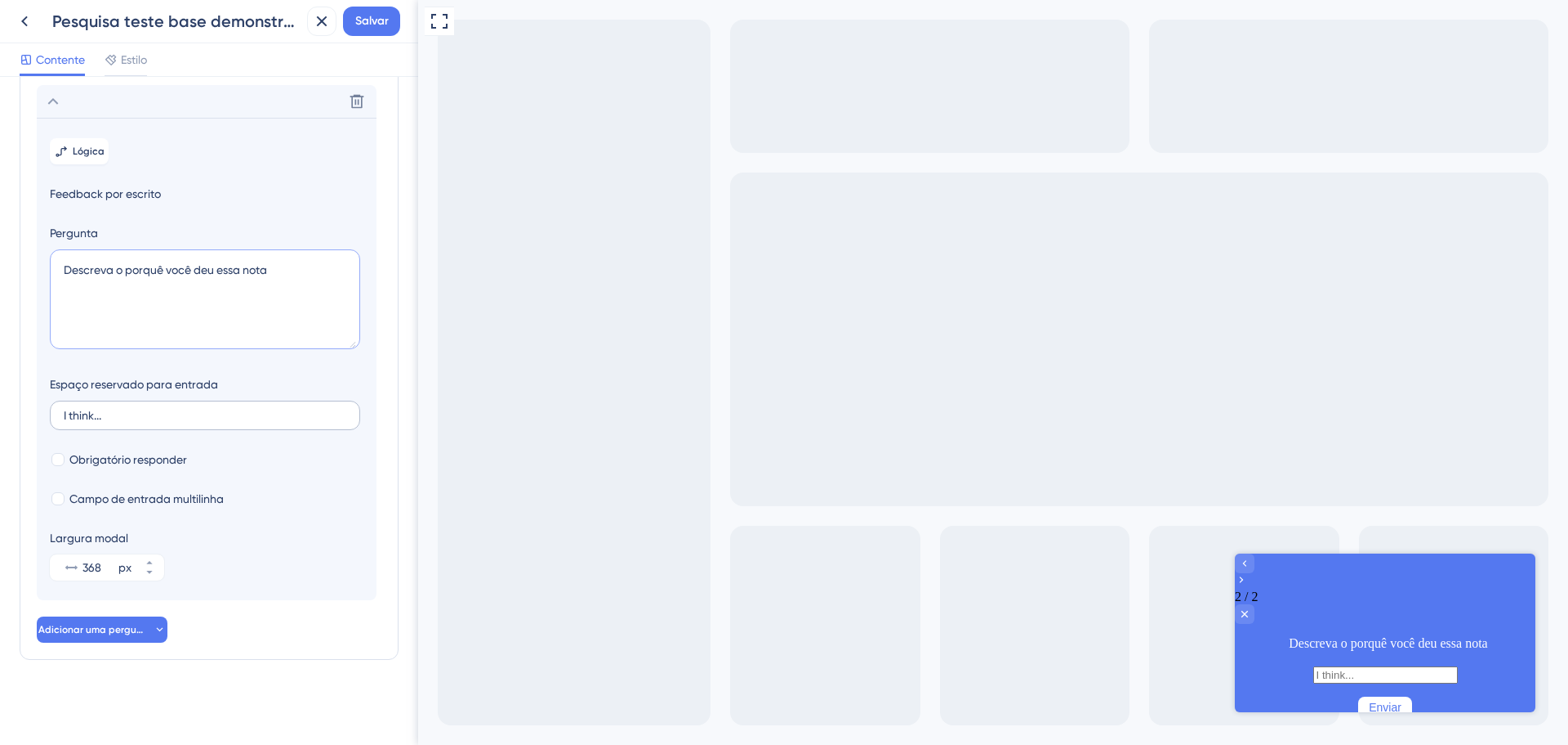
type textarea "Descreva o porquê você deu essa nota"
click at [131, 425] on label "I think..." at bounding box center [205, 415] width 311 height 30
click at [131, 421] on input "I think..." at bounding box center [205, 415] width 283 height 12
click at [131, 425] on label "I think..." at bounding box center [205, 415] width 311 height 30
click at [131, 421] on input "I think..." at bounding box center [205, 415] width 283 height 12
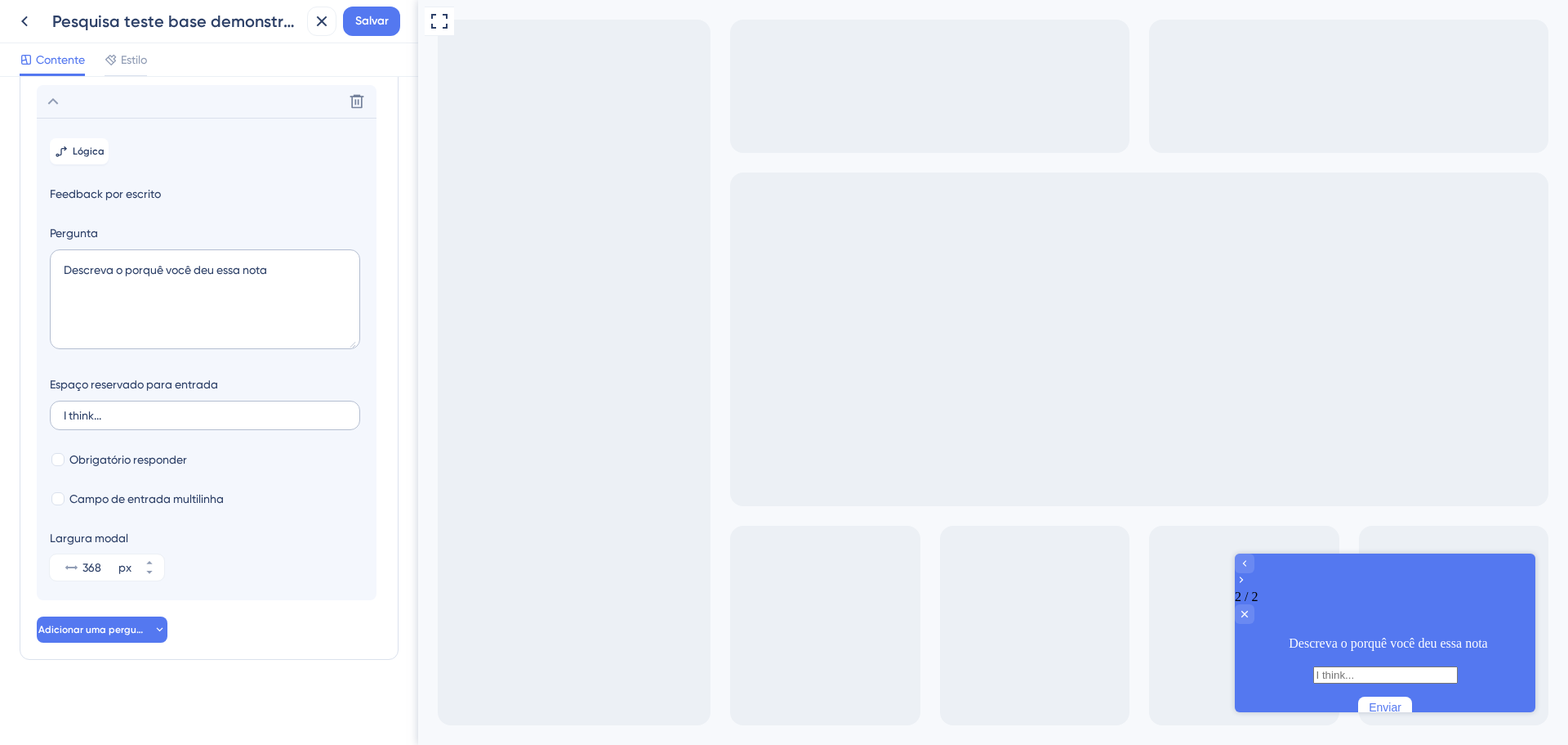
click at [131, 425] on label "I think..." at bounding box center [205, 415] width 311 height 30
click at [131, 421] on input "I think..." at bounding box center [205, 415] width 283 height 12
drag, startPoint x: 144, startPoint y: 416, endPoint x: 41, endPoint y: 415, distance: 103.0
click at [41, 415] on section "Lógica Feedback por escrito [PERSON_NAME] o porquê você deu essa nota Espaço re…" at bounding box center [206, 358] width 340 height 483
click at [106, 454] on font "Obrigatório responder" at bounding box center [127, 459] width 117 height 13
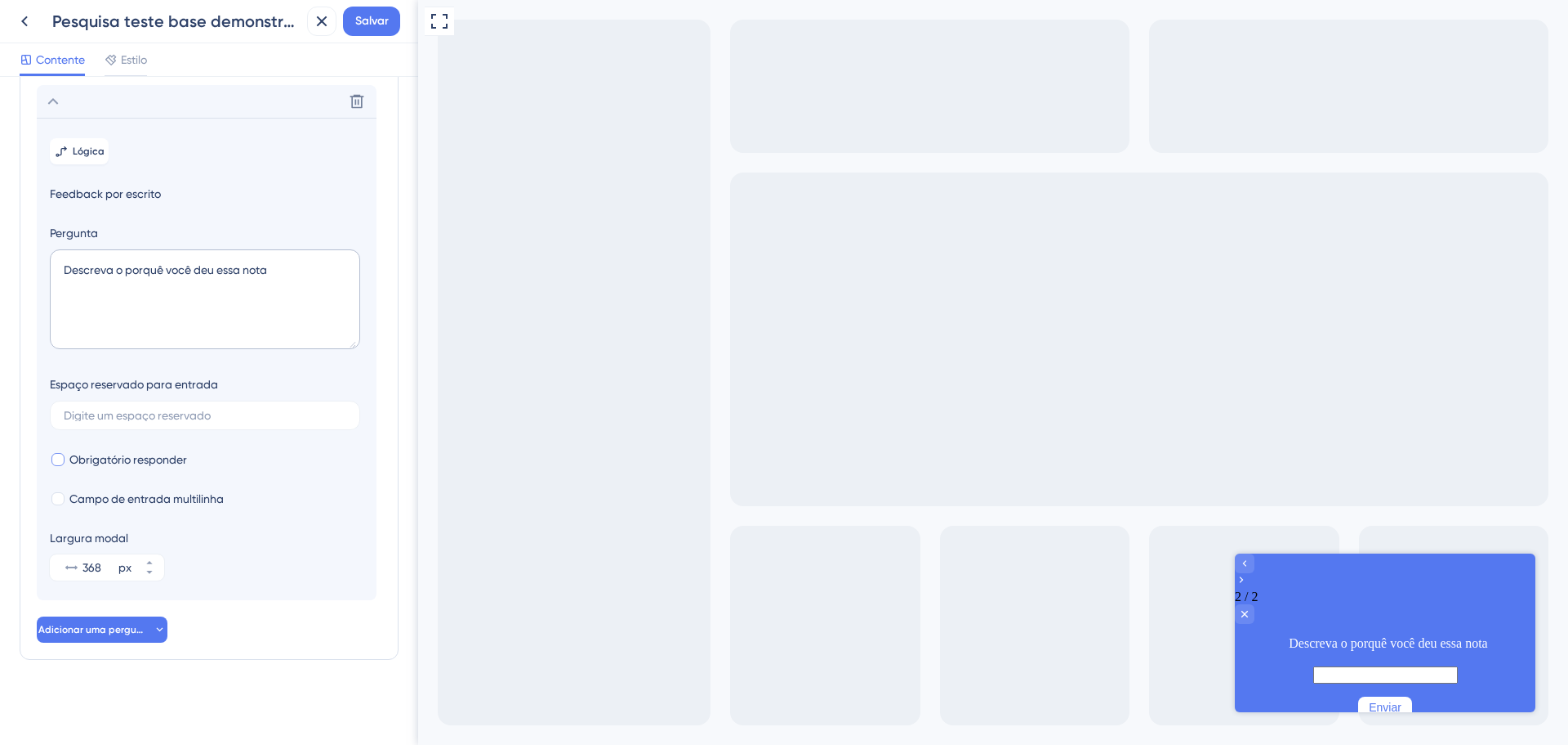
checkbox input "true"
click at [107, 487] on section "Lógica Feedback por escrito Pergunta Descreva o porquê você deu essa nota Espaç…" at bounding box center [206, 358] width 340 height 483
click at [103, 493] on font "Campo de entrada multilinha" at bounding box center [146, 498] width 155 height 13
checkbox input "true"
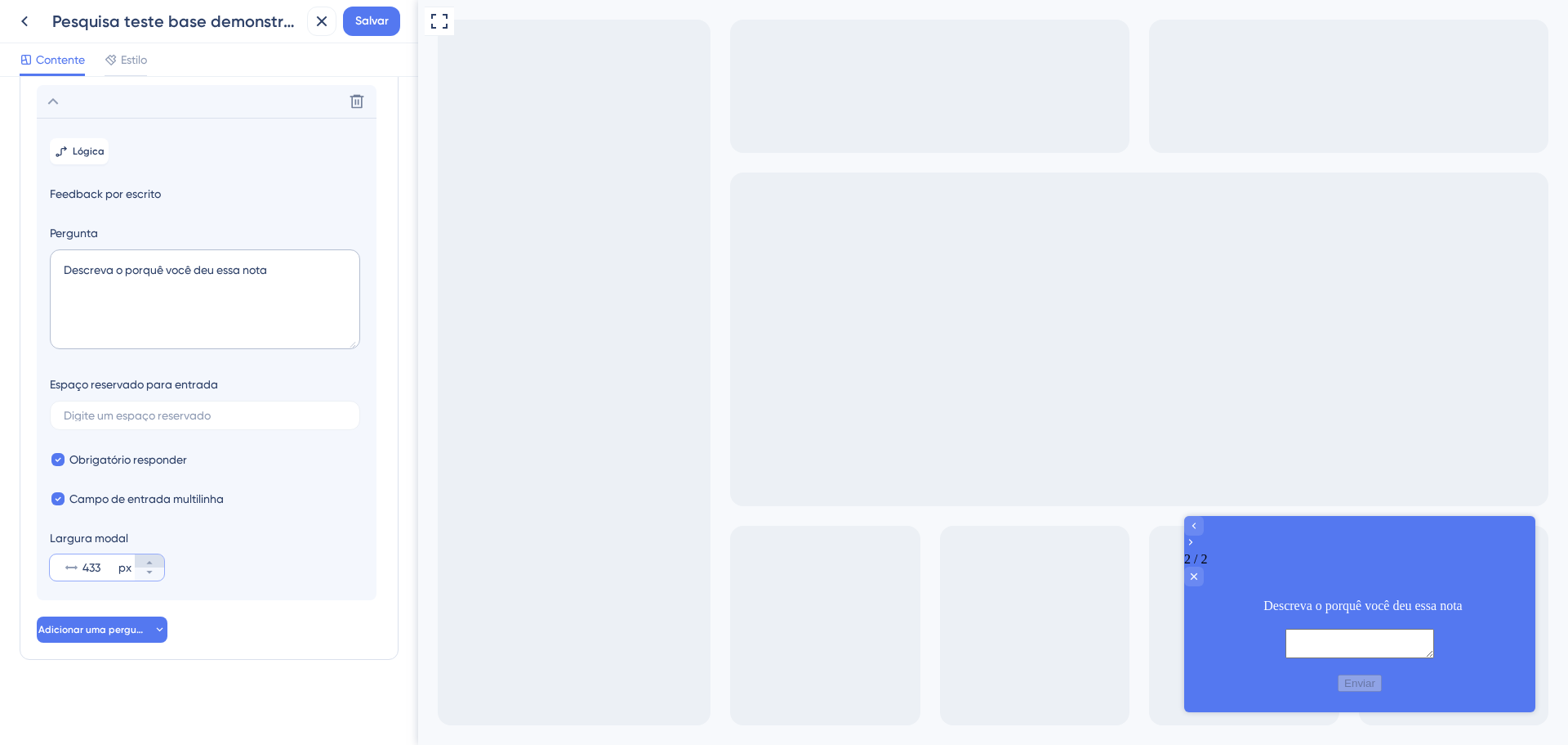
click at [150, 559] on icon at bounding box center [150, 562] width 10 height 10
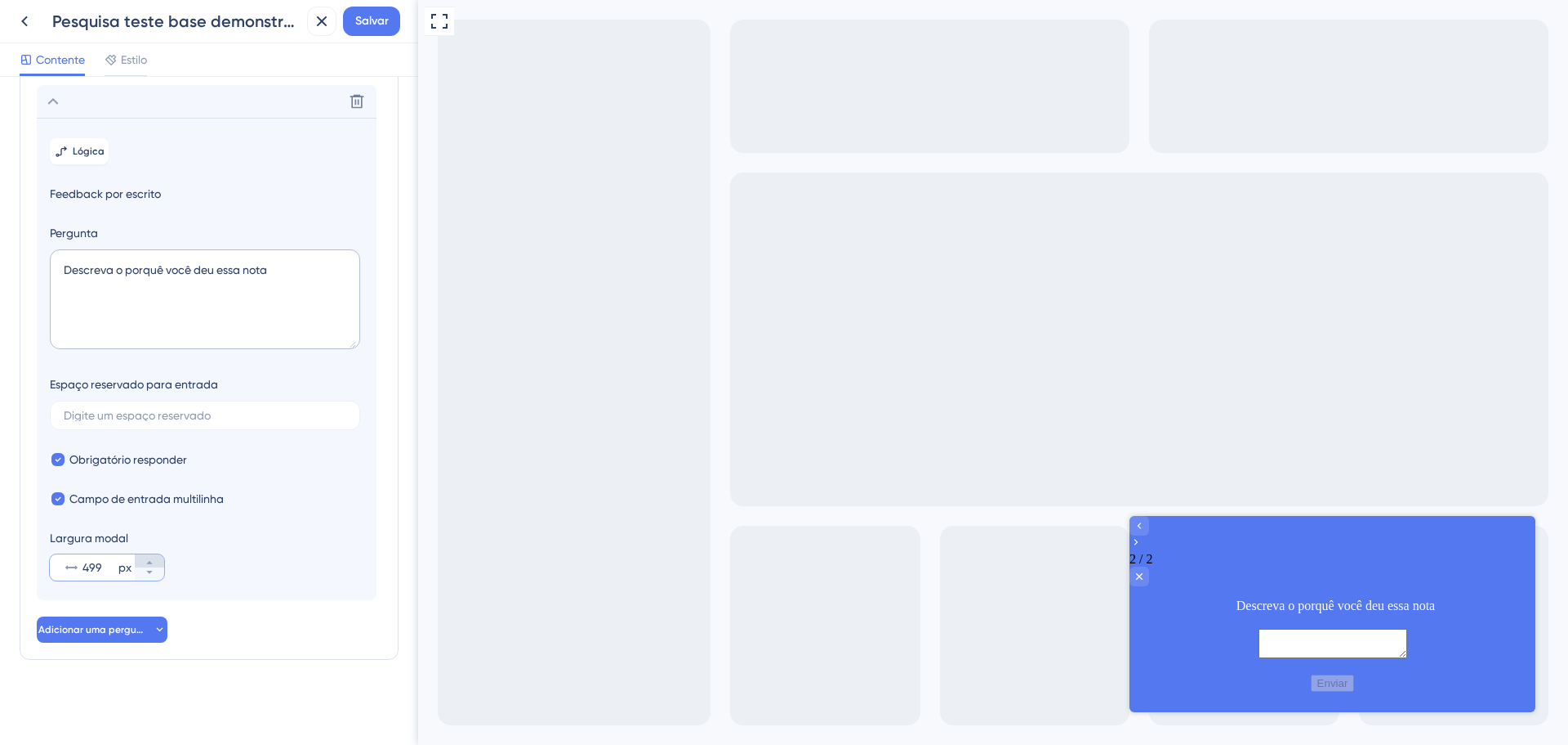
click at [150, 559] on icon at bounding box center [150, 562] width 10 height 10
type input "500"
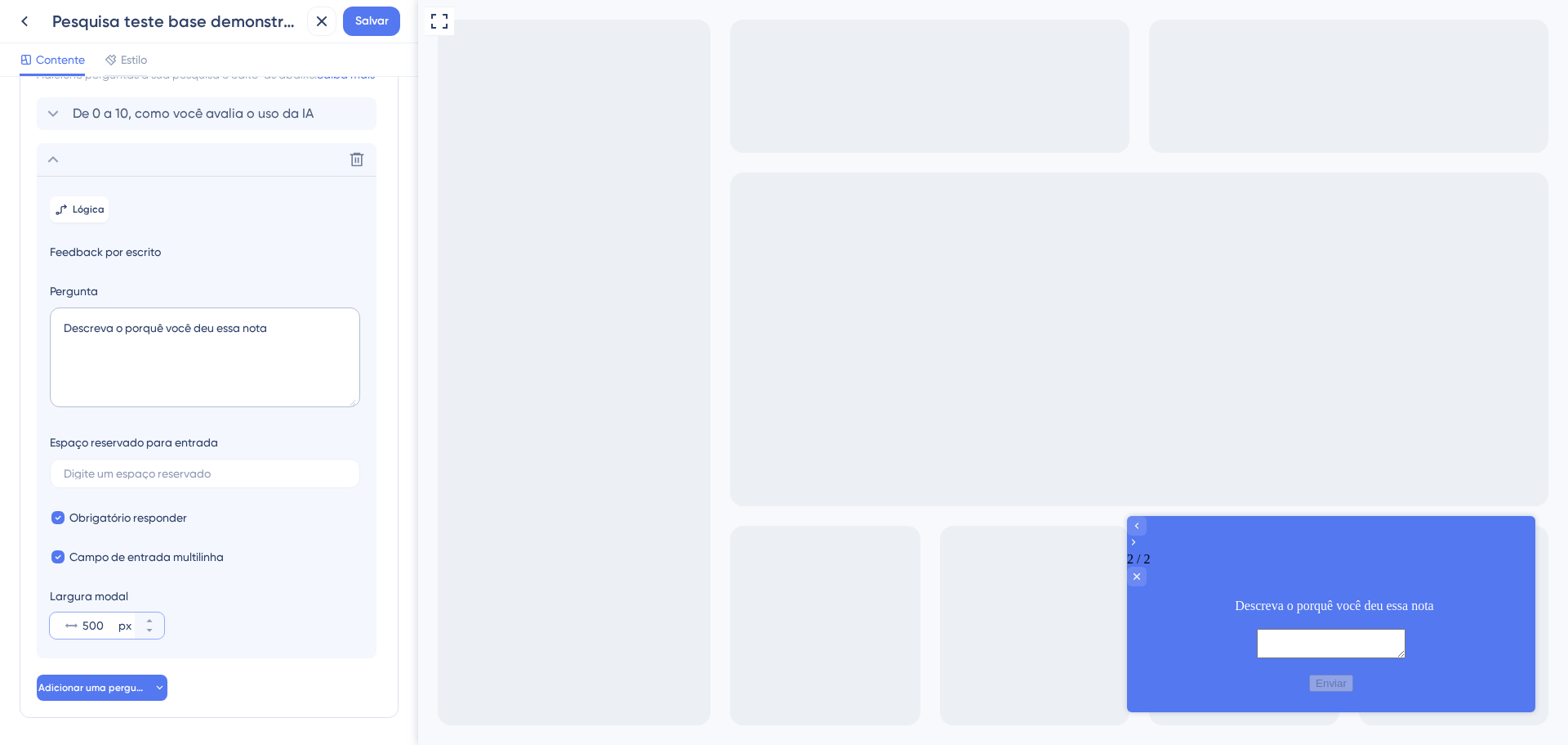
scroll to position [0, 0]
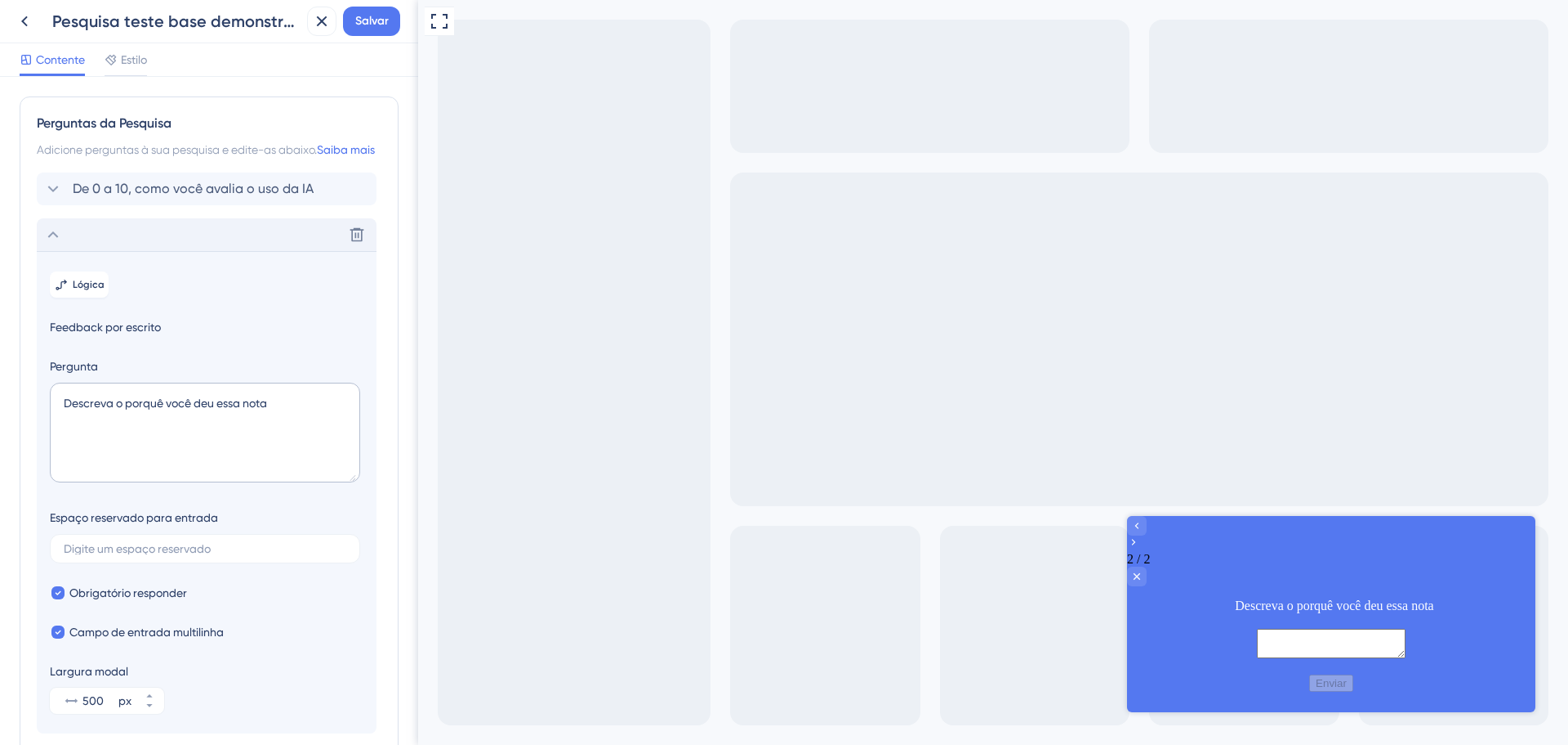
drag, startPoint x: 57, startPoint y: 258, endPoint x: 50, endPoint y: 216, distance: 42.6
click at [57, 245] on icon at bounding box center [53, 235] width 20 height 20
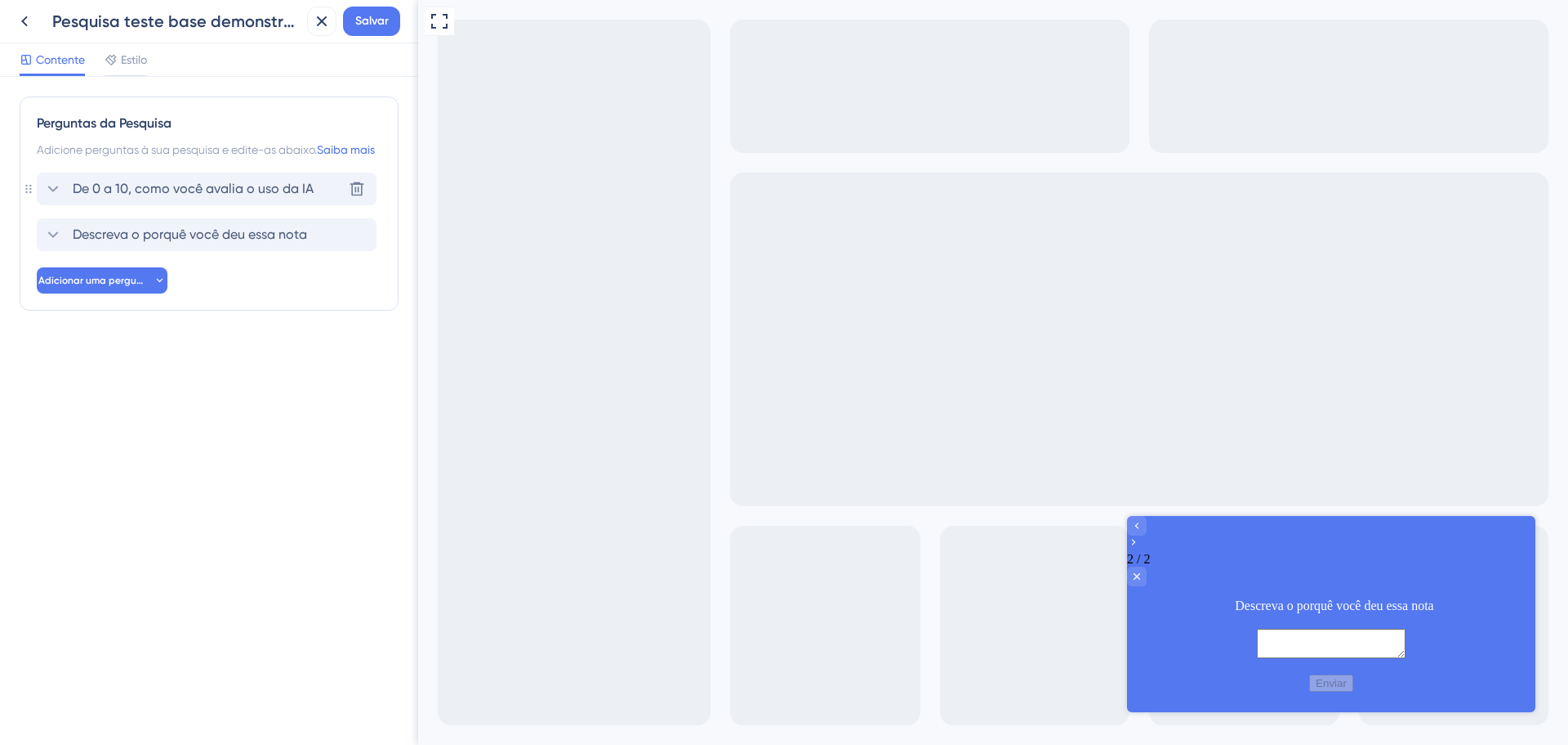
click at [46, 198] on icon at bounding box center [53, 188] width 20 height 20
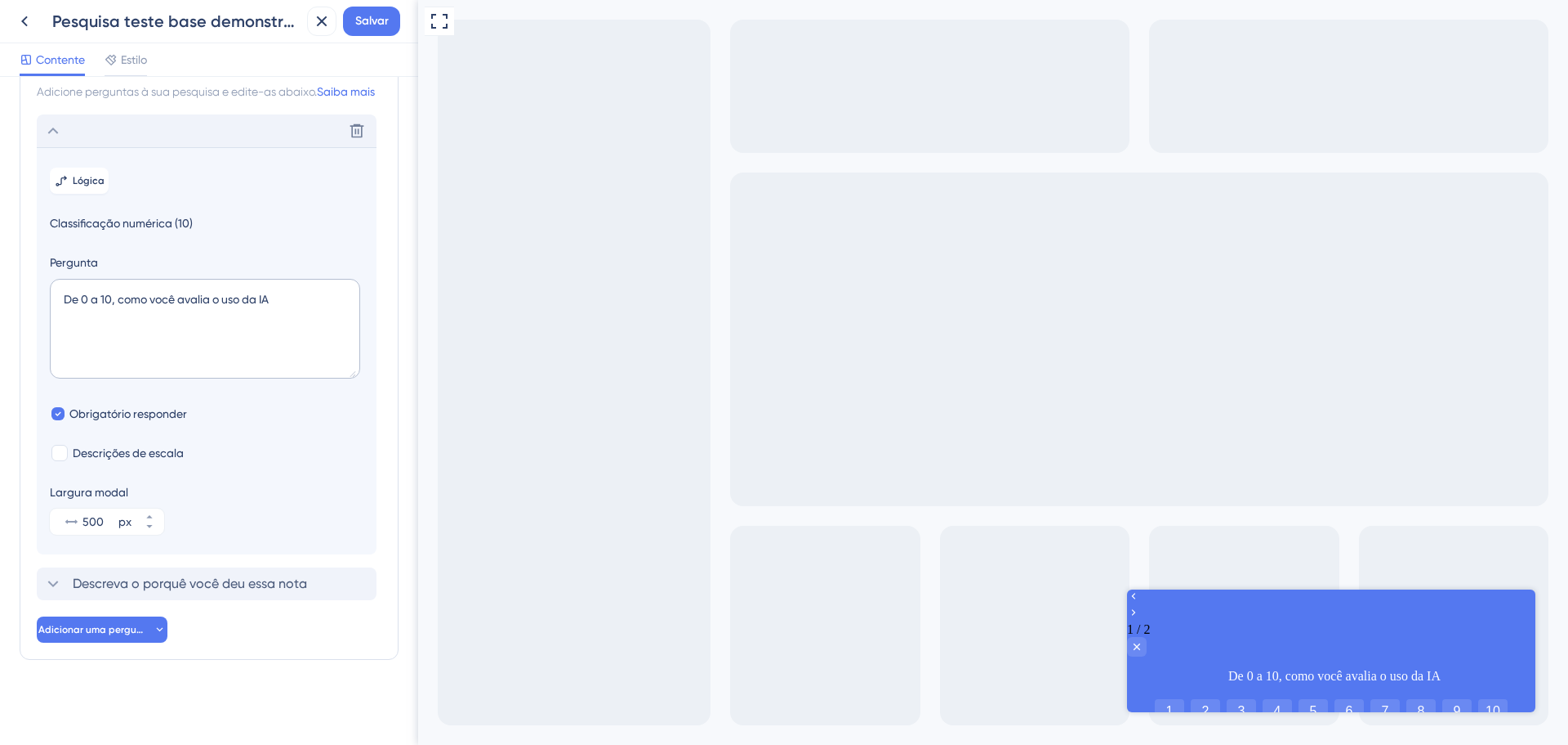
scroll to position [78, 0]
click at [82, 184] on font "Lógica" at bounding box center [89, 181] width 32 height 12
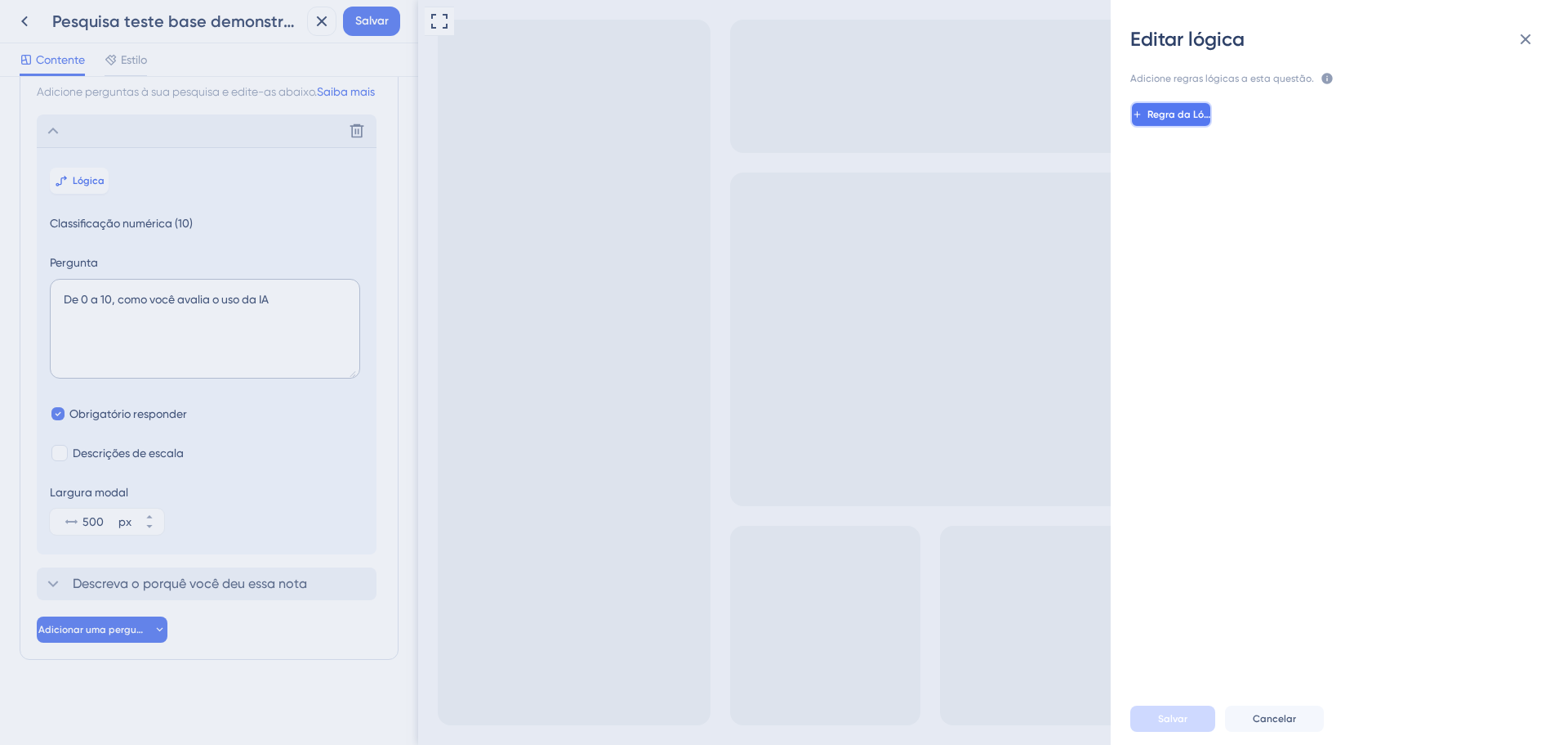
click at [1172, 119] on font "Regra da Lógica" at bounding box center [1186, 114] width 78 height 12
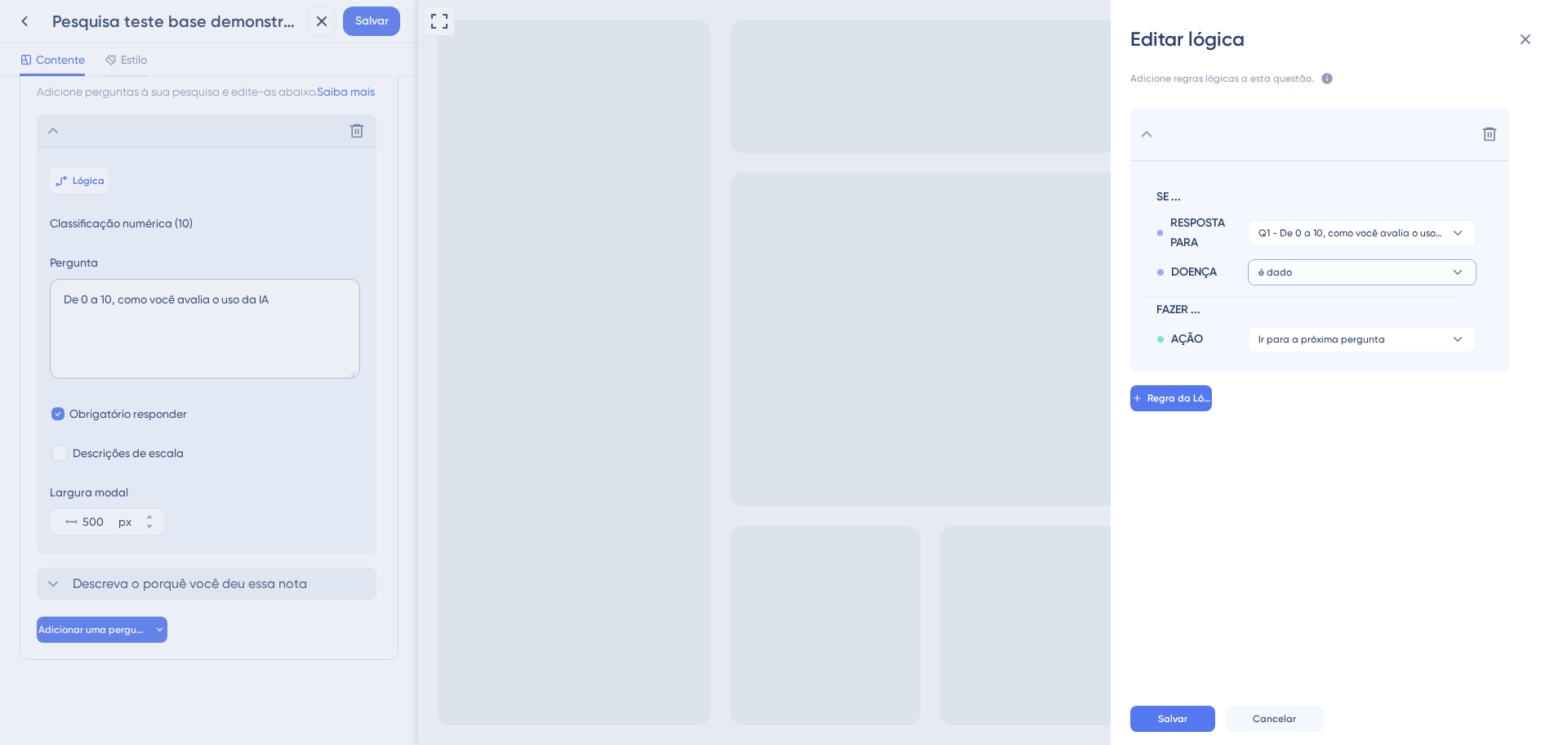
click at [1444, 246] on button "é dado" at bounding box center [1363, 233] width 229 height 27
click at [1376, 310] on div "é dado é dado" at bounding box center [1362, 318] width 194 height 33
click at [1191, 721] on button "Salvar" at bounding box center [1173, 718] width 85 height 27
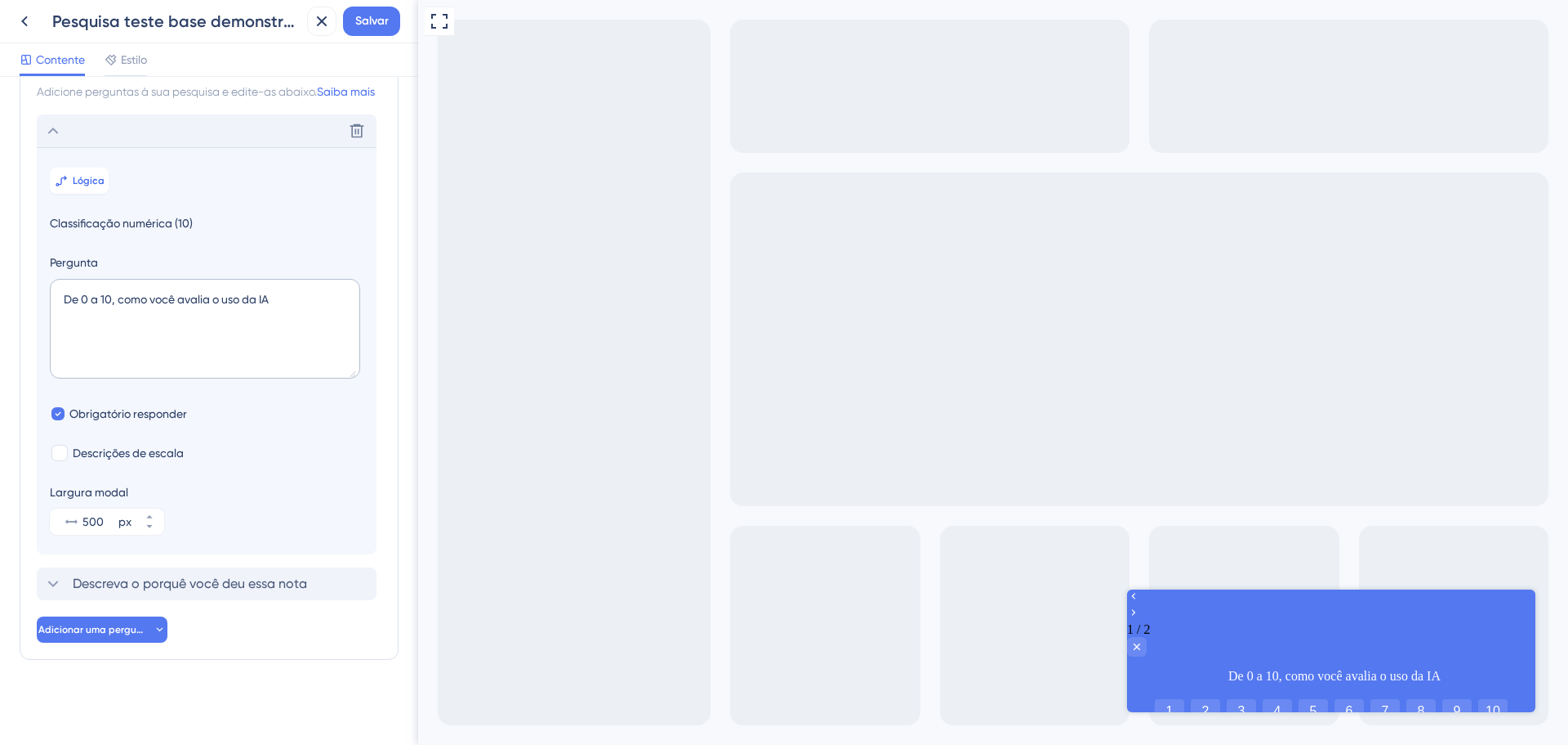
click at [53, 125] on icon at bounding box center [53, 131] width 20 height 20
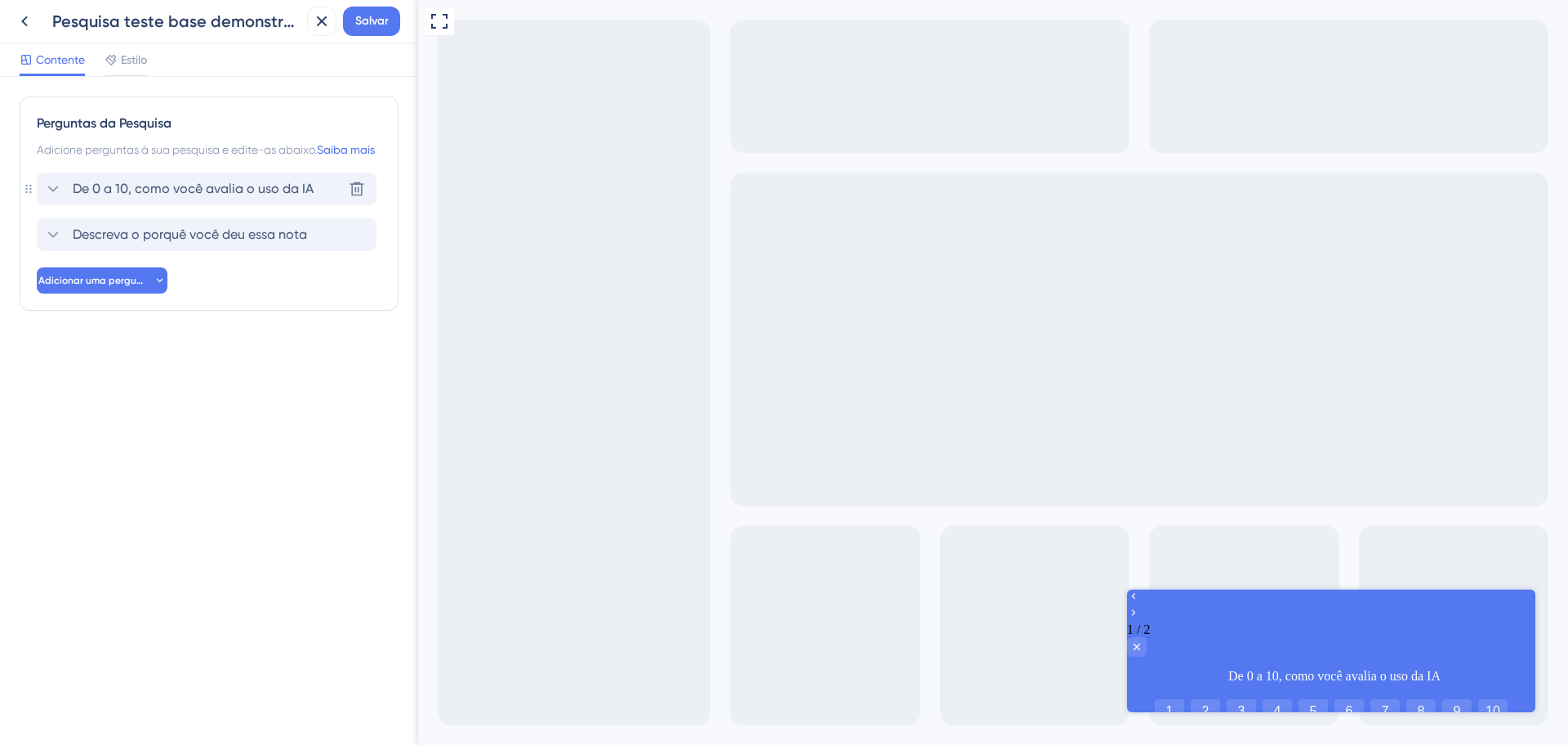
scroll to position [0, 0]
click at [45, 245] on icon at bounding box center [53, 235] width 20 height 20
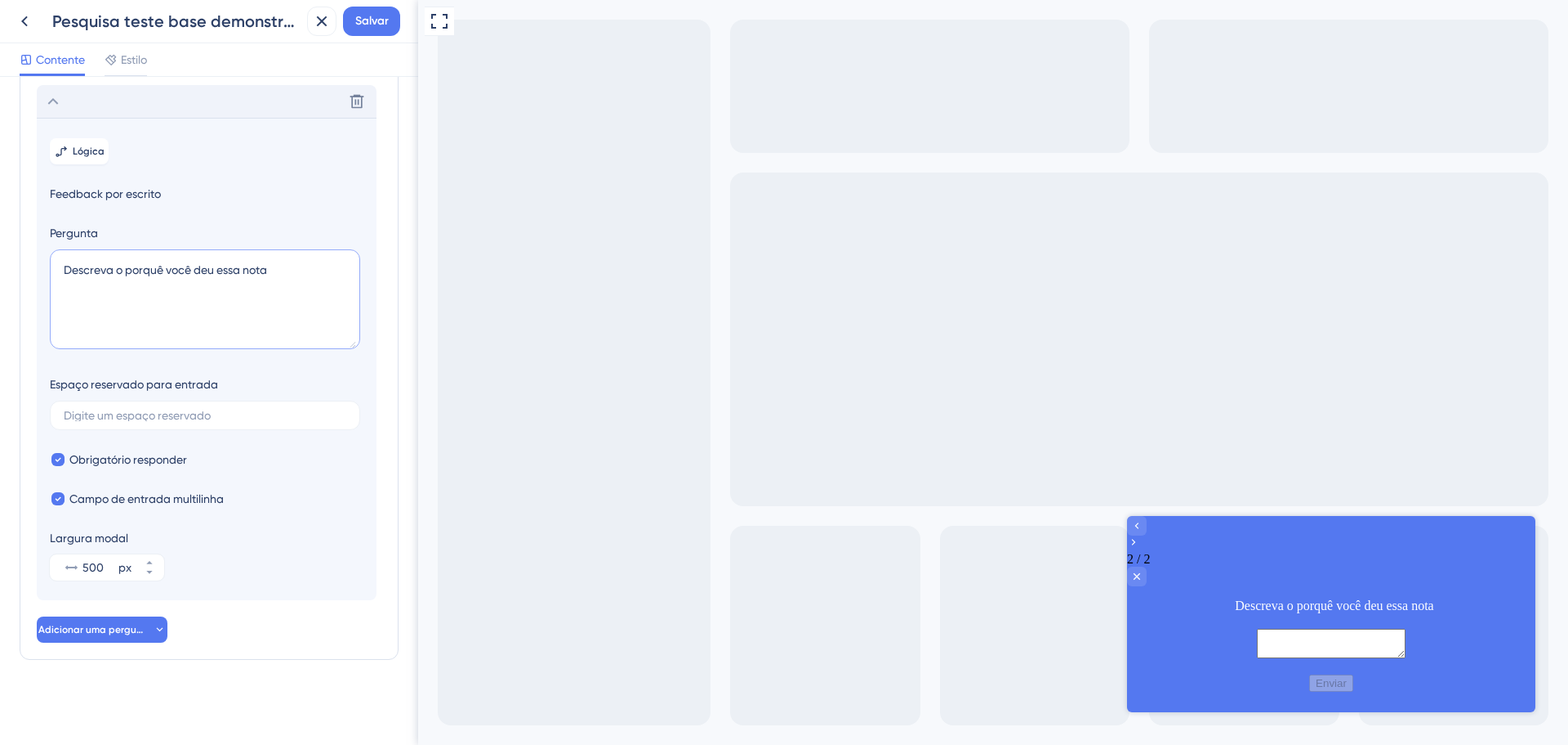
scroll to position [153, 0]
drag, startPoint x: 79, startPoint y: 297, endPoint x: 76, endPoint y: 288, distance: 9.5
click at [79, 297] on textarea "Descreva o porquê você deu essa nota" at bounding box center [205, 299] width 311 height 100
click at [88, 145] on span "Lógica" at bounding box center [89, 151] width 32 height 13
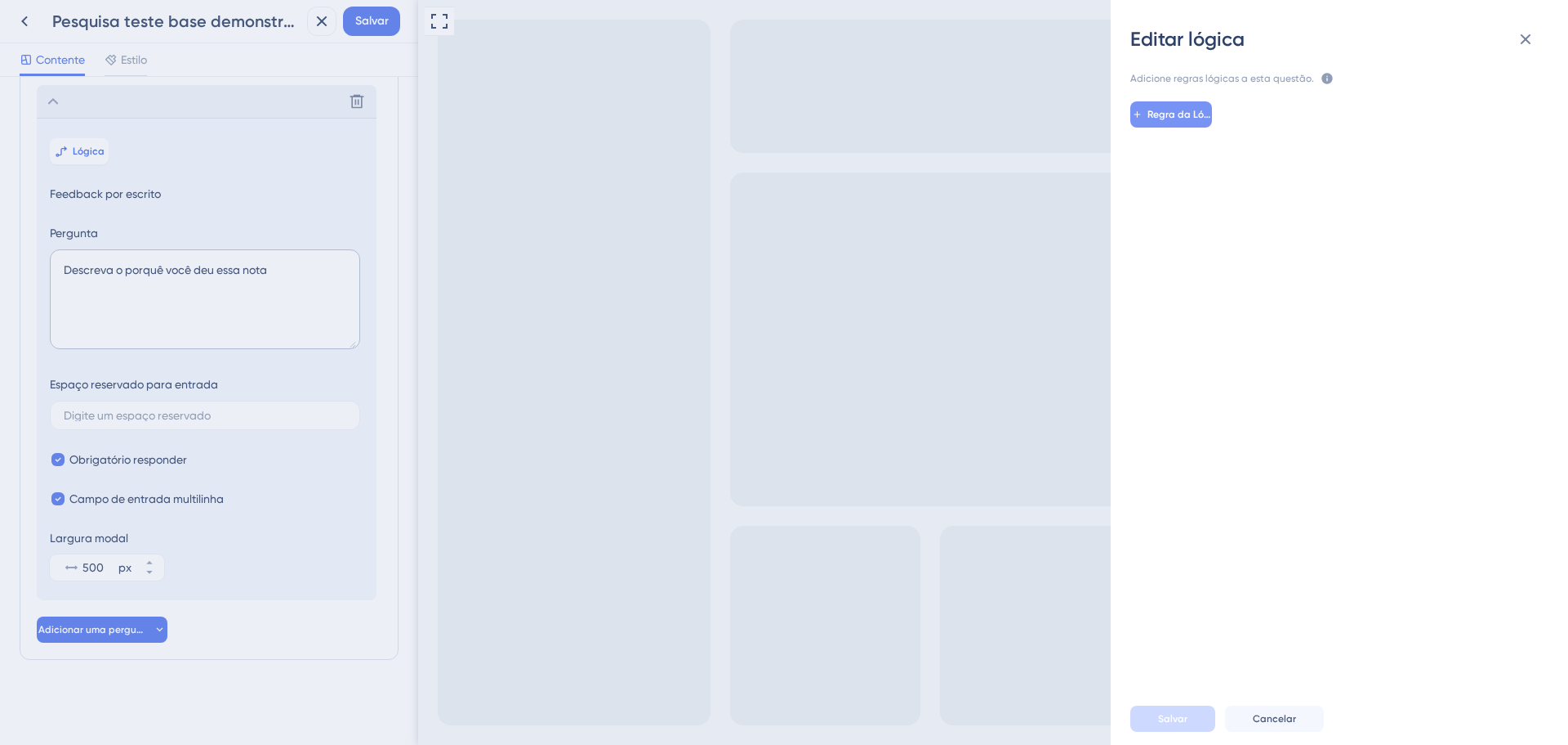
click at [1180, 126] on button "Regra da Lógica" at bounding box center [1171, 114] width 82 height 27
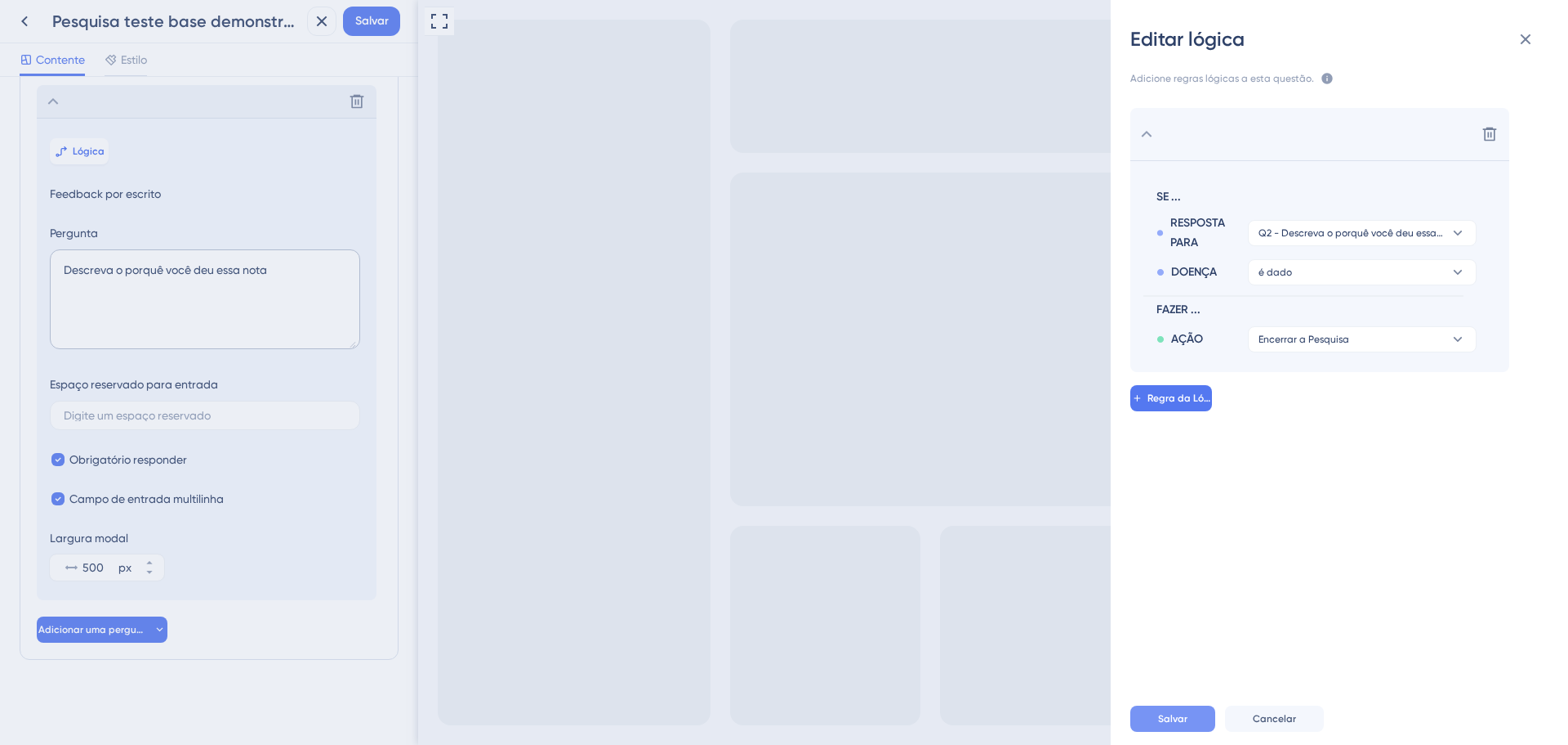
click at [1176, 722] on font "Salvar" at bounding box center [1173, 718] width 30 height 12
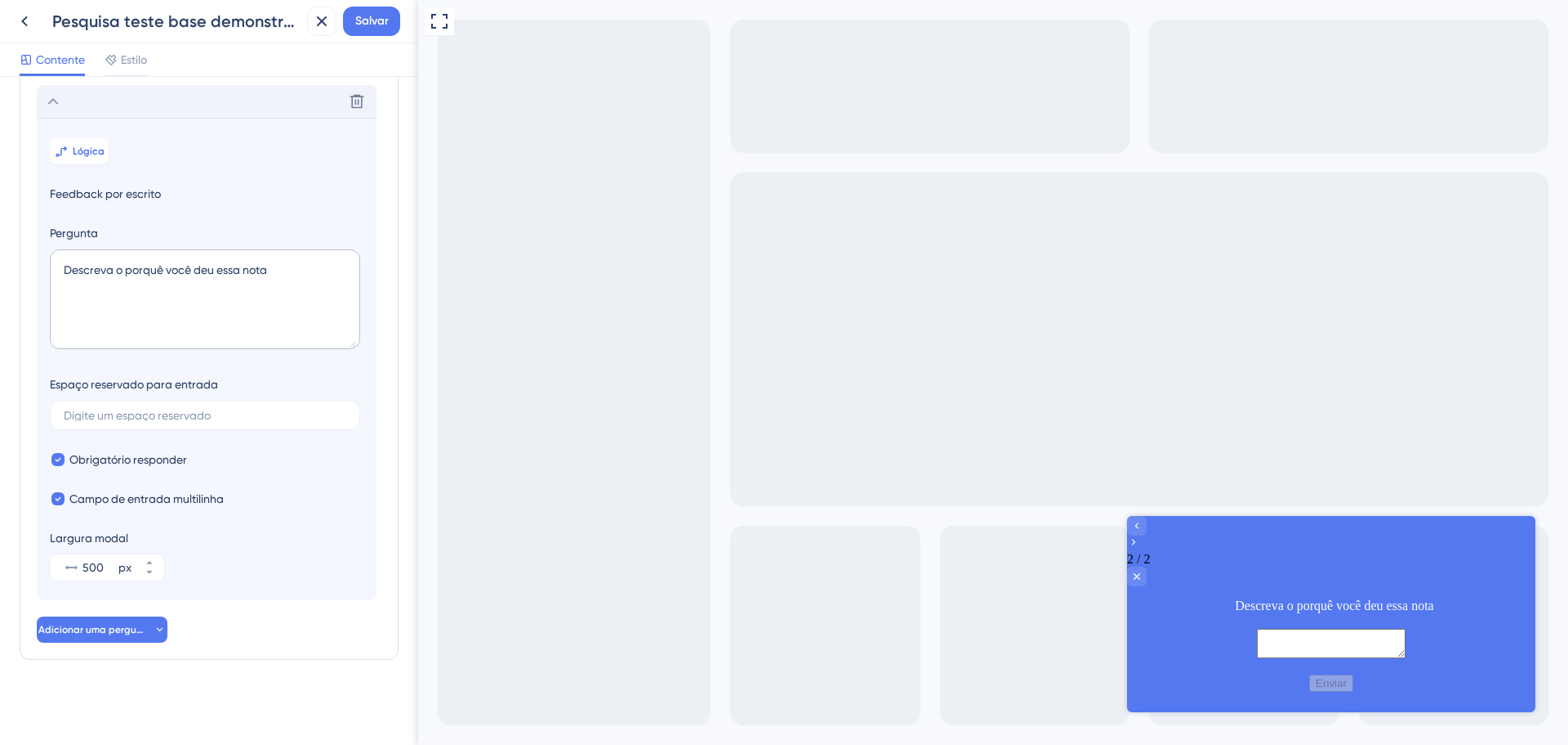
click at [49, 94] on icon at bounding box center [53, 102] width 20 height 20
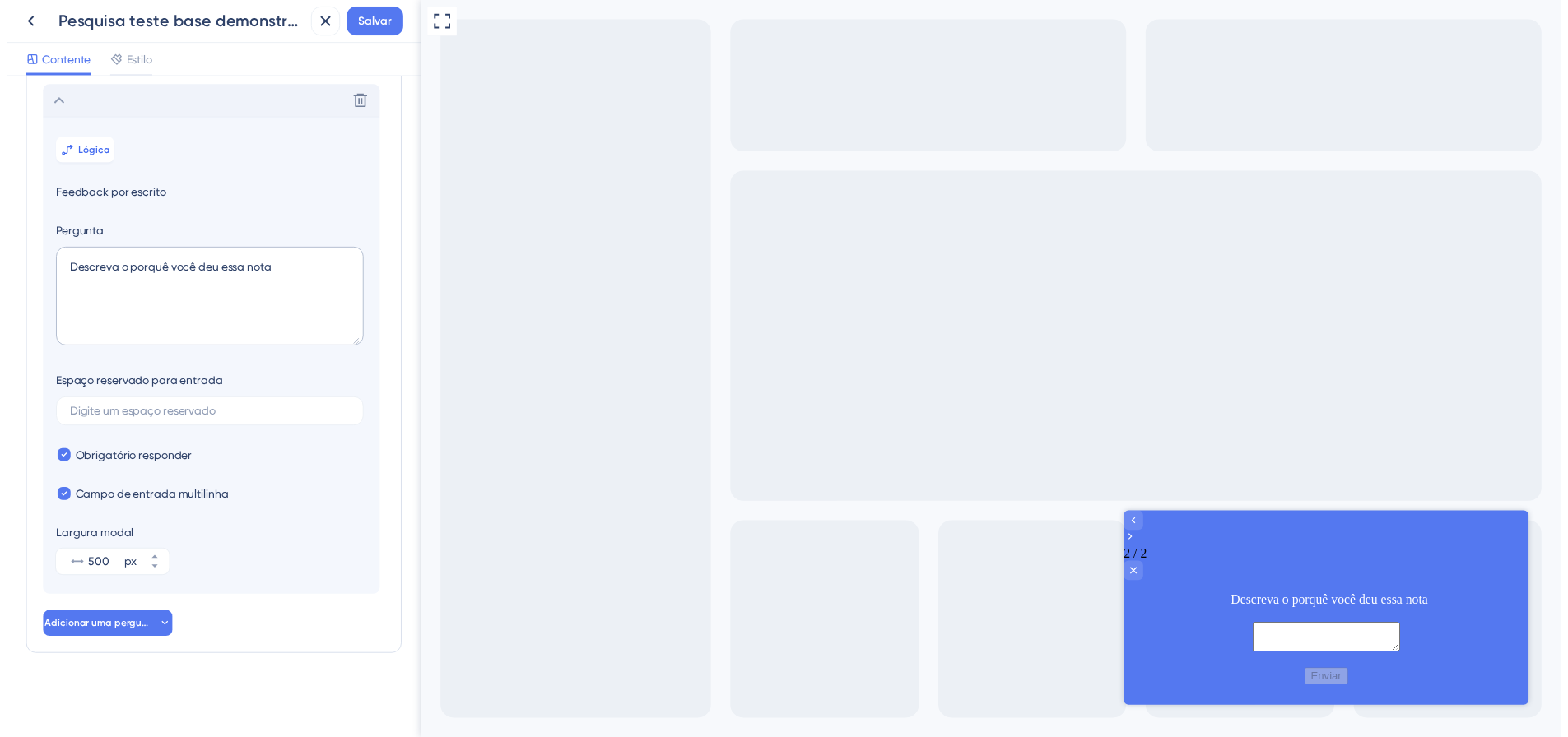
scroll to position [0, 0]
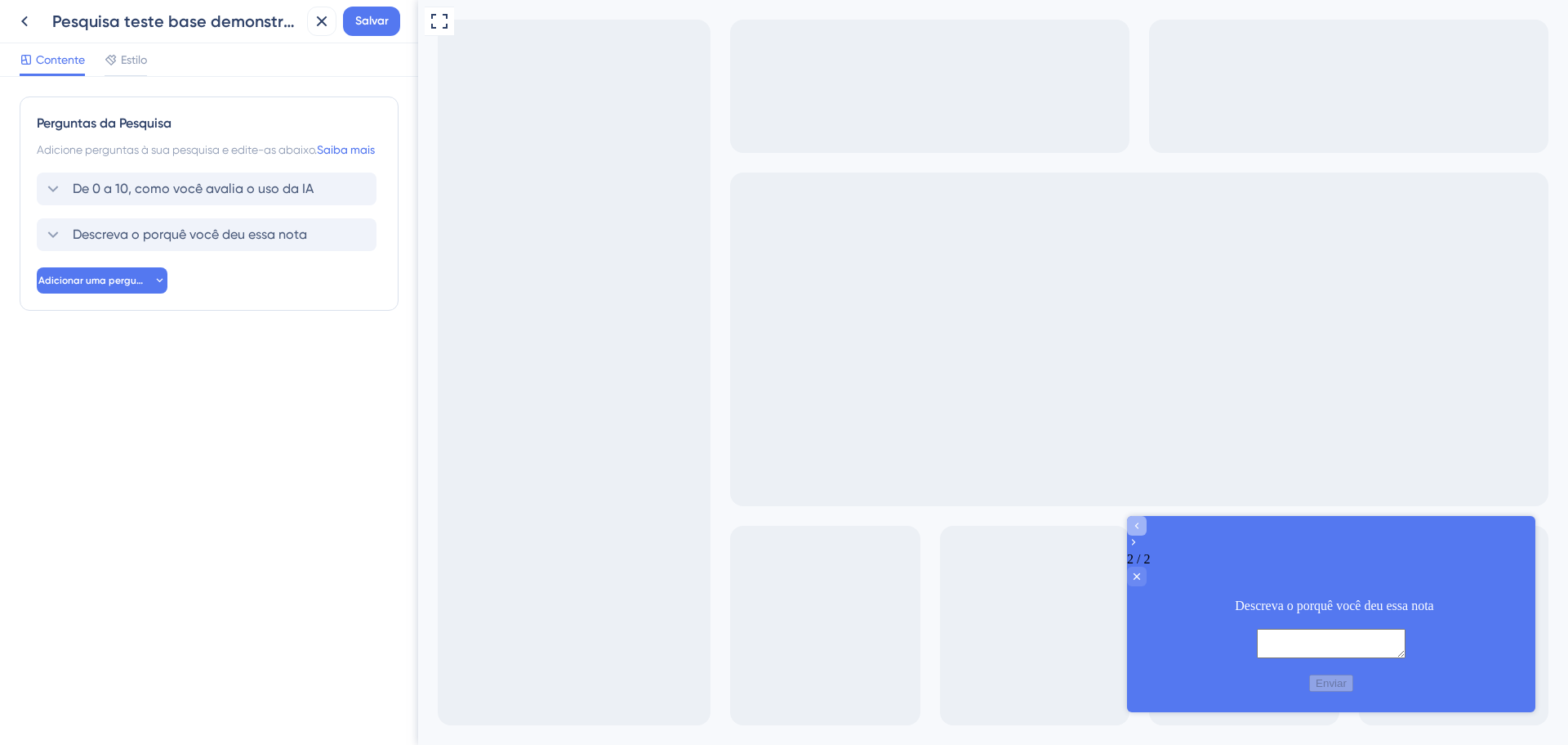
click at [1144, 532] on icon "Go to Question 1" at bounding box center [1136, 525] width 13 height 13
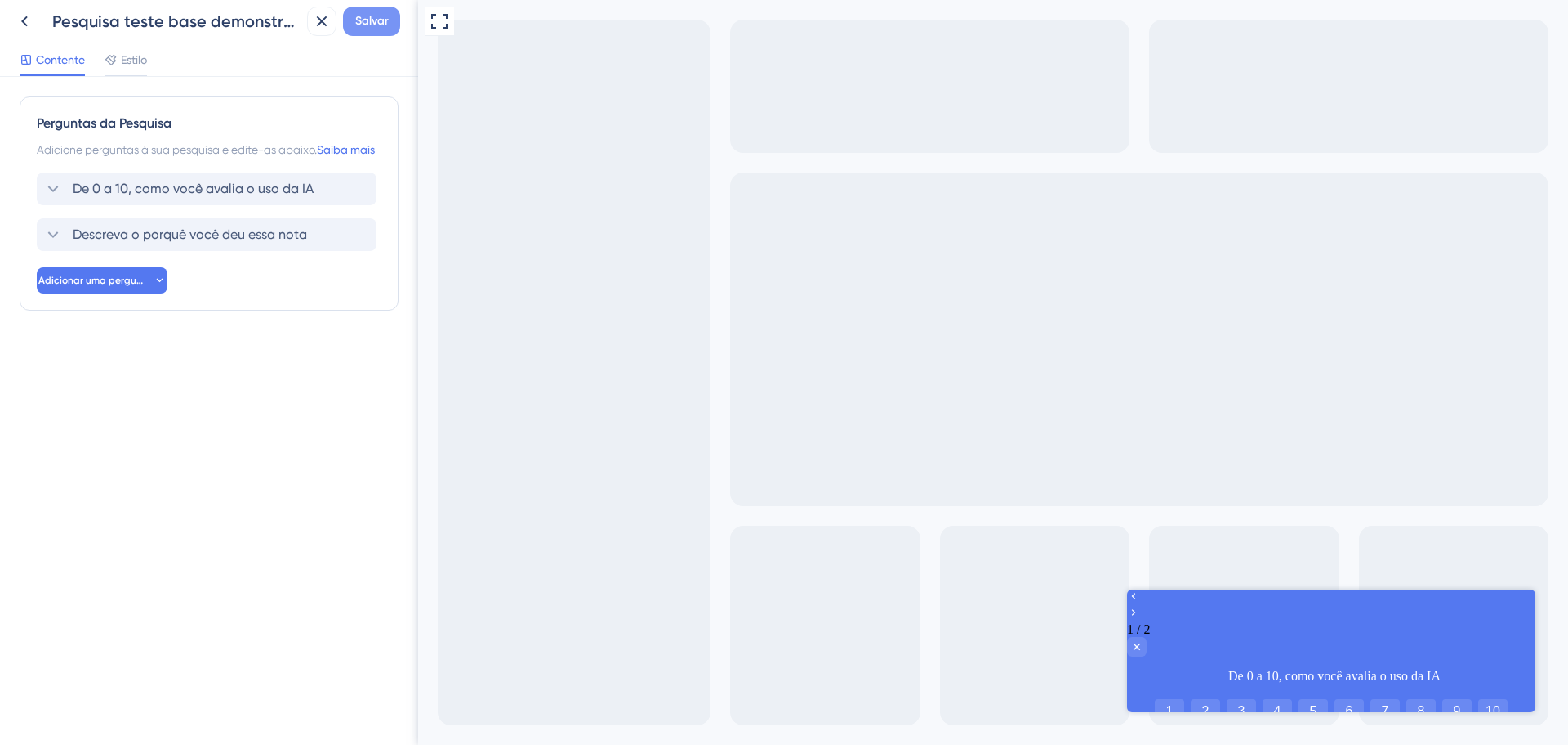
click at [373, 22] on font "Salvar" at bounding box center [372, 21] width 34 height 14
click at [16, 21] on icon at bounding box center [25, 22] width 20 height 20
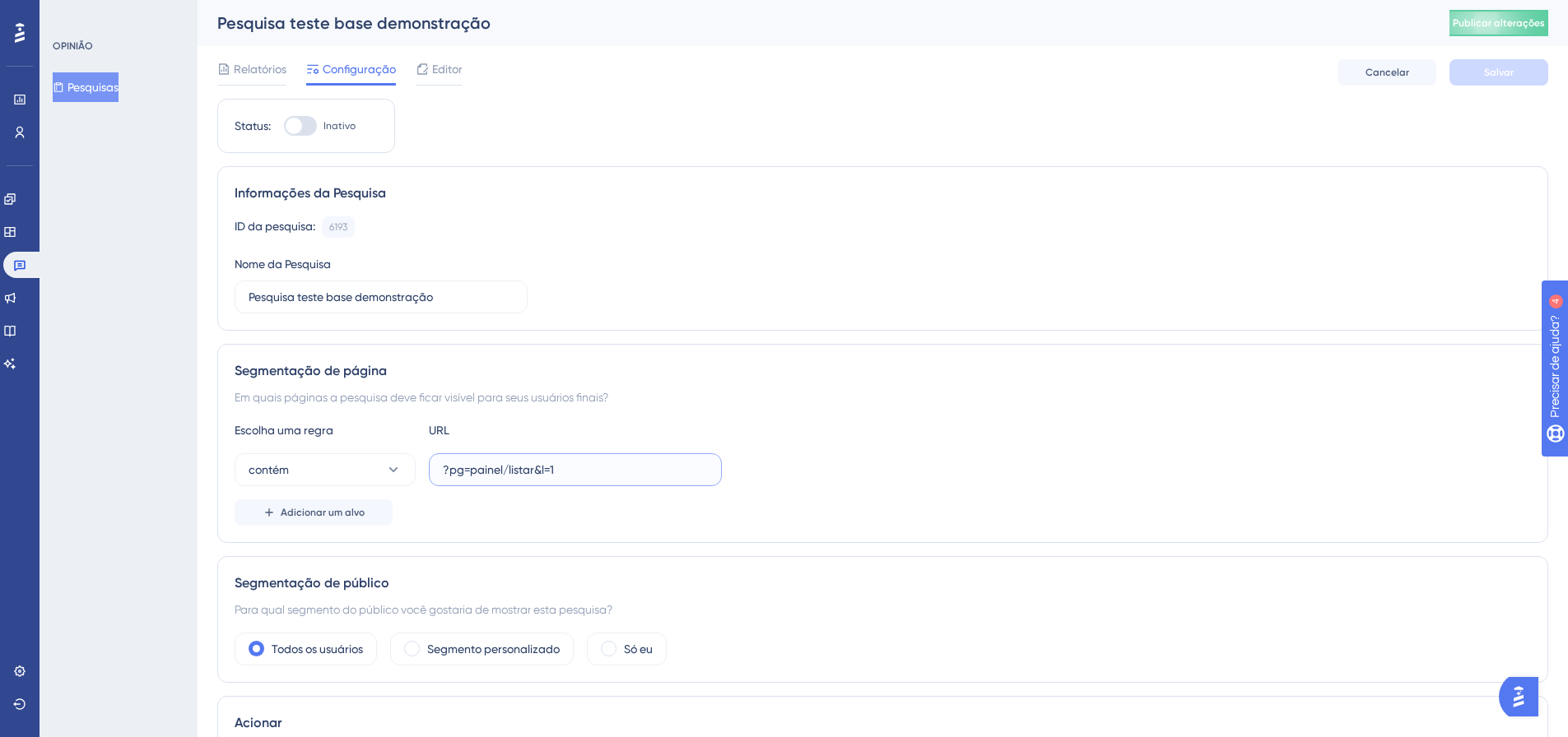
click at [547, 472] on input "?pg=painel/listar&l=1" at bounding box center [575, 470] width 265 height 18
paste input "[URL][DOMAIN_NAME]"
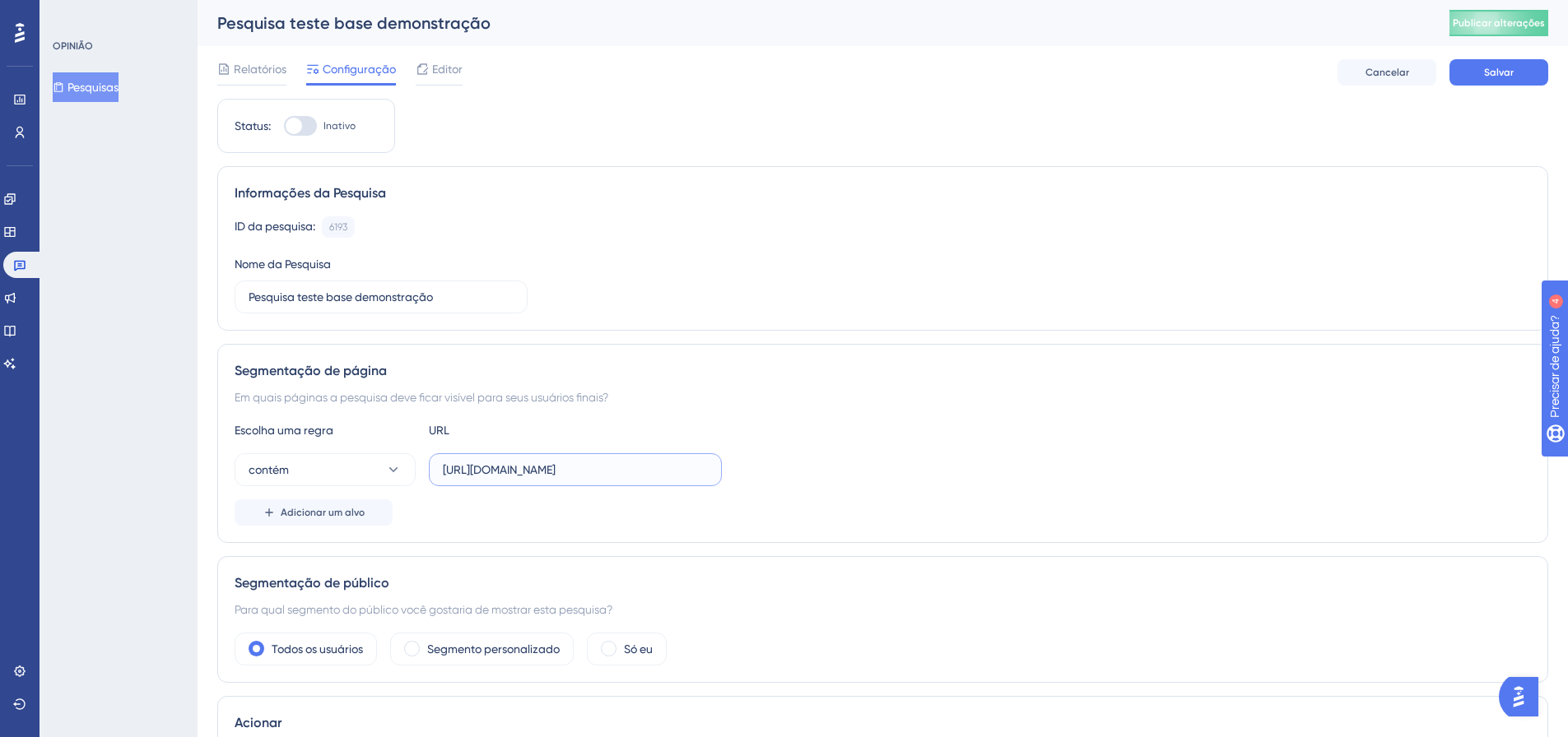
type input "[URL][DOMAIN_NAME]"
click at [846, 450] on div "Escolha uma regra URL contém [URL][DOMAIN_NAME] Adicionar um alvo" at bounding box center [882, 473] width 1296 height 105
click at [1497, 90] on div "Relatórios Configuração Editor [PERSON_NAME]" at bounding box center [882, 72] width 1331 height 53
click at [1497, 78] on span "Salvar" at bounding box center [1498, 72] width 30 height 13
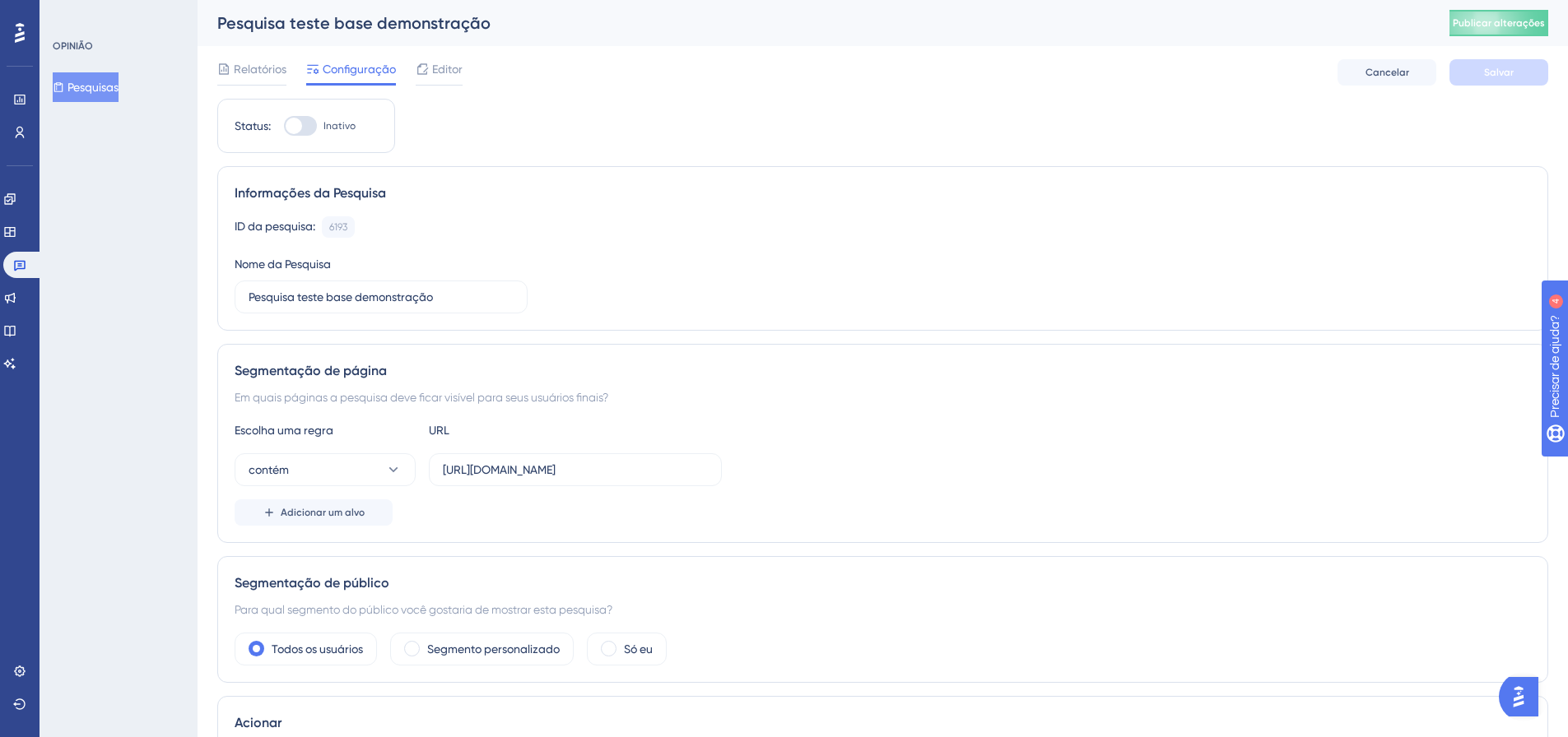
drag, startPoint x: 303, startPoint y: 119, endPoint x: 347, endPoint y: 140, distance: 48.8
click at [303, 119] on div at bounding box center [300, 126] width 33 height 20
click at [284, 126] on input "Inativo" at bounding box center [283, 126] width 1 height 1
checkbox input "true"
click at [1493, 70] on font "Salvar" at bounding box center [1498, 73] width 30 height 12
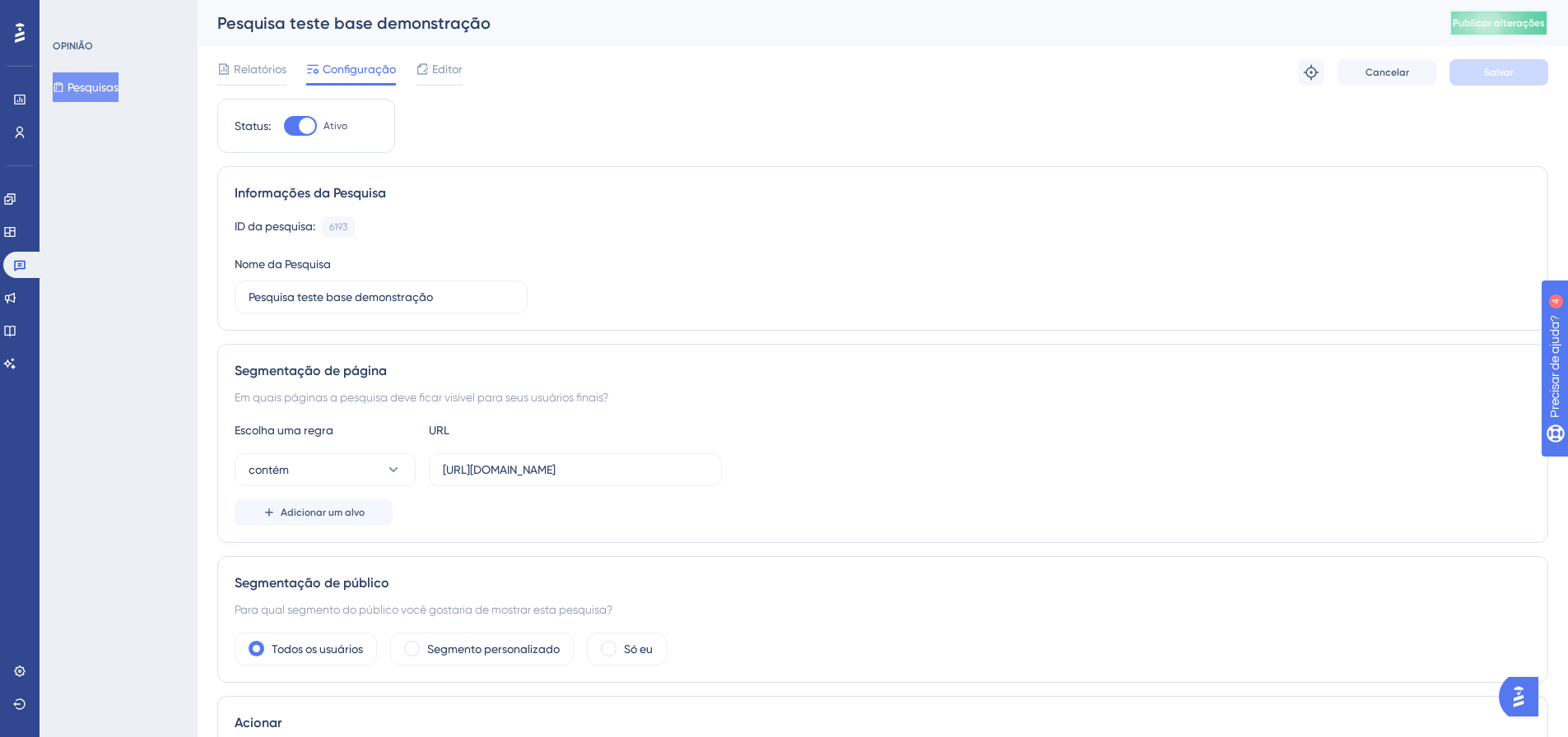
click at [1489, 24] on button "Publicar alterações" at bounding box center [1498, 23] width 98 height 27
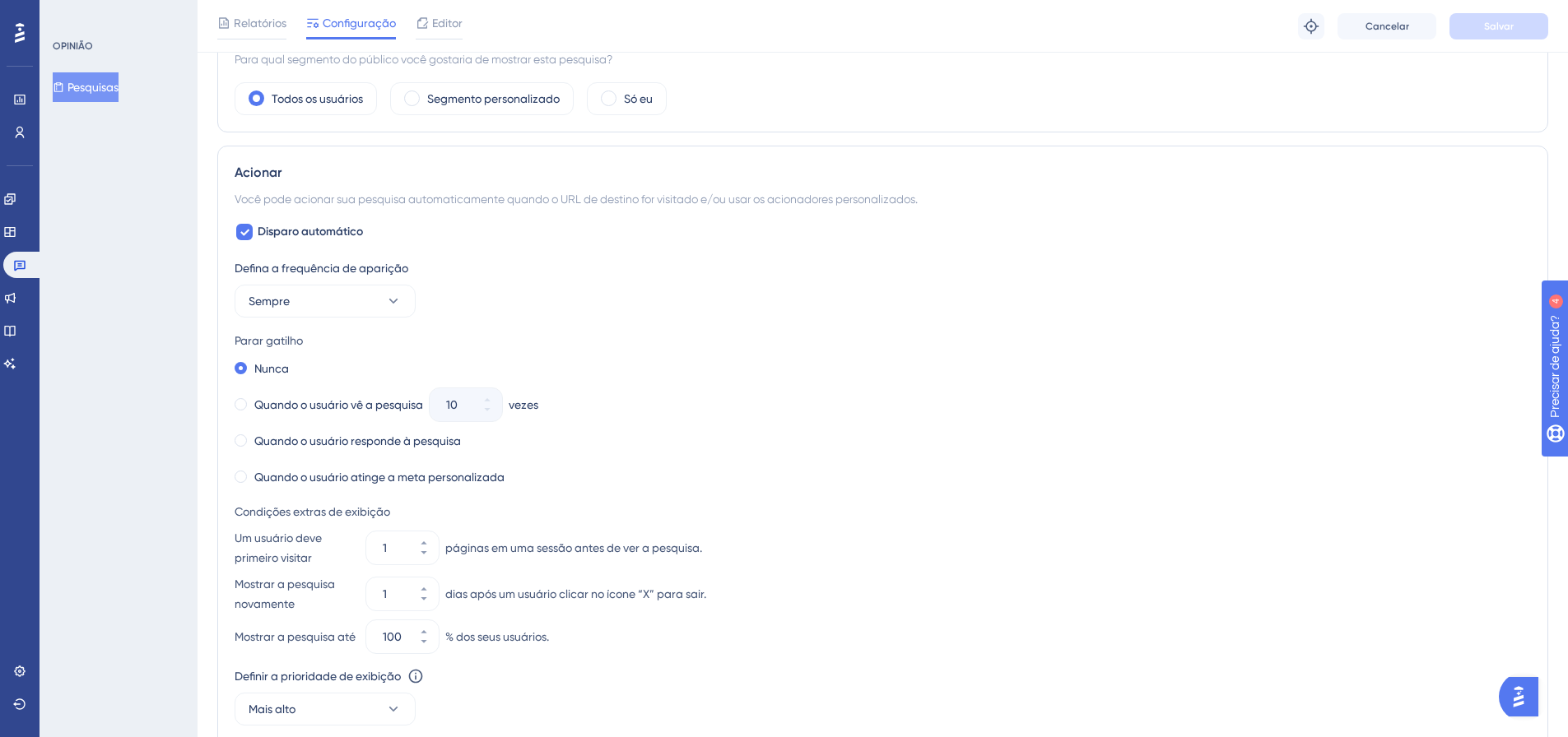
scroll to position [576, 0]
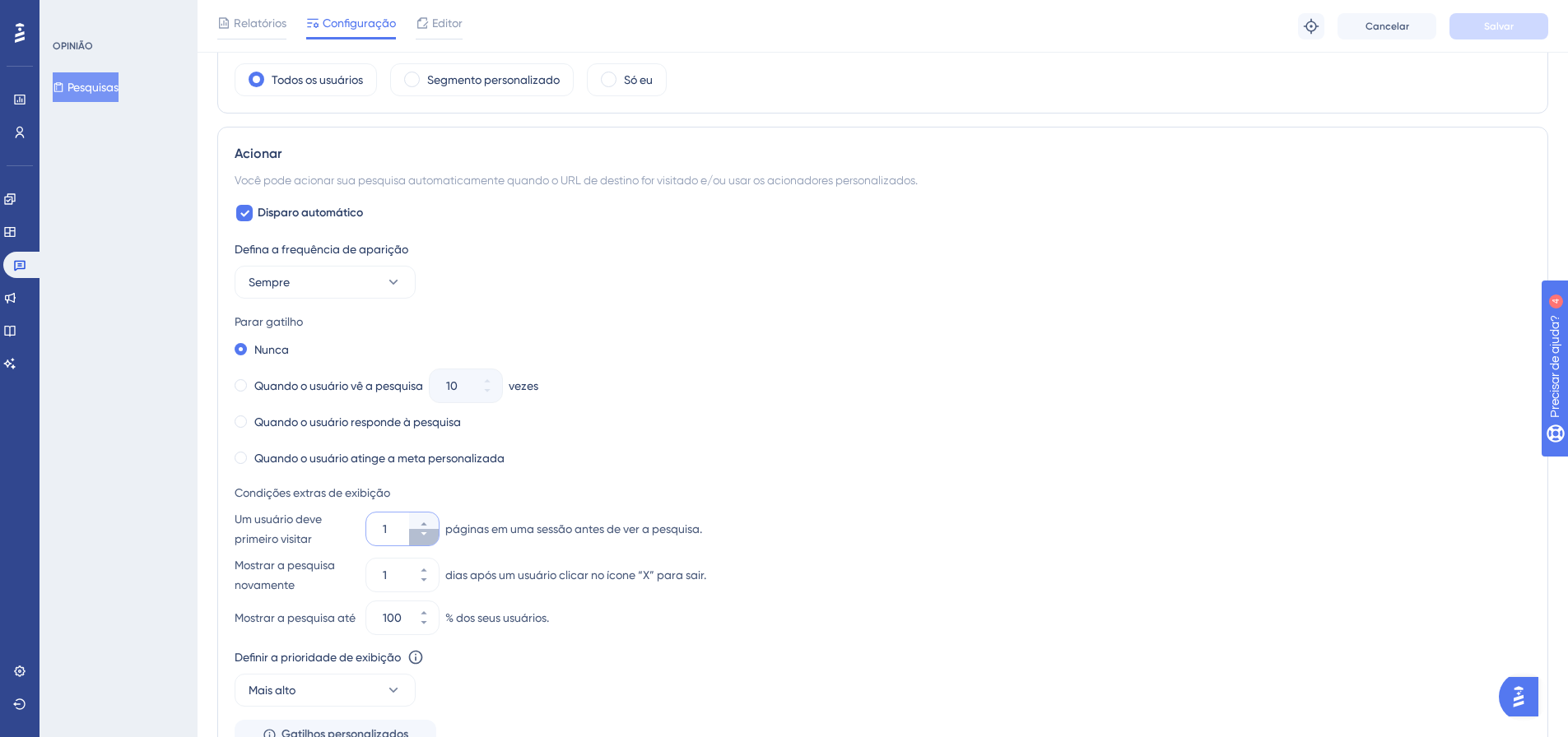
click at [430, 534] on button "1" at bounding box center [424, 537] width 30 height 17
type input "1"
click at [428, 583] on icon at bounding box center [424, 580] width 10 height 10
click at [427, 583] on icon at bounding box center [424, 580] width 10 height 10
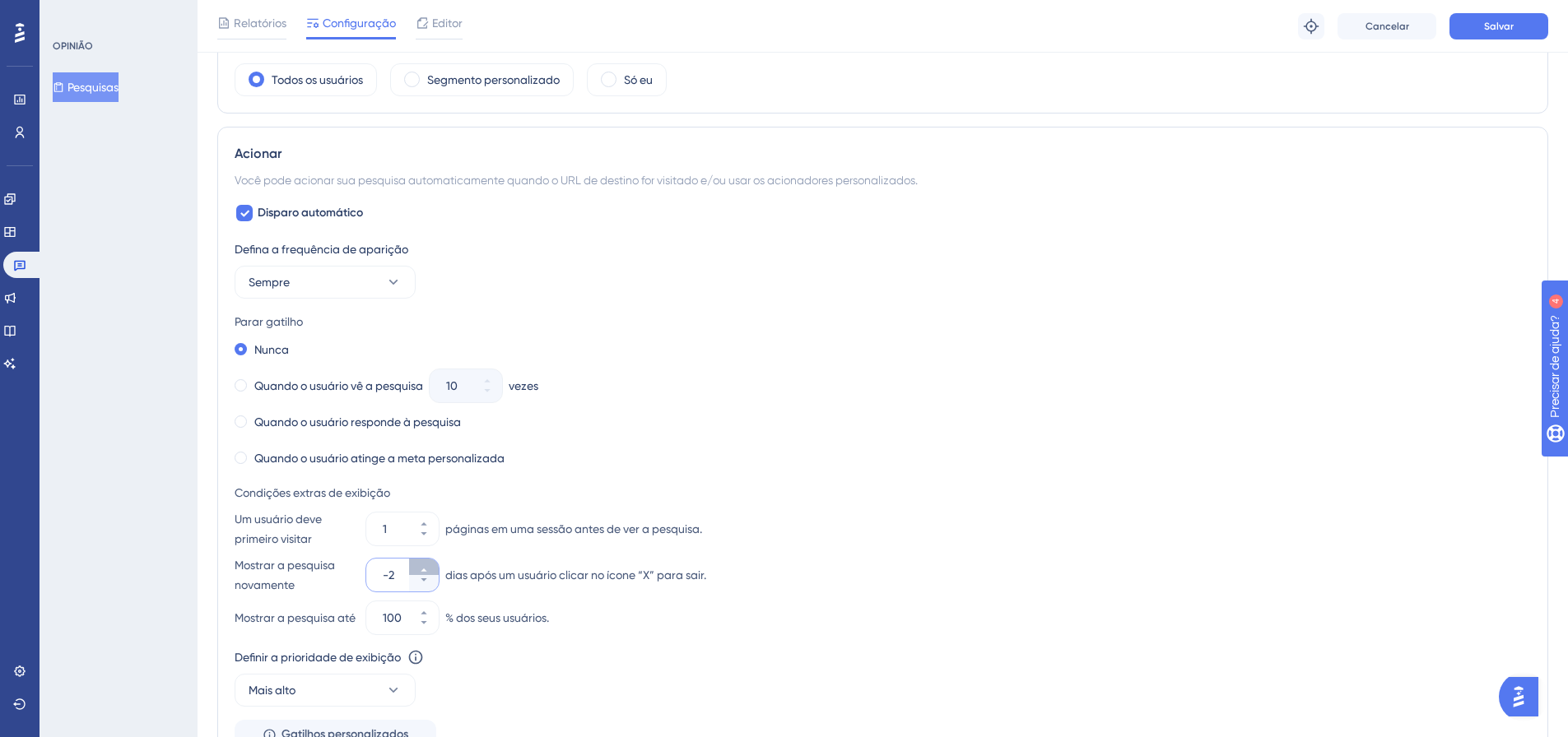
click at [423, 569] on icon at bounding box center [423, 569] width 6 height 3
click at [428, 583] on icon at bounding box center [424, 580] width 10 height 10
click at [425, 562] on button "-1" at bounding box center [424, 566] width 30 height 17
click at [903, 551] on div "Um usuário deve primeiro visitar 1 páginas em uma sessão antes de ver a pesquis…" at bounding box center [882, 552] width 1296 height 85
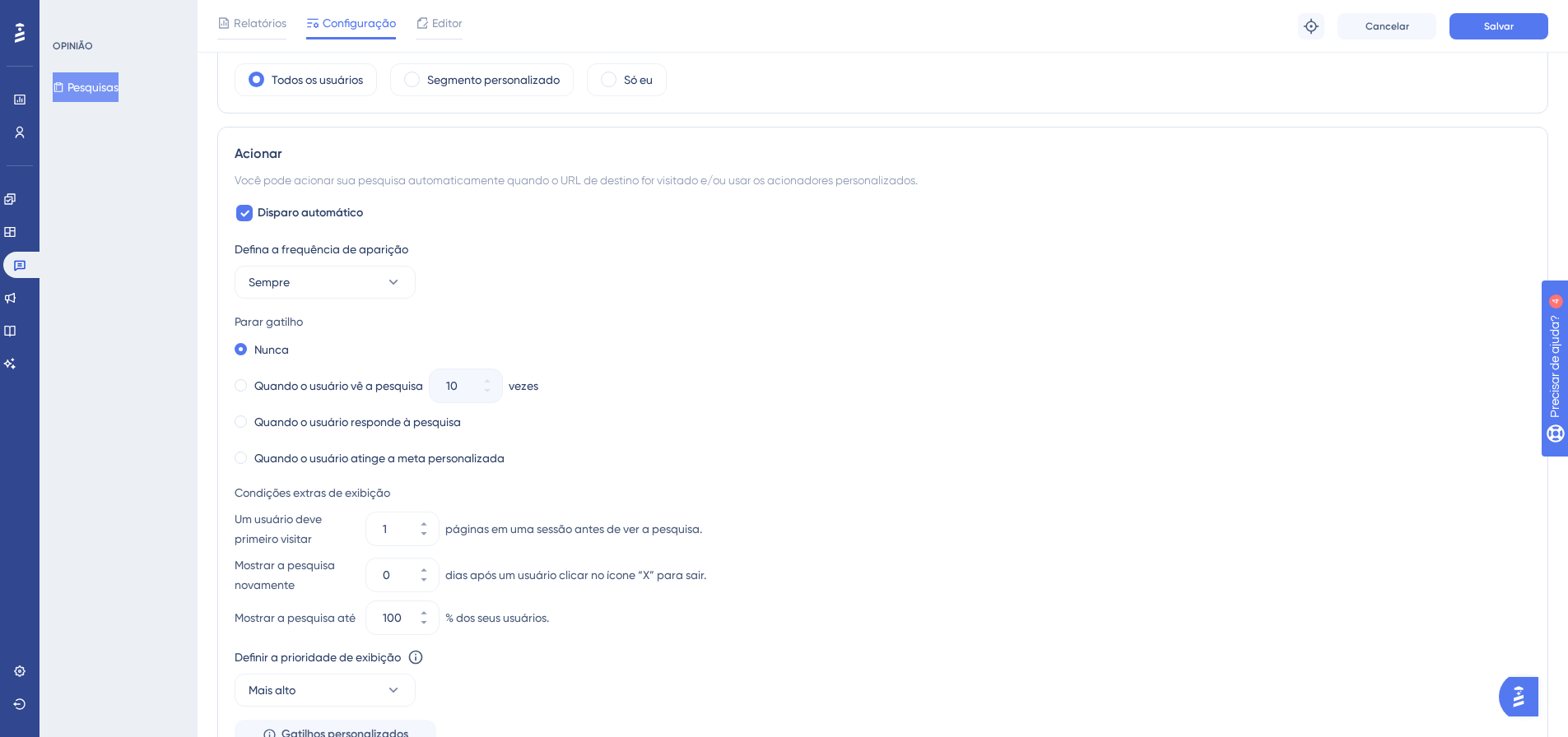
click at [862, 478] on div "Defina a frequência de aparição Sempre Parar gatilho Nunca Quando o usuário vê …" at bounding box center [882, 495] width 1296 height 511
click at [419, 582] on icon at bounding box center [424, 580] width 10 height 10
click at [426, 564] on button "-1" at bounding box center [424, 566] width 30 height 17
click at [901, 570] on div "Mostrar a pesquisa novamente 0 dias após um usuário clicar no ícone “X” para sa…" at bounding box center [882, 575] width 1296 height 40
click at [416, 584] on button "0" at bounding box center [424, 583] width 30 height 17
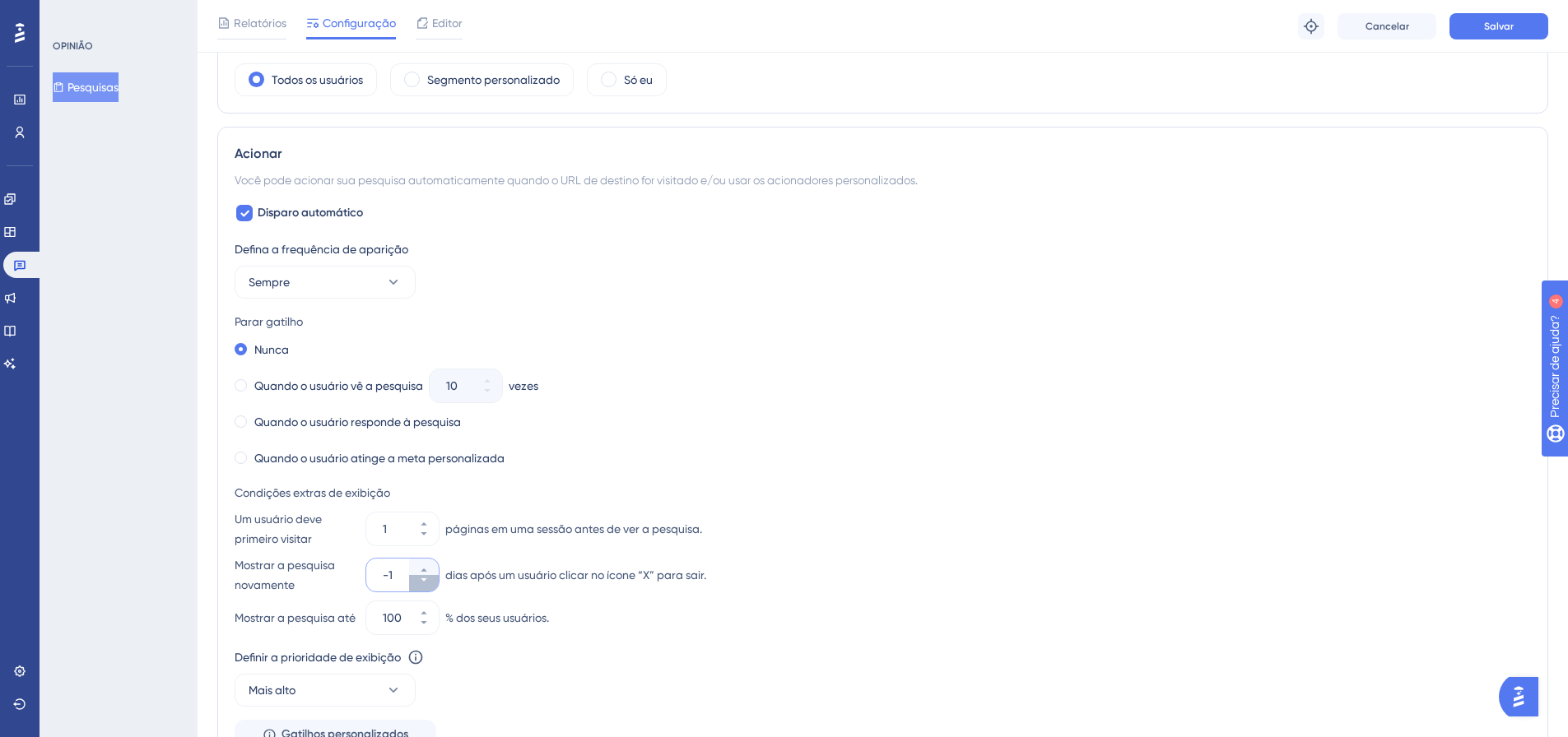
click at [417, 584] on button "-1" at bounding box center [424, 583] width 30 height 17
click at [417, 584] on button "-2" at bounding box center [424, 583] width 30 height 17
click at [417, 584] on button "-3" at bounding box center [424, 583] width 30 height 17
click at [417, 584] on button "-4" at bounding box center [424, 583] width 30 height 17
click at [429, 564] on button "-5" at bounding box center [424, 566] width 30 height 17
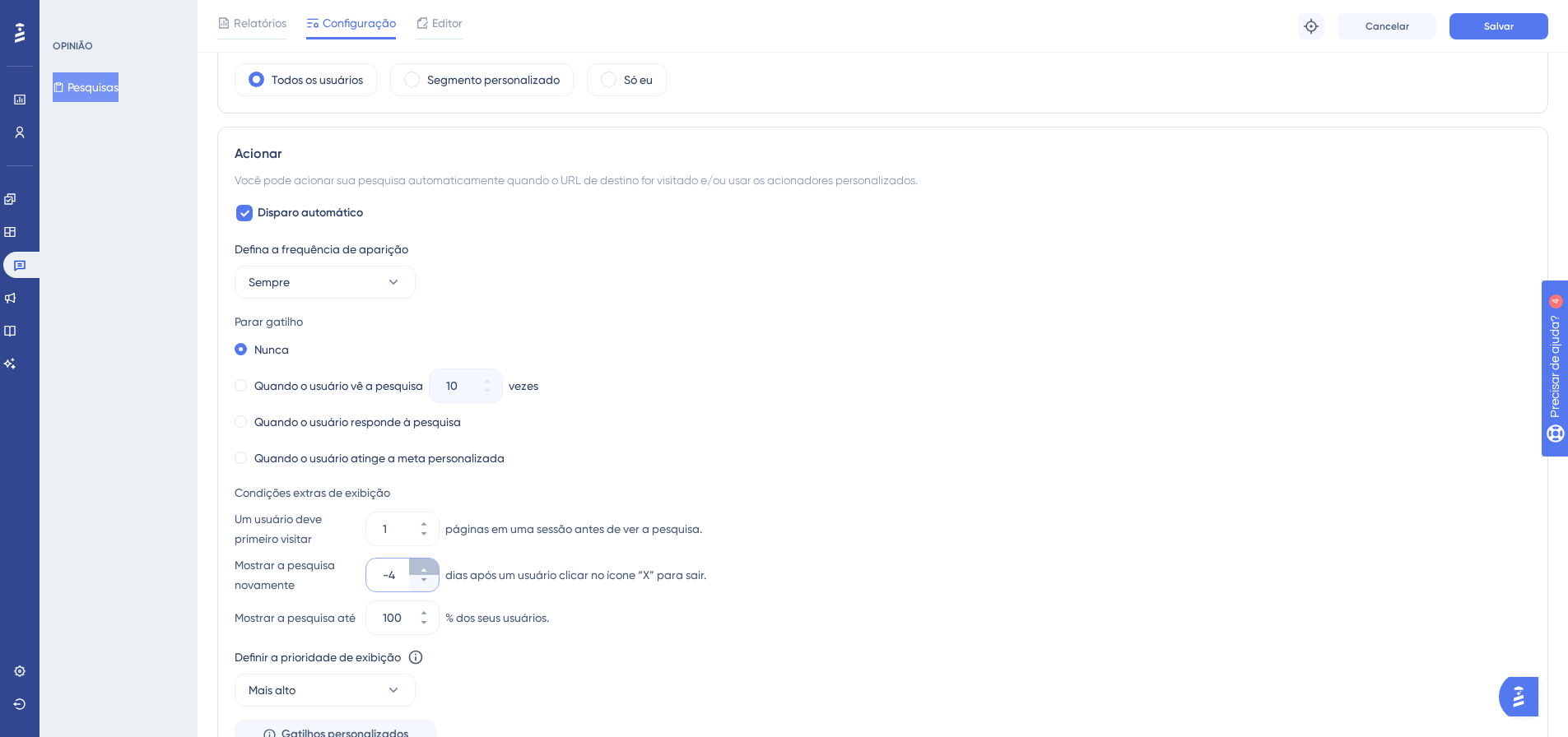
click at [429, 564] on button "-4" at bounding box center [424, 566] width 30 height 17
click at [429, 564] on button "-3" at bounding box center [424, 566] width 30 height 17
click at [429, 564] on button "-2" at bounding box center [424, 566] width 30 height 17
click at [434, 564] on button "-1" at bounding box center [424, 566] width 30 height 17
click at [428, 582] on icon at bounding box center [424, 580] width 10 height 10
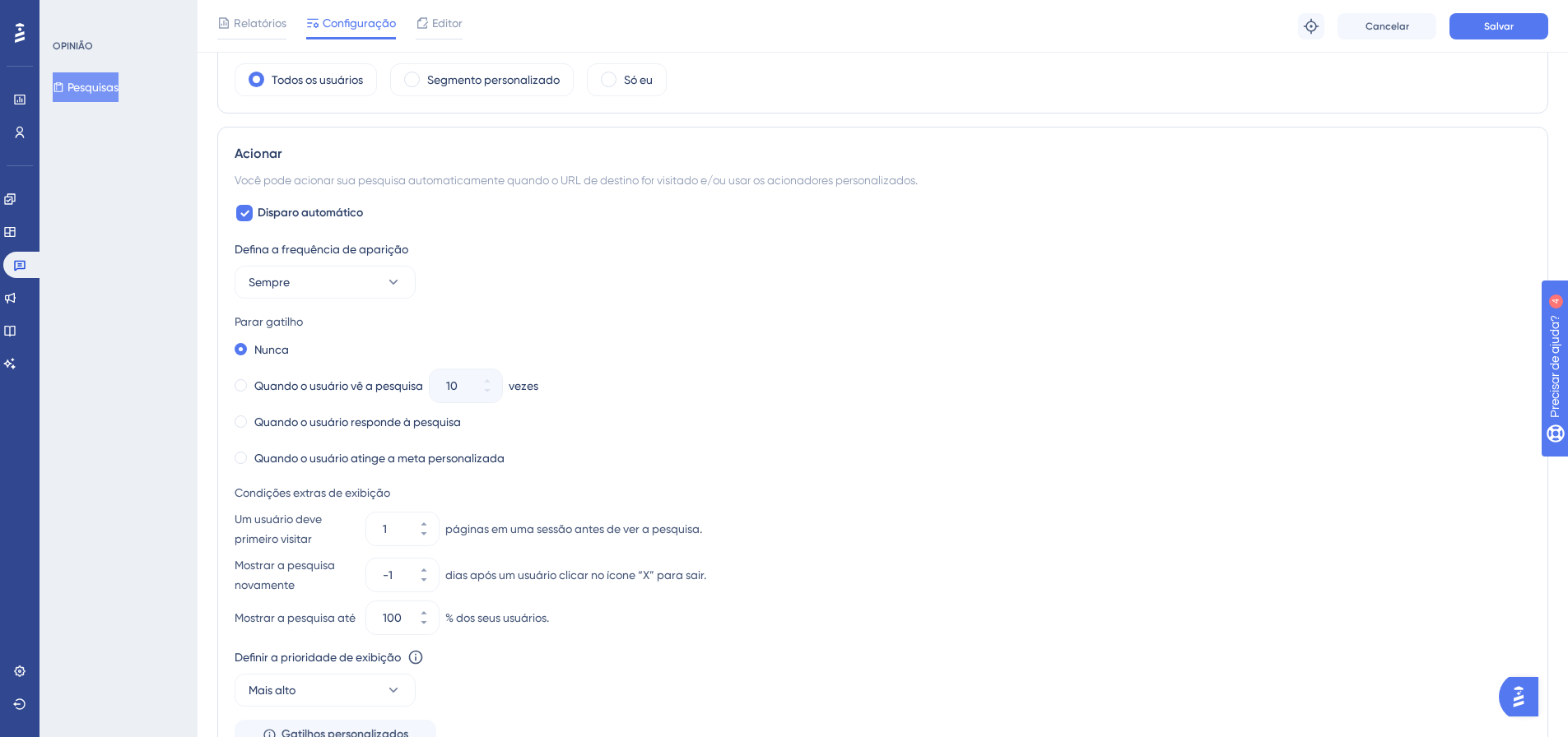
click at [822, 584] on div "Mostrar a pesquisa novamente -1 dias após um usuário clicar no ícone “X” para s…" at bounding box center [882, 575] width 1296 height 40
click at [426, 573] on icon at bounding box center [424, 570] width 10 height 10
type input "0"
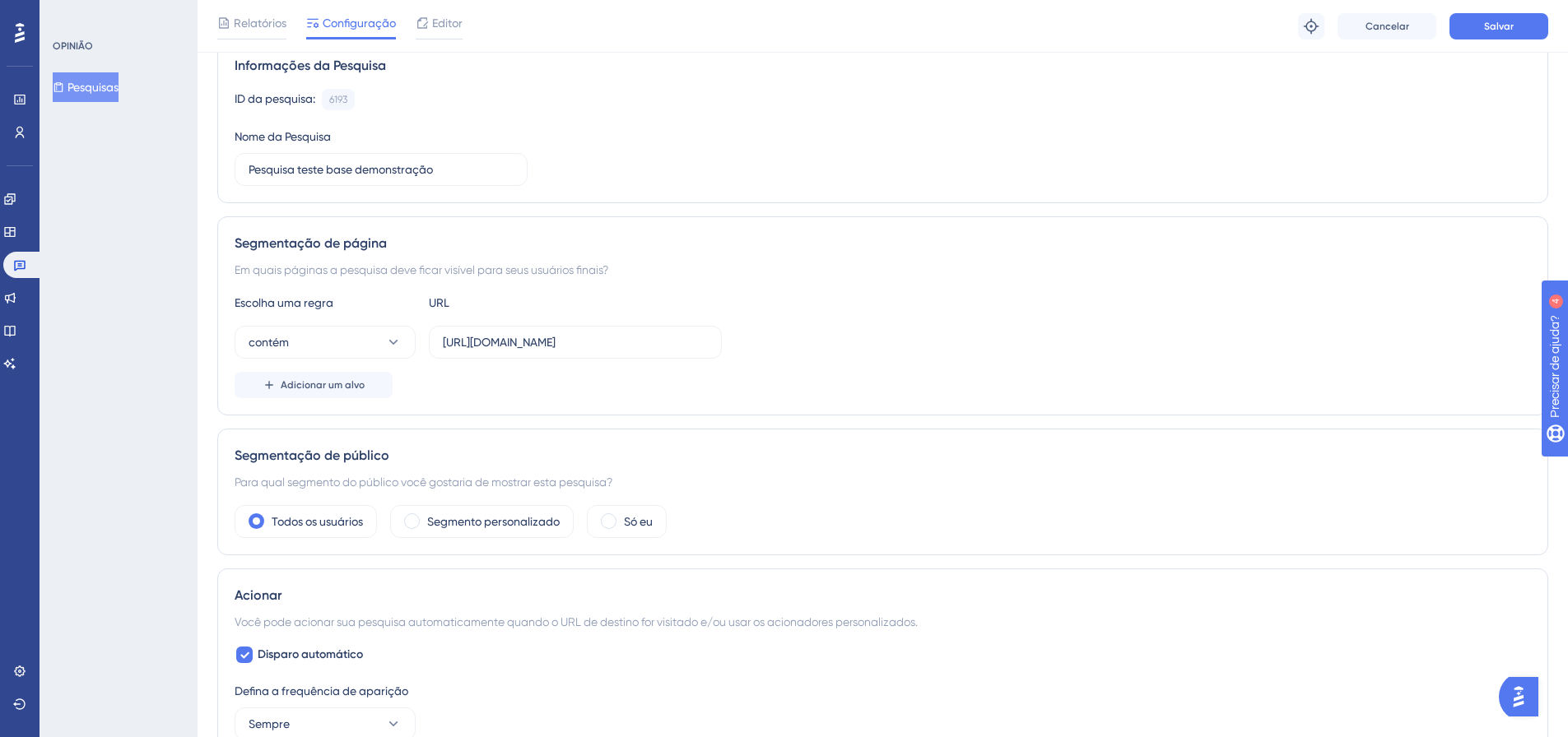
scroll to position [0, 0]
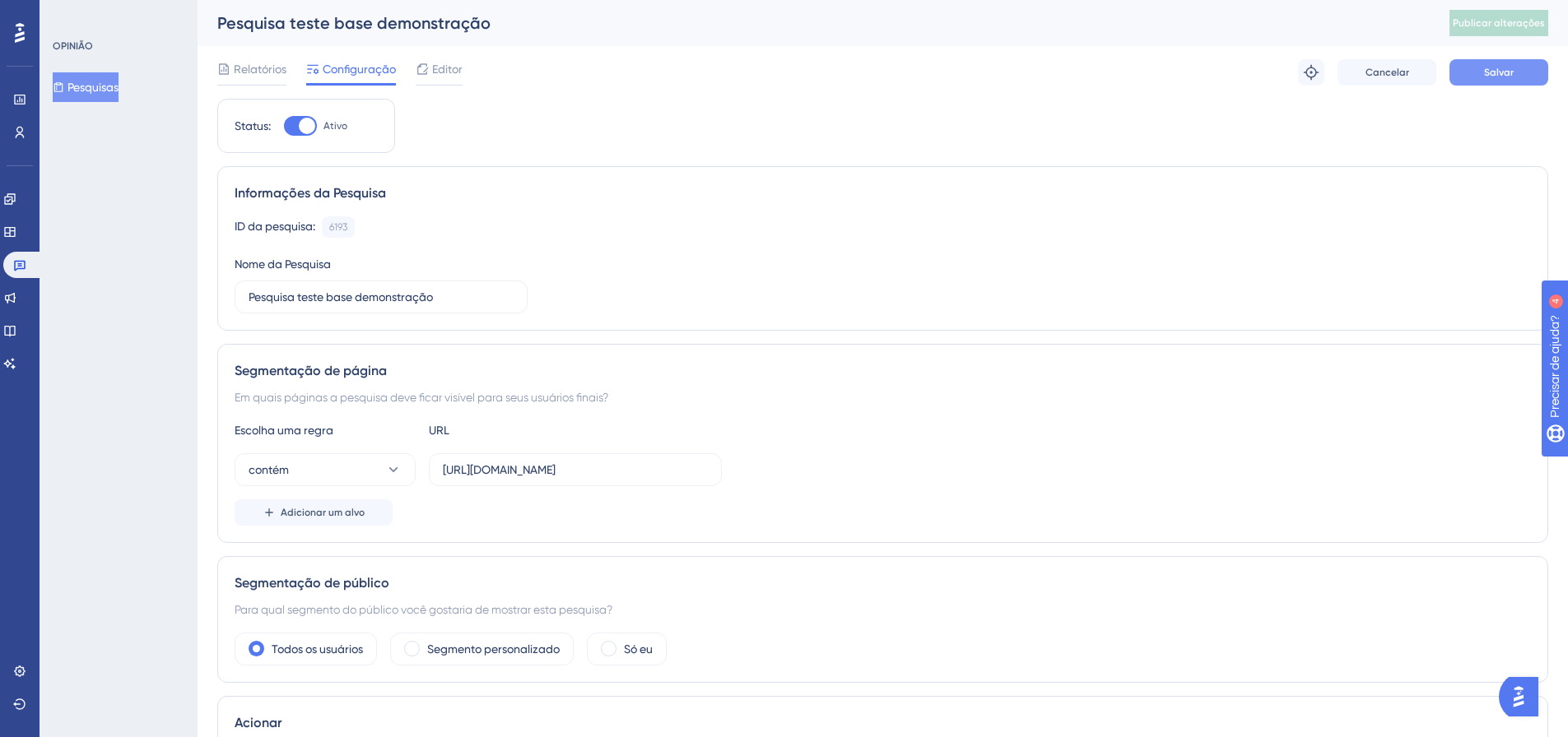
click at [1483, 79] on button "Salvar" at bounding box center [1498, 73] width 98 height 27
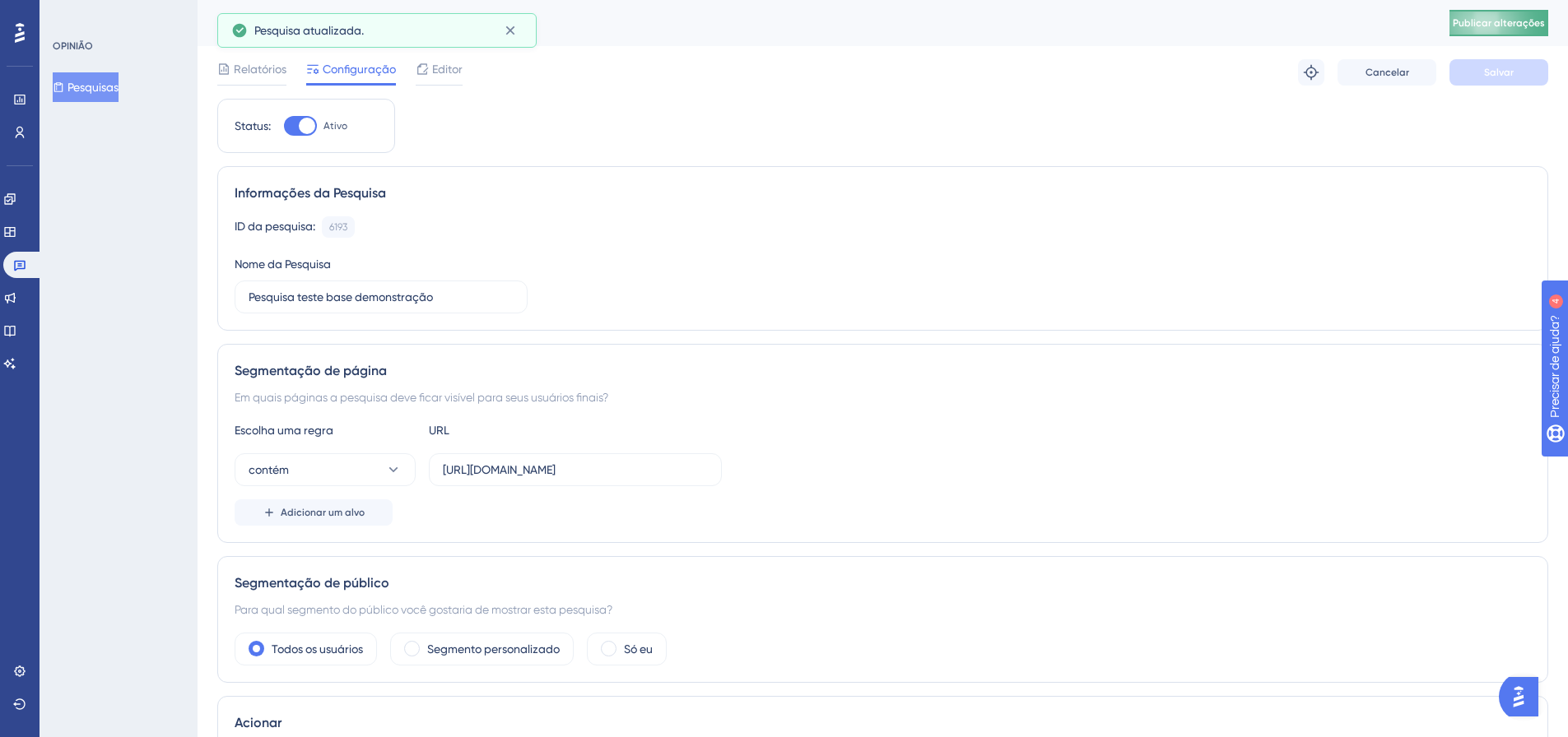
click at [1509, 10] on button "Publicar alterações" at bounding box center [1498, 23] width 98 height 27
click at [16, 261] on icon at bounding box center [20, 266] width 12 height 11
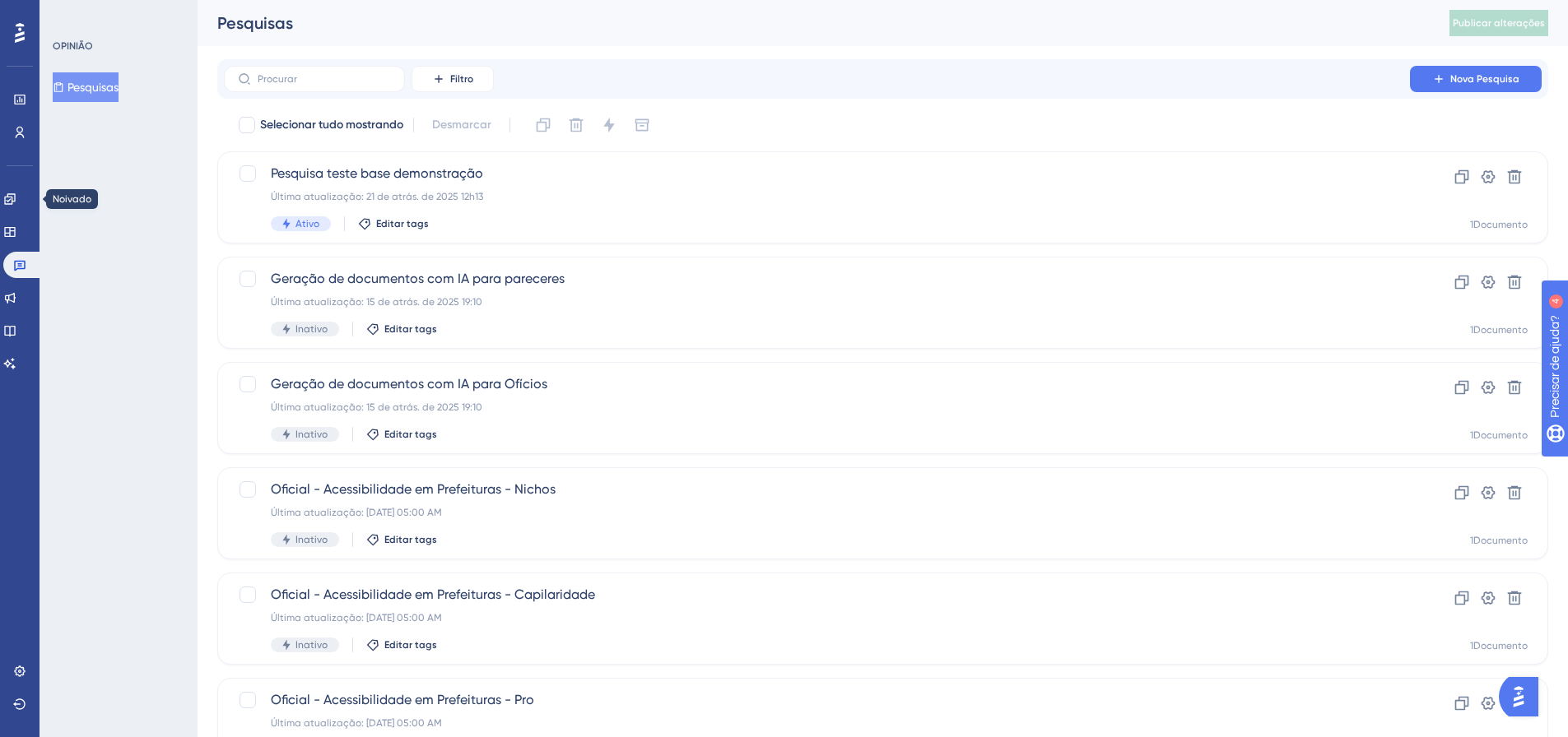
click at [27, 185] on div "Noivado Widgets Opinião Atualizações de produtos Base de conhecimento Assistent…" at bounding box center [19, 261] width 33 height 231
click at [17, 190] on link at bounding box center [9, 199] width 13 height 27
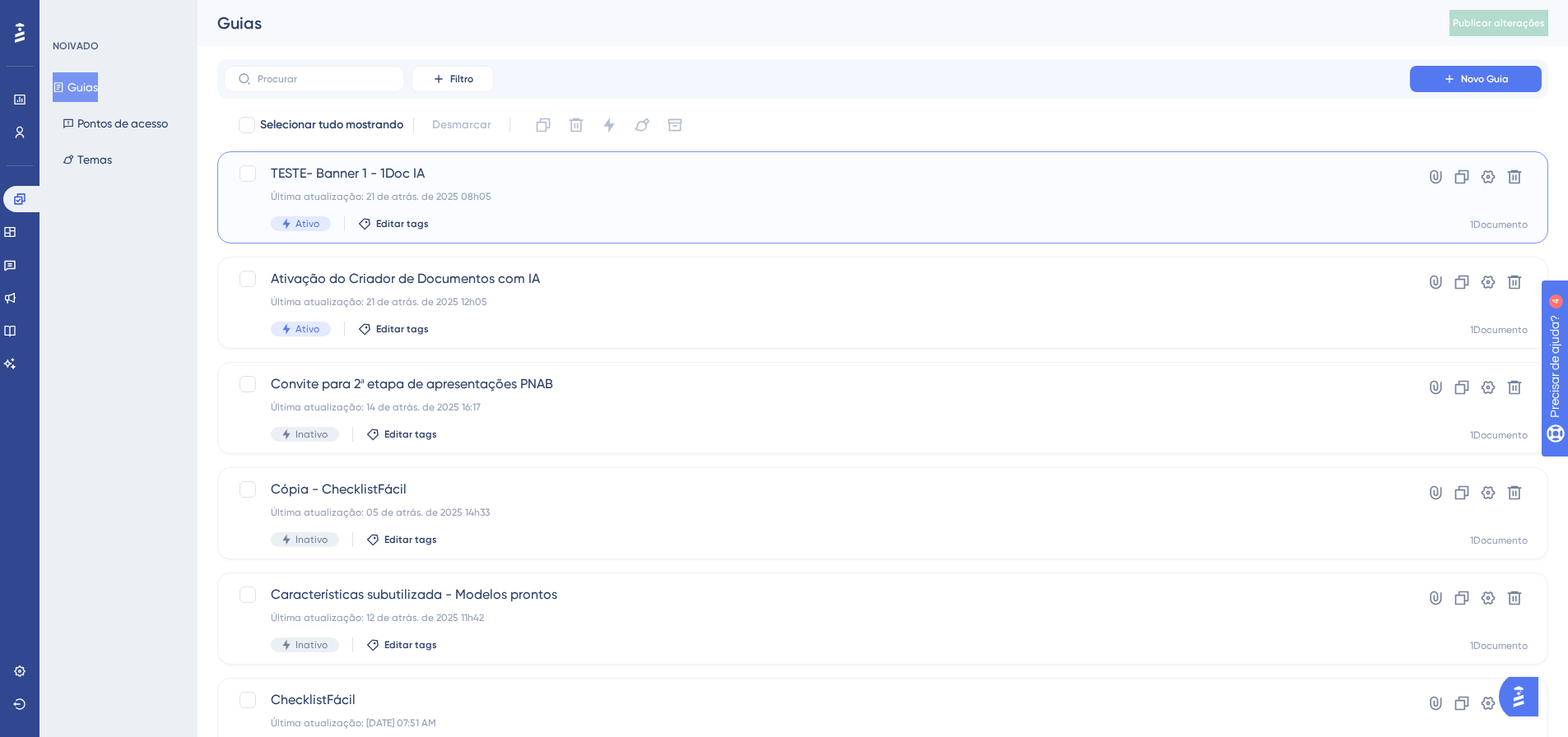
click at [401, 185] on div "TESTE- Banner 1 - 1Doc IA Última atualização: 21 de atrás. de 2025 08h05 Ativo …" at bounding box center [816, 198] width 1092 height 68
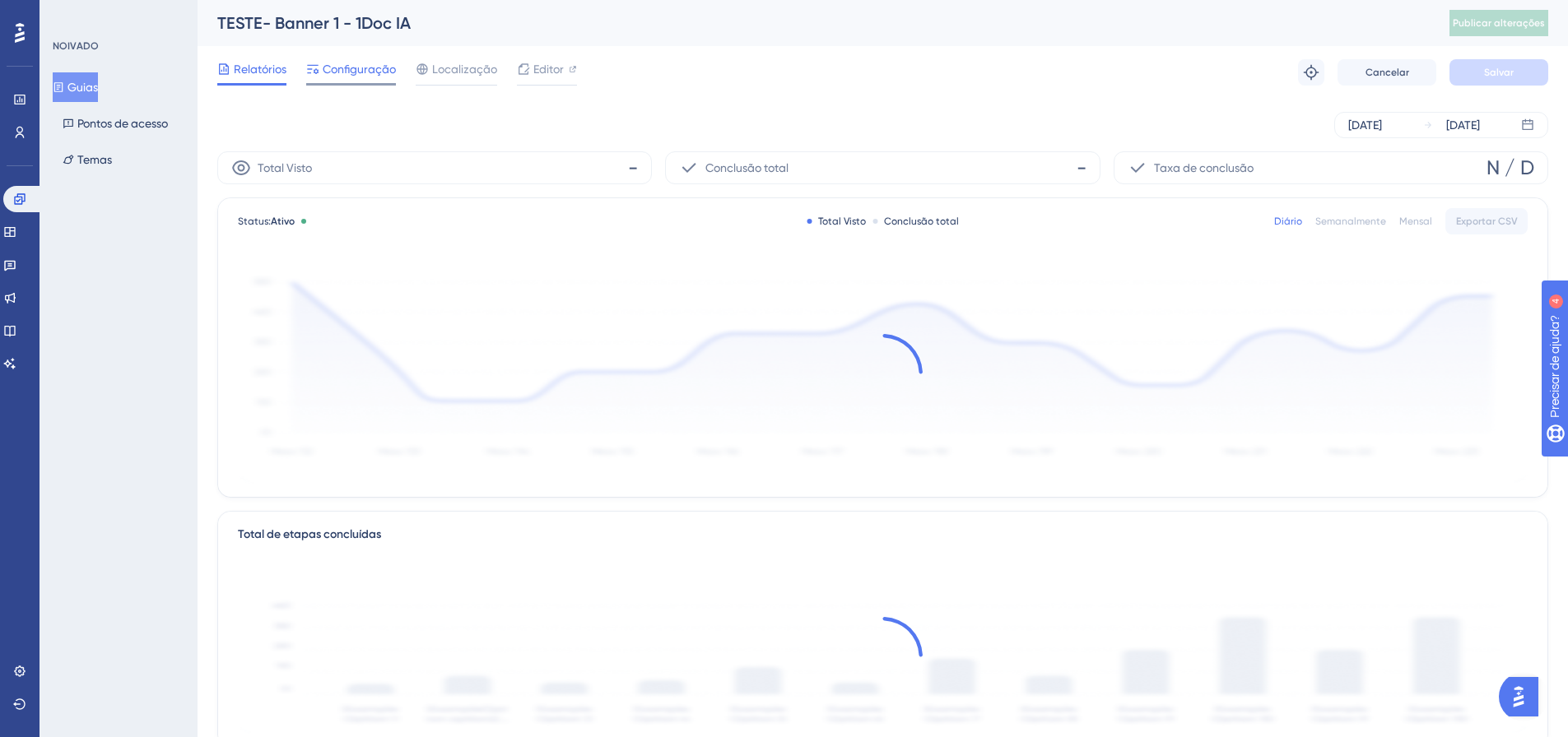
click at [367, 84] on div at bounding box center [351, 84] width 89 height 2
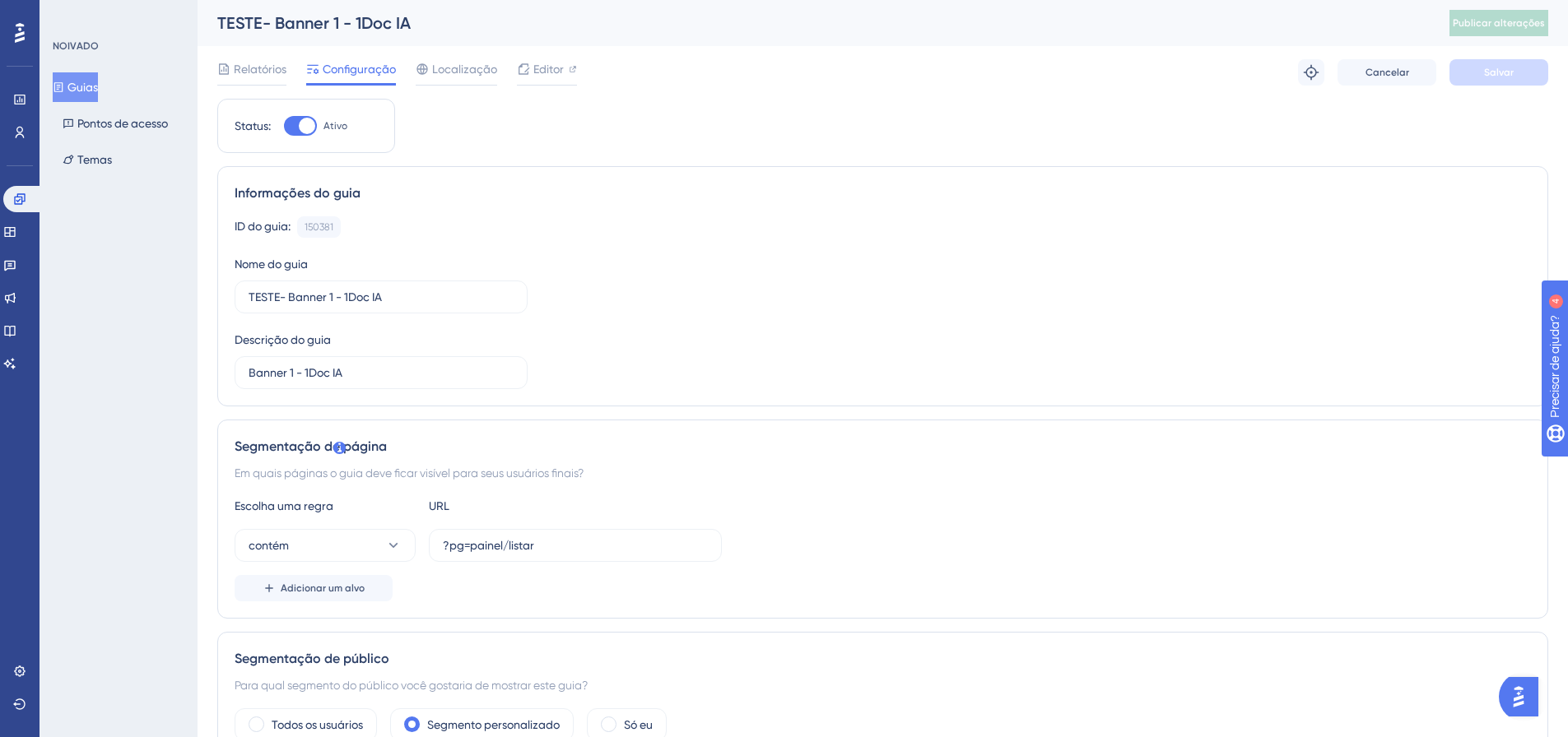
click at [309, 139] on div "Status: Ativo" at bounding box center [306, 125] width 178 height 55
click at [309, 127] on div at bounding box center [307, 125] width 17 height 17
click at [284, 127] on input "Ativo" at bounding box center [283, 126] width 1 height 1
checkbox input "false"
click at [1508, 68] on font "Salvar" at bounding box center [1498, 73] width 30 height 12
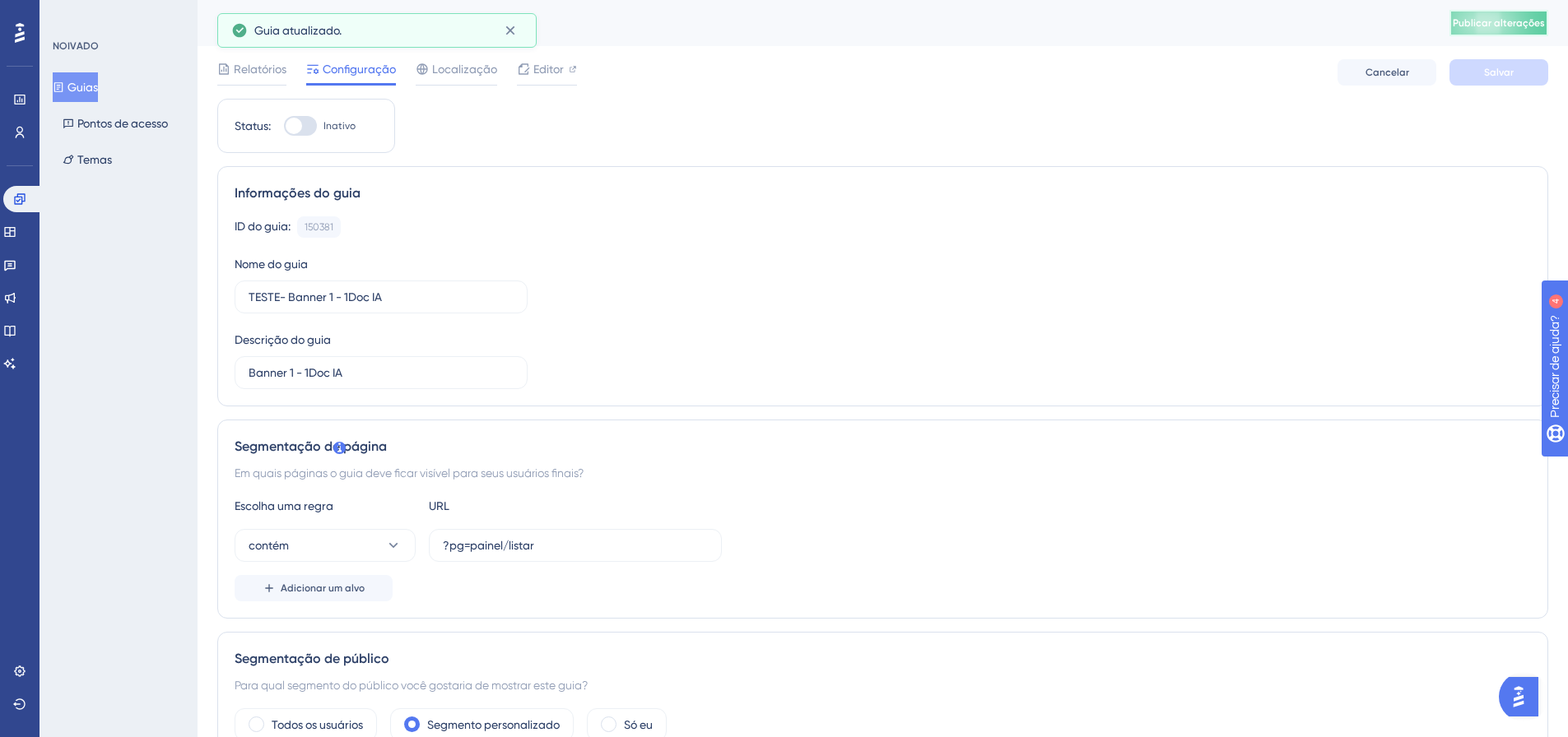
click at [1489, 31] on button "Publicar alterações" at bounding box center [1498, 23] width 98 height 27
click at [34, 192] on link at bounding box center [23, 199] width 40 height 27
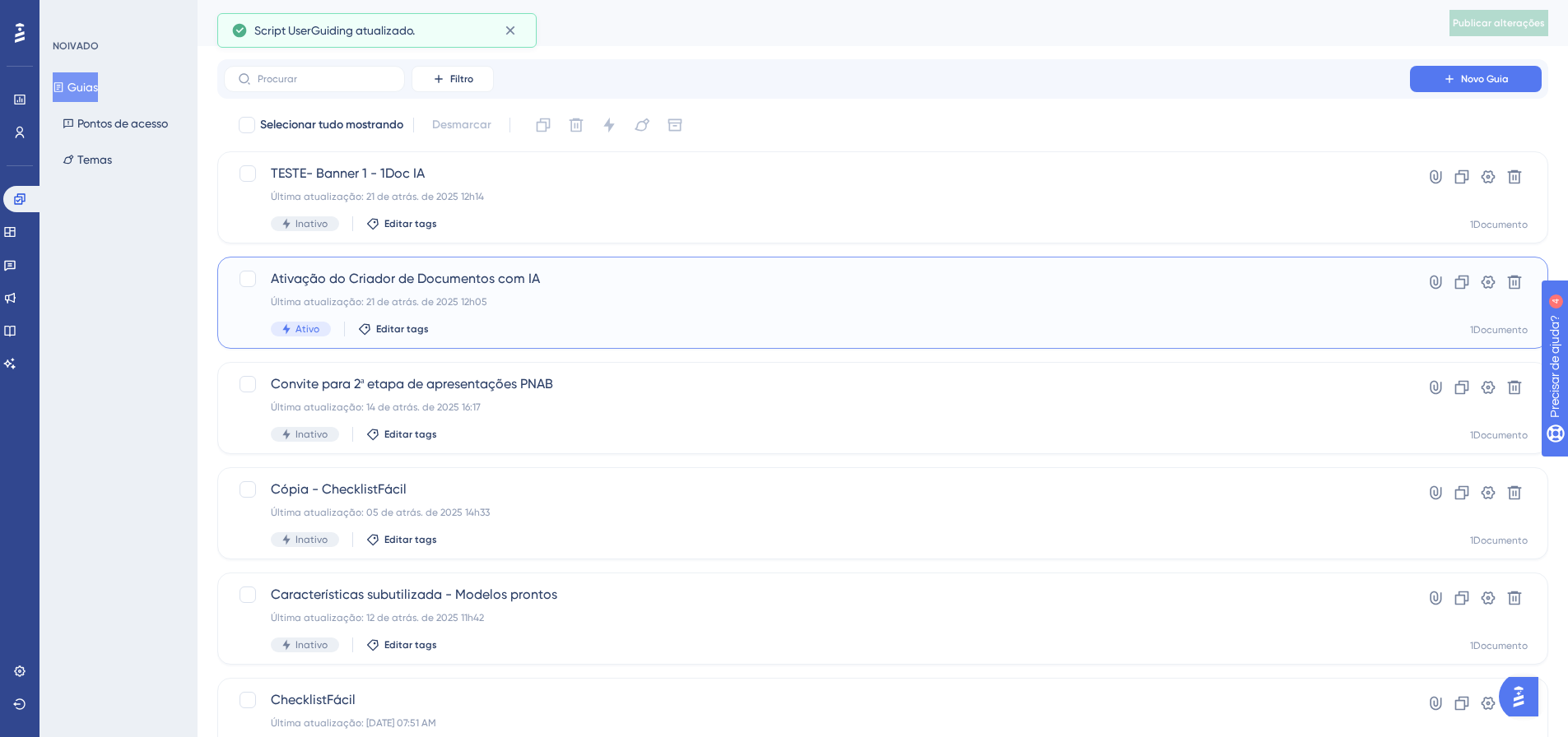
click at [414, 280] on font "Ativação do Criador de Documentos com IA" at bounding box center [404, 278] width 269 height 16
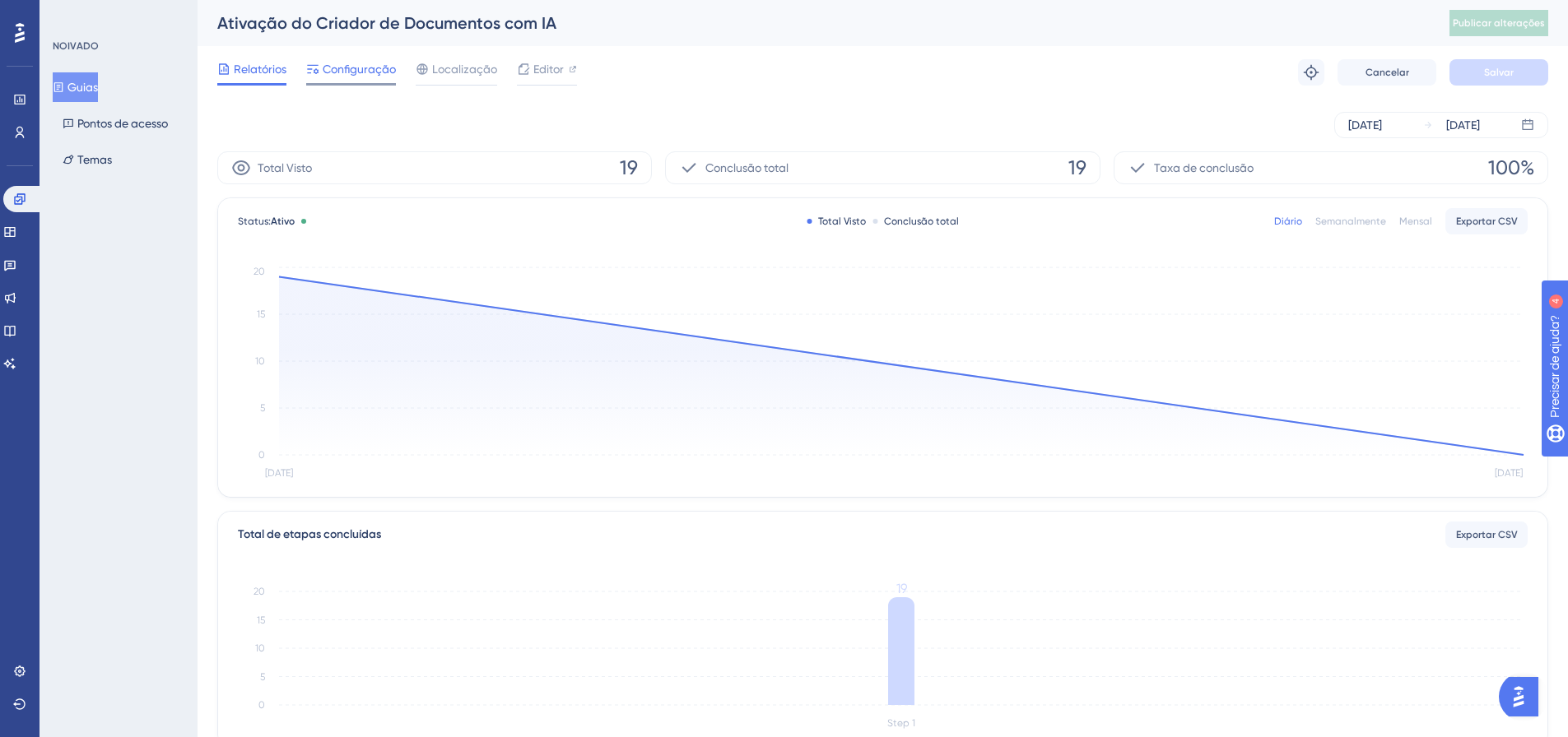
click at [350, 64] on font "Configuração" at bounding box center [360, 69] width 74 height 13
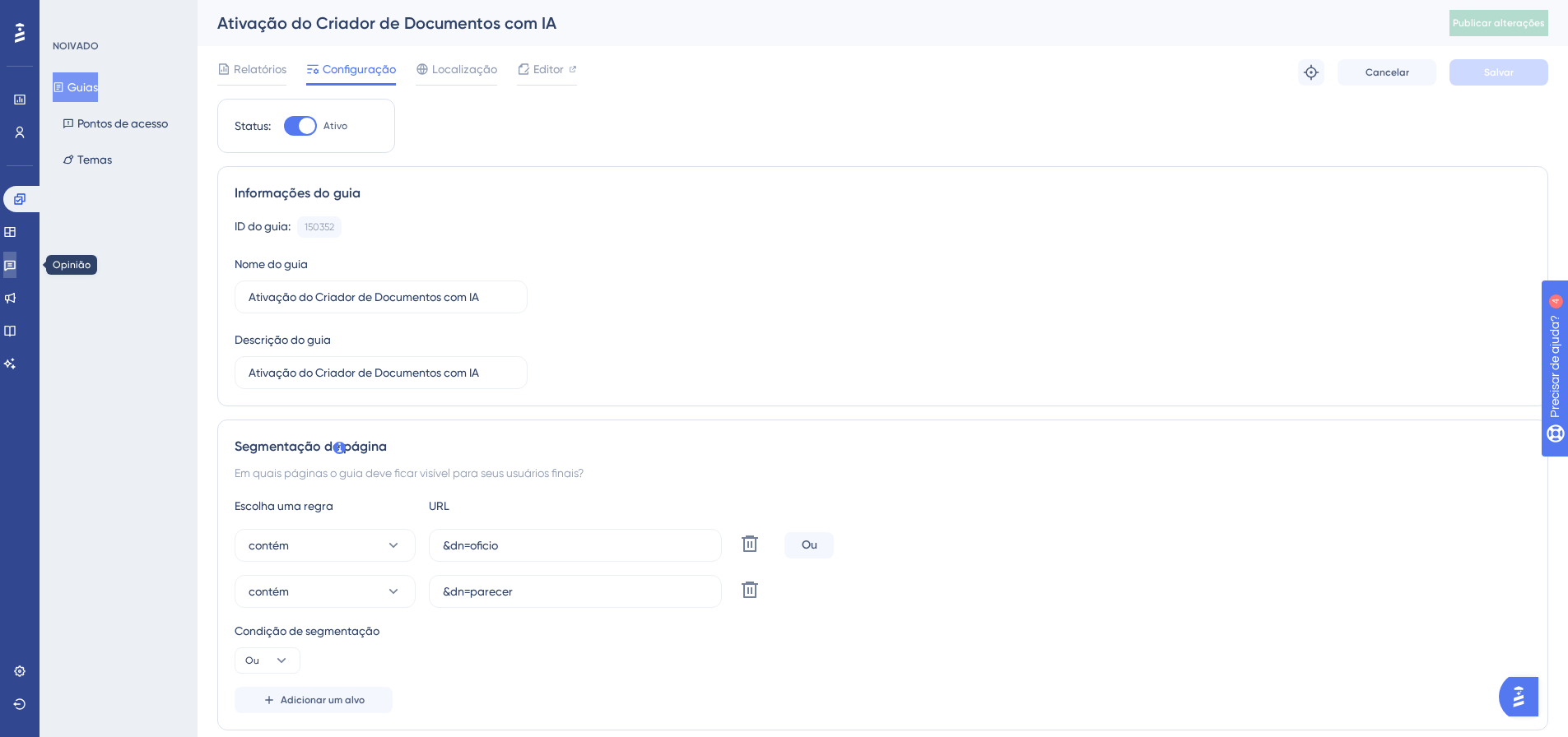
click at [13, 257] on link at bounding box center [9, 264] width 13 height 27
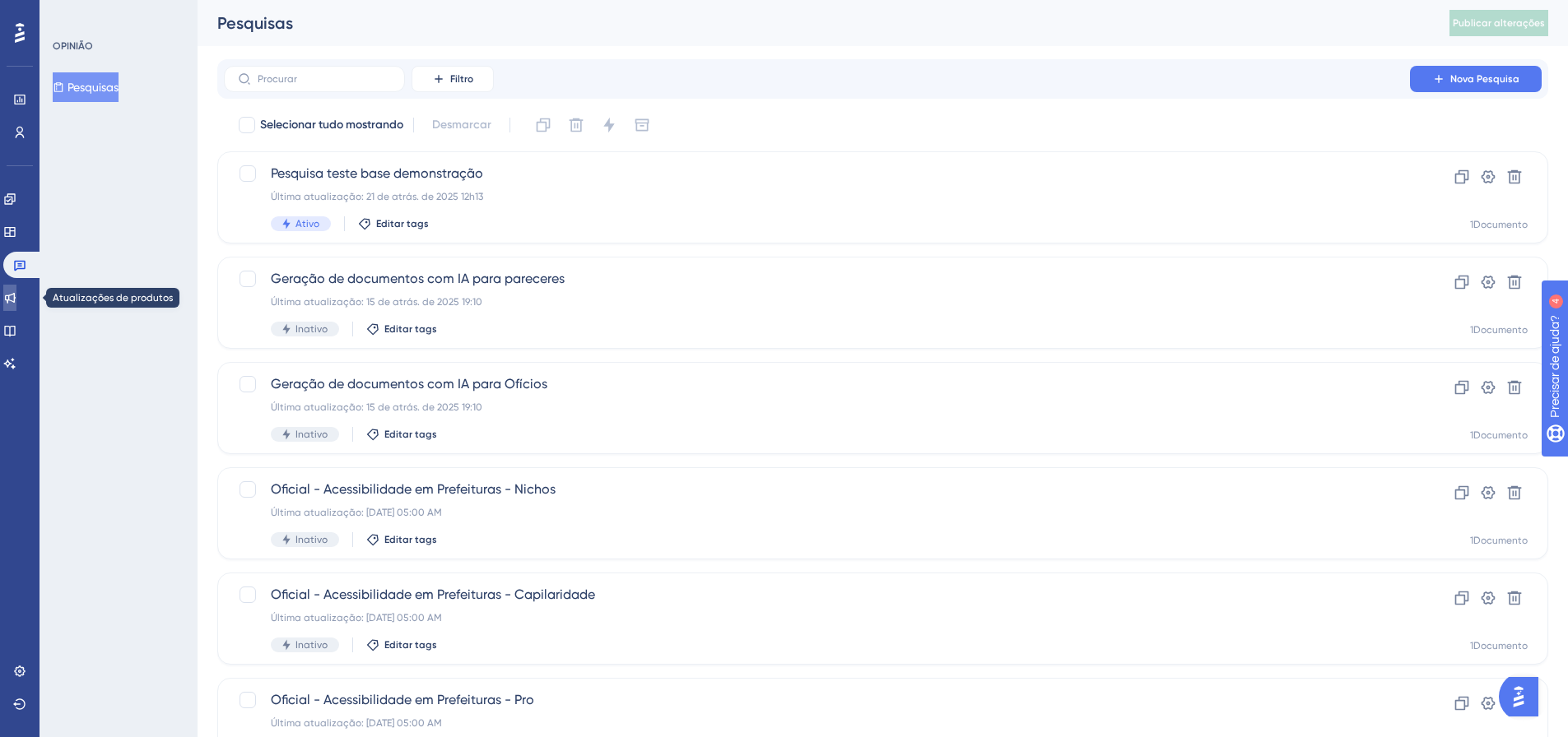
click at [17, 297] on icon at bounding box center [9, 297] width 13 height 13
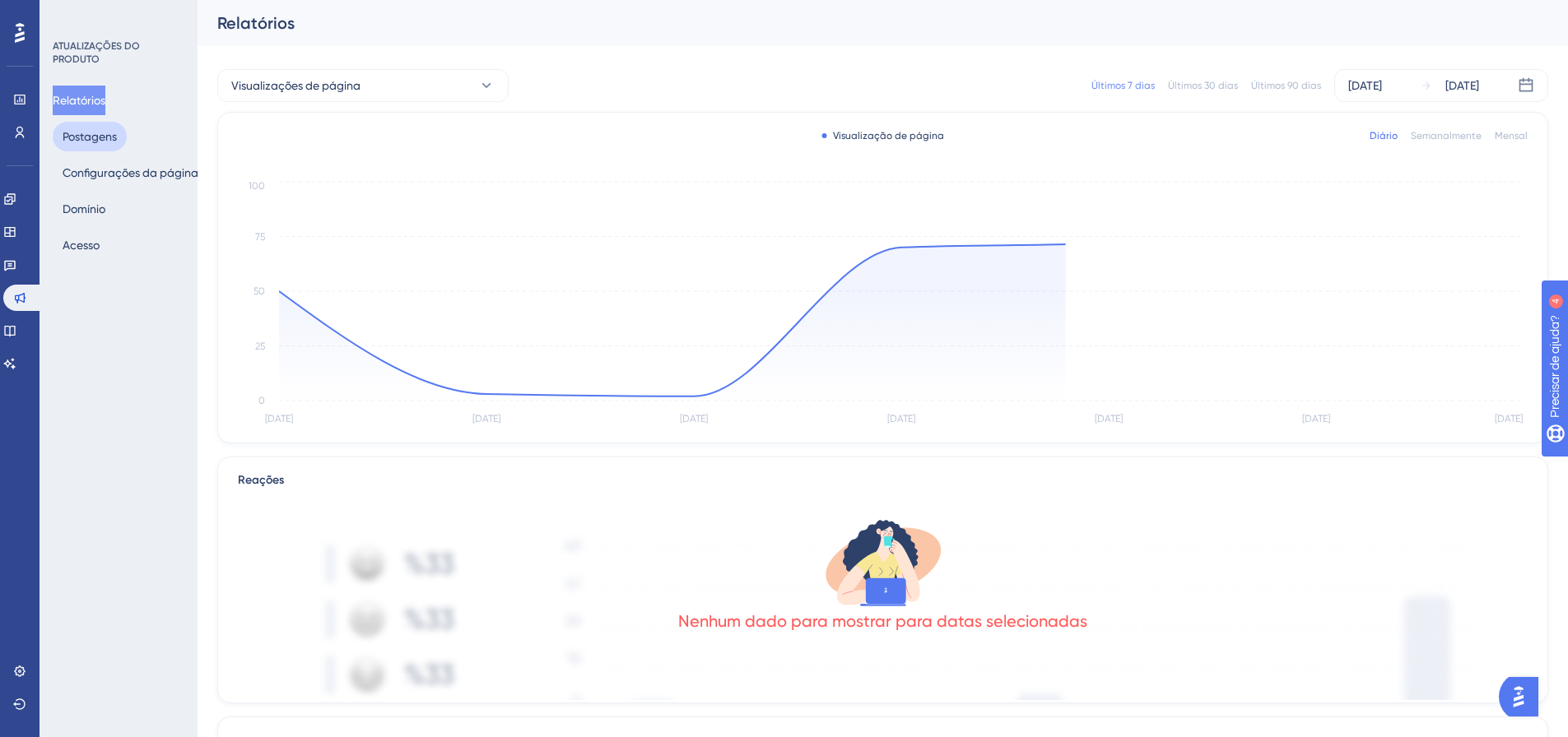
click at [98, 135] on font "Postagens" at bounding box center [89, 136] width 55 height 13
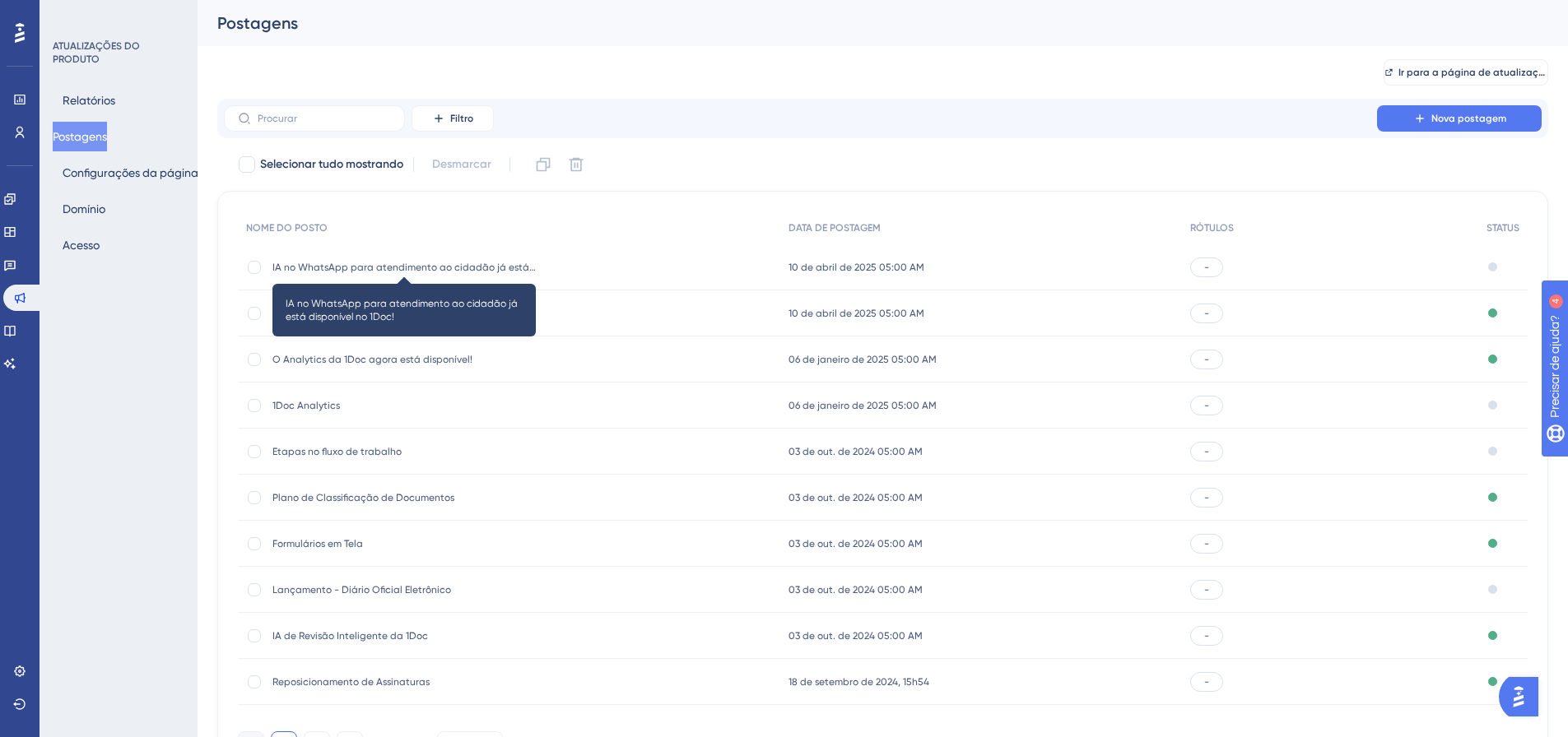
click at [426, 266] on font "IA no WhatsApp para atendimento ao cidadão já está disponível no 1Doc!" at bounding box center [446, 267] width 348 height 12
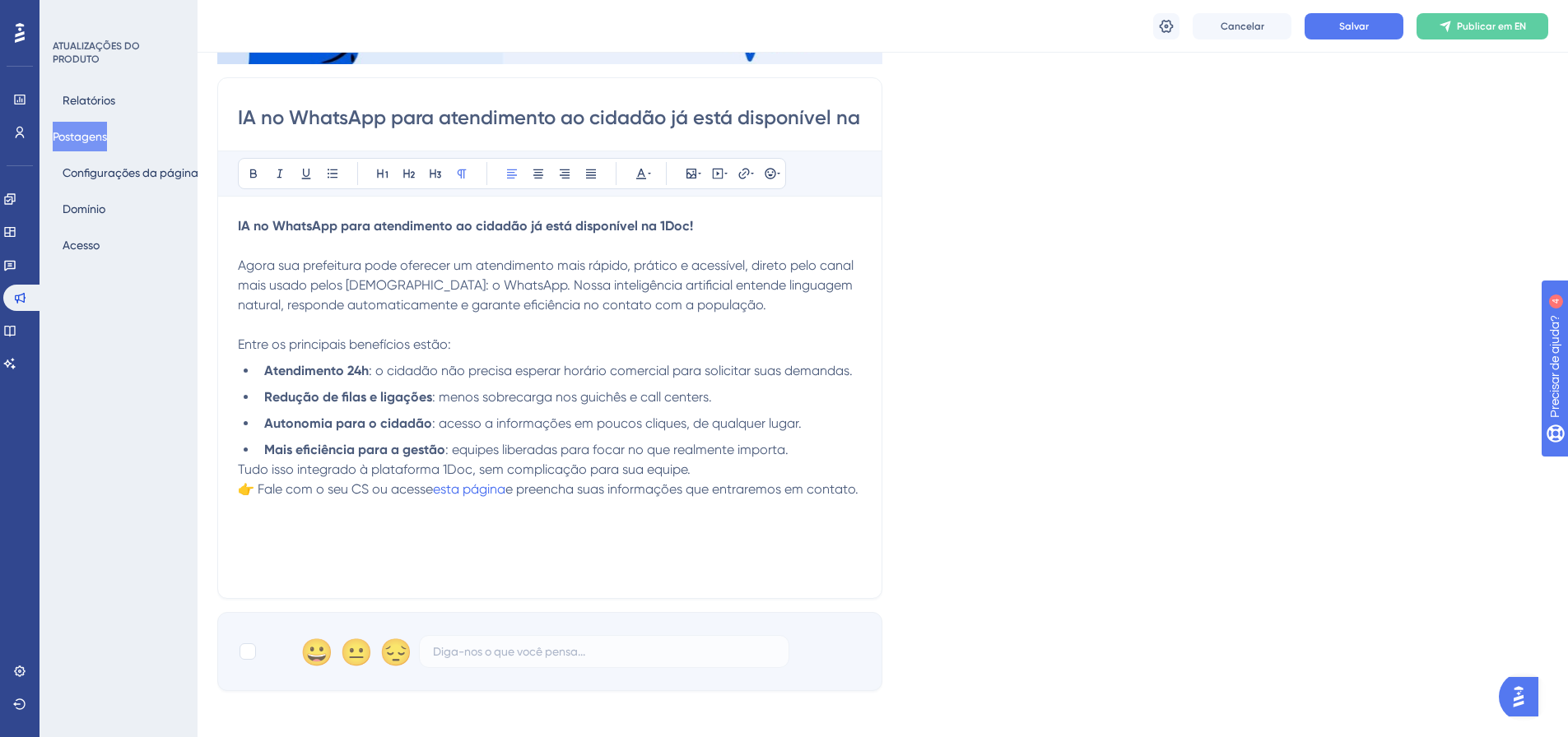
scroll to position [494, 0]
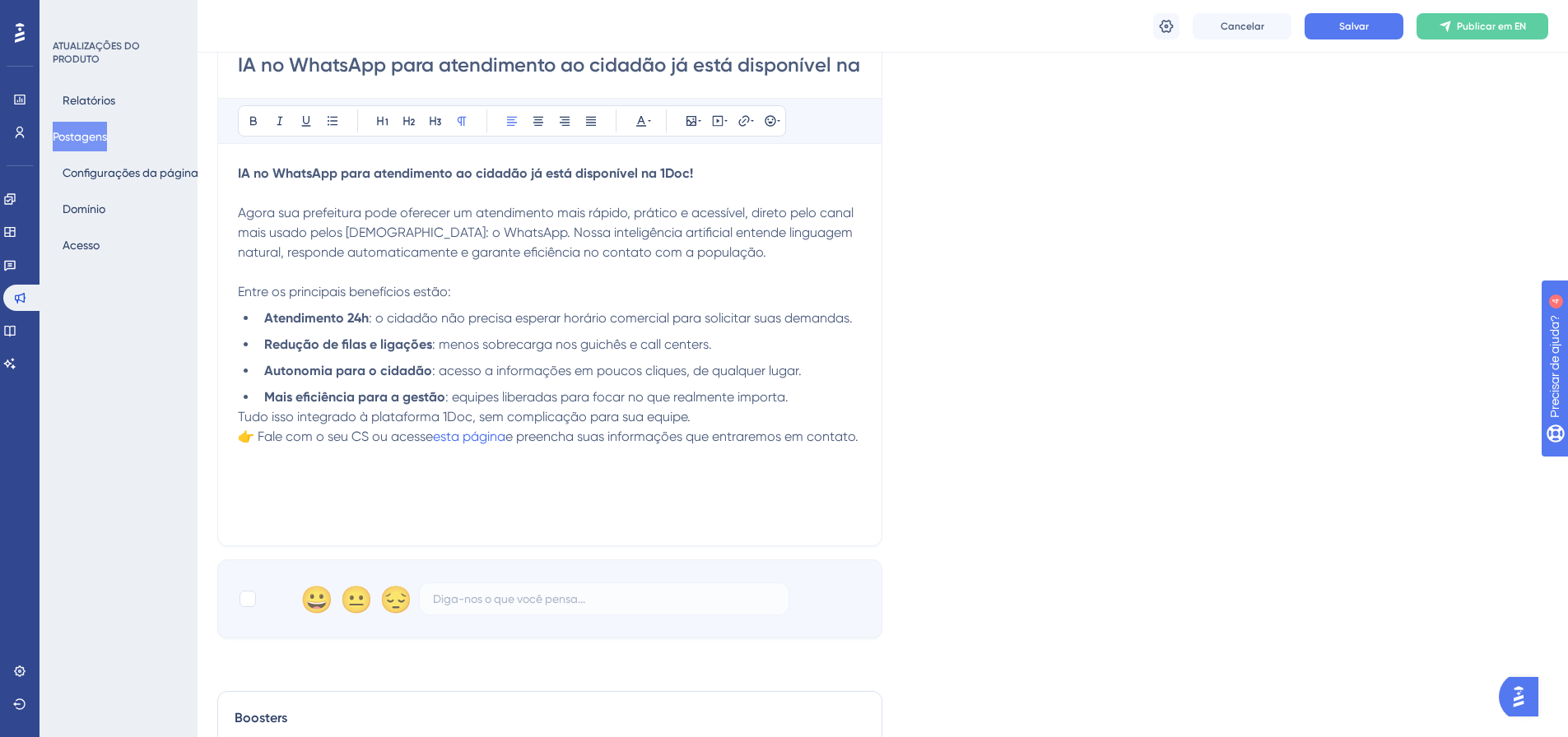
click at [478, 299] on p "Entre os principais benefícios estão:" at bounding box center [549, 292] width 624 height 20
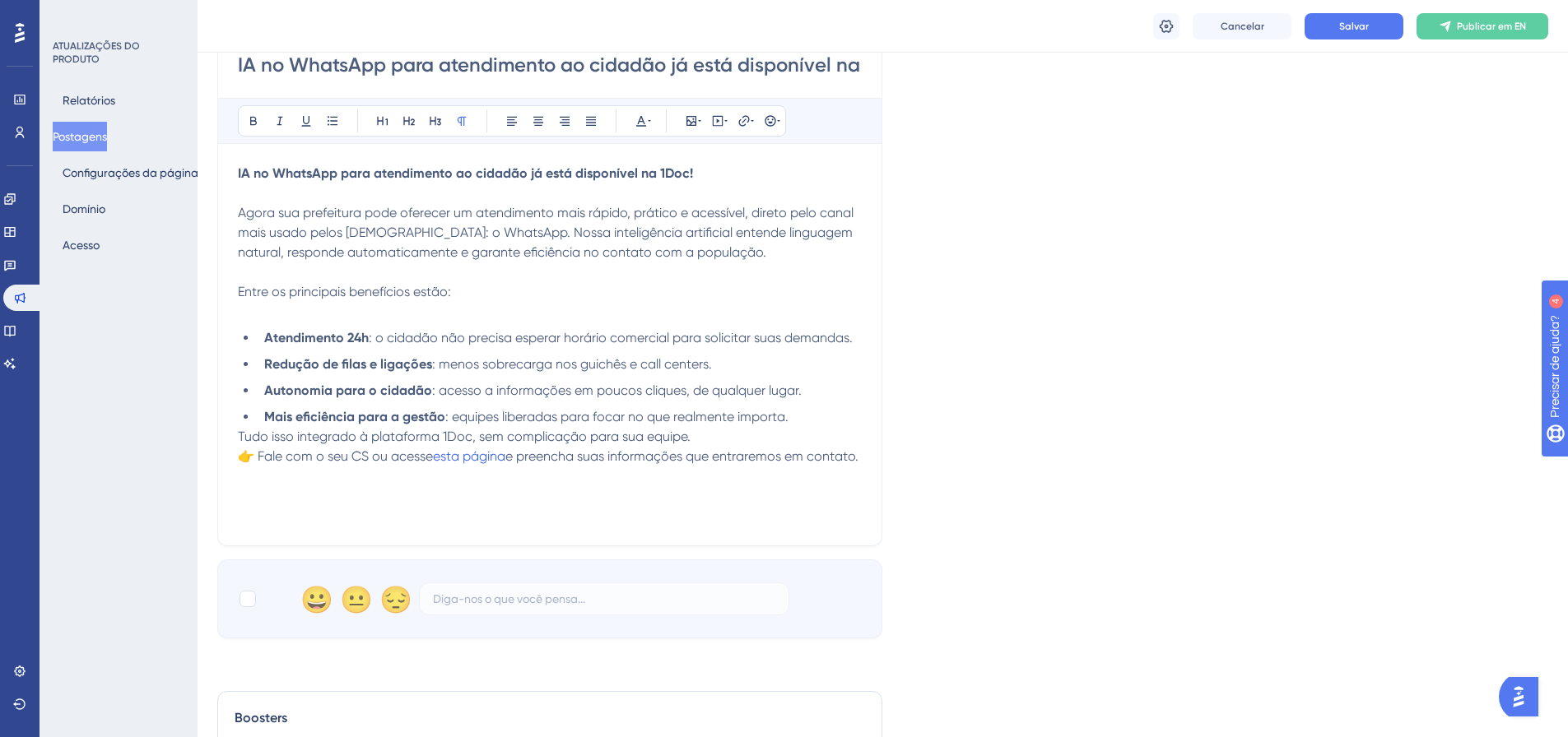
click at [706, 432] on p "Tudo isso integrado à plataforma 1Doc, sem complicação para sua equipe. 👉 Fale …" at bounding box center [549, 447] width 624 height 40
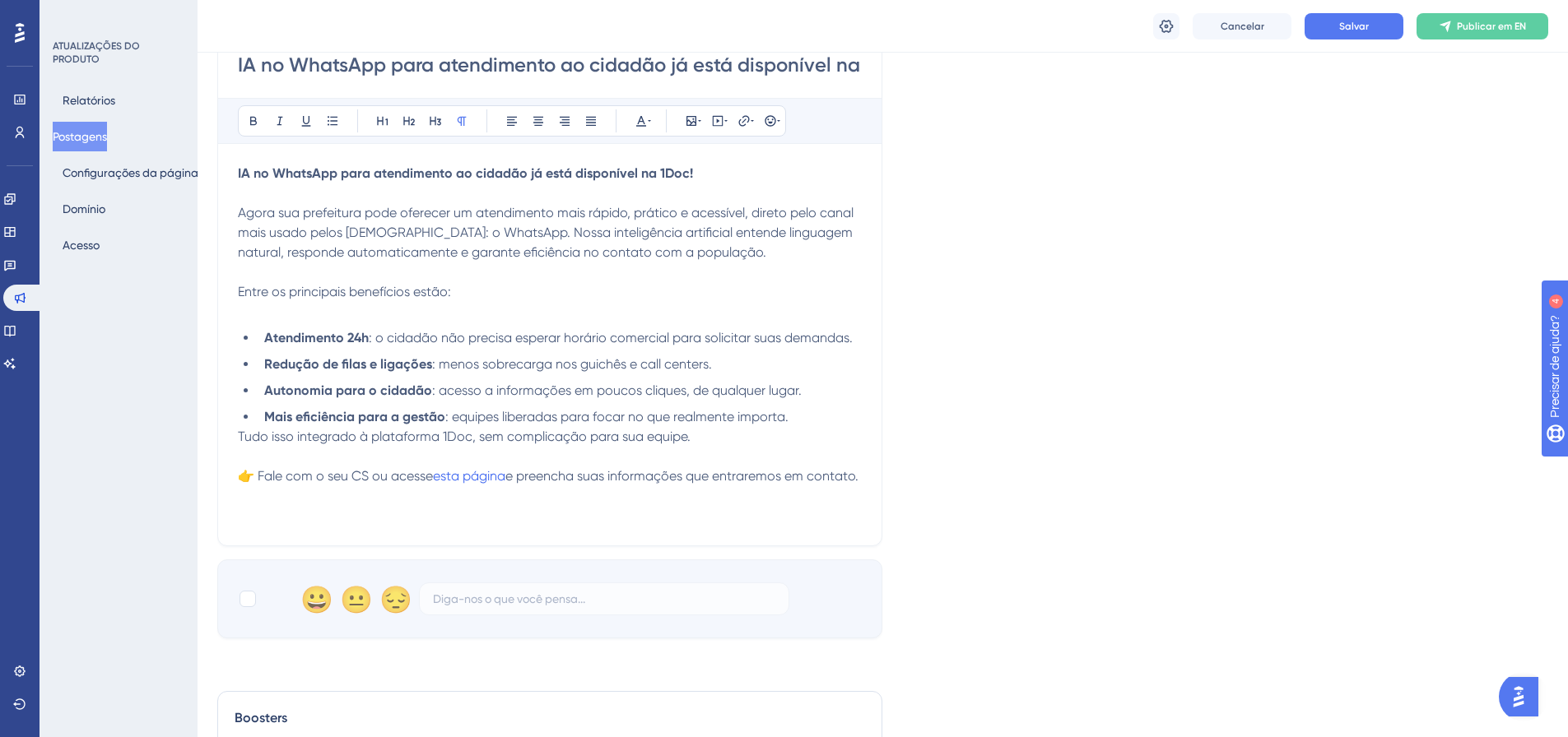
click at [1124, 458] on div "Linguagem Inglês (padrão) Inserir uma imagem Excluir IA no WhatsApp para atendi…" at bounding box center [882, 125] width 1331 height 1027
click at [1366, 40] on div "Cancelar Salvar Publicar em EN" at bounding box center [882, 26] width 1370 height 53
click at [1367, 33] on button "Salvar" at bounding box center [1353, 26] width 98 height 27
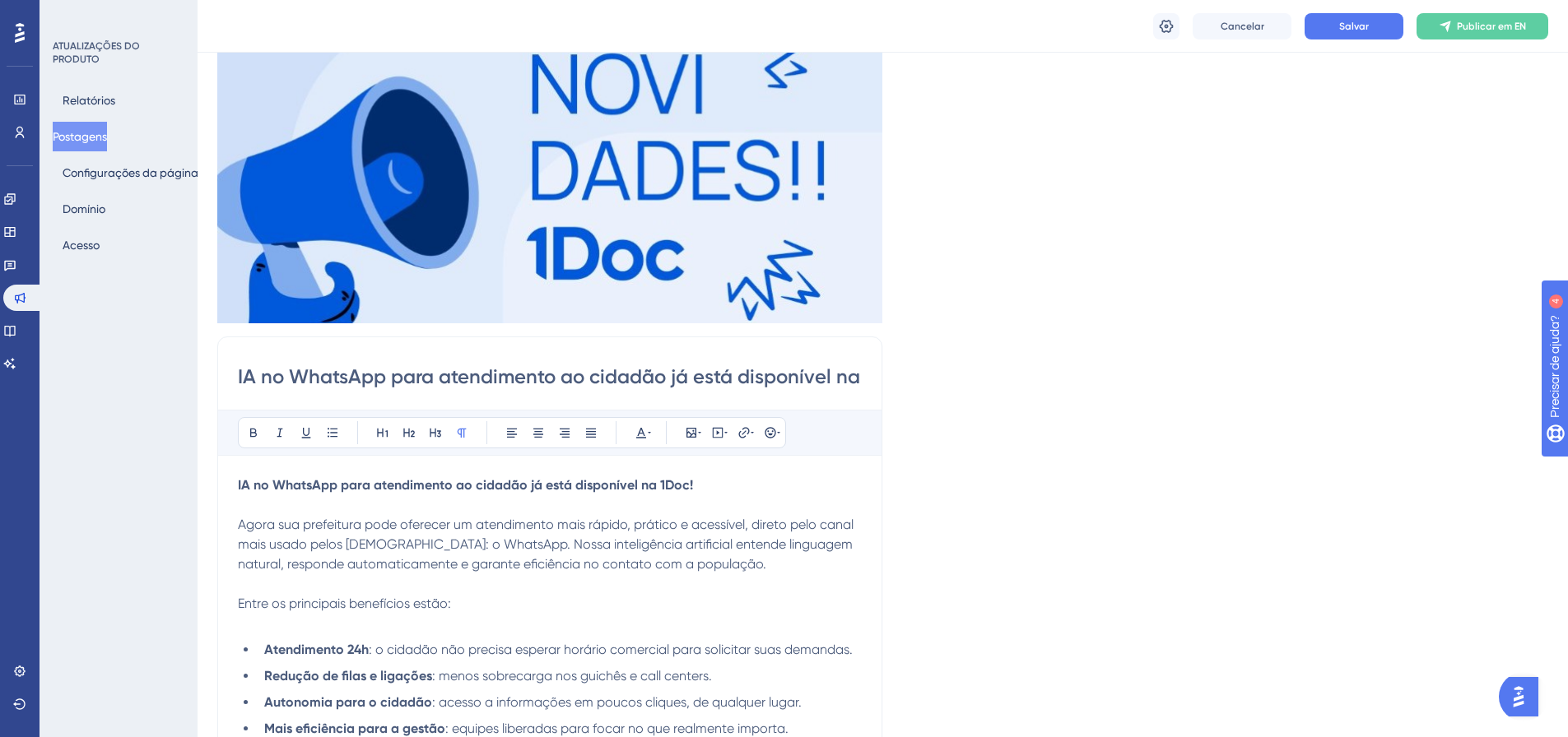
scroll to position [189, 0]
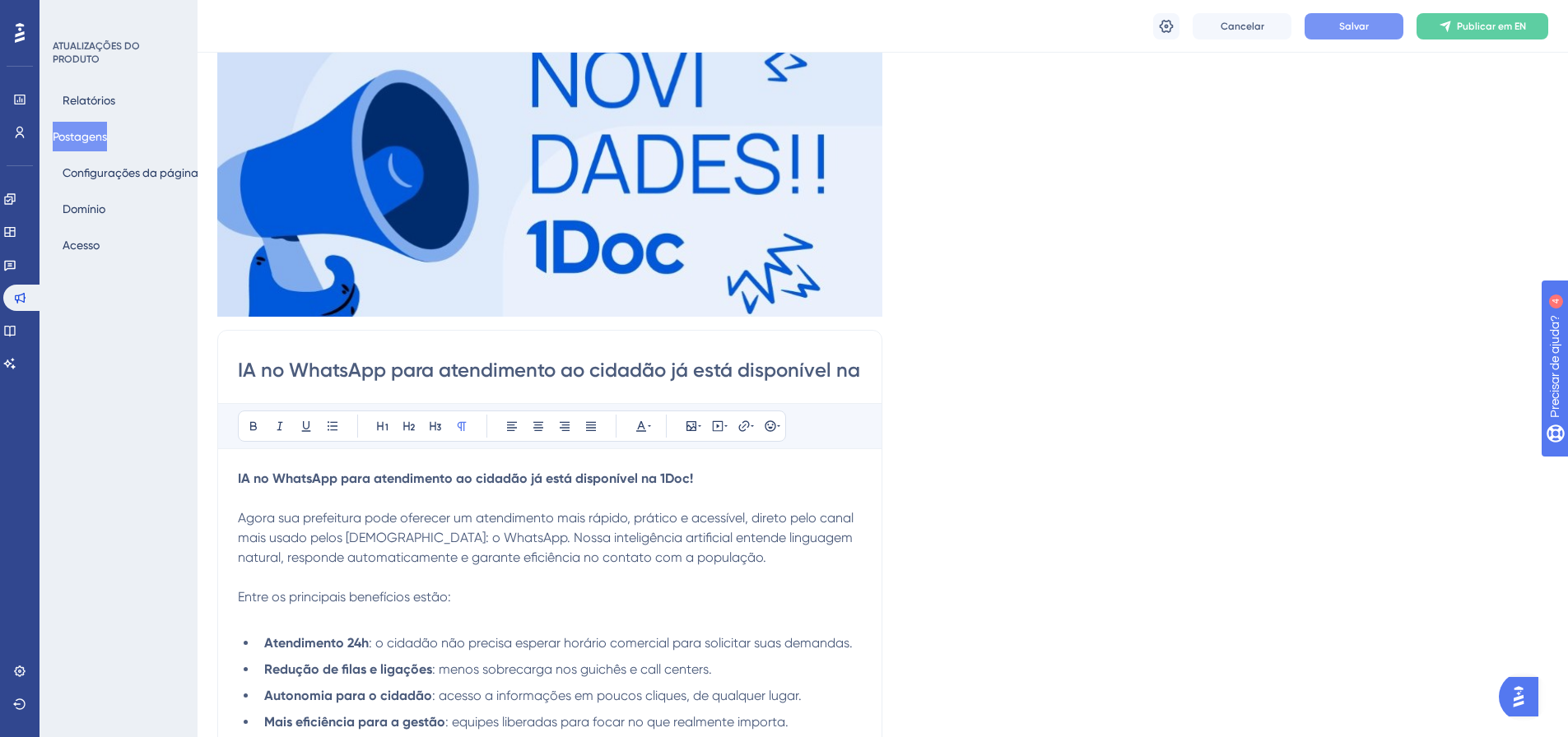
click at [1356, 16] on button "Salvar" at bounding box center [1353, 26] width 98 height 27
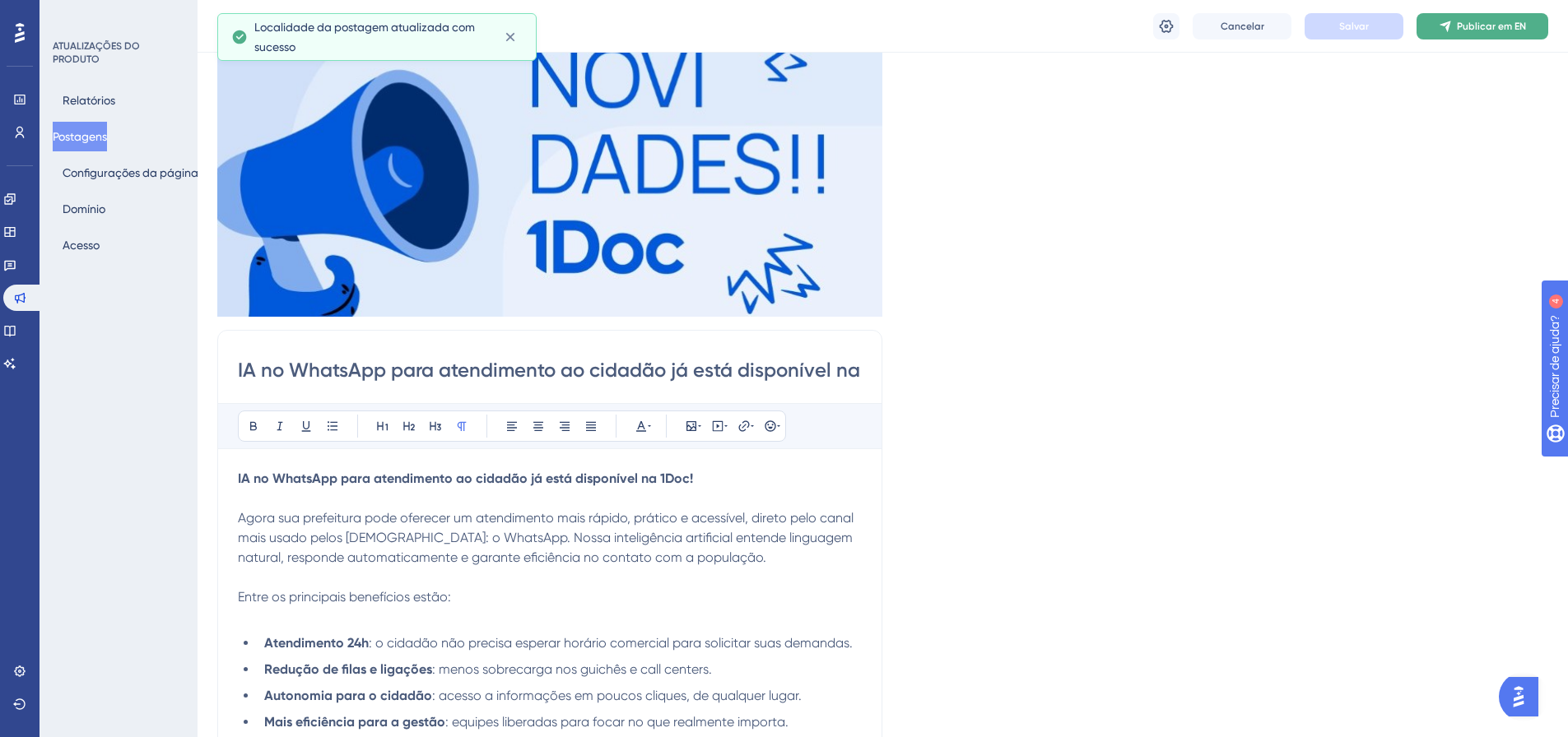
click at [1506, 29] on font "Publicar em EN" at bounding box center [1491, 27] width 70 height 12
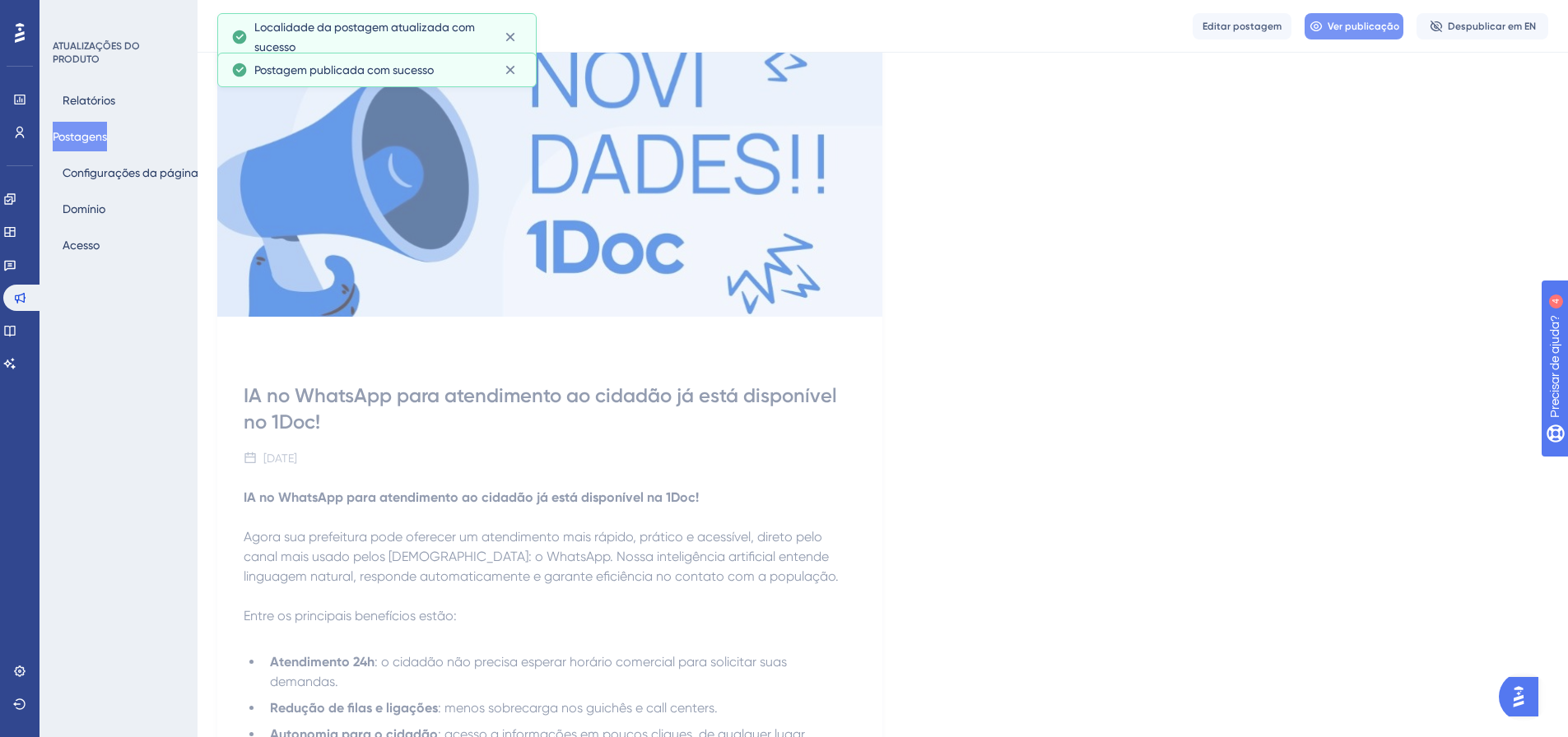
click at [1358, 24] on font "Ver publicação" at bounding box center [1363, 27] width 72 height 12
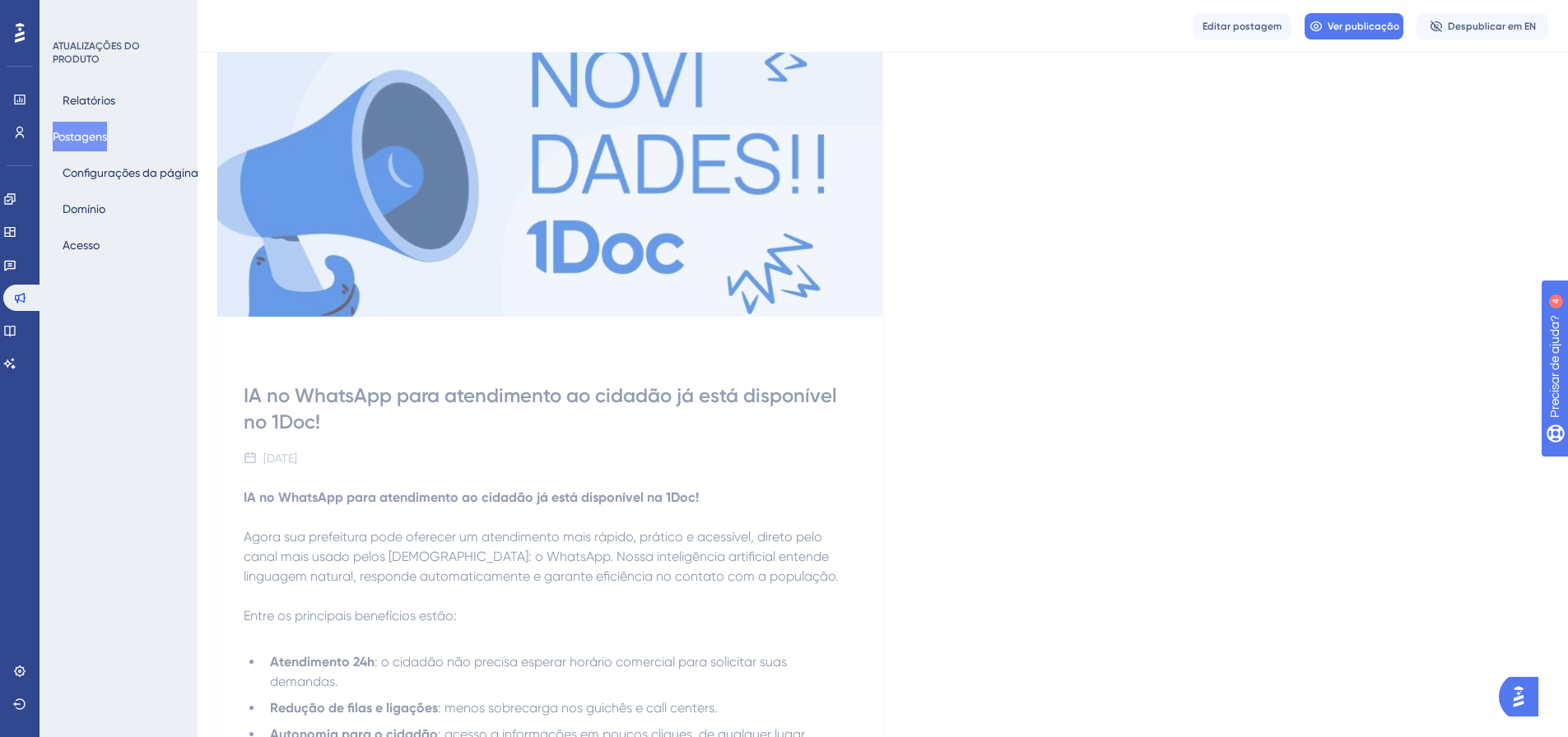
click at [932, 386] on div "IA no WhatsApp para atendimento ao cidadão já está disponível no 1Doc! [DATE] I…" at bounding box center [882, 434] width 1331 height 890
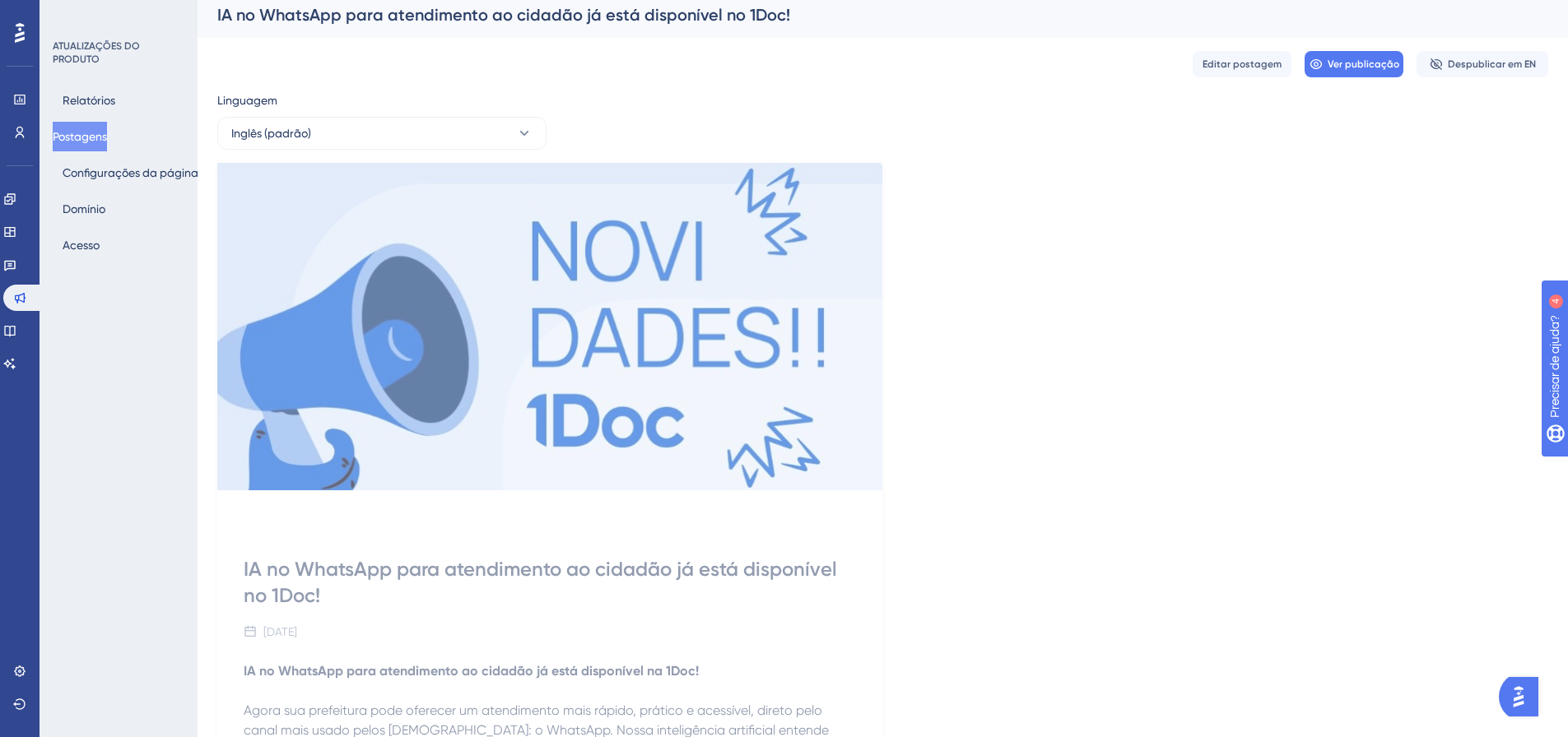
scroll to position [0, 0]
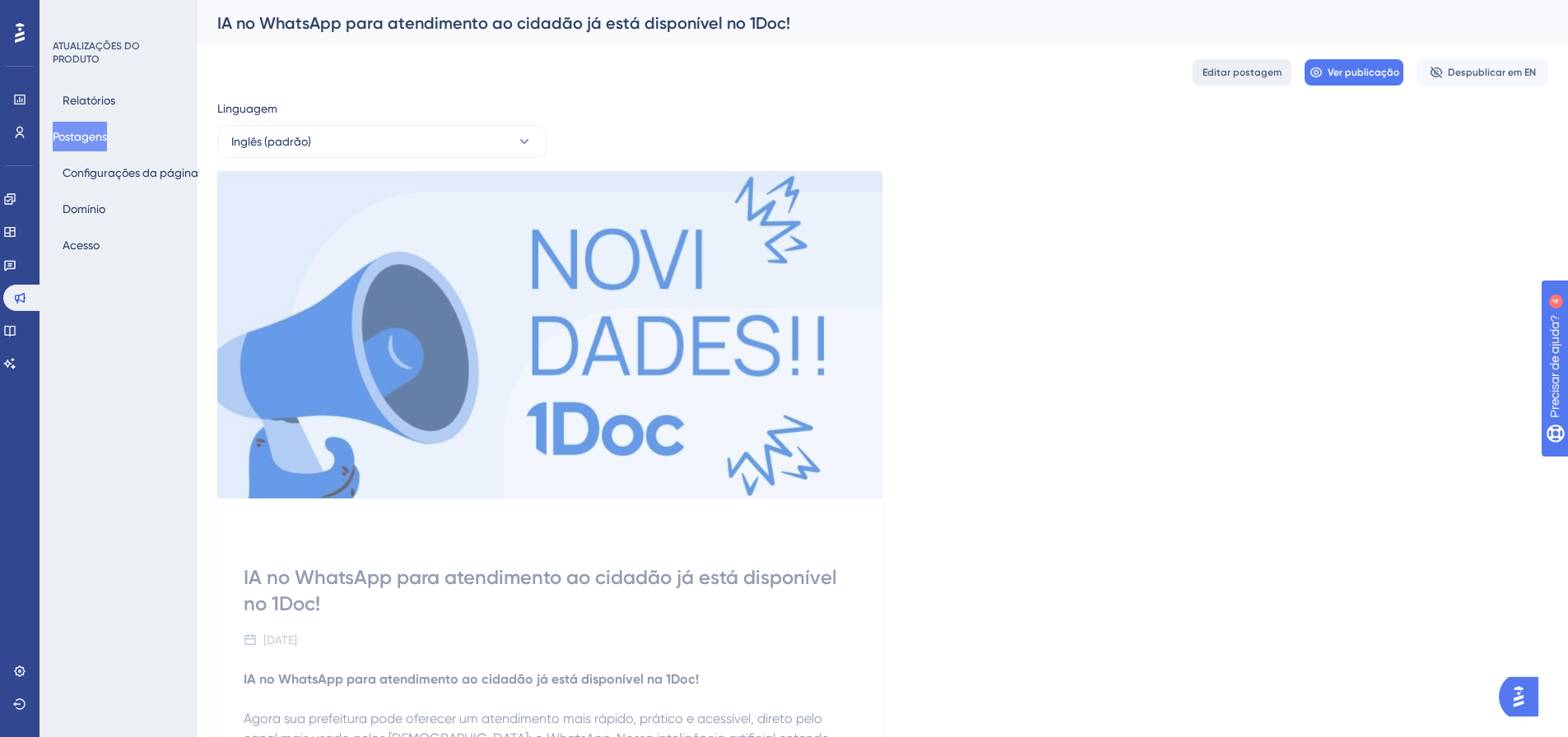
click at [1276, 70] on font "Editar postagem" at bounding box center [1242, 73] width 79 height 12
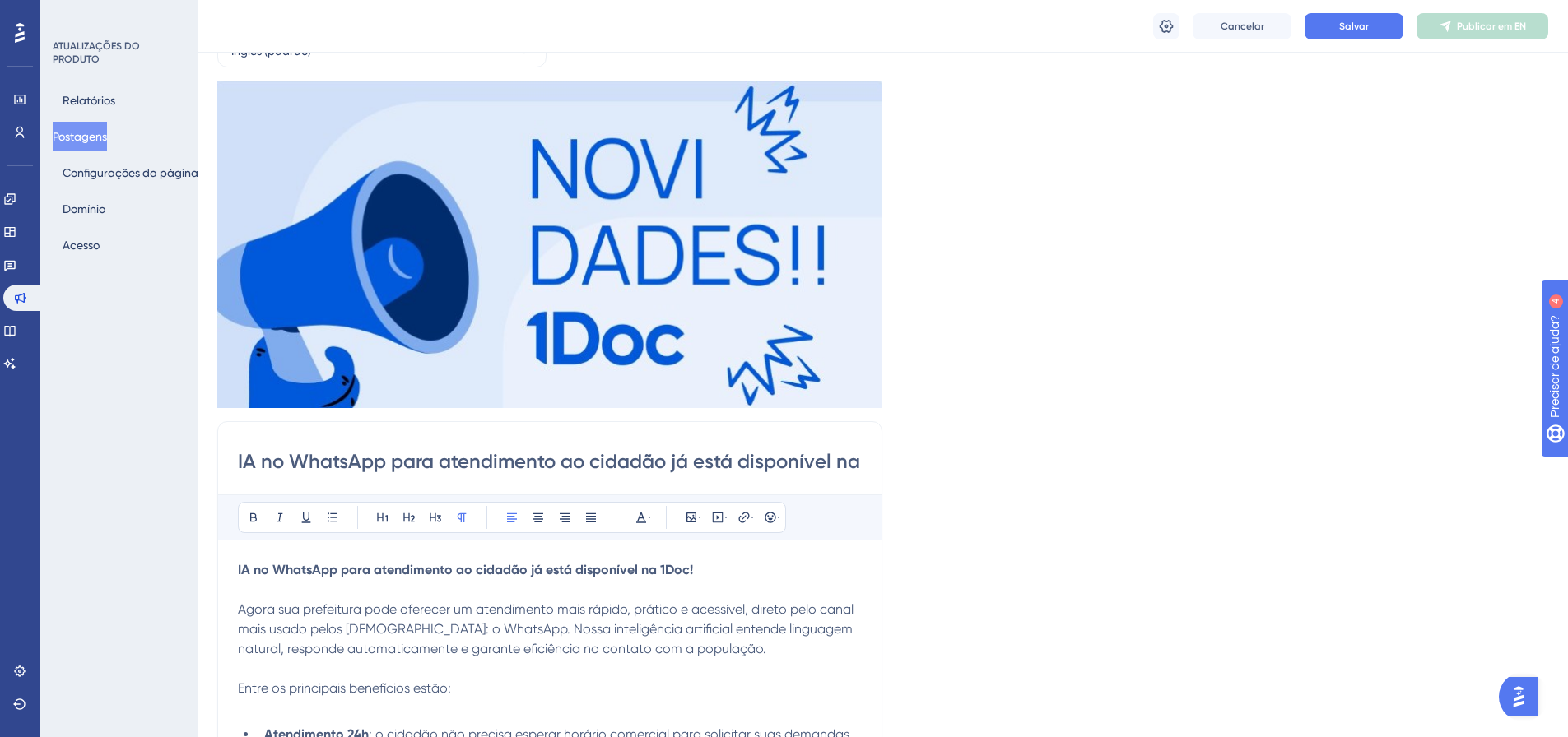
scroll to position [329, 0]
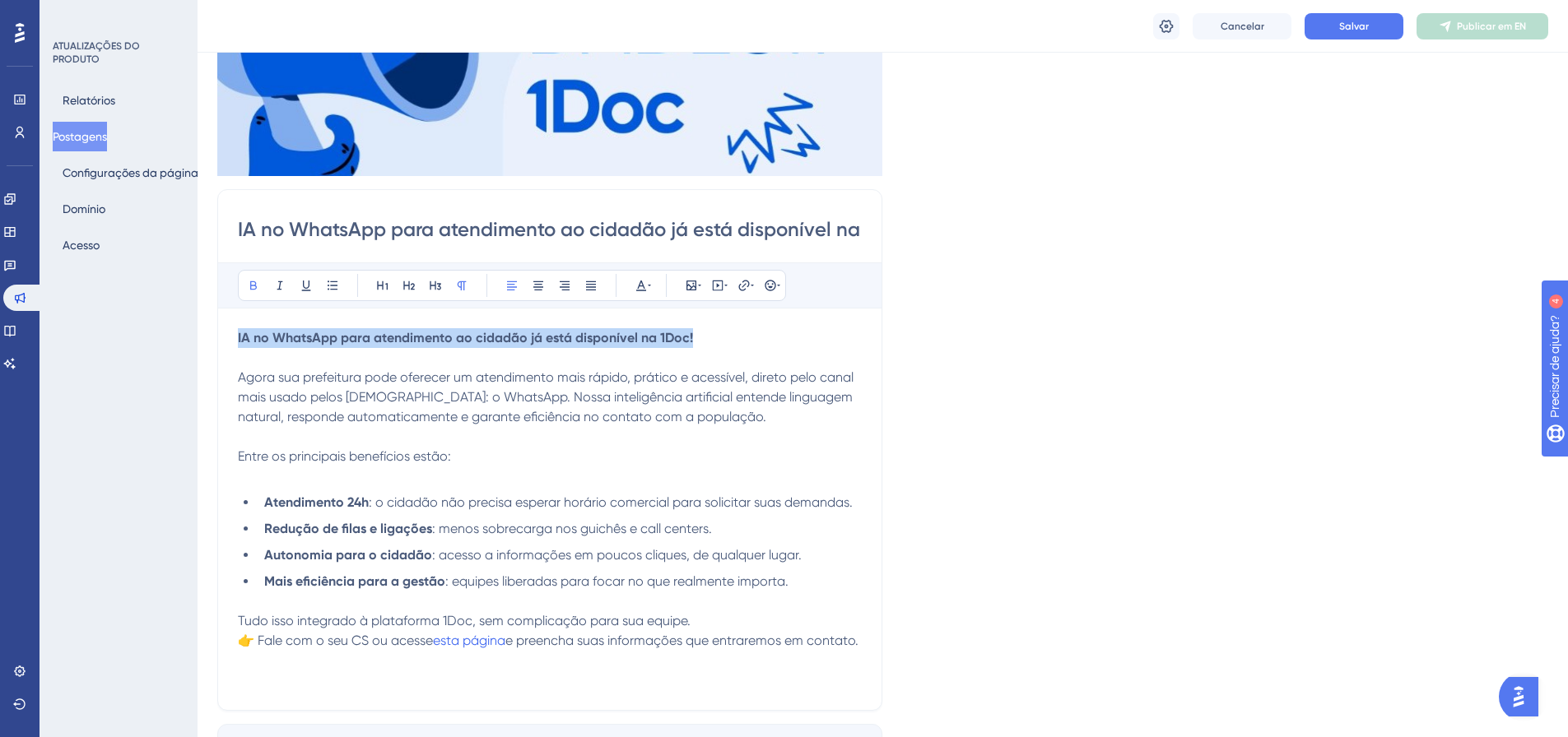
drag, startPoint x: 693, startPoint y: 333, endPoint x: 204, endPoint y: 321, distance: 489.1
click at [204, 320] on div "Desempenho Usuários Noivado Widgets Opinião Atualizações de produtos Base de co…" at bounding box center [882, 405] width 1370 height 1469
drag, startPoint x: 631, startPoint y: 338, endPoint x: 198, endPoint y: 338, distance: 433.0
click at [198, 338] on div "Desempenho Usuários Noivado Widgets Opinião Atualizações de produtos Base de co…" at bounding box center [882, 405] width 1370 height 1469
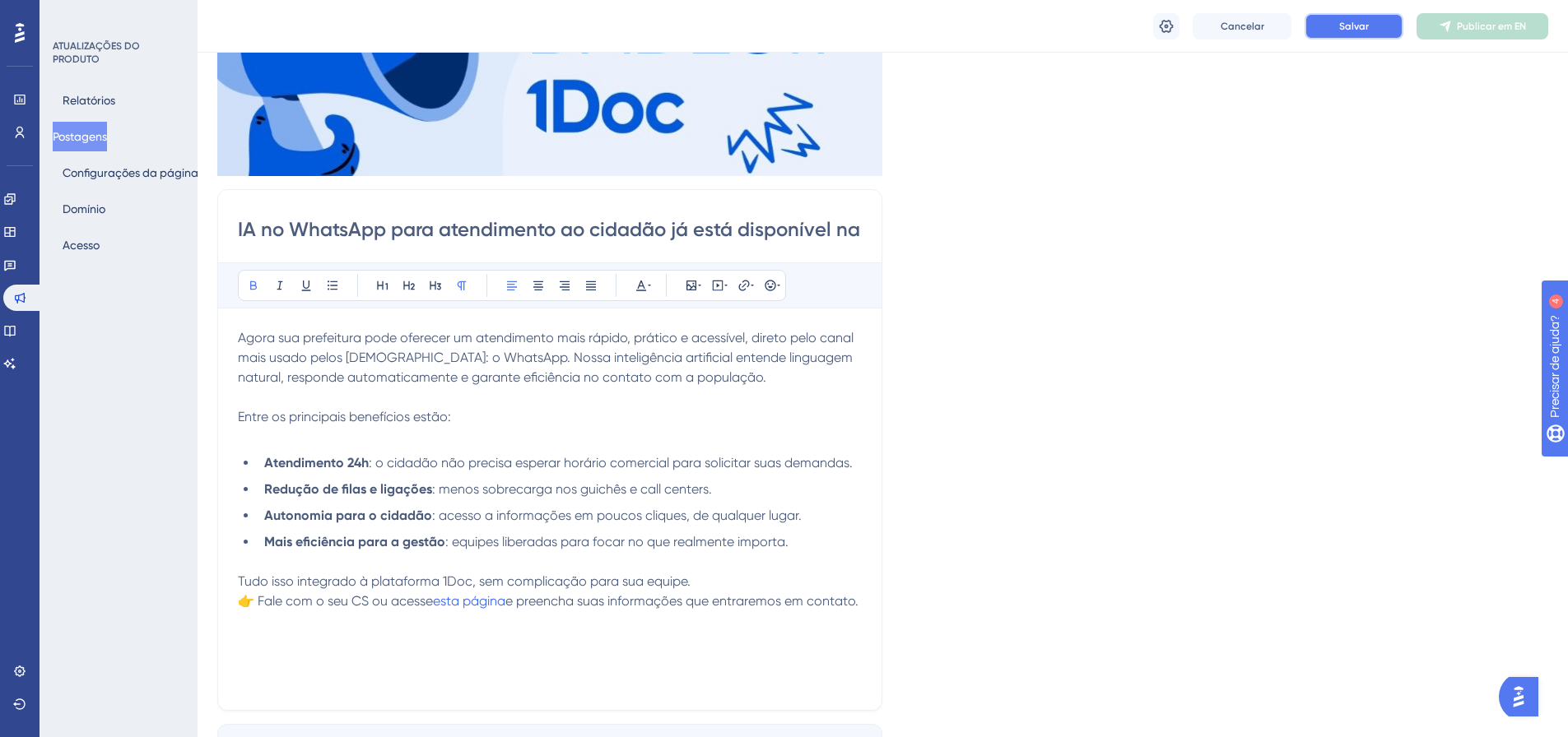
click at [1349, 33] on button "Salvar" at bounding box center [1353, 26] width 98 height 27
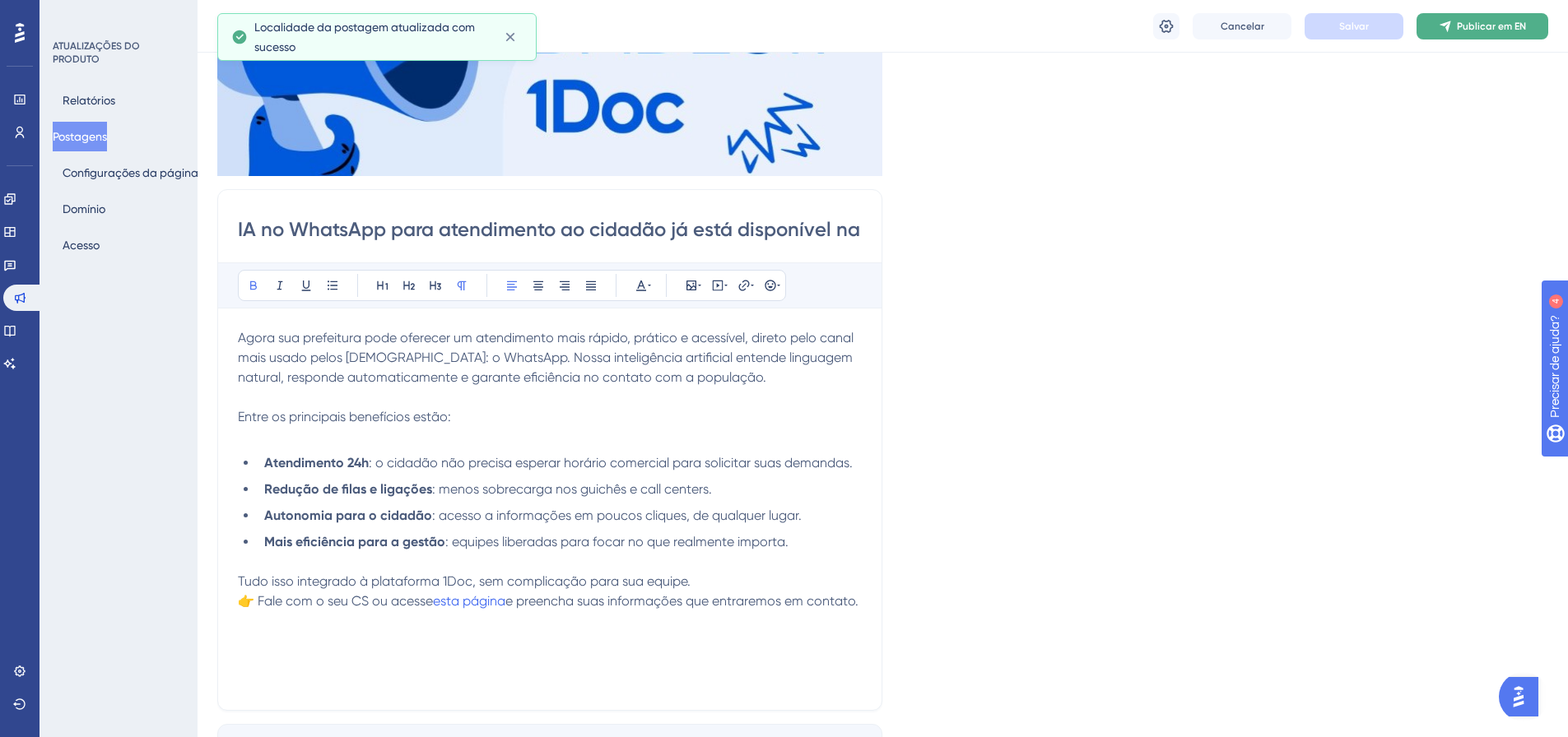
click at [1483, 29] on font "Publicar em EN" at bounding box center [1491, 27] width 70 height 12
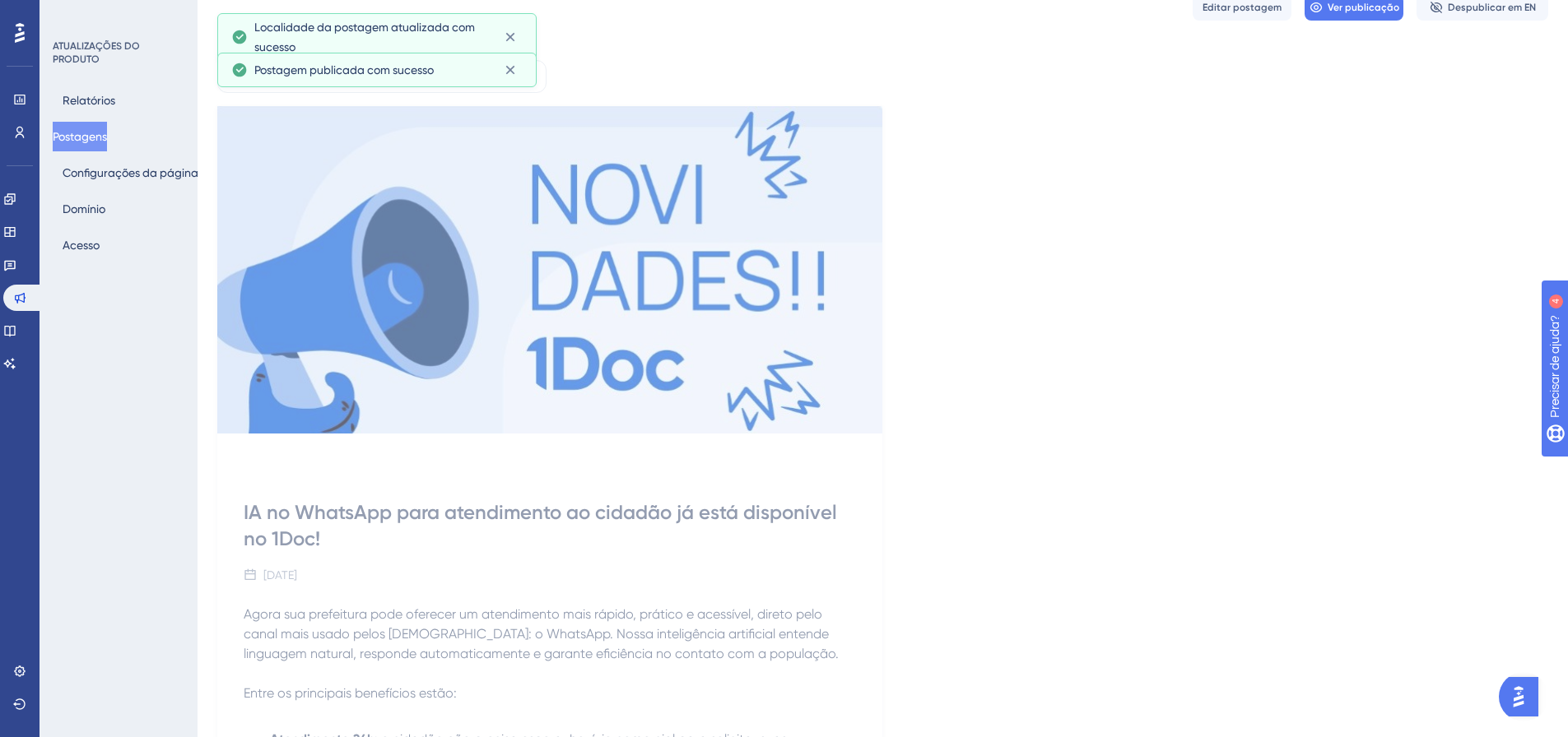
scroll to position [0, 0]
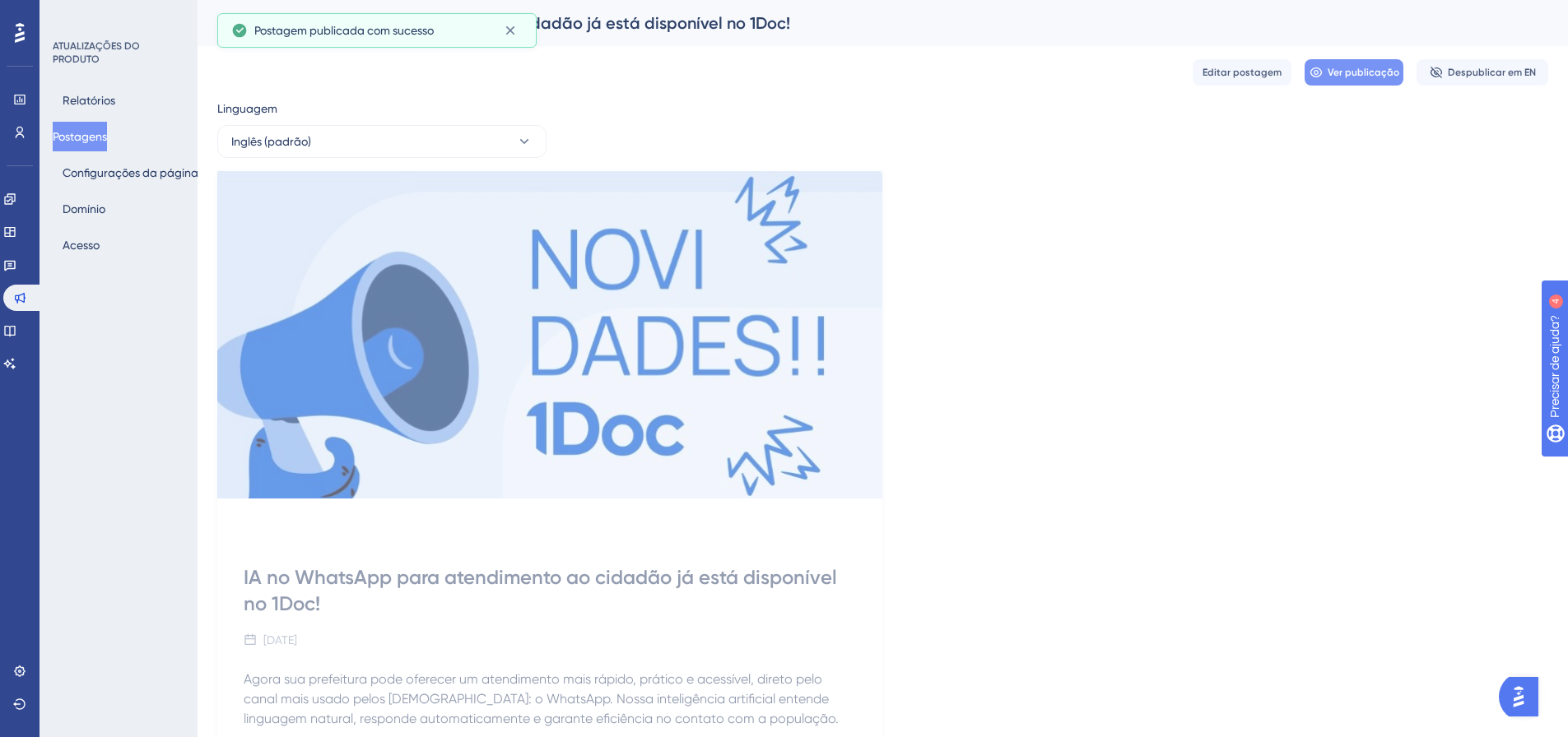
click at [1358, 74] on font "Ver publicação" at bounding box center [1363, 73] width 72 height 12
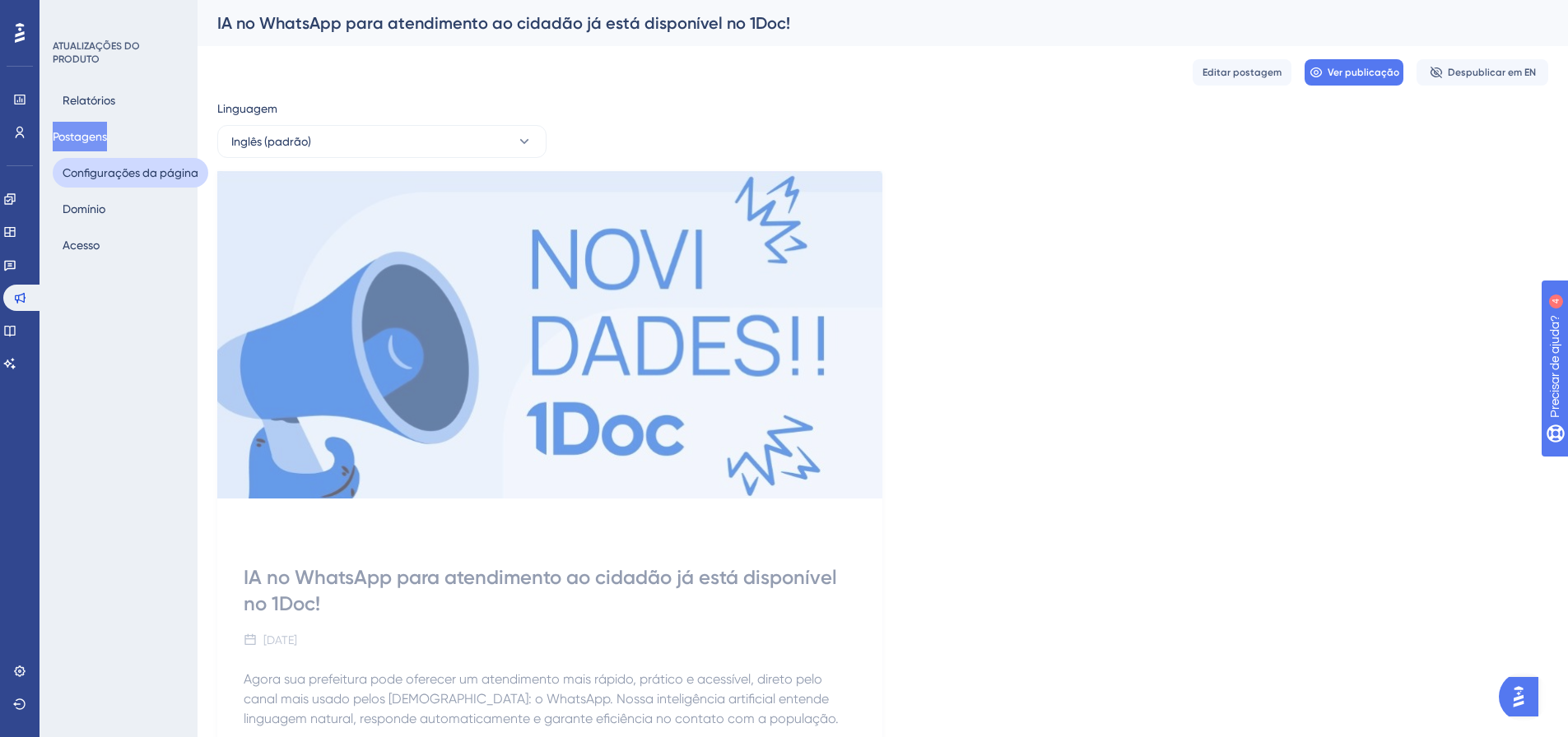
click at [120, 177] on font "Configurações da página" at bounding box center [130, 172] width 136 height 13
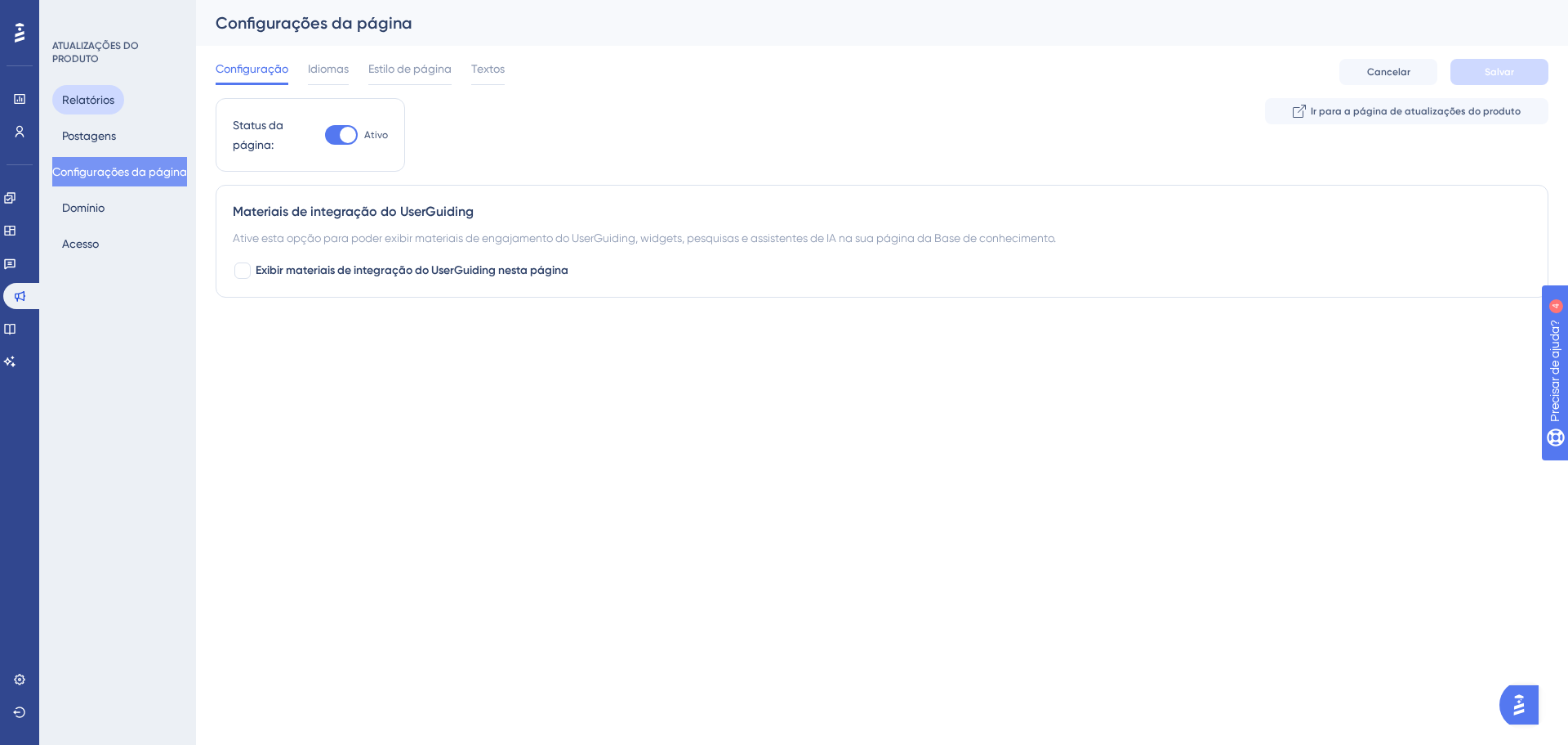
click at [107, 98] on font "Relatórios" at bounding box center [88, 99] width 52 height 13
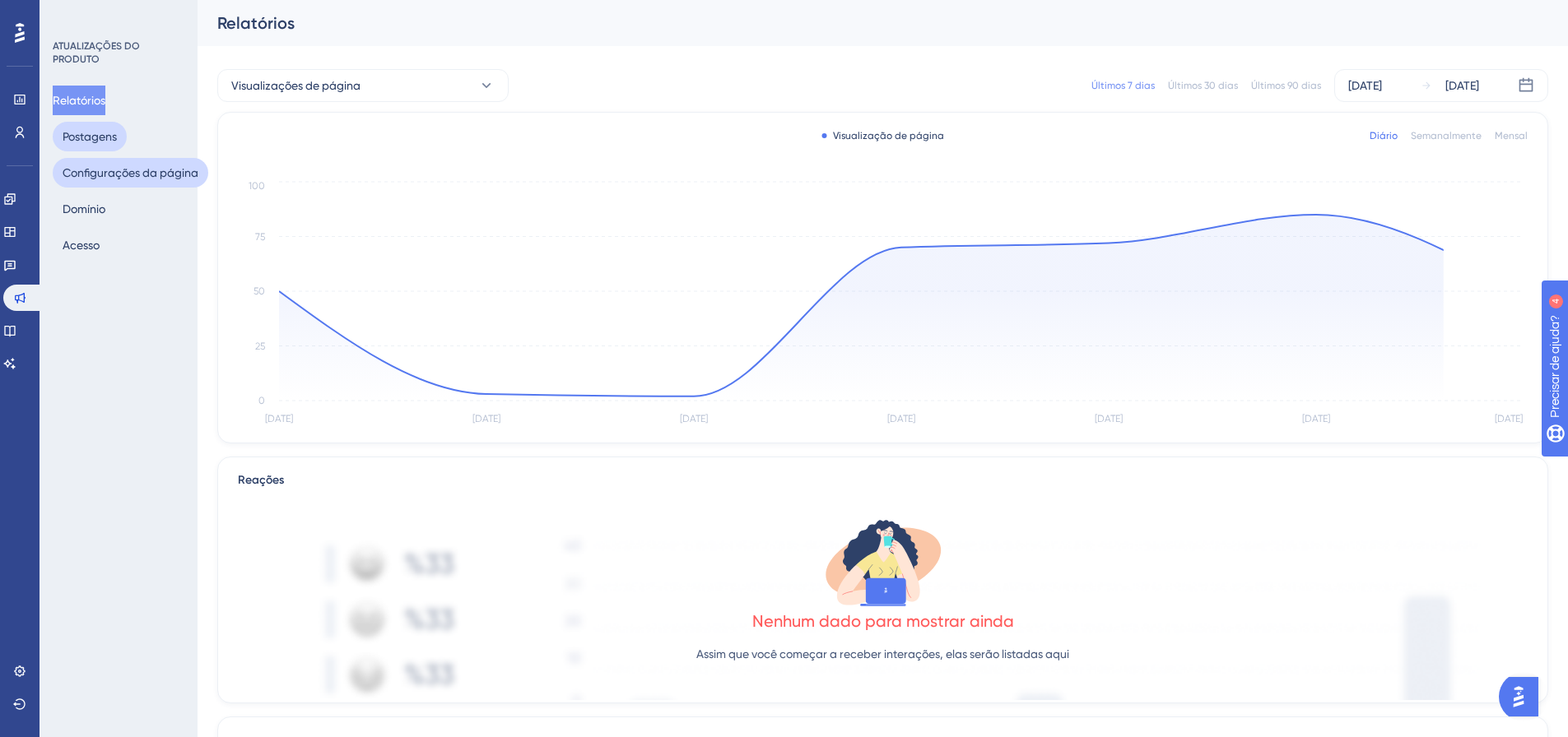
drag, startPoint x: 102, startPoint y: 142, endPoint x: 129, endPoint y: 174, distance: 41.9
click at [101, 142] on font "Postagens" at bounding box center [89, 136] width 55 height 13
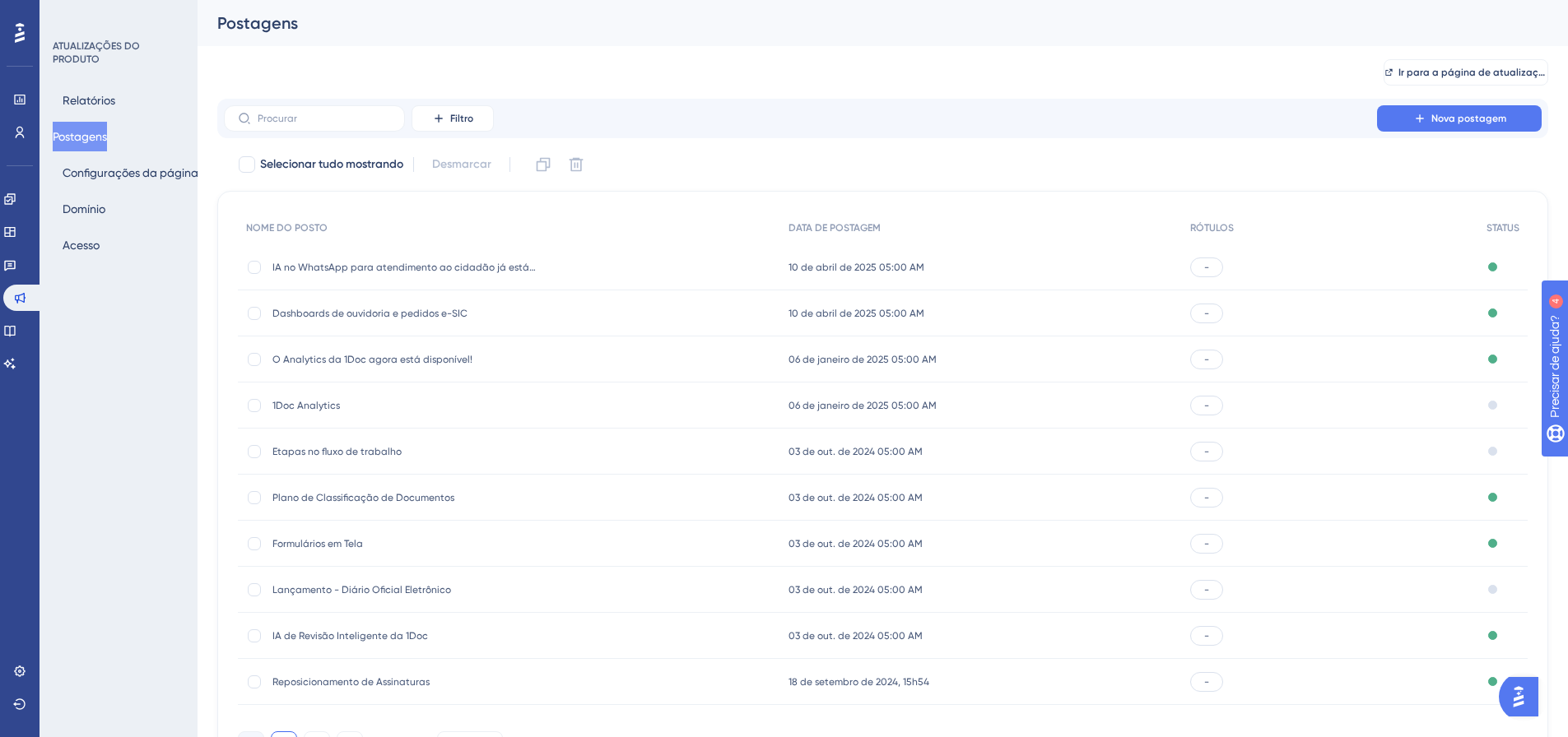
click at [372, 316] on font "Dashboards de ouvidoria e pedidos e-SIC" at bounding box center [370, 314] width 195 height 12
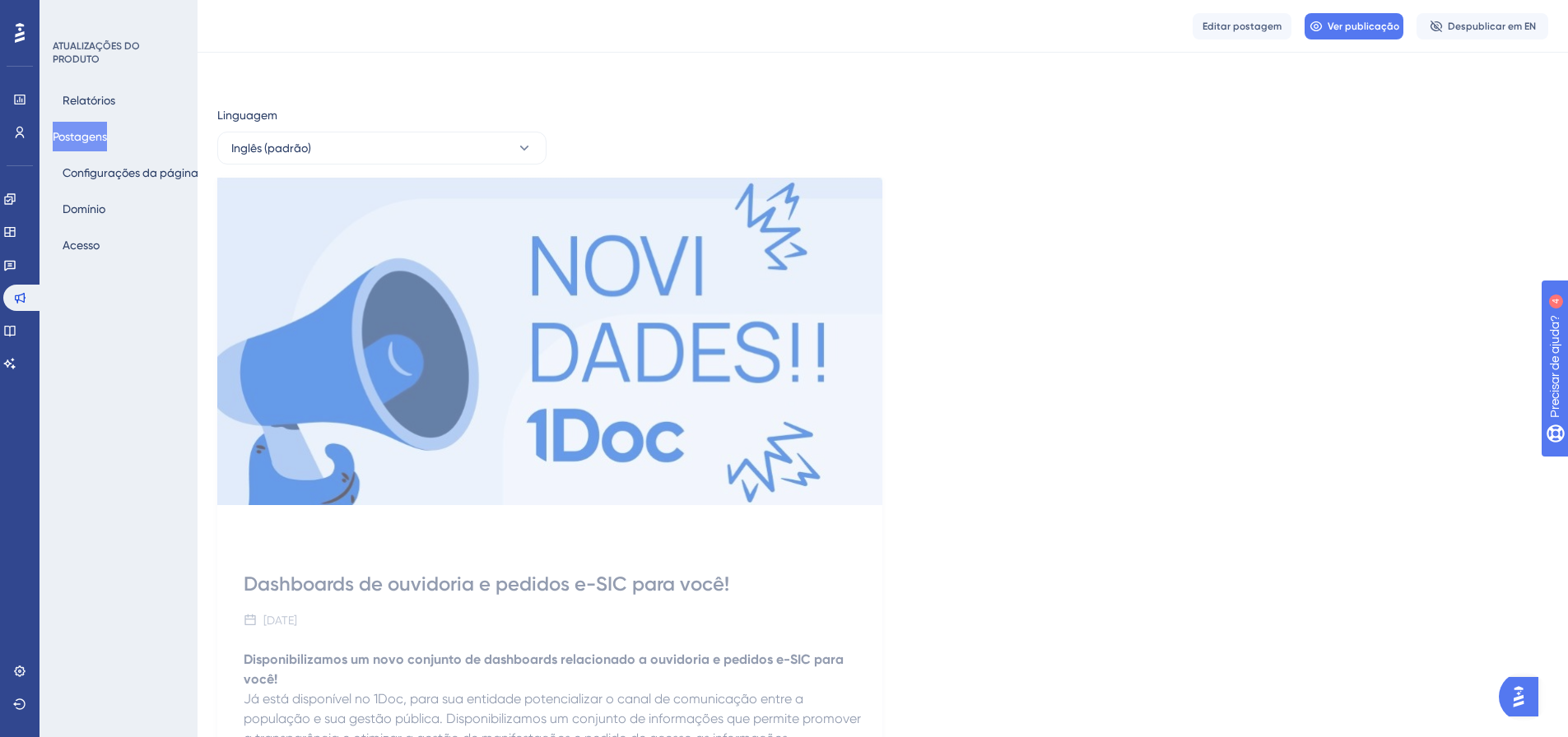
drag, startPoint x: 1221, startPoint y: 271, endPoint x: 1207, endPoint y: 196, distance: 76.3
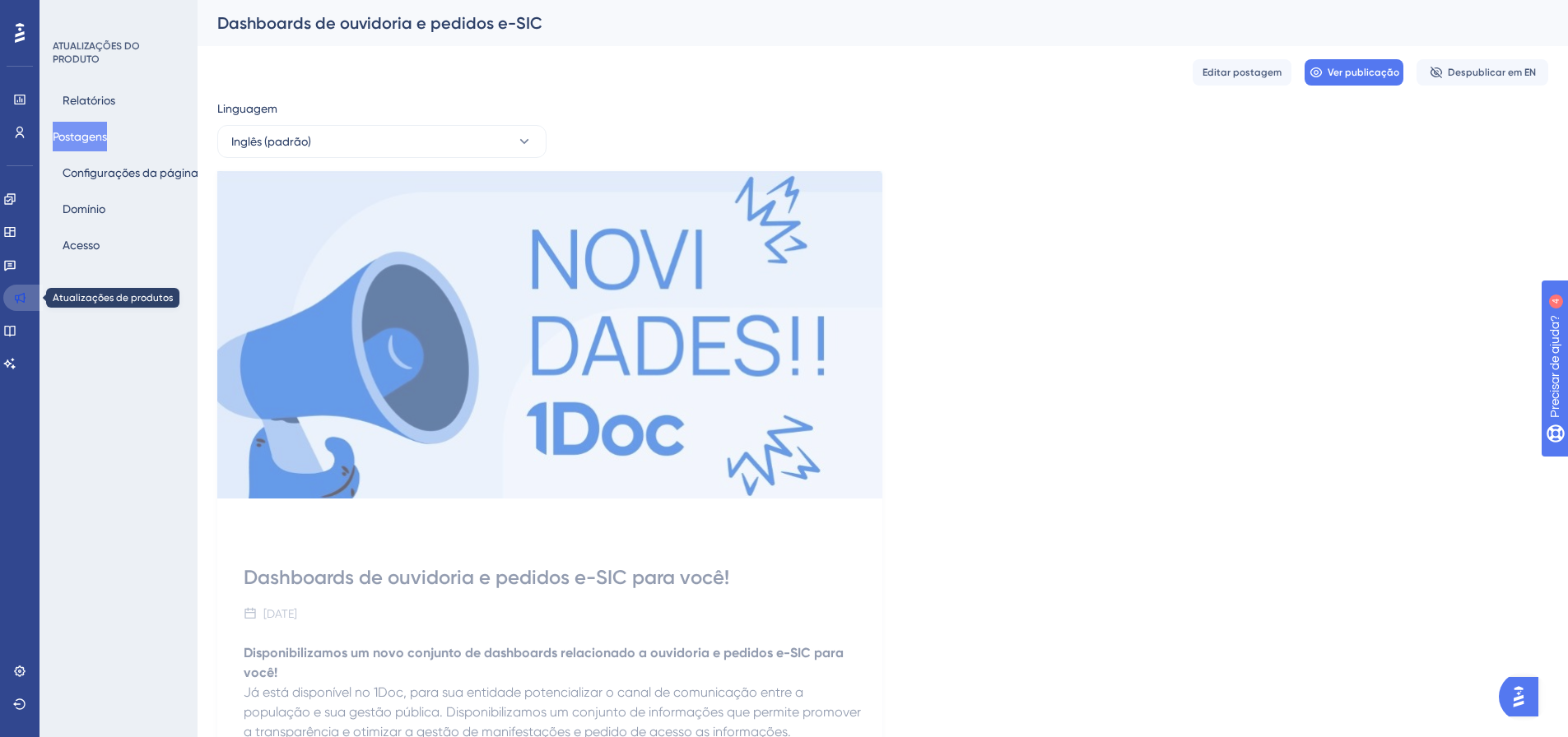
click at [17, 299] on icon at bounding box center [19, 297] width 13 height 13
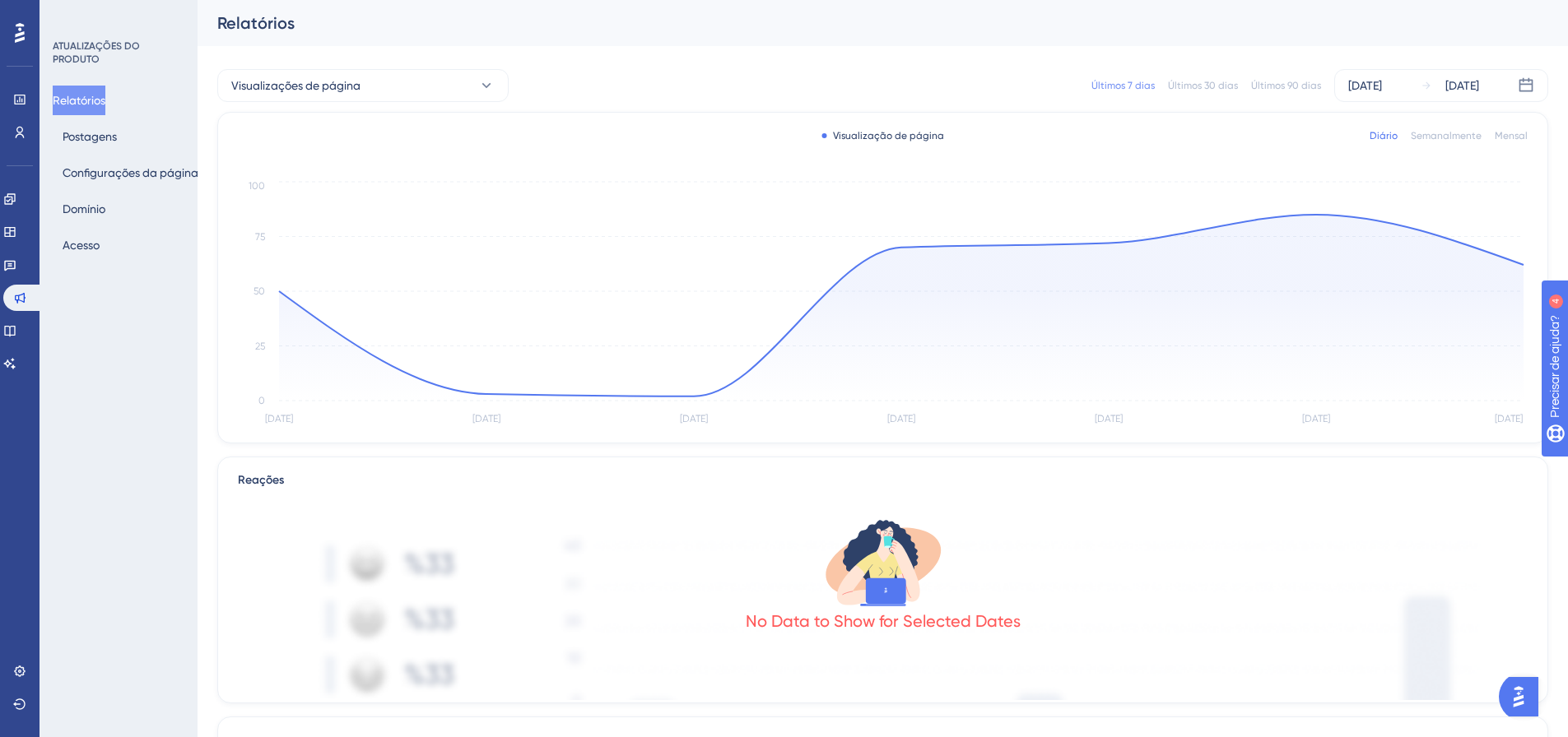
click at [74, 103] on font "Relatórios" at bounding box center [78, 99] width 53 height 13
click at [36, 295] on link at bounding box center [23, 298] width 40 height 27
click at [29, 292] on link at bounding box center [23, 298] width 40 height 27
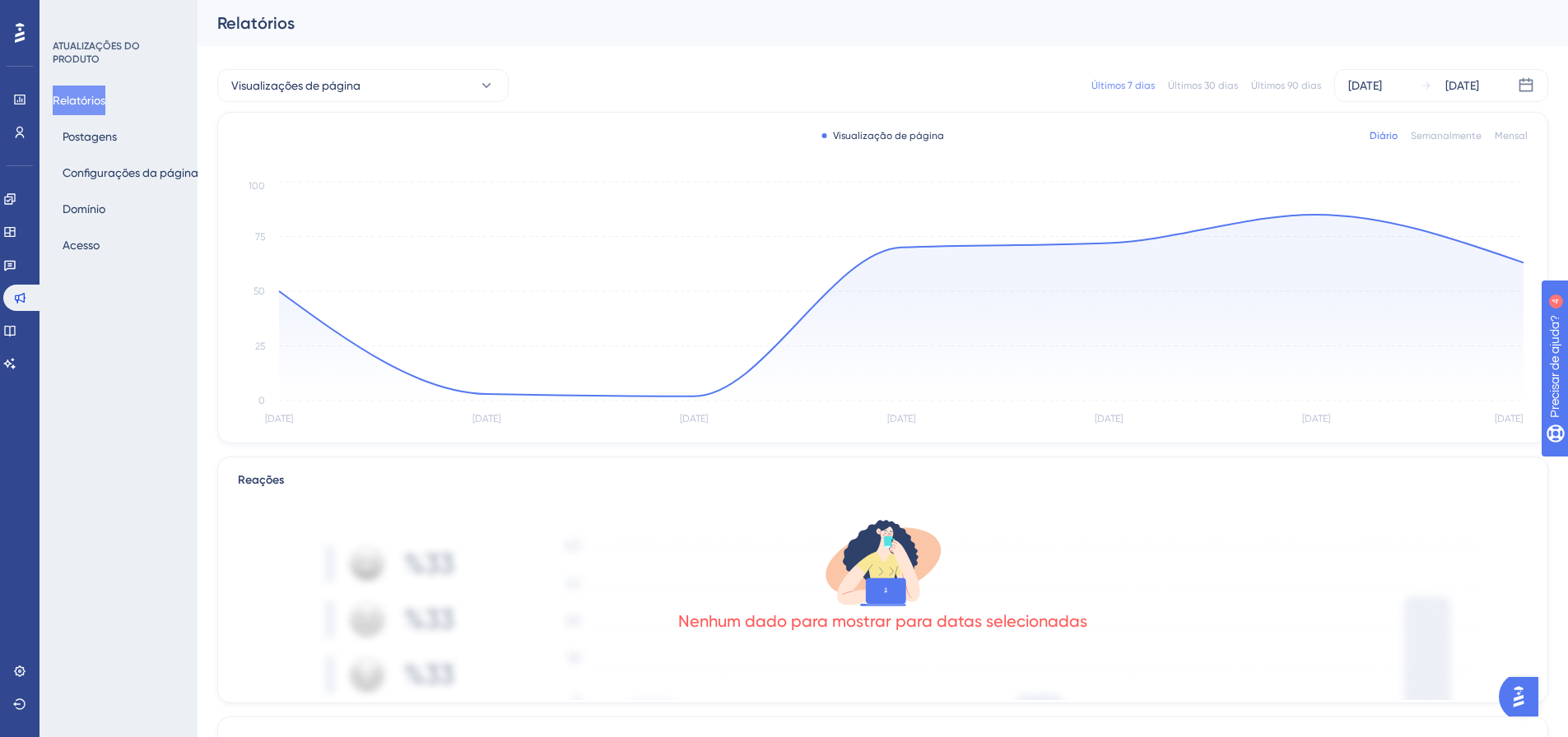
click at [25, 248] on div "Noivado Widgets Opinião Atualizações de produtos Base de conhecimento Assistent…" at bounding box center [19, 281] width 33 height 191
click at [17, 257] on link at bounding box center [9, 264] width 13 height 27
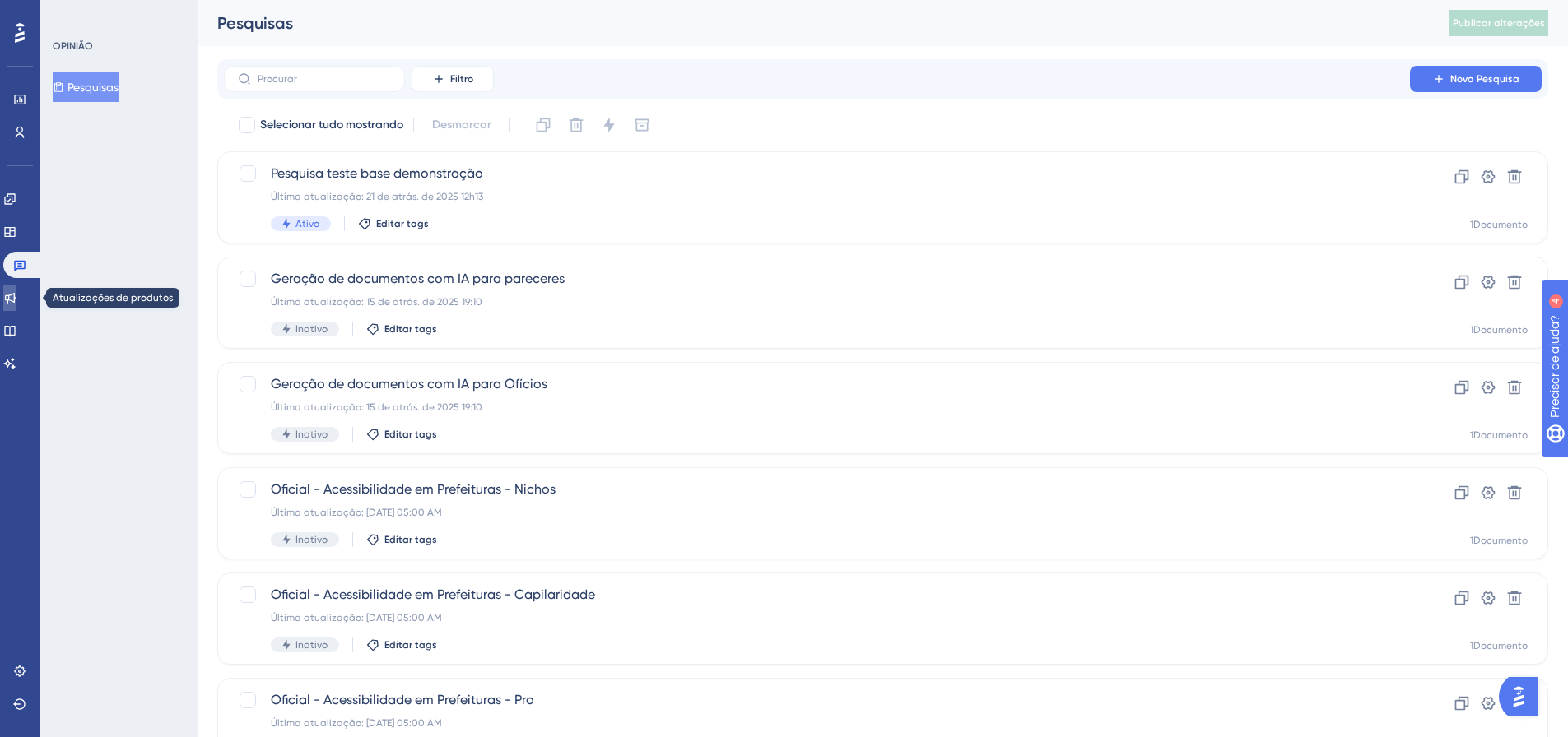
click at [17, 295] on icon at bounding box center [9, 297] width 13 height 13
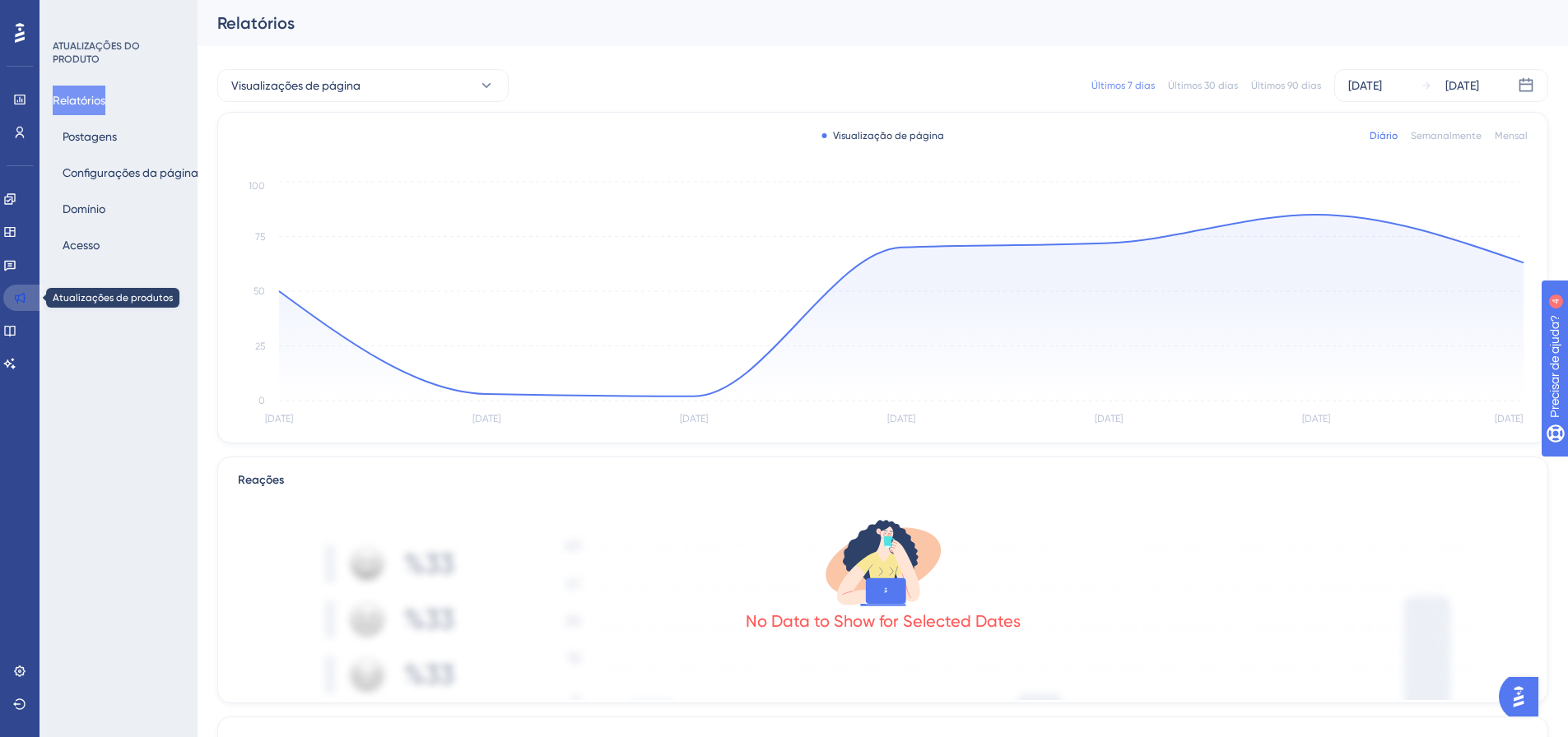
click at [17, 299] on icon at bounding box center [20, 298] width 11 height 11
click at [17, 300] on icon at bounding box center [20, 298] width 11 height 11
click at [102, 151] on div "Relatórios Postagens Configurações da página [PERSON_NAME]" at bounding box center [119, 173] width 133 height 175
click at [97, 140] on font "Postagens" at bounding box center [89, 136] width 55 height 13
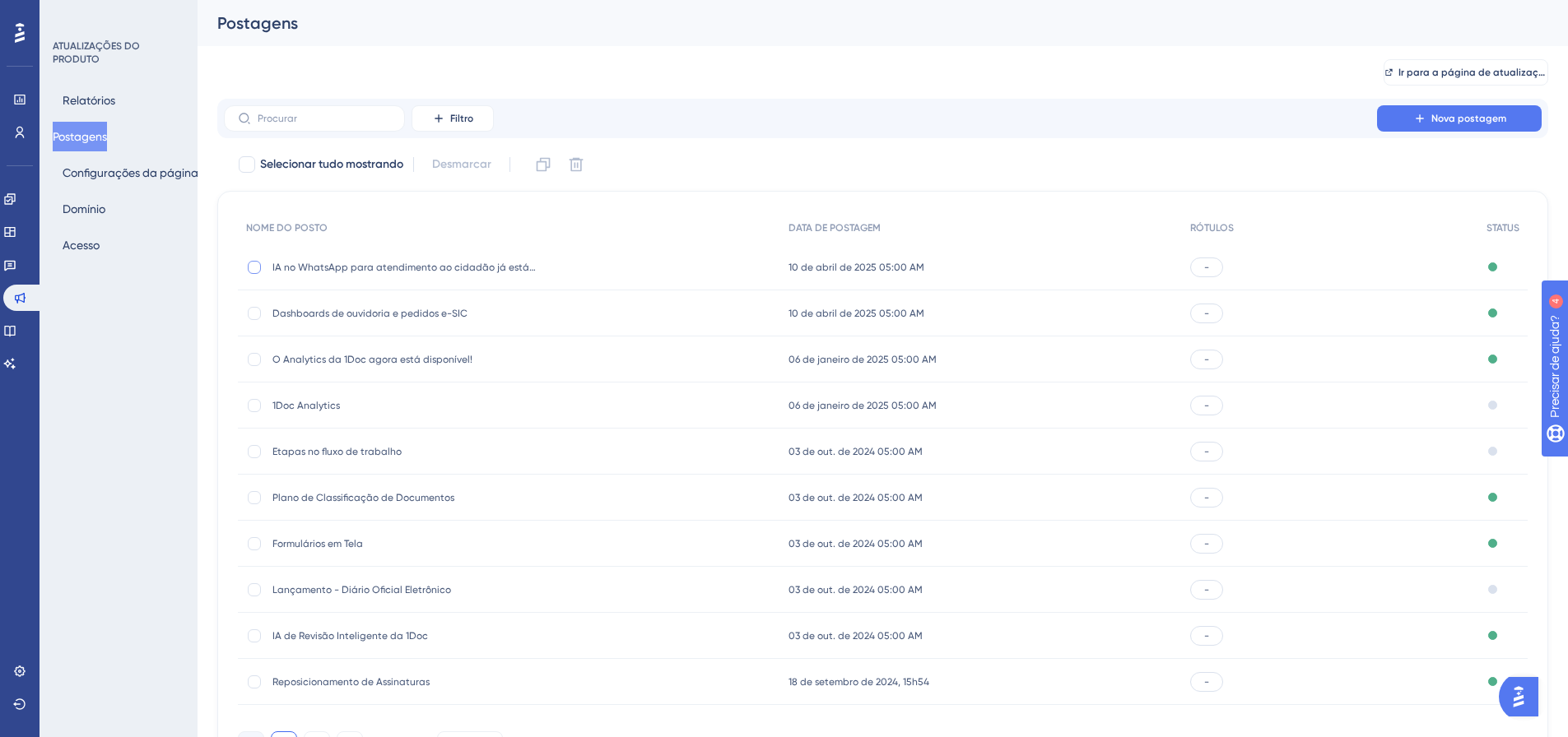
click at [254, 264] on div at bounding box center [253, 267] width 13 height 13
checkbox input "true"
click at [1497, 259] on div "Publicado" at bounding box center [1503, 267] width 50 height 46
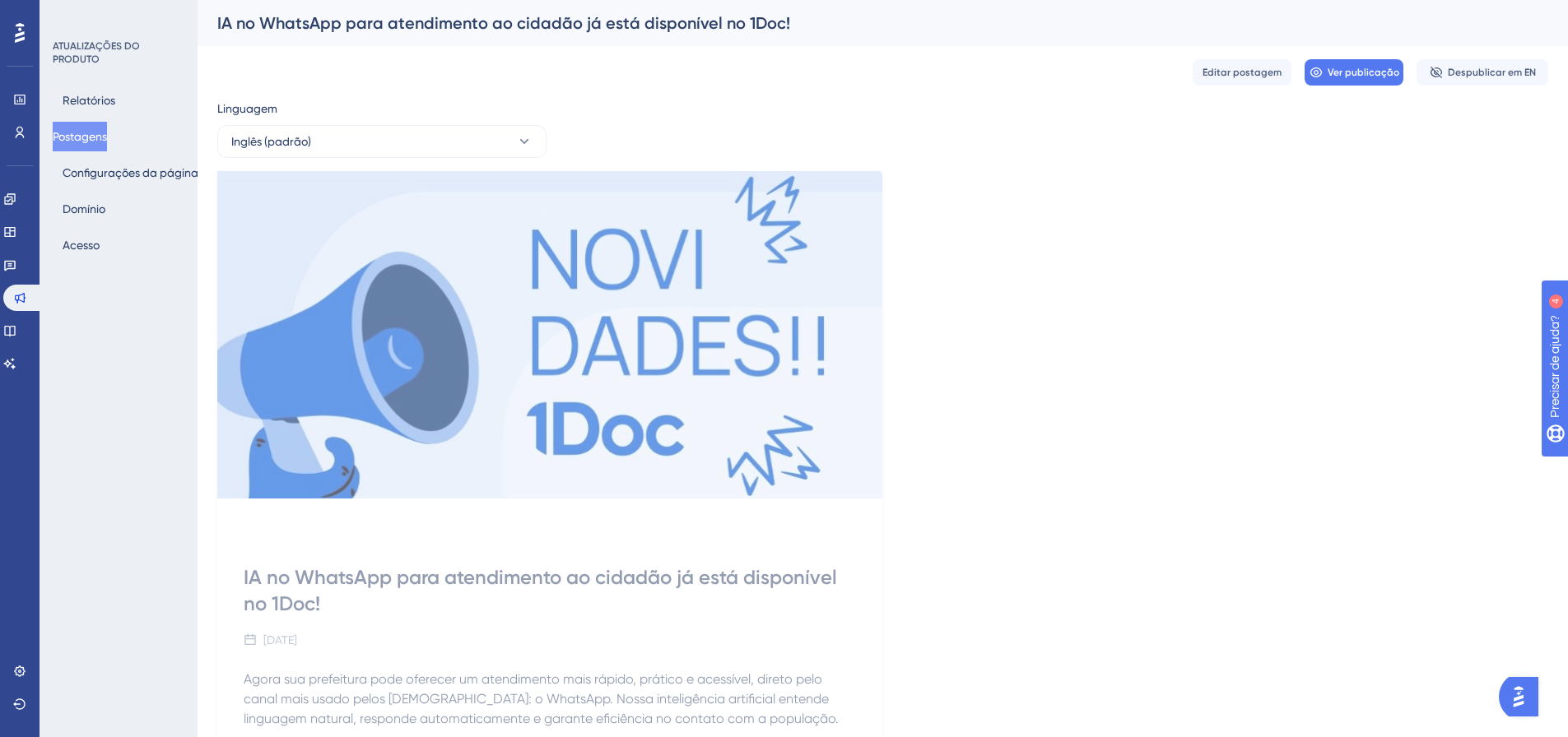
click at [79, 147] on button "Postagens" at bounding box center [79, 137] width 55 height 30
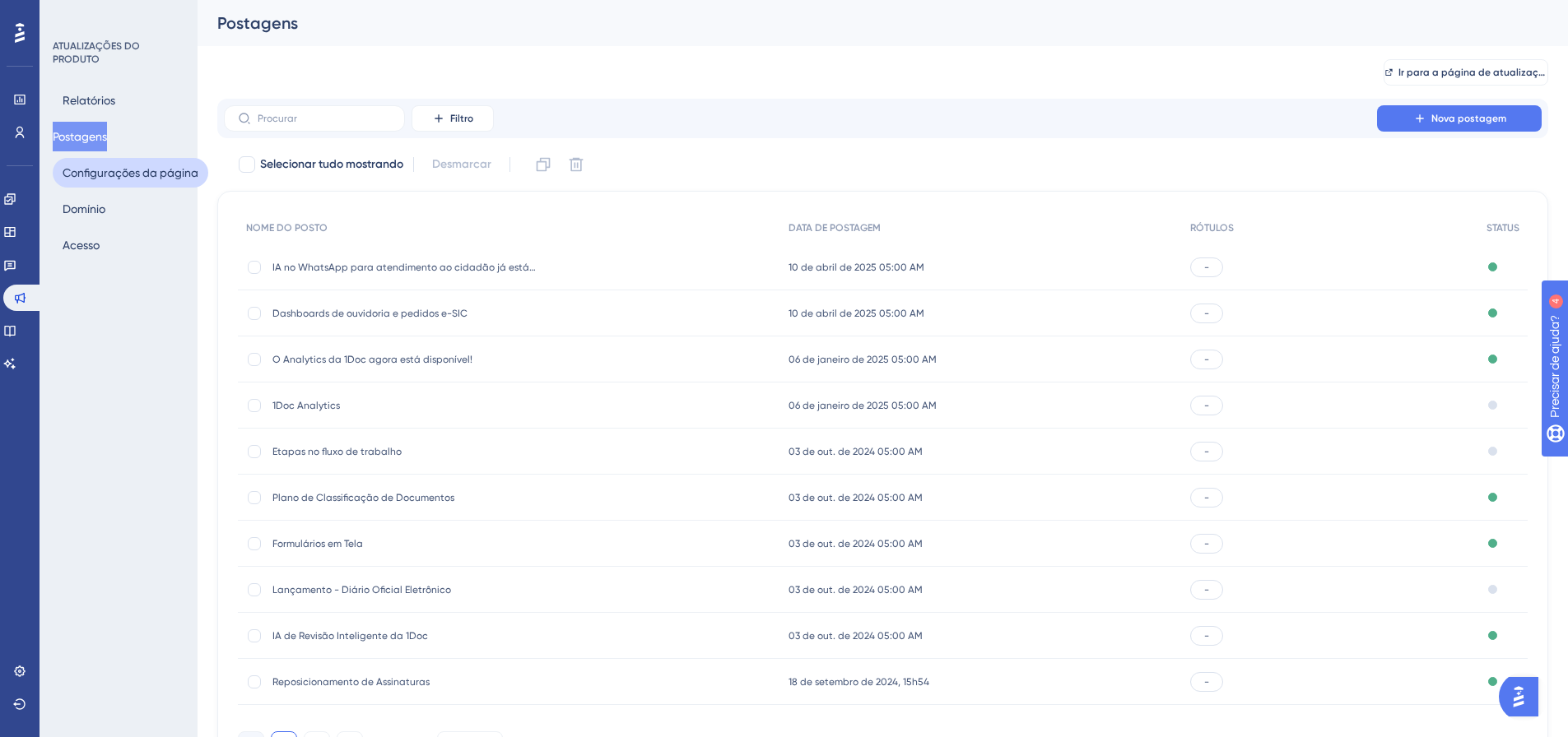
click at [117, 171] on font "Configurações da página" at bounding box center [130, 172] width 136 height 13
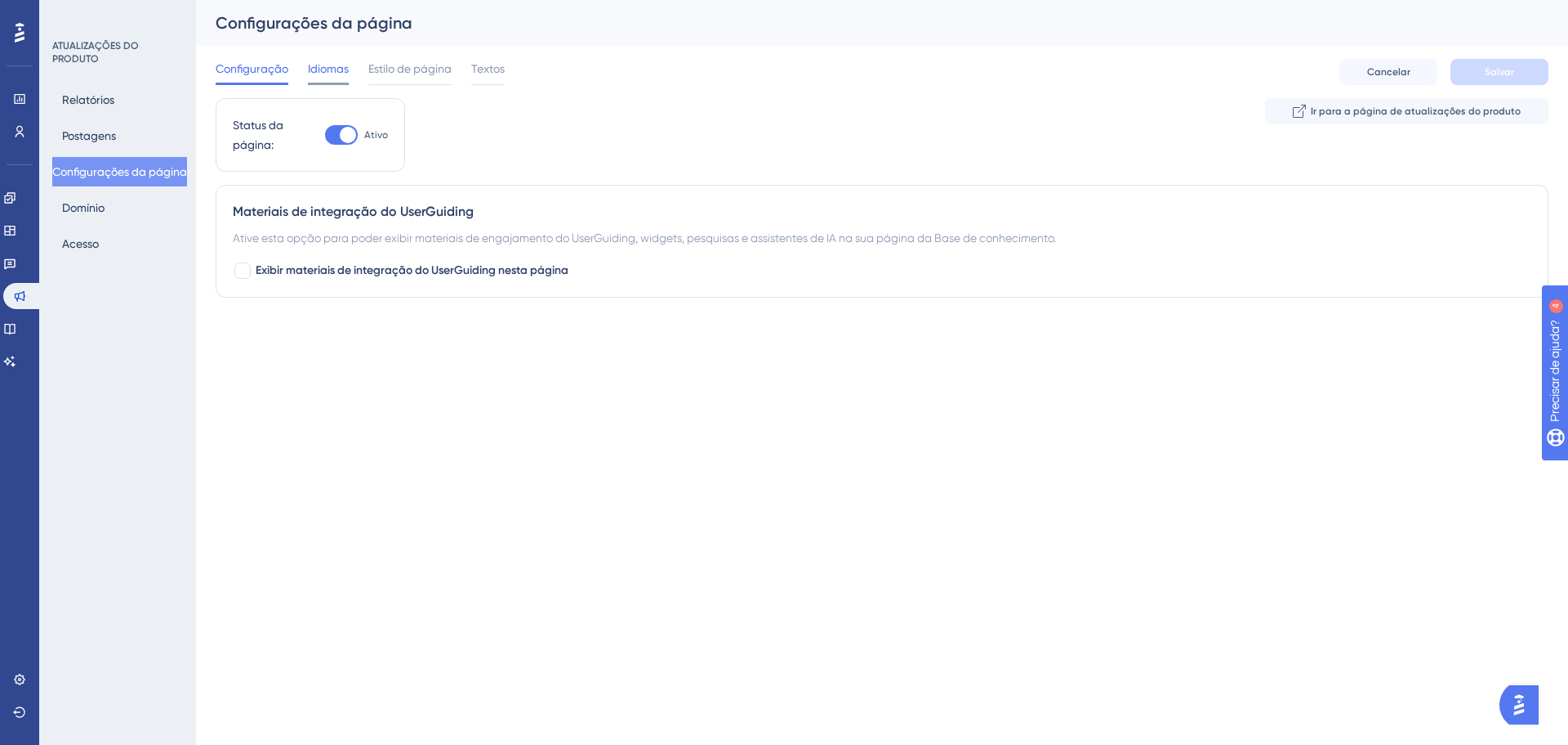
click at [325, 75] on span "Idiomas" at bounding box center [327, 69] width 40 height 20
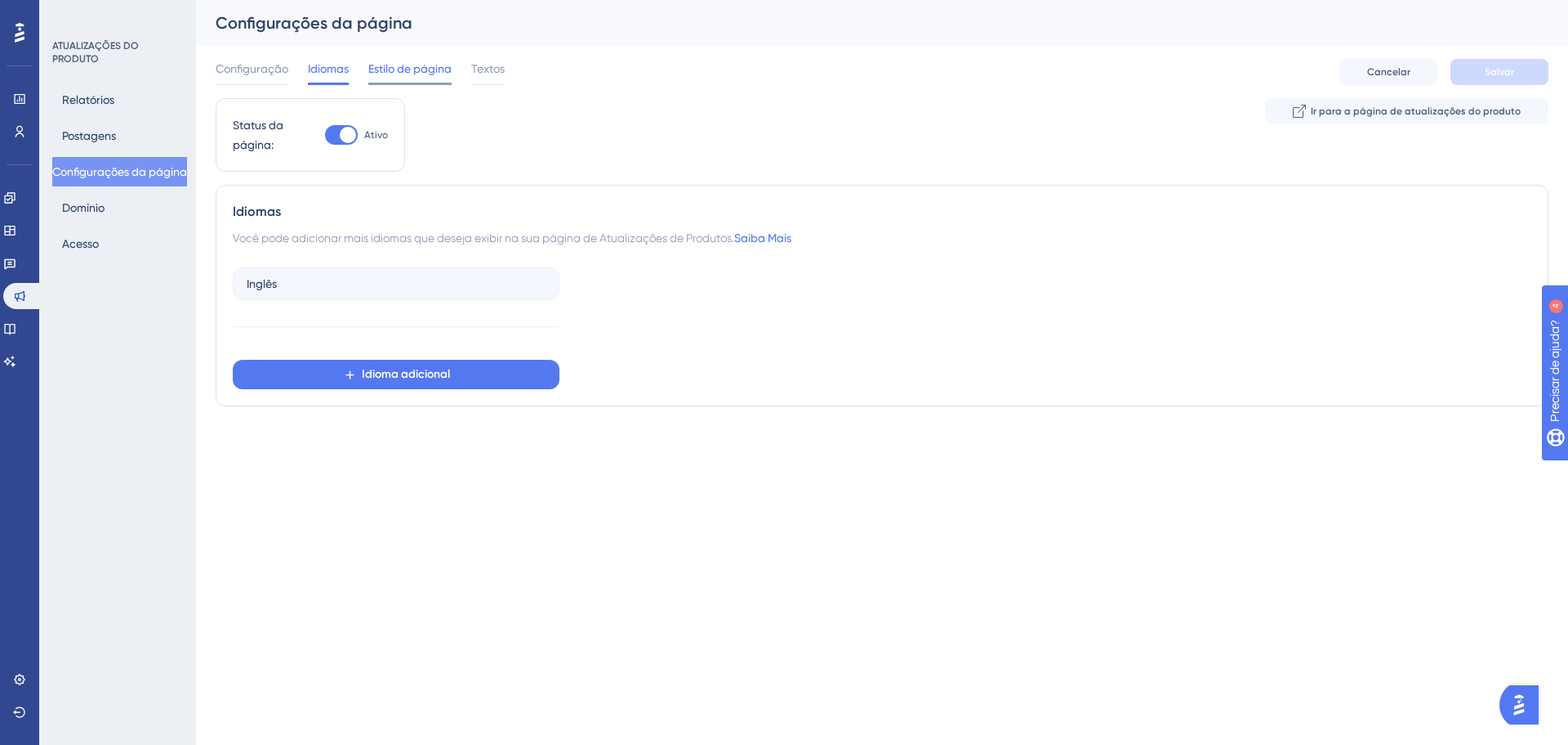
click at [421, 74] on font "Estilo de página" at bounding box center [410, 68] width 83 height 13
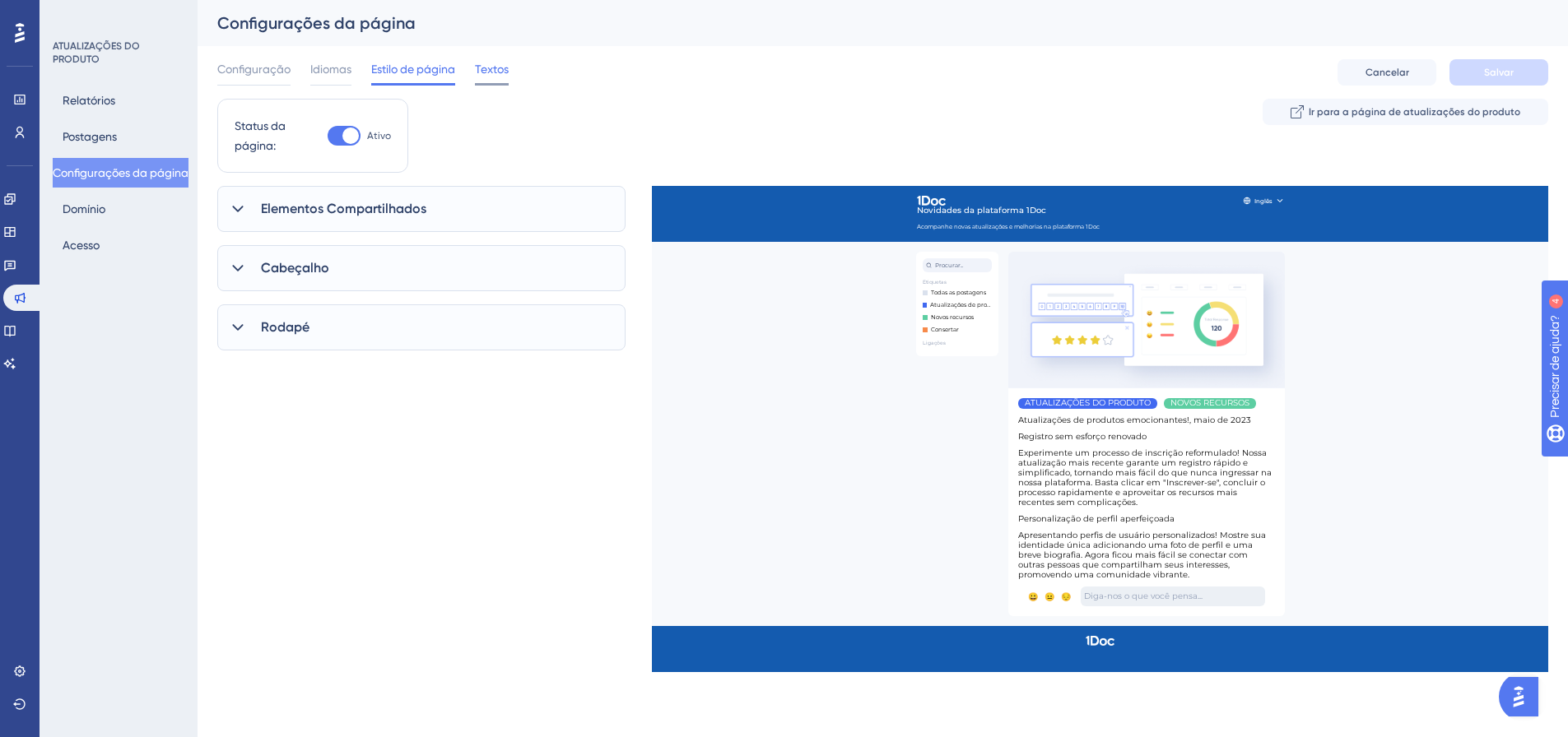
drag, startPoint x: 482, startPoint y: 70, endPoint x: 482, endPoint y: 79, distance: 9.0
click at [482, 70] on font "Textos" at bounding box center [492, 69] width 34 height 13
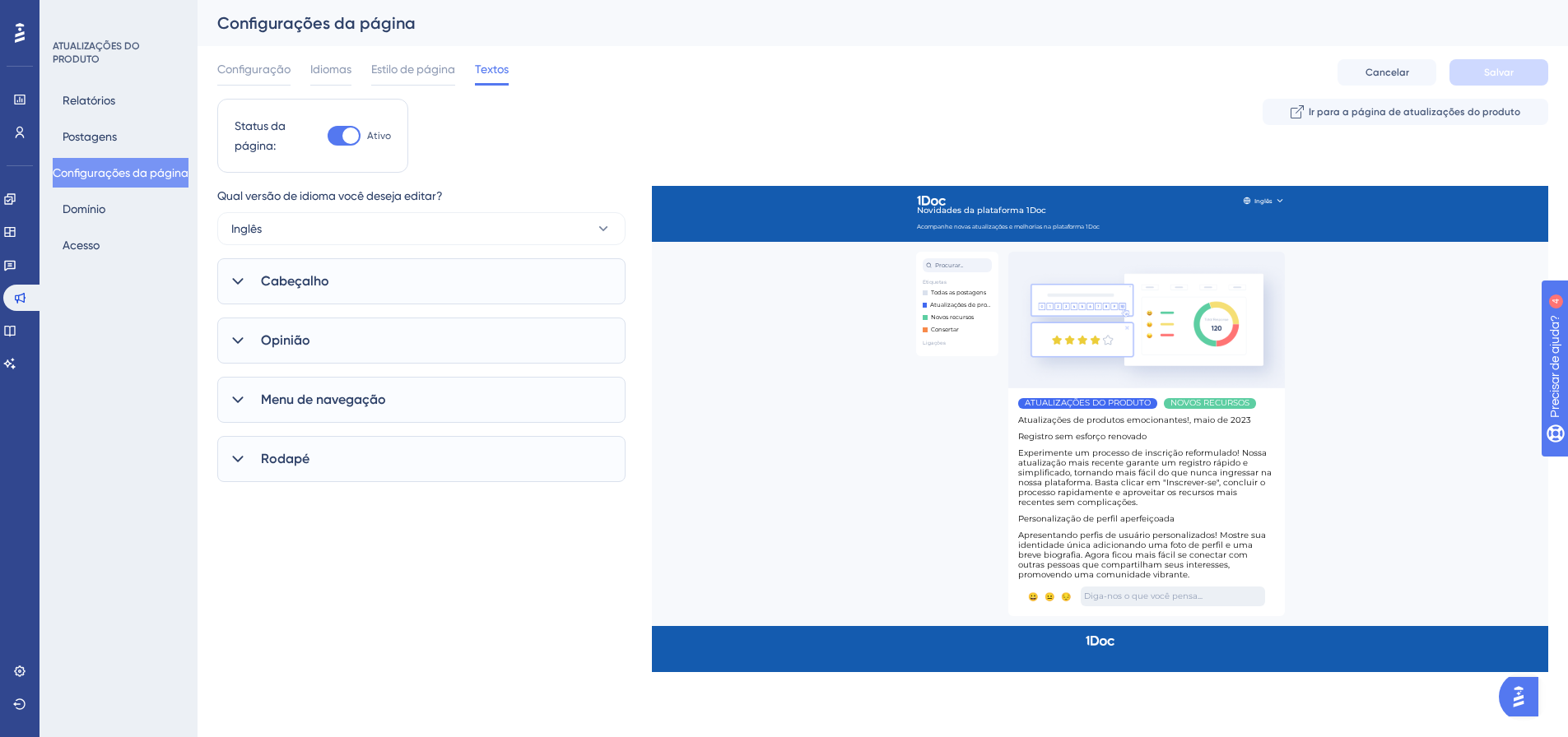
click at [95, 191] on div "Relatórios Postagens Configurações da página [PERSON_NAME]" at bounding box center [119, 173] width 133 height 175
click at [92, 204] on font "Domínio" at bounding box center [83, 209] width 43 height 13
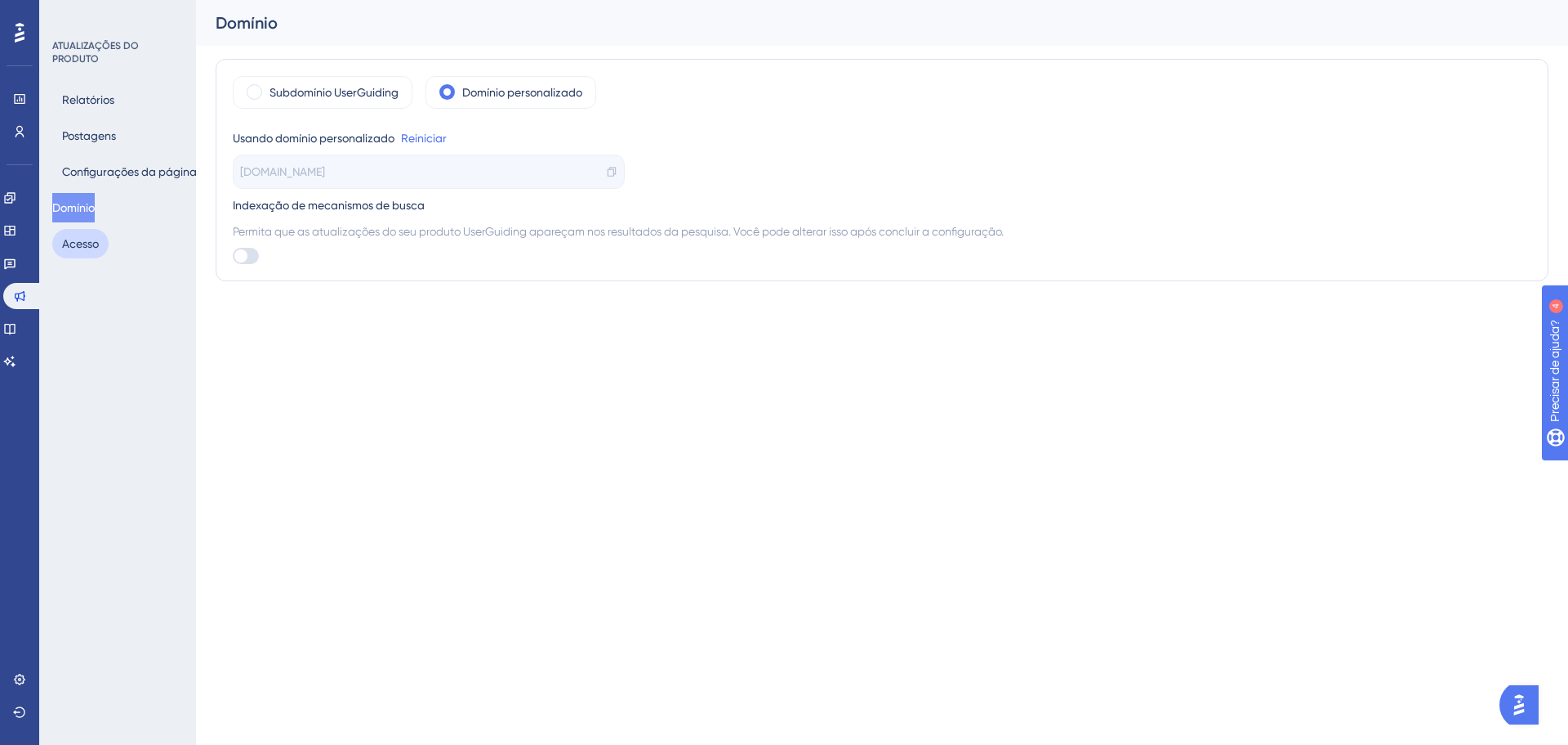
click at [92, 245] on font "Acesso" at bounding box center [80, 243] width 36 height 13
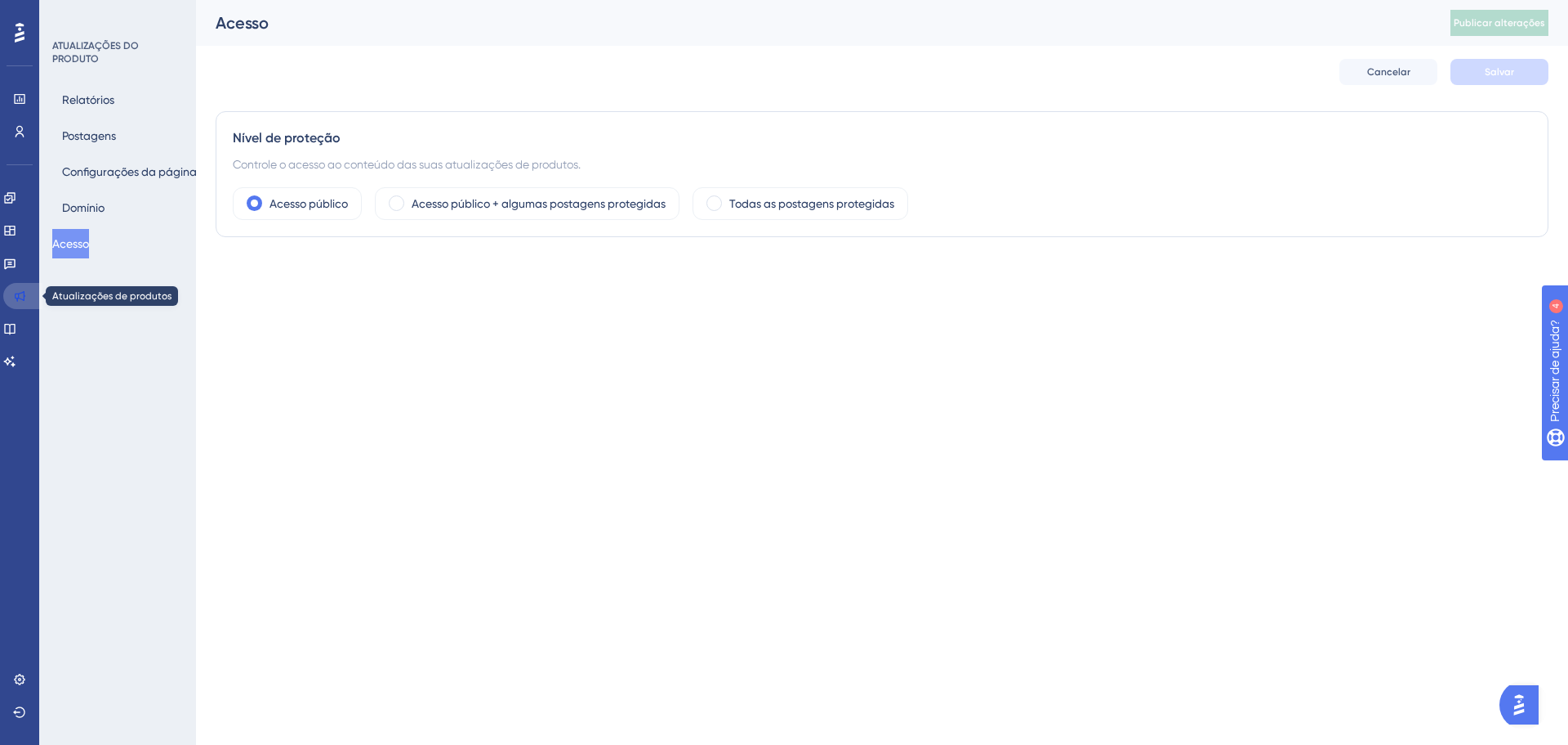
click at [27, 300] on link at bounding box center [23, 296] width 39 height 27
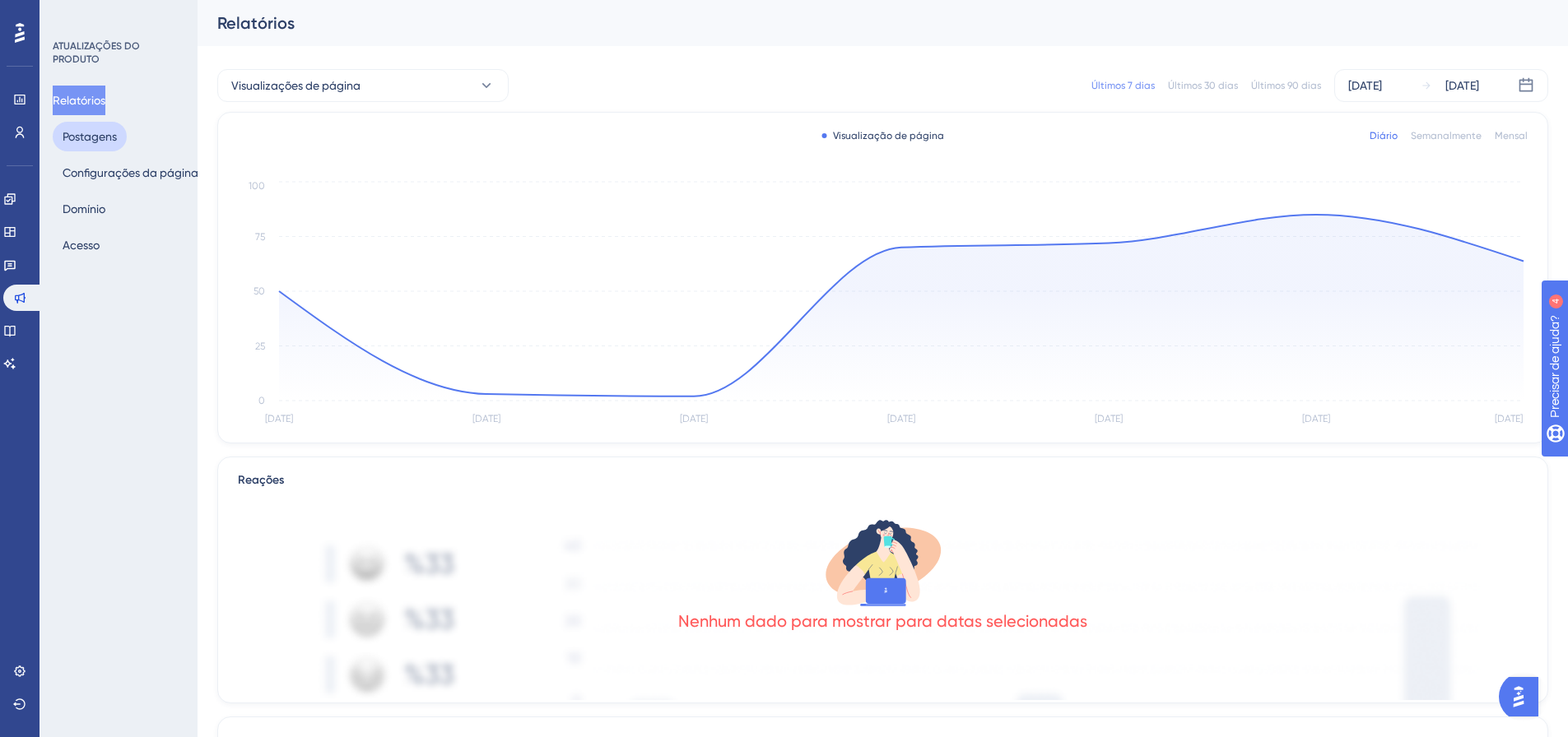
click at [98, 140] on font "Postagens" at bounding box center [89, 136] width 55 height 13
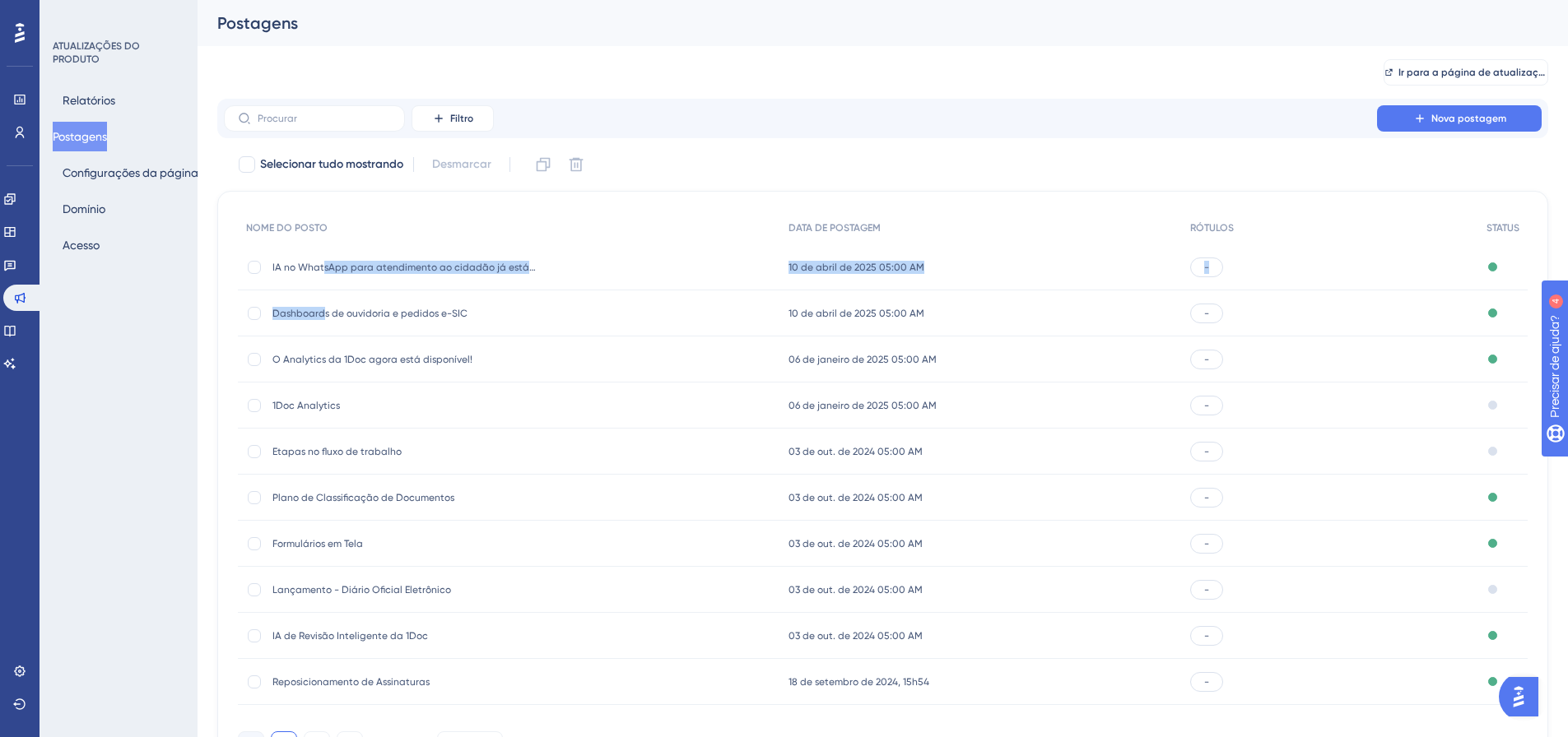
drag, startPoint x: 324, startPoint y: 266, endPoint x: 399, endPoint y: 317, distance: 90.7
click at [321, 332] on div "NOME DO POSTO DATA DE POSTAGEM RÓTULOS STATUS IA no WhatsApp para atendimento a…" at bounding box center [882, 458] width 1290 height 494
click at [731, 146] on div "Filtro Nova postagem Selecionar tudo mostrando Desmarcar NOME DO POSTO DATA DE …" at bounding box center [882, 438] width 1331 height 679
click at [1201, 317] on div "-" at bounding box center [1206, 314] width 33 height 20
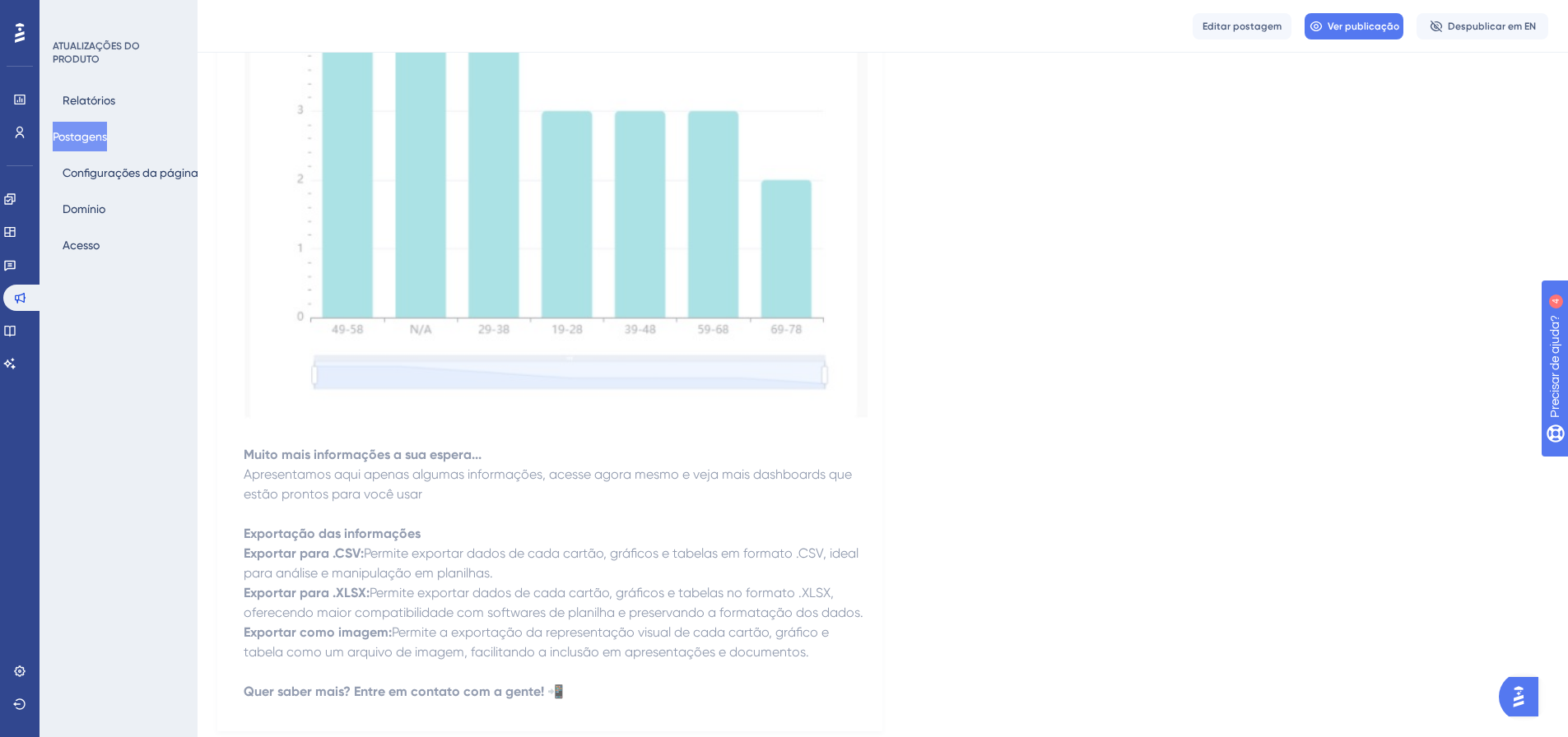
scroll to position [2726, 0]
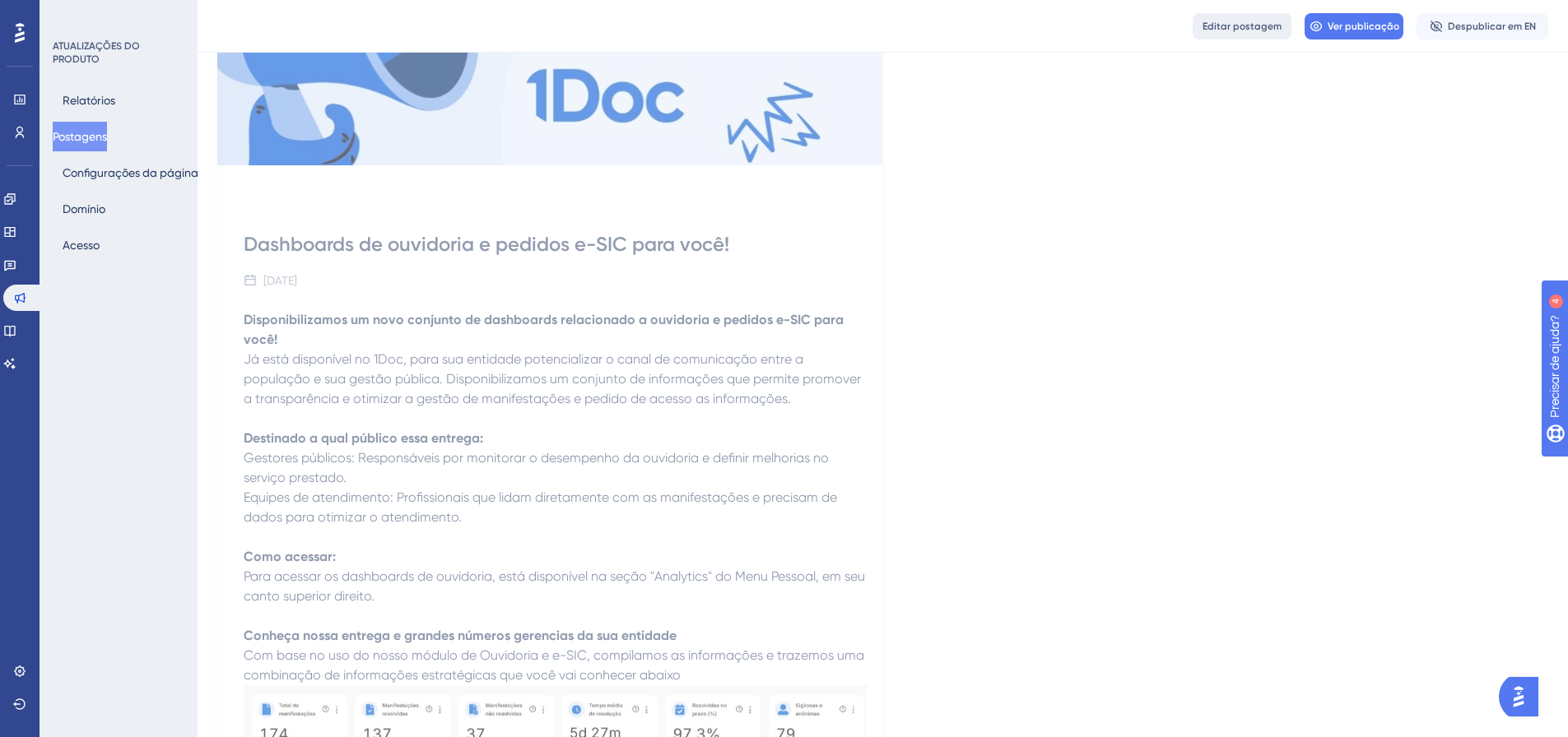
click at [1258, 22] on font "Editar postagem" at bounding box center [1242, 27] width 79 height 12
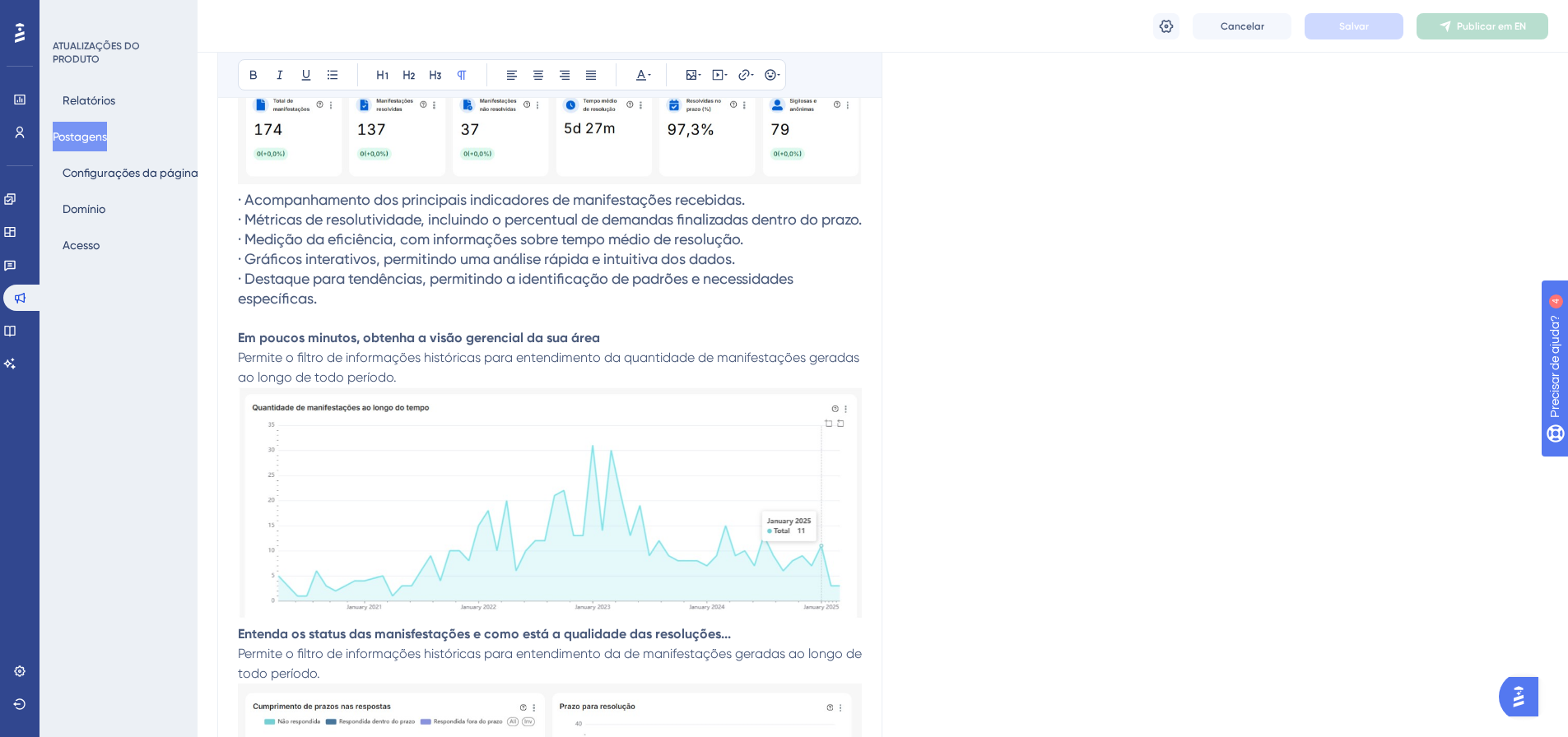
scroll to position [623, 0]
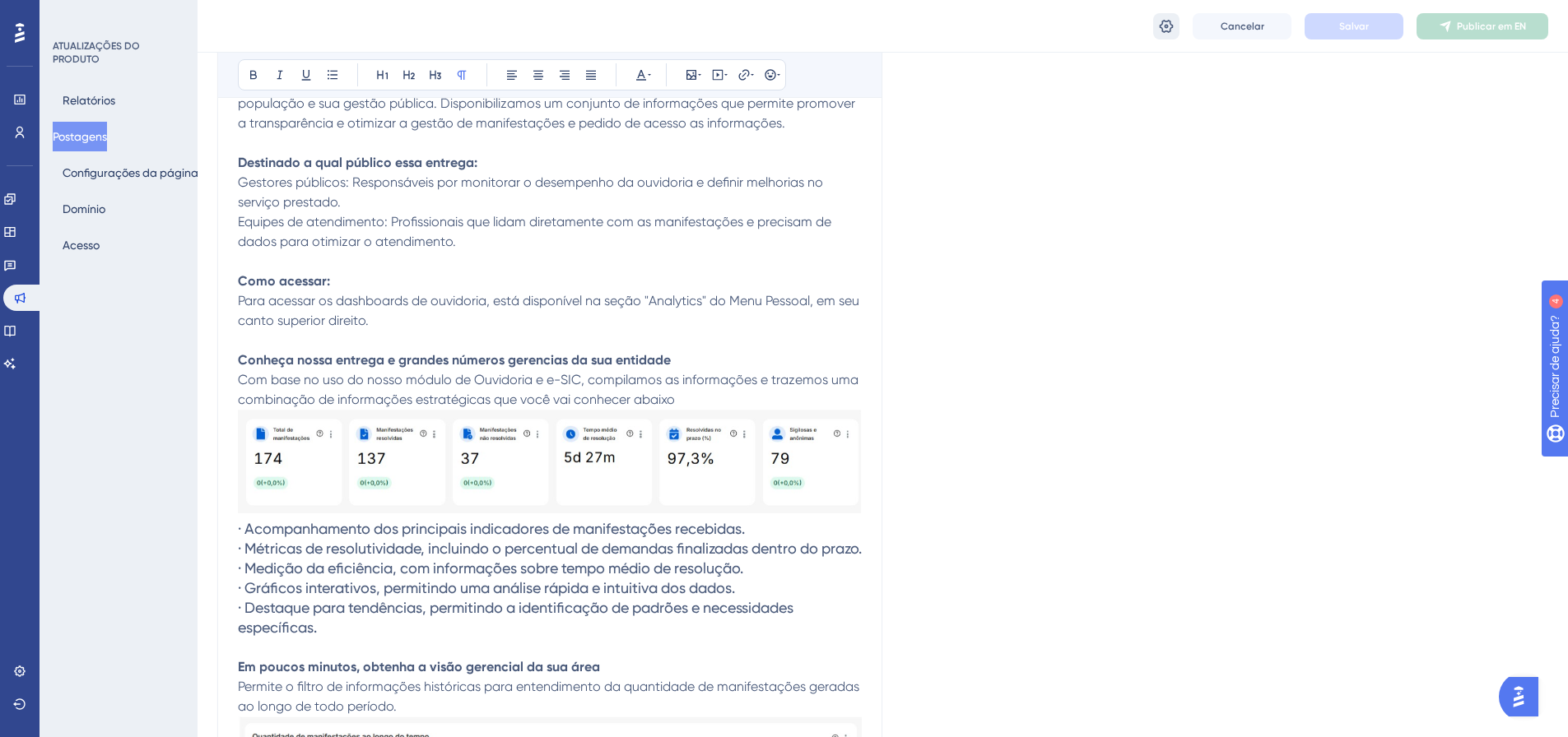
click at [1171, 19] on icon at bounding box center [1166, 26] width 17 height 17
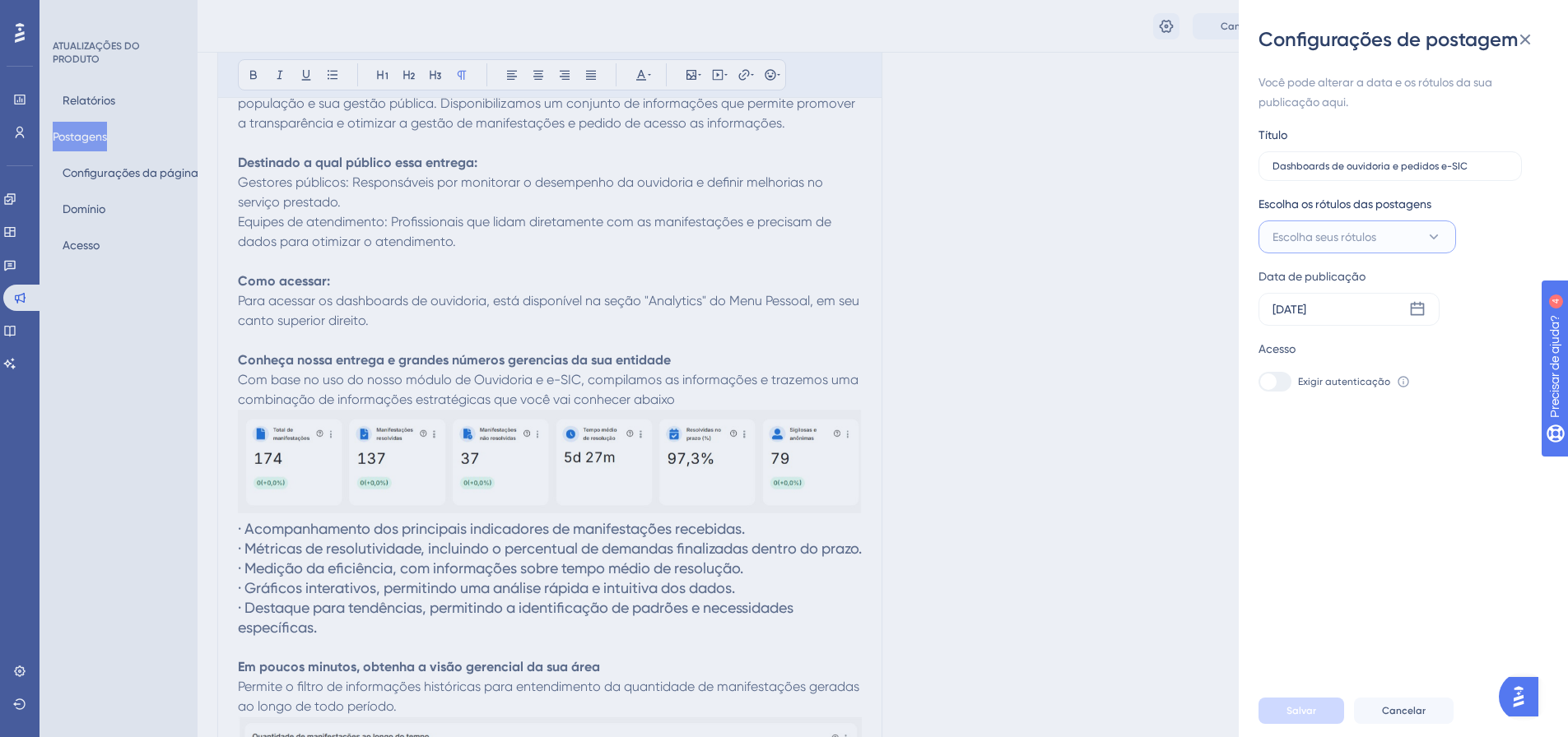
click at [1418, 238] on button "Escolha seus rótulos" at bounding box center [1356, 236] width 198 height 33
click at [1429, 235] on icon at bounding box center [1434, 236] width 17 height 17
click at [21, 200] on div "Configurações de postagem Você pode alterar a data e os rótulos da sua publicaç…" at bounding box center [784, 368] width 1568 height 737
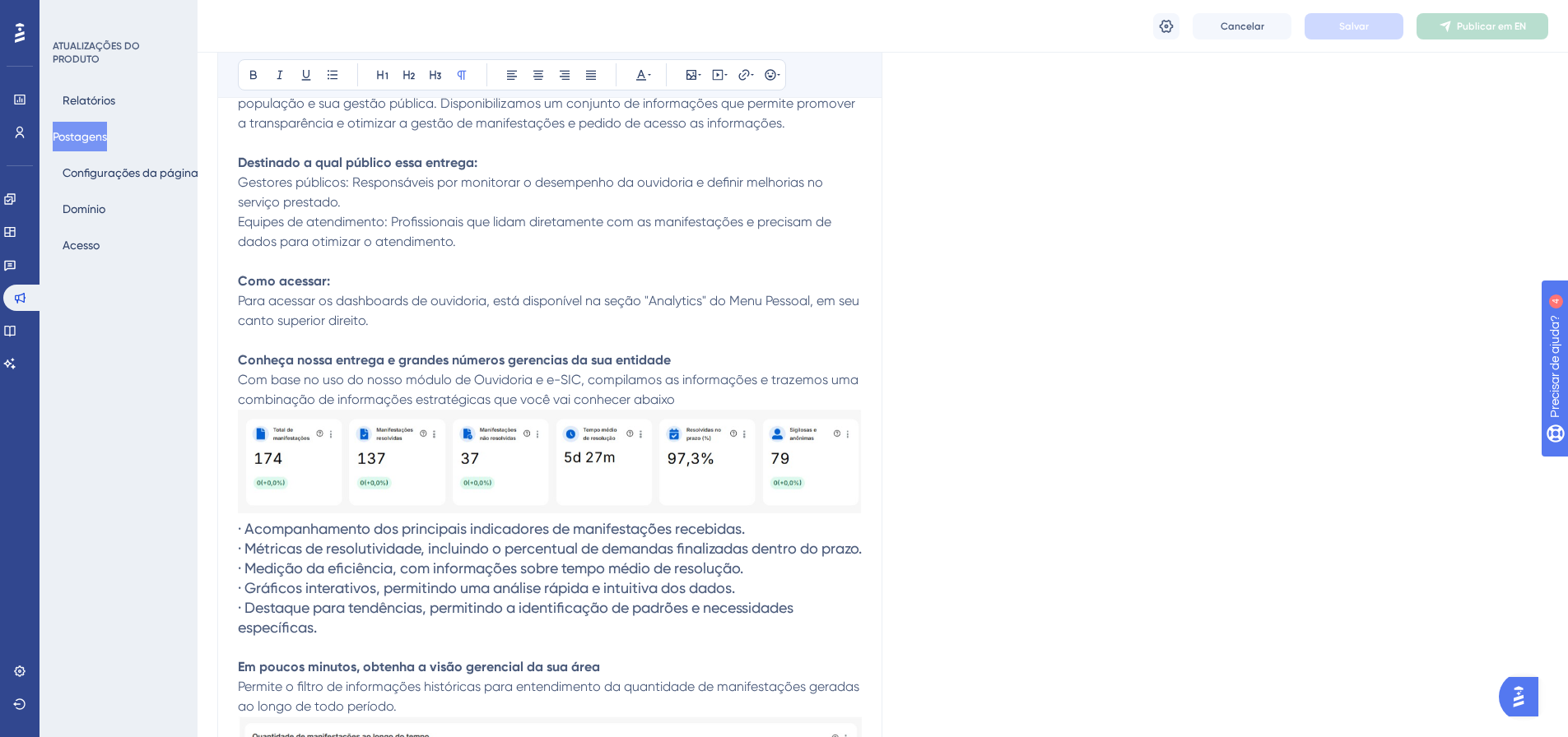
click at [79, 130] on font "Postagens" at bounding box center [79, 136] width 55 height 13
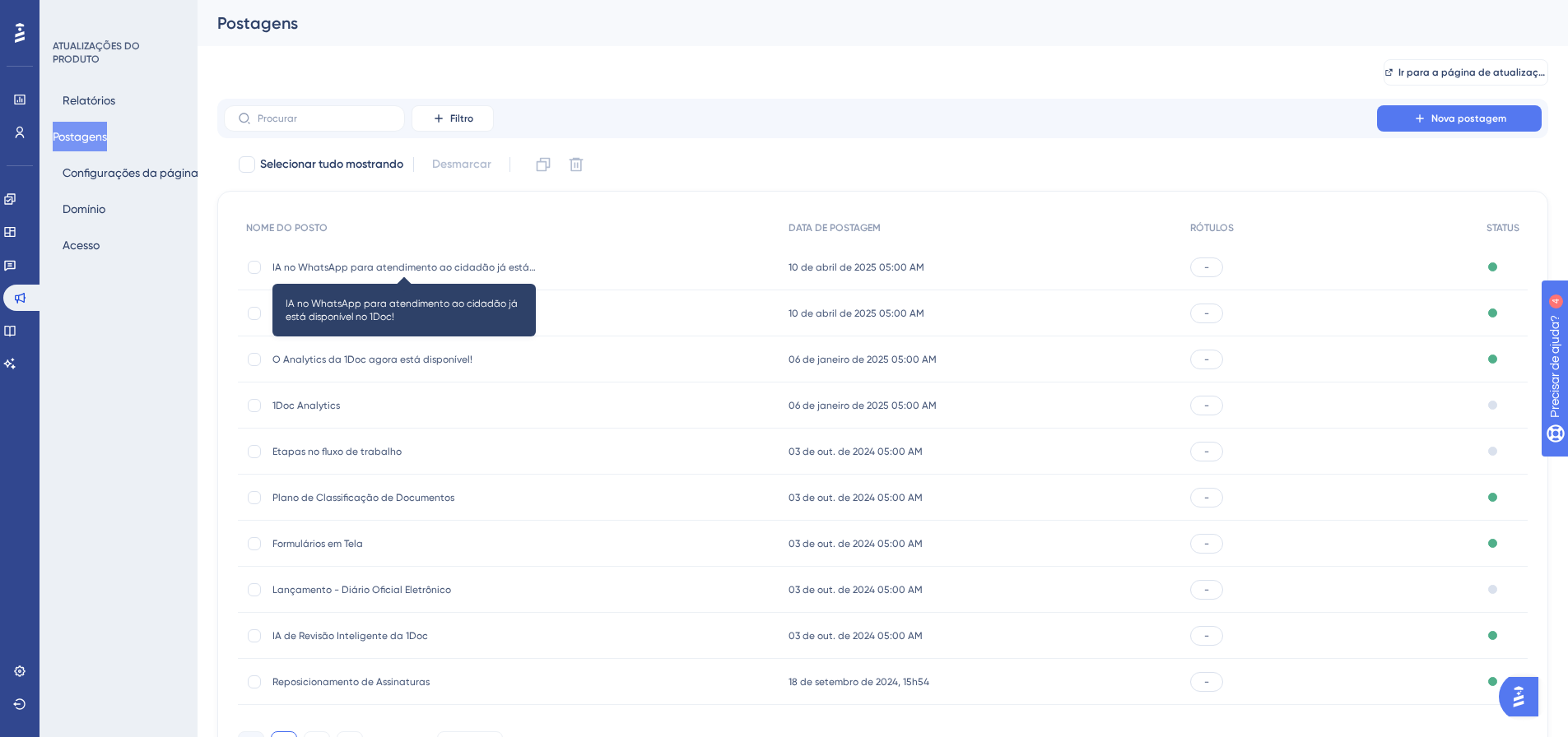
click at [360, 264] on font "IA no WhatsApp para atendimento ao cidadão já está disponível no 1Doc!" at bounding box center [446, 267] width 348 height 12
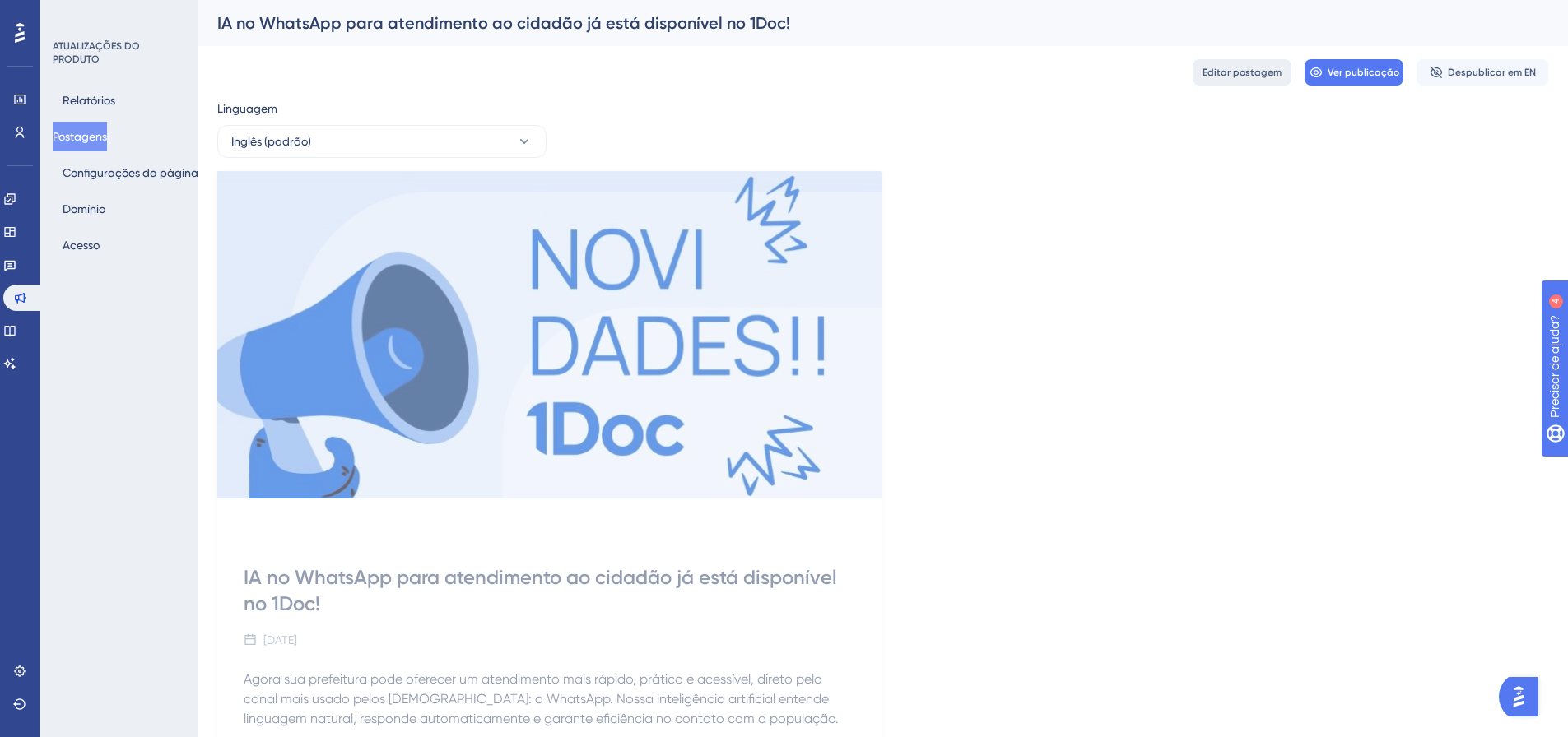
click at [1262, 82] on button "Editar postagem" at bounding box center [1241, 73] width 98 height 27
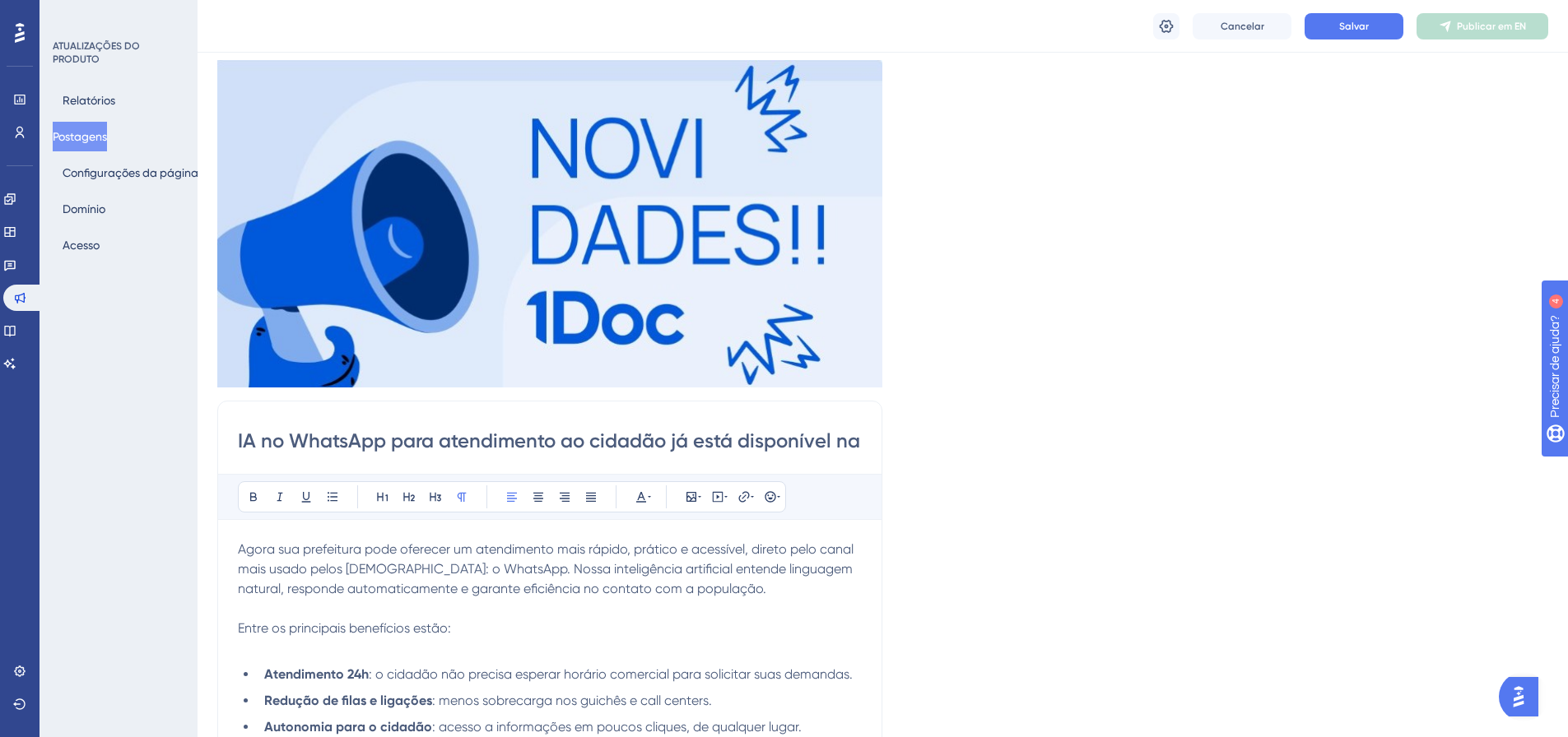
scroll to position [37, 0]
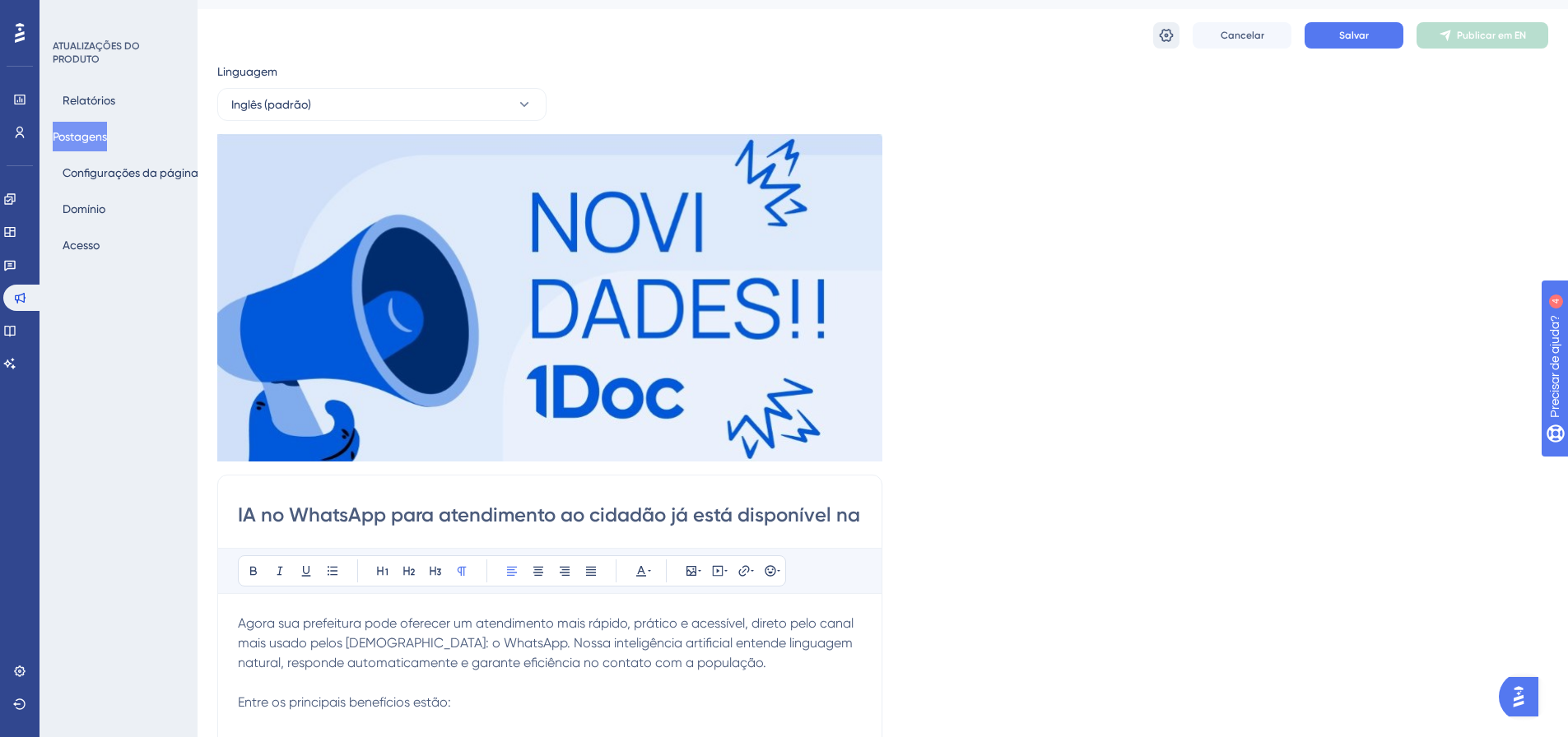
click at [1170, 28] on icon at bounding box center [1166, 35] width 17 height 17
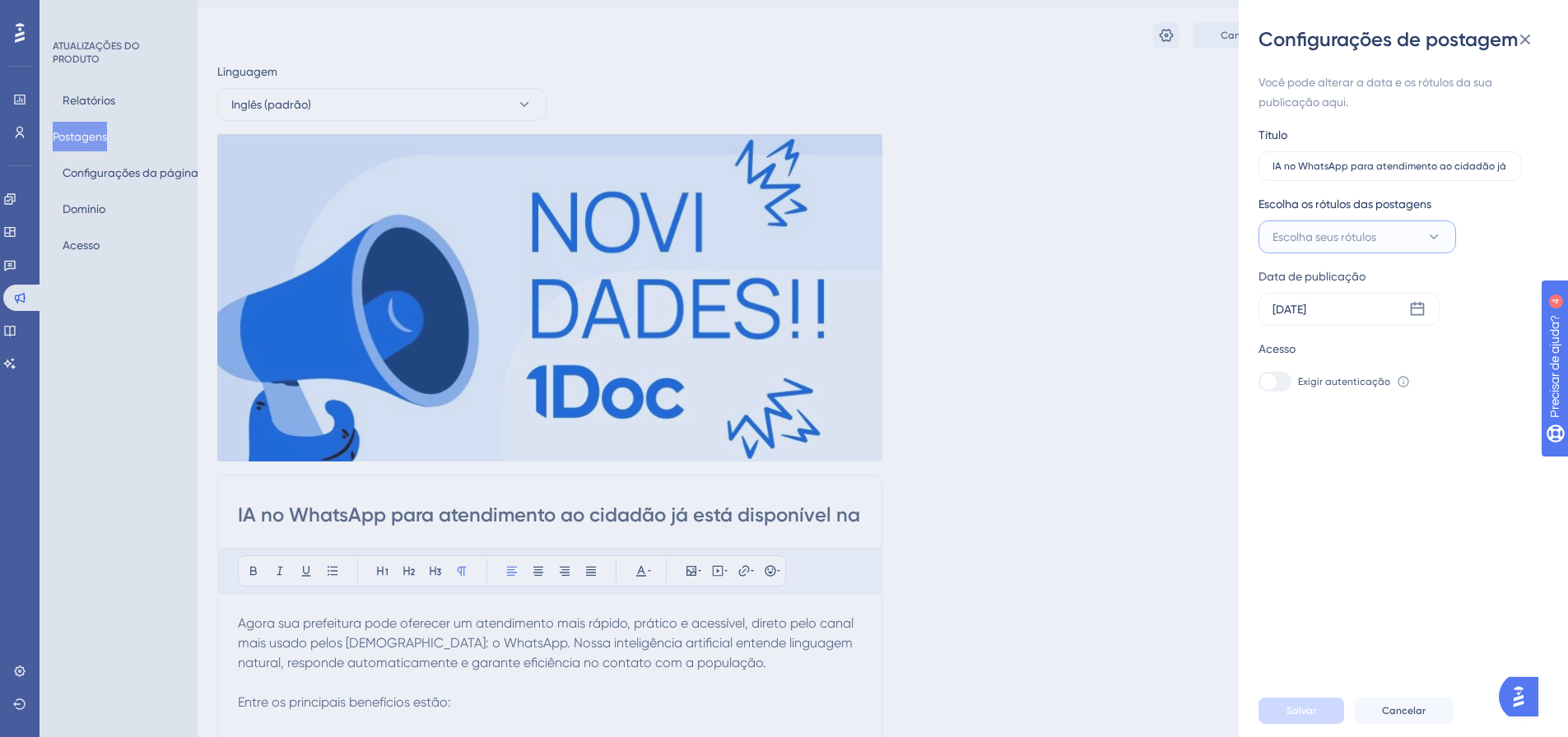
click at [1433, 236] on icon at bounding box center [1434, 236] width 17 height 17
click at [1353, 367] on input "New Feature" at bounding box center [1350, 370] width 70 height 21
click at [1280, 371] on div at bounding box center [1277, 369] width 13 height 13
checkbox input "true"
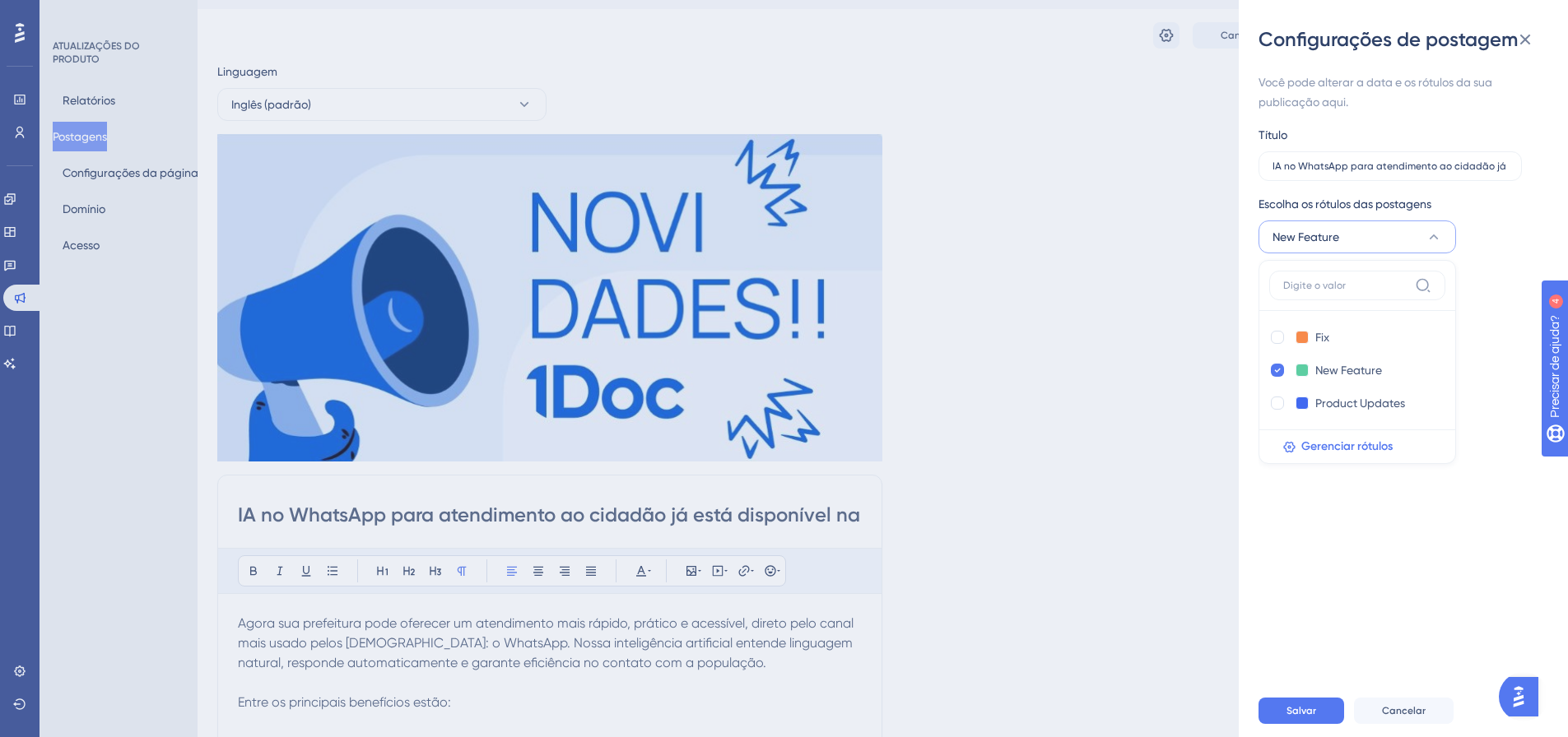
click at [1479, 458] on div "Você pode alterar a data e os rótulos da sua publicação aqui. Título IA no What…" at bounding box center [1409, 368] width 303 height 632
click at [1285, 716] on button "Salvar" at bounding box center [1301, 710] width 85 height 27
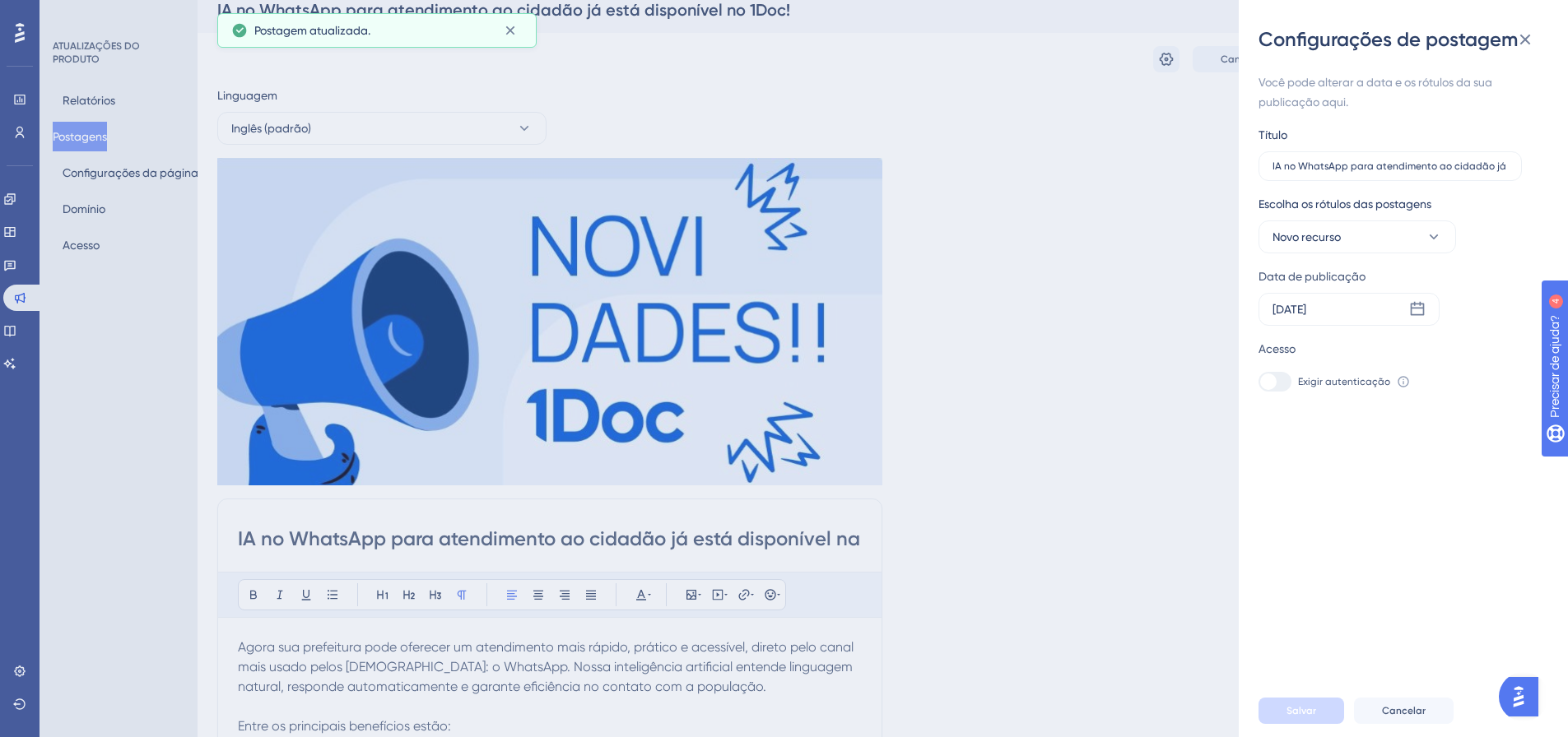
scroll to position [0, 0]
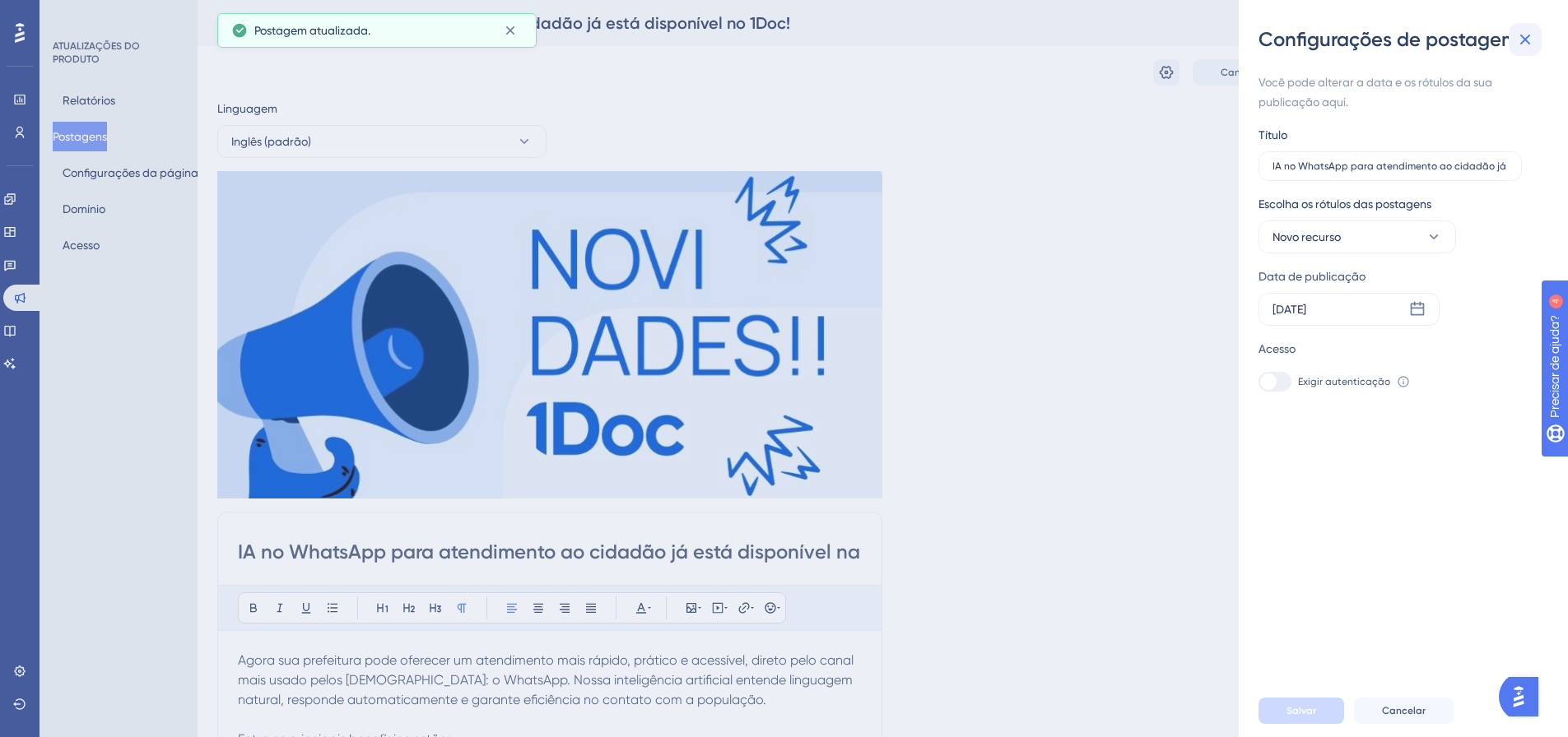
click at [1535, 44] on button at bounding box center [1524, 39] width 33 height 33
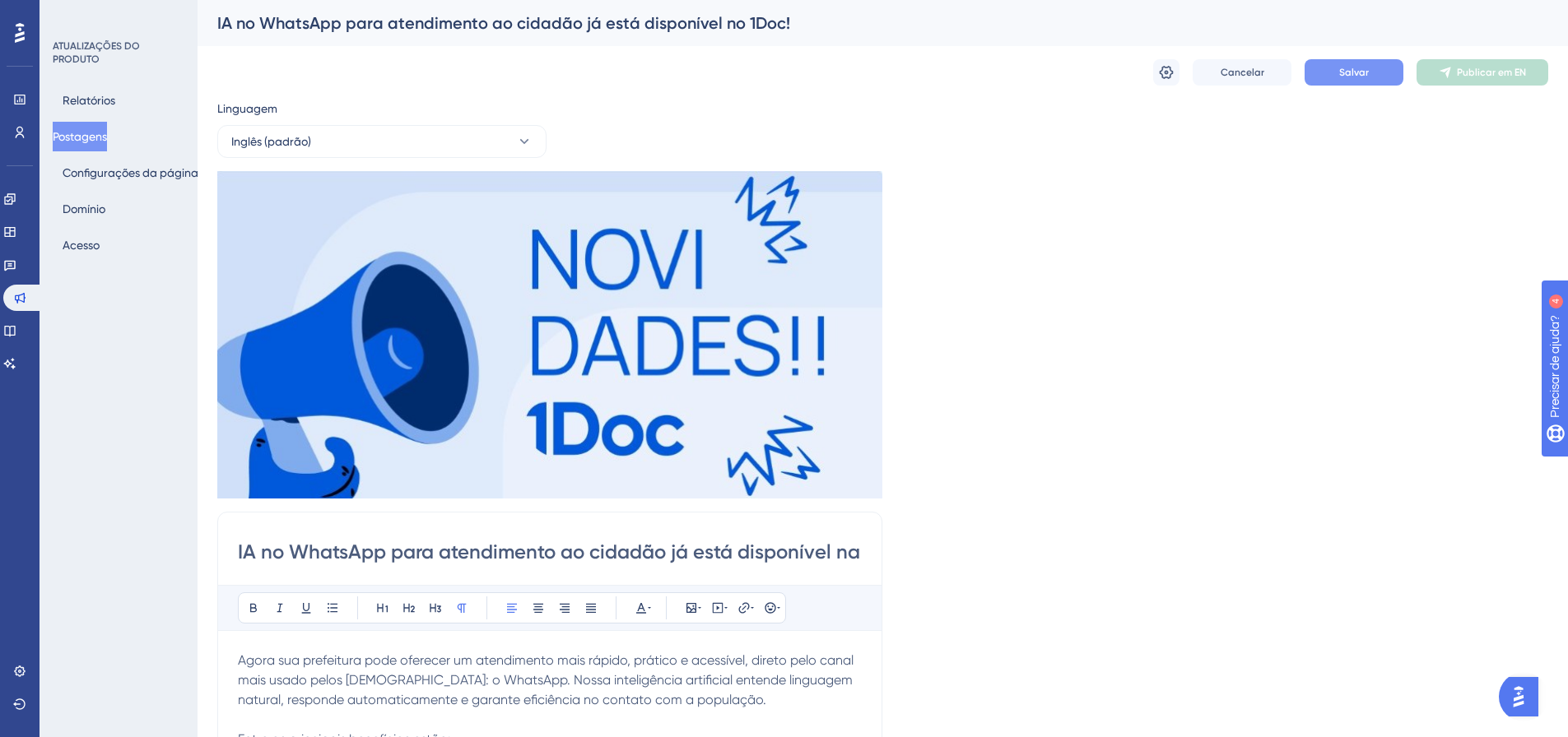
click at [1334, 79] on button "Salvar" at bounding box center [1353, 73] width 98 height 27
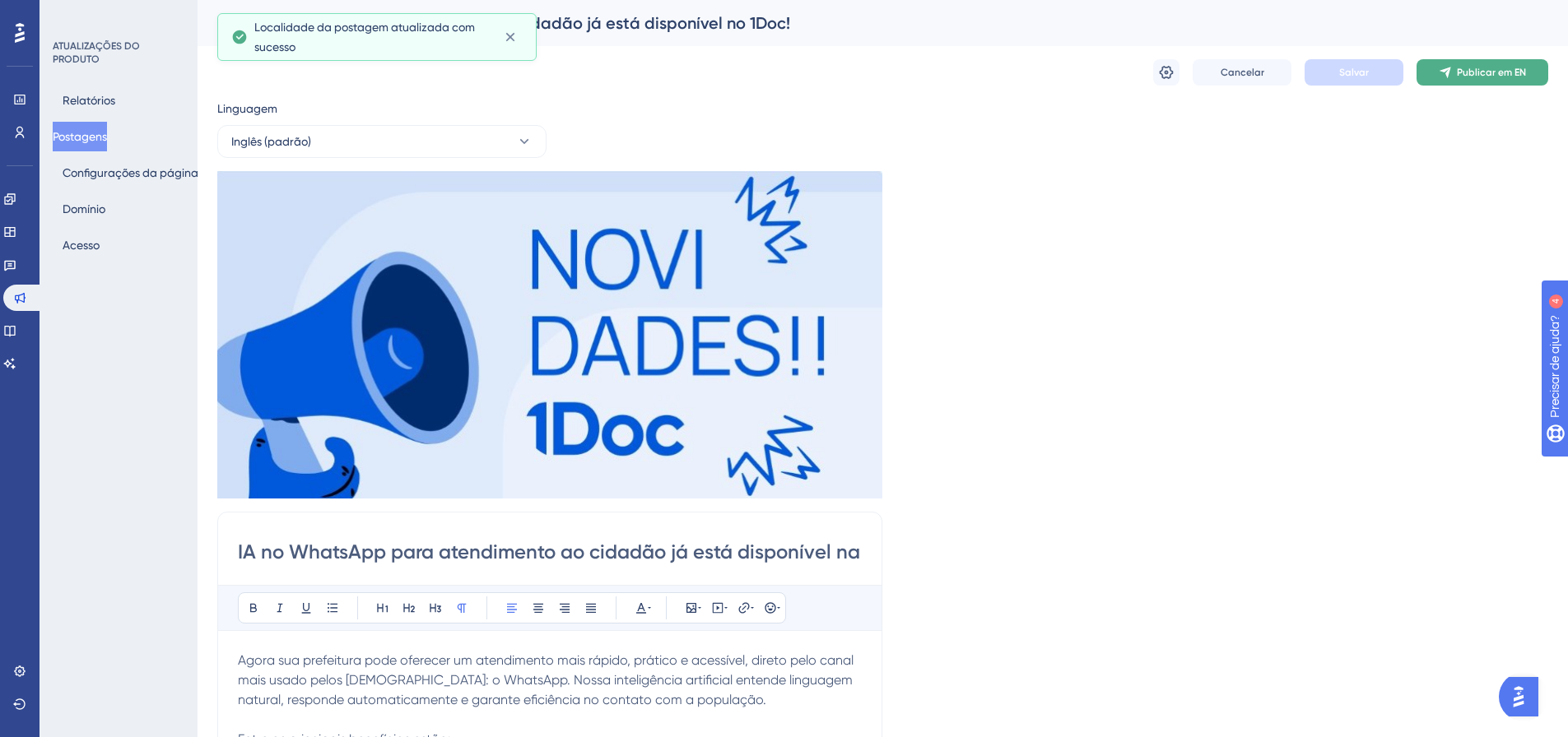
click at [1495, 67] on font "Publicar em EN" at bounding box center [1491, 73] width 70 height 12
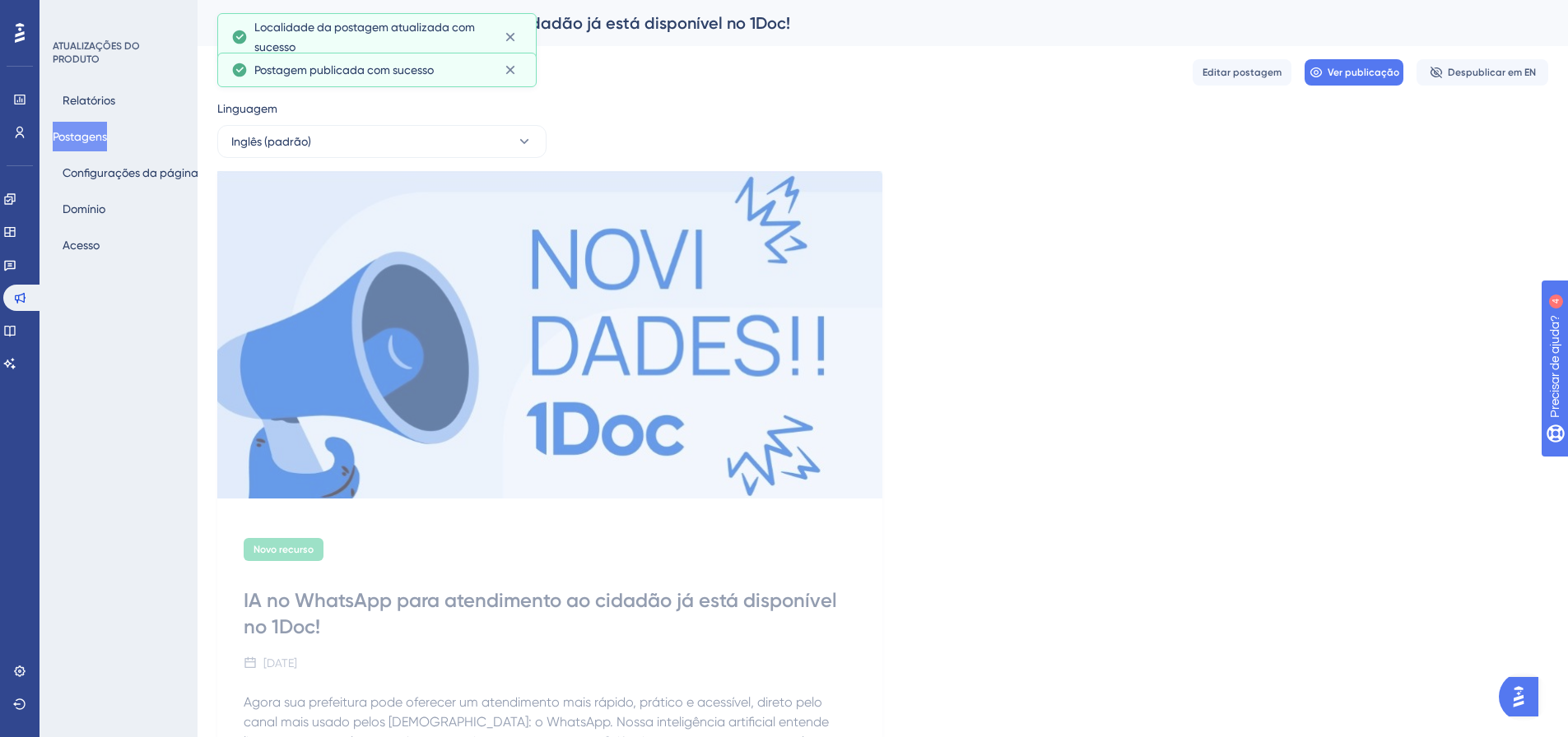
scroll to position [62, 0]
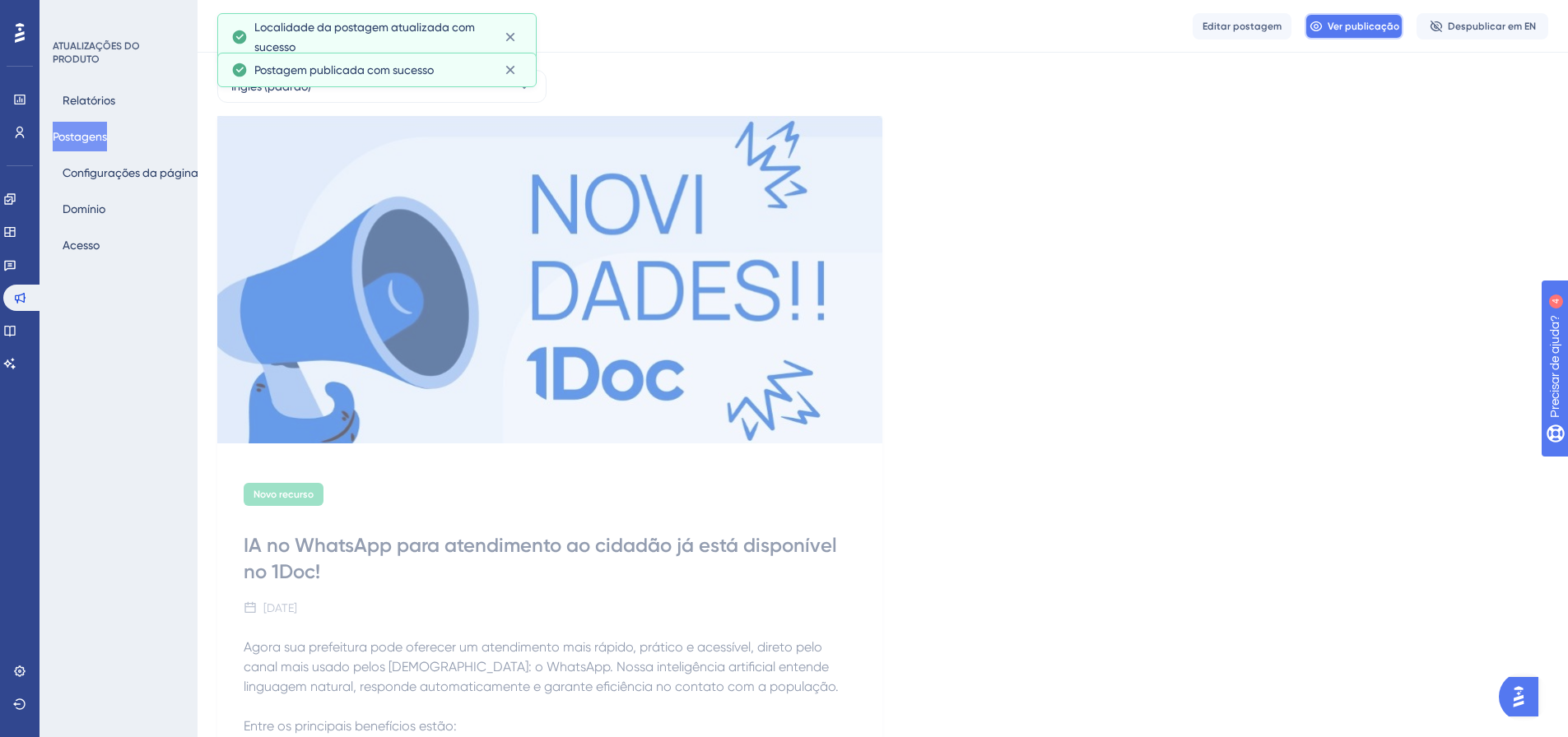
click at [1312, 25] on icon at bounding box center [1316, 27] width 12 height 10
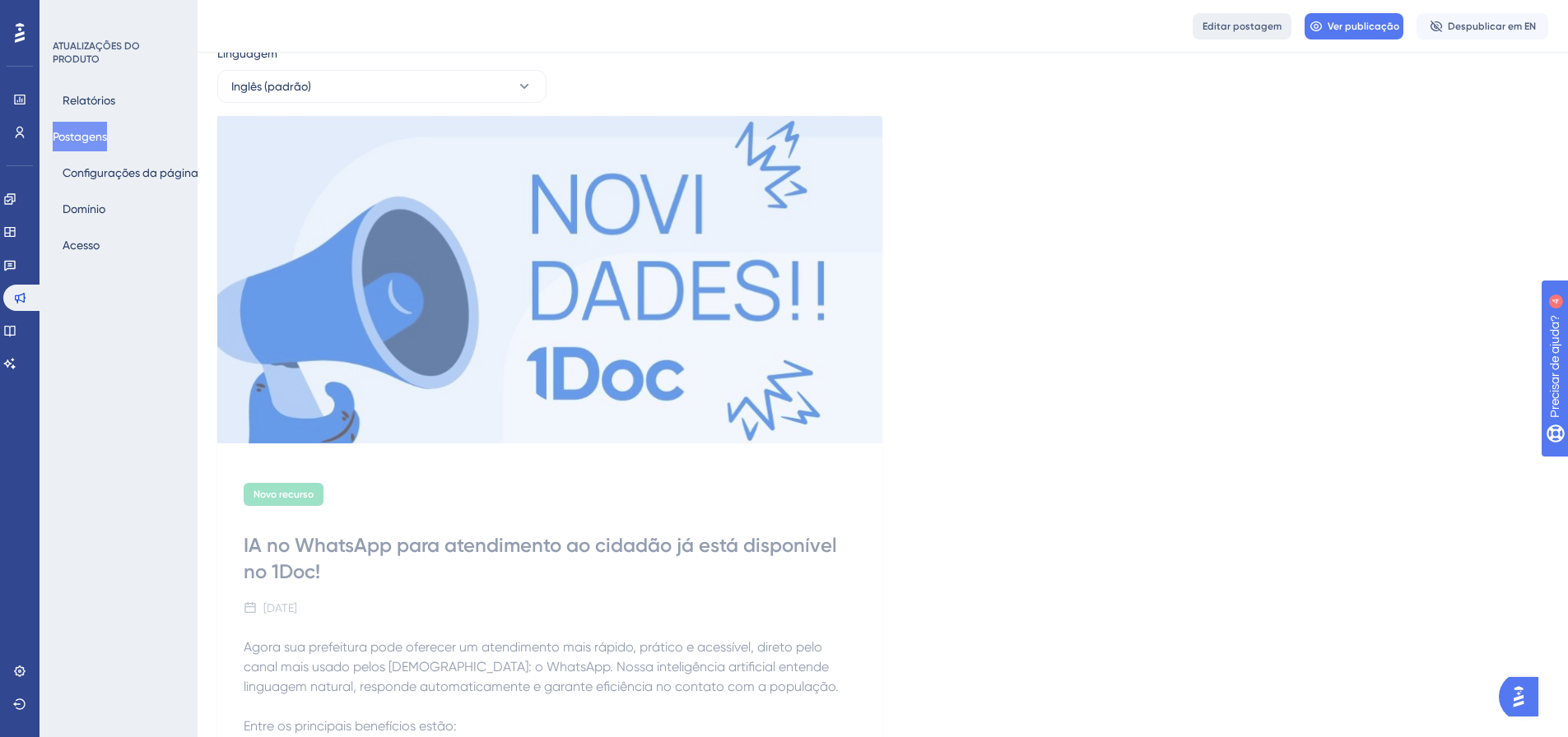
click at [1253, 23] on font "Editar postagem" at bounding box center [1242, 27] width 79 height 12
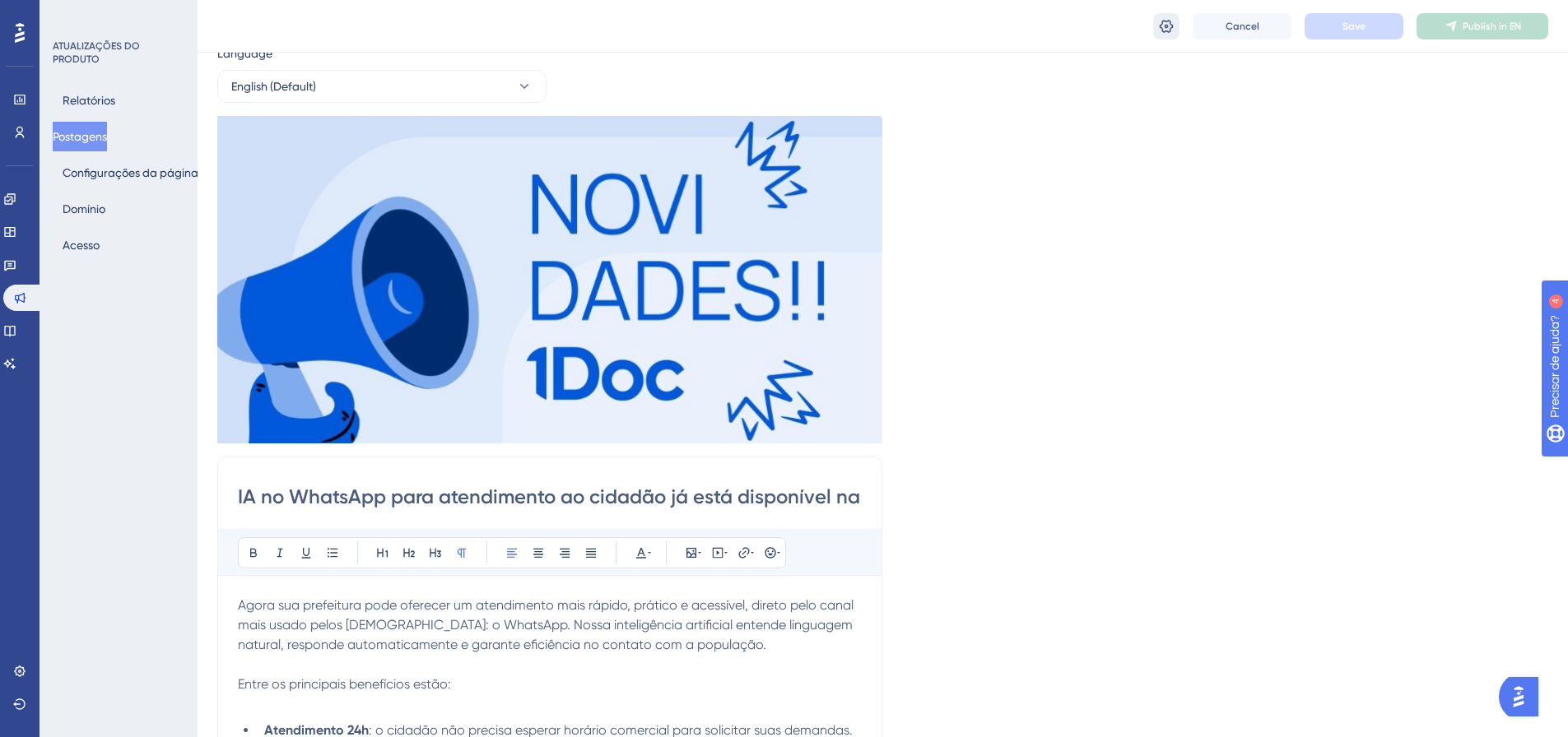
scroll to position [209, 0]
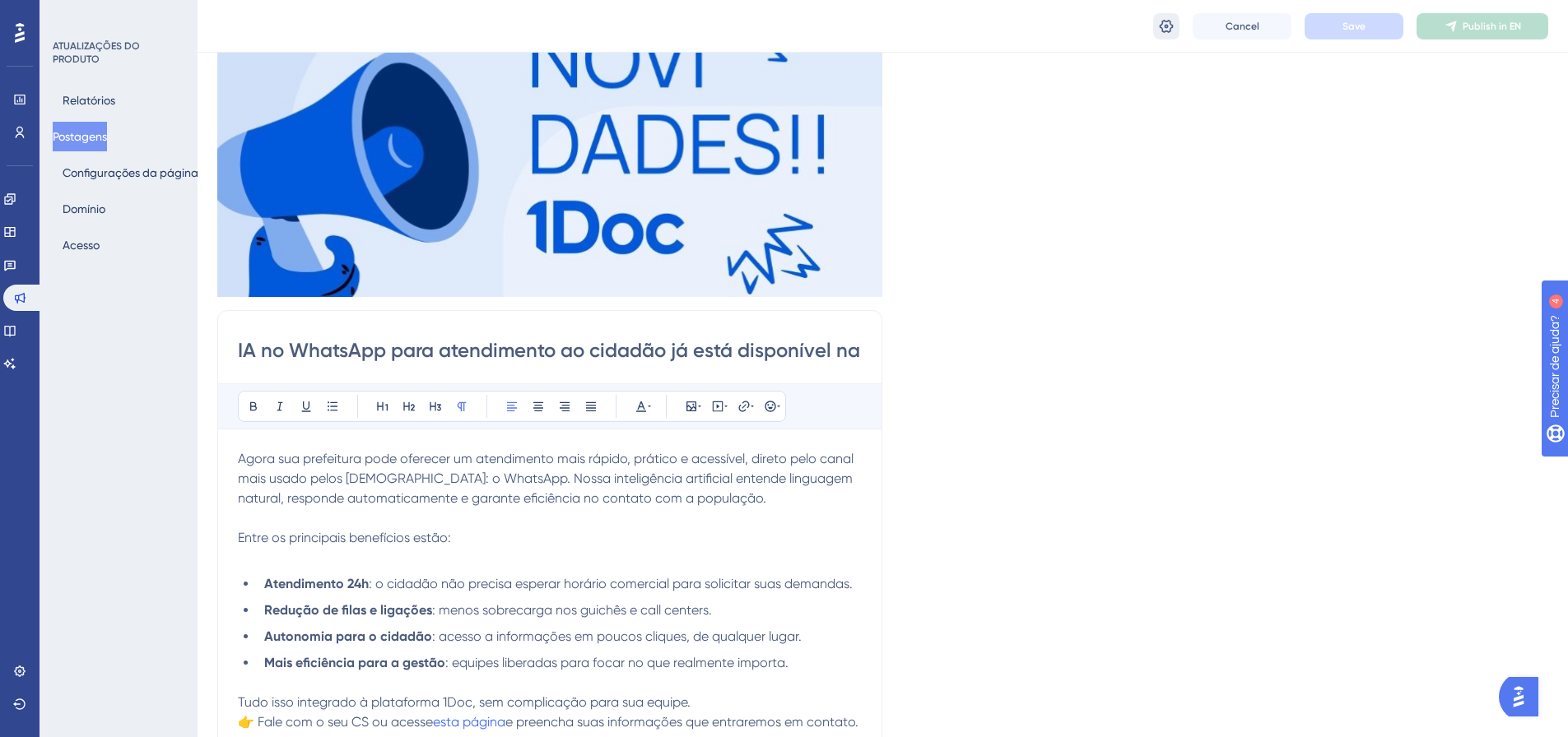
click at [1176, 32] on button at bounding box center [1166, 26] width 27 height 27
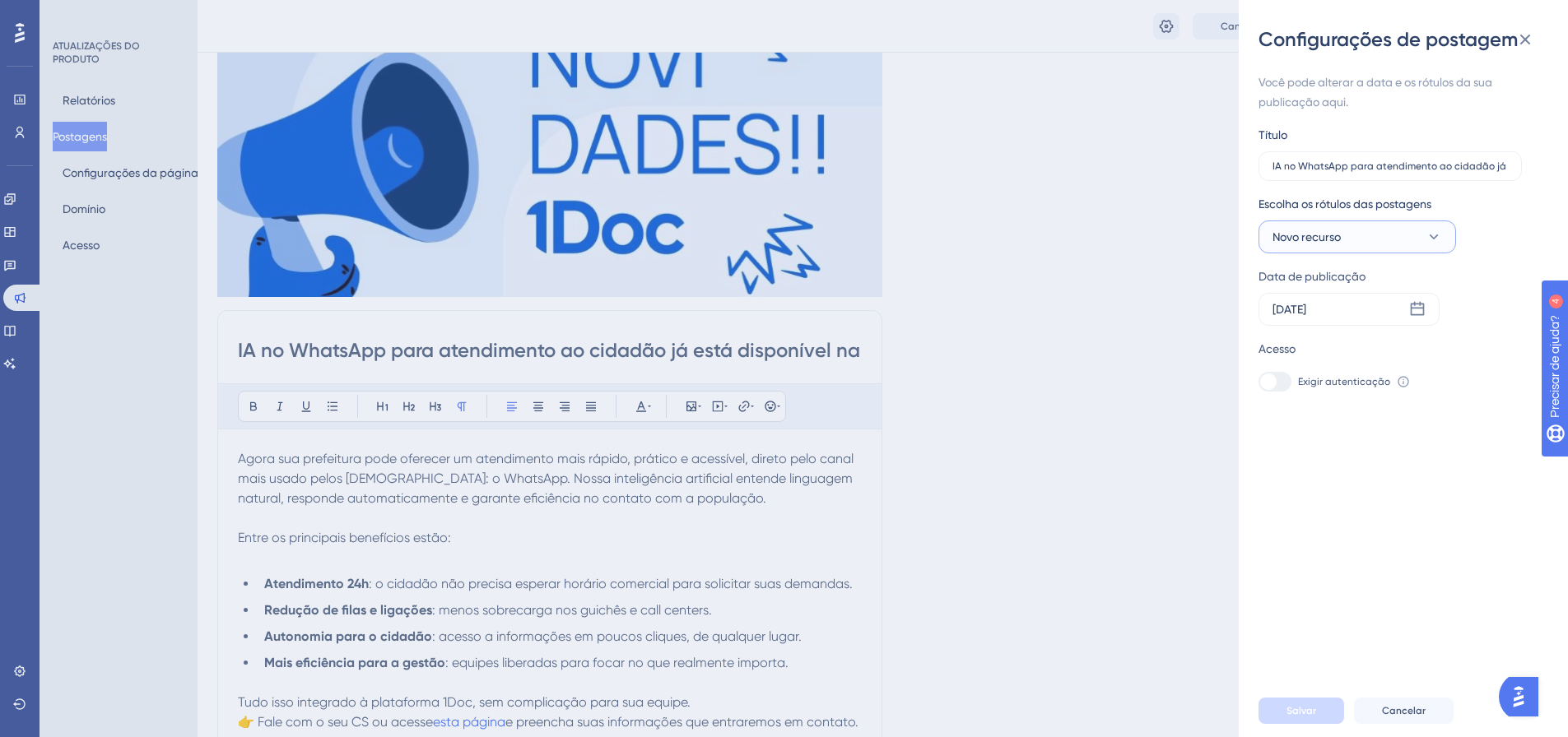
click at [1396, 232] on button "Novo recurso" at bounding box center [1356, 236] width 198 height 33
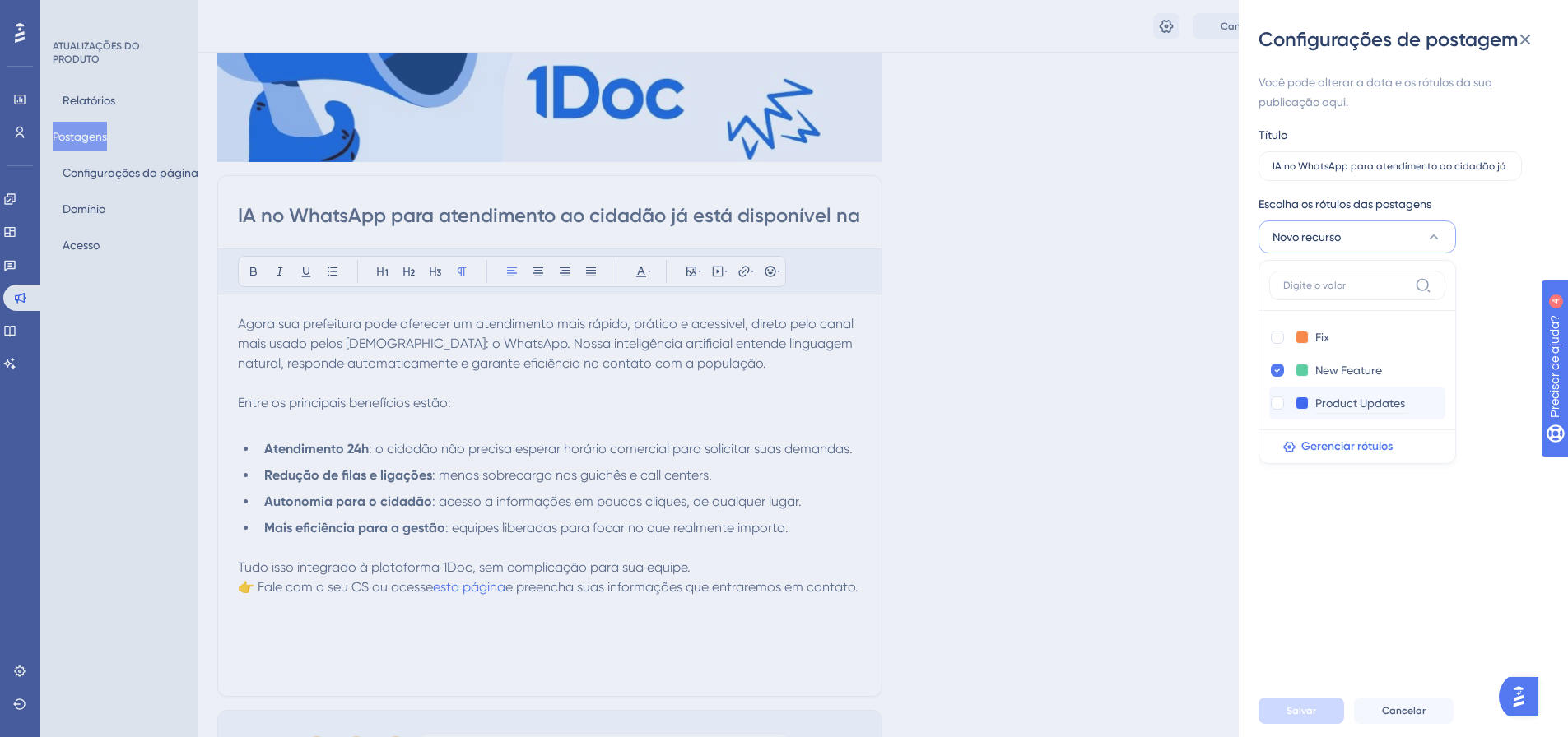
scroll to position [372, 0]
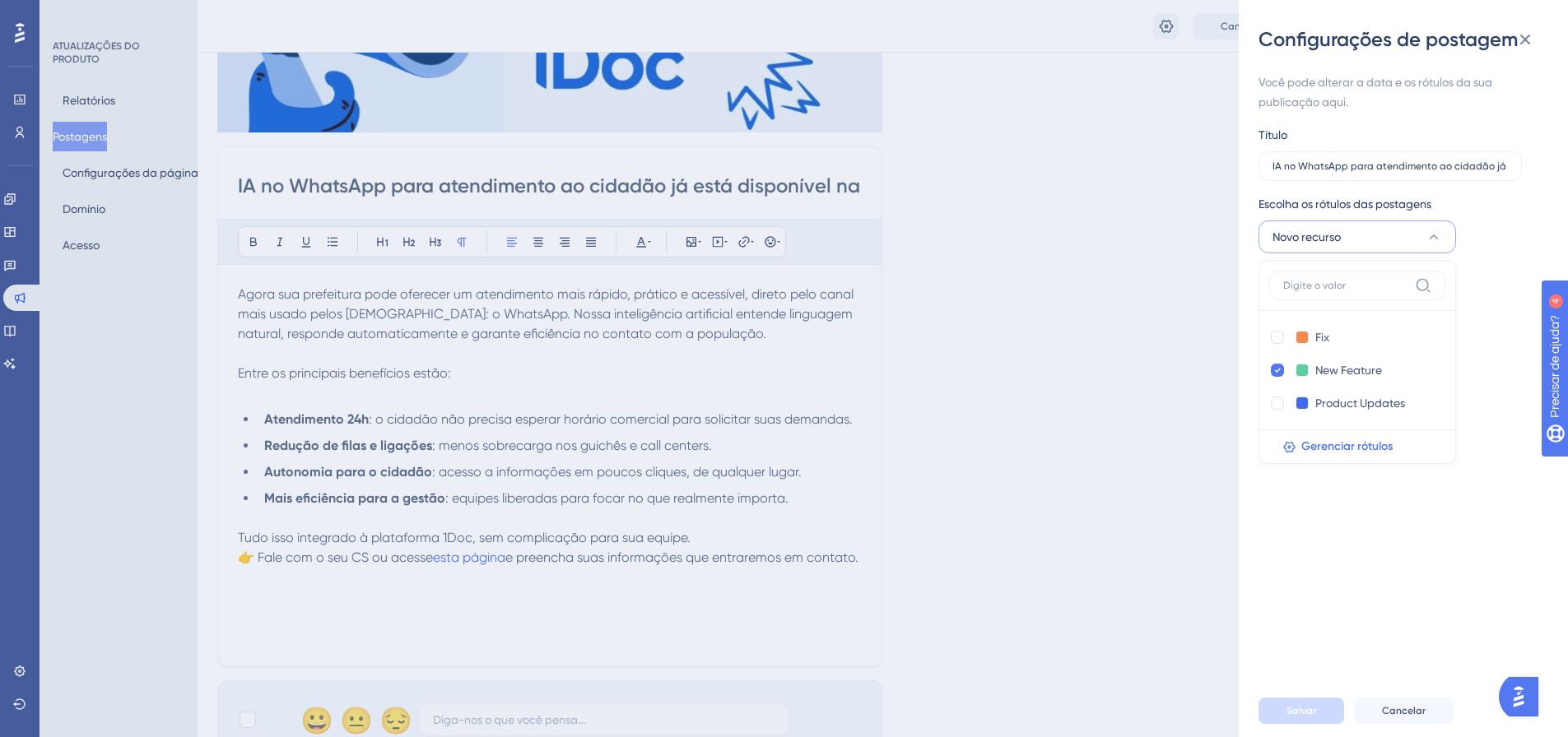
click at [1279, 369] on icon at bounding box center [1278, 370] width 6 height 4
click at [1279, 370] on div at bounding box center [1277, 369] width 13 height 13
click at [1277, 342] on div at bounding box center [1277, 337] width 17 height 17
click at [1277, 333] on div at bounding box center [1277, 337] width 13 height 13
checkbox input "true"
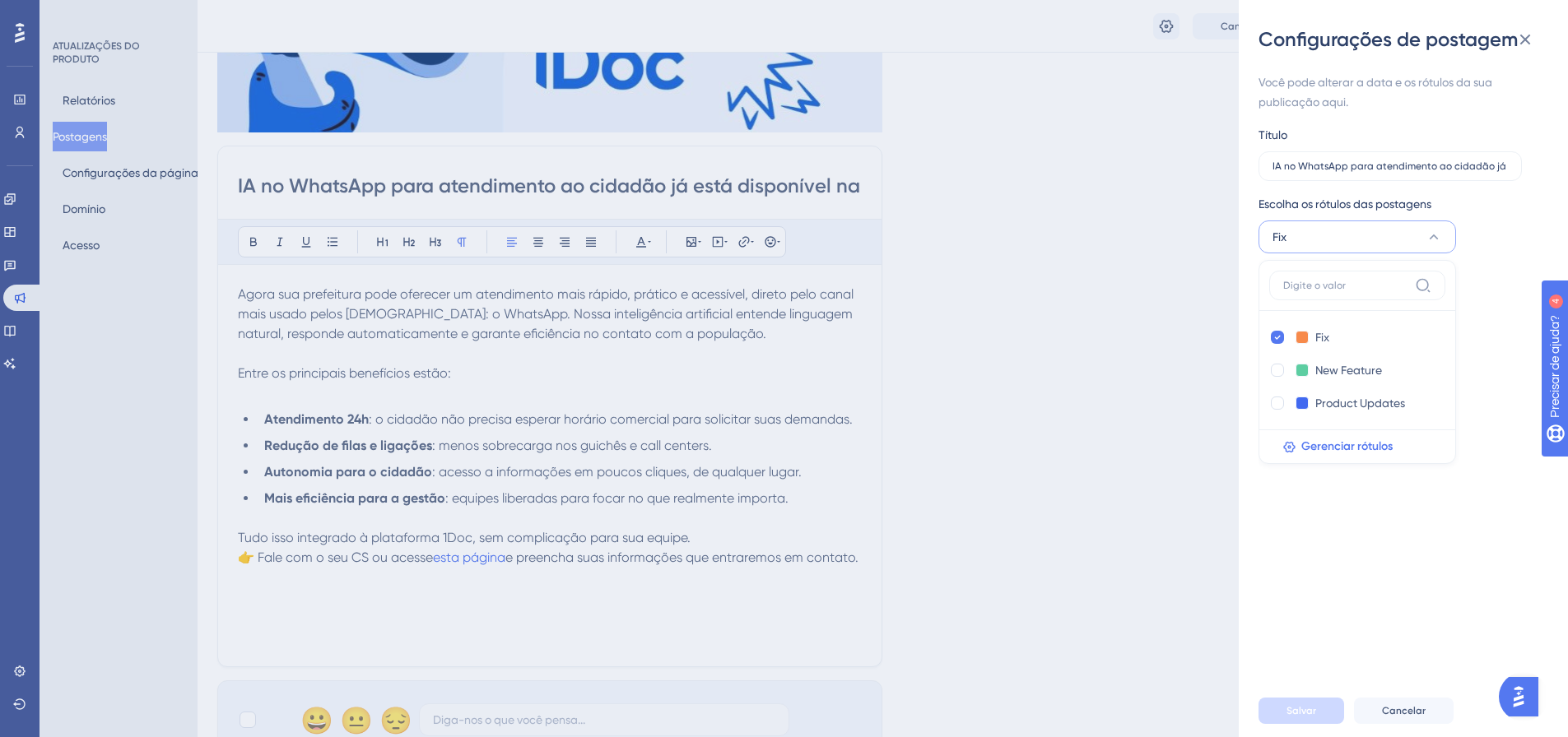
checkbox input "false"
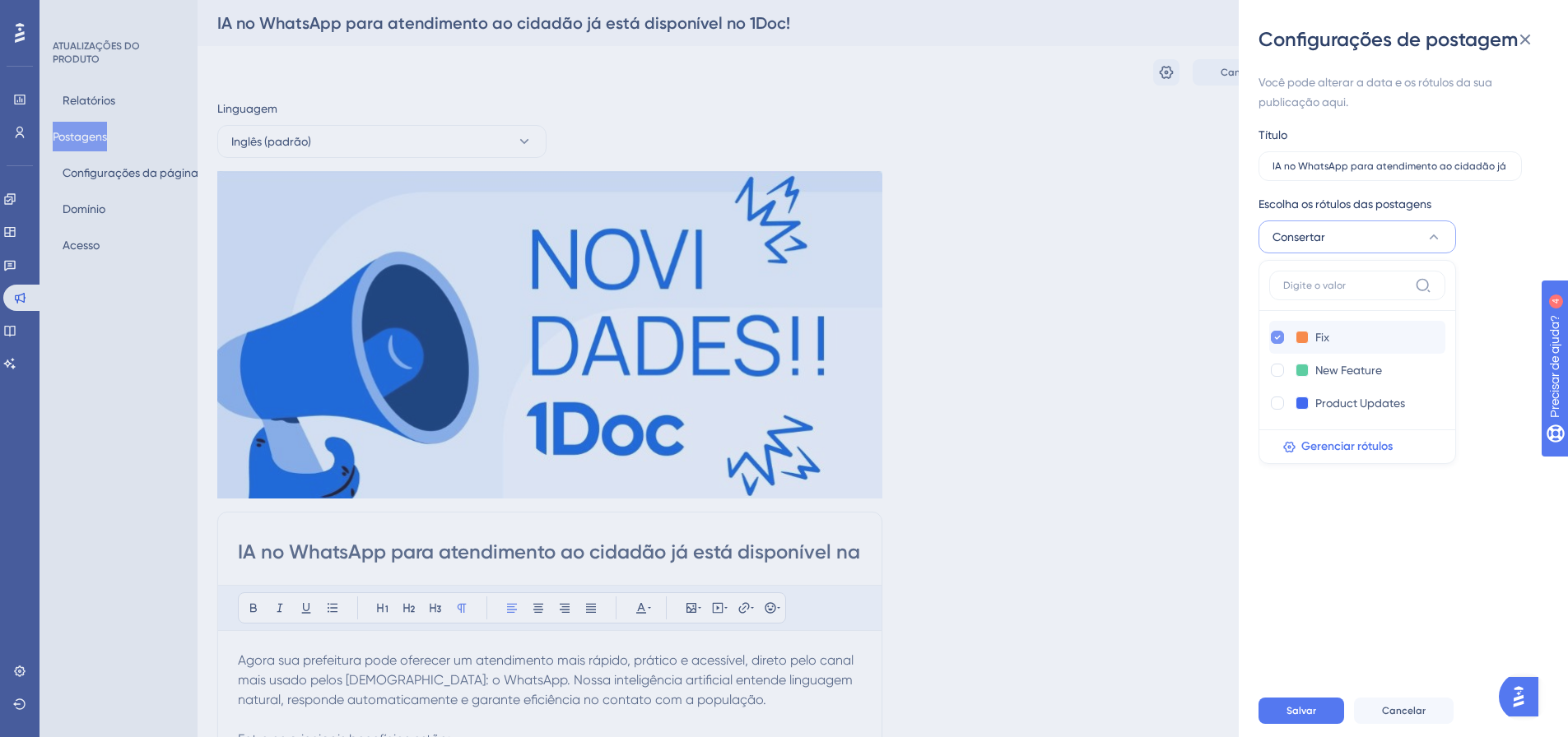
click at [1274, 340] on icon at bounding box center [1277, 338] width 7 height 12
checkbox input "false"
click at [1312, 716] on span "Salvar" at bounding box center [1302, 710] width 30 height 13
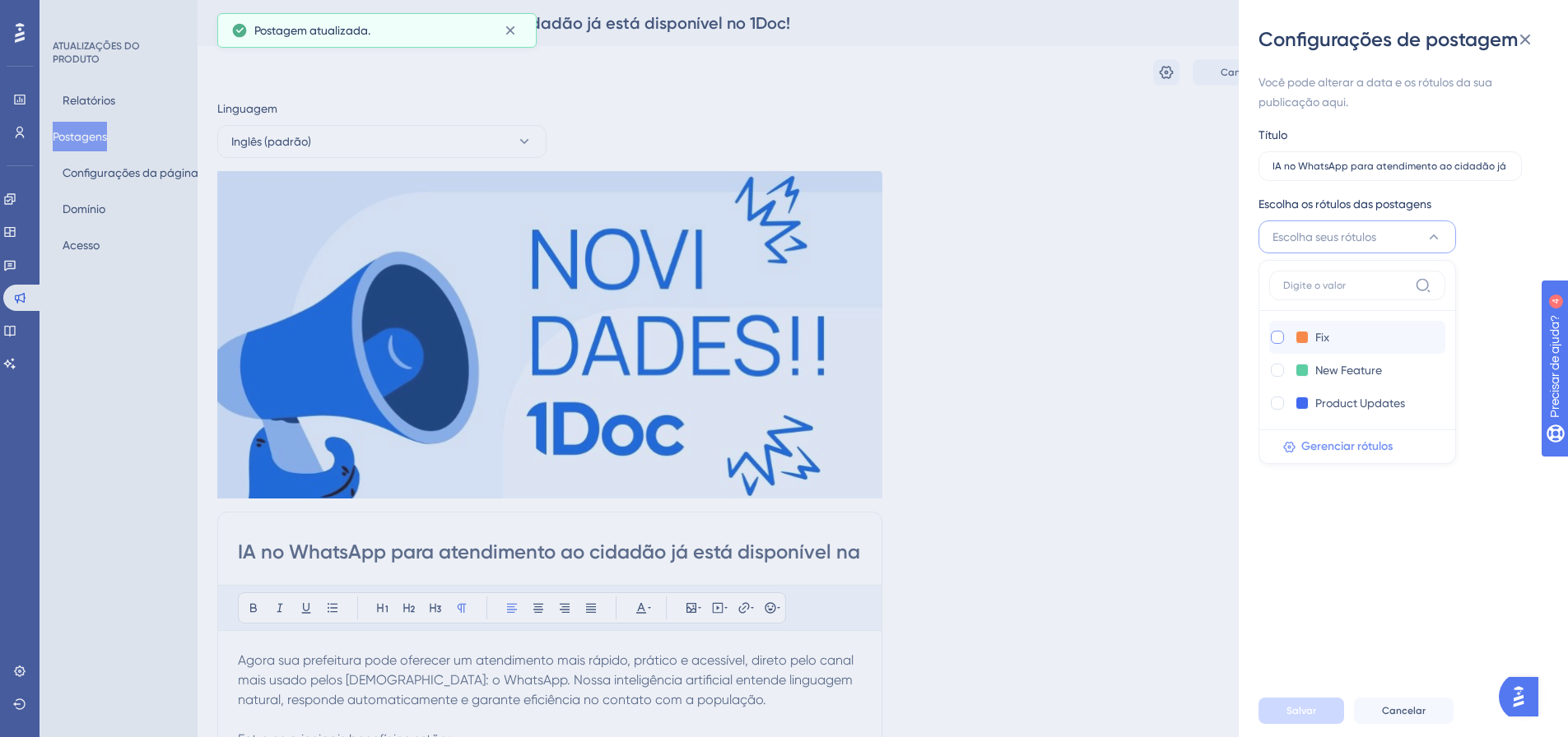
click at [1332, 437] on span "Gerenciar rótulos" at bounding box center [1346, 447] width 91 height 20
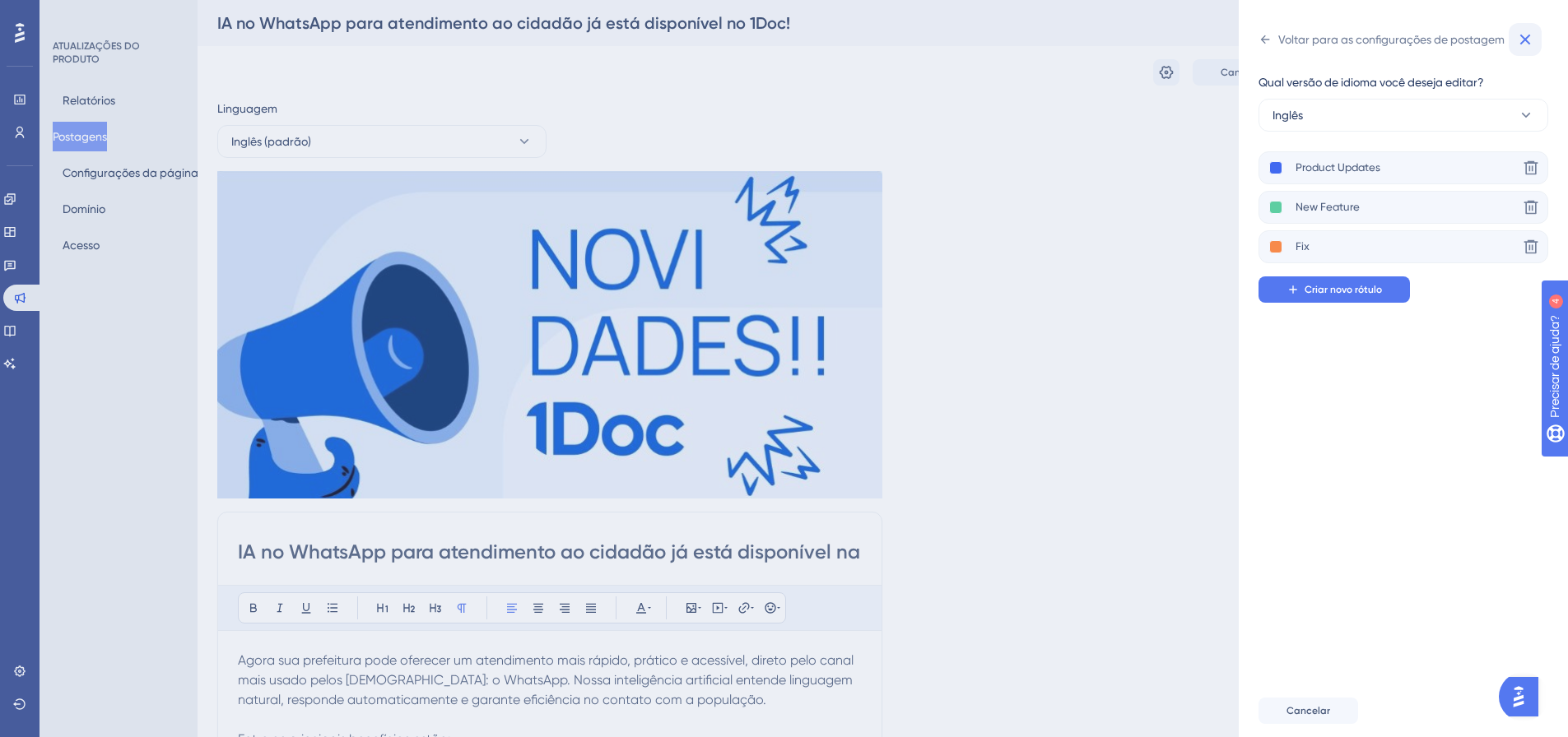
click at [1525, 37] on icon at bounding box center [1525, 40] width 20 height 20
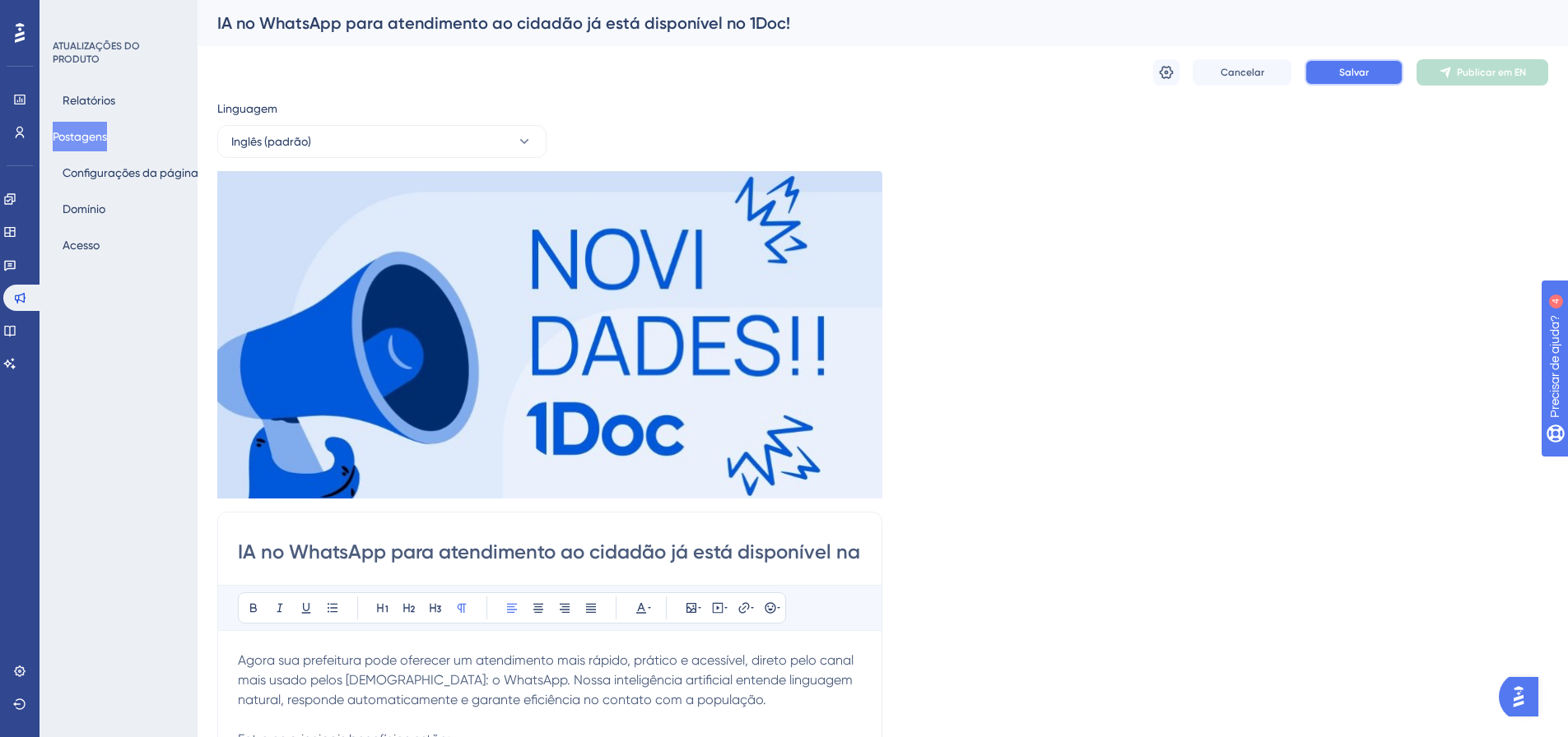
click at [1363, 80] on button "Salvar" at bounding box center [1353, 73] width 98 height 27
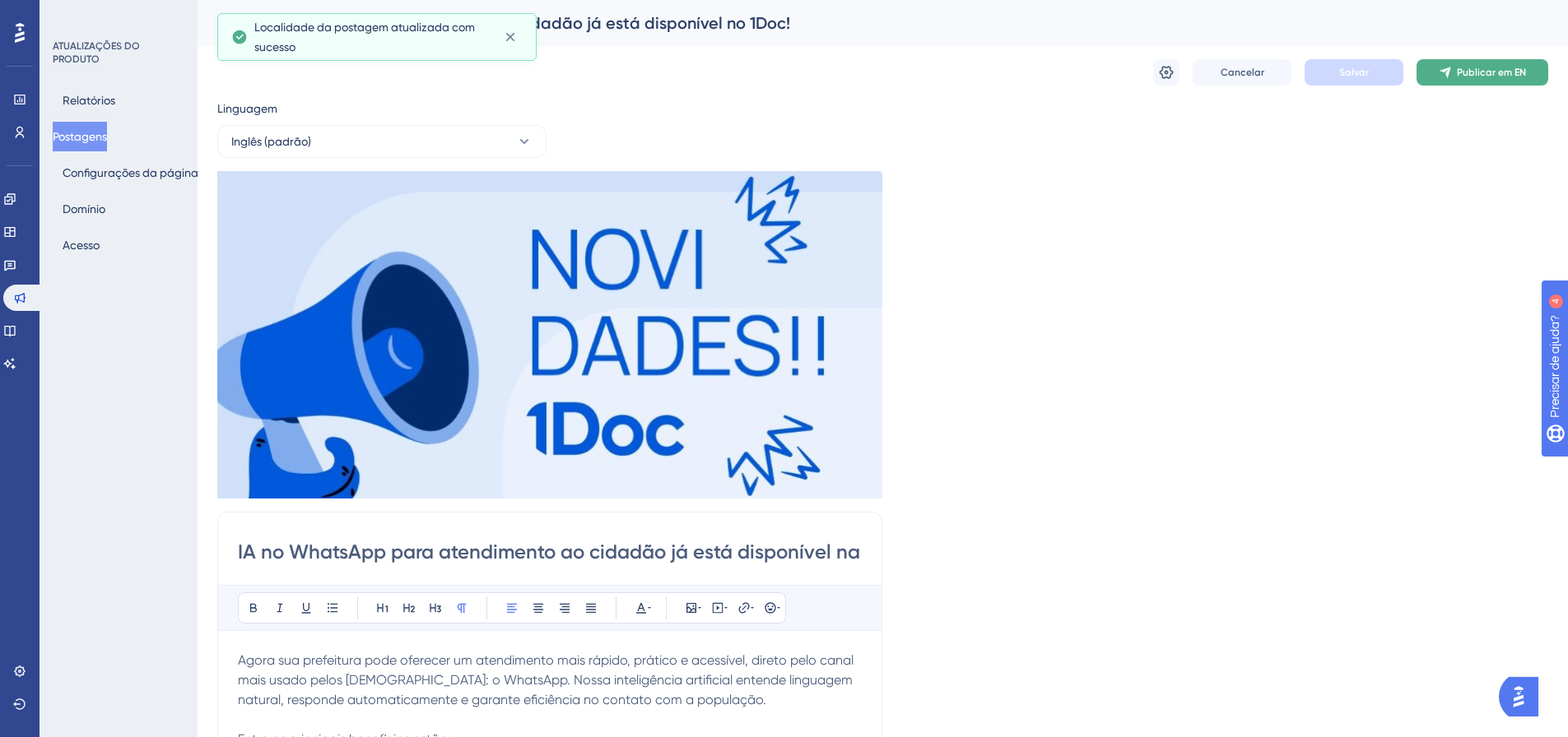
click at [1488, 79] on button "Publicar em EN" at bounding box center [1482, 73] width 132 height 27
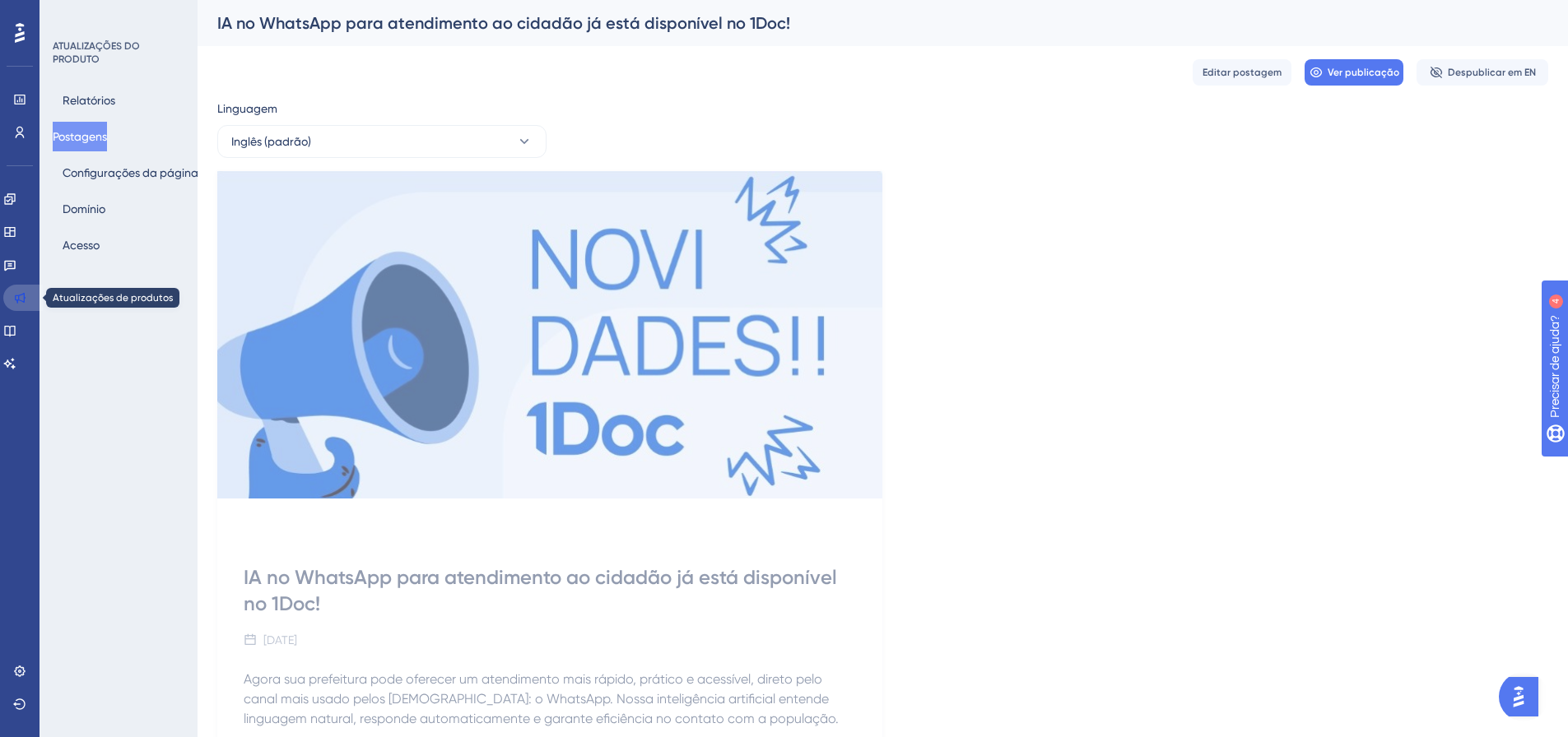
drag, startPoint x: 22, startPoint y: 301, endPoint x: 32, endPoint y: 287, distance: 17.2
click at [22, 302] on icon at bounding box center [19, 297] width 13 height 13
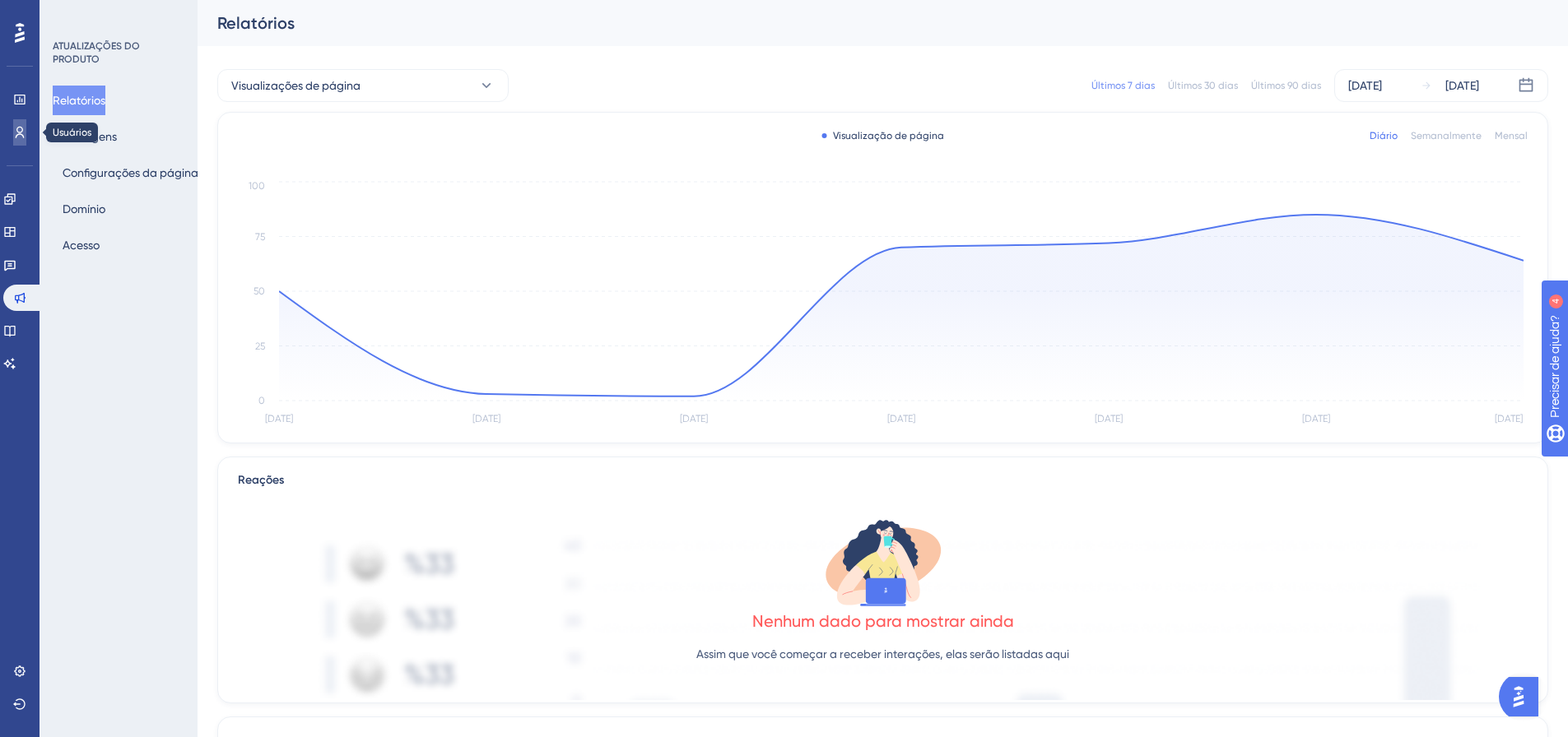
click at [16, 128] on icon at bounding box center [19, 132] width 13 height 13
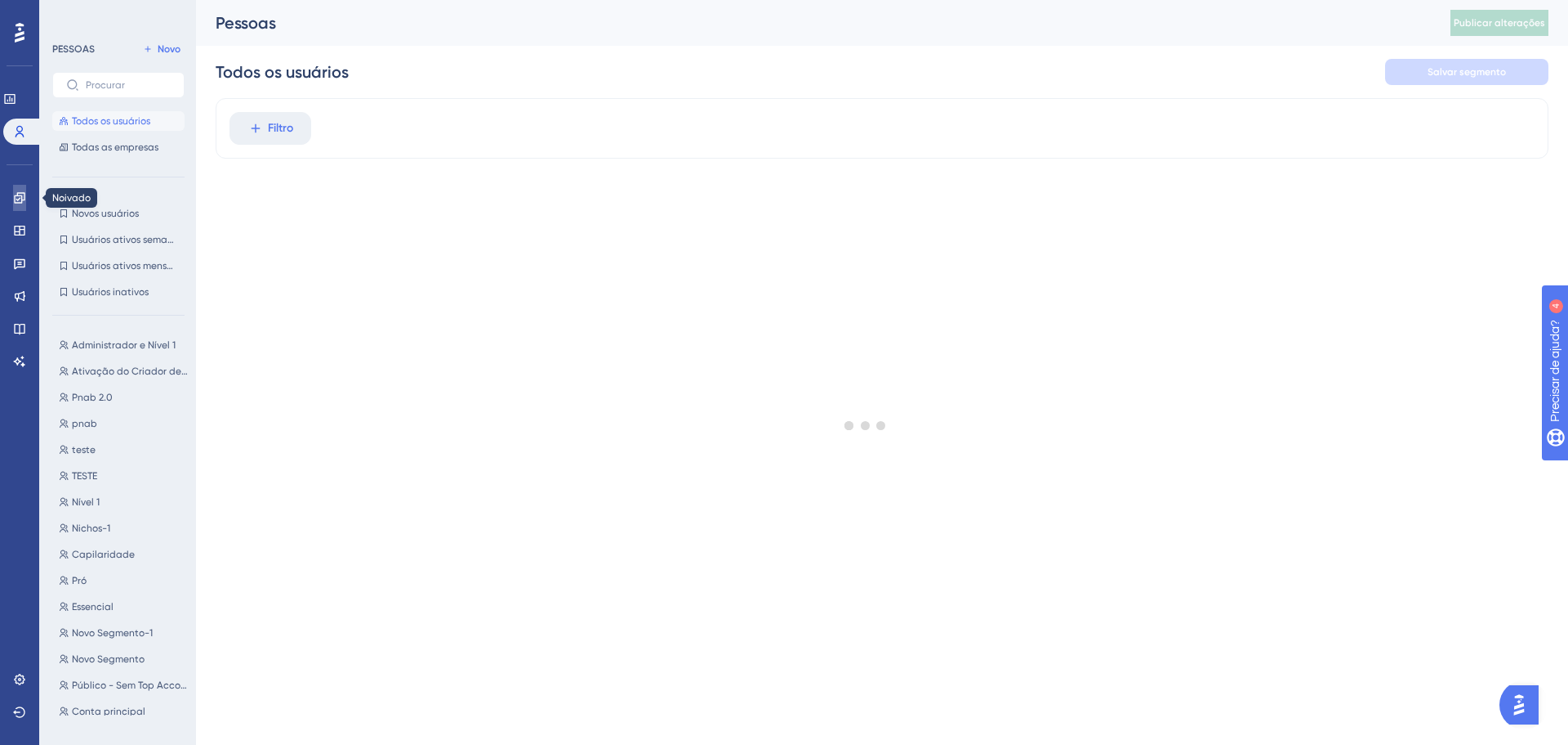
click at [27, 200] on link at bounding box center [19, 197] width 13 height 27
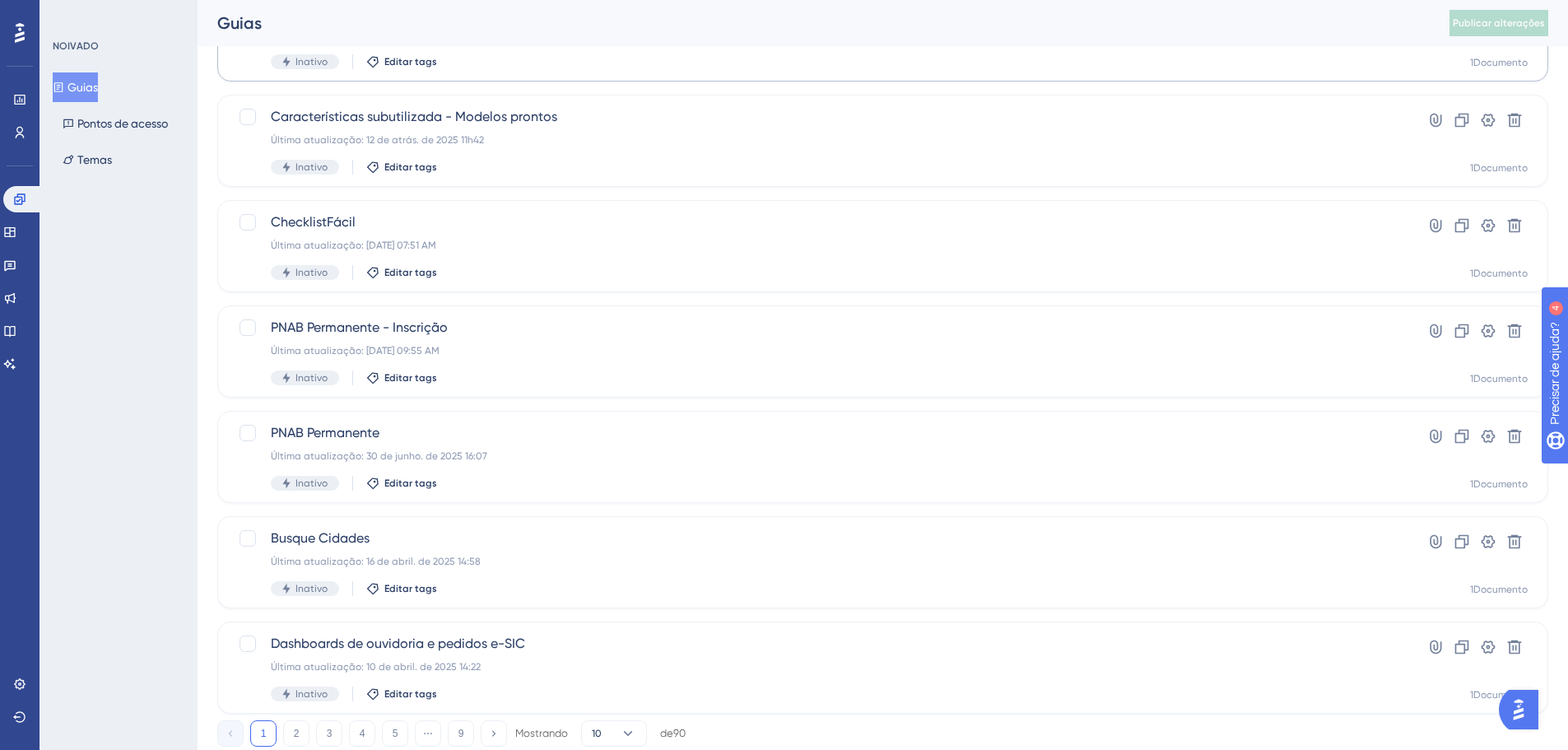
scroll to position [527, 0]
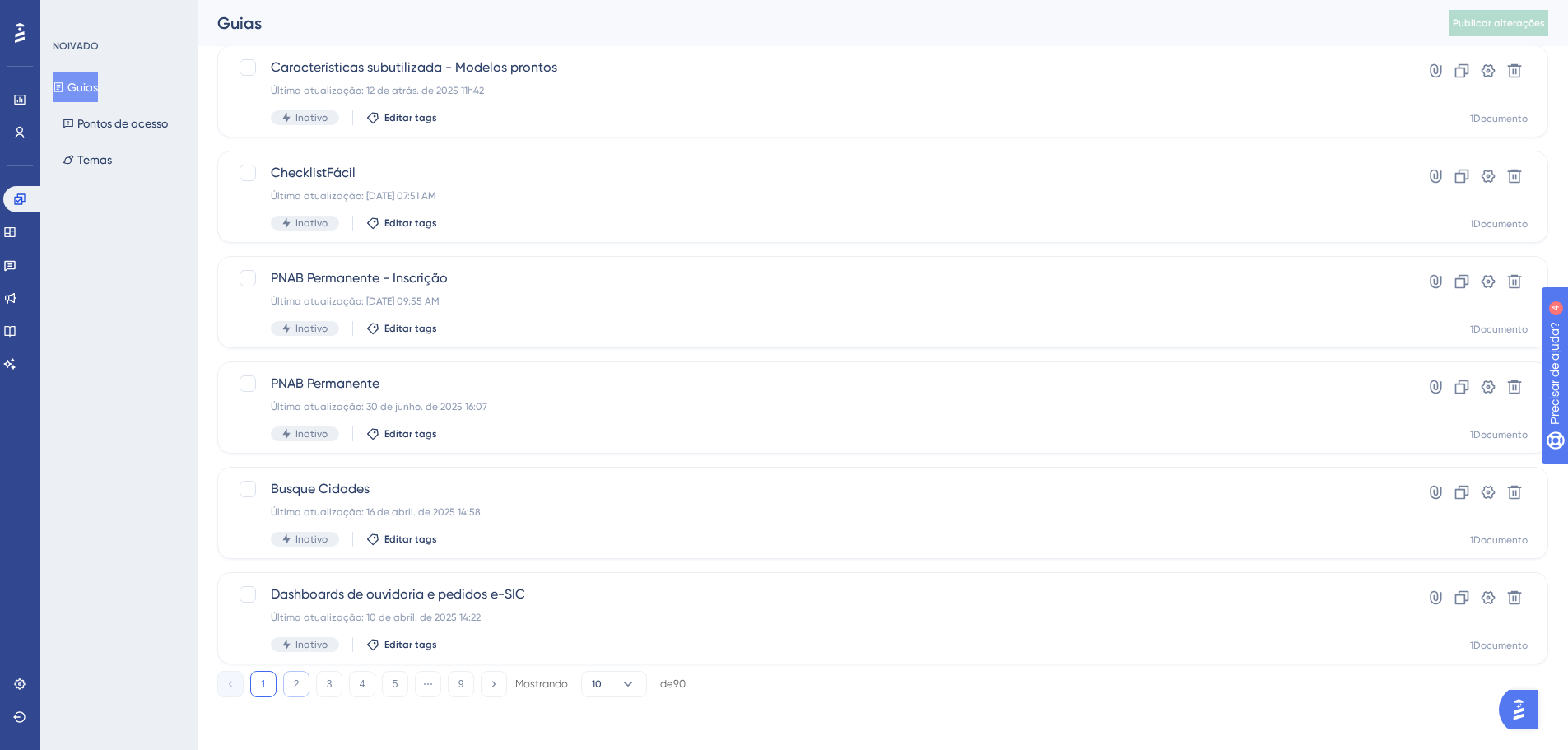
click at [288, 682] on button "2" at bounding box center [296, 683] width 27 height 27
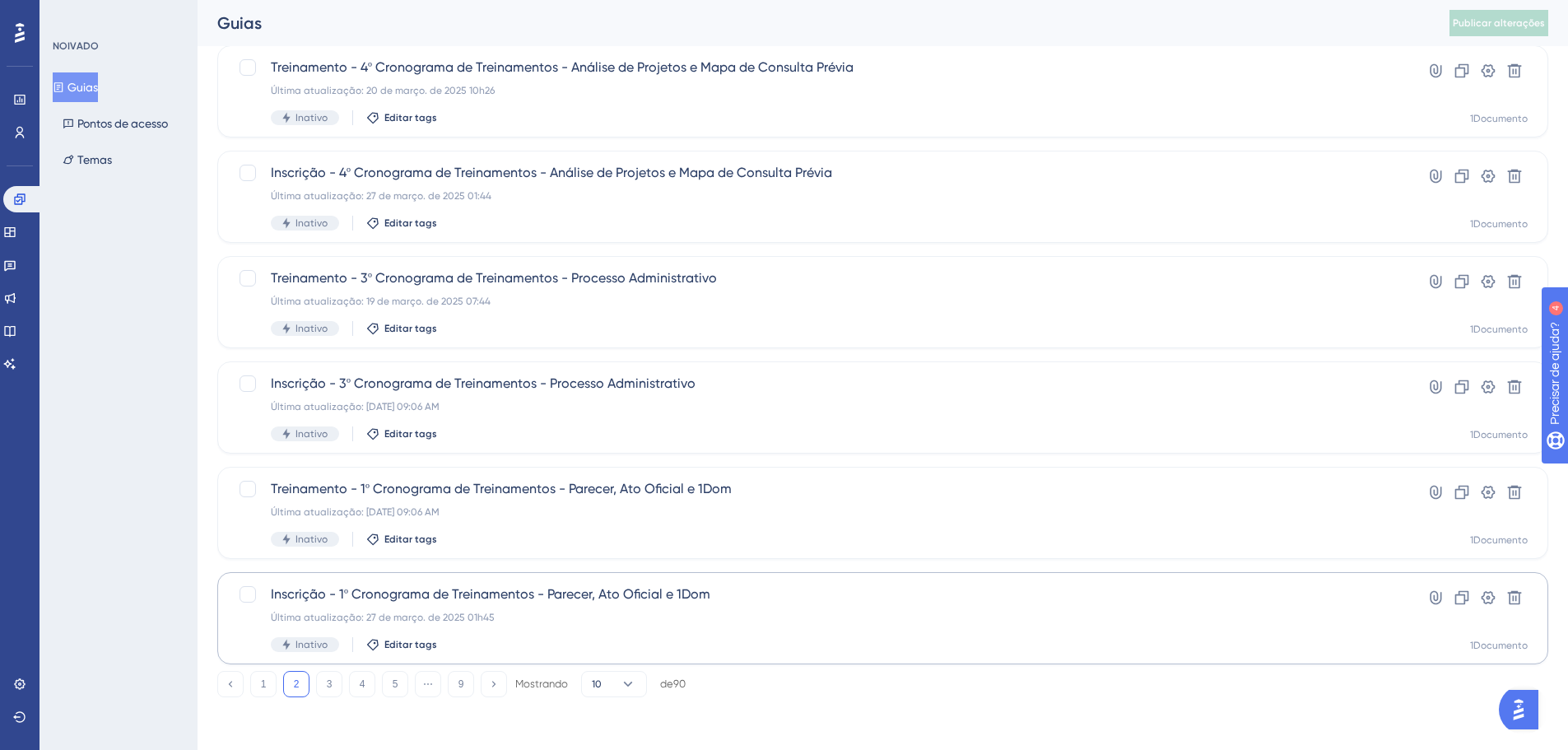
drag, startPoint x: 261, startPoint y: 675, endPoint x: 265, endPoint y: 637, distance: 38.2
click at [261, 675] on button "1" at bounding box center [263, 683] width 27 height 27
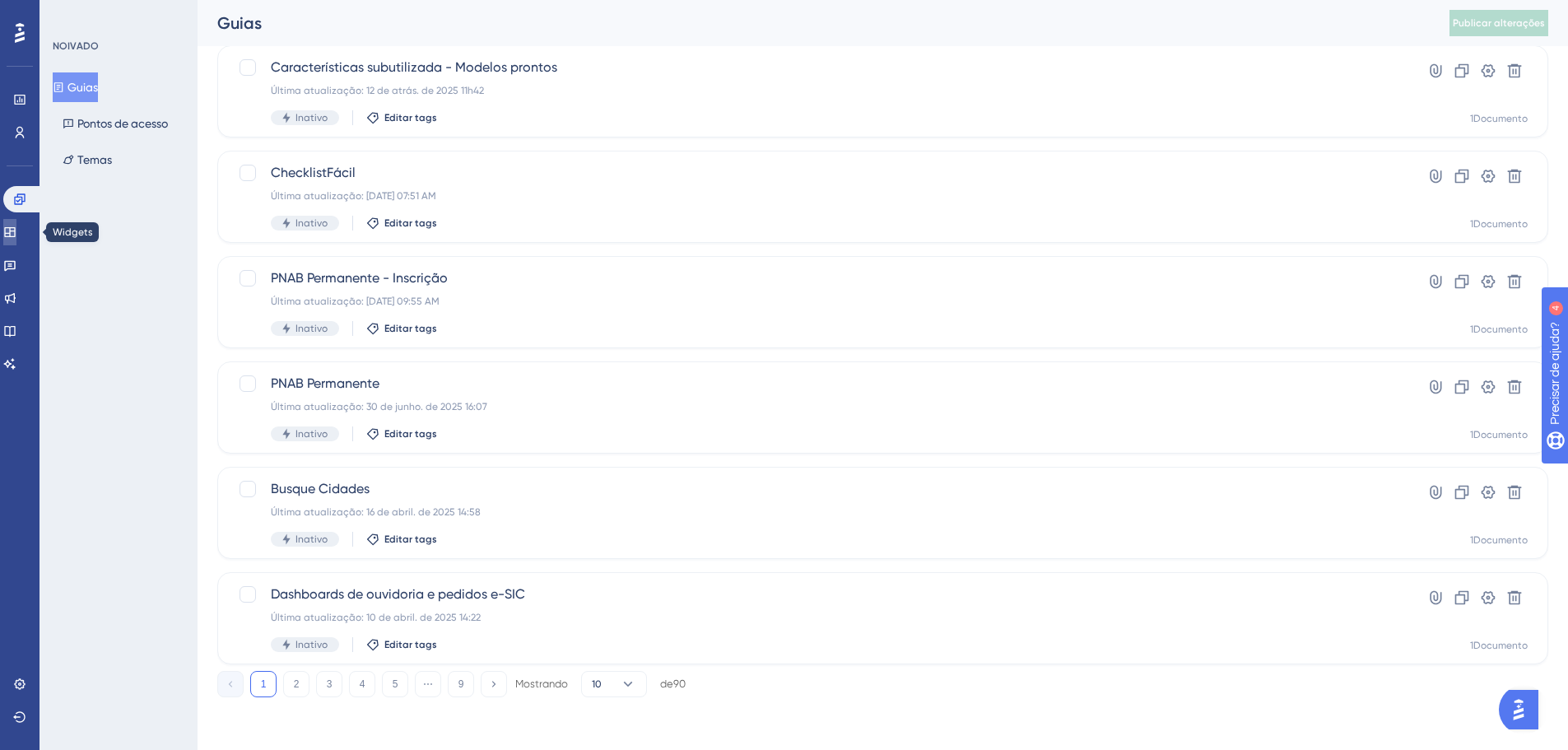
click at [14, 236] on icon at bounding box center [9, 231] width 13 height 13
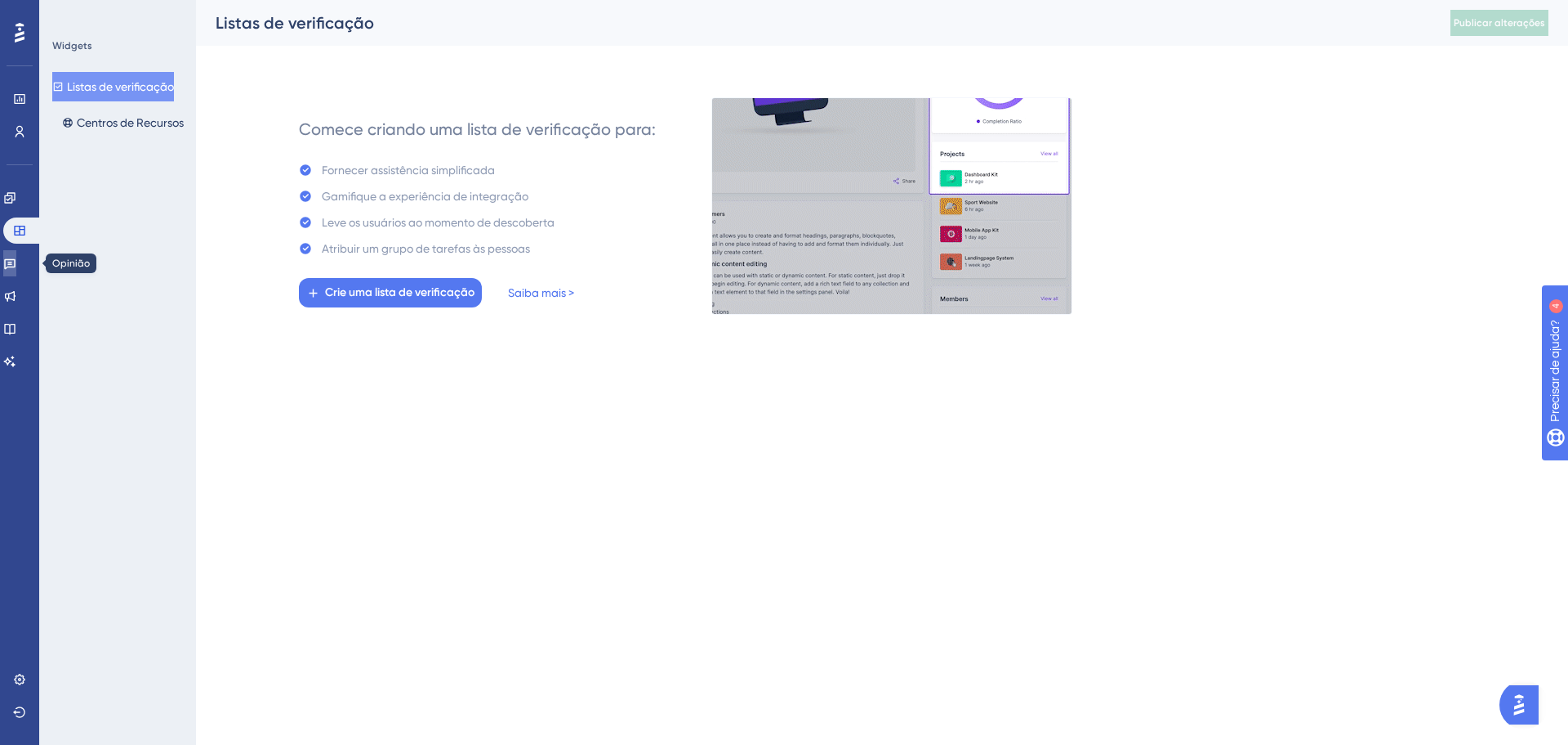
click at [17, 264] on link at bounding box center [9, 262] width 13 height 27
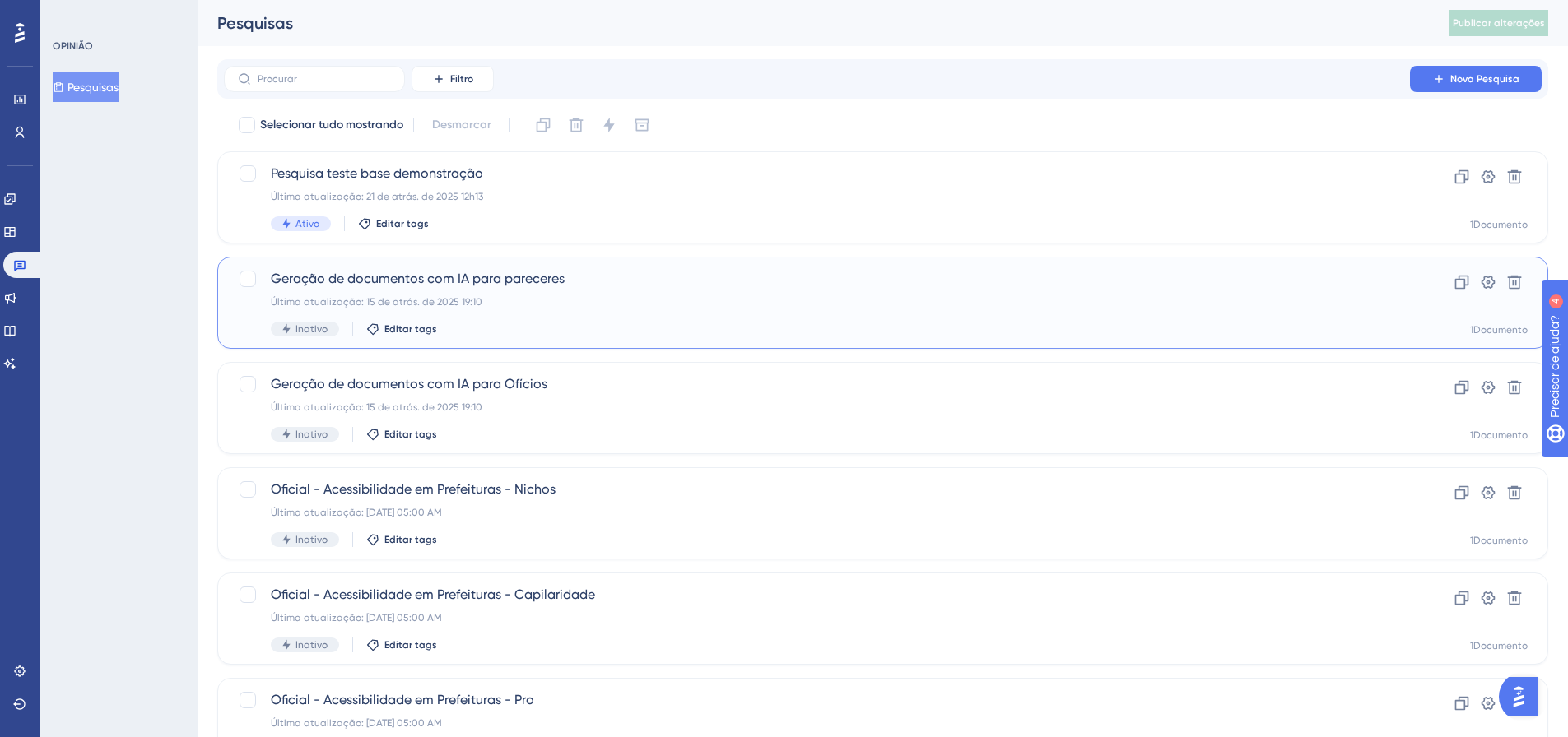
click at [429, 285] on font "Geração de documentos com IA para pareceres" at bounding box center [417, 278] width 294 height 16
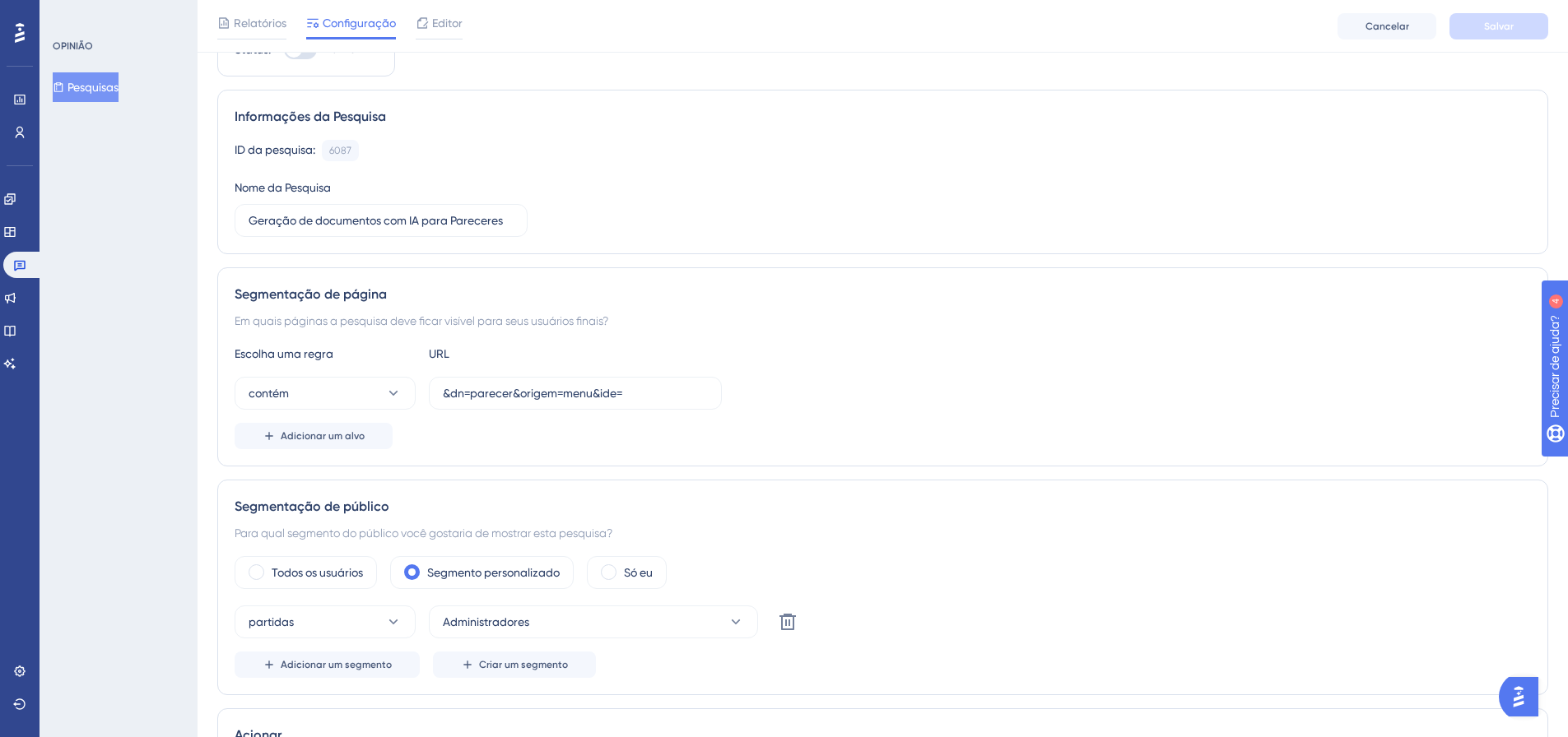
scroll to position [82, 0]
click at [440, 35] on div "Editor" at bounding box center [438, 26] width 47 height 27
